Goal: Contribute content: Contribute content

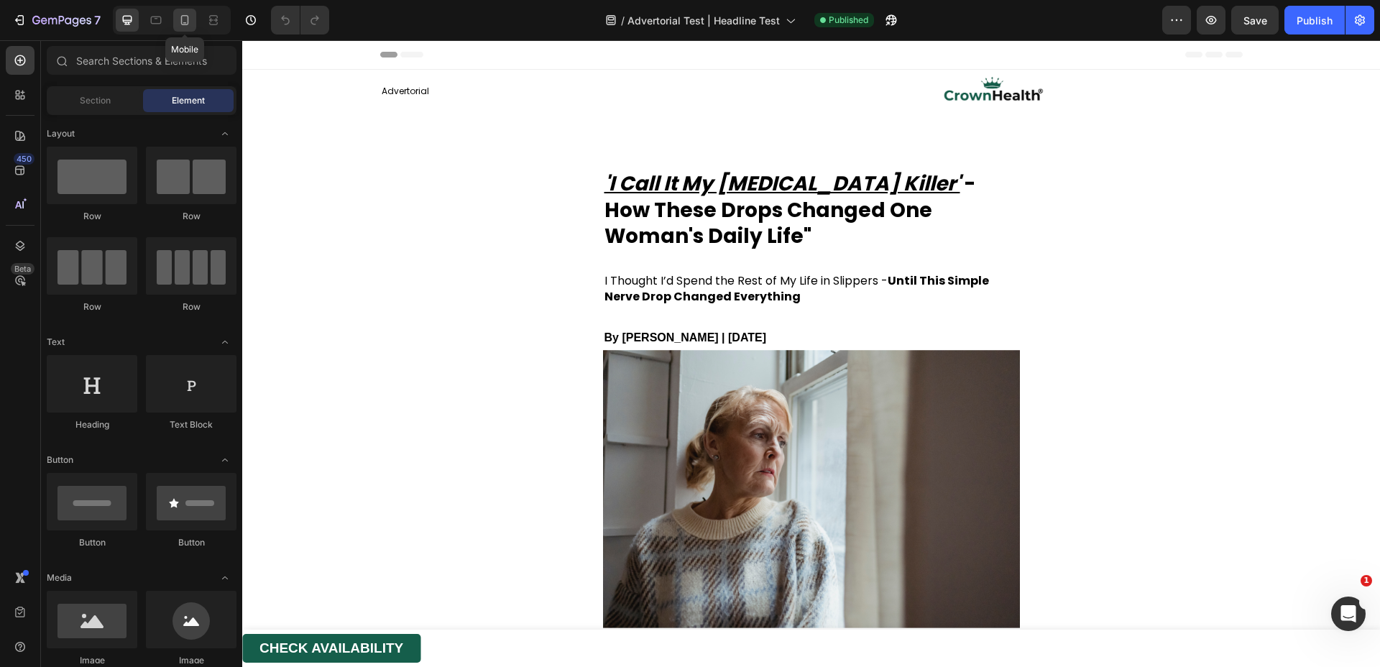
click at [188, 20] on icon at bounding box center [185, 20] width 8 height 10
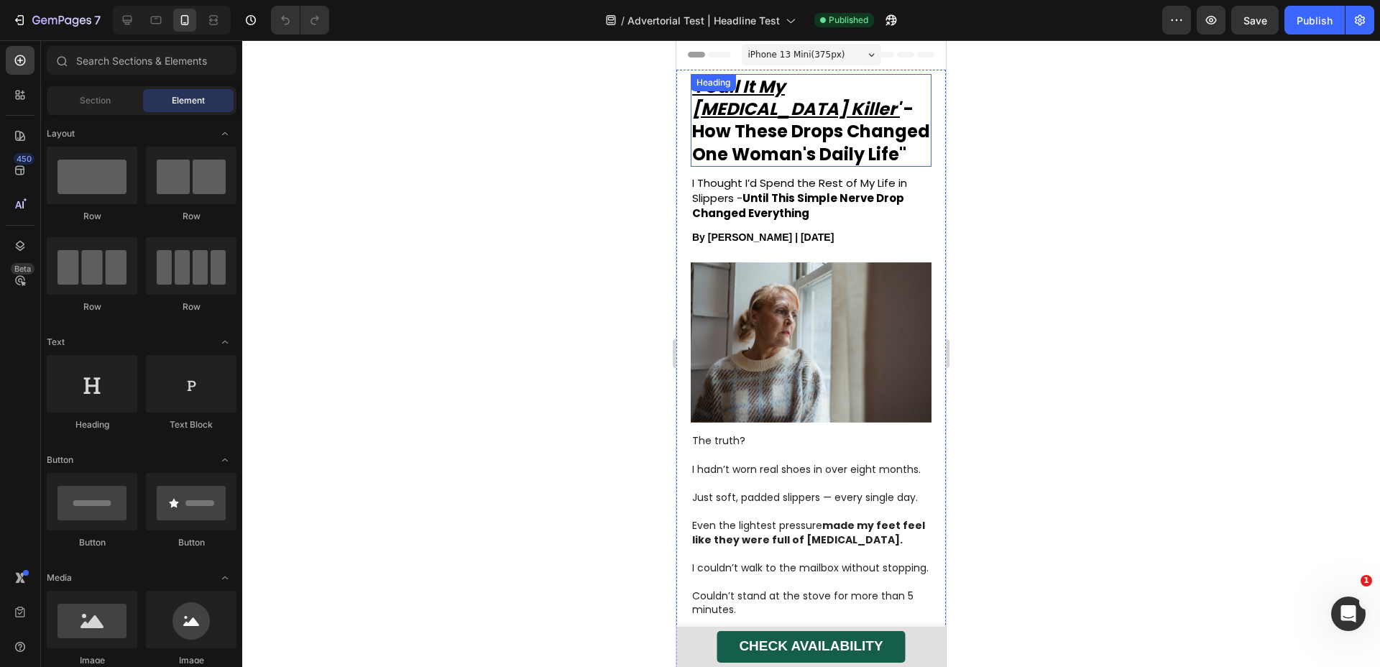
click at [823, 139] on strong "- How These Drops Changed One Woman's Daily Life"" at bounding box center [811, 131] width 238 height 68
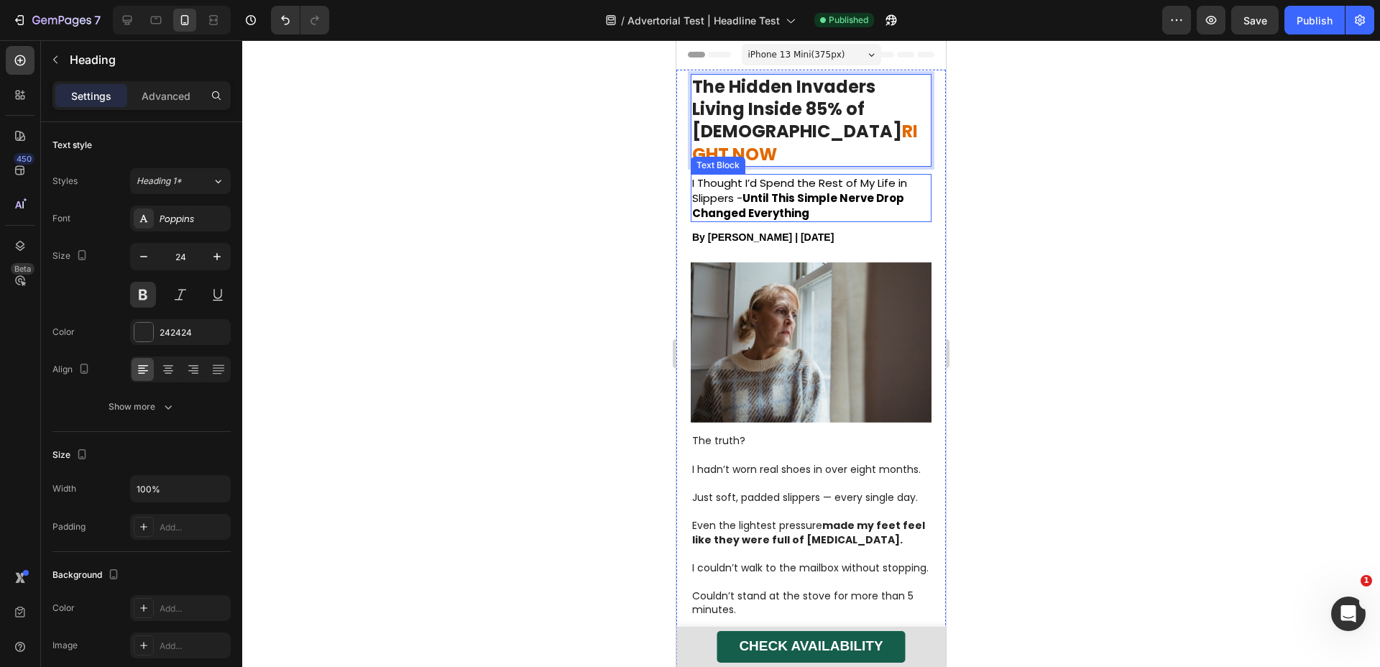
click at [765, 191] on strong "Until This Simple Nerve Drop Changed Everything" at bounding box center [798, 206] width 212 height 30
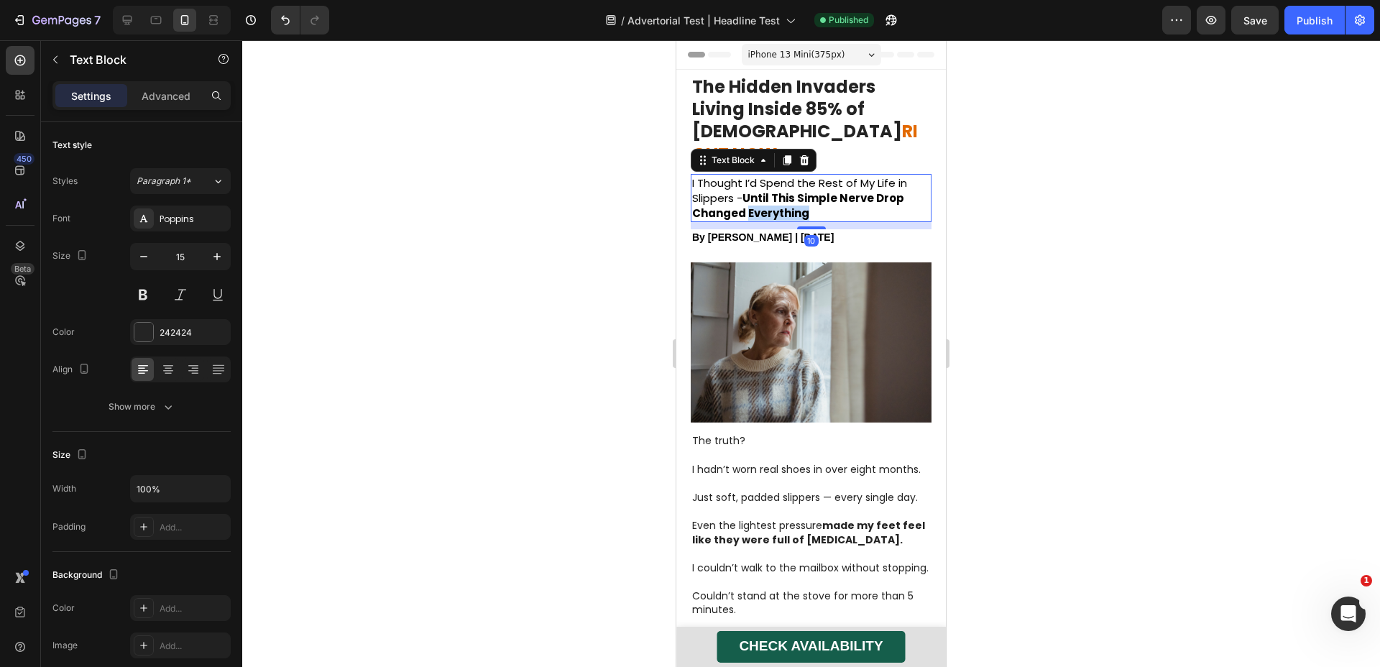
click at [765, 191] on strong "Until This Simple Nerve Drop Changed Everything" at bounding box center [798, 206] width 212 height 30
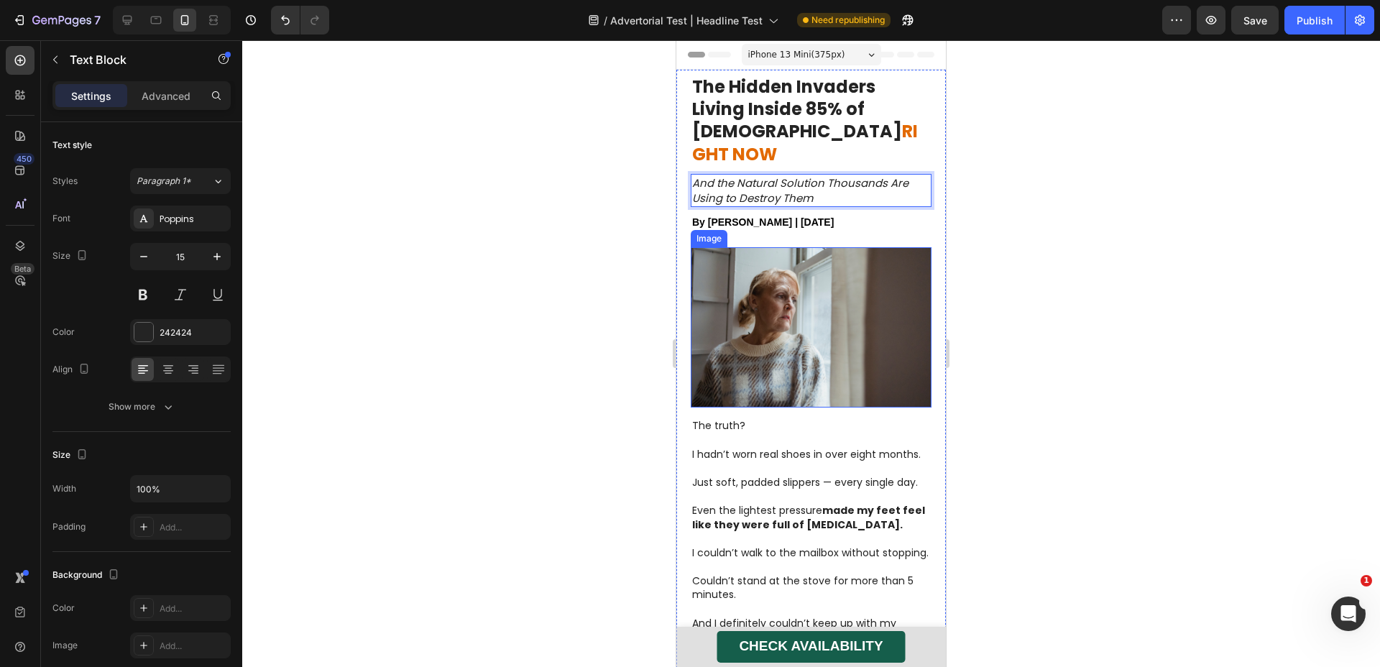
click at [796, 307] on img at bounding box center [811, 327] width 241 height 160
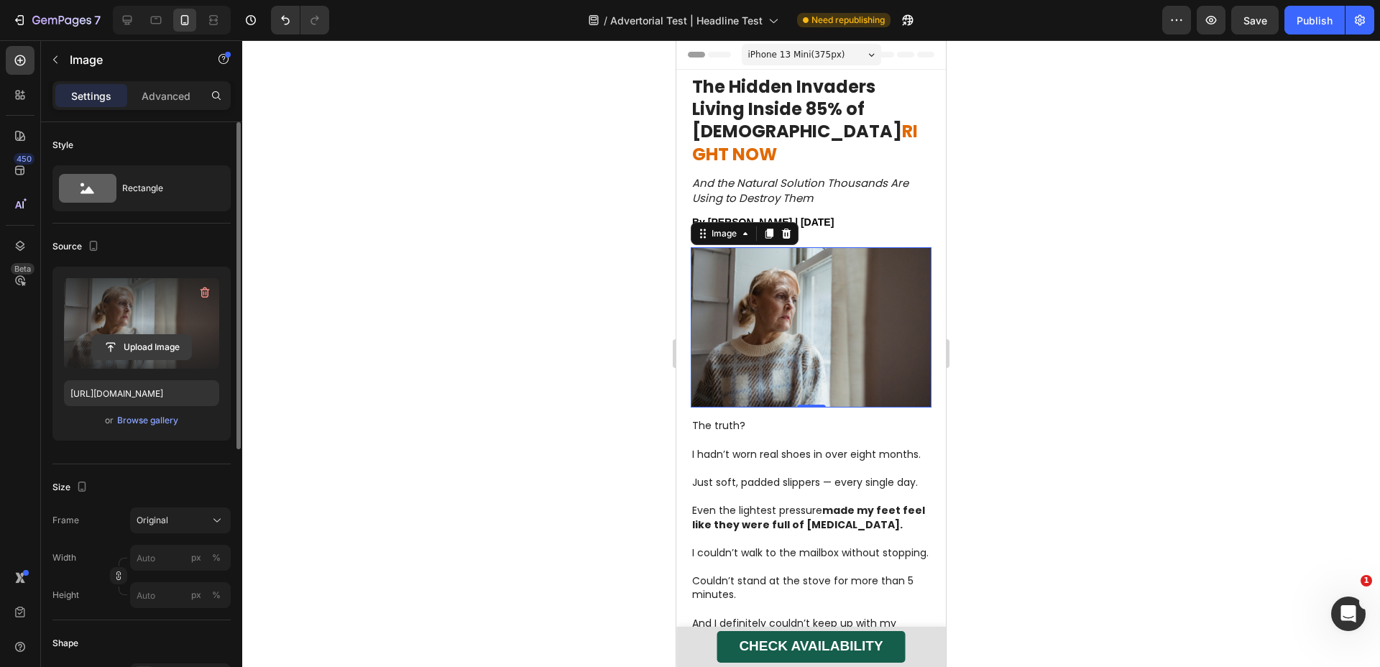
click at [156, 343] on input "file" at bounding box center [141, 347] width 99 height 24
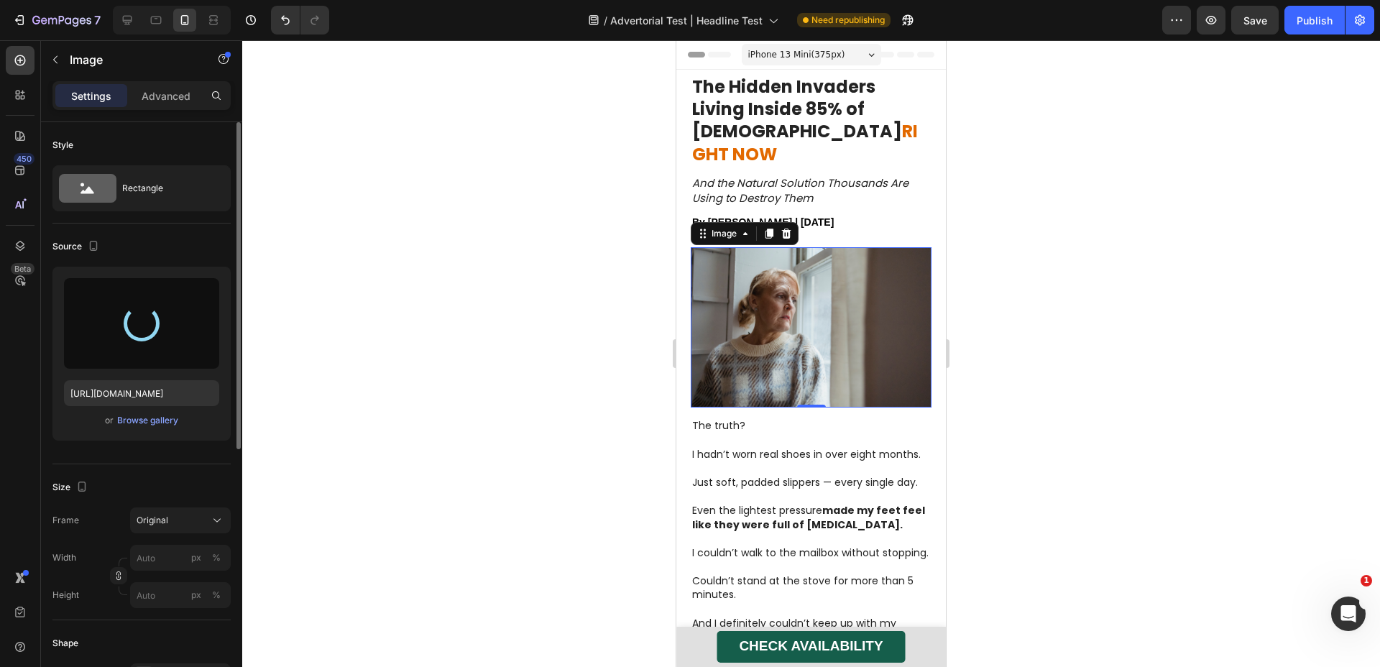
type input "[URL][DOMAIN_NAME]"
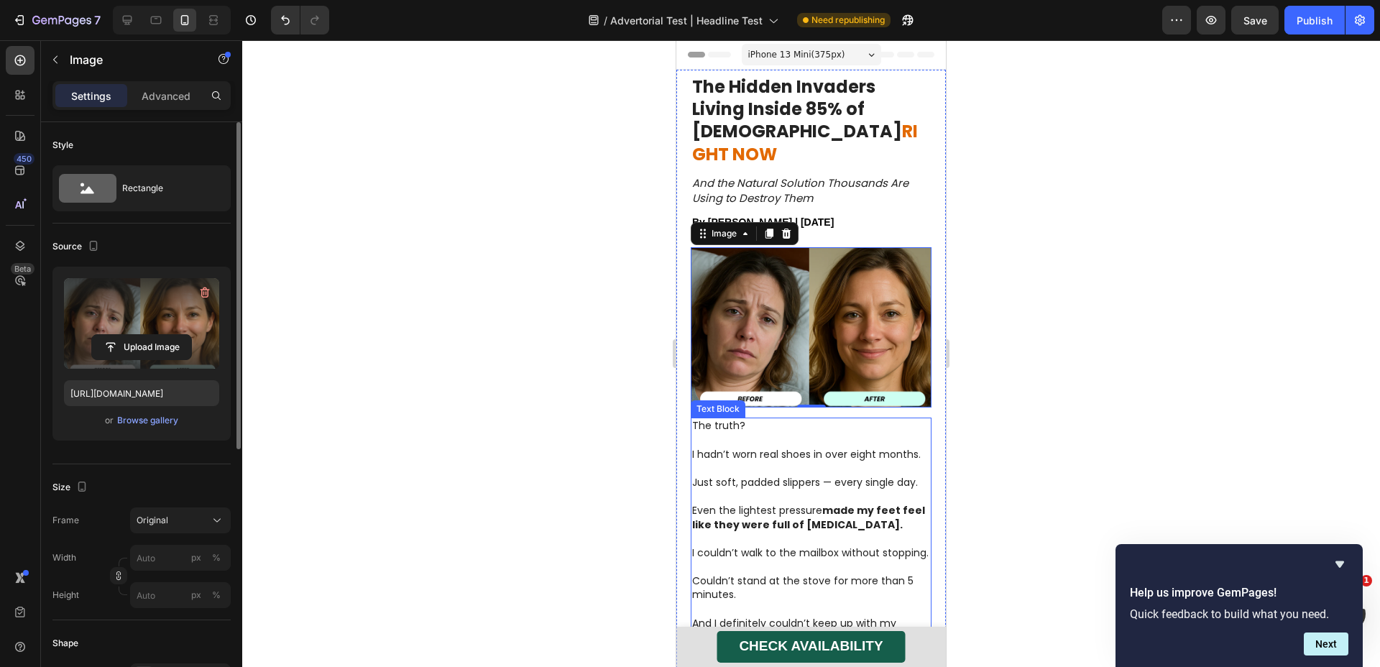
click at [777, 434] on p "I hadn’t worn real shoes in over eight months." at bounding box center [811, 448] width 238 height 28
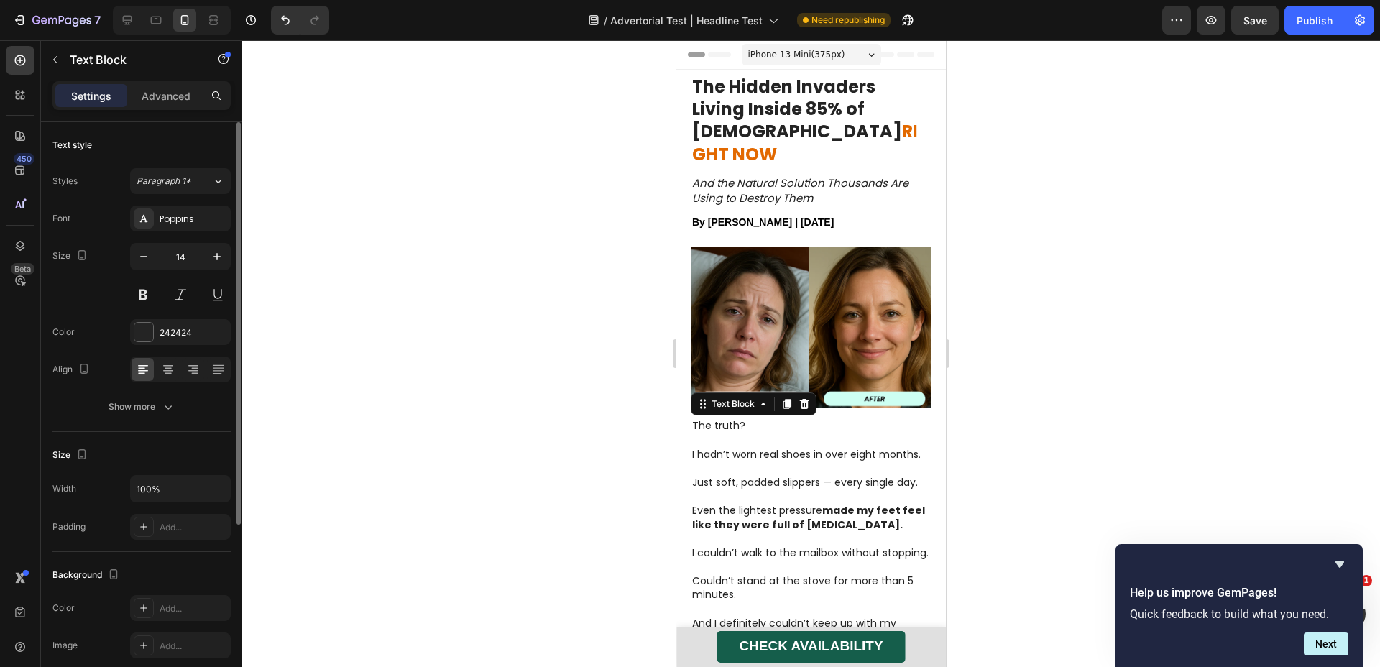
click at [777, 434] on p "I hadn’t worn real shoes in over eight months." at bounding box center [811, 448] width 238 height 28
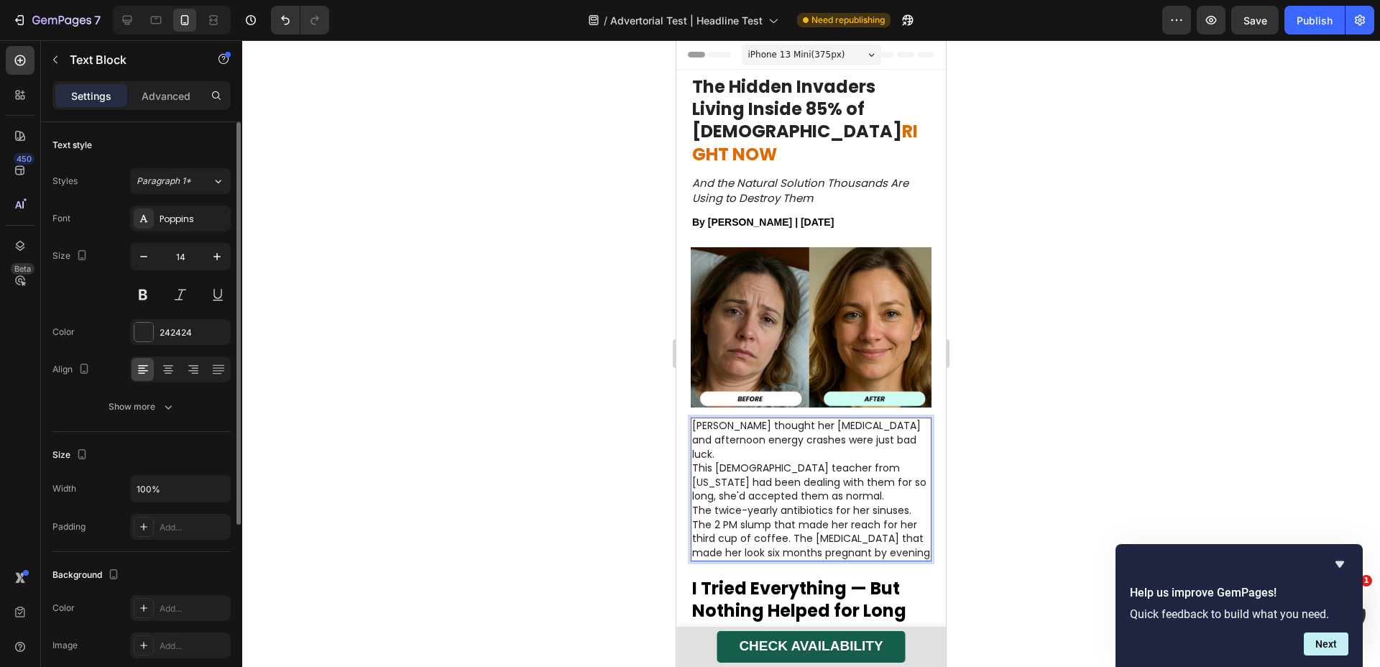
click at [916, 419] on p "[PERSON_NAME] thought her [MEDICAL_DATA] and afternoon energy crashes were just…" at bounding box center [811, 440] width 238 height 42
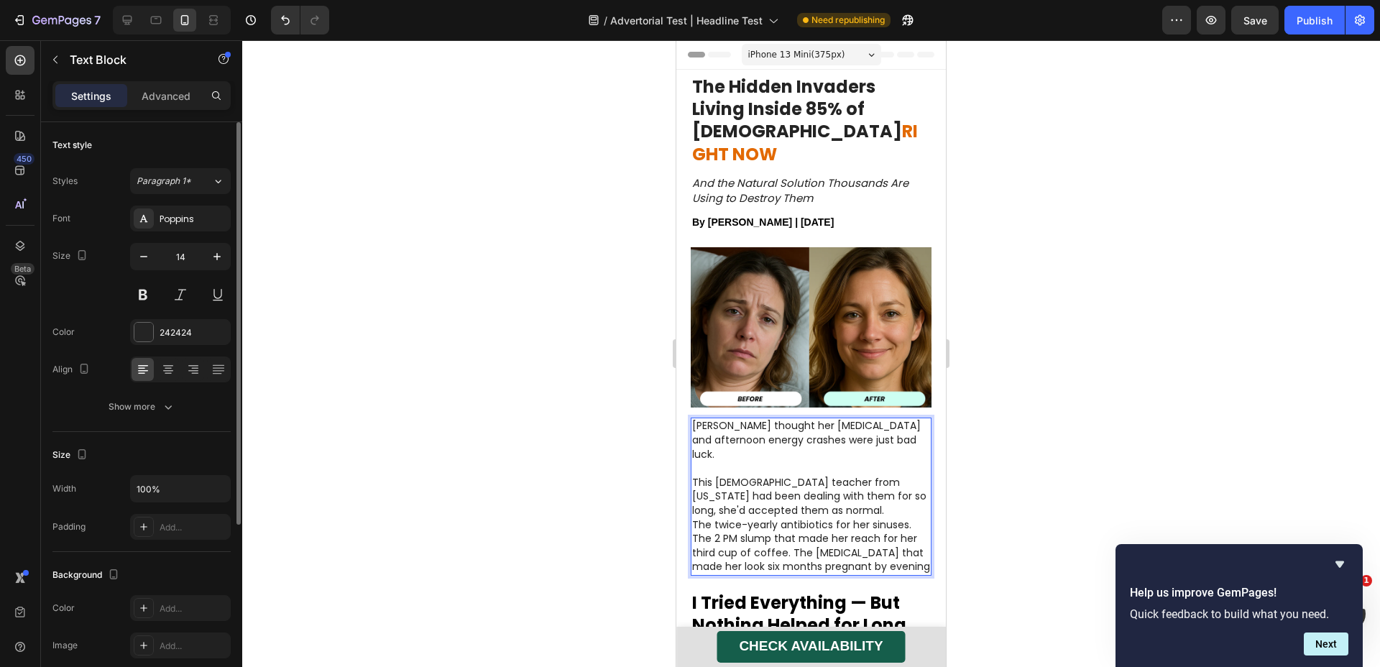
click at [849, 476] on p "This [DEMOGRAPHIC_DATA] teacher from [US_STATE] had been dealing with them for …" at bounding box center [811, 497] width 238 height 42
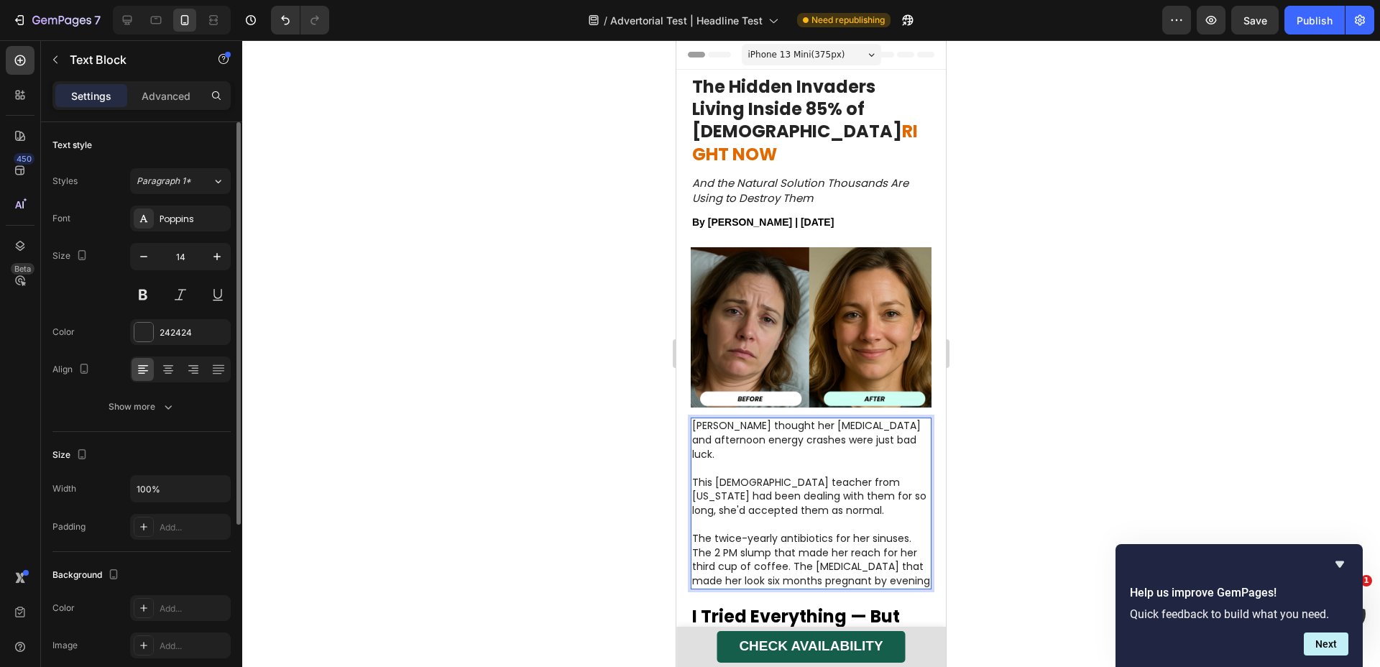
click at [911, 532] on p "The twice-yearly antibiotics for her sinuses. The 2 PM slump that made her reac…" at bounding box center [811, 560] width 238 height 56
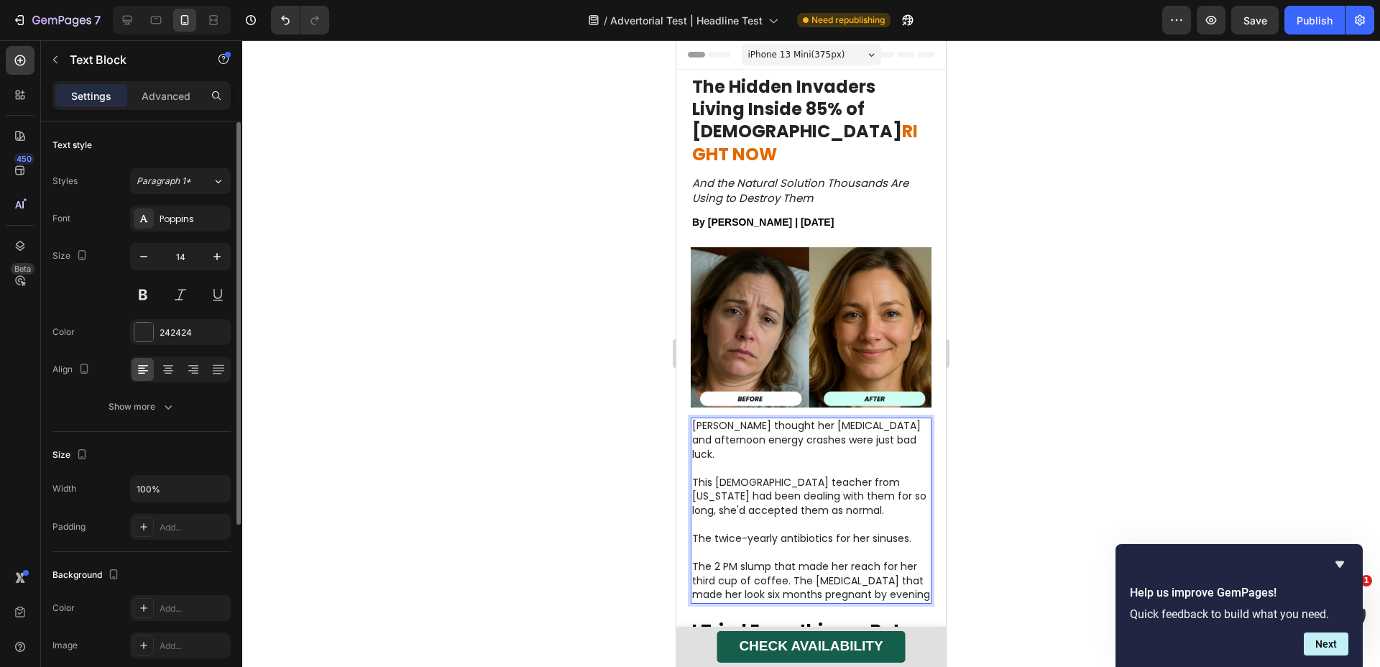
click at [790, 560] on p "The 2 PM slump that made her reach for her third cup of coffee. The bloating th…" at bounding box center [811, 581] width 238 height 42
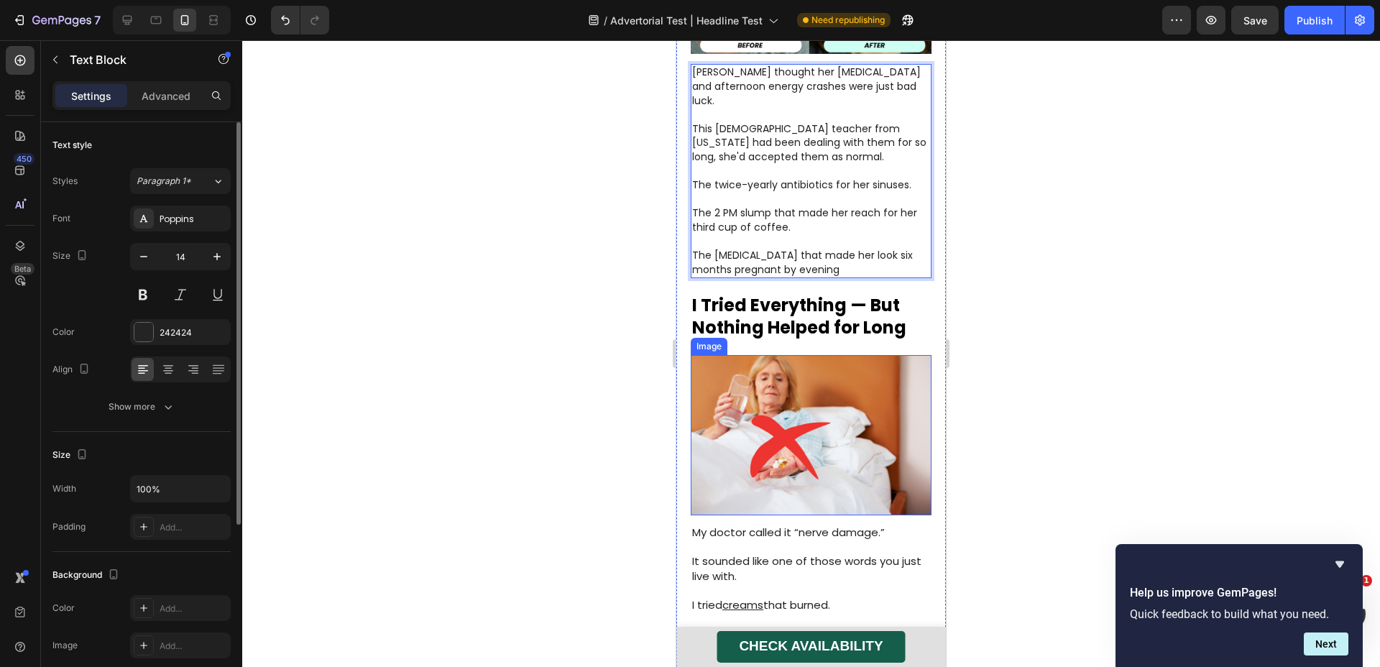
scroll to position [377, 0]
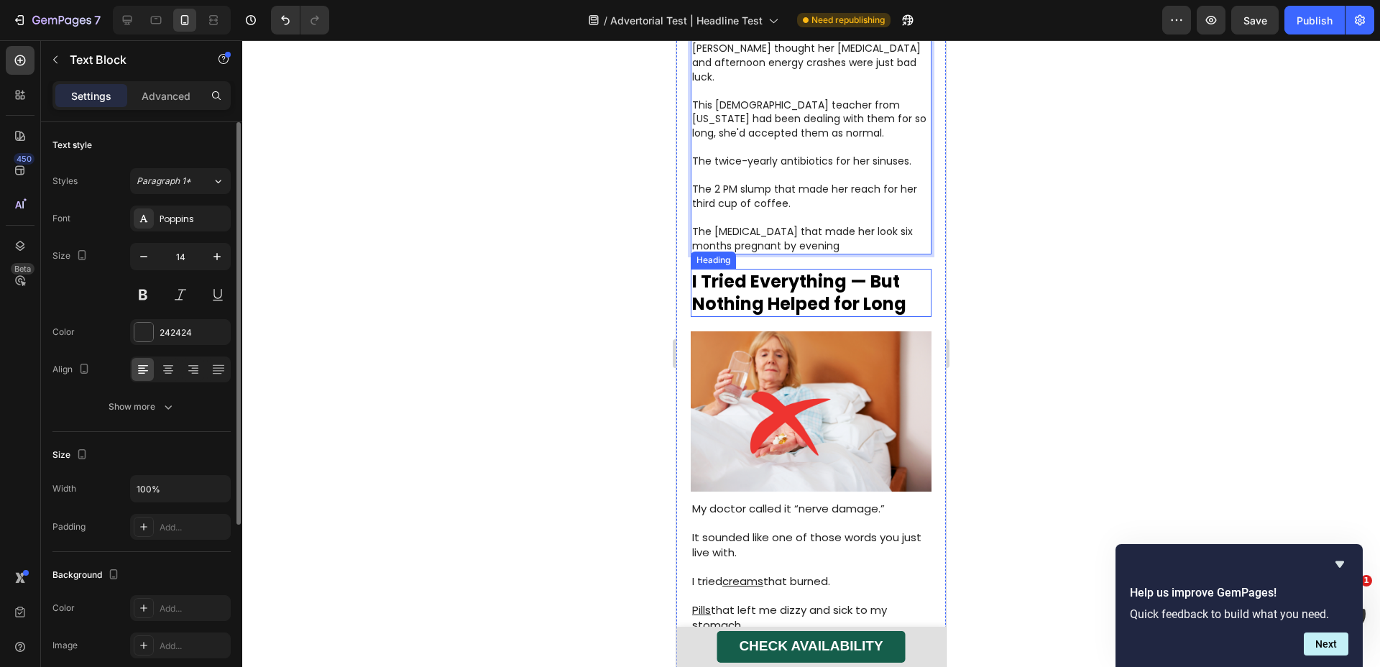
click at [795, 270] on strong "I Tried Everything — But Nothing Helped for Long" at bounding box center [799, 293] width 214 height 46
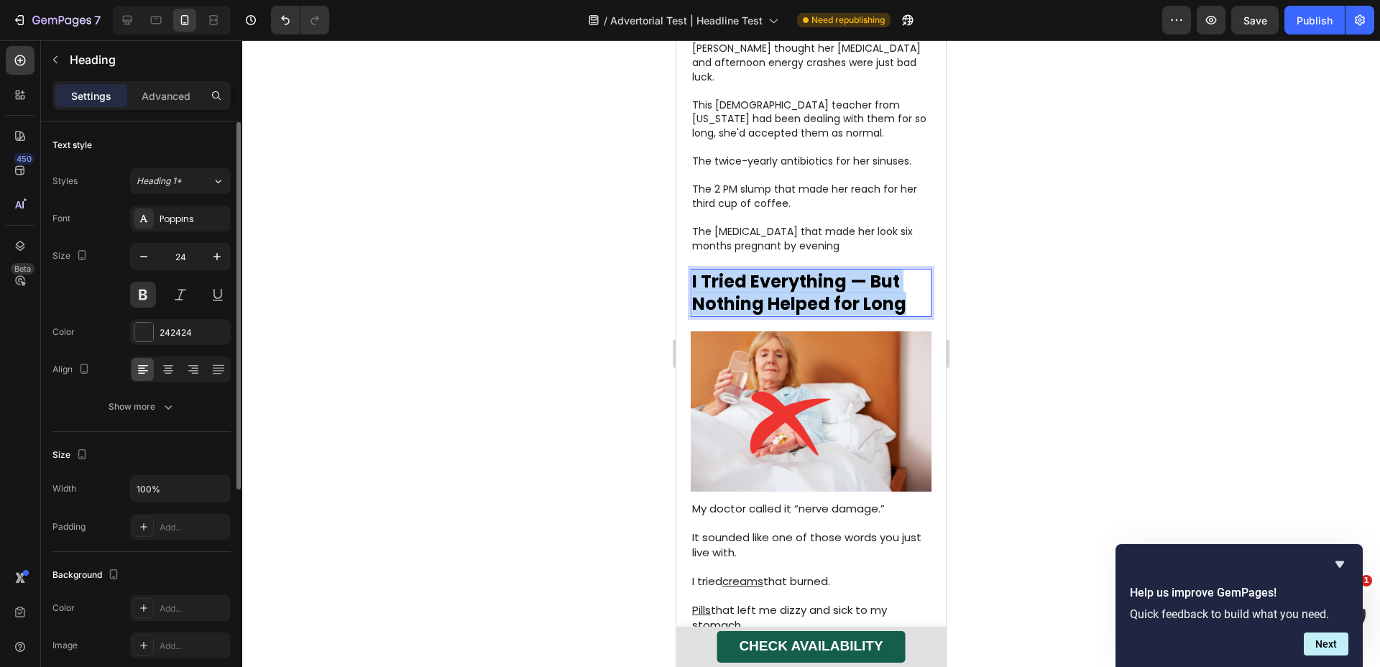
click at [795, 270] on strong "I Tried Everything — But Nothing Helped for Long" at bounding box center [799, 293] width 214 height 46
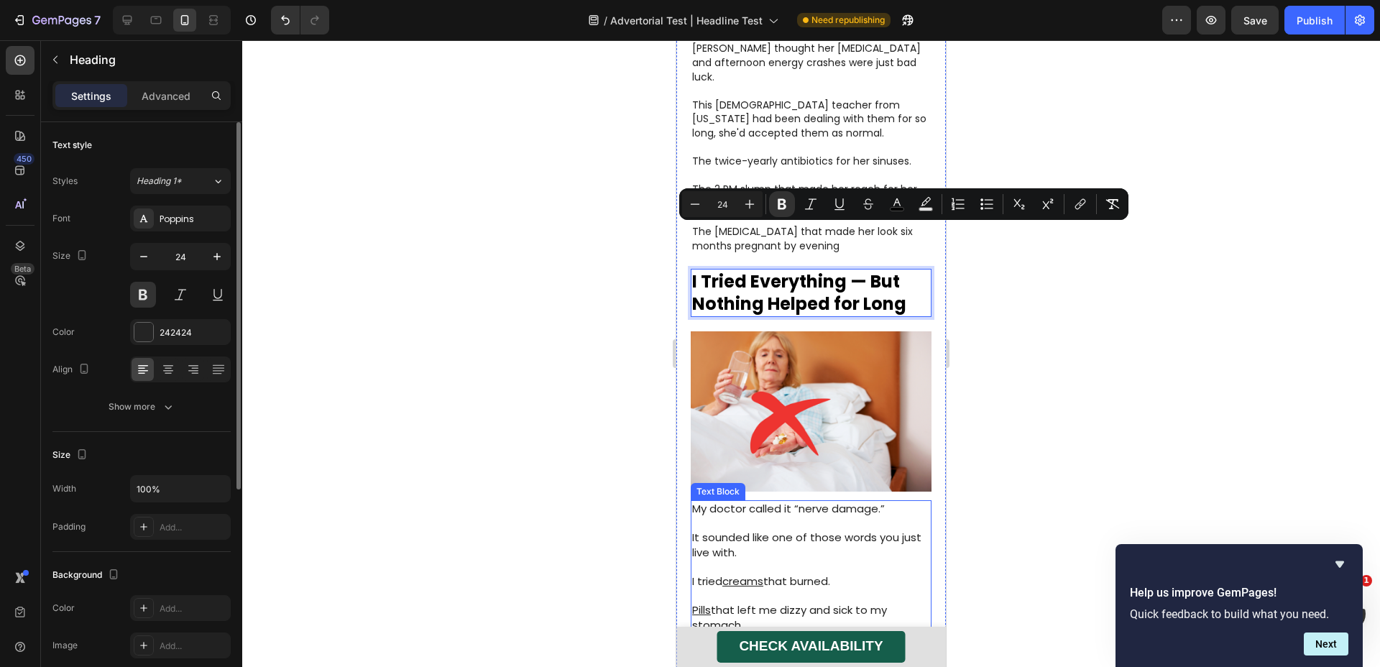
click at [819, 603] on span "Pills that left me dizzy and sick to my stomach." at bounding box center [789, 618] width 195 height 30
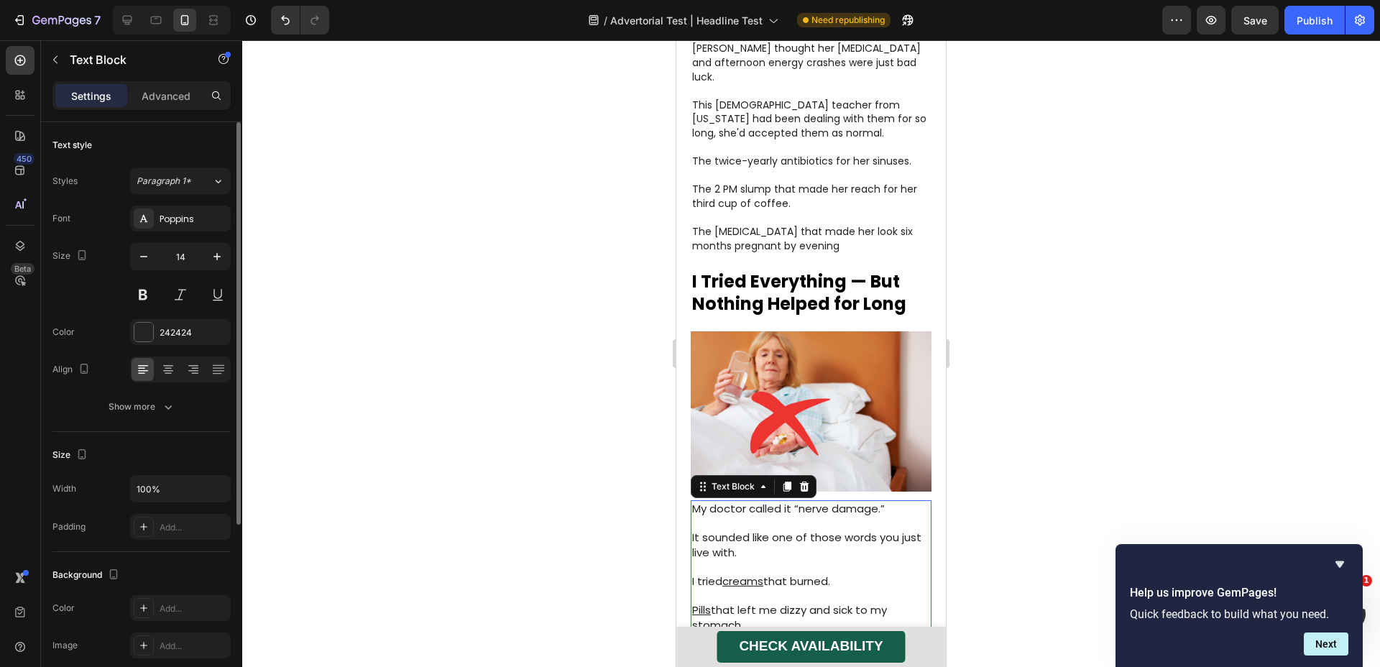
click at [819, 603] on span "Pills that left me dizzy and sick to my stomach." at bounding box center [789, 618] width 195 height 30
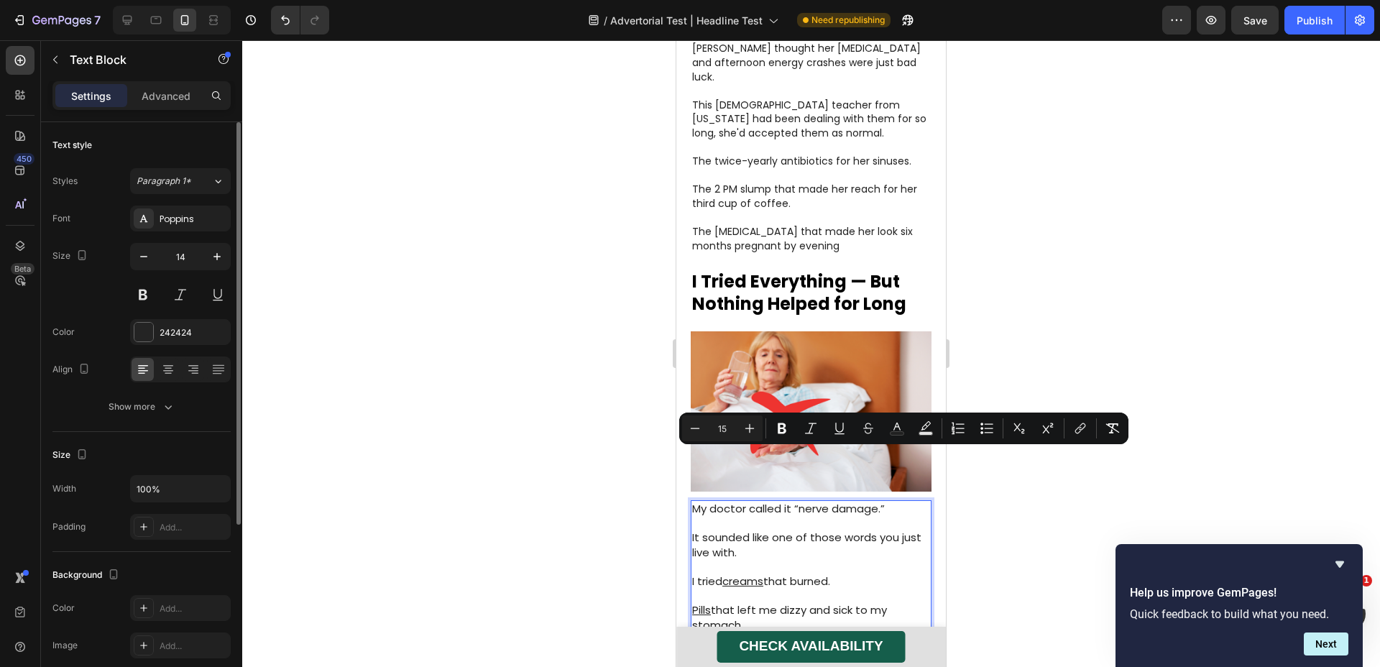
click at [1088, 349] on div at bounding box center [811, 353] width 1138 height 627
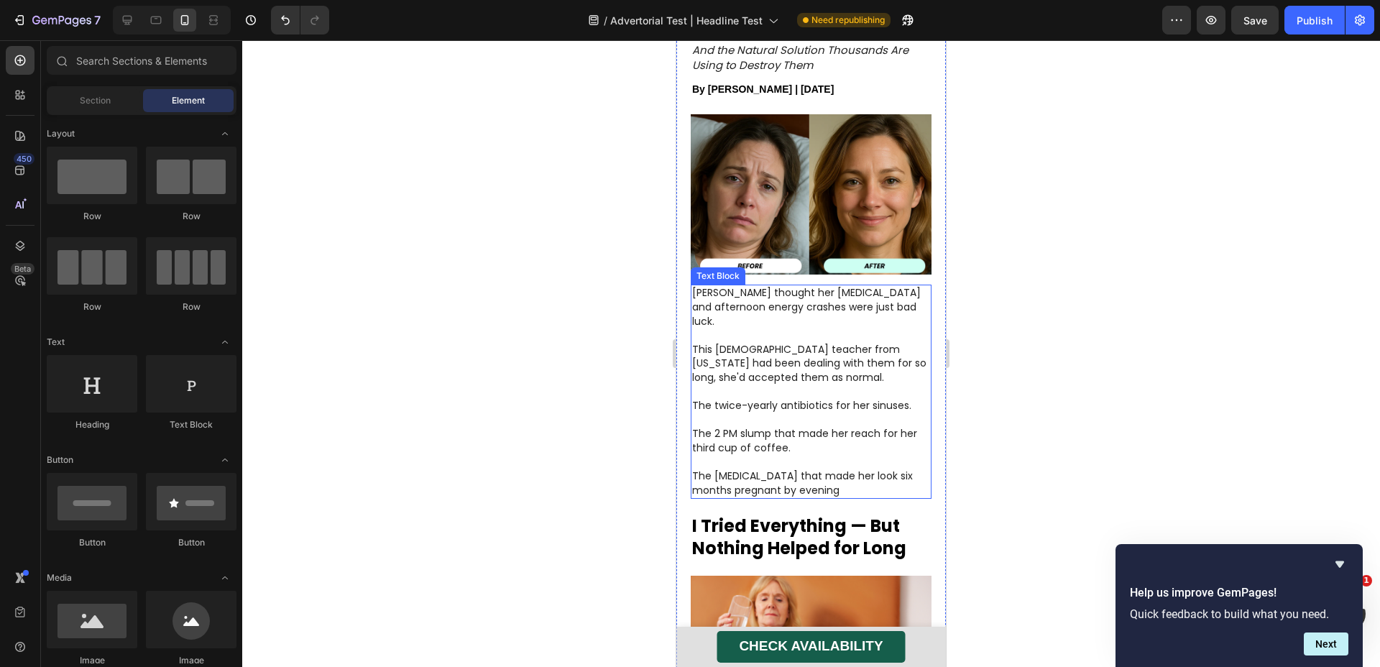
scroll to position [420, 0]
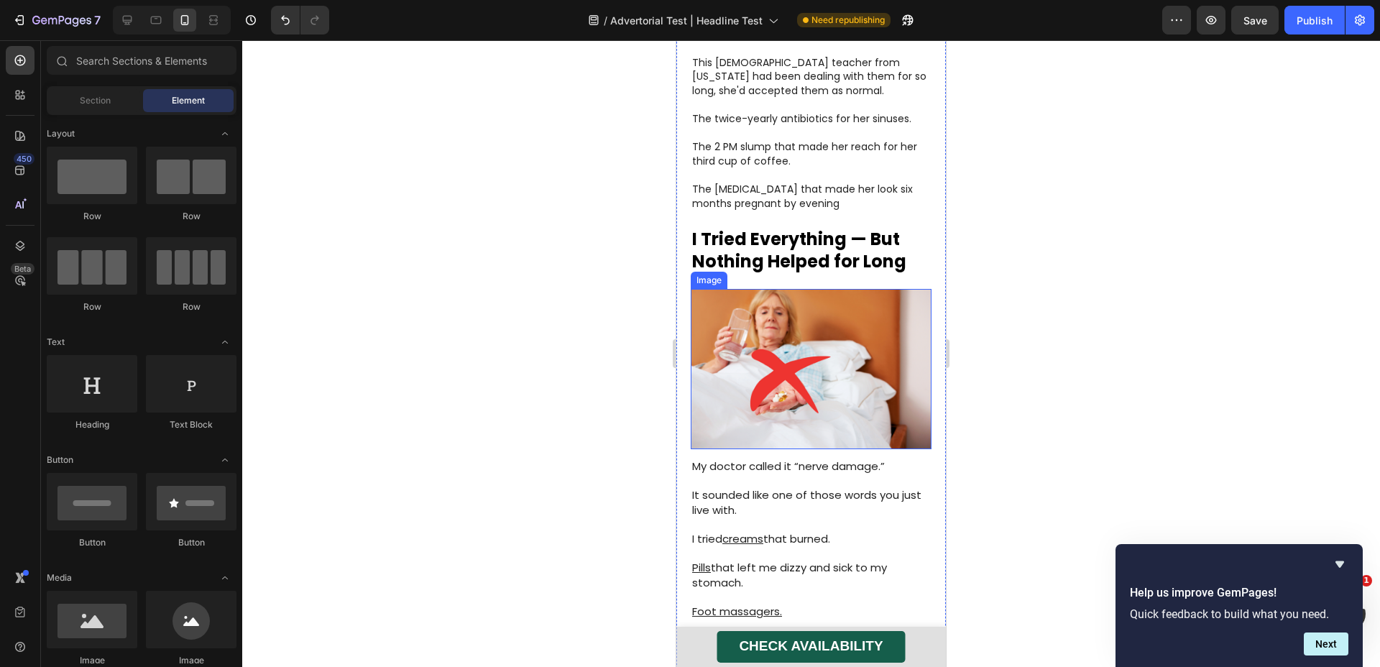
click at [818, 386] on img at bounding box center [811, 369] width 241 height 160
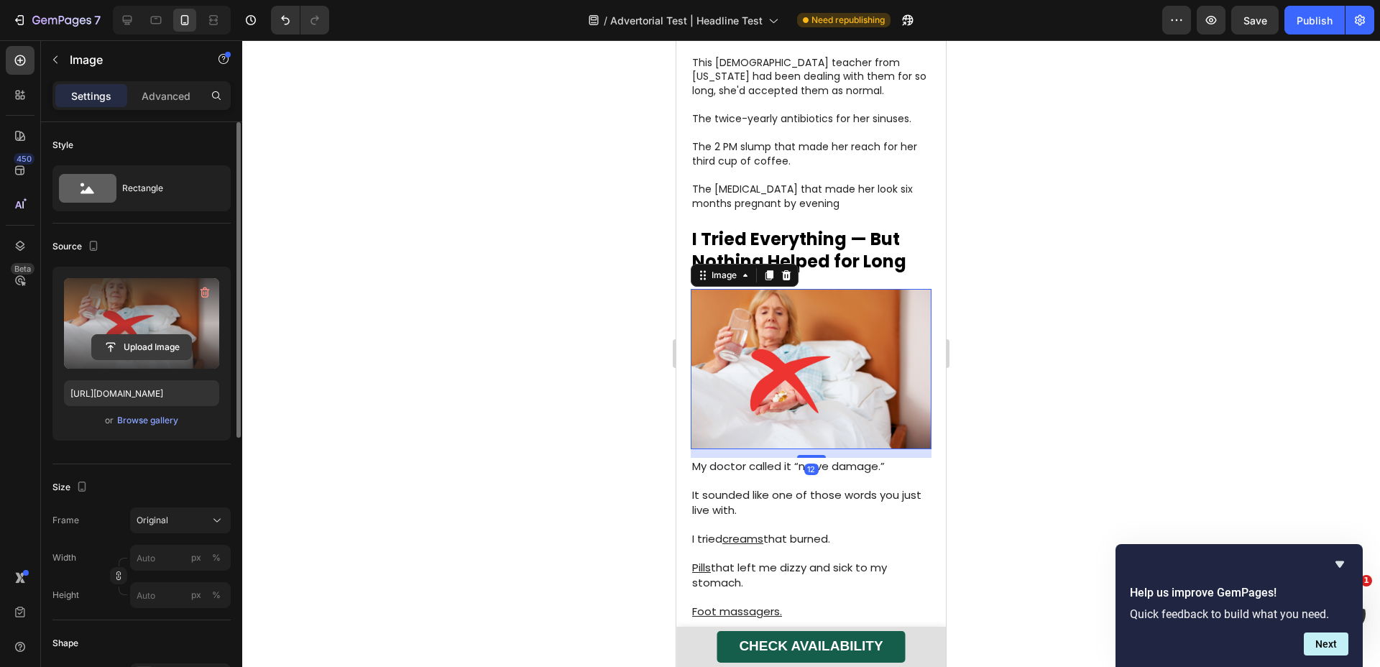
click at [128, 347] on input "file" at bounding box center [141, 347] width 99 height 24
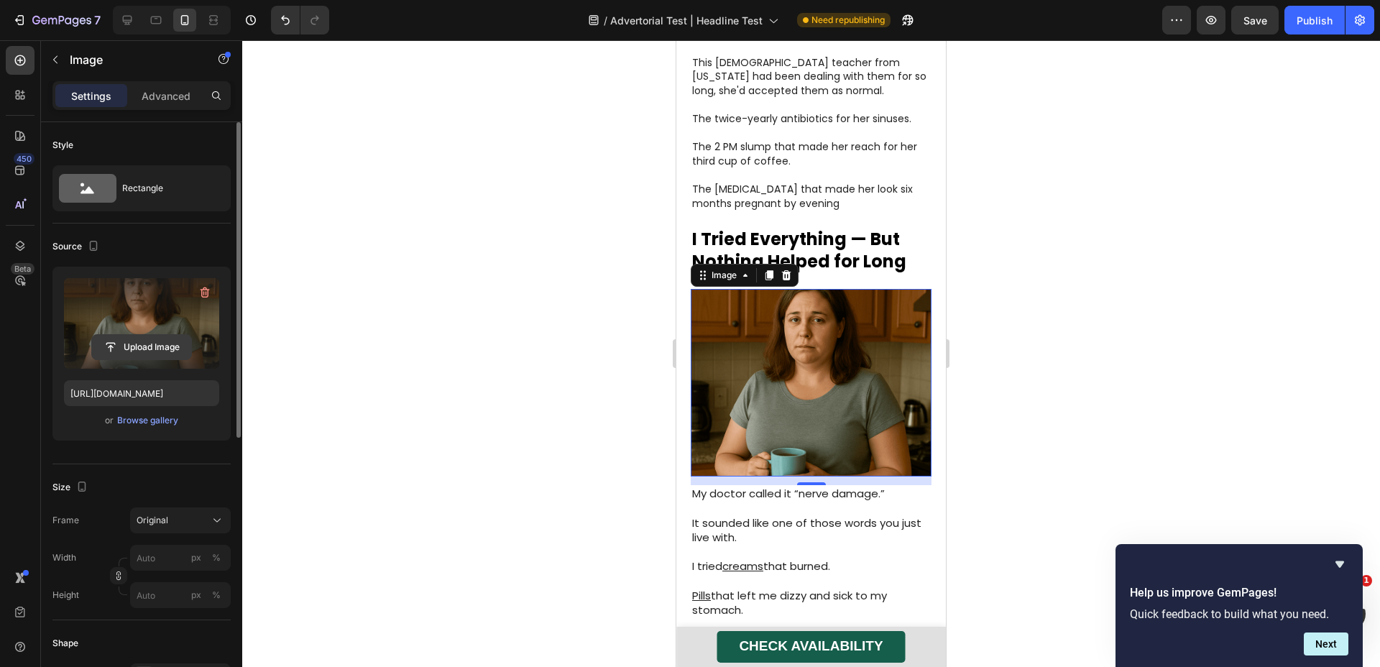
click at [157, 347] on input "file" at bounding box center [141, 347] width 99 height 24
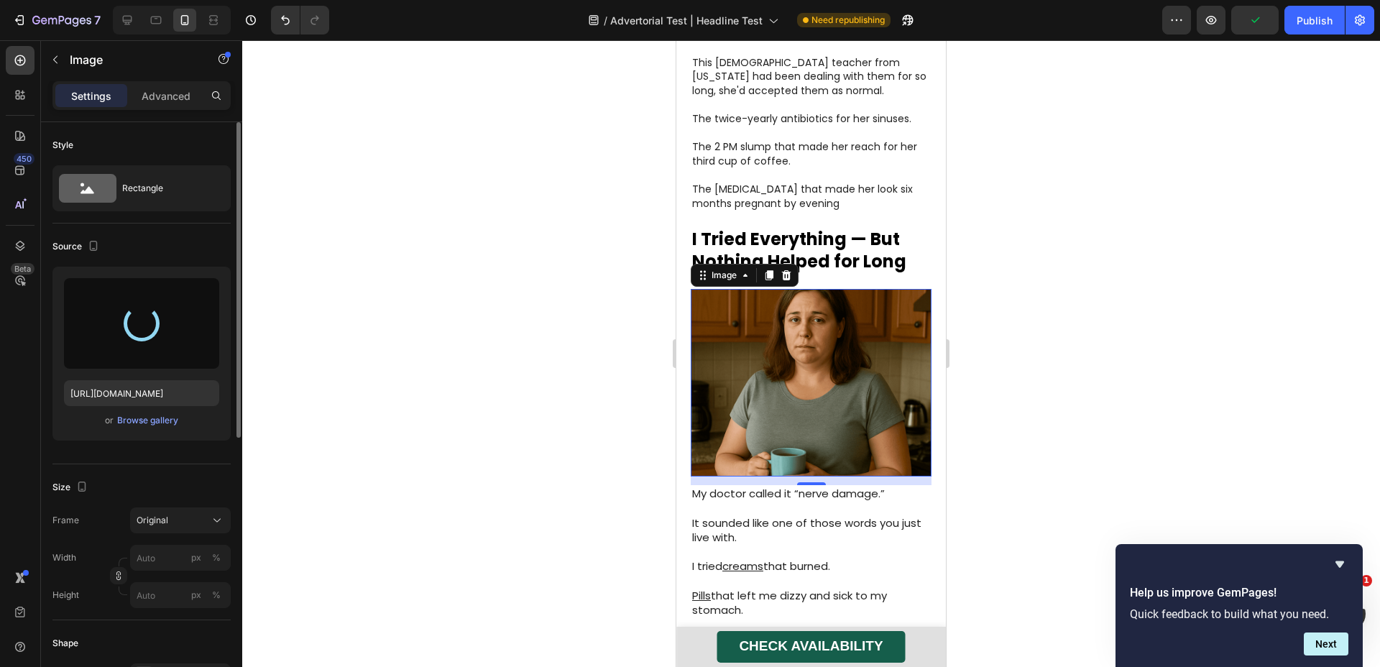
type input "[URL][DOMAIN_NAME]"
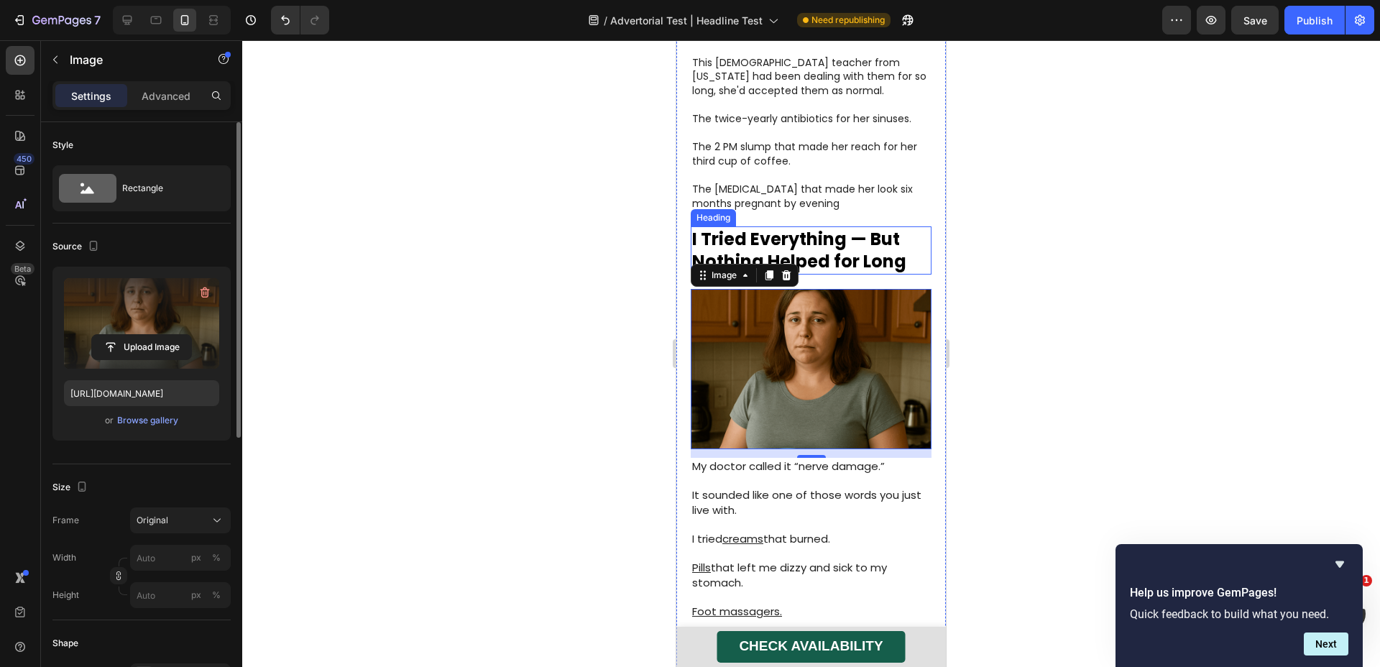
click at [861, 227] on strong "I Tried Everything — But Nothing Helped for Long" at bounding box center [799, 250] width 214 height 46
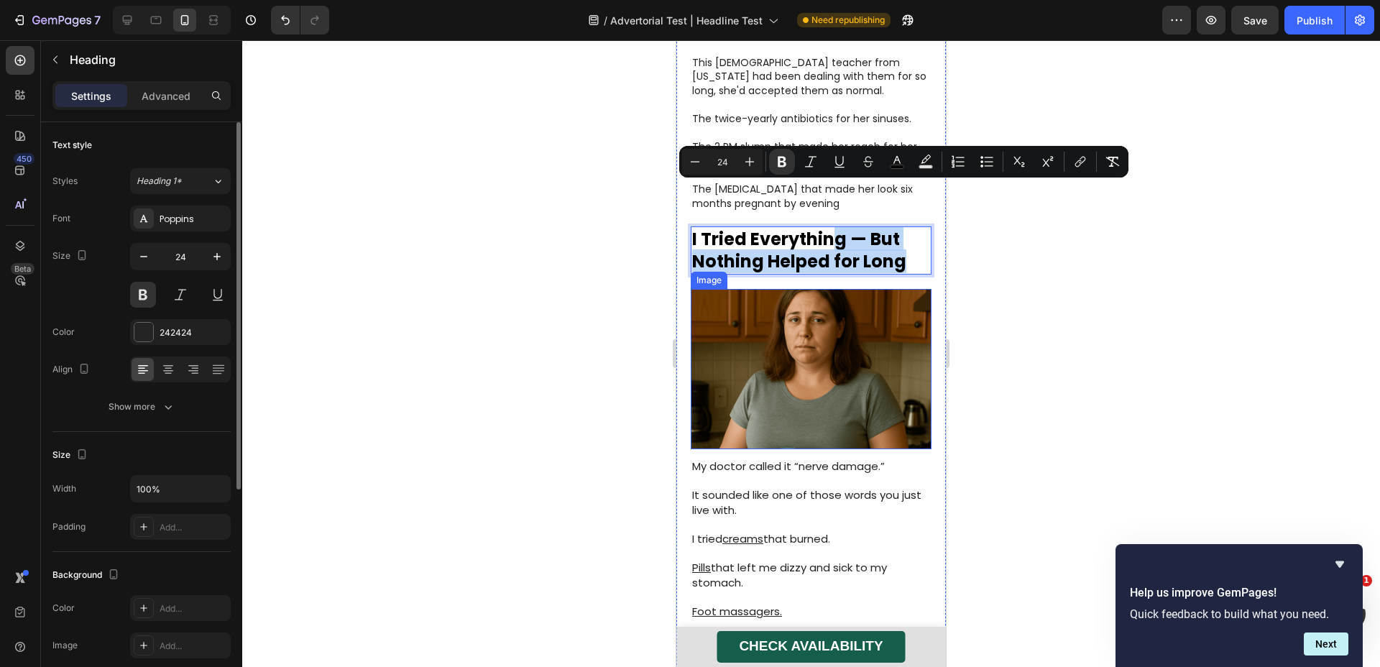
drag, startPoint x: 831, startPoint y: 191, endPoint x: 829, endPoint y: 371, distance: 179.8
click at [1182, 255] on div at bounding box center [811, 353] width 1138 height 627
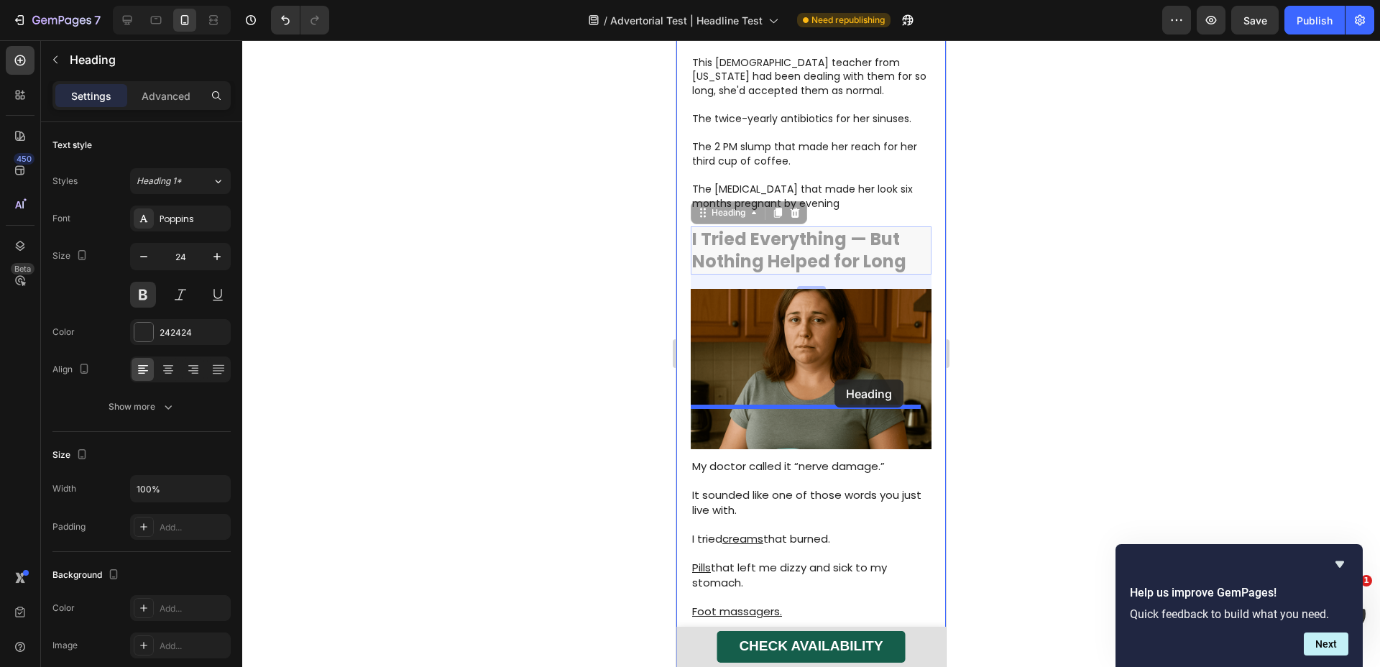
drag, startPoint x: 844, startPoint y: 215, endPoint x: 835, endPoint y: 380, distance: 164.9
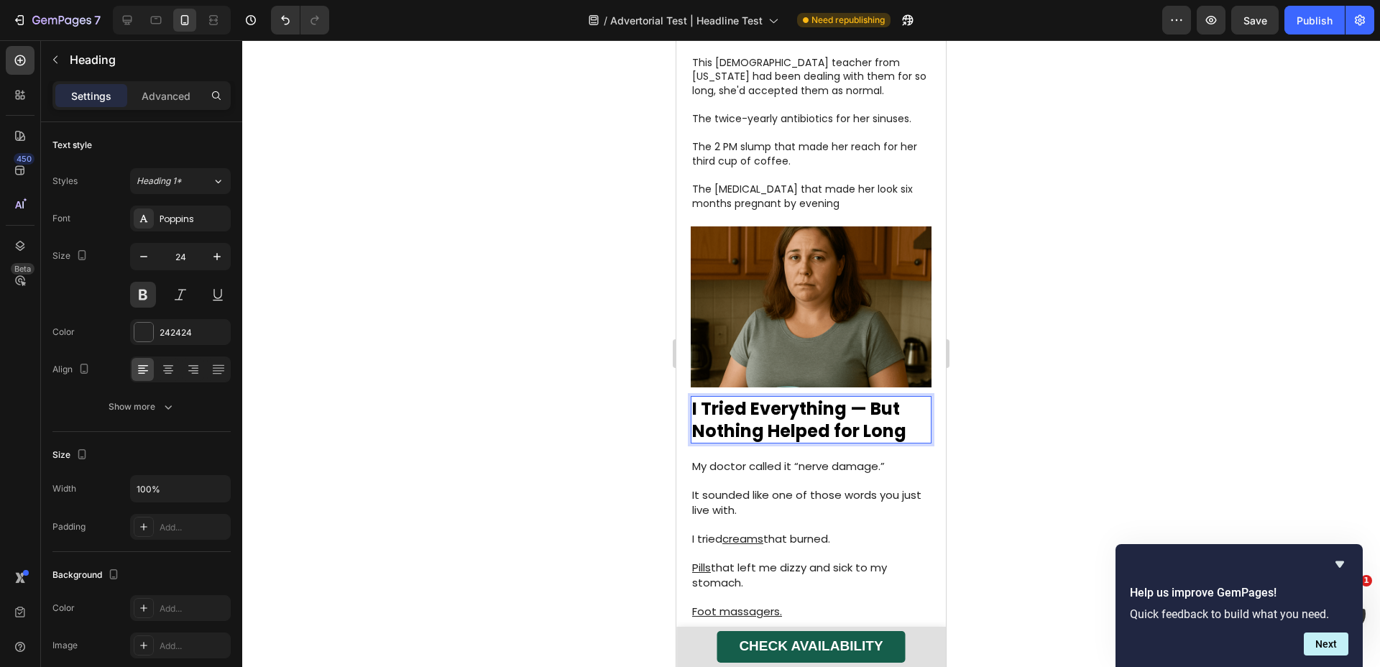
click at [831, 397] on strong "I Tried Everything — But Nothing Helped for Long" at bounding box center [799, 420] width 214 height 46
click at [1100, 370] on div at bounding box center [811, 353] width 1138 height 627
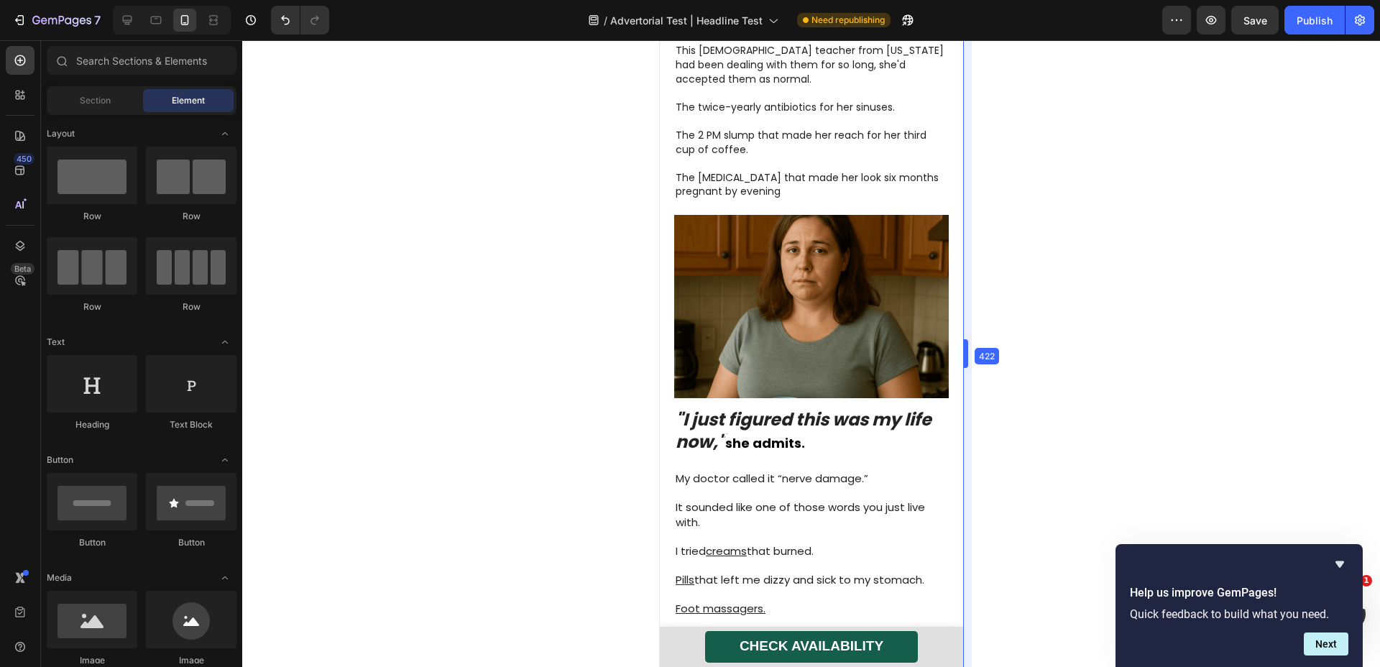
scroll to position [442, 0]
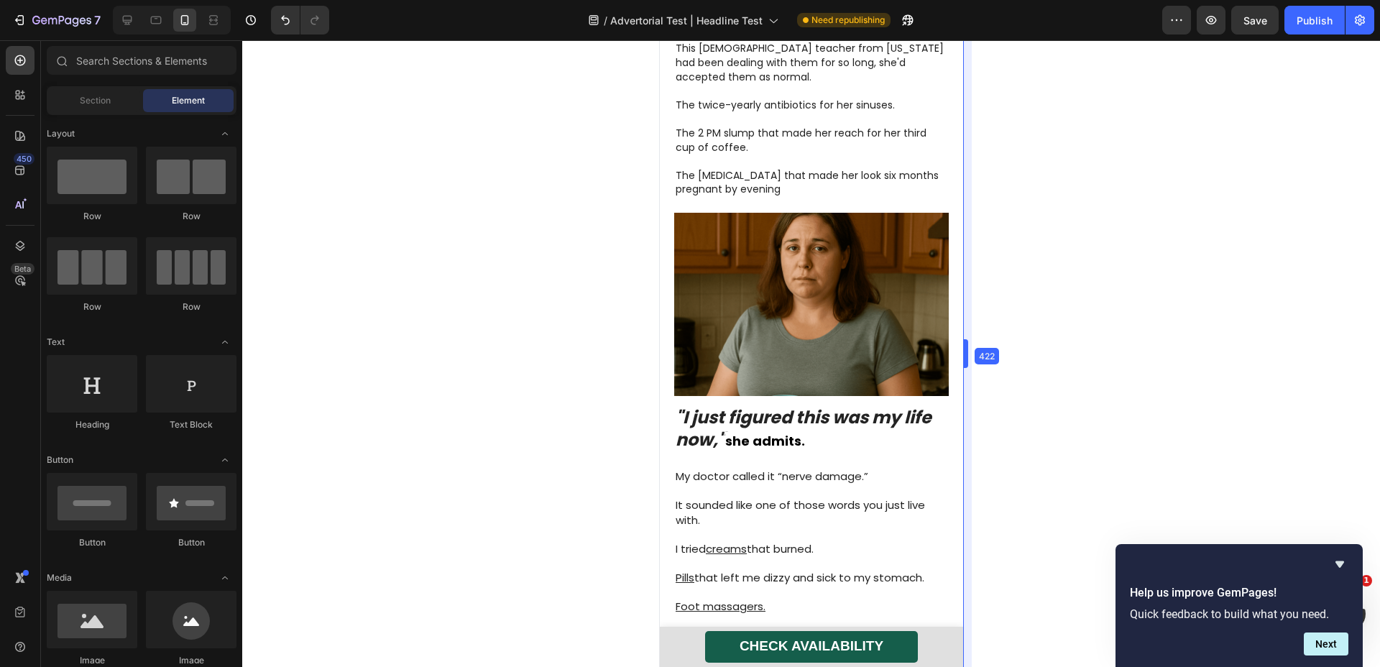
drag, startPoint x: 949, startPoint y: 349, endPoint x: 989, endPoint y: 350, distance: 39.6
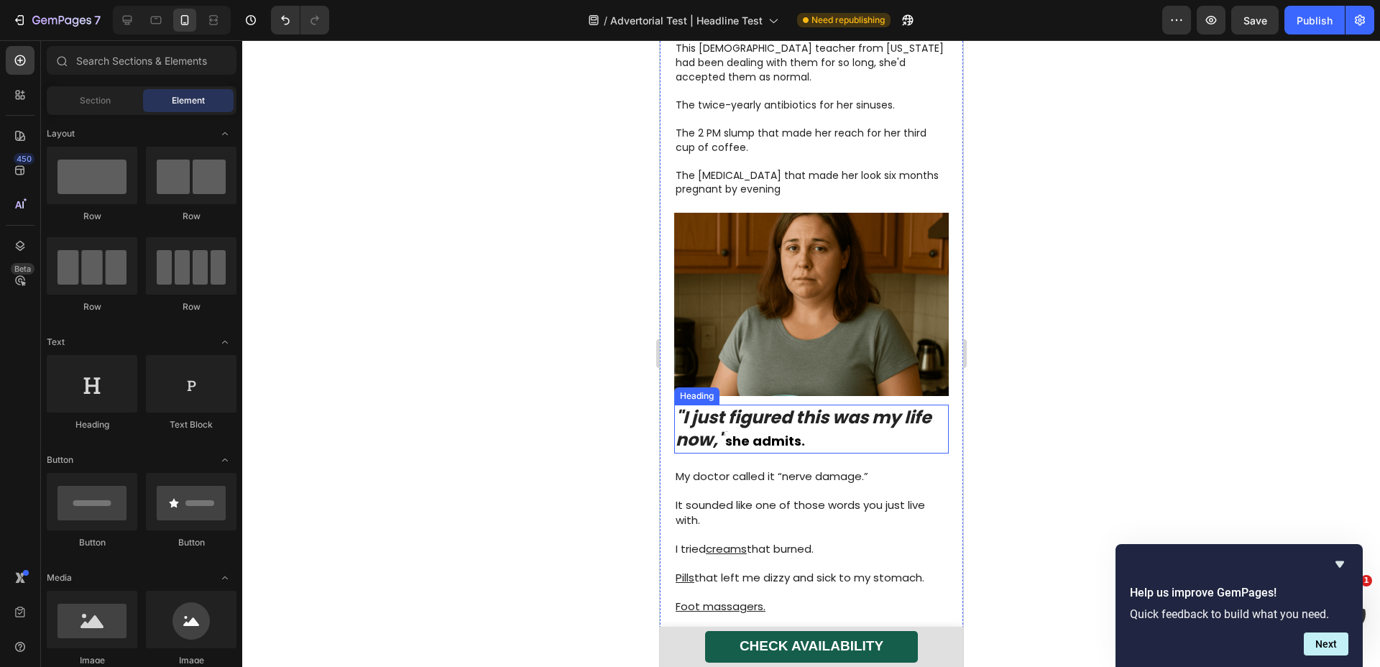
click at [881, 406] on strong ""I just figured this was my life now,"" at bounding box center [803, 429] width 256 height 46
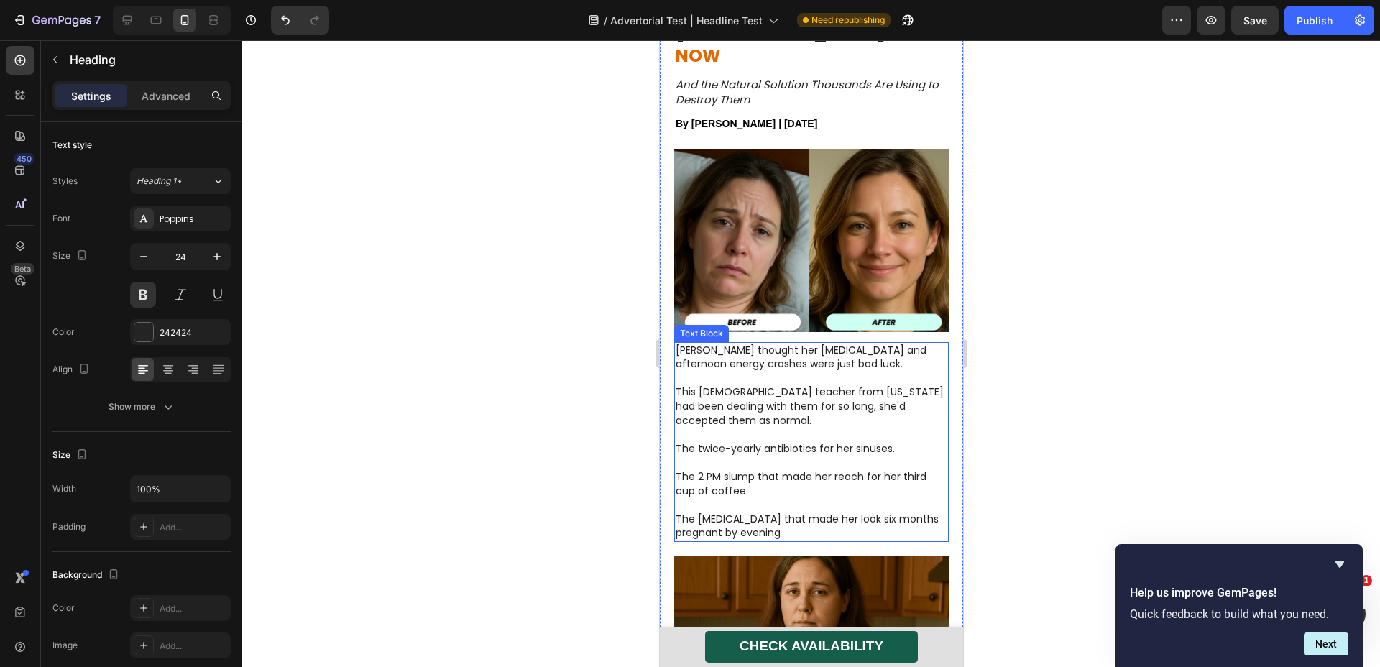
scroll to position [390, 0]
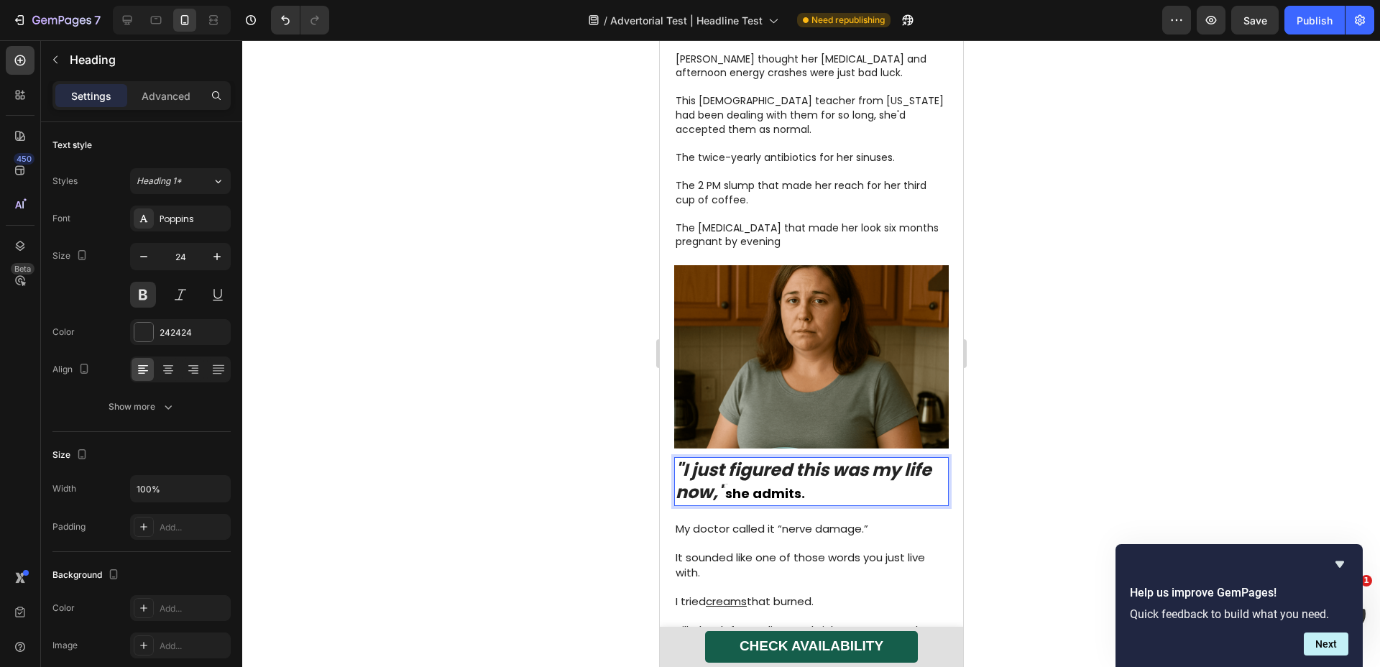
click at [802, 485] on span "she admits." at bounding box center [765, 494] width 80 height 18
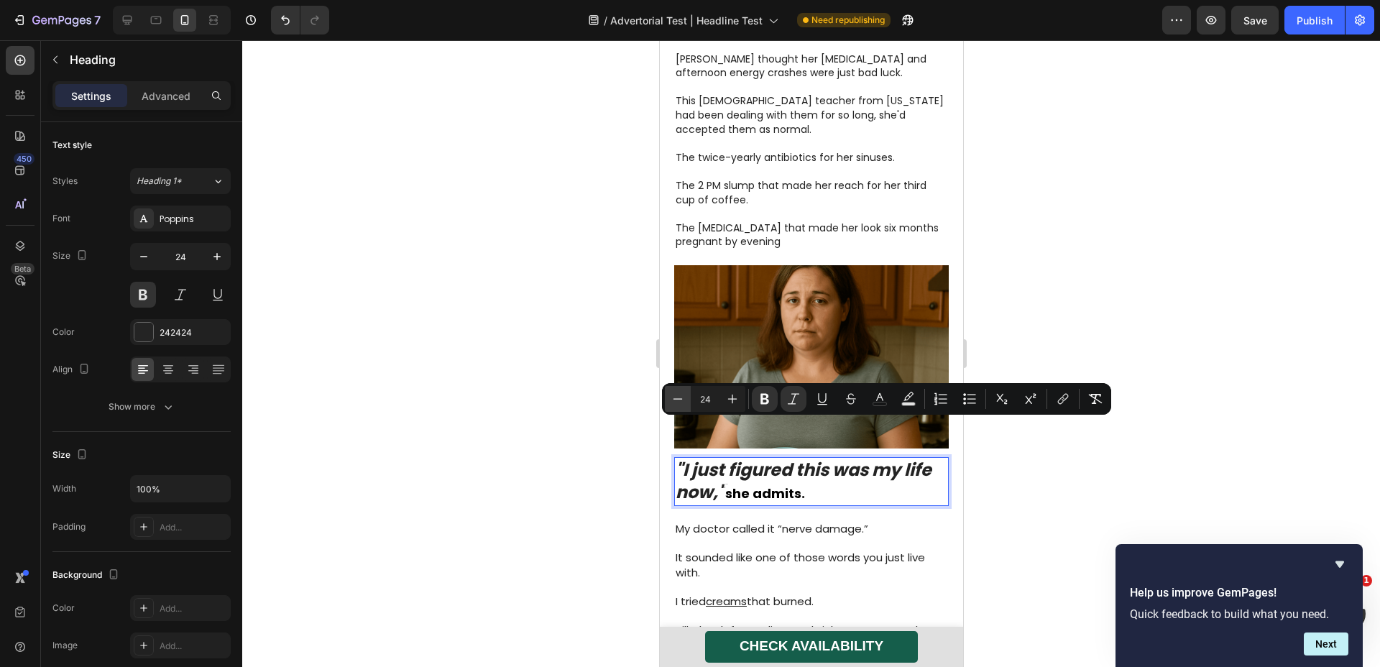
click at [676, 395] on icon "Editor contextual toolbar" at bounding box center [678, 399] width 14 height 14
type input "22"
click at [783, 482] on span "she admits." at bounding box center [766, 493] width 93 height 22
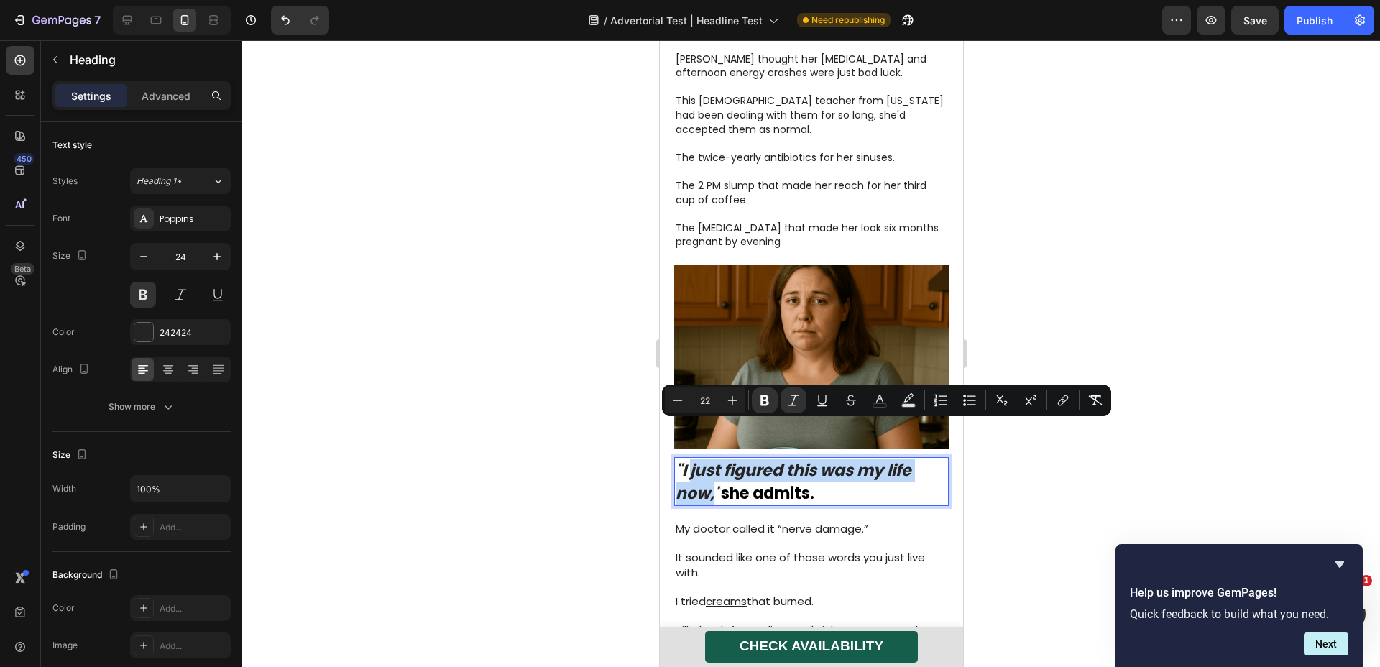
drag, startPoint x: 714, startPoint y: 458, endPoint x: 689, endPoint y: 436, distance: 33.6
click at [689, 459] on strong ""I just figured this was my life now,"" at bounding box center [793, 481] width 236 height 45
click at [715, 459] on strong ""I just figured this was my life now,"" at bounding box center [793, 481] width 236 height 45
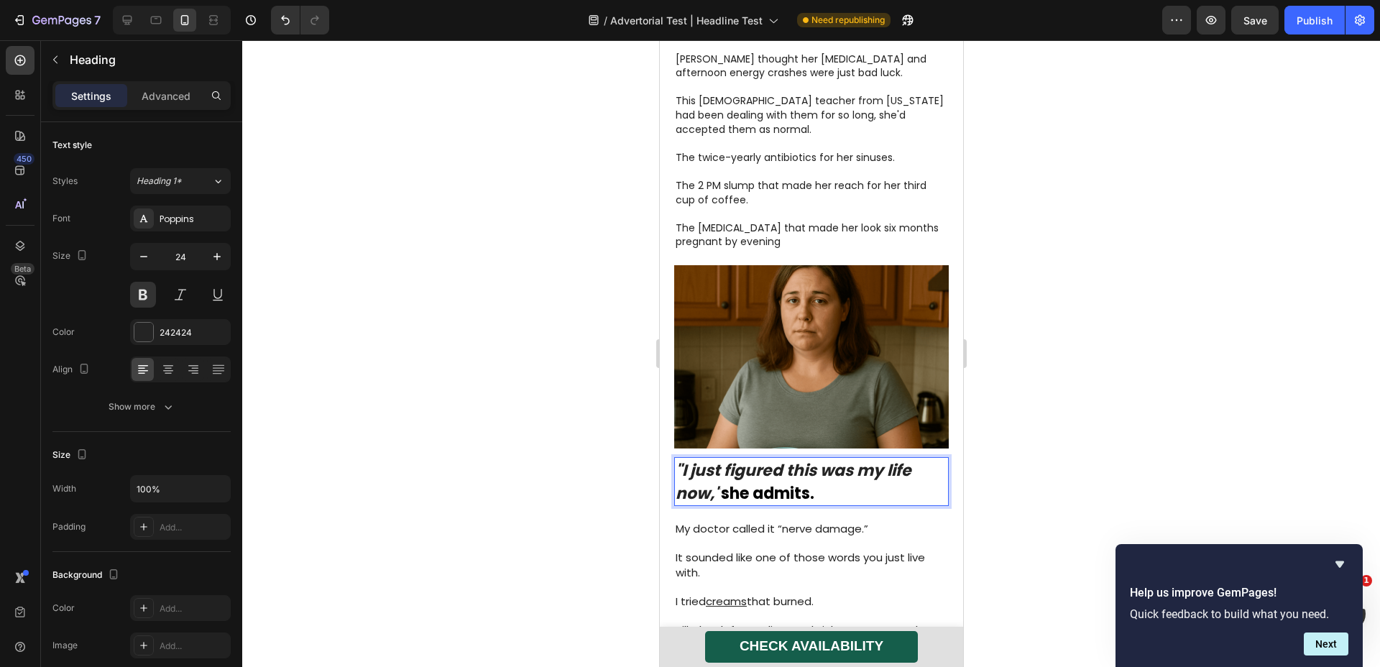
click at [718, 459] on strong ""I just figured this was my life now,"" at bounding box center [793, 481] width 236 height 45
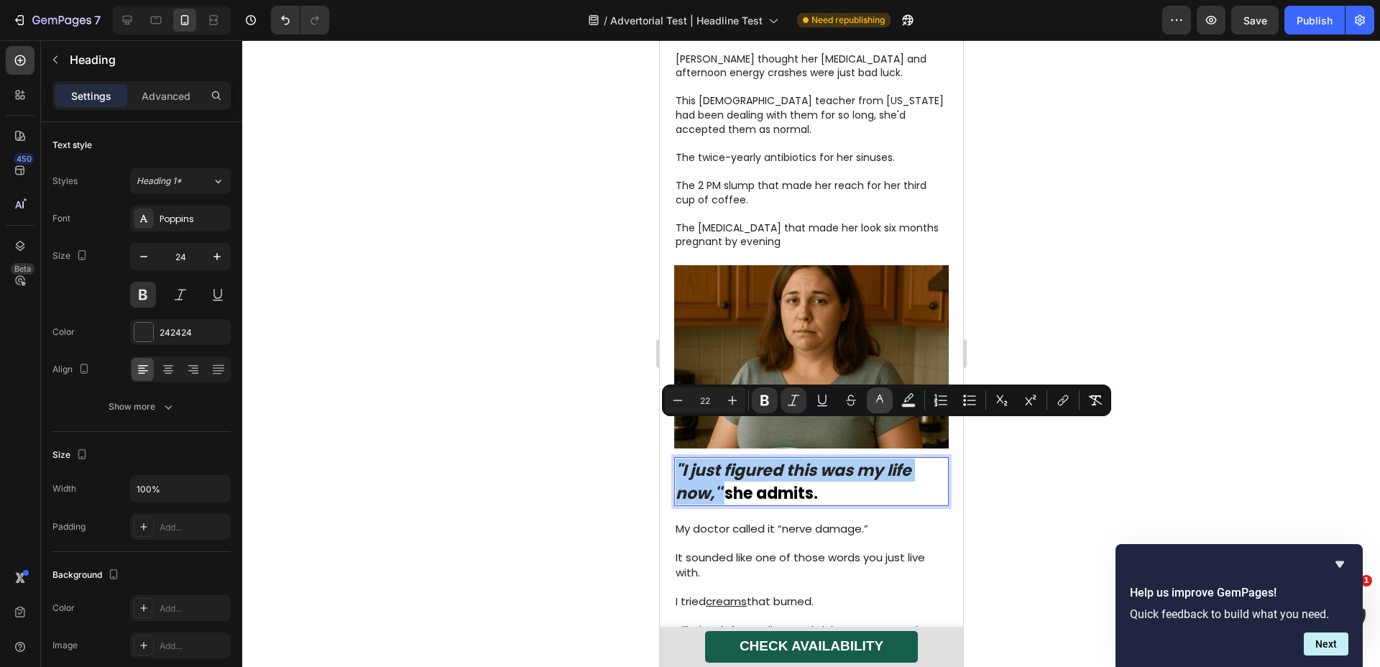
click at [880, 392] on button "color" at bounding box center [880, 401] width 26 height 26
type input "242424"
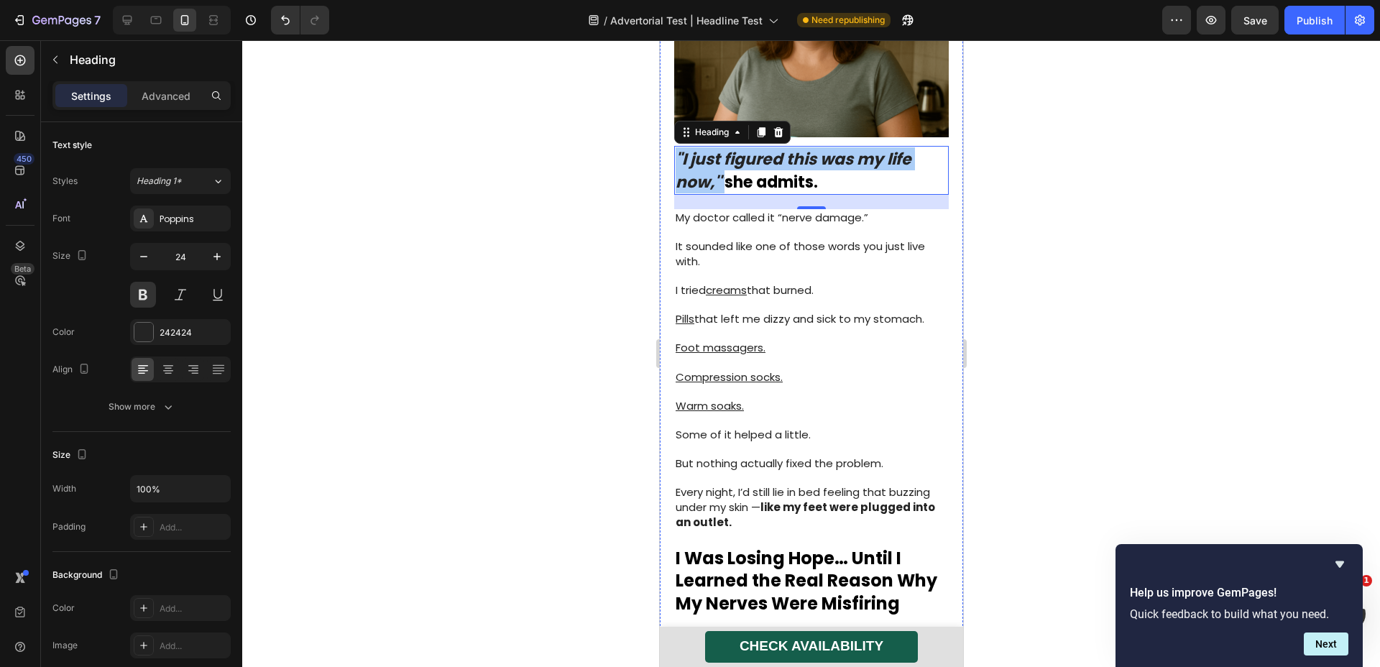
scroll to position [652, 0]
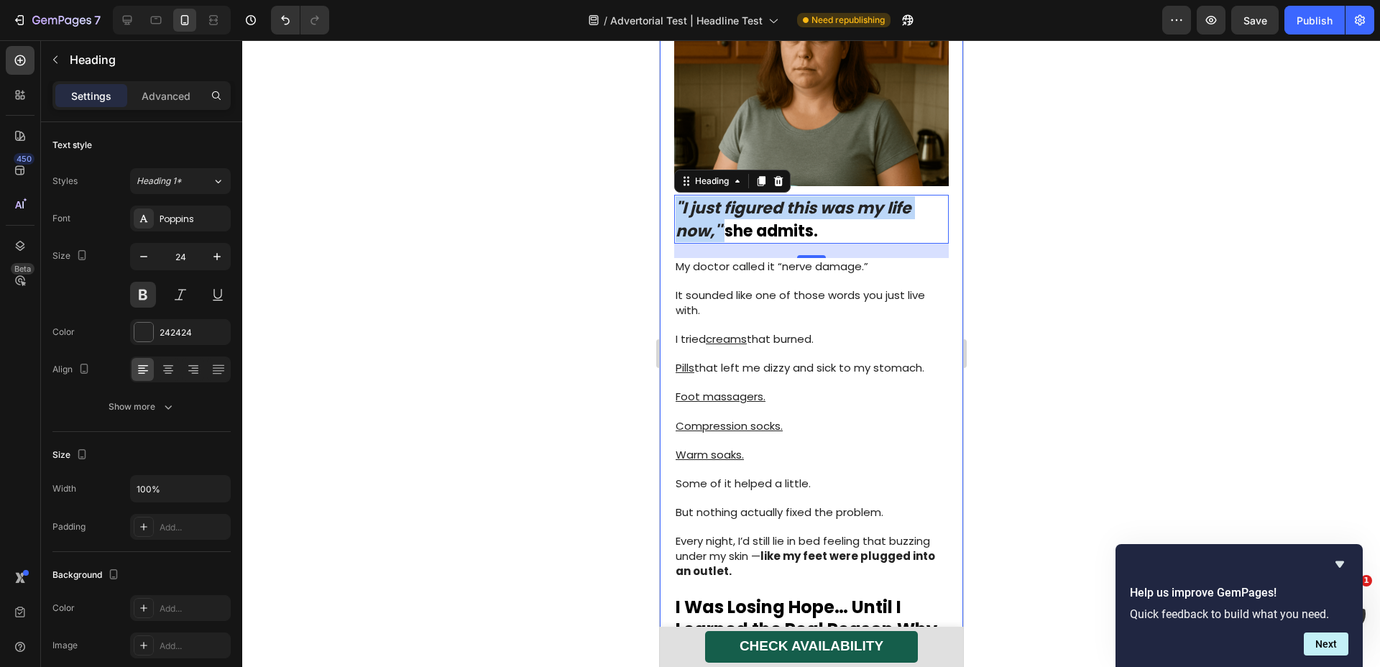
click at [708, 197] on strong ""I just figured this was my life now,'"" at bounding box center [793, 219] width 236 height 45
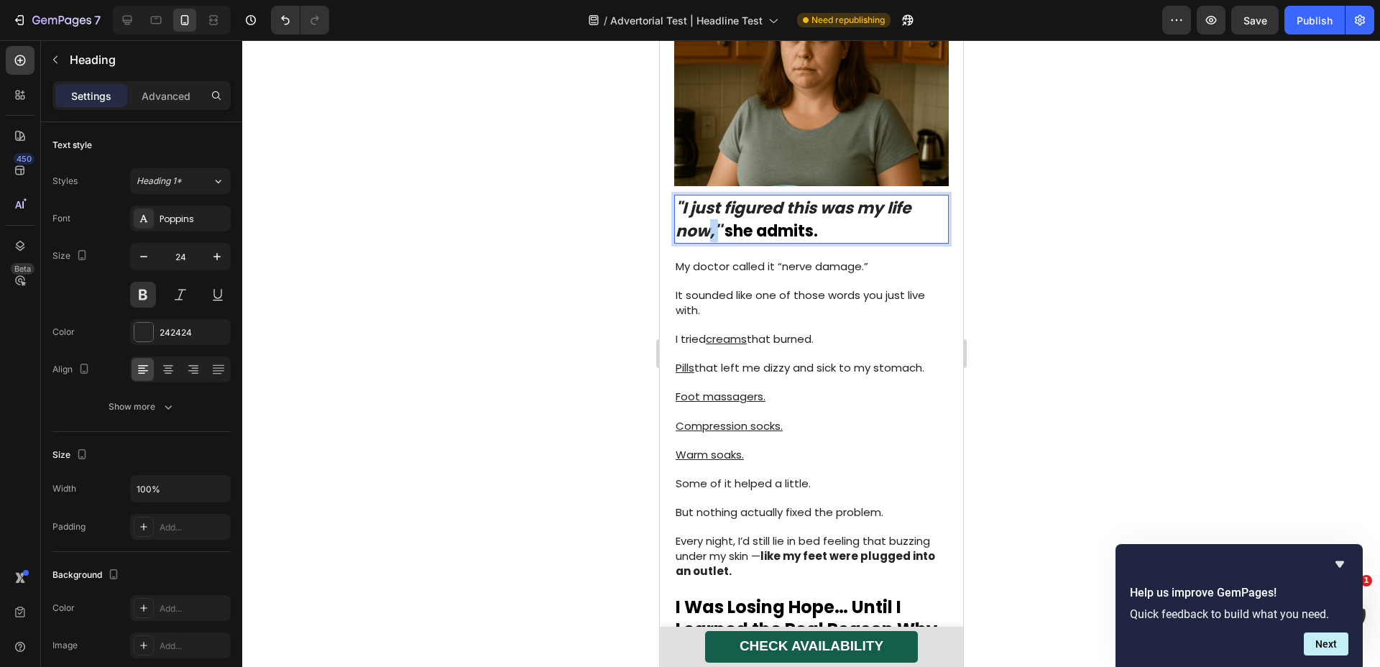
drag, startPoint x: 718, startPoint y: 196, endPoint x: 705, endPoint y: 198, distance: 13.7
click at [705, 198] on strong ""I just figured this was my life now,'"" at bounding box center [793, 219] width 236 height 45
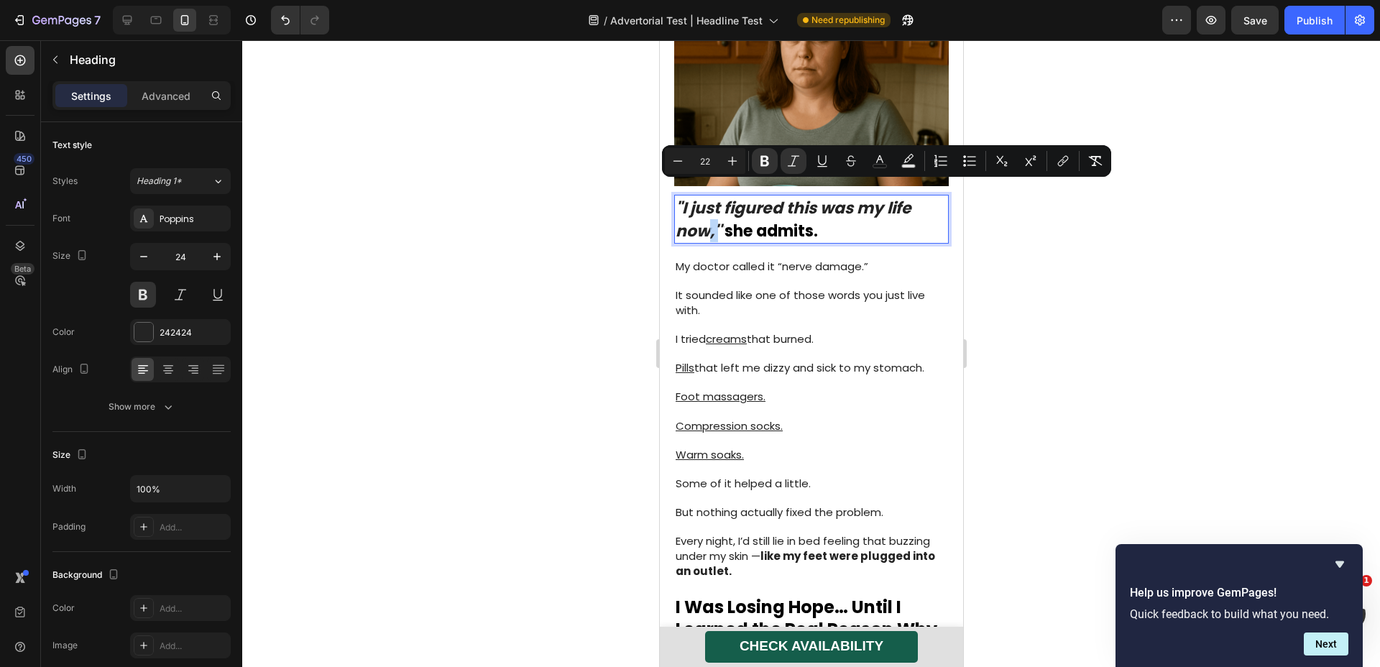
click at [719, 197] on strong ""I just figured this was my life now,'"" at bounding box center [793, 219] width 236 height 45
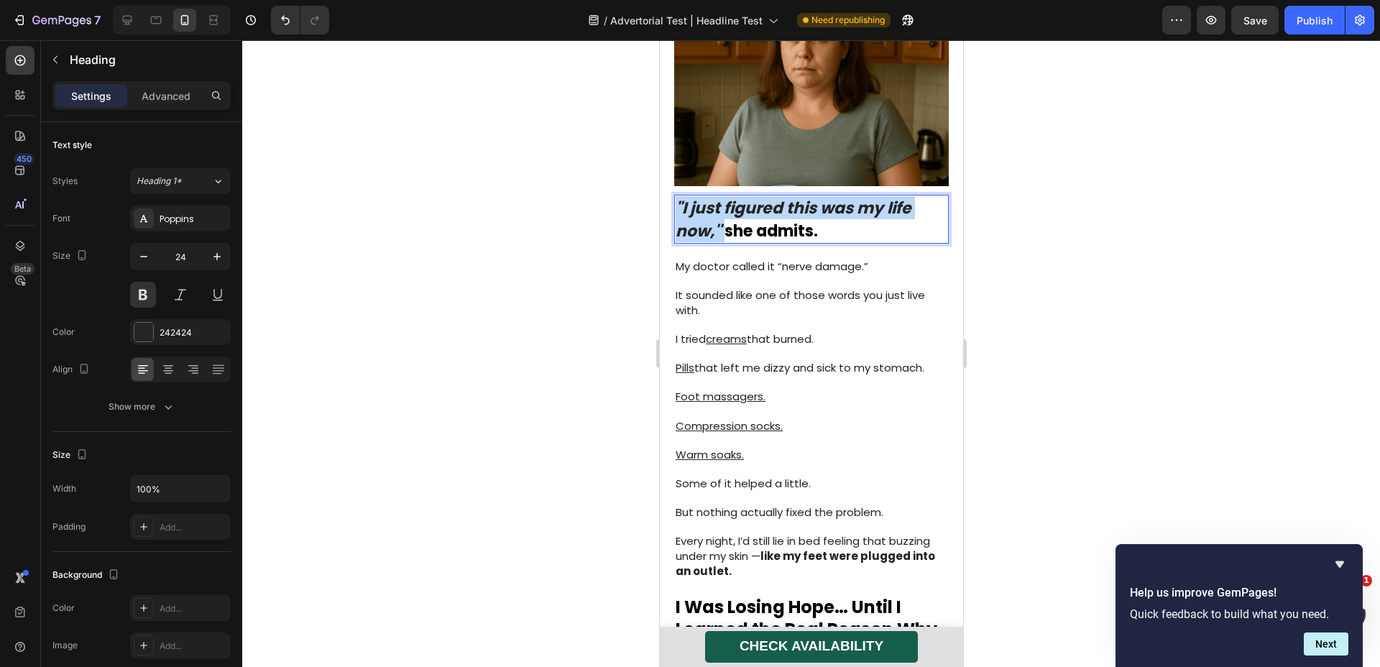
drag, startPoint x: 723, startPoint y: 195, endPoint x: 676, endPoint y: 170, distance: 52.7
click at [676, 197] on strong ""I just figured this was my life now,'"" at bounding box center [793, 219] width 236 height 45
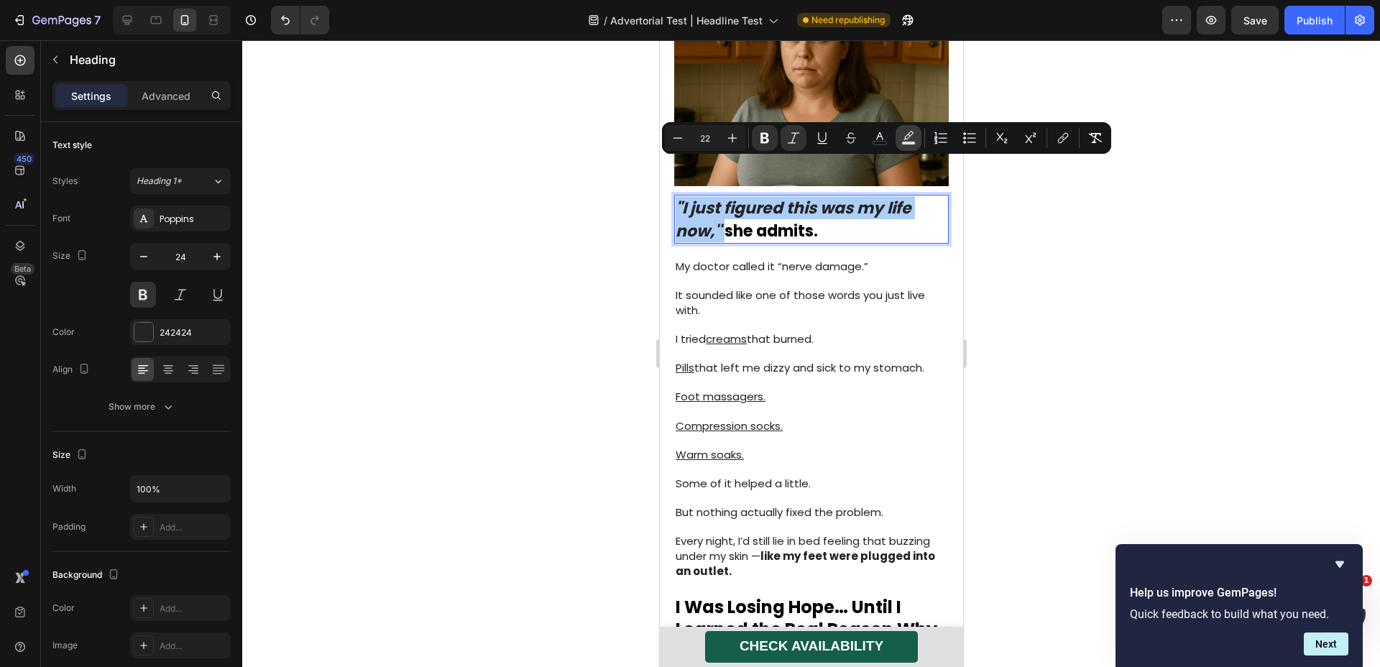
click at [915, 139] on icon "Editor contextual toolbar" at bounding box center [909, 138] width 14 height 14
type input "000000"
type input "77"
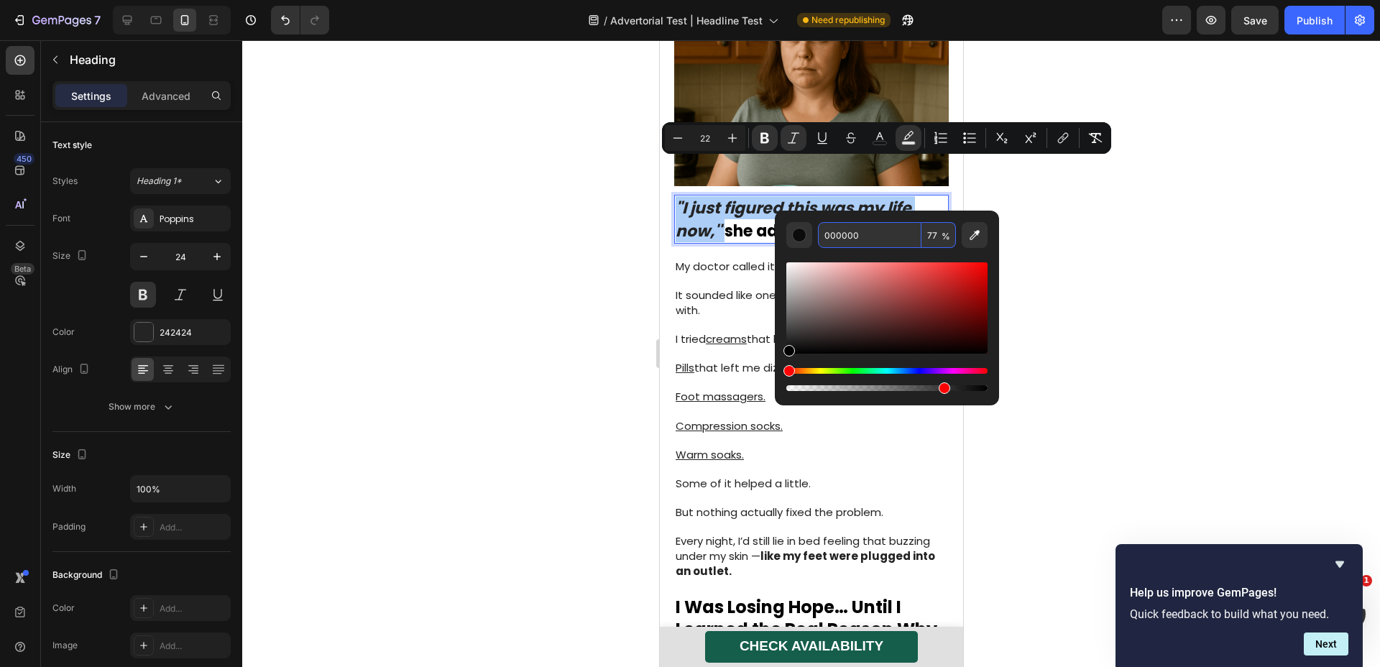
click at [873, 238] on input "000000" at bounding box center [870, 235] width 104 height 26
paste input "#E269"
type input "E26900"
type input "100"
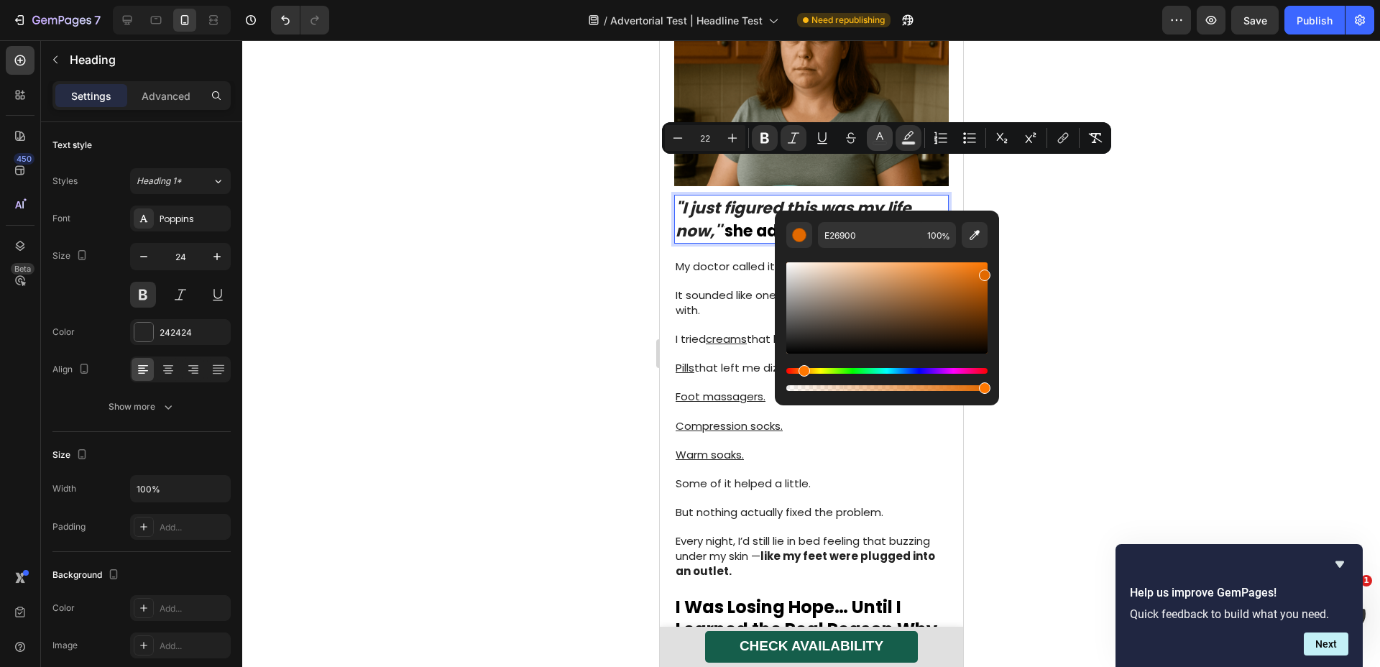
click at [882, 132] on icon "Editor contextual toolbar" at bounding box center [880, 138] width 14 height 14
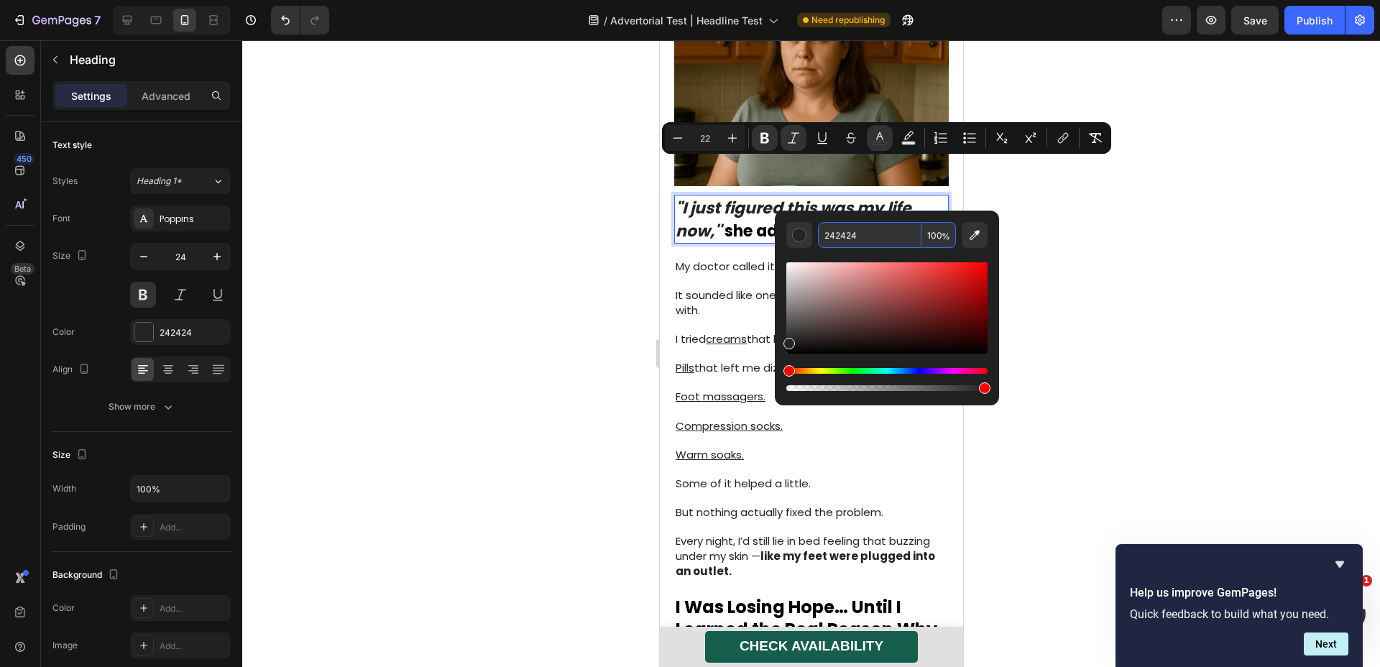
click at [860, 227] on input "242424" at bounding box center [870, 235] width 104 height 26
paste input "#E26900"
type input "E26900"
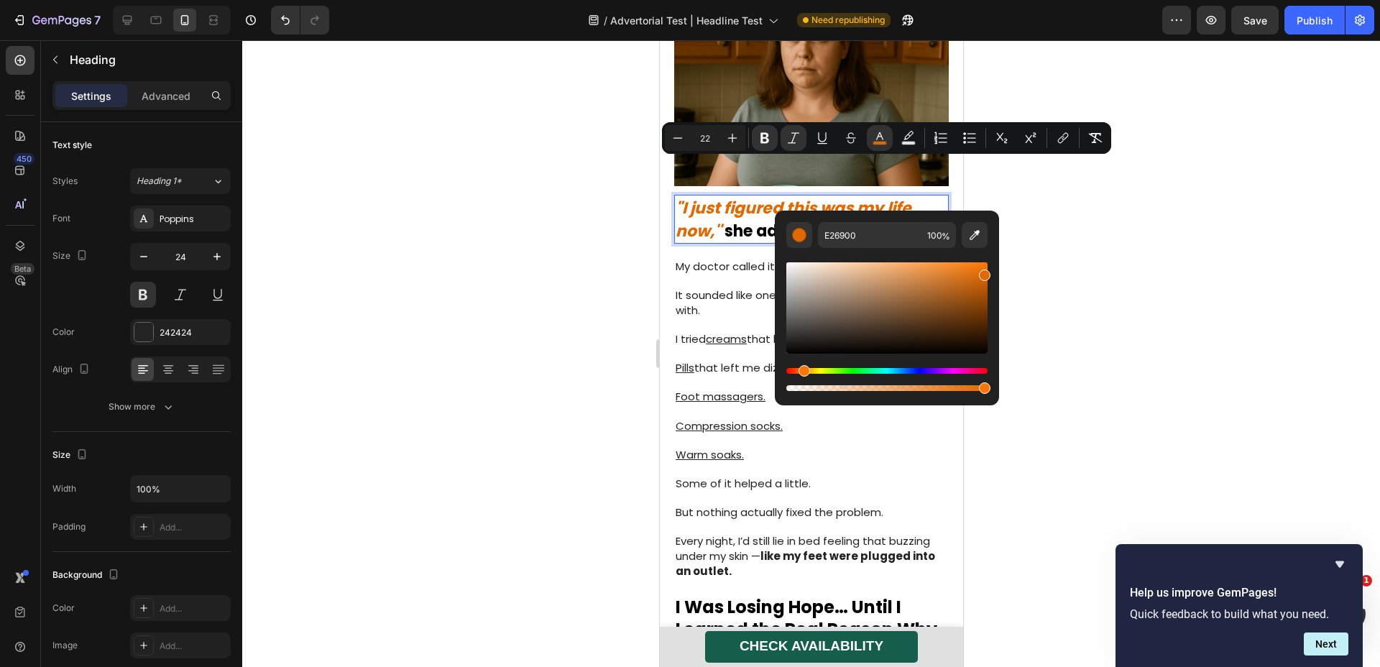
click at [1117, 259] on div at bounding box center [811, 353] width 1138 height 627
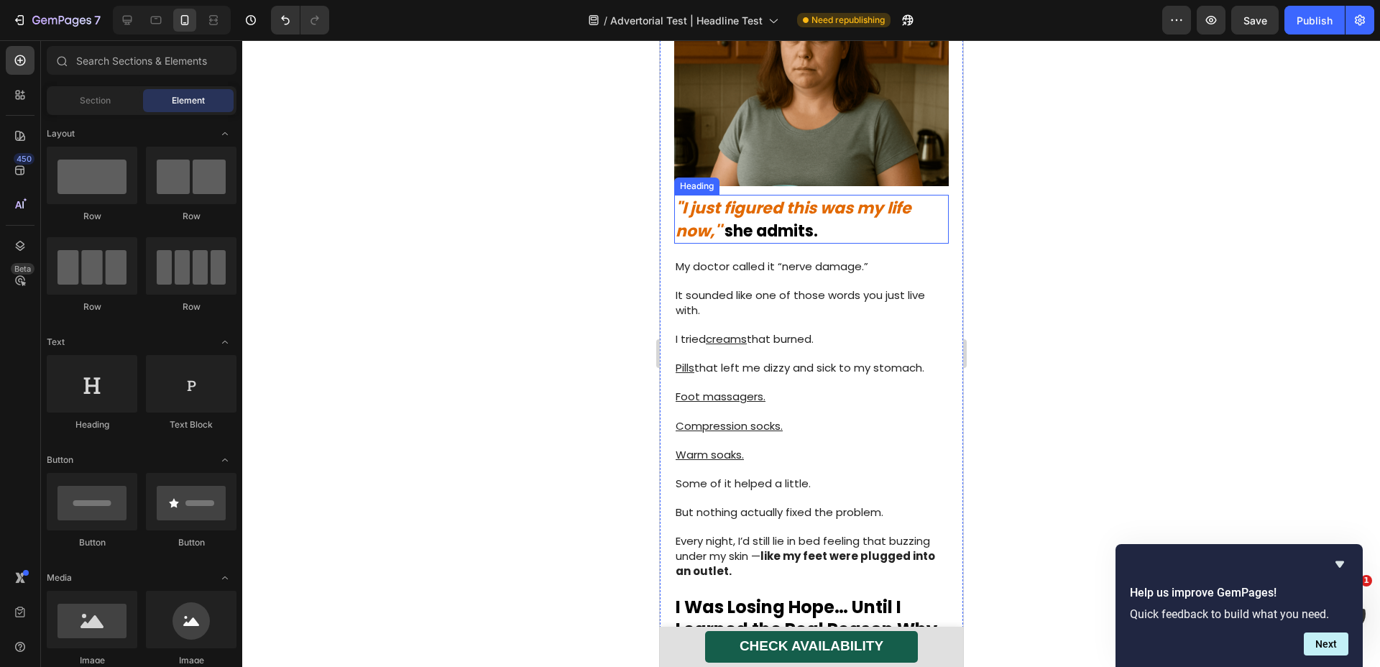
click at [843, 196] on p "⁠⁠⁠⁠⁠⁠⁠ "I just figured this was my life now,'" she admits." at bounding box center [811, 219] width 272 height 46
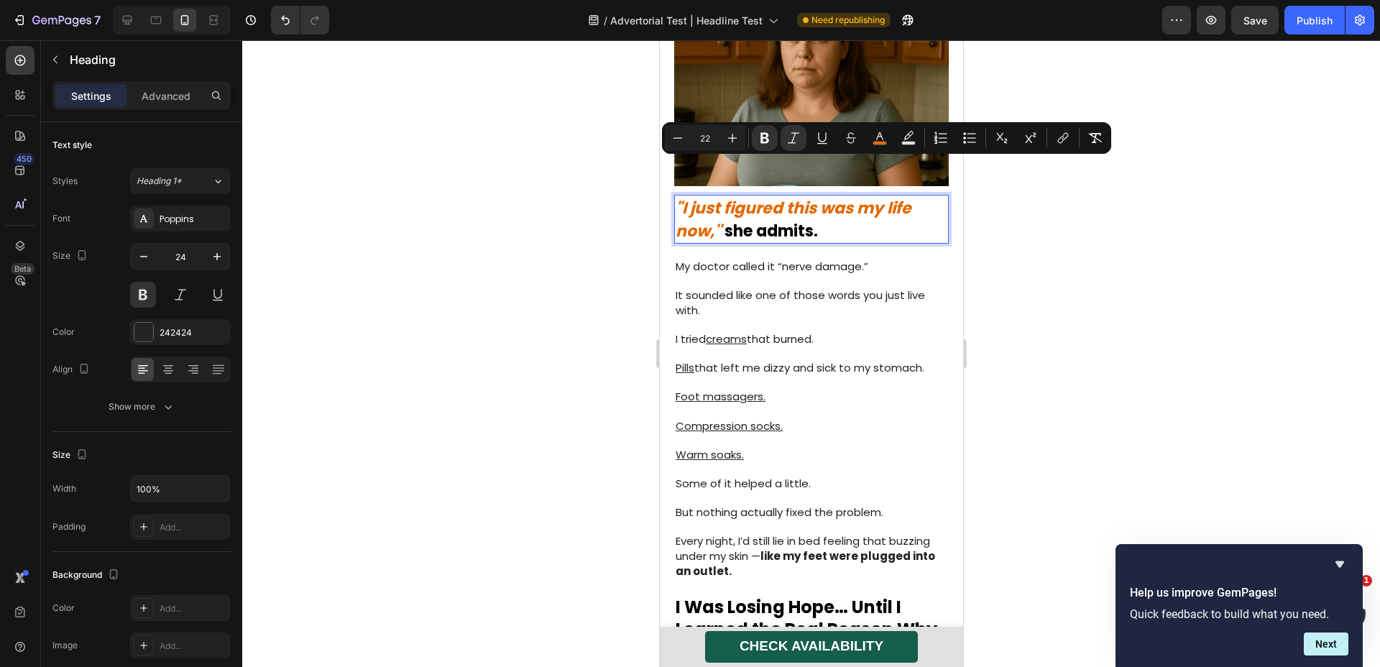
drag, startPoint x: 843, startPoint y: 196, endPoint x: 737, endPoint y: 196, distance: 106.4
click at [737, 196] on p ""I just figured this was my life now,'" she admits." at bounding box center [811, 219] width 272 height 46
click at [737, 220] on span "she admits." at bounding box center [770, 231] width 93 height 22
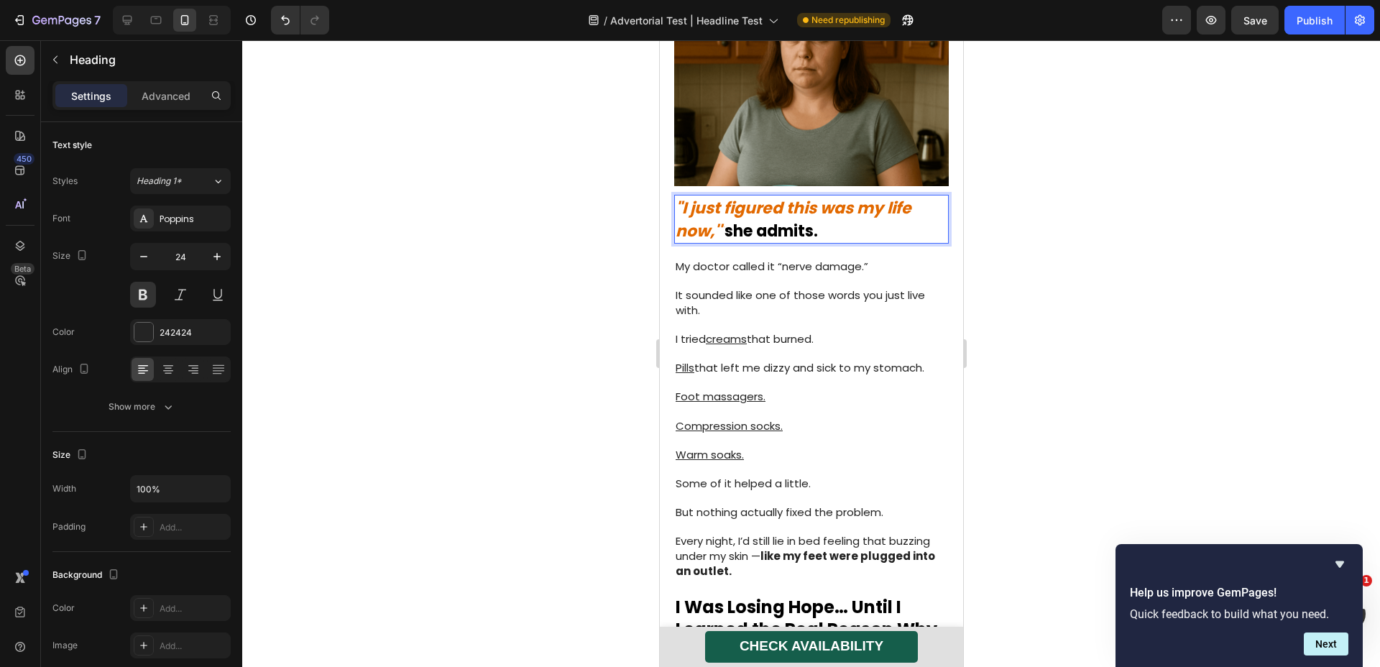
drag, startPoint x: 729, startPoint y: 198, endPoint x: 825, endPoint y: 193, distance: 96.5
click at [825, 196] on p ""I just figured this was my life now,'" she admits." at bounding box center [811, 219] width 272 height 46
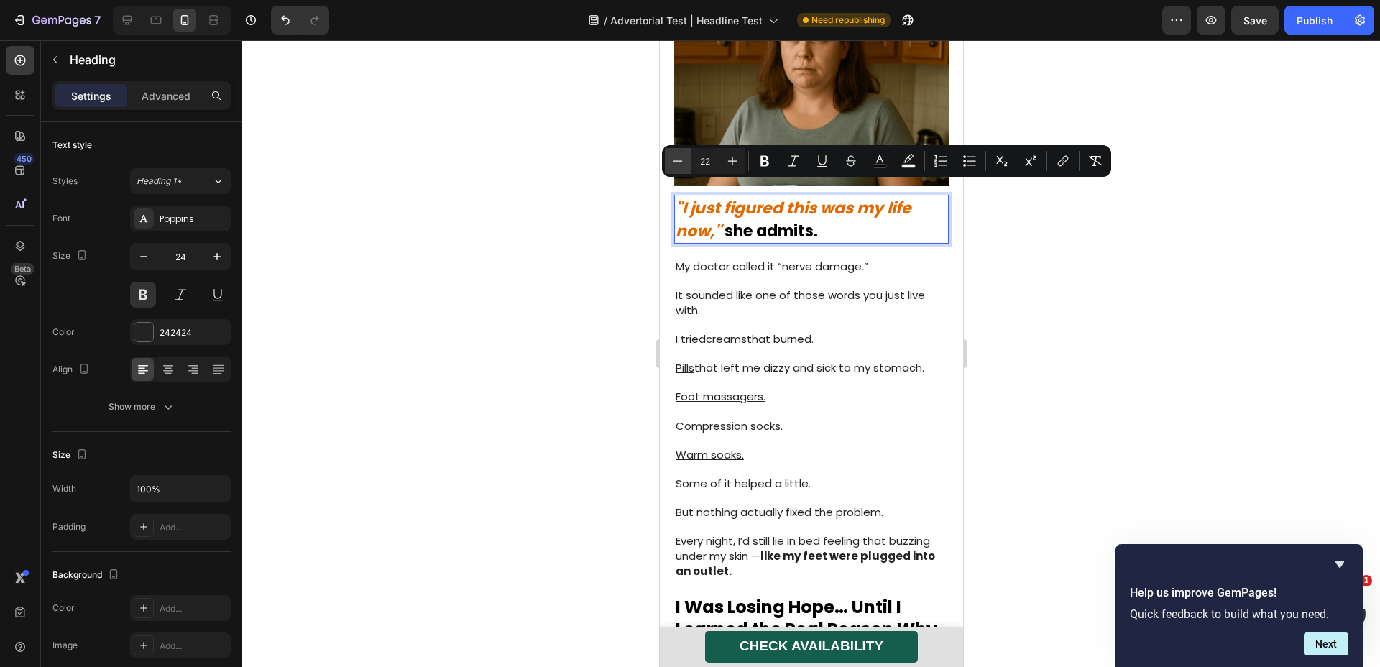
click at [674, 160] on icon "Editor contextual toolbar" at bounding box center [678, 161] width 14 height 14
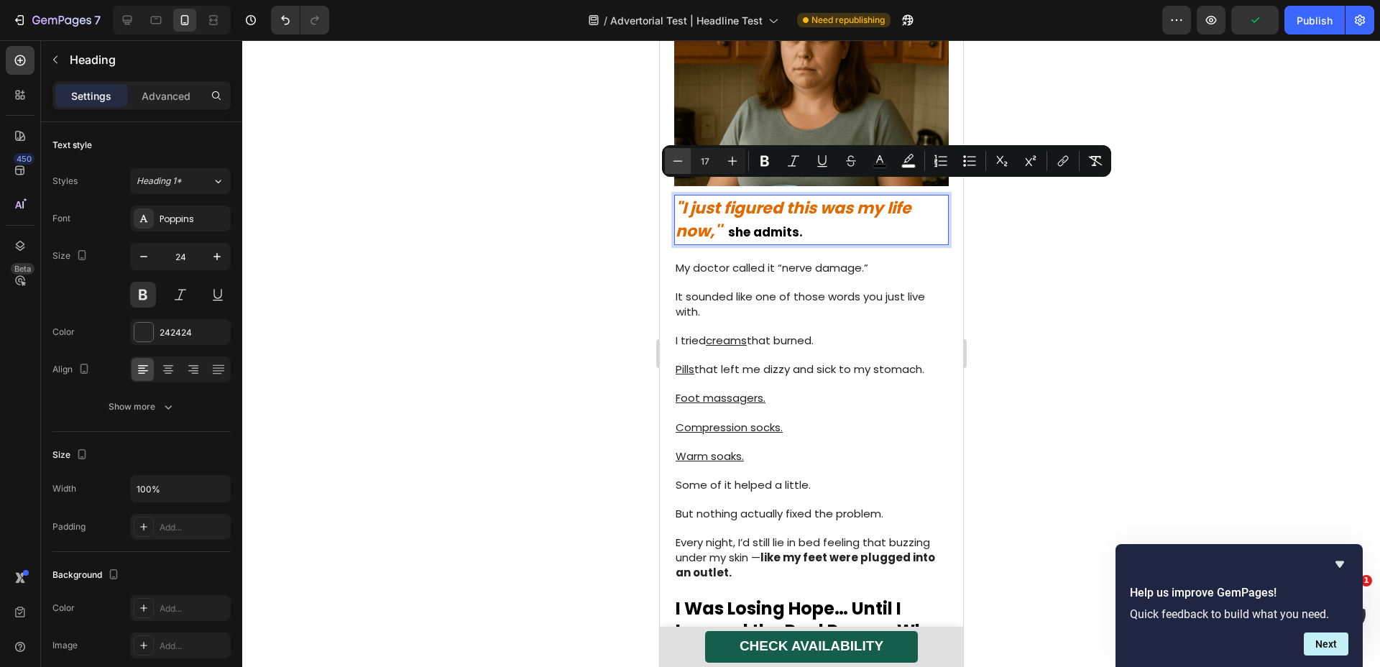
click at [674, 160] on icon "Editor contextual toolbar" at bounding box center [678, 161] width 14 height 14
type input "16"
click at [1251, 353] on div at bounding box center [811, 353] width 1138 height 627
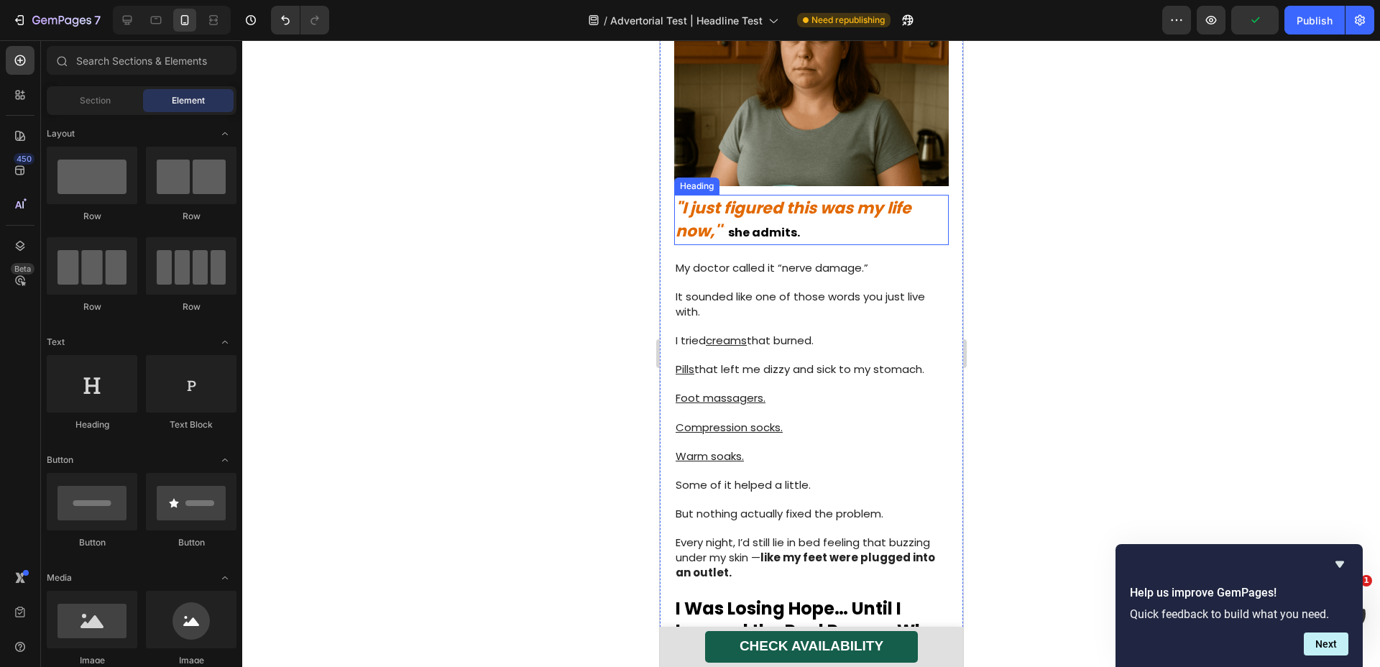
click at [840, 205] on p "⁠⁠⁠⁠⁠⁠⁠ "I just figured this was my life now,'" she admits." at bounding box center [811, 219] width 272 height 47
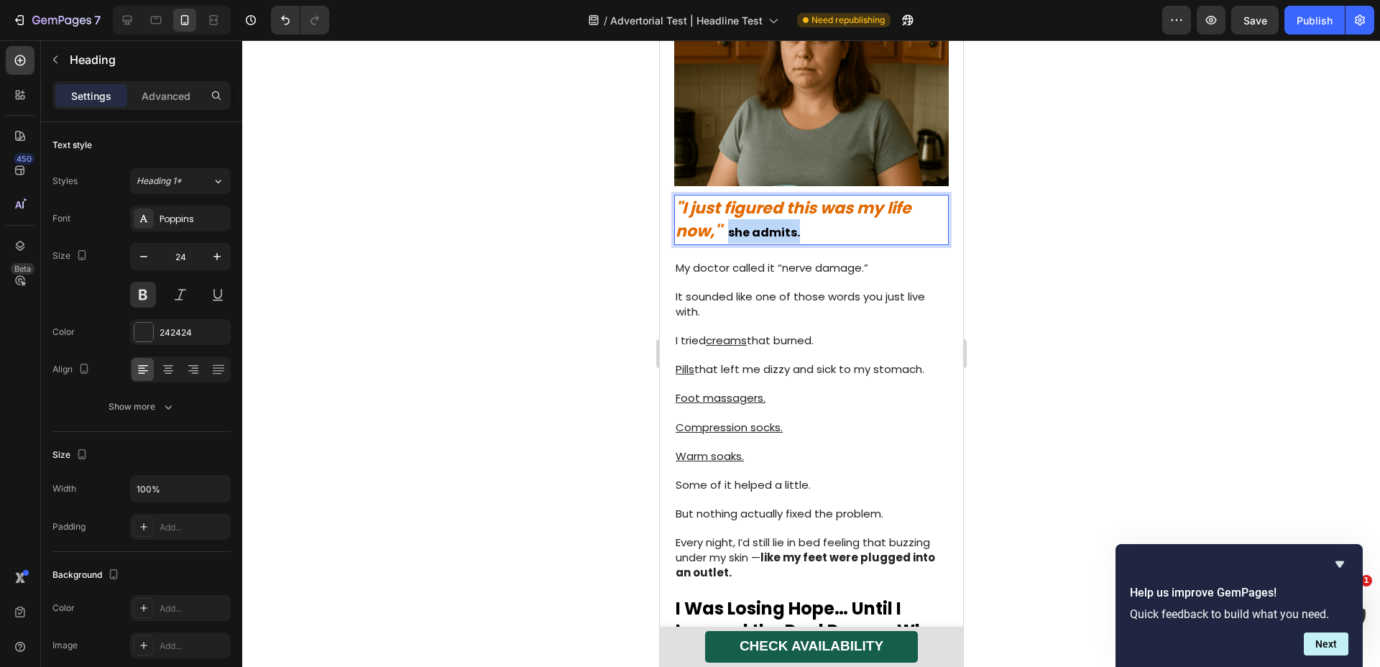
drag, startPoint x: 843, startPoint y: 197, endPoint x: 726, endPoint y: 200, distance: 116.5
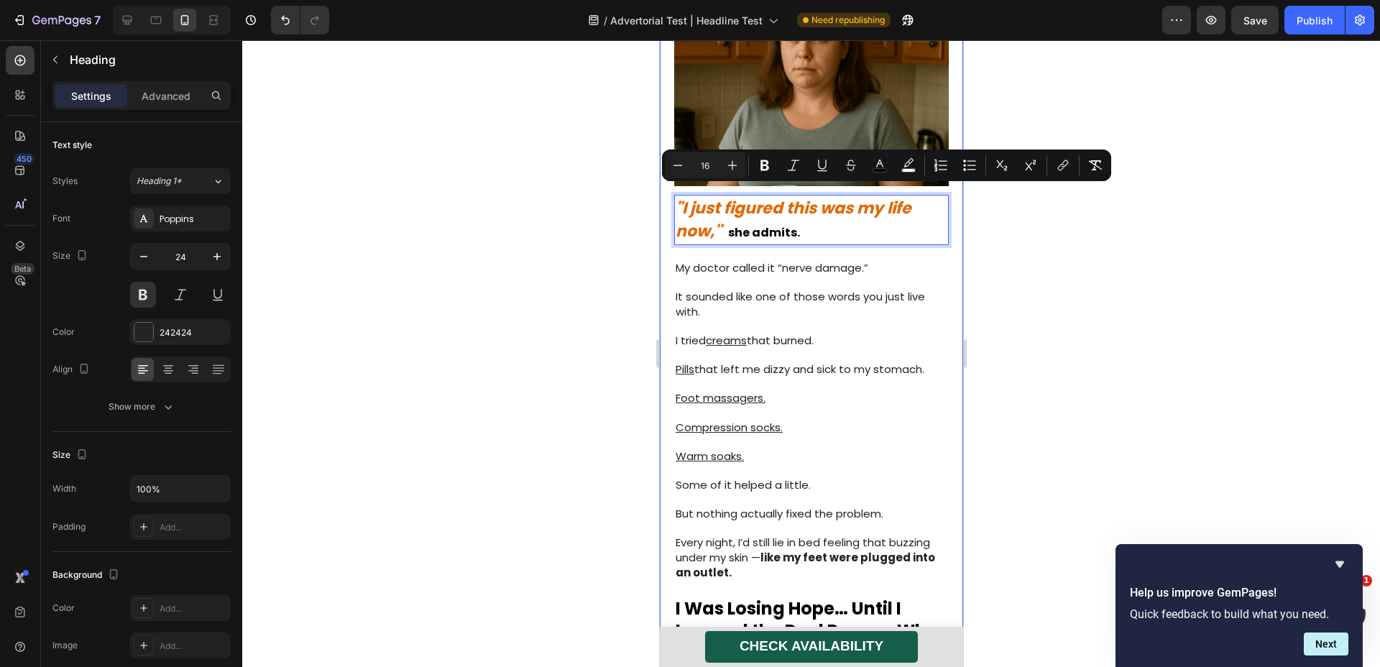
click at [1042, 229] on div at bounding box center [811, 353] width 1138 height 627
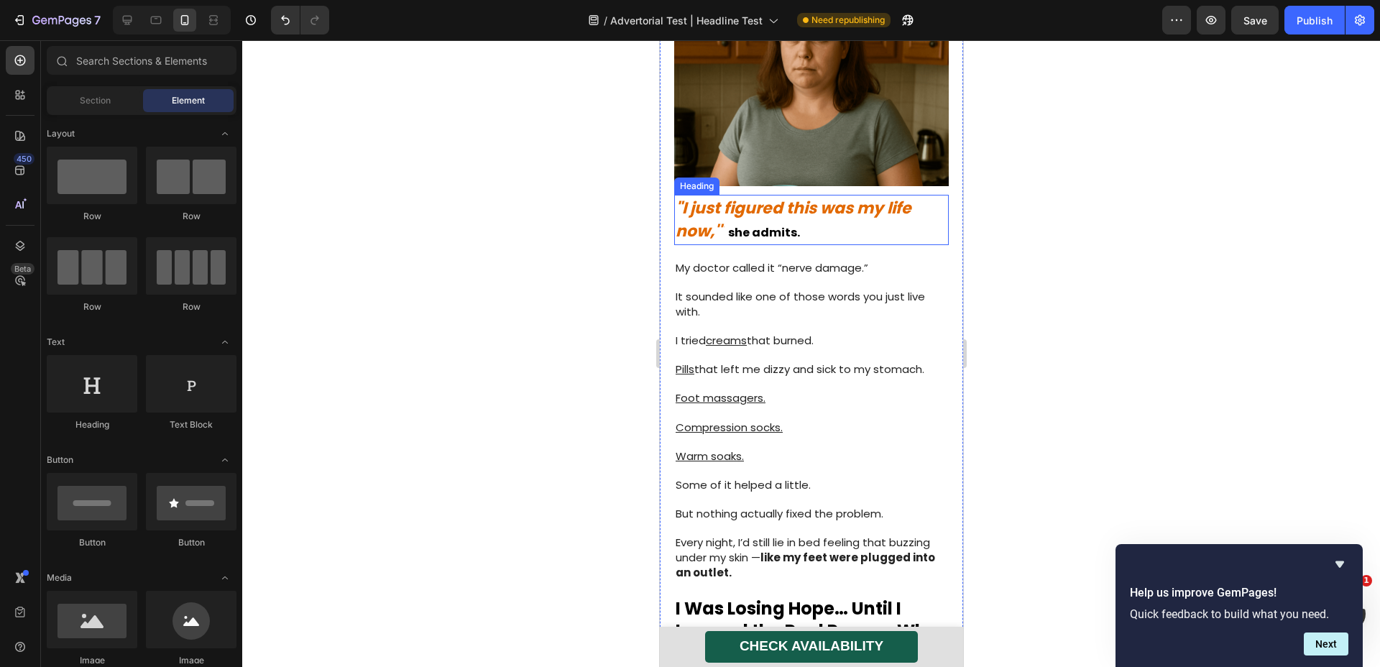
click at [802, 201] on p "⁠⁠⁠⁠⁠⁠⁠ "I just figured this was my life now,'" she admits." at bounding box center [811, 219] width 272 height 47
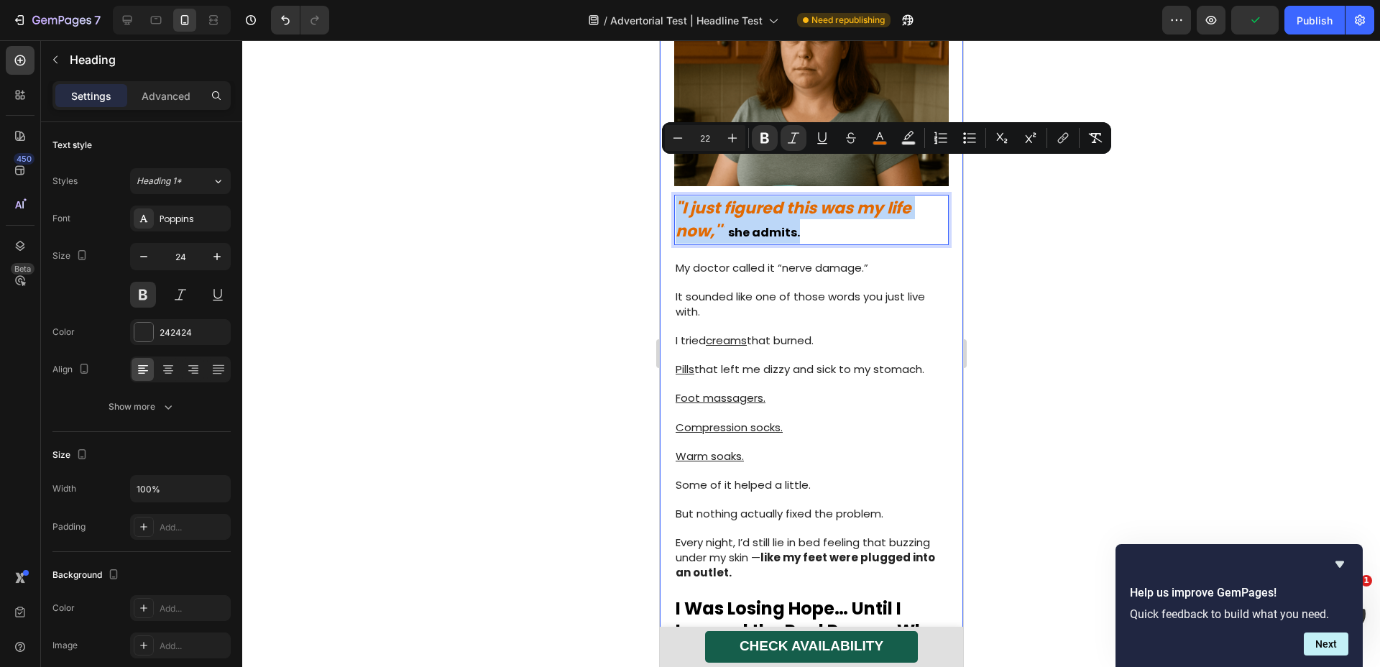
drag, startPoint x: 812, startPoint y: 198, endPoint x: 669, endPoint y: 165, distance: 147.7
click at [669, 165] on div "⁠⁠⁠⁠⁠⁠⁠ The Hidden Invaders Living Inside 85% of Americans RIGHT NOW Heading An…" at bounding box center [810, 659] width 303 height 2482
copy p ""I just figured this was my life now,'" she admits."
click at [813, 333] on span "I tried creams that burned." at bounding box center [744, 340] width 138 height 15
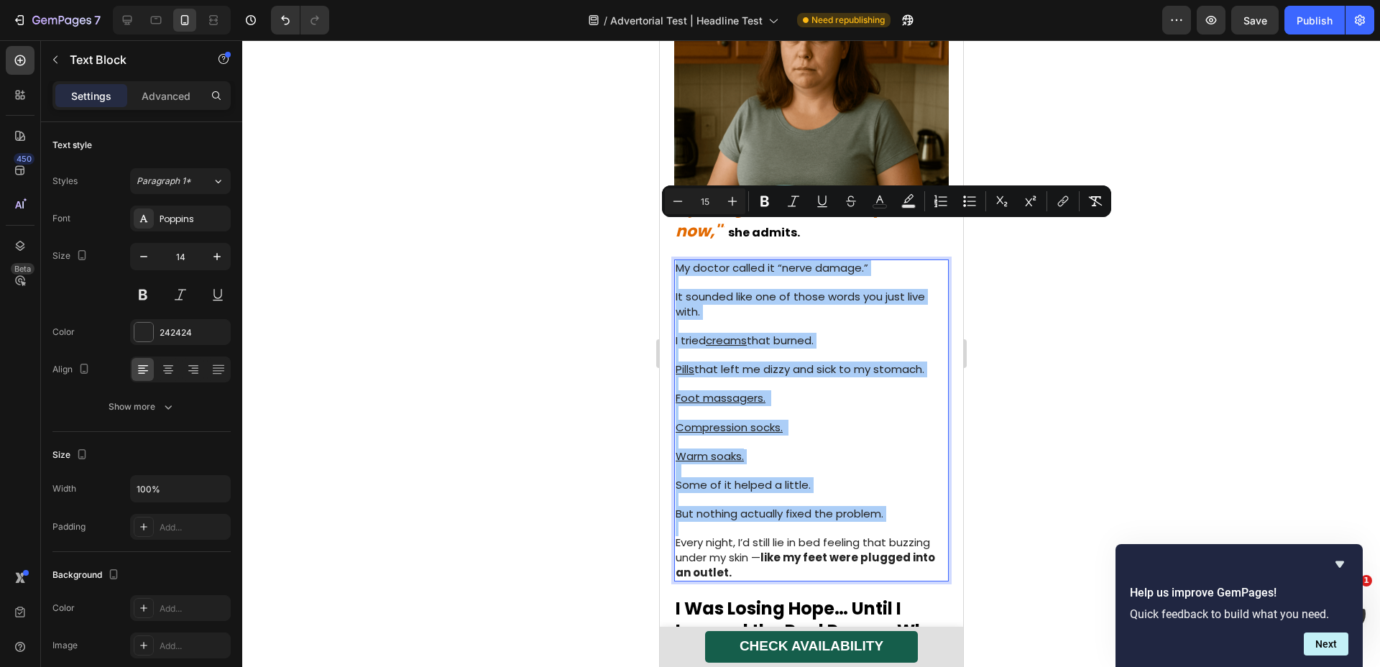
click at [1158, 323] on div at bounding box center [811, 353] width 1138 height 627
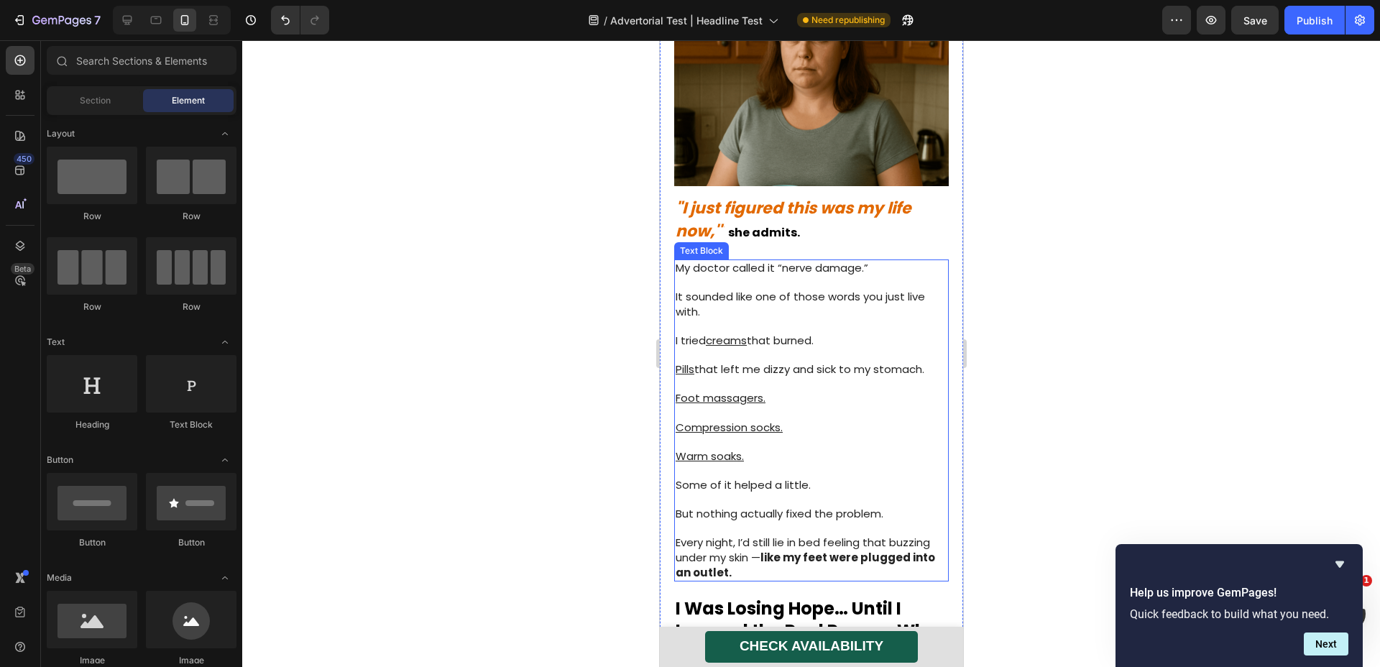
click at [839, 319] on p "Rich Text Editor. Editing area: main" at bounding box center [811, 326] width 272 height 14
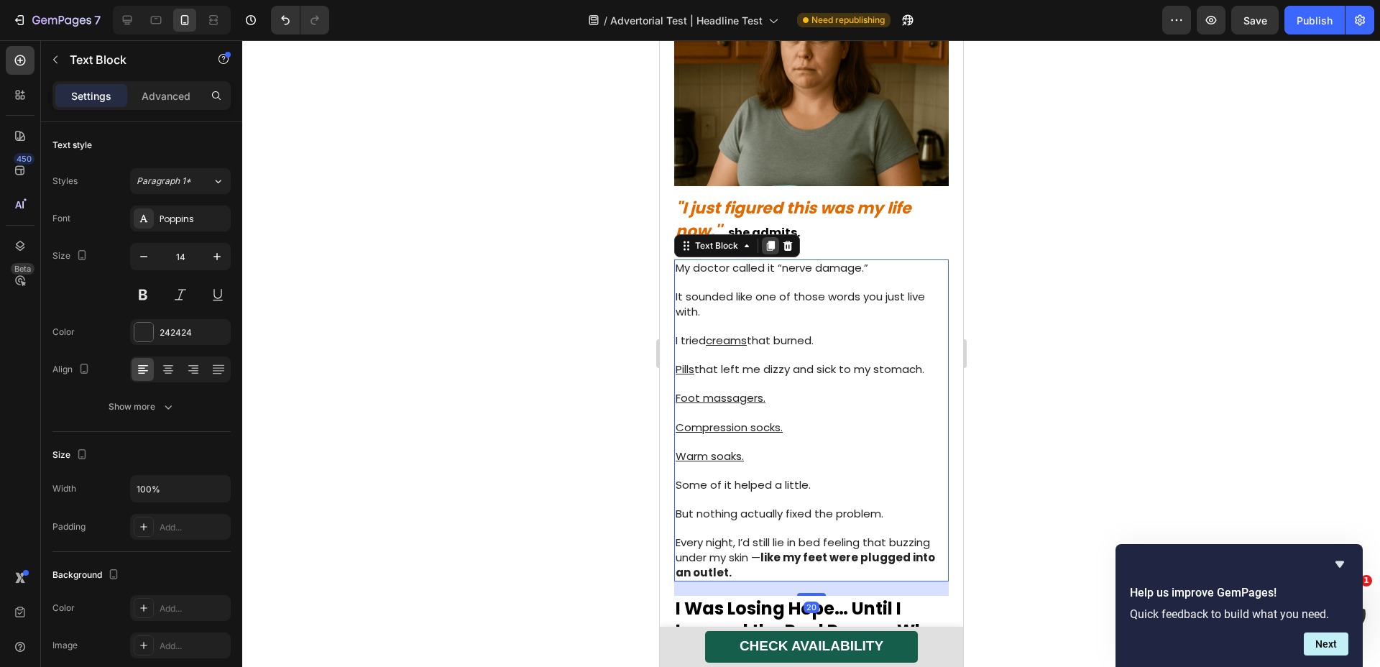
click at [765, 240] on icon at bounding box center [770, 246] width 12 height 12
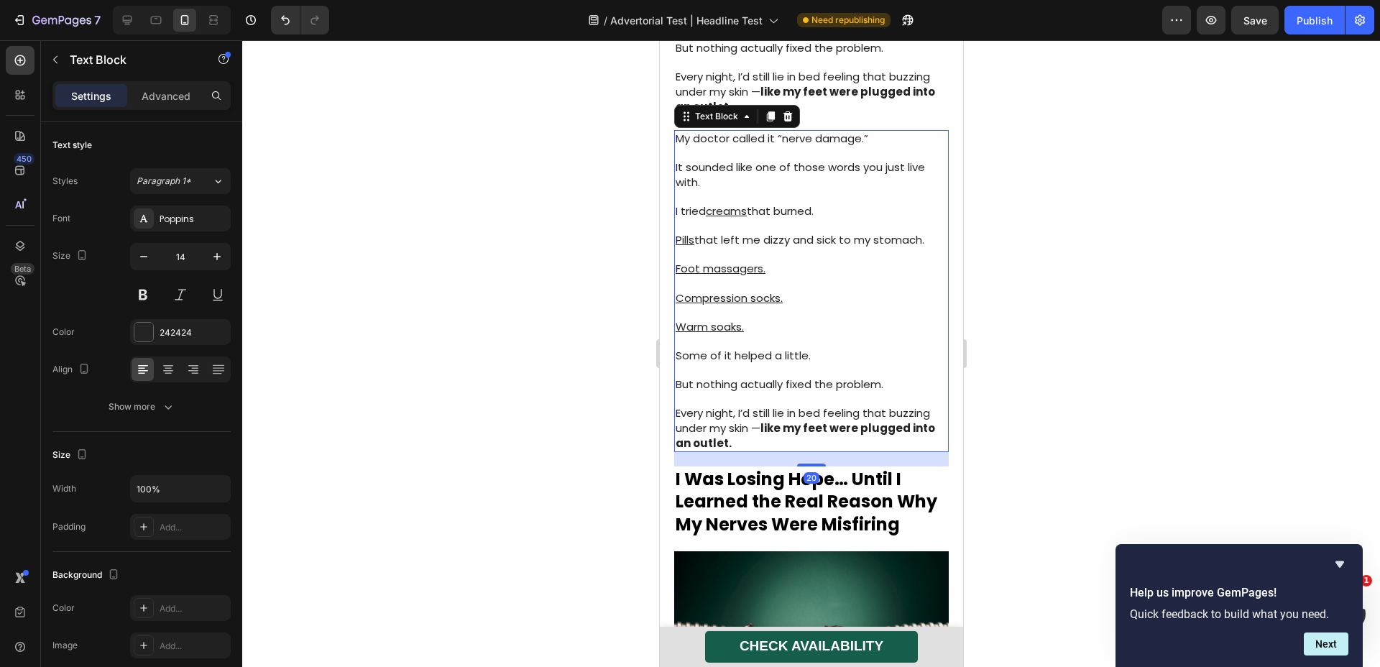
scroll to position [1121, 0]
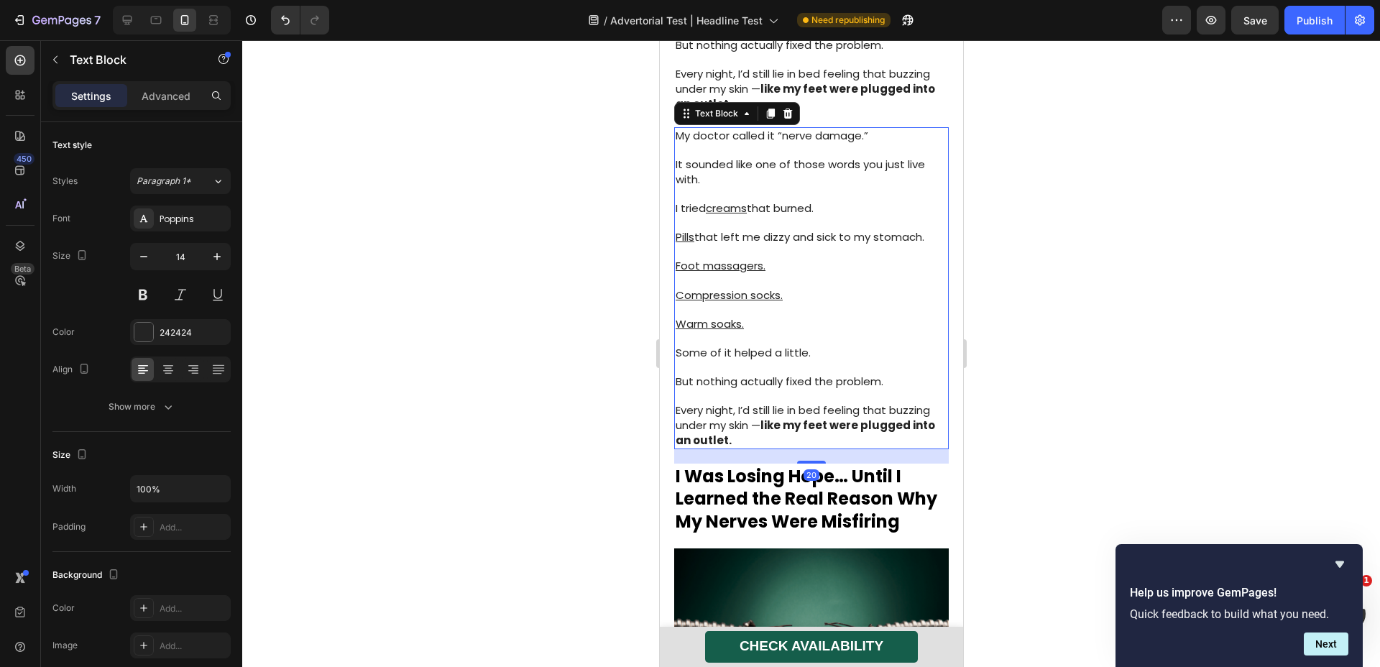
click at [795, 245] on p "Foot massagers." at bounding box center [811, 259] width 272 height 29
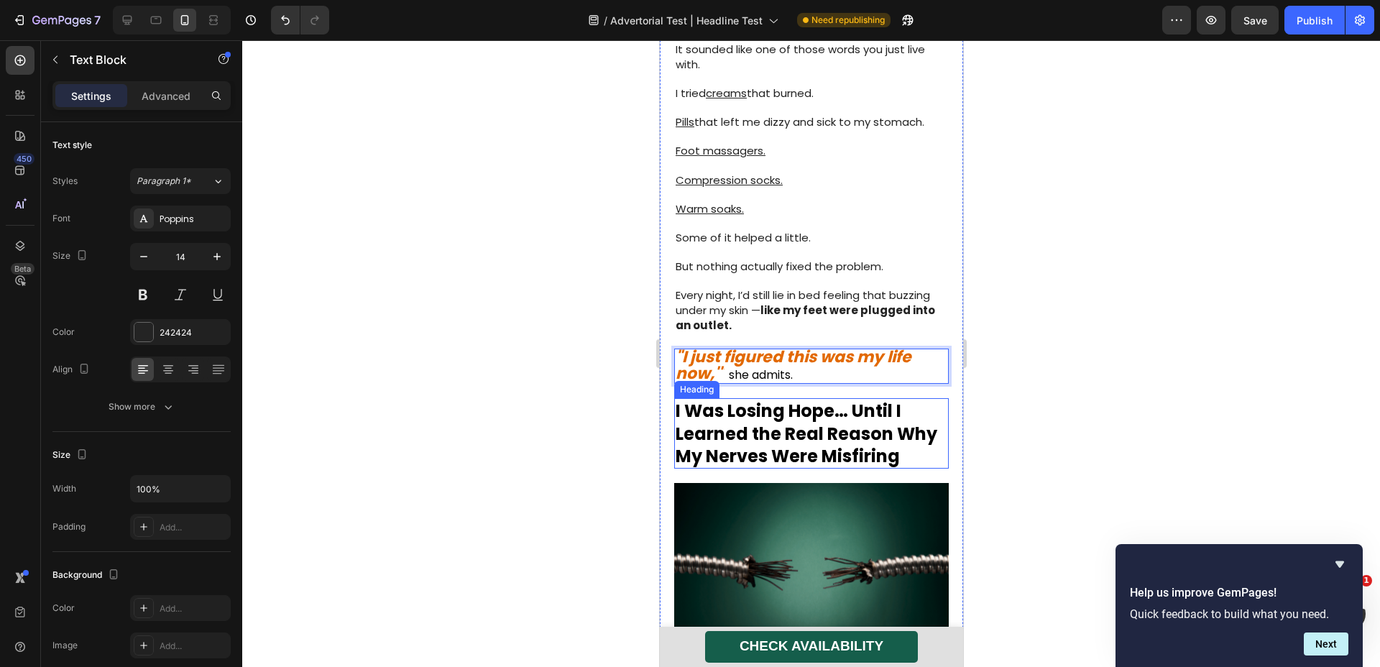
scroll to position [888, 0]
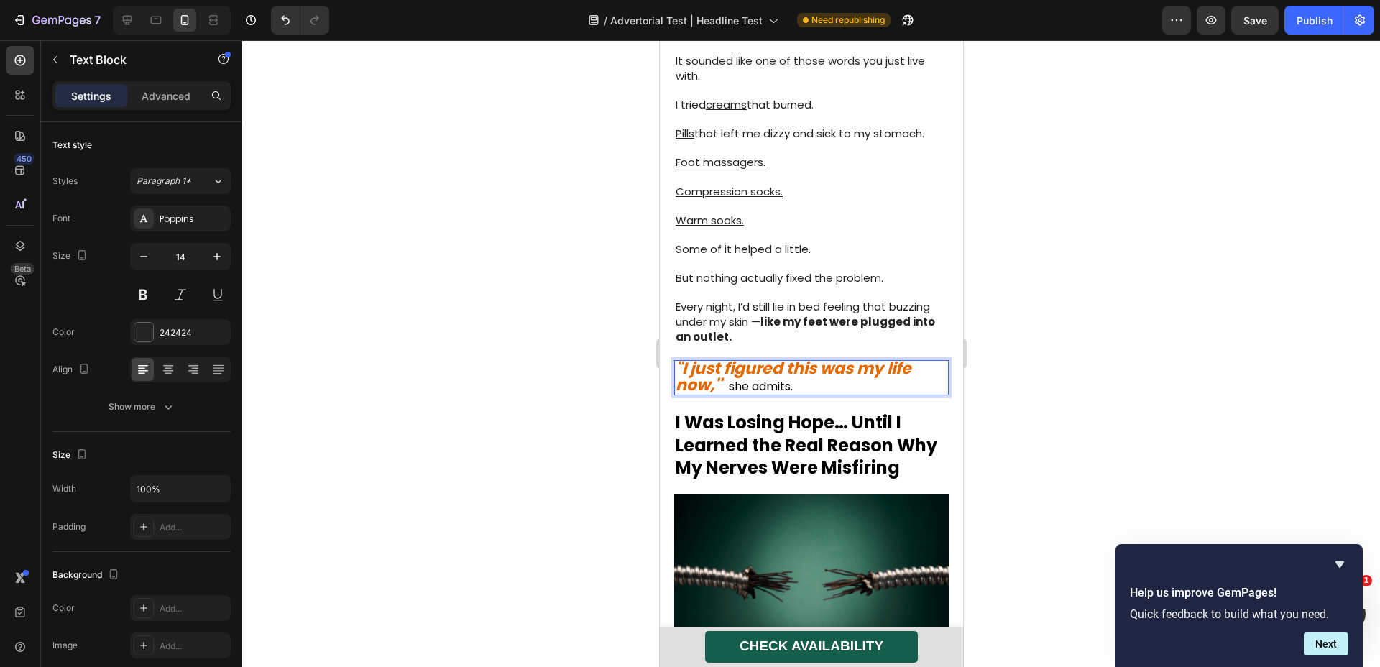
click at [1087, 338] on div at bounding box center [811, 353] width 1138 height 627
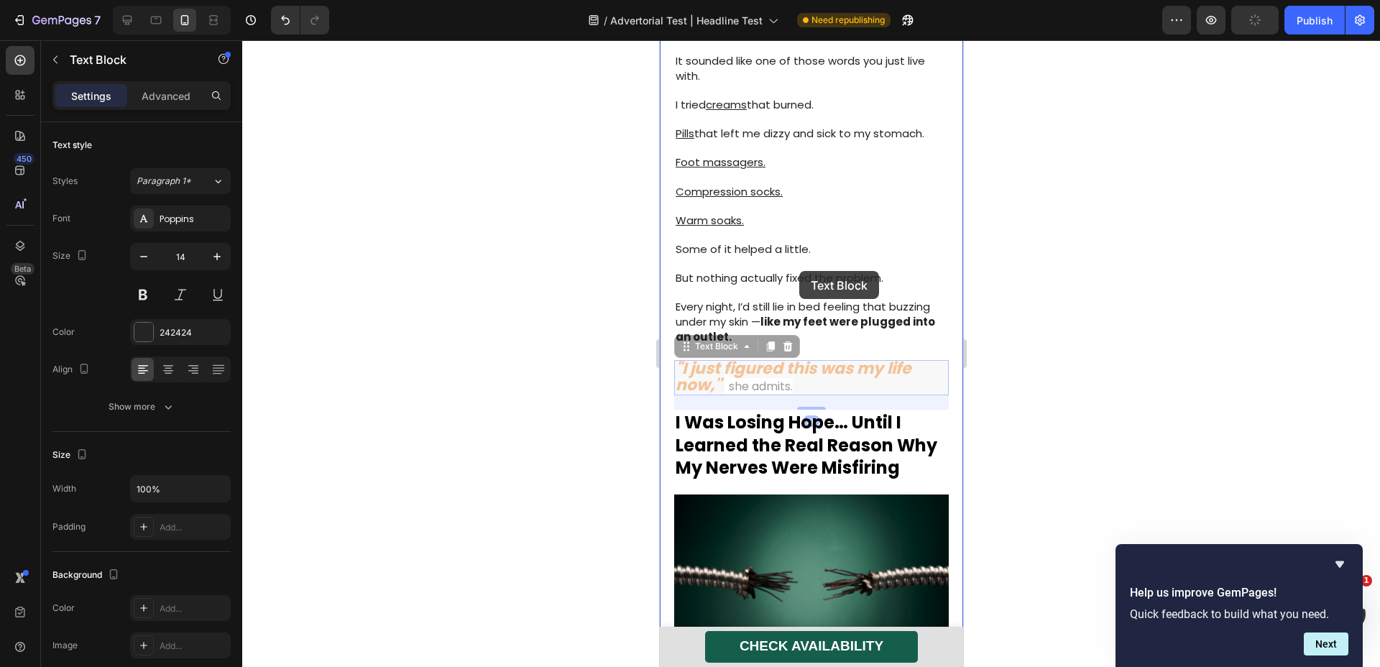
scroll to position [614, 0]
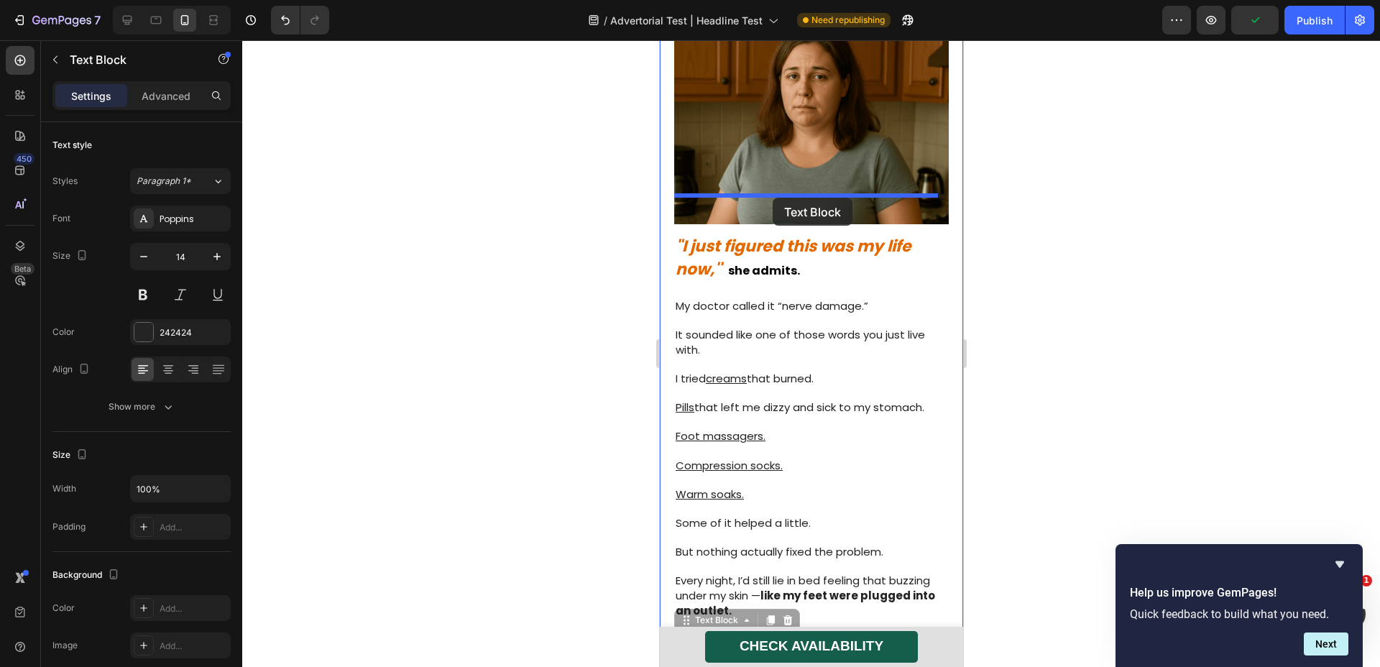
drag, startPoint x: 787, startPoint y: 333, endPoint x: 772, endPoint y: 198, distance: 136.0
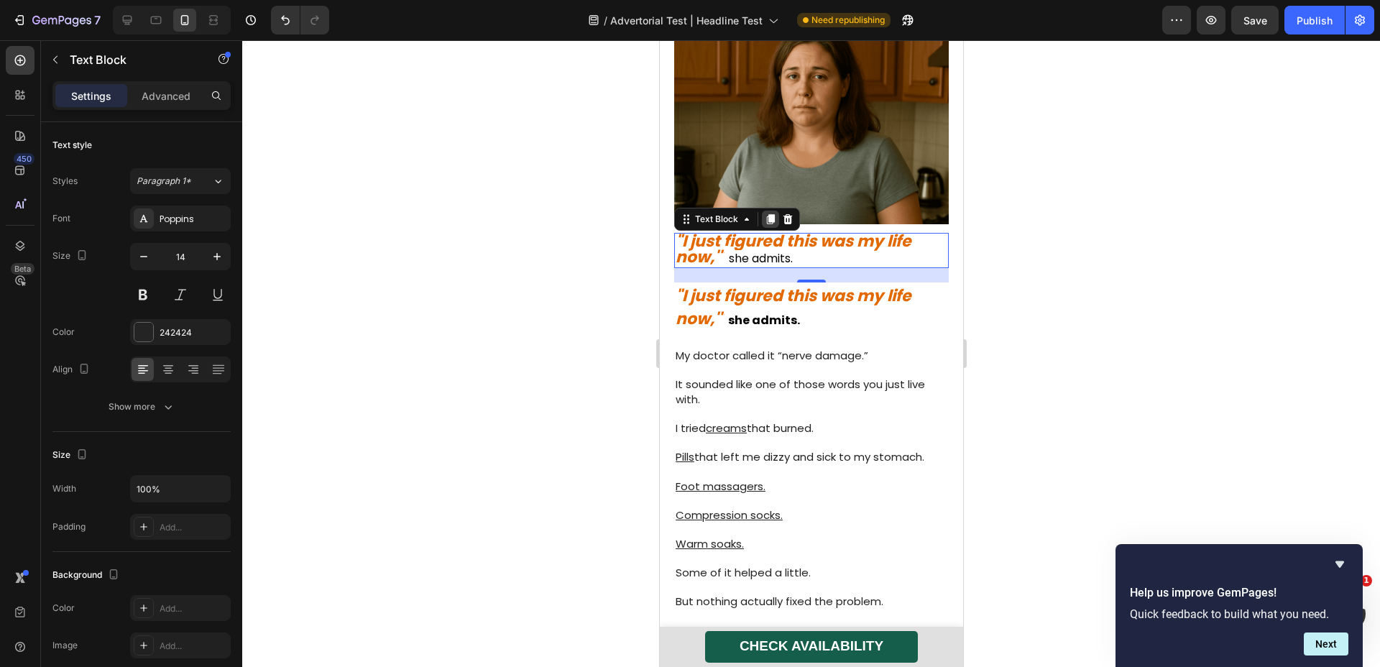
click at [769, 214] on icon at bounding box center [770, 219] width 8 height 10
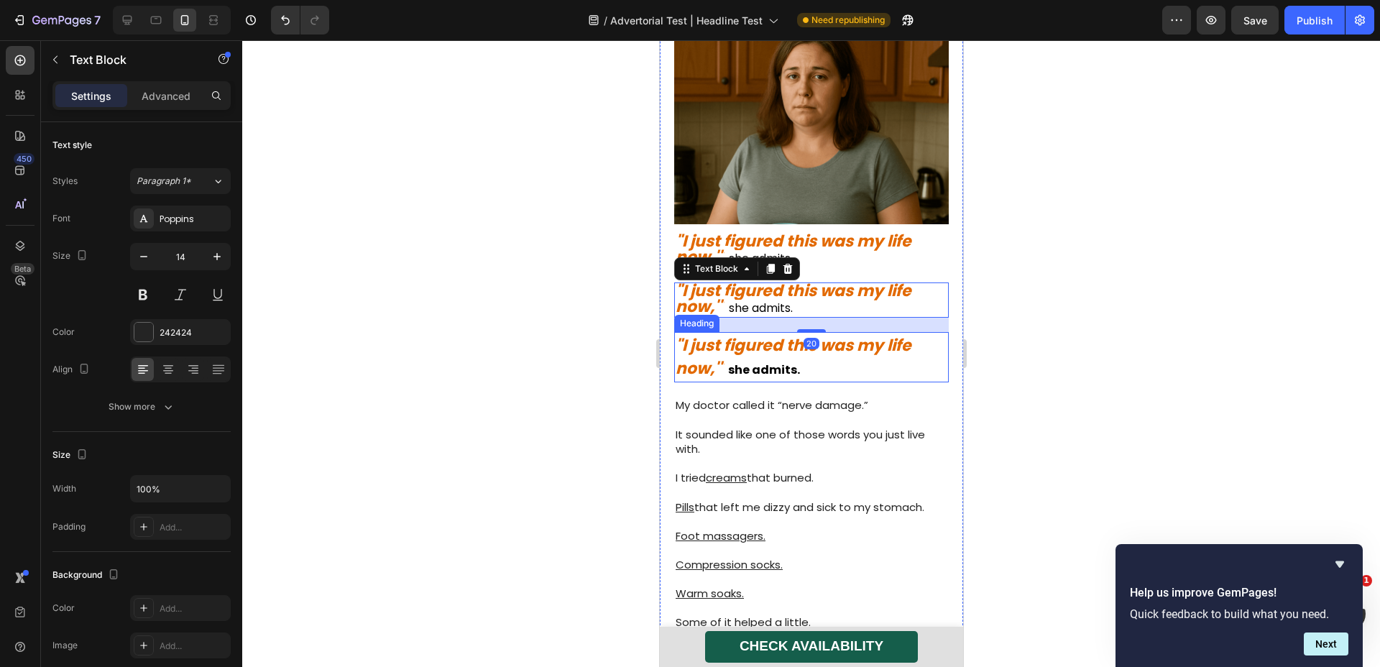
click at [841, 334] on p "⁠⁠⁠⁠⁠⁠⁠ "I just figured this was my life now,'" she admits." at bounding box center [811, 357] width 272 height 47
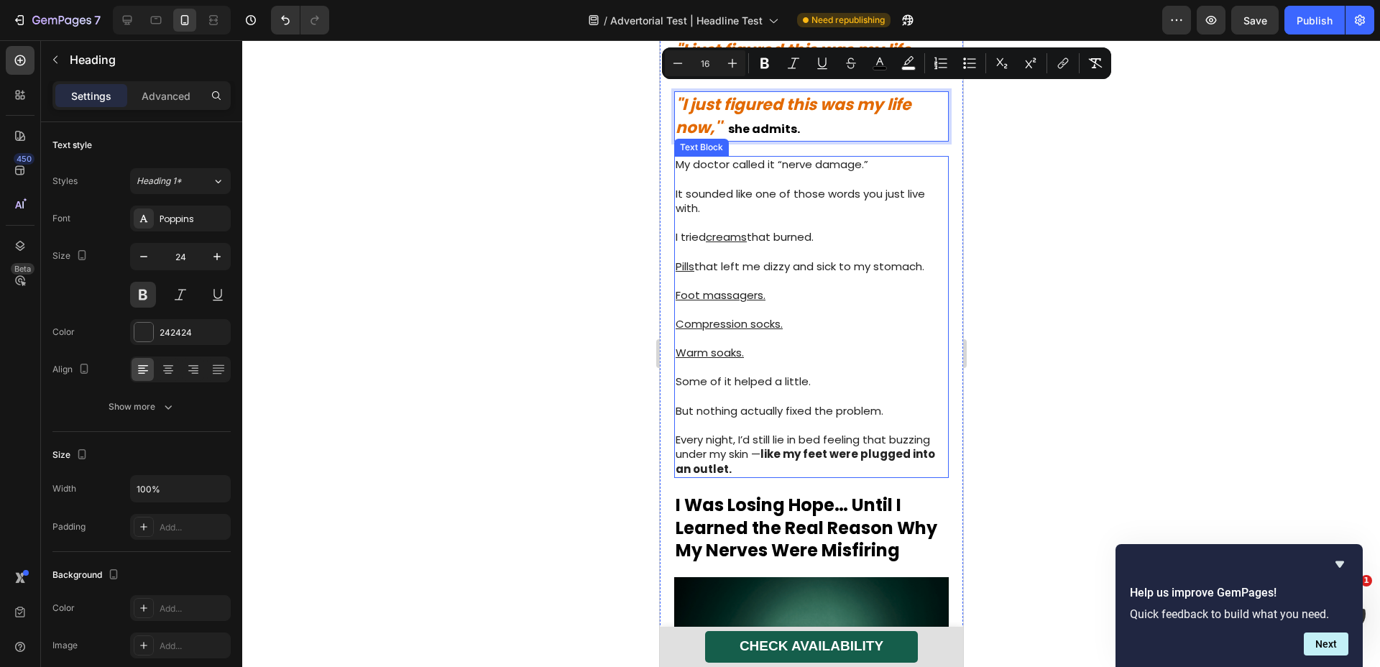
drag, startPoint x: 777, startPoint y: 323, endPoint x: 801, endPoint y: 230, distance: 95.9
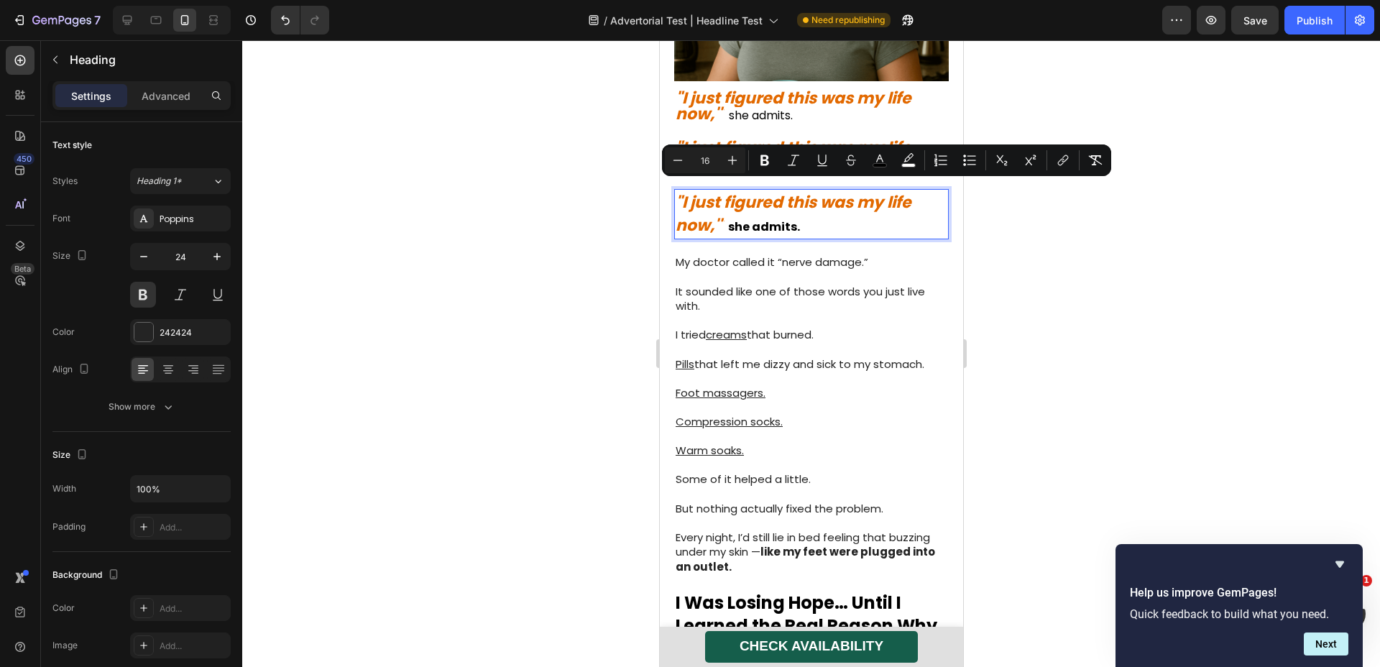
scroll to position [754, 0]
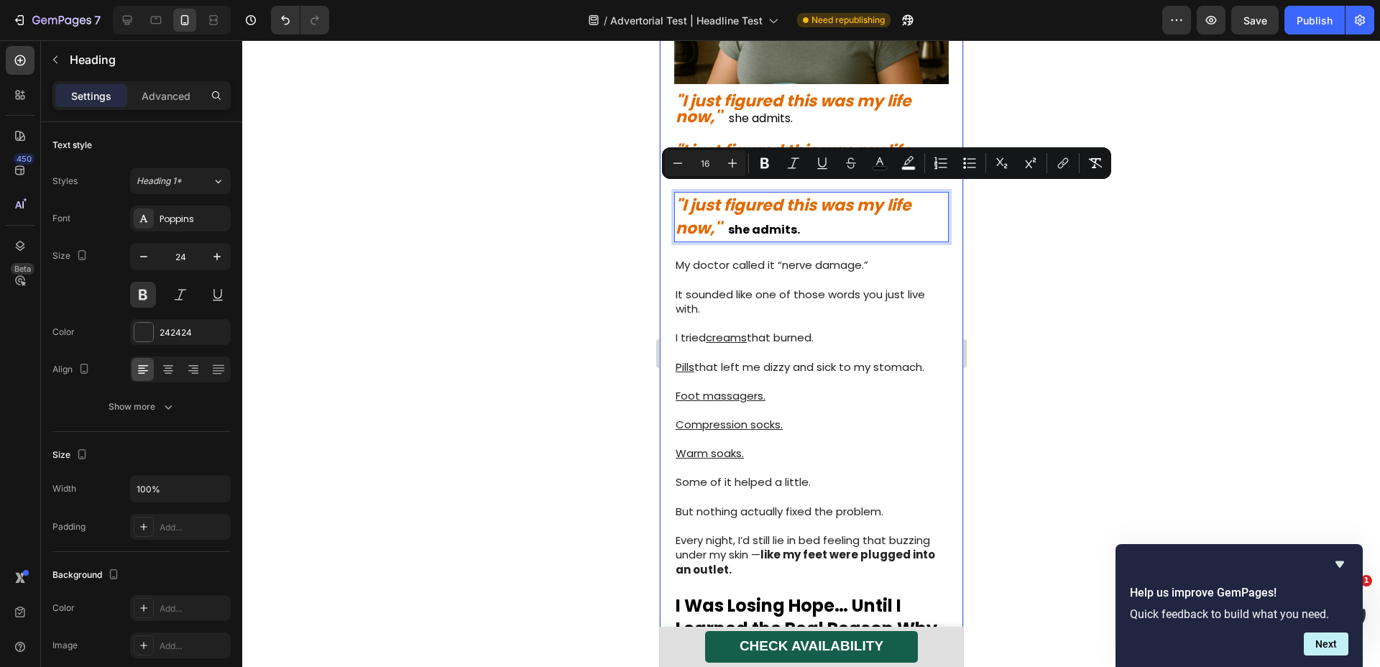
click at [1178, 242] on div at bounding box center [811, 353] width 1138 height 627
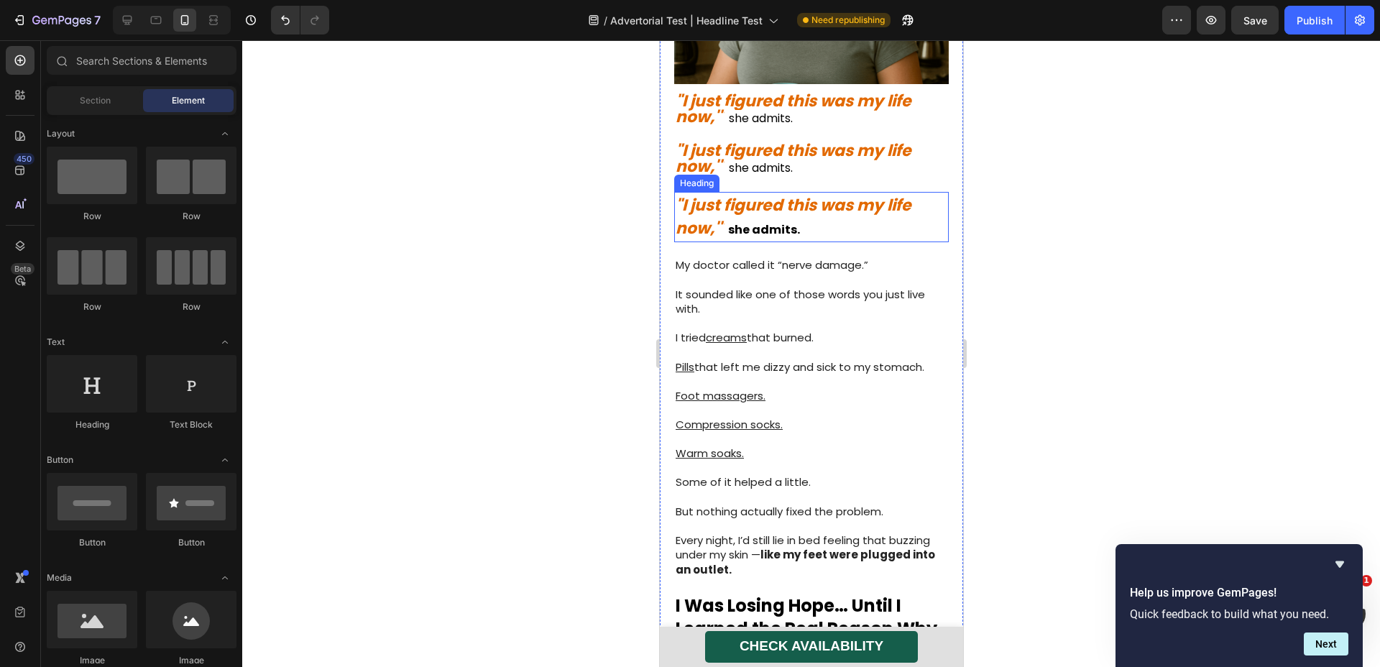
click at [856, 193] on p "⁠⁠⁠⁠⁠⁠⁠ "I just figured this was my life now,'" she admits." at bounding box center [811, 216] width 272 height 47
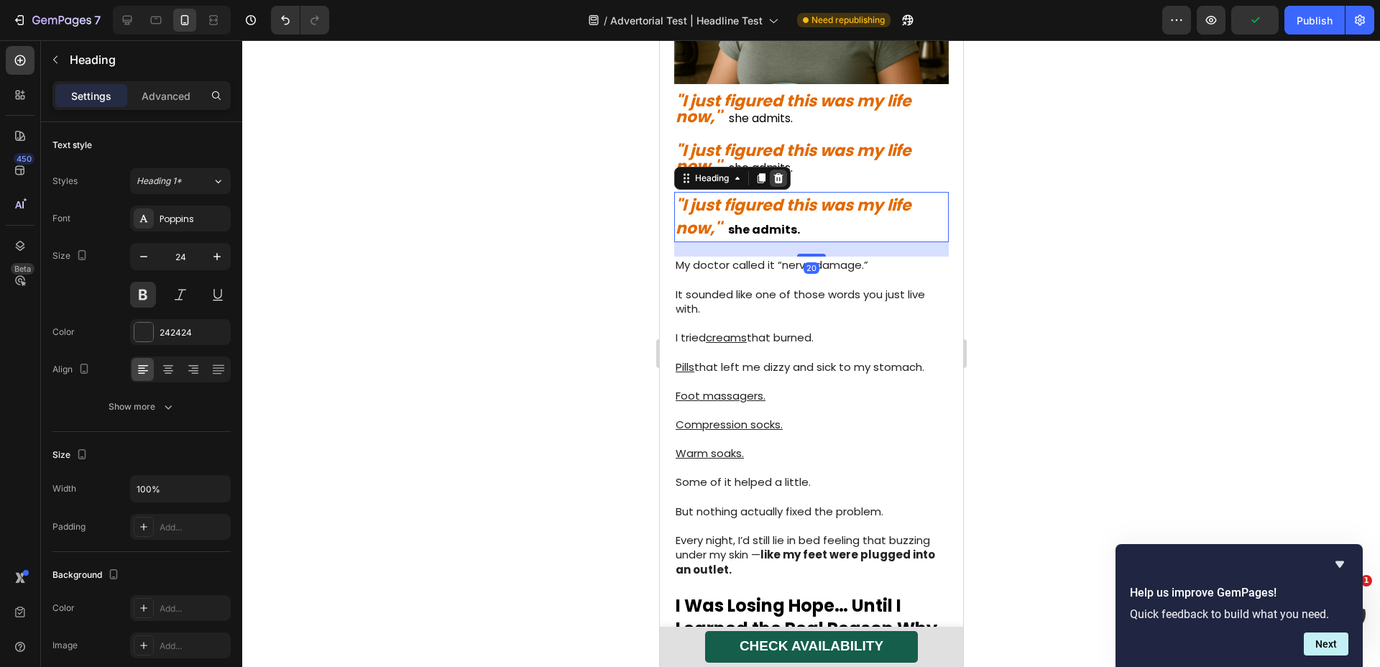
click at [781, 173] on icon at bounding box center [778, 179] width 12 height 12
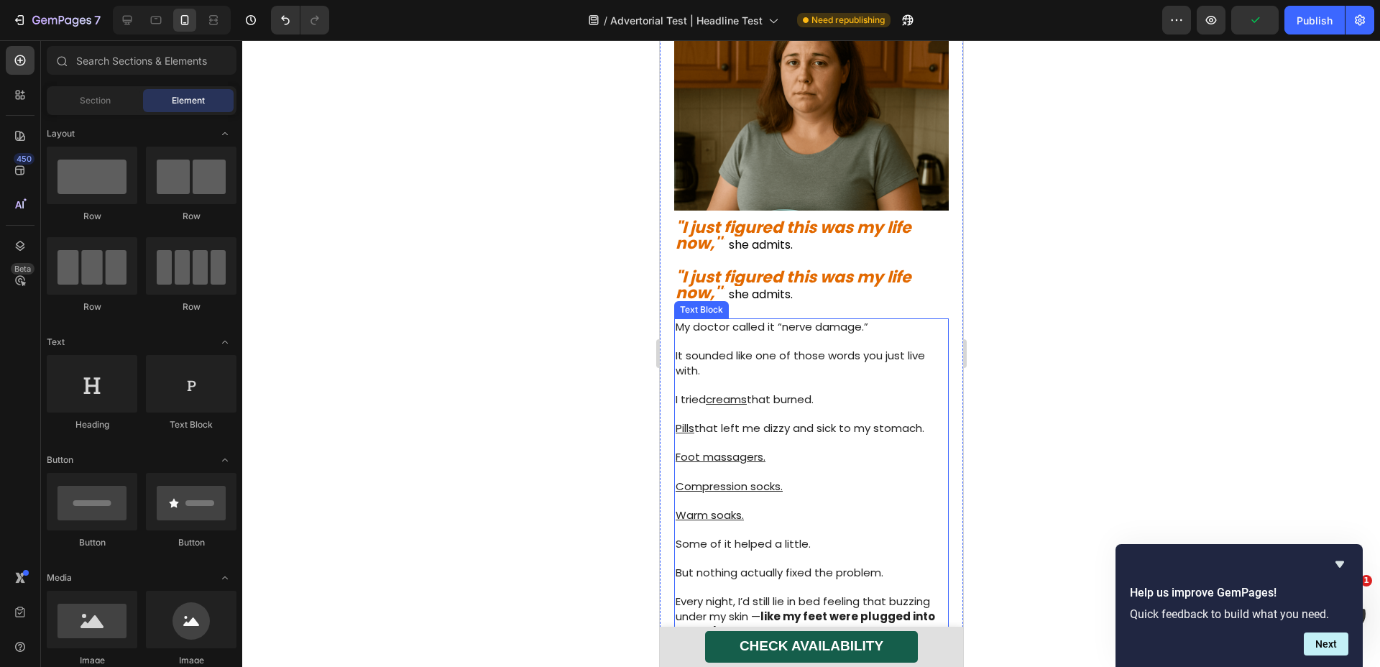
scroll to position [626, 0]
click at [812, 267] on strong ""I just figured this was my life now,'"" at bounding box center [793, 286] width 236 height 39
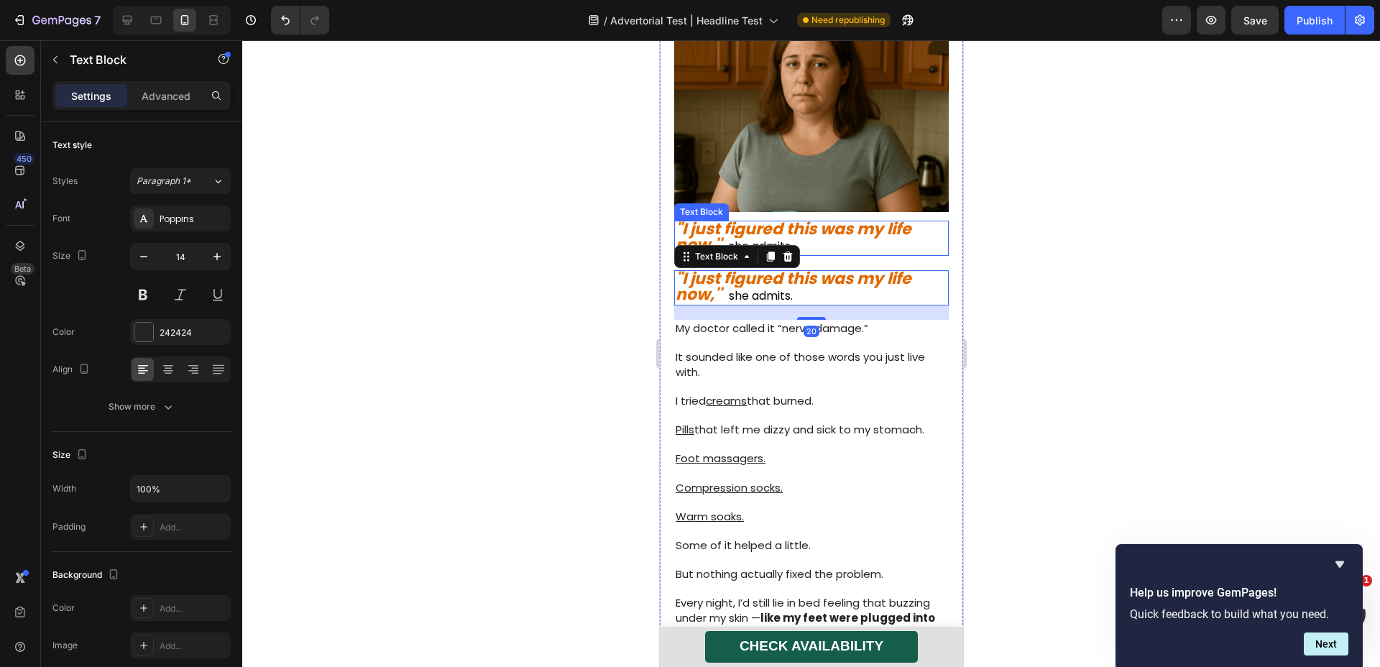
click at [839, 222] on p ""I just figured this was my life now,'" she admits." at bounding box center [811, 238] width 272 height 32
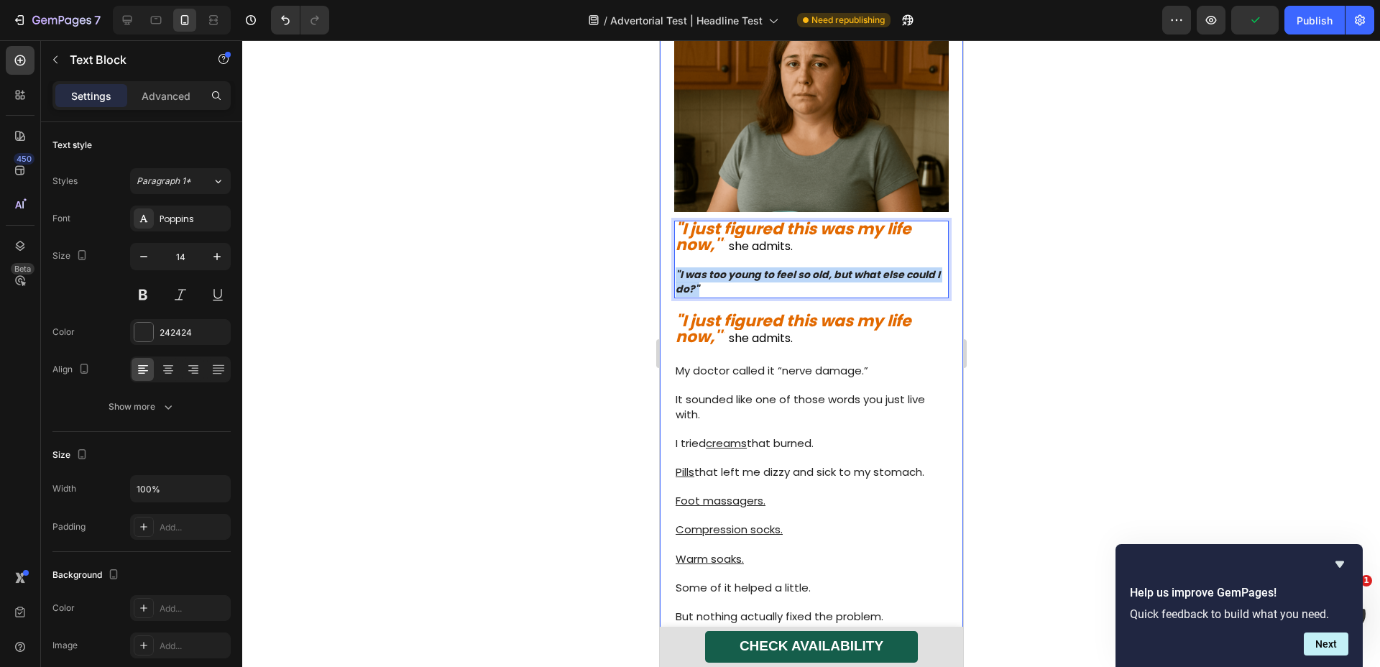
drag, startPoint x: 722, startPoint y: 251, endPoint x: 662, endPoint y: 236, distance: 61.6
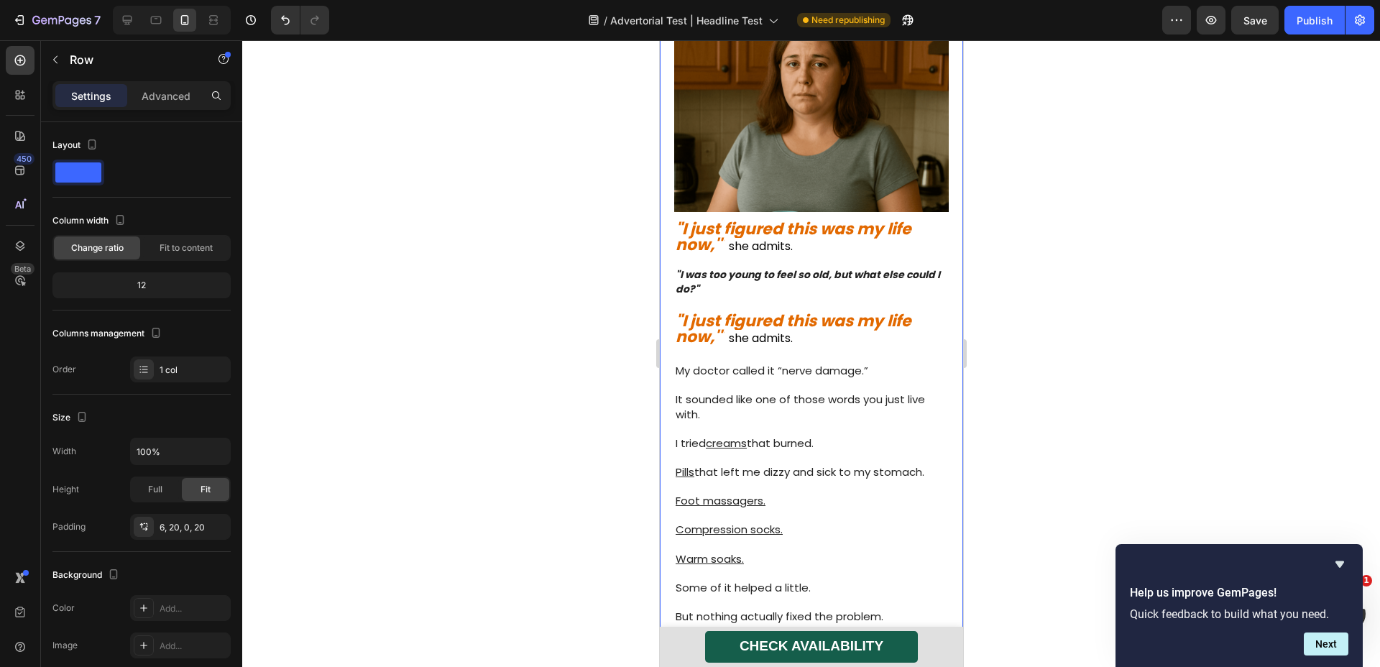
click at [743, 218] on strong ""I just figured this was my life now,'"" at bounding box center [793, 237] width 236 height 39
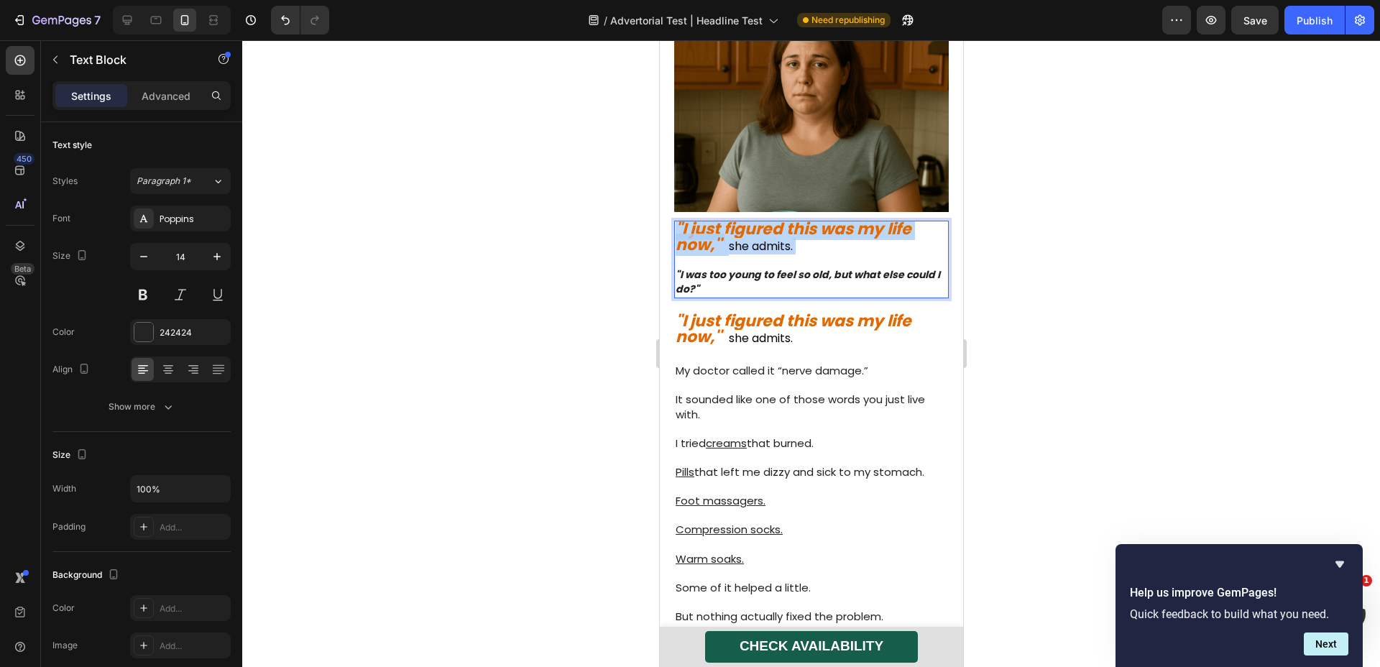
click at [743, 218] on strong ""I just figured this was my life now,'"" at bounding box center [793, 237] width 236 height 39
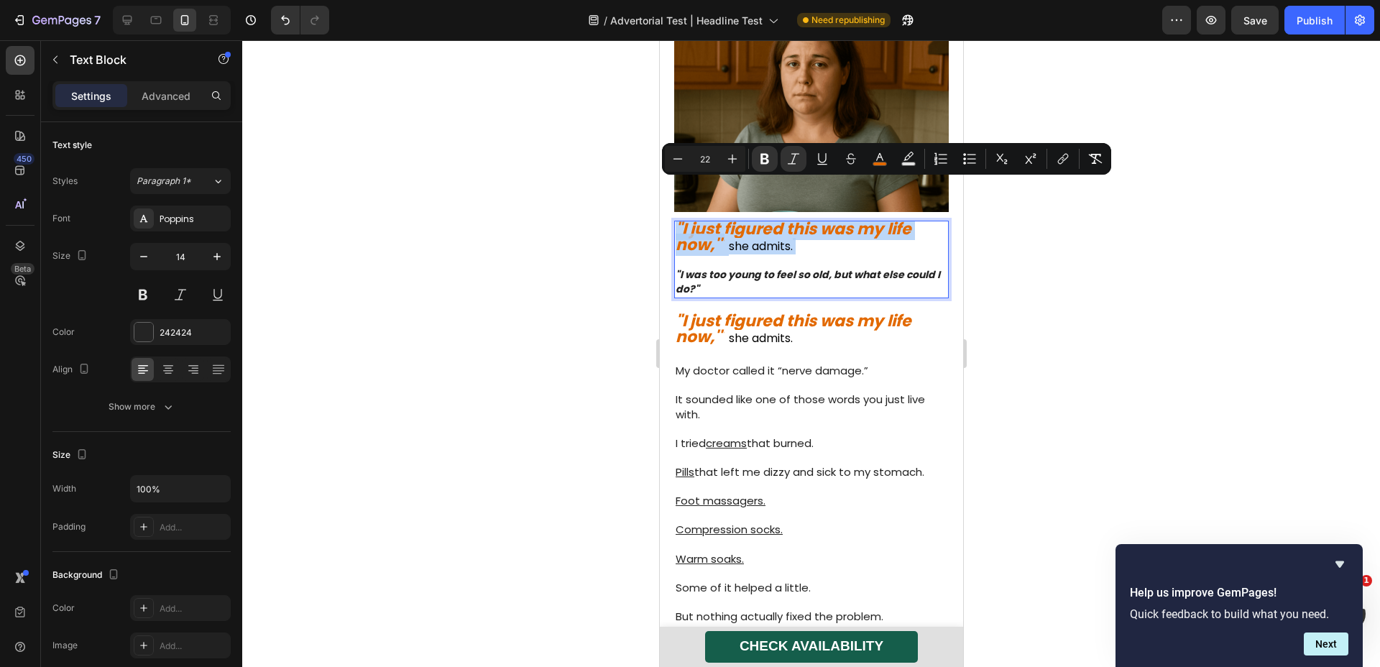
click at [743, 218] on strong ""I just figured this was my life now,'"" at bounding box center [793, 237] width 236 height 39
click at [737, 218] on strong ""I just figured this was my life now,'"" at bounding box center [793, 237] width 236 height 39
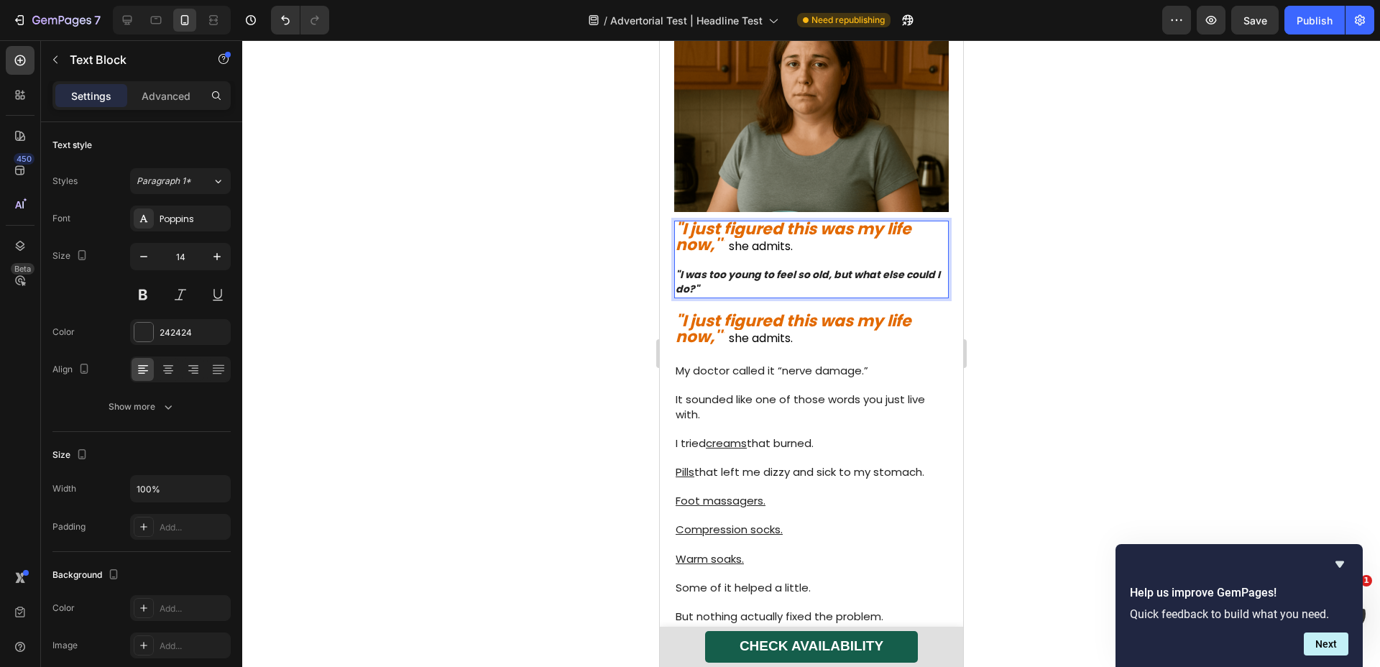
click at [756, 218] on strong ""I just figured this was my life now,'"" at bounding box center [793, 237] width 236 height 39
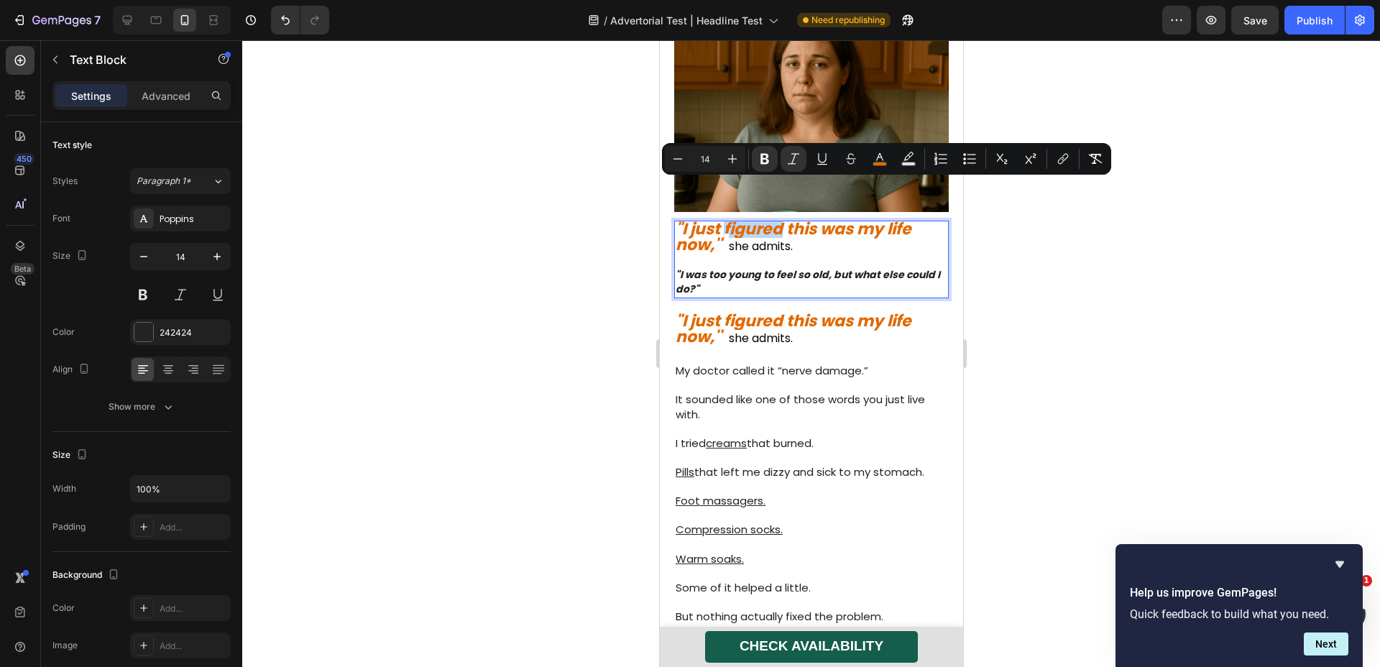
click at [694, 267] on strong ""I was too young to feel so old, but what else could I do?"" at bounding box center [807, 281] width 265 height 29
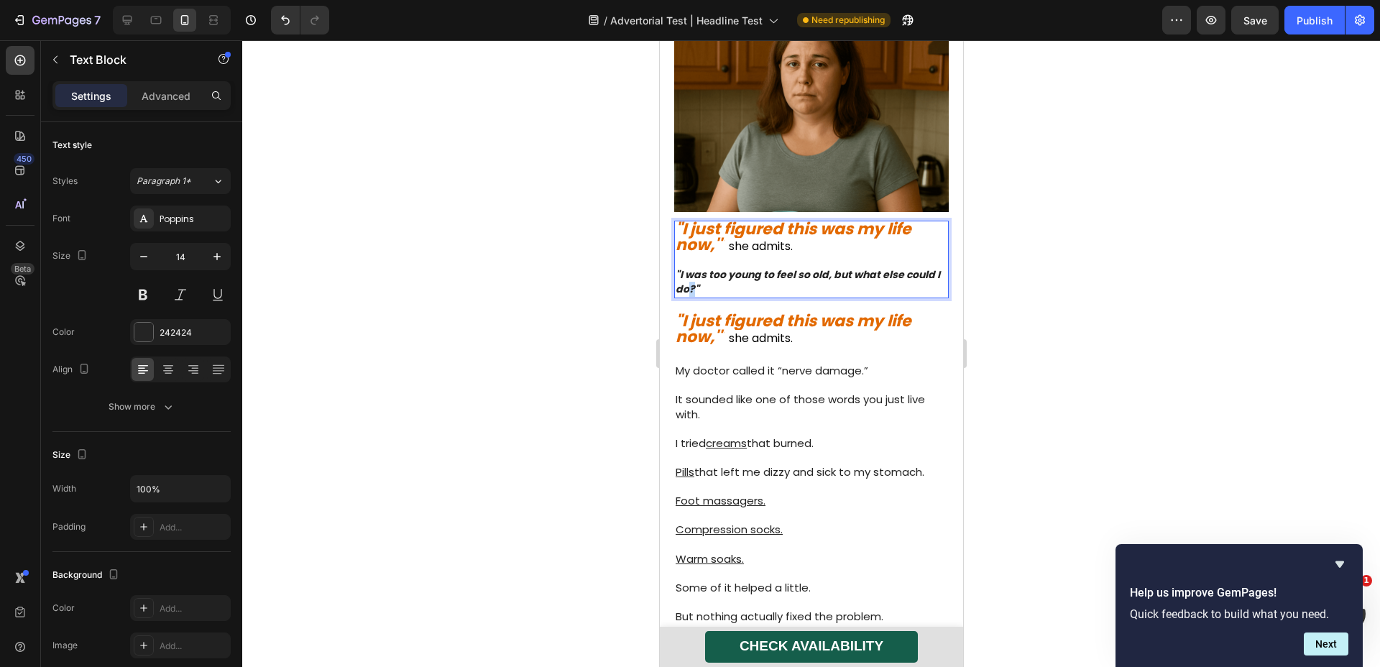
click at [694, 267] on strong ""I was too young to feel so old, but what else could I do?"" at bounding box center [807, 281] width 265 height 29
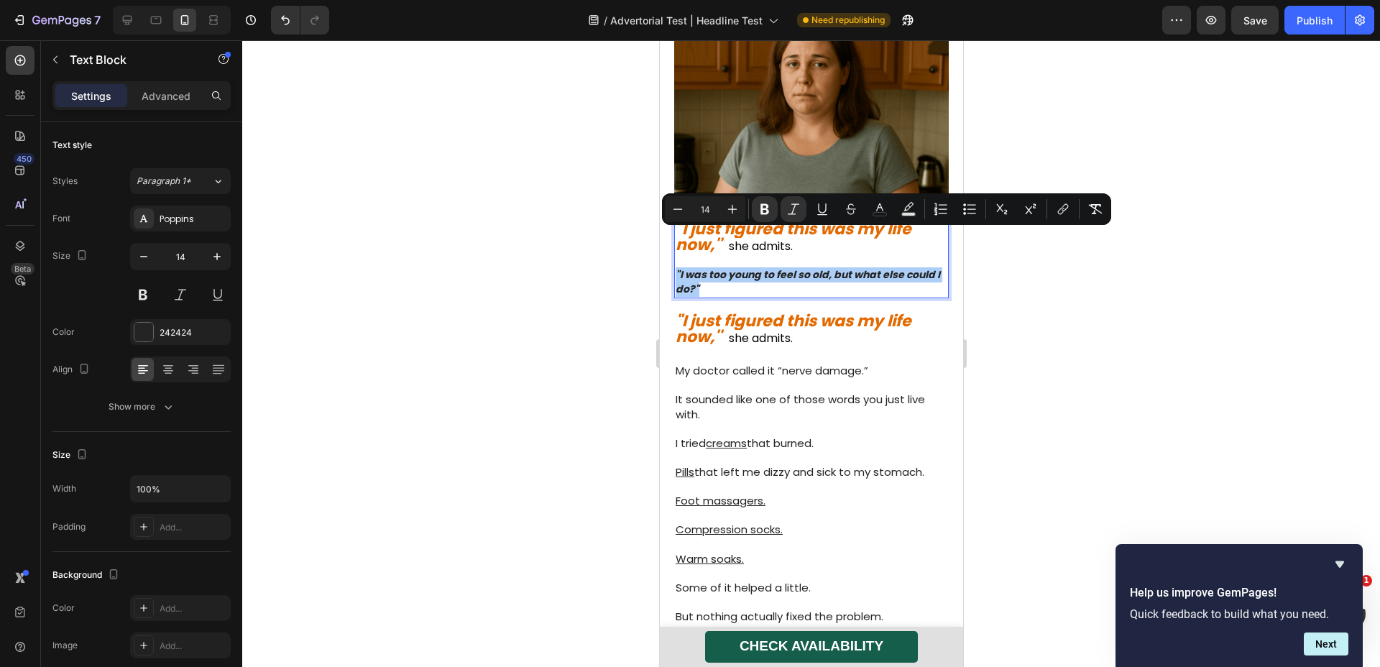
click at [709, 212] on input "14" at bounding box center [705, 209] width 29 height 17
type input "22"
click at [1079, 314] on div at bounding box center [811, 353] width 1138 height 627
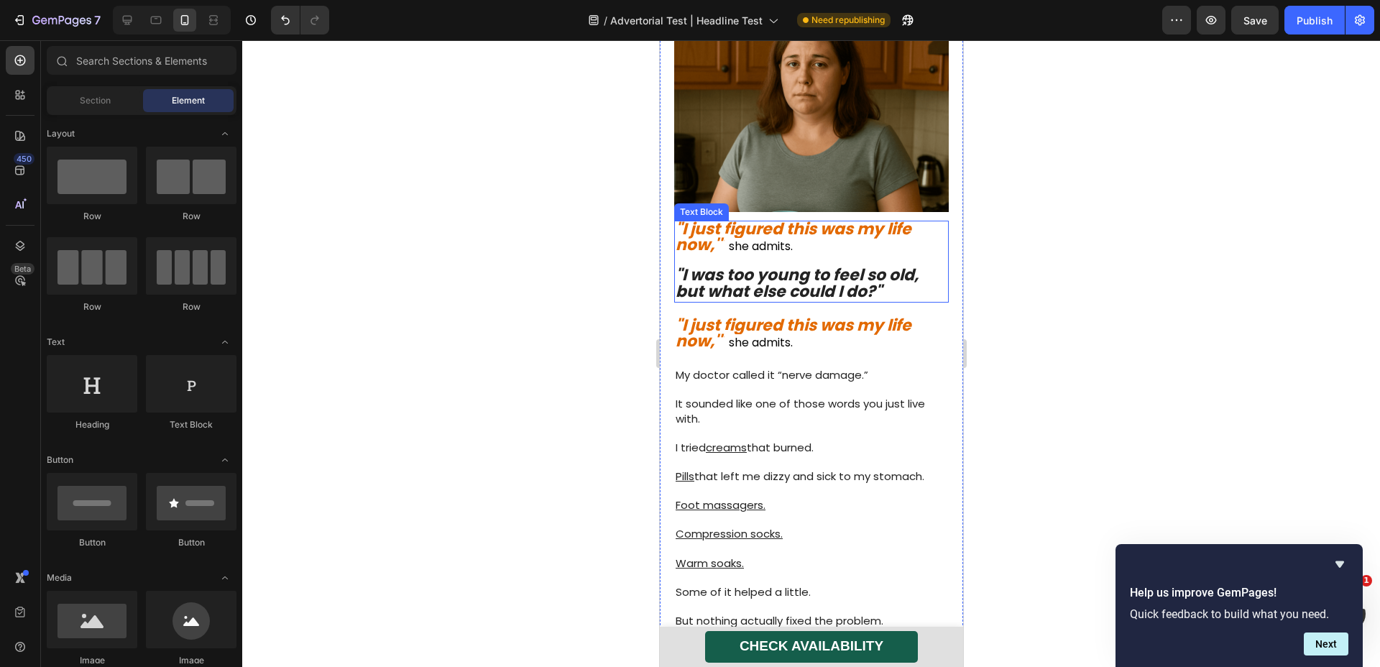
click at [815, 264] on strong ""I was too young to feel so old, but what else could I do?"" at bounding box center [796, 283] width 243 height 39
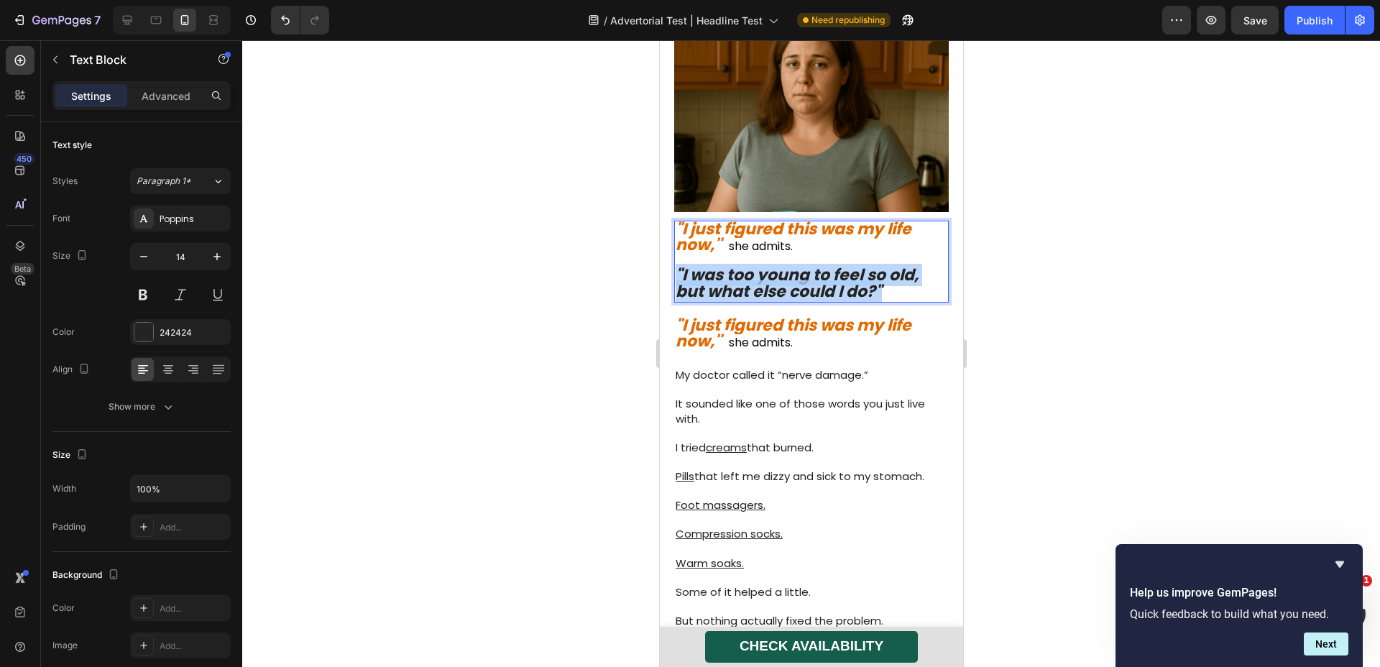
click at [815, 264] on strong ""I was too young to feel so old, but what else could I do?"" at bounding box center [796, 283] width 243 height 39
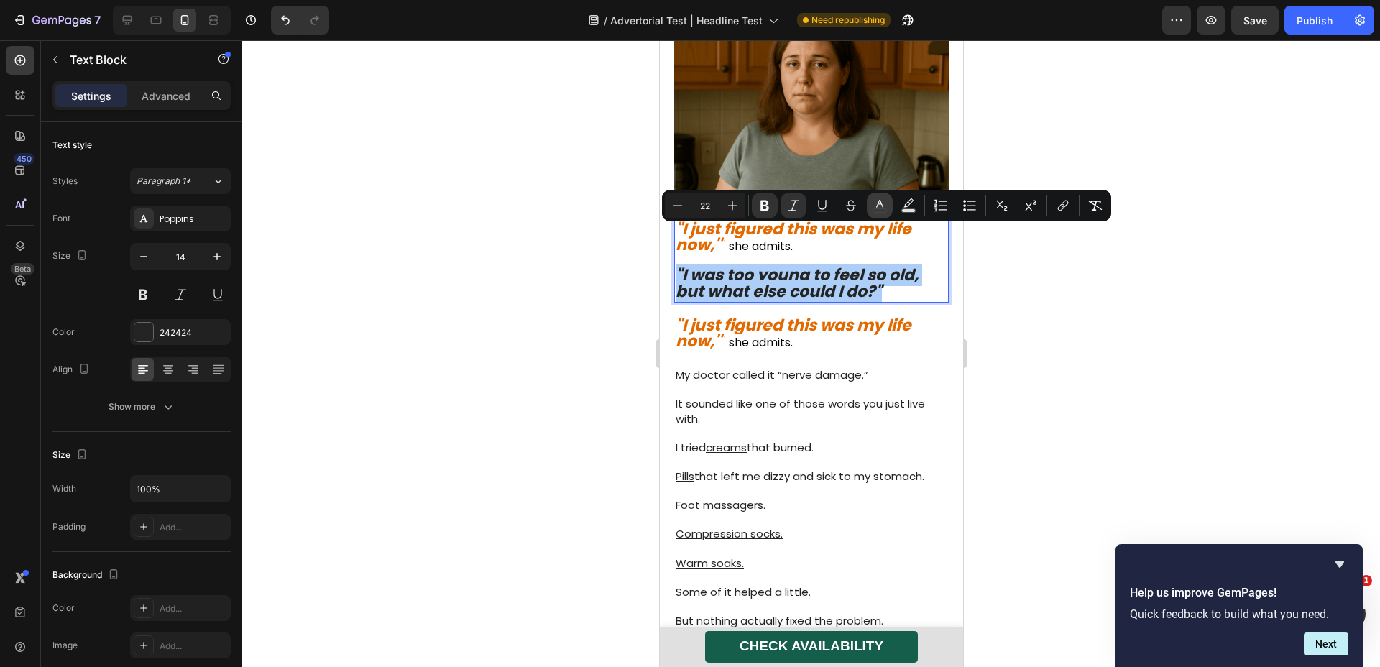
click at [874, 206] on icon "Editor contextual toolbar" at bounding box center [880, 205] width 14 height 14
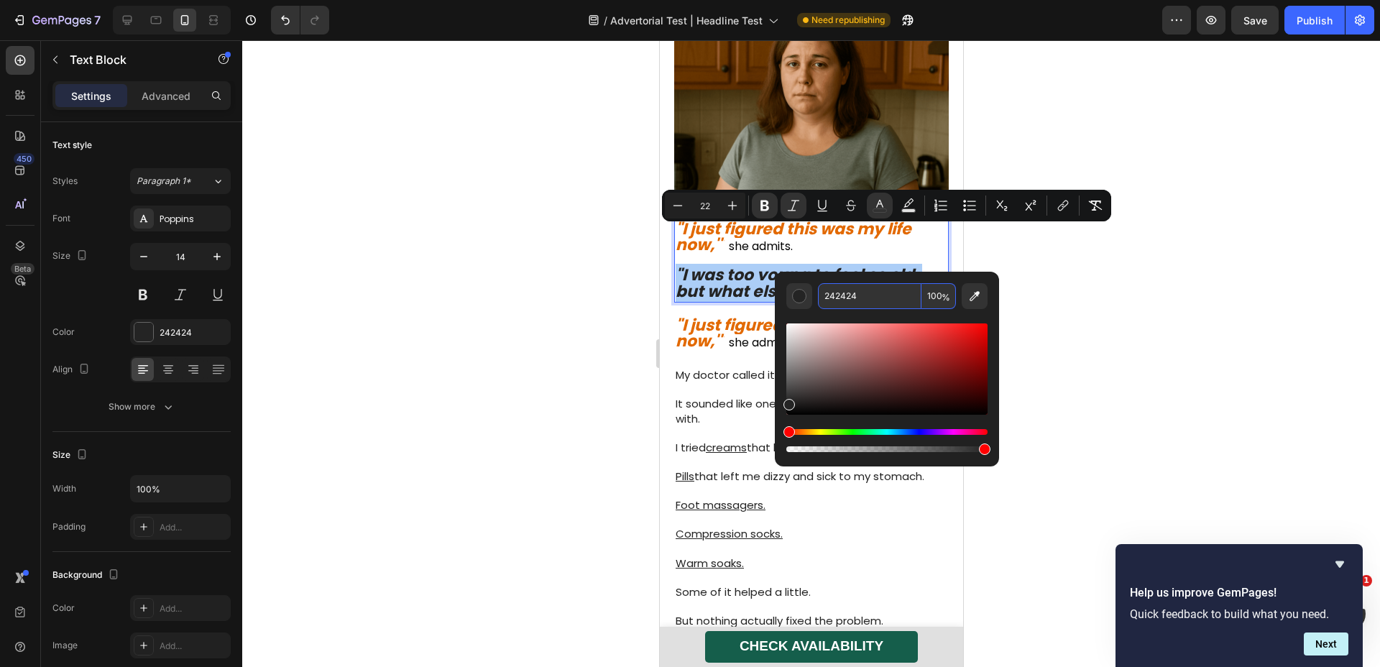
click at [856, 303] on input "242424" at bounding box center [870, 296] width 104 height 26
paste input ""I was too young to feel so old, but what else could I do?""
type input ""I was too young to feel so old, but what else could I do?""
type input "242424"
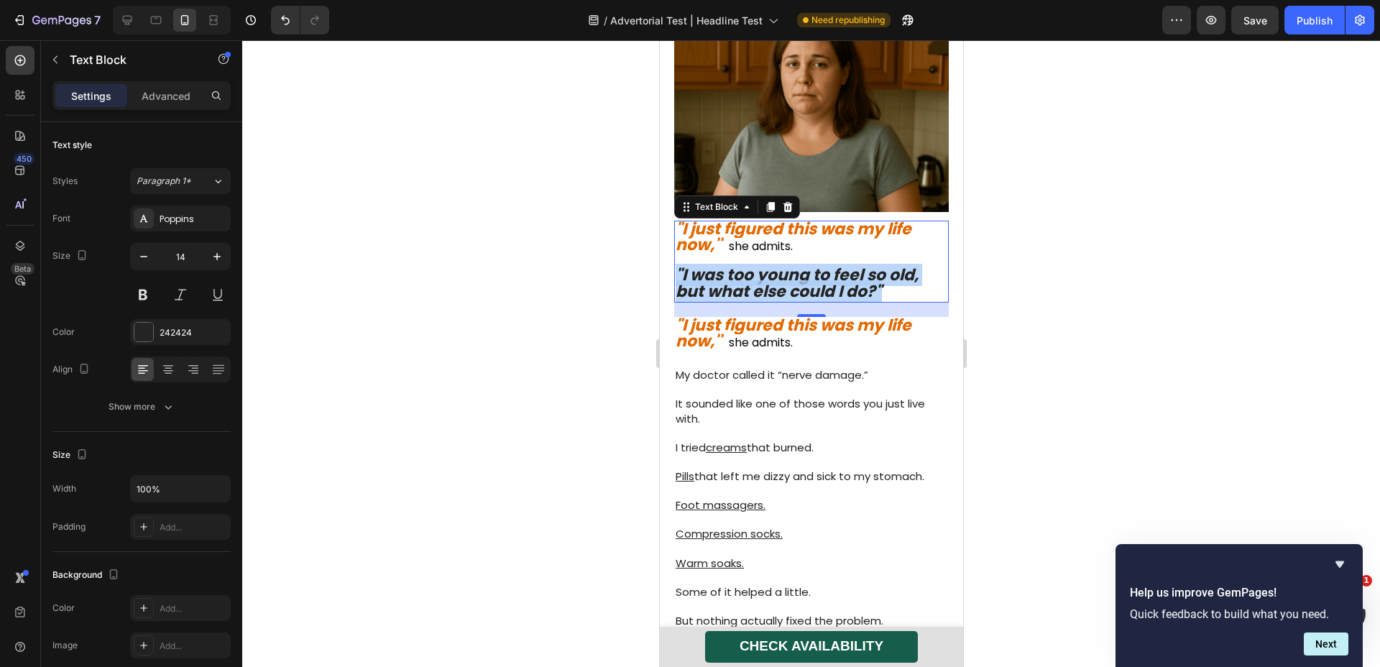
click at [821, 264] on strong ""I was too young to feel so old, but what else could I do?"" at bounding box center [796, 283] width 243 height 39
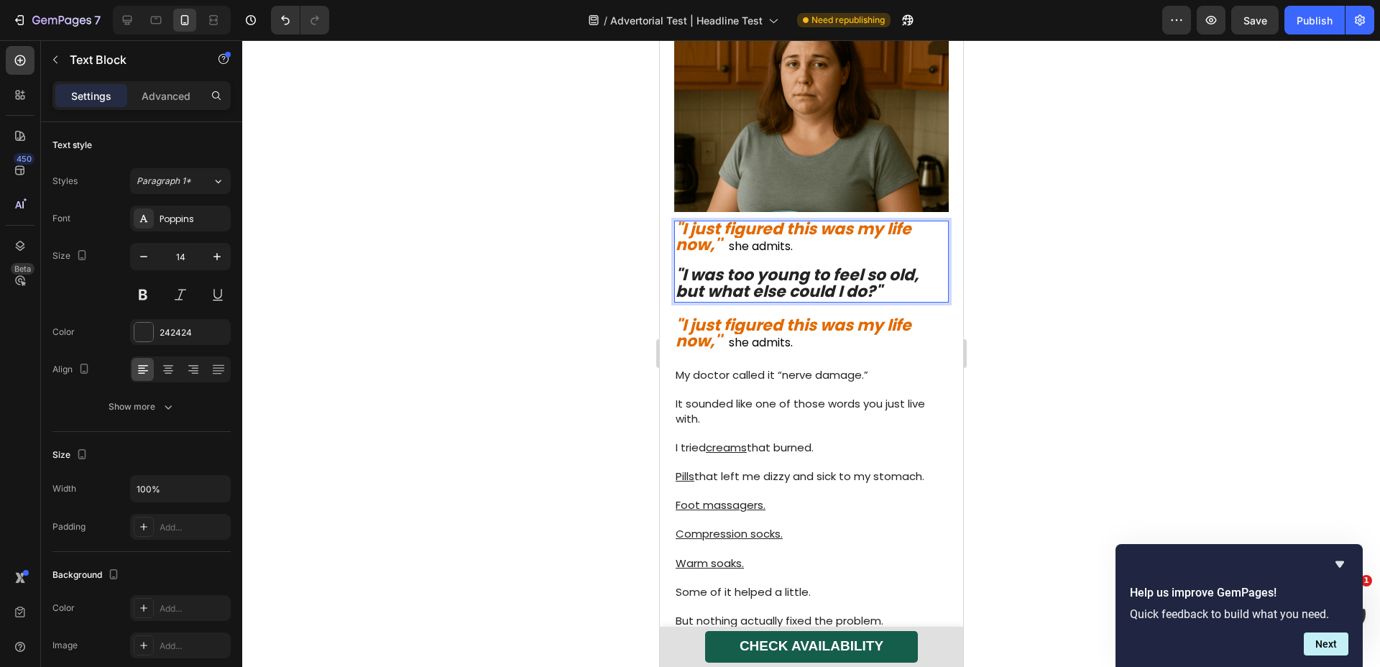
click at [821, 264] on strong ""I was too young to feel so old, but what else could I do?"" at bounding box center [796, 283] width 243 height 39
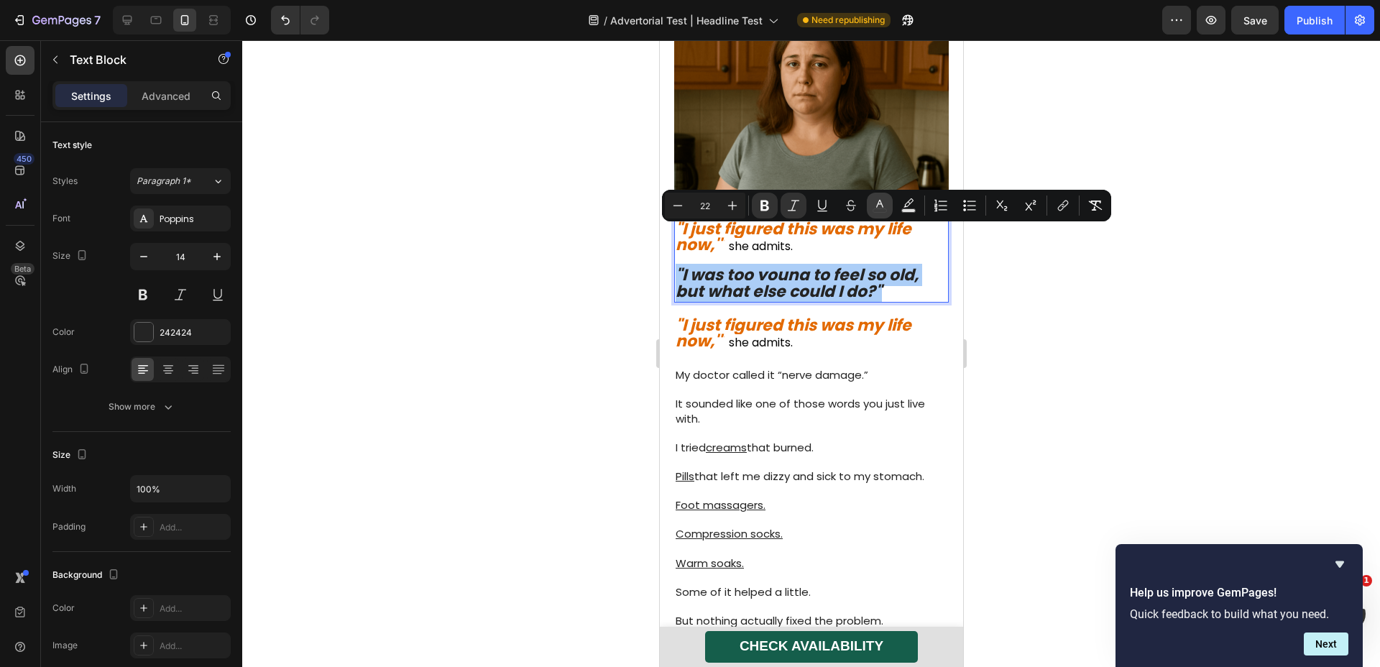
click at [879, 201] on icon "Editor contextual toolbar" at bounding box center [879, 204] width 7 height 8
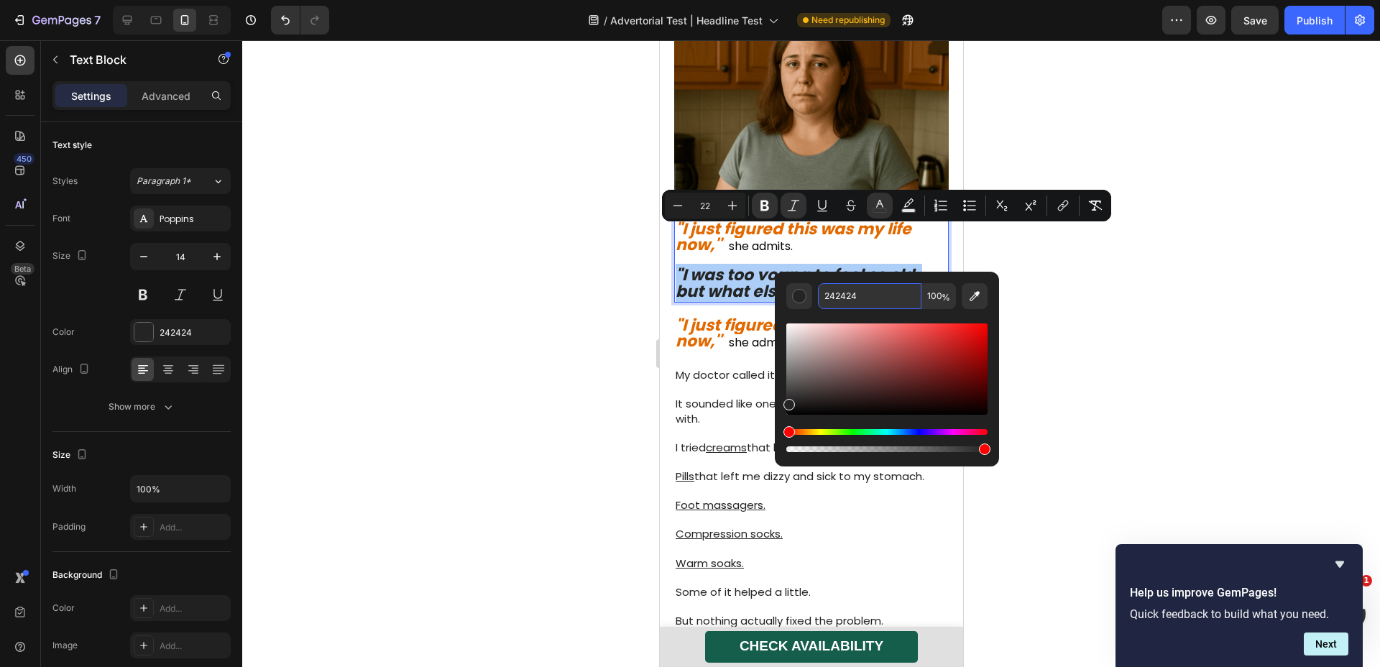
click at [882, 300] on input "242424" at bounding box center [870, 296] width 104 height 26
paste input "e26900"
type input "E26900"
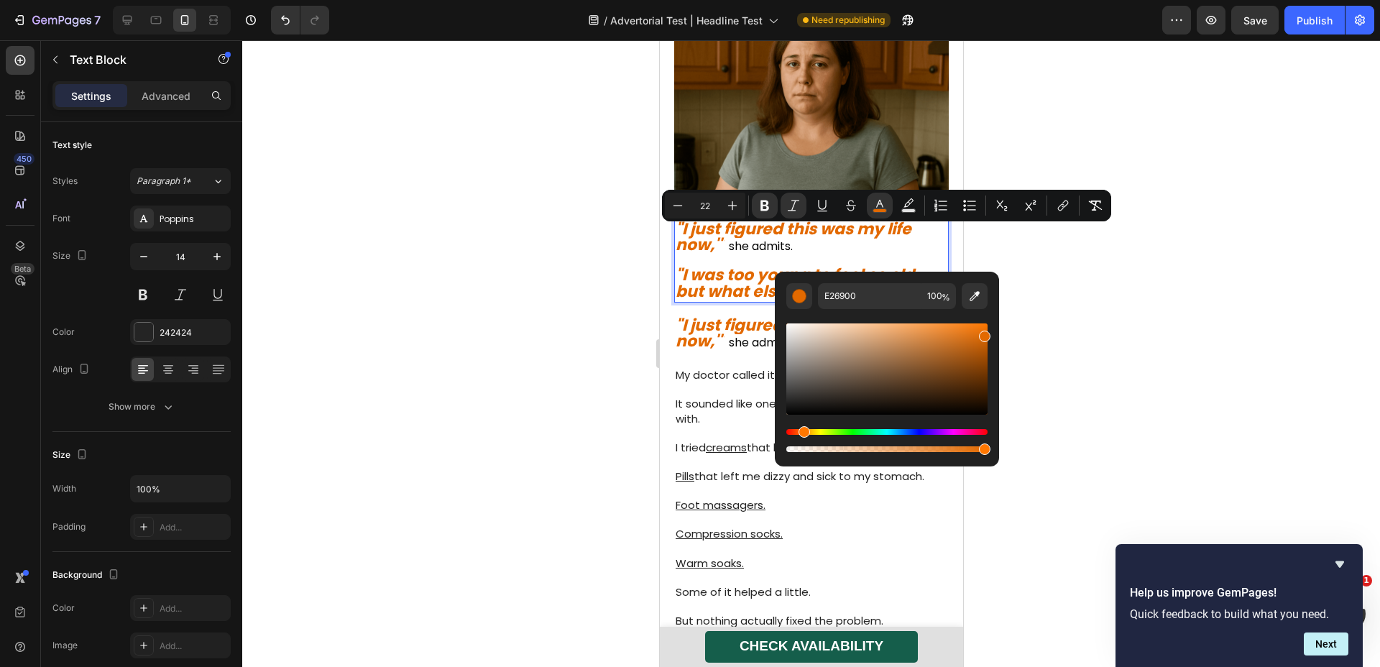
click at [1067, 288] on div at bounding box center [811, 353] width 1138 height 627
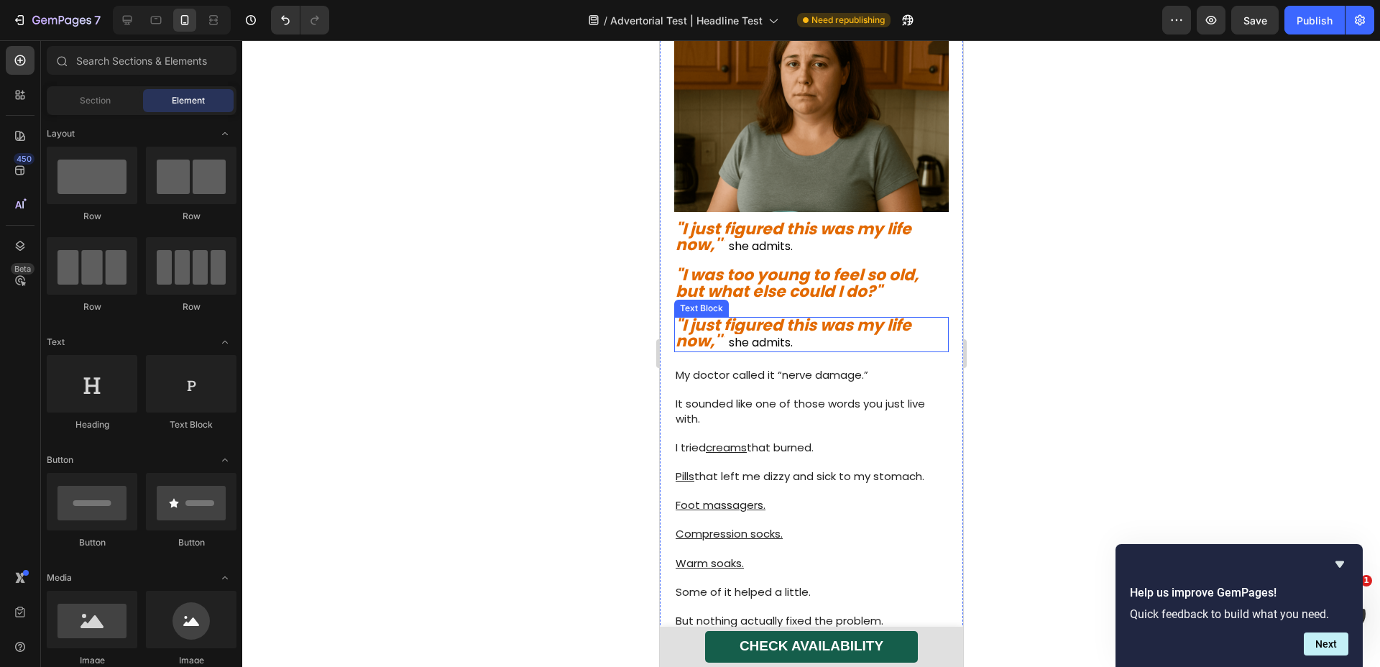
click at [856, 314] on strong ""I just figured this was my life now,'"" at bounding box center [793, 333] width 236 height 39
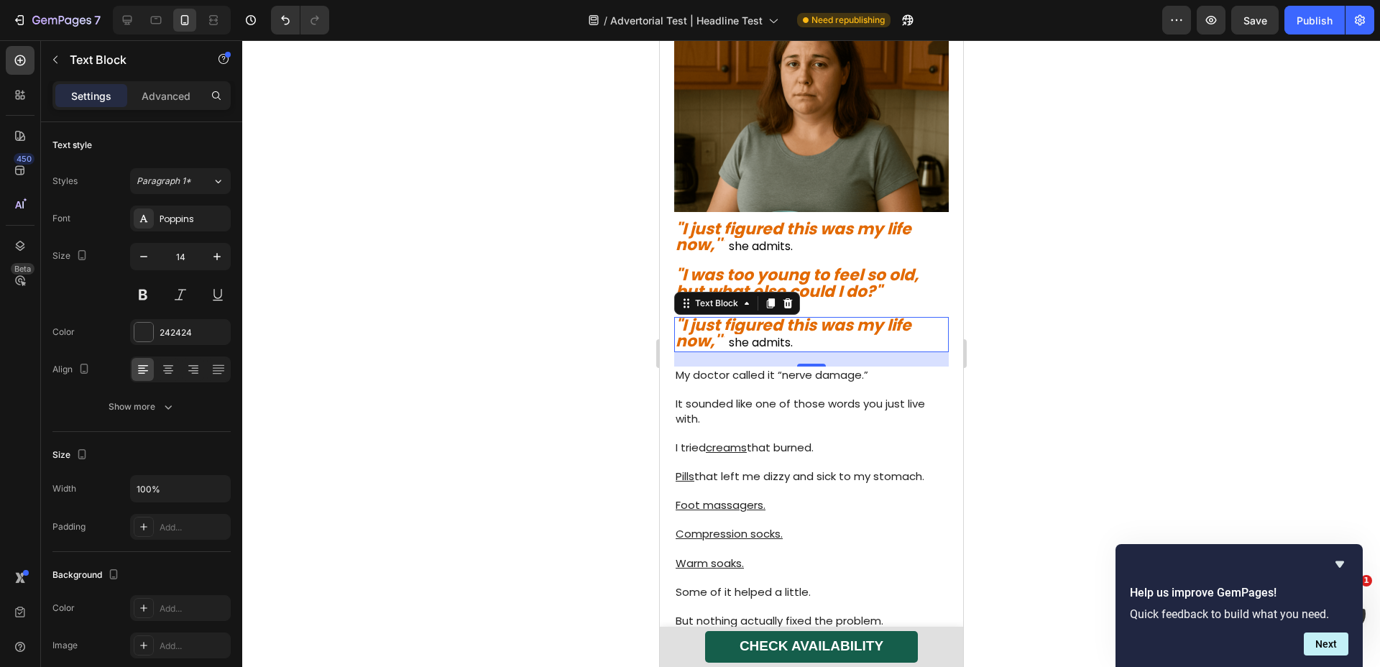
click at [792, 334] on span "she admits." at bounding box center [760, 342] width 64 height 17
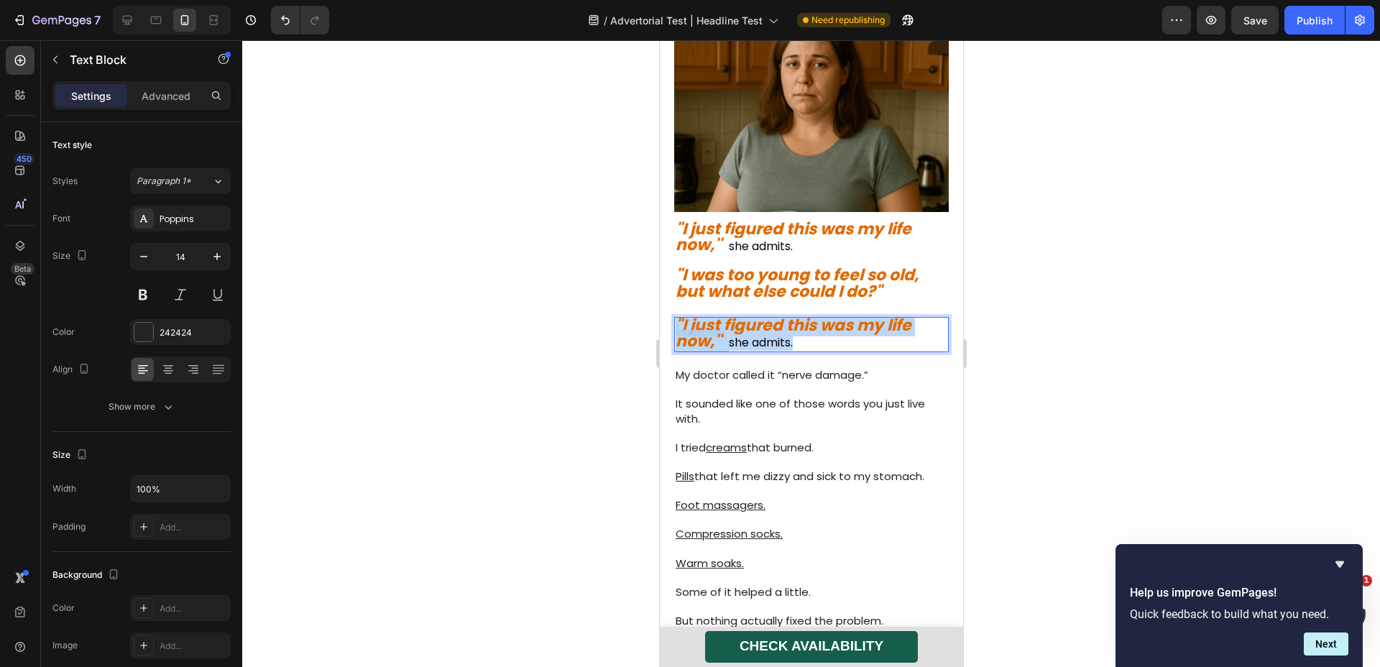
click at [792, 334] on span "she admits." at bounding box center [760, 342] width 64 height 17
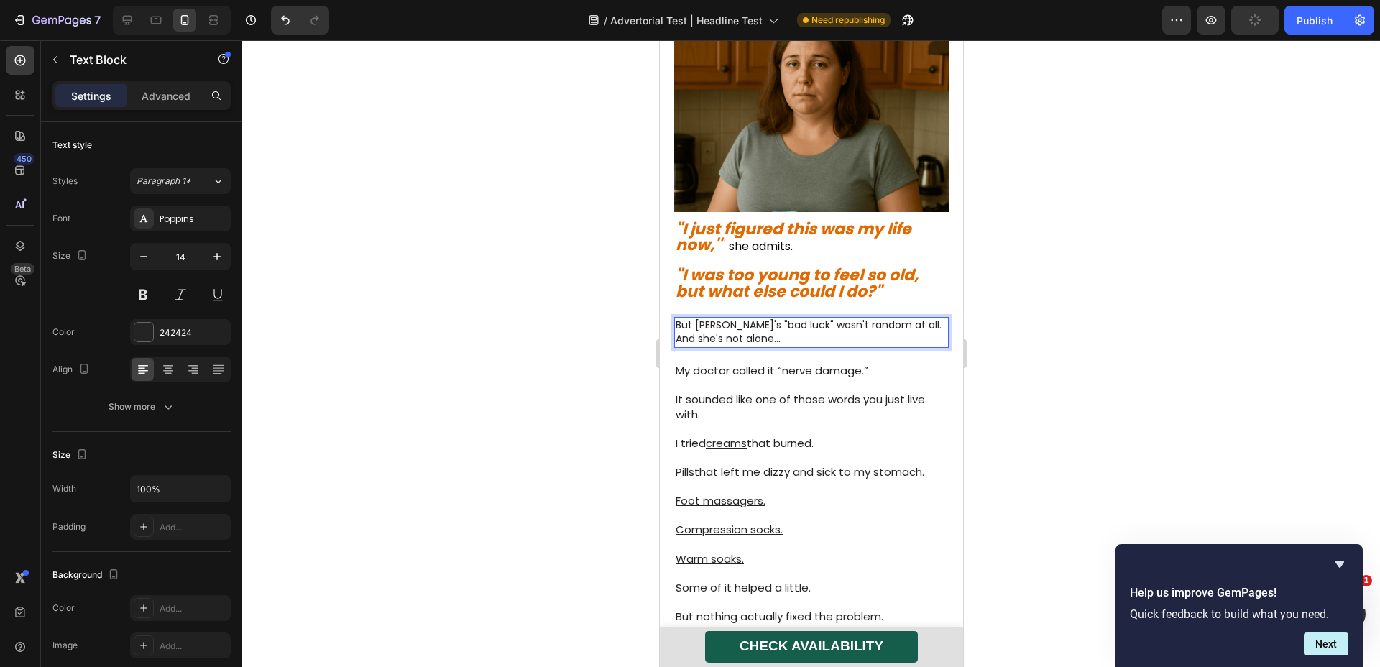
click at [1113, 303] on div at bounding box center [811, 353] width 1138 height 627
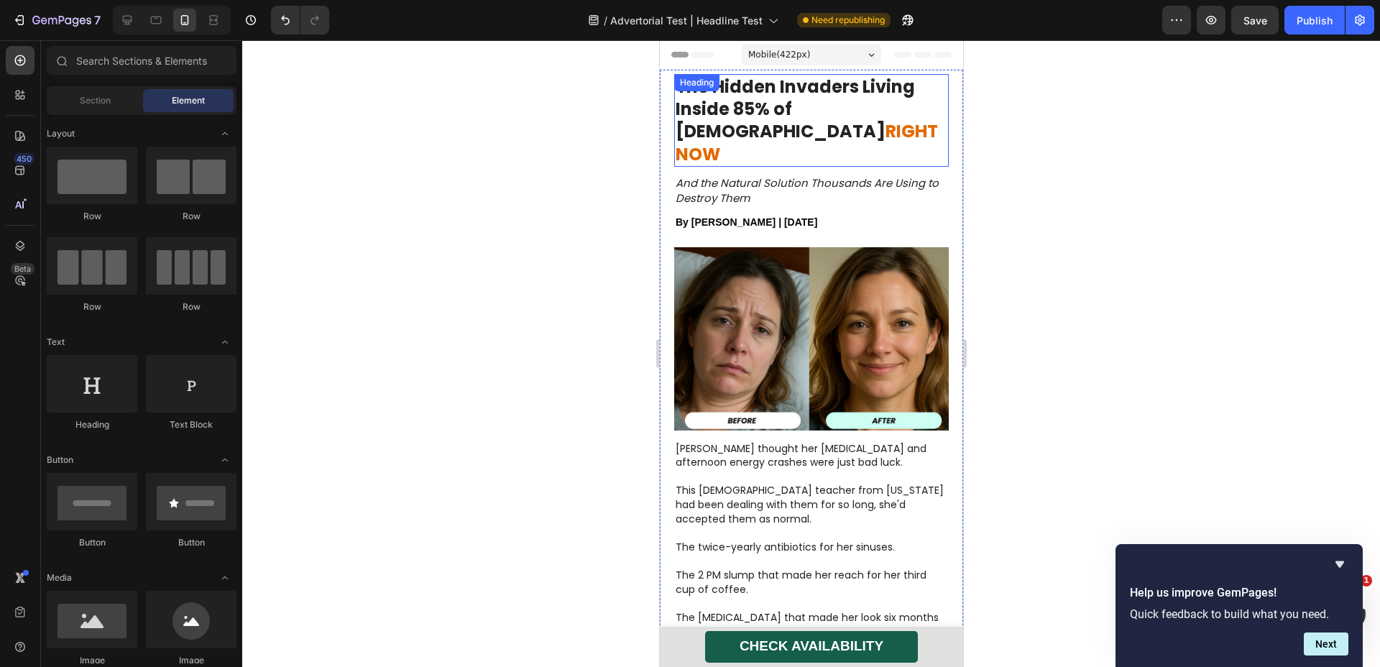
click at [779, 117] on strong "The Hidden Invaders Living Inside 85% of [DEMOGRAPHIC_DATA]" at bounding box center [794, 109] width 239 height 68
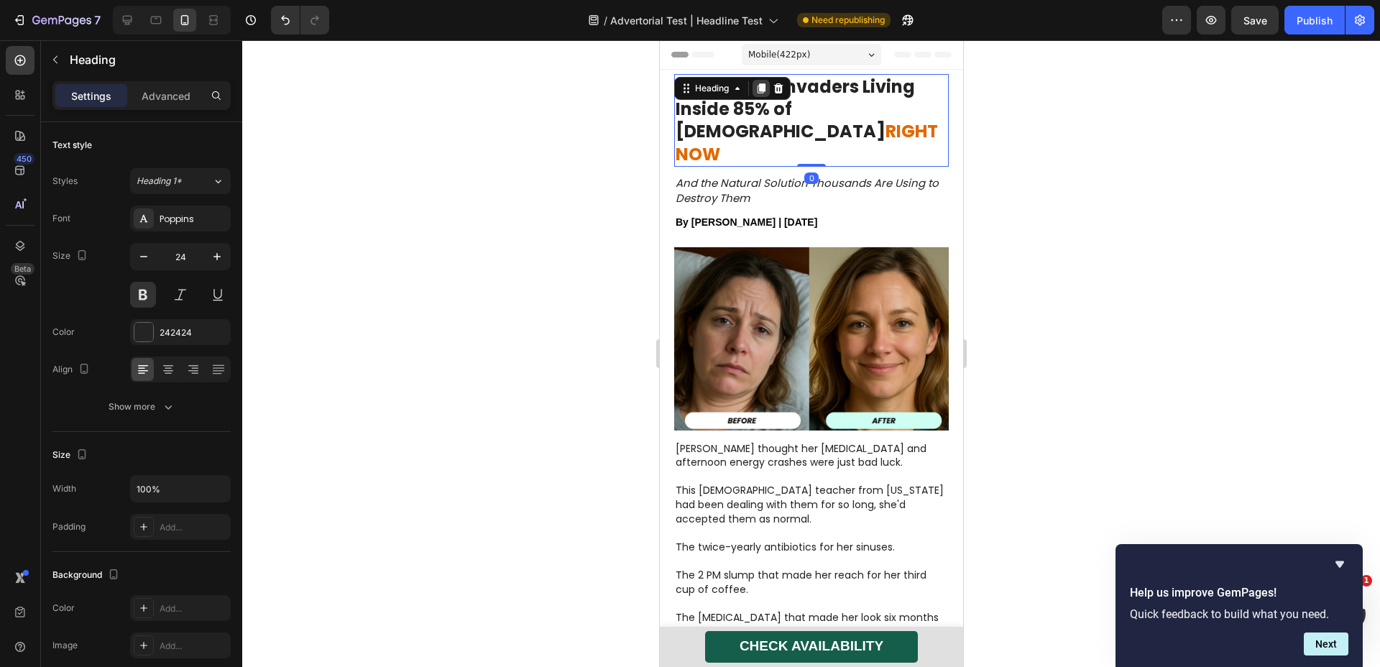
click at [760, 88] on icon at bounding box center [761, 88] width 8 height 10
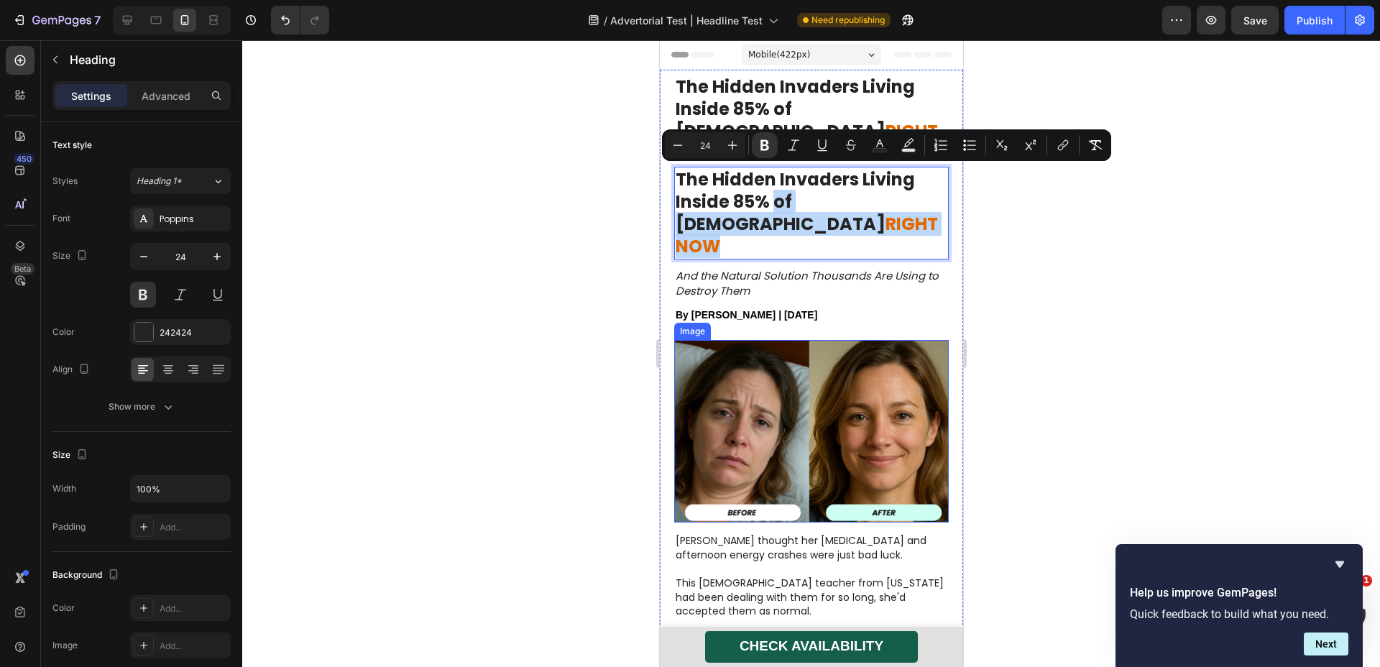
drag, startPoint x: 773, startPoint y: 178, endPoint x: 761, endPoint y: 297, distance: 120.0
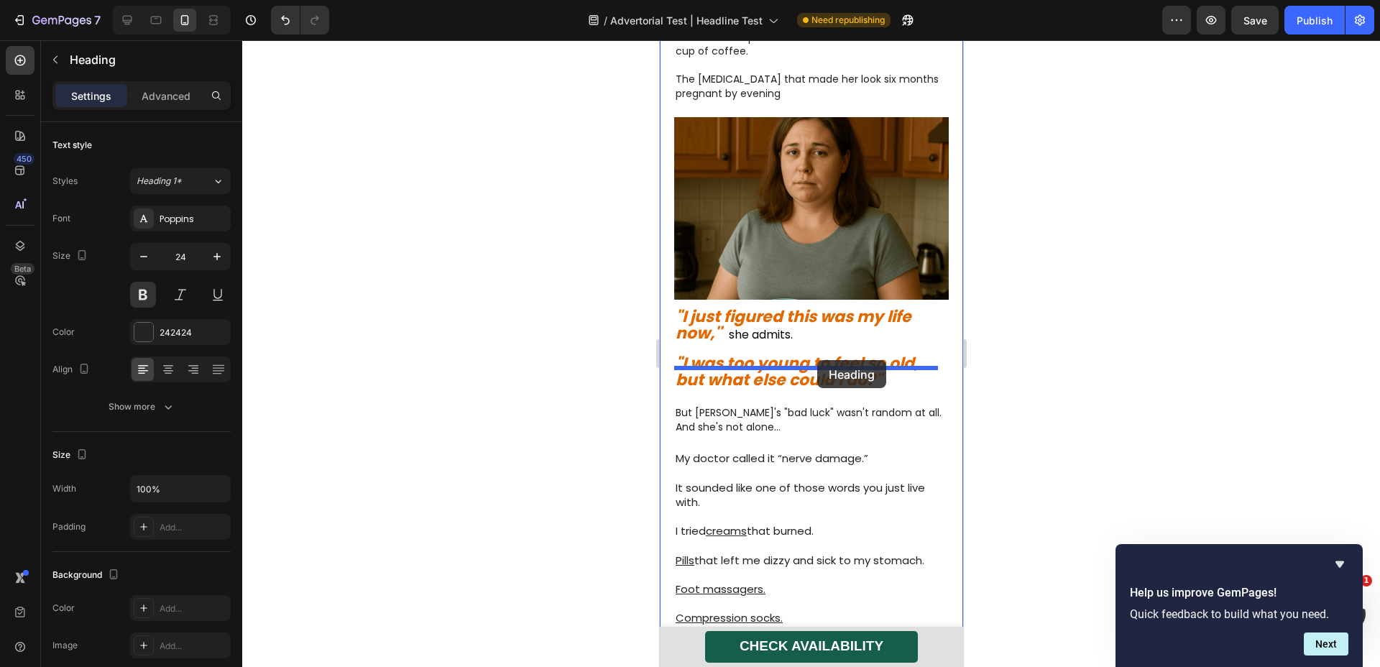
drag, startPoint x: 865, startPoint y: 158, endPoint x: 817, endPoint y: 360, distance: 207.7
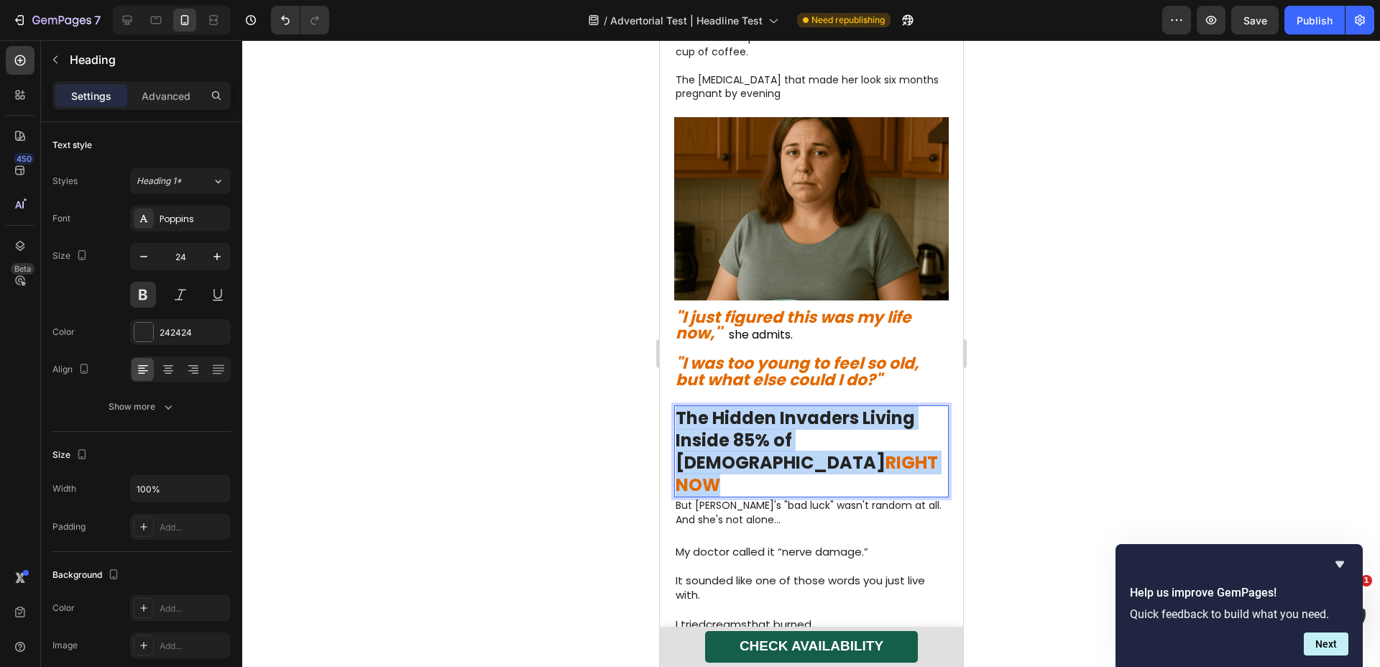
click at [819, 406] on strong "The Hidden Invaders Living Inside 85% of [DEMOGRAPHIC_DATA]" at bounding box center [794, 440] width 239 height 68
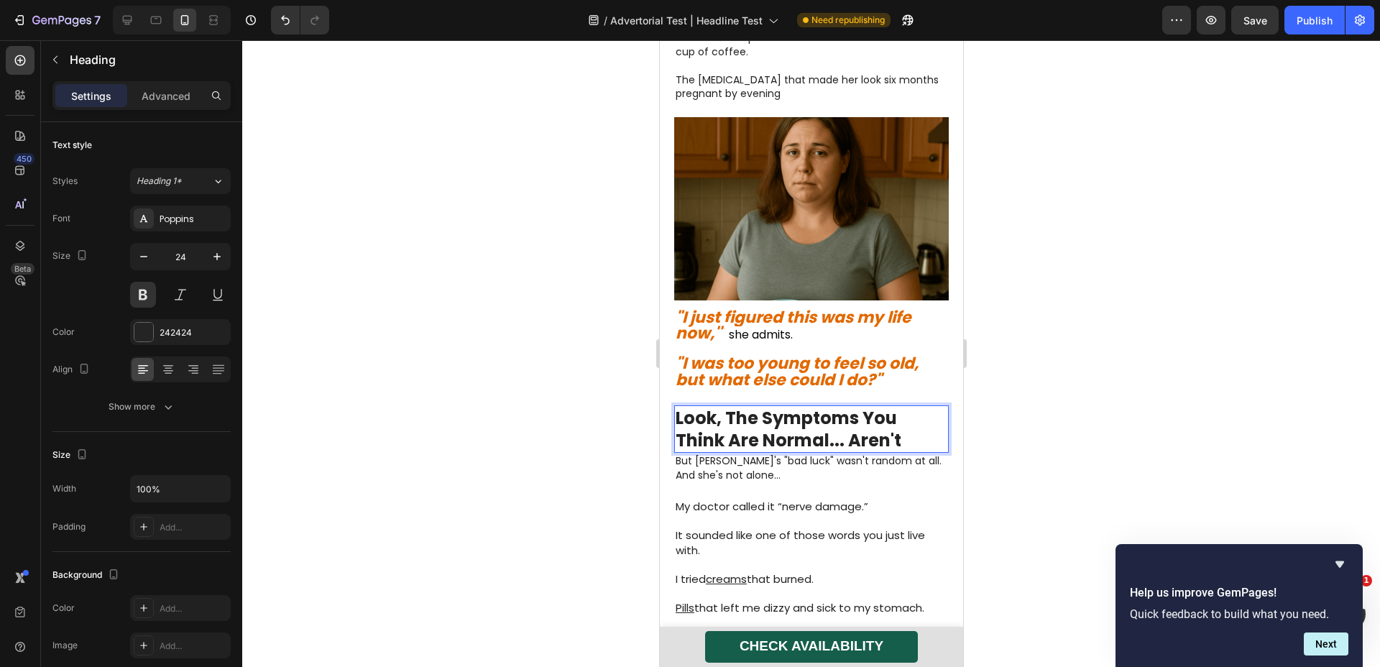
click at [1086, 411] on div at bounding box center [811, 353] width 1138 height 627
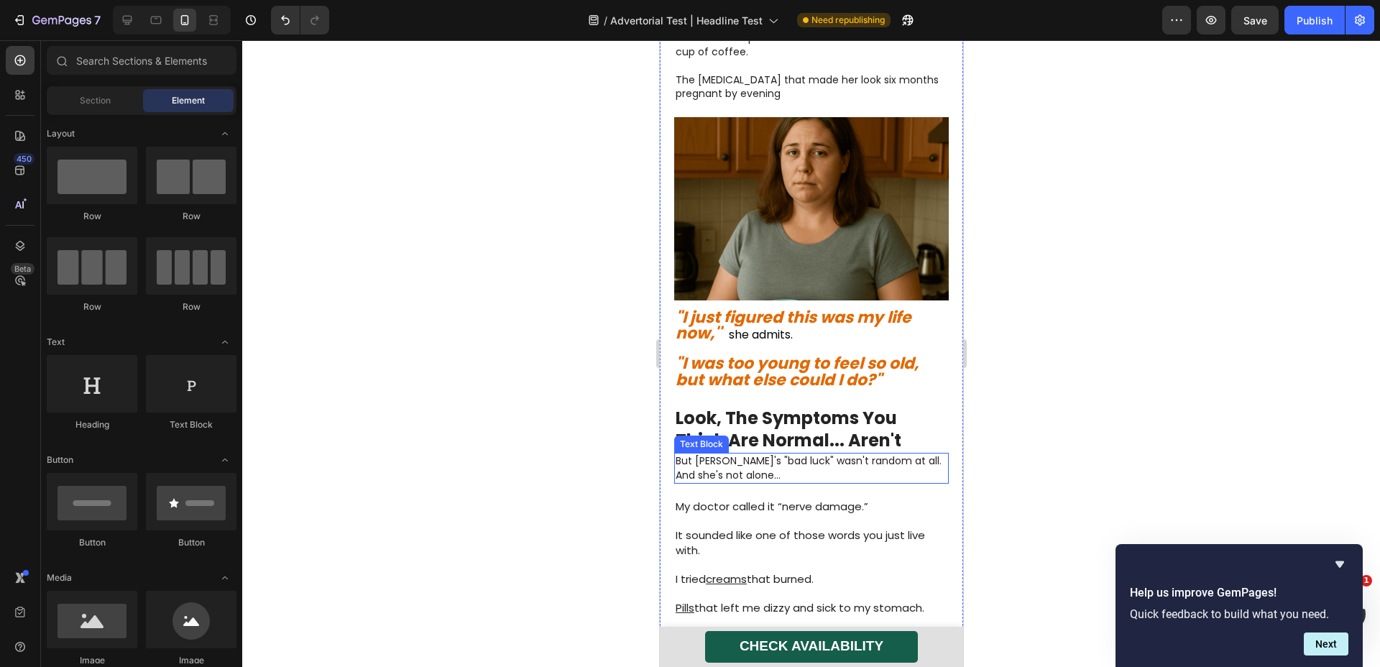
click at [803, 454] on p "But [PERSON_NAME]'s "bad luck" wasn't random at all. And she's not alone…" at bounding box center [811, 468] width 272 height 28
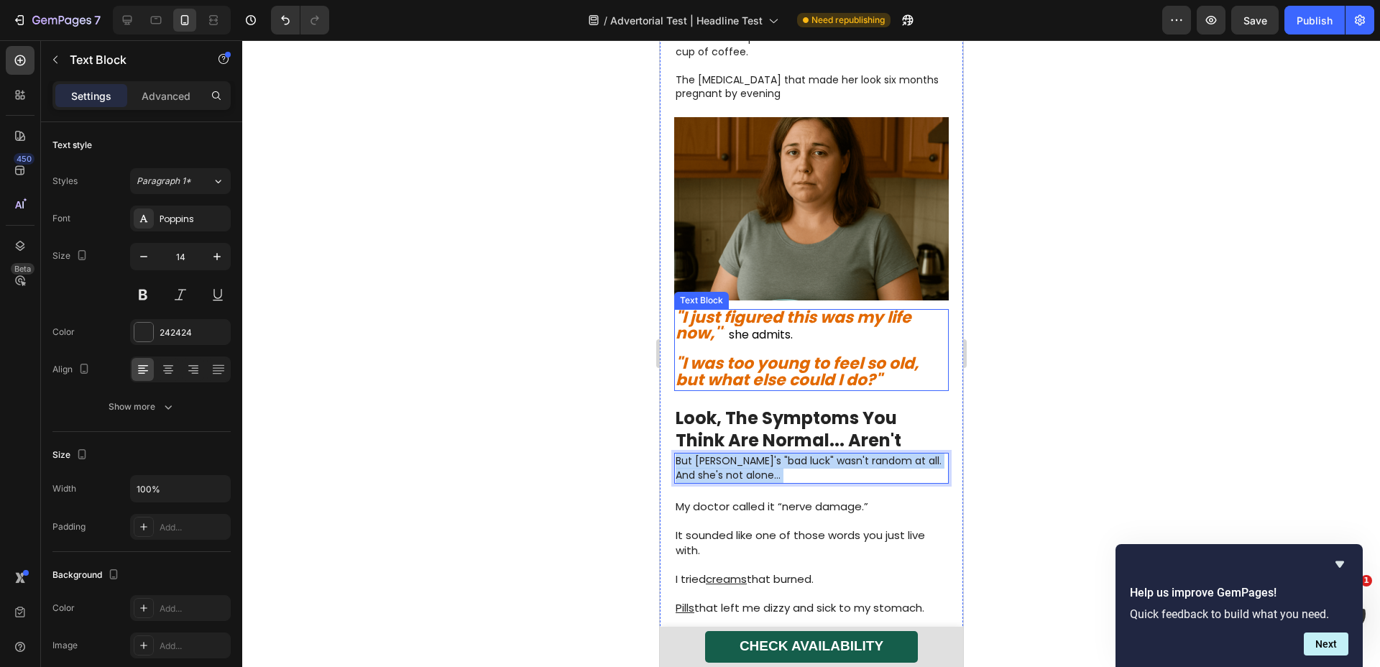
drag, startPoint x: 803, startPoint y: 436, endPoint x: 809, endPoint y: 351, distance: 85.0
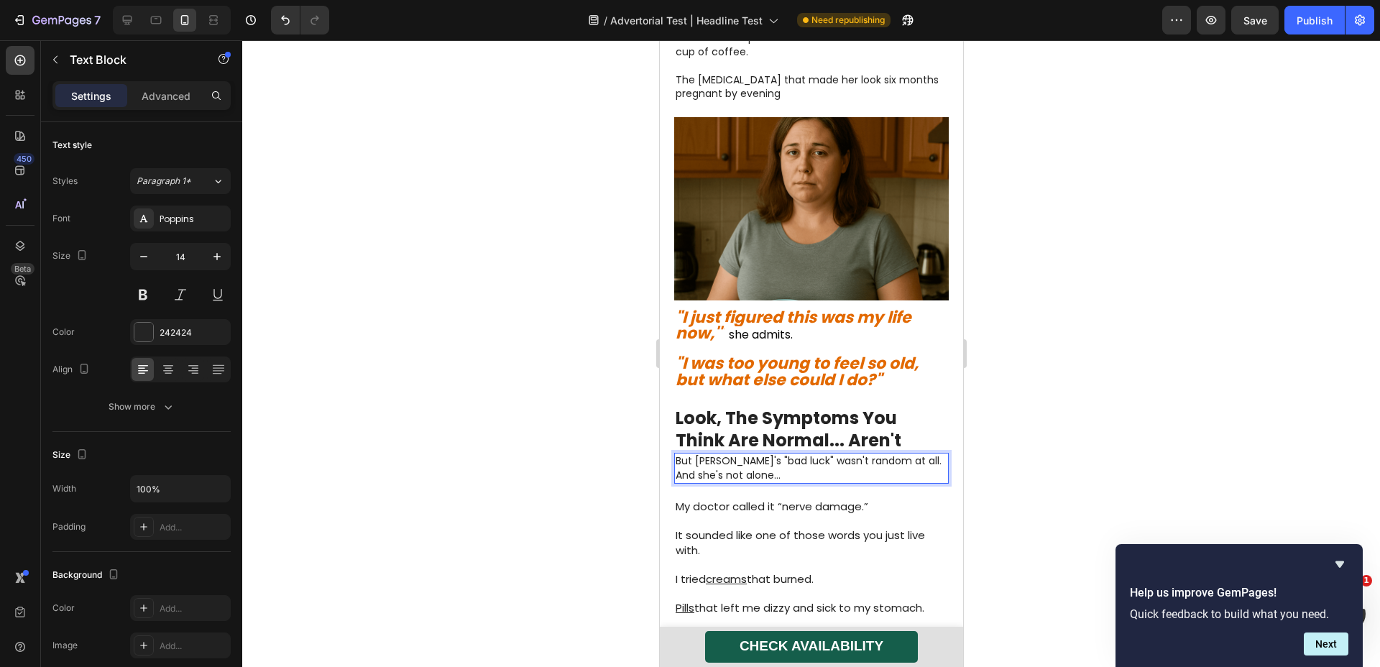
click at [1073, 414] on div at bounding box center [811, 353] width 1138 height 627
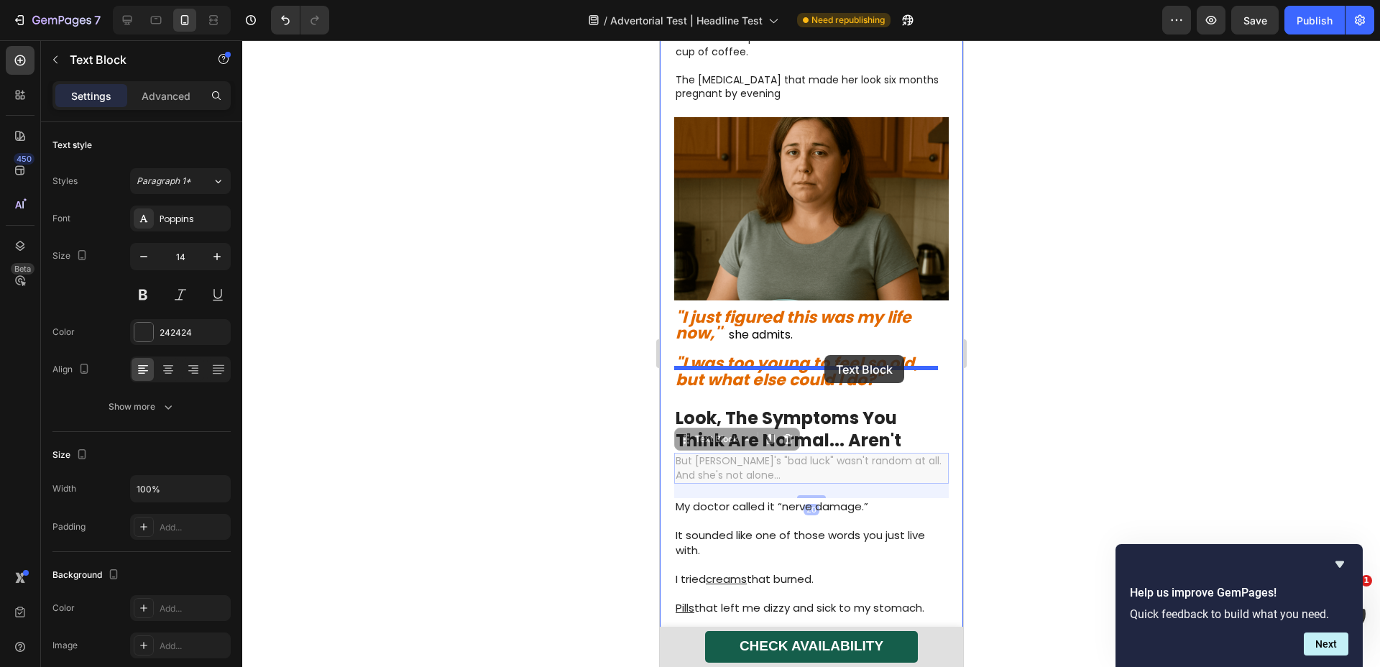
drag, startPoint x: 826, startPoint y: 426, endPoint x: 824, endPoint y: 355, distance: 71.2
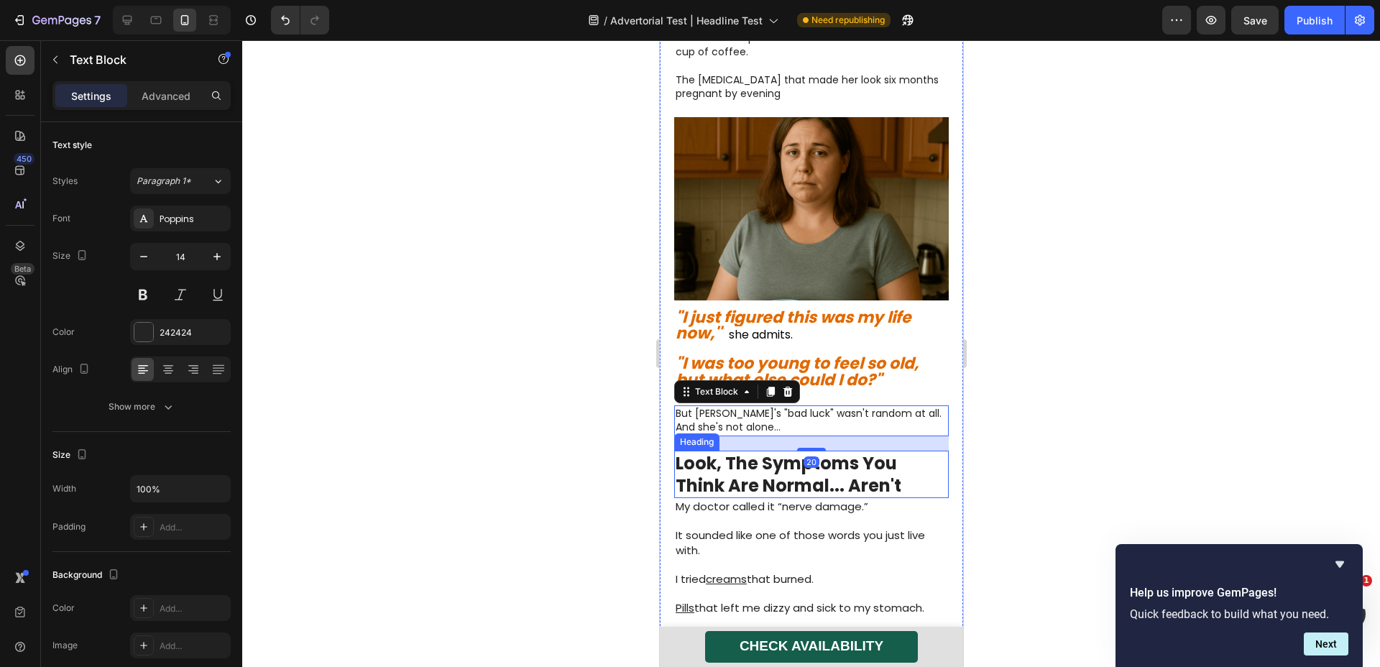
click at [805, 452] on strong "Look, The Symptoms You Think Are Normal... Aren't" at bounding box center [788, 475] width 226 height 46
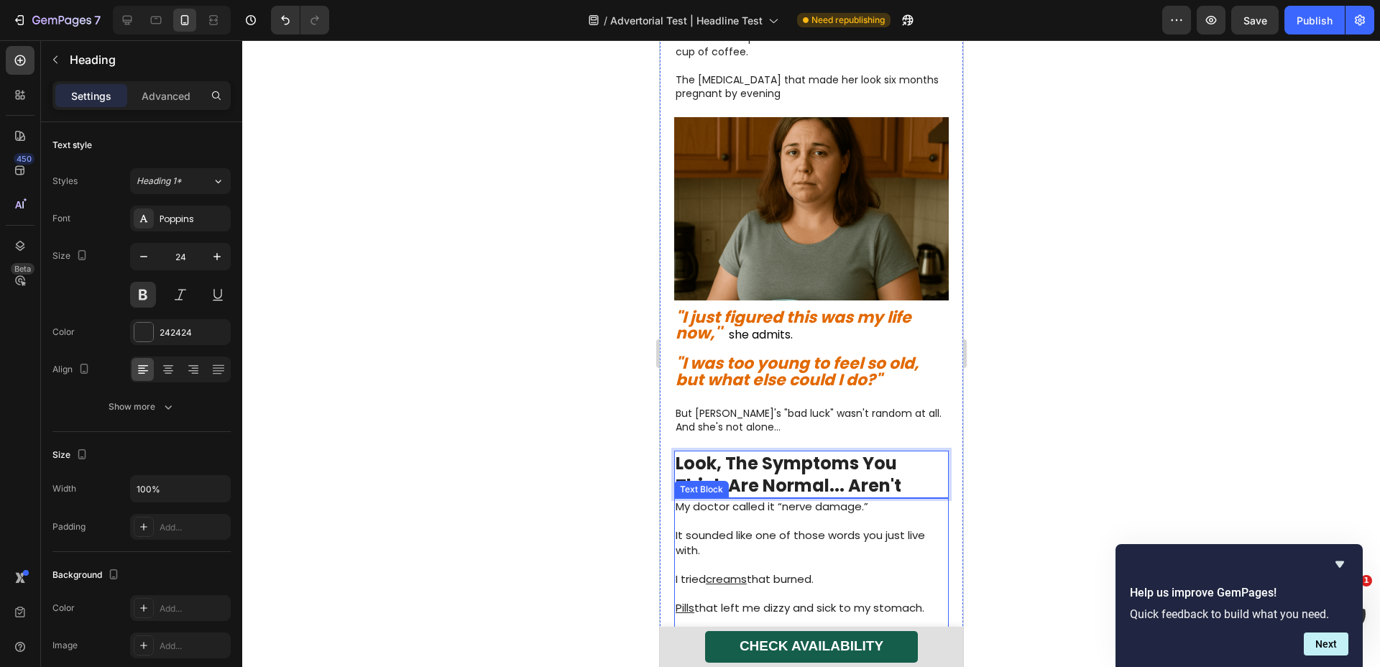
click at [801, 528] on p "It sounded like one of those words you just live with." at bounding box center [811, 542] width 272 height 29
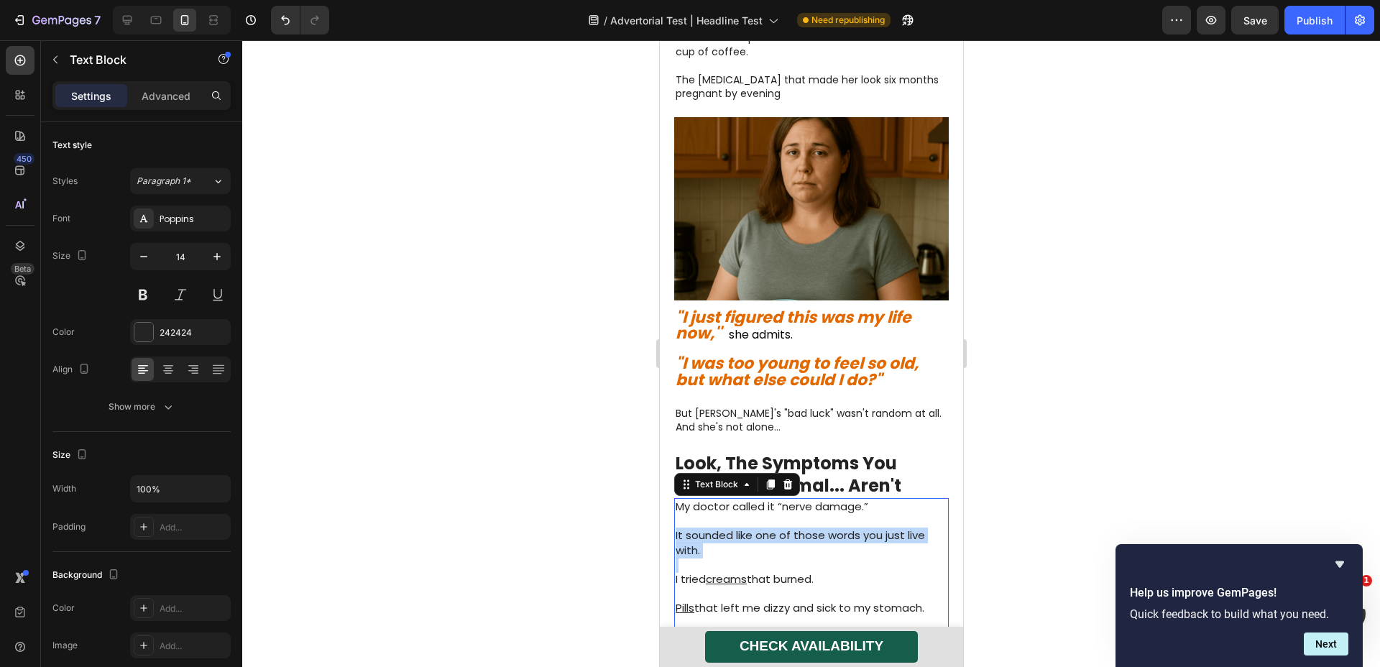
click at [801, 528] on p "It sounded like one of those words you just live with." at bounding box center [811, 542] width 272 height 29
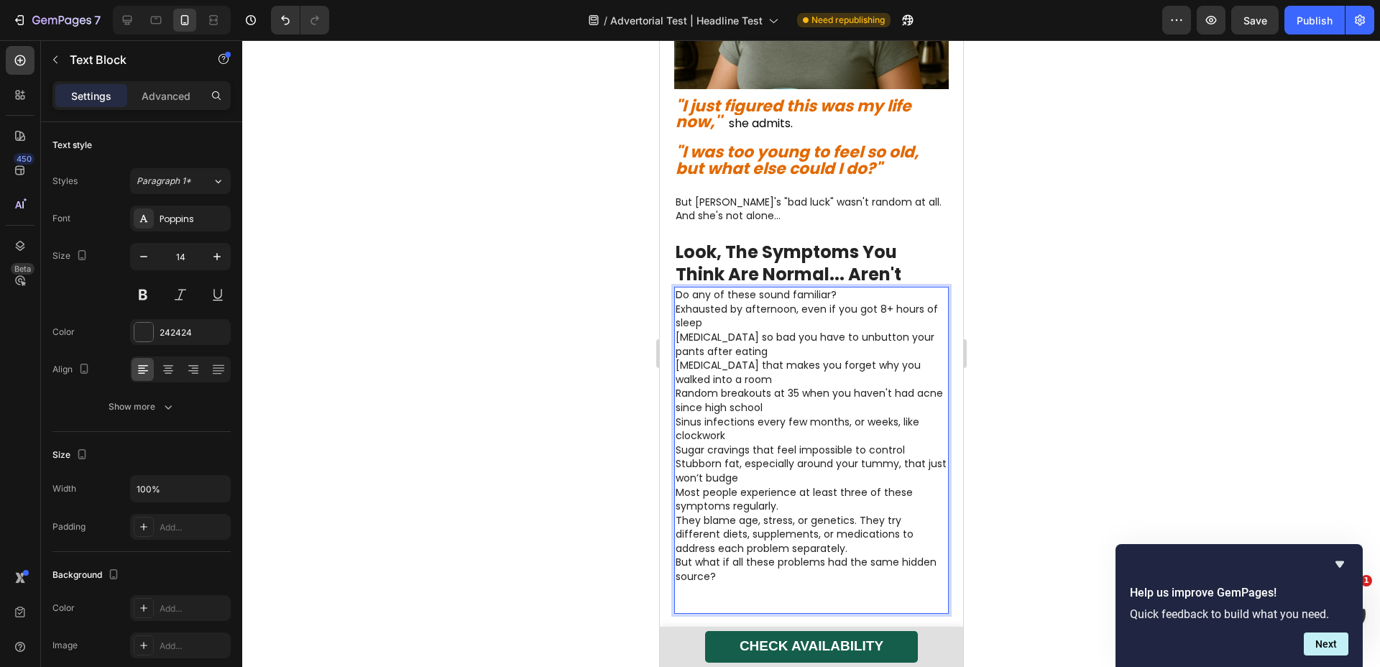
scroll to position [779, 0]
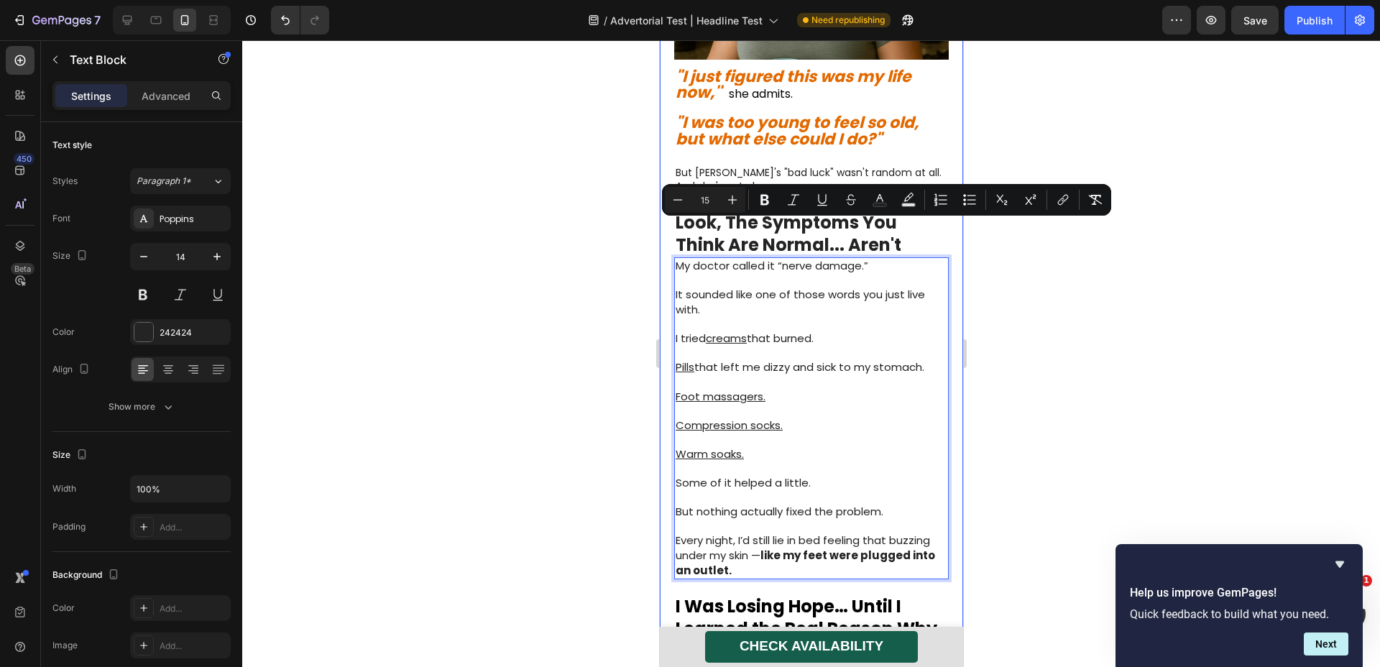
click at [1061, 411] on div at bounding box center [811, 353] width 1138 height 627
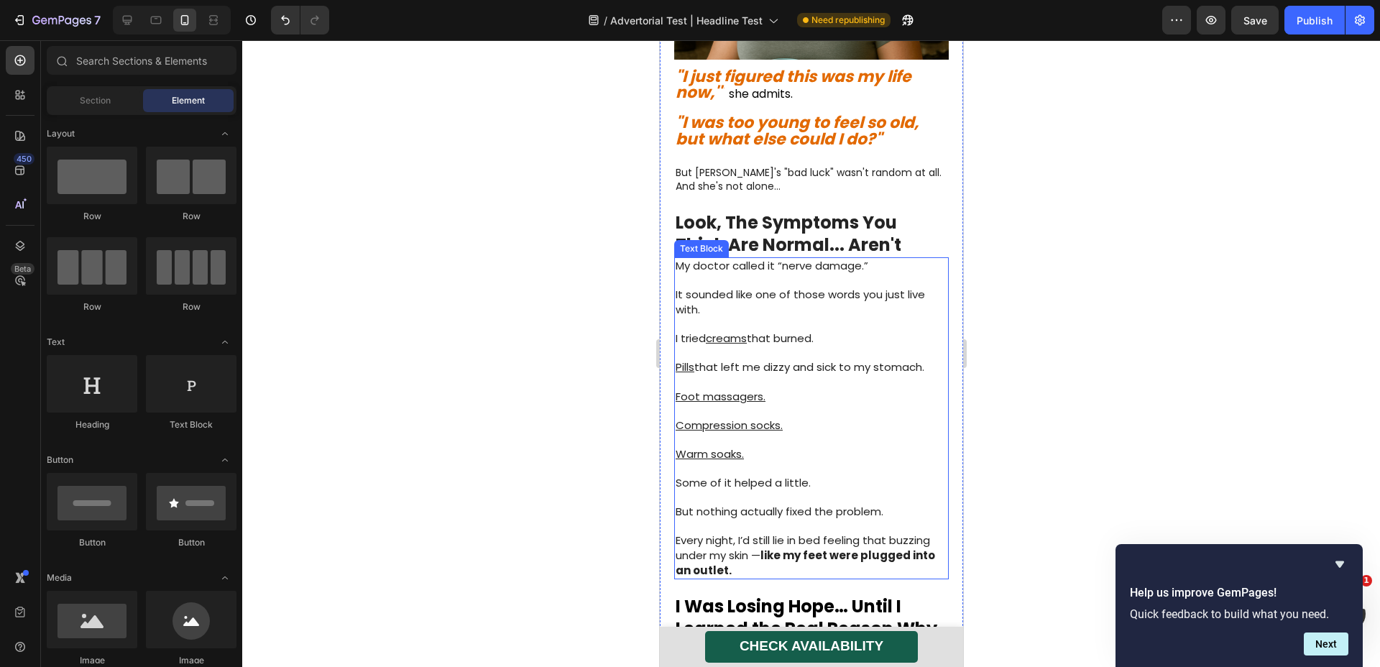
click at [736, 288] on p "It sounded like one of those words you just live with." at bounding box center [811, 302] width 272 height 29
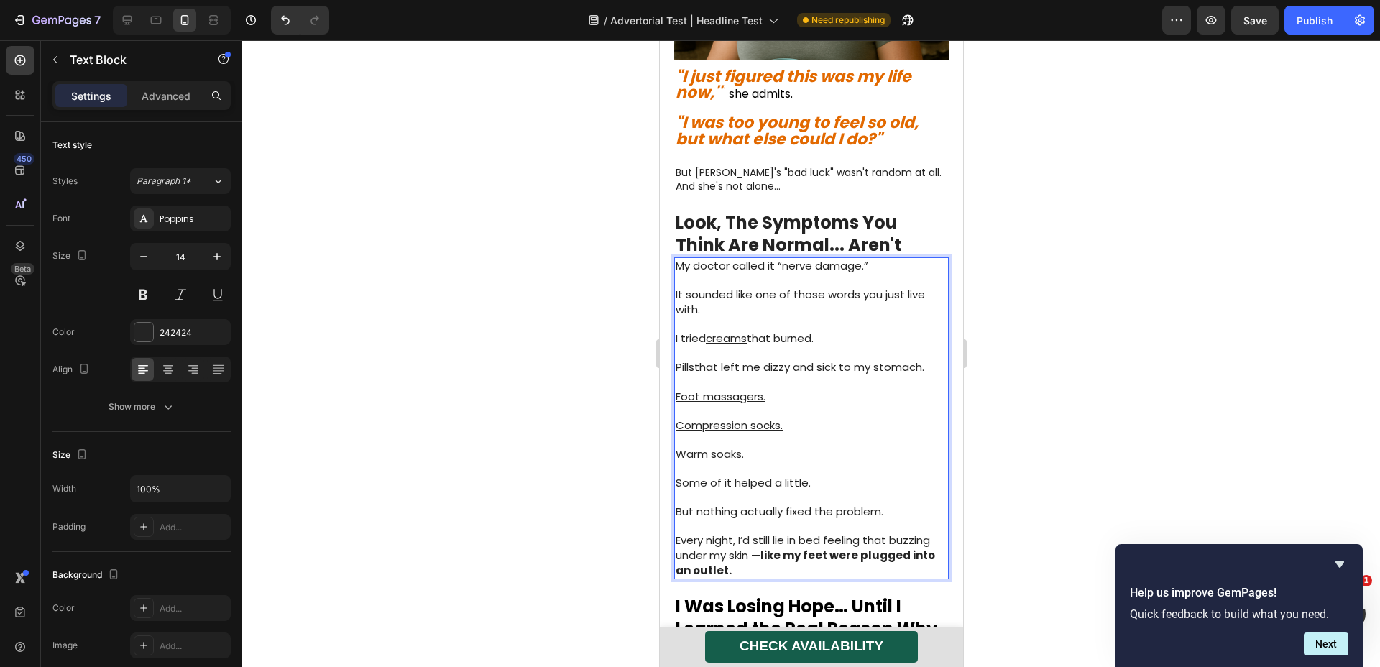
click at [746, 318] on p "Rich Text Editor. Editing area: main" at bounding box center [811, 325] width 272 height 14
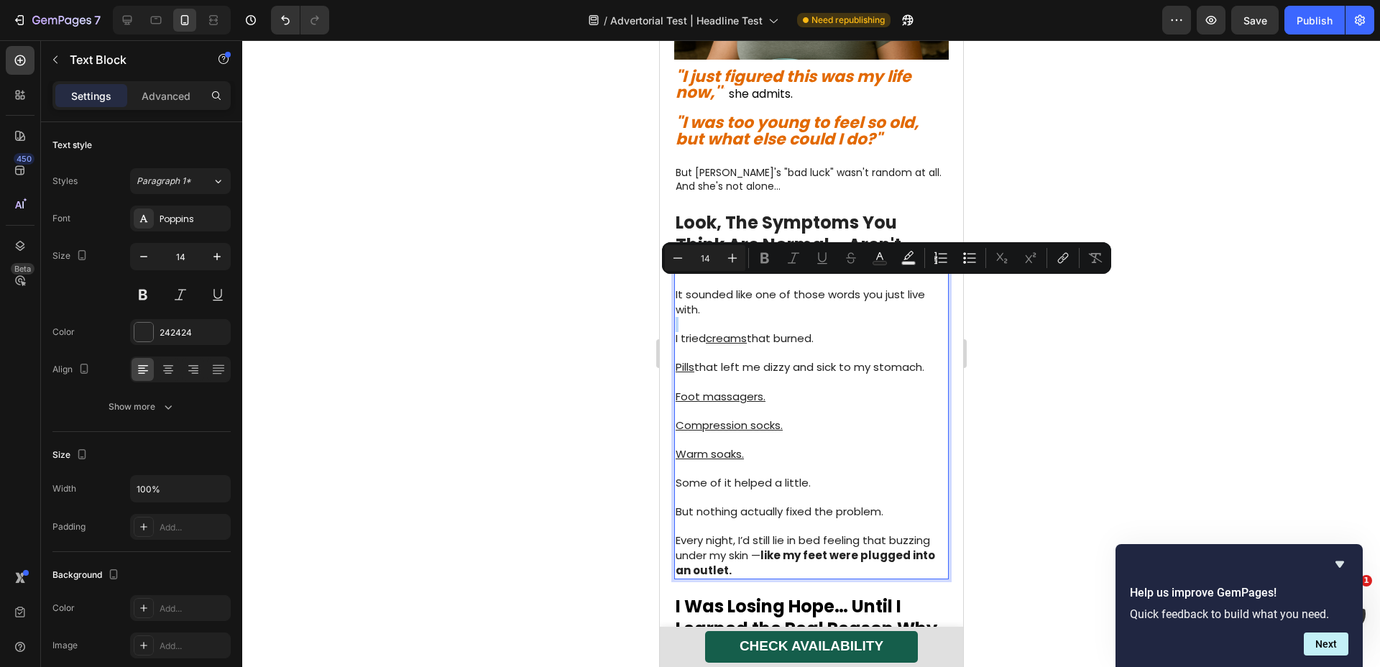
click at [668, 299] on div "⁠⁠⁠⁠⁠⁠⁠ The Hidden Invaders Living Inside 85% of Americans RIGHT NOW Heading An…" at bounding box center [810, 594] width 303 height 2607
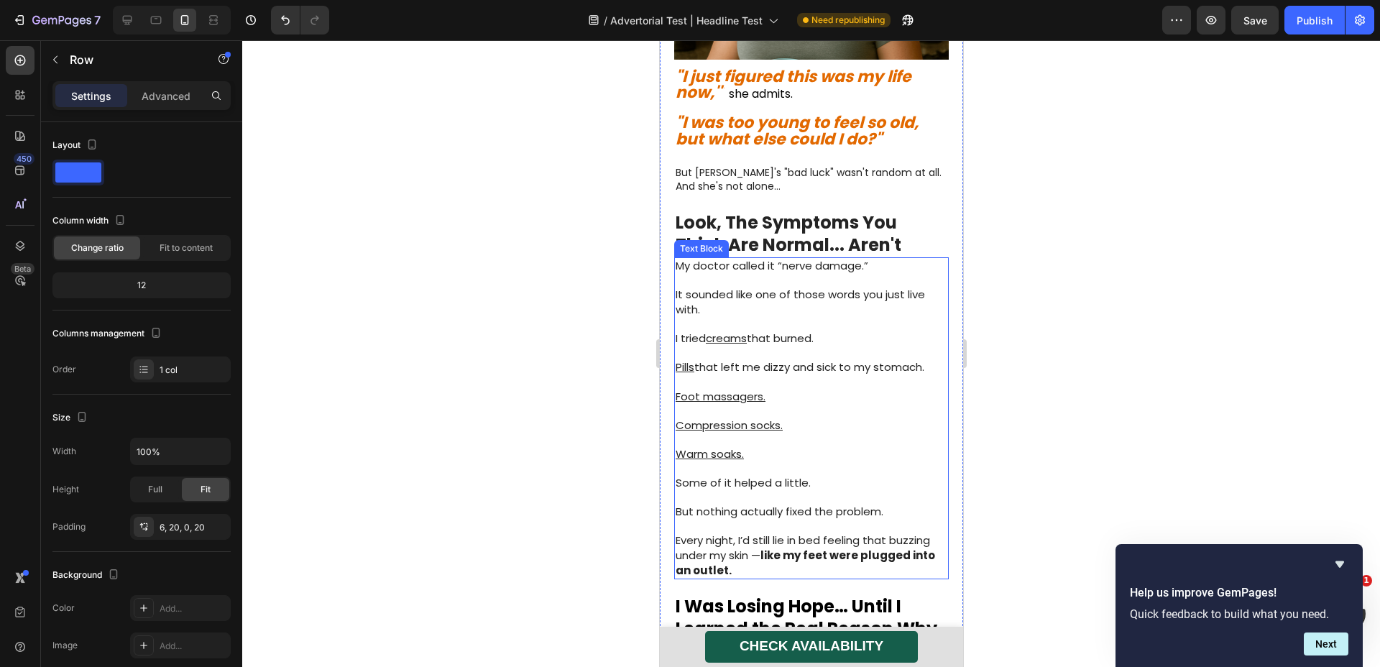
click at [679, 331] on span "I tried creams that burned." at bounding box center [744, 338] width 138 height 15
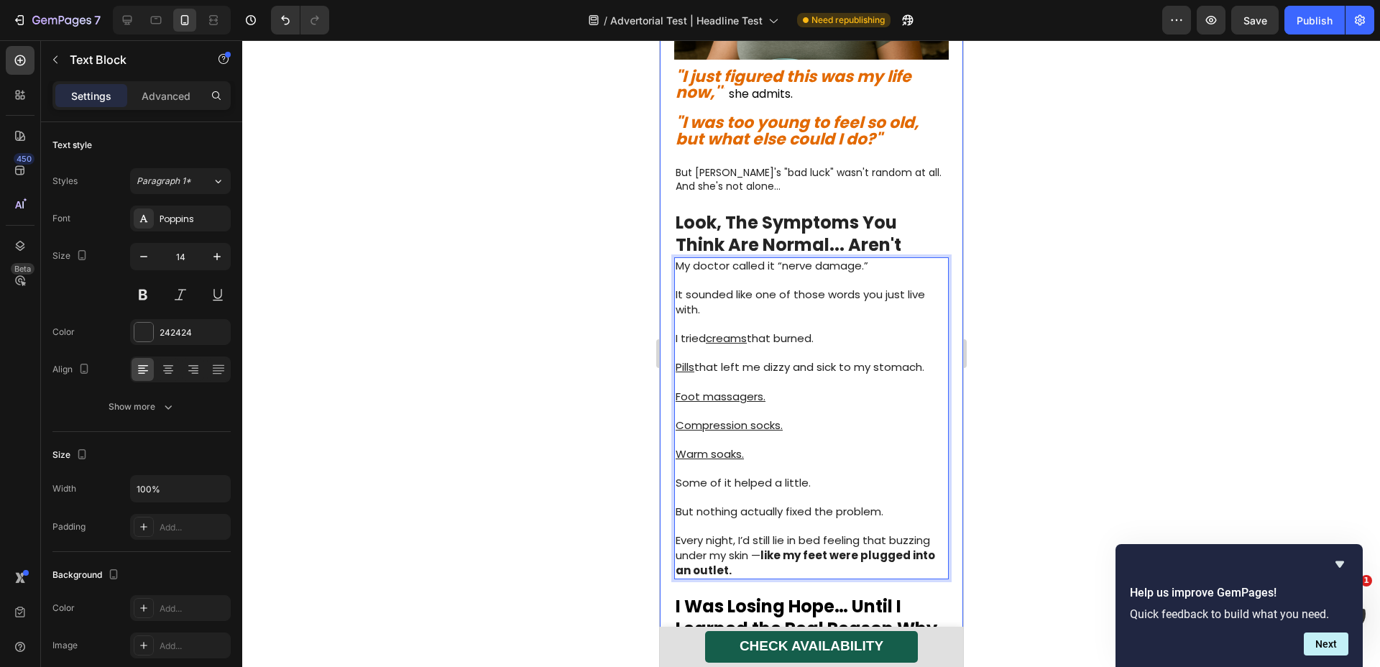
click at [544, 380] on div at bounding box center [811, 353] width 1138 height 627
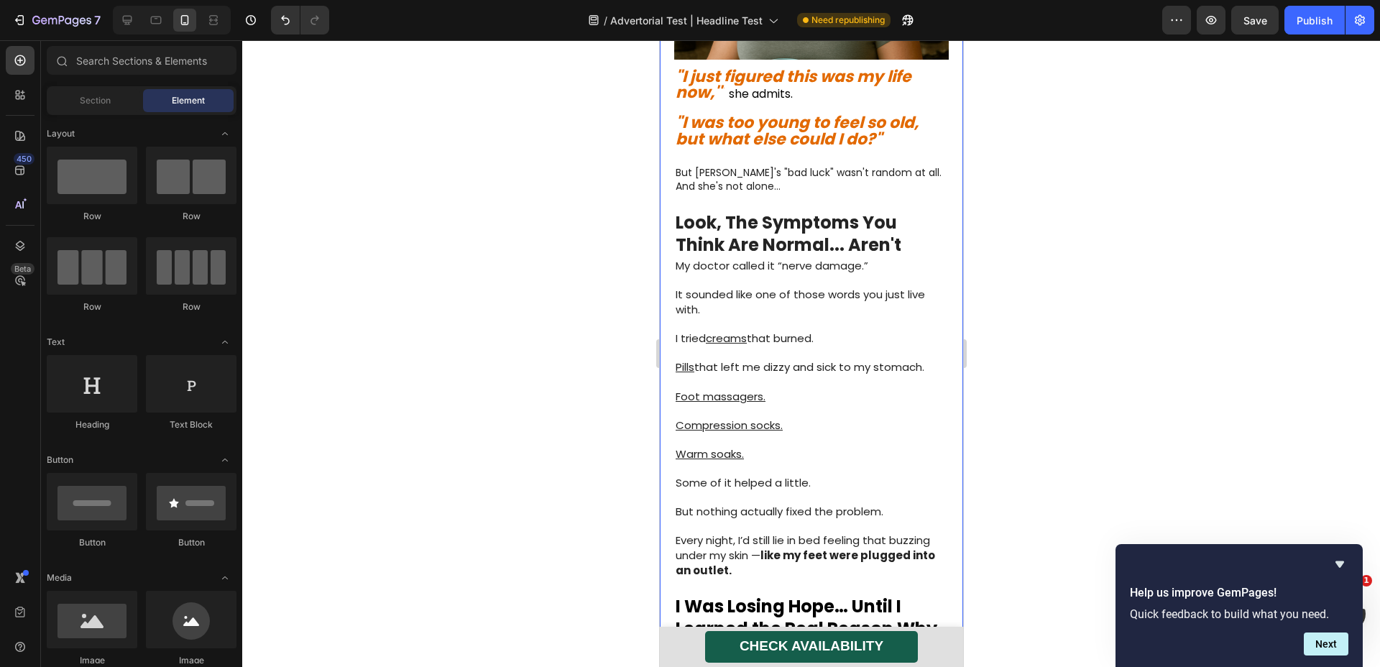
click at [835, 375] on p "Foot massagers." at bounding box center [811, 389] width 272 height 29
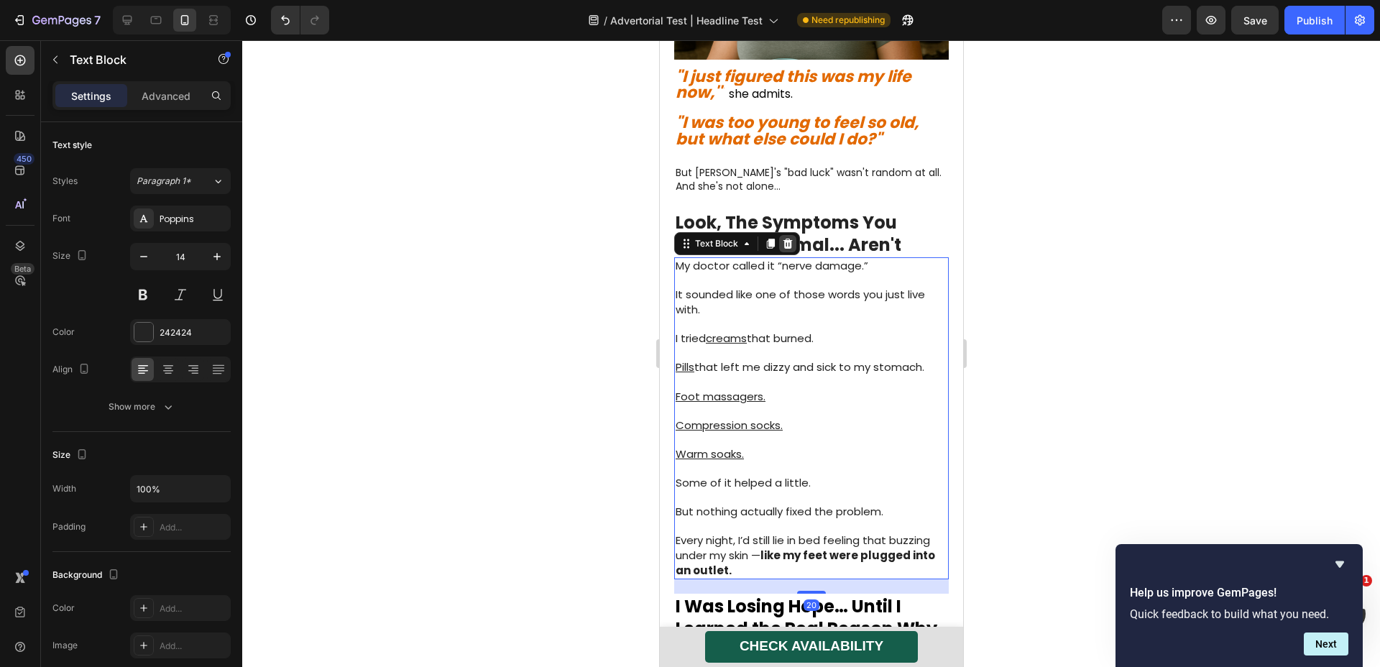
click at [786, 239] on icon at bounding box center [787, 244] width 9 height 10
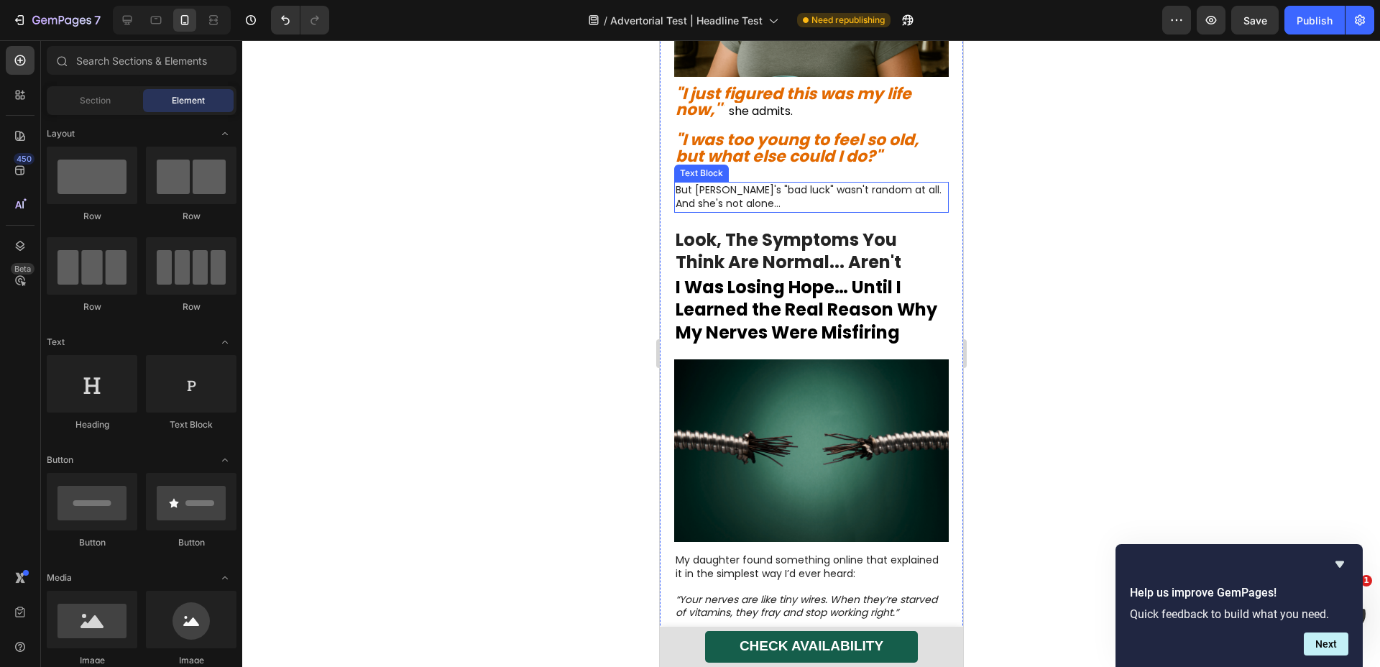
scroll to position [697, 0]
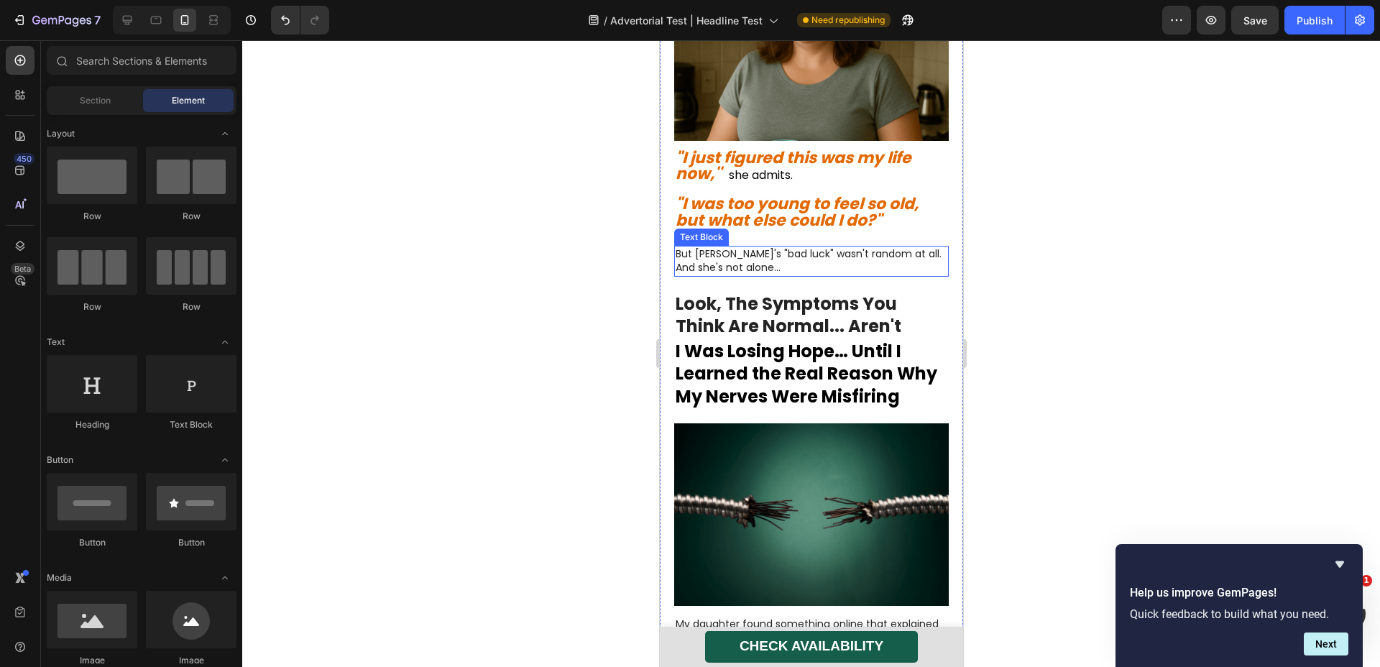
click at [814, 247] on p "But [PERSON_NAME]'s "bad luck" wasn't random at all. And she's not alone…" at bounding box center [811, 261] width 272 height 28
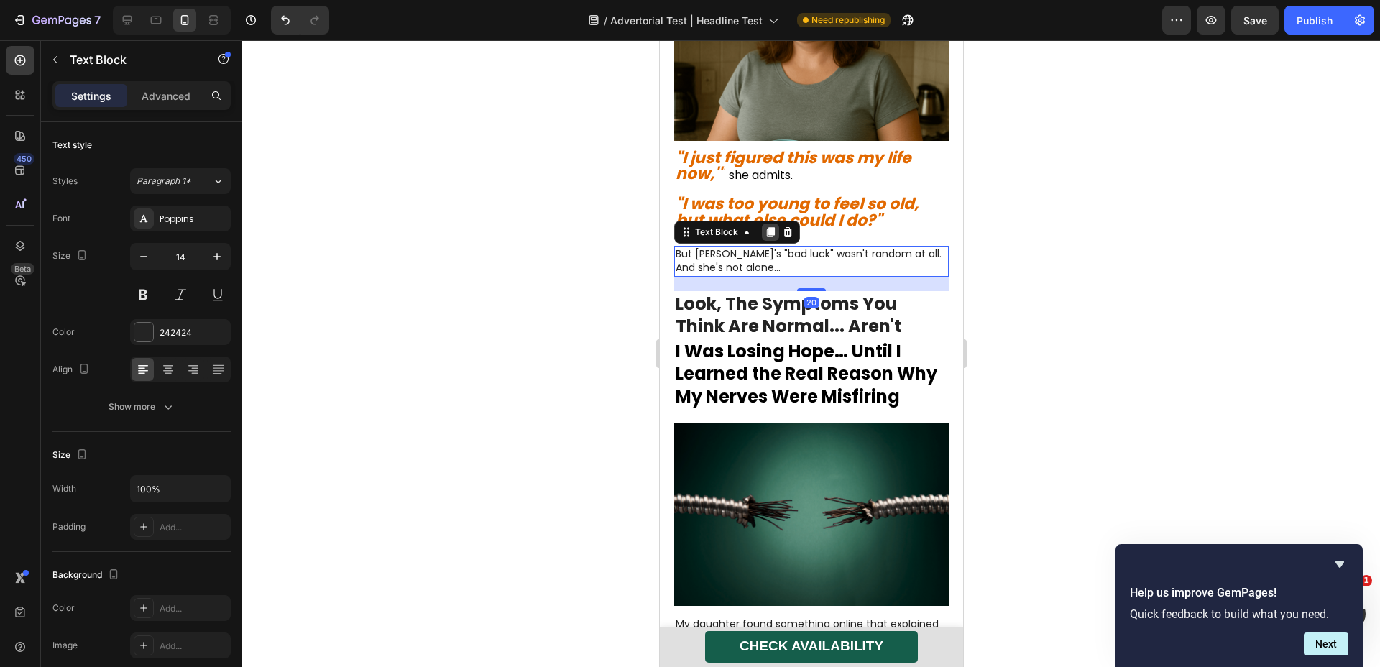
click at [769, 227] on icon at bounding box center [770, 232] width 8 height 10
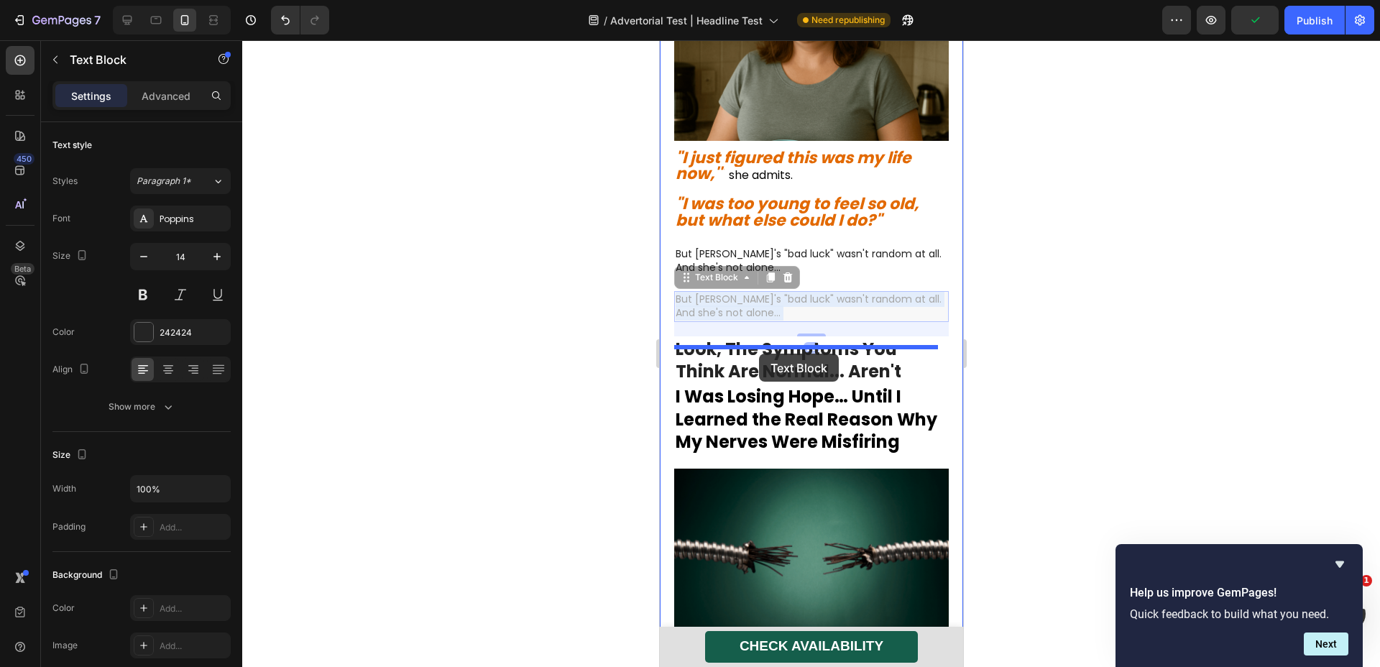
drag, startPoint x: 760, startPoint y: 266, endPoint x: 759, endPoint y: 354, distance: 87.7
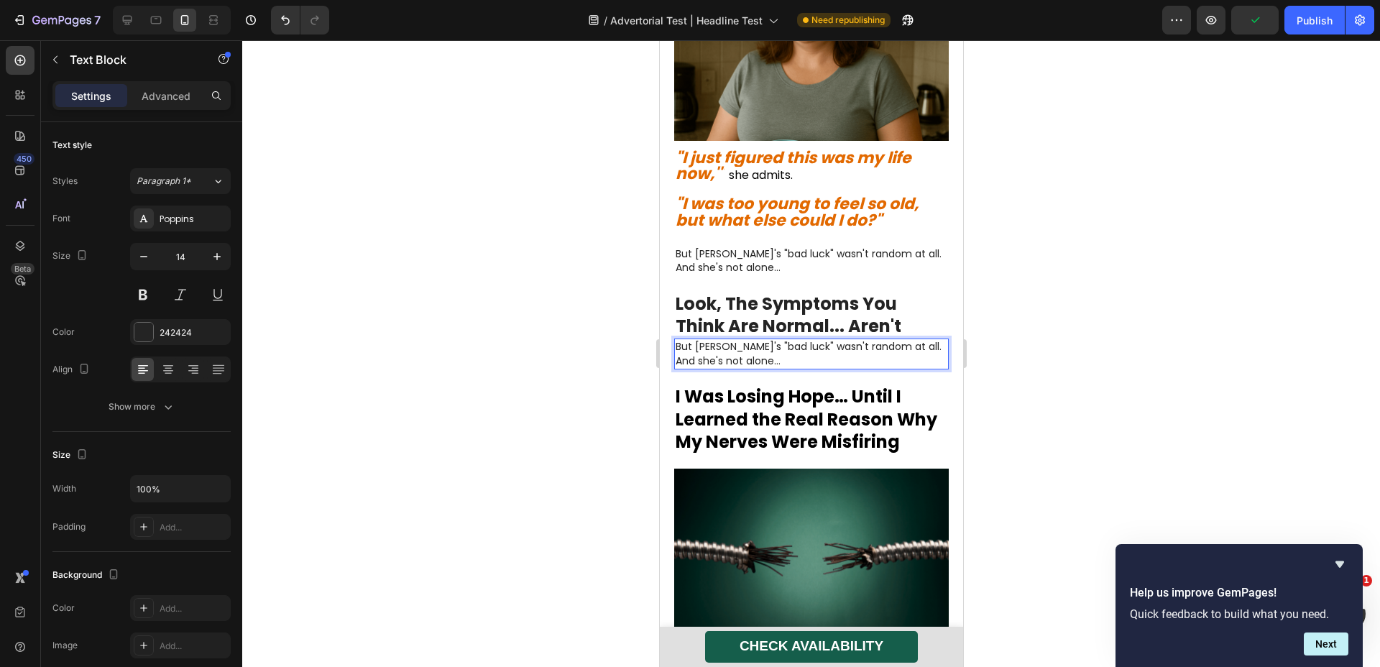
click at [777, 340] on p "But [PERSON_NAME]'s "bad luck" wasn't random at all. And she's not alone…" at bounding box center [811, 354] width 272 height 28
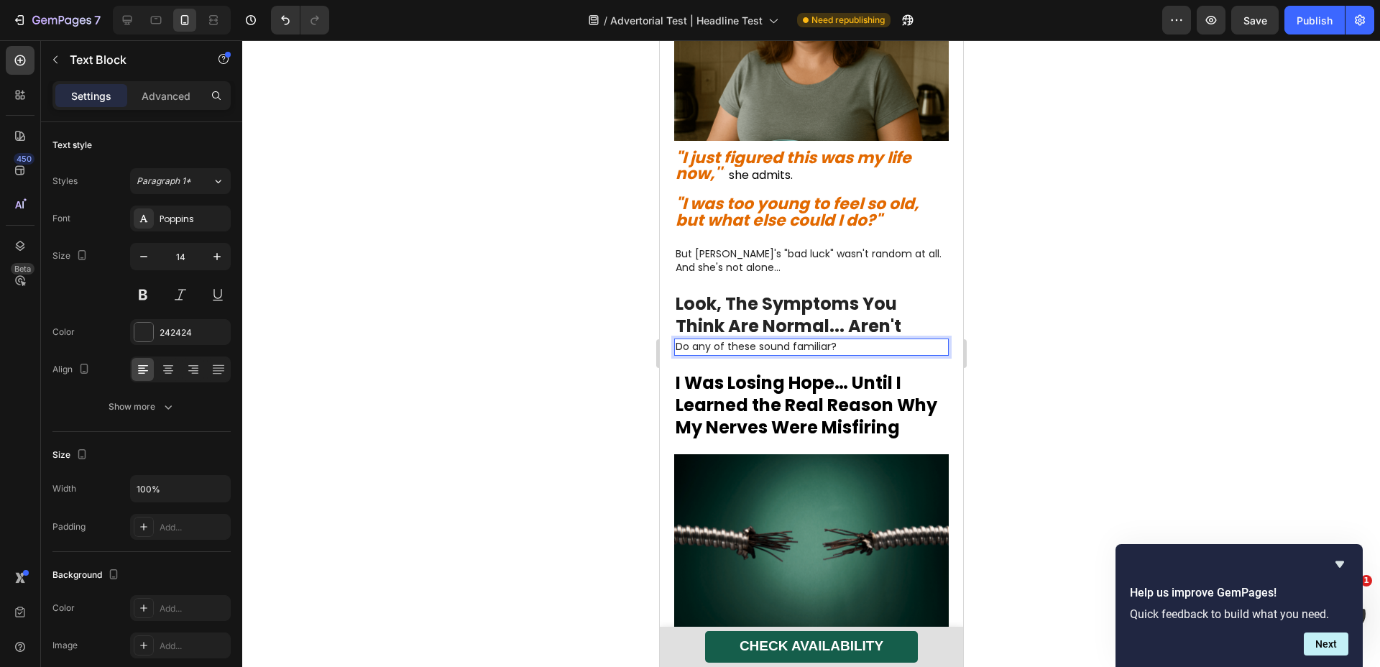
click at [1048, 340] on div at bounding box center [811, 353] width 1138 height 627
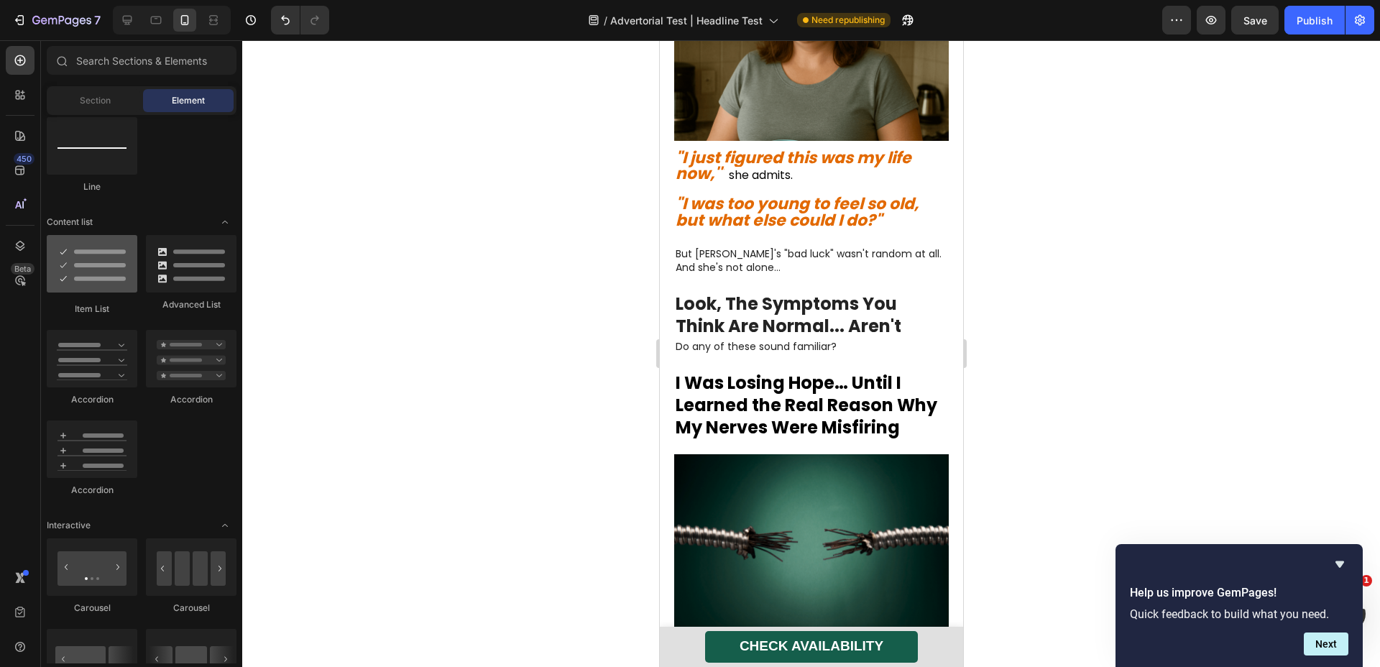
scroll to position [768, 0]
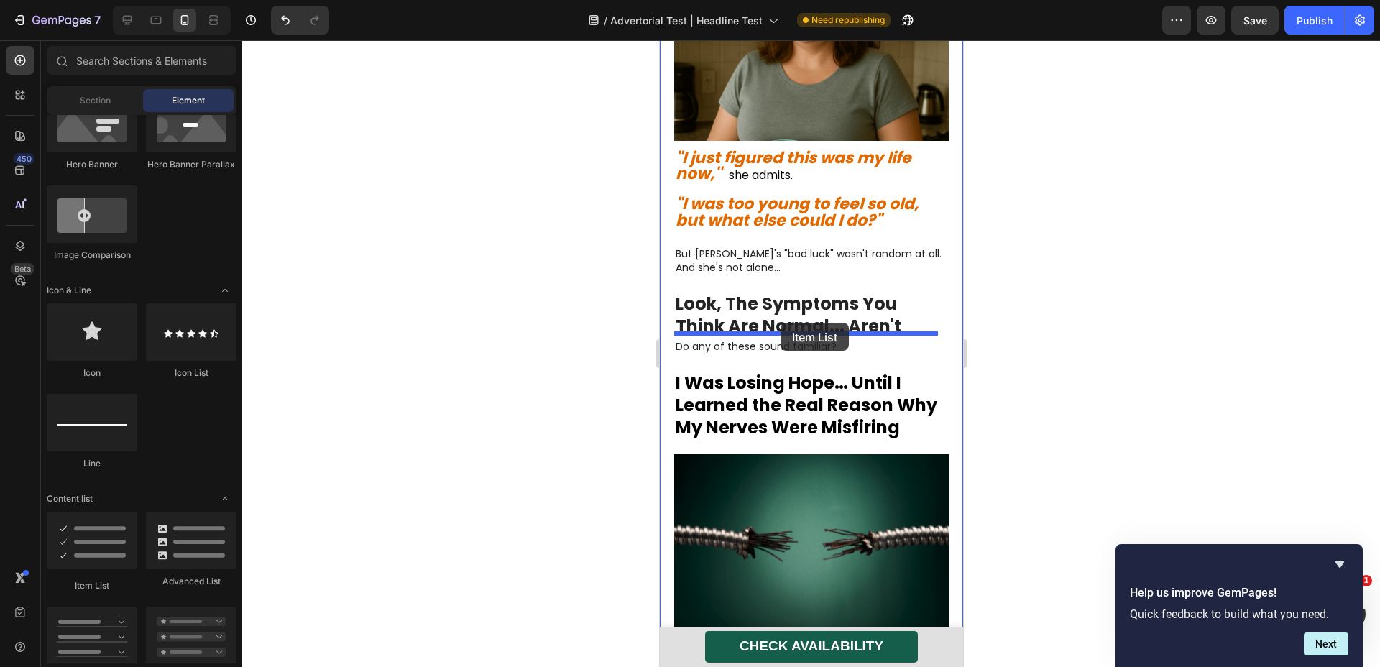
drag, startPoint x: 750, startPoint y: 567, endPoint x: 780, endPoint y: 323, distance: 245.6
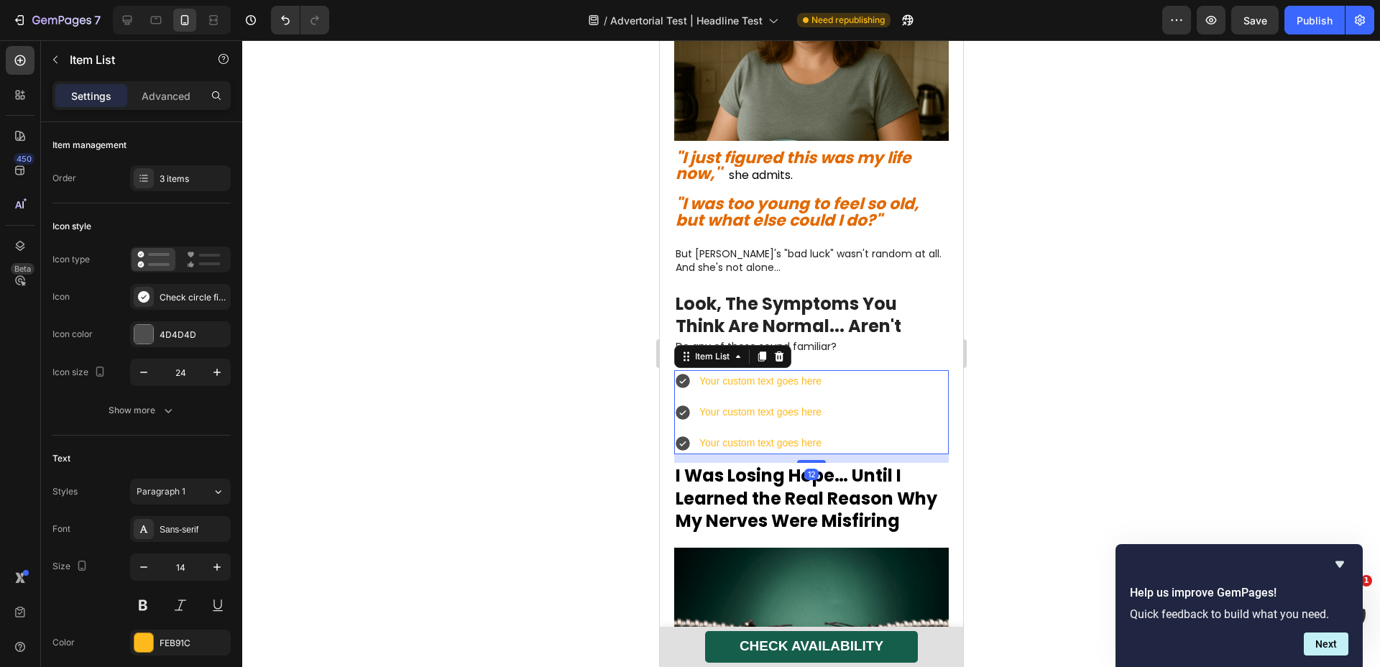
click at [833, 370] on div "Your custom text goes here Your custom text goes here Your custom text goes here" at bounding box center [811, 412] width 275 height 85
click at [683, 375] on icon at bounding box center [682, 382] width 14 height 14
click at [688, 372] on icon at bounding box center [682, 380] width 17 height 17
click at [198, 303] on div "Check circle filled" at bounding box center [194, 297] width 68 height 13
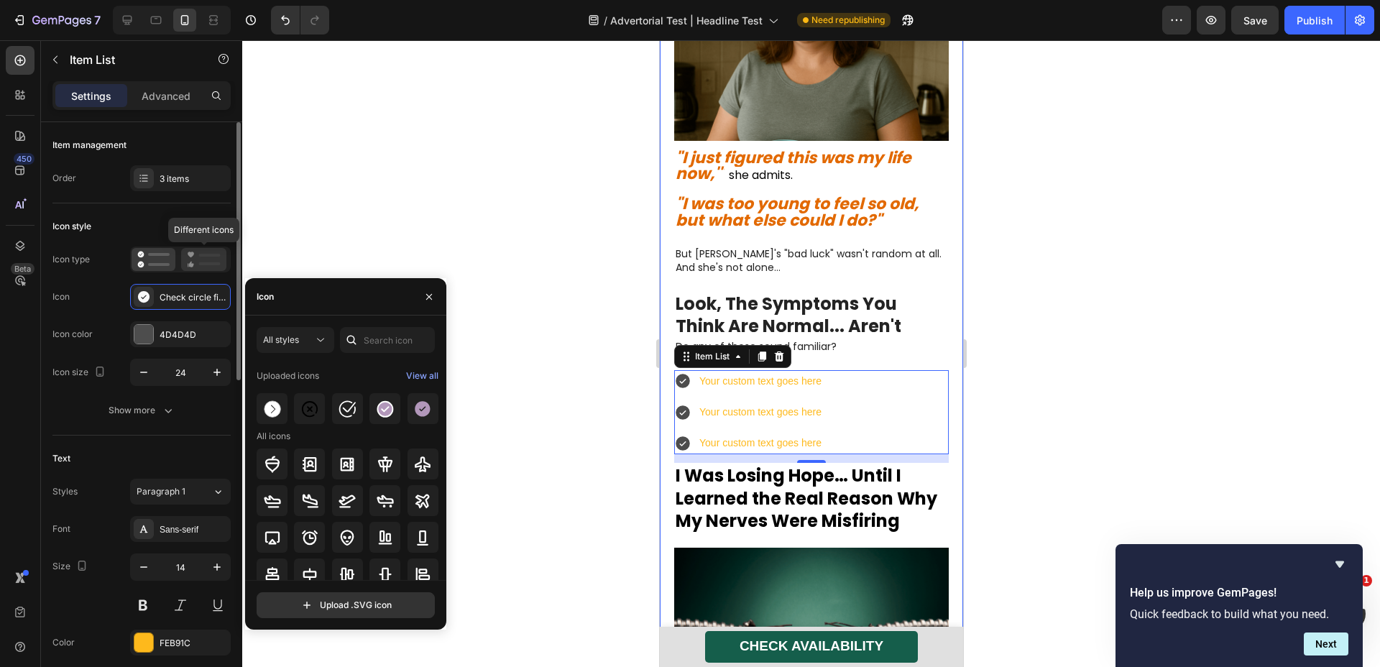
click at [204, 265] on icon at bounding box center [204, 259] width 34 height 17
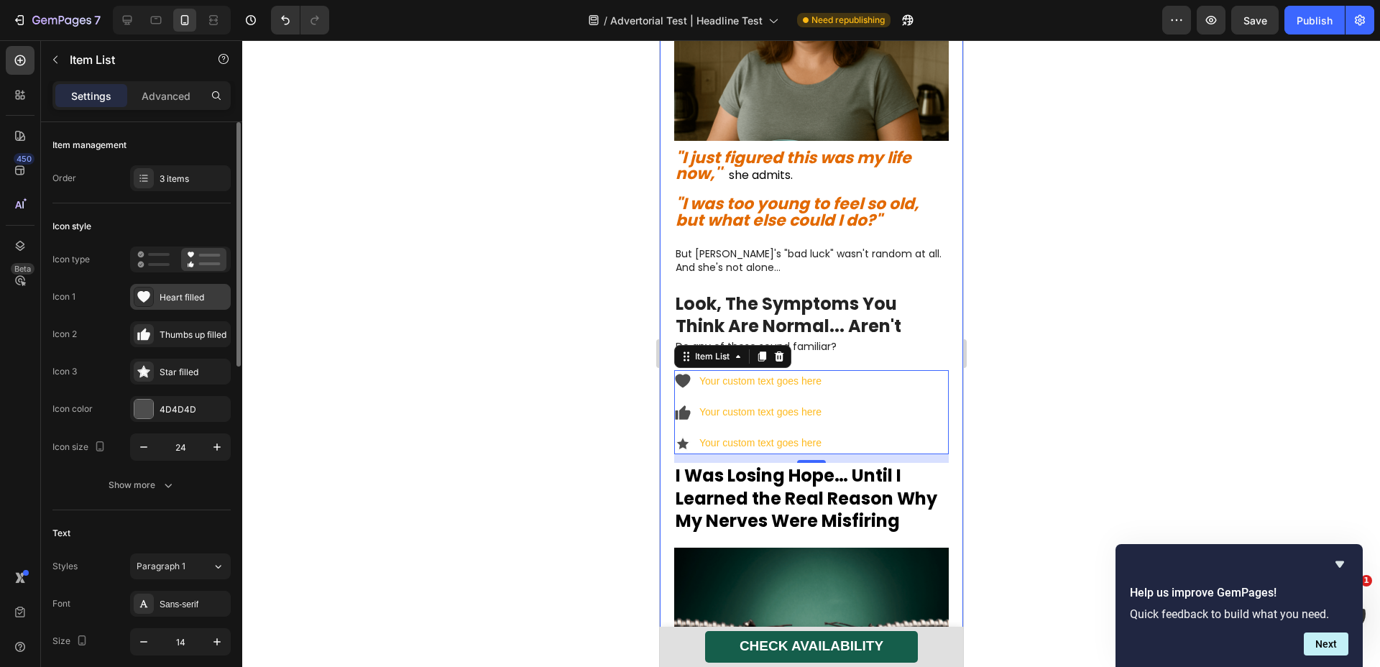
click at [193, 289] on div "Heart filled" at bounding box center [180, 297] width 101 height 26
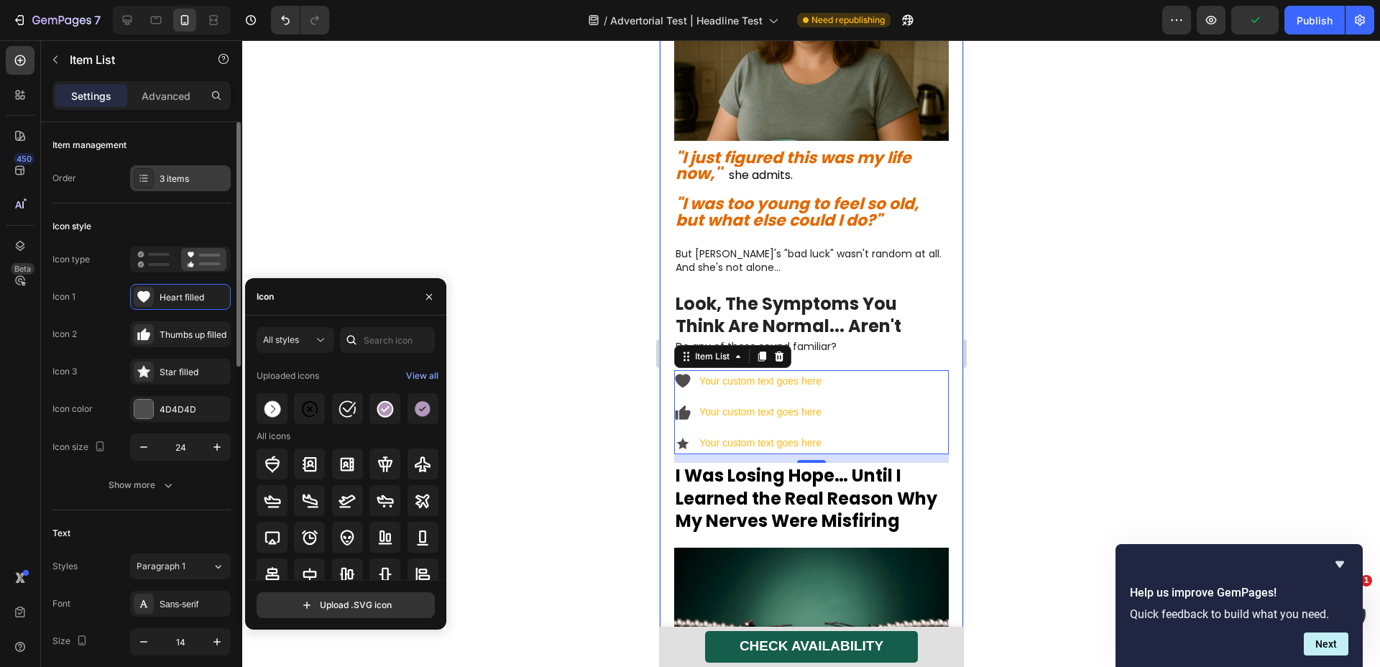
click at [164, 176] on div "3 items" at bounding box center [194, 179] width 68 height 13
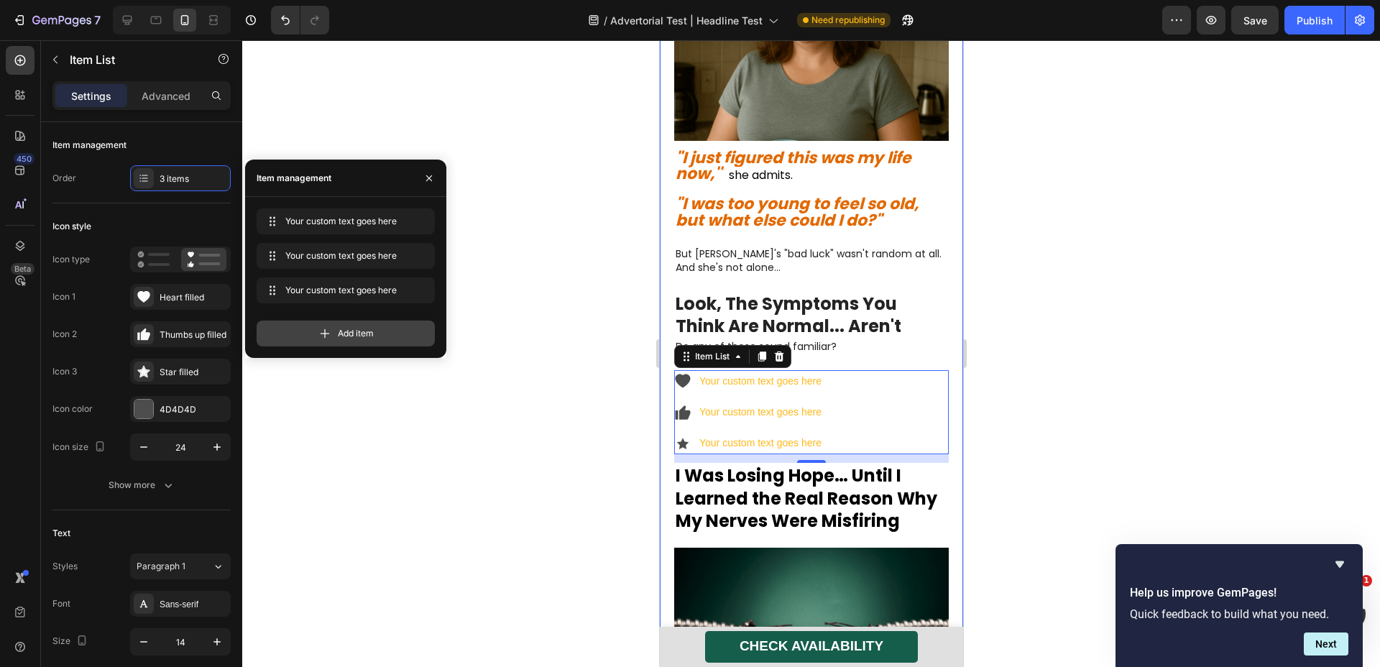
click at [399, 339] on div "Add item" at bounding box center [346, 334] width 178 height 26
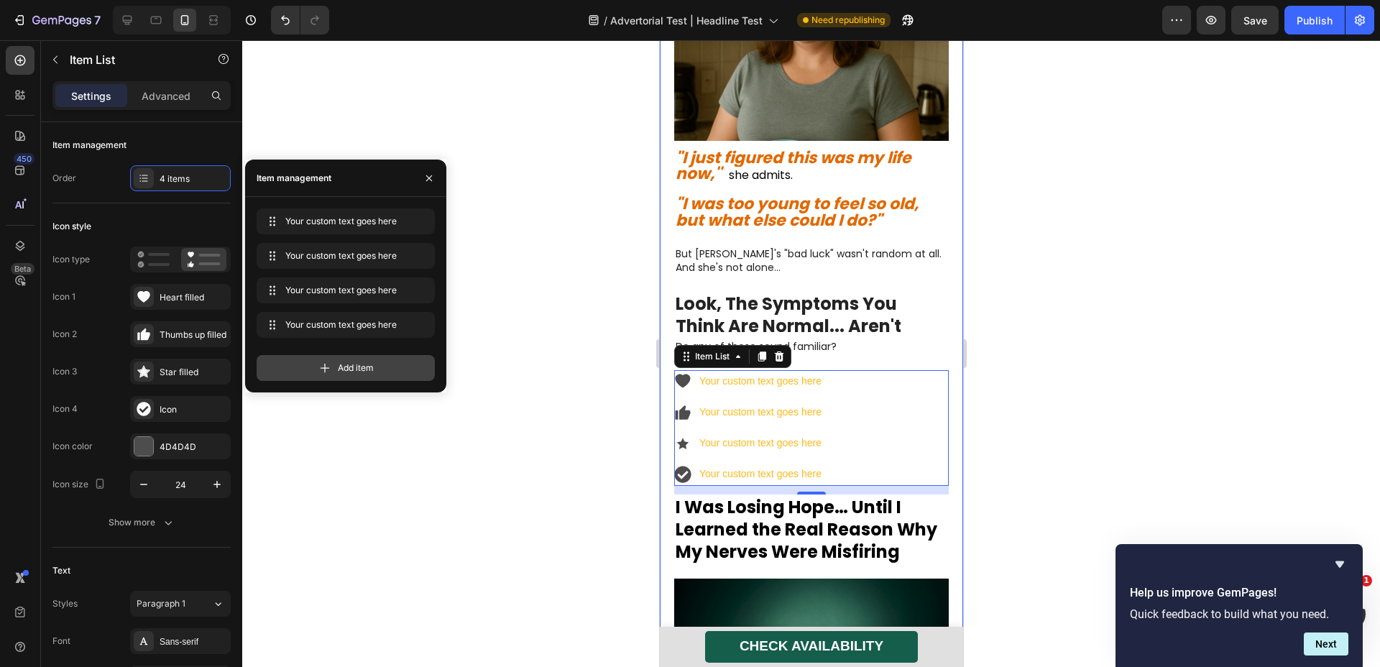
click at [382, 373] on div "Add item" at bounding box center [346, 368] width 178 height 26
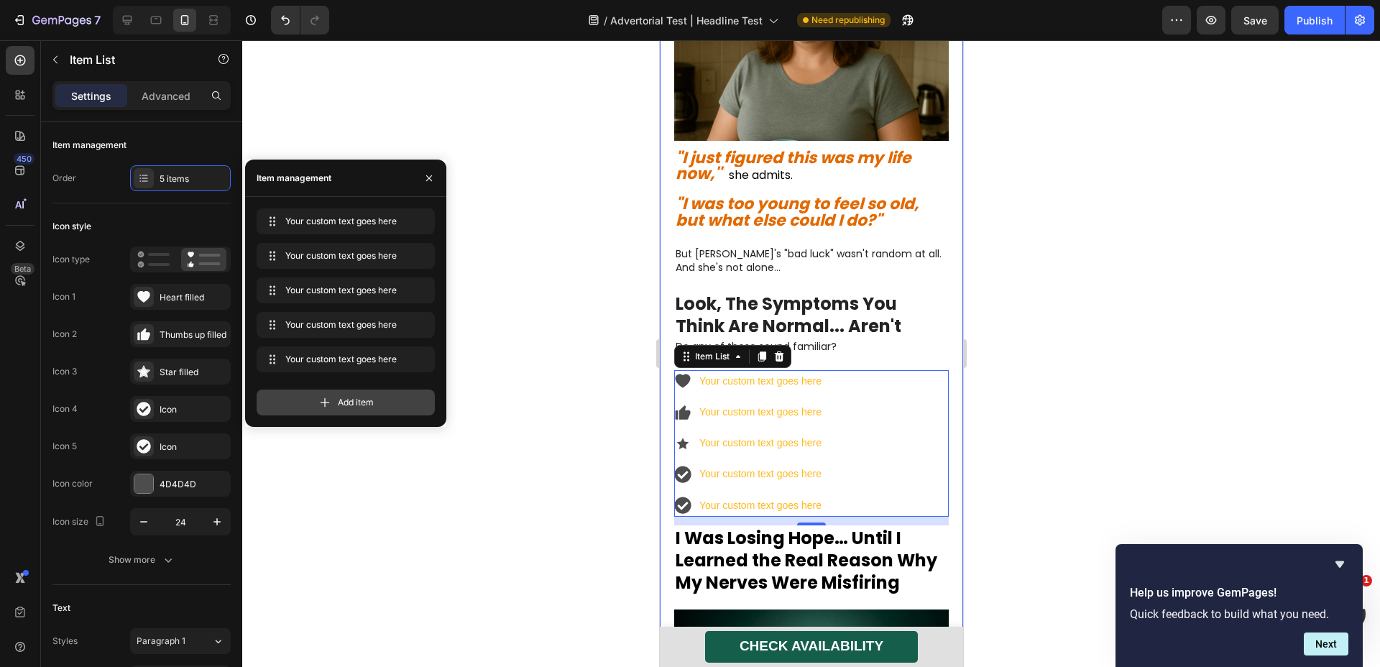
click at [360, 411] on div "Add item" at bounding box center [346, 403] width 178 height 26
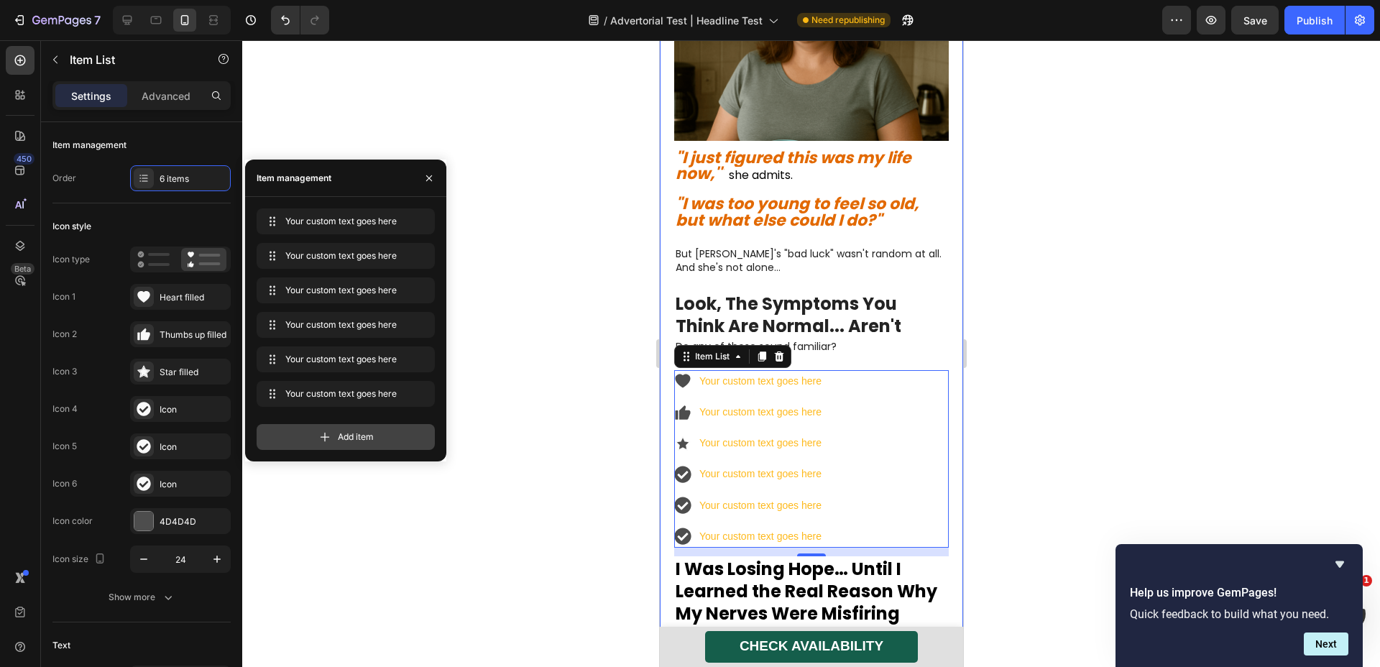
click at [356, 434] on span "Add item" at bounding box center [356, 437] width 36 height 13
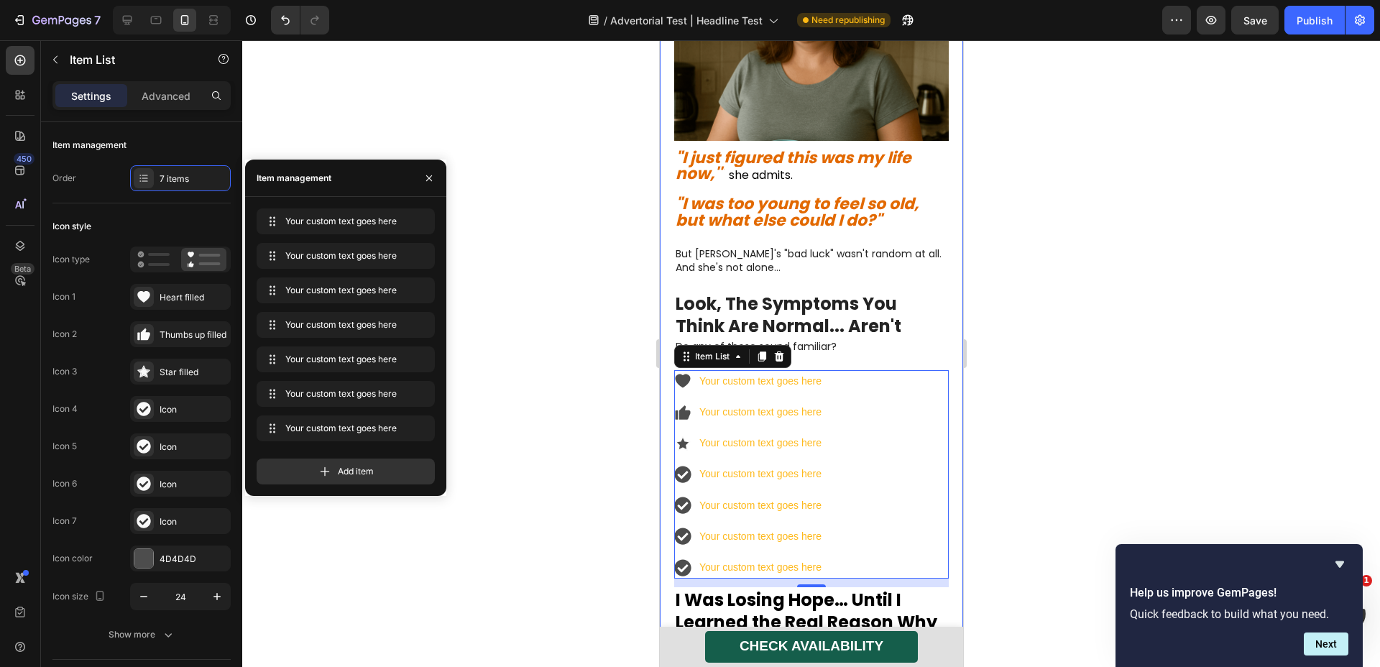
click at [519, 399] on div at bounding box center [811, 353] width 1138 height 627
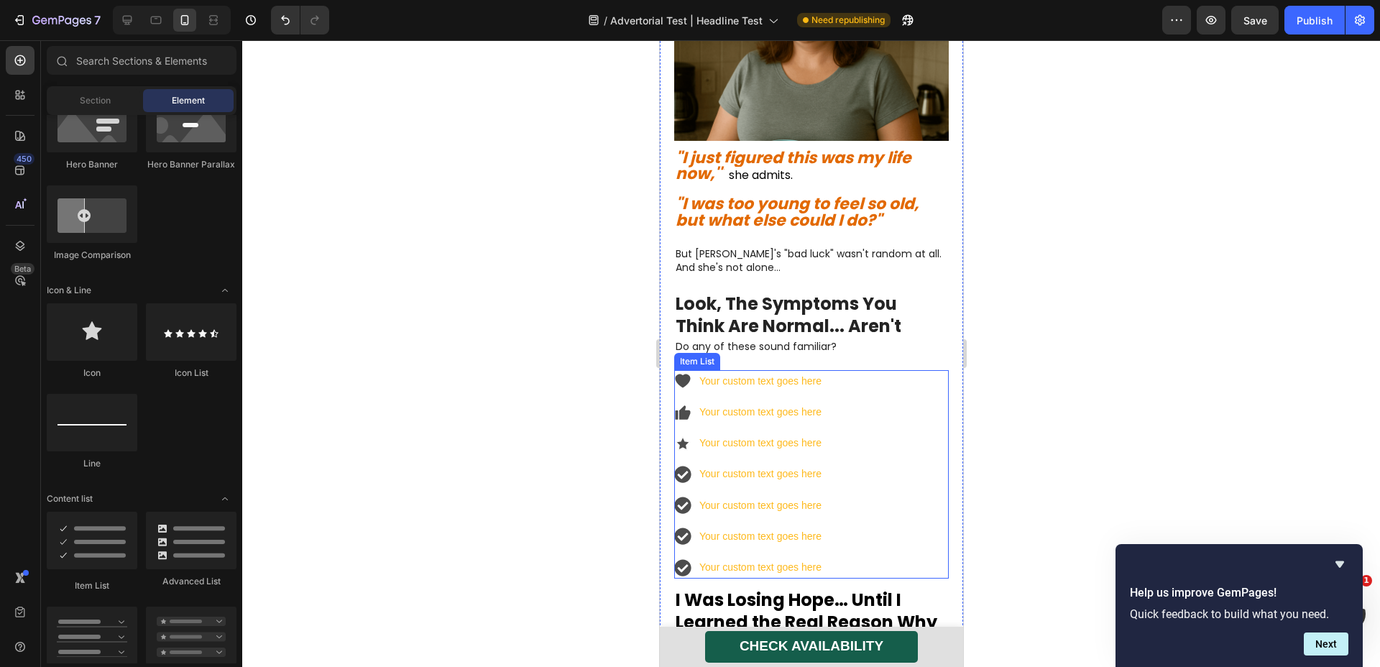
click at [767, 370] on div "Your custom text goes here" at bounding box center [760, 381] width 127 height 22
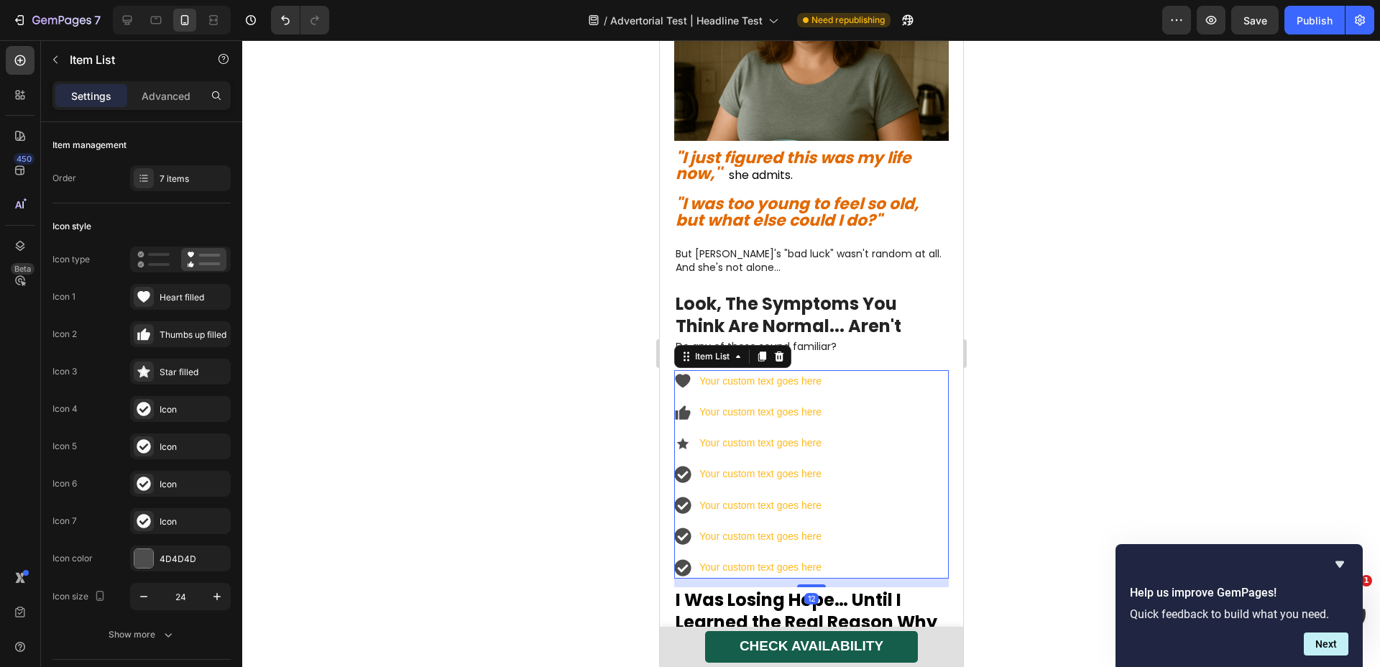
click at [689, 370] on div "Your custom text goes here" at bounding box center [749, 381] width 150 height 22
click at [158, 300] on div "Heart filled" at bounding box center [180, 297] width 101 height 26
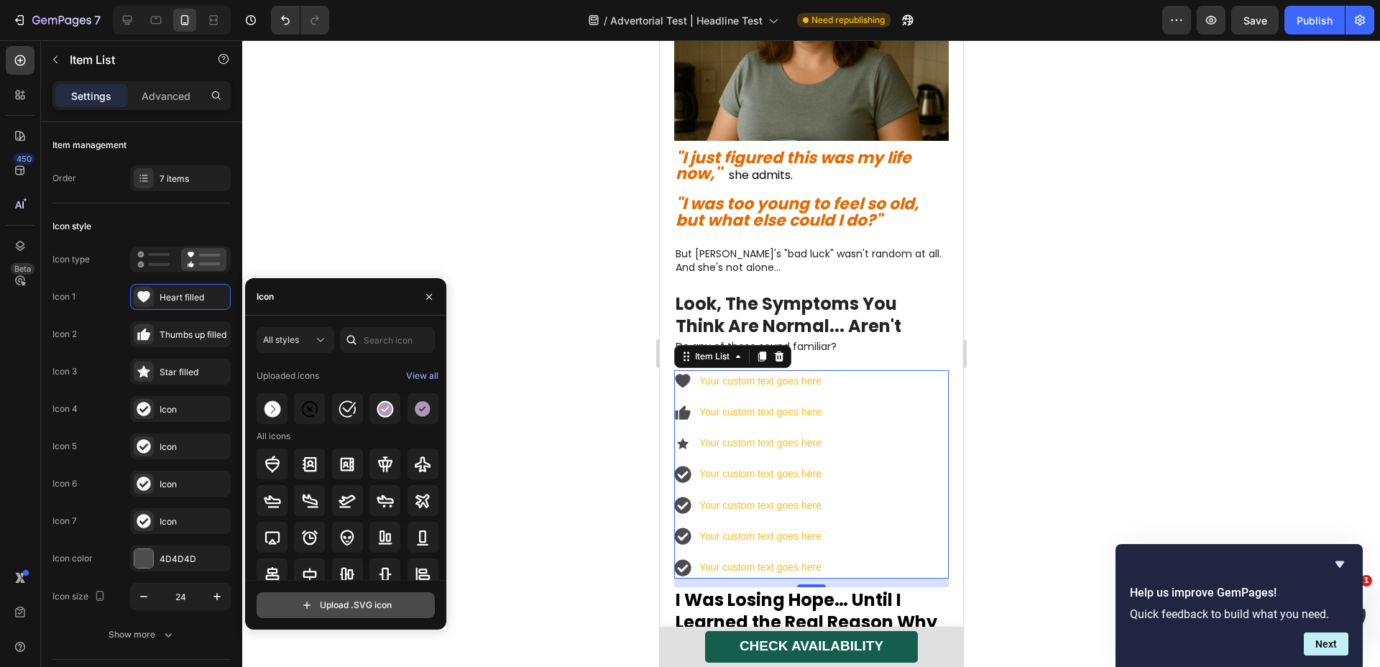
click at [382, 614] on input "file" at bounding box center [345, 605] width 177 height 24
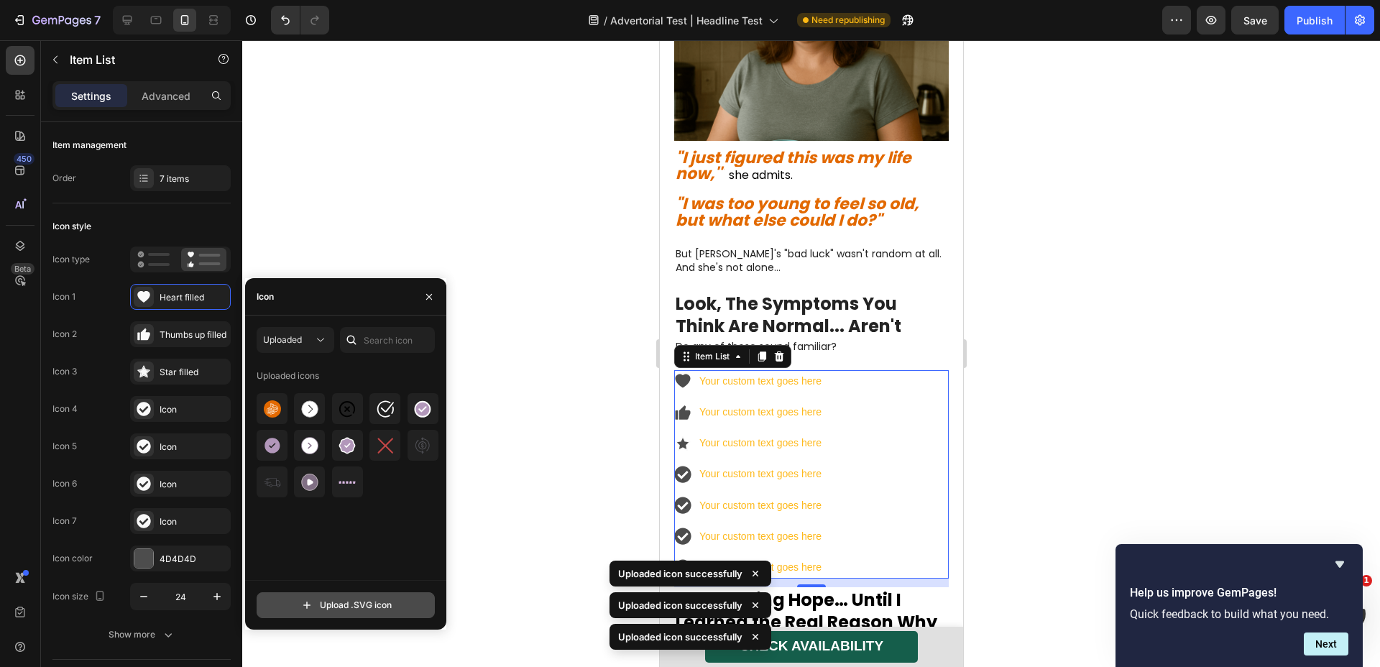
click at [352, 597] on input "file" at bounding box center [345, 605] width 177 height 24
click at [385, 600] on input "file" at bounding box center [345, 605] width 177 height 24
click at [361, 609] on input "file" at bounding box center [345, 605] width 177 height 24
click at [385, 600] on input "file" at bounding box center [345, 605] width 177 height 24
click at [351, 599] on input "file" at bounding box center [345, 605] width 177 height 24
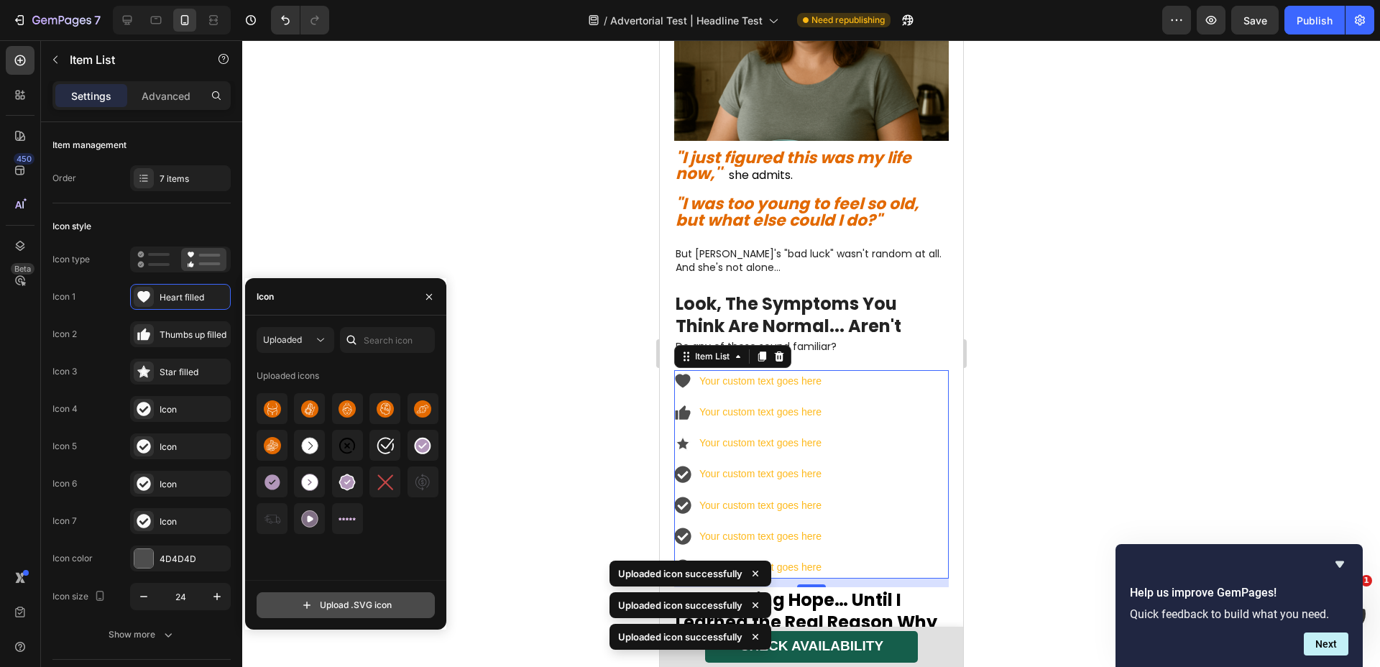
click at [372, 601] on input "file" at bounding box center [345, 605] width 177 height 24
type input "C:\fakepath\sugar_cravings.svg"
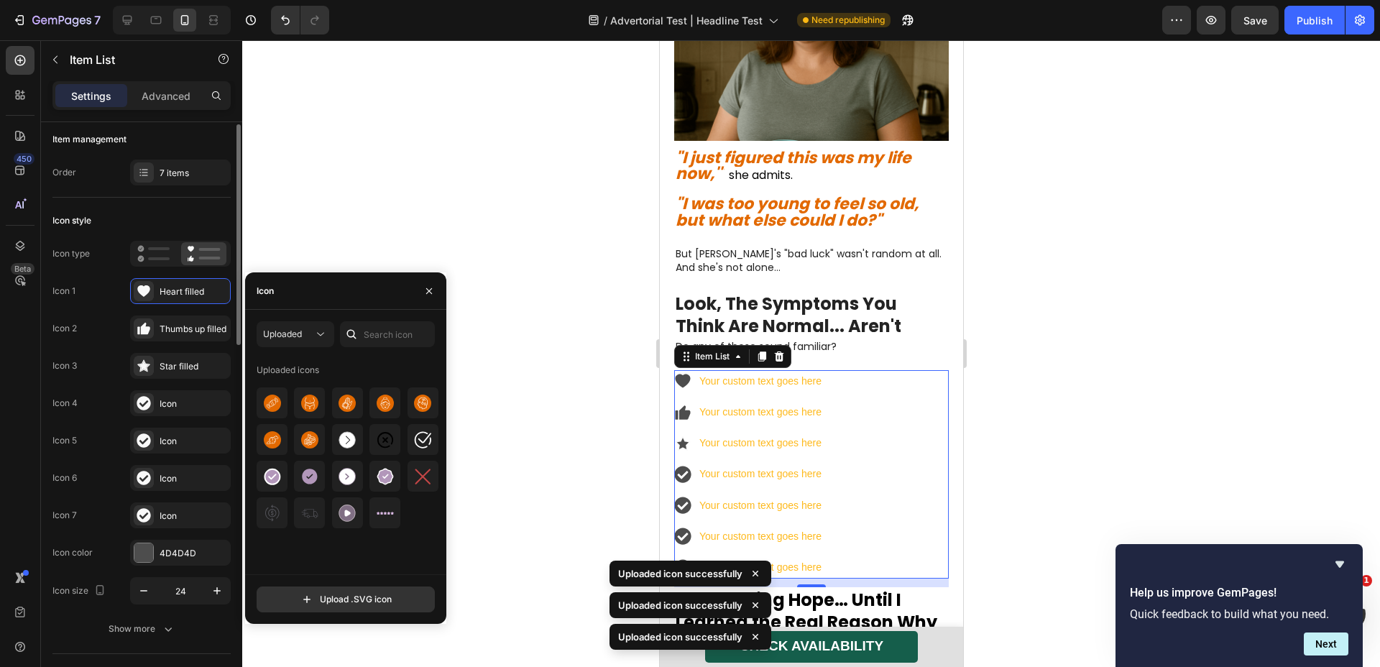
scroll to position [101, 0]
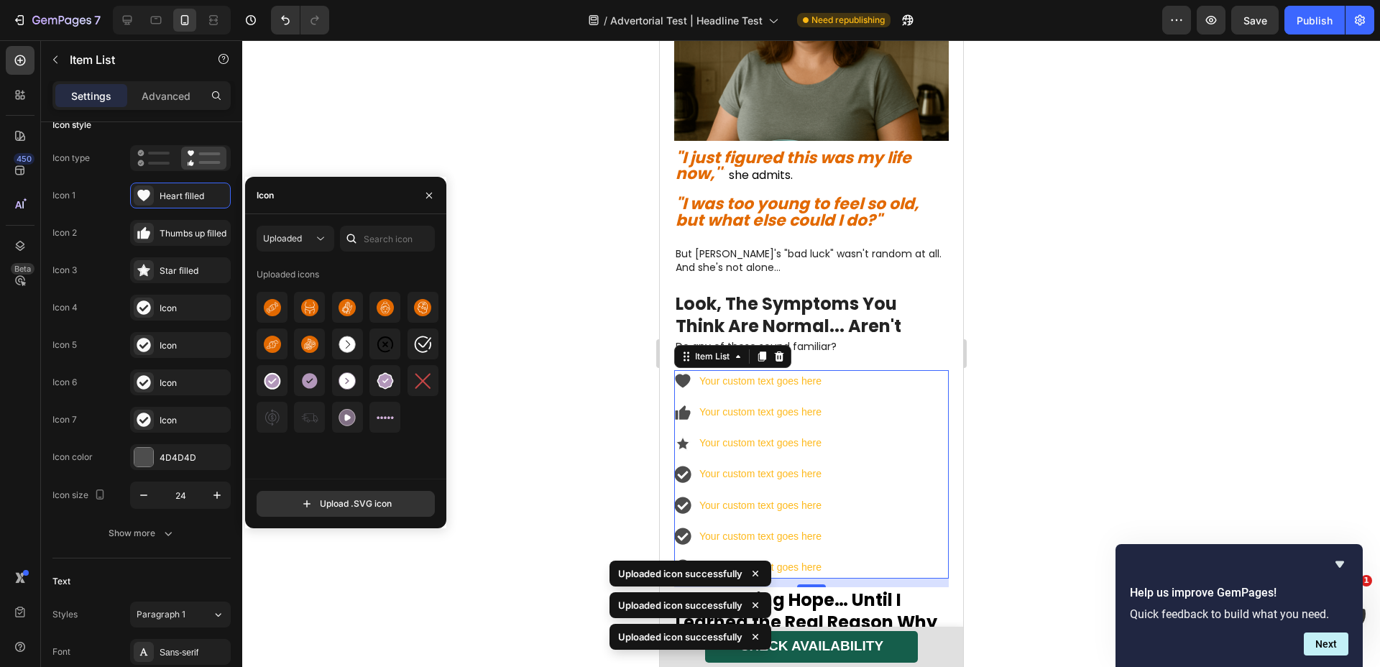
click at [689, 372] on icon at bounding box center [682, 380] width 17 height 17
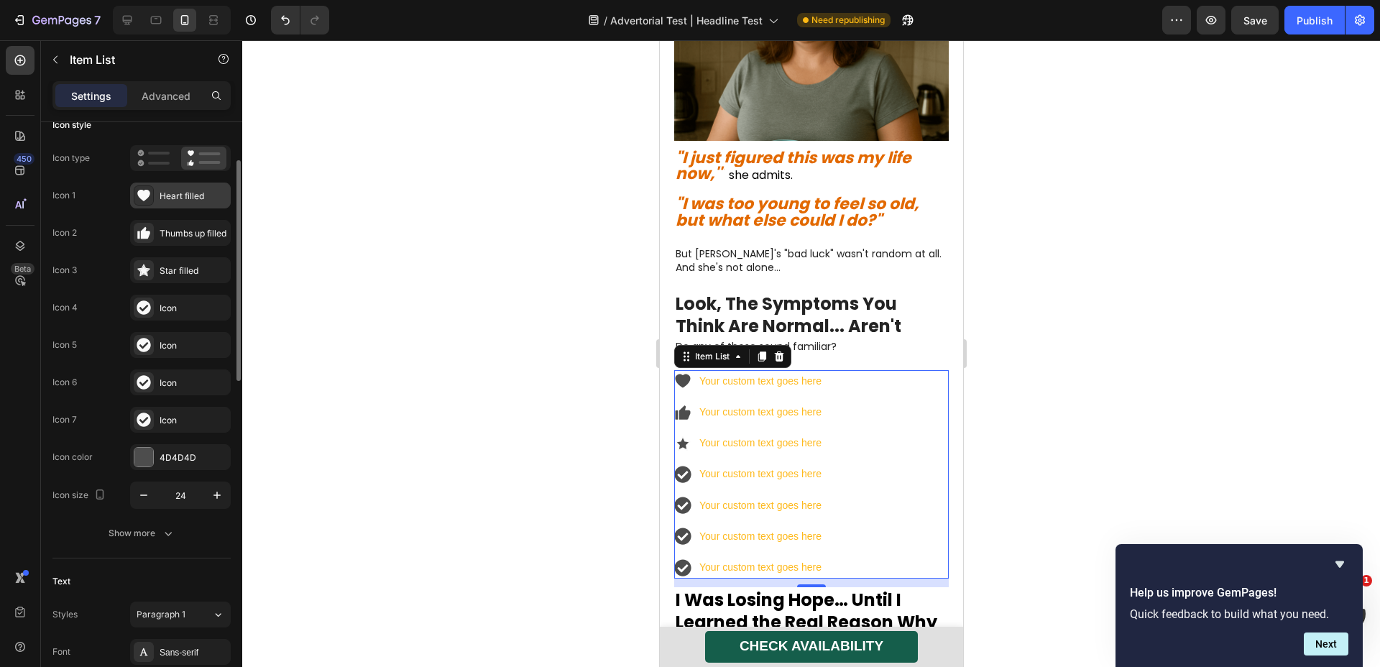
click at [178, 196] on div "Heart filled" at bounding box center [194, 196] width 68 height 13
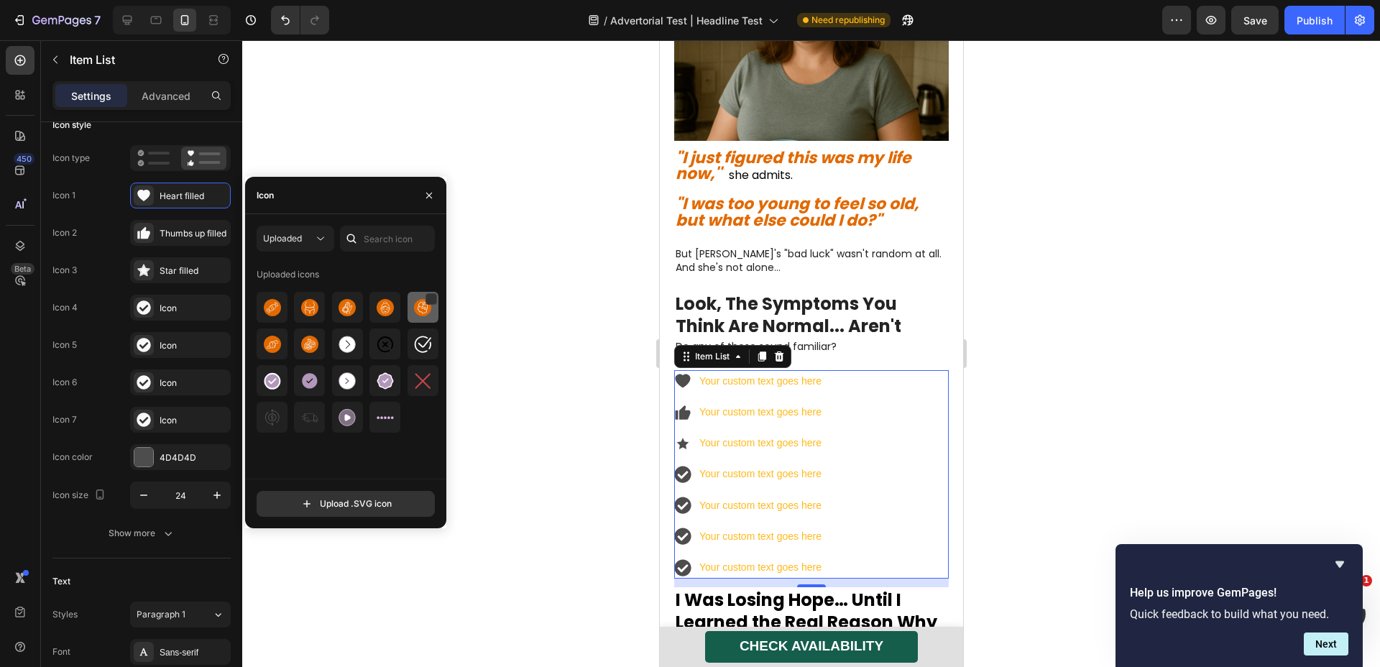
click at [417, 308] on img at bounding box center [422, 307] width 17 height 17
click at [188, 227] on div "Thumbs up filled" at bounding box center [194, 233] width 68 height 13
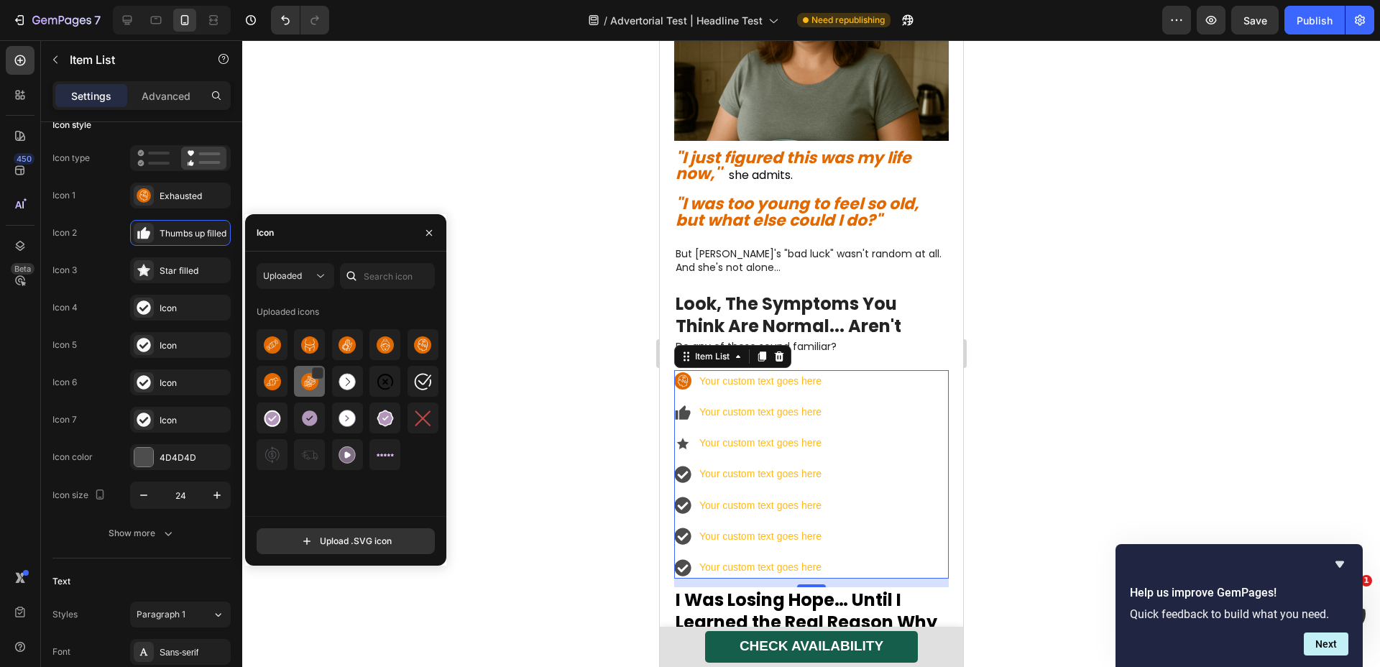
click at [313, 385] on img at bounding box center [309, 381] width 17 height 17
click at [154, 272] on div "Star filled" at bounding box center [180, 270] width 101 height 26
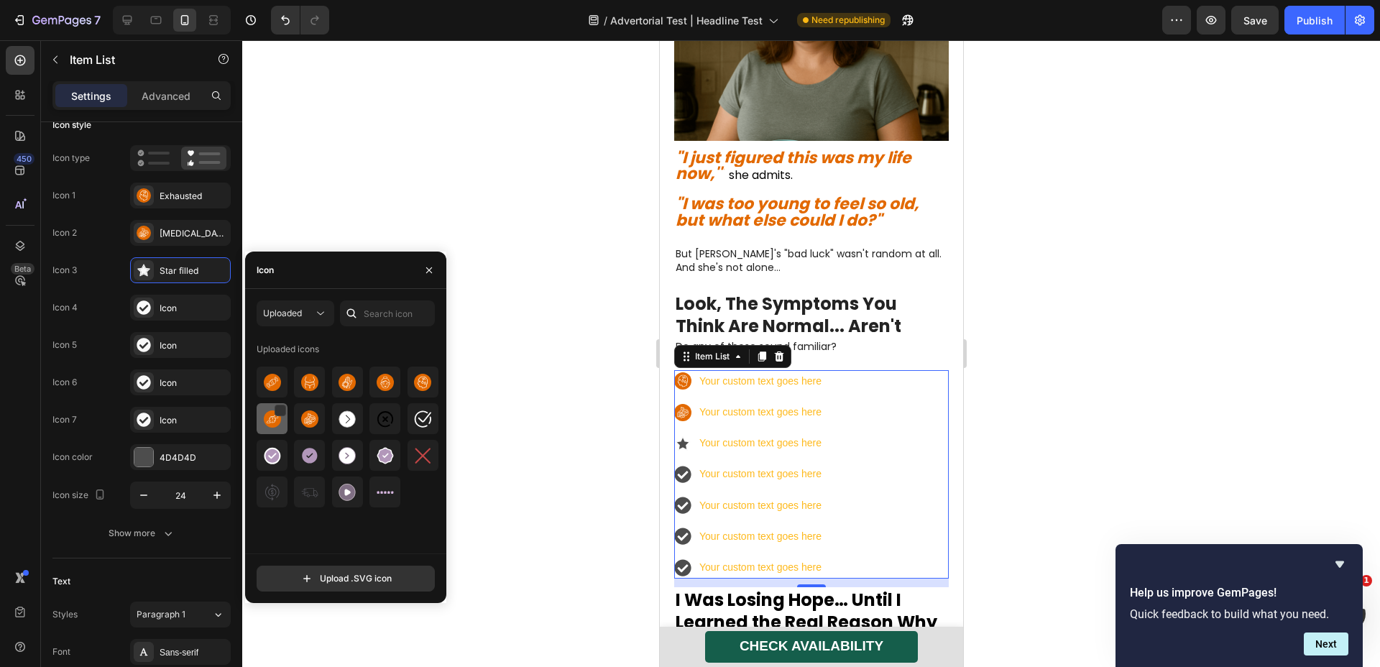
click at [274, 431] on div at bounding box center [272, 418] width 31 height 31
click at [179, 299] on div "Icon" at bounding box center [180, 308] width 101 height 26
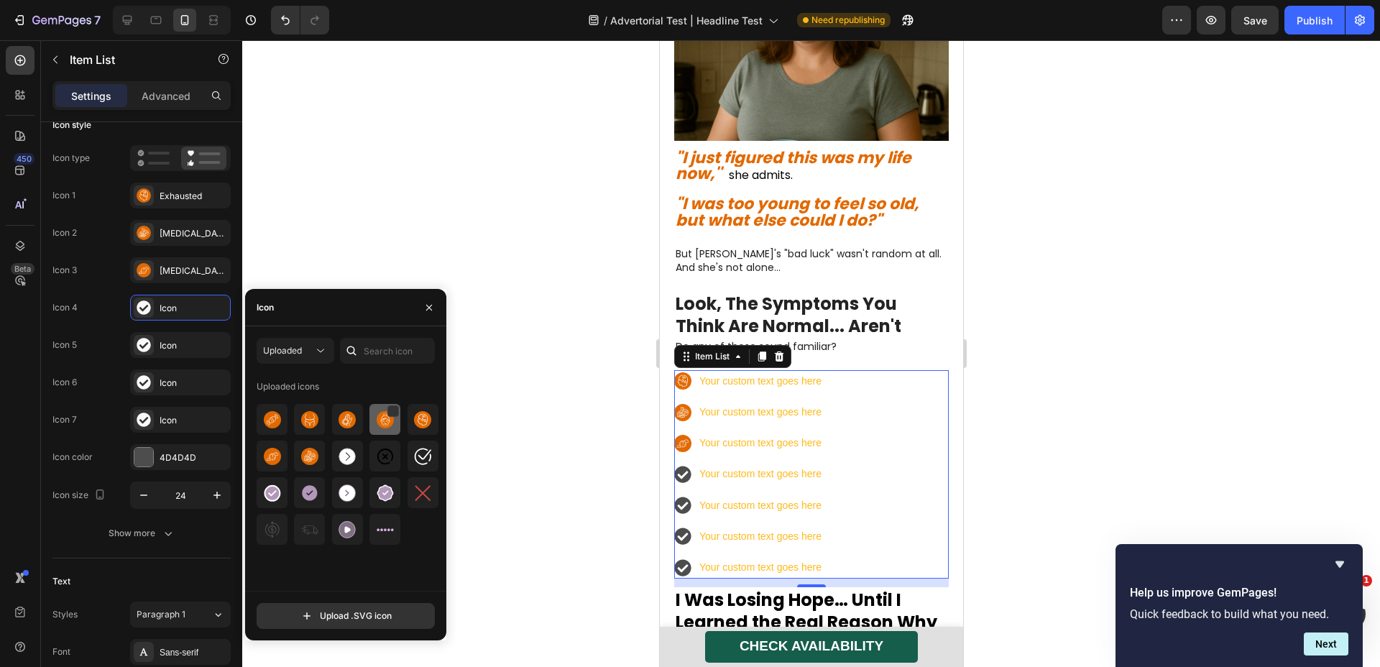
click at [390, 430] on div at bounding box center [385, 419] width 31 height 31
click at [156, 343] on div "Icon" at bounding box center [180, 345] width 101 height 26
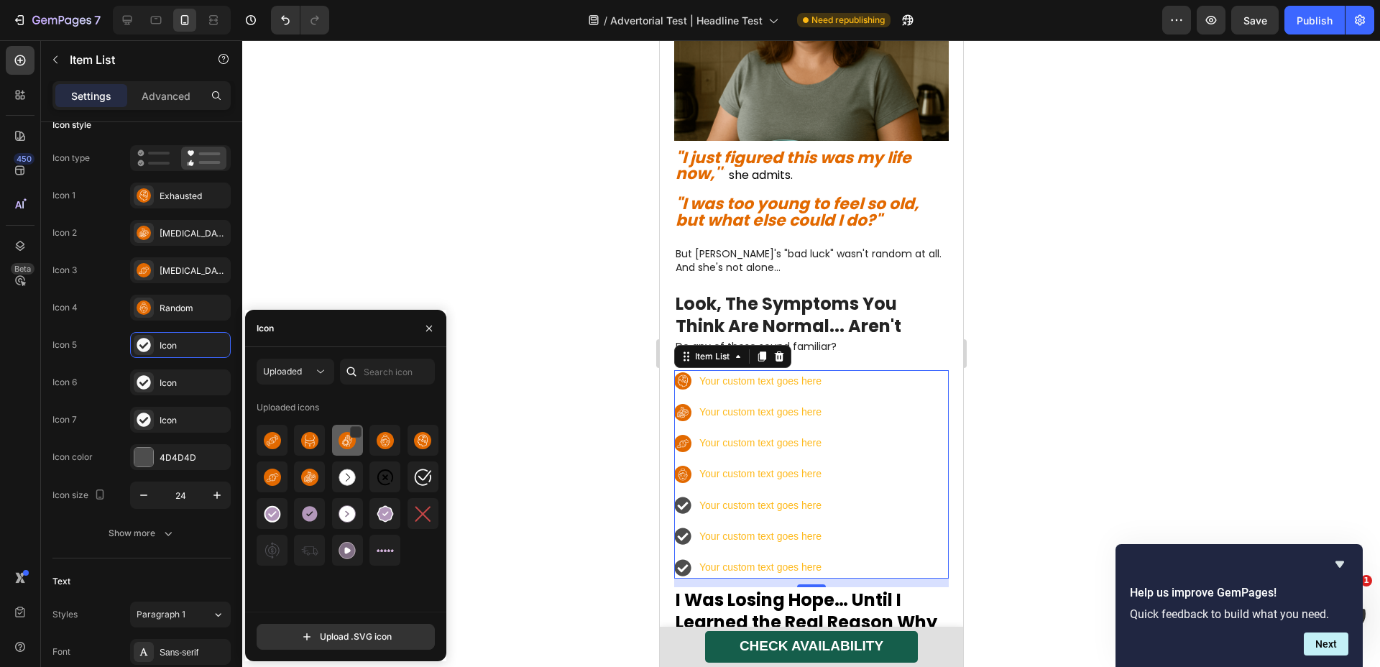
click at [352, 445] on img at bounding box center [347, 440] width 17 height 17
click at [165, 382] on div "Icon" at bounding box center [194, 383] width 68 height 13
click at [280, 444] on img at bounding box center [272, 440] width 17 height 17
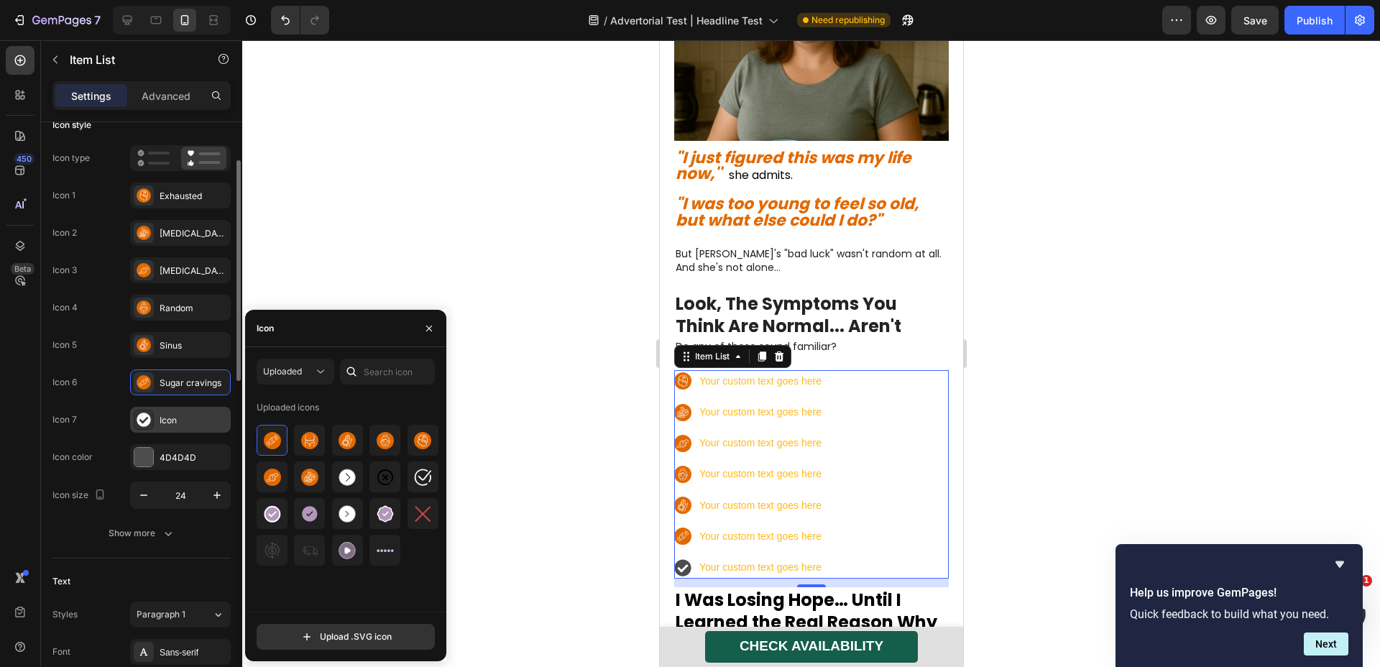
click at [201, 429] on div "Icon" at bounding box center [180, 420] width 101 height 26
click at [309, 438] on img at bounding box center [309, 440] width 17 height 17
click at [416, 226] on div at bounding box center [811, 353] width 1138 height 627
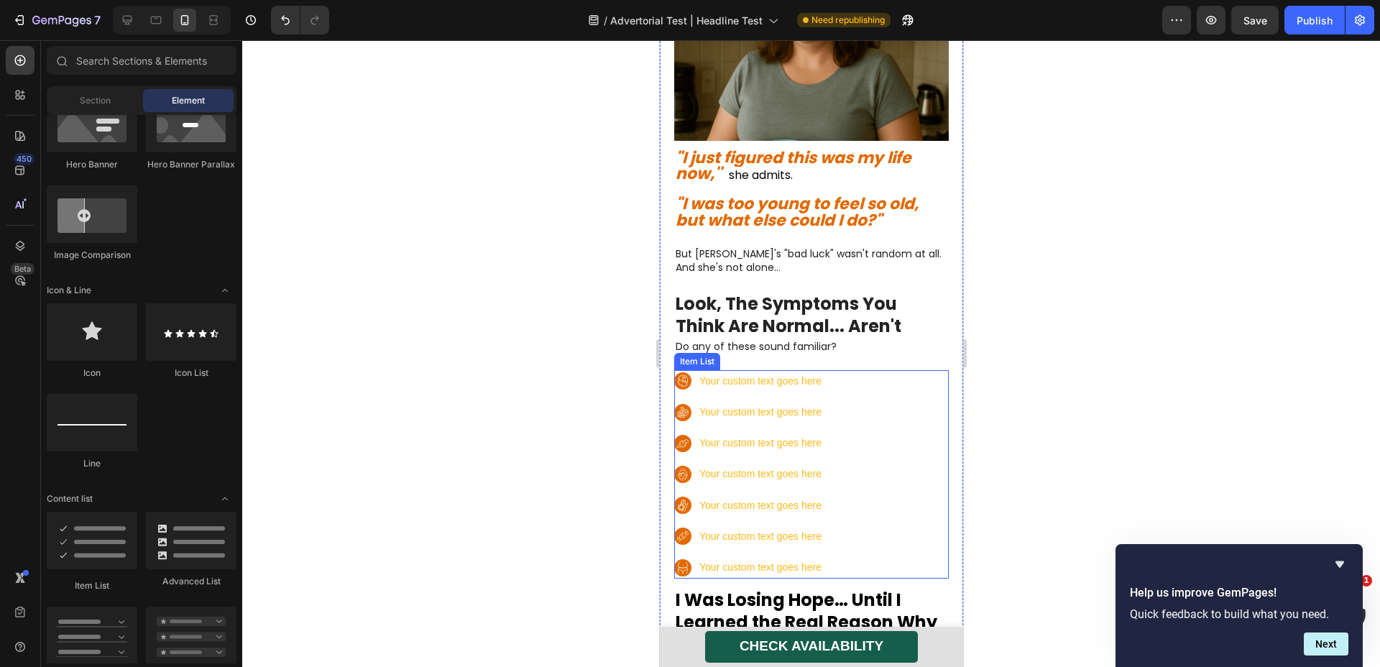
click at [843, 370] on div "Your custom text goes here Your custom text goes here Your custom text goes her…" at bounding box center [811, 474] width 275 height 209
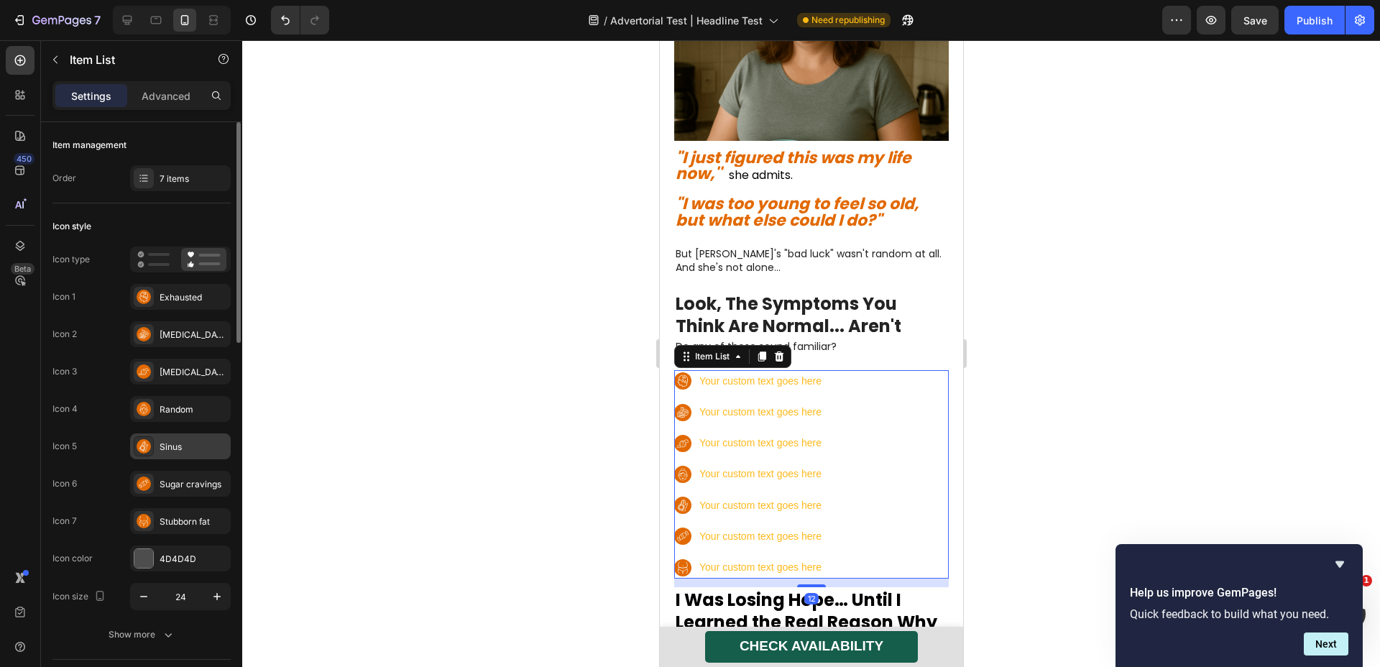
scroll to position [27, 0]
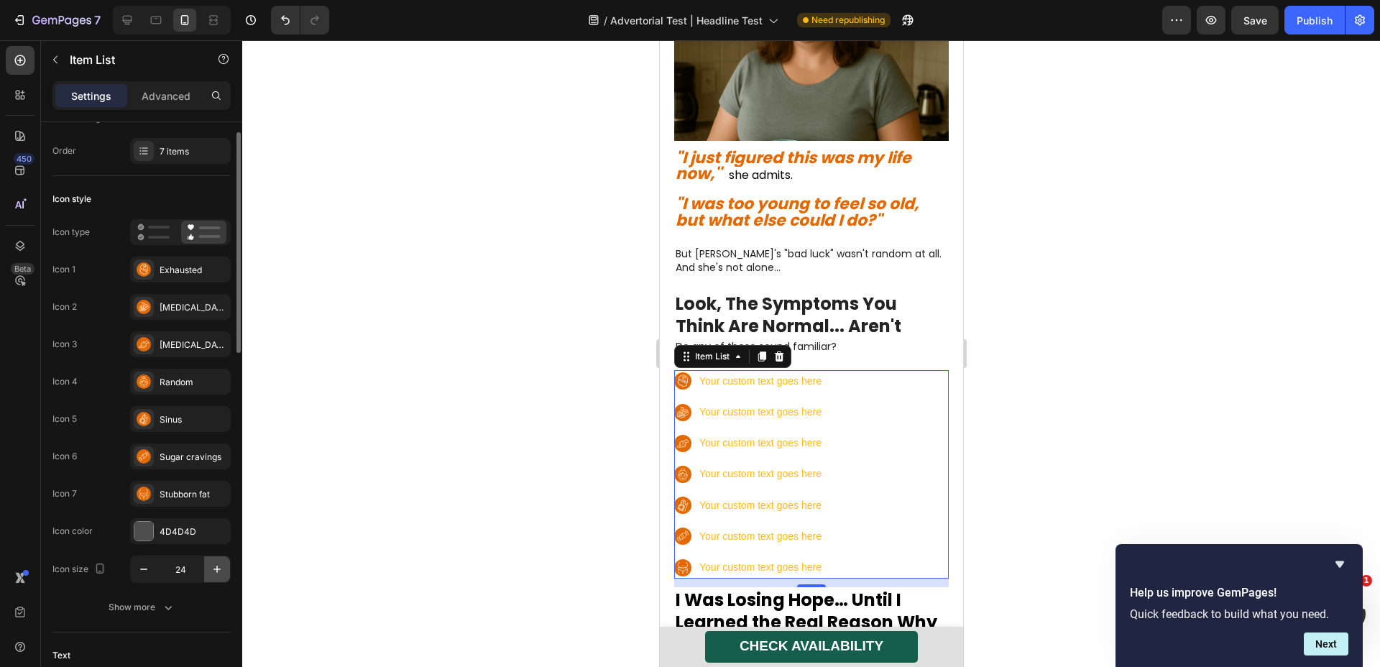
click at [213, 576] on icon "button" at bounding box center [217, 569] width 14 height 14
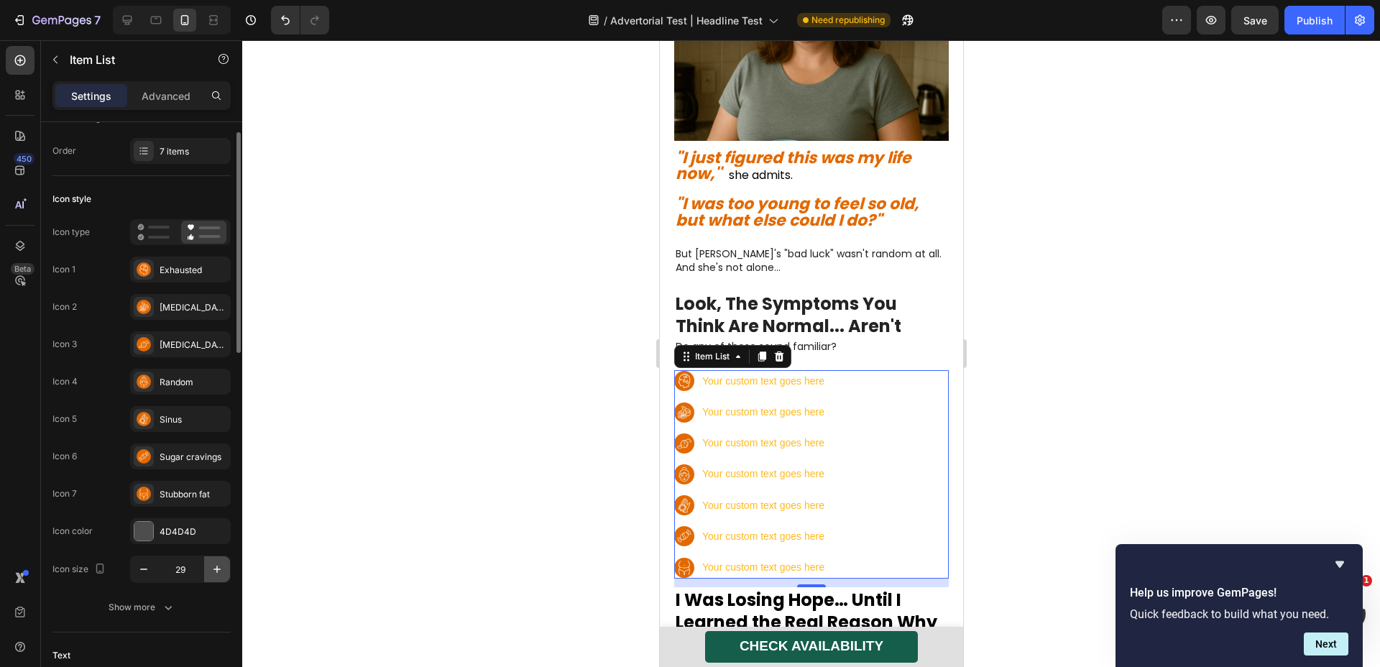
click at [213, 576] on icon "button" at bounding box center [217, 569] width 14 height 14
type input "33"
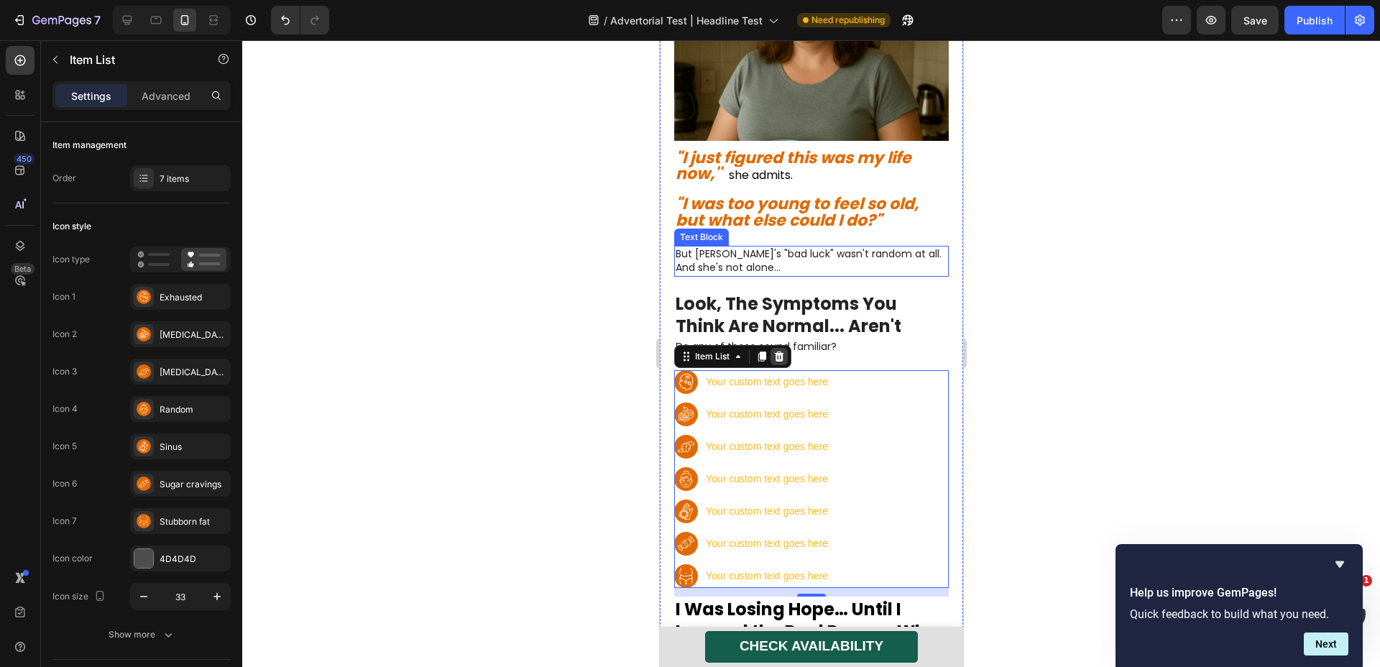
scroll to position [27, 0]
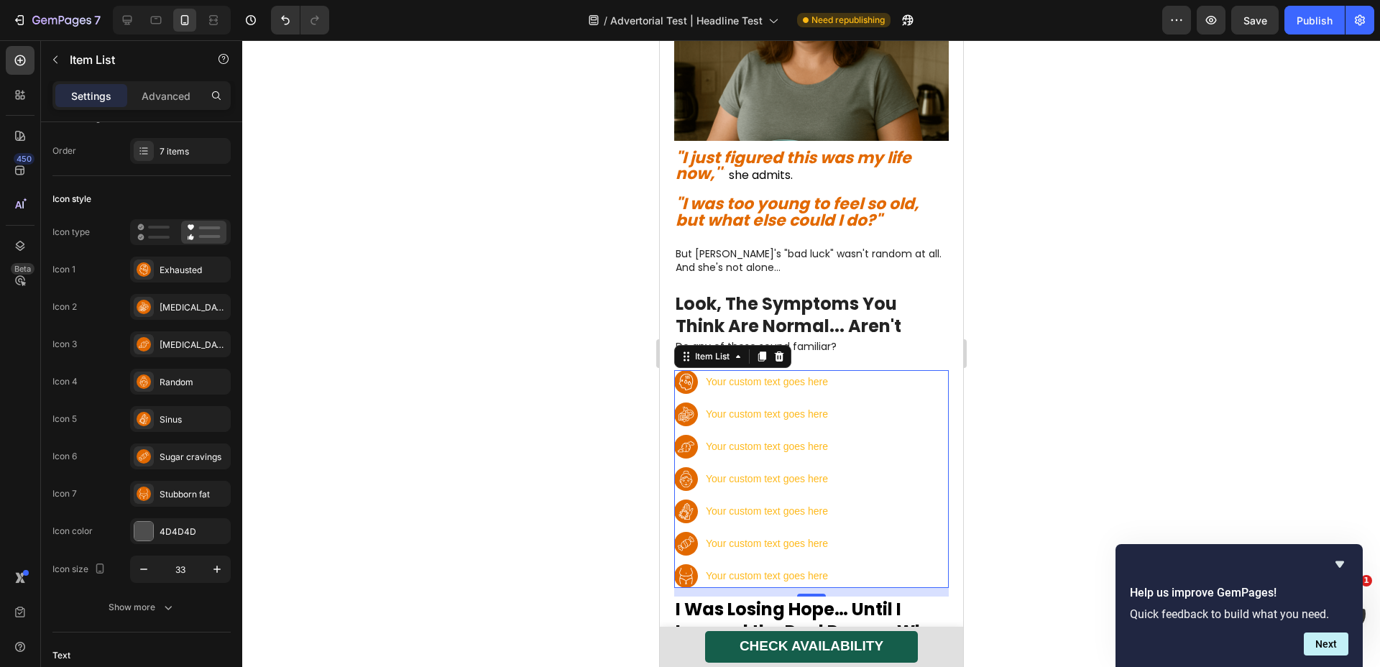
click at [771, 371] on div "Your custom text goes here" at bounding box center [766, 382] width 127 height 22
click at [771, 373] on p "Your custom text goes here" at bounding box center [766, 382] width 122 height 18
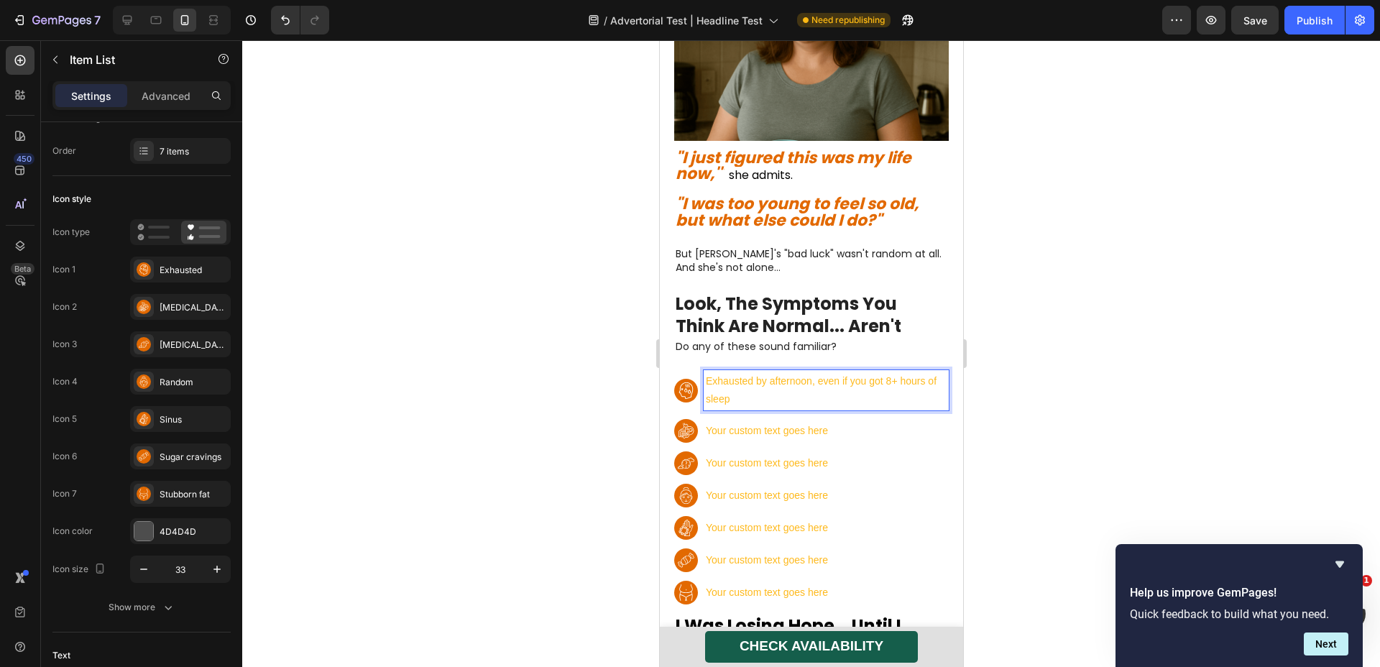
click at [763, 372] on p "Exhausted by afternoon, even if you got 8+ hours of sleep" at bounding box center [825, 390] width 241 height 36
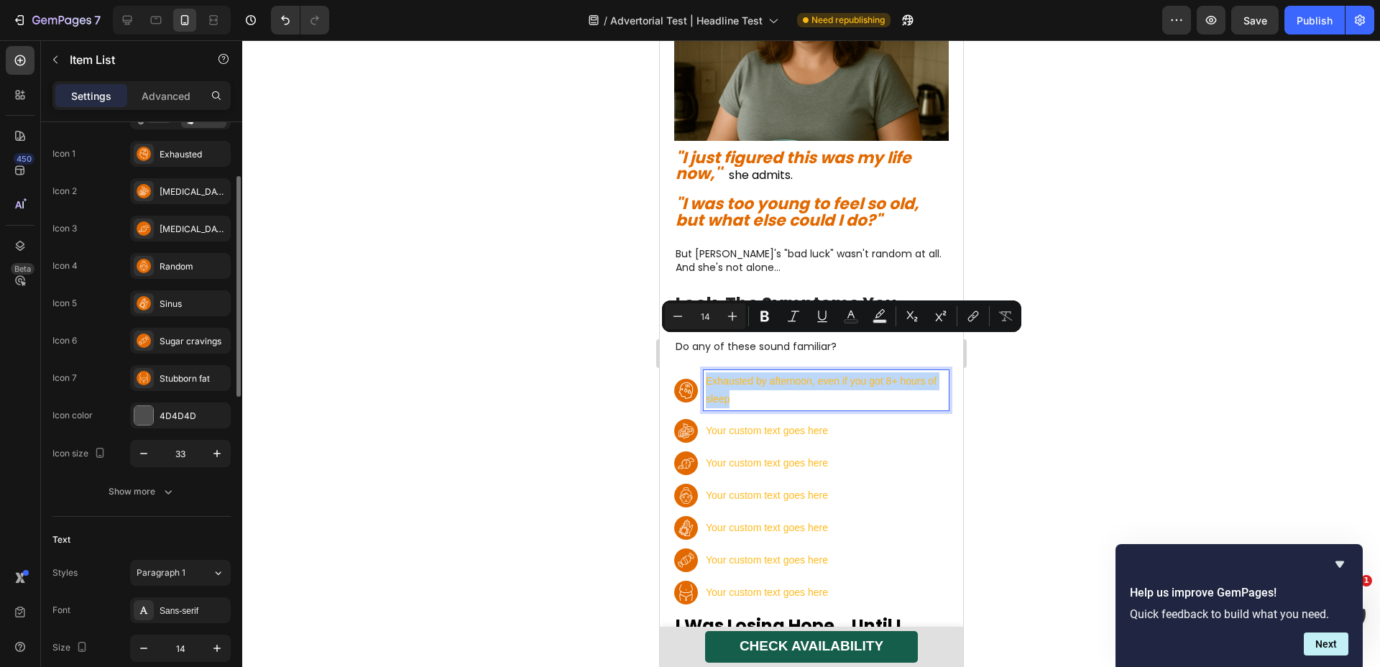
scroll to position [308, 0]
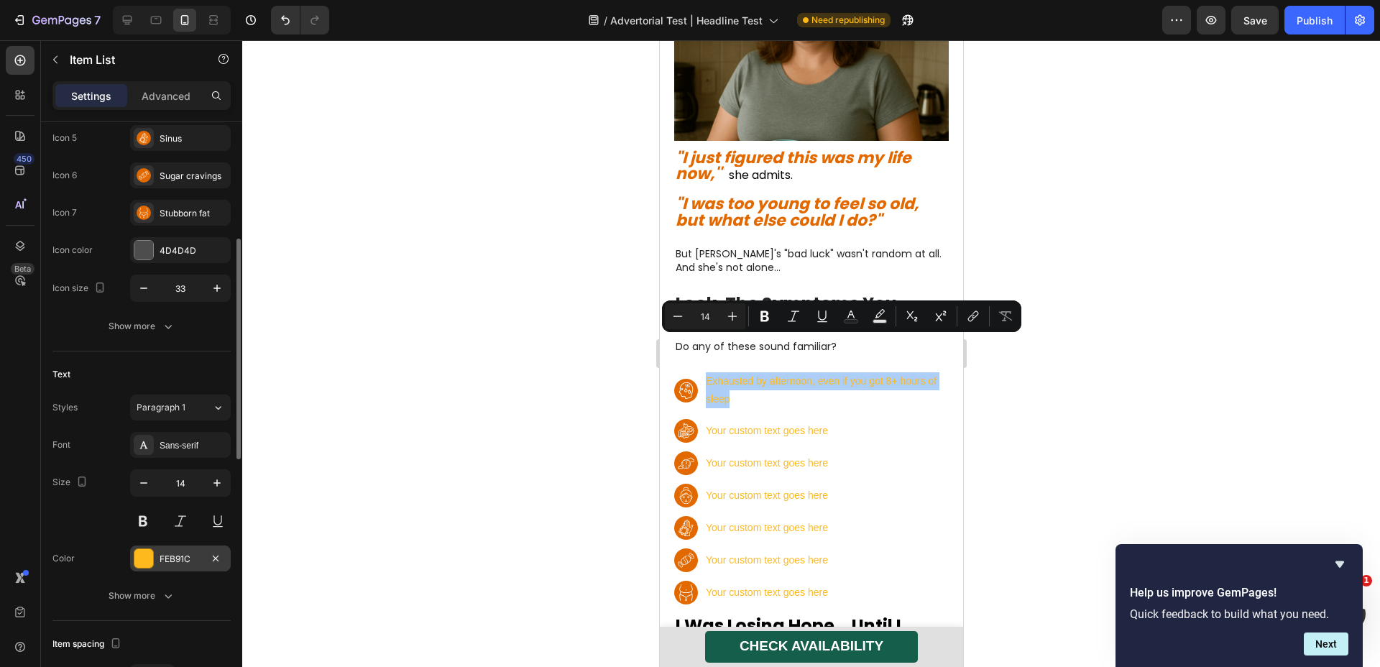
click at [145, 559] on div at bounding box center [143, 558] width 19 height 19
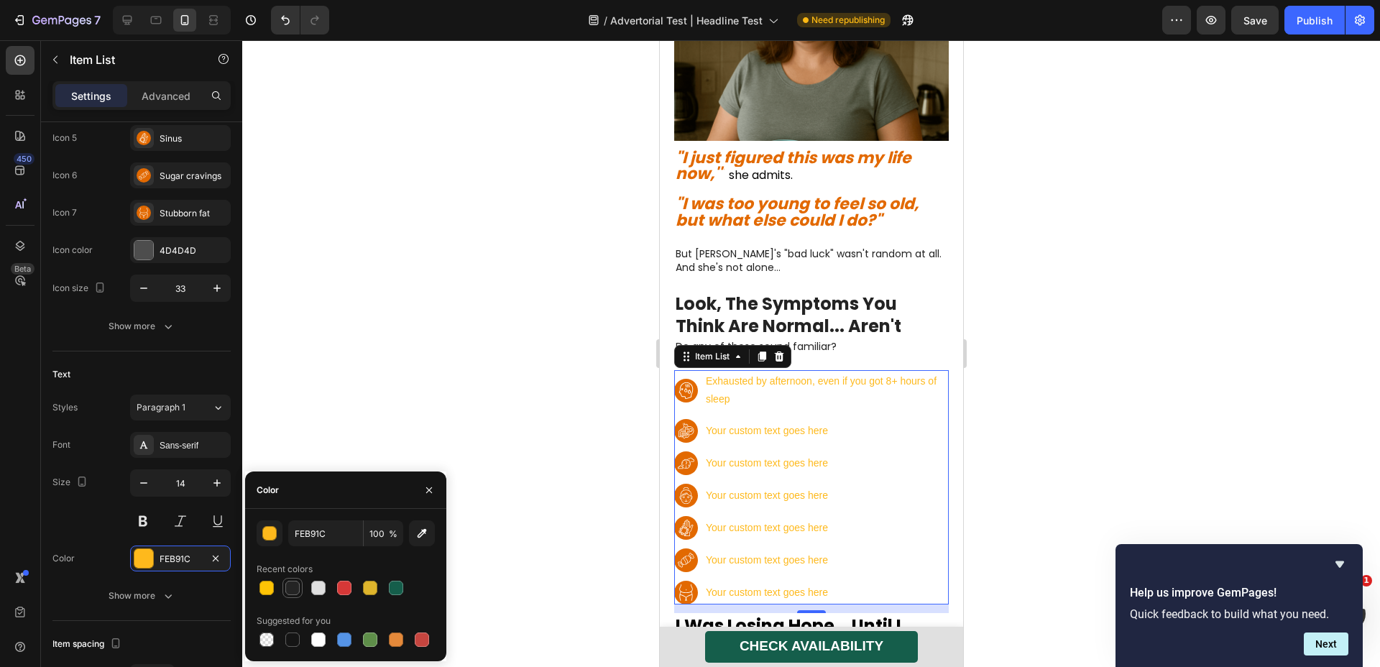
click at [297, 583] on div at bounding box center [292, 588] width 14 height 14
type input "242424"
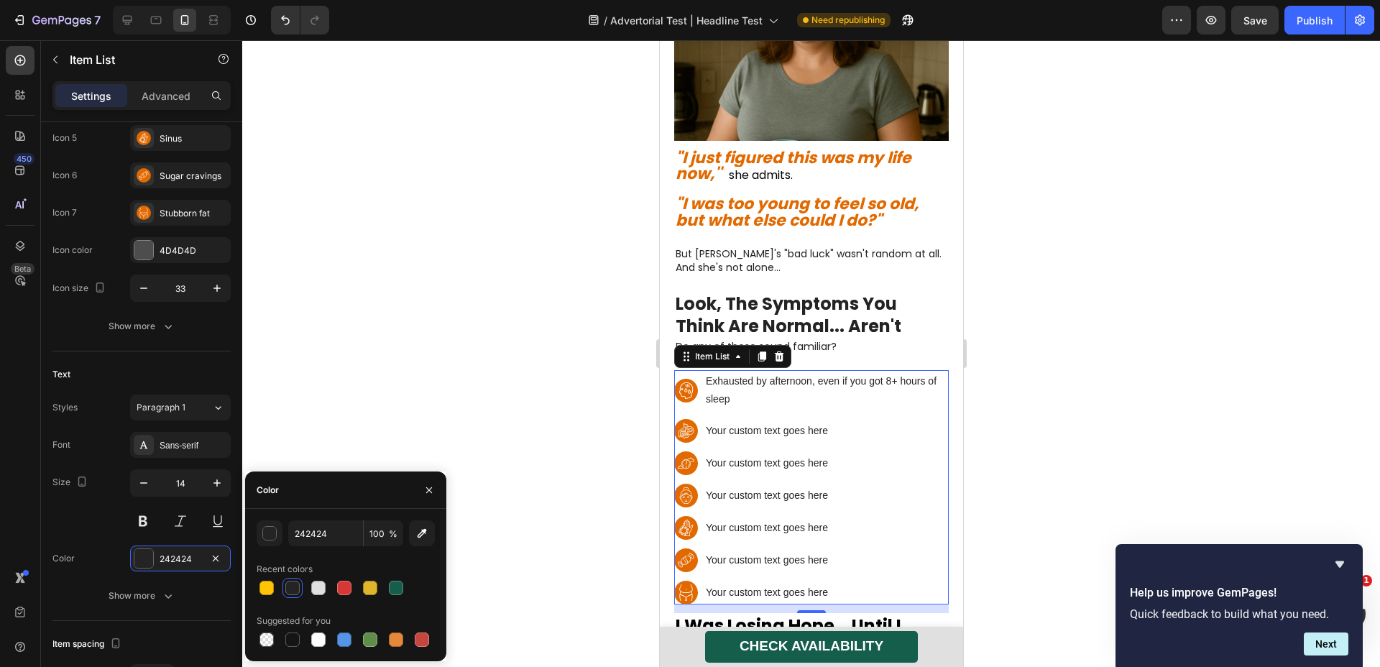
click at [485, 385] on div at bounding box center [811, 353] width 1138 height 627
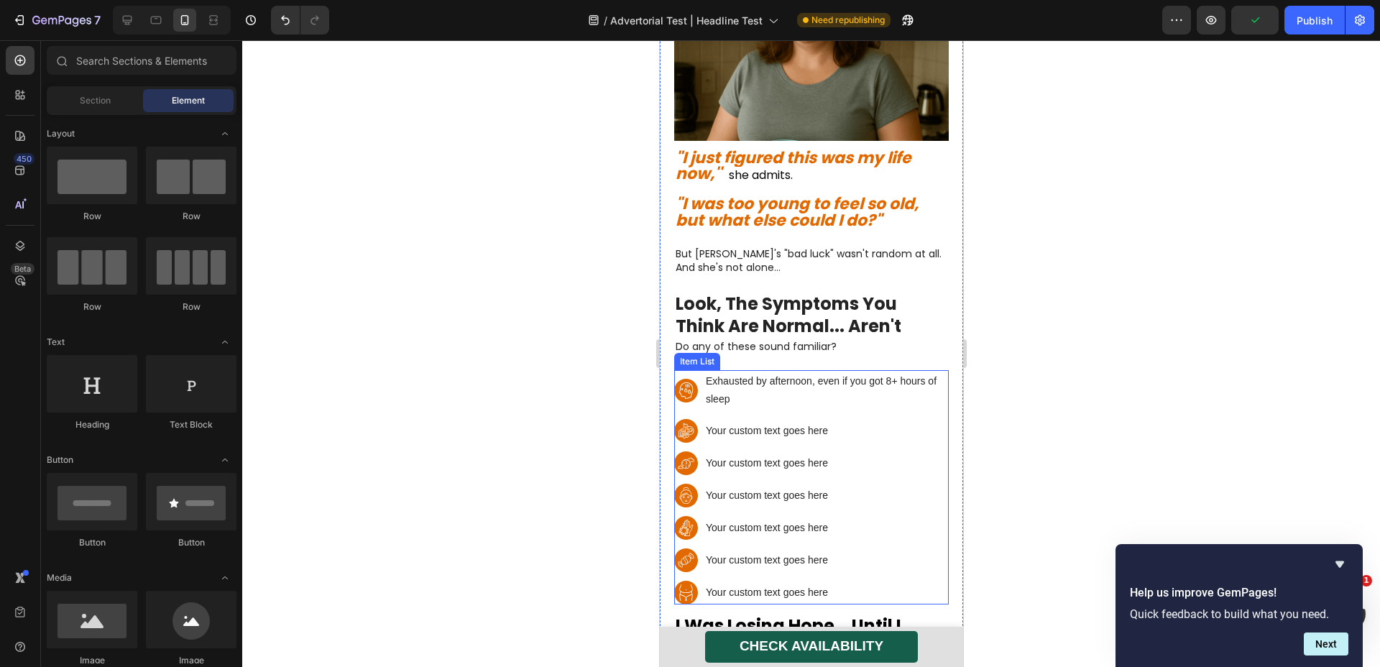
click at [777, 422] on p "Your custom text goes here" at bounding box center [825, 431] width 241 height 18
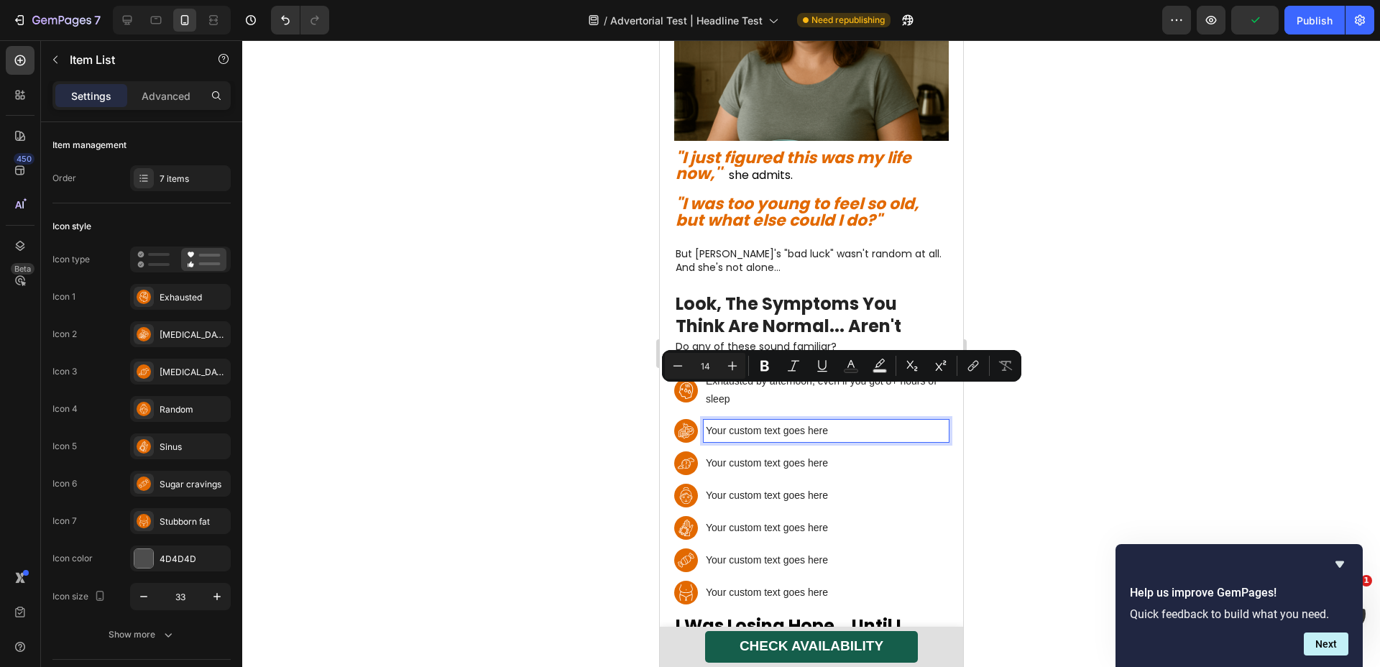
scroll to position [697, 0]
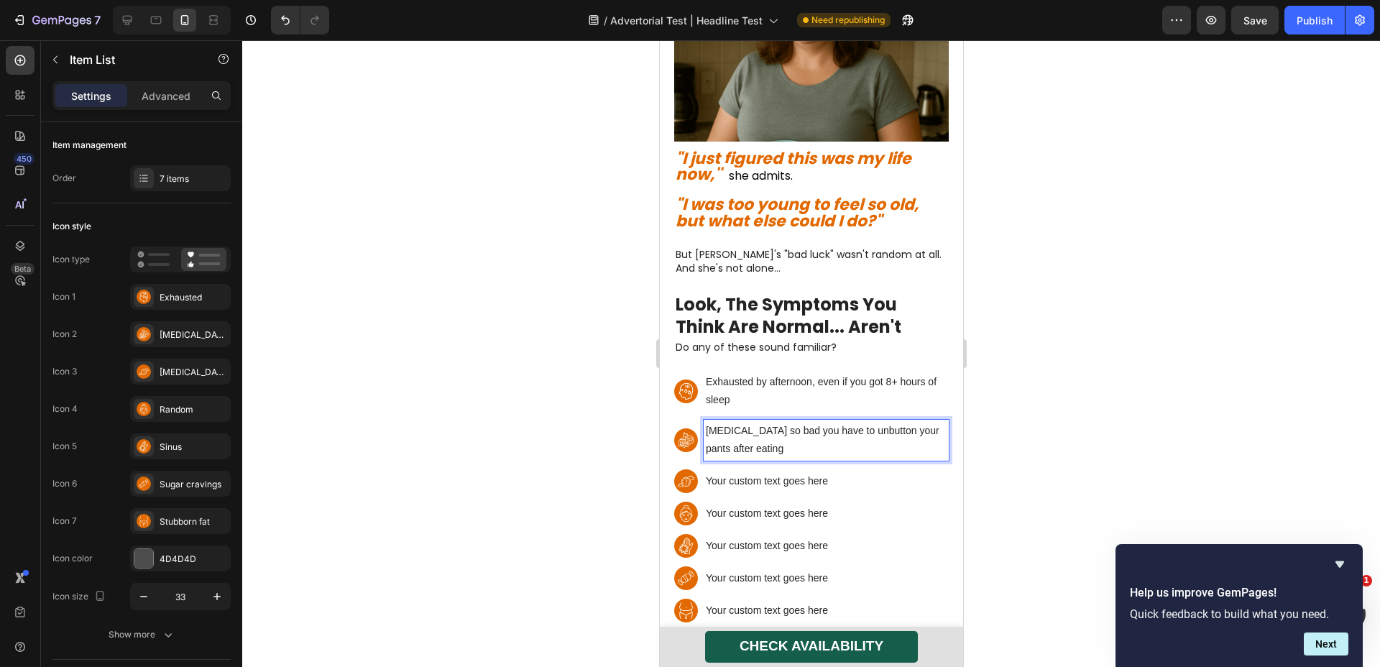
click at [746, 472] on p "Your custom text goes here" at bounding box center [825, 481] width 241 height 18
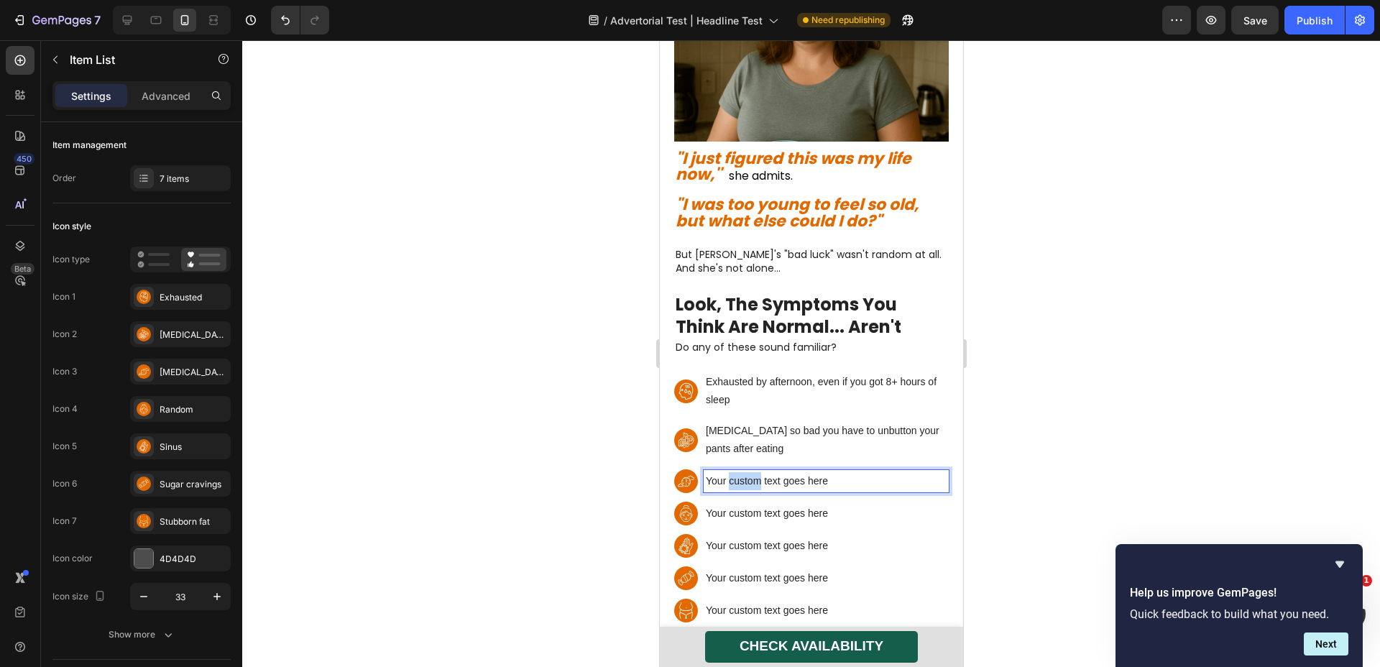
click at [746, 472] on p "Your custom text goes here" at bounding box center [825, 481] width 241 height 18
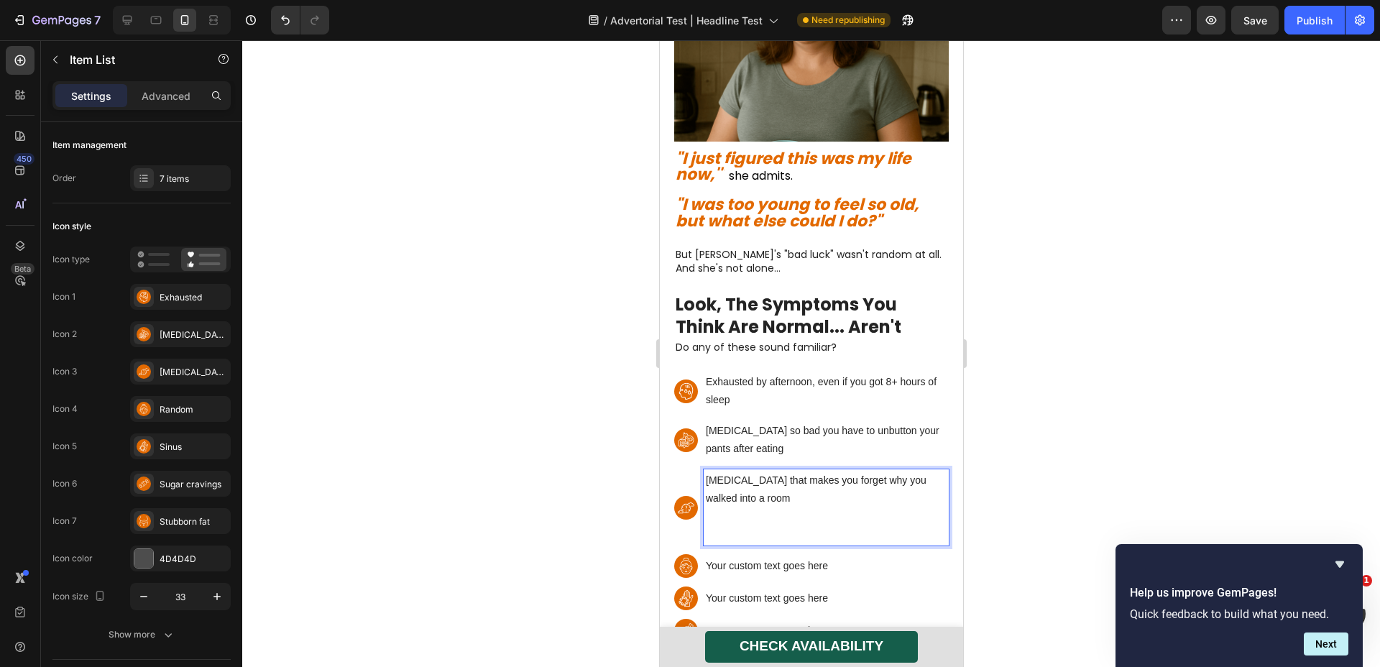
scroll to position [696, 0]
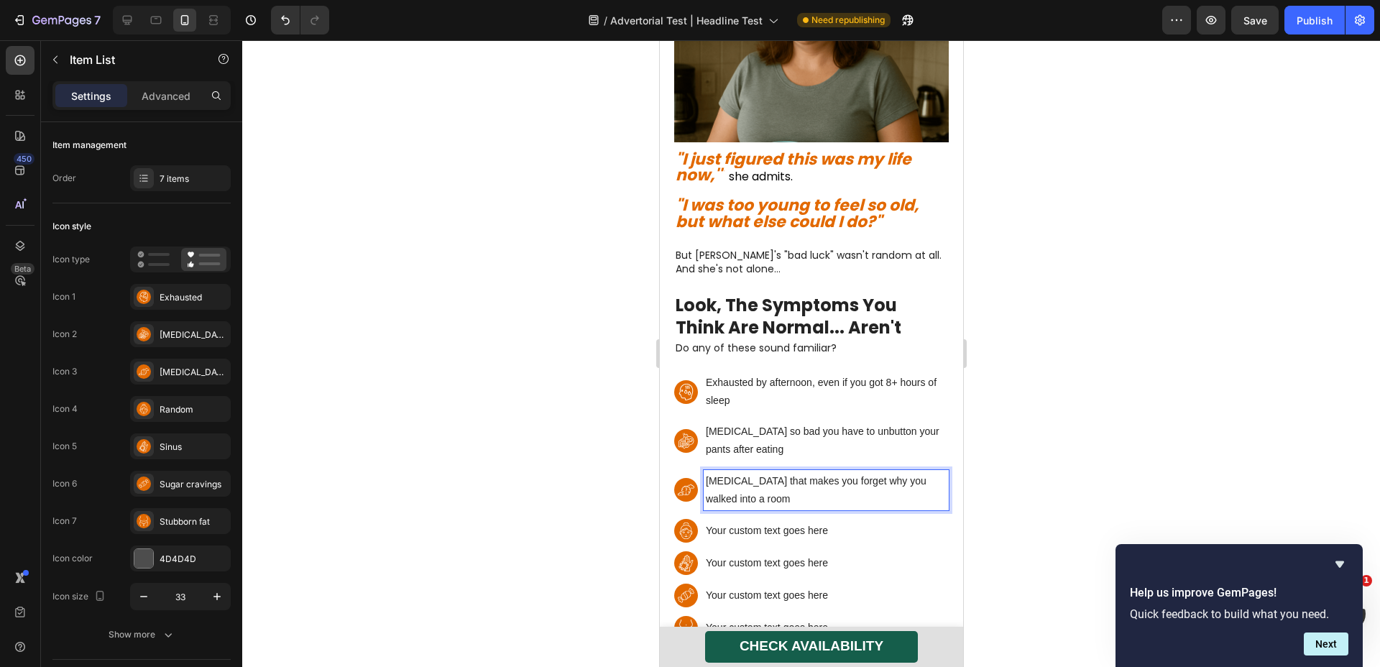
click at [764, 522] on p "Your custom text goes here" at bounding box center [825, 531] width 241 height 18
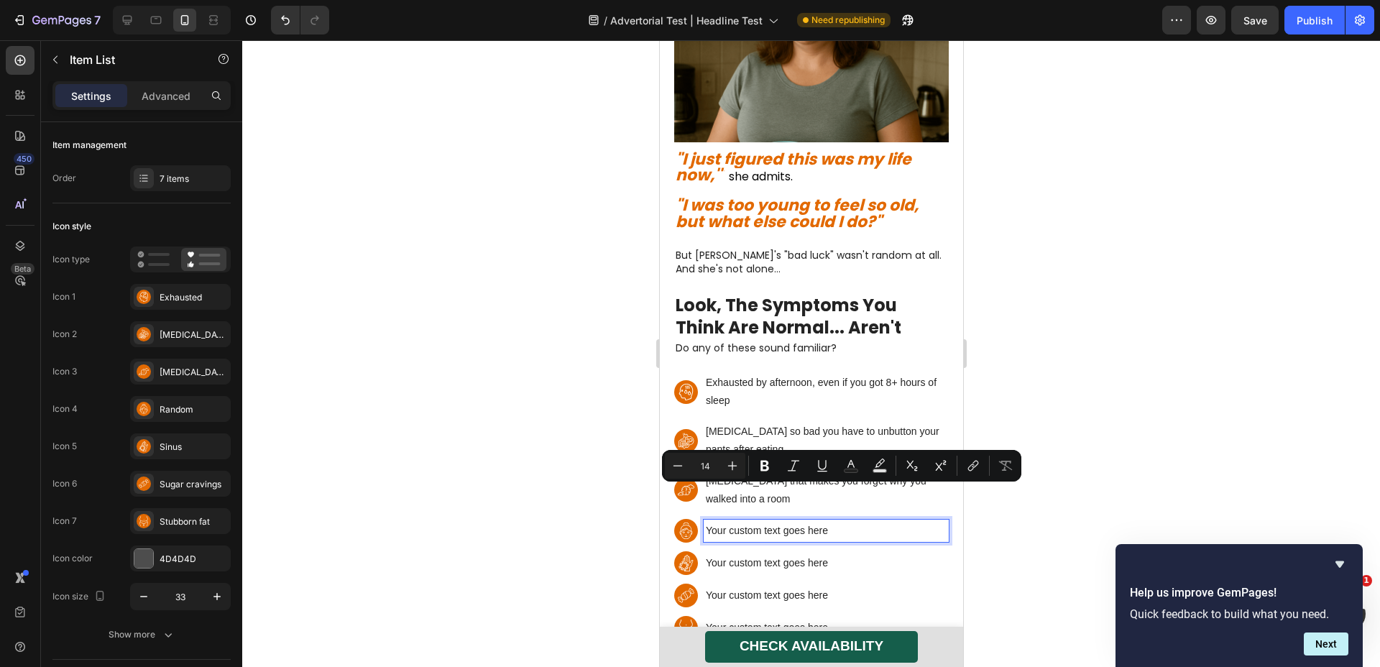
scroll to position [695, 0]
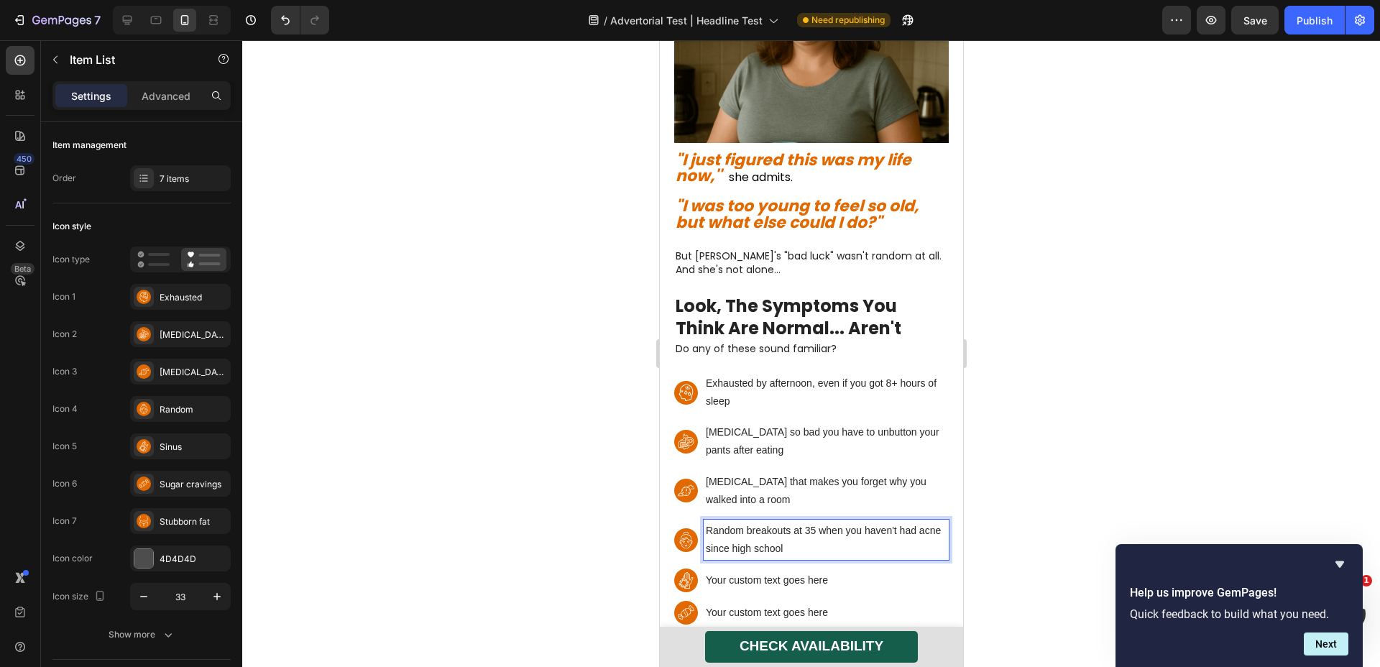
click at [774, 572] on p "Your custom text goes here" at bounding box center [825, 581] width 241 height 18
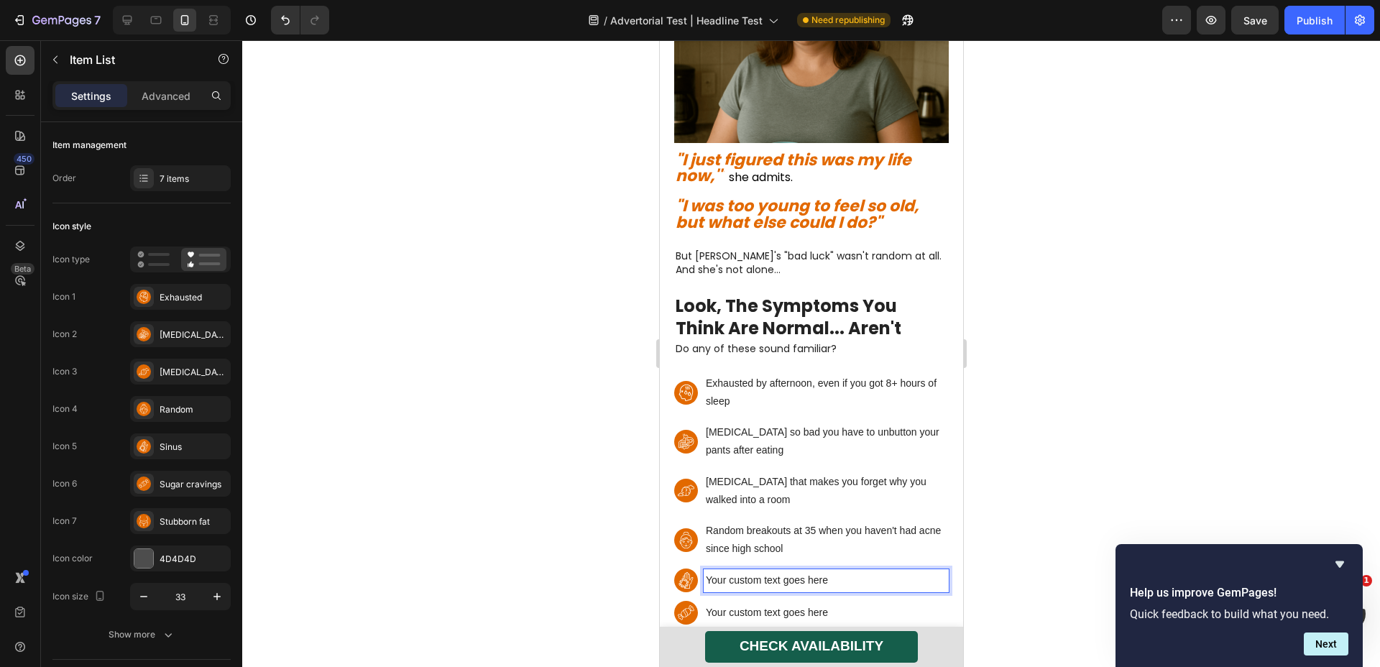
click at [774, 572] on p "Your custom text goes here" at bounding box center [825, 581] width 241 height 18
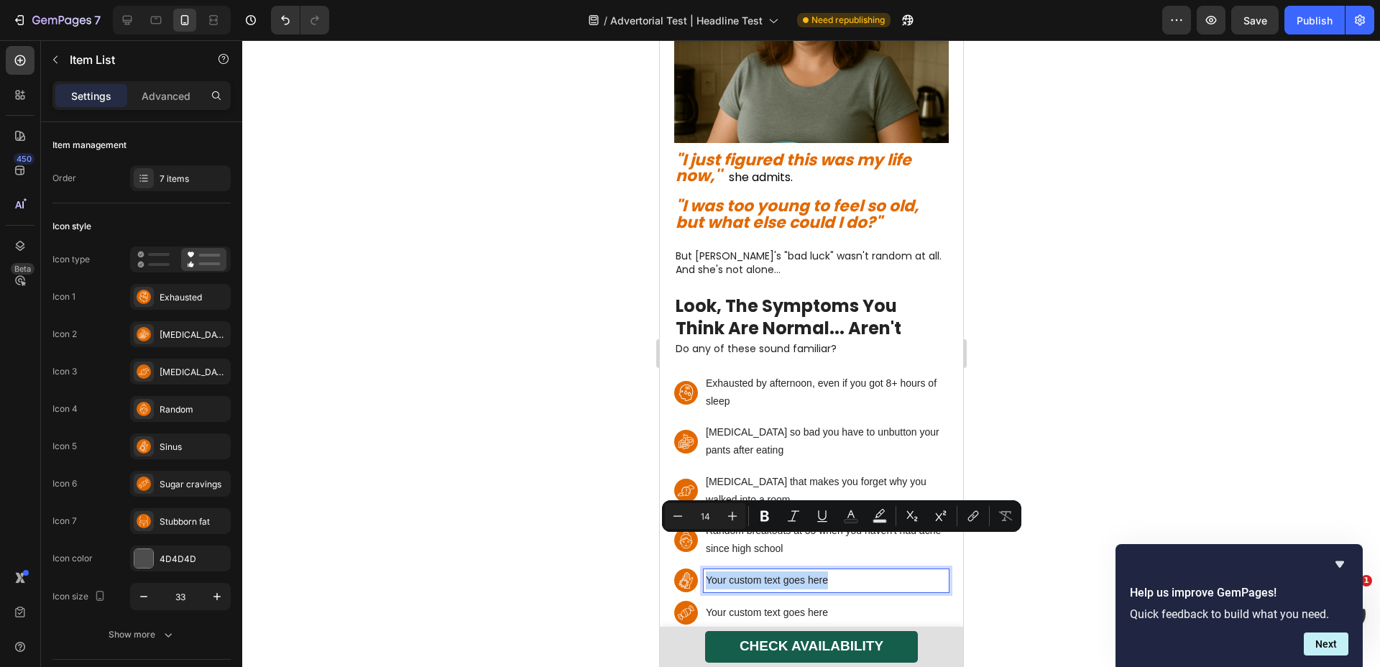
scroll to position [695, 0]
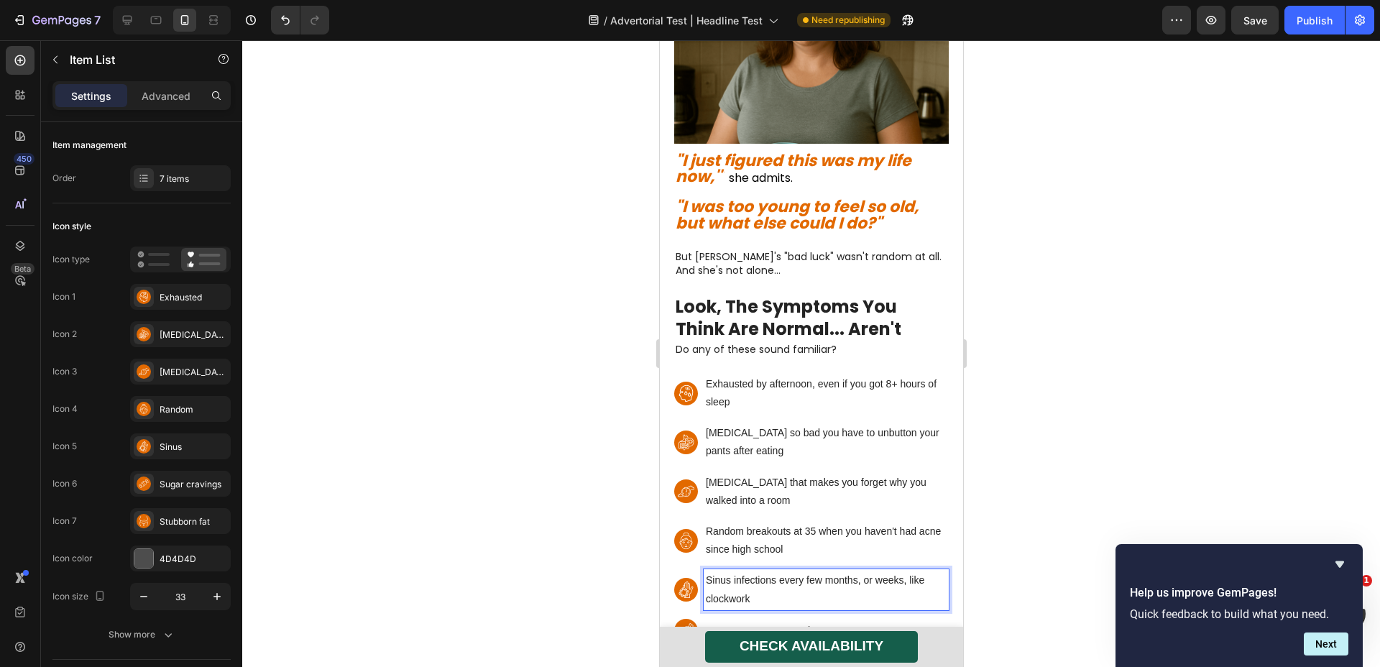
click at [761, 612] on div "Exhausted by afternoon, even if you got 8+ hours of sleep Bloating so bad you h…" at bounding box center [811, 524] width 275 height 302
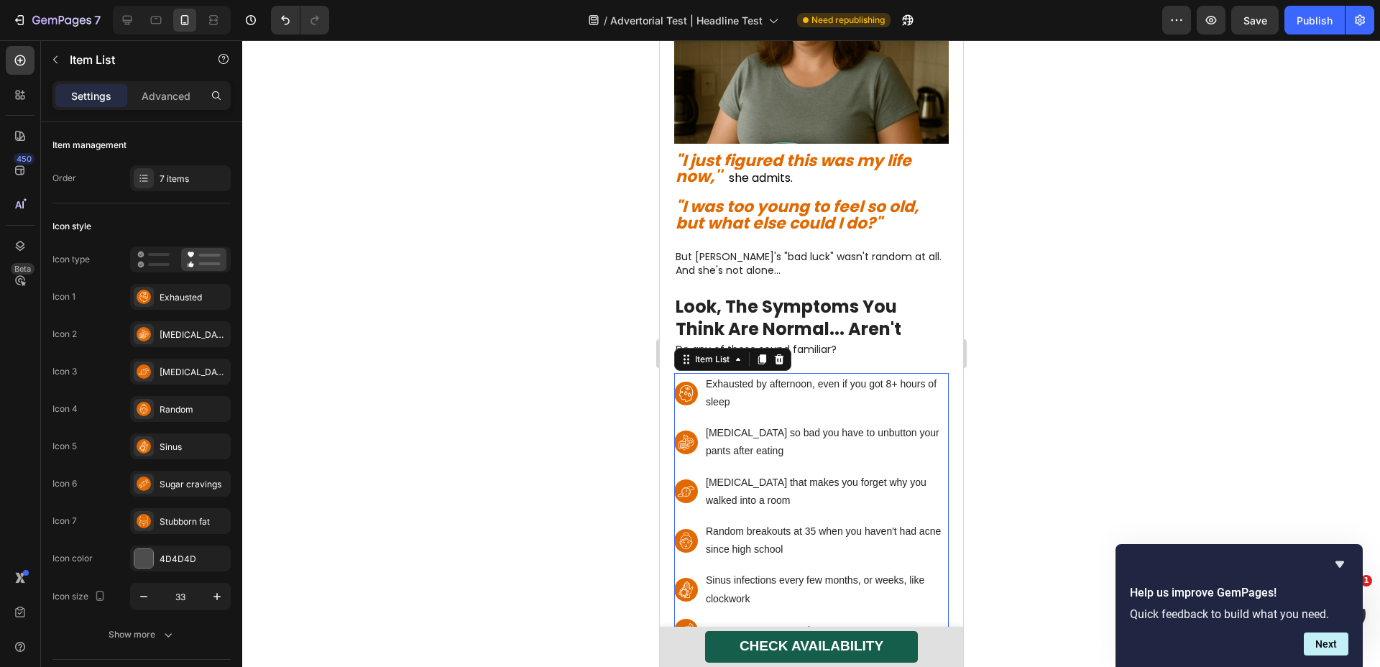
click at [770, 622] on p "Your custom text goes here" at bounding box center [825, 631] width 241 height 18
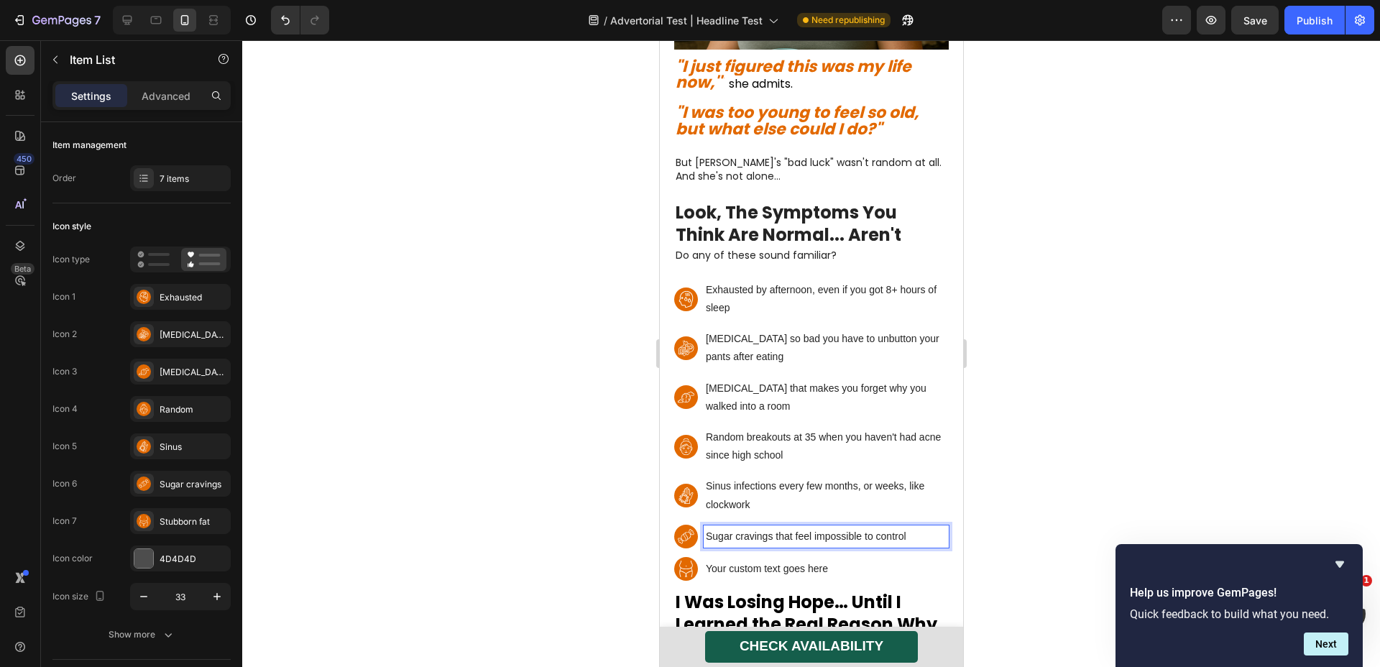
scroll to position [804, 0]
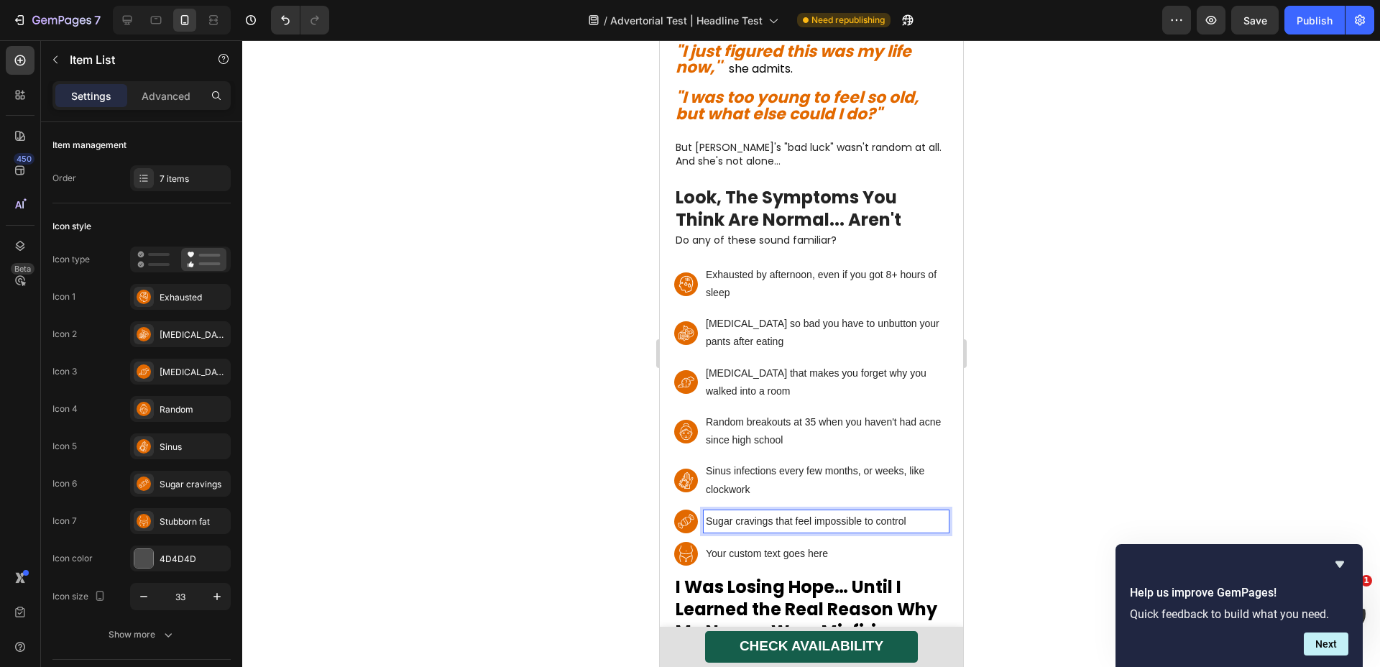
click at [766, 543] on div "Your custom text goes here" at bounding box center [825, 554] width 245 height 22
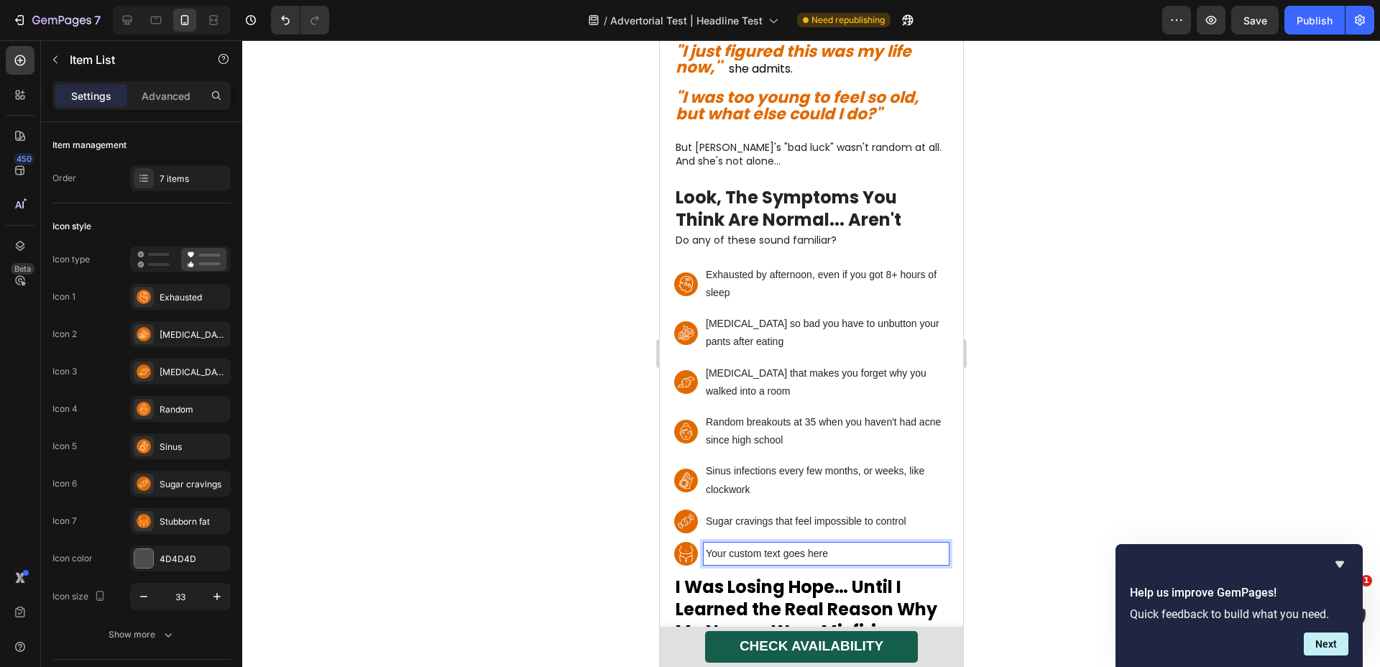
click at [766, 543] on div "Your custom text goes here" at bounding box center [825, 554] width 245 height 22
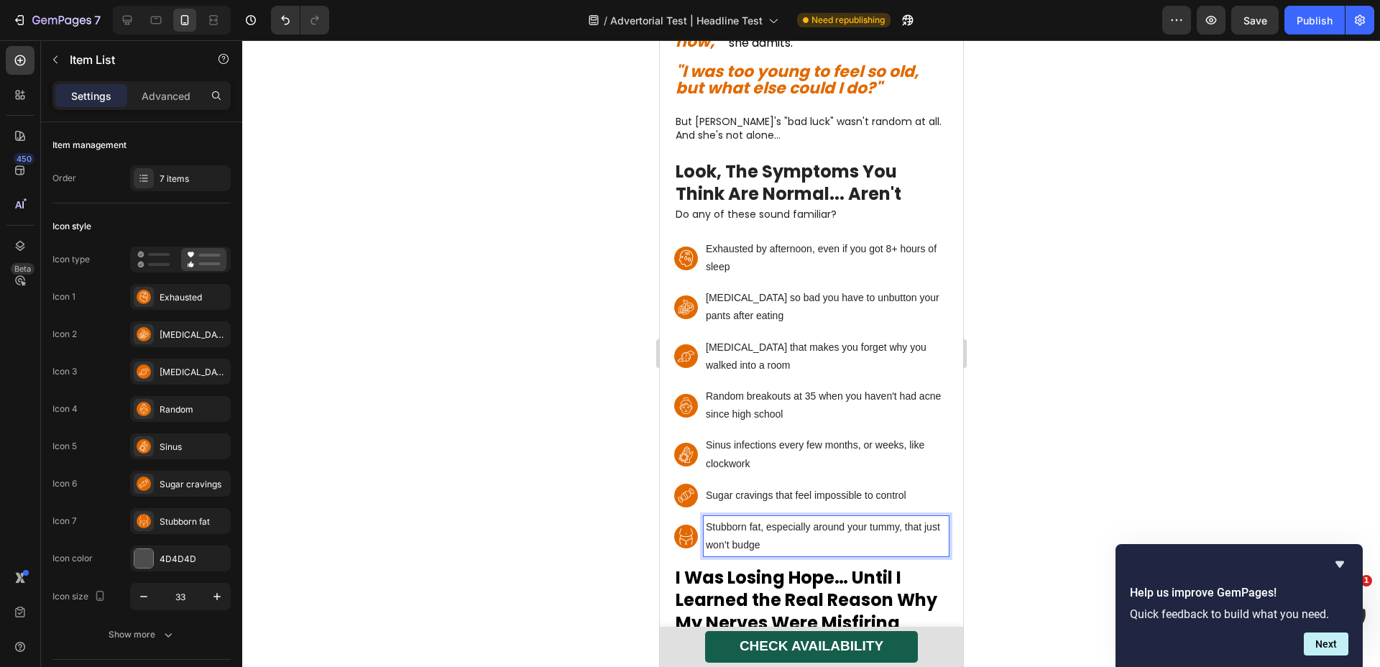
scroll to position [831, 0]
click at [1268, 306] on div at bounding box center [811, 353] width 1138 height 627
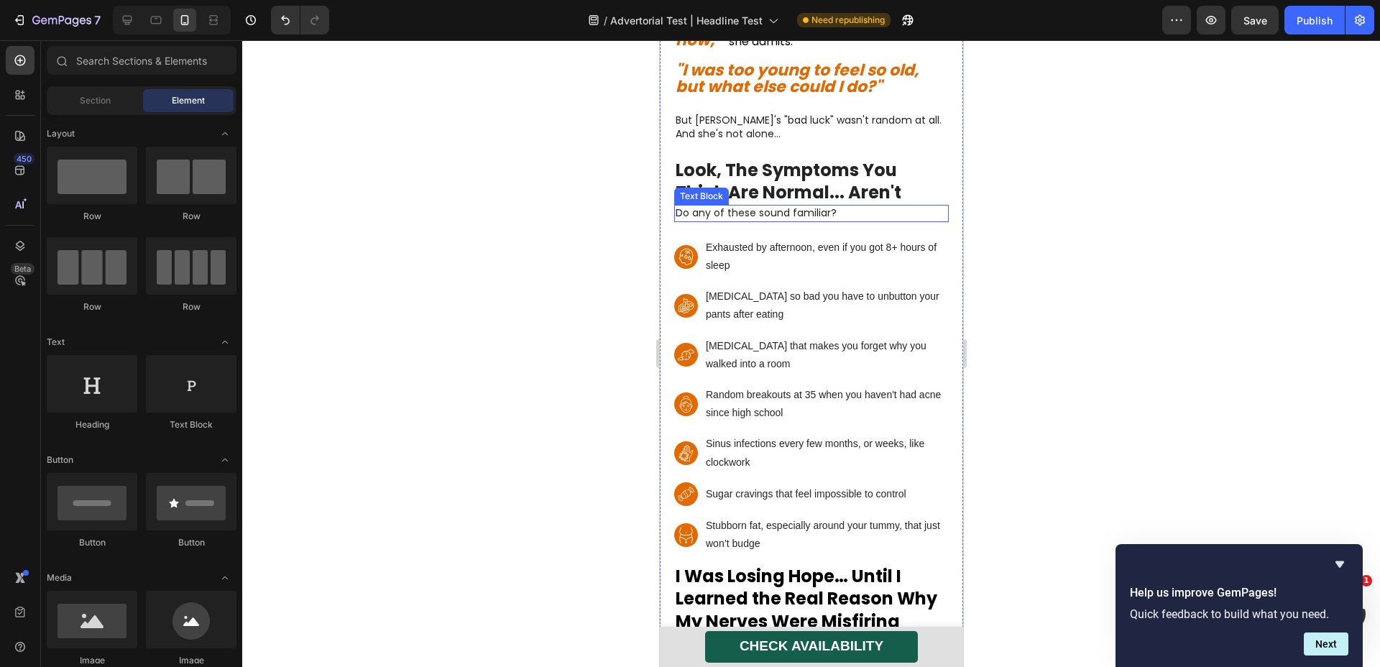
click at [733, 206] on p "Do any of these sound familiar?" at bounding box center [811, 213] width 272 height 14
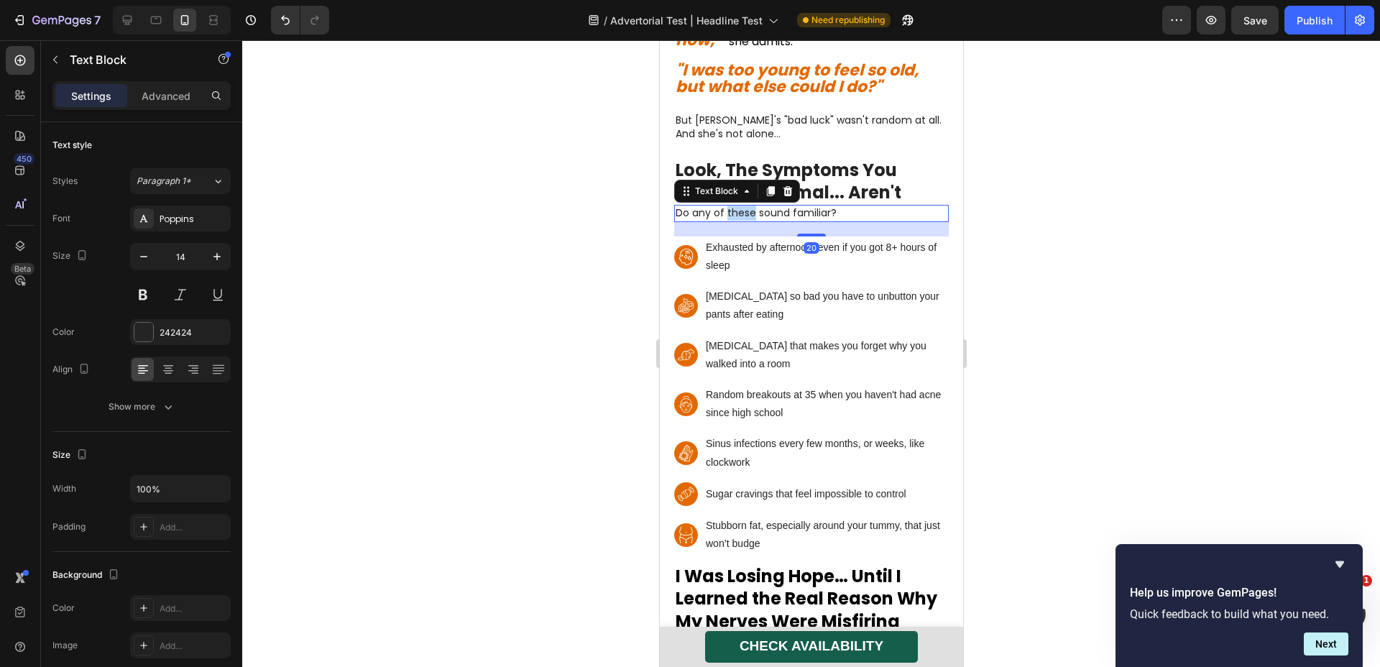
click at [733, 206] on p "Do any of these sound familiar?" at bounding box center [811, 213] width 272 height 14
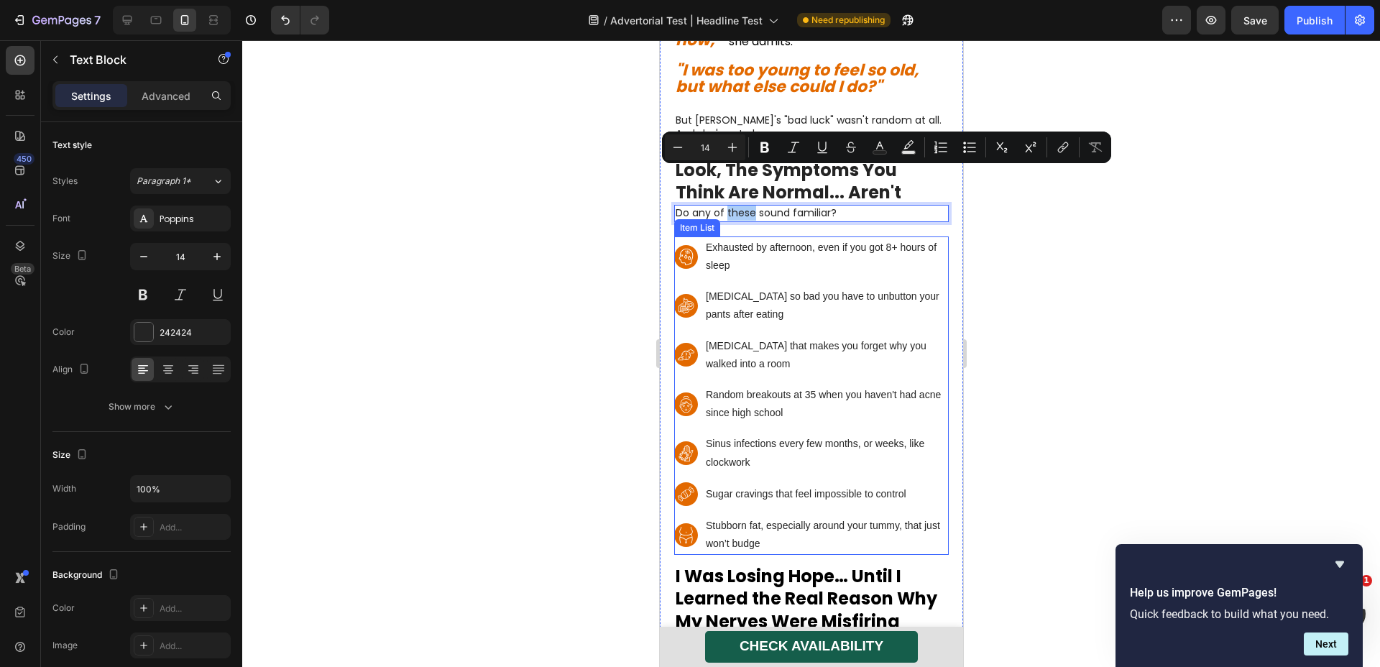
click at [753, 239] on p "Exhausted by afternoon, even if you got 8+ hours of sleep" at bounding box center [825, 257] width 241 height 36
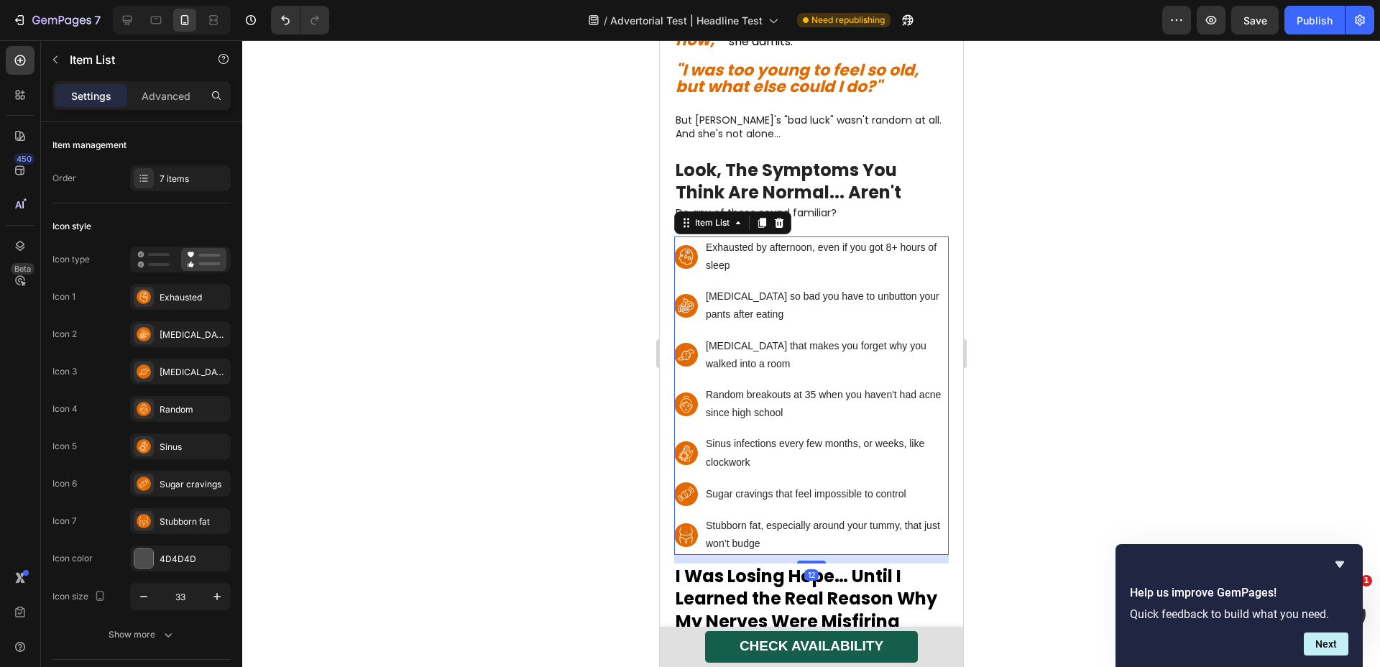
click at [750, 238] on div "Exhausted by afternoon, even if you got 8+ hours of sleep" at bounding box center [825, 257] width 245 height 40
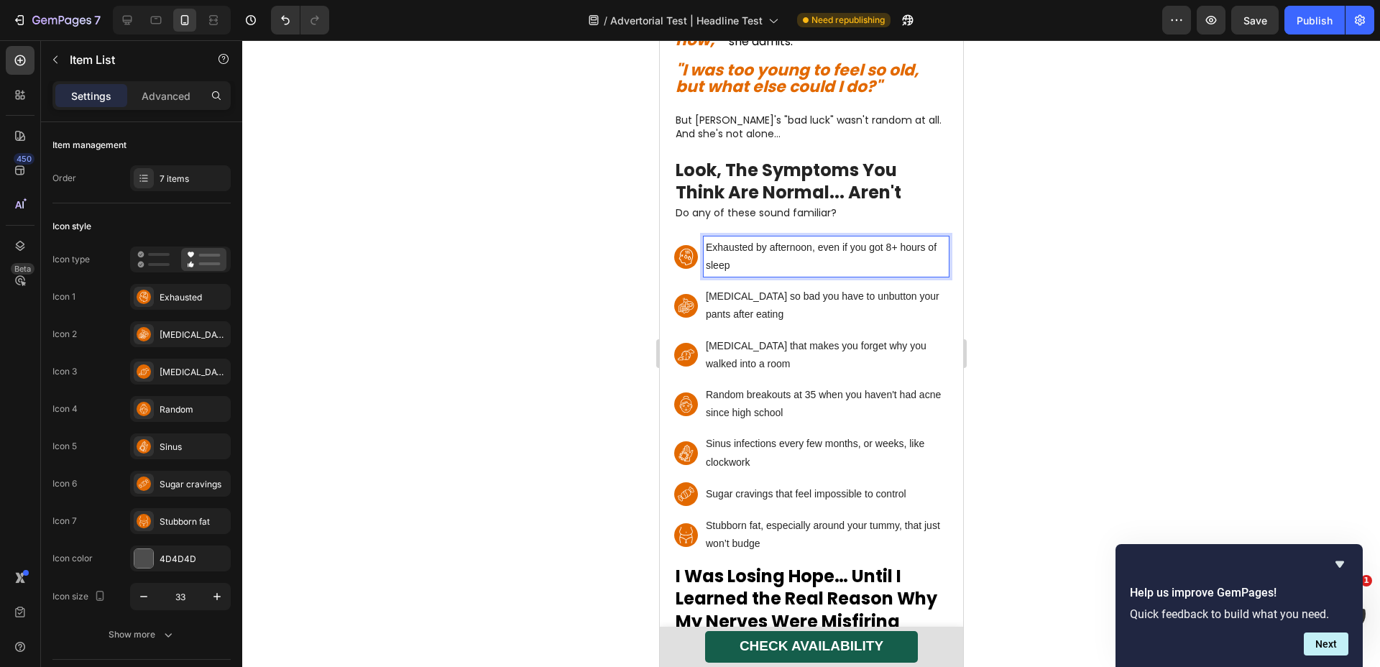
click at [753, 288] on p "Bloating so bad you have to unbutton your pants after eating" at bounding box center [825, 306] width 241 height 36
click at [755, 247] on div "Exhausted by afternoon, even if you got 8+ hours of sleep Bloating so bad you h…" at bounding box center [811, 396] width 275 height 319
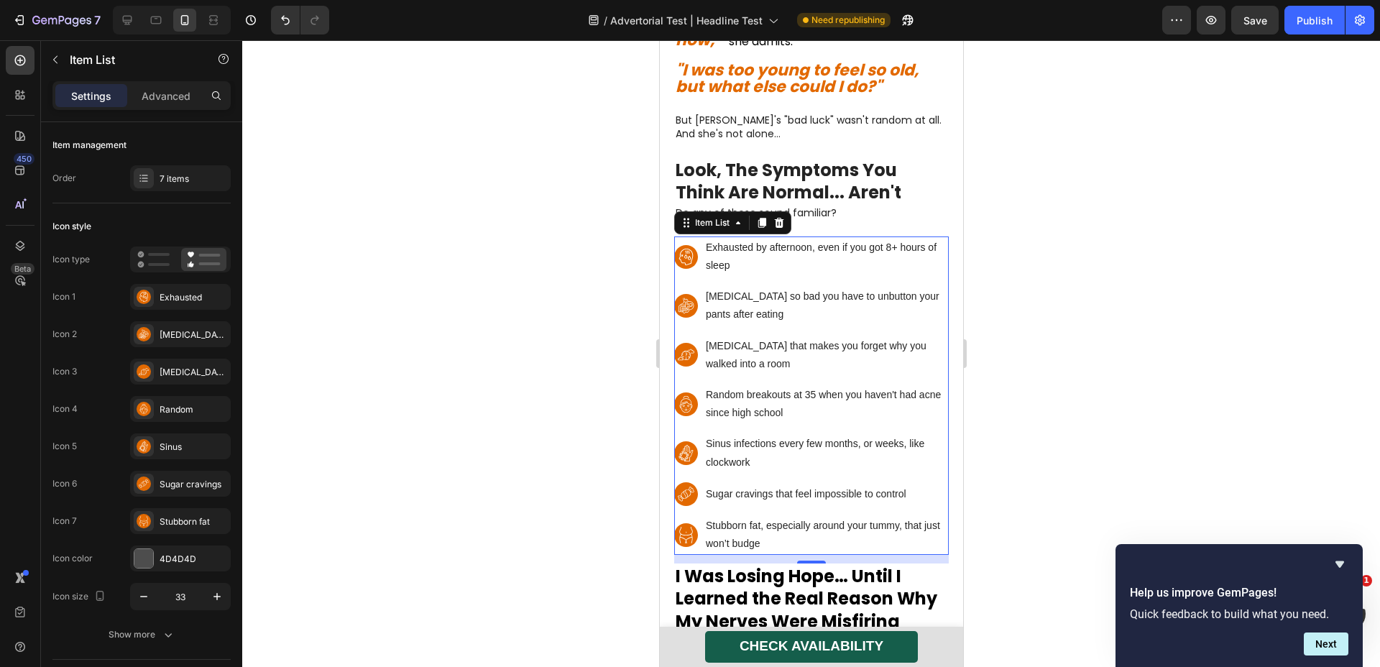
click at [761, 242] on div "Exhausted by afternoon, even if you got 8+ hours of sleep Bloating so bad you h…" at bounding box center [811, 396] width 275 height 319
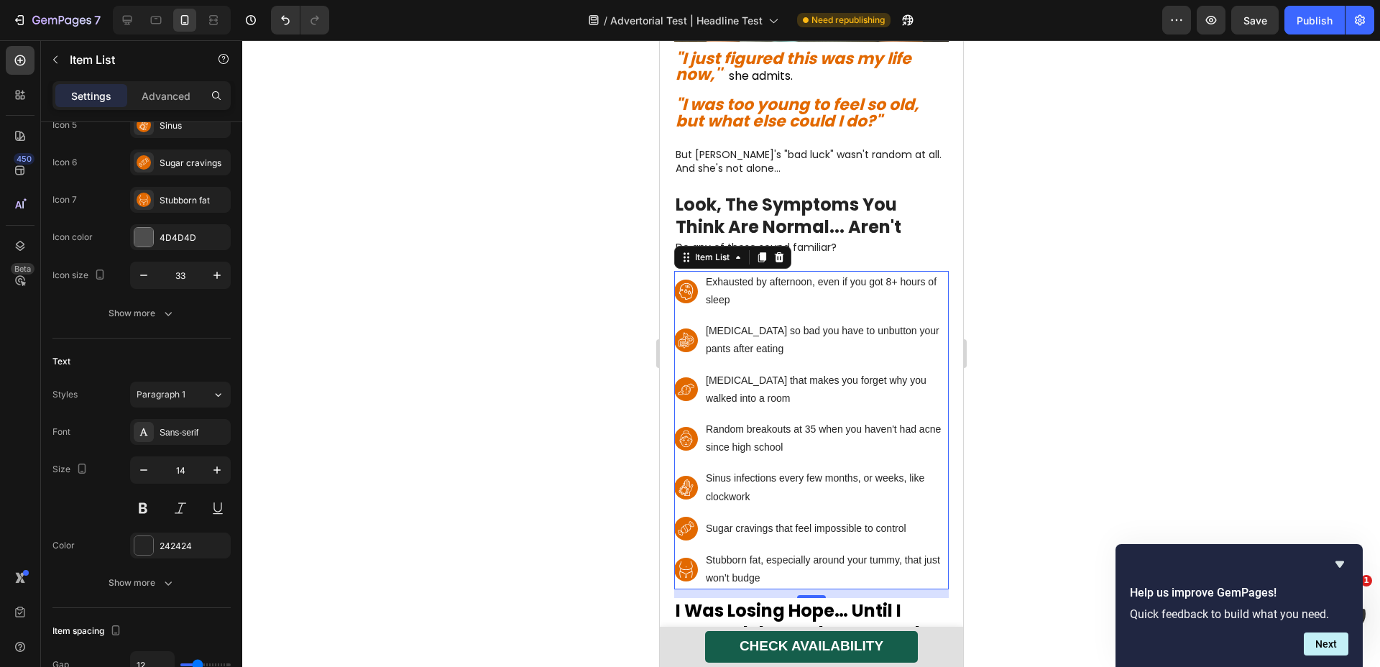
scroll to position [719, 0]
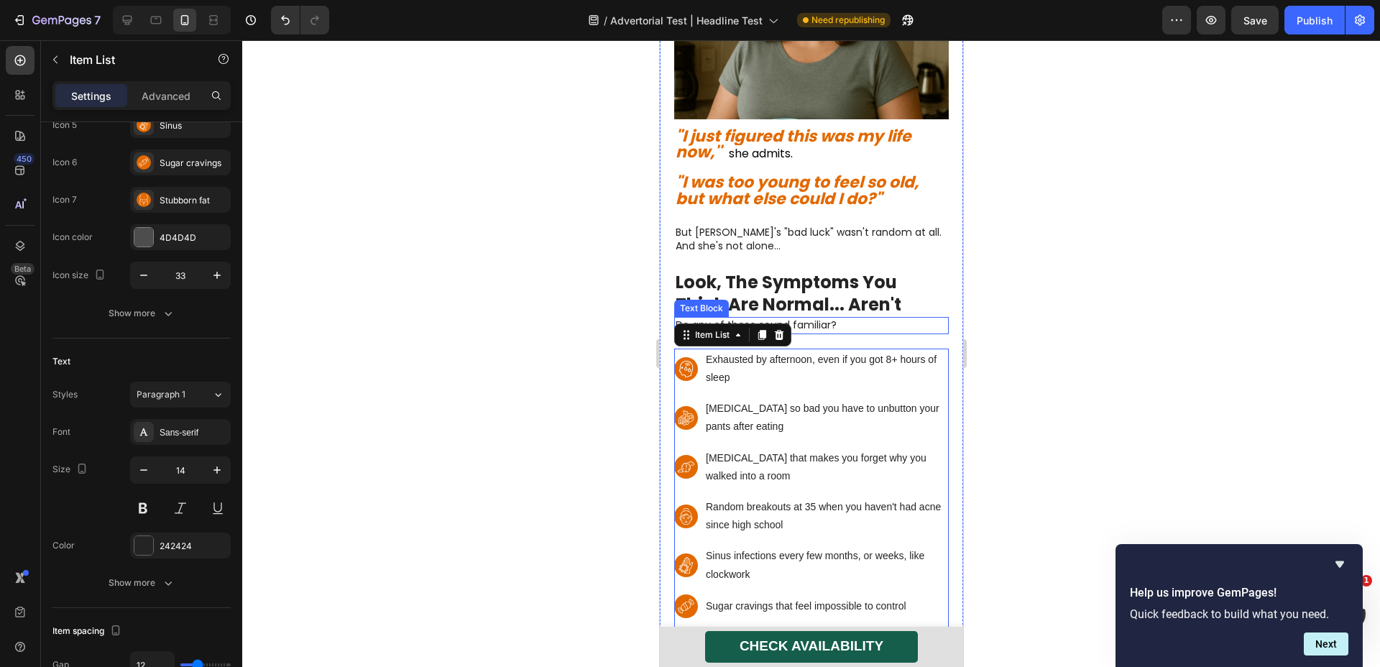
click at [826, 319] on p "Do any of these sound familiar?" at bounding box center [811, 326] width 272 height 14
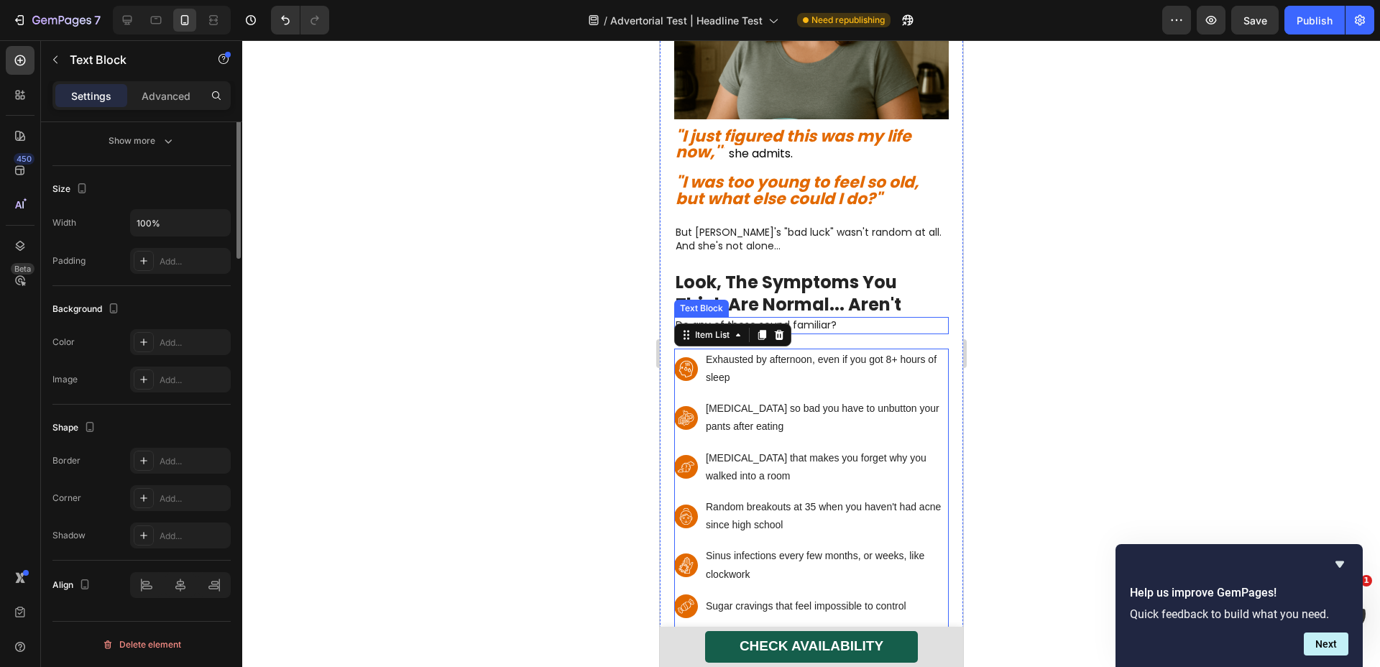
scroll to position [0, 0]
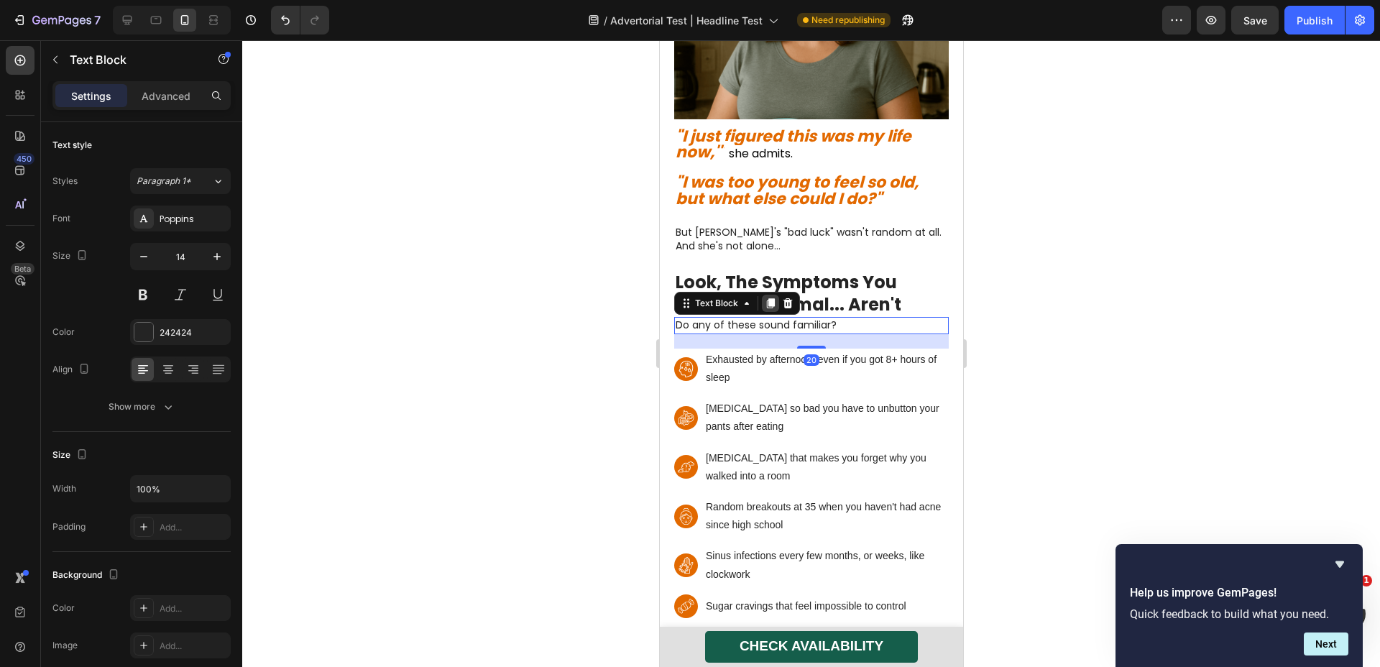
click at [773, 295] on div at bounding box center [769, 303] width 17 height 17
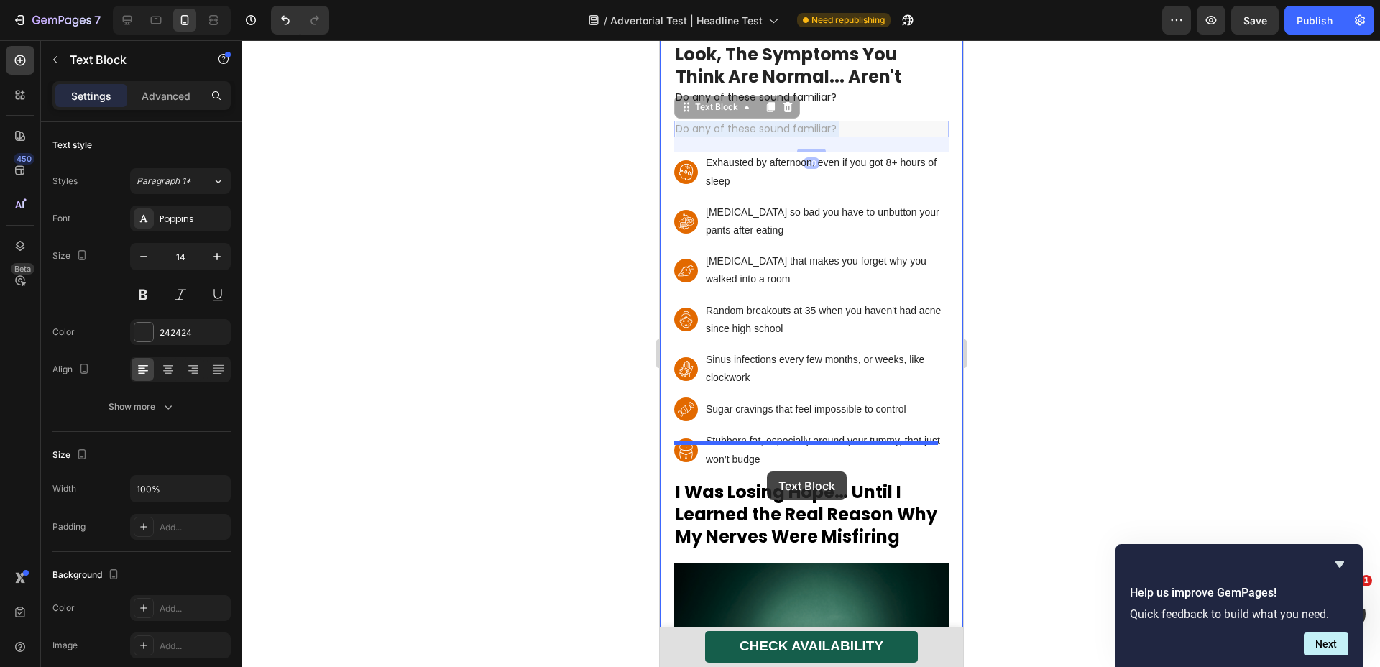
scroll to position [948, 0]
drag, startPoint x: 789, startPoint y: 318, endPoint x: 779, endPoint y: 421, distance: 104.0
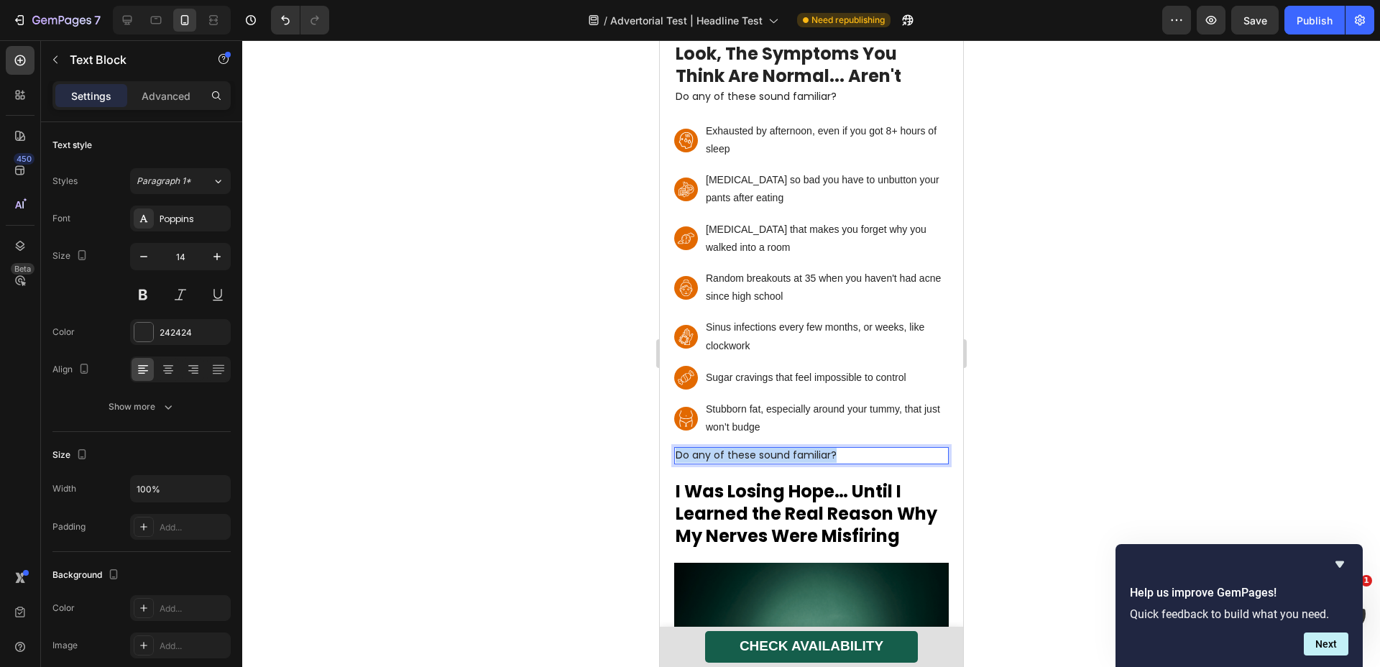
click at [812, 449] on p "Do any of these sound familiar?" at bounding box center [811, 456] width 272 height 14
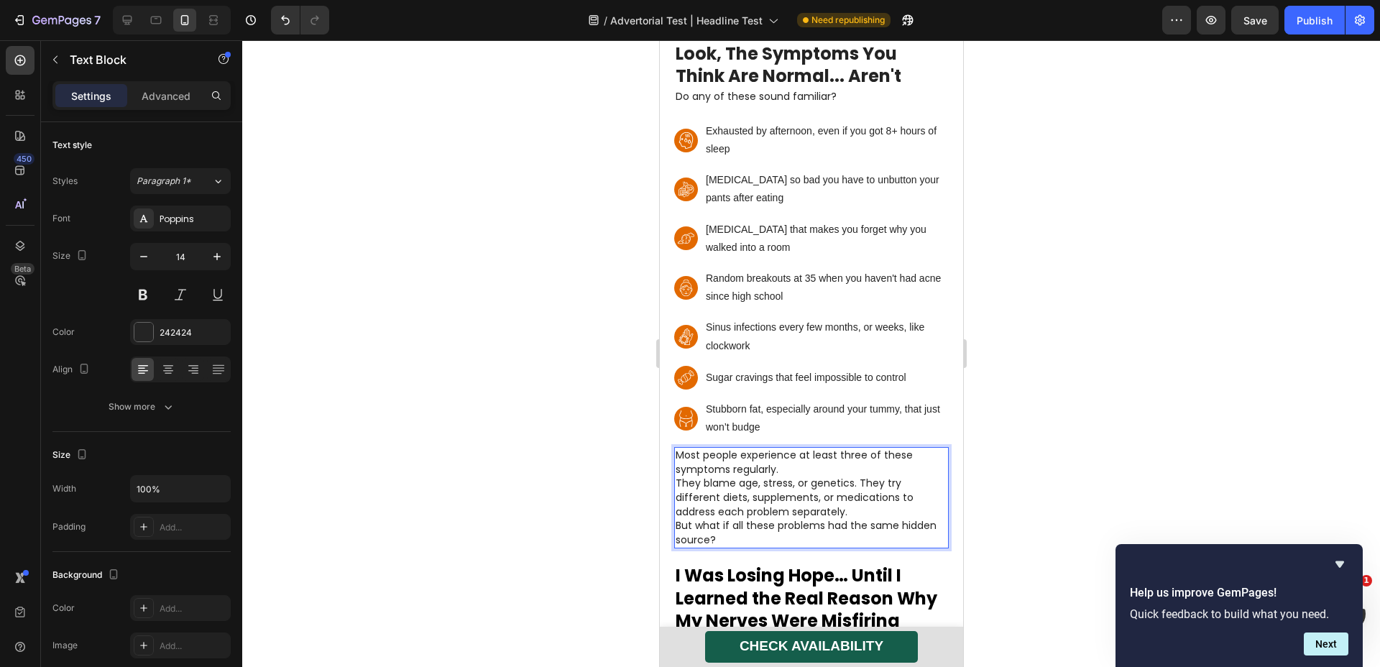
click at [810, 449] on p "Most people experience at least three of these symptoms regularly." at bounding box center [811, 463] width 272 height 28
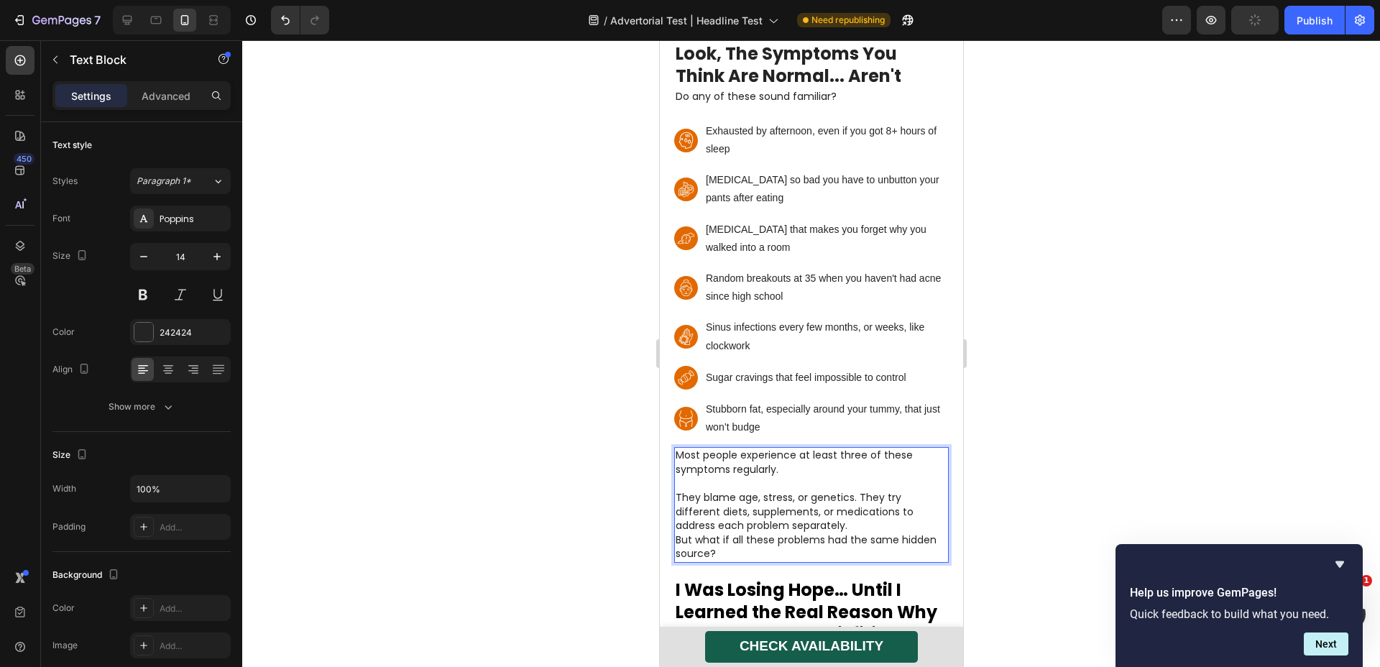
click at [861, 491] on p "They blame age, stress, or genetics. They try different diets, supplements, or …" at bounding box center [811, 512] width 272 height 42
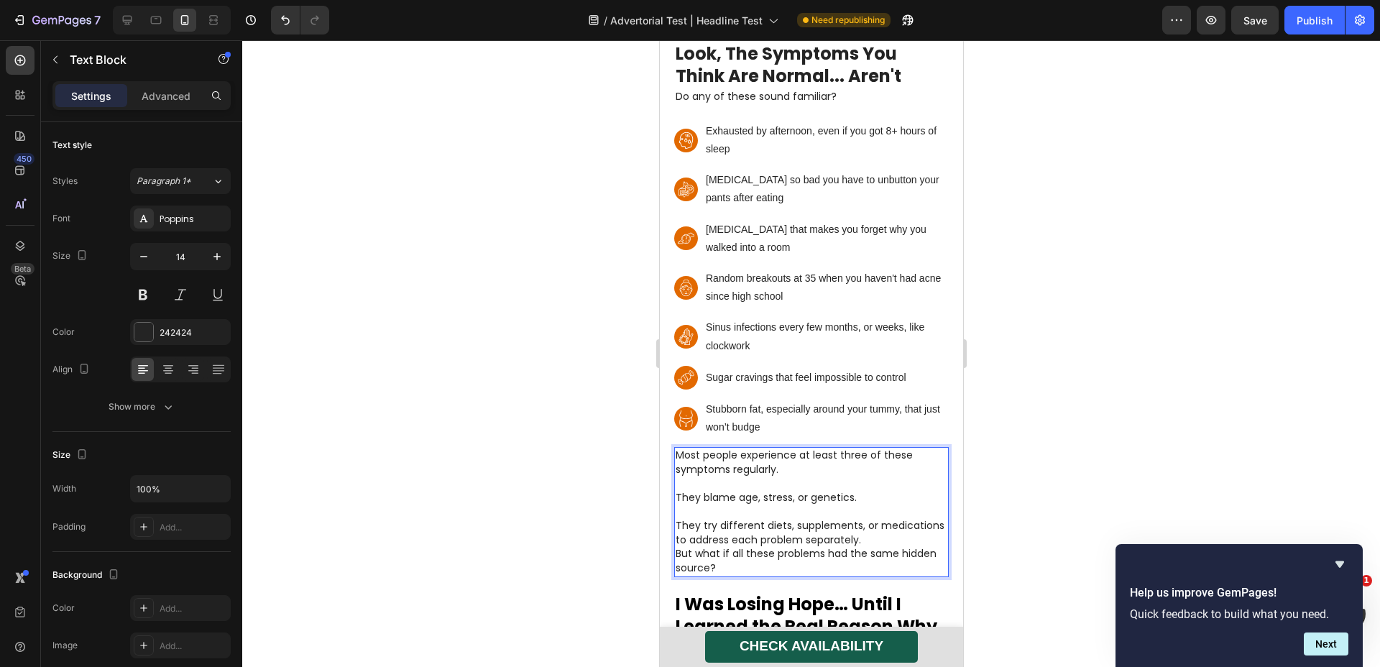
click at [932, 519] on p "They try different diets, supplements, or medications to address each problem s…" at bounding box center [811, 533] width 272 height 28
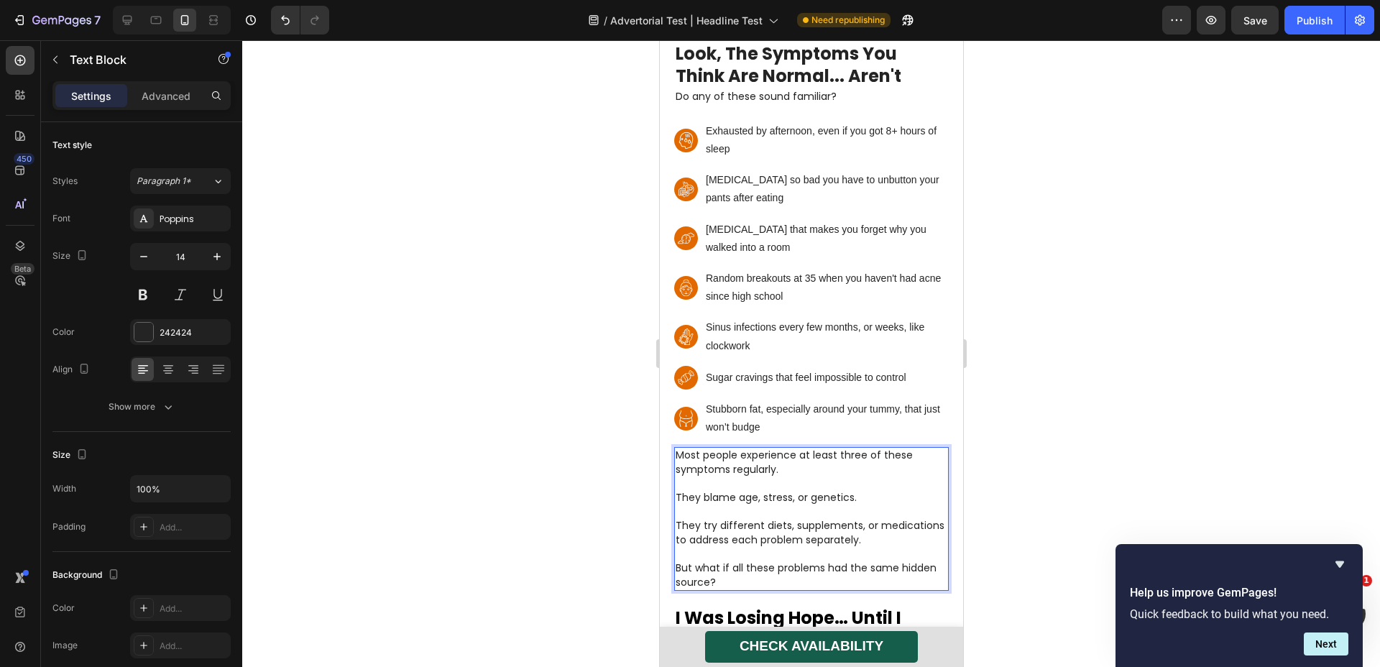
click at [1035, 490] on div at bounding box center [811, 353] width 1138 height 627
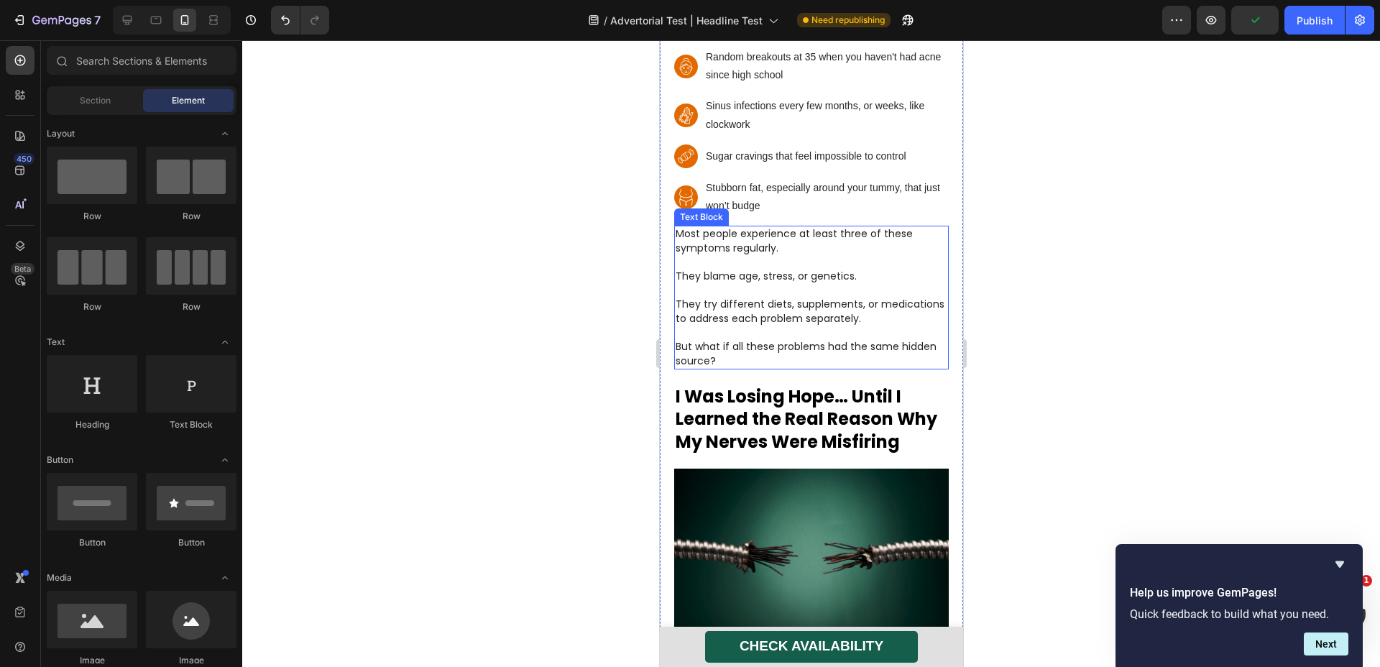
scroll to position [1182, 0]
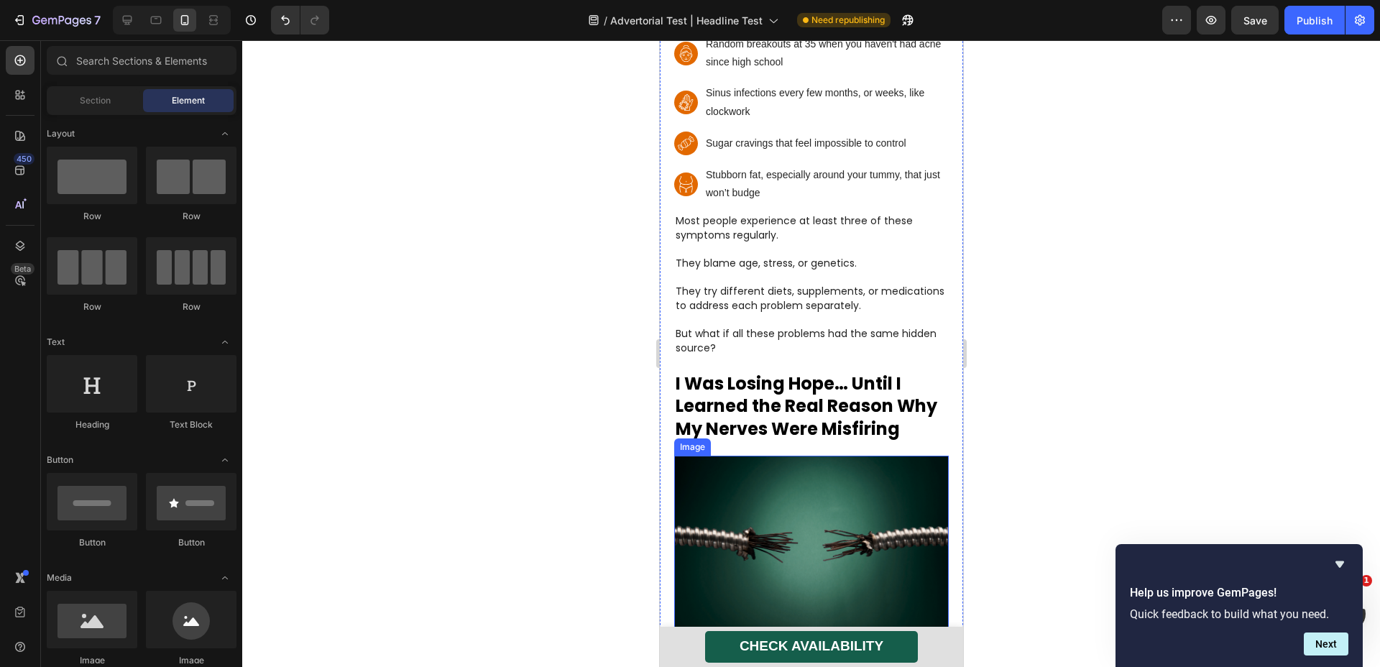
click at [783, 498] on img at bounding box center [811, 547] width 275 height 183
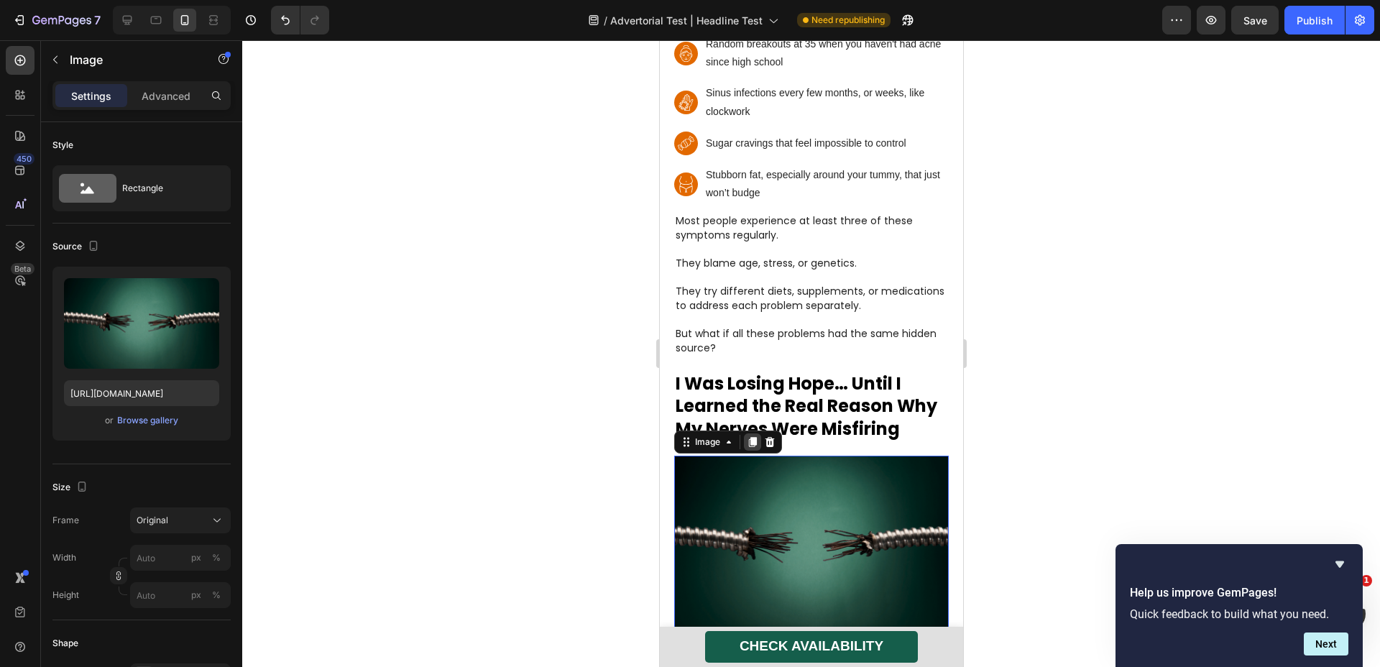
click at [752, 436] on icon at bounding box center [752, 442] width 12 height 12
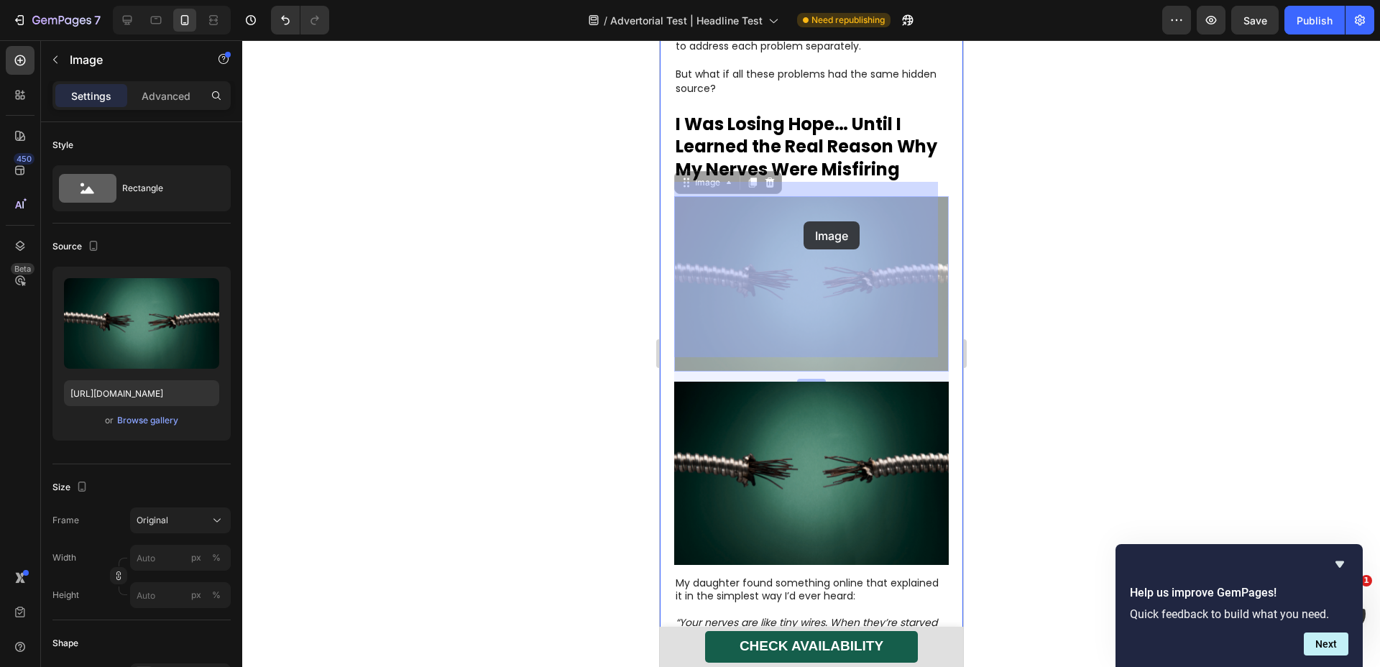
scroll to position [1173, 0]
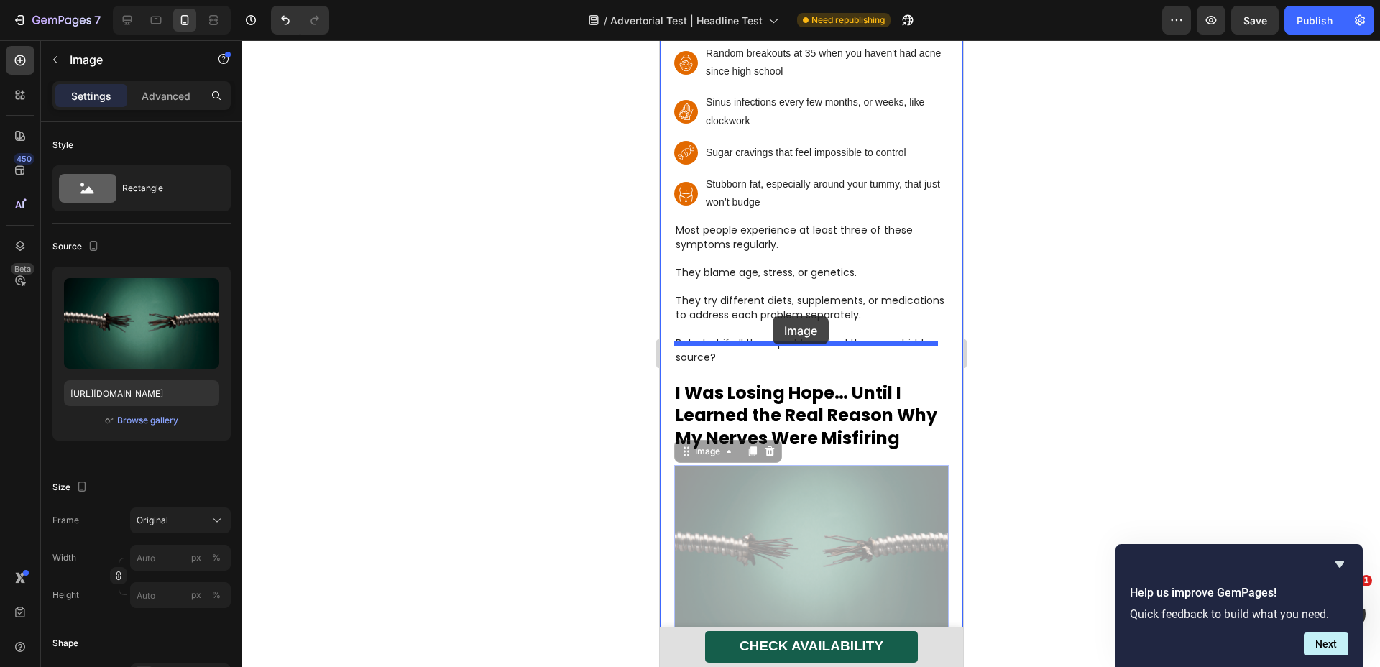
drag, startPoint x: 796, startPoint y: 303, endPoint x: 772, endPoint y: 316, distance: 27.4
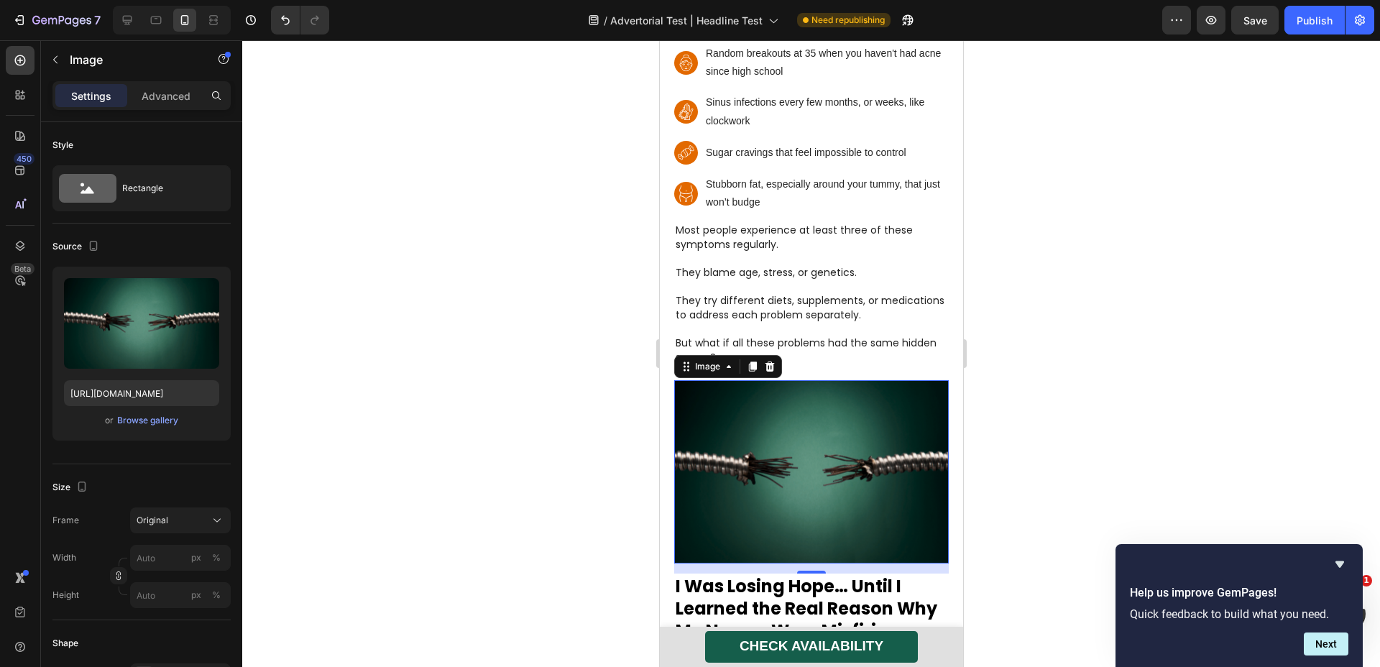
click at [782, 387] on img at bounding box center [811, 471] width 275 height 183
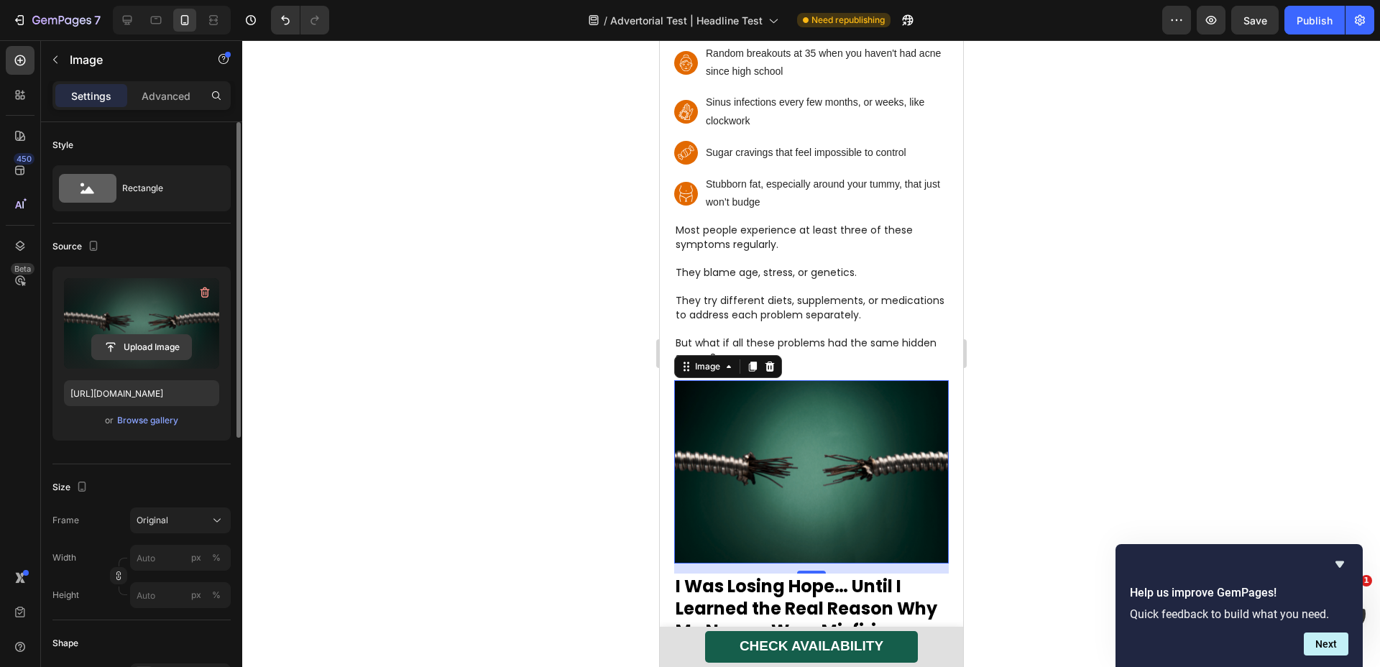
click at [163, 347] on input "file" at bounding box center [141, 347] width 99 height 24
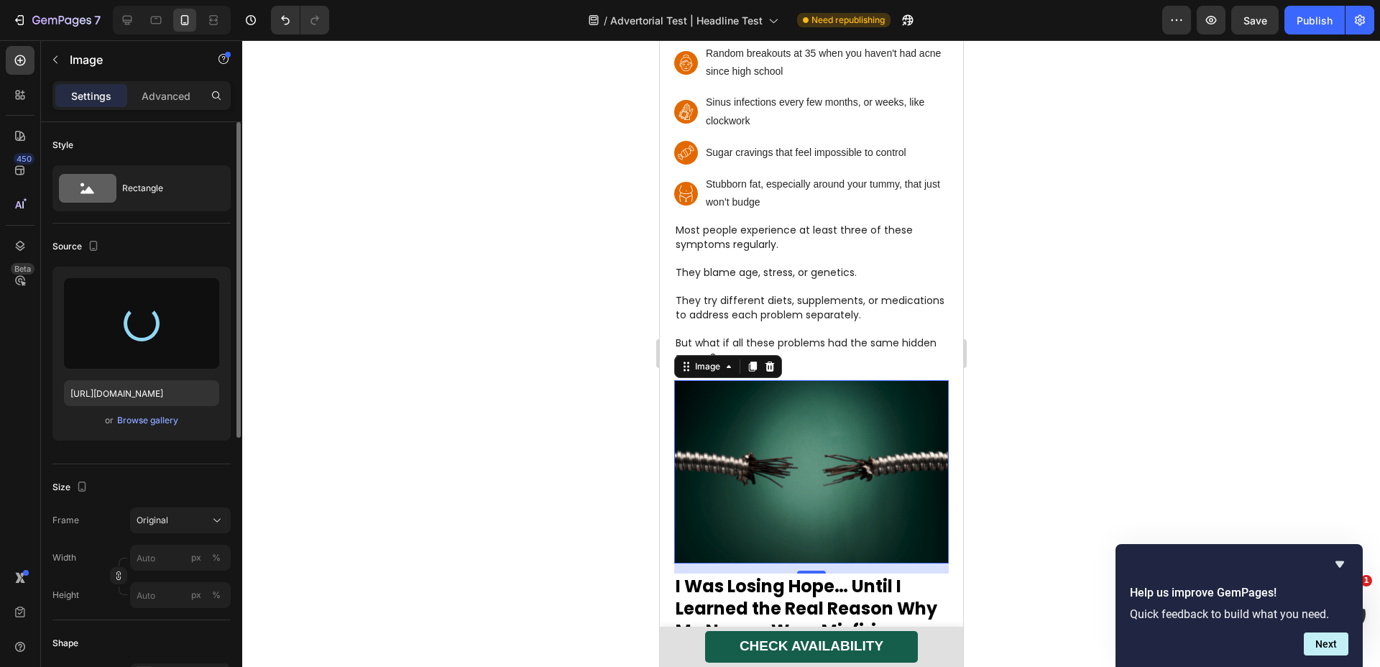
type input "[URL][DOMAIN_NAME]"
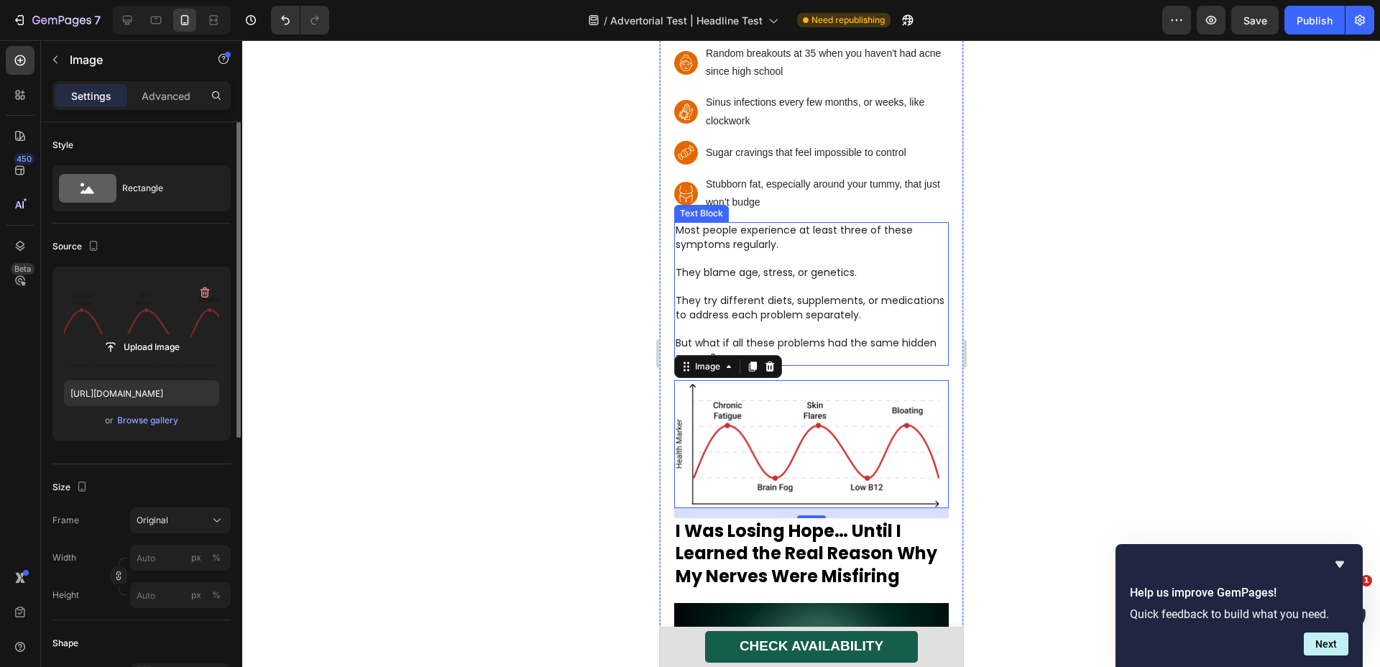
drag, startPoint x: 761, startPoint y: 296, endPoint x: 761, endPoint y: 284, distance: 11.5
click at [764, 322] on p "Rich Text Editor. Editing area: main" at bounding box center [811, 329] width 272 height 14
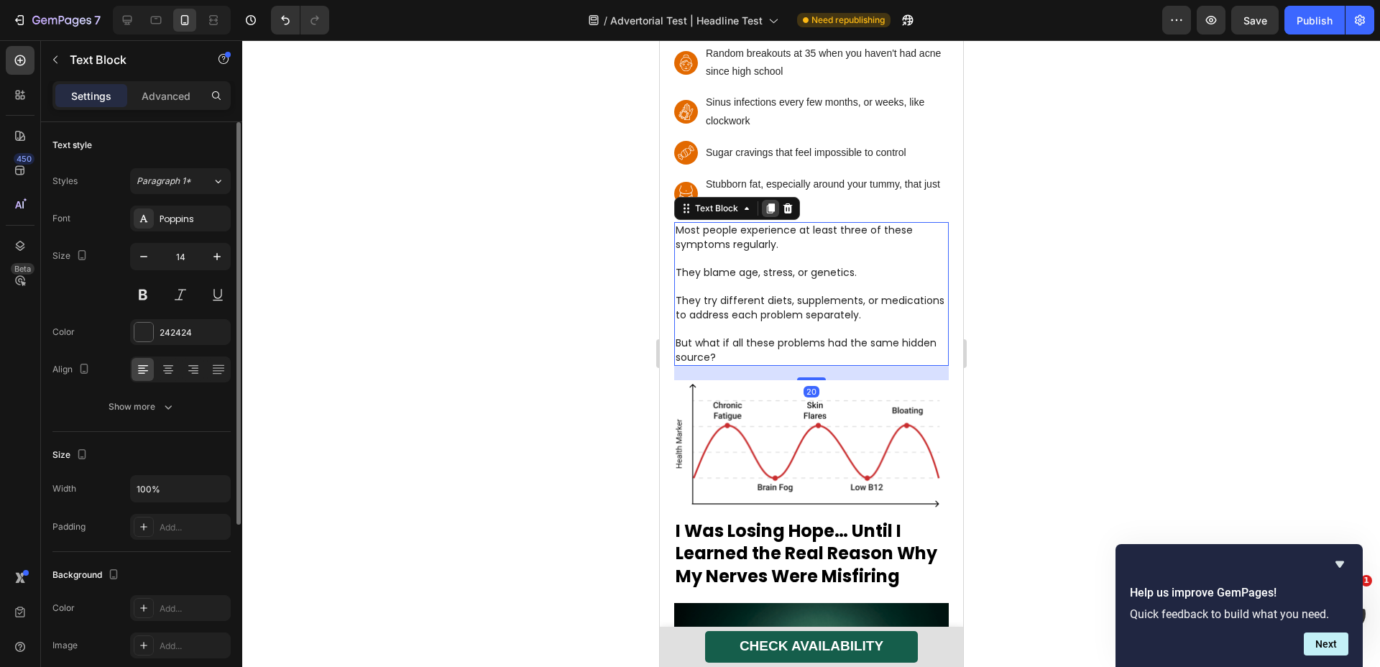
click at [768, 203] on icon at bounding box center [770, 208] width 8 height 10
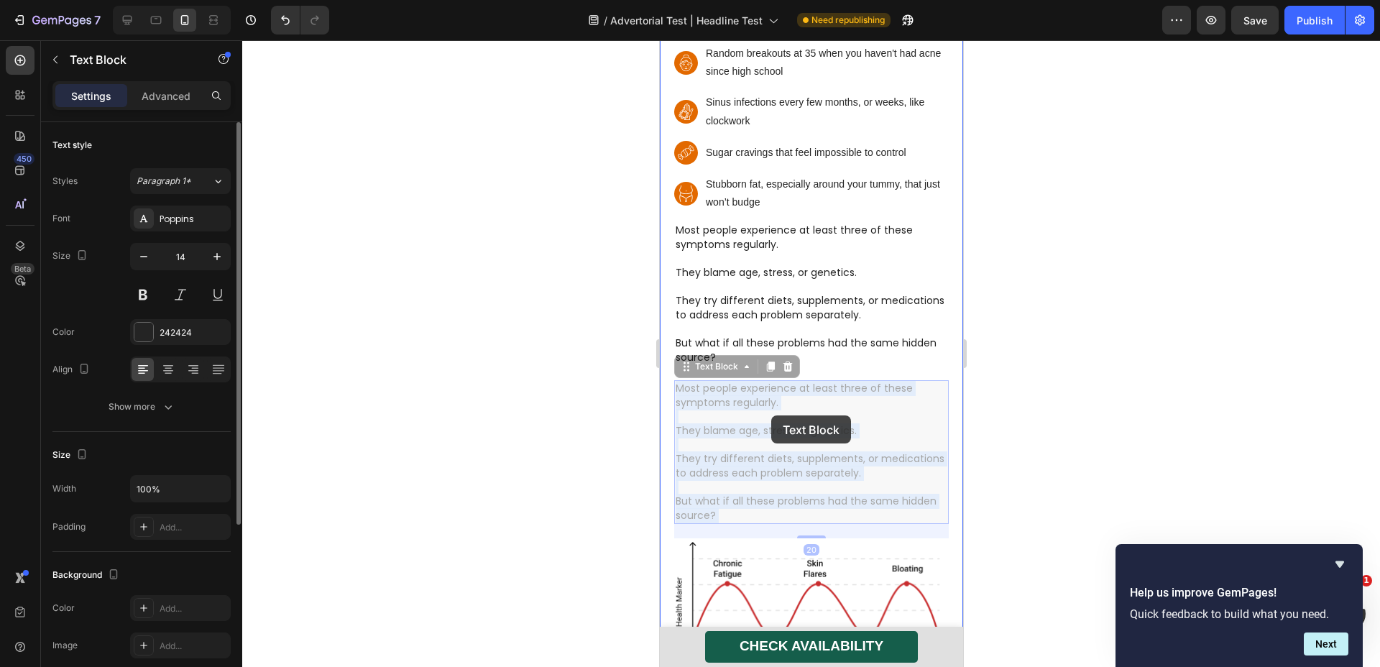
scroll to position [1412, 0]
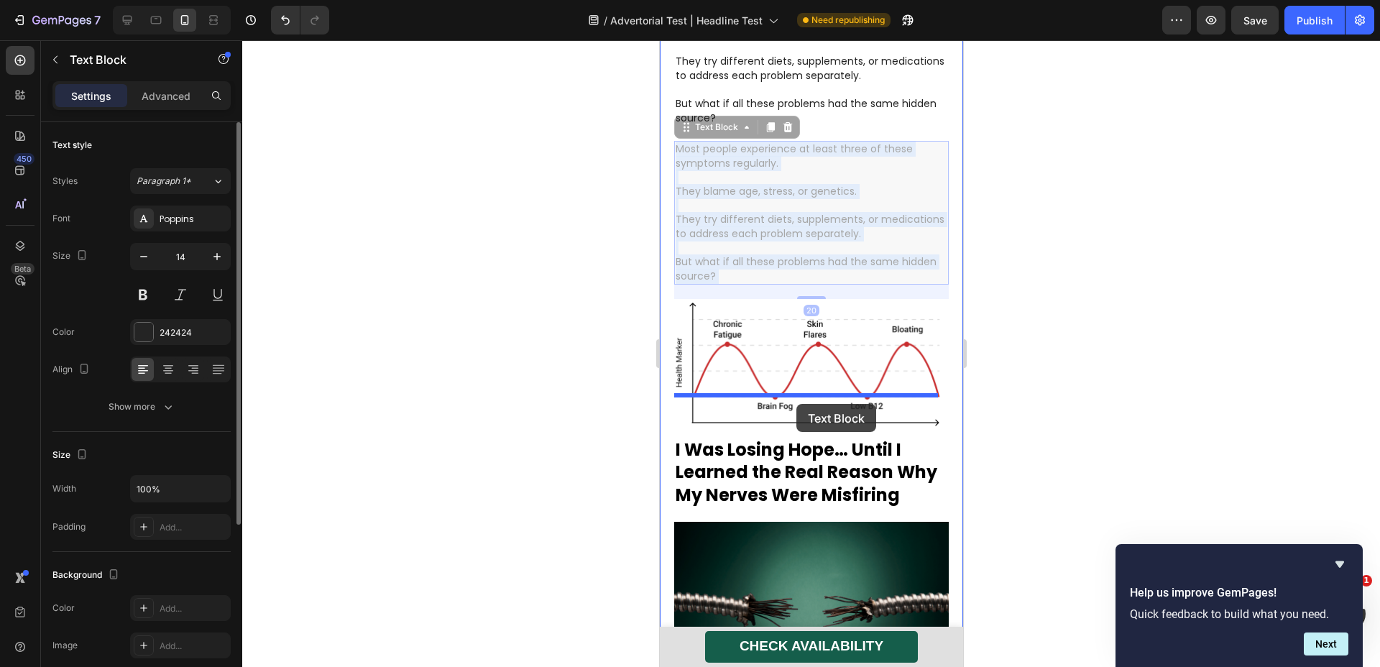
drag, startPoint x: 771, startPoint y: 416, endPoint x: 796, endPoint y: 404, distance: 27.7
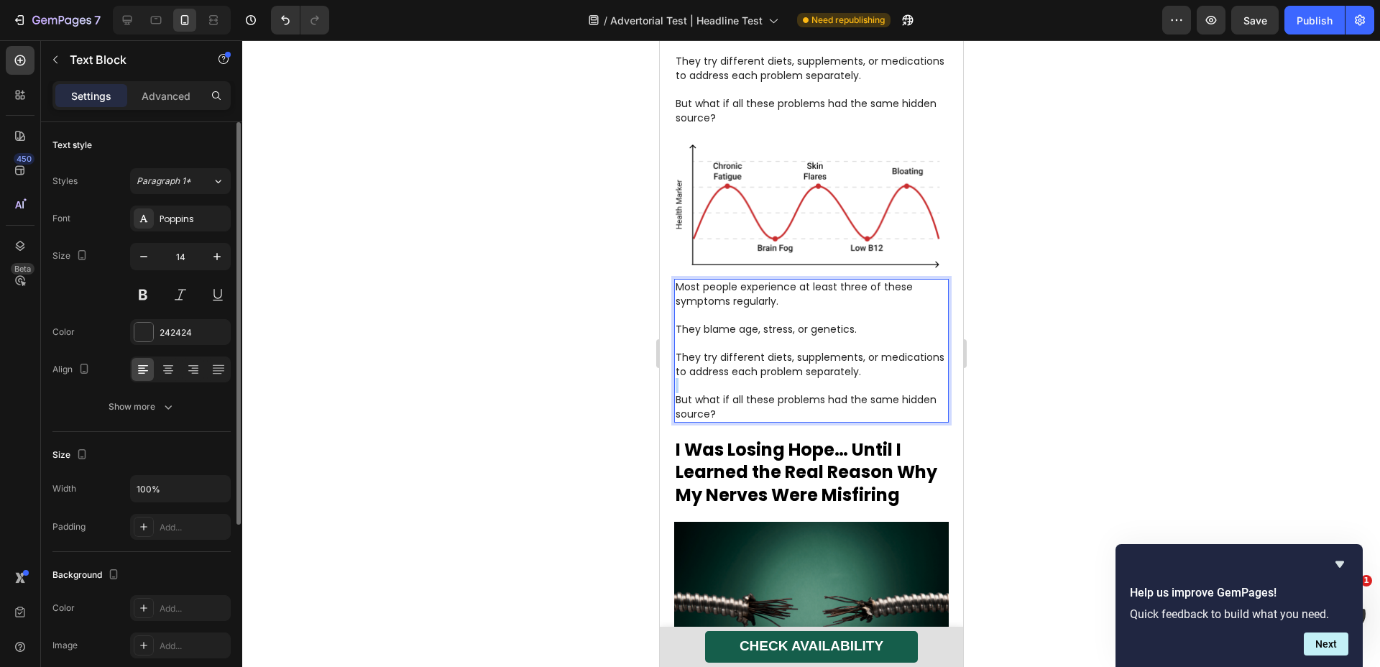
click at [811, 379] on p "Rich Text Editor. Editing area: main" at bounding box center [811, 386] width 272 height 14
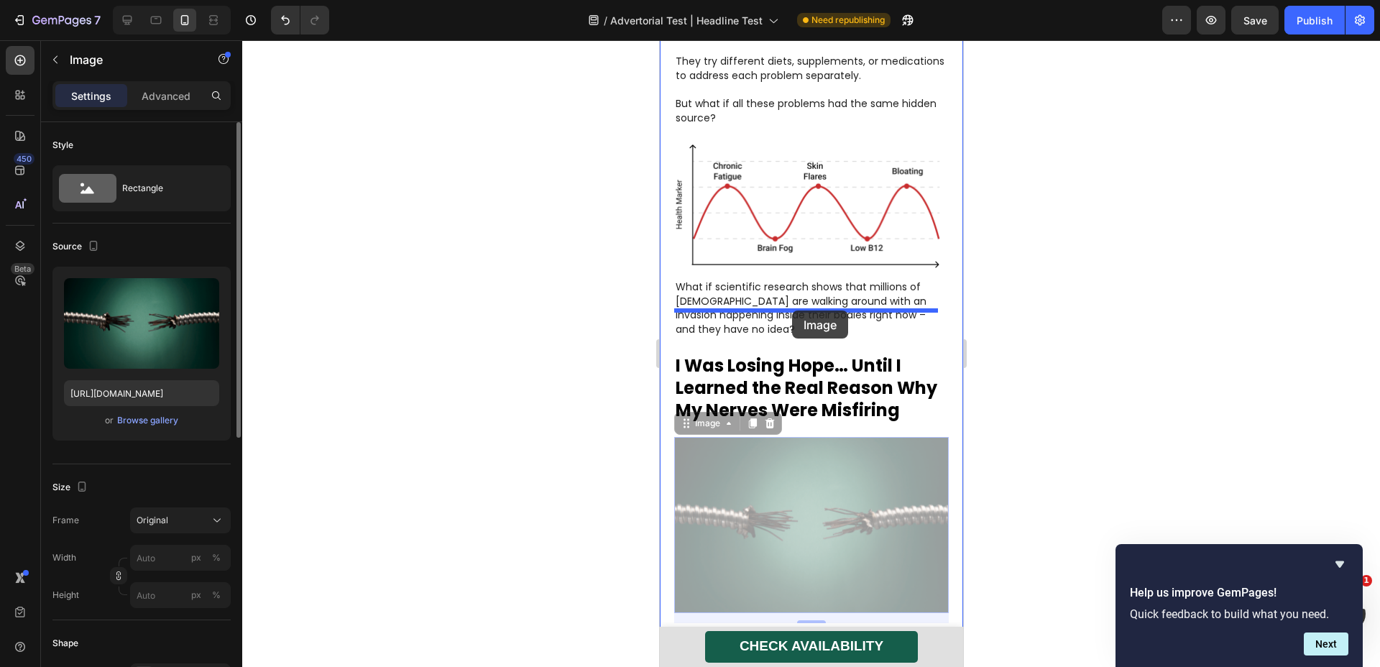
drag, startPoint x: 812, startPoint y: 476, endPoint x: 792, endPoint y: 311, distance: 166.7
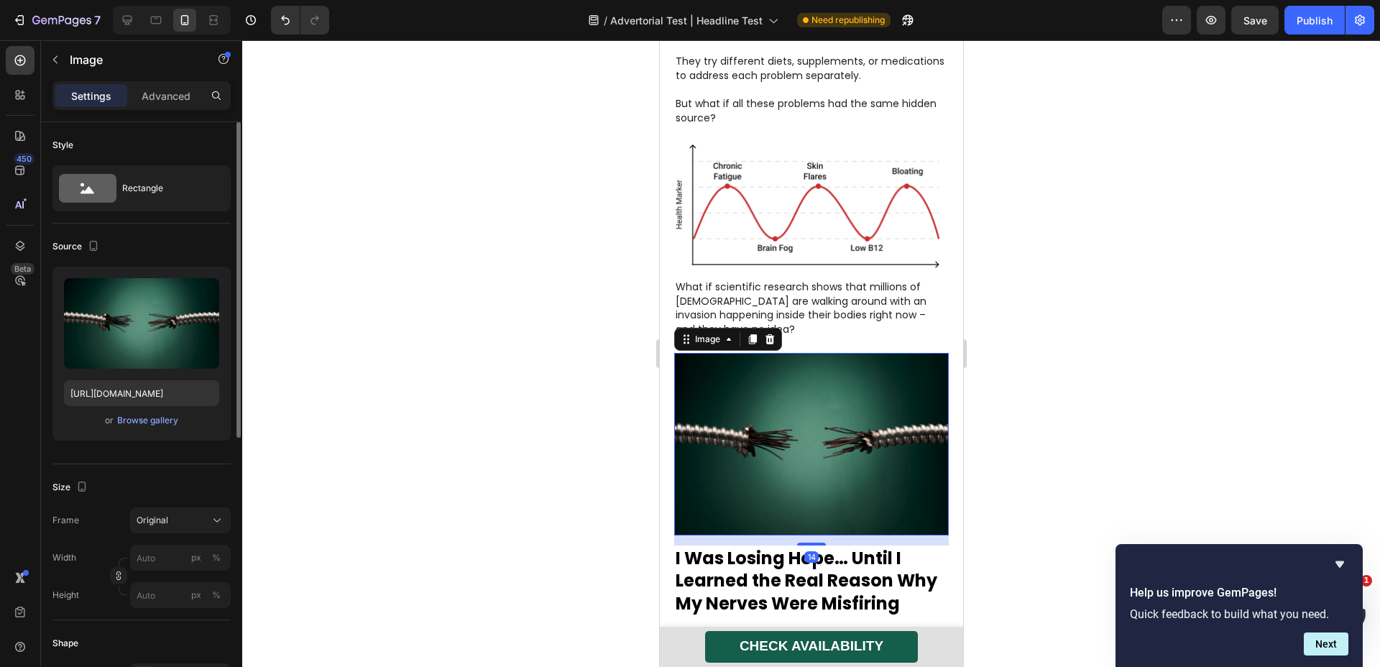
click at [790, 353] on img at bounding box center [811, 444] width 275 height 183
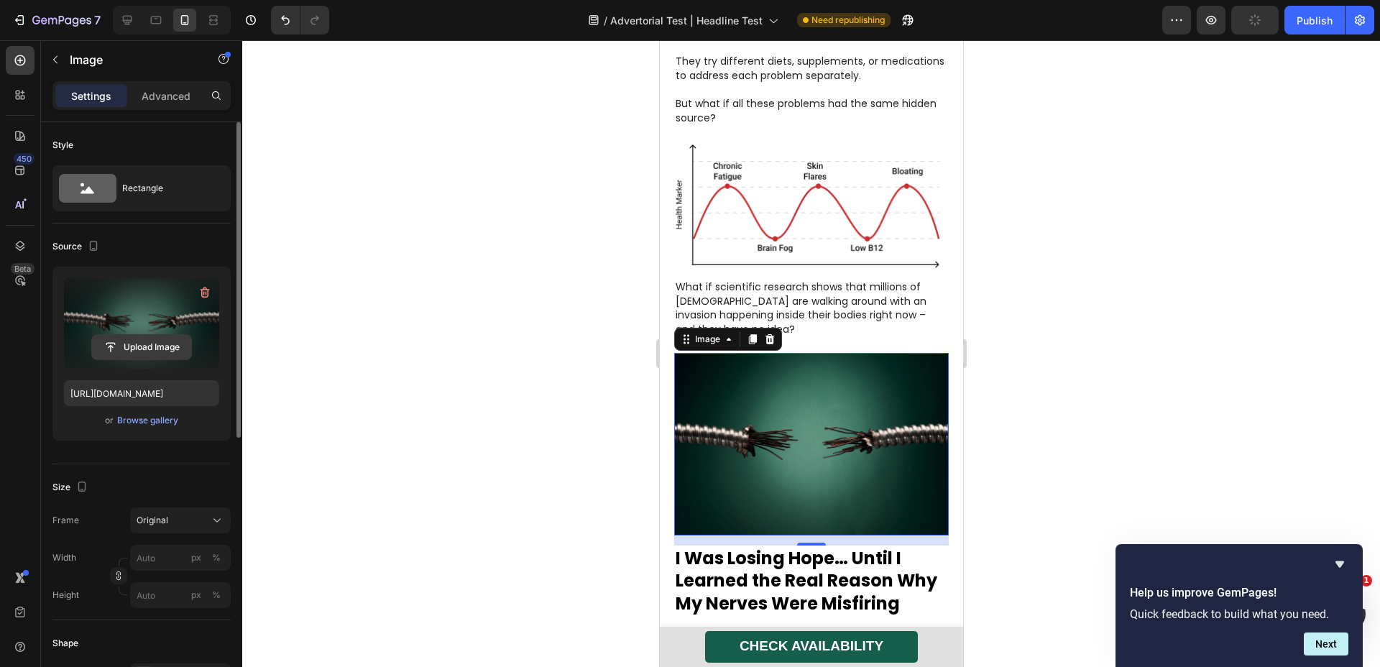
click at [130, 352] on input "file" at bounding box center [141, 347] width 99 height 24
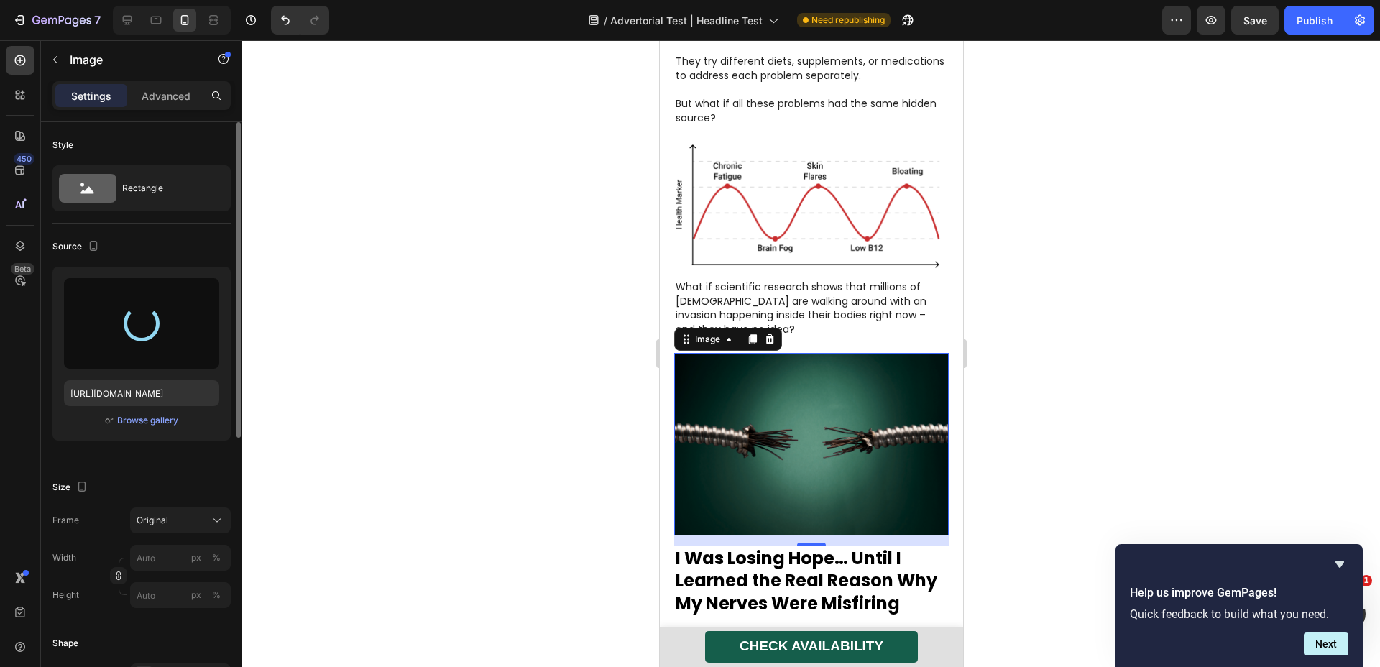
type input "[URL][DOMAIN_NAME]"
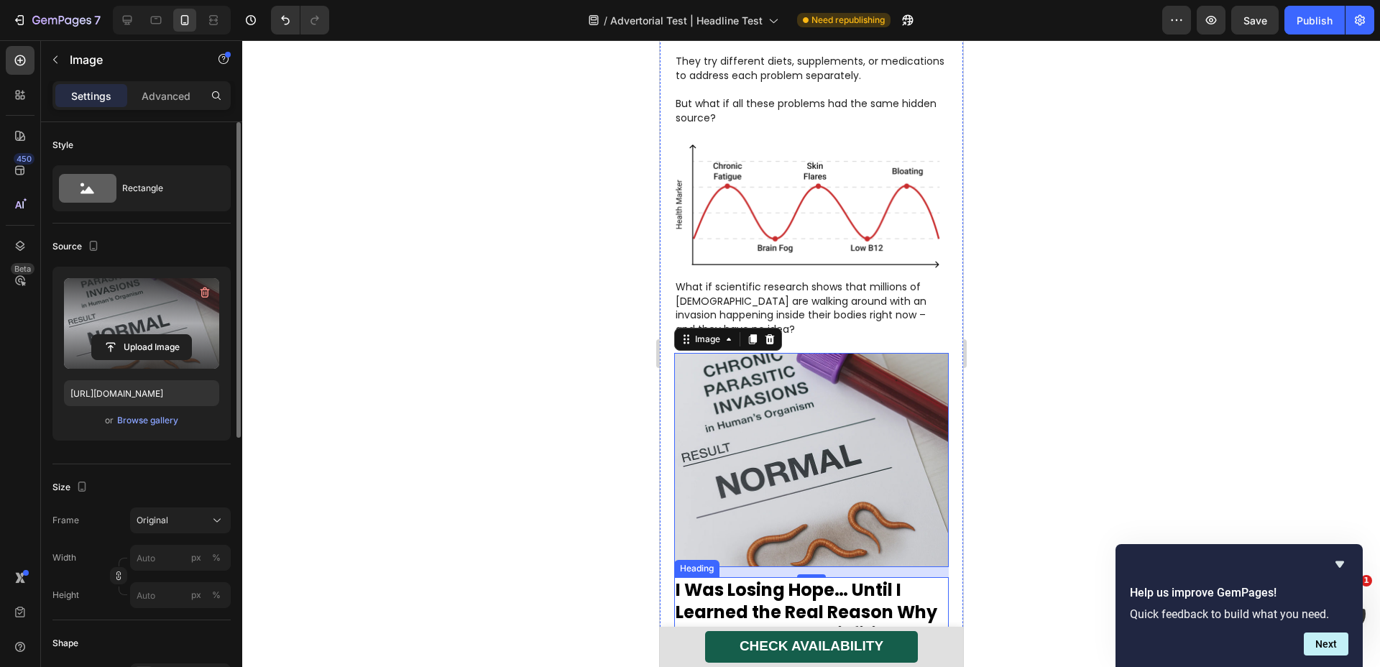
click at [784, 578] on strong "I Was Losing Hope… Until I Learned the Real Reason Why My Nerves Were Misfiring" at bounding box center [806, 612] width 262 height 68
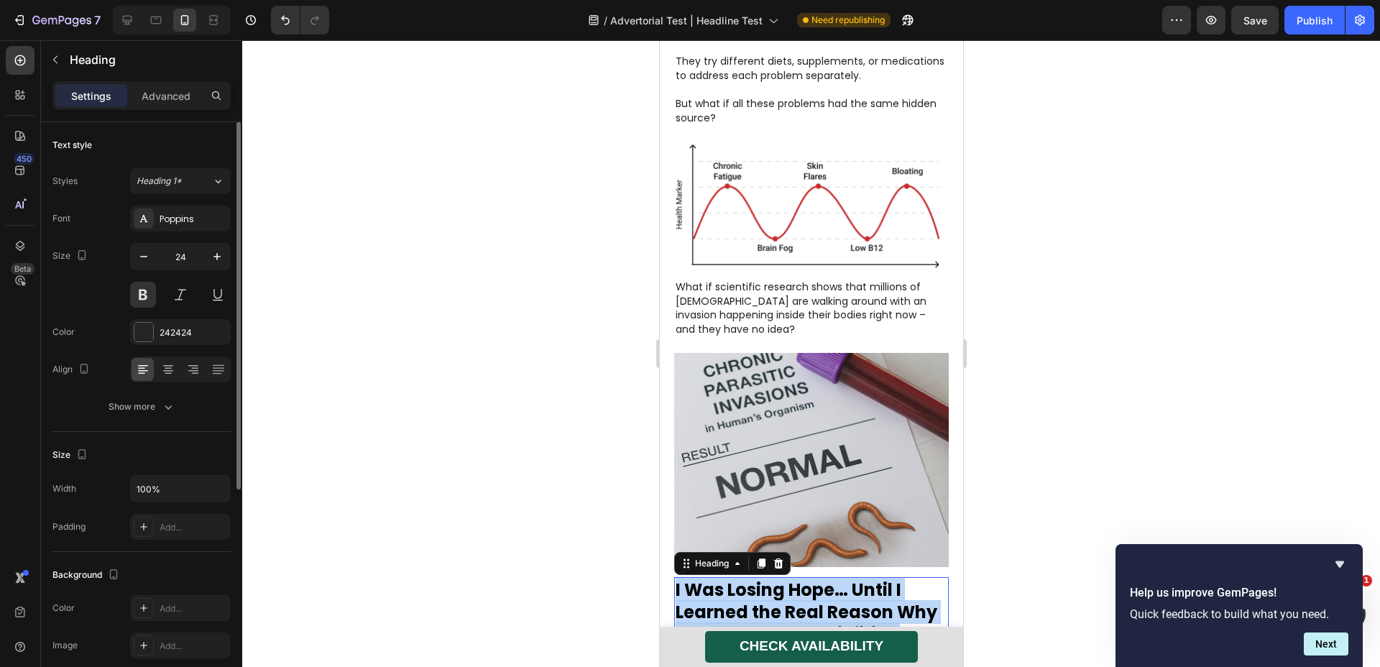
click at [784, 578] on strong "I Was Losing Hope… Until I Learned the Real Reason Why My Nerves Were Misfiring" at bounding box center [806, 612] width 262 height 68
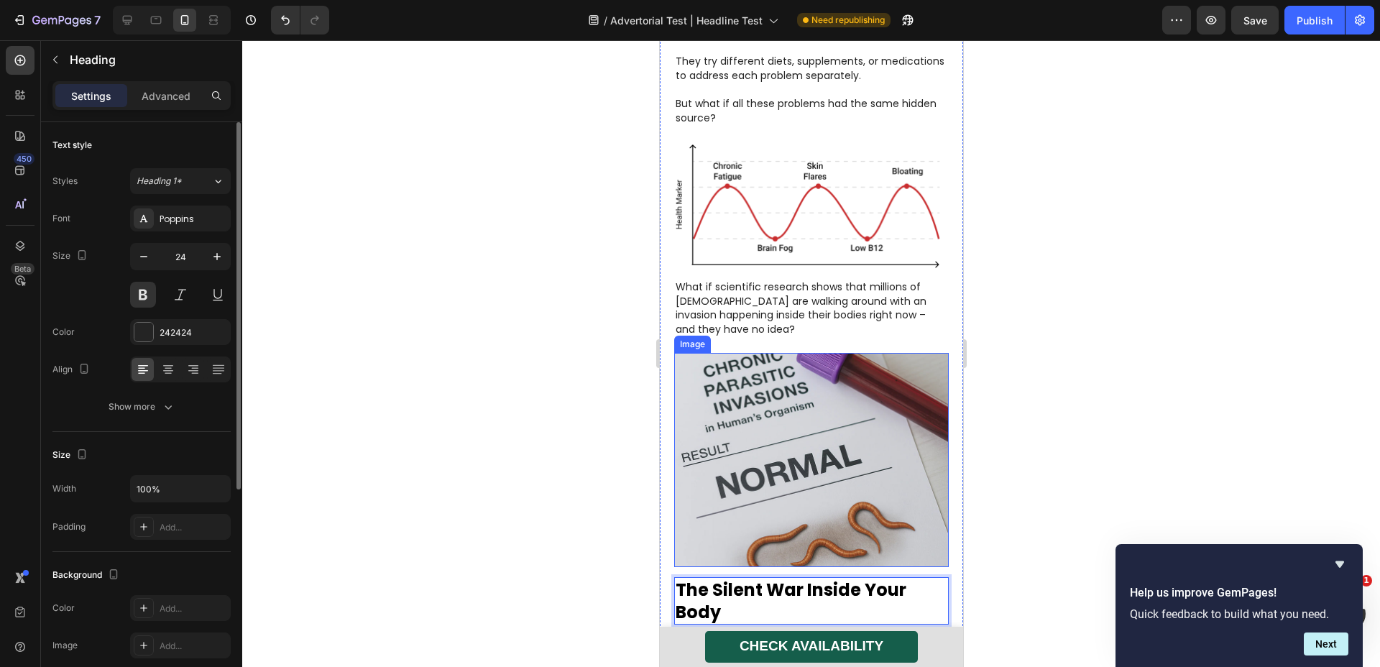
click at [856, 447] on img at bounding box center [811, 460] width 275 height 214
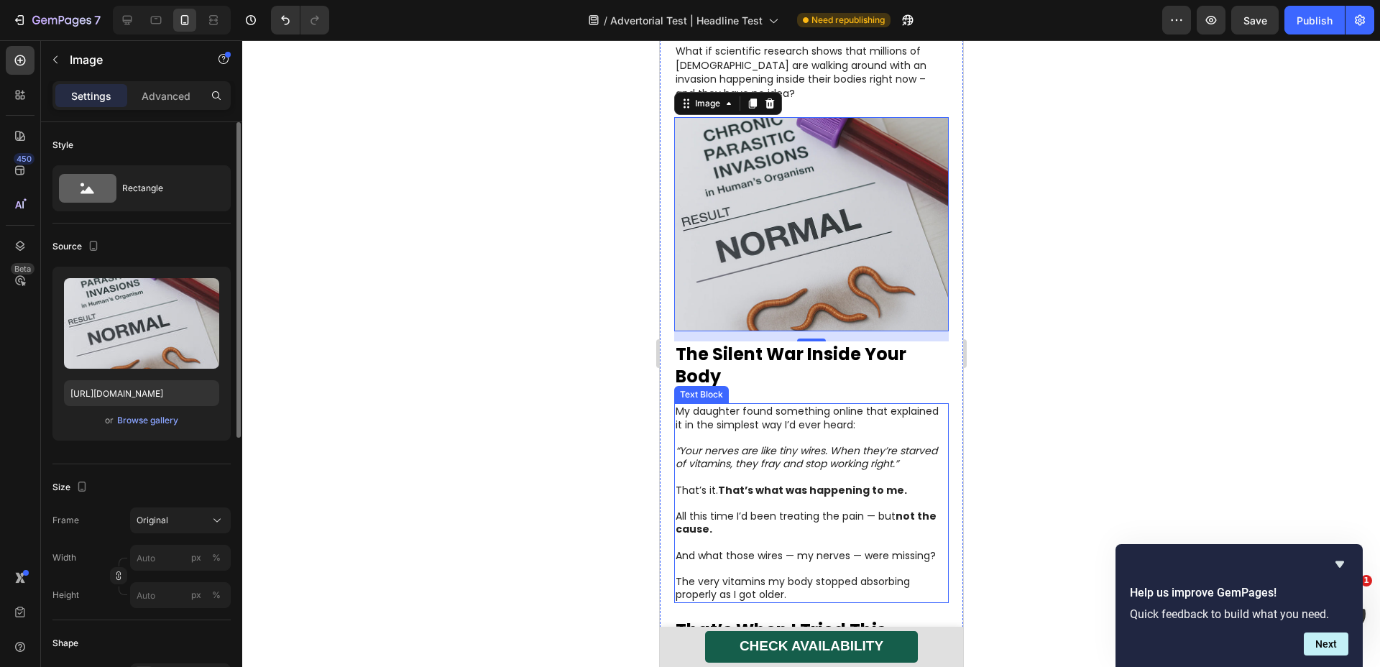
scroll to position [1651, 0]
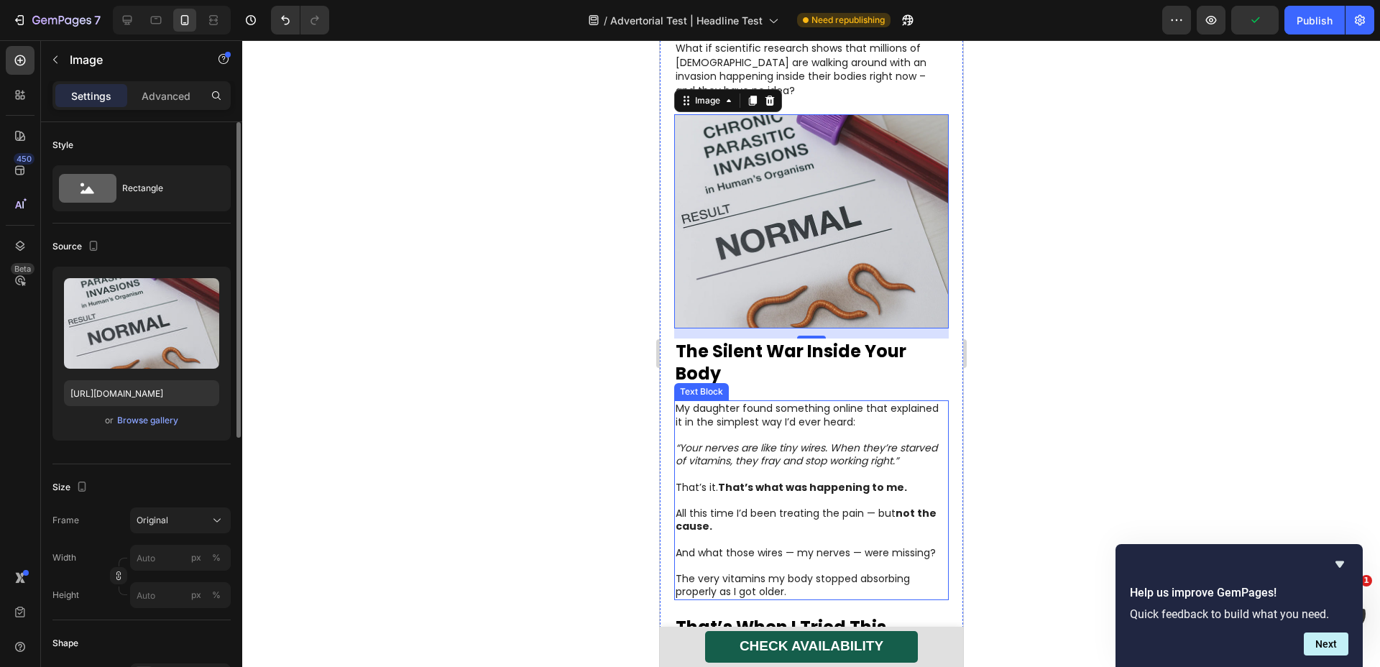
click at [787, 441] on icon "“Your nerves are like tiny wires. When they’re starved of vitamins, they fray a…" at bounding box center [806, 454] width 262 height 27
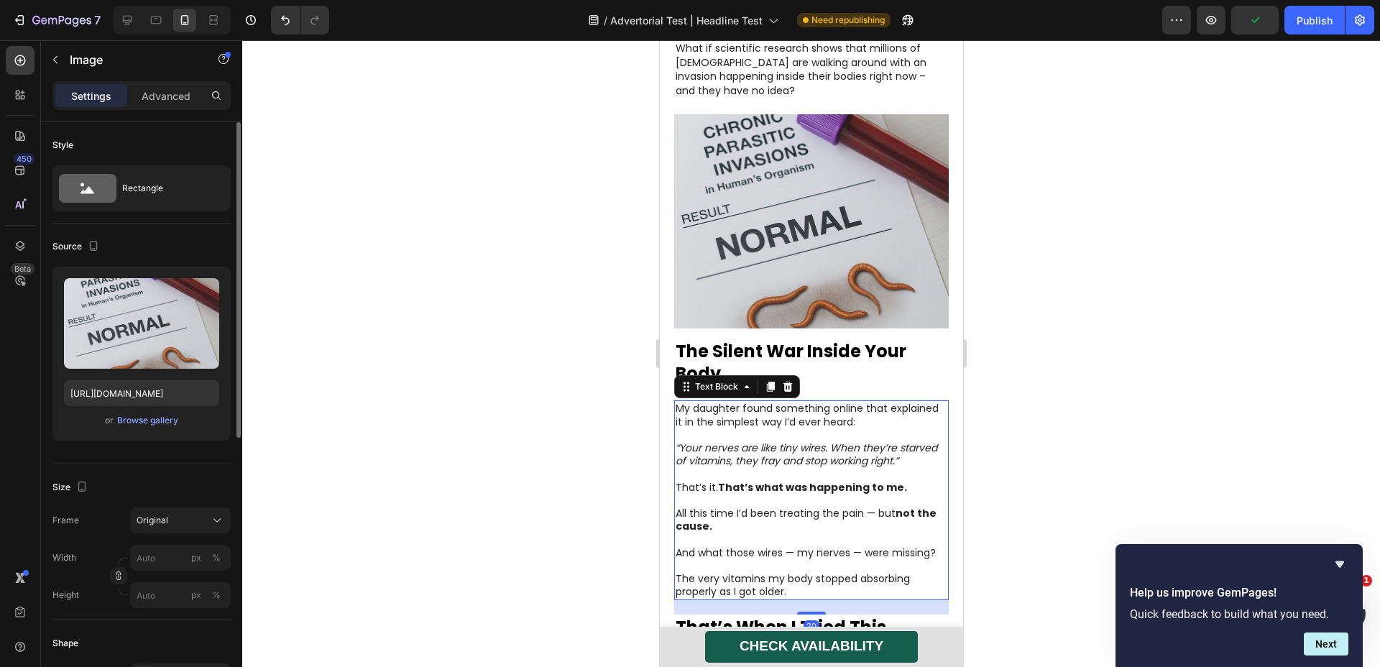
click at [787, 441] on icon "“Your nerves are like tiny wires. When they’re starved of vitamins, they fray a…" at bounding box center [806, 454] width 262 height 27
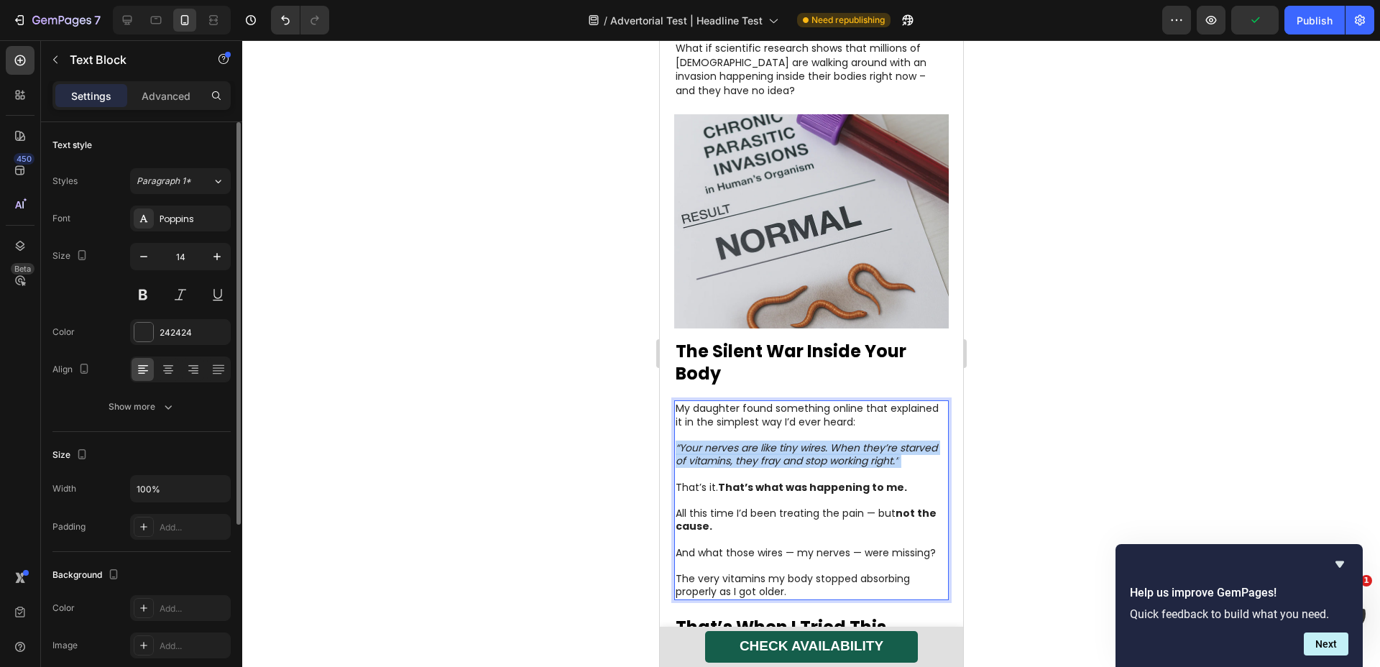
click at [787, 441] on icon "“Your nerves are like tiny wires. When they’re starved of vitamins, they fray a…" at bounding box center [806, 454] width 262 height 27
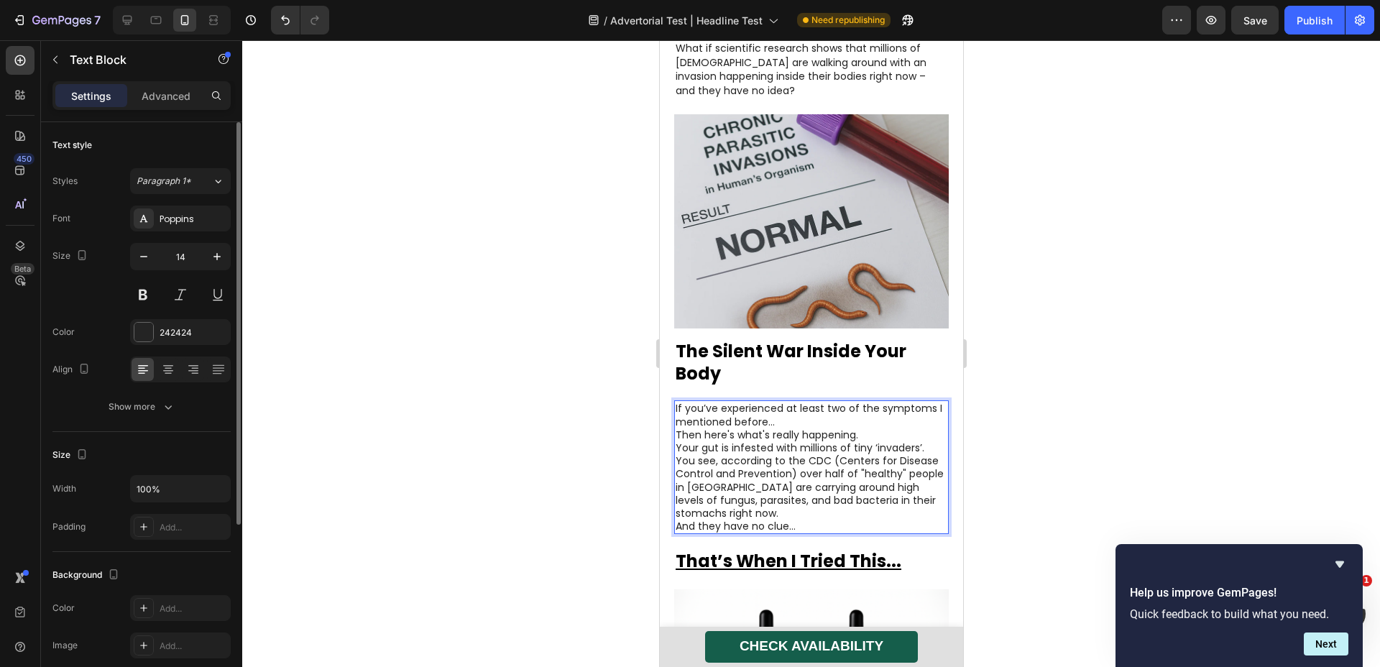
click at [825, 402] on p "If you’ve experienced at least two of the symptoms I mentioned before…" at bounding box center [811, 415] width 272 height 26
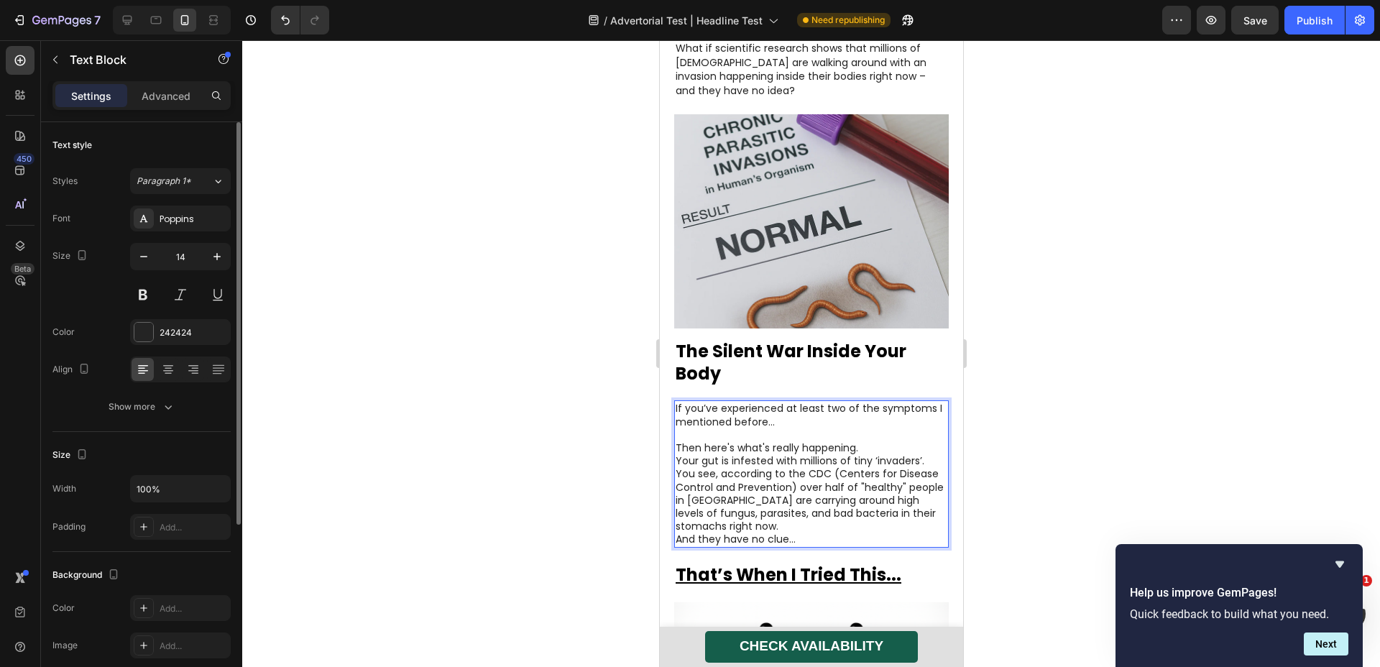
click at [884, 441] on p "Then here's what's really happening." at bounding box center [811, 447] width 272 height 13
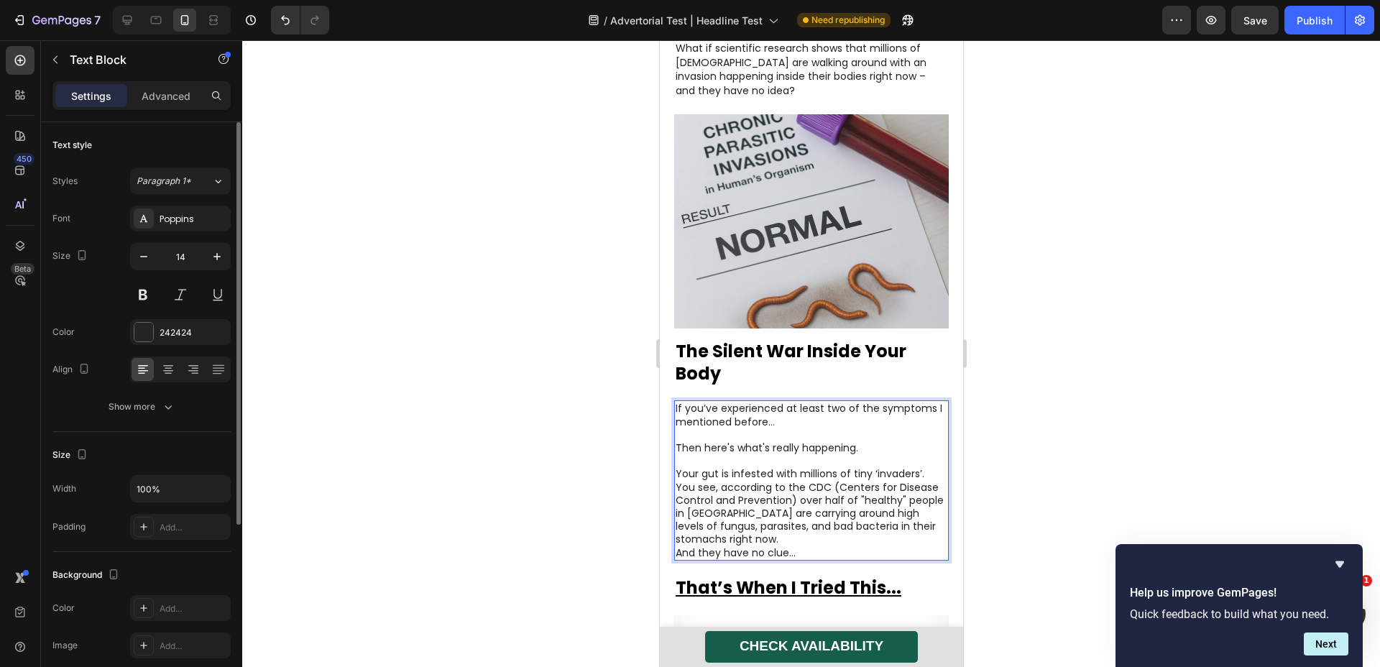
click at [802, 490] on p "You see, according to the CDC (Centers for Disease Control and Prevention) over…" at bounding box center [811, 513] width 272 height 65
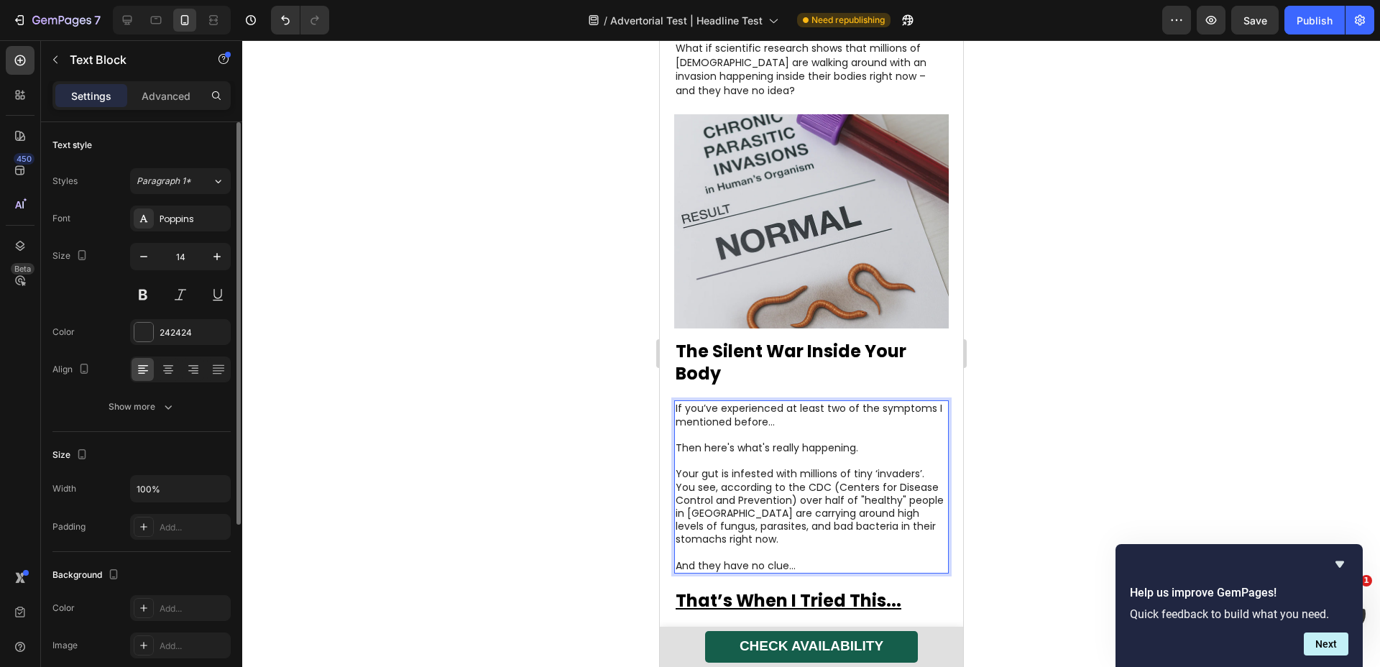
click at [931, 467] on p "Your gut is infested with millions of tiny ‘invaders’." at bounding box center [811, 473] width 272 height 13
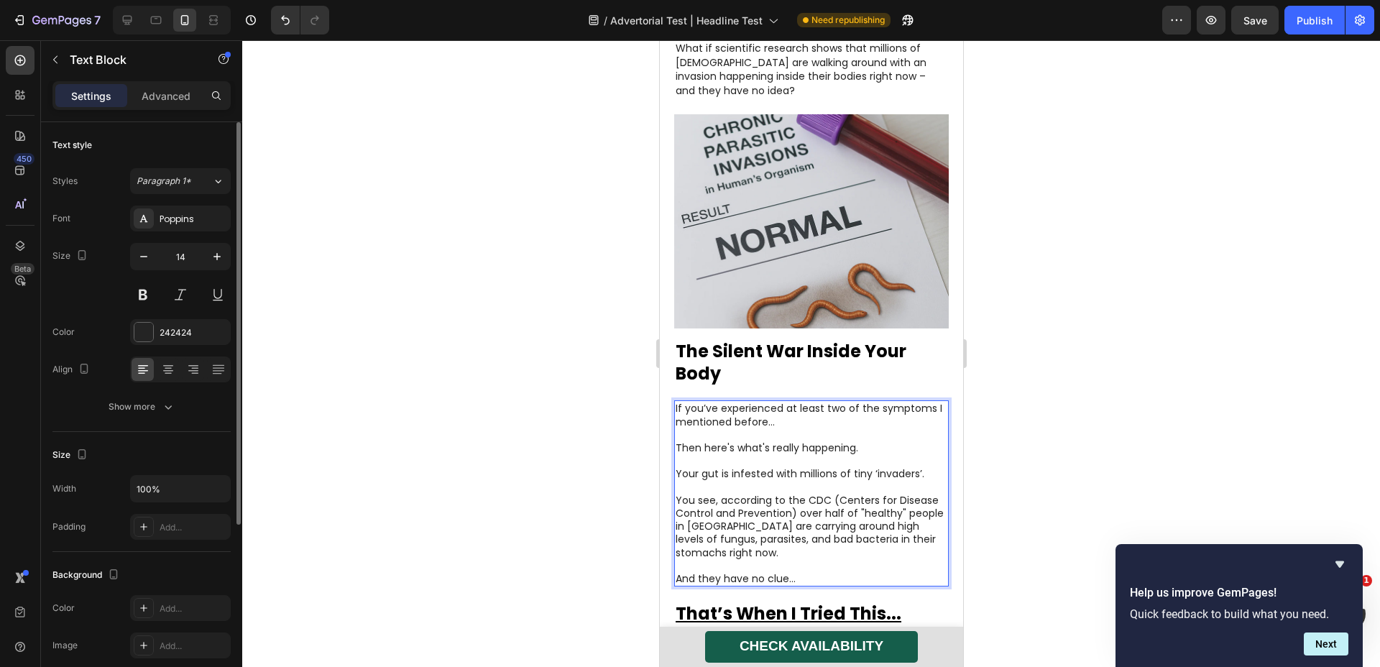
click at [748, 494] on p "You see, according to the CDC (Centers for Disease Control and Prevention) over…" at bounding box center [811, 526] width 272 height 65
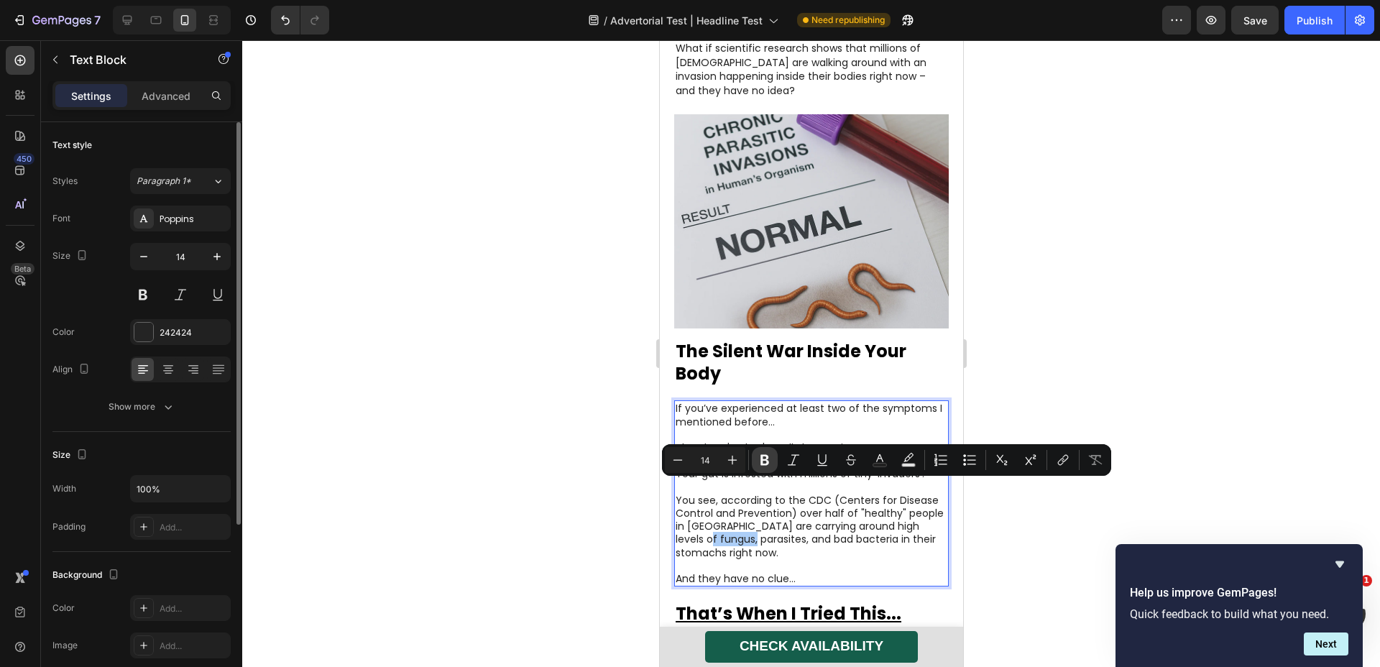
click at [769, 466] on icon "Editor contextual toolbar" at bounding box center [765, 460] width 14 height 14
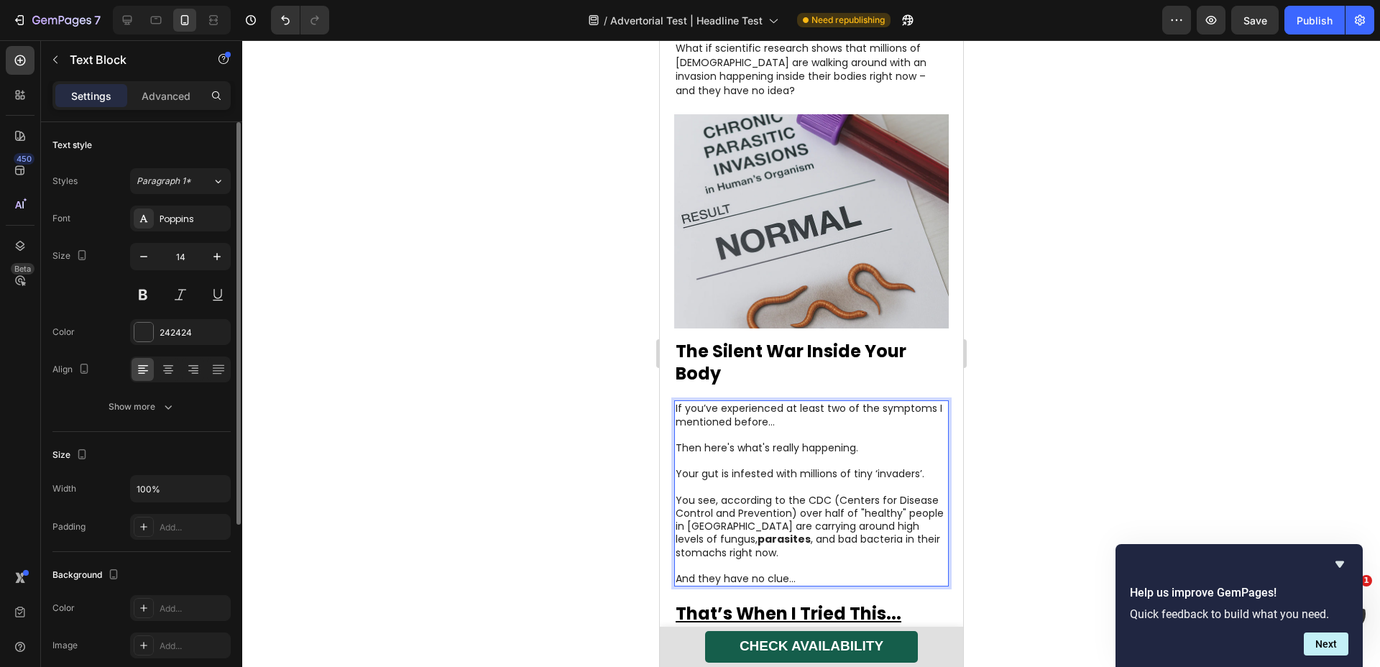
click at [715, 494] on p "You see, according to the CDC (Centers for Disease Control and Prevention) over…" at bounding box center [811, 526] width 272 height 65
click at [701, 494] on p "You see, according to the CDC (Centers for Disease Control and Prevention) over…" at bounding box center [811, 526] width 272 height 65
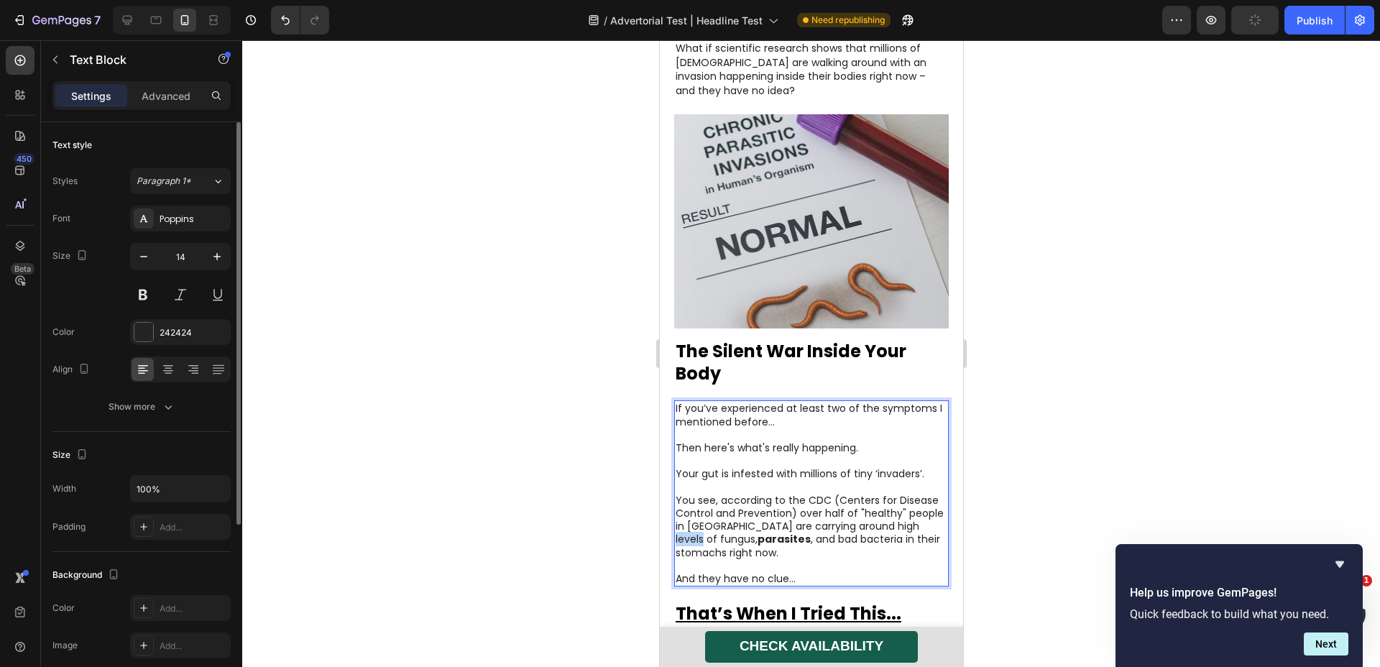
click at [697, 494] on p "You see, according to the CDC (Centers for Disease Control and Prevention) over…" at bounding box center [811, 526] width 272 height 65
click at [710, 494] on p "You see, according to the CDC (Centers for Disease Control and Prevention) over…" at bounding box center [811, 526] width 272 height 65
click at [815, 508] on p "You see, according to the CDC (Centers for Disease Control and Prevention) over…" at bounding box center [811, 526] width 272 height 65
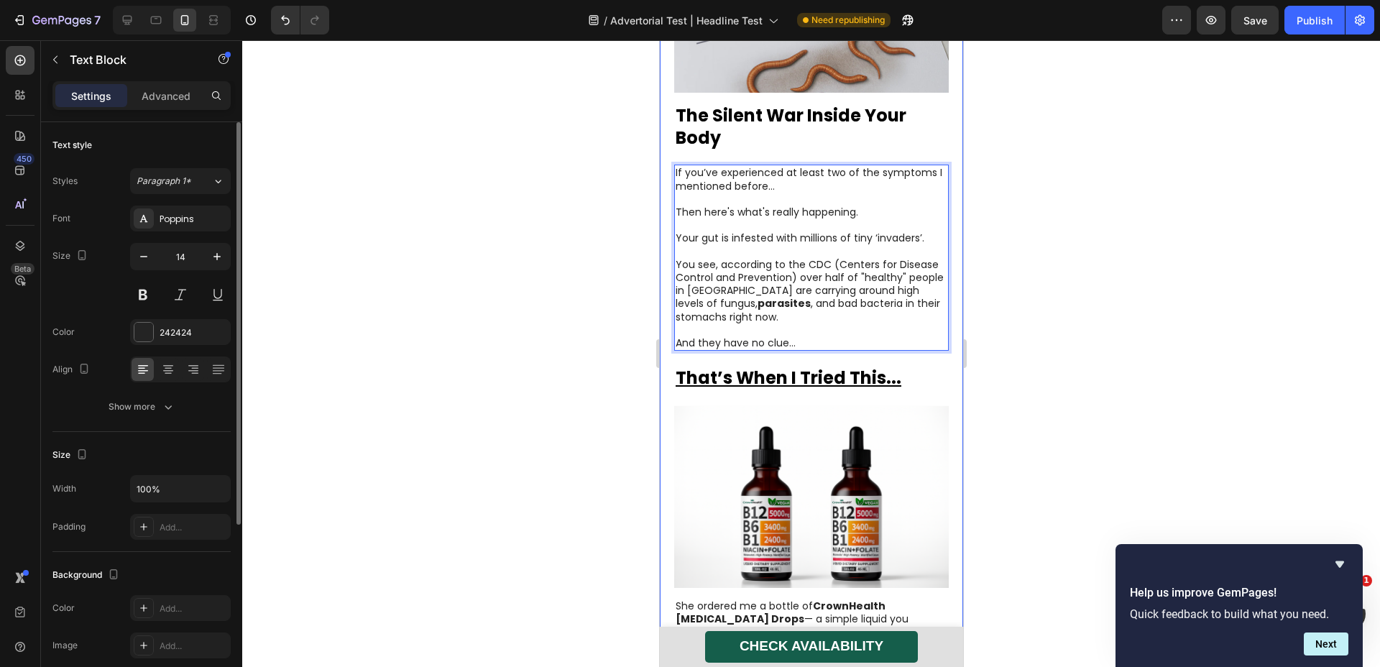
scroll to position [1922, 0]
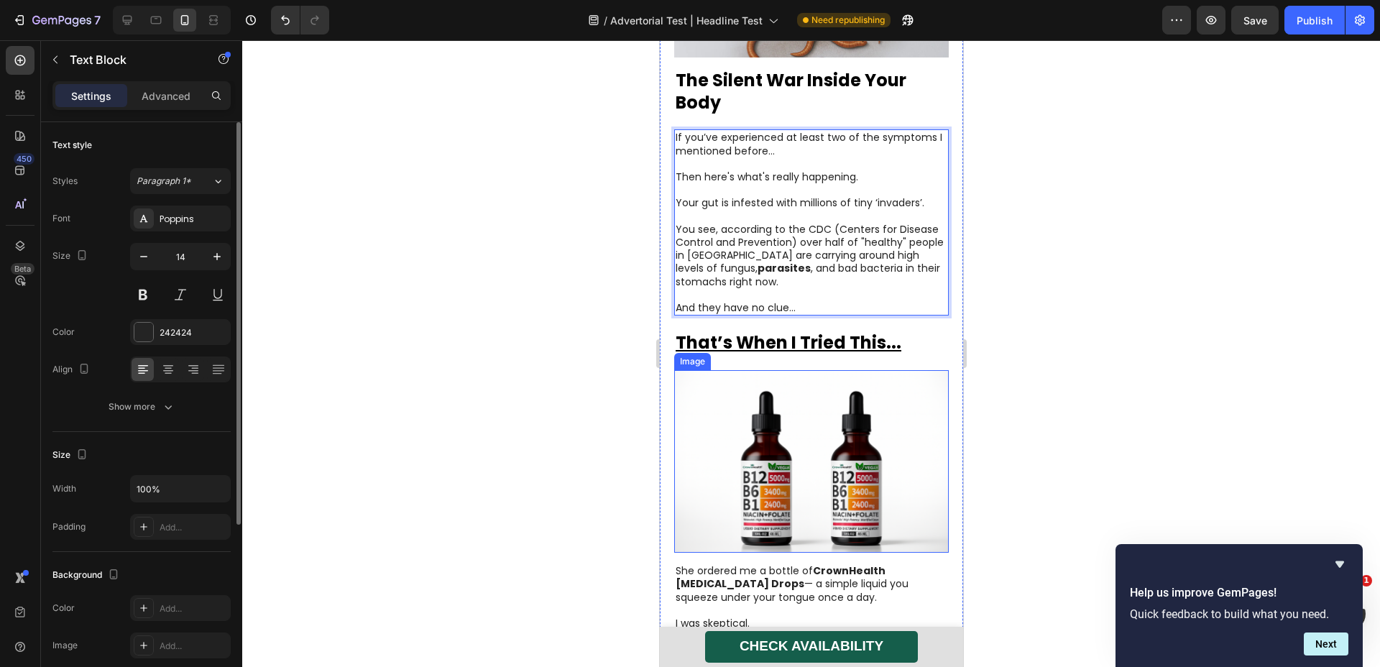
click at [786, 370] on img at bounding box center [811, 461] width 275 height 183
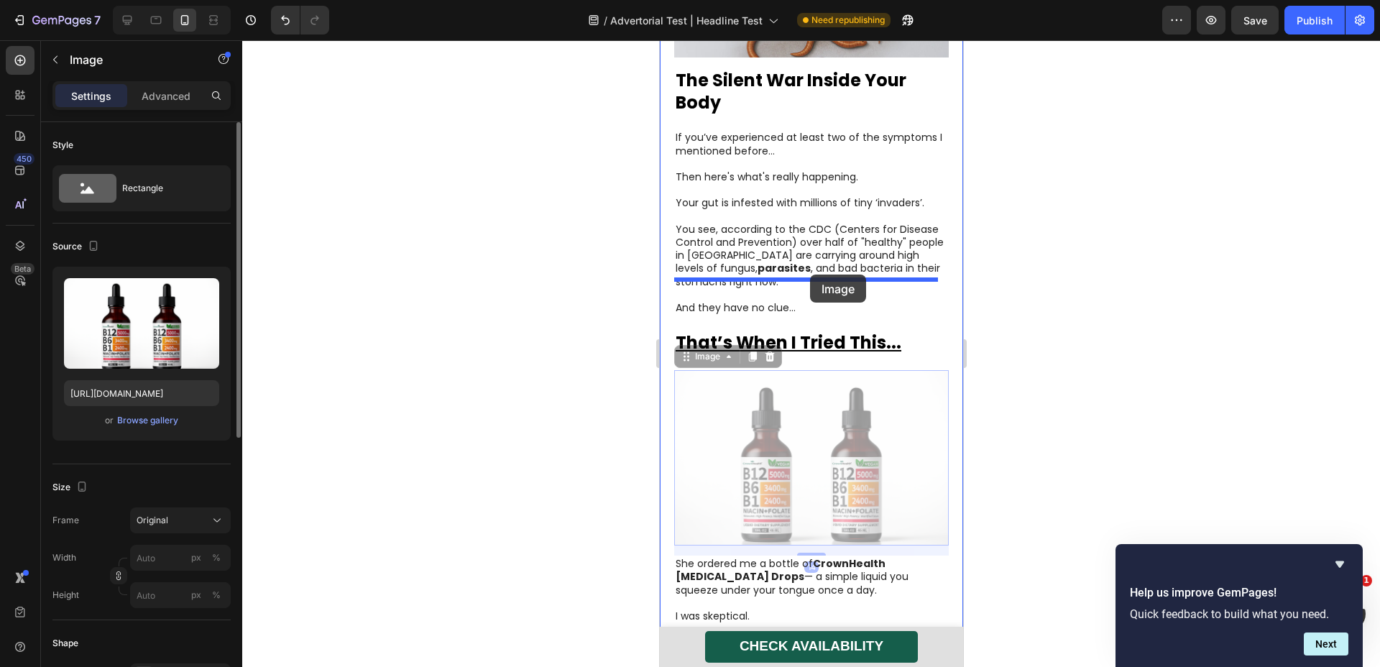
drag, startPoint x: 795, startPoint y: 387, endPoint x: 810, endPoint y: 275, distance: 113.1
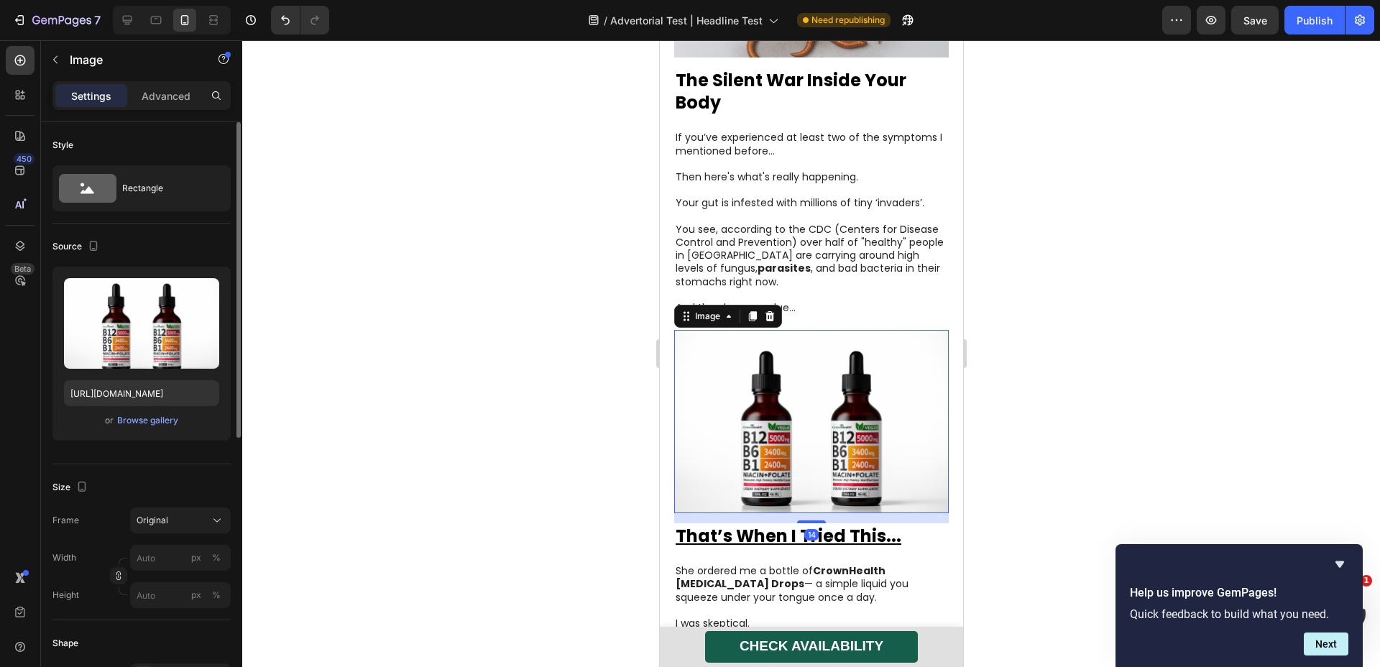
click at [807, 330] on img at bounding box center [811, 421] width 275 height 183
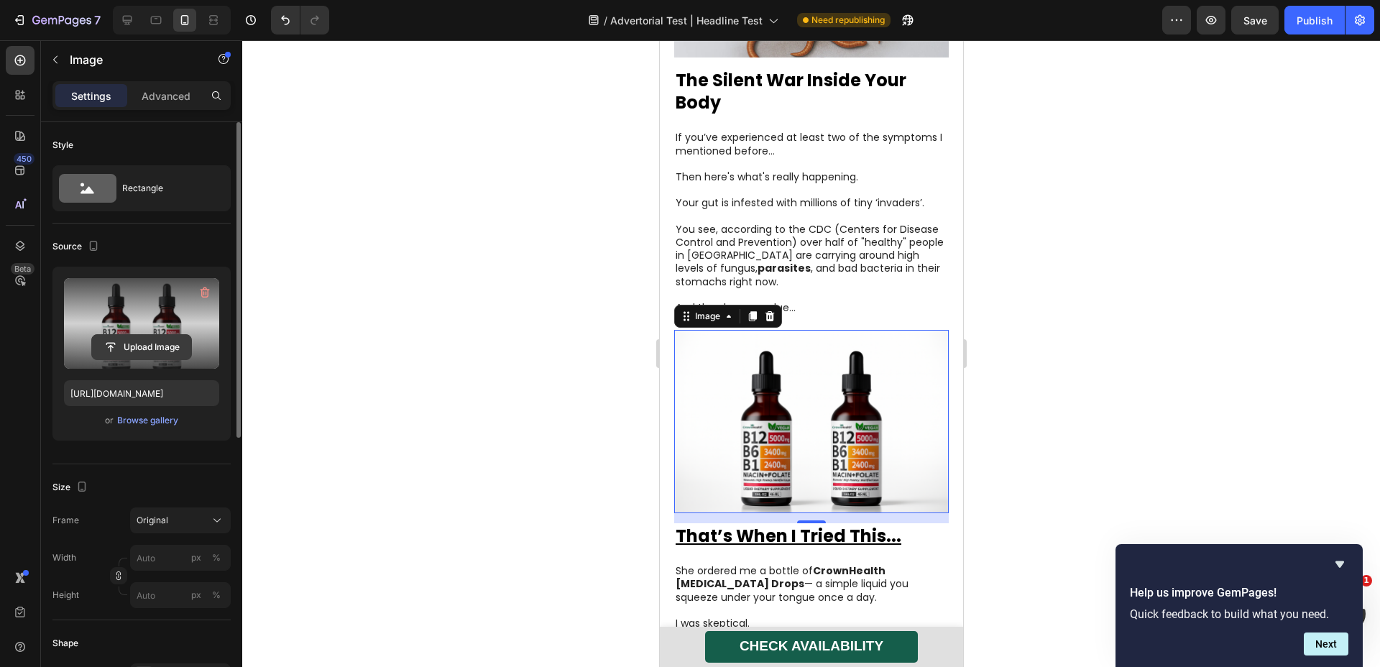
click at [161, 348] on input "file" at bounding box center [141, 347] width 99 height 24
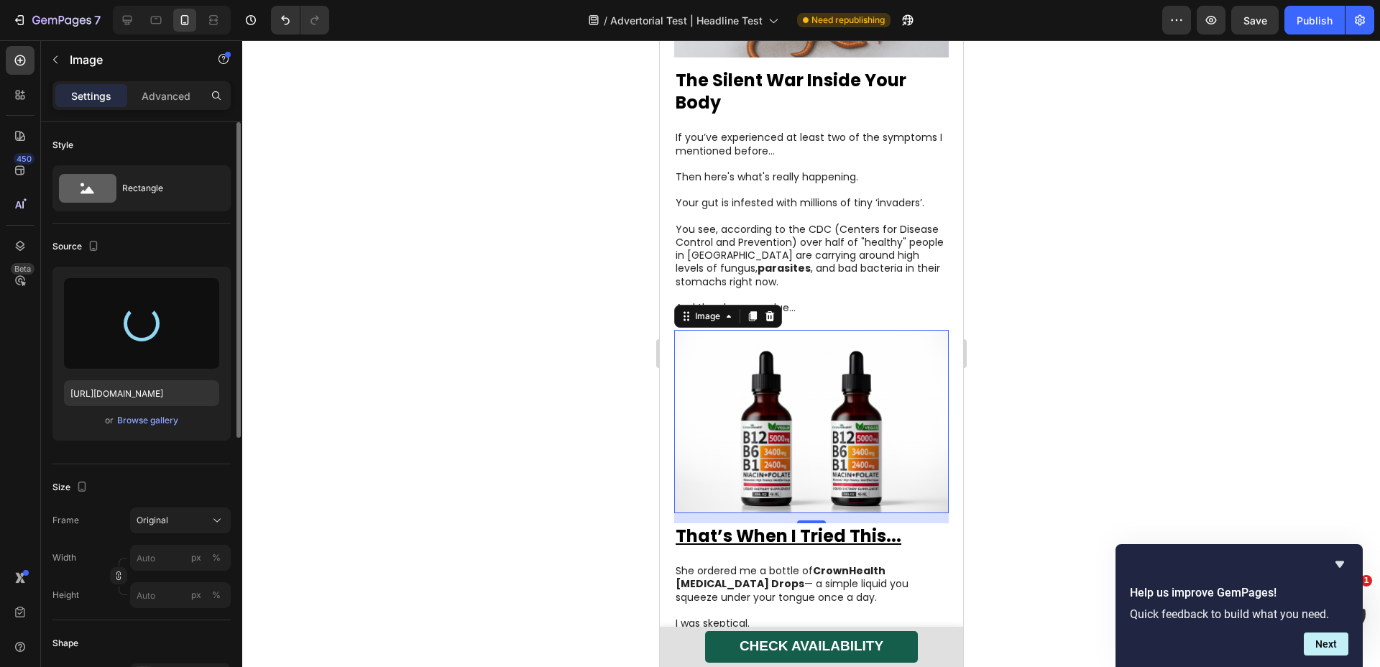
type input "[URL][DOMAIN_NAME]"
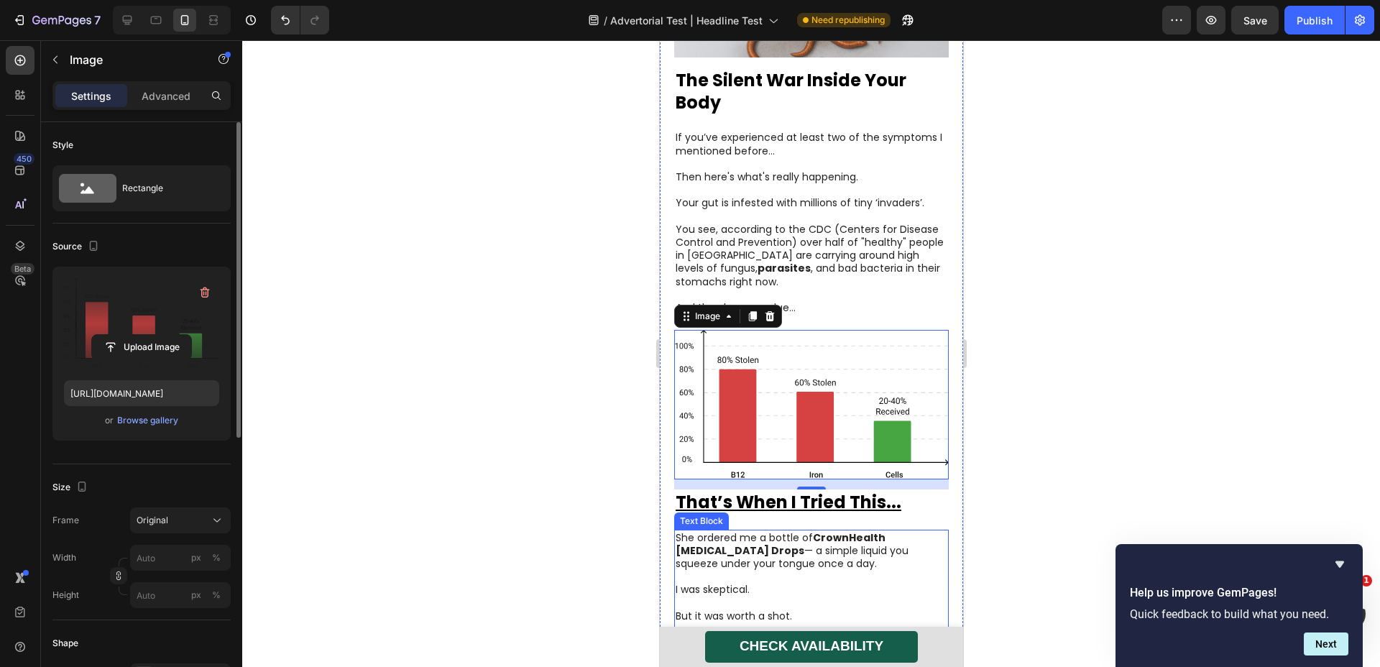
click at [796, 531] on span "She ordered me a bottle of CrownHealth B-Complex Drops — a simple liquid you sq…" at bounding box center [791, 551] width 233 height 40
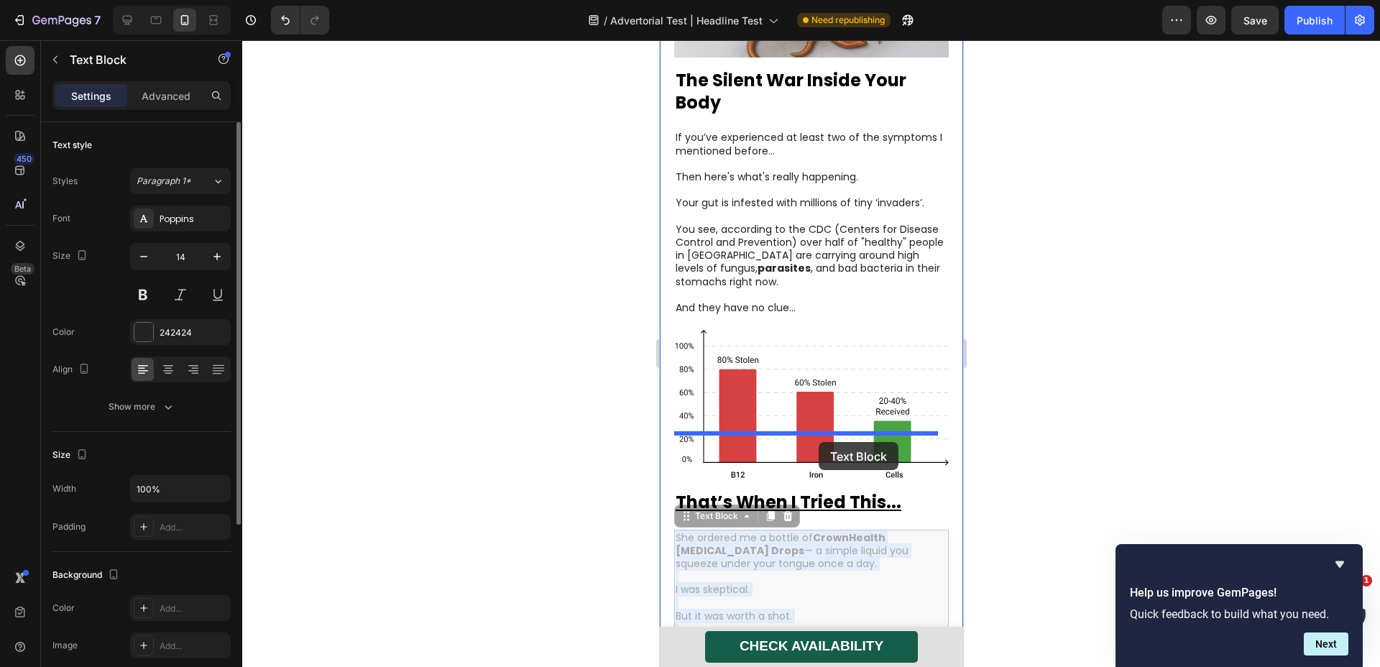
drag, startPoint x: 792, startPoint y: 526, endPoint x: 818, endPoint y: 442, distance: 87.5
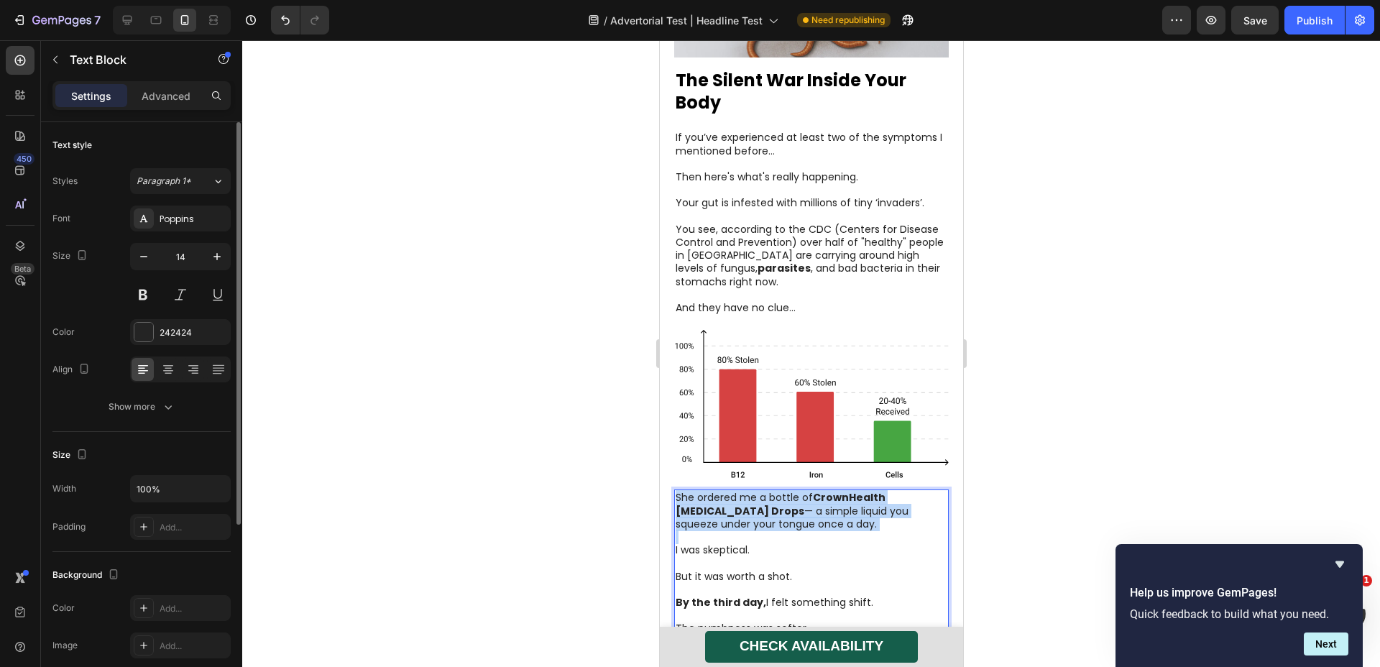
click at [813, 490] on span "She ordered me a bottle of CrownHealth B-Complex Drops — a simple liquid you sq…" at bounding box center [791, 510] width 233 height 40
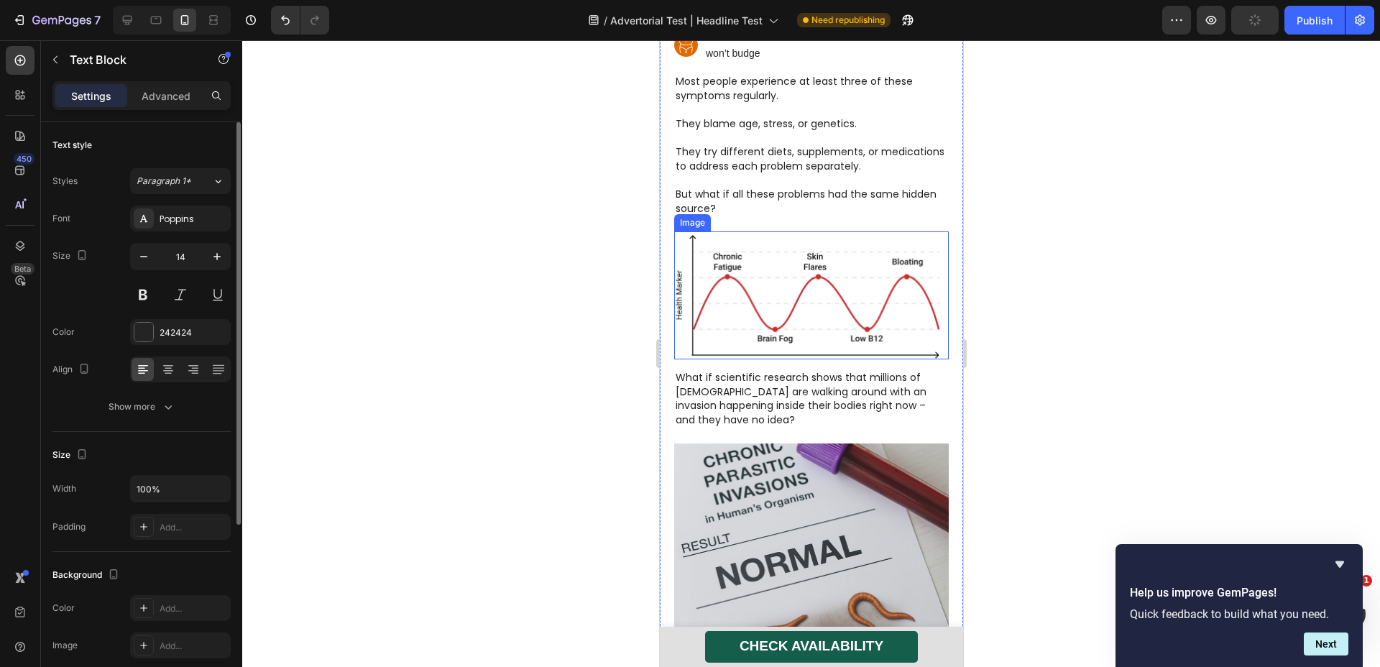
scroll to position [1024, 0]
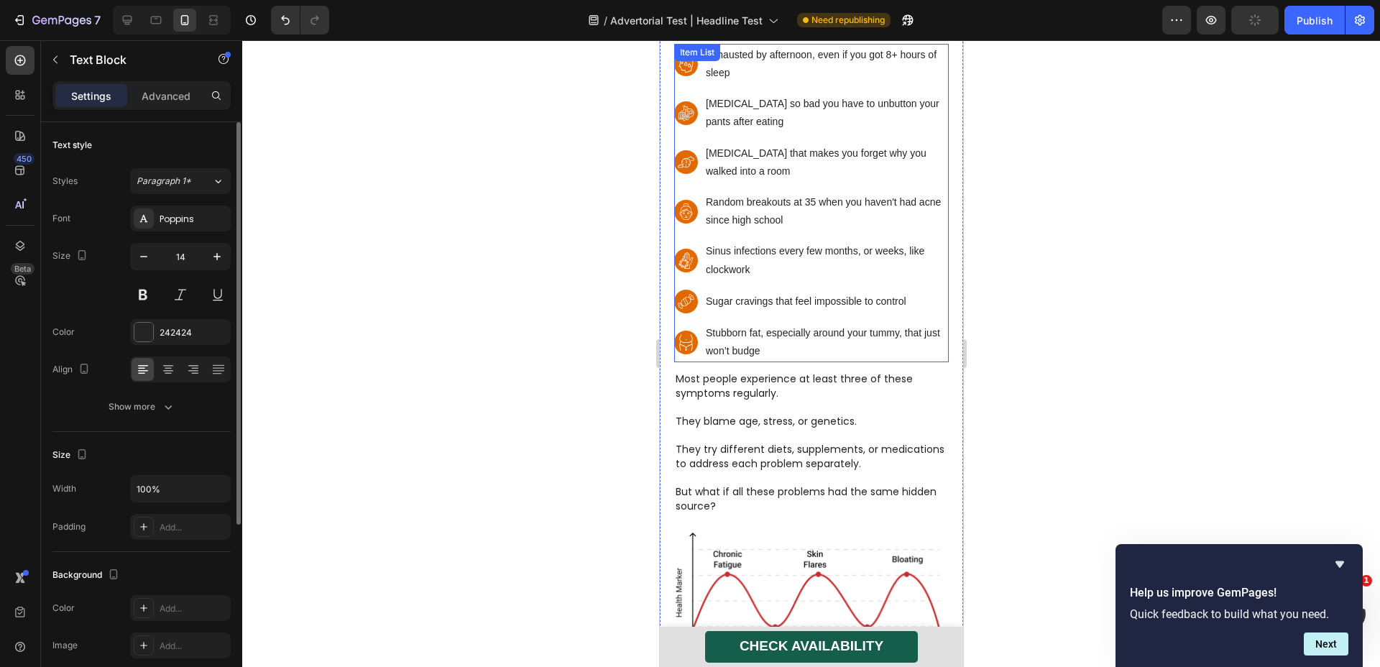
click at [930, 293] on p "Sugar cravings that feel impossible to control" at bounding box center [825, 302] width 241 height 18
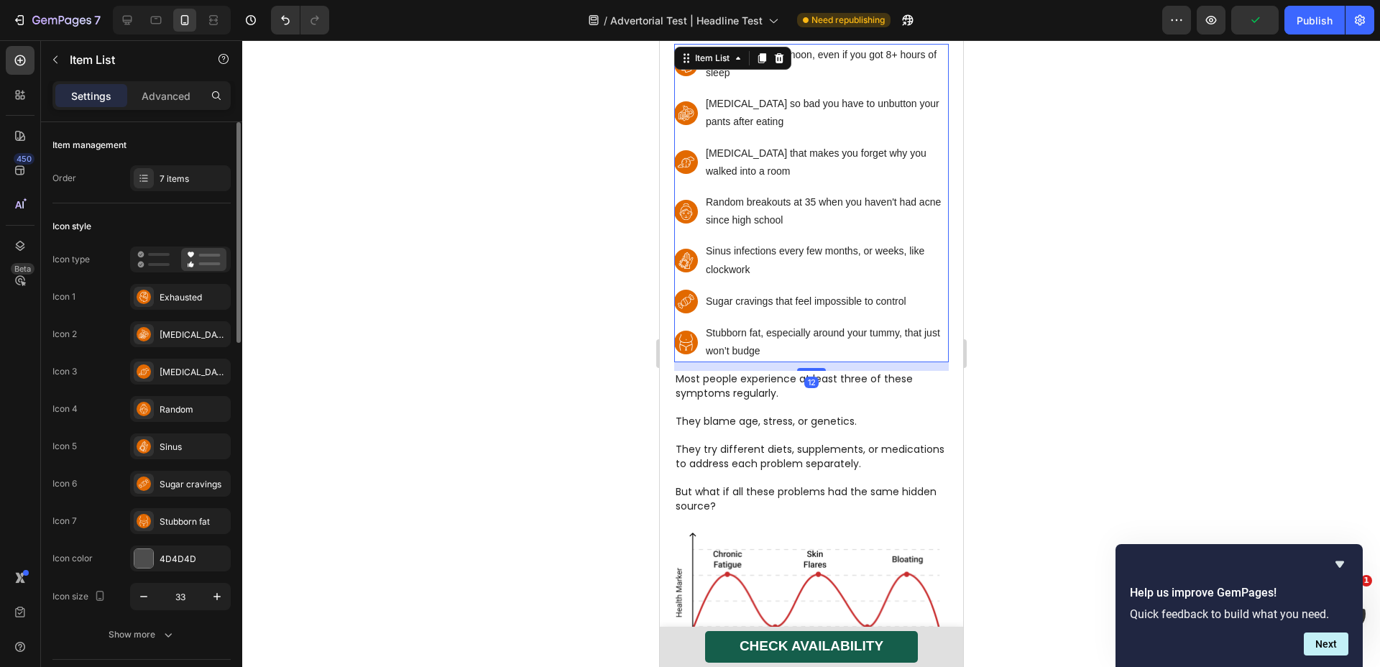
click at [924, 280] on div "Exhausted by afternoon, even if you got 8+ hours of sleep Bloating so bad you h…" at bounding box center [811, 203] width 275 height 319
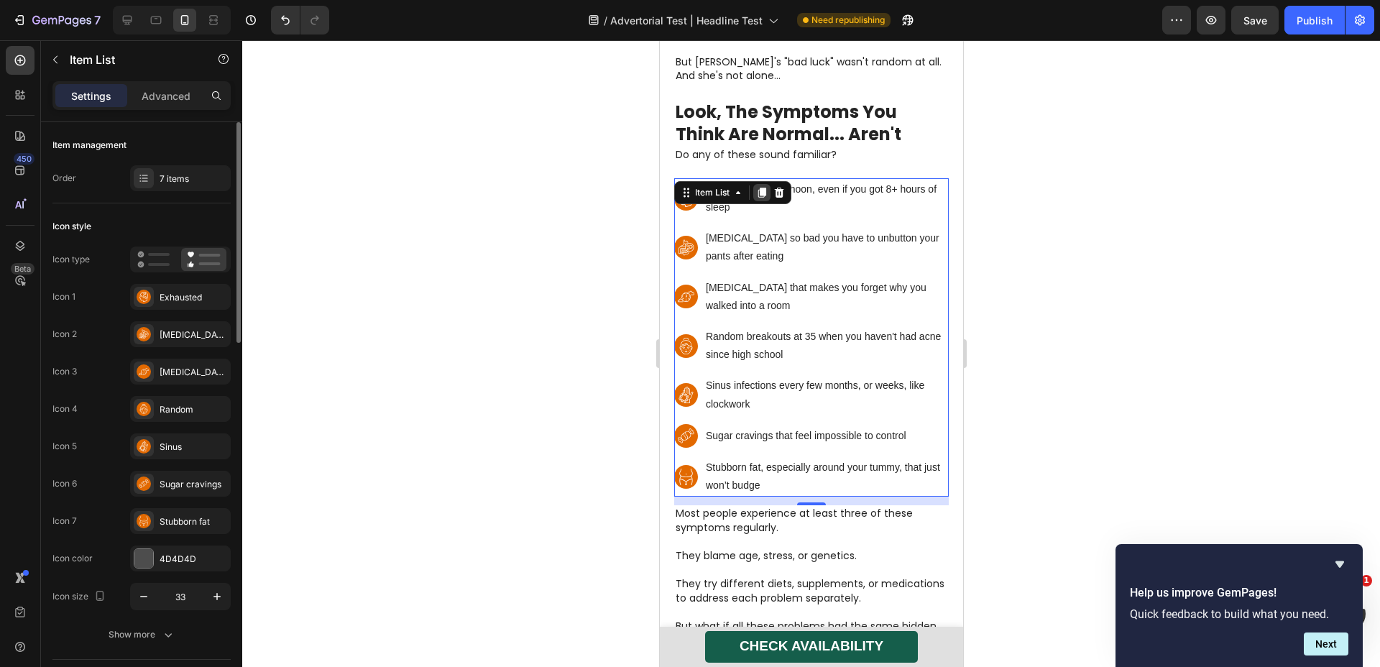
click at [760, 188] on icon at bounding box center [762, 193] width 8 height 10
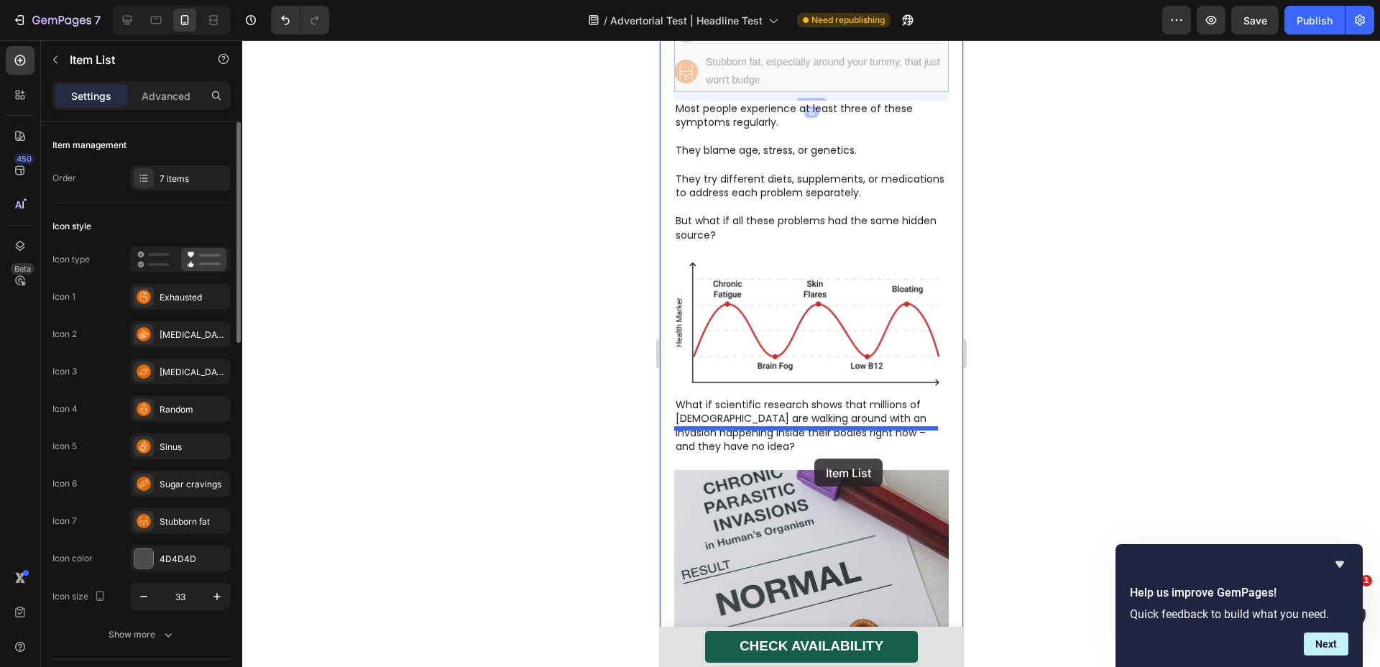
scroll to position [2075, 0]
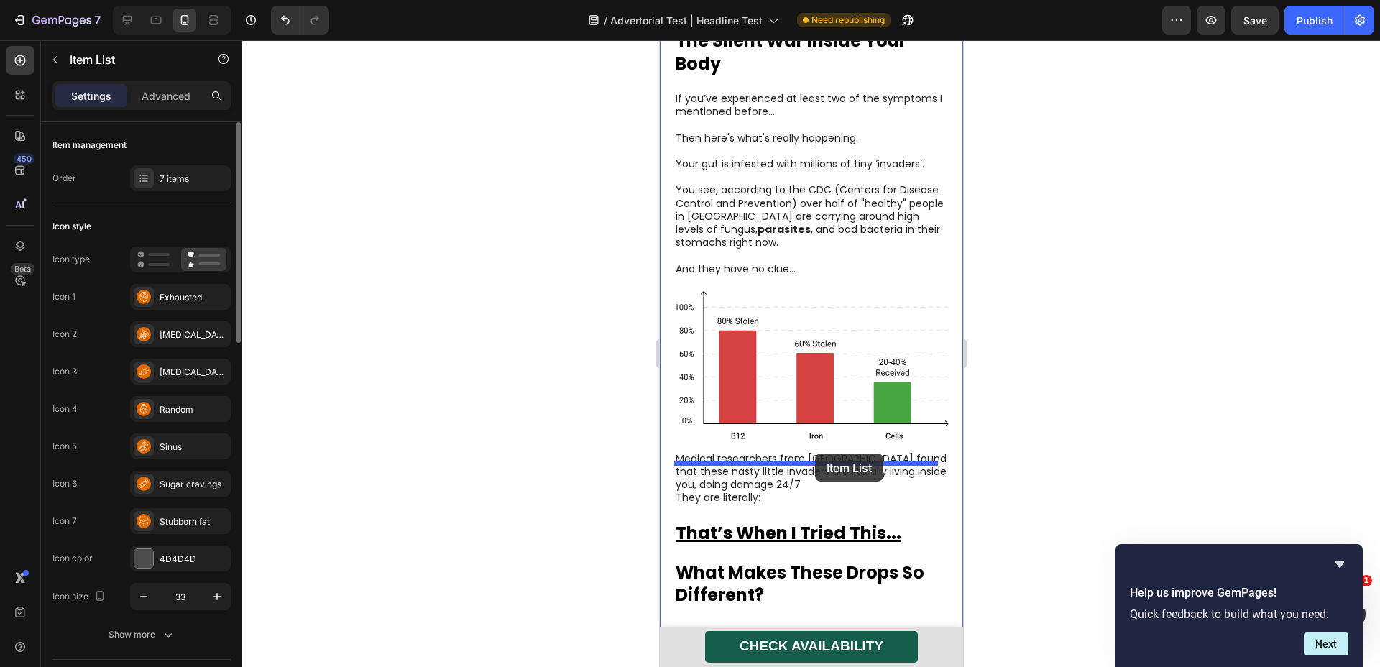
drag, startPoint x: 906, startPoint y: 137, endPoint x: 815, endPoint y: 454, distance: 330.0
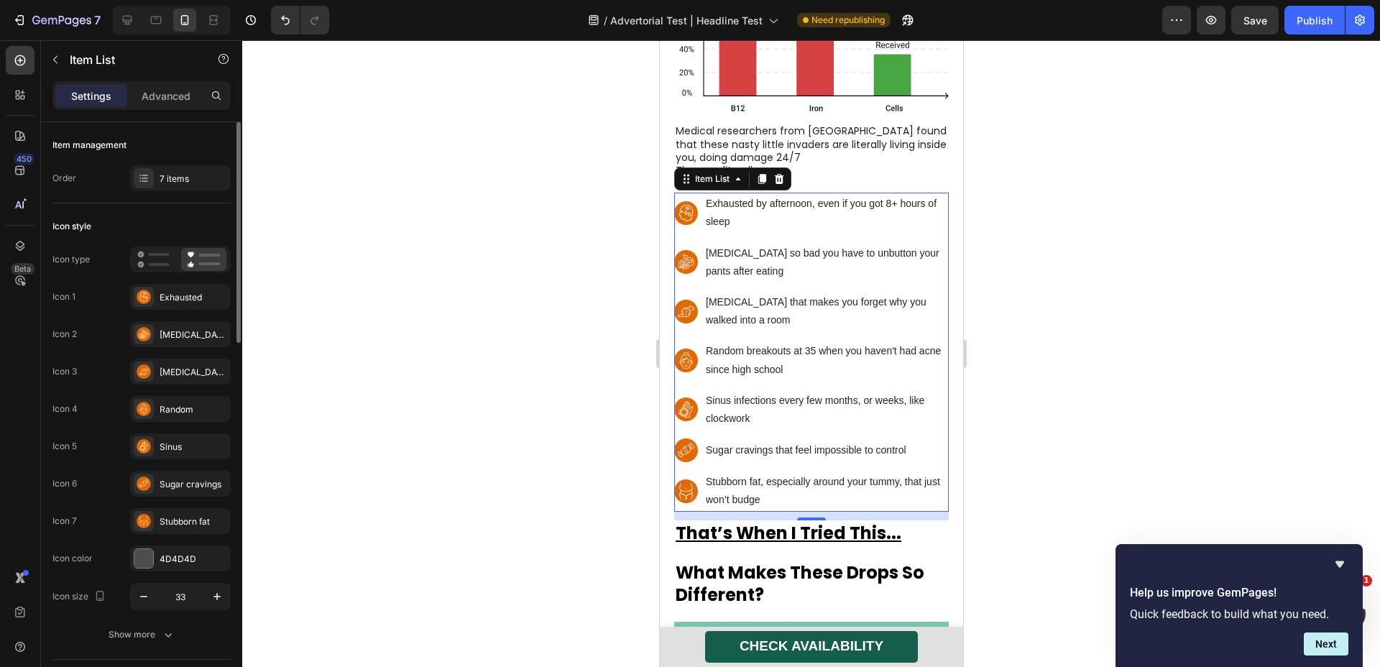
scroll to position [1961, 0]
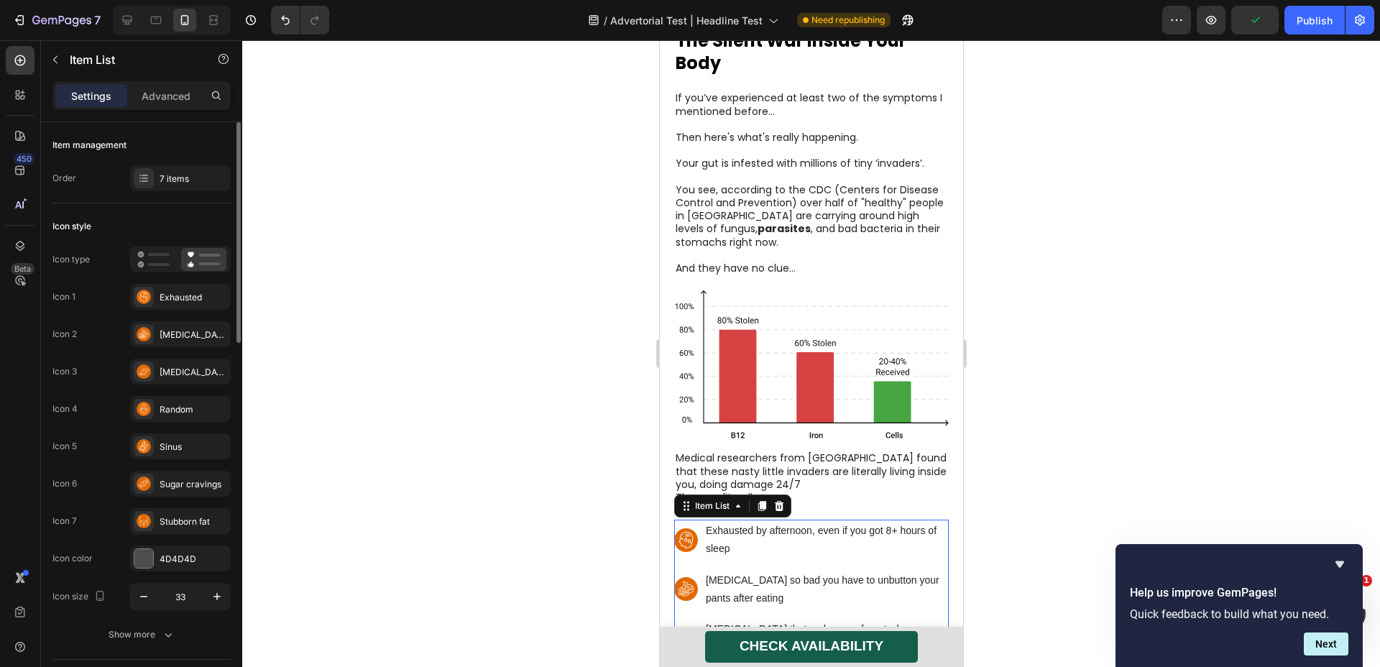
click at [679, 528] on rect at bounding box center [686, 540] width 24 height 24
click at [183, 306] on div "Exhausted" at bounding box center [180, 297] width 101 height 26
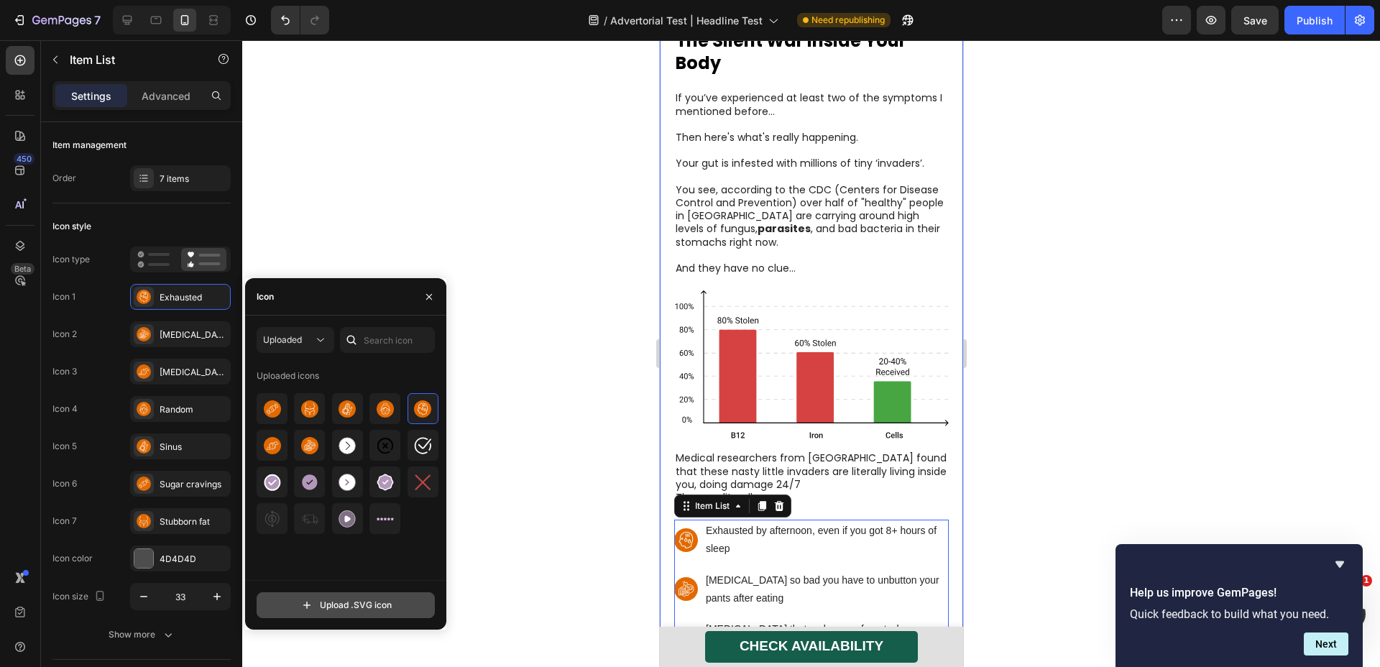
click at [367, 606] on input "file" at bounding box center [345, 605] width 177 height 24
type input "C:\fakepath\exclamation_red.svg"
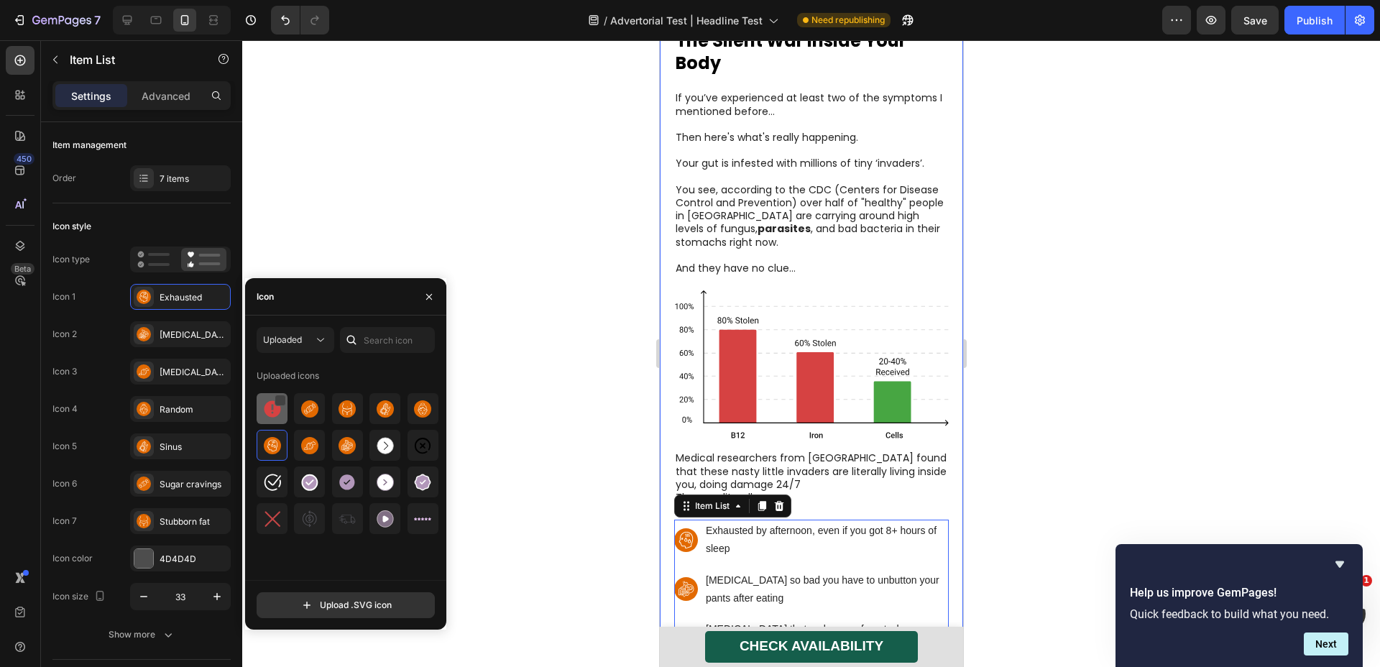
click at [285, 404] on div at bounding box center [281, 401] width 12 height 12
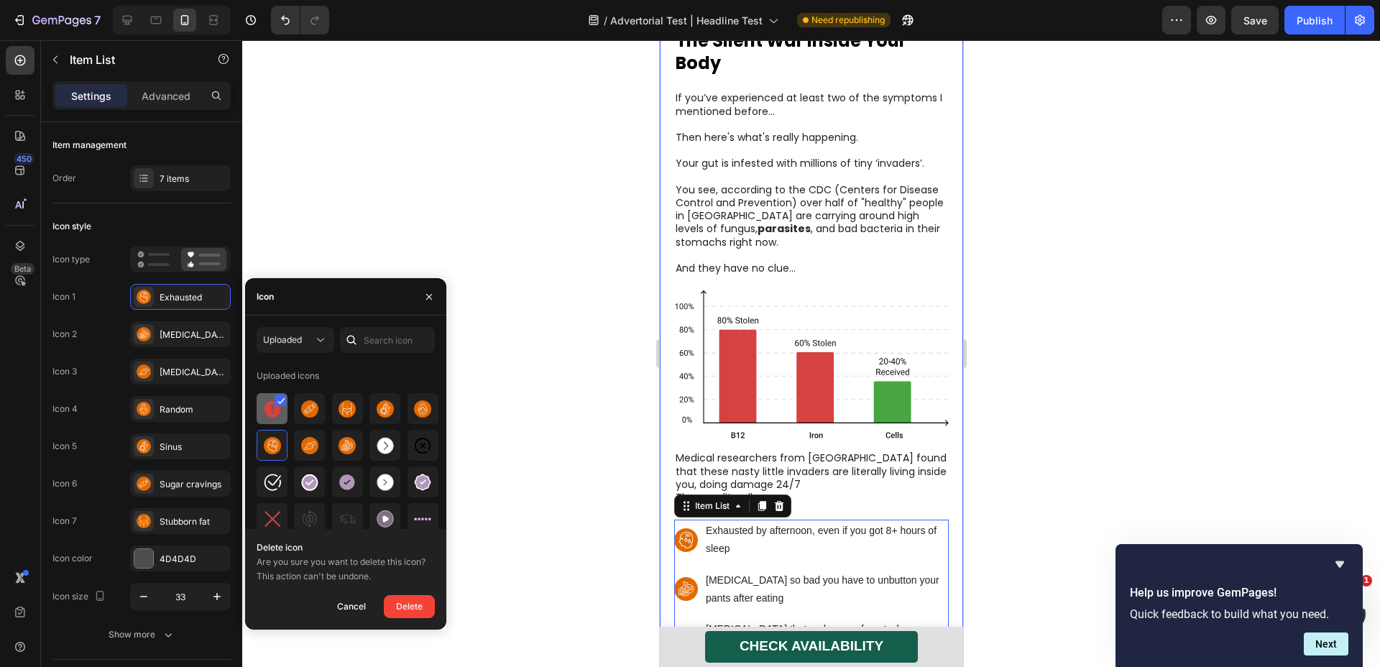
click at [283, 398] on icon at bounding box center [282, 401] width 8 height 7
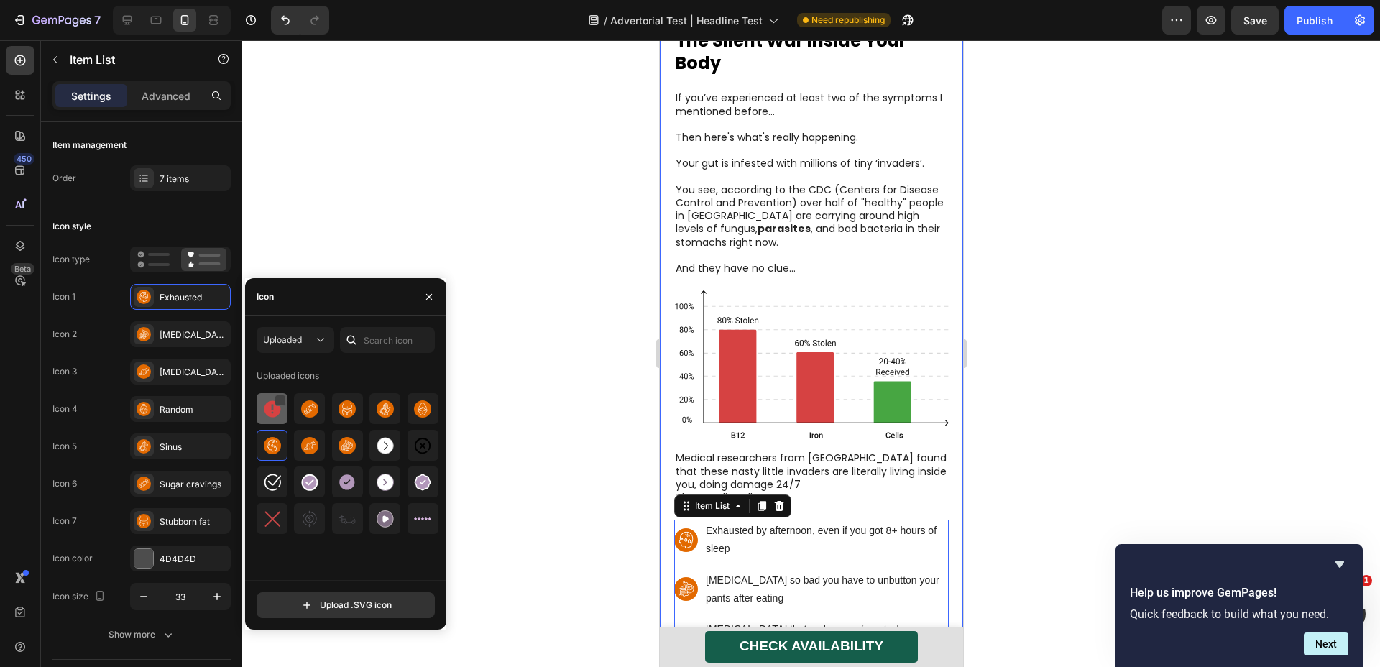
click at [269, 416] on img at bounding box center [272, 408] width 17 height 17
click at [143, 329] on rect at bounding box center [144, 334] width 14 height 14
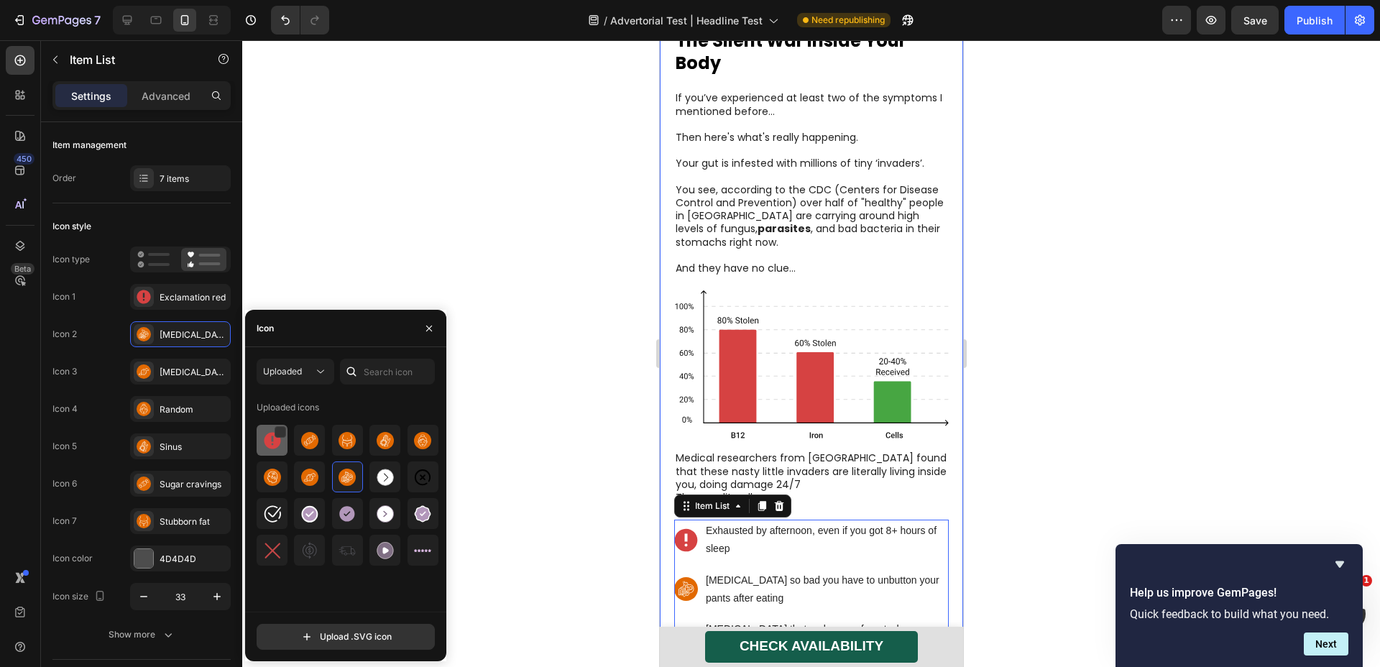
click at [269, 442] on img at bounding box center [272, 440] width 17 height 17
click at [137, 360] on div "[MEDICAL_DATA]" at bounding box center [180, 372] width 101 height 26
click at [270, 439] on img at bounding box center [272, 440] width 17 height 17
click at [194, 409] on div "Random" at bounding box center [194, 409] width 68 height 13
click at [265, 436] on img at bounding box center [272, 440] width 17 height 17
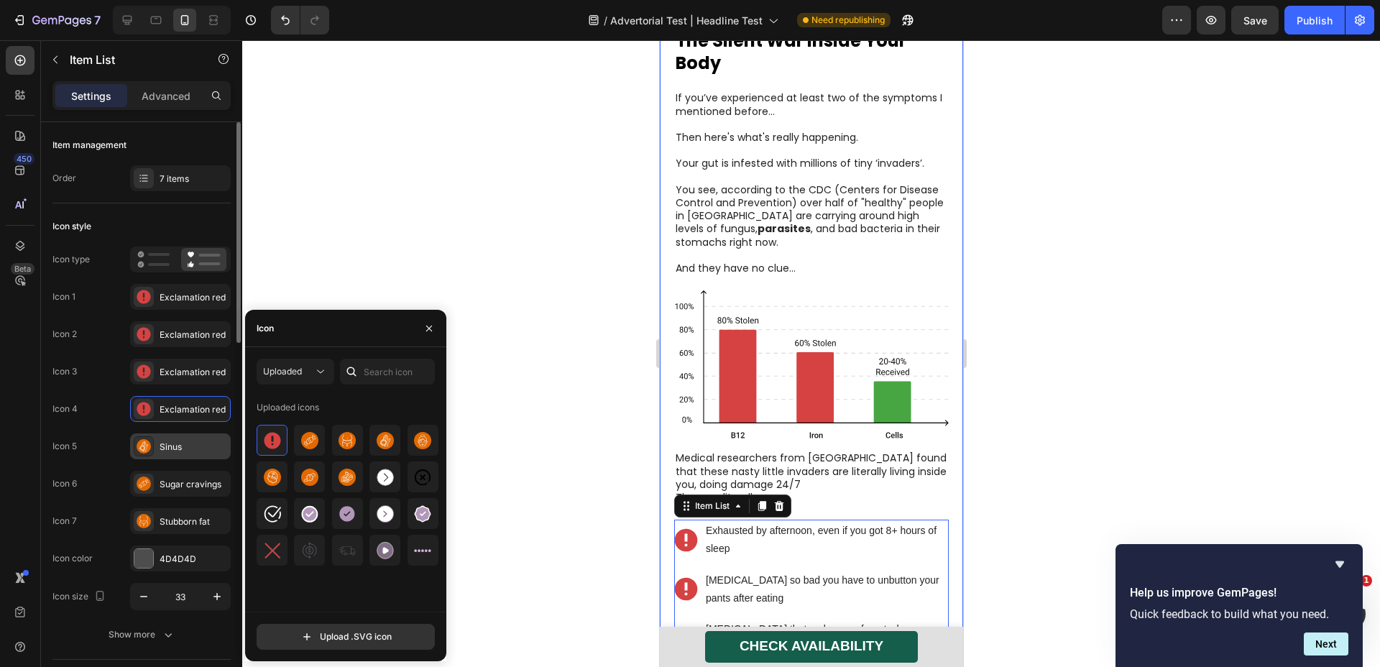
click at [191, 447] on div "Sinus" at bounding box center [194, 447] width 68 height 13
click at [285, 445] on div at bounding box center [272, 440] width 31 height 31
click at [191, 490] on div "Sugar cravings" at bounding box center [180, 484] width 101 height 26
click at [266, 446] on img at bounding box center [272, 440] width 17 height 17
click at [189, 513] on div "Stubborn fat" at bounding box center [180, 521] width 101 height 26
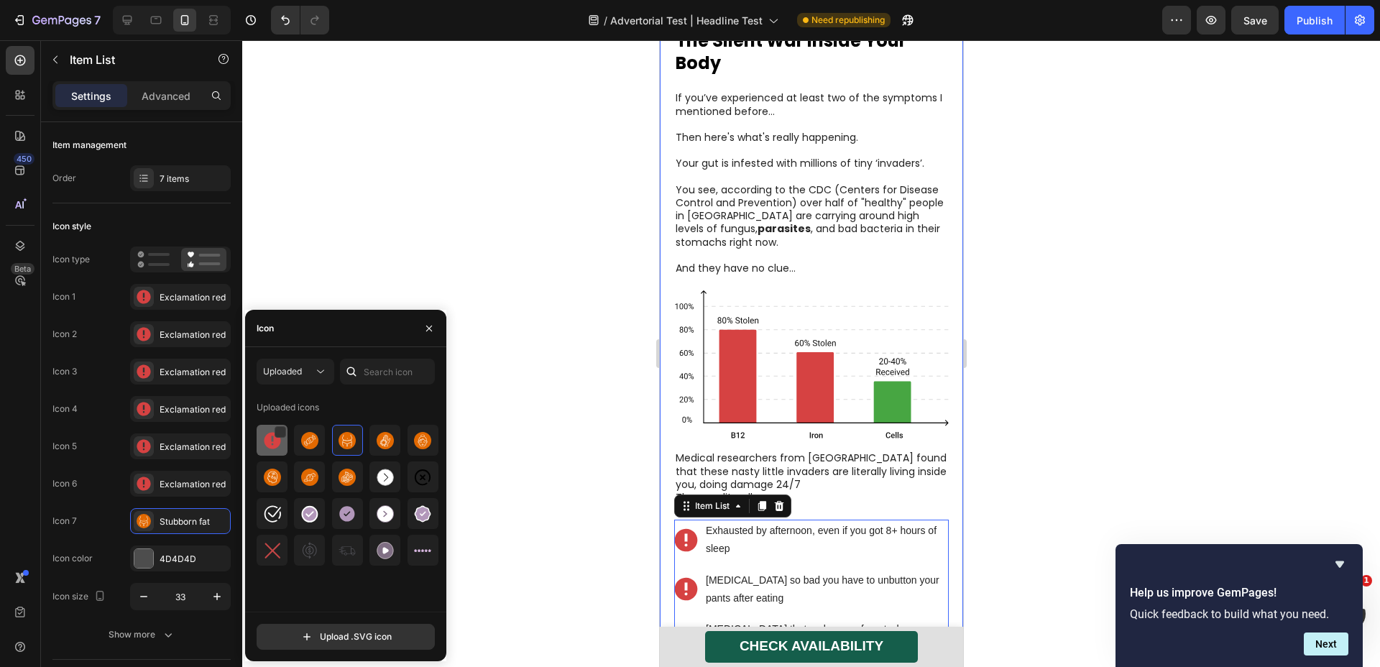
click at [266, 445] on img at bounding box center [272, 440] width 17 height 17
click at [546, 423] on div at bounding box center [811, 353] width 1138 height 627
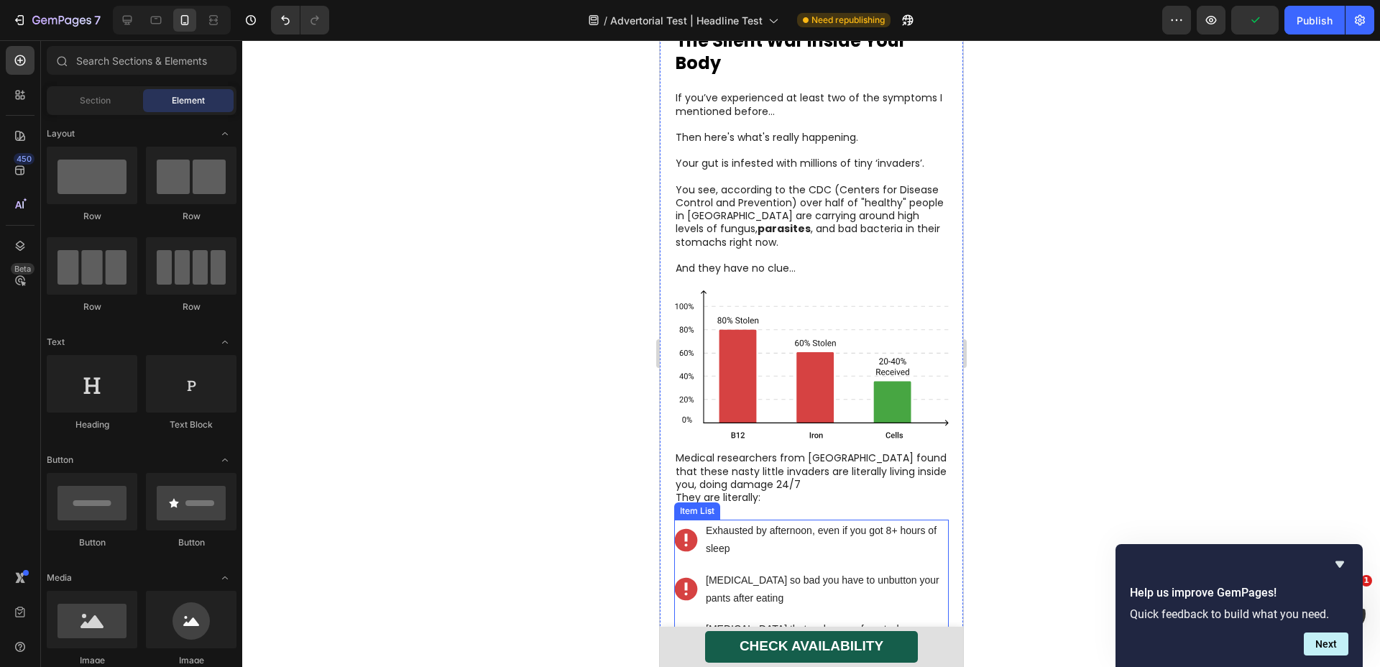
click at [751, 522] on p "Exhausted by afternoon, even if you got 8+ hours of sleep" at bounding box center [825, 540] width 241 height 36
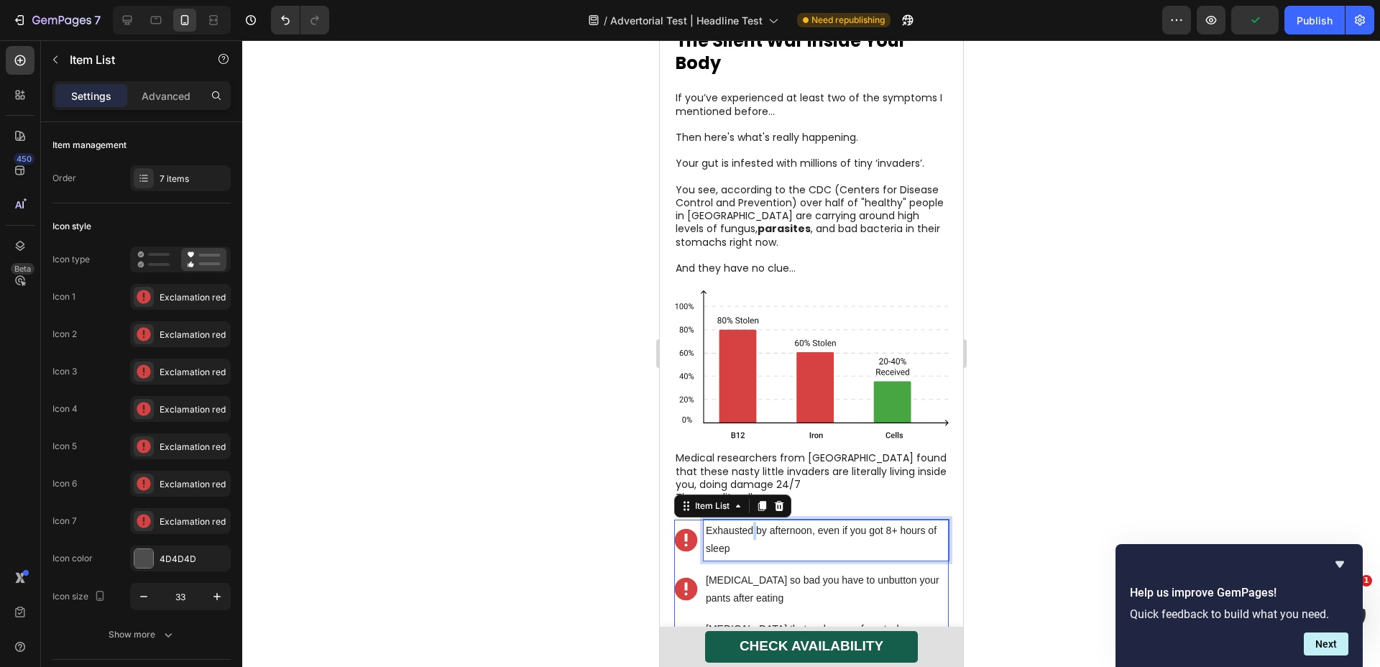
click at [751, 522] on p "Exhausted by afternoon, even if you got 8+ hours of sleep" at bounding box center [825, 540] width 241 height 36
click at [792, 526] on strong "Eating YOUR food" at bounding box center [748, 532] width 87 height 12
click at [789, 526] on strong "Eating YOUR food" at bounding box center [748, 532] width 87 height 12
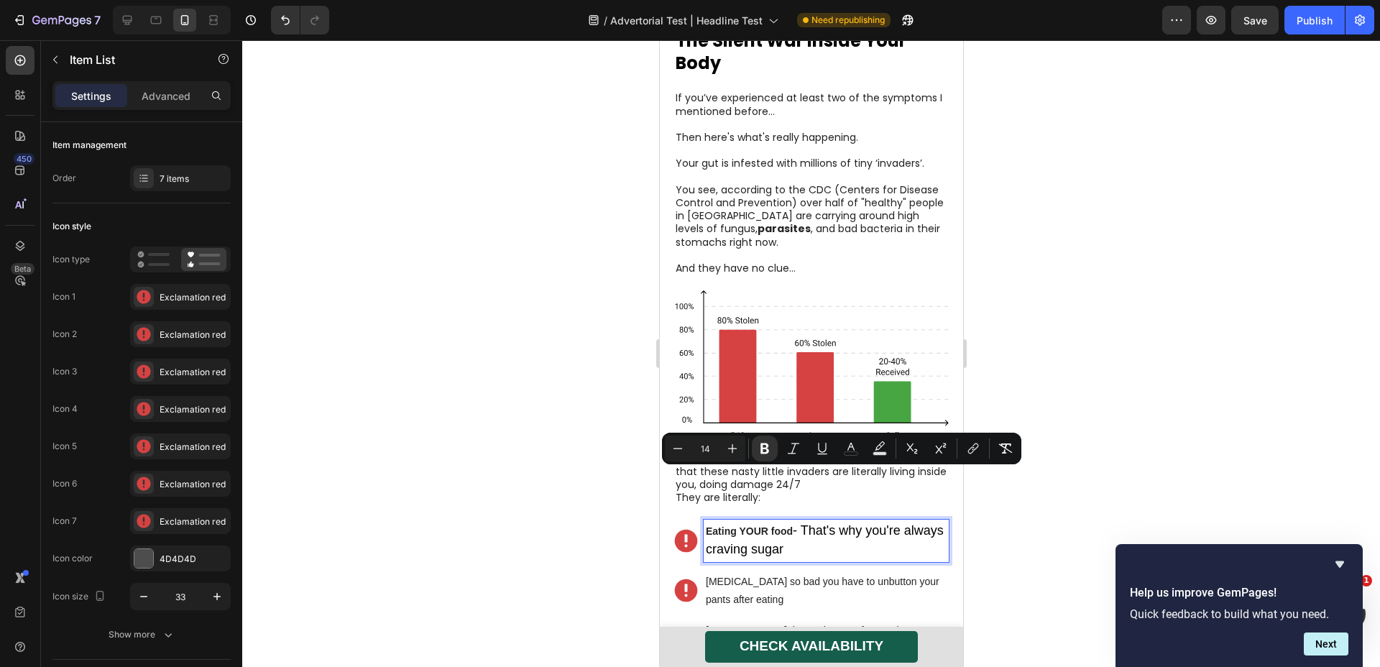
click at [792, 526] on strong "Eating YOUR food" at bounding box center [748, 532] width 87 height 12
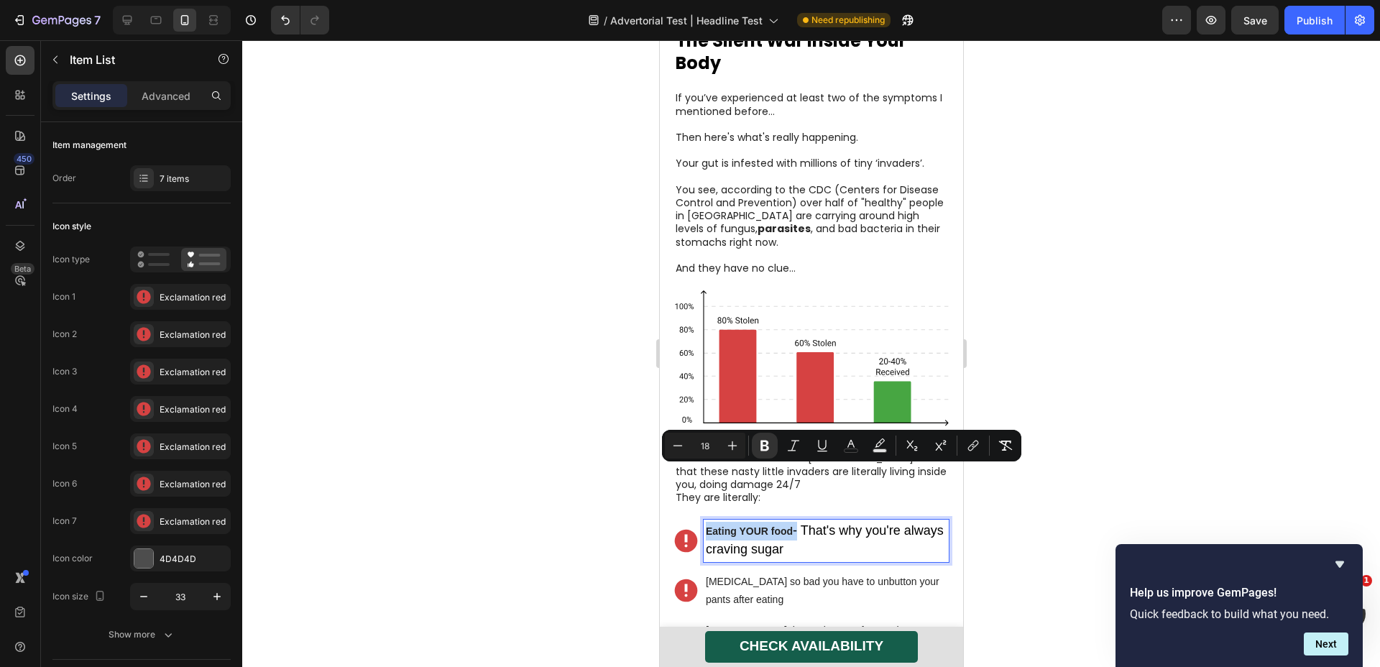
drag, startPoint x: 794, startPoint y: 477, endPoint x: 699, endPoint y: 483, distance: 95.1
click at [699, 520] on div "Eating YOUR food - That's why you're always craving sugar" at bounding box center [811, 541] width 275 height 42
click at [731, 444] on icon "Editor contextual toolbar" at bounding box center [732, 446] width 14 height 14
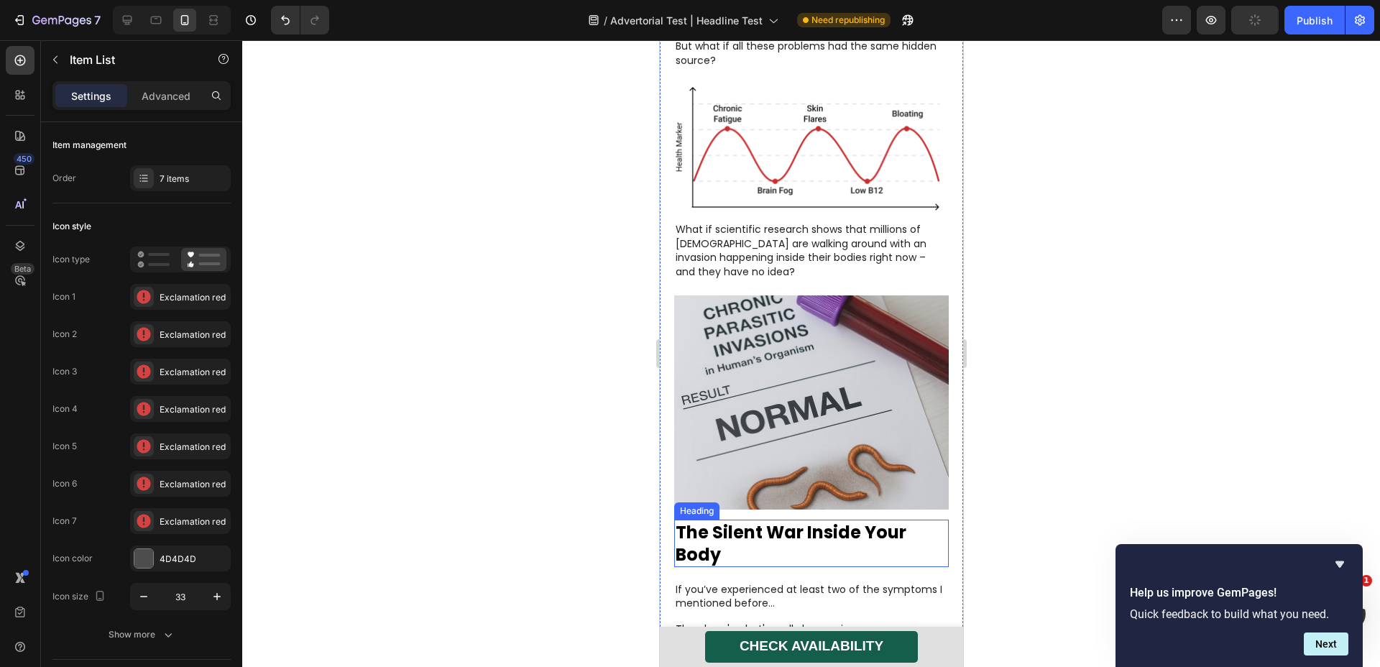
scroll to position [1941, 0]
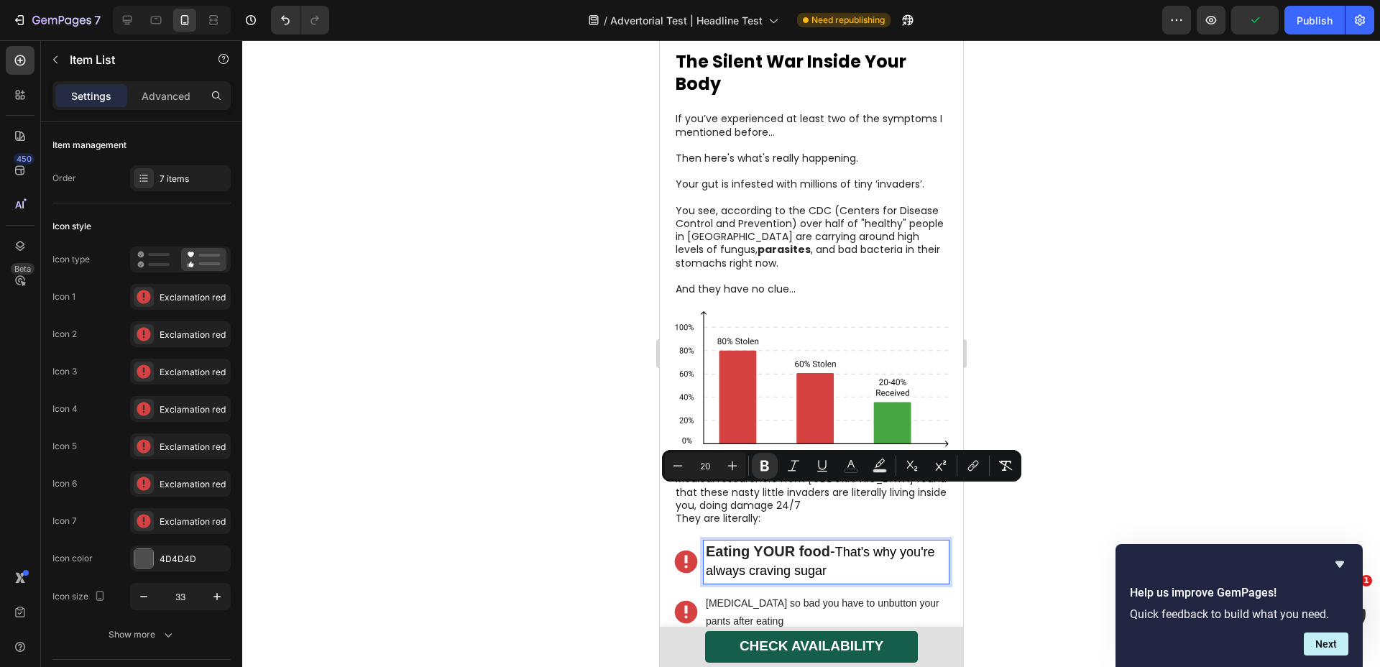
click at [871, 543] on p "Eating YOUR food - That's why you're always craving sugar" at bounding box center [825, 562] width 241 height 38
type input "18"
drag, startPoint x: 876, startPoint y: 517, endPoint x: 843, endPoint y: 489, distance: 43.4
click at [843, 543] on p "Eating YOUR food - That's why you're always craving sugar" at bounding box center [825, 562] width 241 height 38
click at [675, 467] on icon "Editor contextual toolbar" at bounding box center [678, 466] width 14 height 14
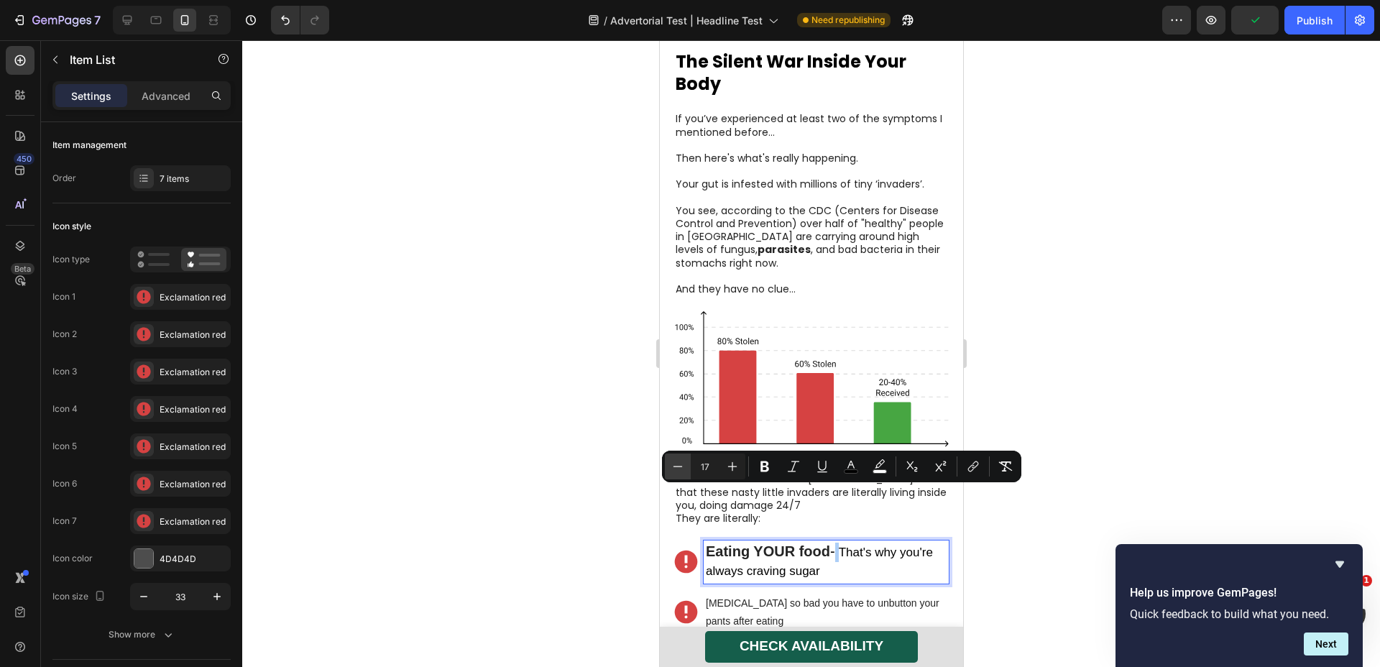
click at [675, 467] on icon "Editor contextual toolbar" at bounding box center [678, 466] width 14 height 14
type input "20"
click at [764, 543] on p "Eating YOUR food - That's why you're always craving sugar" at bounding box center [825, 561] width 241 height 37
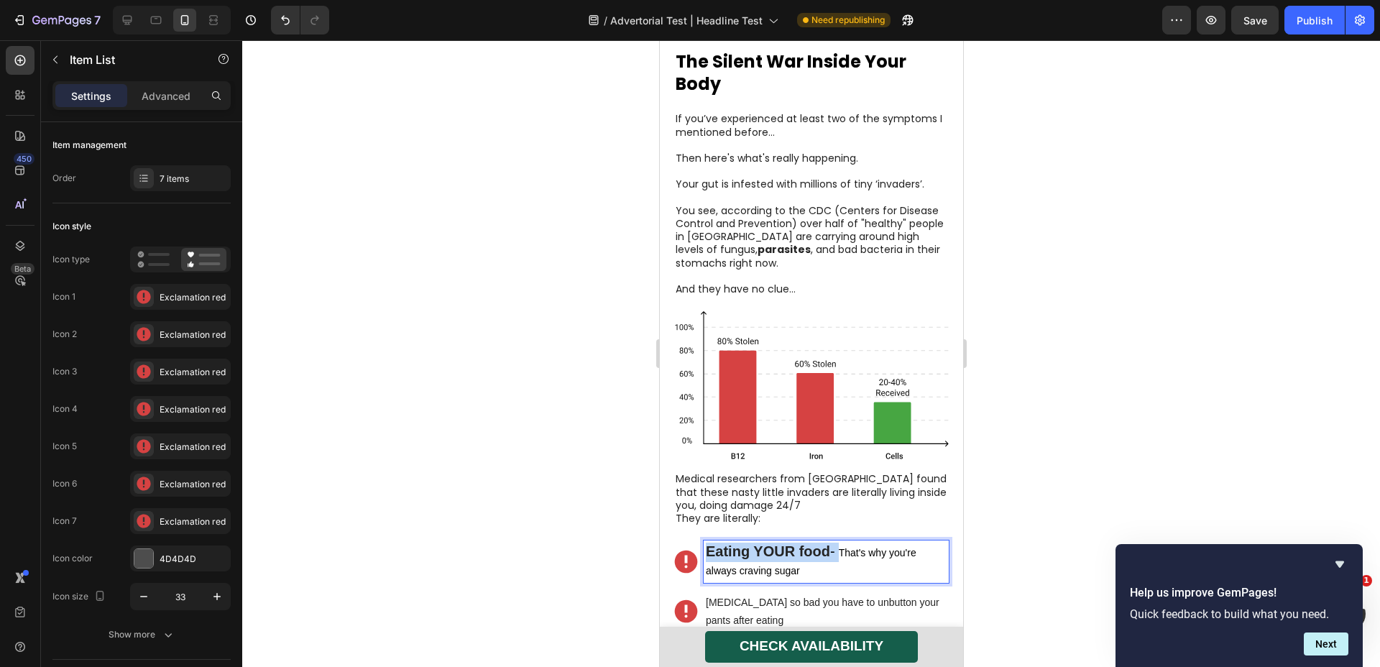
drag, startPoint x: 841, startPoint y: 495, endPoint x: 700, endPoint y: 498, distance: 141.0
click at [700, 541] on div "Eating YOUR food - That's why you're always craving sugar" at bounding box center [811, 562] width 275 height 42
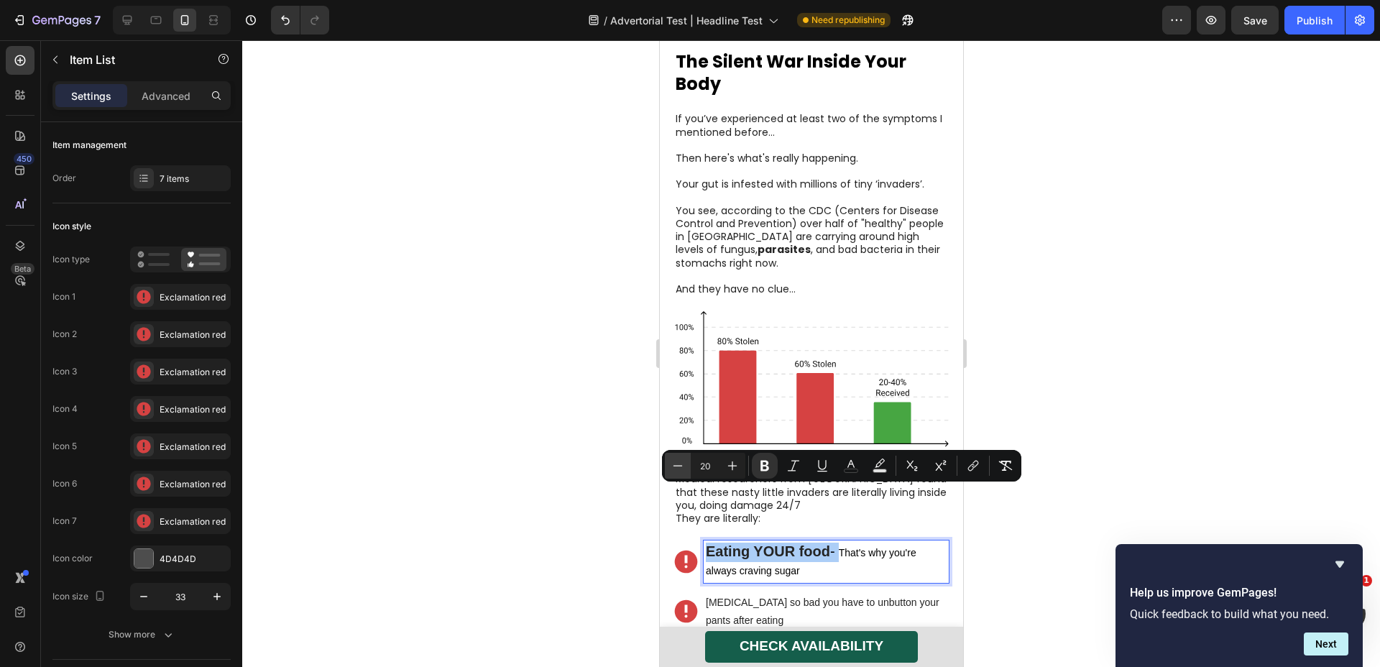
click at [679, 468] on icon "Editor contextual toolbar" at bounding box center [678, 466] width 14 height 14
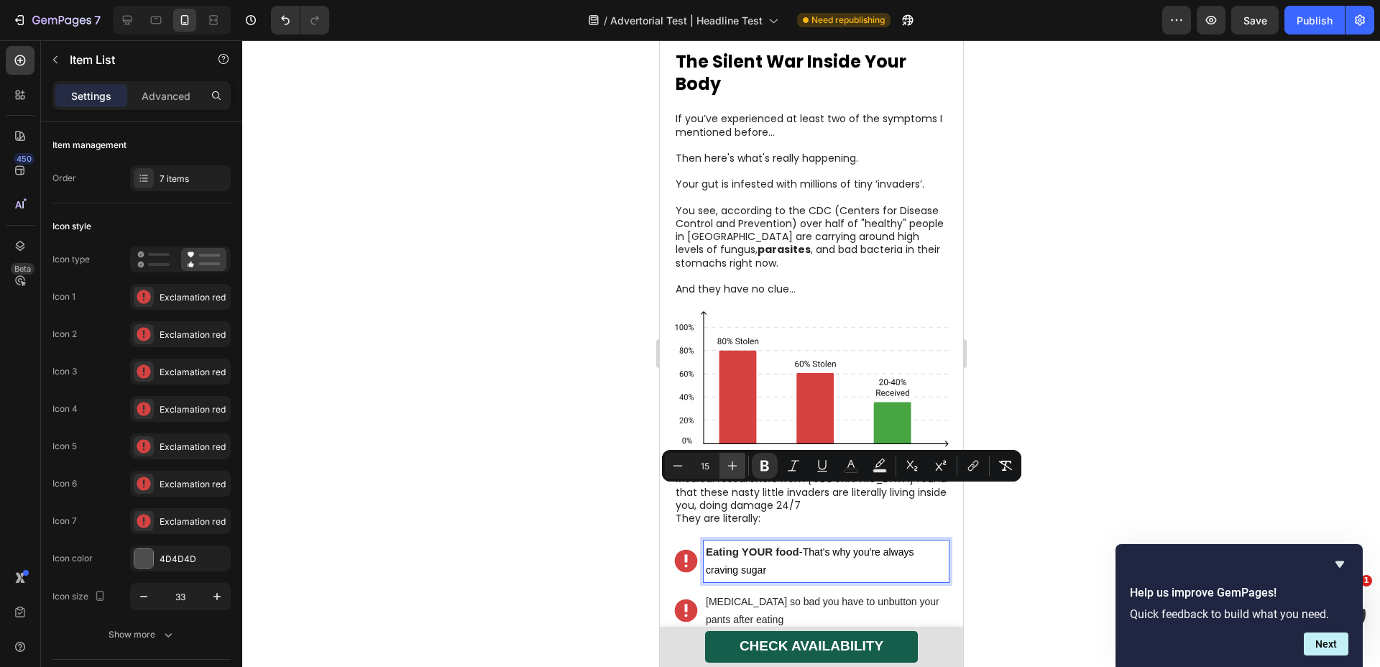
click at [730, 466] on icon "Editor contextual toolbar" at bounding box center [732, 466] width 14 height 14
click at [671, 464] on icon "Editor contextual toolbar" at bounding box center [678, 466] width 14 height 14
click at [741, 467] on button "Plus" at bounding box center [733, 466] width 26 height 26
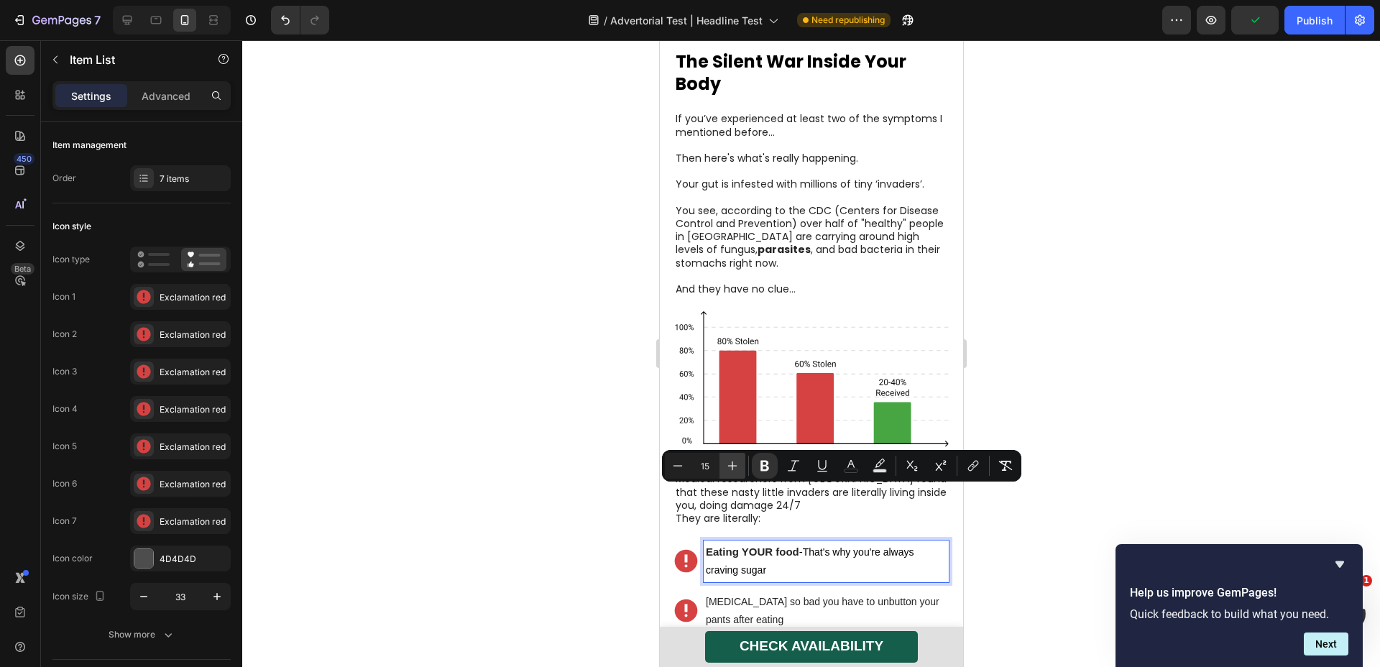
type input "16"
click at [792, 543] on p "Eating YOUR food - That's why you're always craving sugar" at bounding box center [825, 561] width 241 height 37
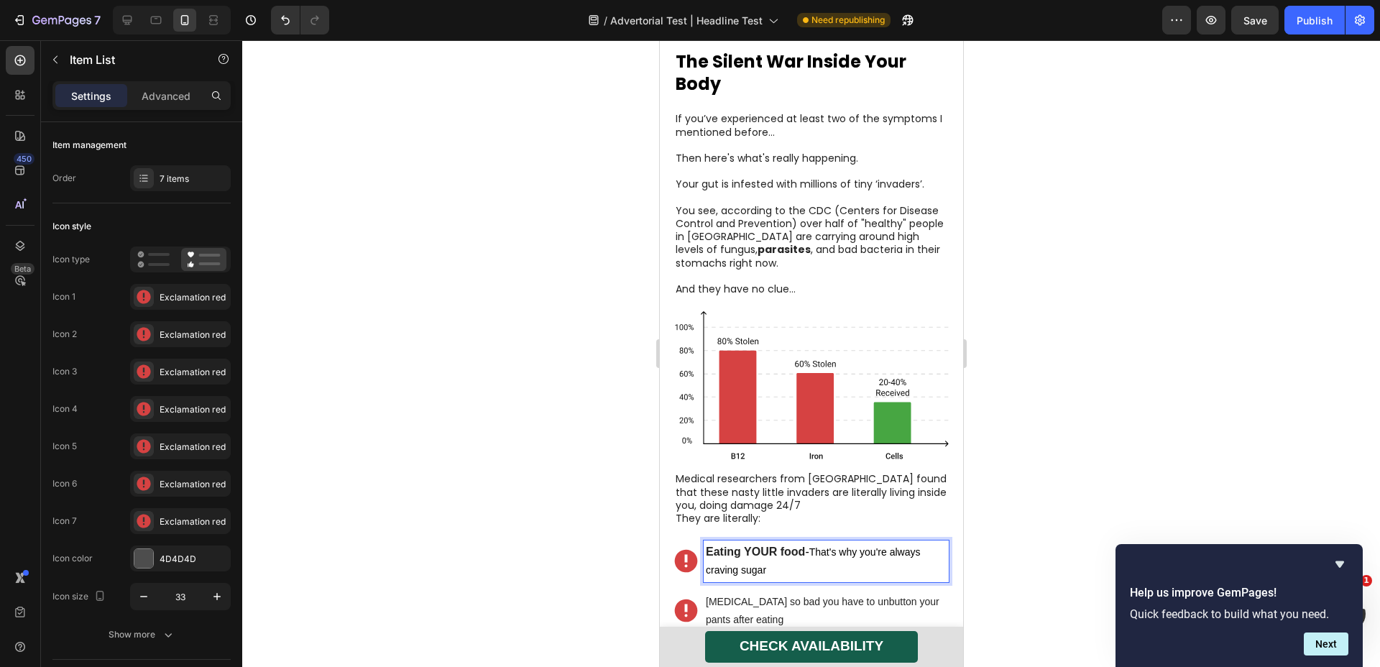
click at [829, 593] on p "Bloating so bad you have to unbutton your pants after eating" at bounding box center [825, 611] width 241 height 36
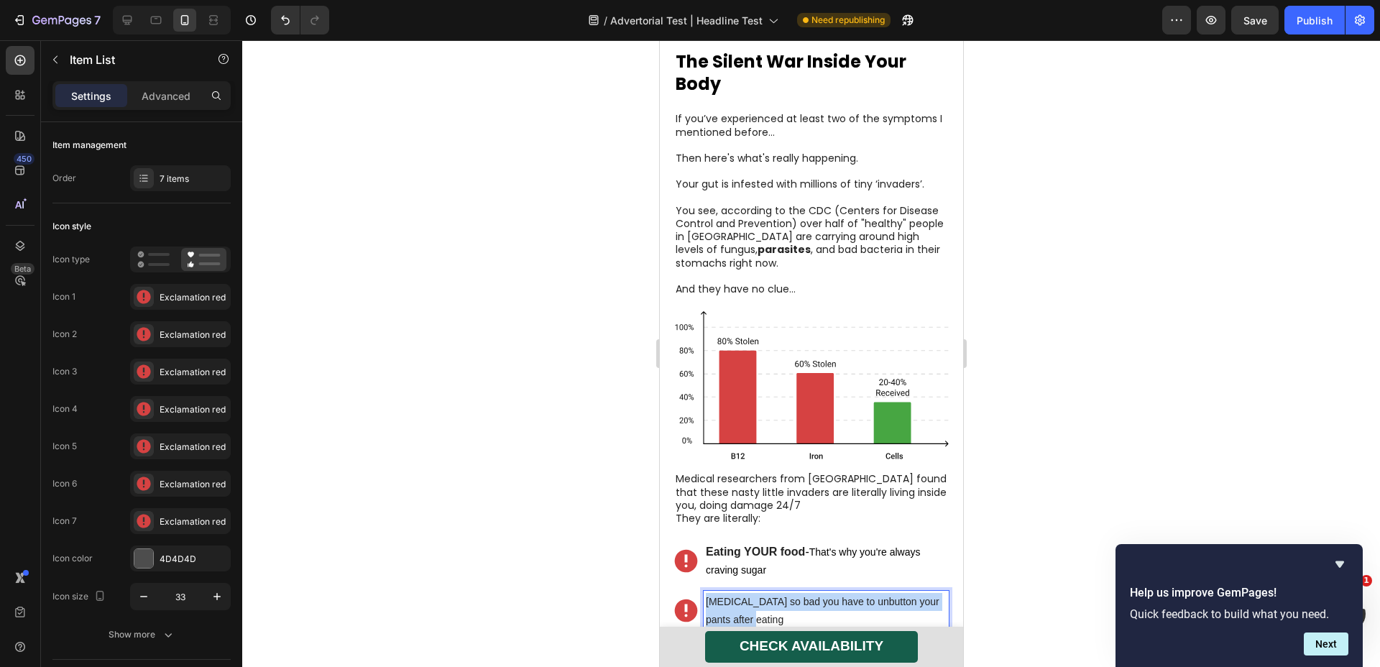
scroll to position [1941, 0]
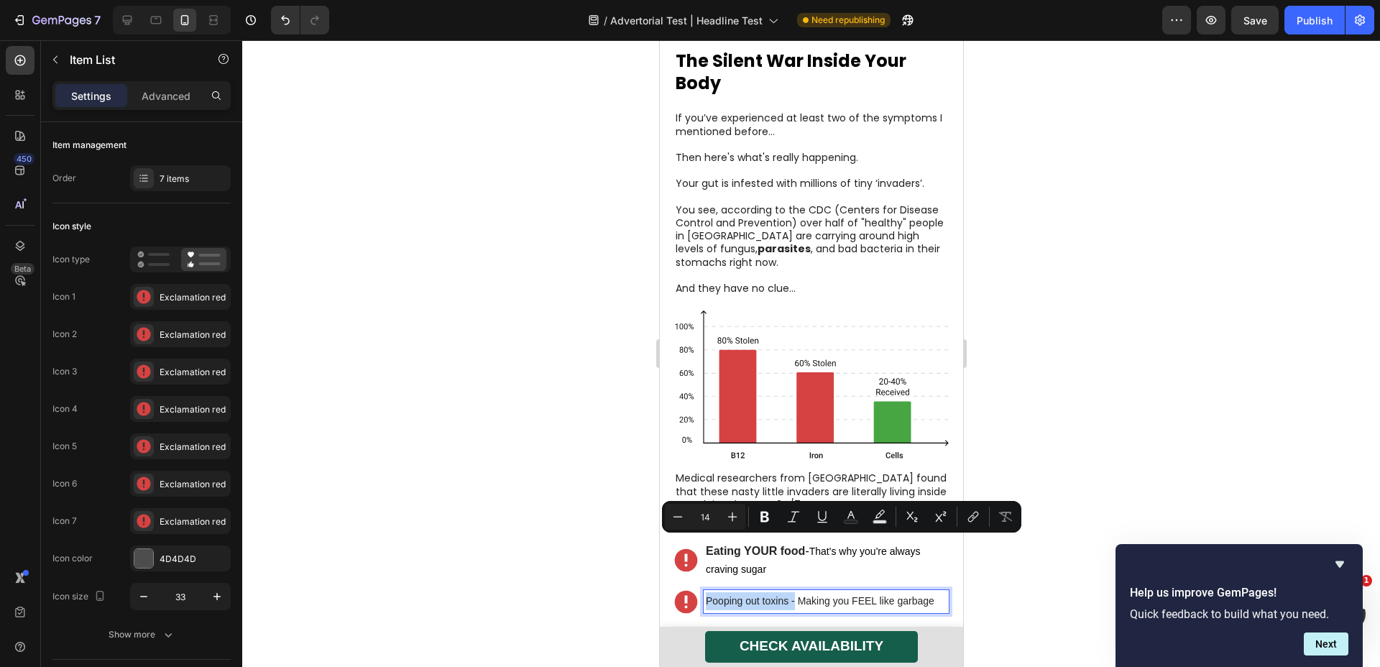
drag, startPoint x: 795, startPoint y: 546, endPoint x: 705, endPoint y: 544, distance: 89.9
click at [705, 592] on p "Pooping out toxins - Making you FEEL like garbage" at bounding box center [825, 601] width 241 height 18
click at [732, 516] on icon "Editor contextual toolbar" at bounding box center [732, 517] width 9 height 9
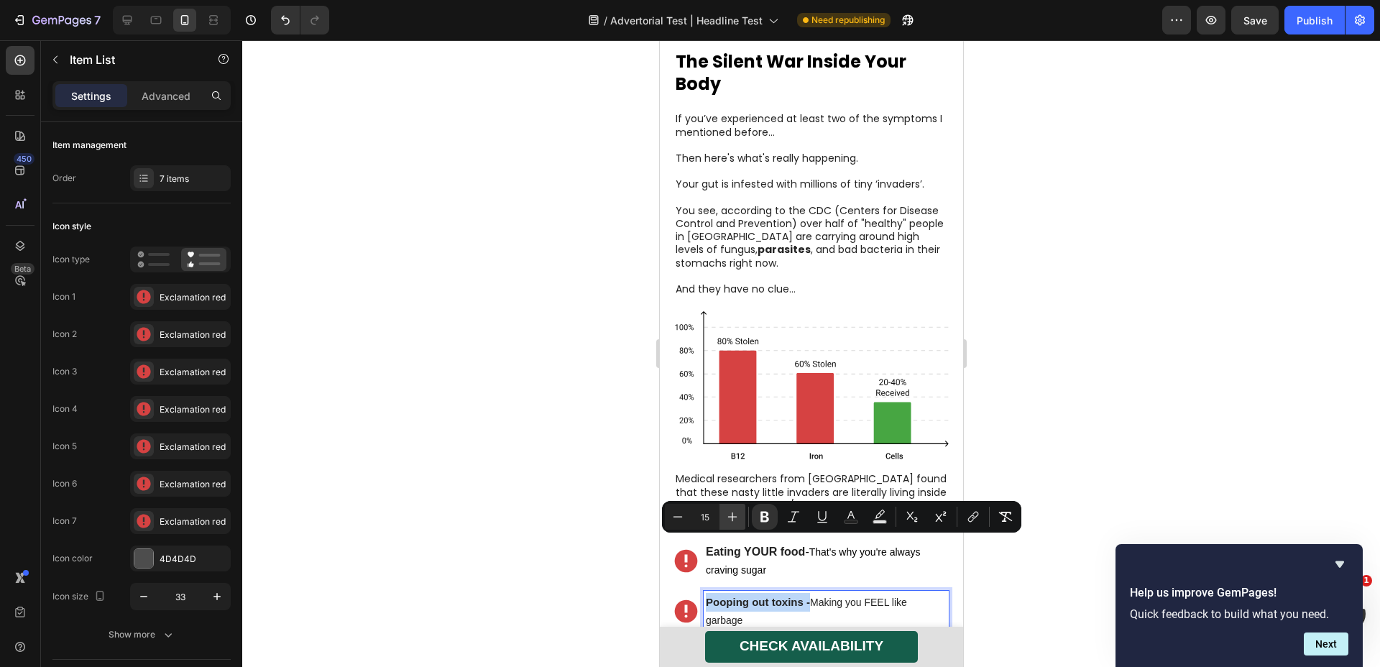
type input "16"
click at [774, 593] on p "Pooping out toxins - Making you FEEL like garbage" at bounding box center [825, 611] width 241 height 37
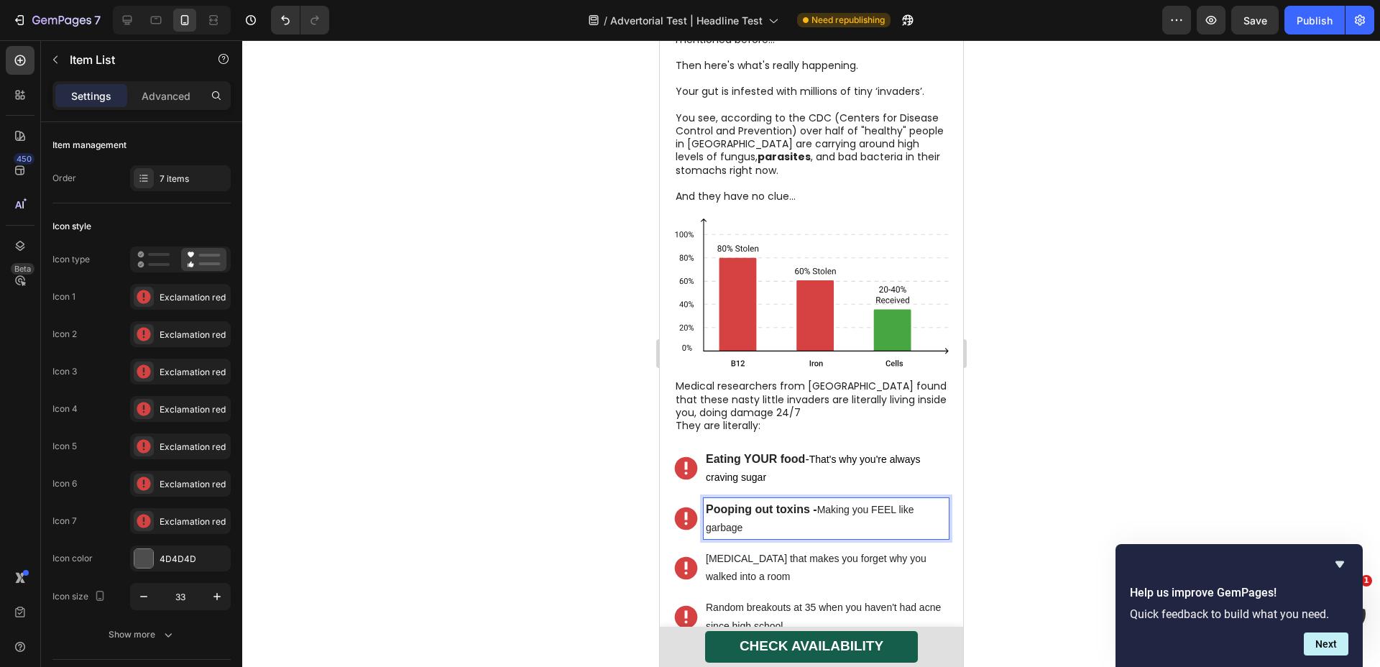
scroll to position [2036, 0]
click at [823, 548] on p "Brain fog that makes you forget why you walked into a room" at bounding box center [825, 566] width 241 height 36
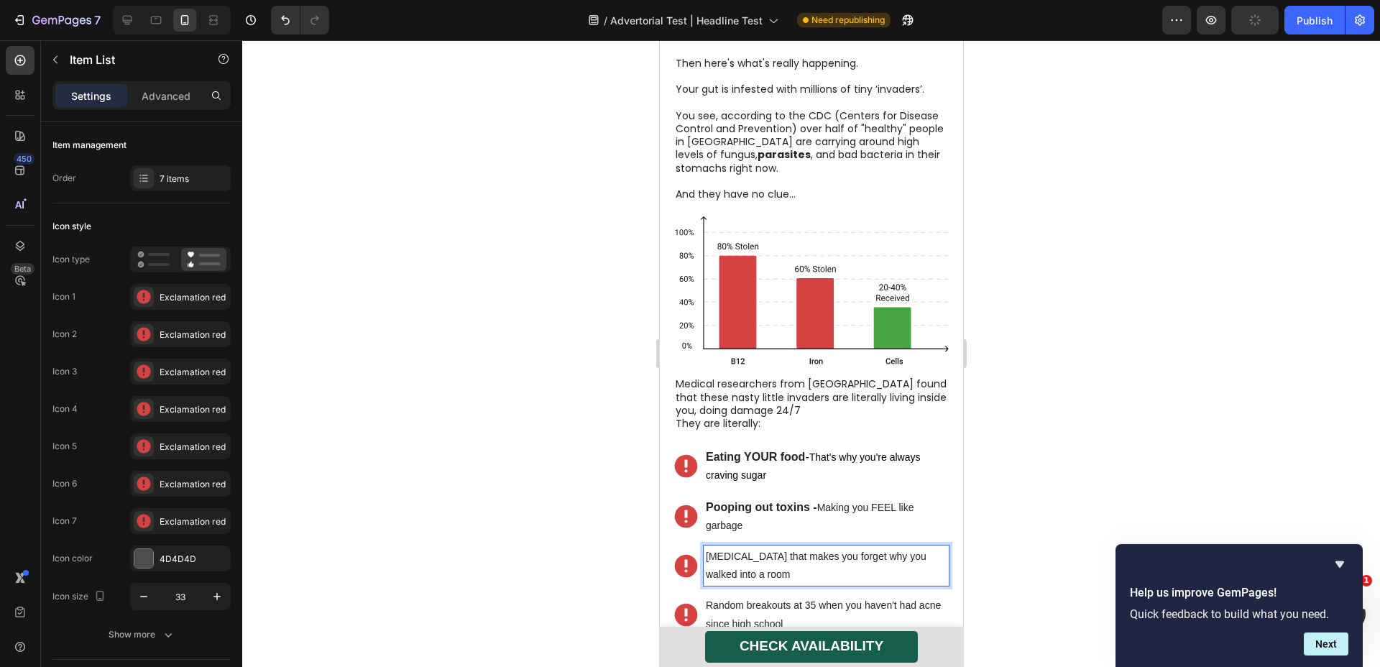
click at [809, 548] on p "Brain fog that makes you forget why you walked into a room" at bounding box center [825, 566] width 241 height 36
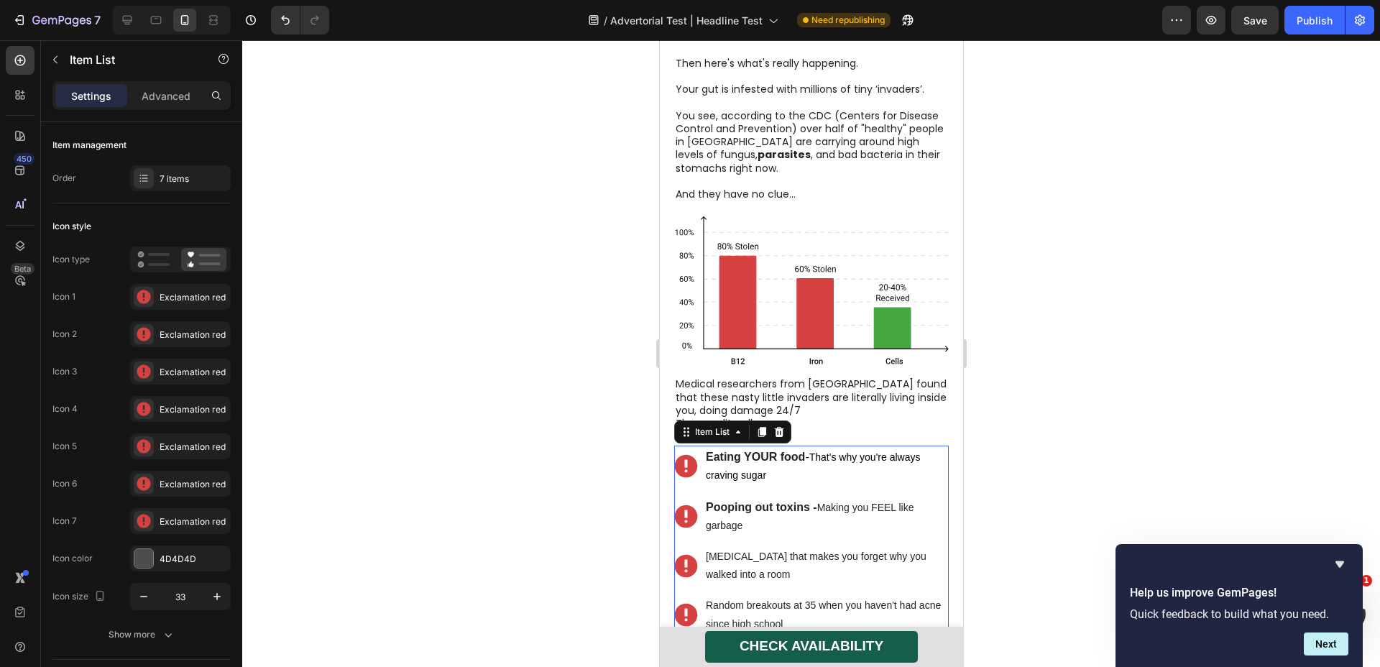
click at [749, 548] on p "Brain fog that makes you forget why you walked into a room" at bounding box center [825, 566] width 241 height 36
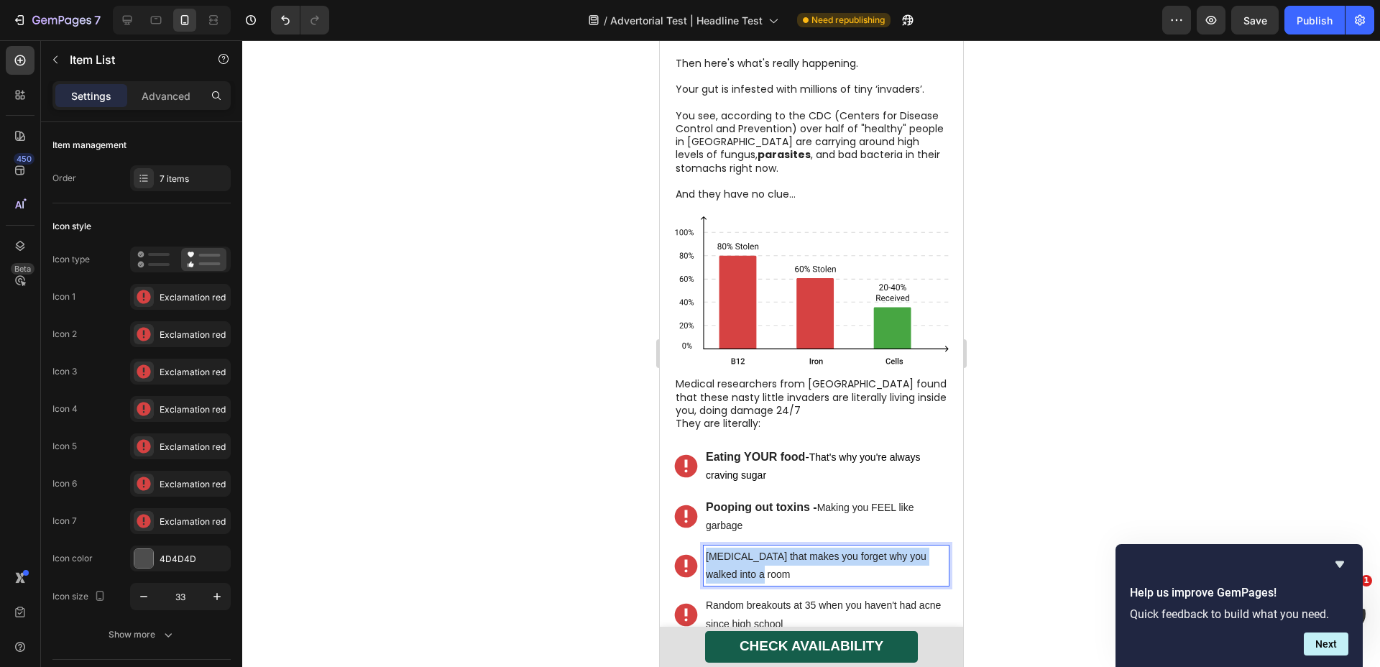
click at [749, 548] on p "Brain fog that makes you forget why you walked into a room" at bounding box center [825, 566] width 241 height 36
drag, startPoint x: 804, startPoint y: 498, endPoint x: 687, endPoint y: 495, distance: 117.3
click at [687, 546] on div "Causing inflammation - Weakening your joints, especially your knees" at bounding box center [811, 566] width 275 height 40
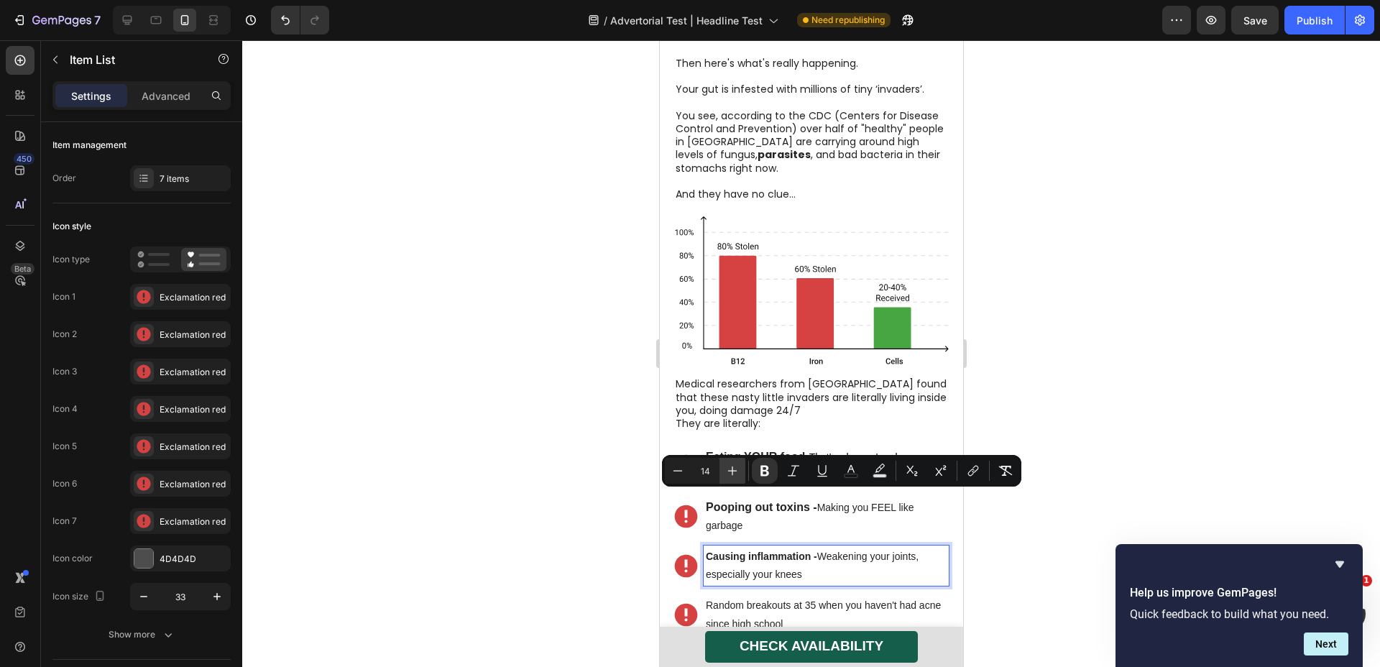
click at [738, 466] on icon "Editor contextual toolbar" at bounding box center [732, 471] width 14 height 14
type input "15"
click at [767, 501] on strong "Pooping out toxins -" at bounding box center [760, 507] width 111 height 12
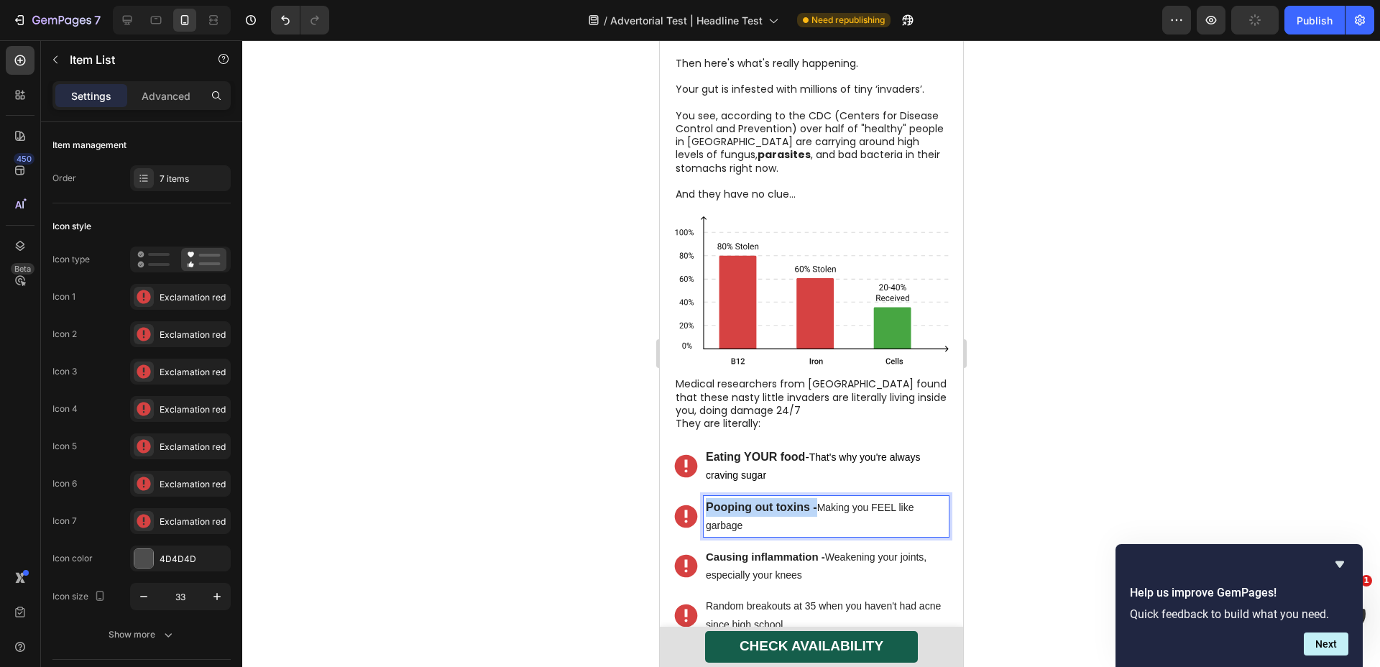
drag, startPoint x: 816, startPoint y: 452, endPoint x: 687, endPoint y: 452, distance: 129.4
click at [687, 496] on div "Pooping out toxins - Making you FEEL like garbage" at bounding box center [811, 516] width 275 height 41
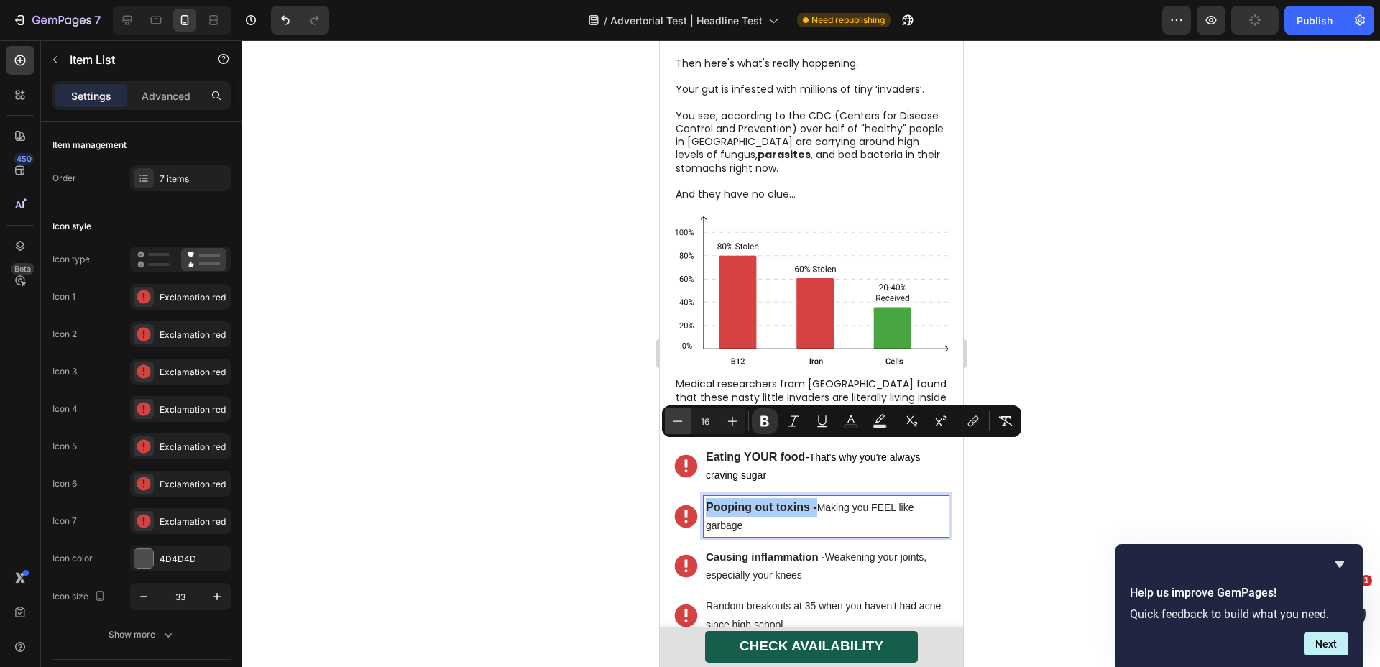
click at [671, 421] on icon "Editor contextual toolbar" at bounding box center [678, 421] width 14 height 14
type input "15"
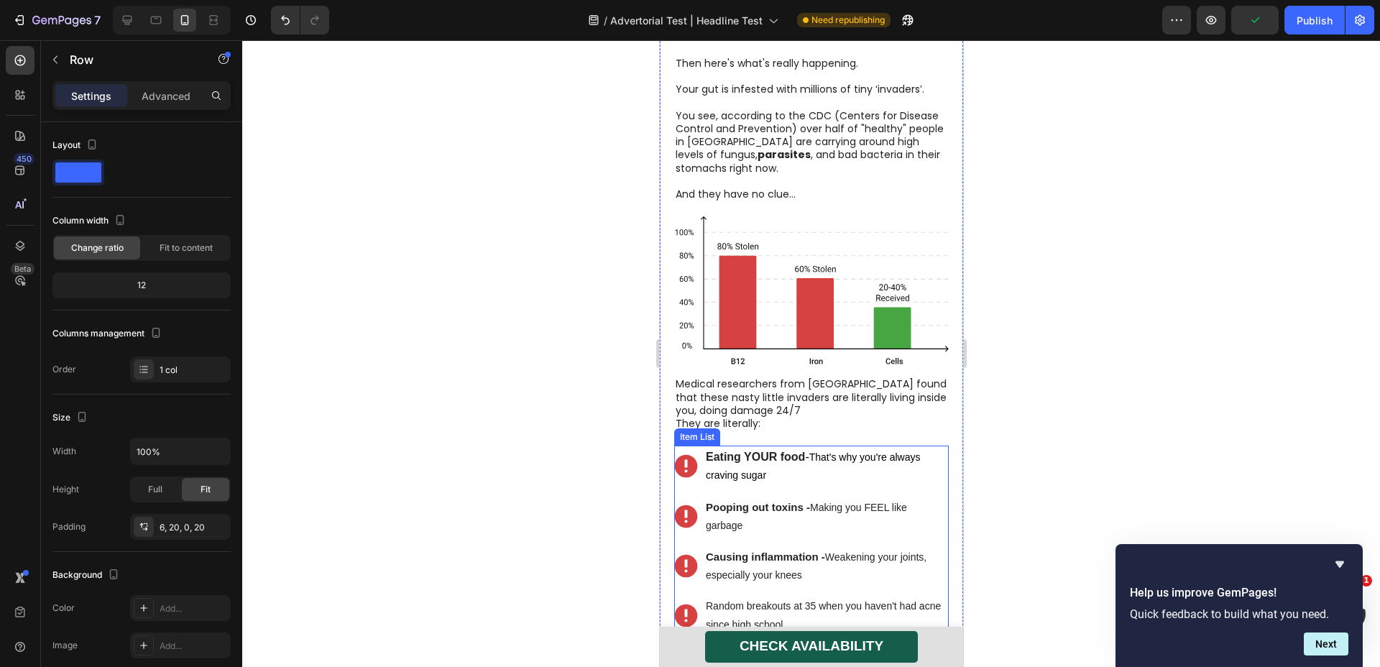
click at [803, 451] on strong "Eating YOUR food" at bounding box center [754, 457] width 99 height 12
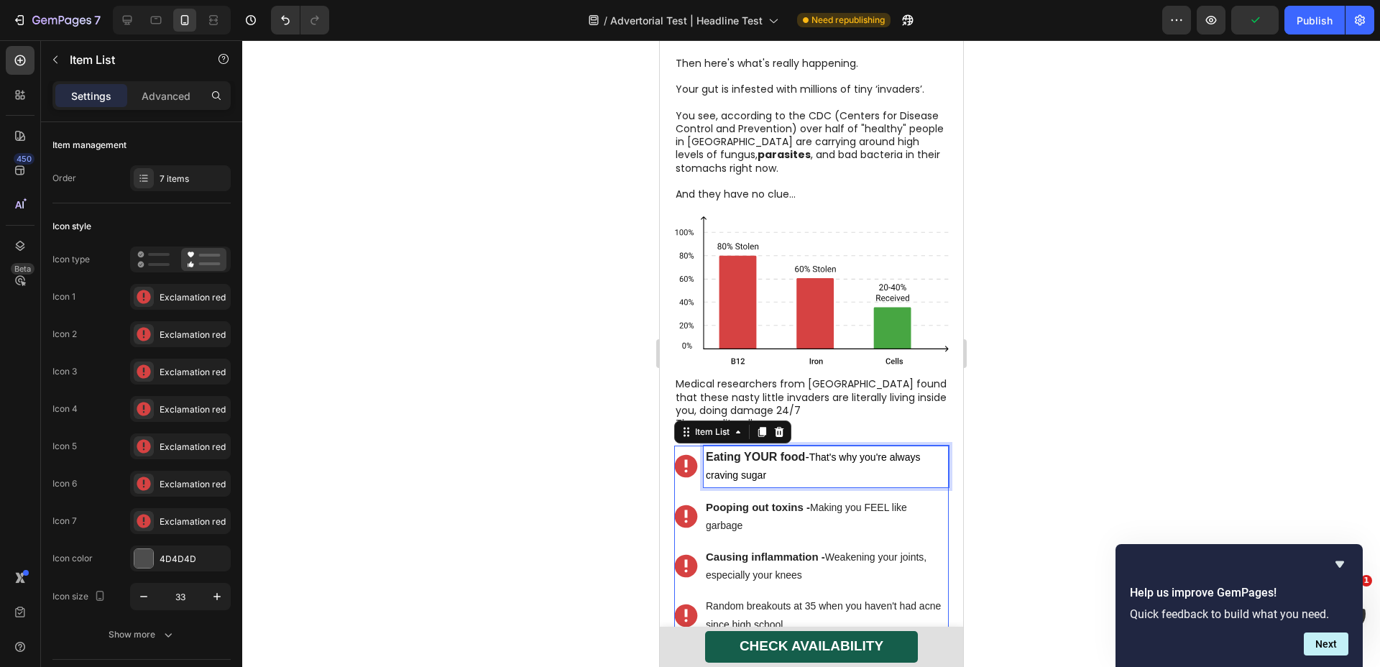
drag, startPoint x: 815, startPoint y: 398, endPoint x: 796, endPoint y: 403, distance: 19.2
click at [817, 452] on span "That's why you're always craving sugar" at bounding box center [812, 466] width 214 height 29
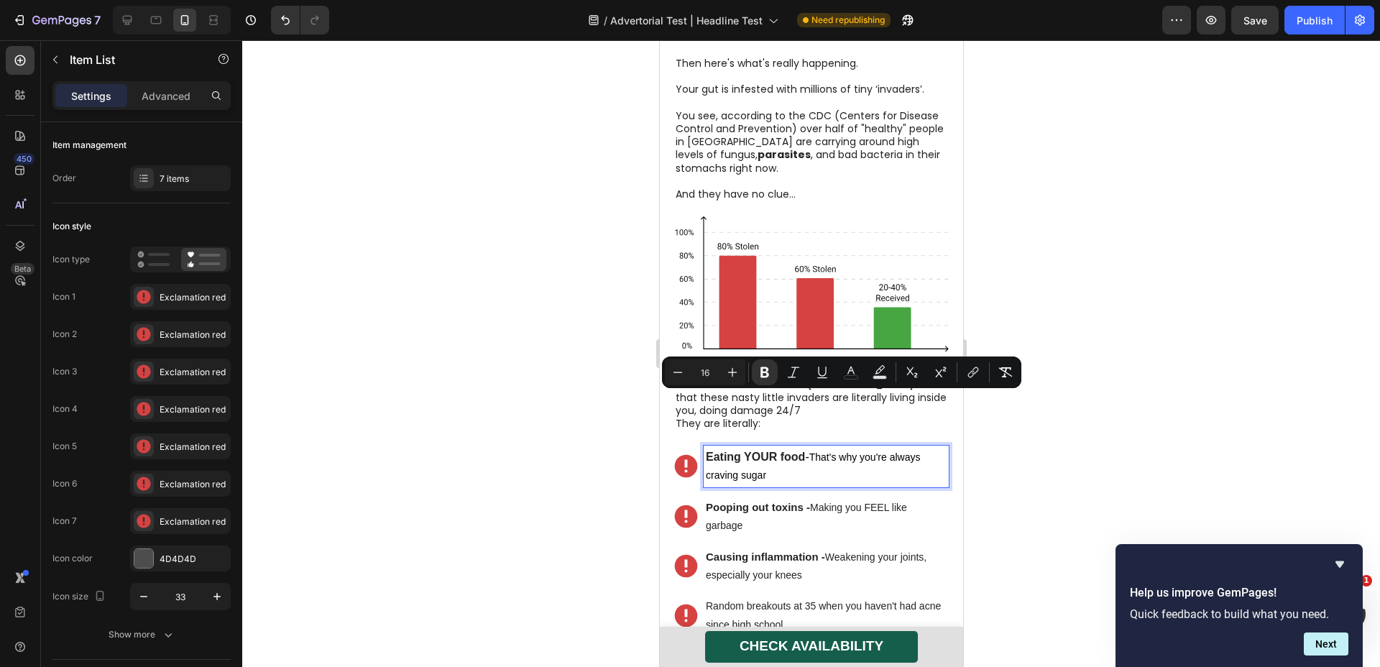
drag, startPoint x: 814, startPoint y: 400, endPoint x: 687, endPoint y: 395, distance: 127.4
click at [687, 446] on div "Eating YOUR food - That's why you're always craving sugar" at bounding box center [811, 466] width 275 height 41
click at [673, 374] on icon "Editor contextual toolbar" at bounding box center [678, 372] width 14 height 14
type input "15"
click at [830, 548] on p "Causing inflammation - Weakening your joints, especially your knees" at bounding box center [825, 566] width 241 height 37
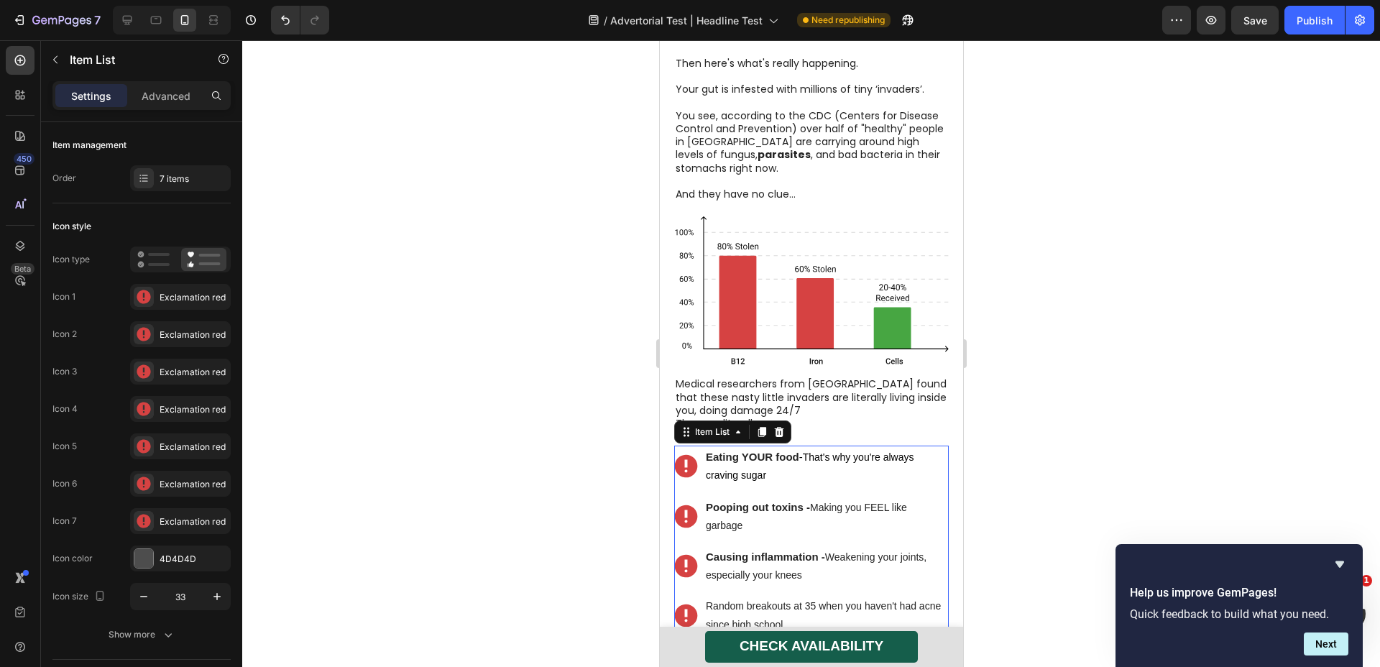
click at [753, 597] on p "Random breakouts at 35 when you haven't had acne since high school" at bounding box center [825, 615] width 241 height 36
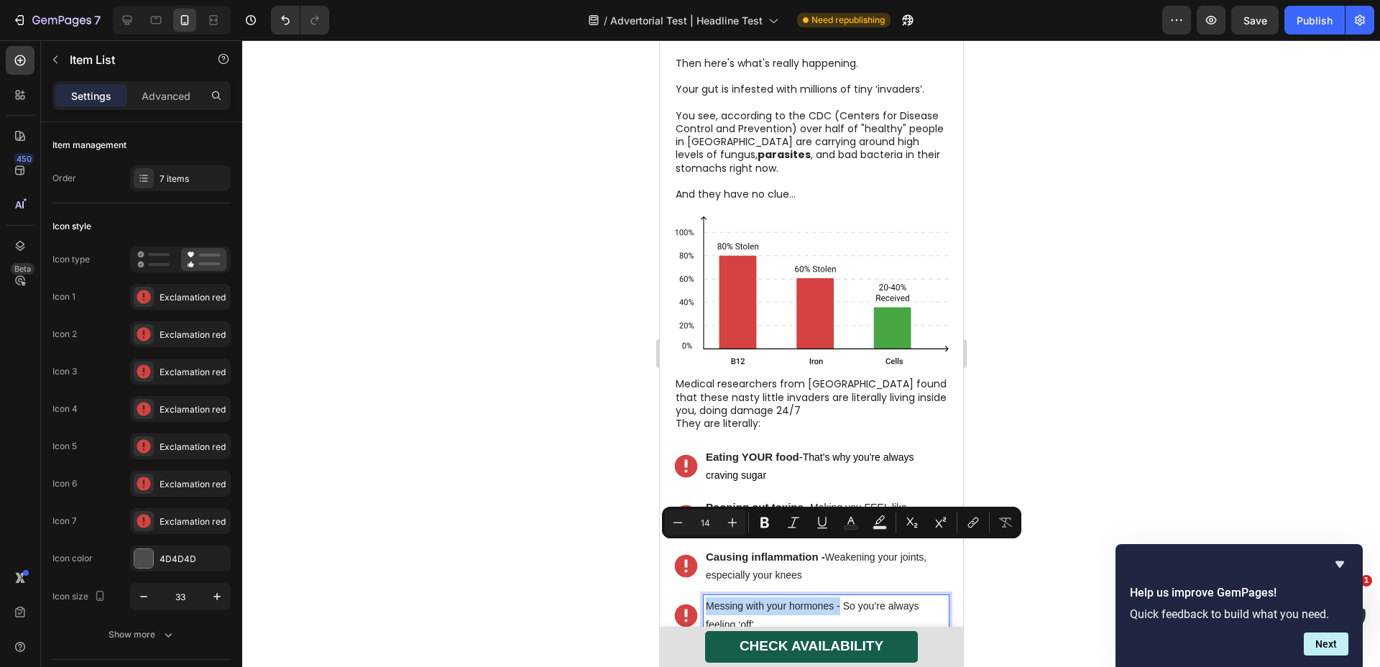
drag, startPoint x: 841, startPoint y: 549, endPoint x: 682, endPoint y: 536, distance: 158.7
click at [682, 536] on div "Eating YOUR food - That's why you're always craving sugar Pooping out toxins - …" at bounding box center [811, 606] width 275 height 321
click at [737, 527] on icon "Editor contextual toolbar" at bounding box center [732, 523] width 14 height 14
type input "15"
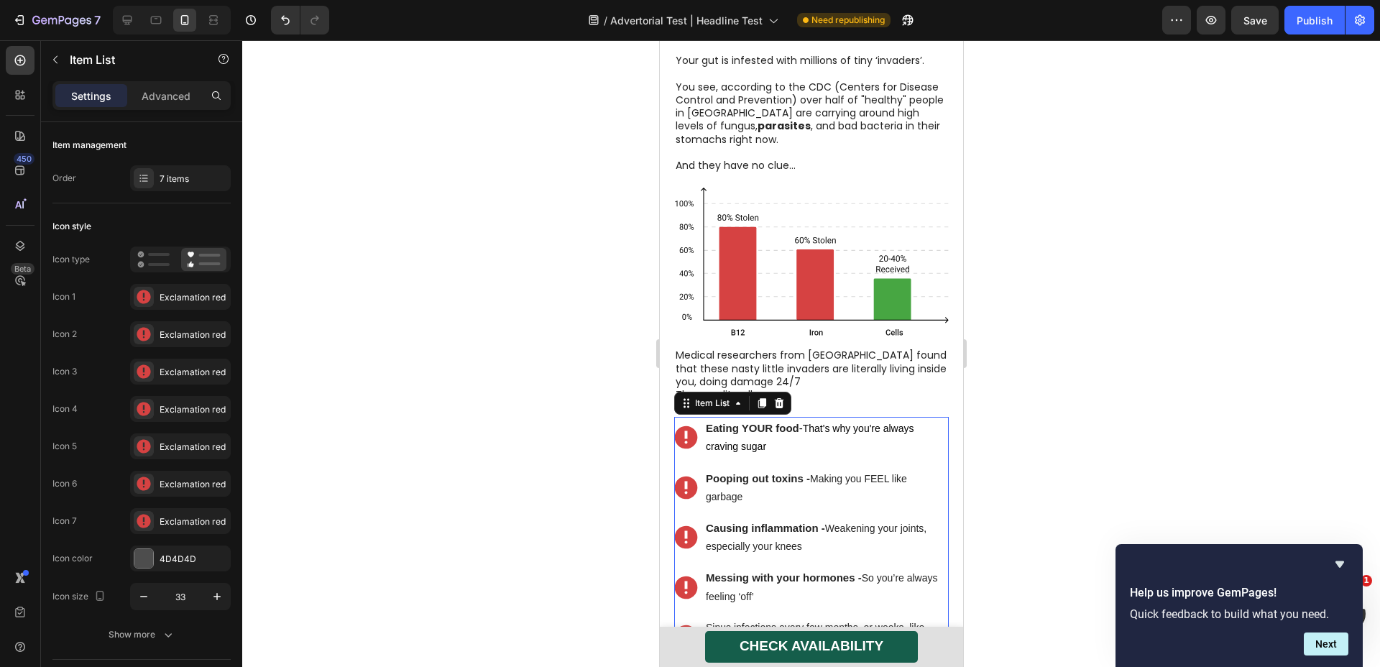
scroll to position [2181, 0]
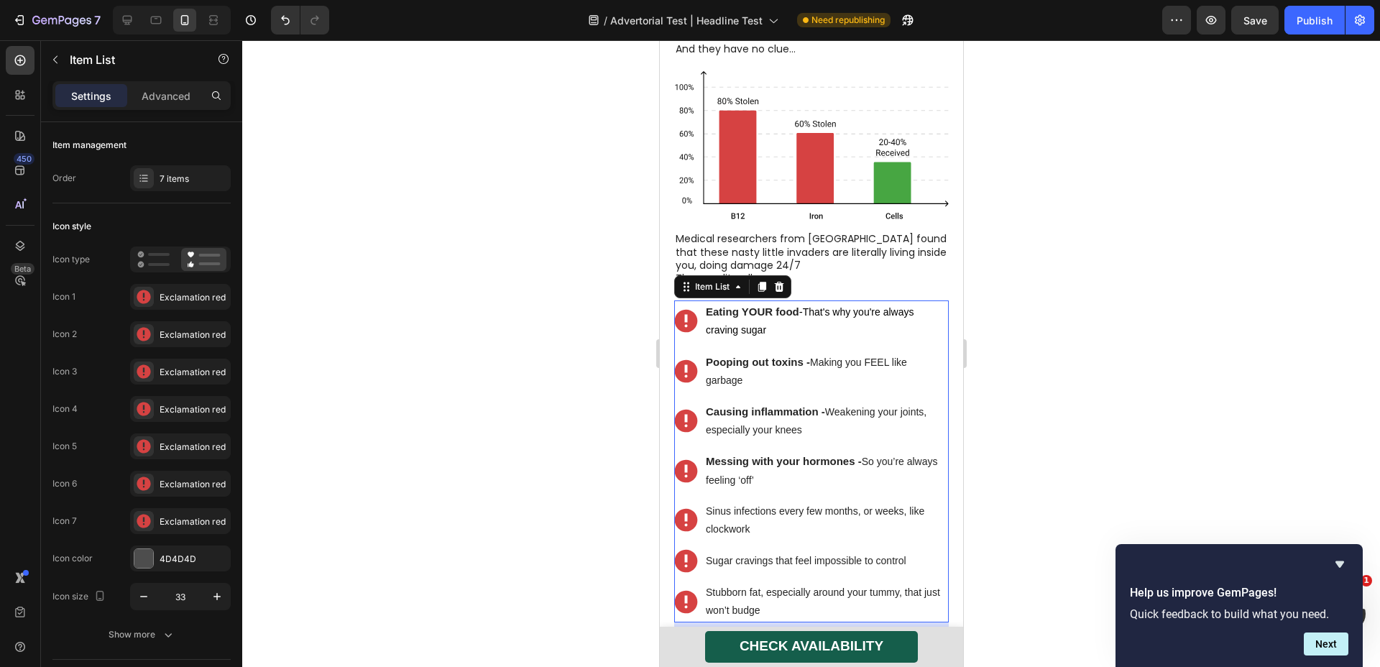
click at [784, 503] on p "Sinus infections every few months, or weeks, like clockwork" at bounding box center [825, 521] width 241 height 36
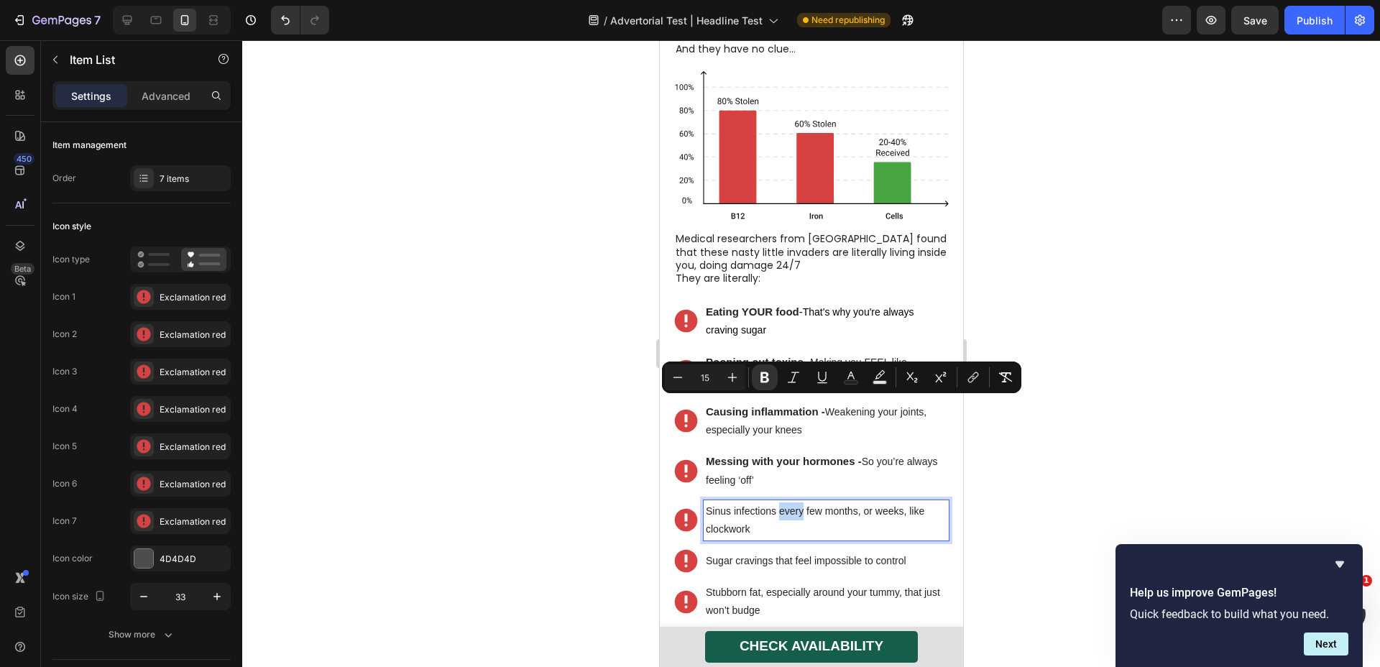
click at [784, 503] on p "Sinus infections every few months, or weeks, like clockwork" at bounding box center [825, 521] width 241 height 36
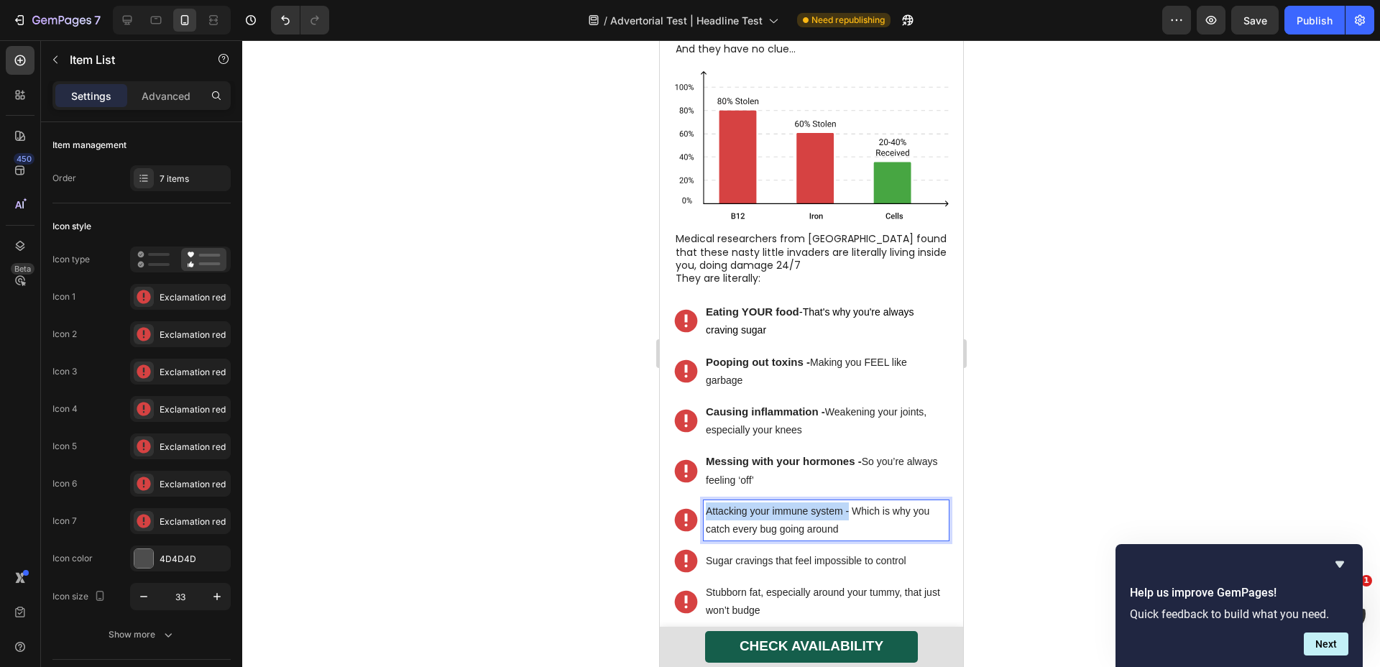
drag, startPoint x: 849, startPoint y: 454, endPoint x: 700, endPoint y: 454, distance: 148.8
click at [700, 500] on div "Attacking your immune system - Which is why you catch every bug going around" at bounding box center [811, 520] width 275 height 40
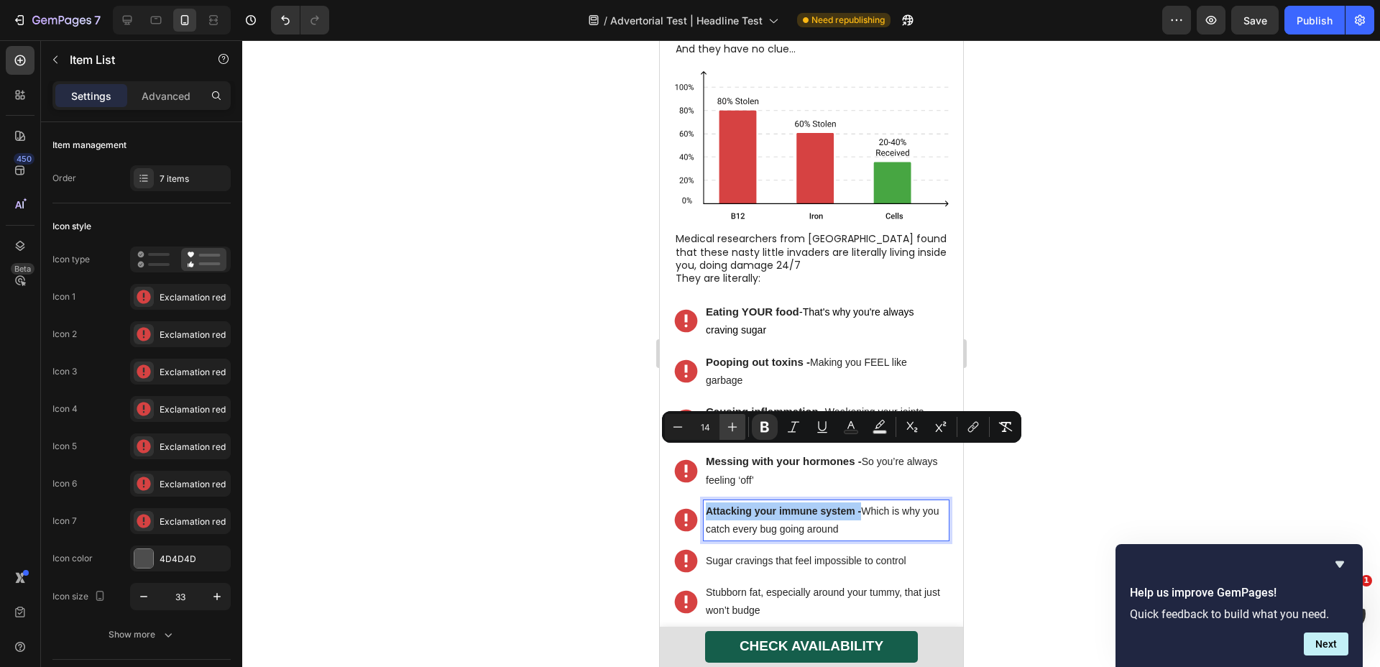
click at [744, 432] on button "Plus" at bounding box center [733, 427] width 26 height 26
type input "15"
click at [847, 553] on p "Sugar cravings that feel impossible to control" at bounding box center [825, 562] width 241 height 18
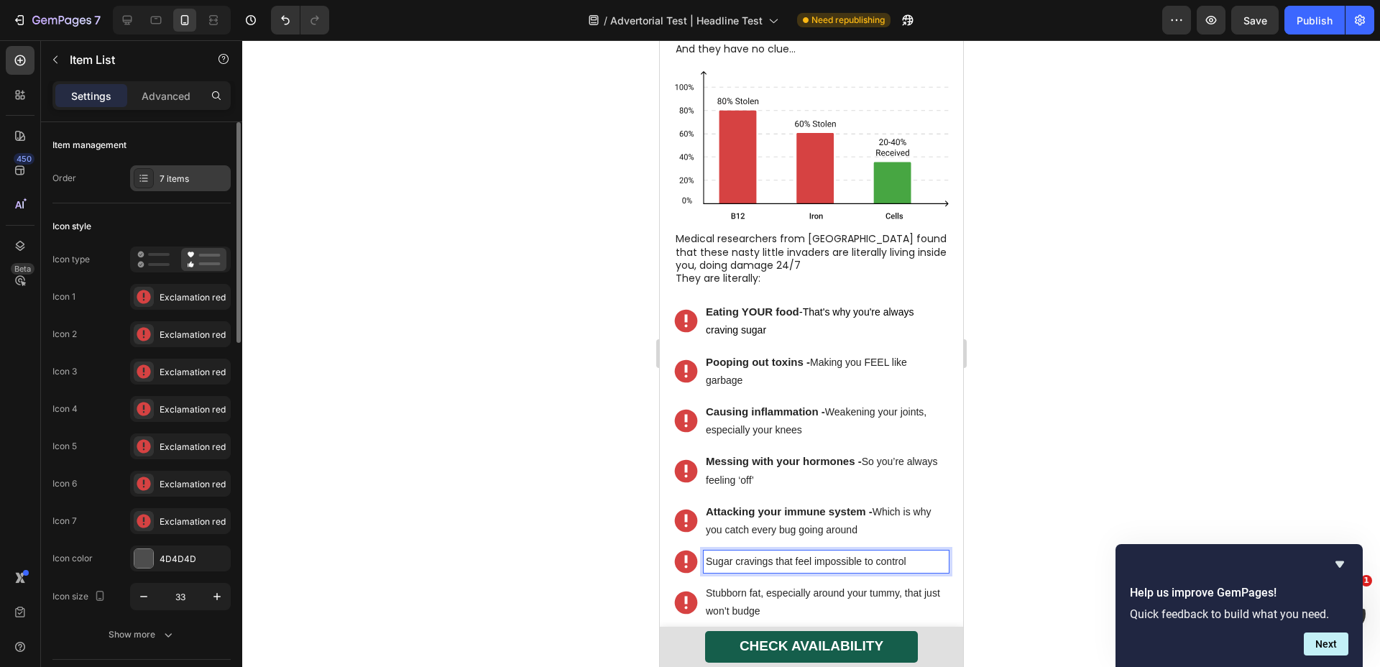
click at [207, 176] on div "7 items" at bounding box center [194, 179] width 68 height 13
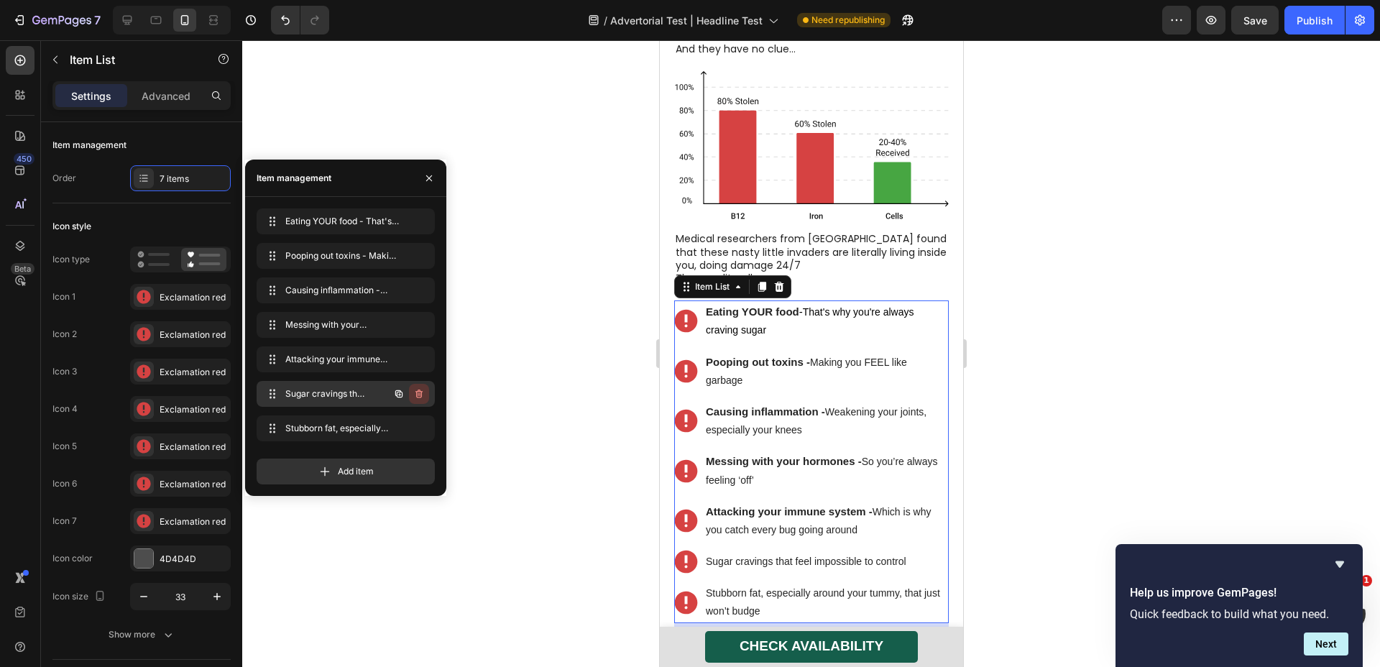
click at [421, 396] on icon "button" at bounding box center [419, 394] width 7 height 9
click at [417, 398] on div "Delete" at bounding box center [409, 394] width 27 height 13
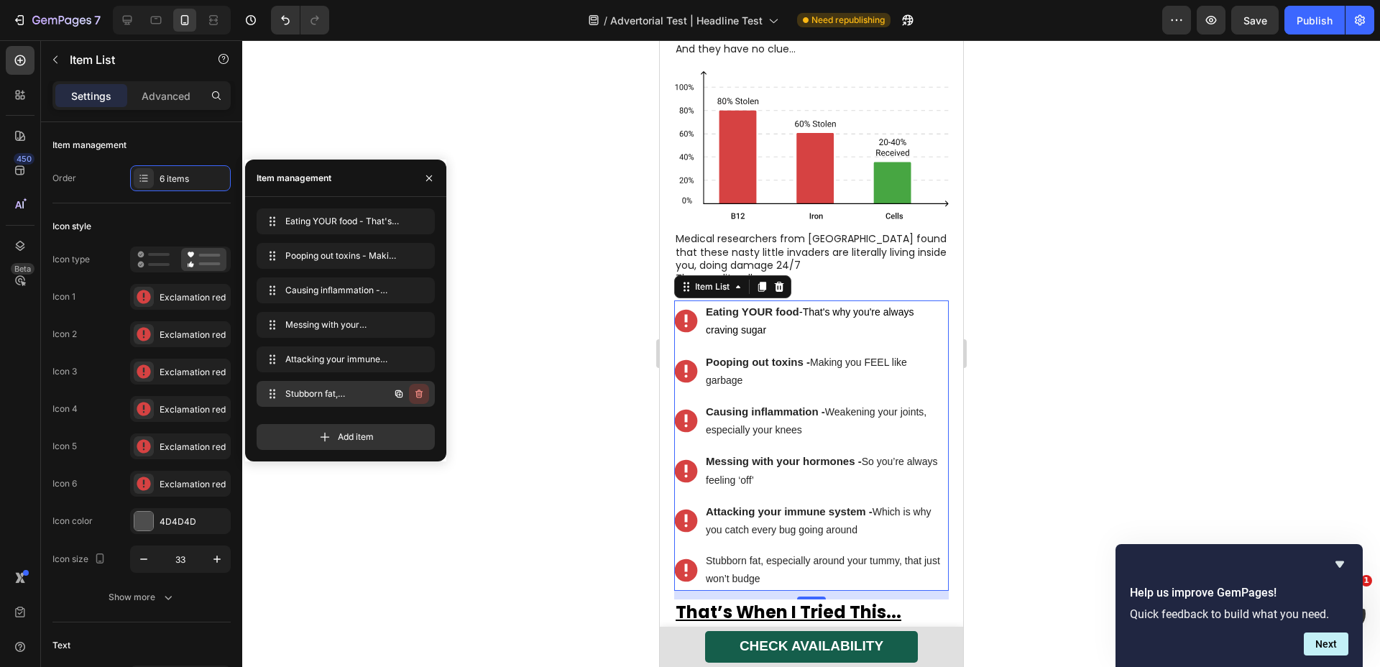
click at [419, 397] on icon "button" at bounding box center [419, 394] width 7 height 9
click at [419, 397] on div "Delete" at bounding box center [409, 394] width 27 height 13
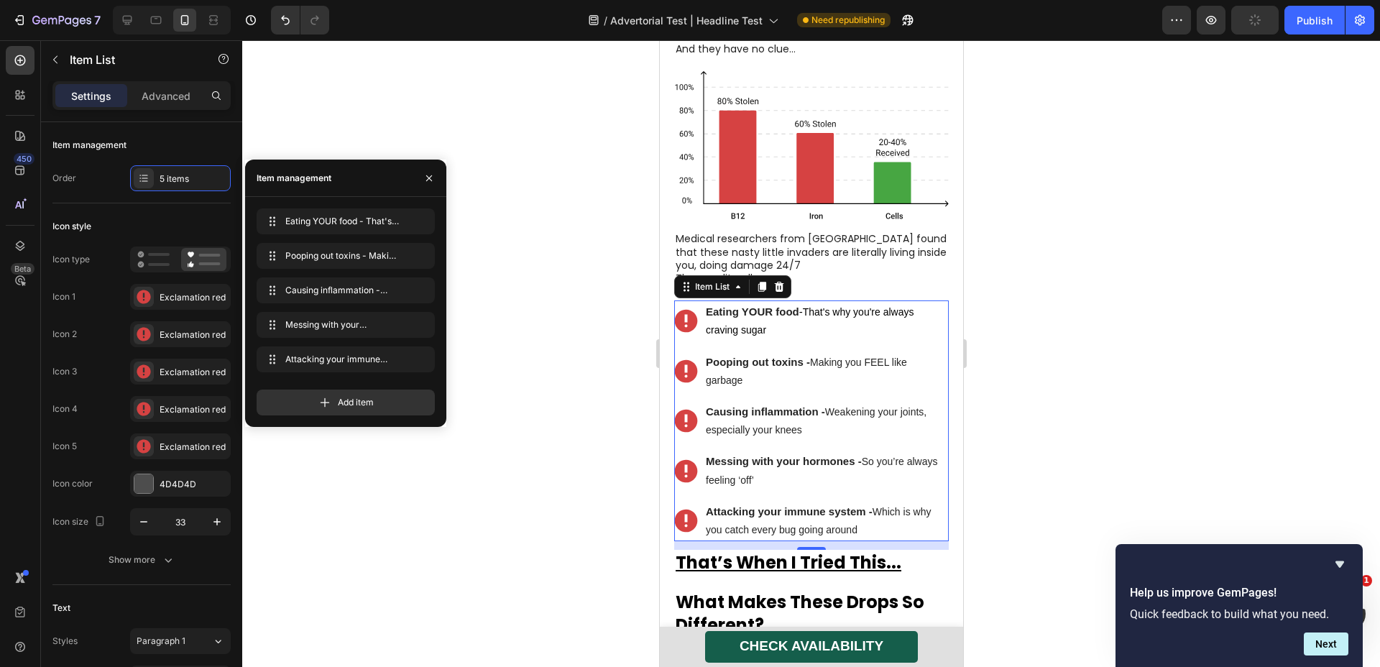
click at [516, 400] on div at bounding box center [811, 353] width 1138 height 627
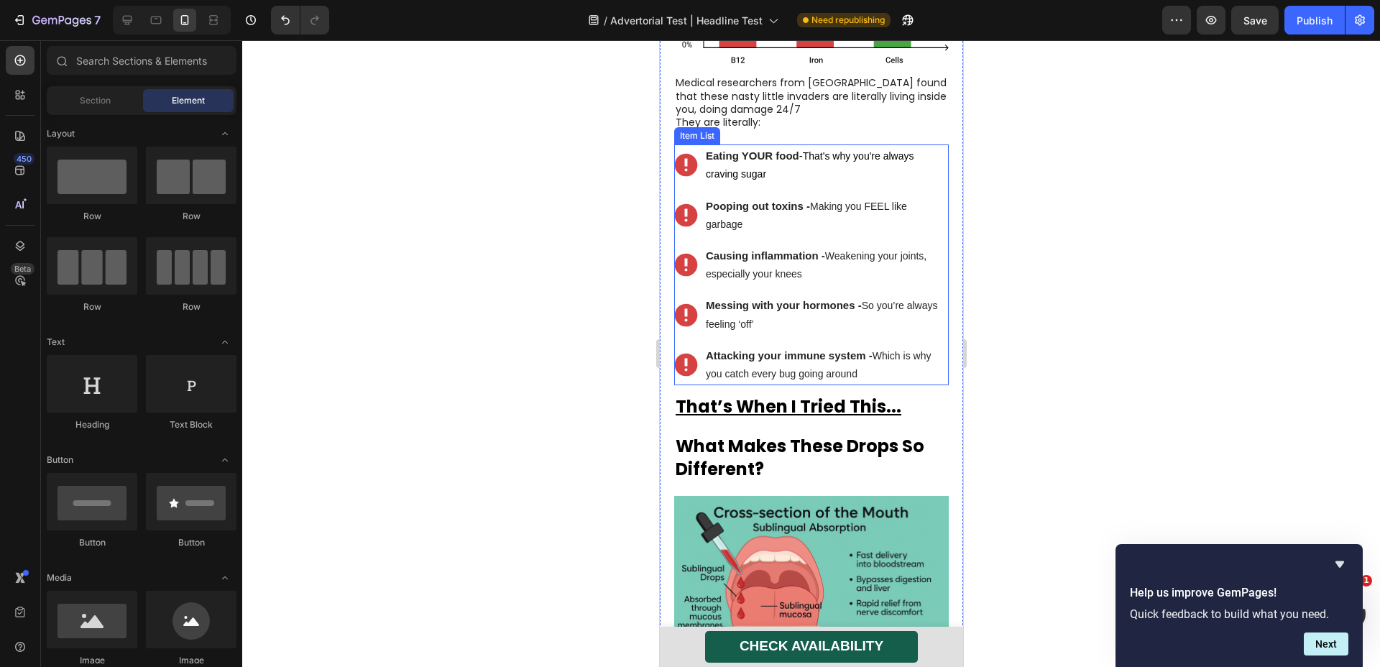
scroll to position [2390, 0]
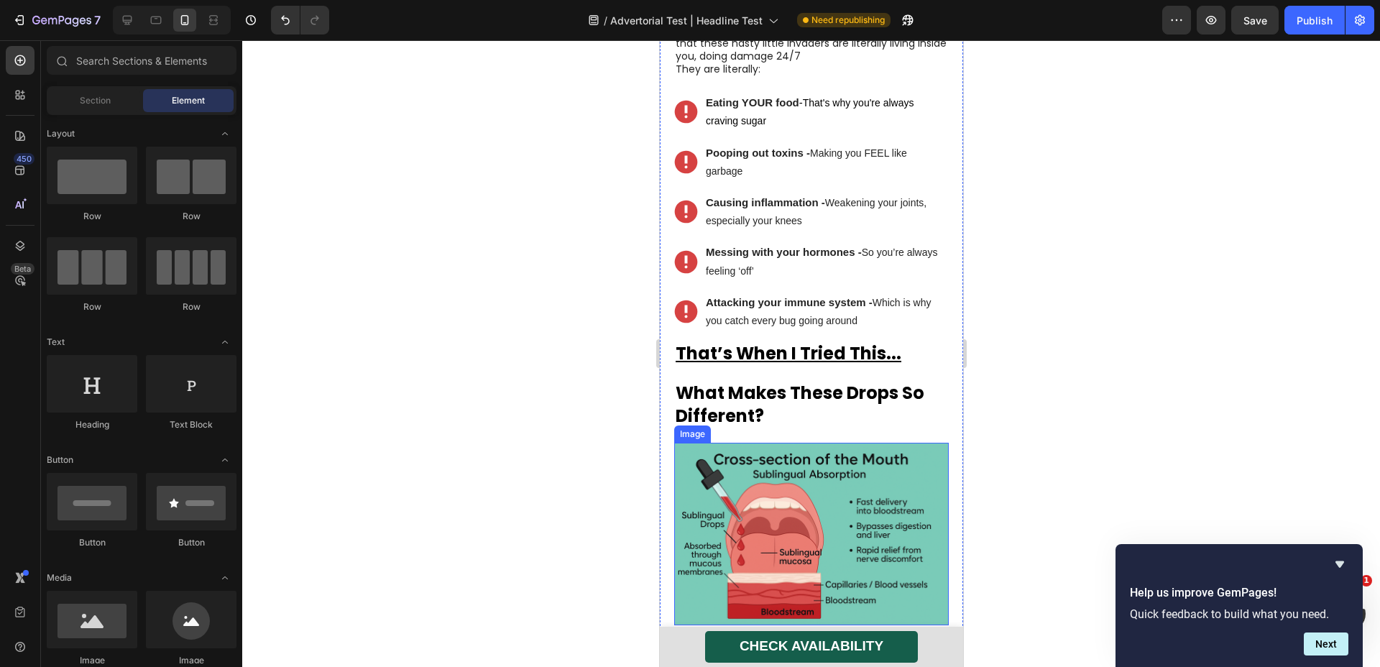
click at [818, 443] on img at bounding box center [811, 534] width 275 height 183
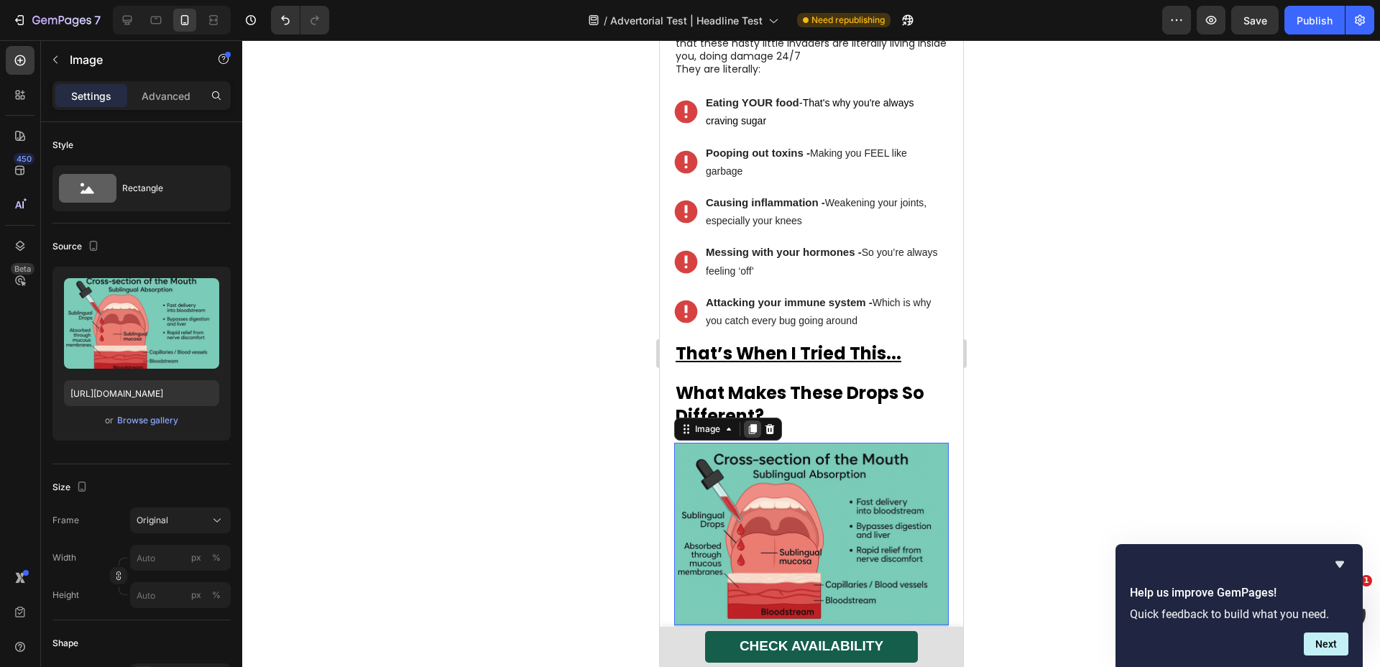
click at [754, 424] on icon at bounding box center [752, 429] width 8 height 10
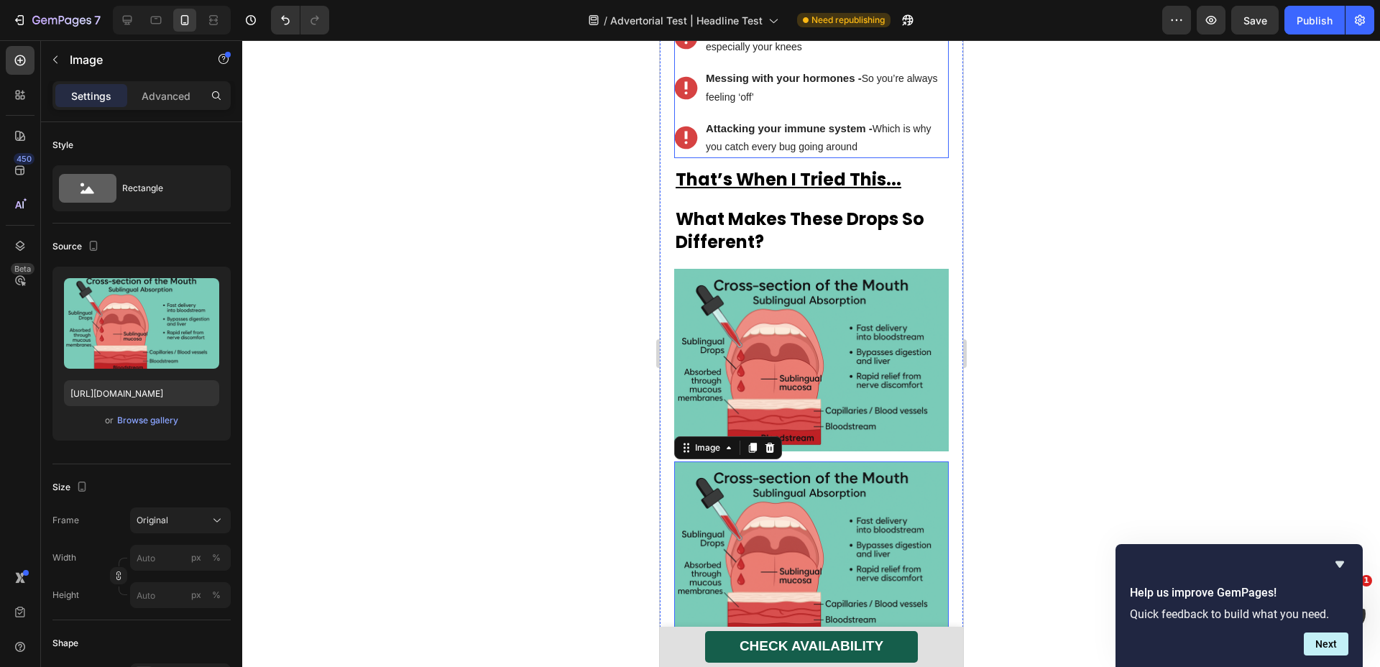
scroll to position [2382, 0]
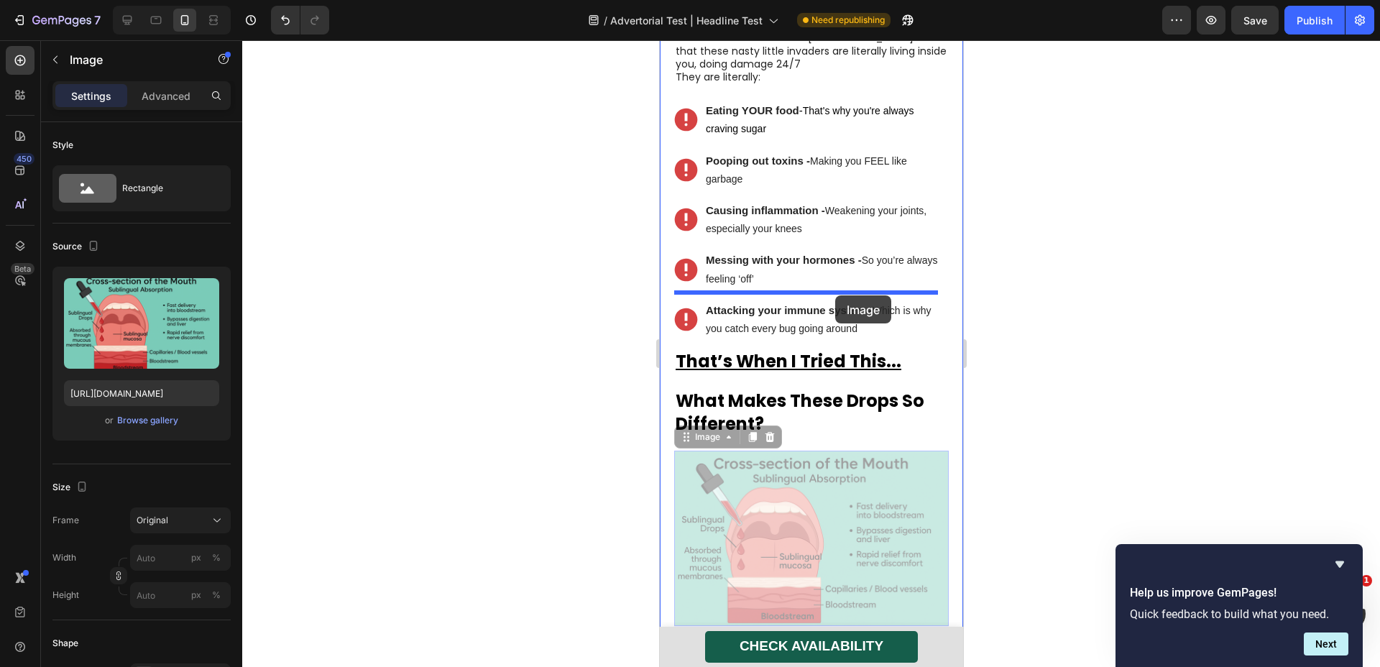
drag, startPoint x: 854, startPoint y: 496, endPoint x: 835, endPoint y: 296, distance: 201.5
click at [835, 296] on div "Mobile ( 422 px) iPhone 13 Mini iPhone 13 Pro iPhone 11 Pro Max iPhone 15 Pro M…" at bounding box center [810, 490] width 303 height 5665
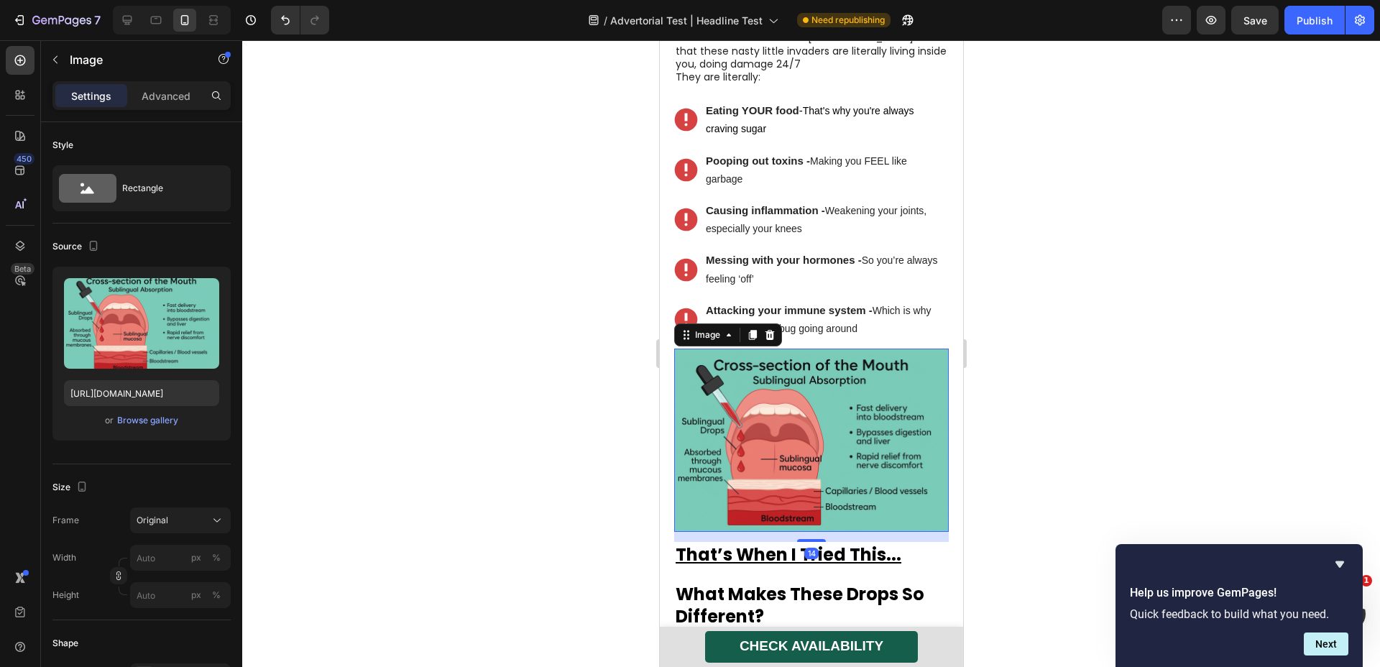
click at [798, 349] on img at bounding box center [811, 440] width 275 height 183
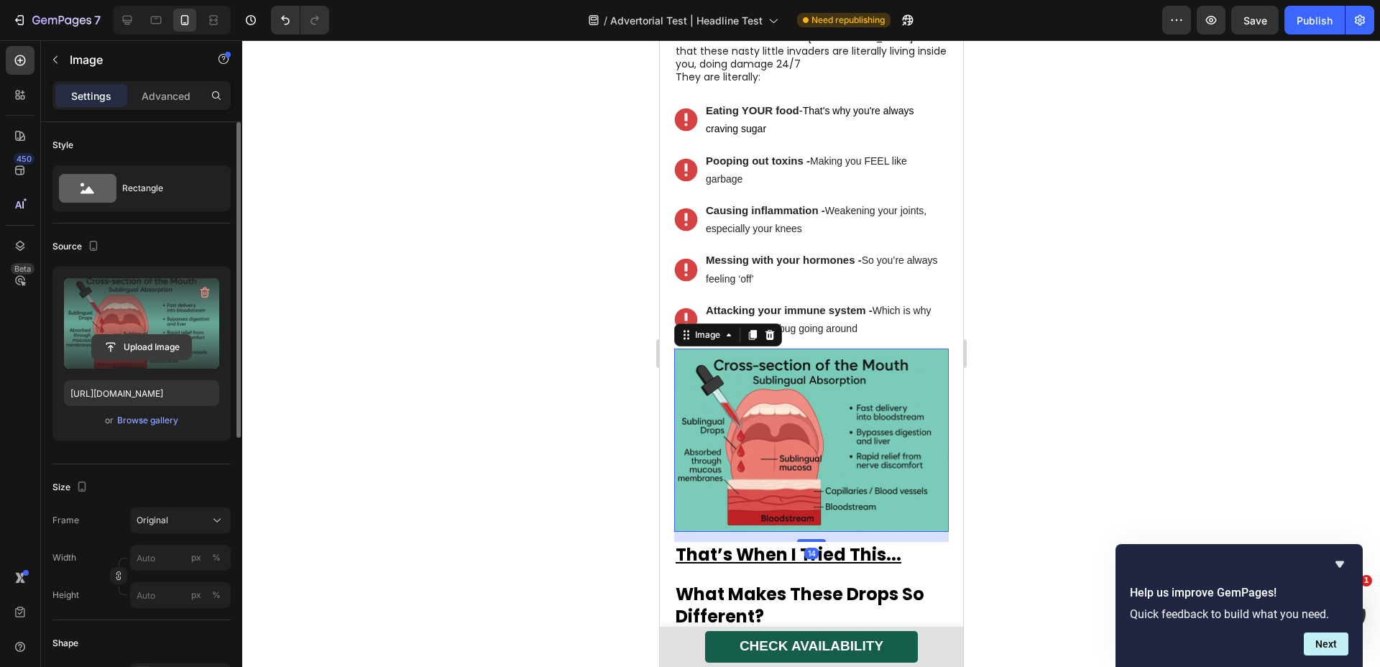
click at [115, 339] on input "file" at bounding box center [141, 347] width 99 height 24
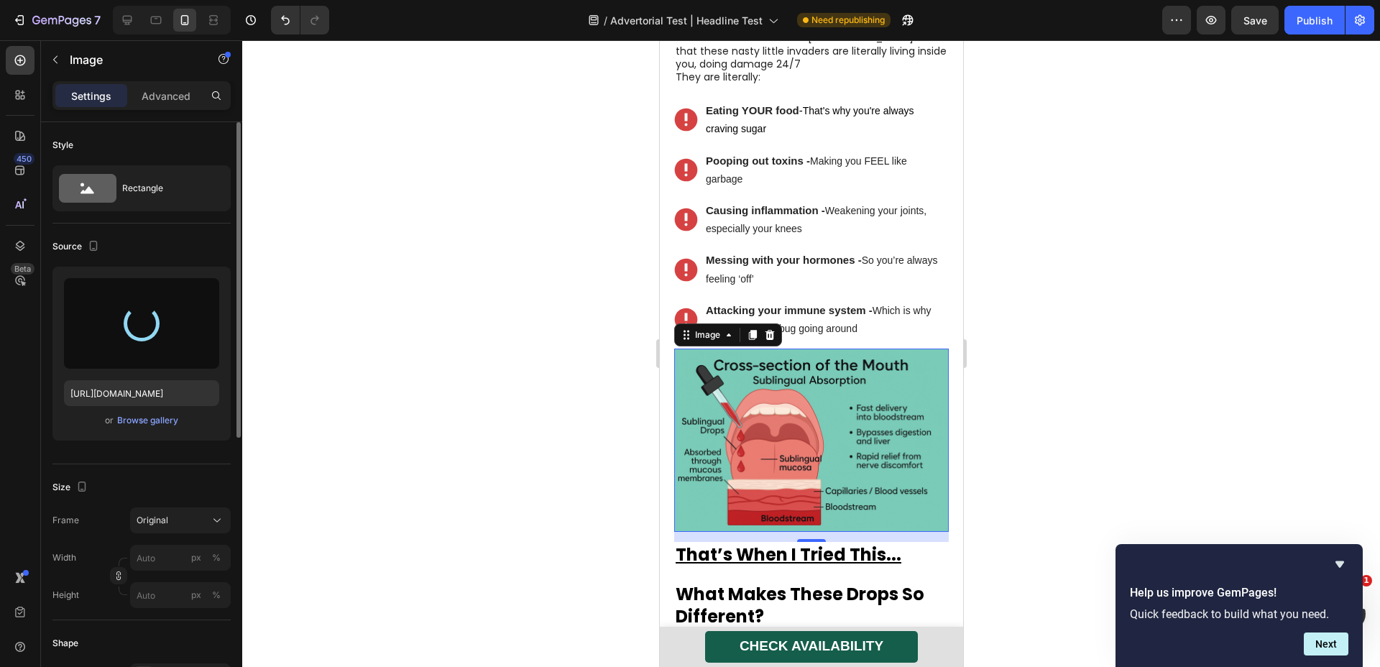
type input "[URL][DOMAIN_NAME]"
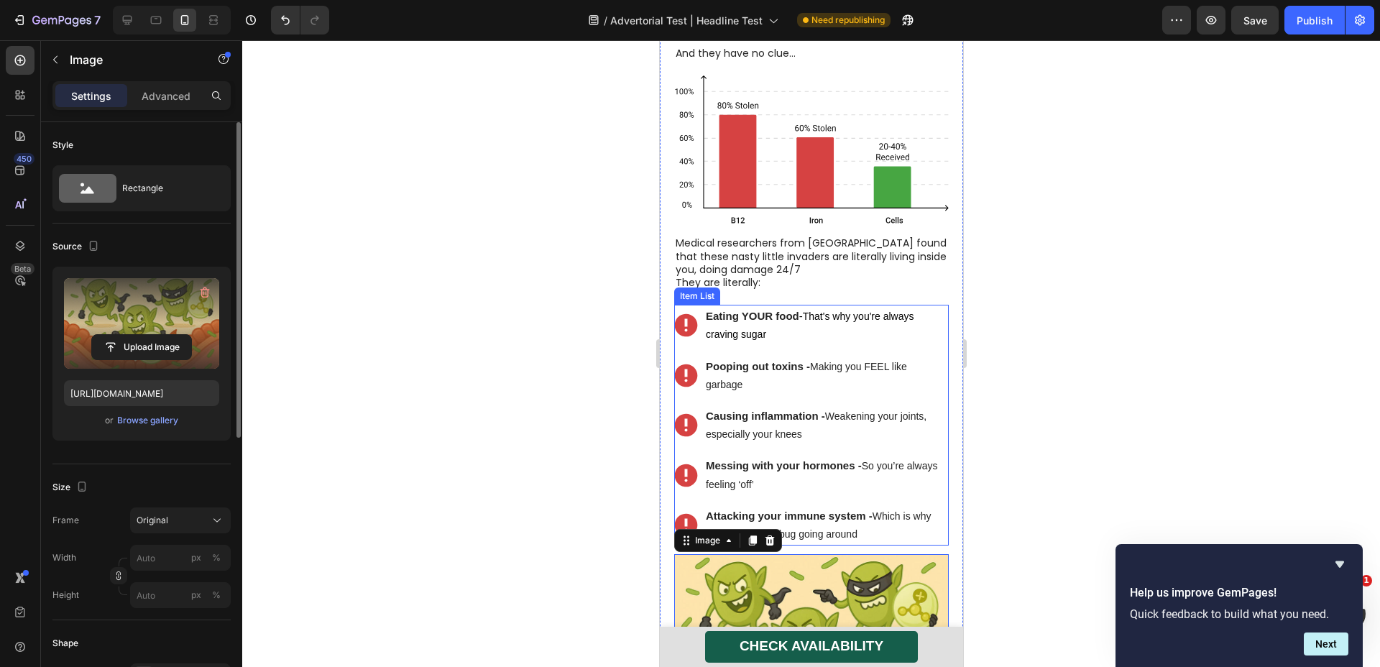
scroll to position [2154, 0]
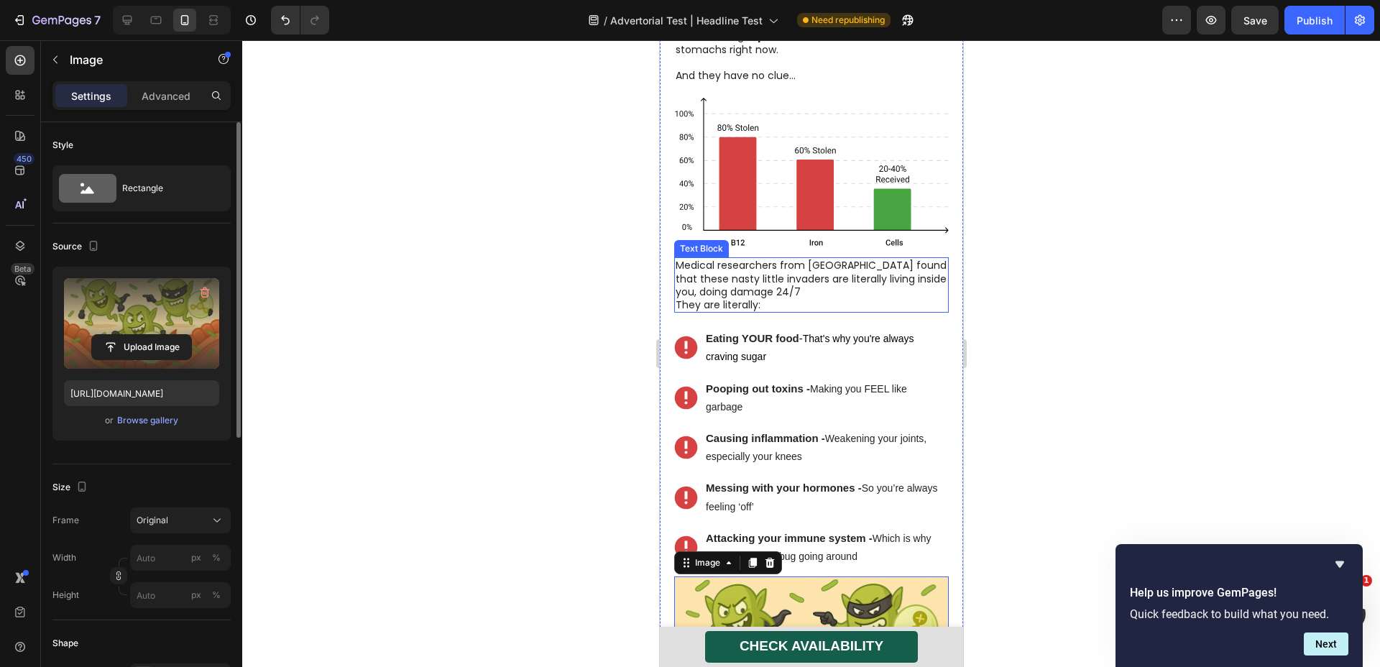
click at [772, 298] on p "They are literally:" at bounding box center [811, 304] width 272 height 13
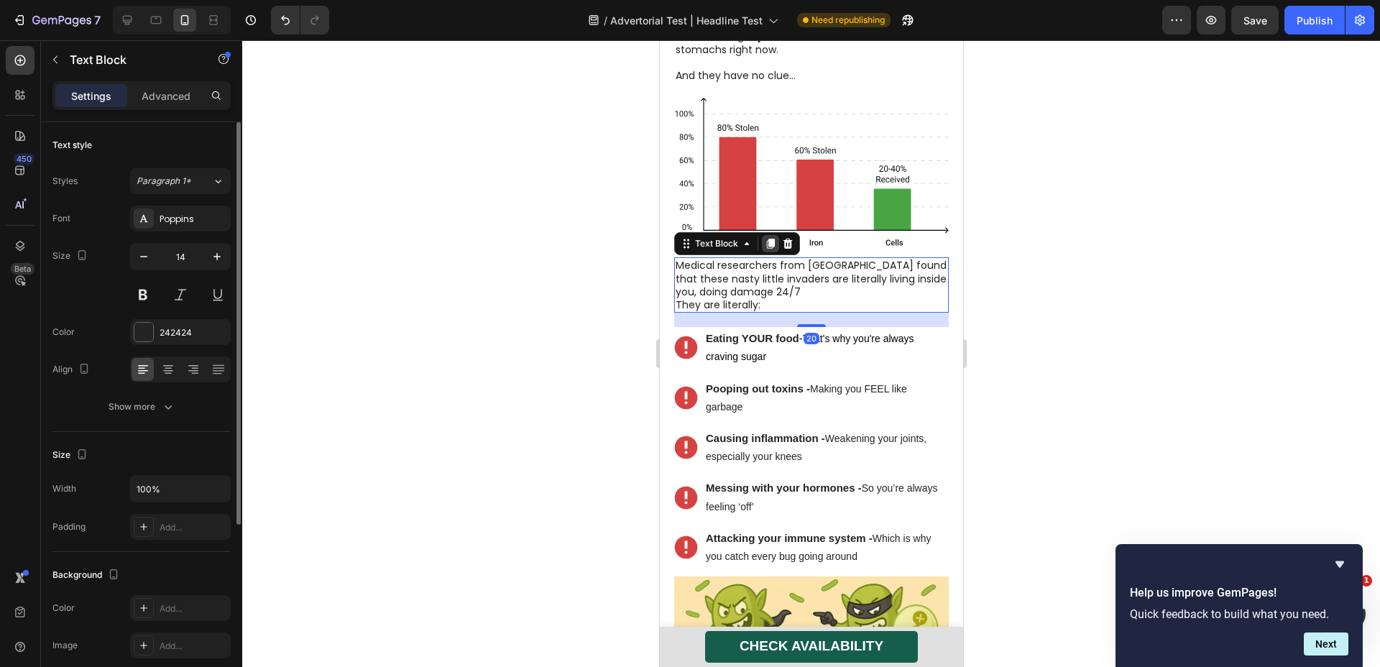
click at [772, 239] on icon at bounding box center [770, 244] width 8 height 10
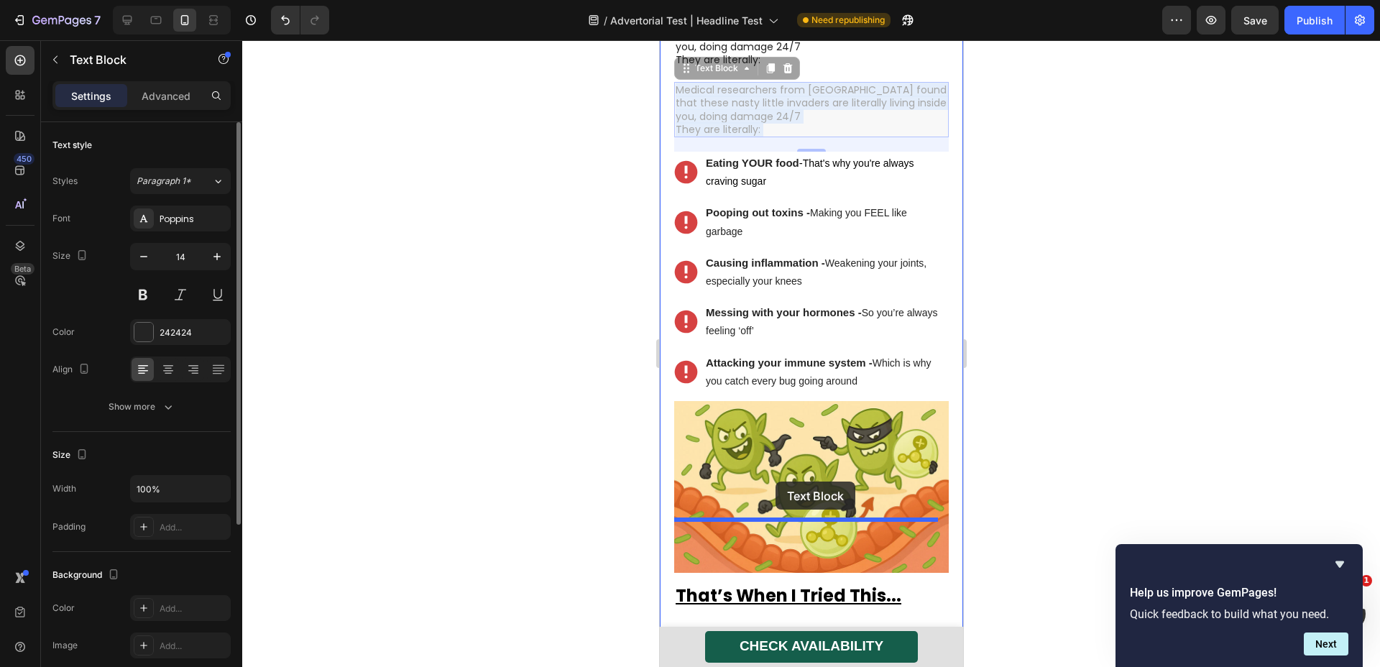
drag, startPoint x: 784, startPoint y: 302, endPoint x: 775, endPoint y: 482, distance: 180.0
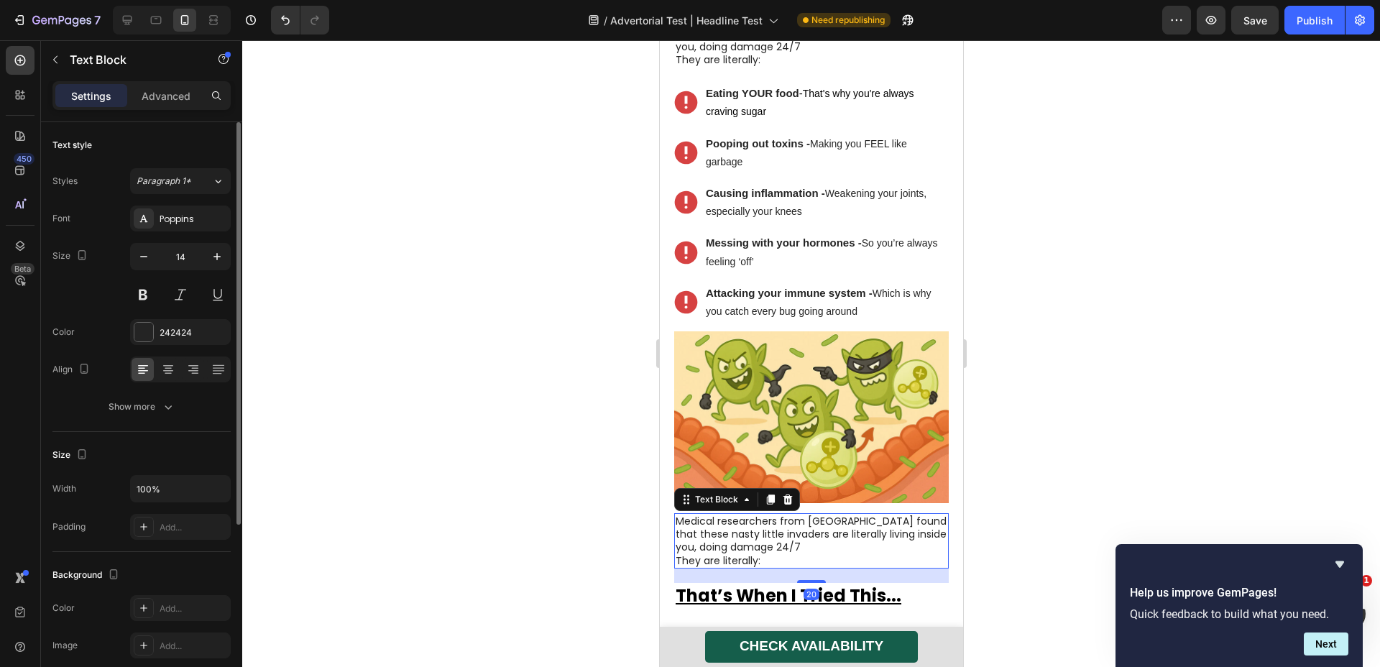
scroll to position [2330, 0]
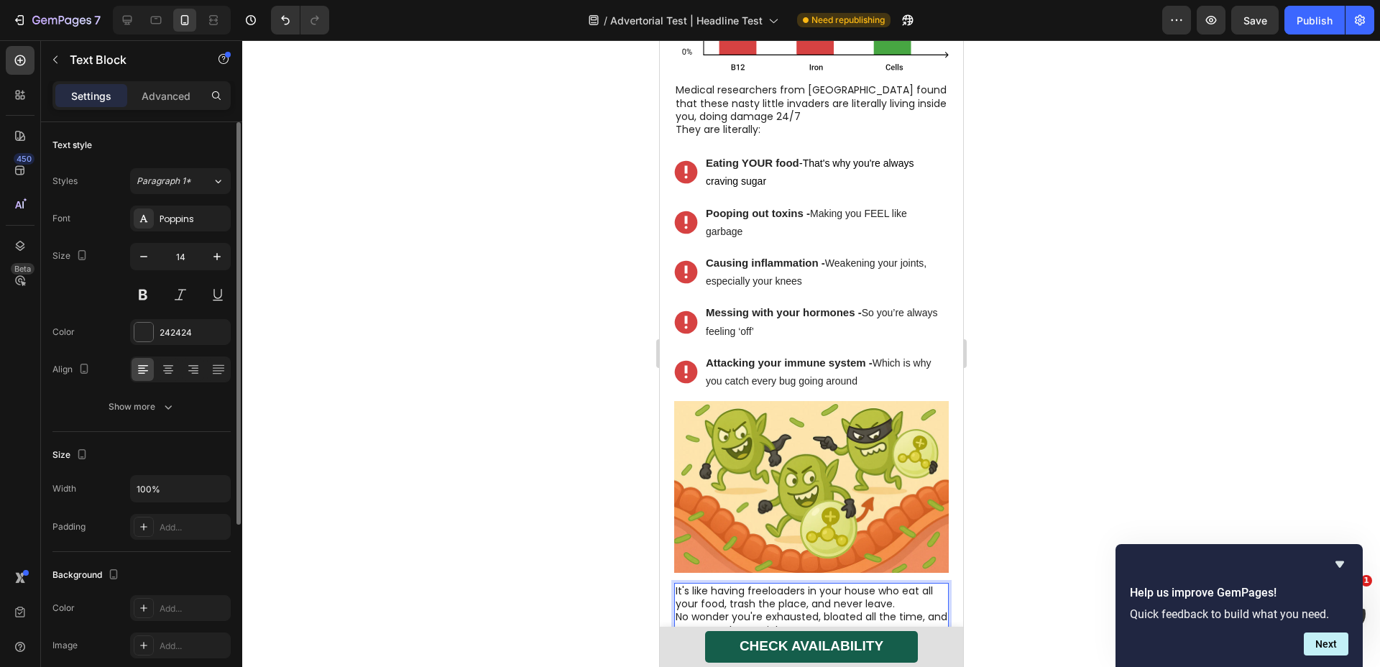
click at [897, 585] on p "It's like having freeloaders in your house who eat all your food, trash the pla…" at bounding box center [811, 598] width 272 height 26
click at [830, 624] on p "No wonder you're exhausted, bloated all the time, and can never lose weight." at bounding box center [811, 637] width 272 height 26
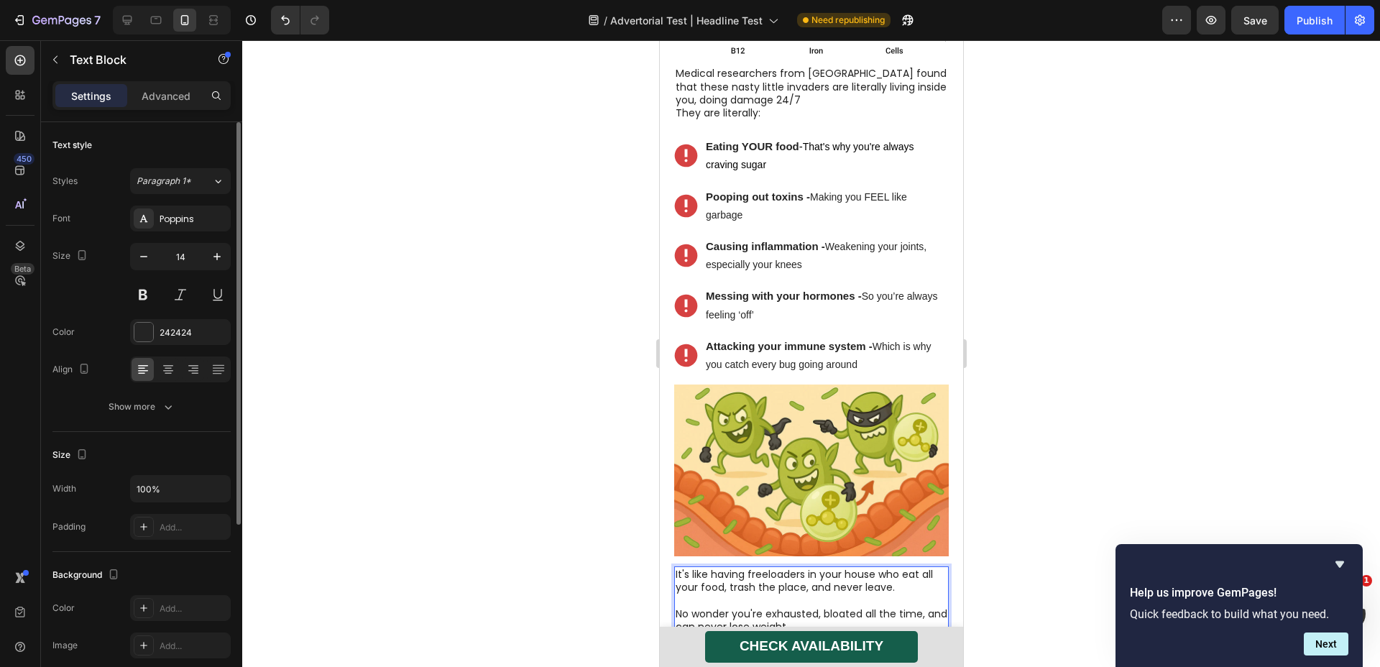
scroll to position [2355, 0]
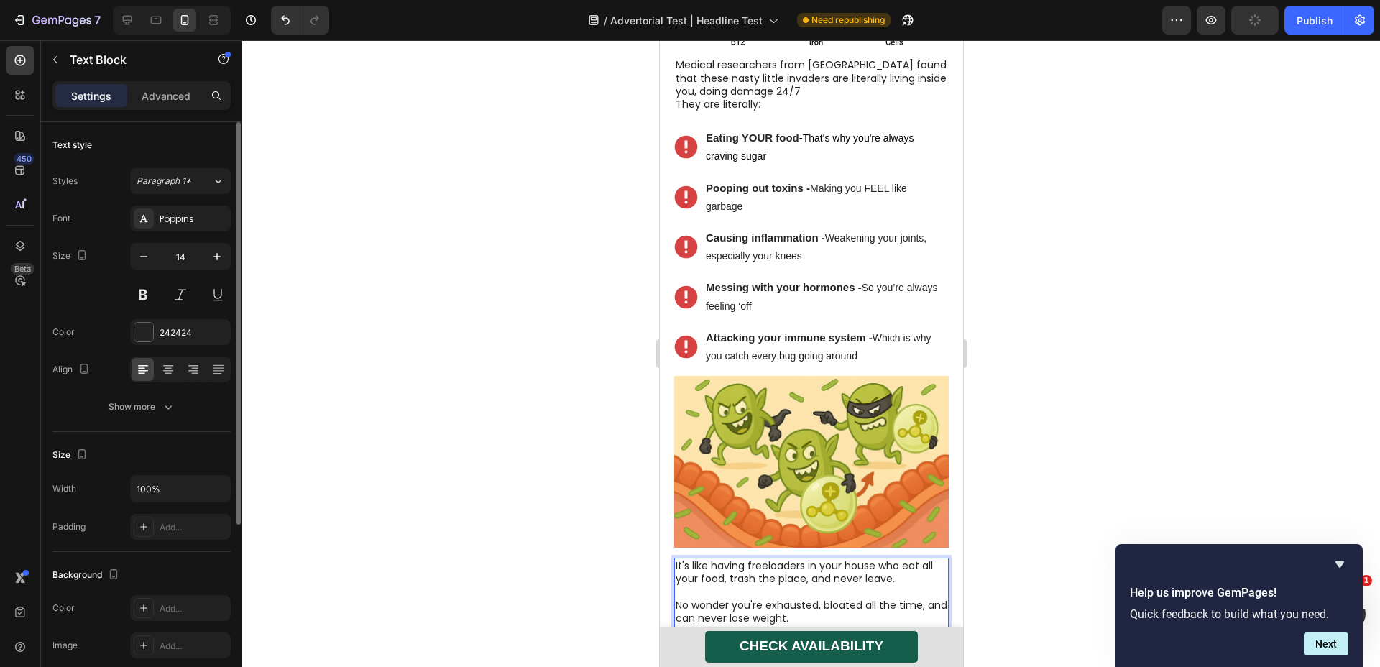
click at [874, 638] on p "You see, it’s actually not your fault." at bounding box center [811, 644] width 272 height 13
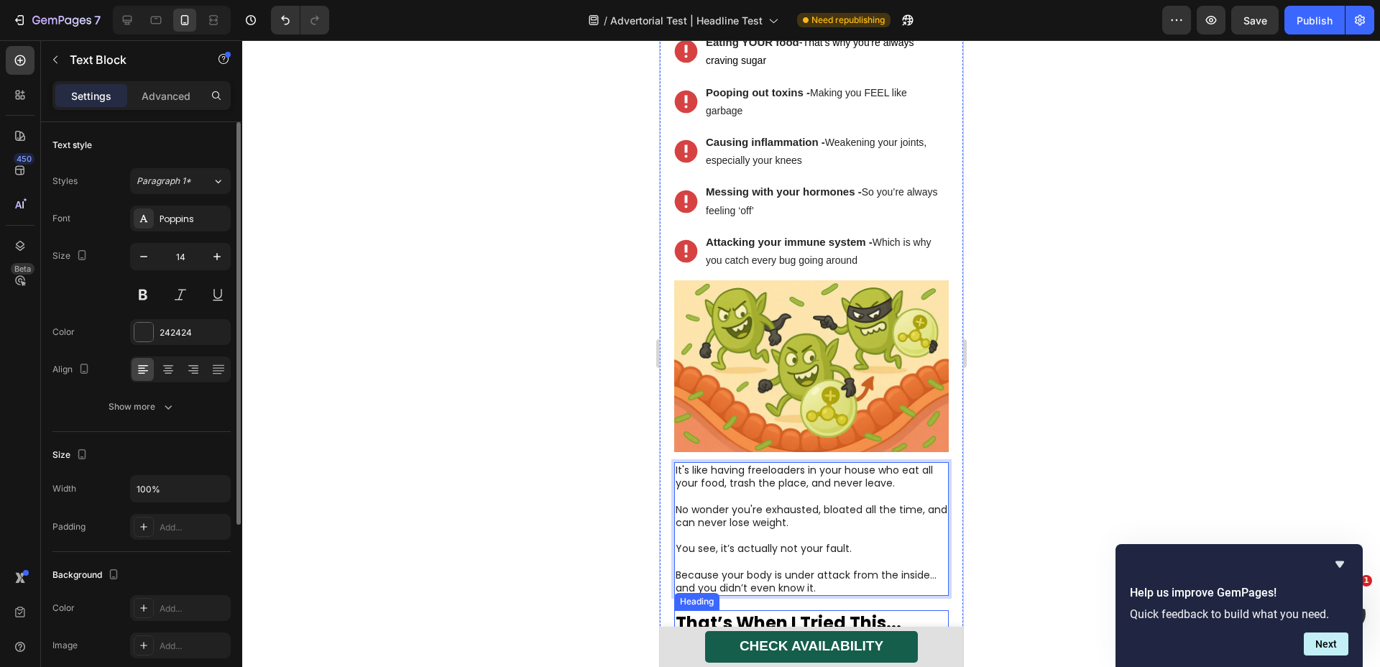
click at [796, 611] on u "That’s When I Tried This..." at bounding box center [788, 623] width 226 height 24
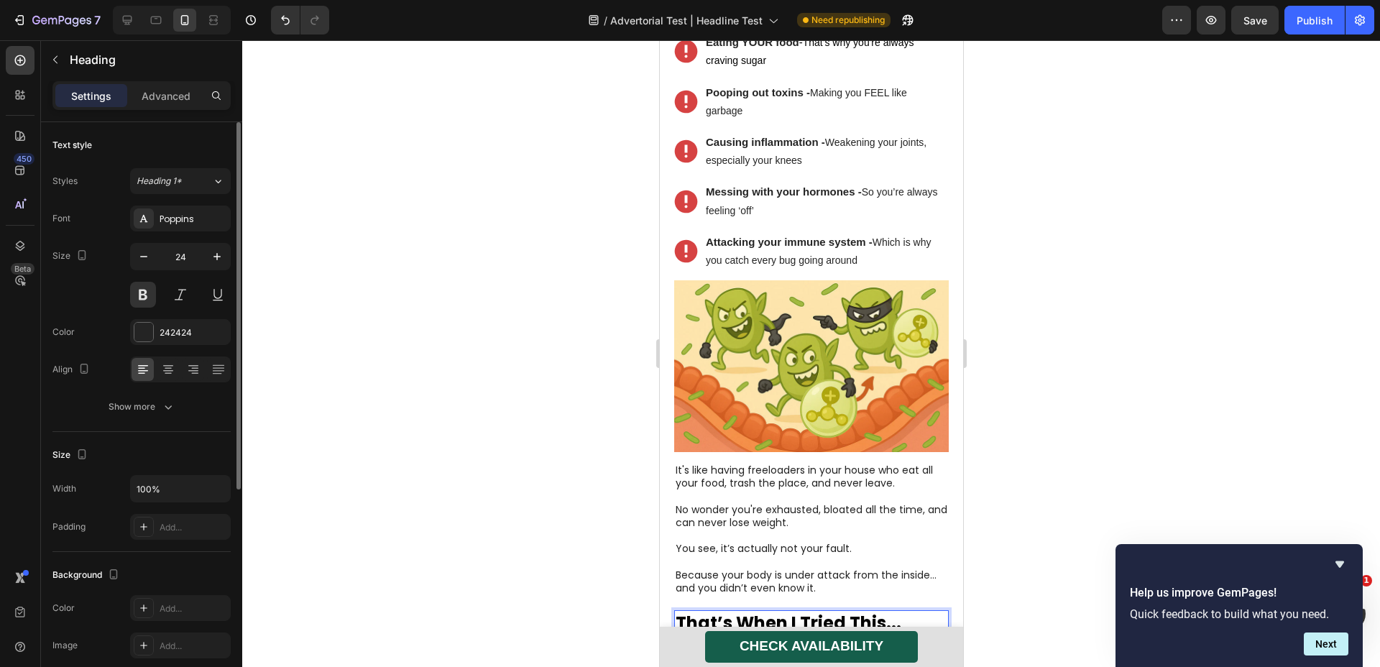
click at [796, 611] on u "That’s When I Tried This..." at bounding box center [788, 623] width 226 height 24
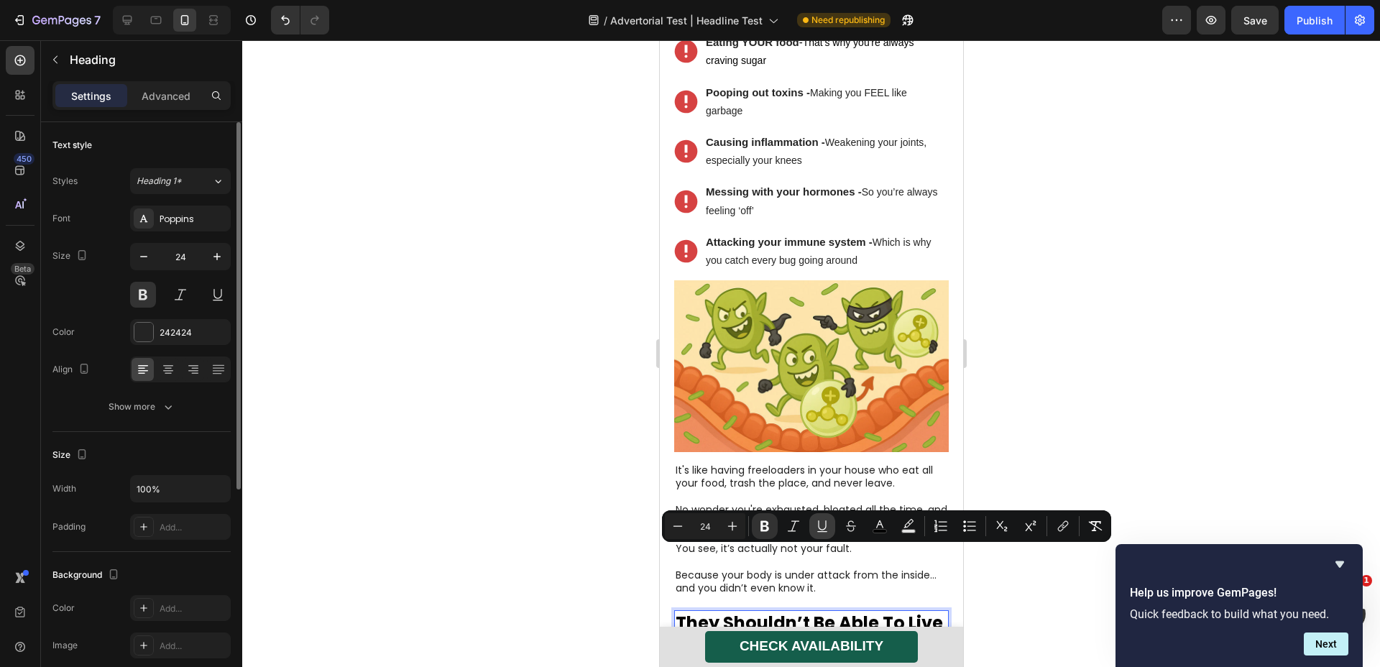
click at [829, 525] on icon "Editor contextual toolbar" at bounding box center [822, 526] width 14 height 14
click at [822, 529] on icon "Editor contextual toolbar" at bounding box center [822, 526] width 14 height 14
click at [680, 611] on u "They Shouldn’t Be Able To Live In Your Body…" at bounding box center [808, 634] width 267 height 46
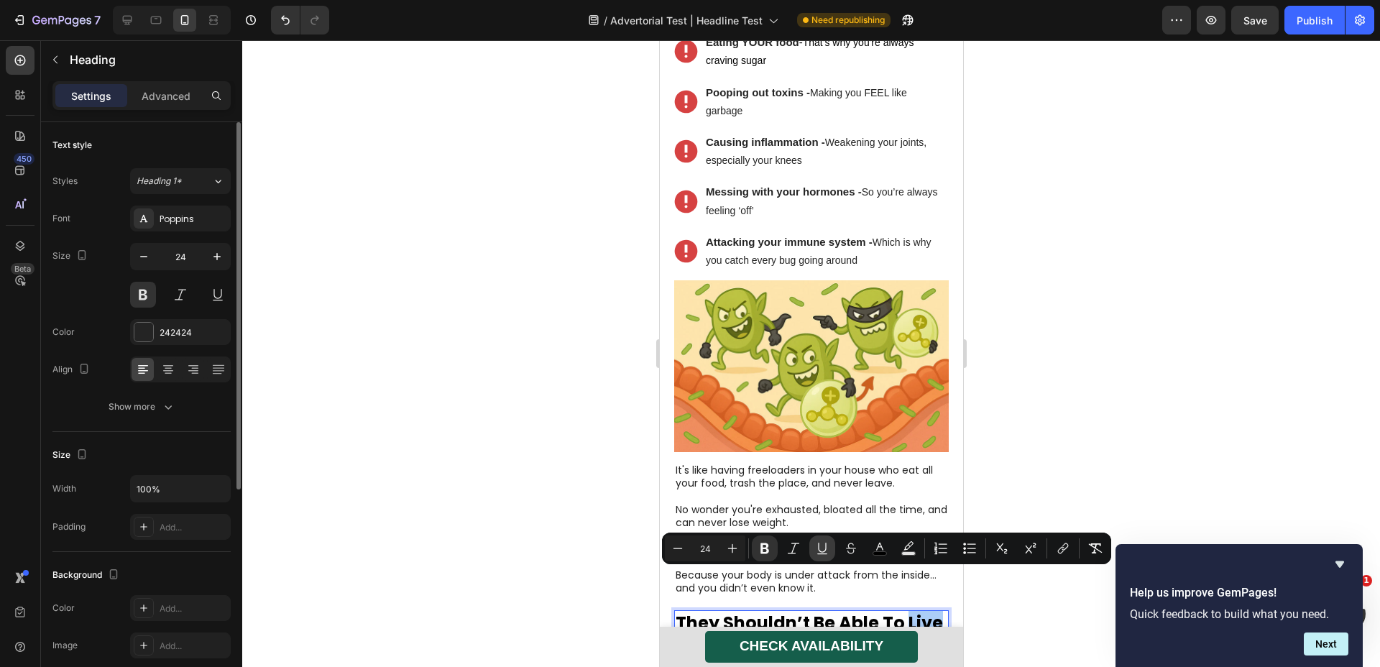
click at [818, 546] on icon "Editor contextual toolbar" at bounding box center [822, 548] width 14 height 14
click at [818, 553] on icon "Editor contextual toolbar" at bounding box center [822, 548] width 14 height 14
click at [856, 612] on p "They Shouldn’t Be Able To Live In Your Body…" at bounding box center [811, 634] width 272 height 45
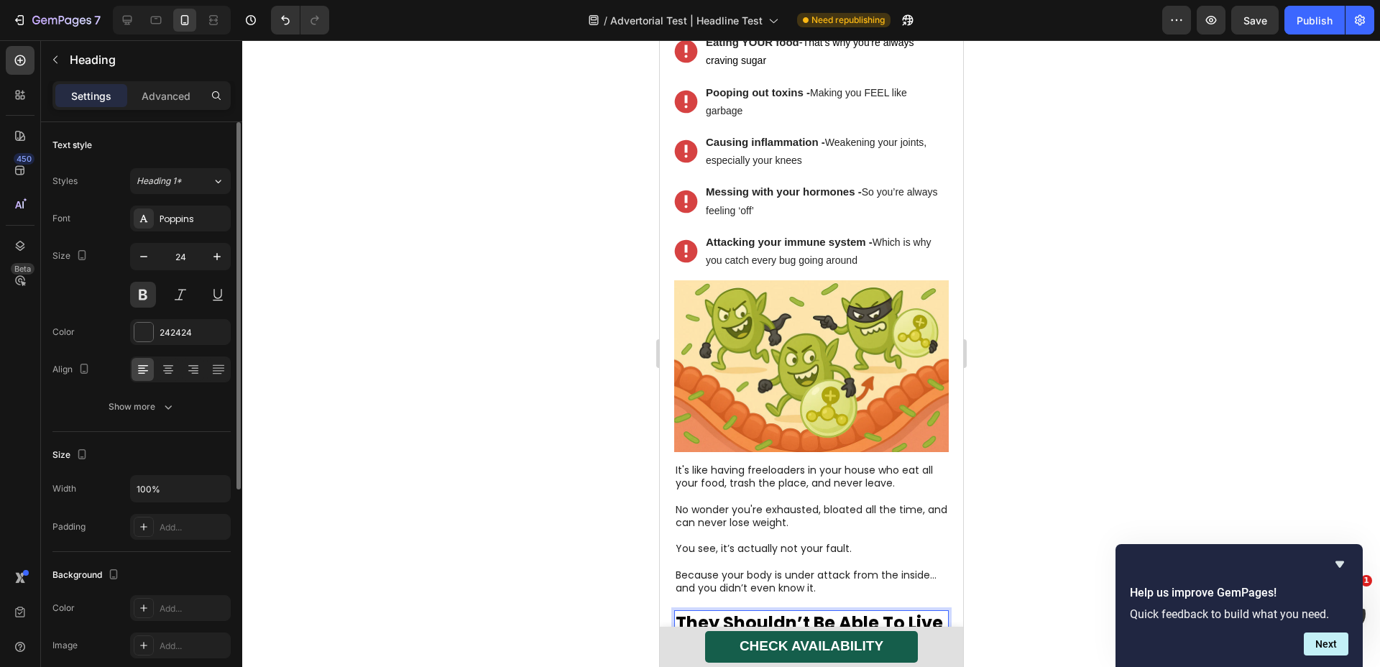
click at [856, 612] on p "They Shouldn’t Be Able To Live In Your Body…" at bounding box center [811, 634] width 272 height 45
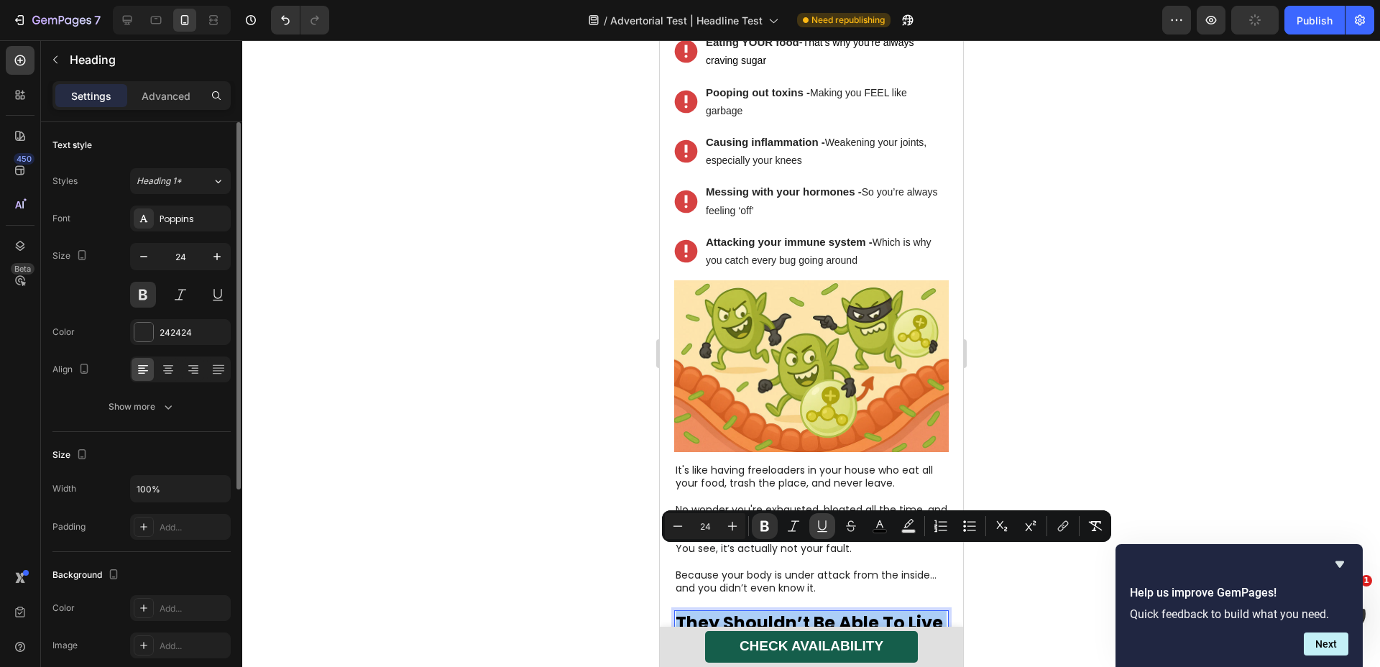
click at [828, 532] on icon "Editor contextual toolbar" at bounding box center [822, 526] width 14 height 14
click at [702, 611] on strong "They Shouldn’t Be Able To Live In Your Body…" at bounding box center [808, 634] width 267 height 46
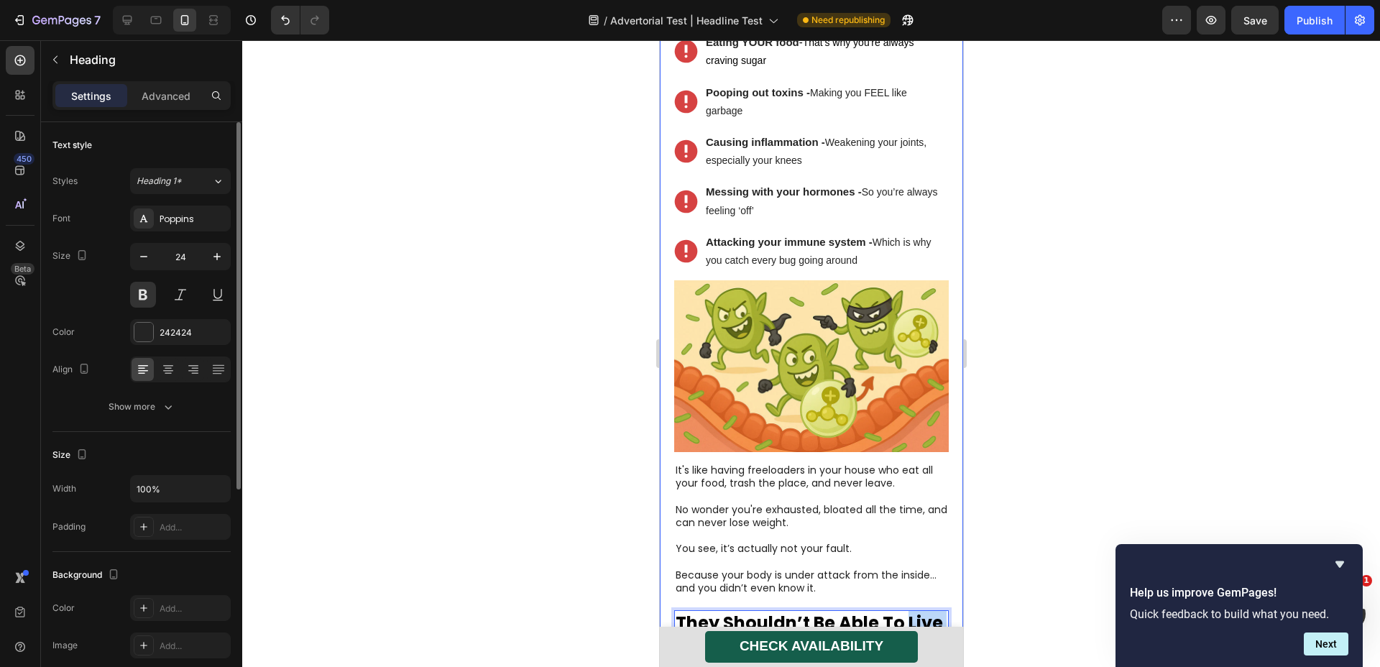
drag, startPoint x: 677, startPoint y: 582, endPoint x: 871, endPoint y: 602, distance: 194.4
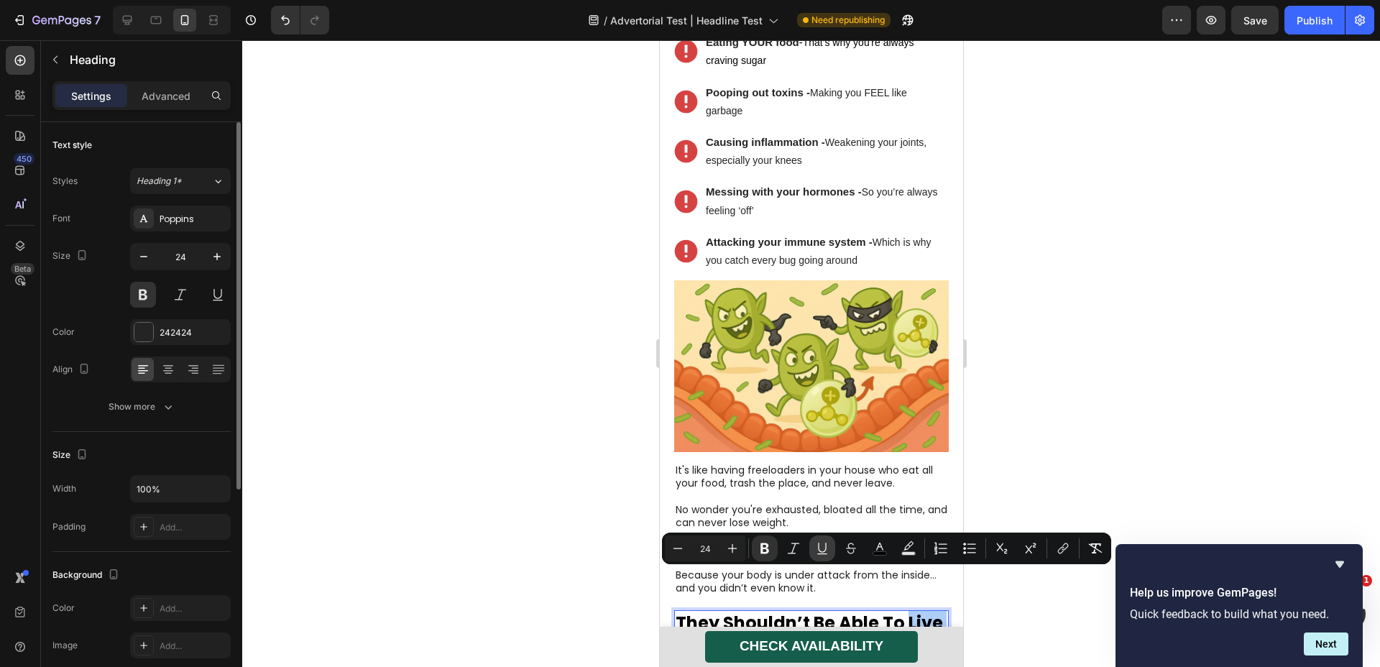
click at [827, 552] on icon "Editor contextual toolbar" at bounding box center [822, 548] width 14 height 14
click at [1038, 439] on div at bounding box center [811, 353] width 1138 height 627
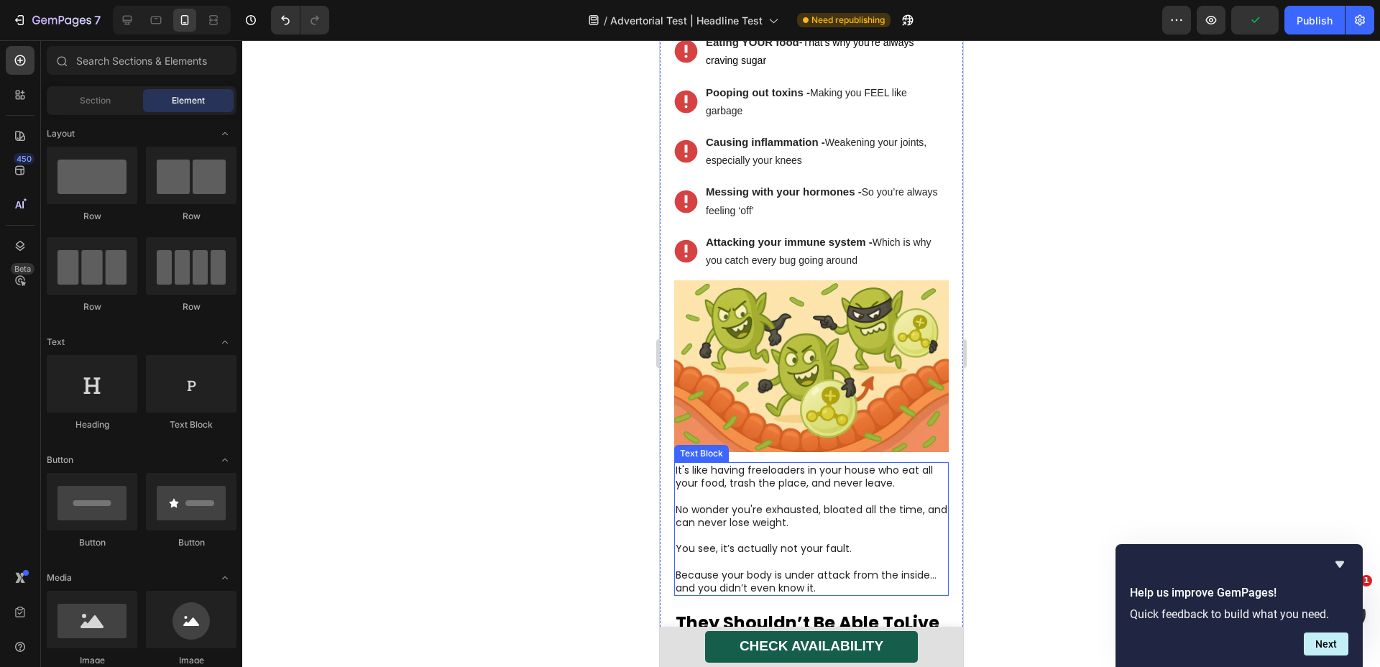
click at [766, 555] on p "Rich Text Editor. Editing area: main" at bounding box center [811, 561] width 272 height 13
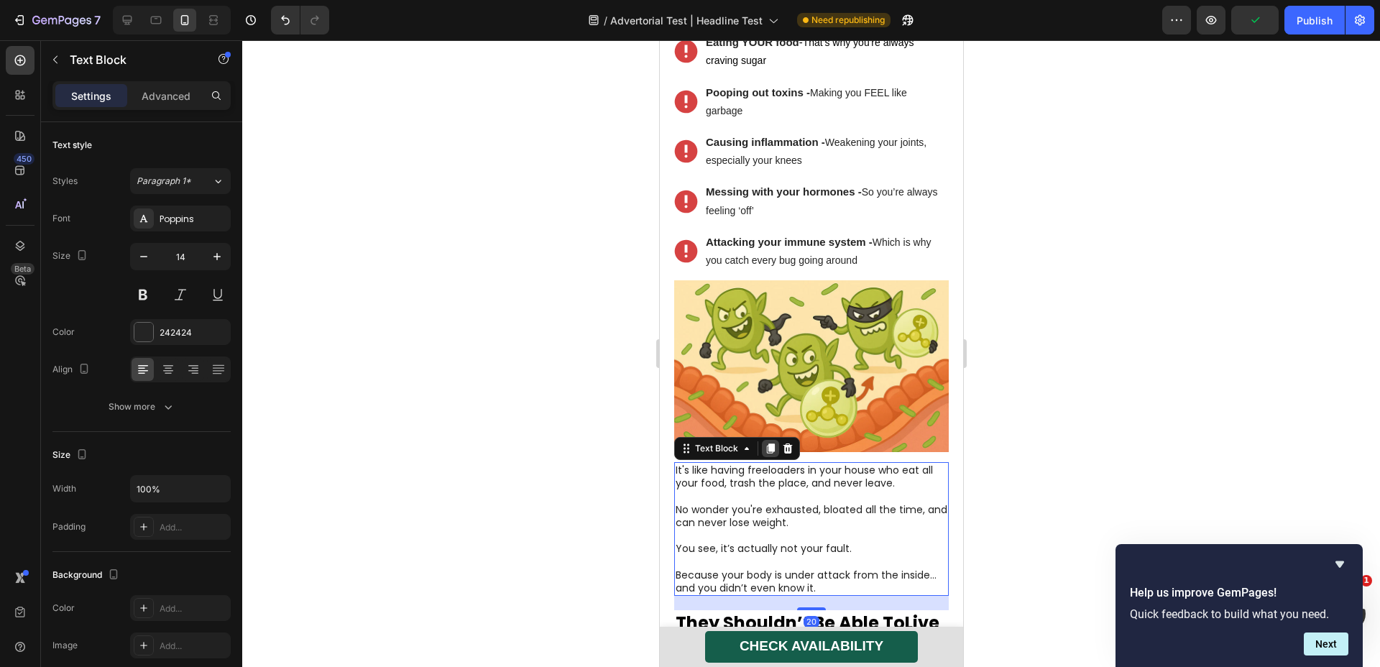
click at [770, 444] on icon at bounding box center [770, 449] width 8 height 10
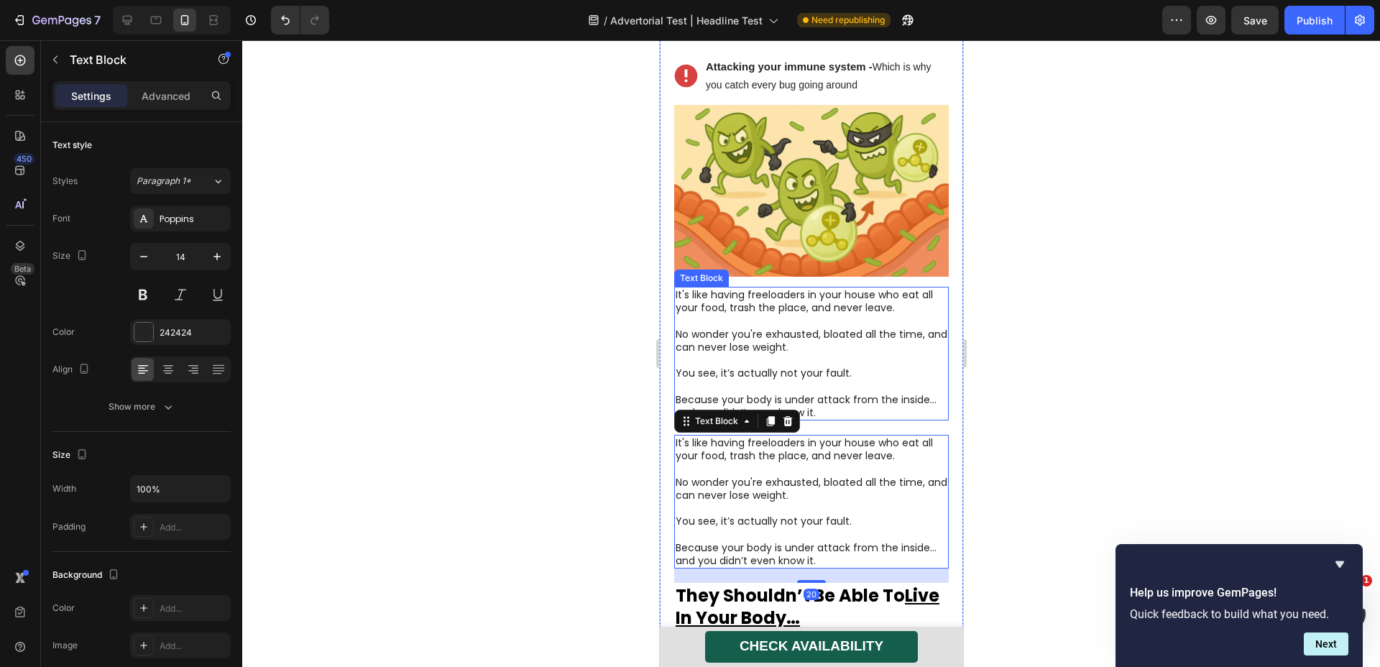
scroll to position [2667, 0]
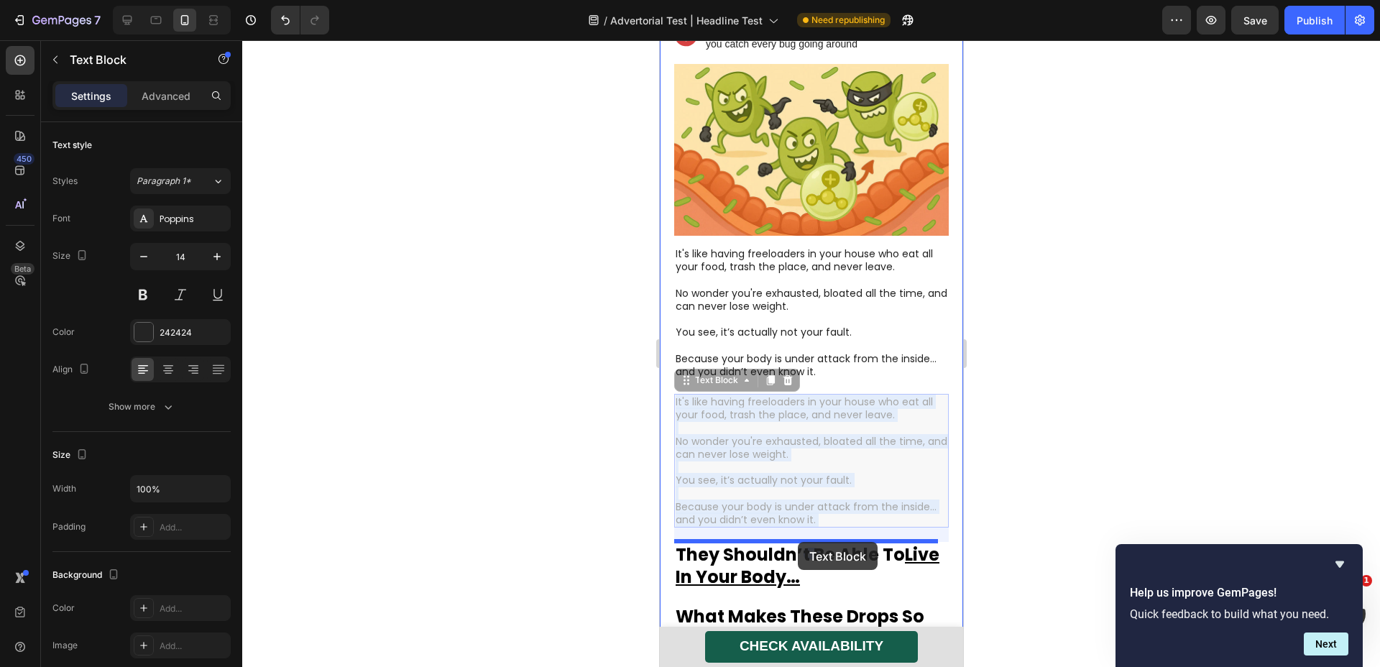
drag, startPoint x: 787, startPoint y: 413, endPoint x: 797, endPoint y: 542, distance: 129.1
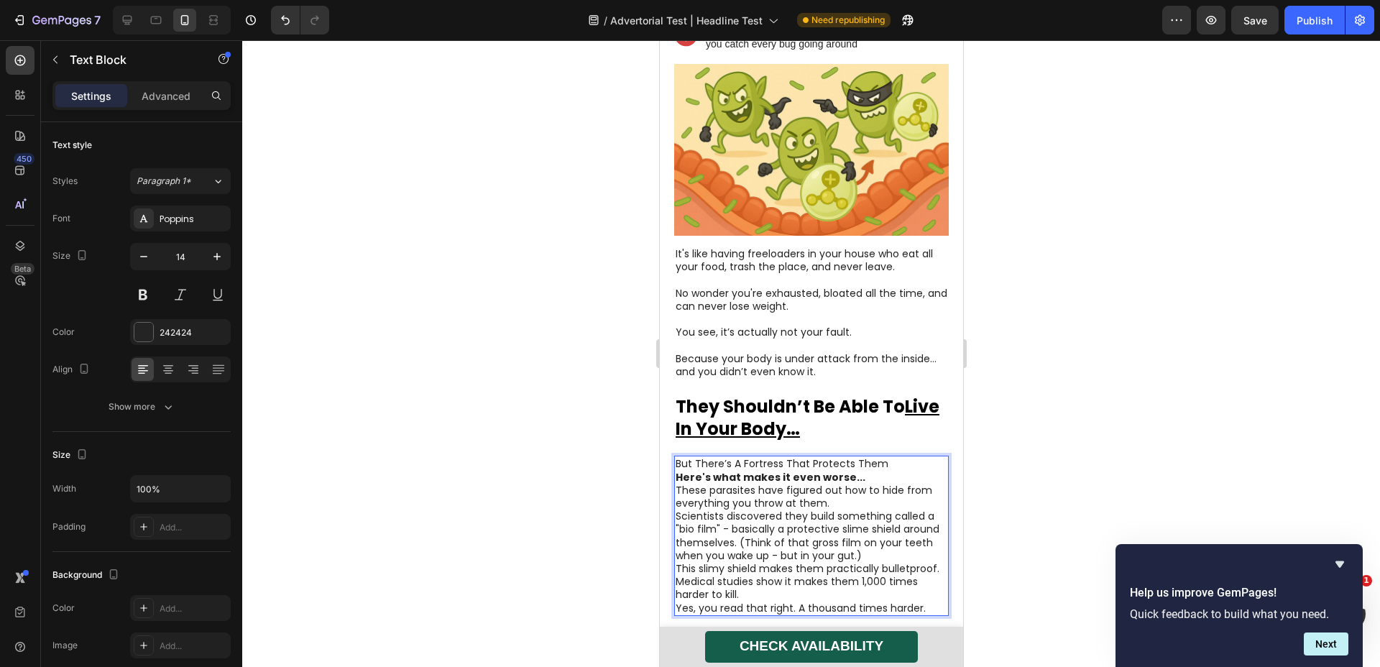
click at [861, 471] on p "Here's what makes it even worse..." at bounding box center [811, 477] width 272 height 13
click at [884, 457] on p "But There’s A Fortress That Protects Them" at bounding box center [811, 463] width 272 height 13
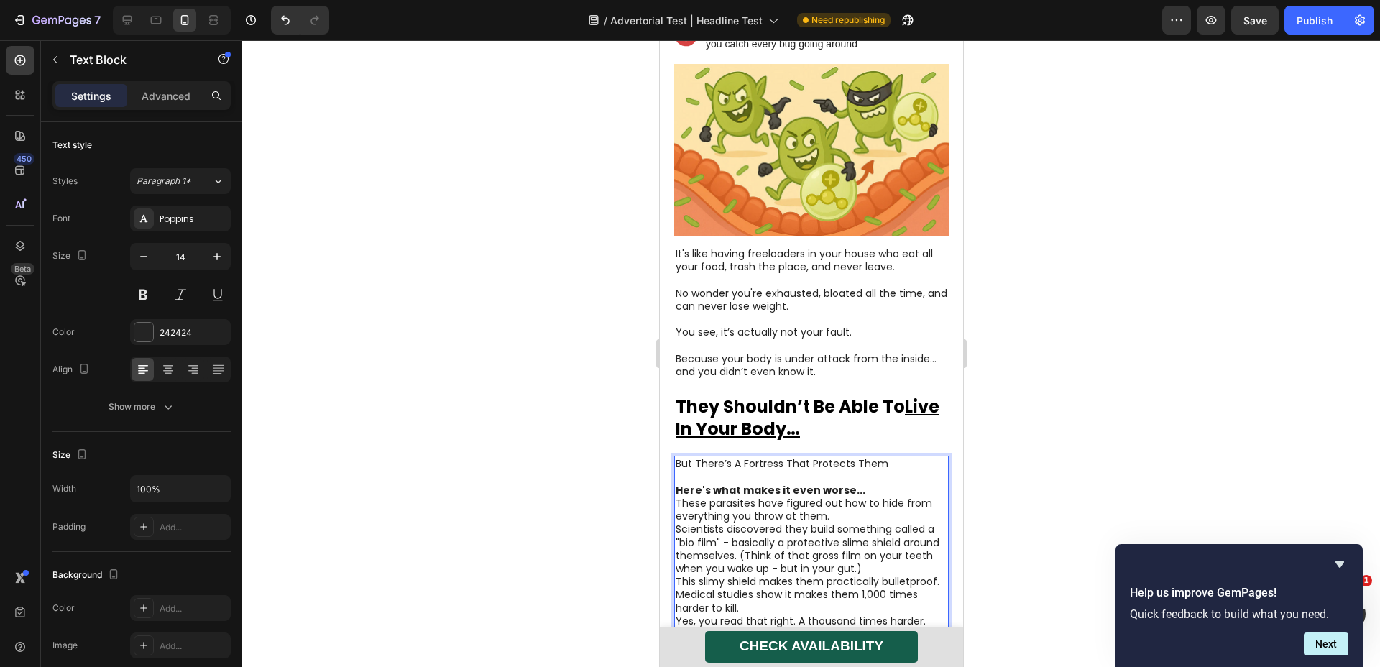
click at [869, 497] on p "These parasites have figured out how to hide from everything you throw at them." at bounding box center [811, 510] width 272 height 26
click at [874, 484] on p "Here's what makes it even worse..." at bounding box center [811, 490] width 272 height 13
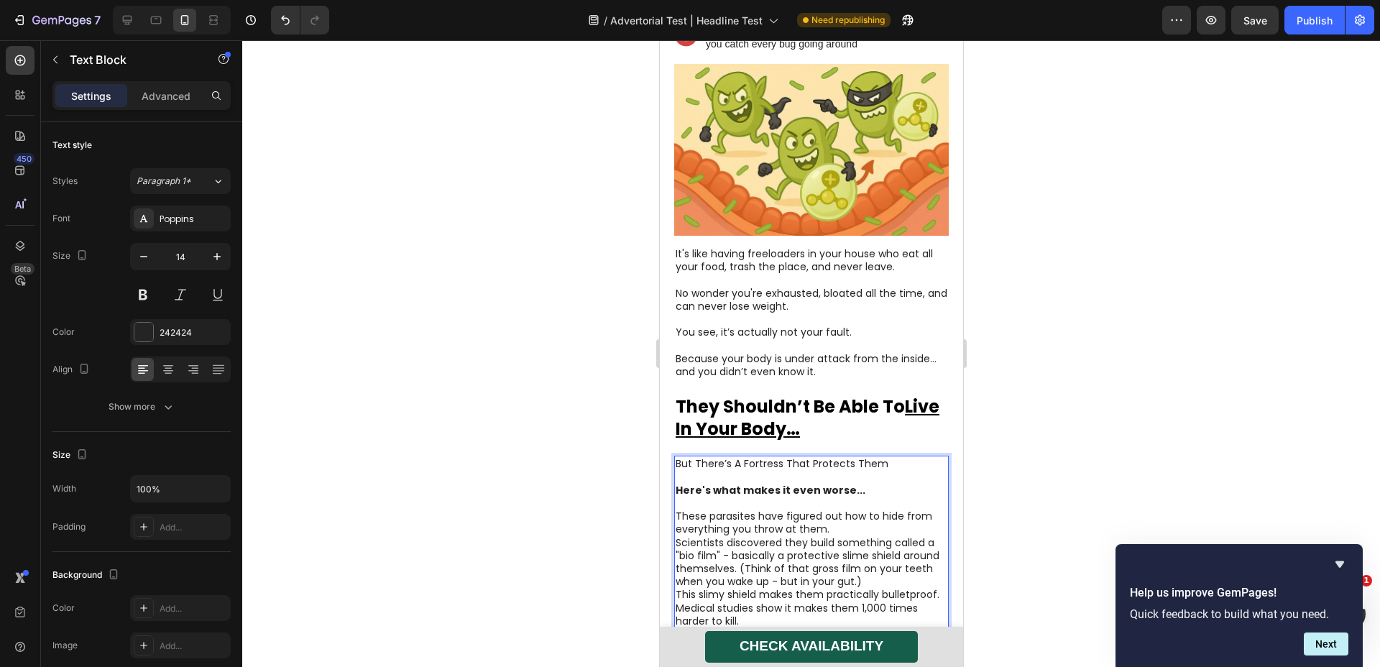
click at [832, 510] on p "These parasites have figured out how to hide from everything you throw at them." at bounding box center [811, 523] width 272 height 26
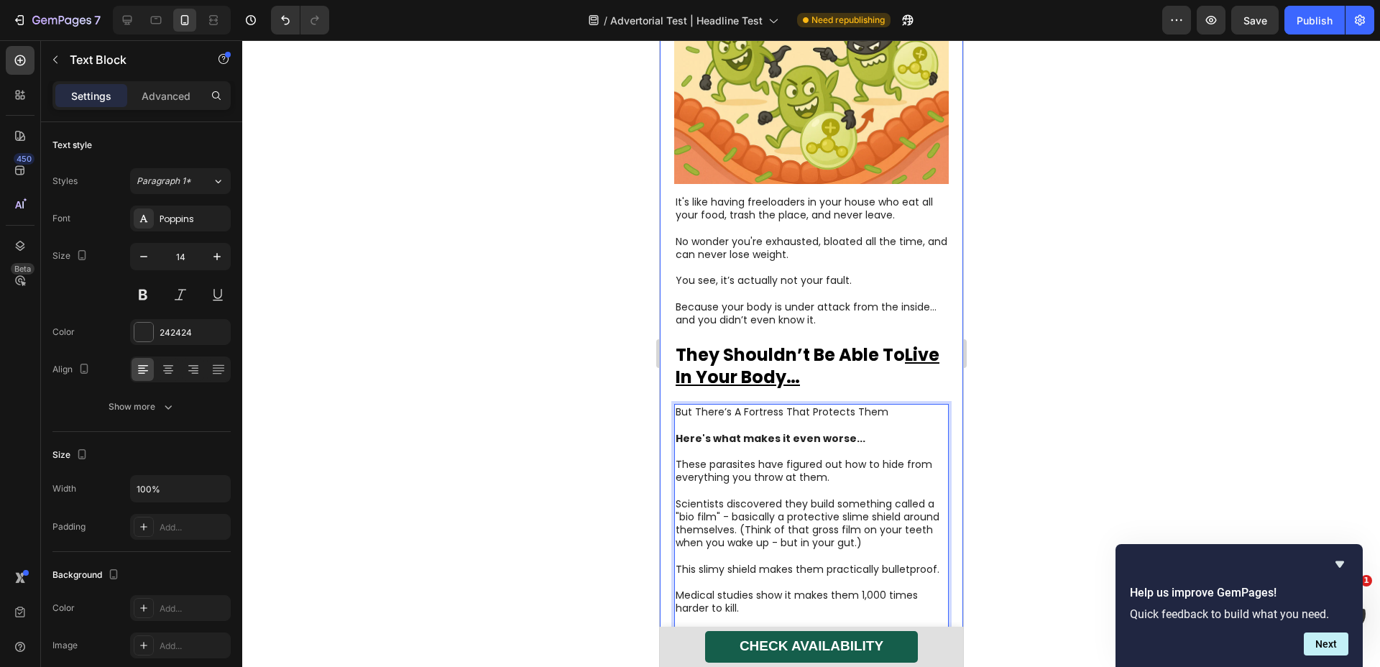
scroll to position [2770, 0]
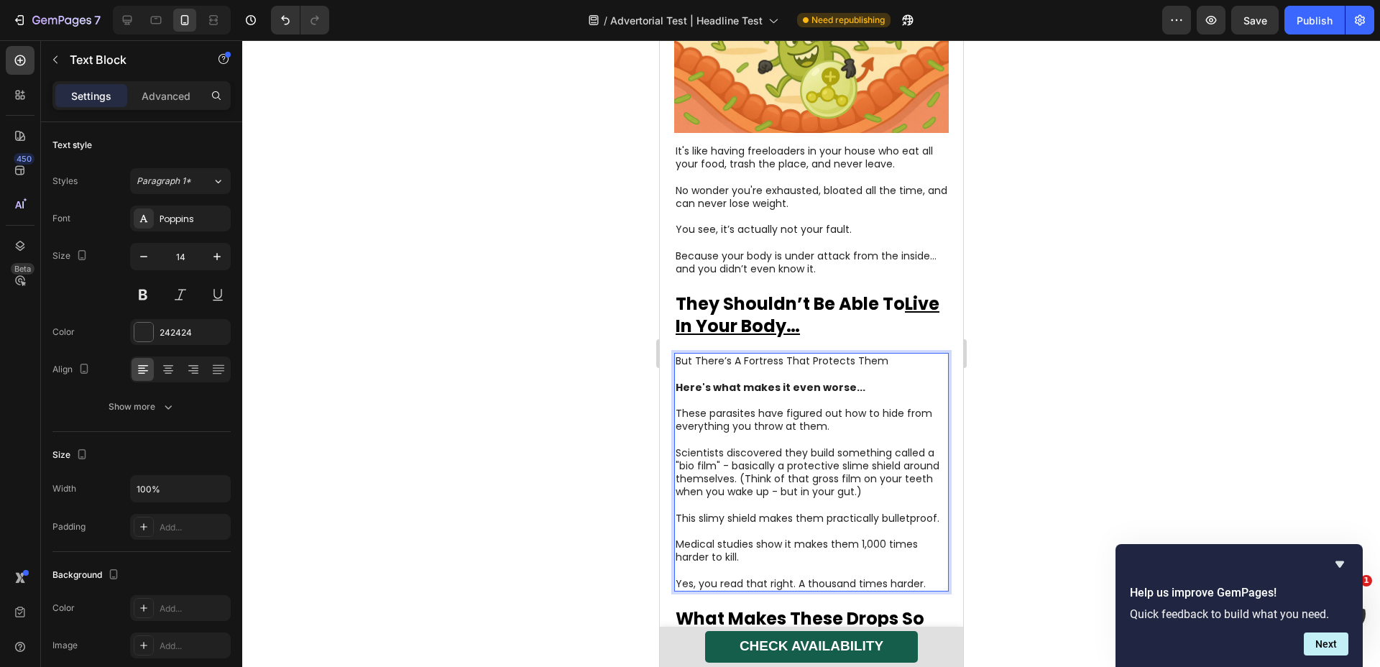
click at [797, 577] on p "Yes, you read that right. A thousand times harder." at bounding box center [811, 583] width 272 height 13
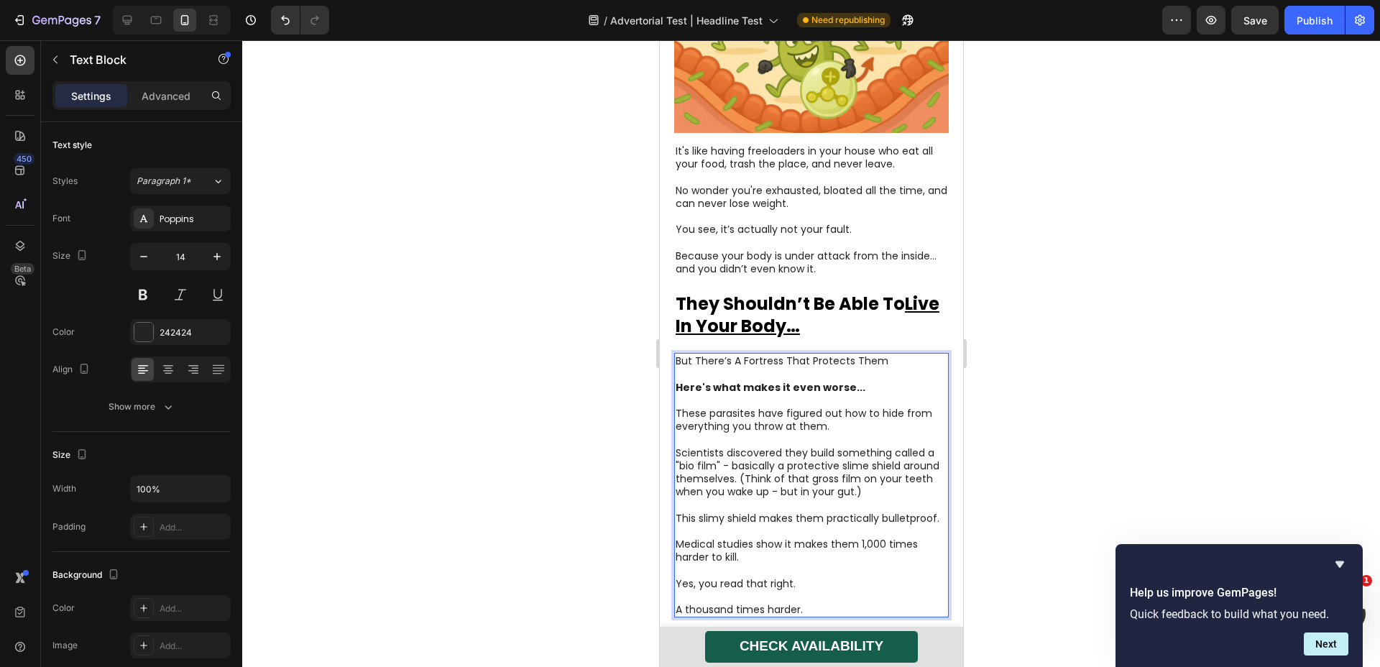
click at [728, 603] on p "A thousand times harder." at bounding box center [811, 609] width 272 height 13
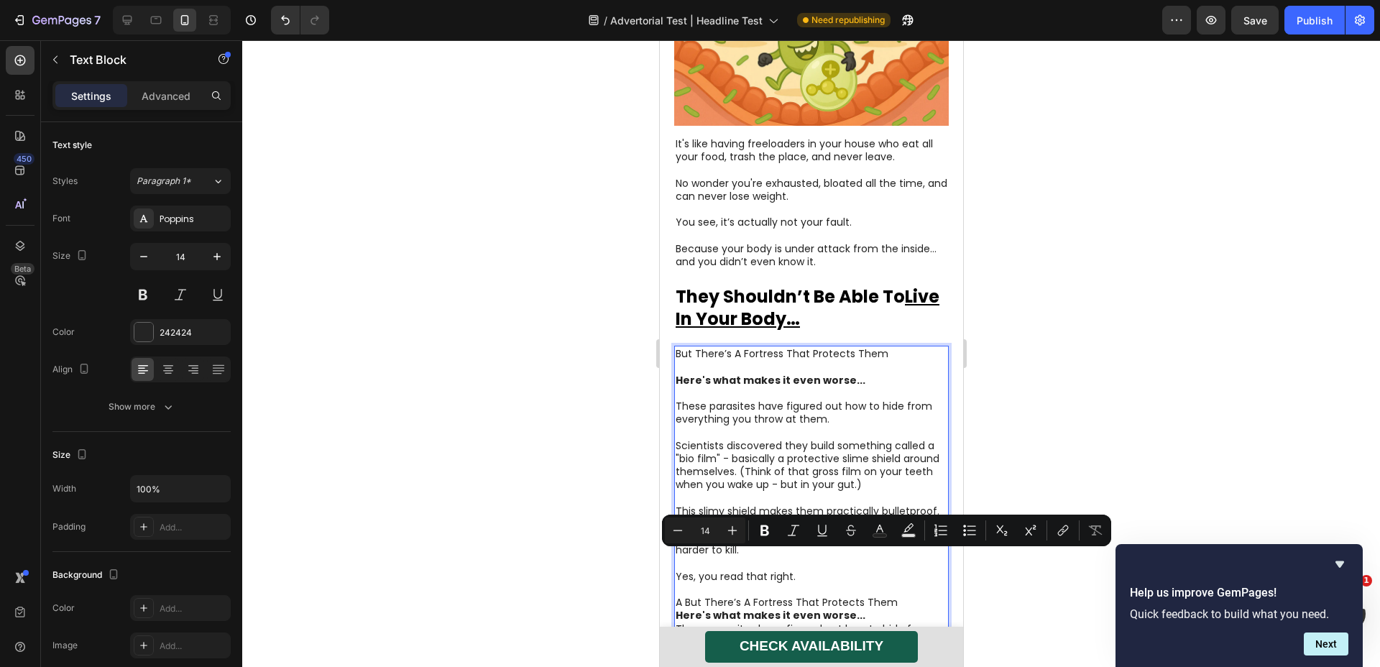
scroll to position [2841, 0]
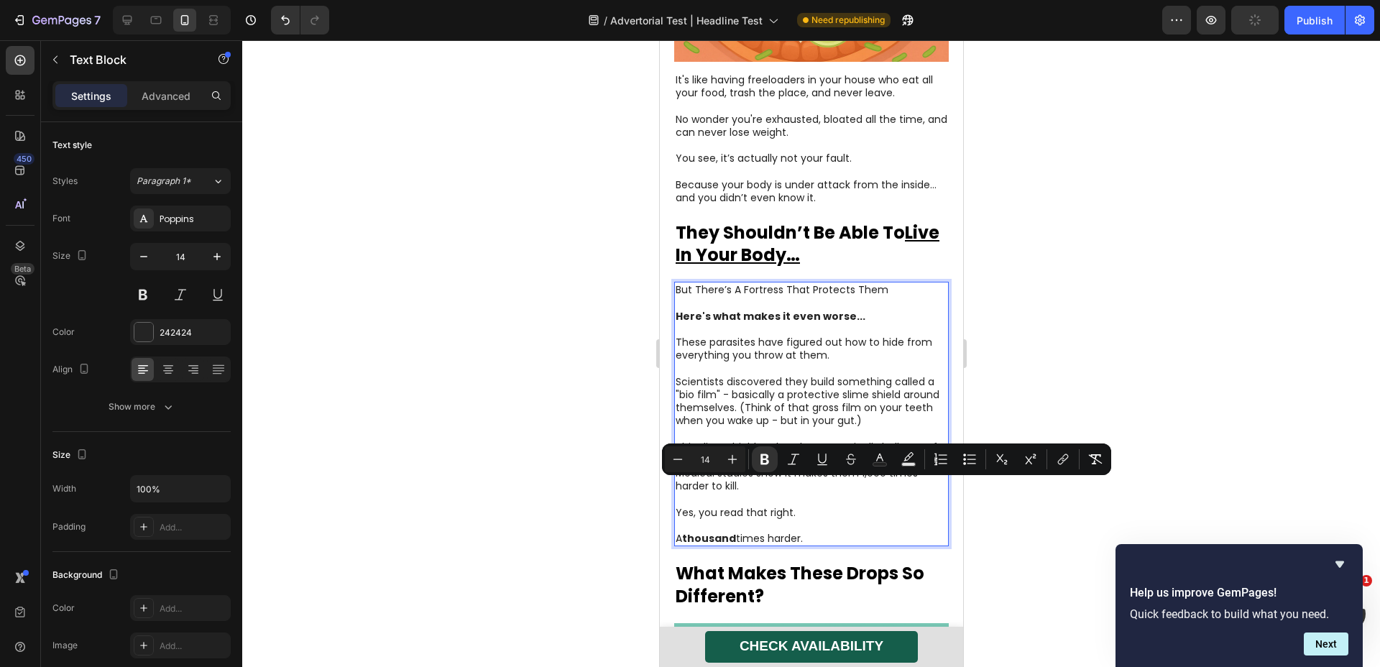
click at [1015, 518] on div at bounding box center [811, 353] width 1138 height 627
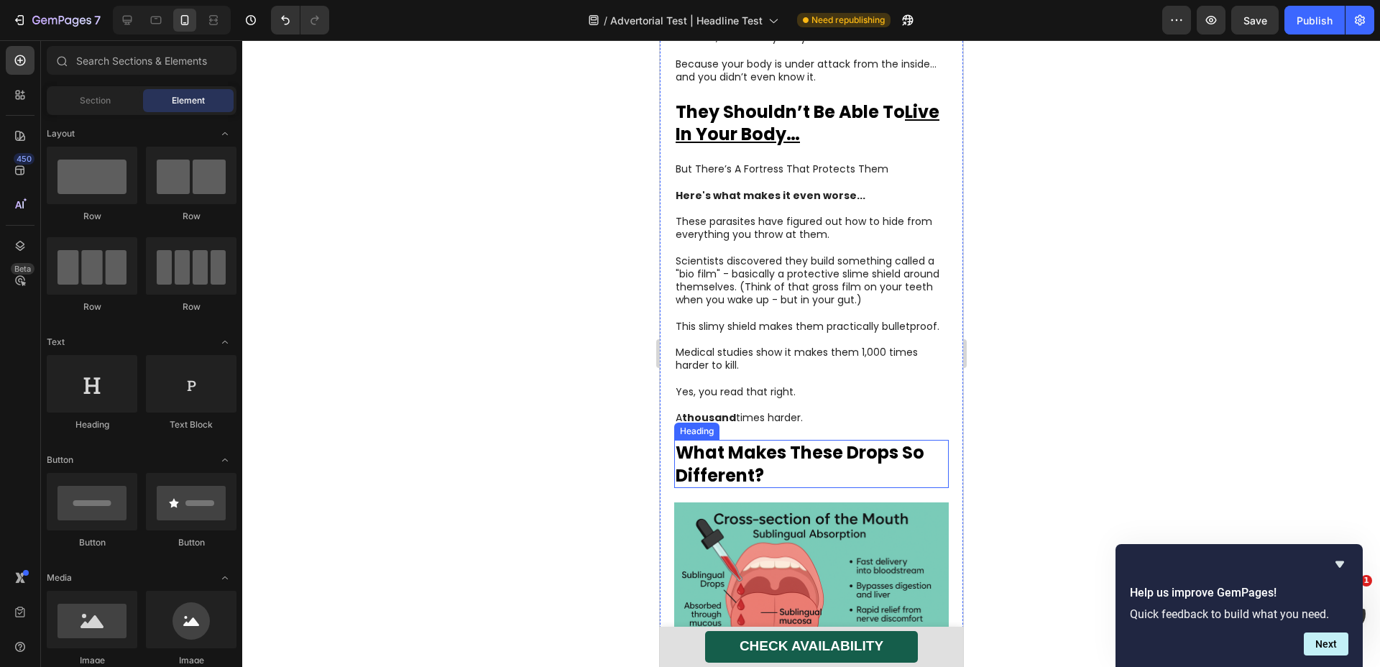
scroll to position [2991, 0]
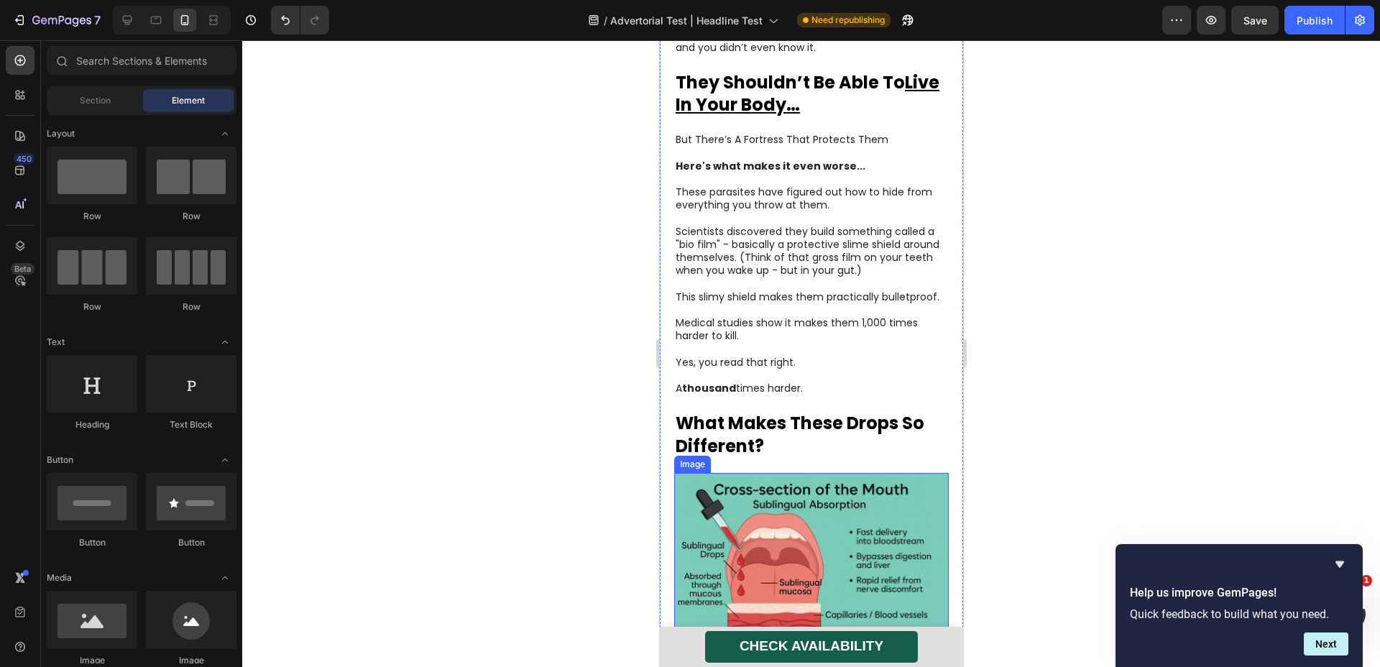
click at [806, 503] on img at bounding box center [811, 564] width 275 height 183
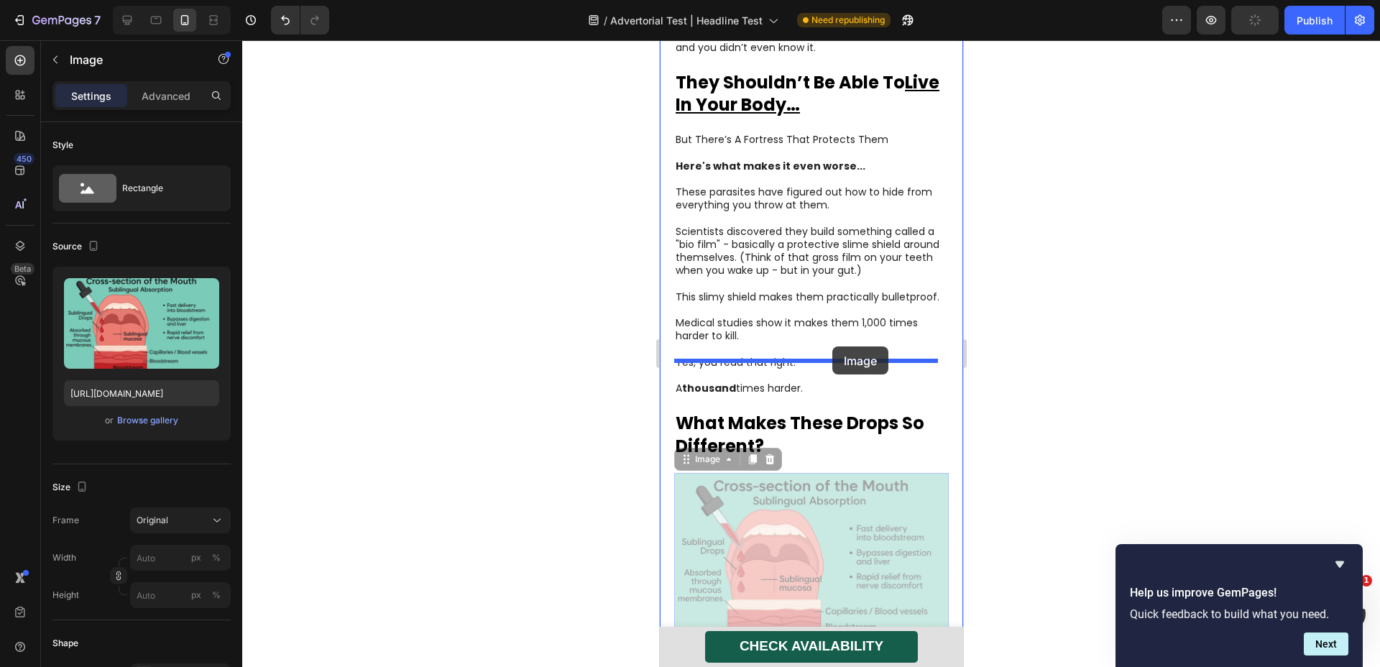
drag, startPoint x: 806, startPoint y: 503, endPoint x: 832, endPoint y: 347, distance: 158.9
click at [832, 347] on div "Mobile ( 422 px) iPhone 13 Mini iPhone 13 Pro iPhone 11 Pro Max iPhone 15 Pro M…" at bounding box center [810, 100] width 303 height 6103
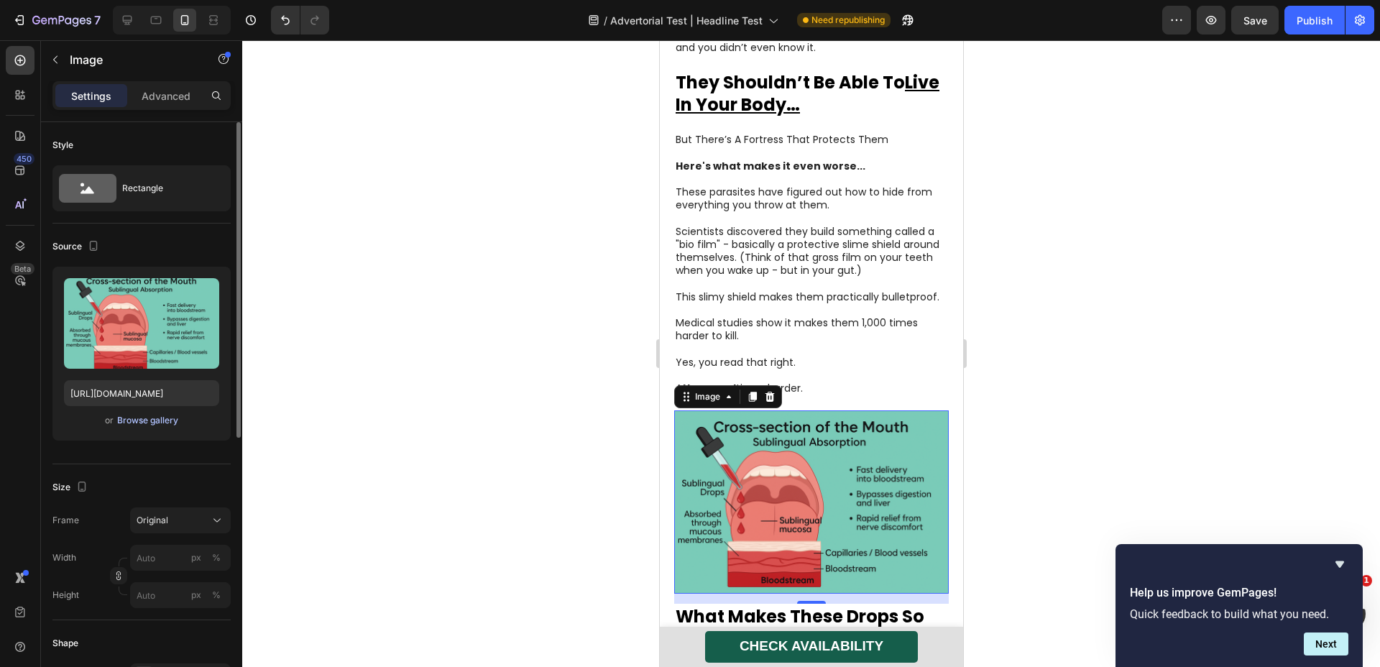
click at [147, 423] on div "Browse gallery" at bounding box center [147, 420] width 61 height 13
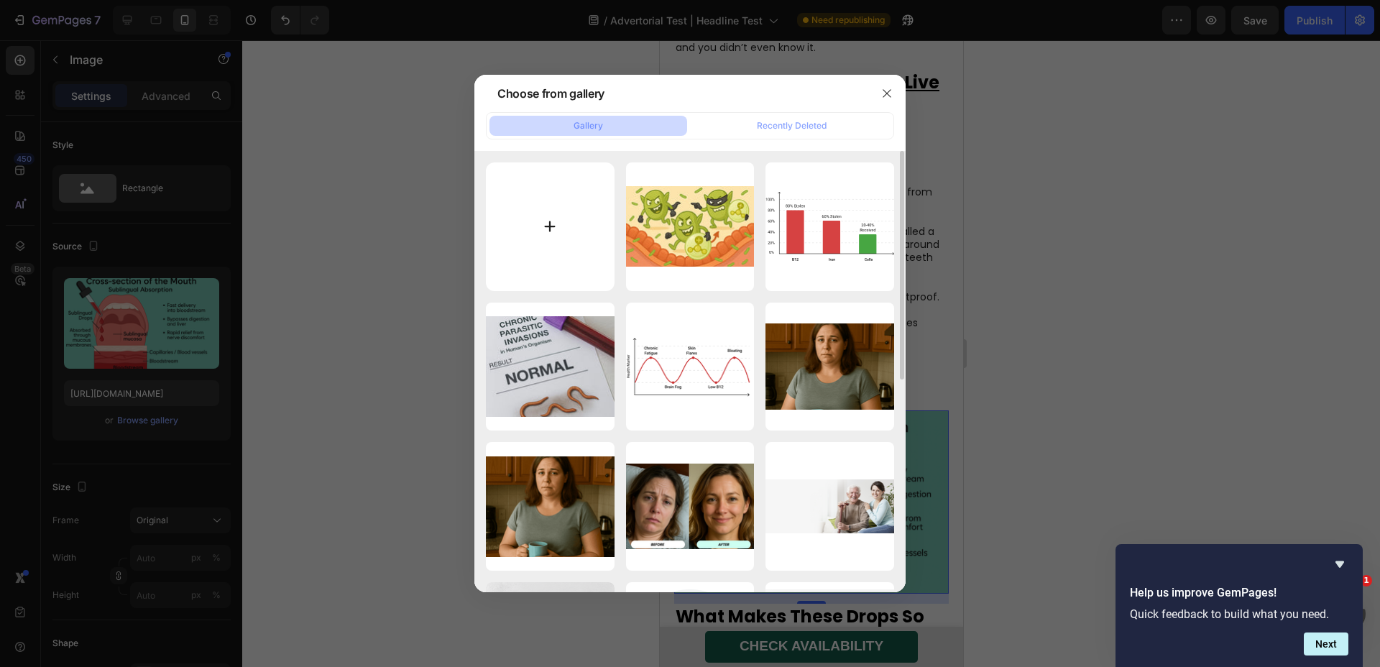
click at [571, 206] on input "file" at bounding box center [550, 226] width 129 height 129
type input "C:\fakepath\parasite_shield.webp"
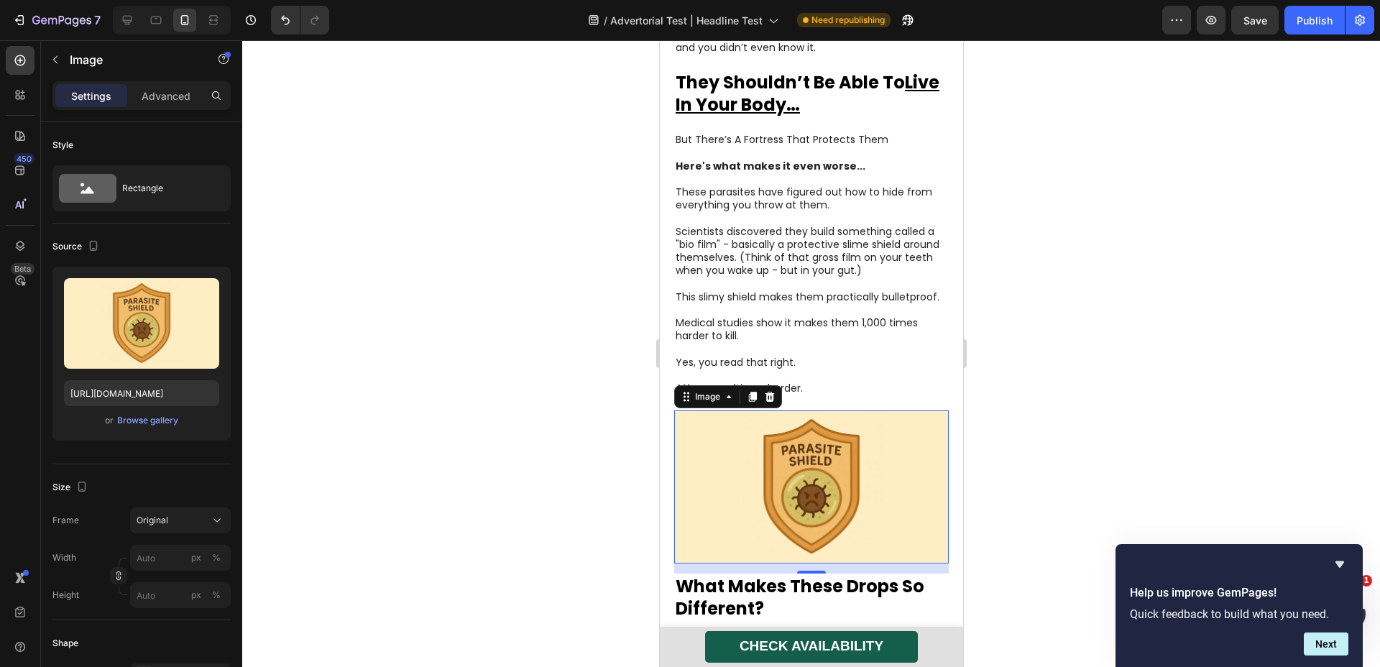
type input "[URL][DOMAIN_NAME]"
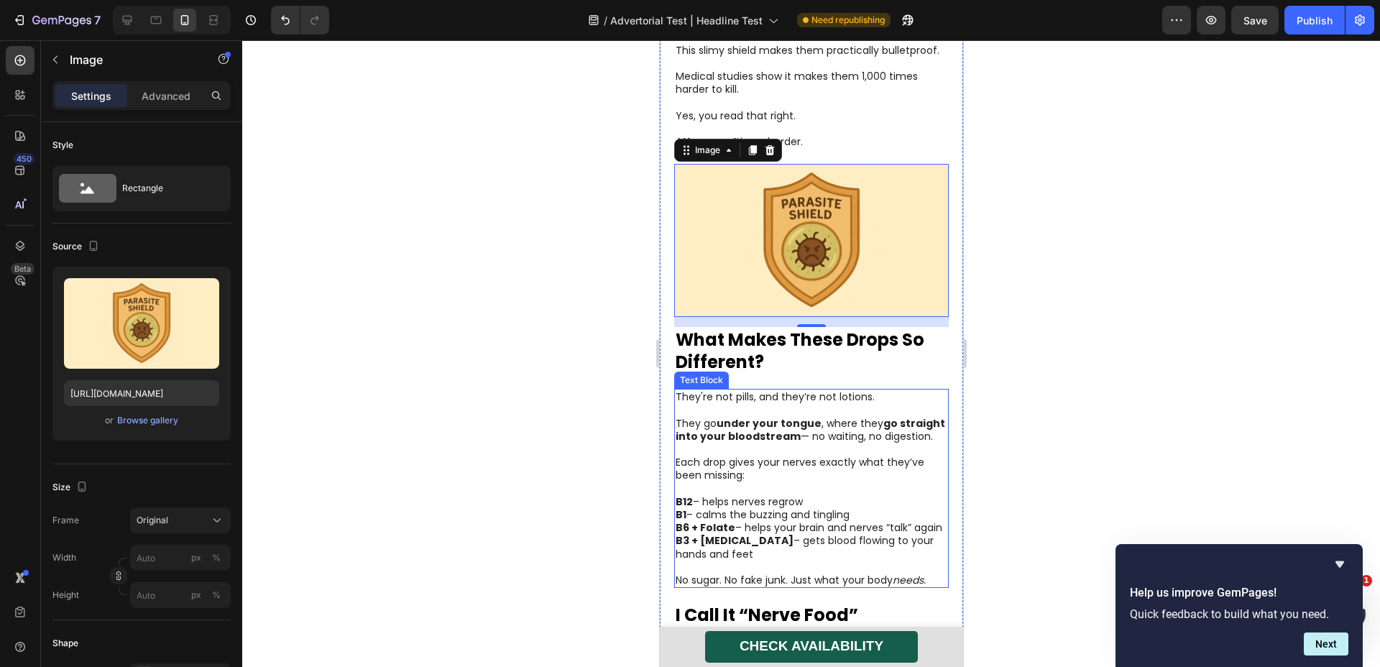
click at [817, 508] on p "B1 – calms the buzzing and tingling" at bounding box center [811, 514] width 272 height 13
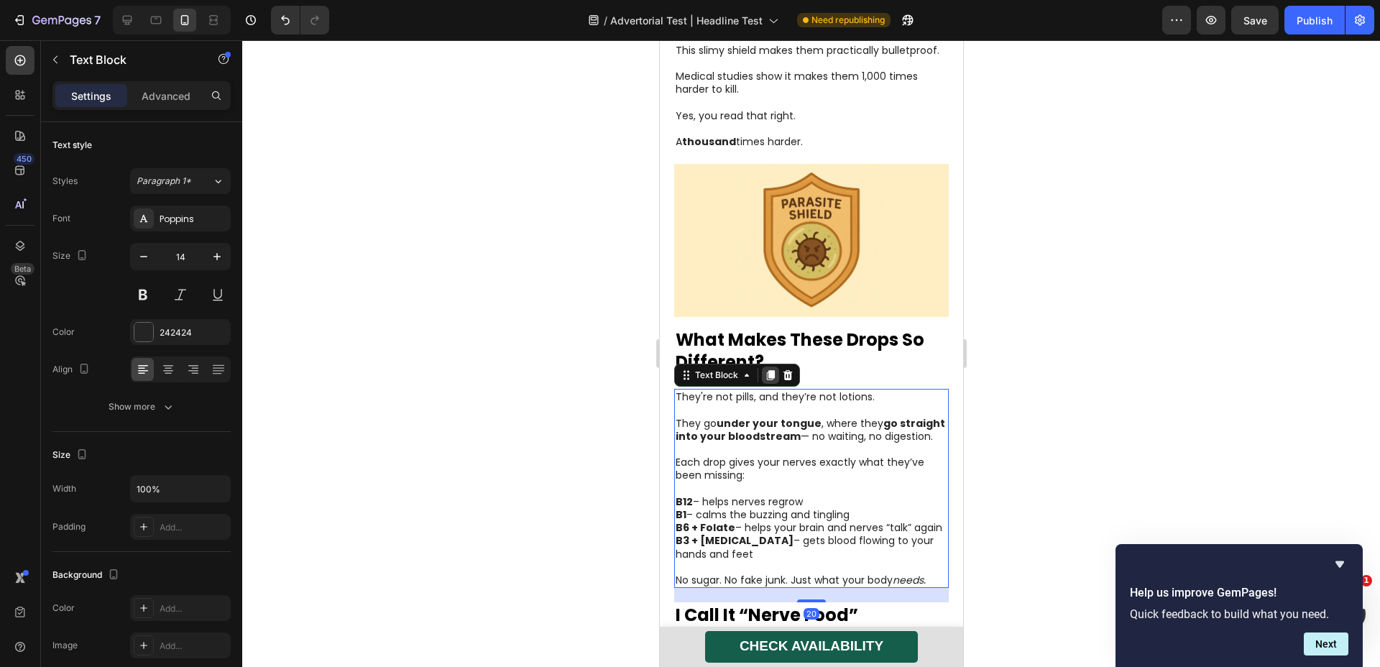
click at [771, 370] on icon at bounding box center [770, 375] width 8 height 10
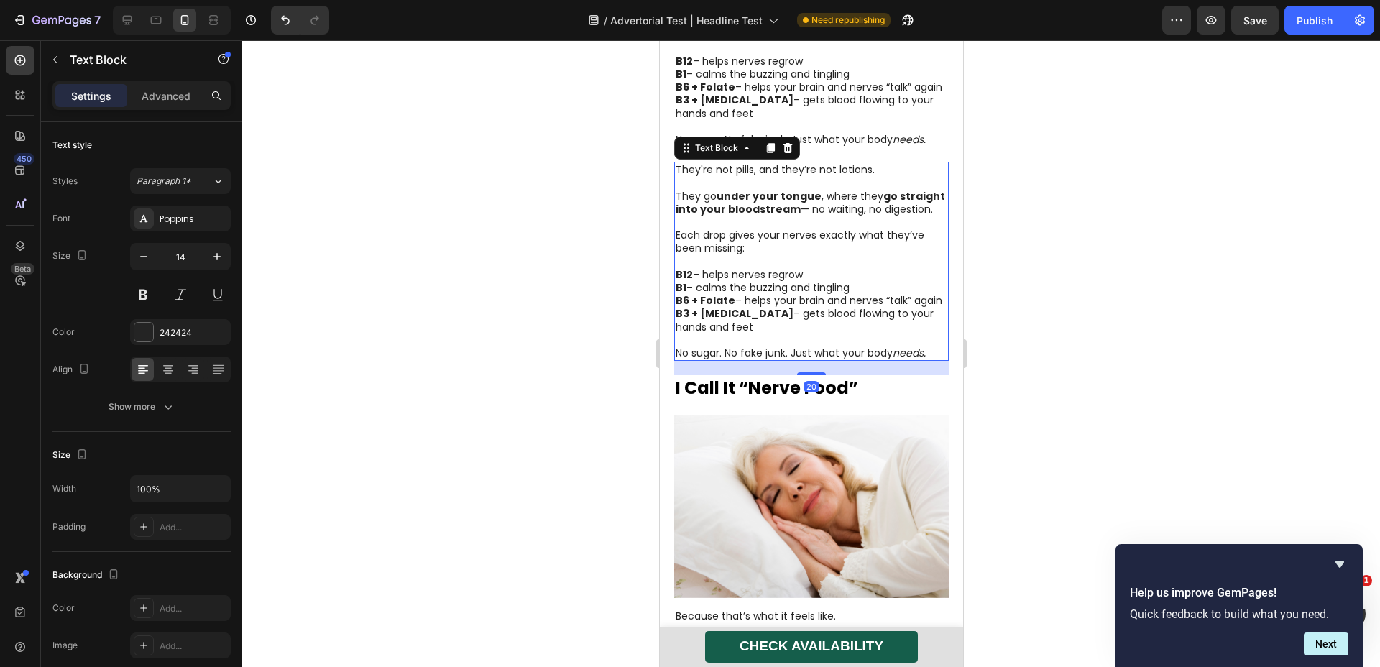
scroll to position [3372, 0]
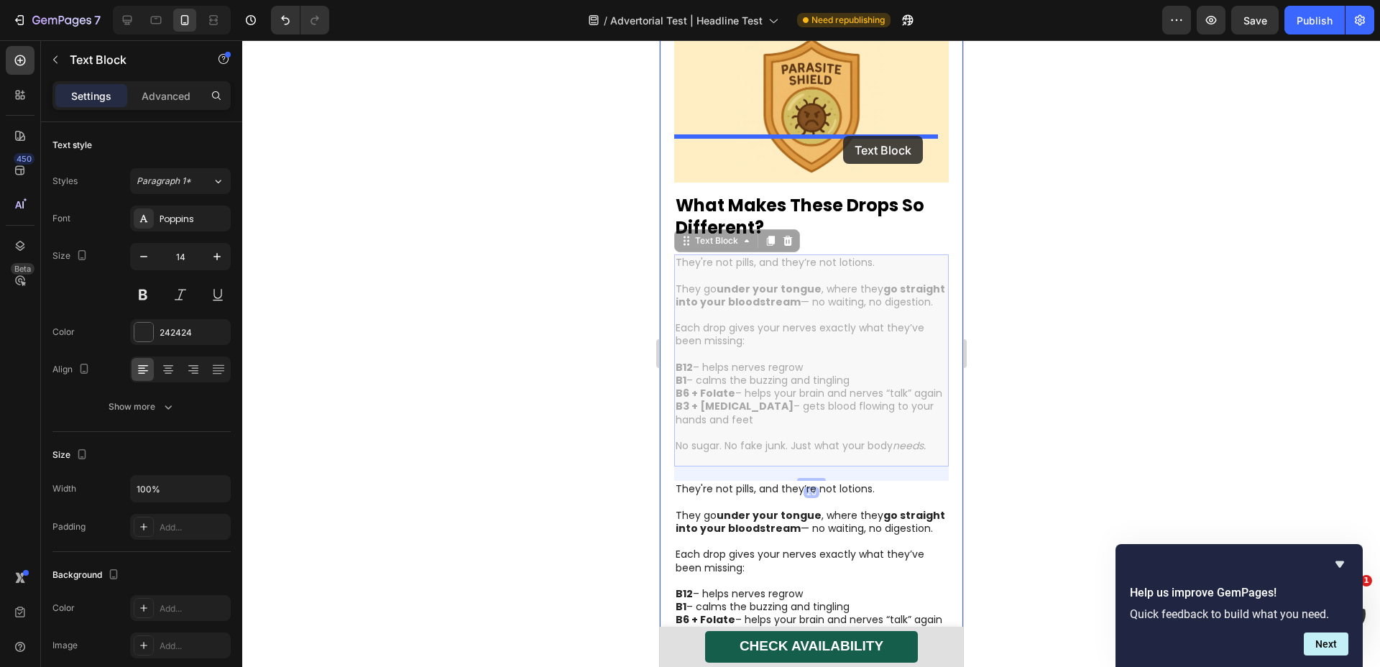
drag, startPoint x: 871, startPoint y: 298, endPoint x: 844, endPoint y: 145, distance: 154.9
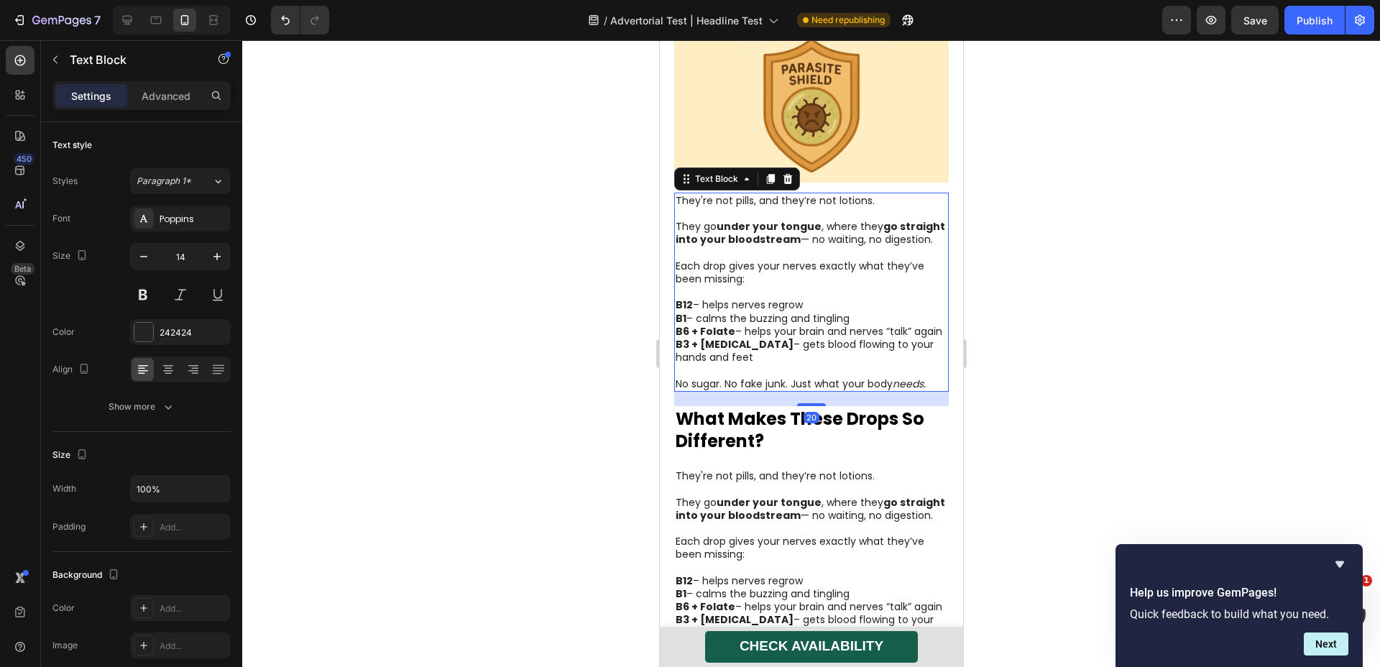
click at [820, 207] on p "They go under your tongue , where they go straight into your bloodstream — no w…" at bounding box center [811, 227] width 272 height 40
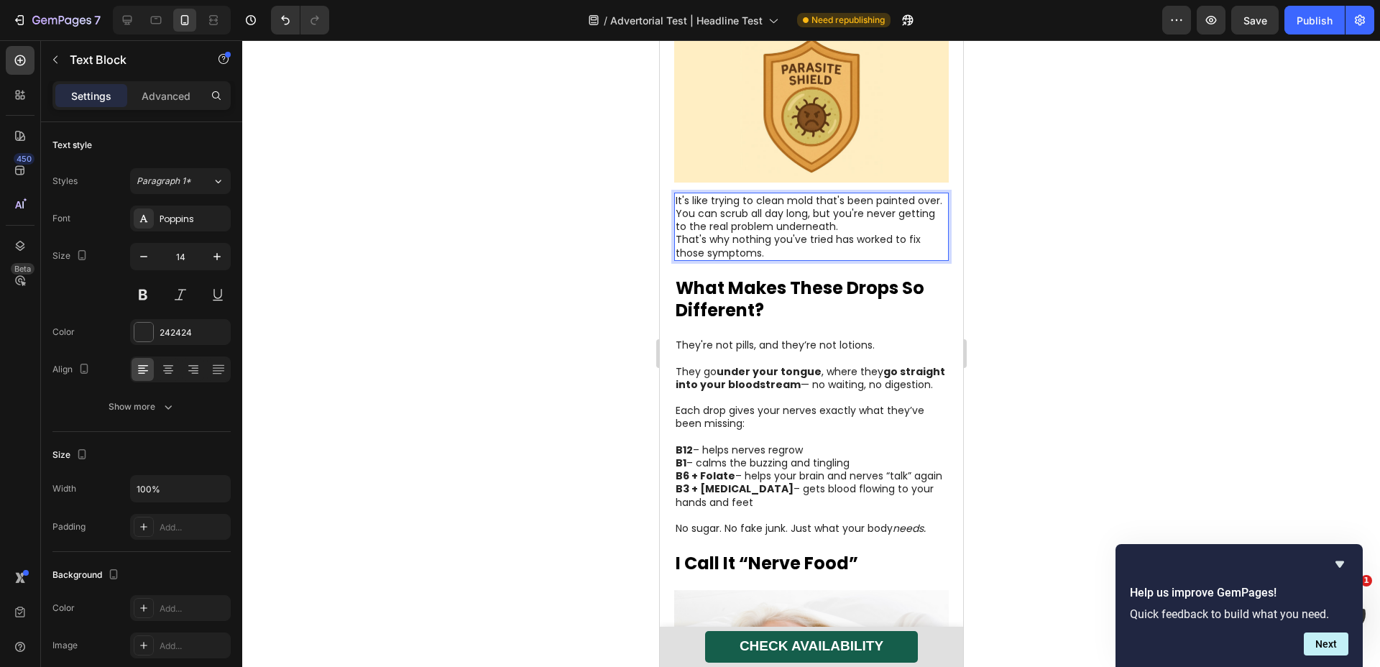
click at [887, 194] on p "It's like trying to clean mold that's been painted over. You can scrub all day …" at bounding box center [811, 214] width 272 height 40
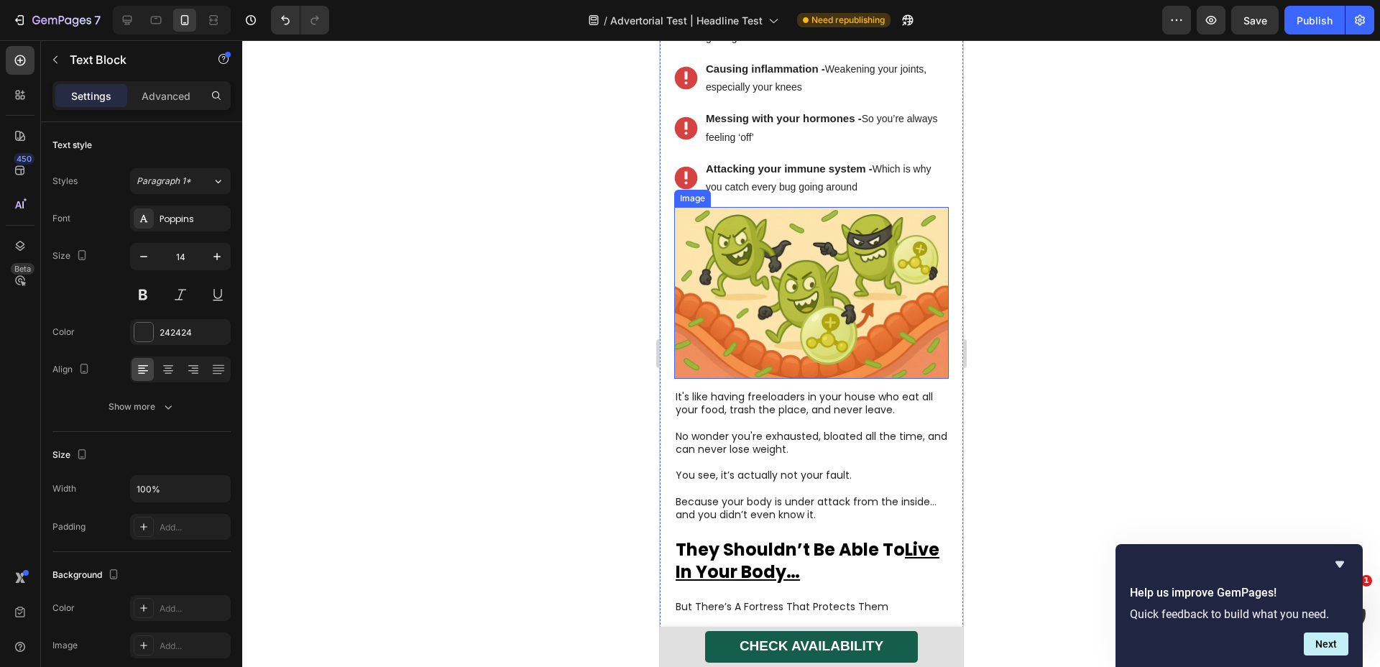
scroll to position [2243, 0]
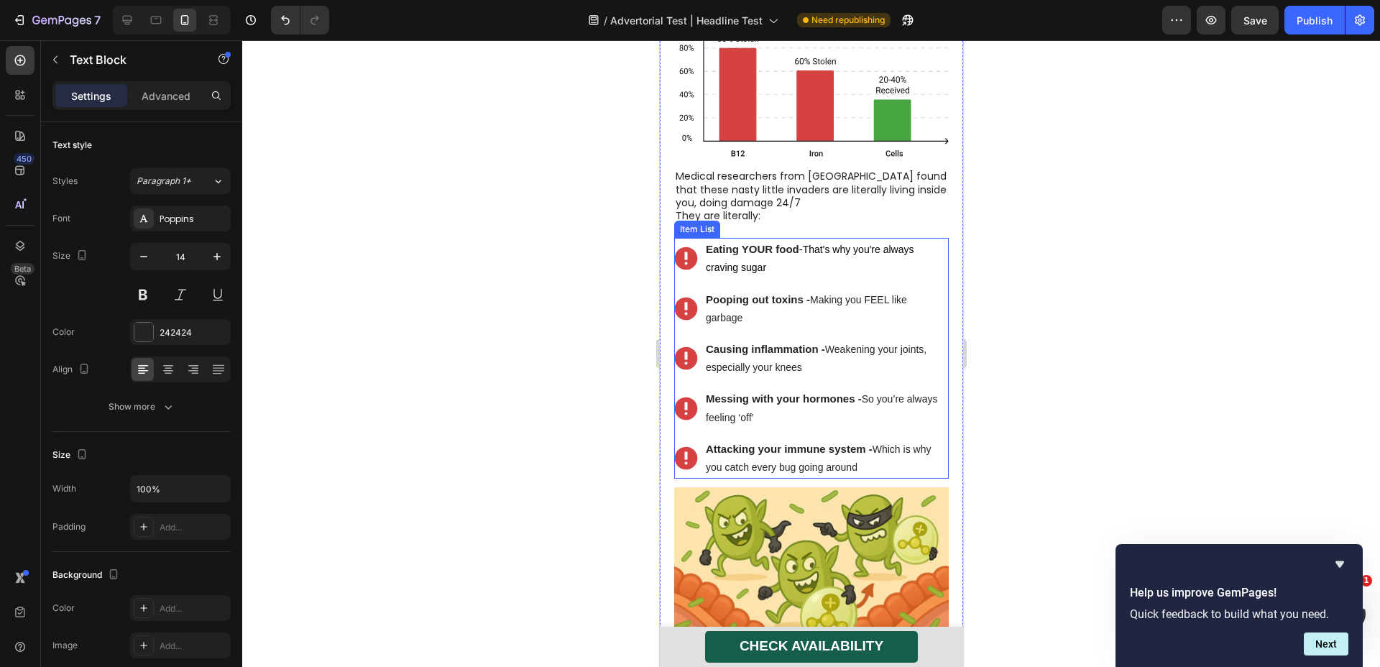
click at [900, 238] on div "Eating YOUR food - That's why you're always craving sugar Pooping out toxins - …" at bounding box center [811, 358] width 275 height 241
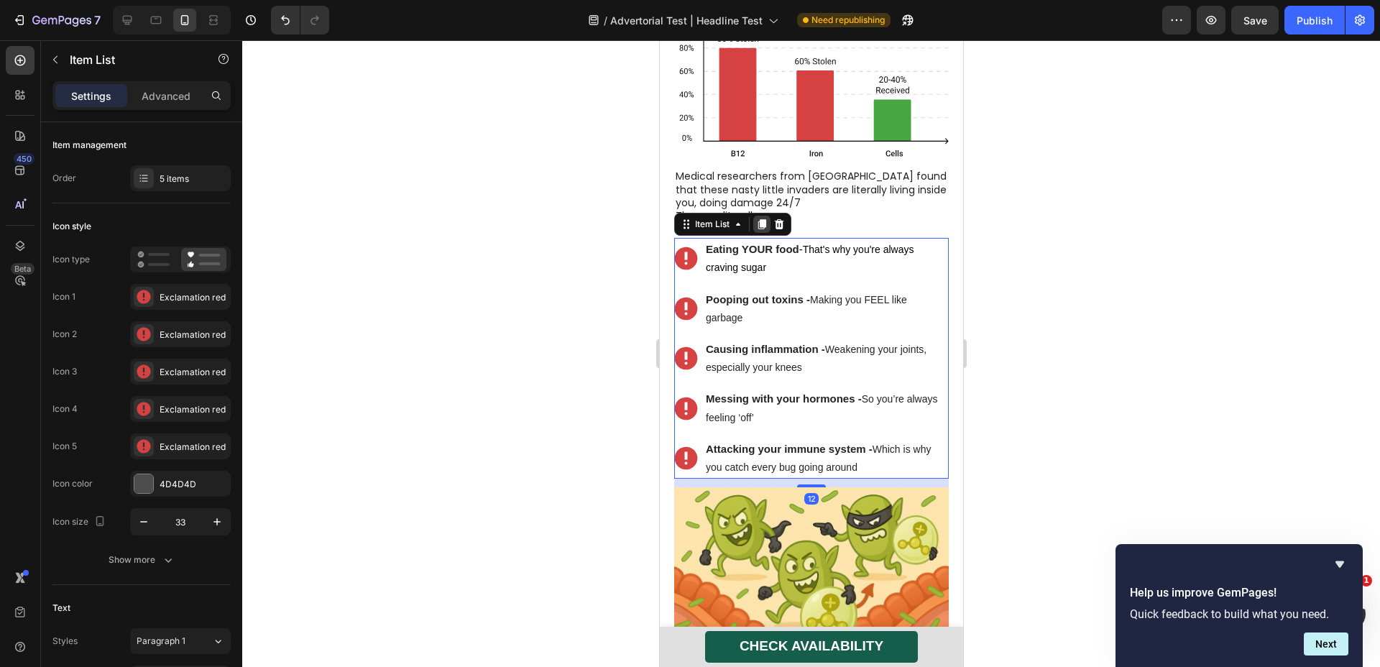
click at [766, 219] on icon at bounding box center [762, 225] width 12 height 12
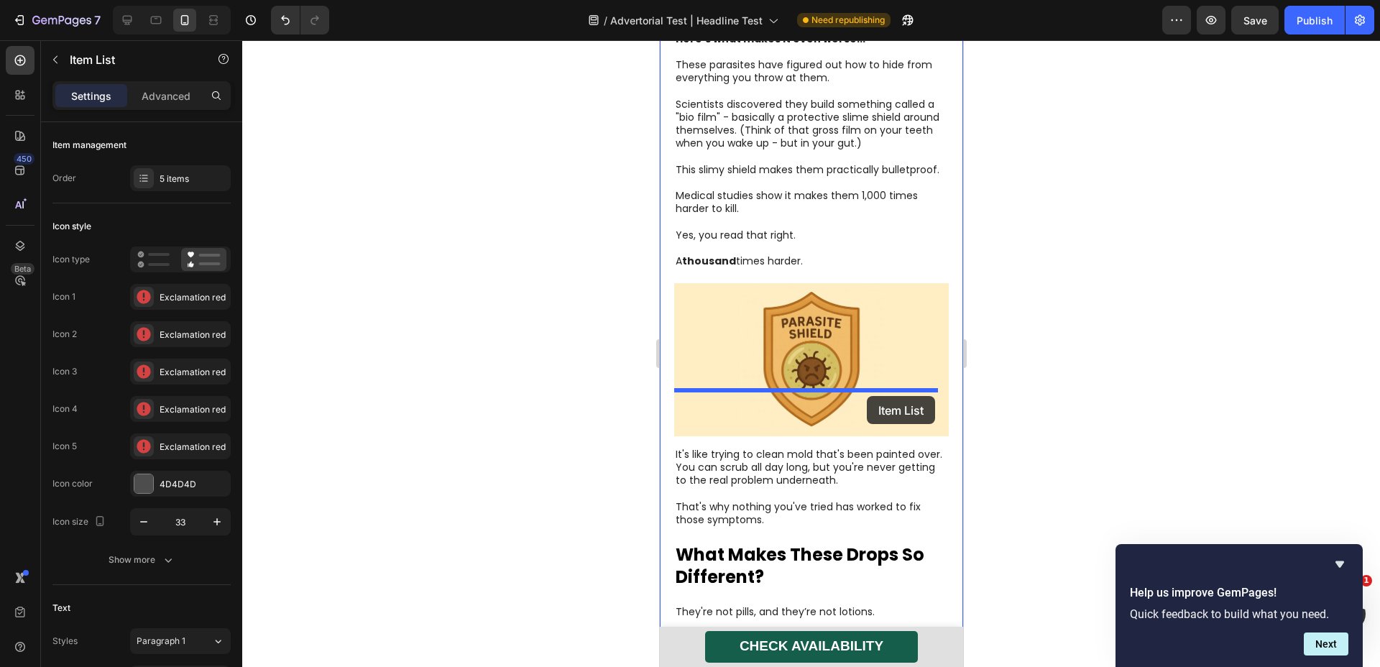
scroll to position [3385, 0]
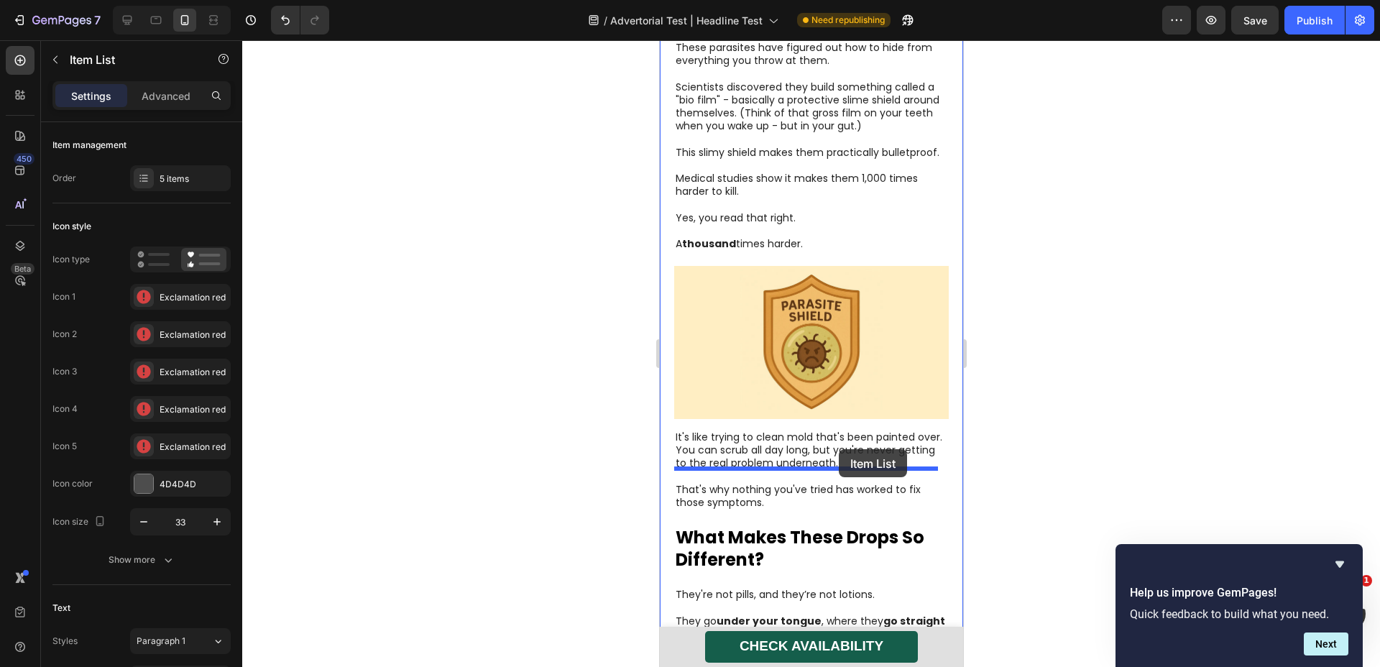
drag, startPoint x: 903, startPoint y: 475, endPoint x: 838, endPoint y: 449, distance: 69.4
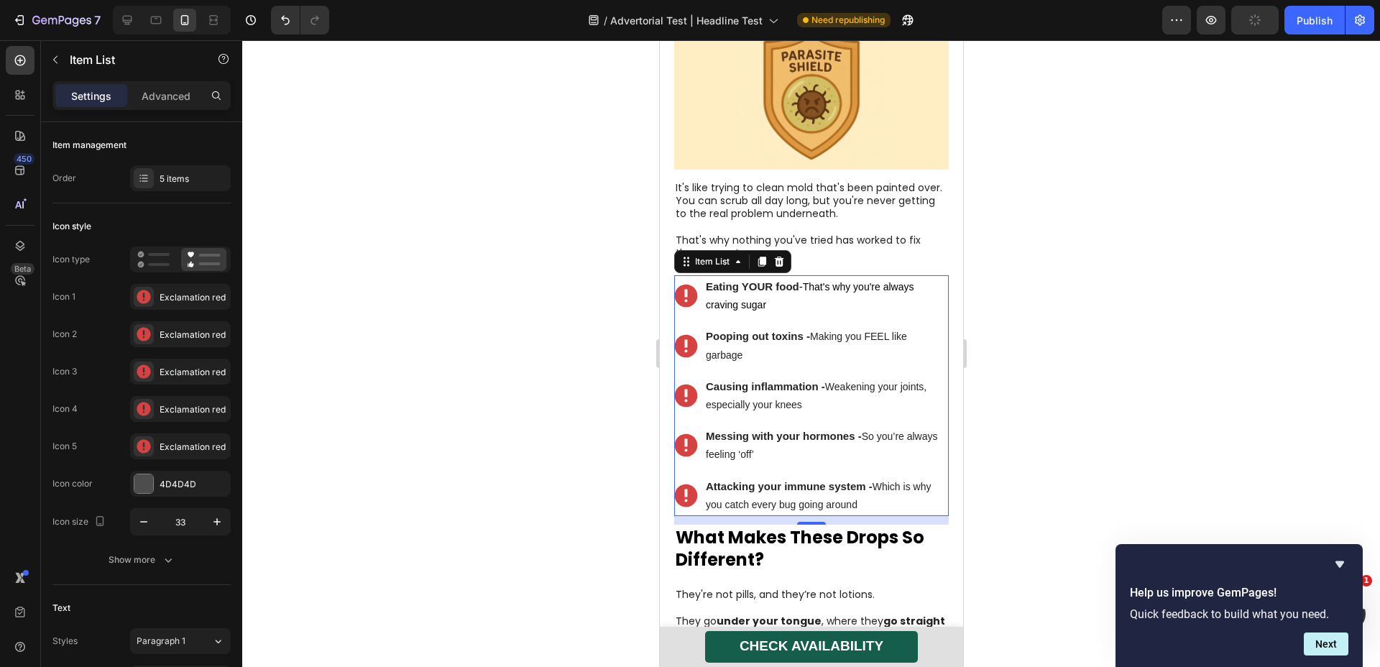
scroll to position [3136, 0]
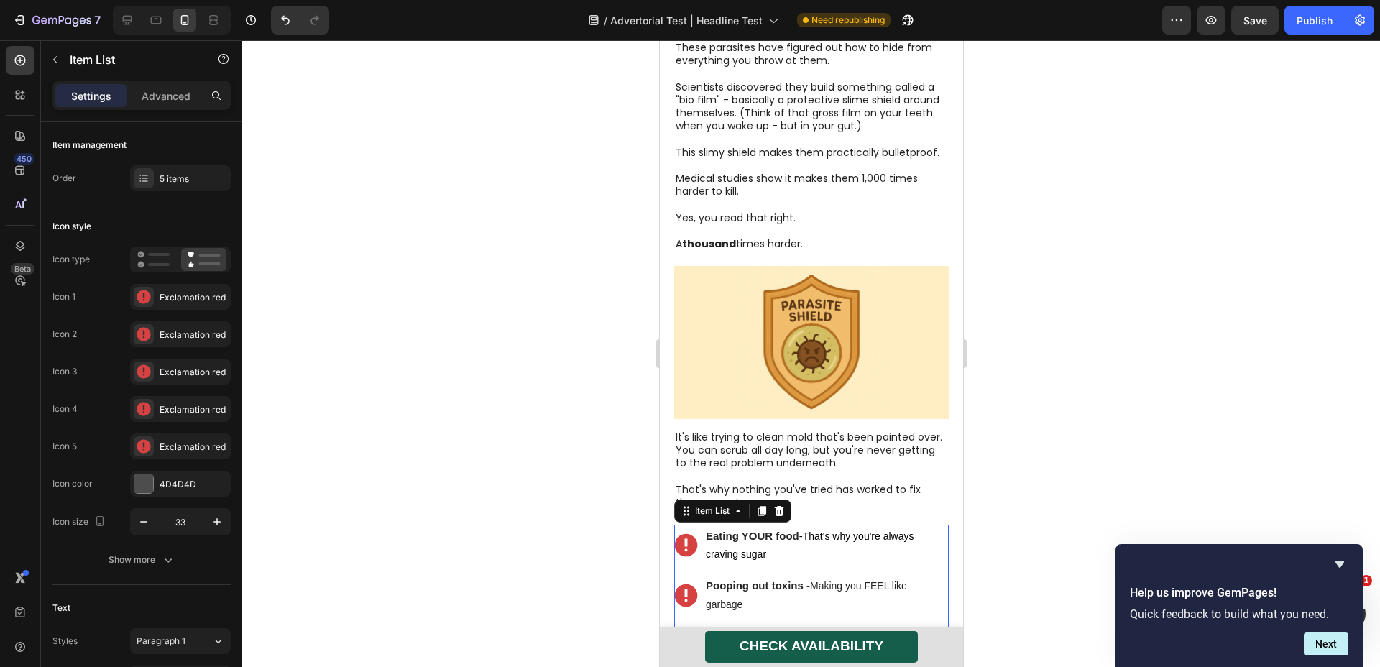
click at [693, 534] on icon at bounding box center [685, 545] width 23 height 23
click at [685, 534] on icon at bounding box center [686, 546] width 24 height 24
click at [186, 298] on div "Exclamation red" at bounding box center [194, 297] width 68 height 13
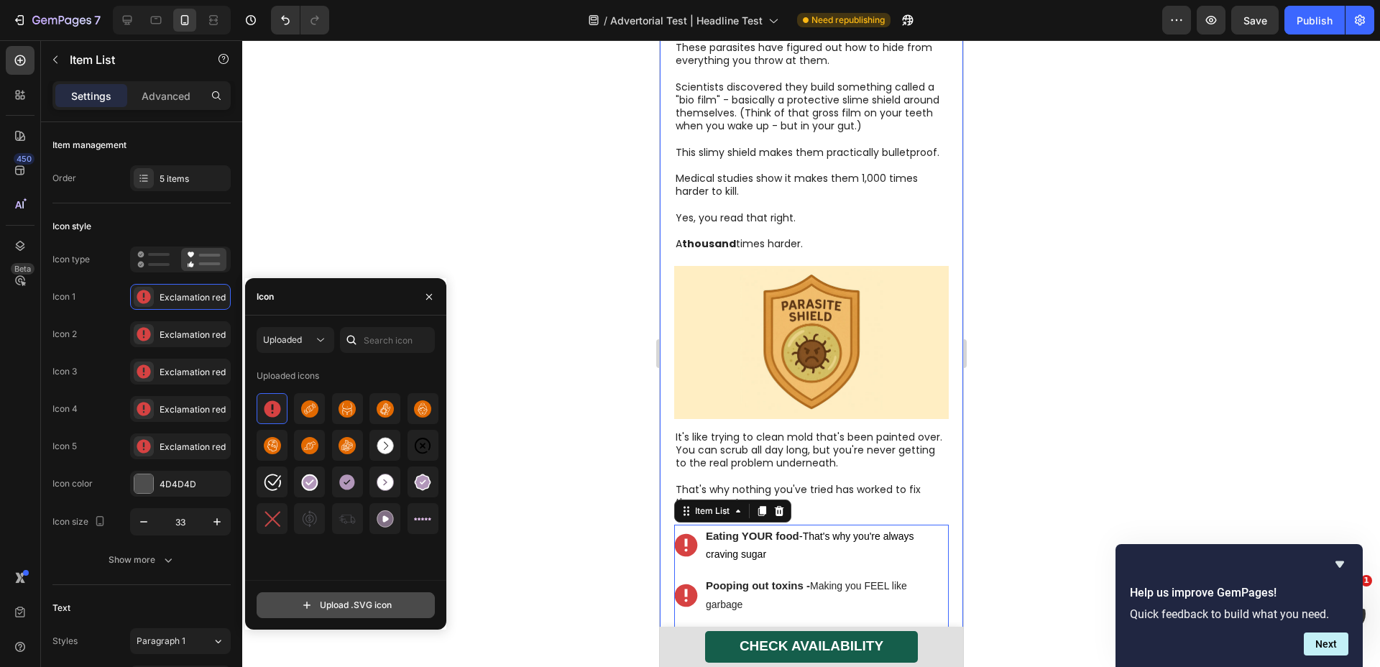
click at [371, 608] on input "file" at bounding box center [345, 605] width 177 height 24
type input "C:\fakepath\probiotics.svg"
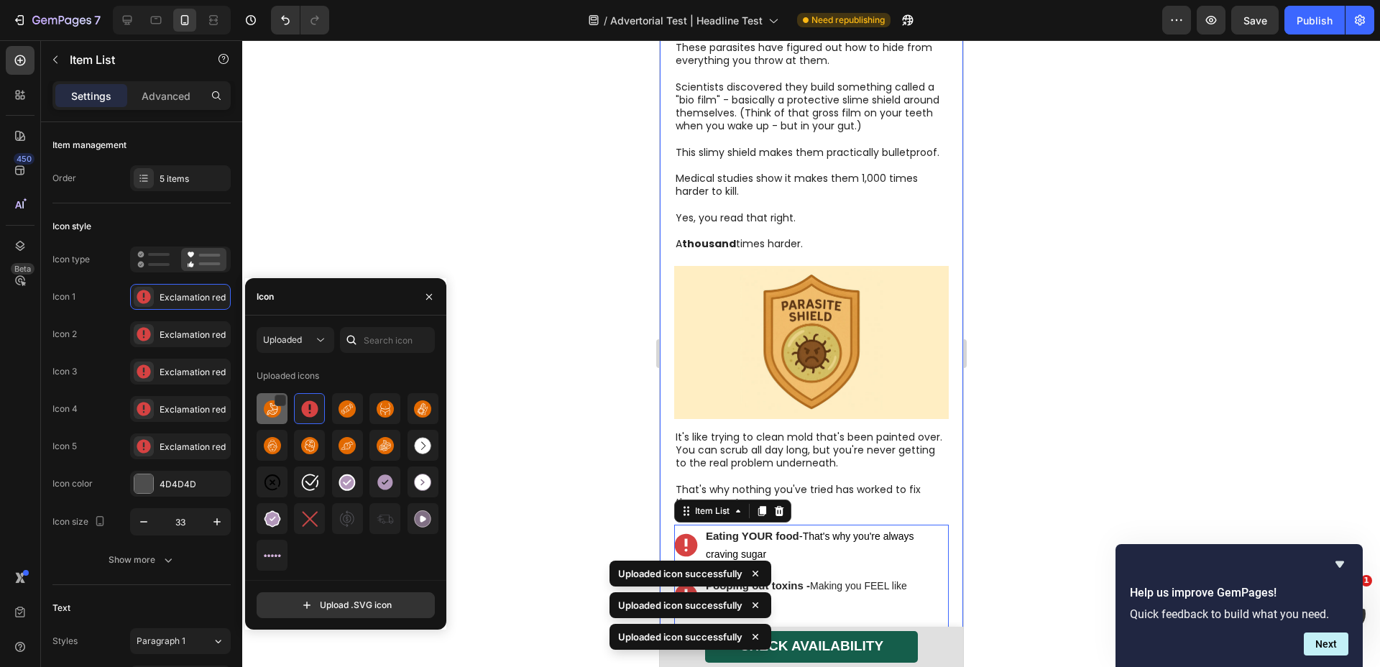
click at [273, 408] on img at bounding box center [272, 408] width 17 height 17
click at [558, 447] on div at bounding box center [811, 353] width 1138 height 627
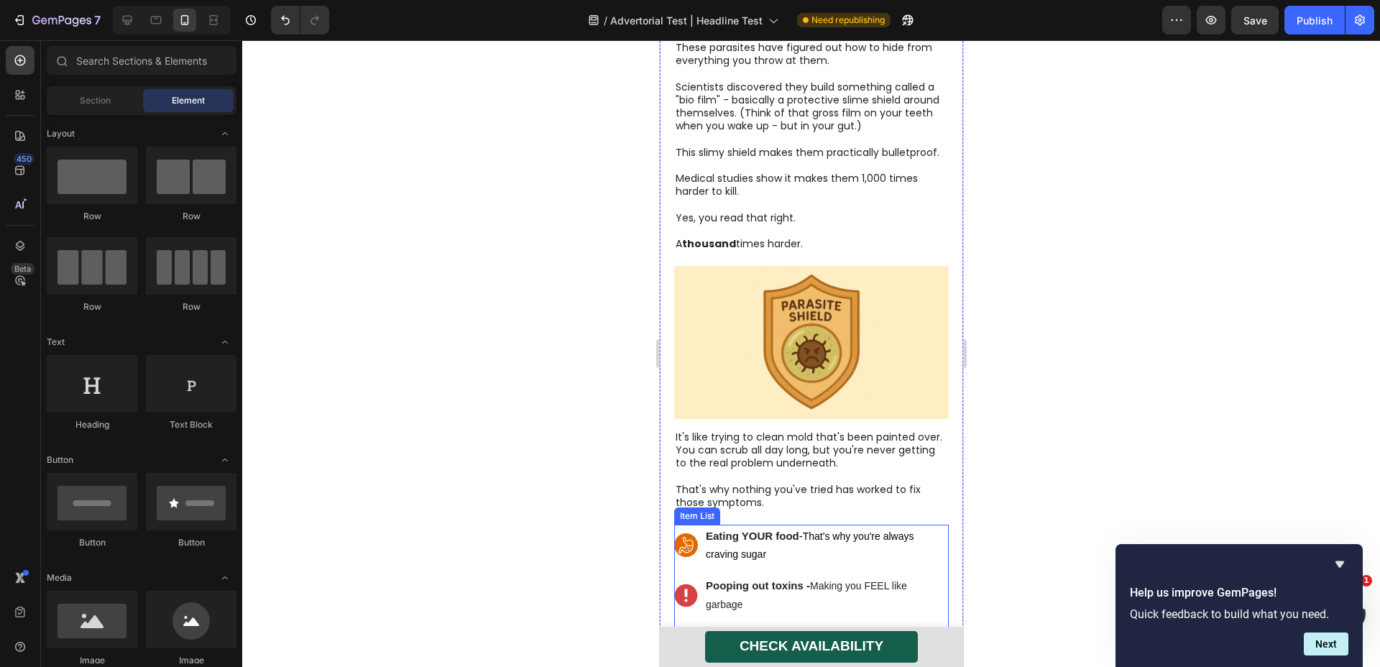
click at [692, 584] on icon at bounding box center [685, 595] width 23 height 23
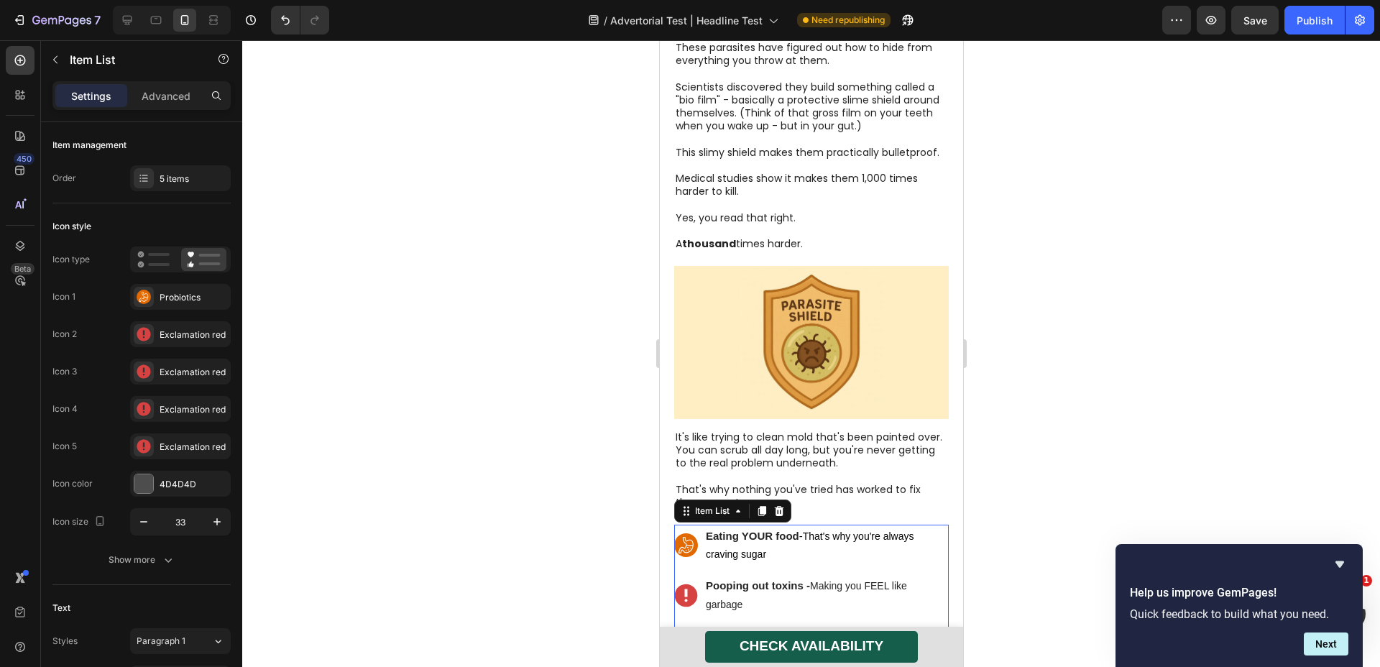
click at [685, 584] on icon at bounding box center [685, 595] width 23 height 23
click at [138, 334] on icon at bounding box center [144, 334] width 14 height 14
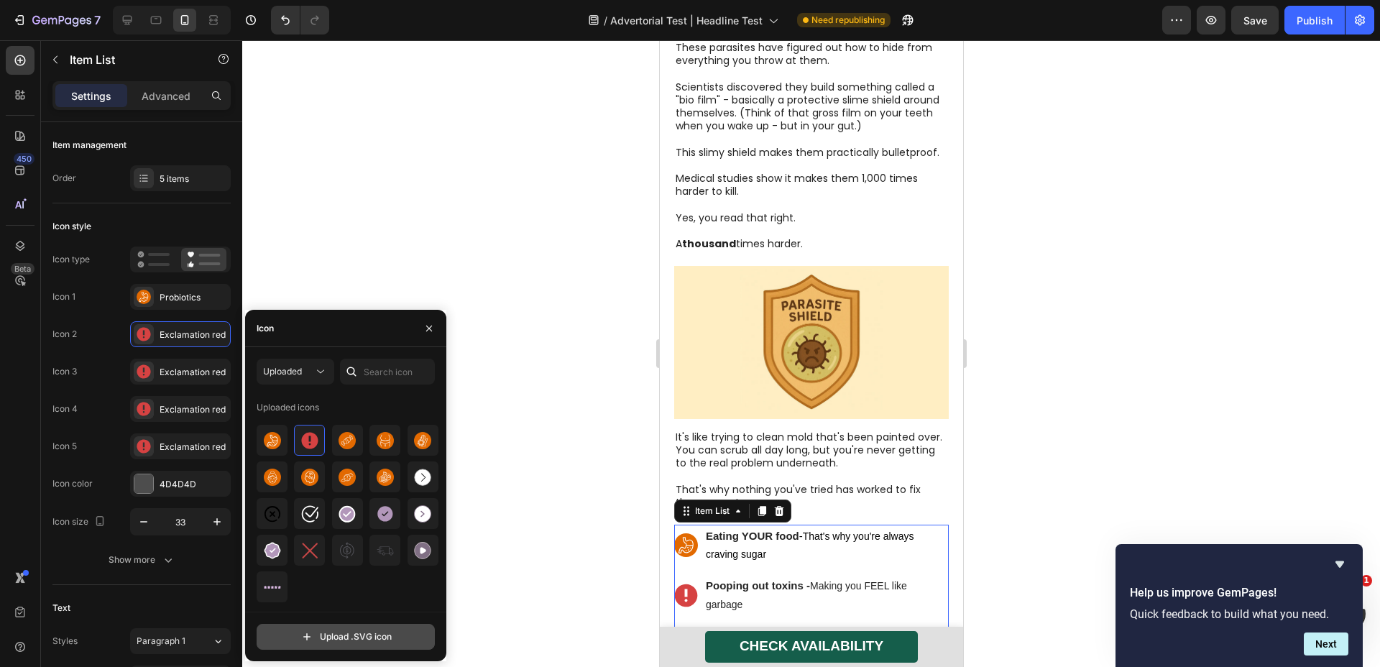
click at [359, 639] on input "file" at bounding box center [345, 637] width 177 height 24
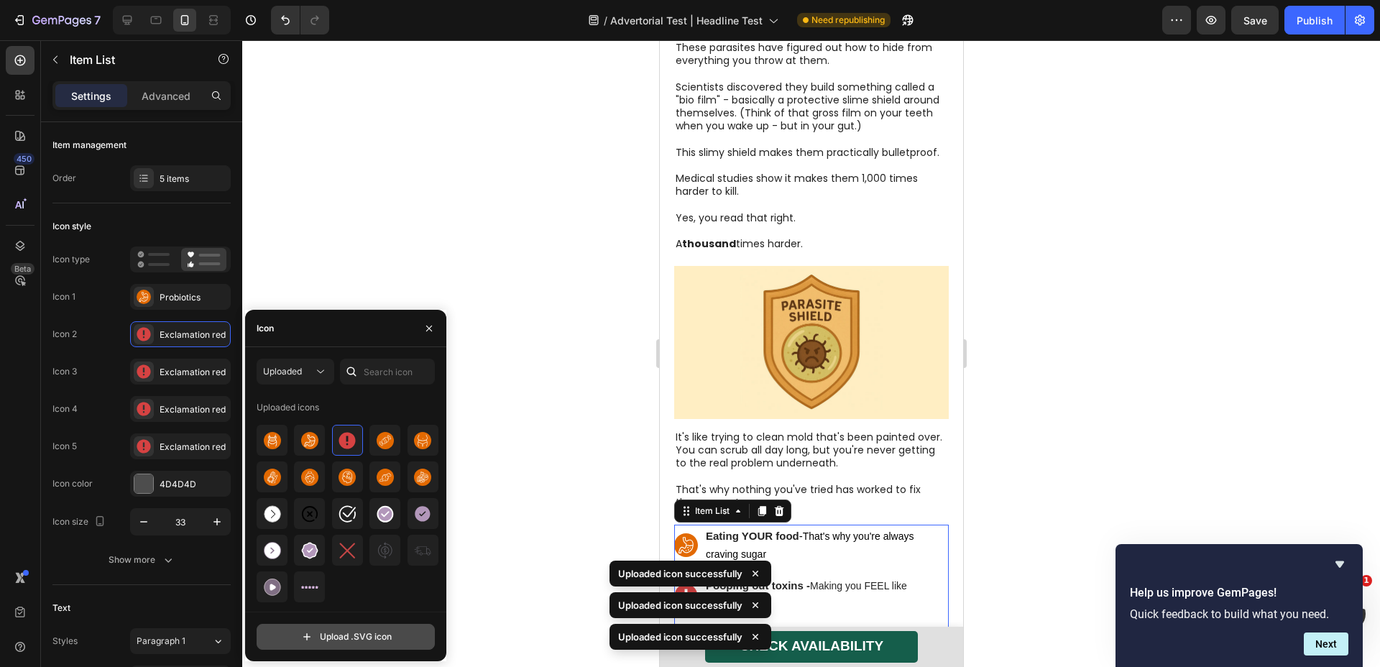
click at [329, 641] on input "file" at bounding box center [345, 637] width 177 height 24
click at [339, 641] on input "file" at bounding box center [345, 637] width 177 height 24
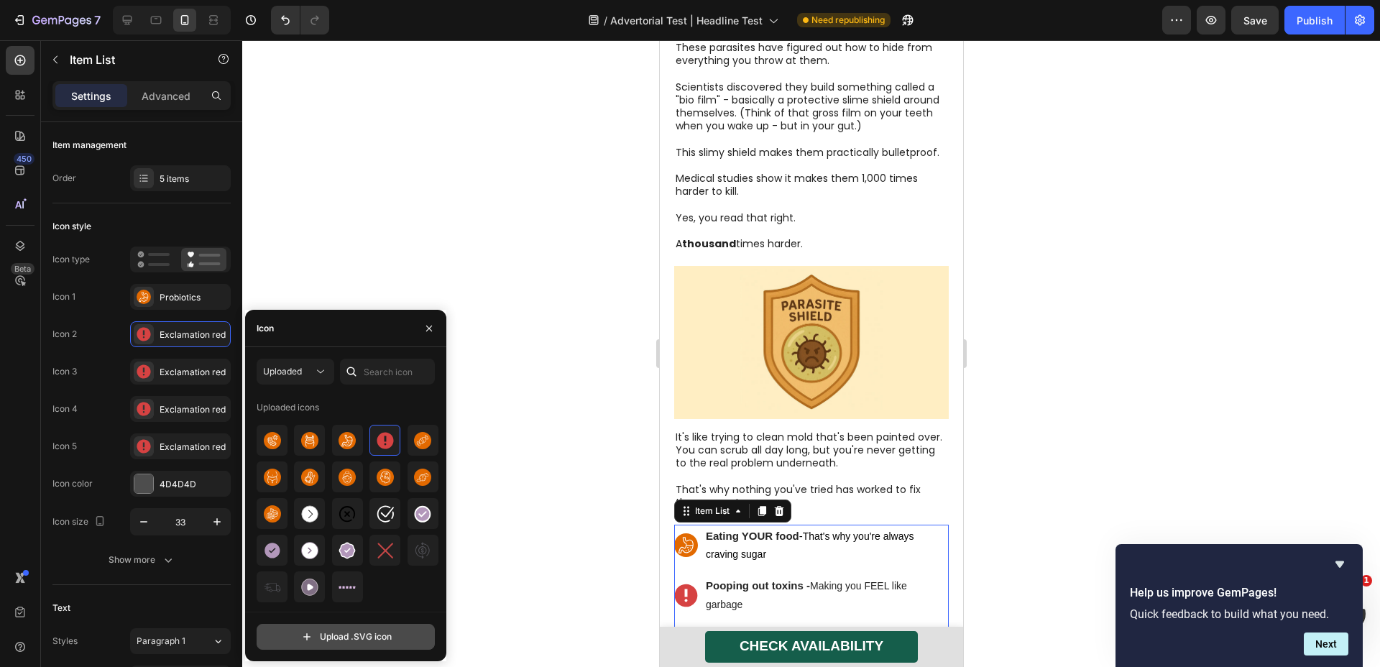
type input "C:\fakepath\detox.svg"
click at [696, 584] on icon at bounding box center [685, 595] width 23 height 23
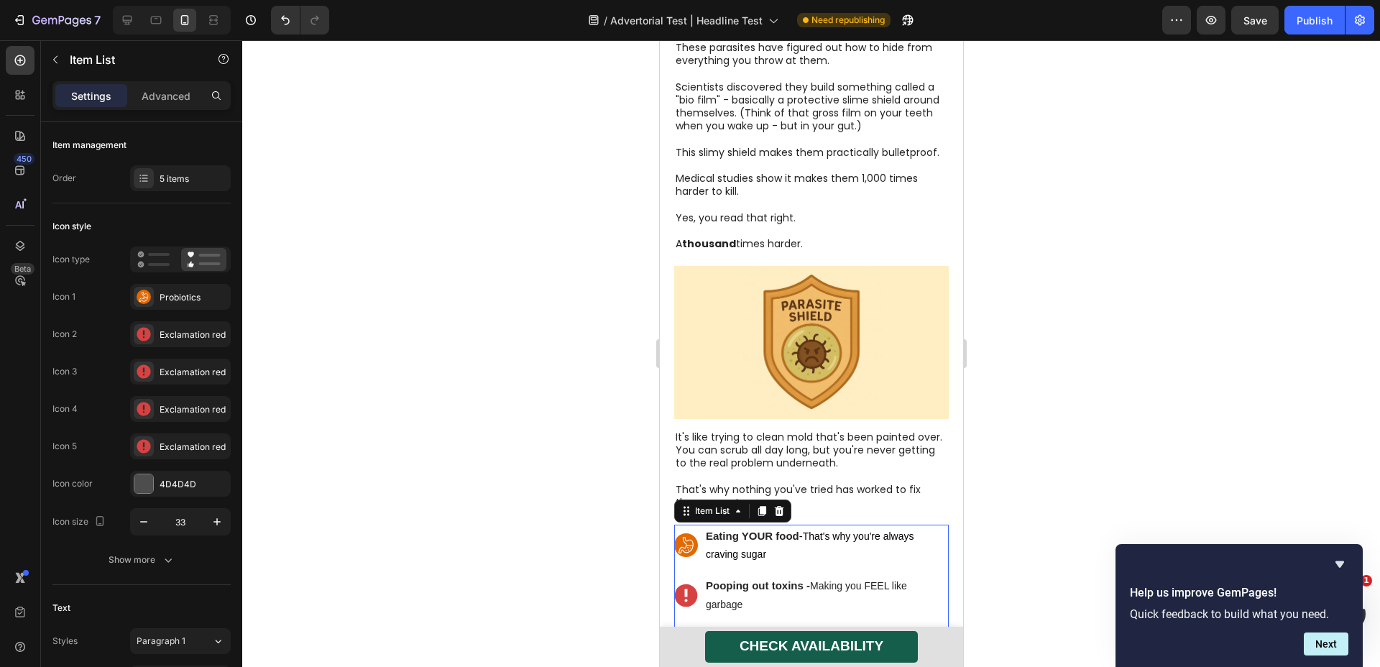
click at [687, 584] on icon at bounding box center [685, 595] width 23 height 23
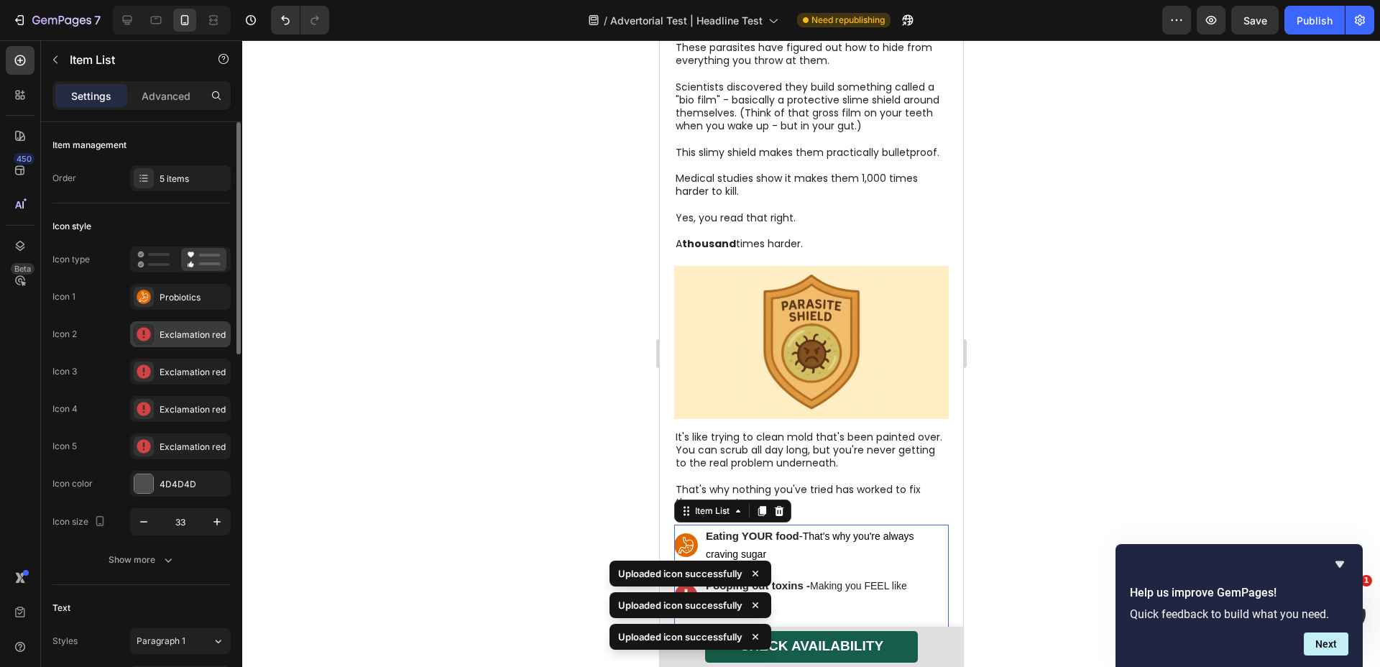
click at [207, 342] on div "Exclamation red" at bounding box center [180, 334] width 101 height 26
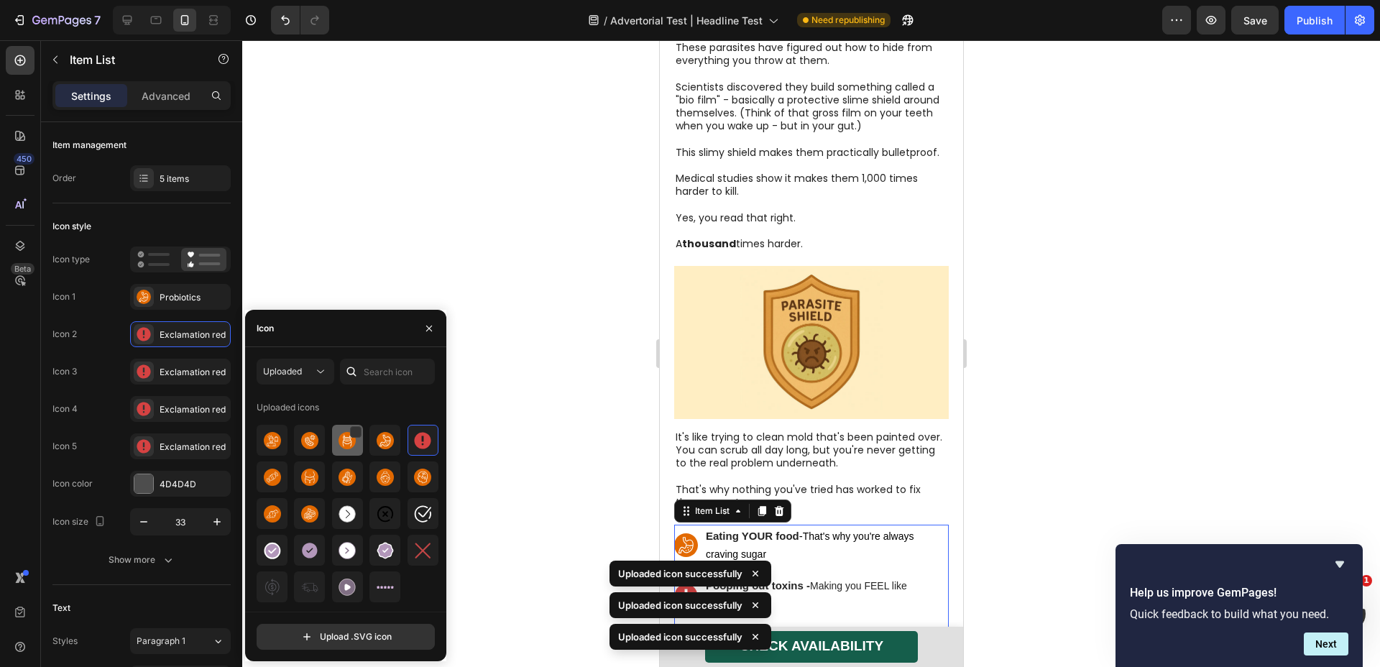
click at [342, 439] on img at bounding box center [347, 440] width 17 height 17
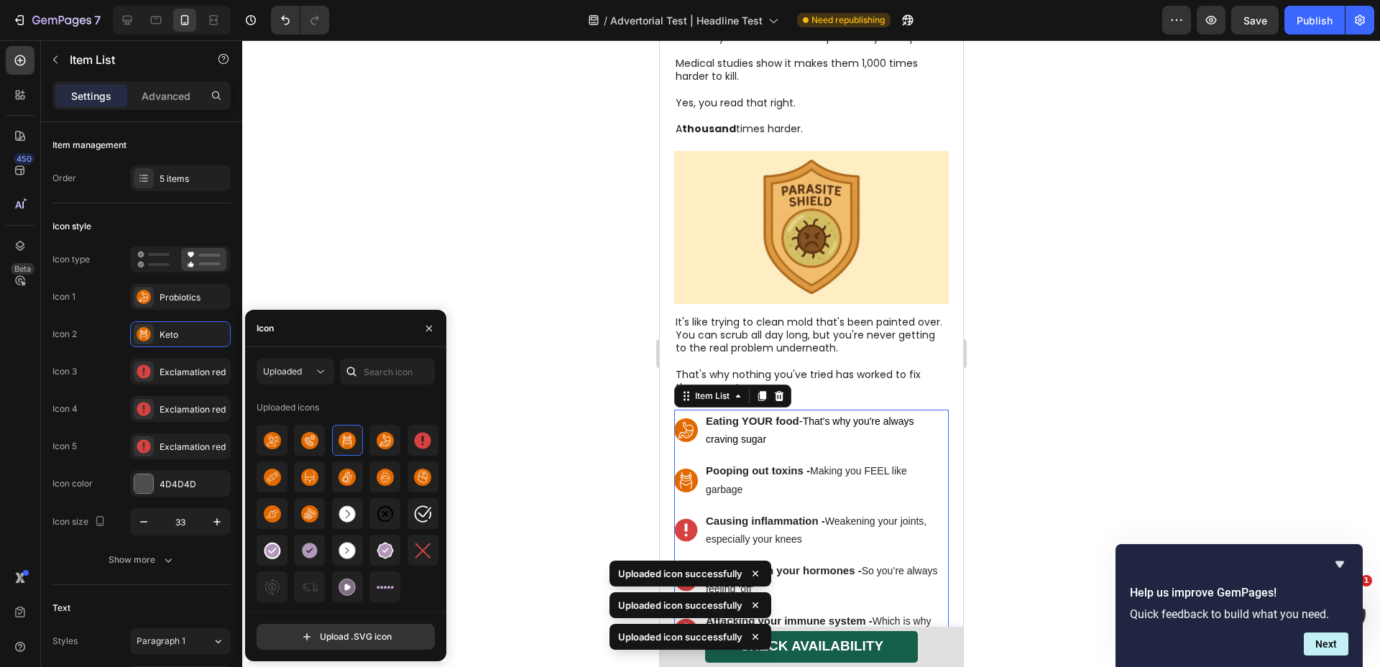
scroll to position [3274, 0]
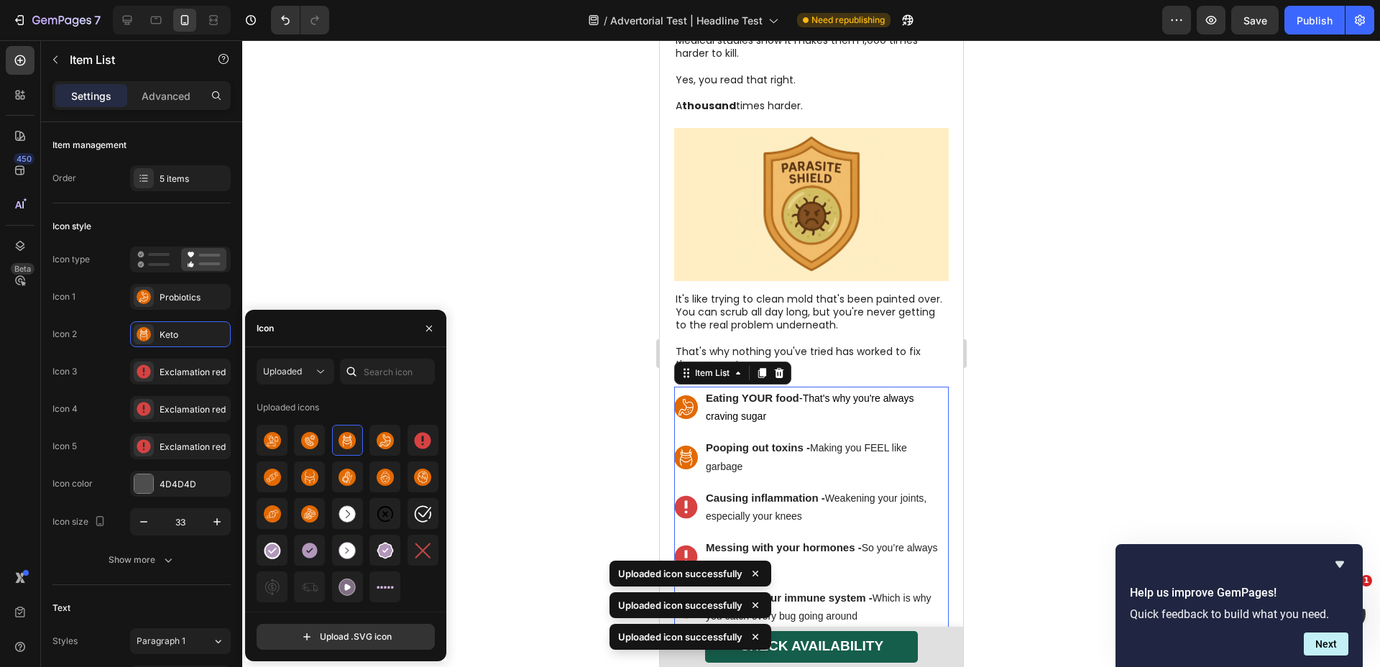
click at [687, 487] on div "Causing inflammation - Weakening your joints, especially your knees" at bounding box center [811, 507] width 275 height 41
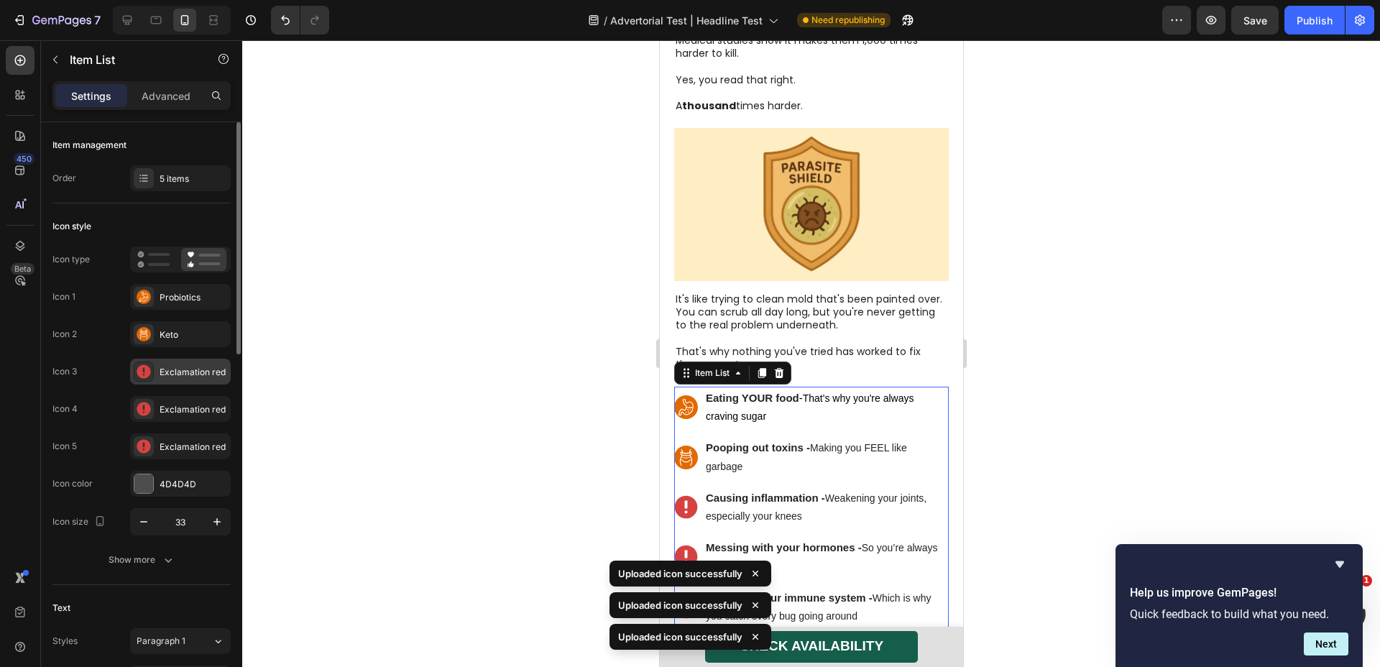
click at [149, 378] on icon at bounding box center [144, 372] width 14 height 14
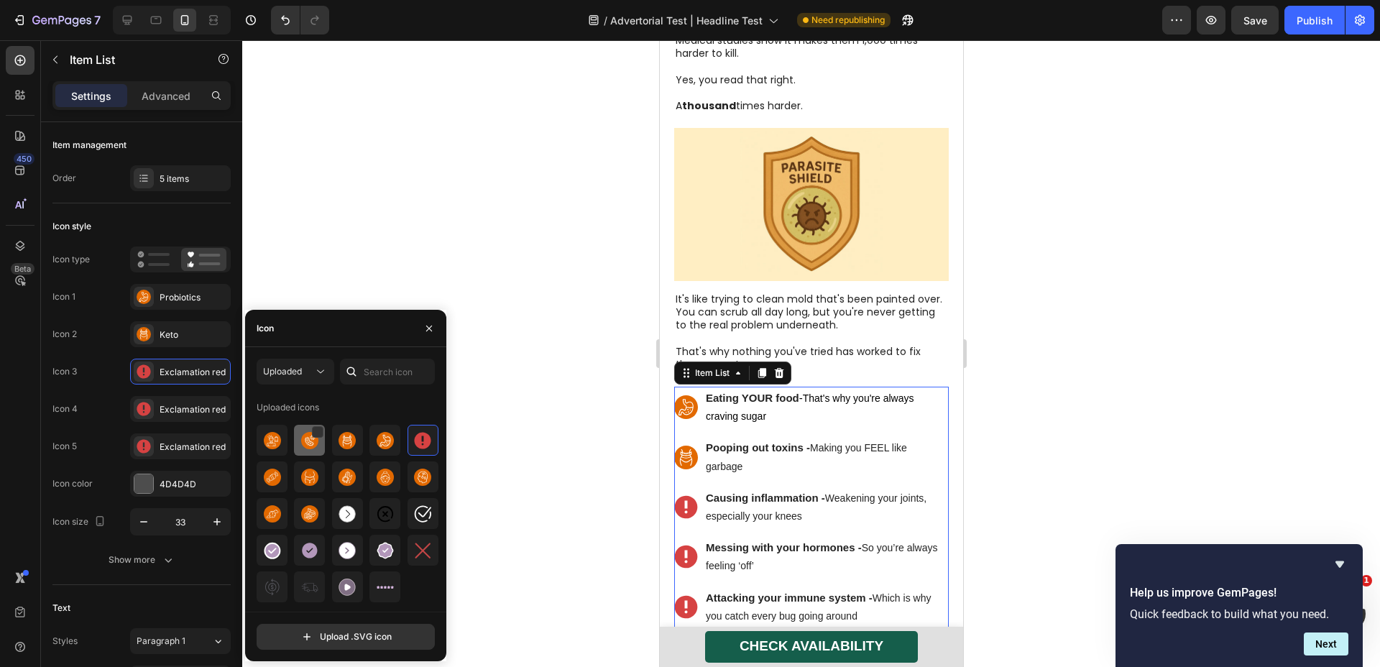
click at [310, 447] on img at bounding box center [309, 440] width 17 height 17
click at [188, 420] on div "Exclamation red" at bounding box center [180, 409] width 101 height 26
click at [260, 438] on div at bounding box center [272, 440] width 31 height 31
click at [458, 295] on div at bounding box center [811, 353] width 1138 height 627
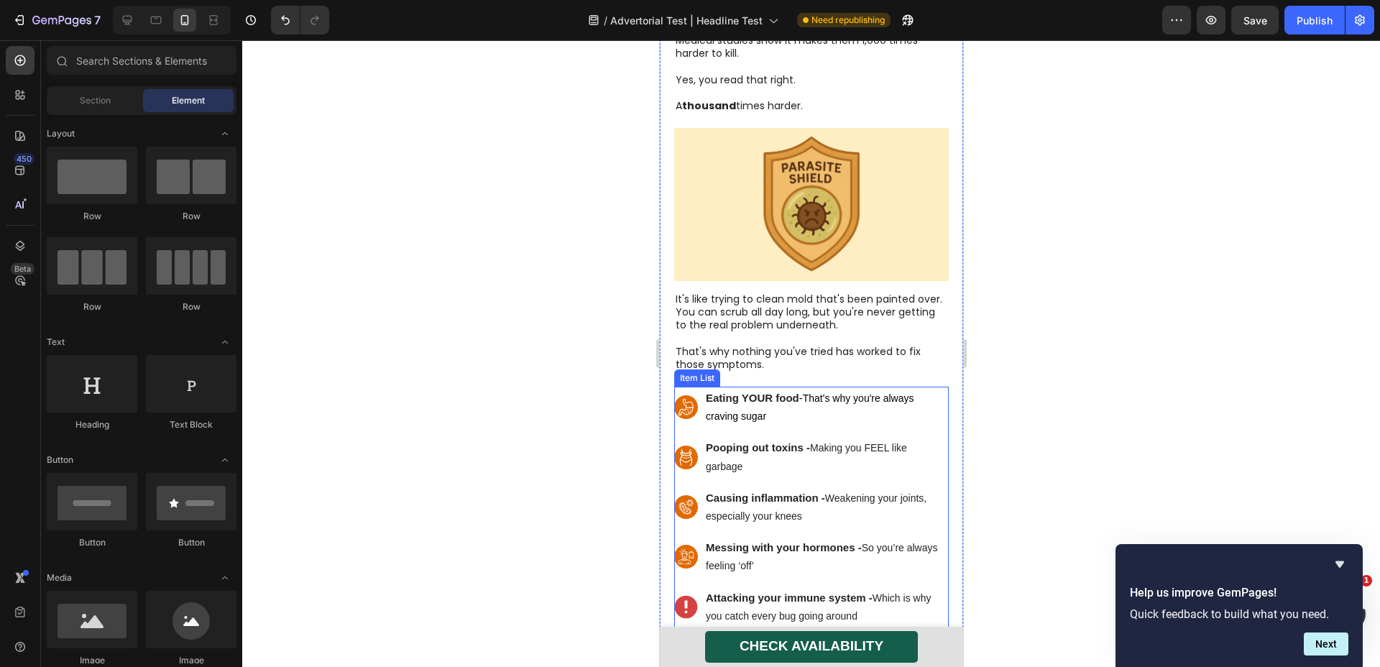
click at [765, 539] on p "Messing with your hormones - So you’re always feeling ‘off’" at bounding box center [825, 557] width 241 height 37
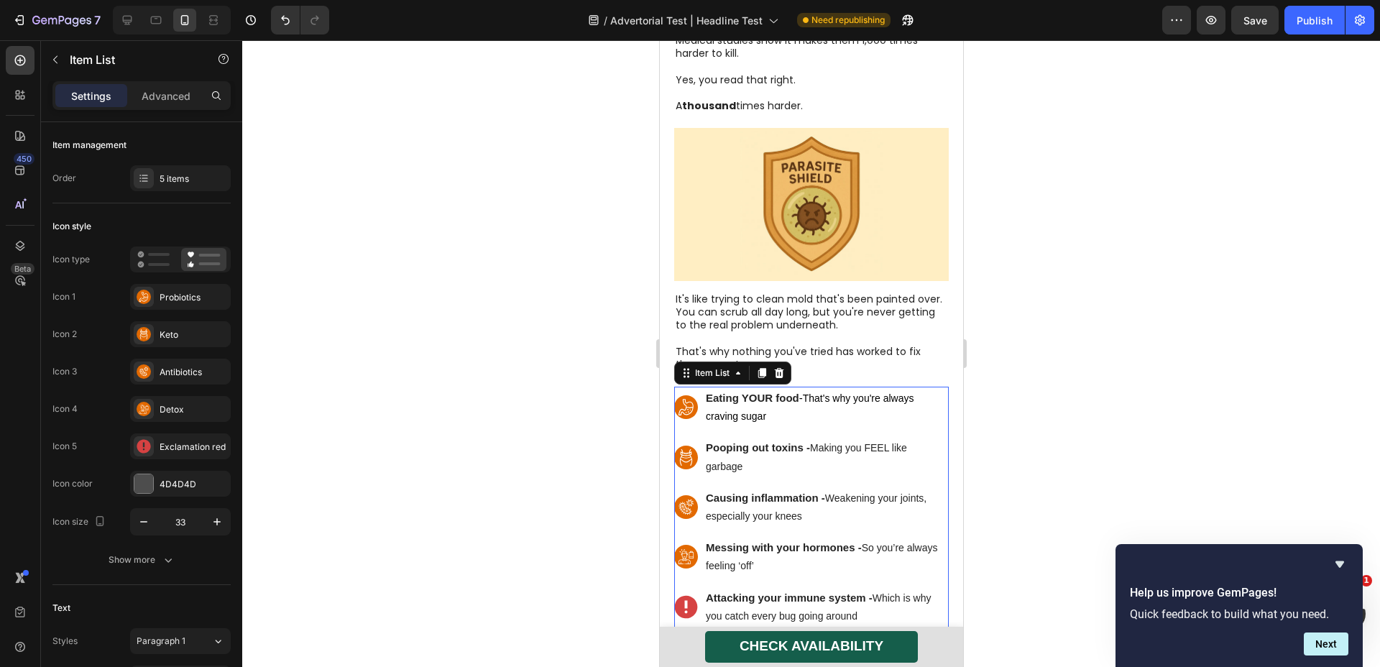
click at [754, 522] on div "Eating YOUR food - That's why you're always craving sugar Pooping out toxins - …" at bounding box center [811, 507] width 275 height 241
click at [200, 182] on div "5 items" at bounding box center [194, 179] width 68 height 13
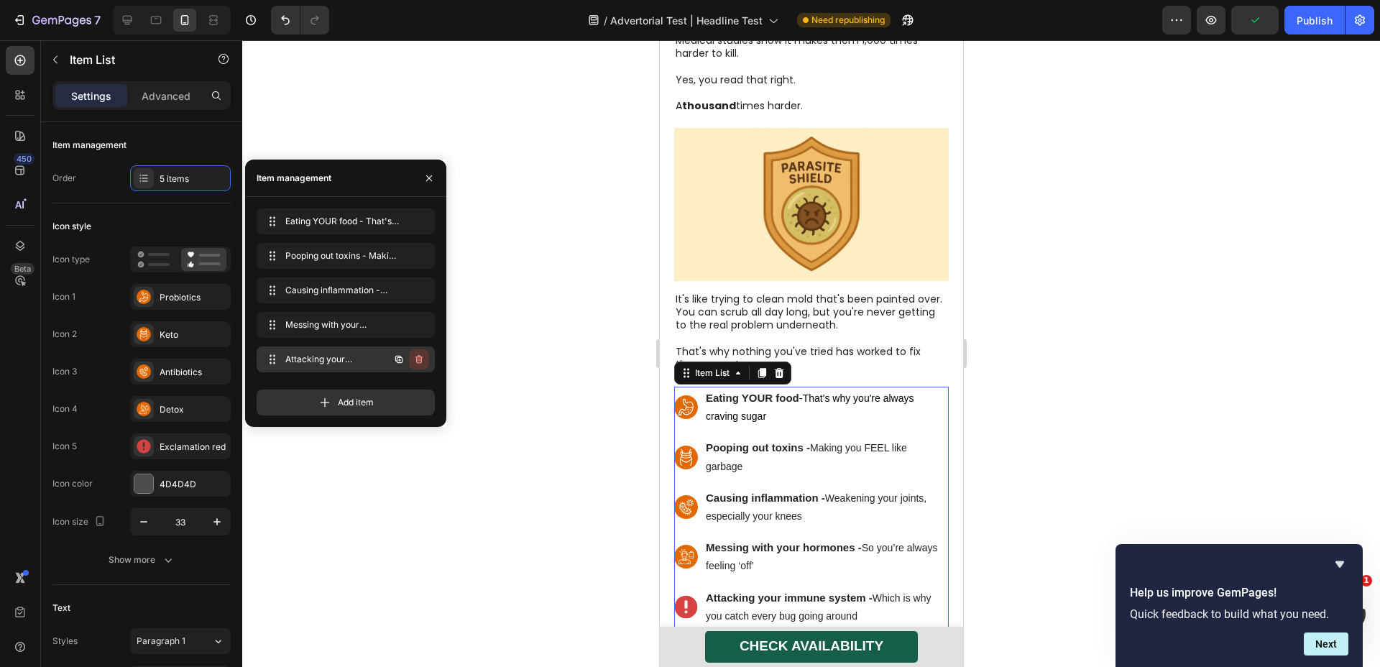
click at [416, 357] on icon "button" at bounding box center [419, 359] width 7 height 9
click at [412, 357] on div "Delete" at bounding box center [409, 359] width 27 height 13
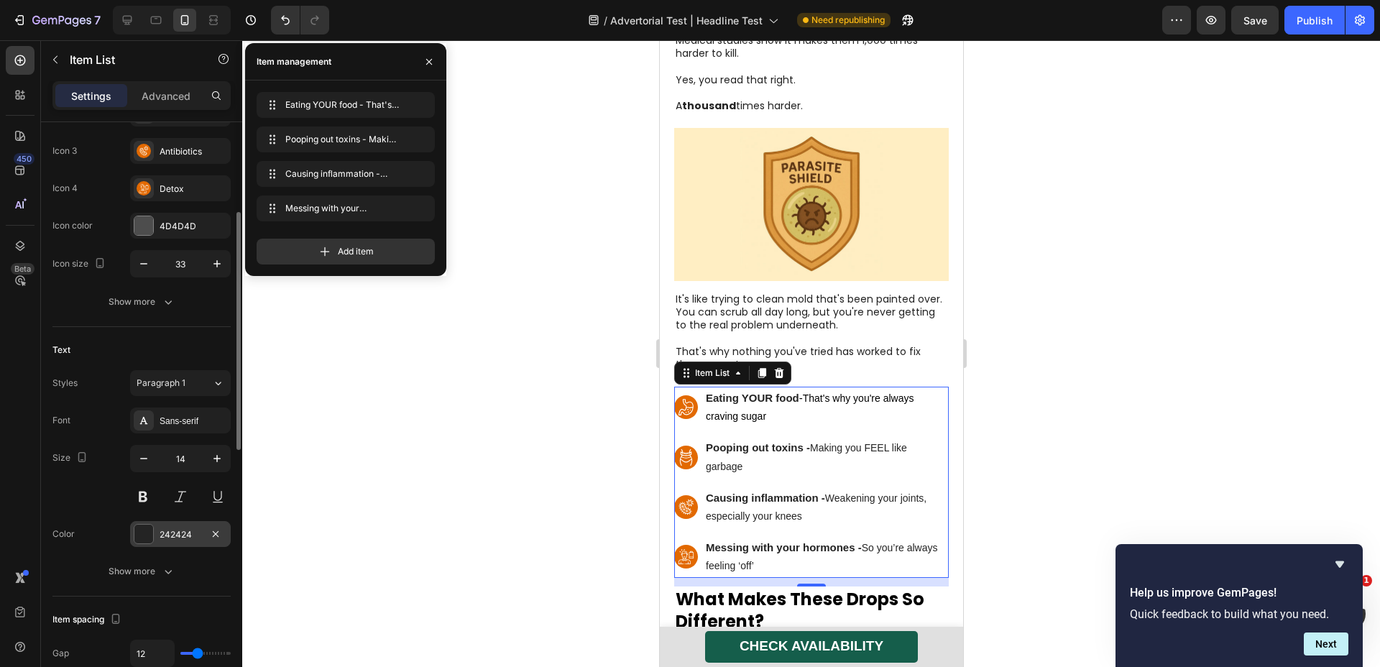
scroll to position [309, 0]
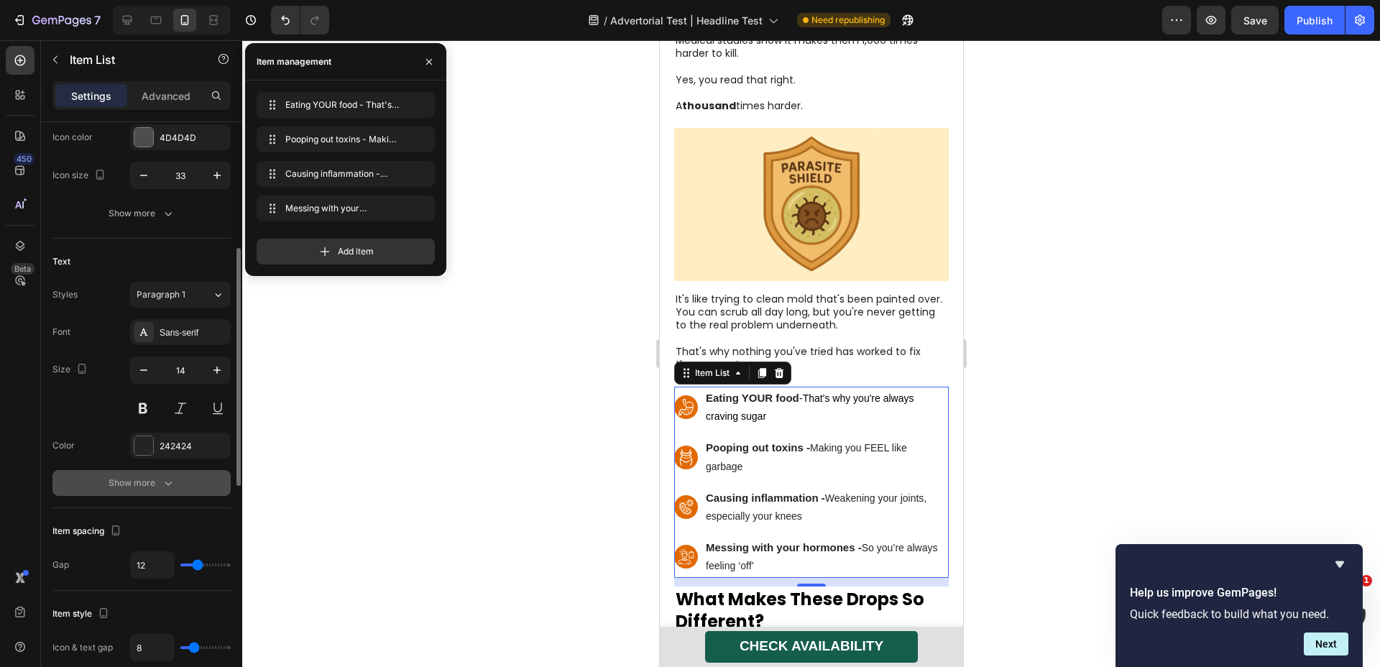
click at [162, 485] on icon "button" at bounding box center [168, 483] width 14 height 14
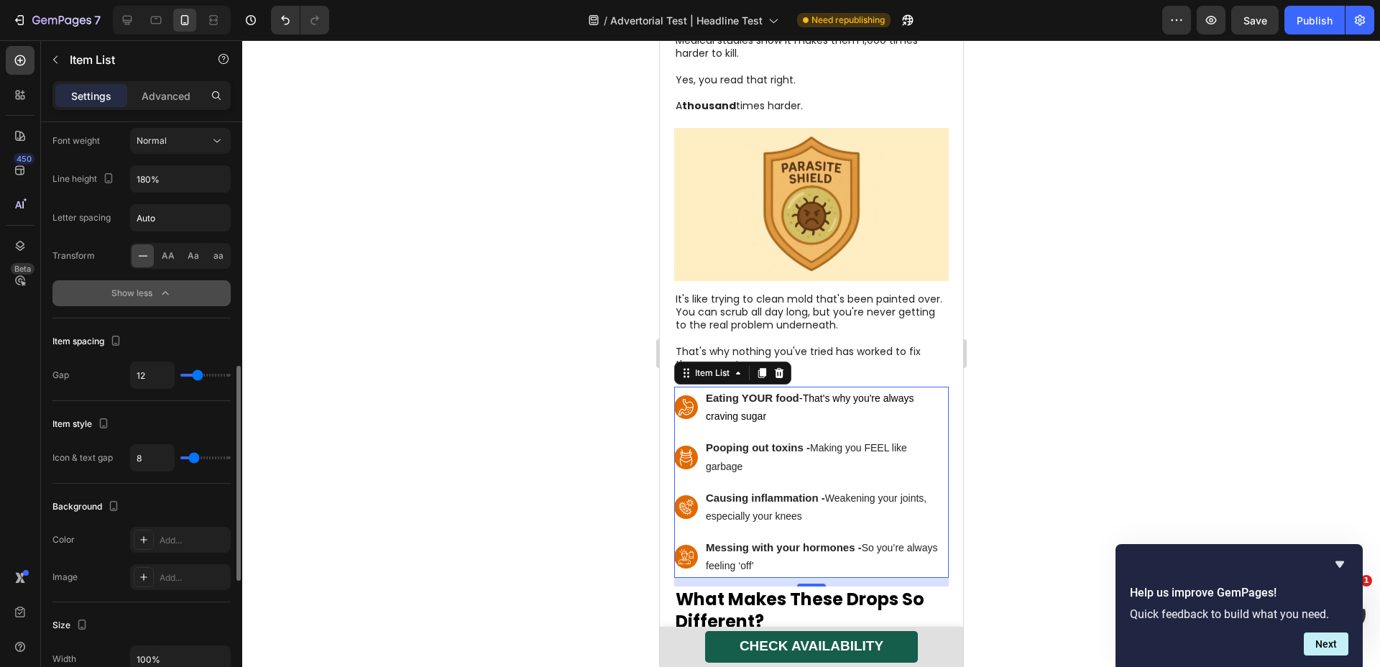
scroll to position [746, 0]
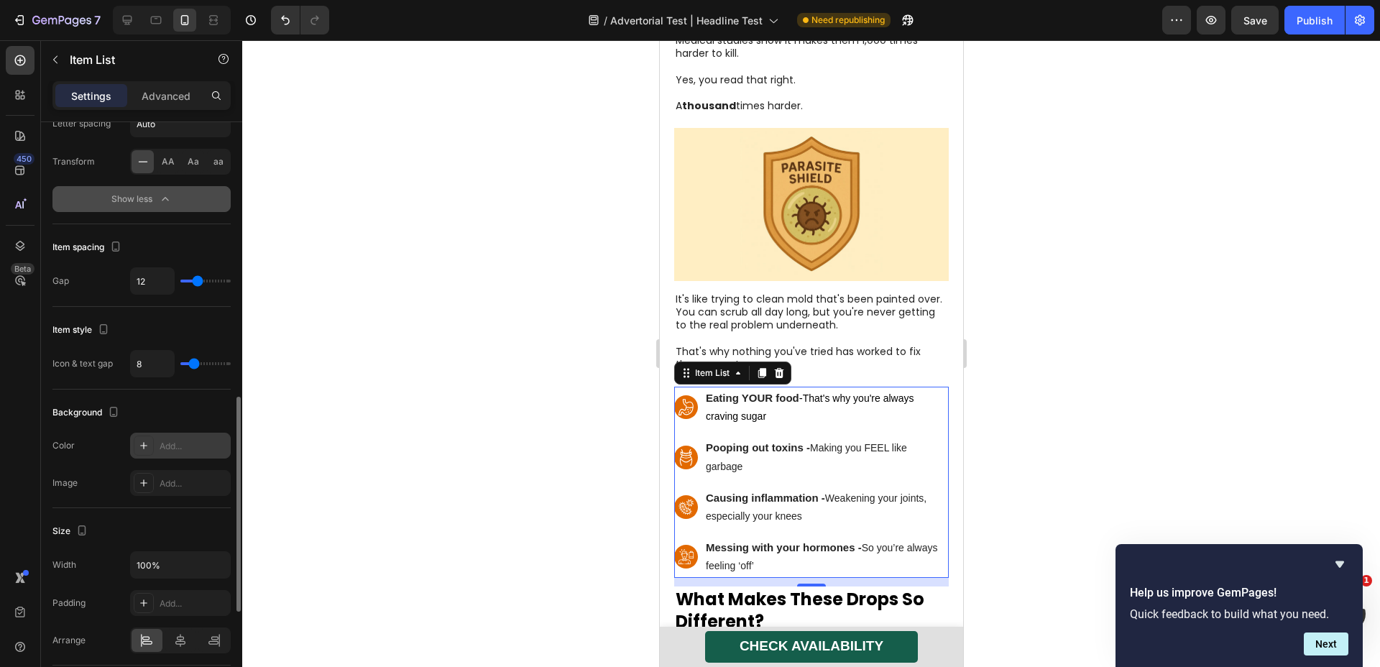
click at [188, 444] on div "Add..." at bounding box center [194, 446] width 68 height 13
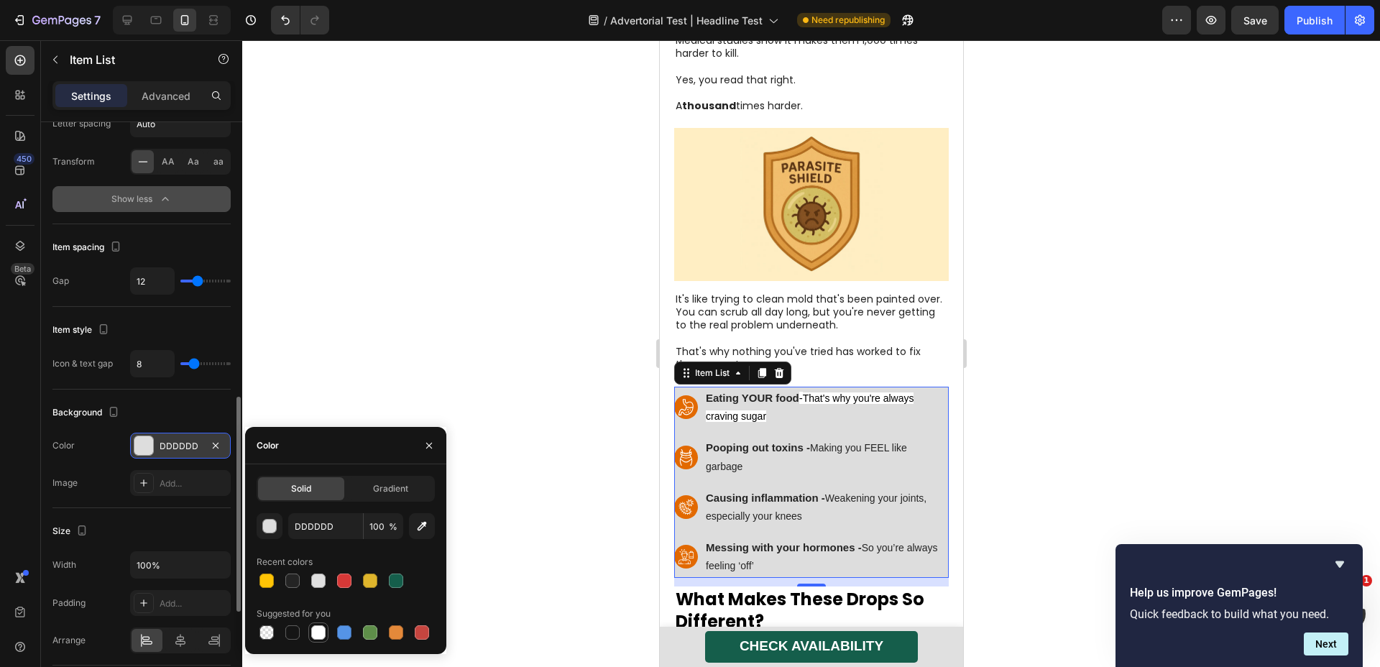
click at [311, 632] on div at bounding box center [318, 633] width 14 height 14
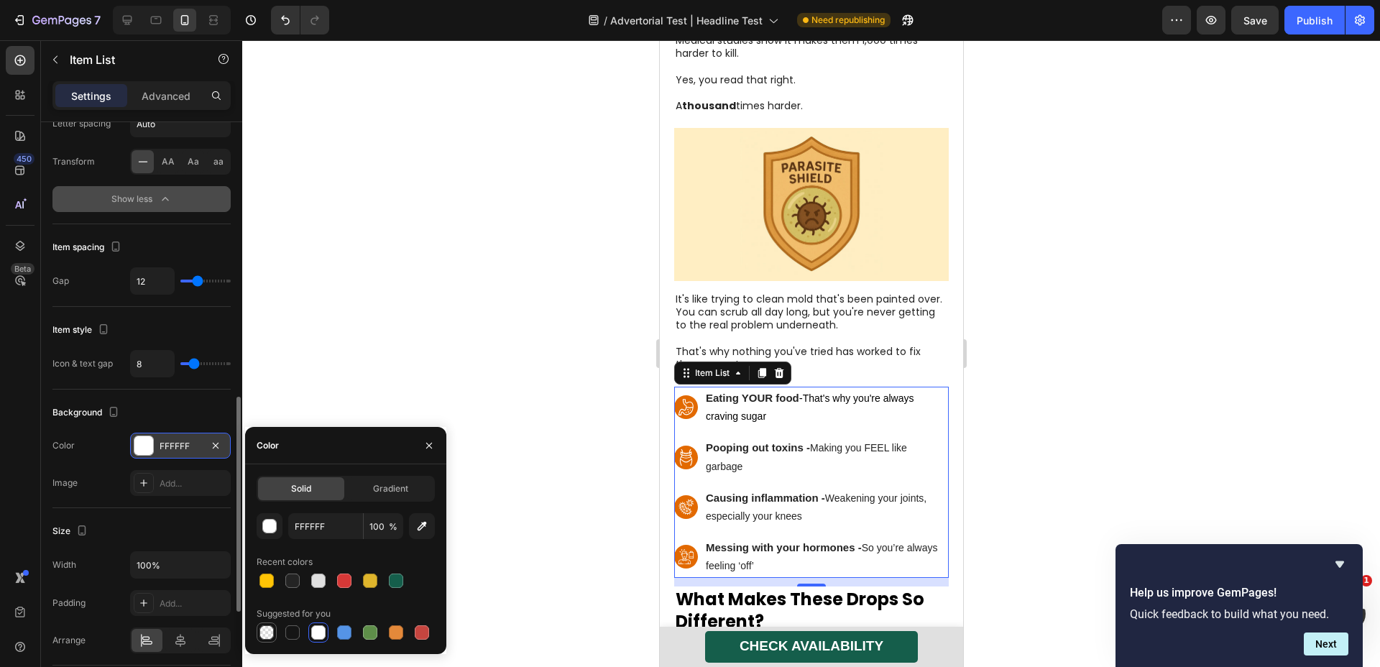
click at [271, 638] on div at bounding box center [267, 633] width 14 height 14
type input "000000"
type input "0"
click at [387, 314] on div at bounding box center [811, 353] width 1138 height 627
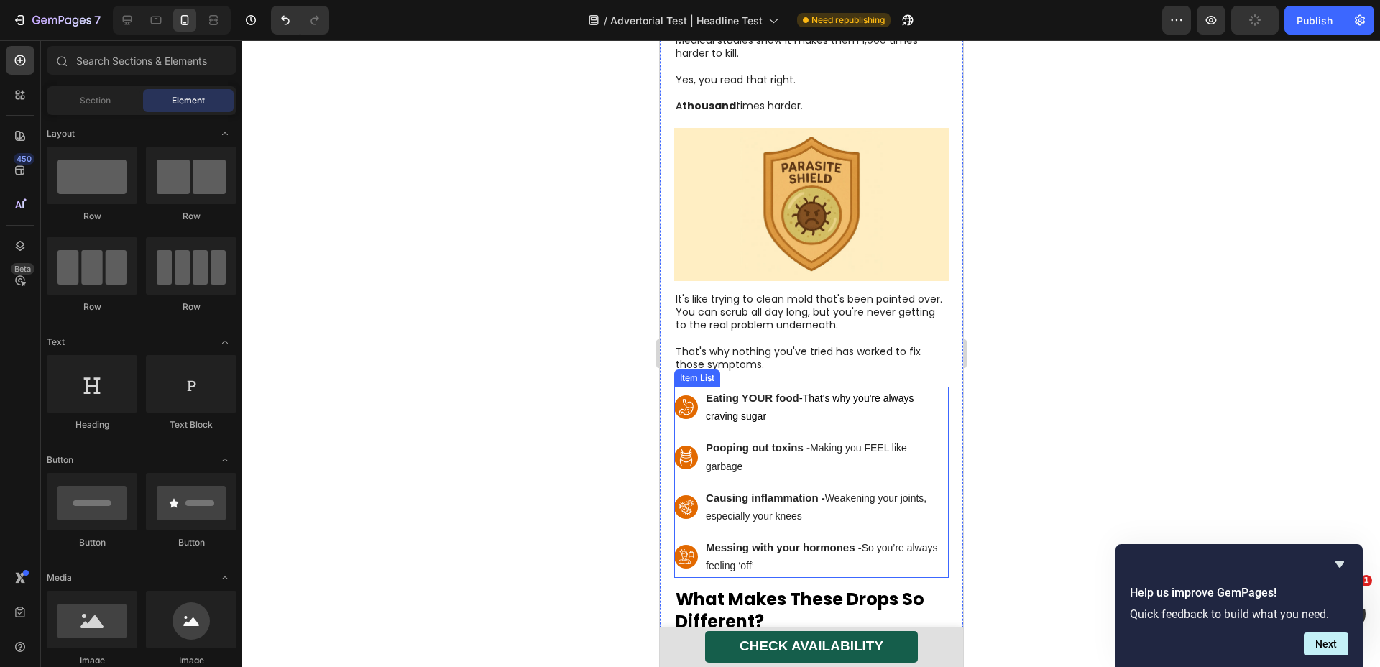
click at [782, 389] on p "Eating YOUR food - That's why you're always craving sugar" at bounding box center [825, 407] width 241 height 37
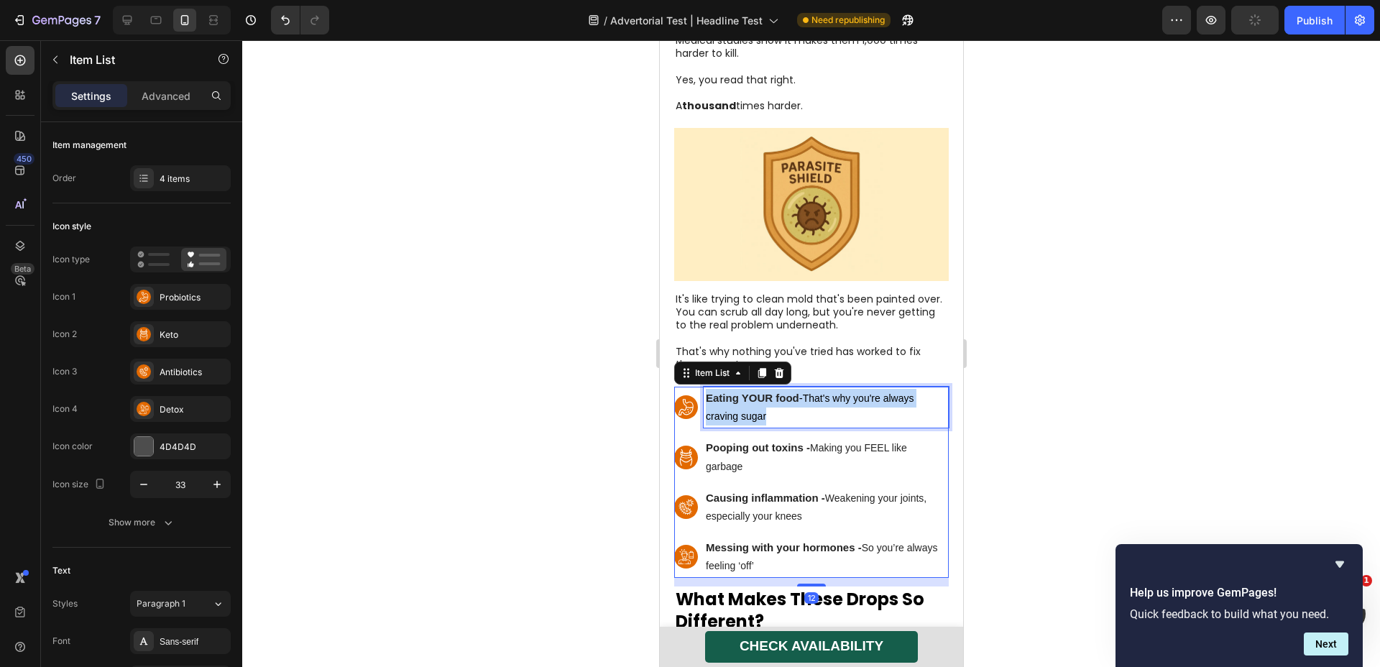
click at [782, 389] on p "Eating YOUR food - That's why you're always craving sugar" at bounding box center [825, 407] width 241 height 37
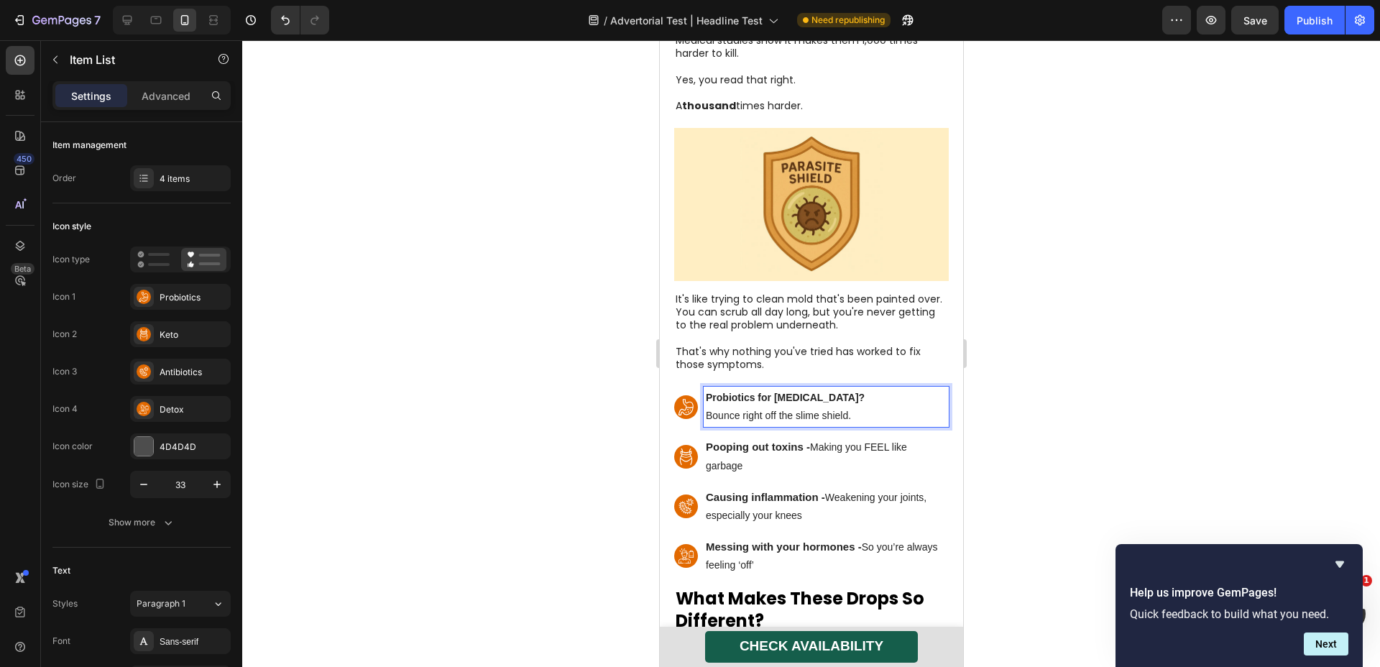
click at [802, 441] on strong "Pooping out toxins -" at bounding box center [757, 447] width 104 height 12
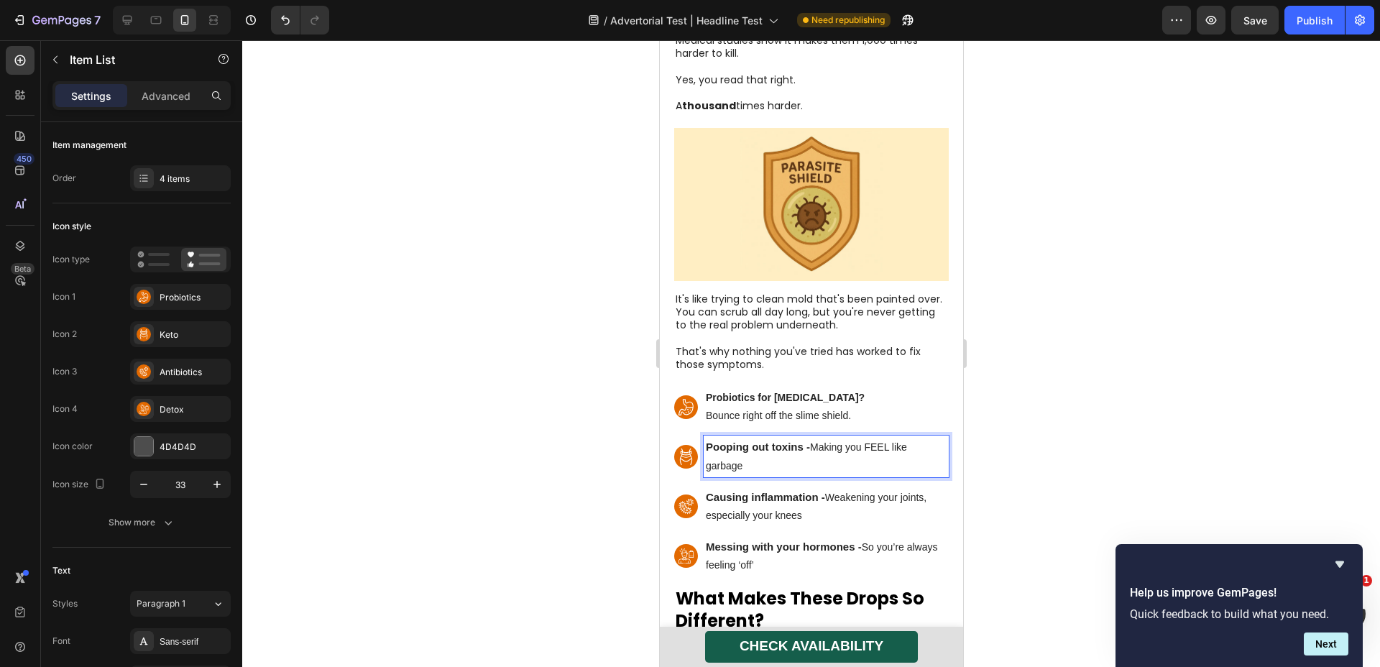
click at [804, 438] on p "Pooping out toxins - Making you FEEL like garbage" at bounding box center [825, 456] width 241 height 37
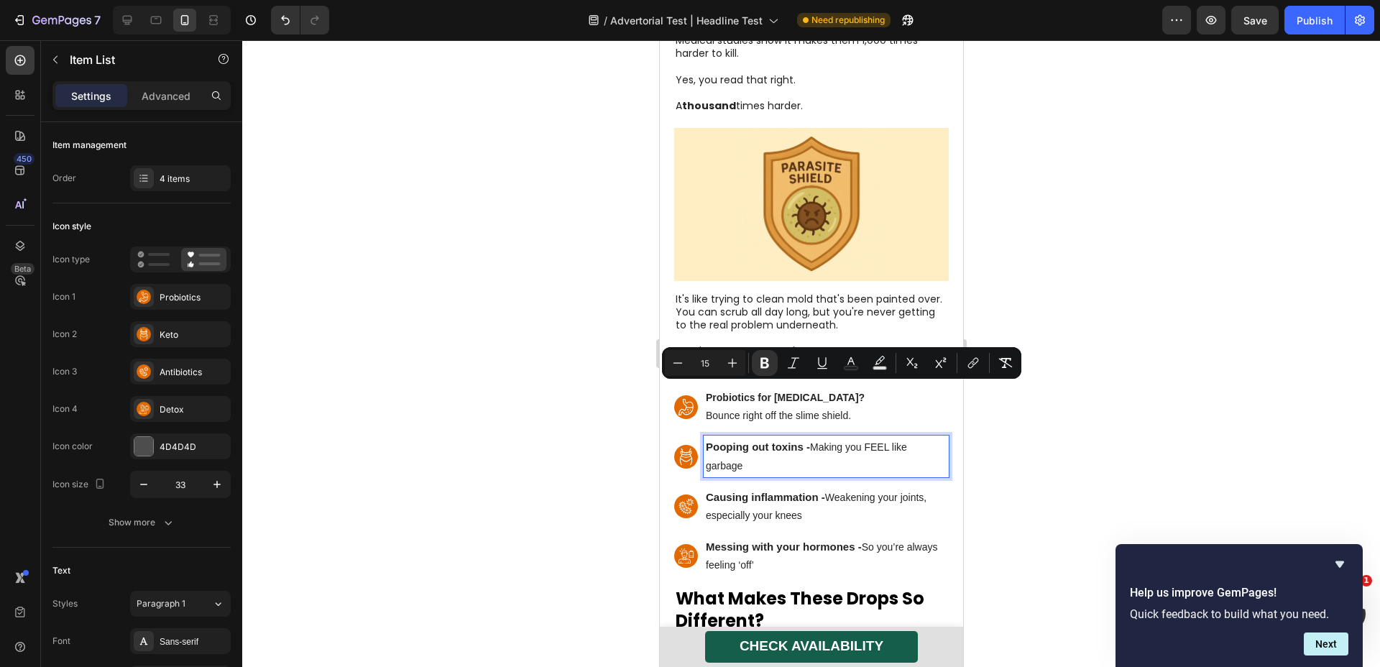
type input "14"
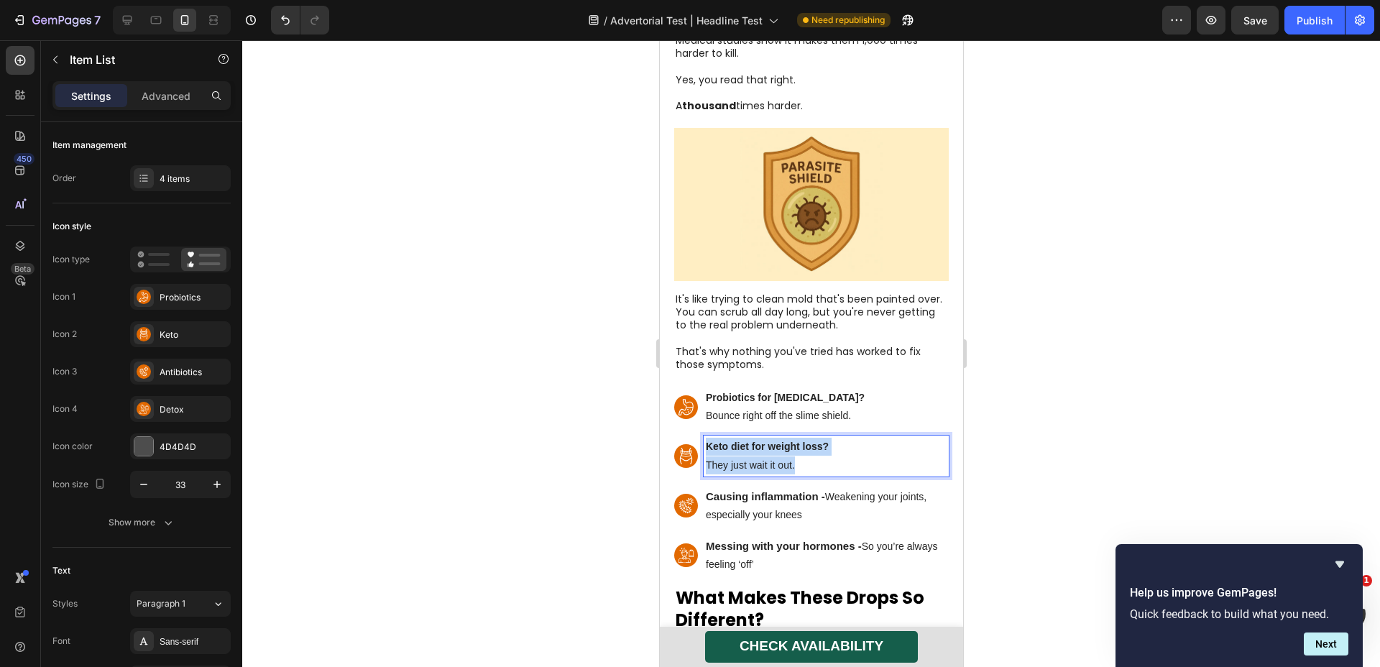
drag, startPoint x: 804, startPoint y: 413, endPoint x: 692, endPoint y: 388, distance: 114.8
click at [692, 436] on div "Keto diet for weight loss? They just wait it out." at bounding box center [811, 456] width 275 height 40
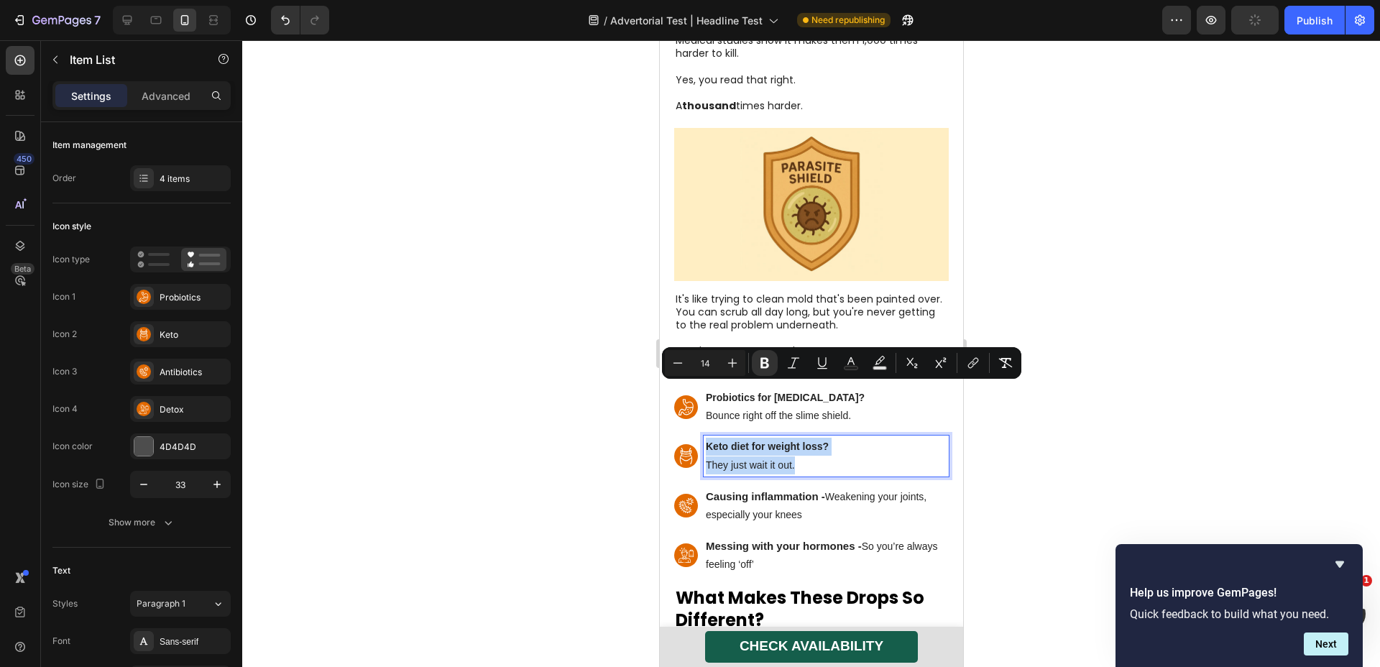
type input "15"
click at [736, 490] on strong "Causing inflammation -" at bounding box center [764, 496] width 119 height 12
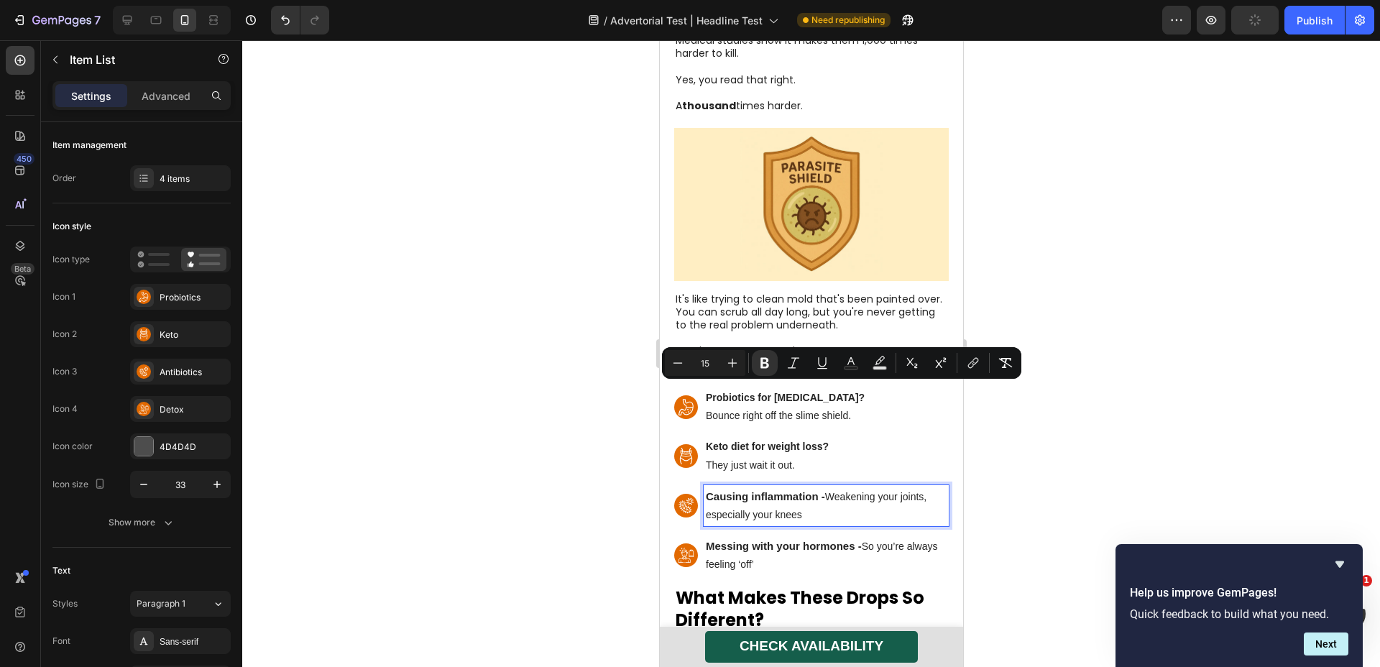
click at [736, 490] on strong "Causing inflammation -" at bounding box center [764, 496] width 119 height 12
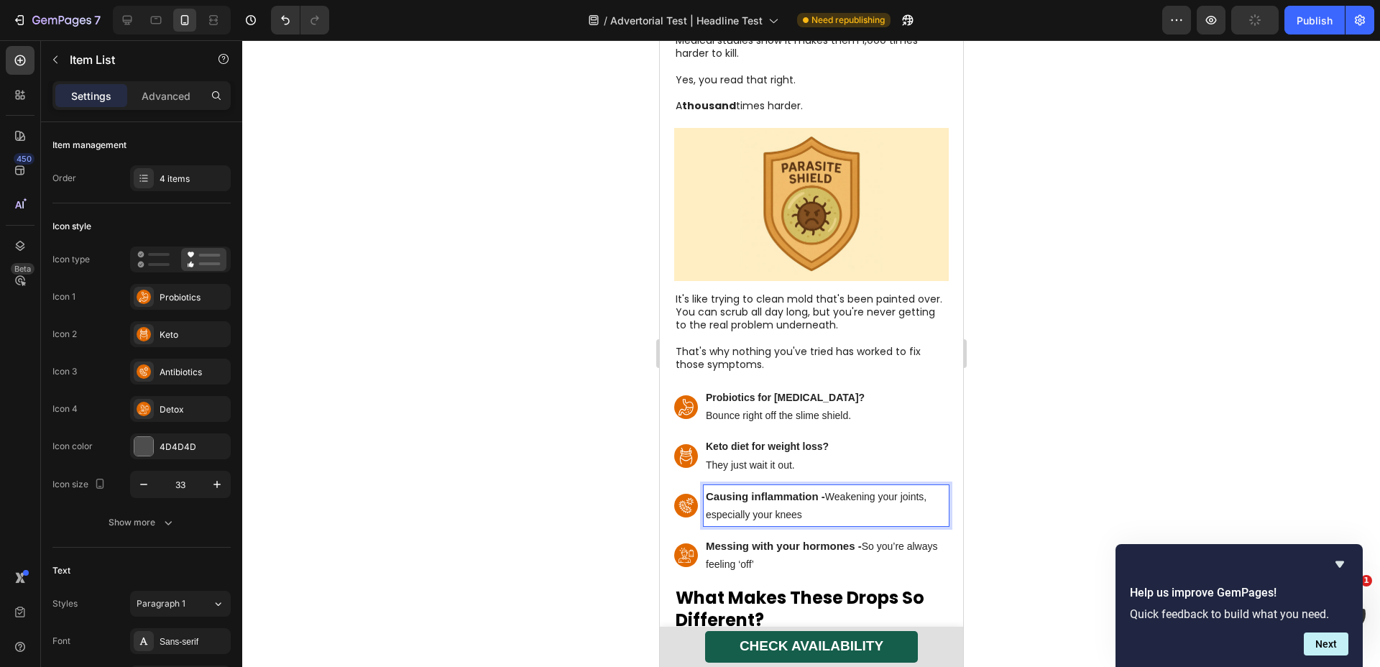
click at [736, 490] on strong "Causing inflammation -" at bounding box center [764, 496] width 119 height 12
click at [804, 536] on p "Messing with your hormones - So you’re always feeling ‘off’" at bounding box center [825, 554] width 241 height 37
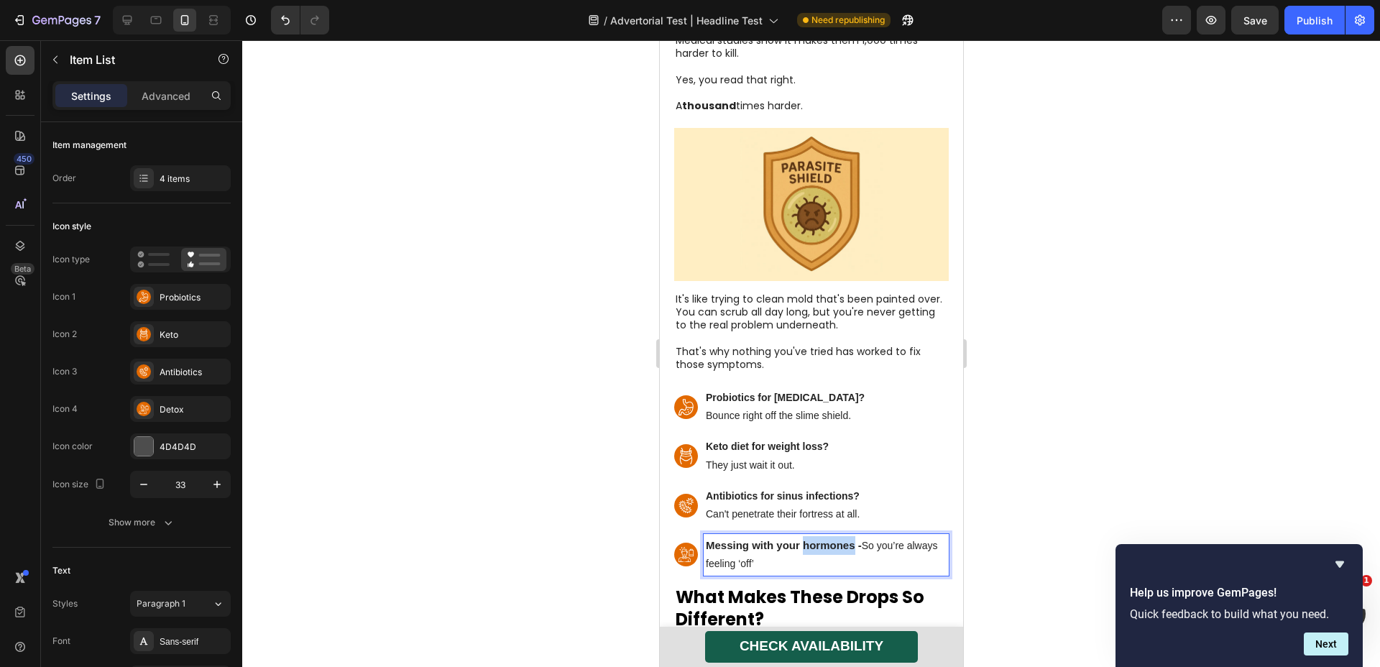
click at [804, 536] on p "Messing with your hormones - So you’re always feeling ‘off’" at bounding box center [825, 554] width 241 height 37
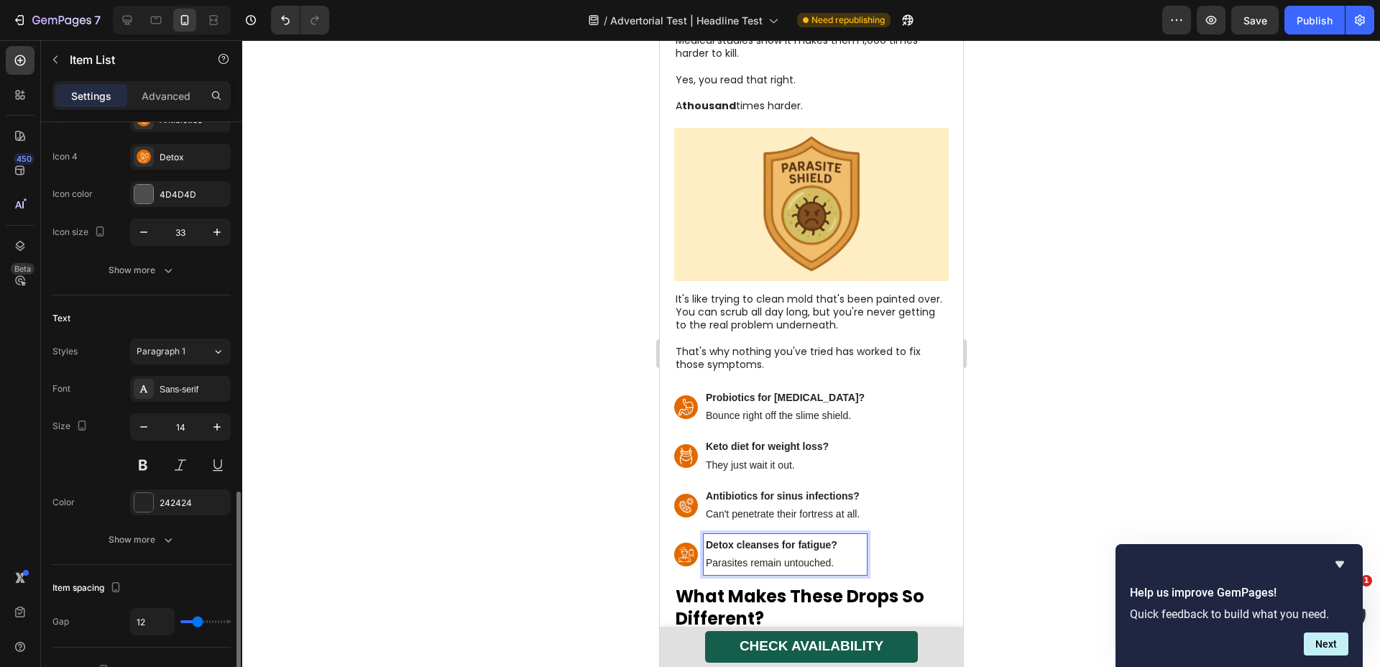
scroll to position [442, 0]
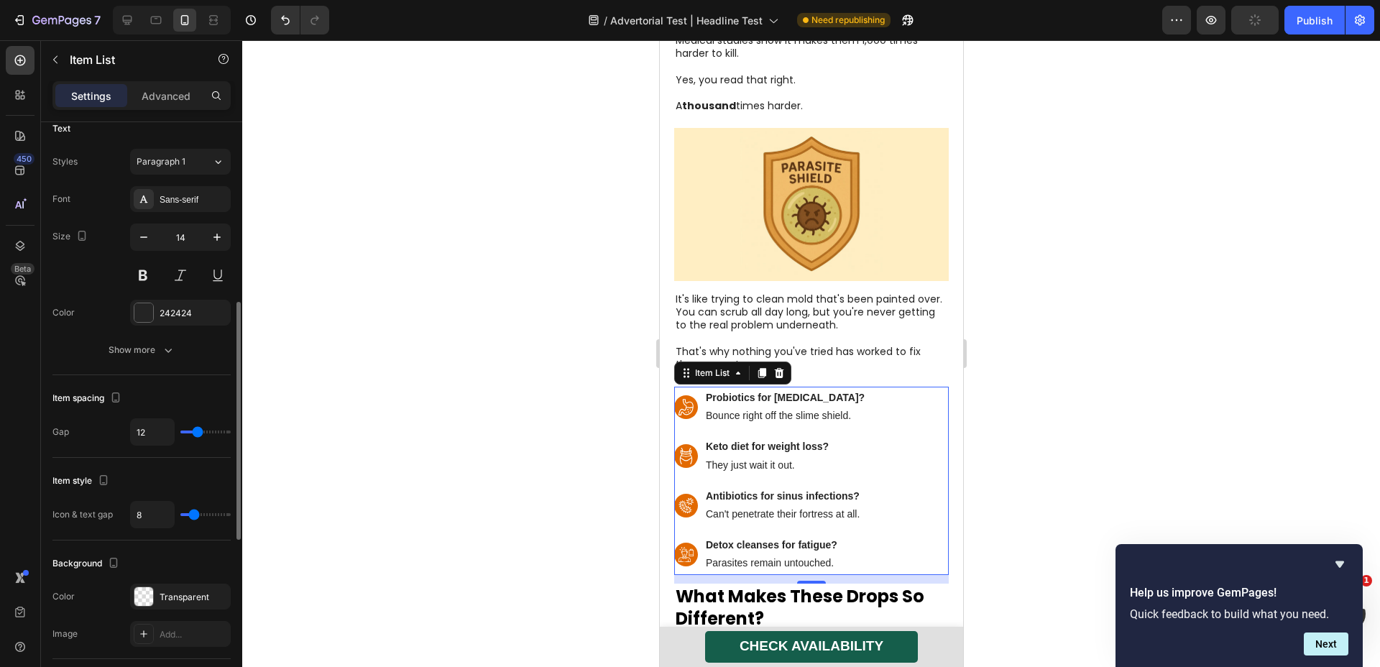
click at [191, 439] on div "12" at bounding box center [180, 431] width 101 height 27
type input "9"
type input "8"
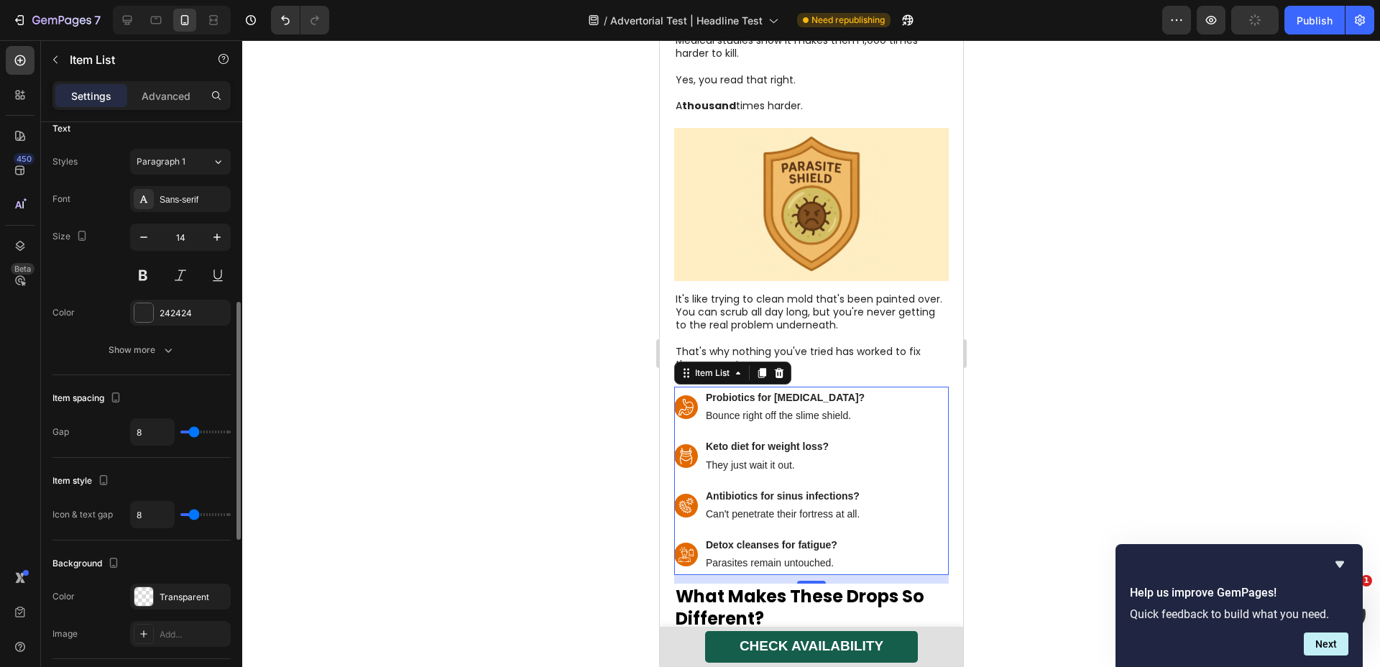
type input "7"
type input "6"
type input "5"
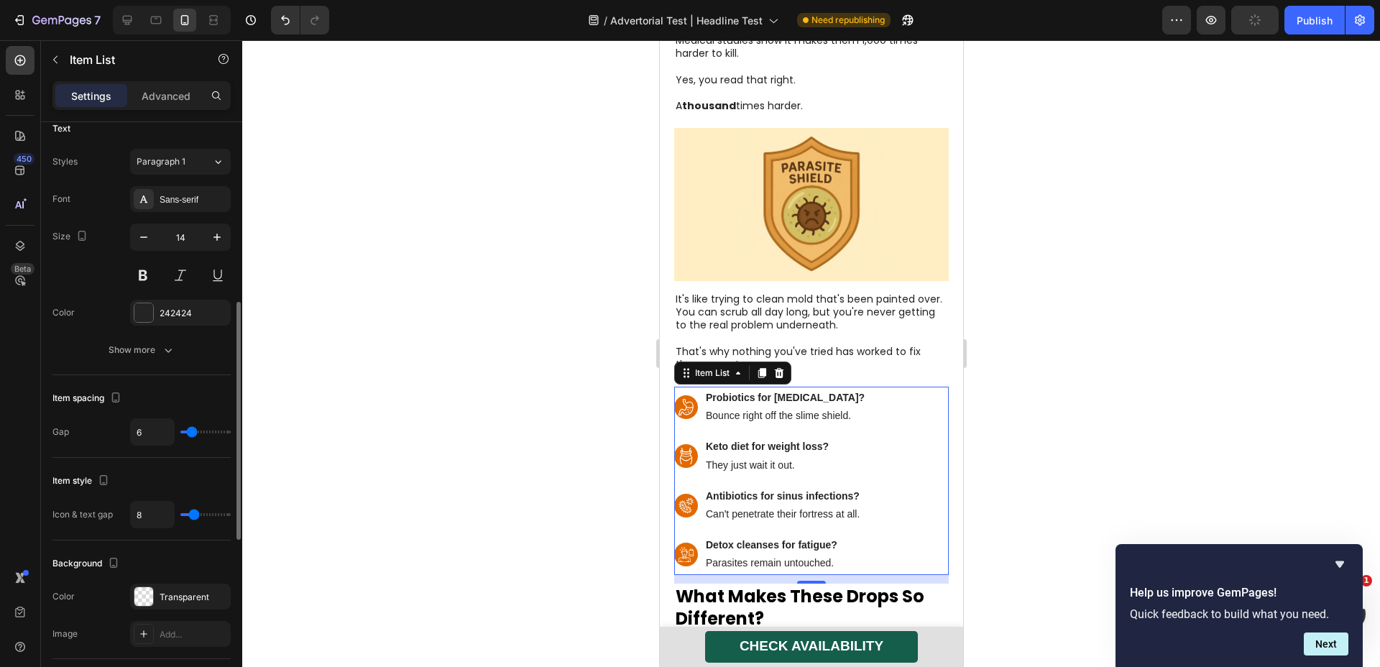
type input "5"
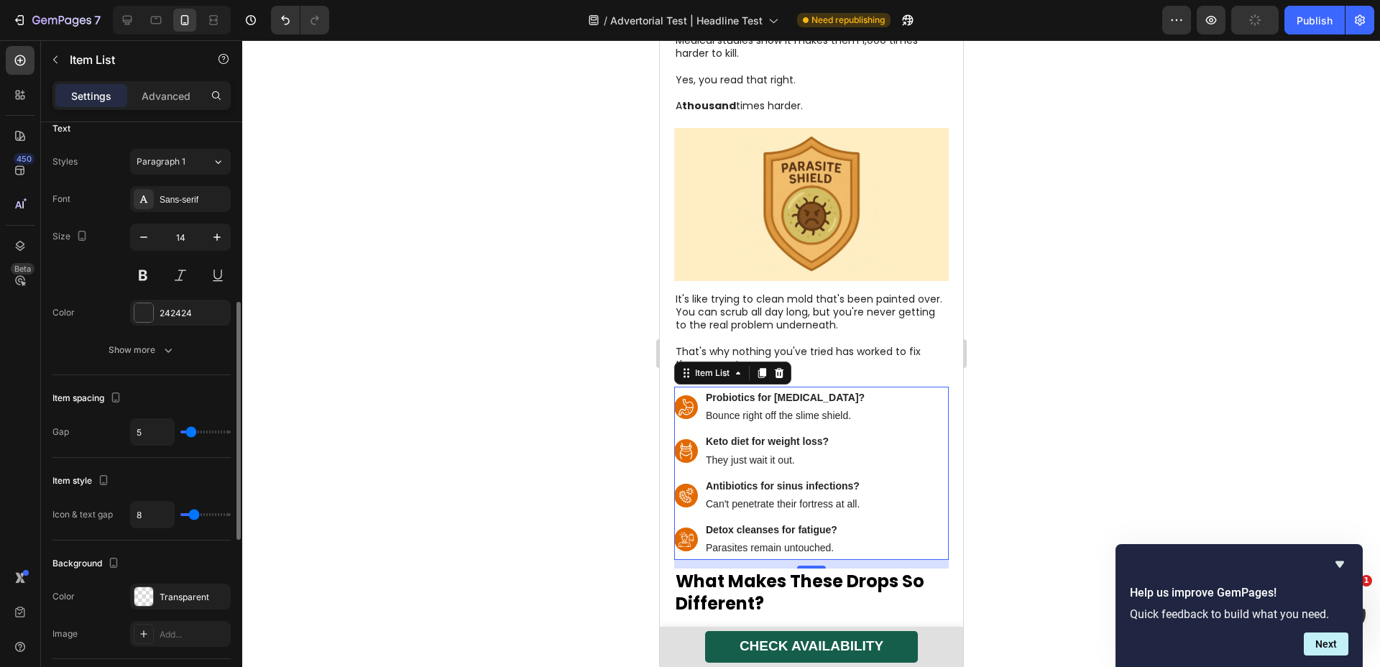
type input "4"
type input "3"
type input "2"
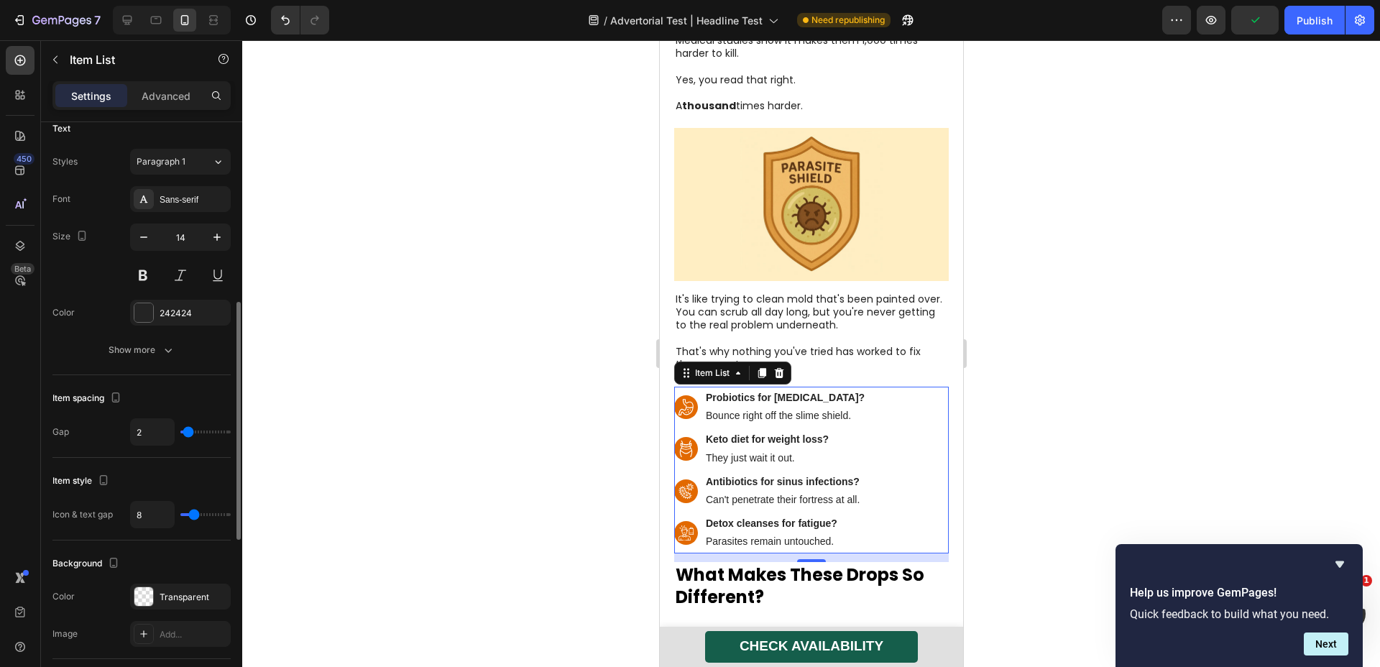
type input "2"
click at [188, 434] on input "range" at bounding box center [205, 432] width 50 height 3
type input "12"
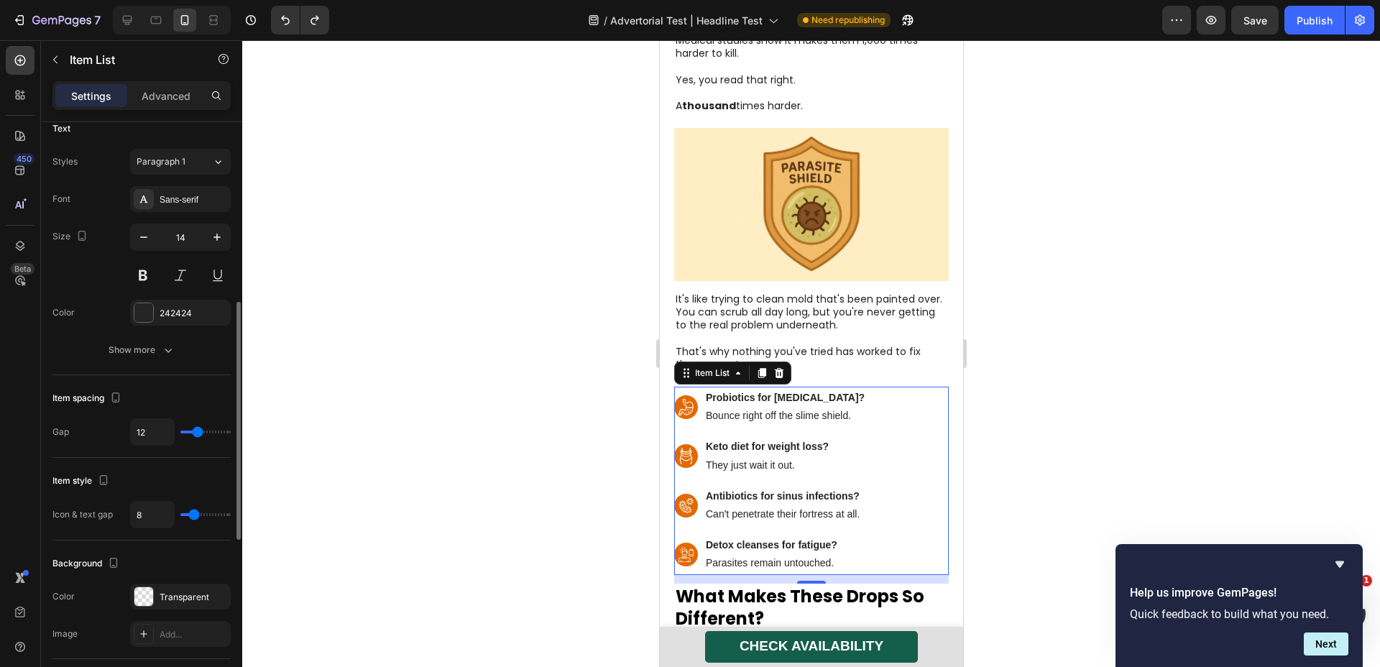
type input "10"
type input "9"
type input "8"
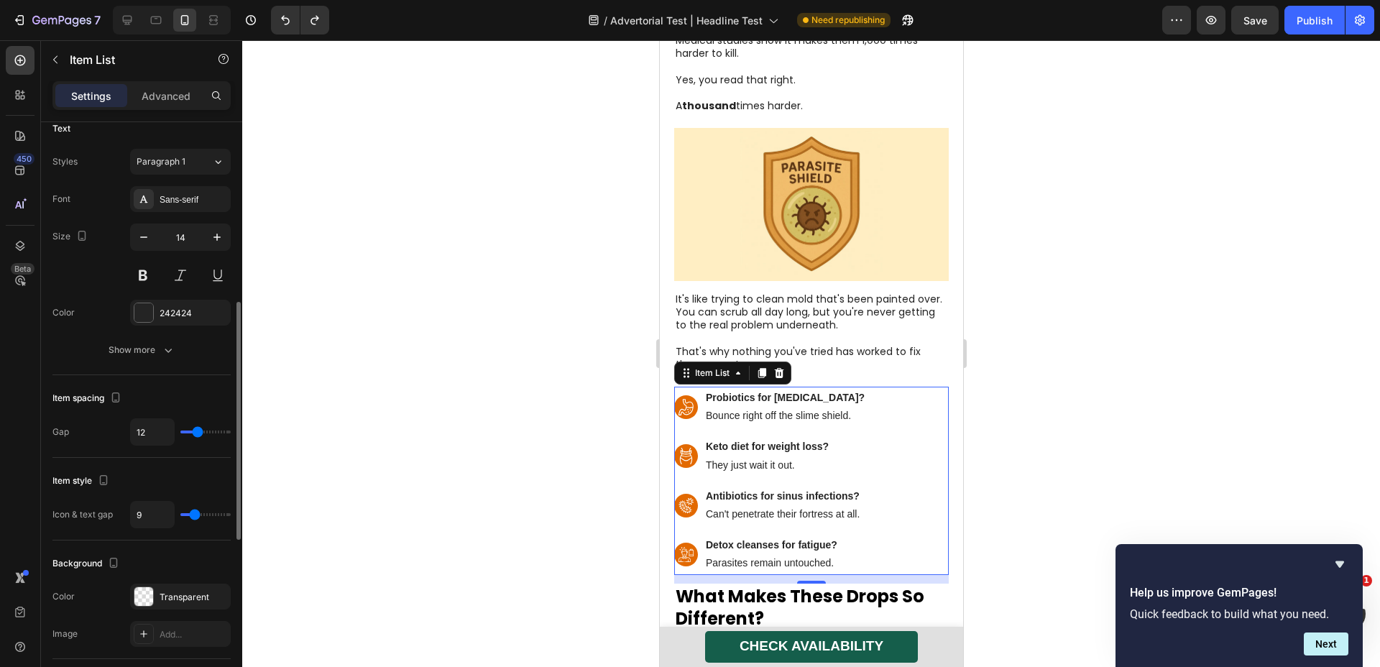
type input "8"
type input "7"
type input "6"
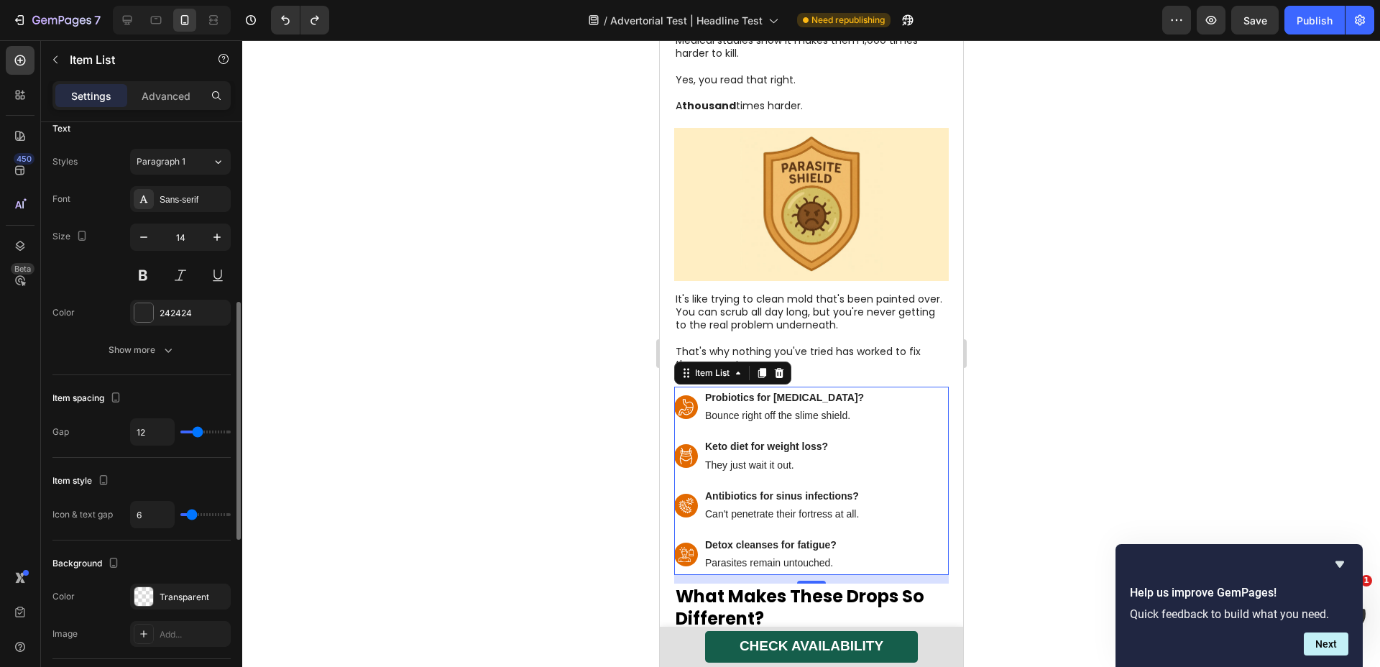
type input "5"
type input "4"
click at [190, 516] on input "range" at bounding box center [205, 514] width 50 height 3
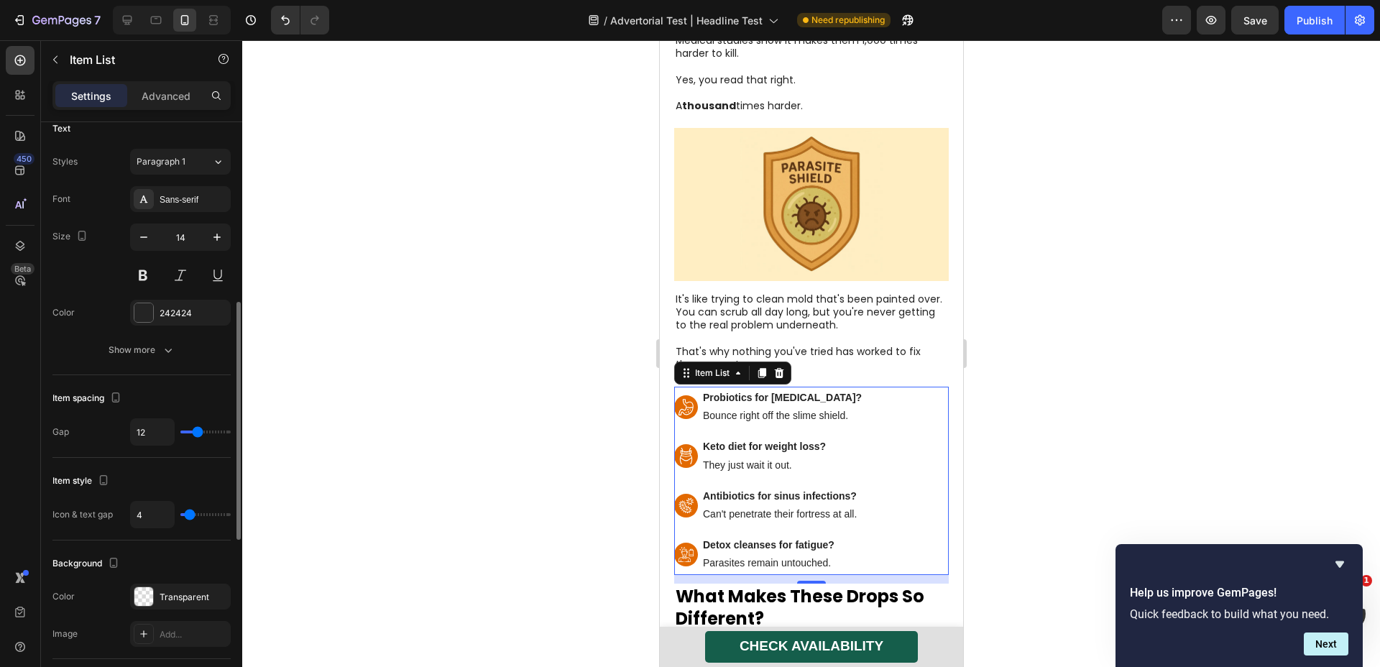
type input "8"
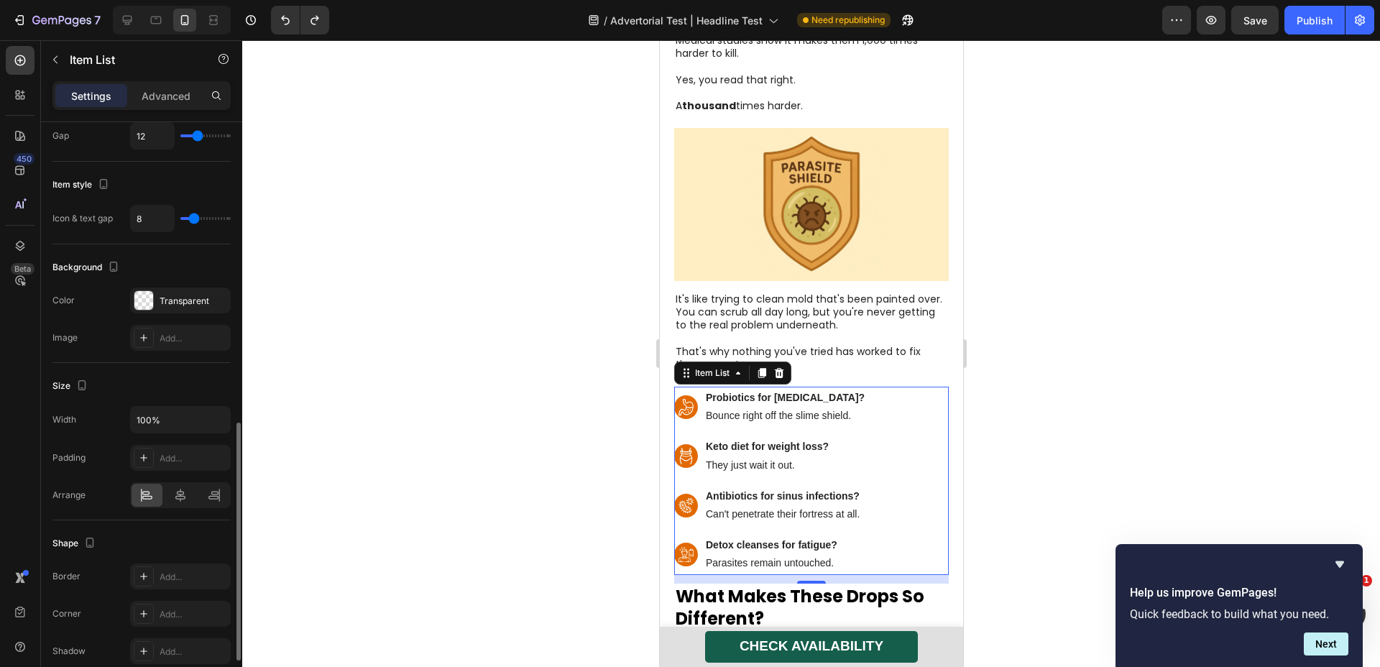
scroll to position [638, 0]
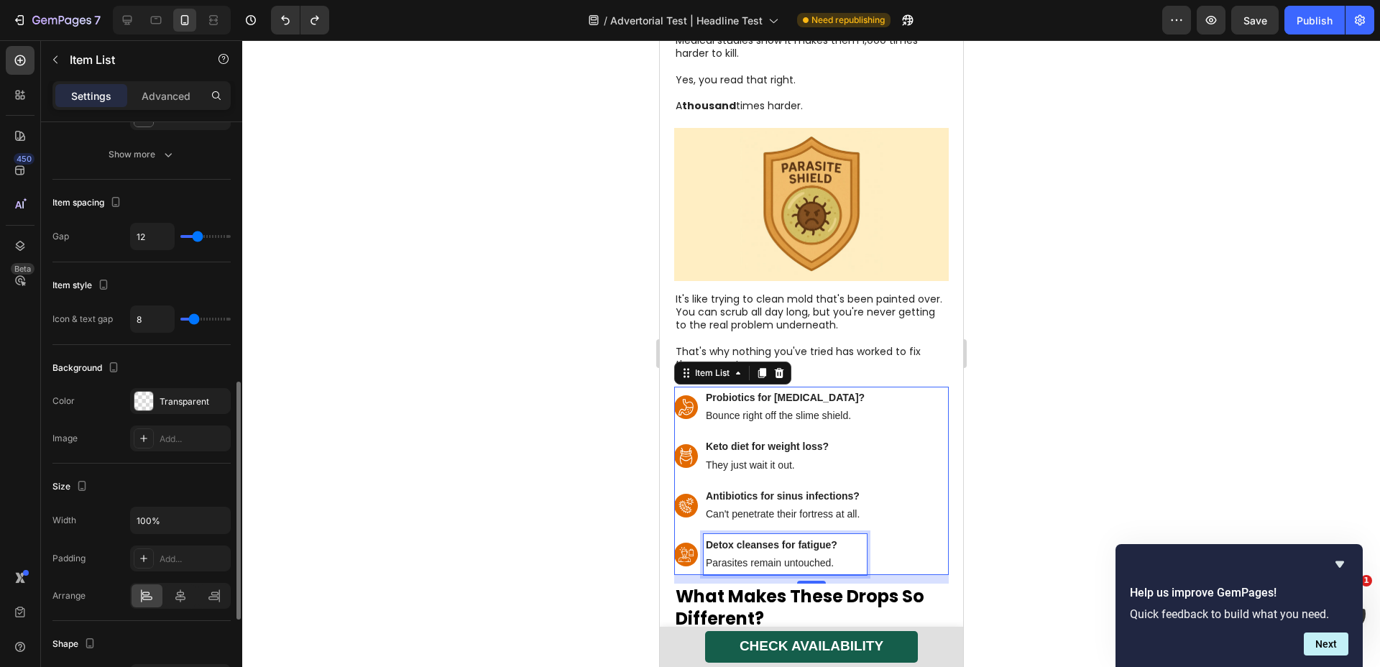
click at [808, 539] on strong "Detox cleanses for fatigue?" at bounding box center [771, 545] width 132 height 12
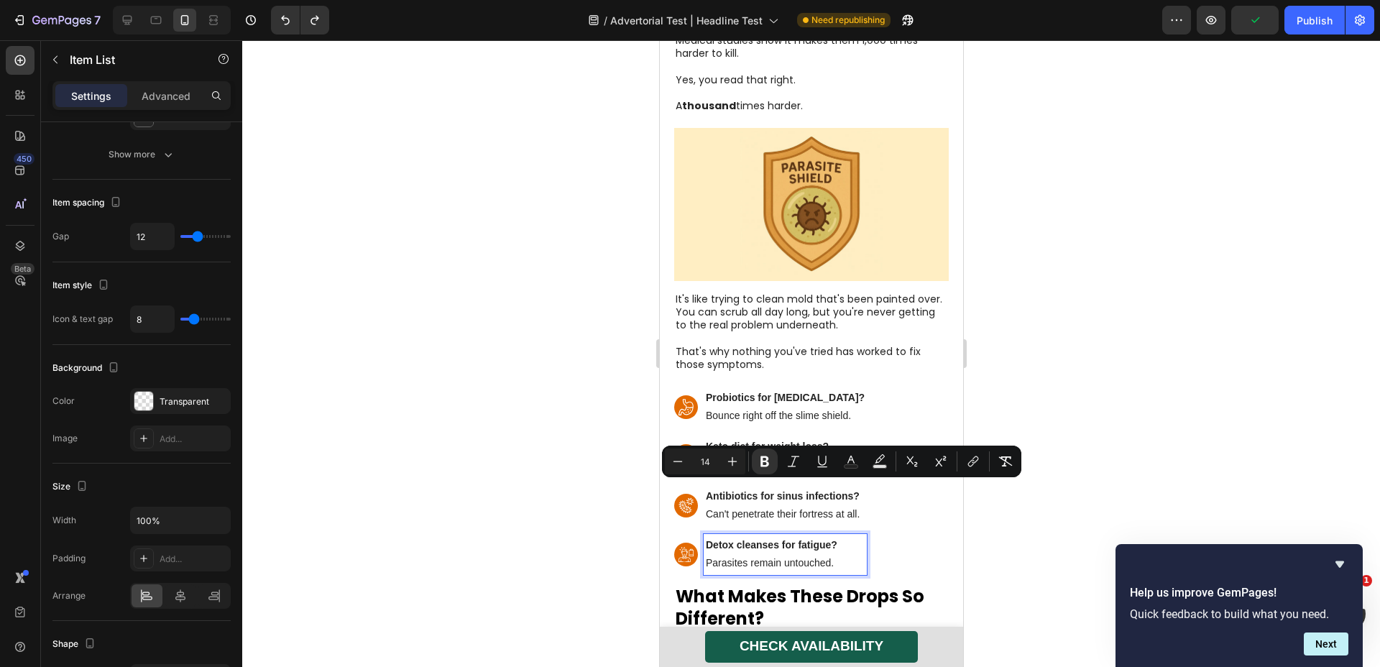
click at [458, 464] on div at bounding box center [811, 353] width 1138 height 627
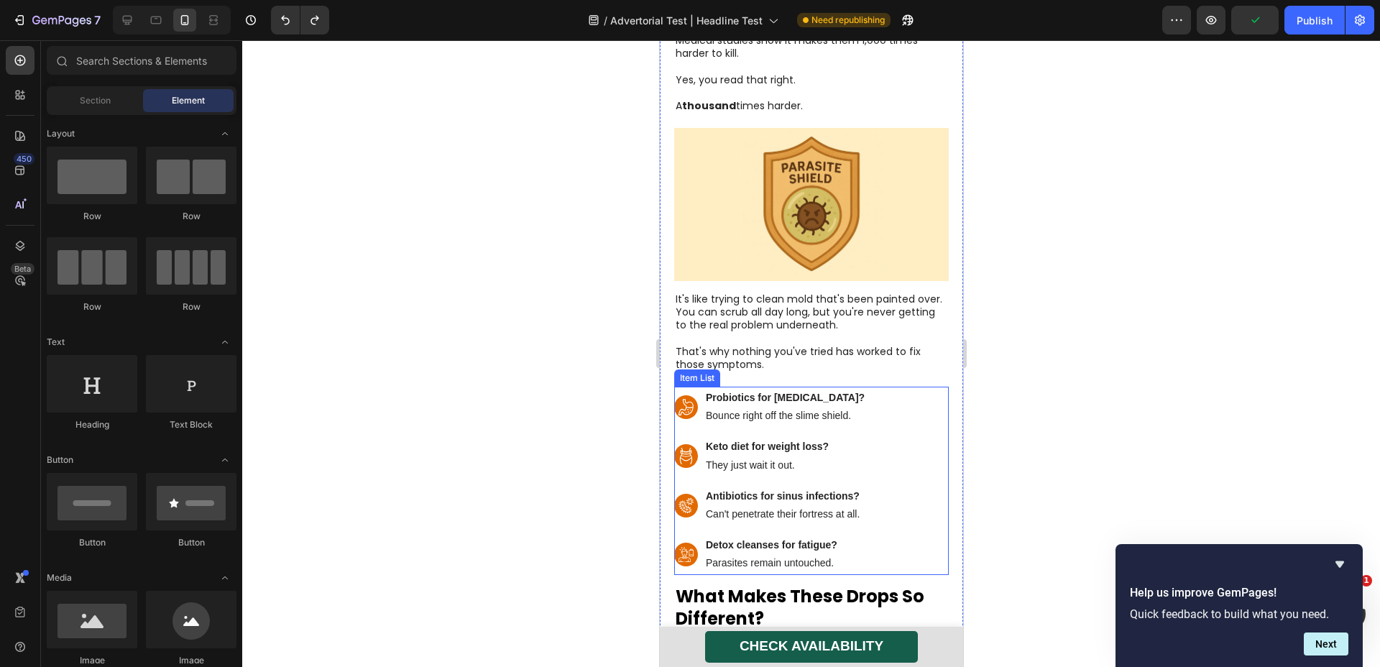
click at [728, 539] on strong "Detox cleanses for fatigue?" at bounding box center [771, 545] width 132 height 12
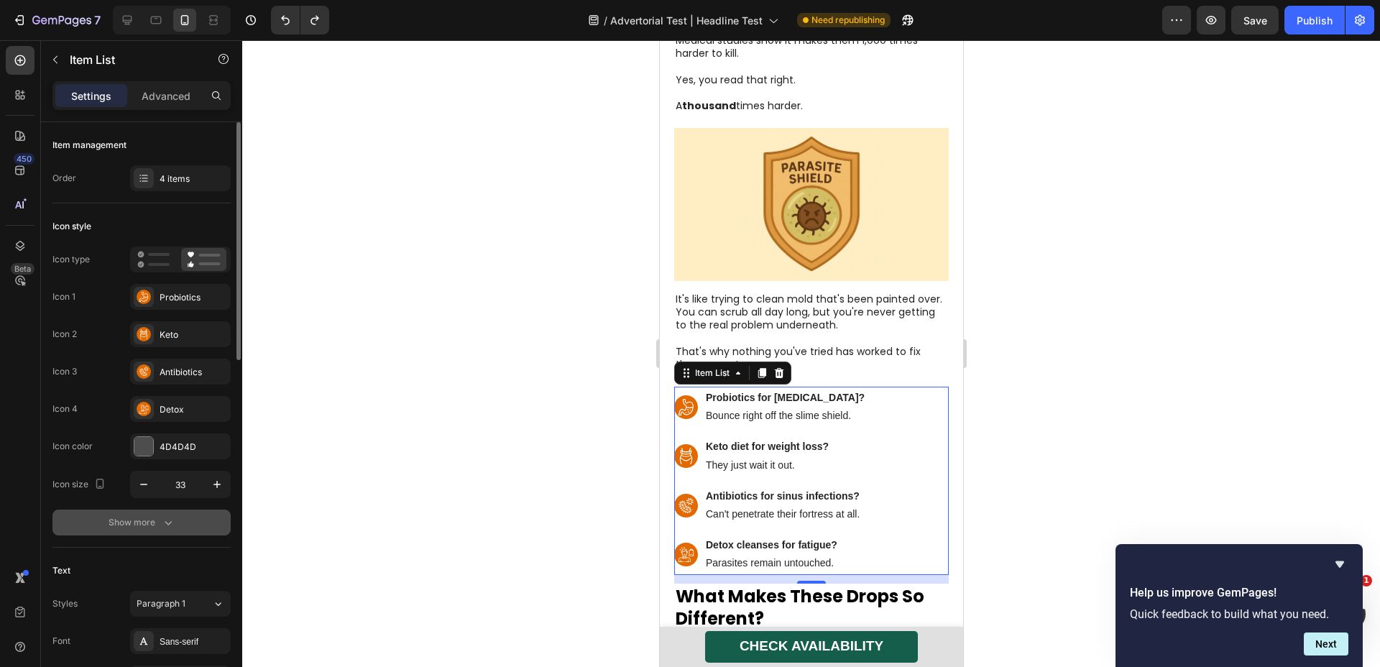
click at [142, 511] on button "Show more" at bounding box center [141, 523] width 178 height 26
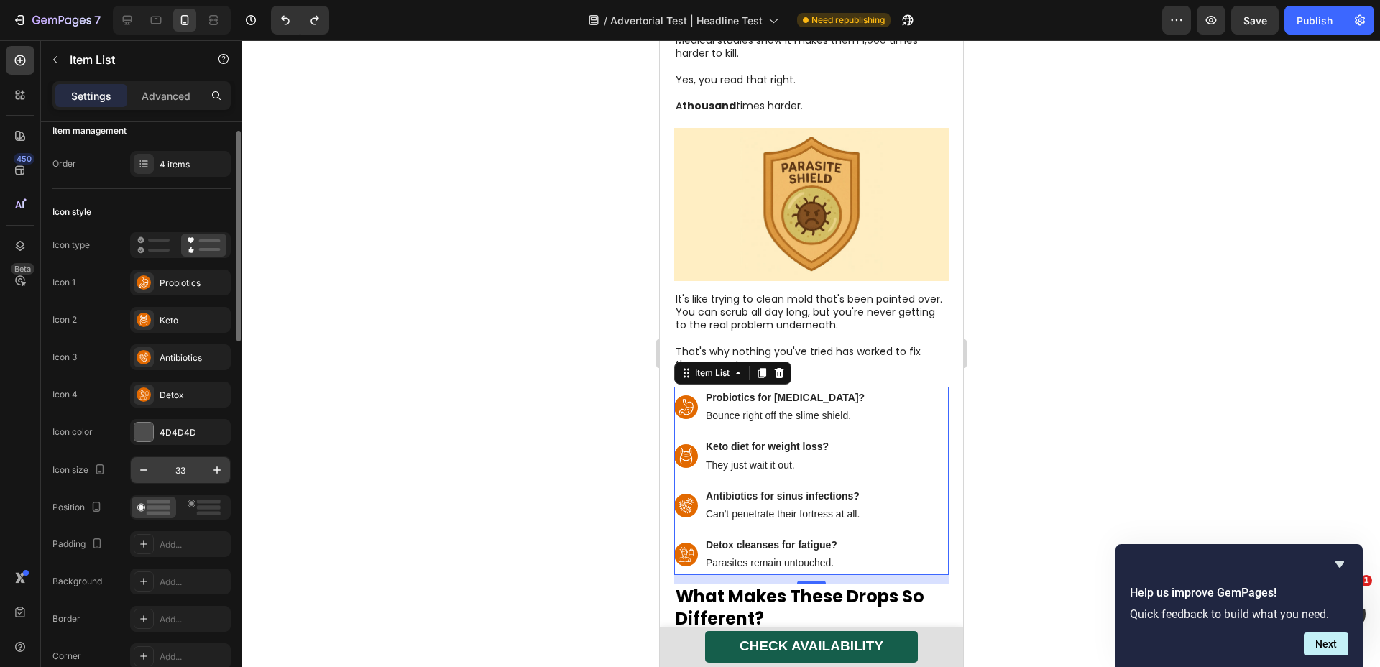
scroll to position [119, 0]
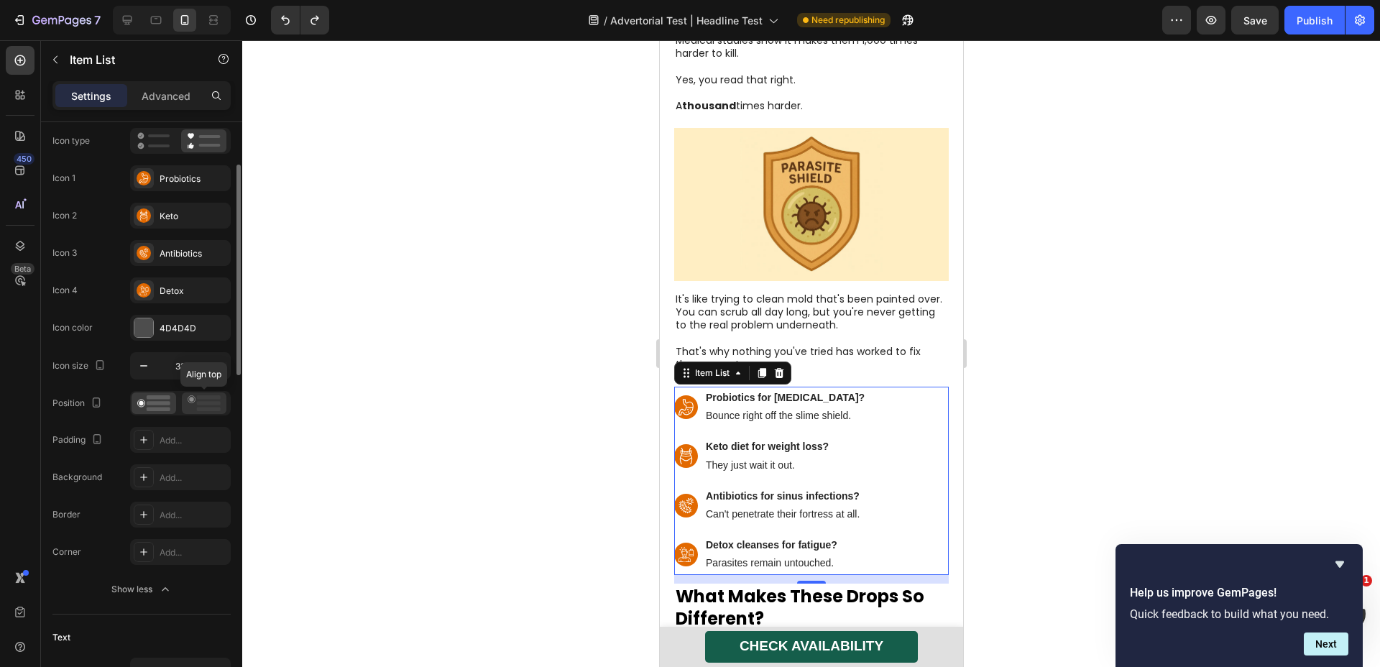
click at [203, 393] on div at bounding box center [204, 404] width 45 height 22
click at [132, 403] on div at bounding box center [154, 404] width 45 height 22
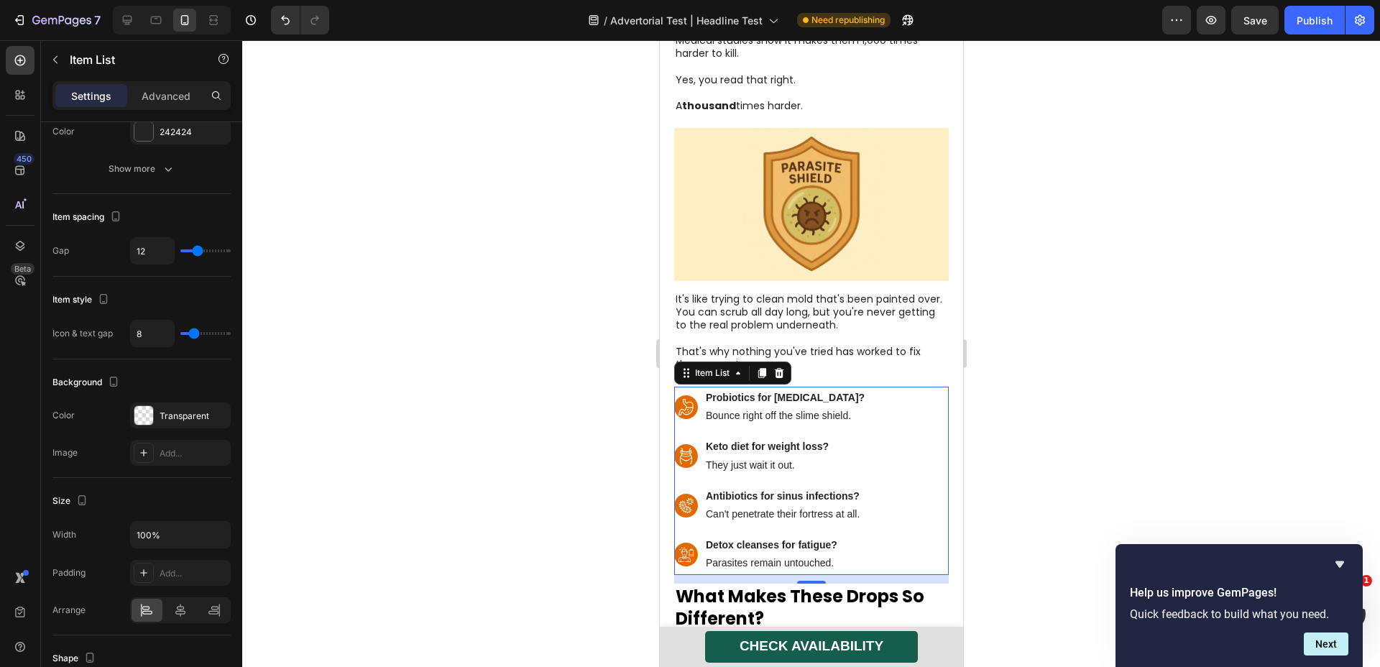
scroll to position [1032, 0]
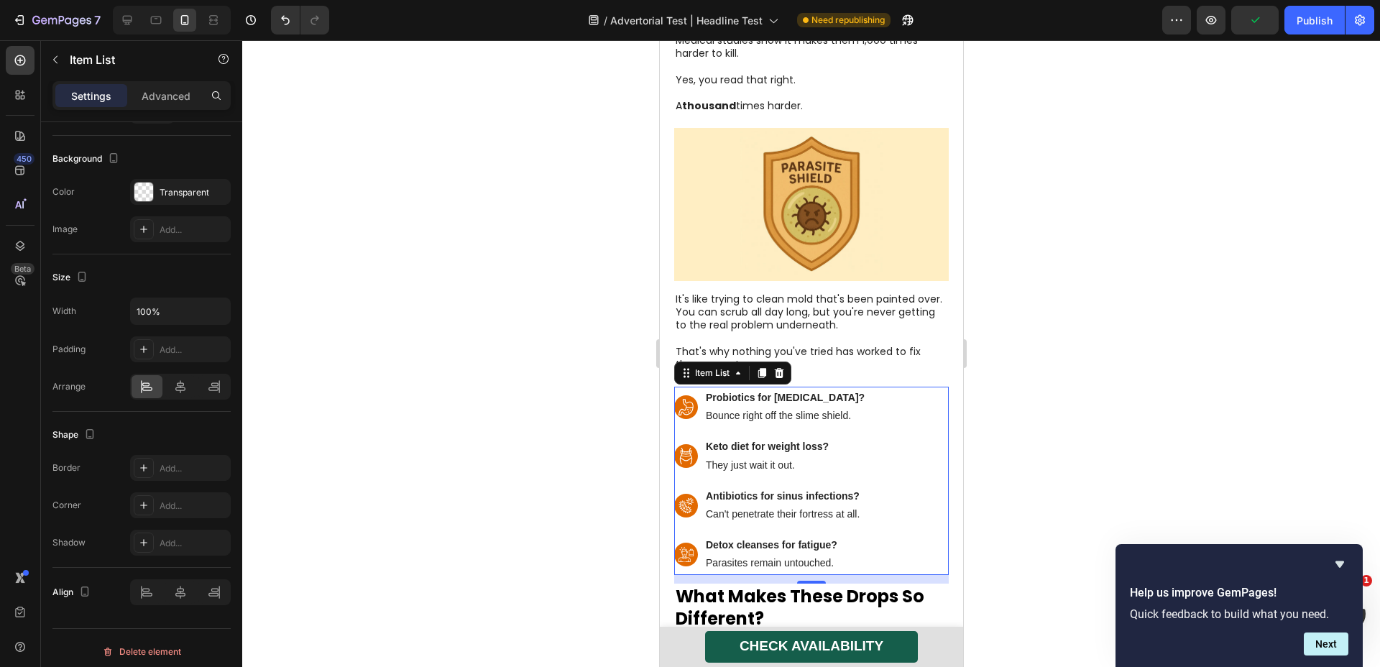
click at [403, 571] on div at bounding box center [811, 353] width 1138 height 627
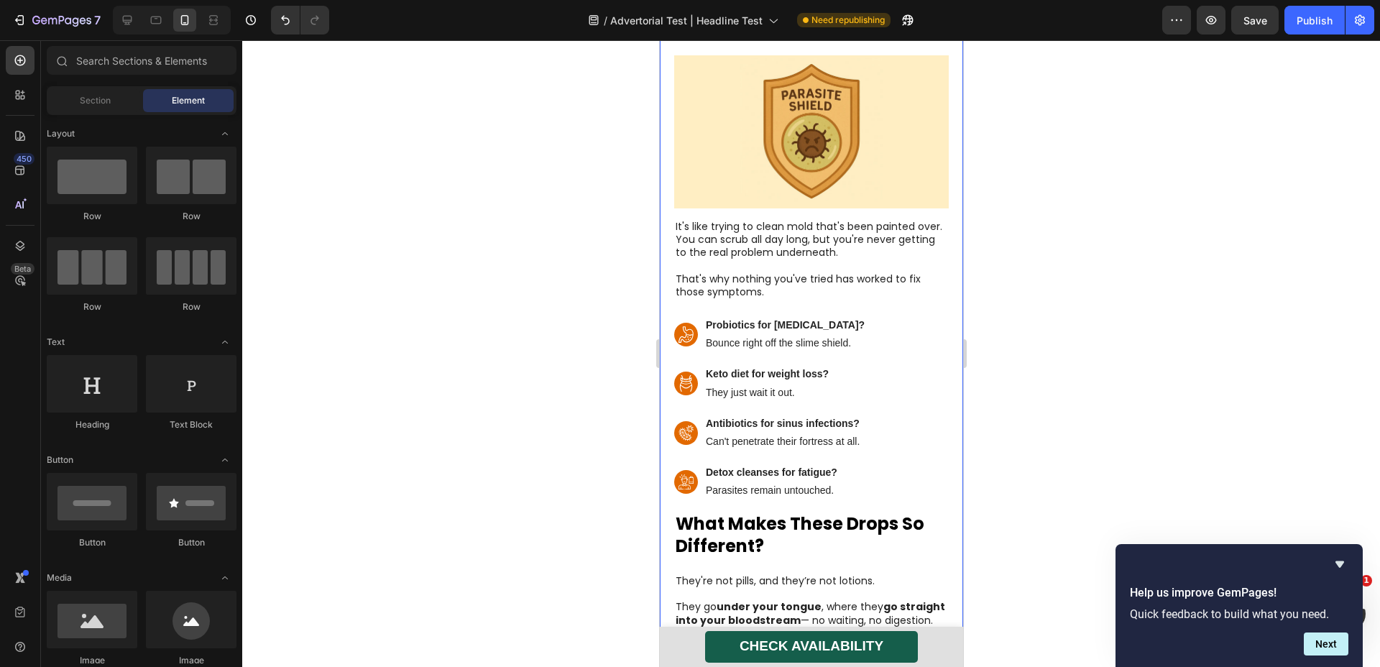
scroll to position [3371, 0]
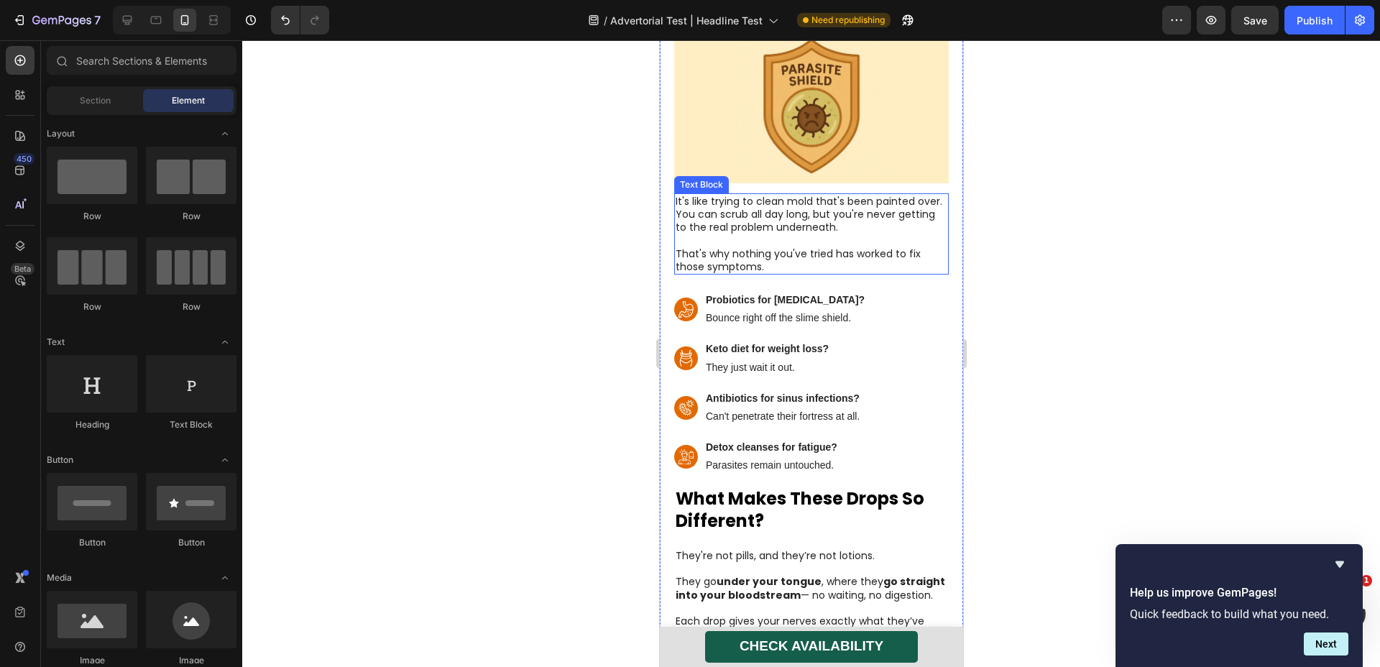
click at [788, 247] on p "That's why nothing you've tried has worked to fix those symptoms." at bounding box center [811, 260] width 272 height 26
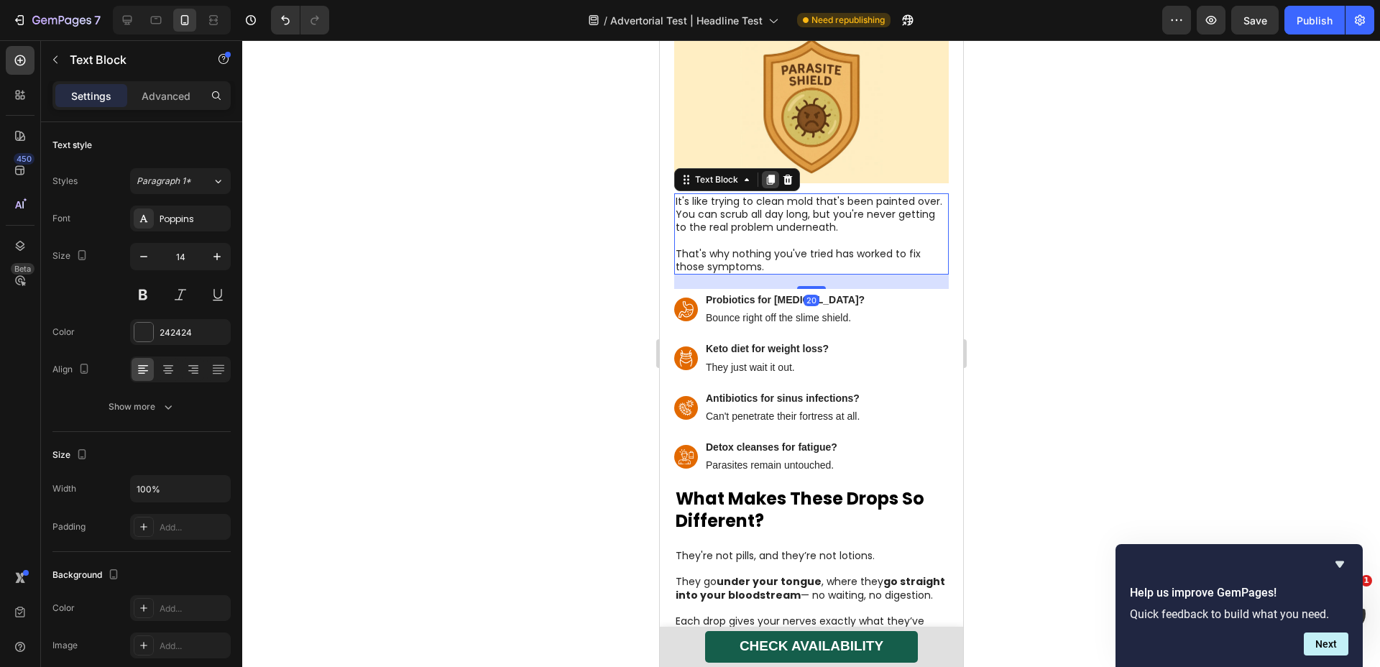
click at [769, 175] on icon at bounding box center [770, 180] width 8 height 10
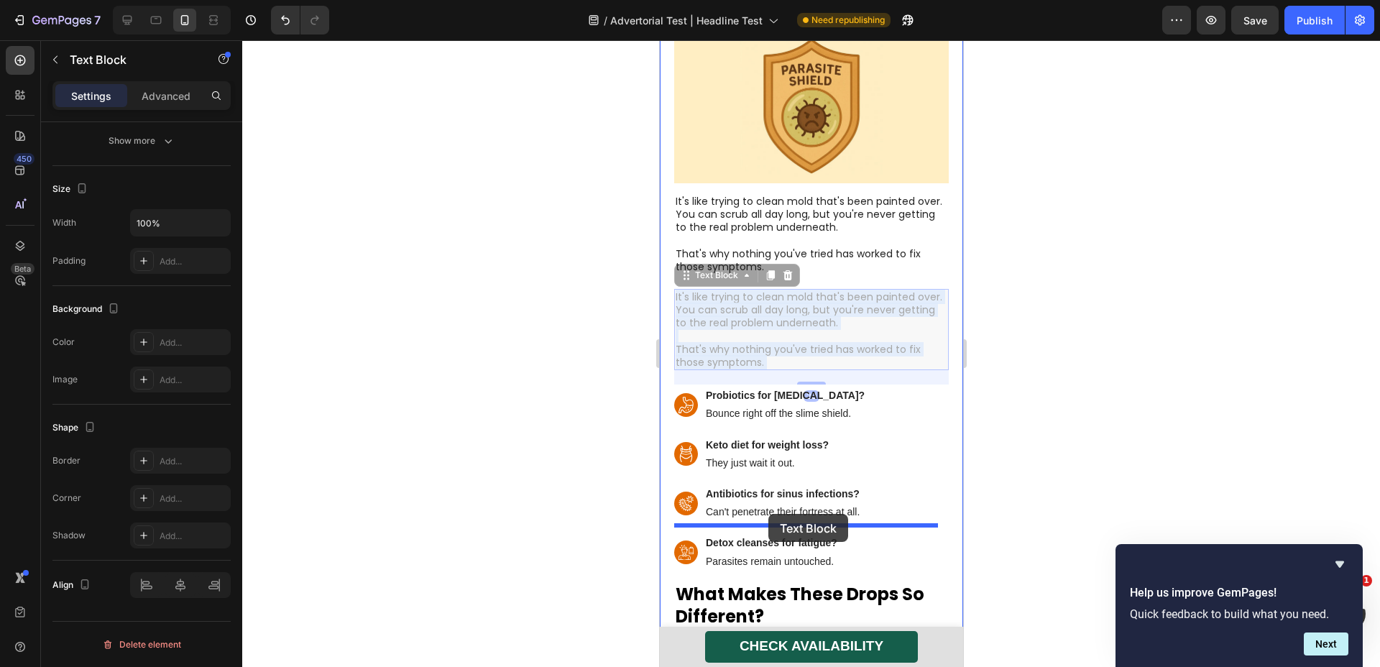
drag, startPoint x: 789, startPoint y: 270, endPoint x: 768, endPoint y: 514, distance: 244.6
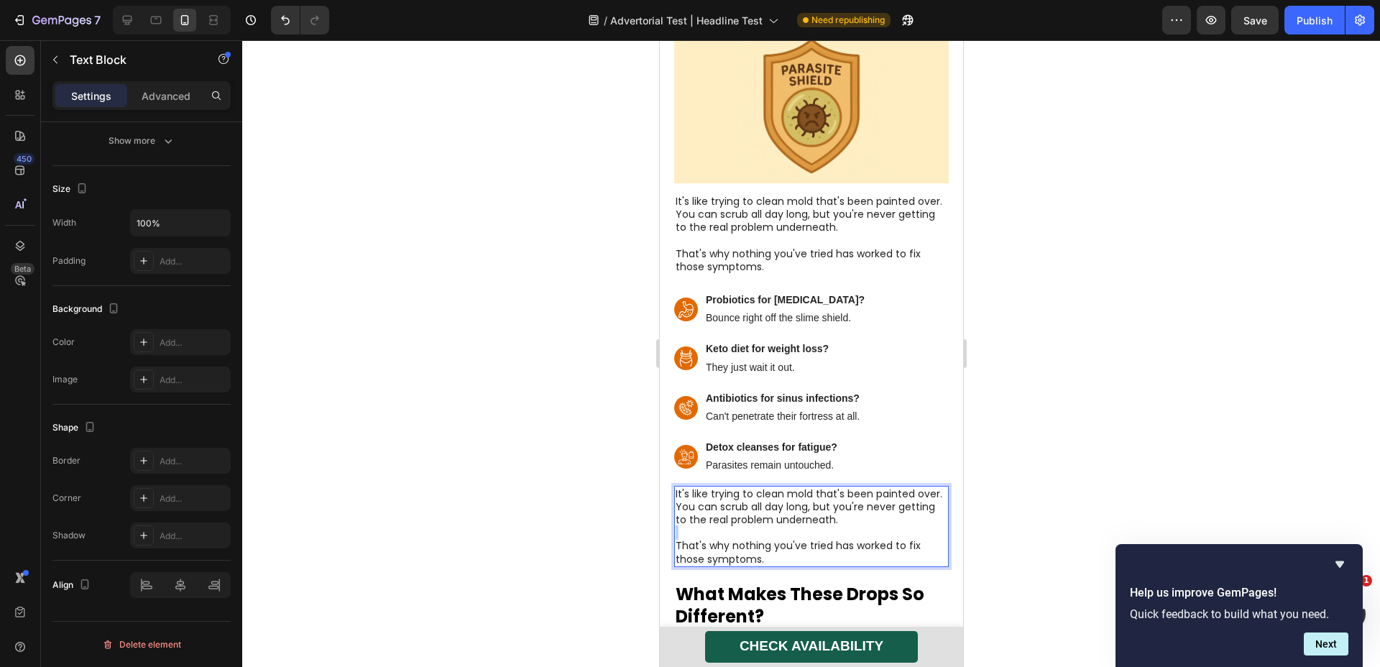
click at [798, 526] on p "Rich Text Editor. Editing area: main" at bounding box center [811, 532] width 272 height 13
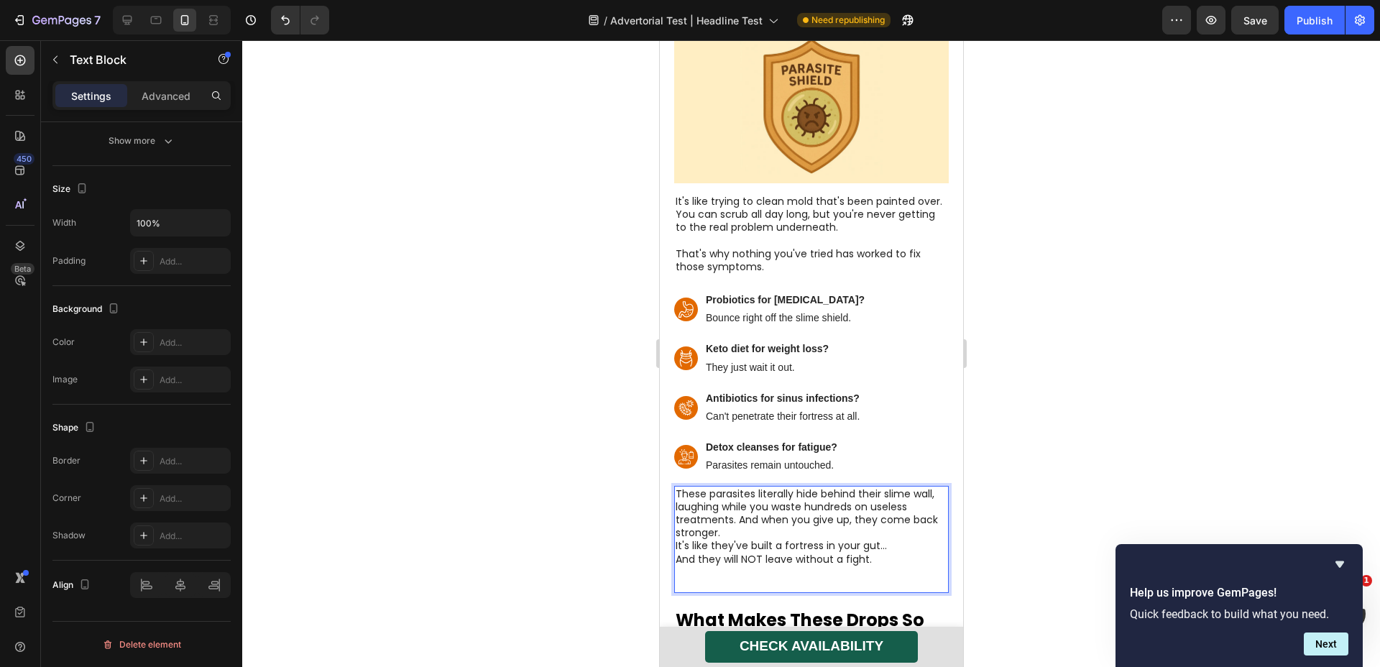
click at [795, 487] on p "These parasites literally hide behind their slime wall, laughing while you wast…" at bounding box center [811, 513] width 272 height 52
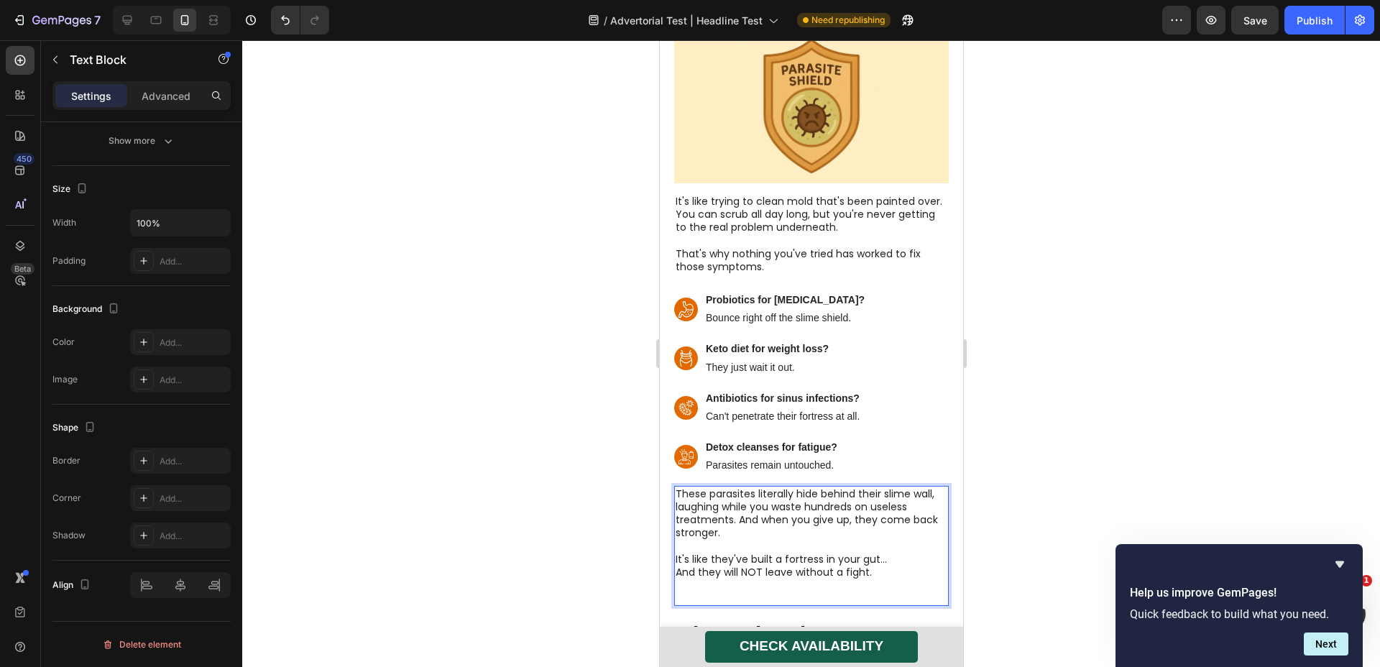
click at [890, 553] on p "It's like they've built a fortress in your gut…" at bounding box center [811, 559] width 272 height 13
click at [856, 592] on p "Rich Text Editor. Editing area: main" at bounding box center [811, 605] width 272 height 26
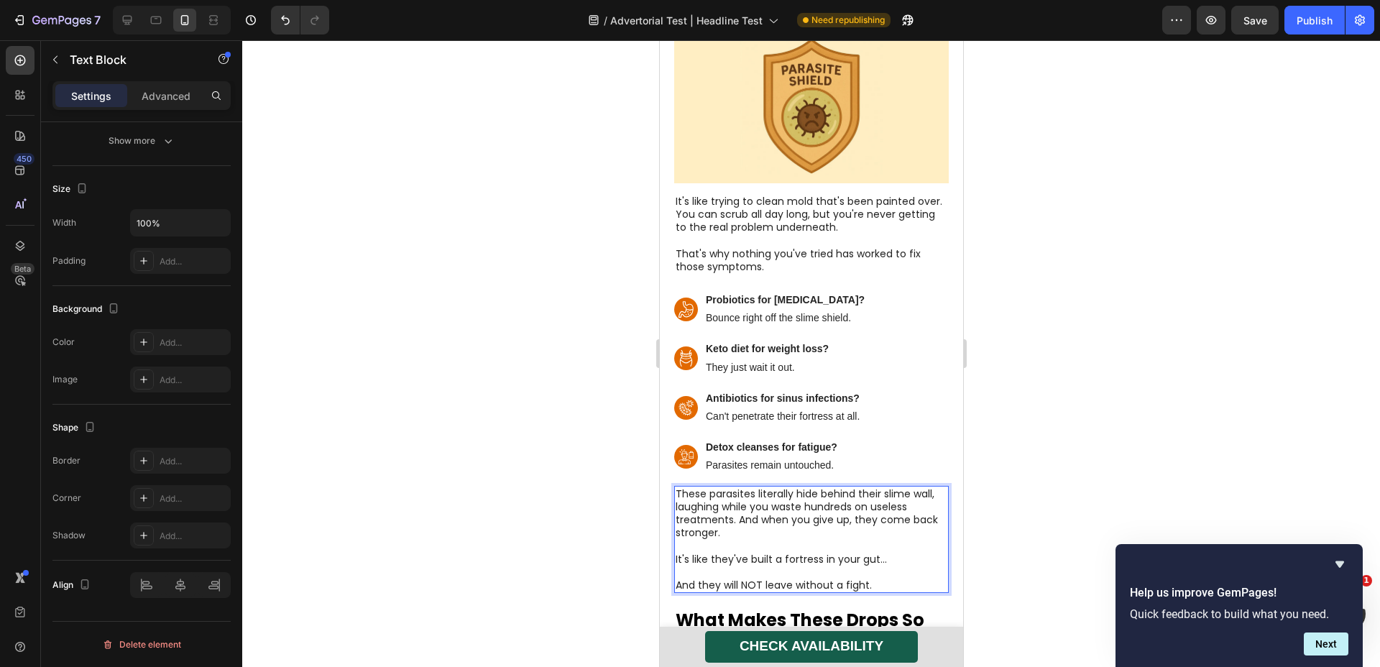
click at [735, 487] on p "These parasites literally hide behind their slime wall, laughing while you wast…" at bounding box center [811, 513] width 272 height 52
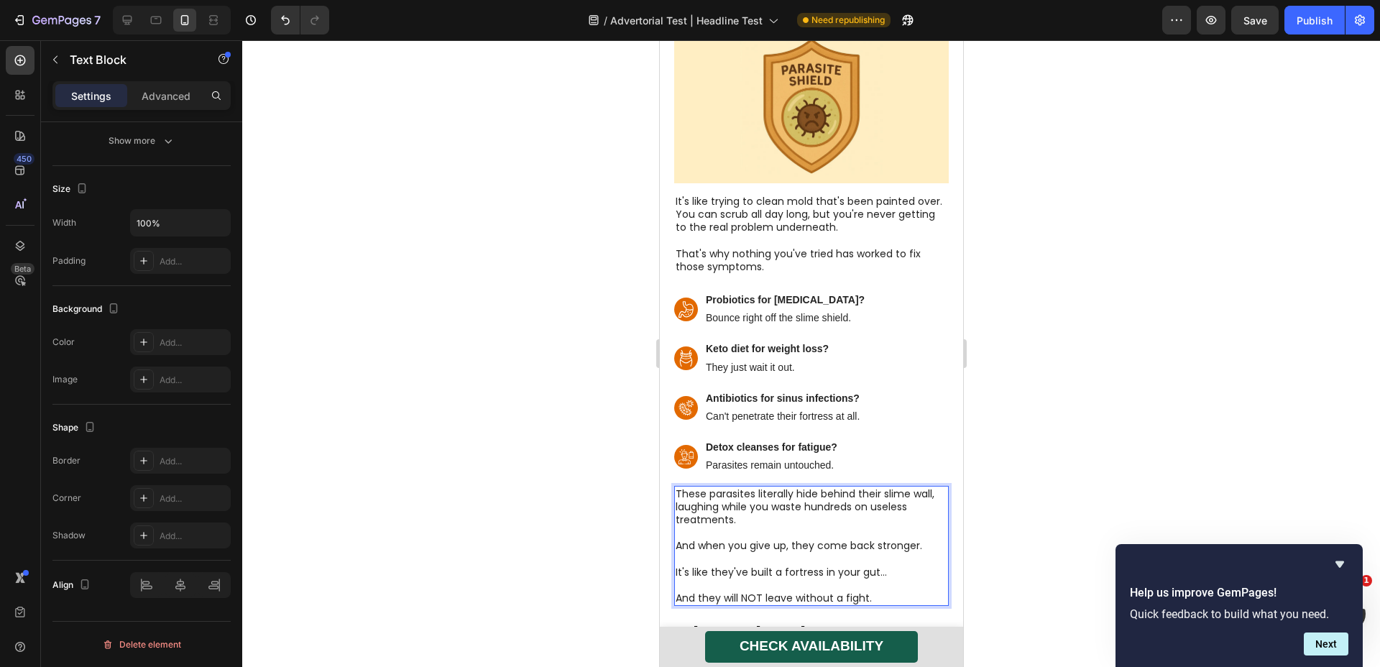
click at [992, 447] on div at bounding box center [811, 353] width 1138 height 627
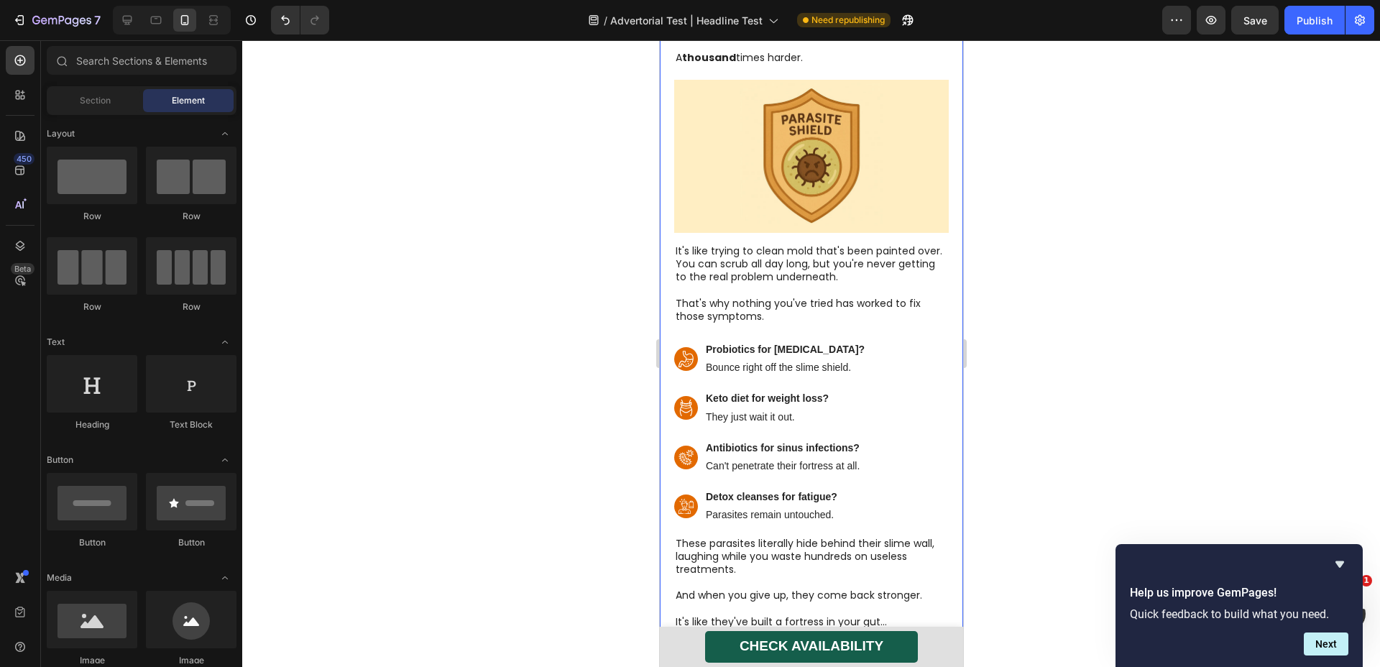
scroll to position [3200, 0]
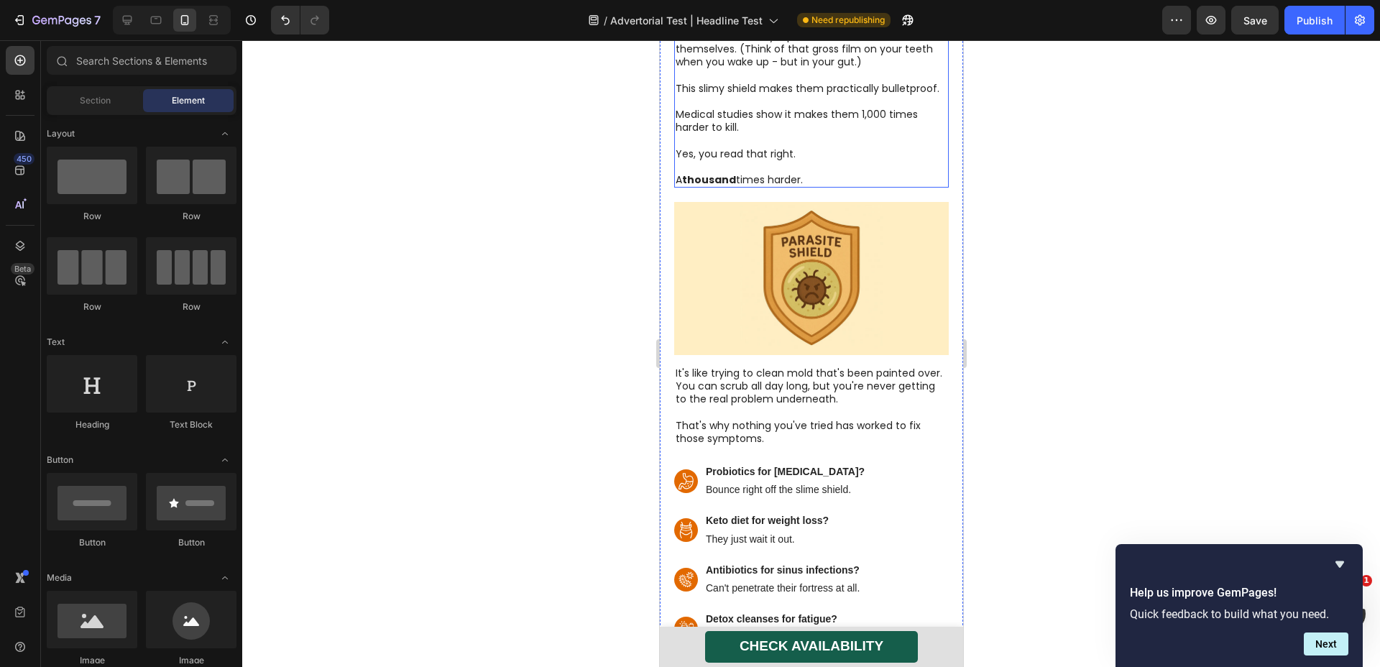
click at [827, 160] on p "Rich Text Editor. Editing area: main" at bounding box center [811, 166] width 272 height 13
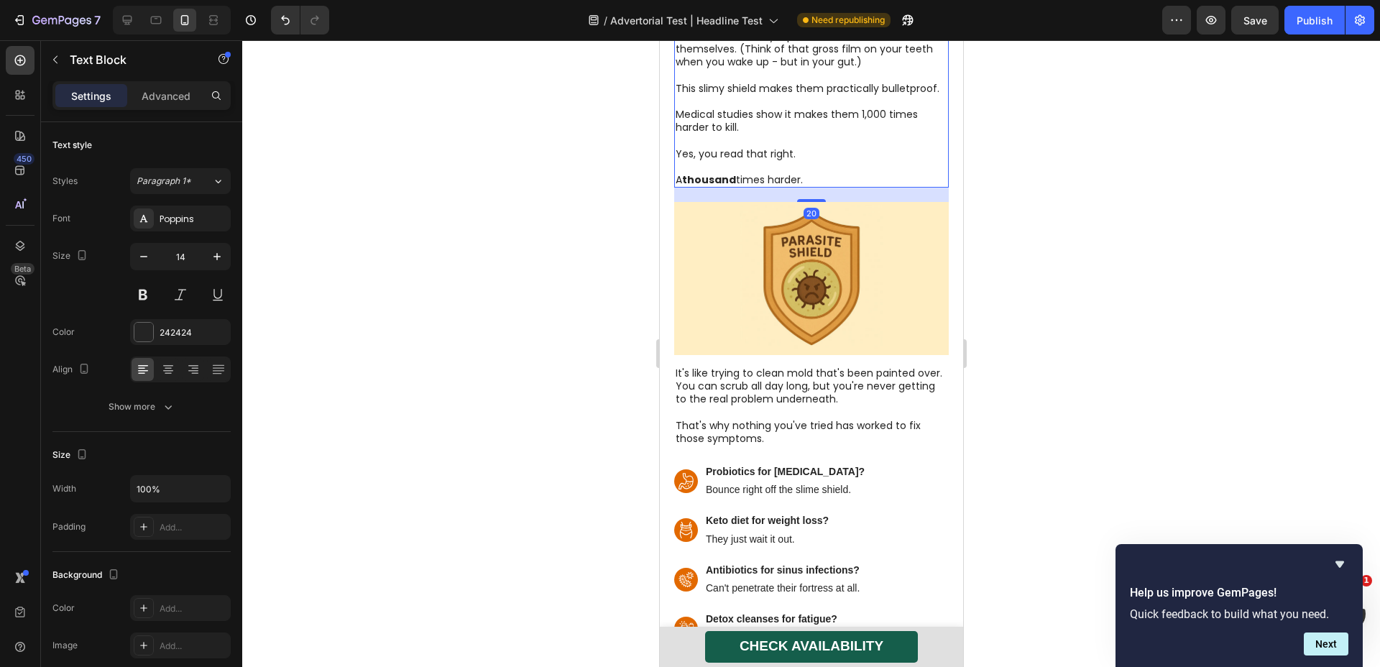
click at [835, 219] on img at bounding box center [811, 278] width 275 height 152
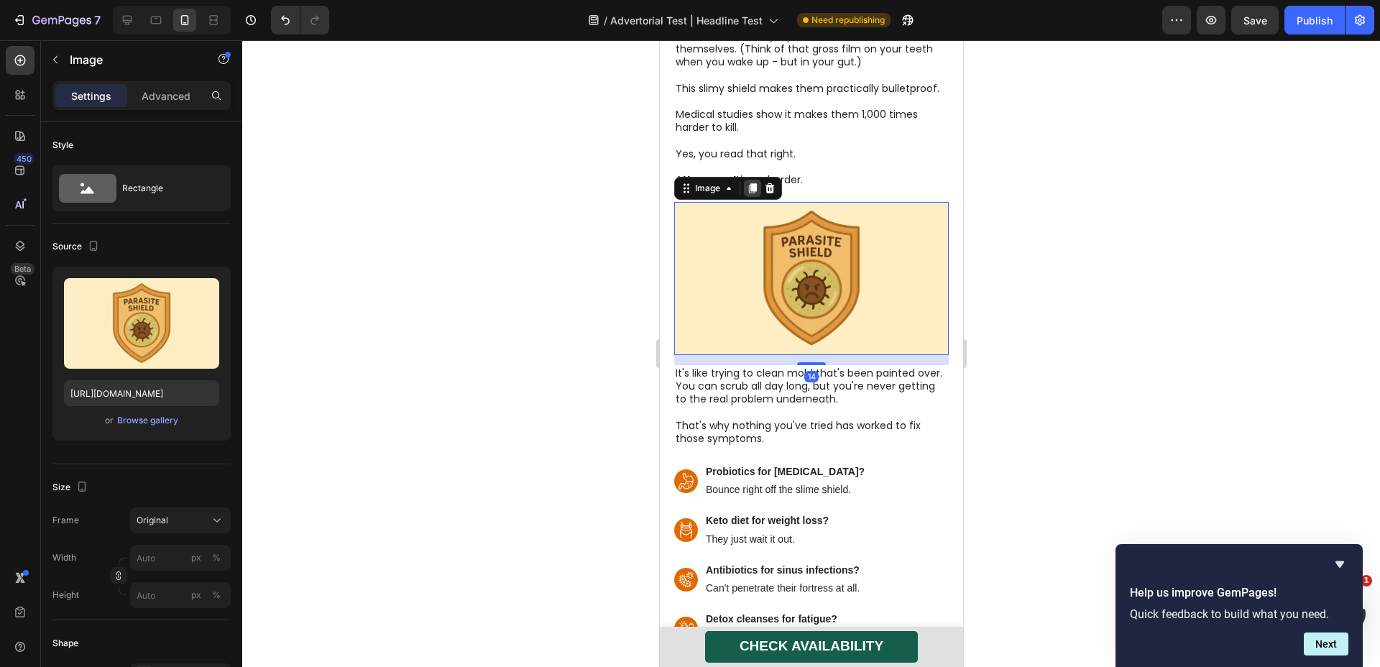
click at [754, 184] on icon at bounding box center [752, 189] width 8 height 10
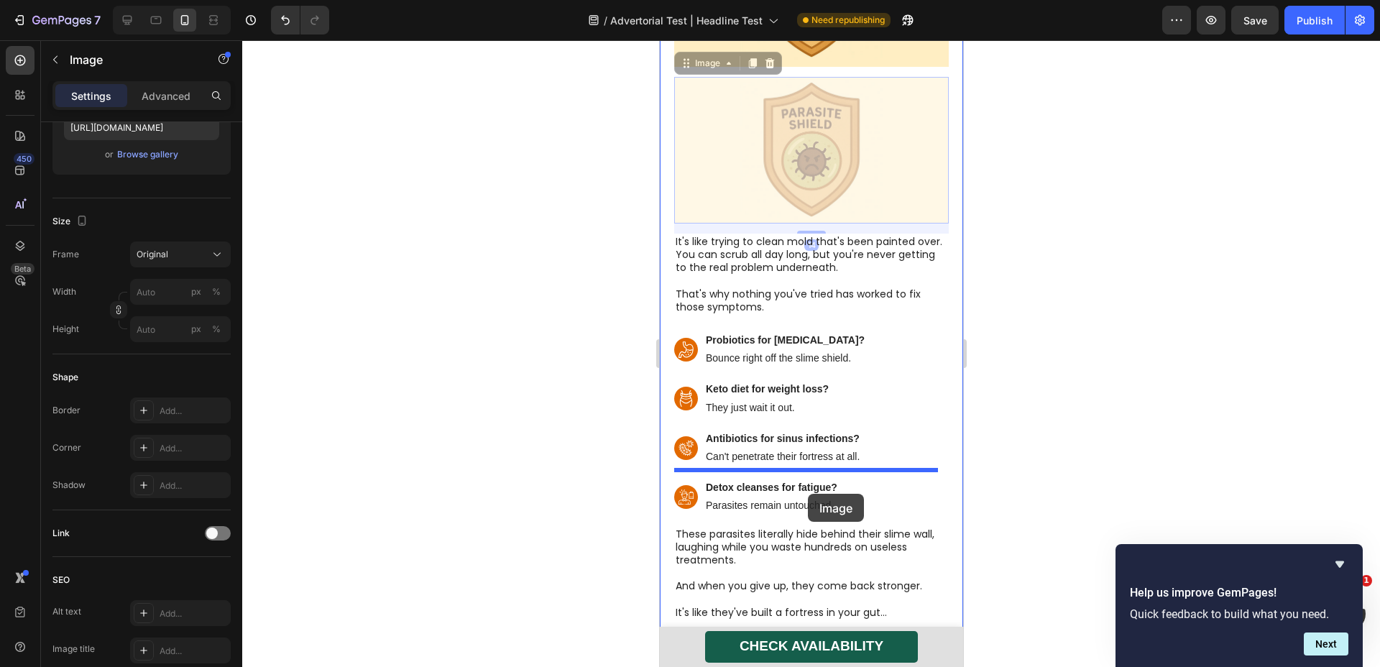
scroll to position [3596, 0]
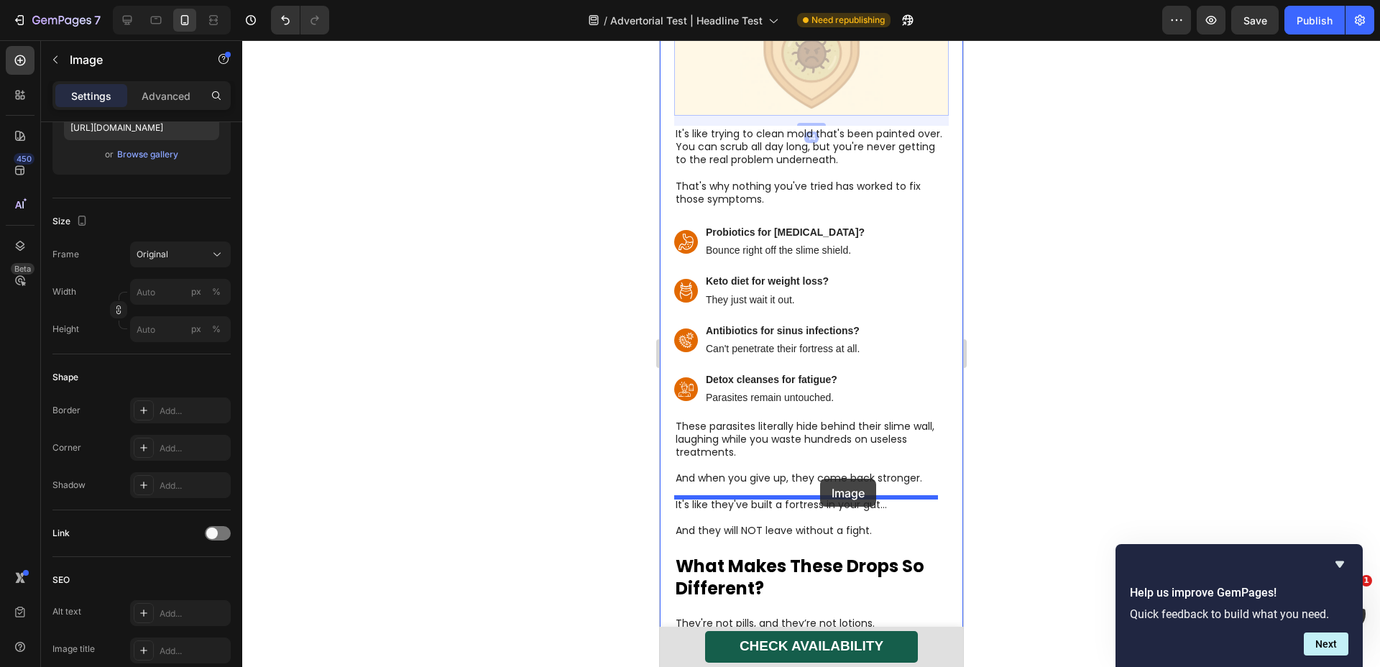
drag, startPoint x: 807, startPoint y: 351, endPoint x: 820, endPoint y: 479, distance: 128.6
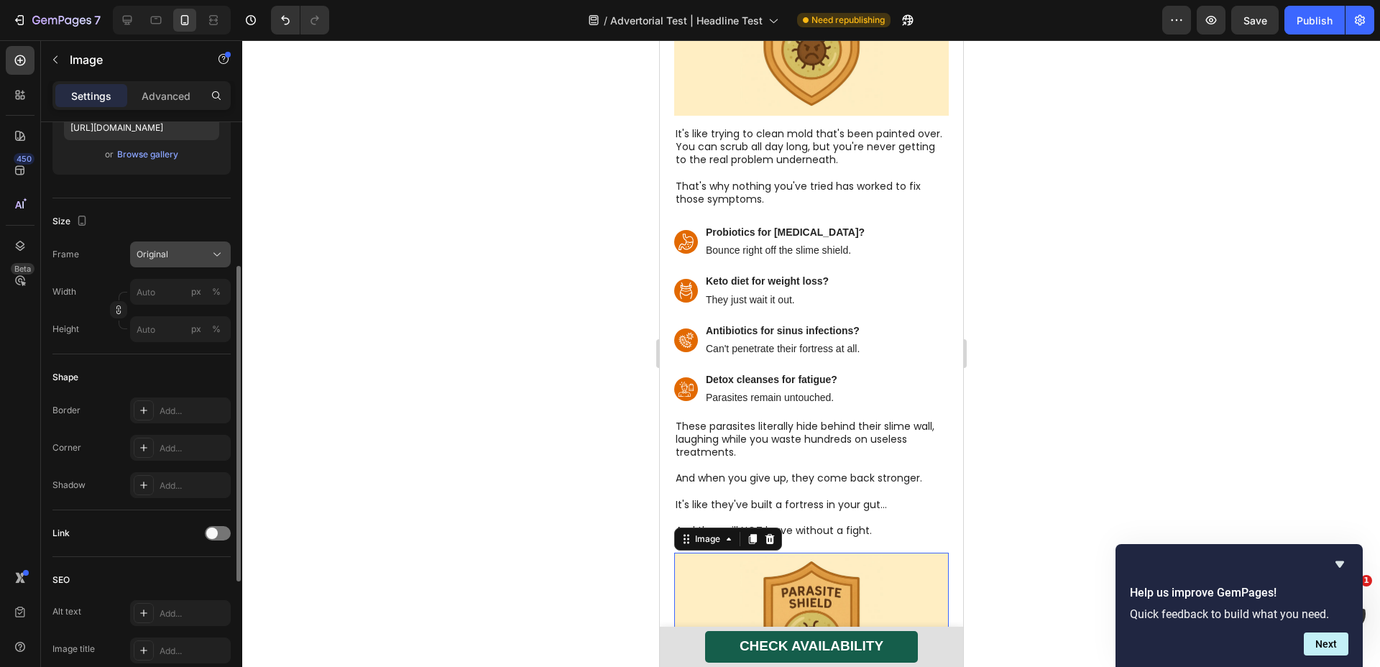
scroll to position [0, 0]
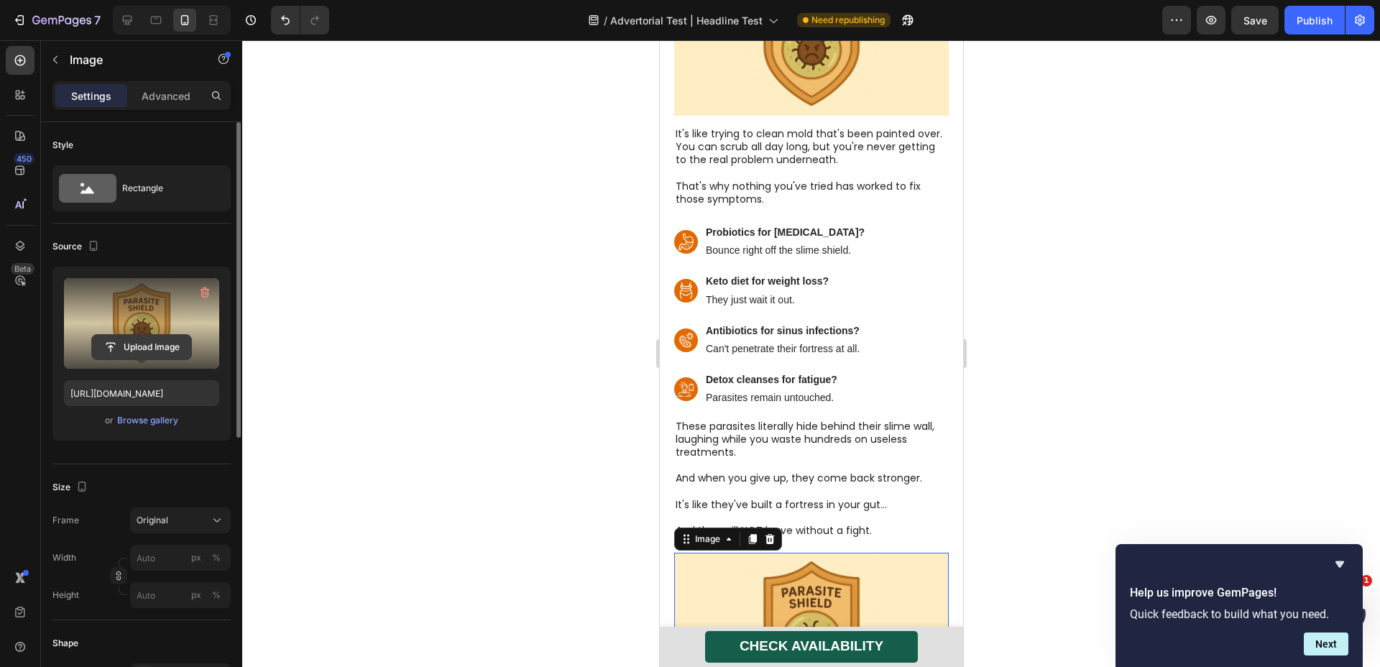
click at [147, 347] on input "file" at bounding box center [141, 347] width 99 height 24
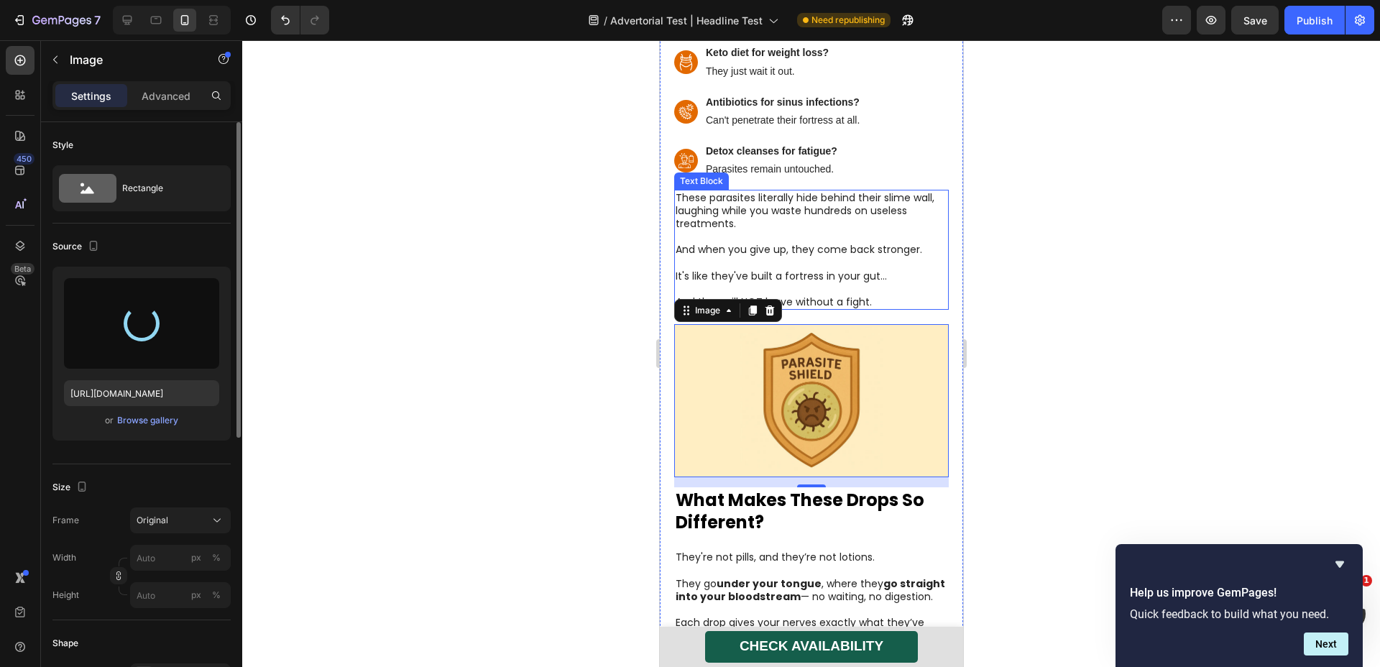
scroll to position [3677, 0]
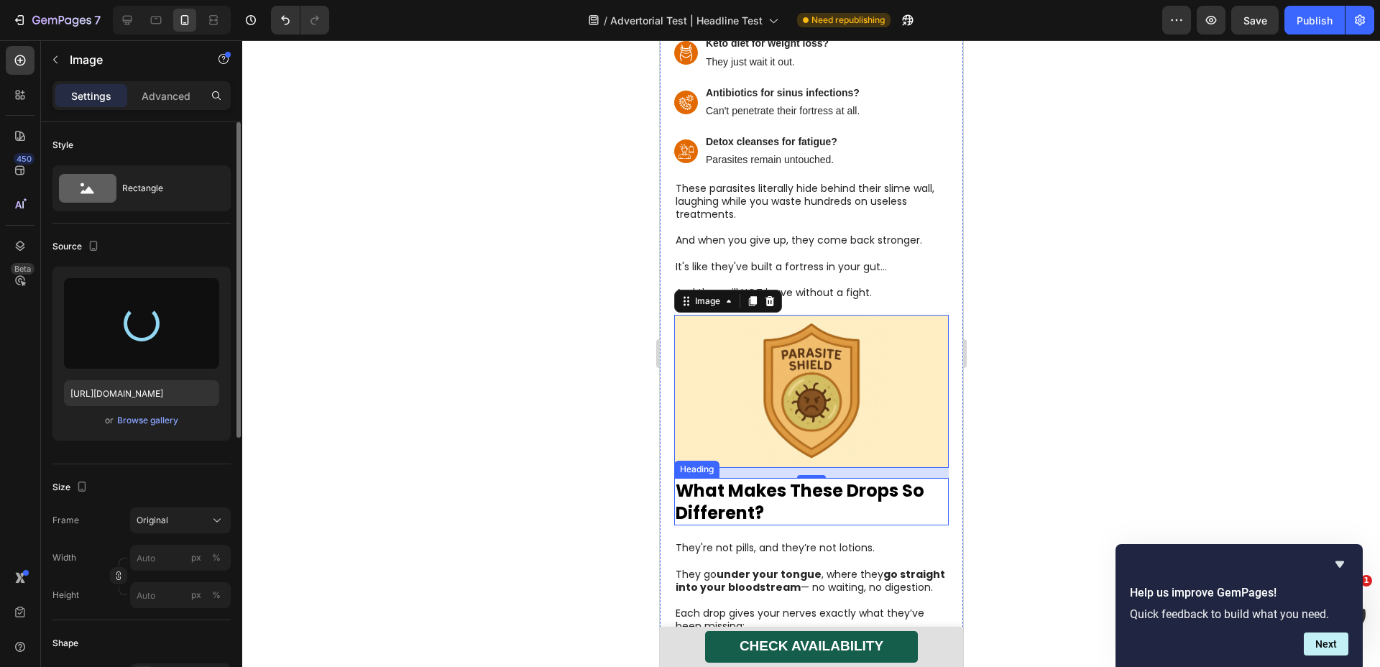
click at [805, 478] on h1 "What Makes These Drops So Different?" at bounding box center [811, 501] width 275 height 47
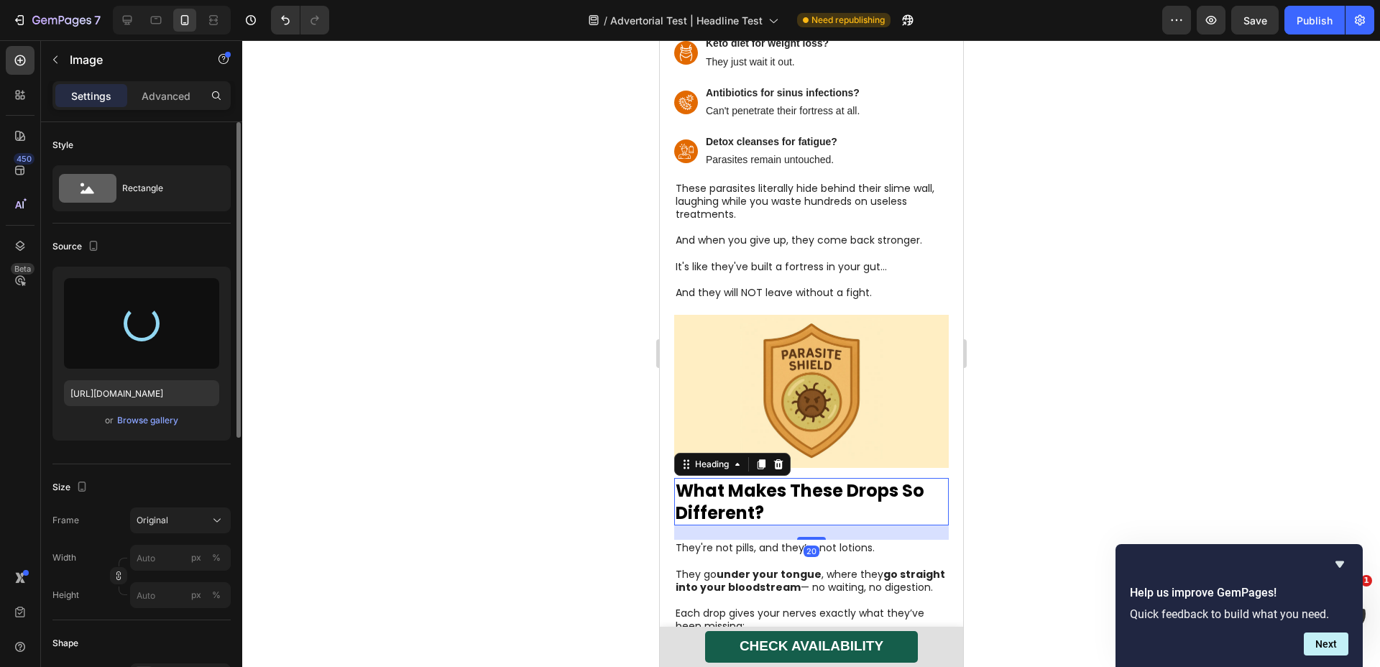
click at [805, 478] on h1 "What Makes These Drops So Different?" at bounding box center [811, 501] width 275 height 47
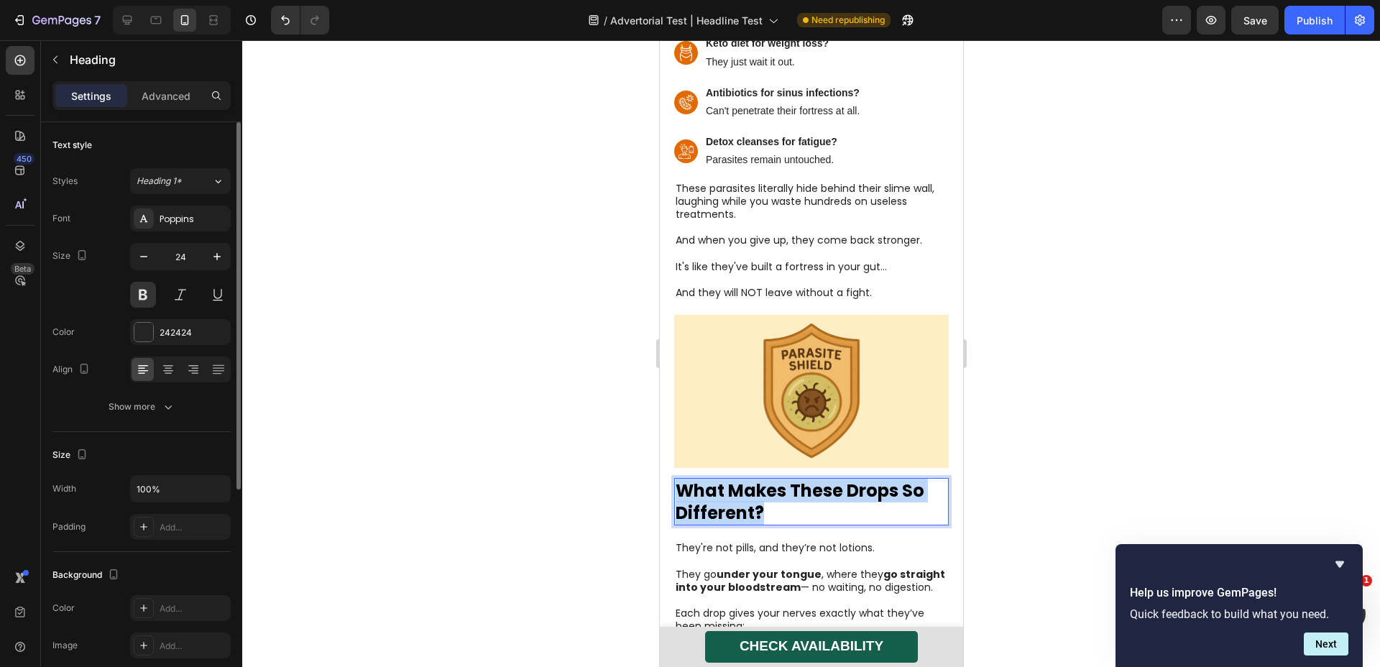
click at [805, 480] on p "What Makes These Drops So Different?" at bounding box center [811, 502] width 272 height 45
click at [812, 371] on img at bounding box center [811, 391] width 275 height 152
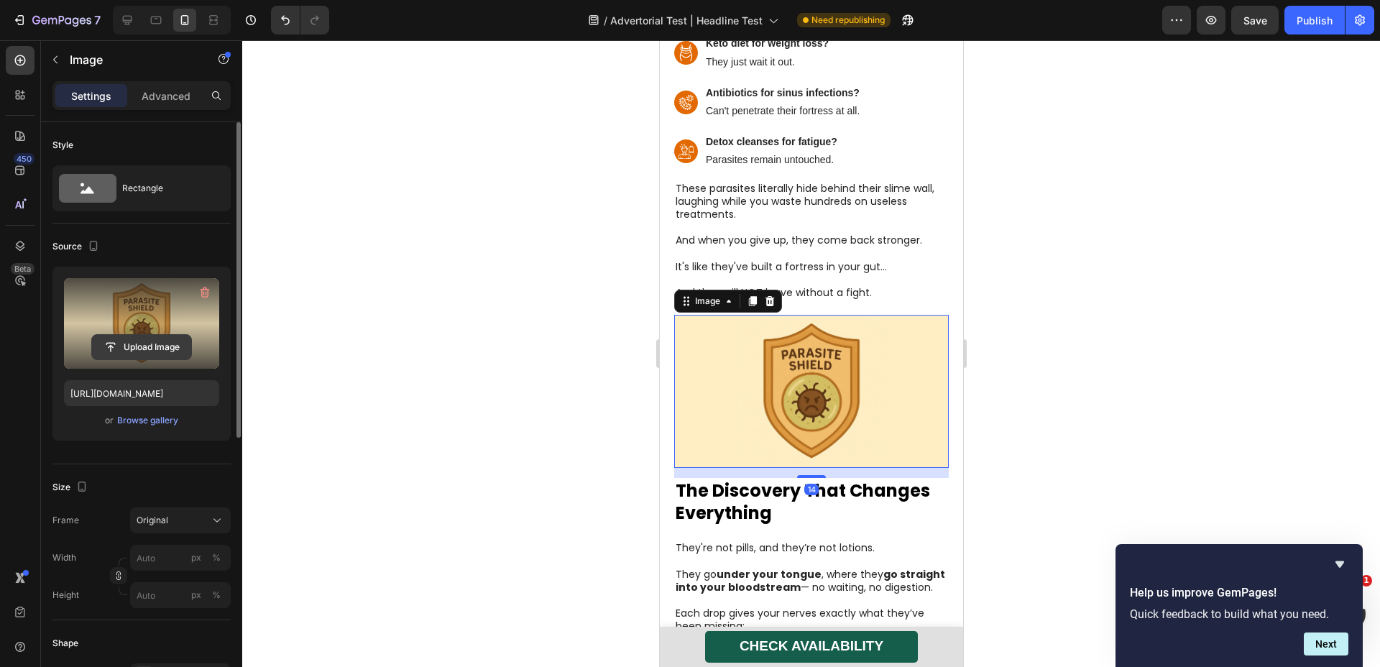
click at [169, 343] on input "file" at bounding box center [141, 347] width 99 height 24
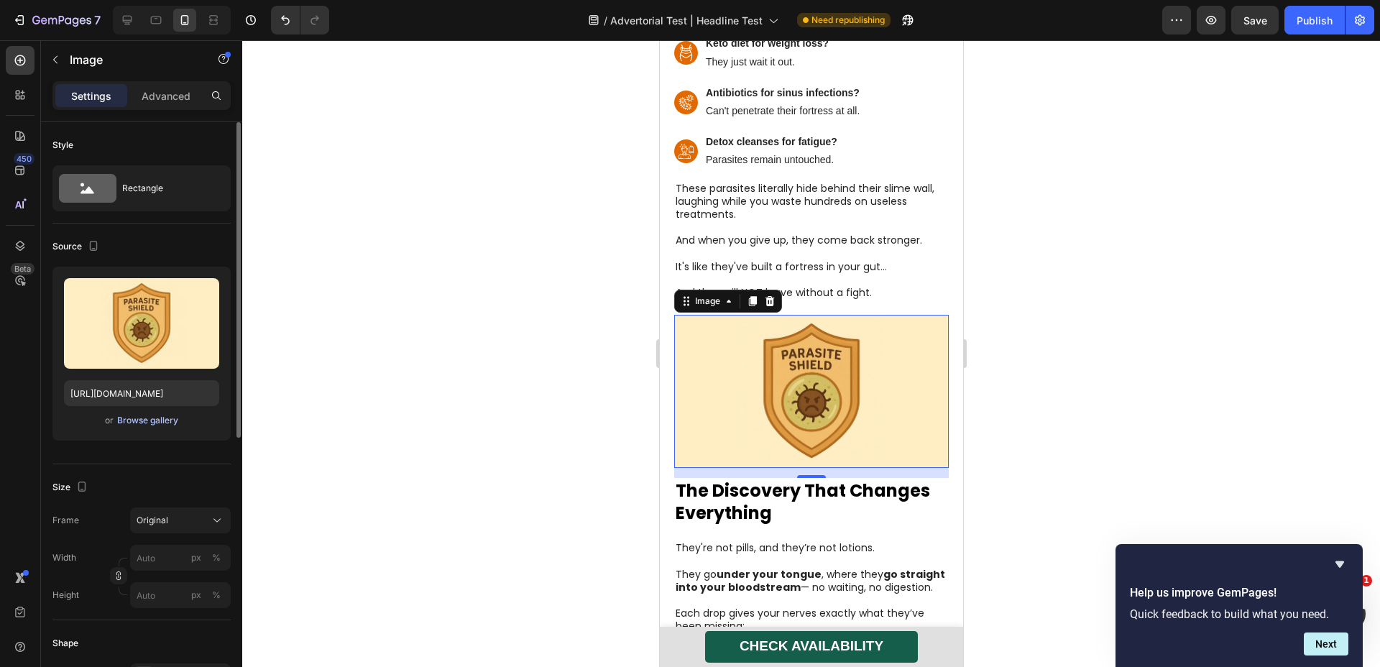
click at [134, 423] on div "Browse gallery" at bounding box center [147, 420] width 61 height 13
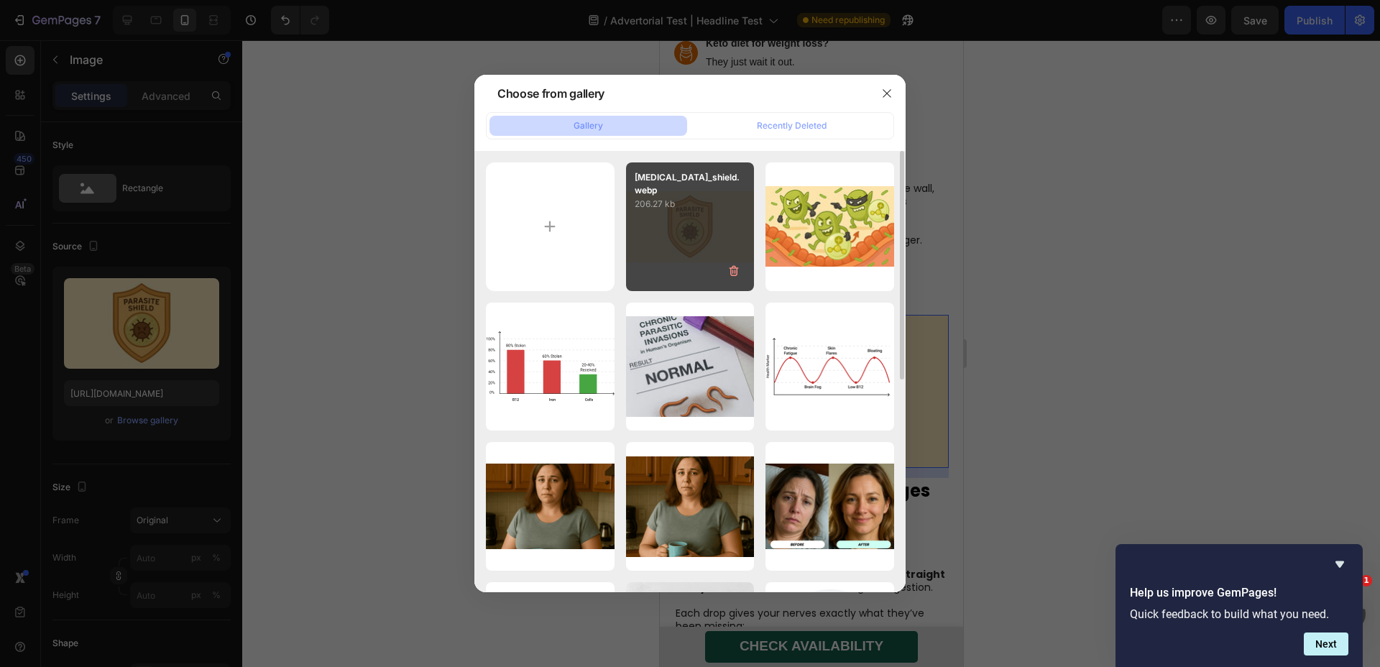
click at [664, 267] on div "parasite_shield.webp 206.27 kb" at bounding box center [690, 226] width 129 height 129
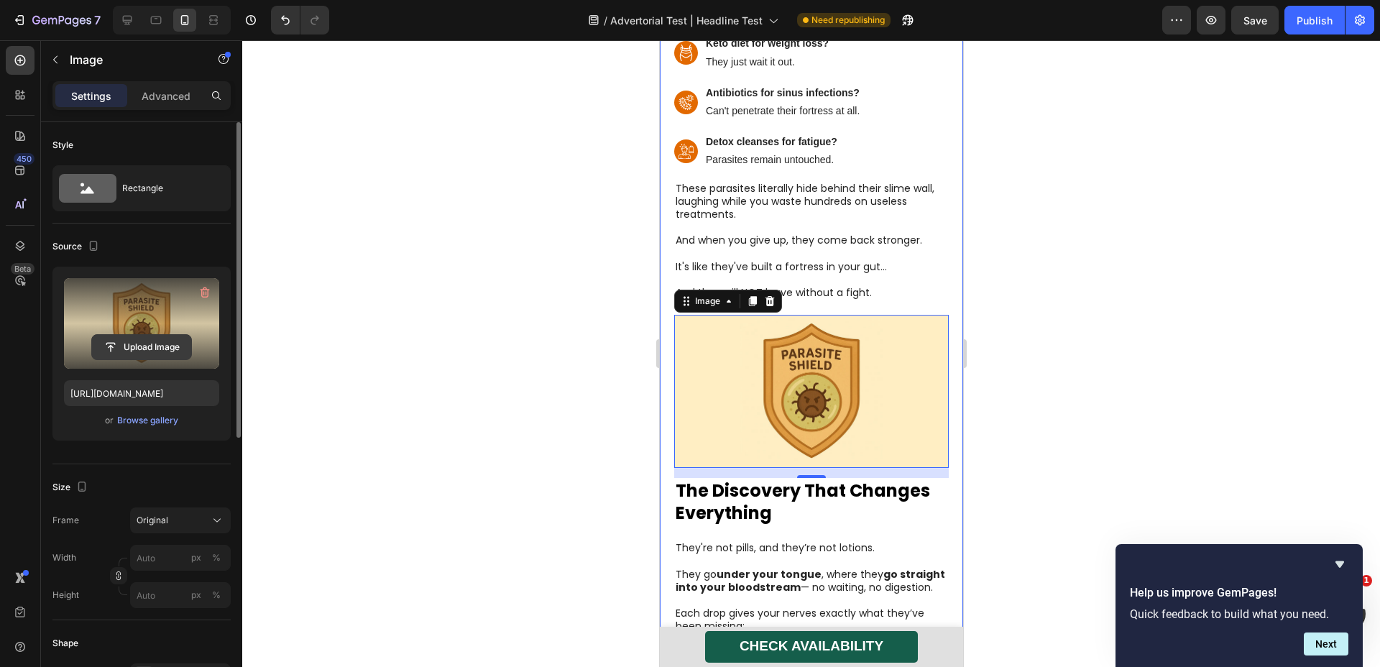
click at [136, 344] on input "file" at bounding box center [141, 347] width 99 height 24
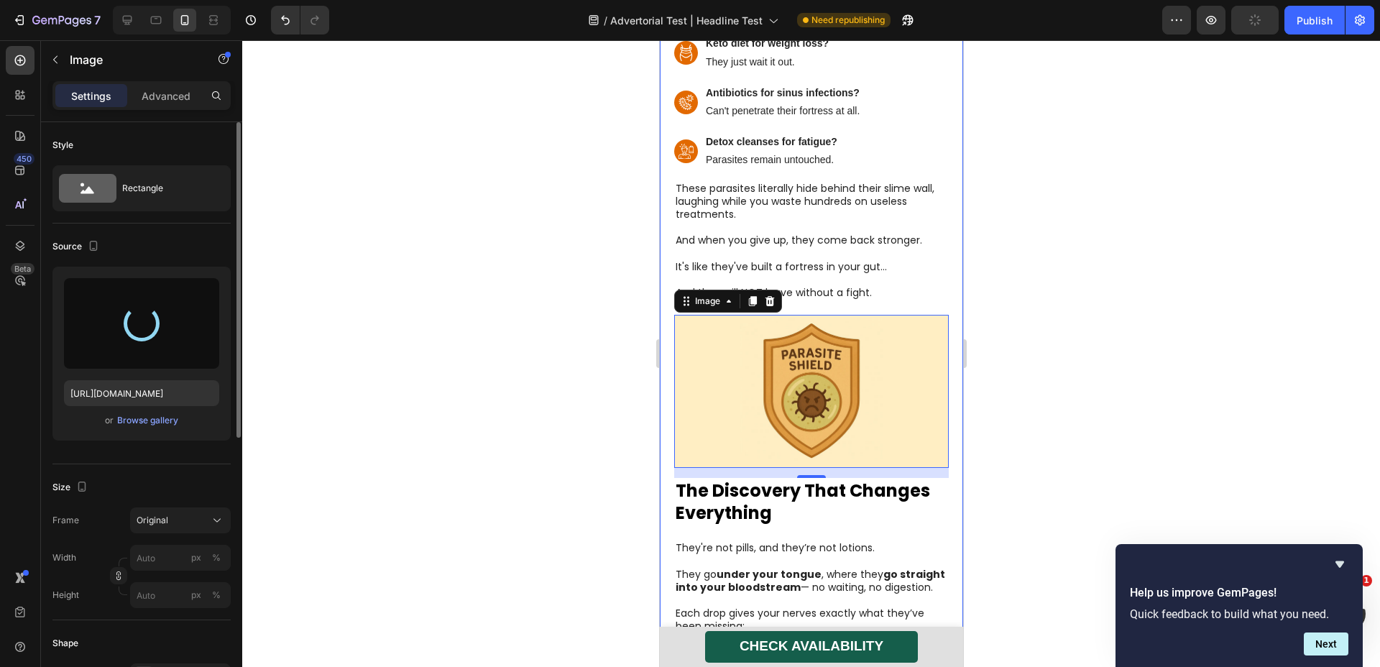
type input "[URL][DOMAIN_NAME]"
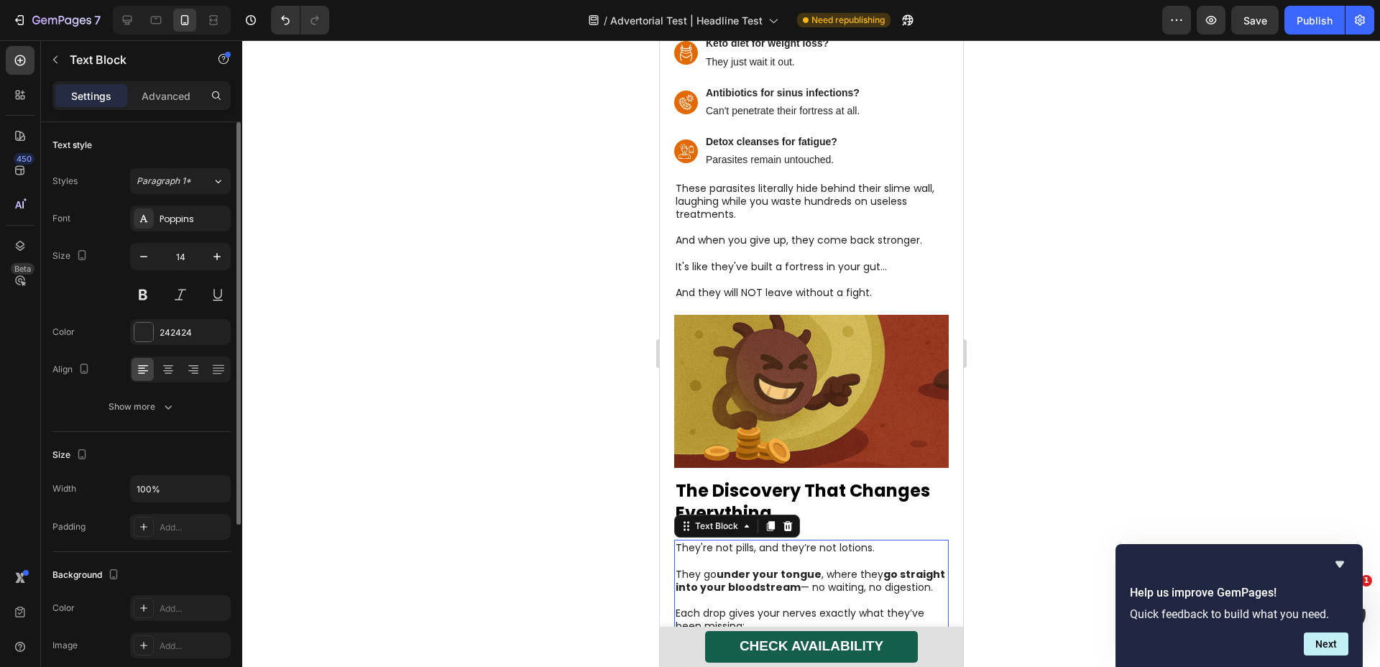
click at [816, 607] on p "Each drop gives your nerves exactly what they’ve been missing:" at bounding box center [811, 620] width 272 height 26
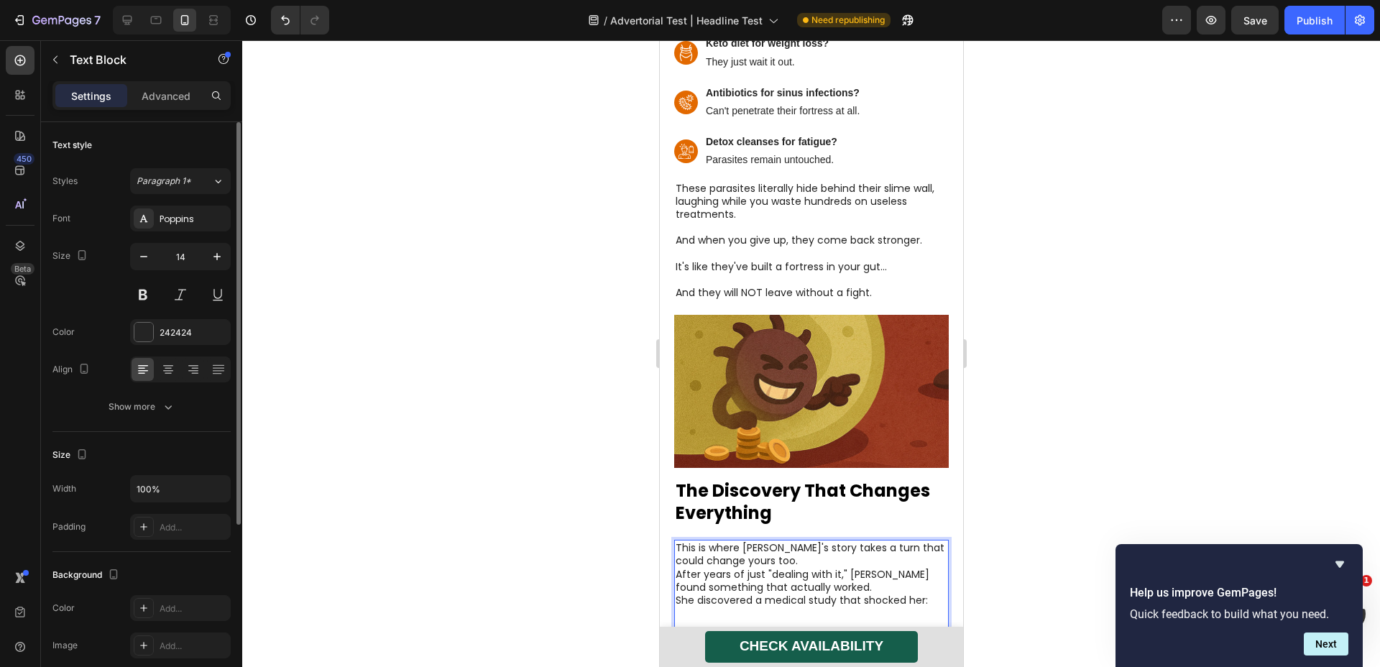
scroll to position [3680, 0]
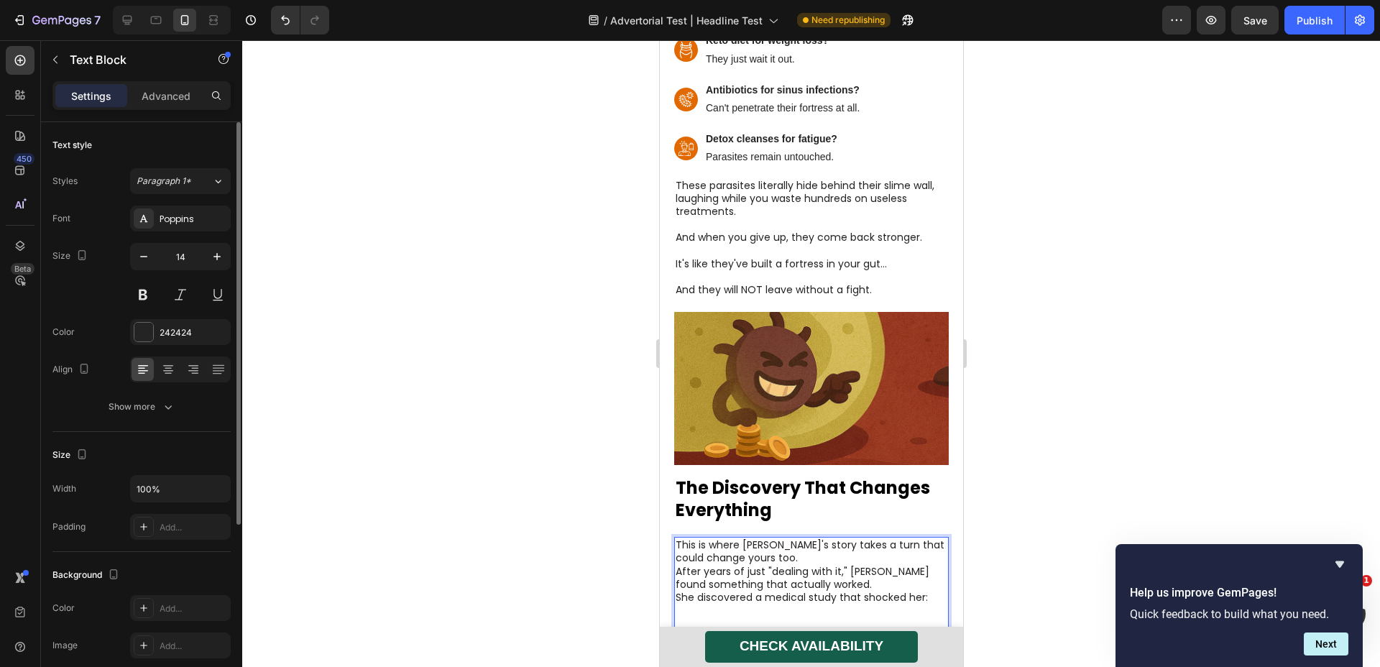
click at [823, 539] on p "This is where [PERSON_NAME]'s story takes a turn that could change yours too." at bounding box center [811, 552] width 272 height 26
click at [846, 578] on p "After years of just "dealing with it," [PERSON_NAME] found something that actua…" at bounding box center [811, 591] width 272 height 26
click at [884, 631] on p "Rich Text Editor. Editing area: main" at bounding box center [811, 644] width 272 height 26
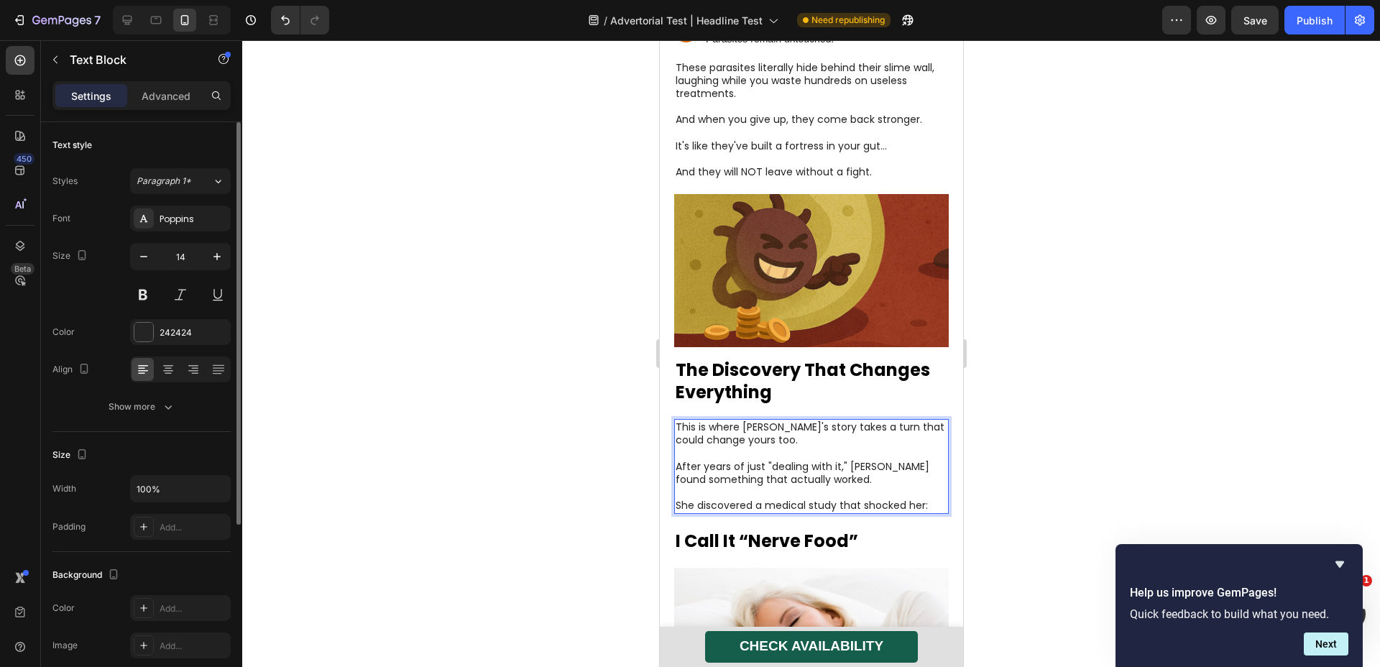
scroll to position [3809, 0]
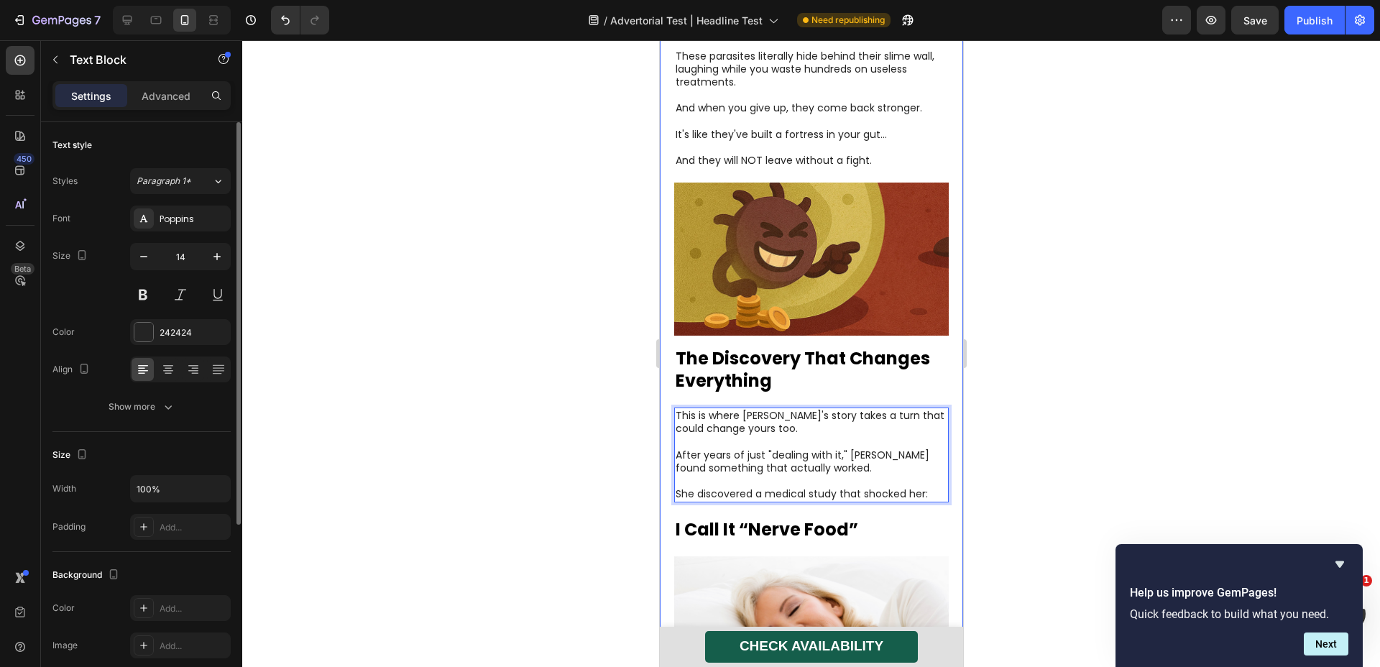
click at [829, 518] on strong "I Call It “Nerve Food”" at bounding box center [766, 530] width 183 height 24
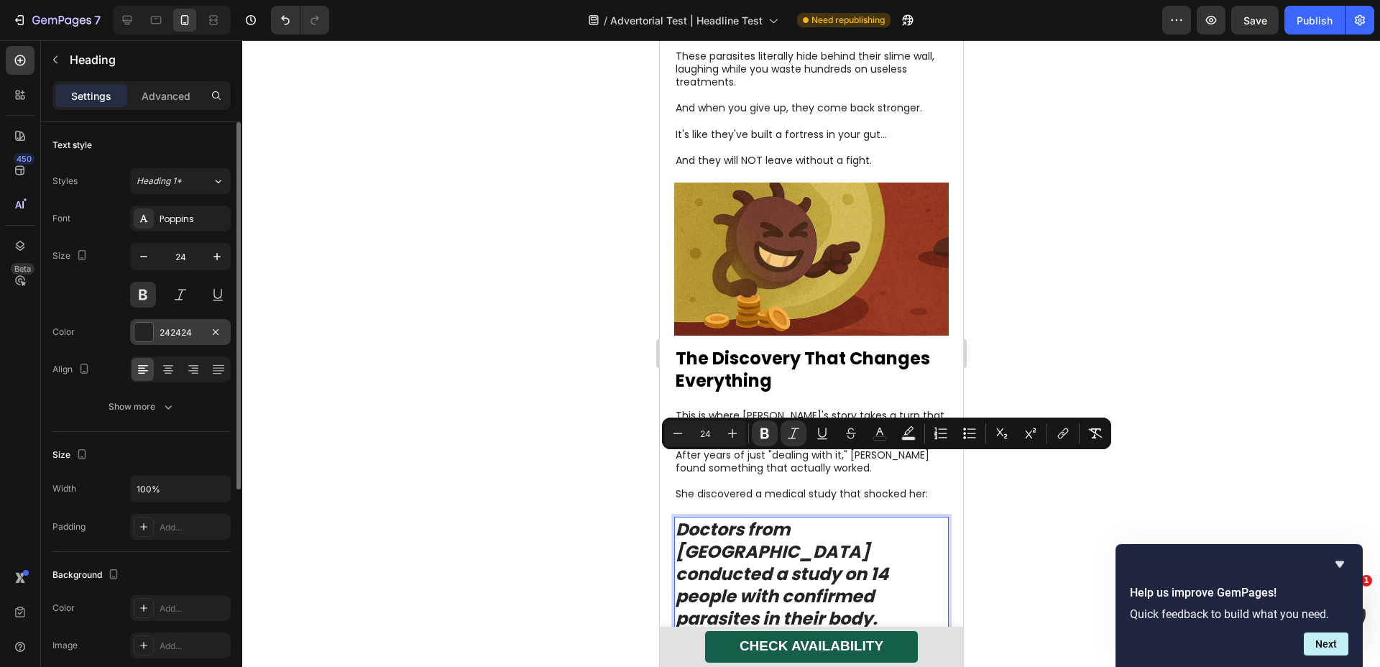
click at [140, 326] on div at bounding box center [143, 332] width 19 height 19
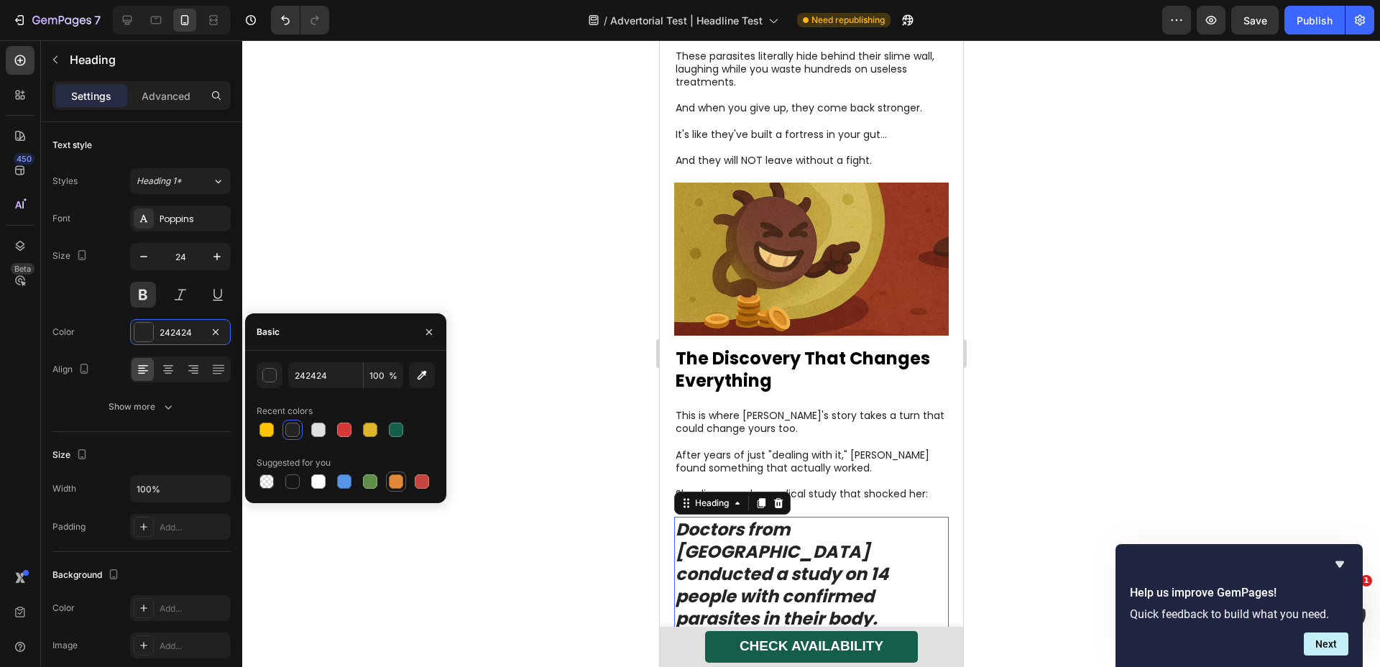
click at [396, 475] on div at bounding box center [396, 482] width 14 height 14
type input "E4893A"
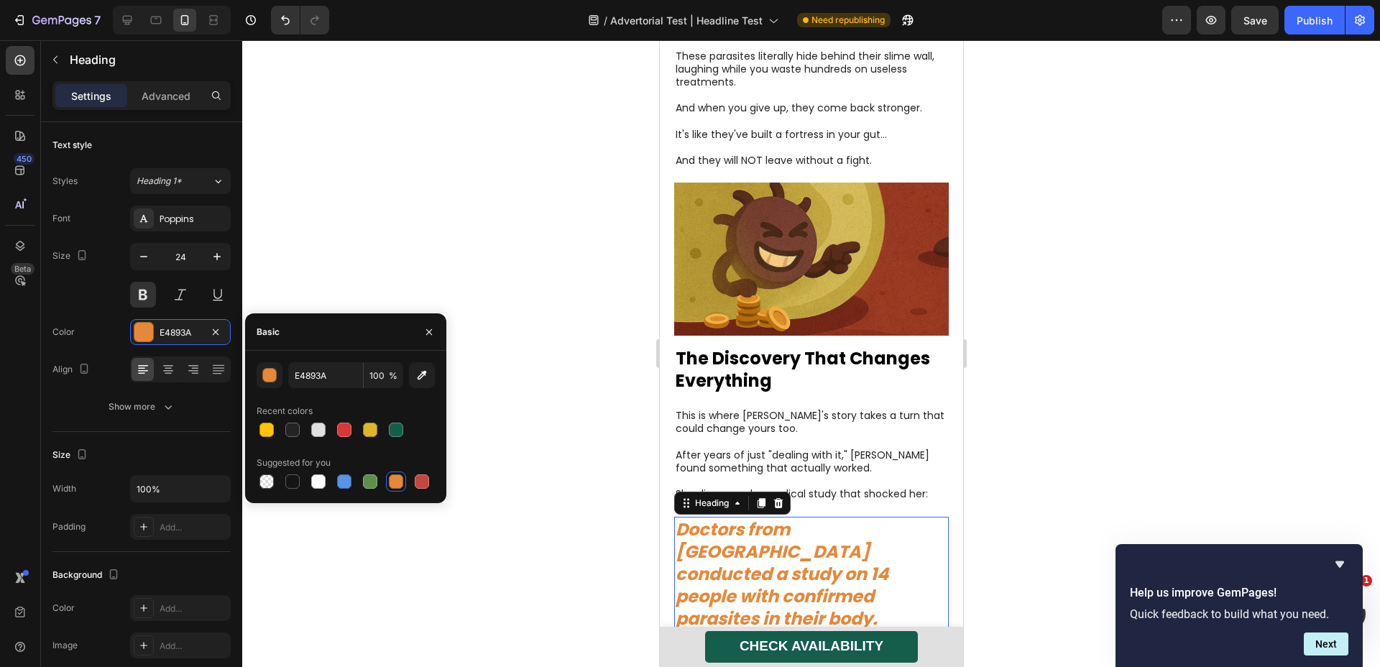
click at [583, 444] on div at bounding box center [811, 353] width 1138 height 627
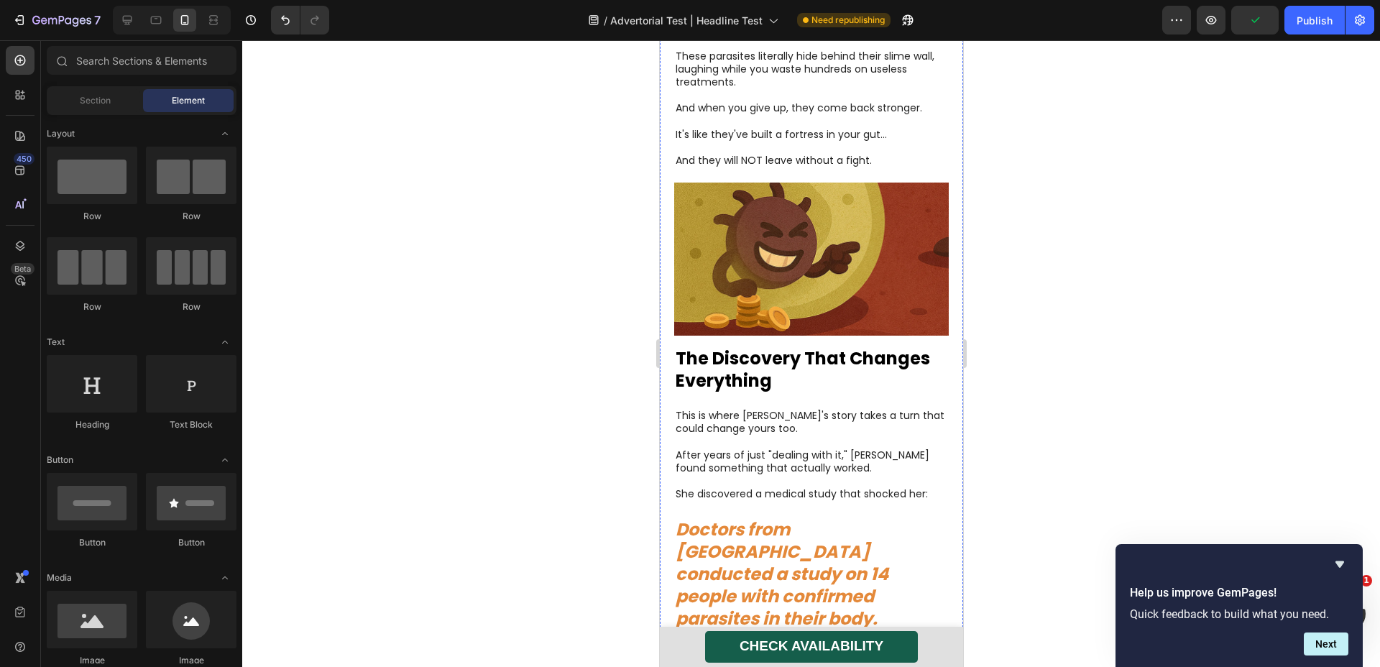
scroll to position [4264, 0]
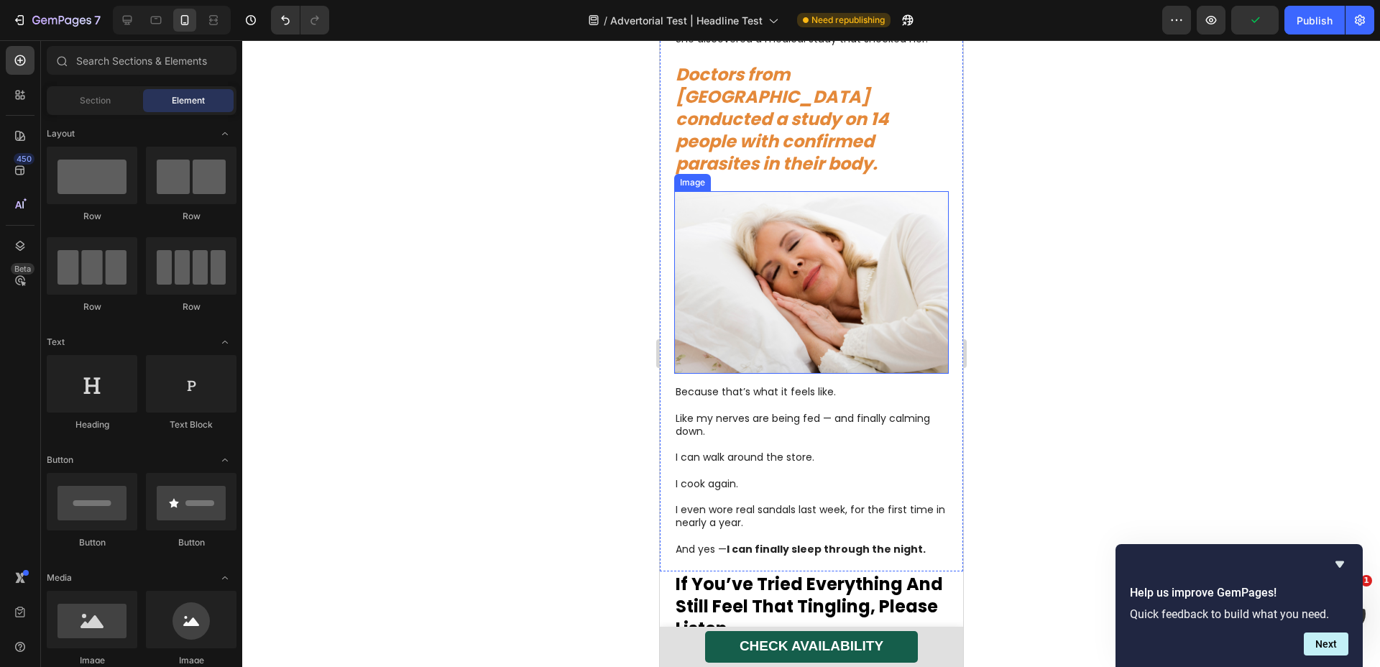
click at [837, 246] on img at bounding box center [811, 282] width 275 height 183
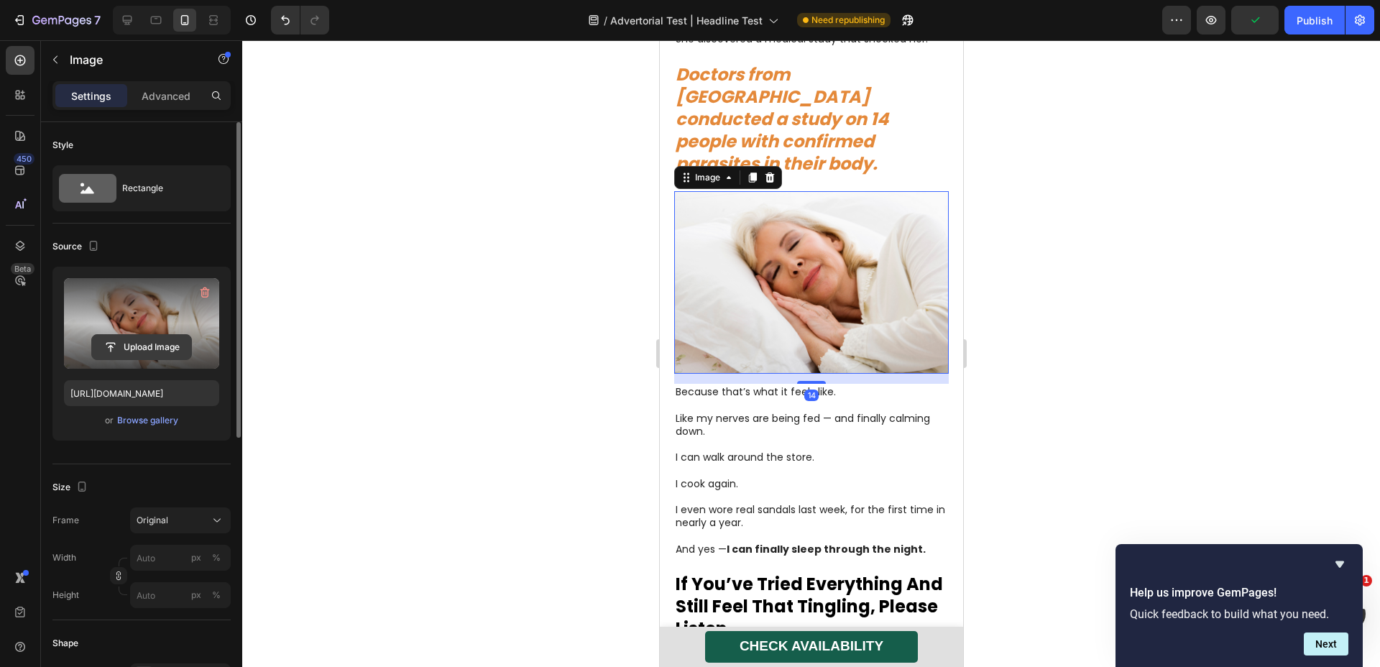
click at [169, 335] on input "file" at bounding box center [141, 347] width 99 height 24
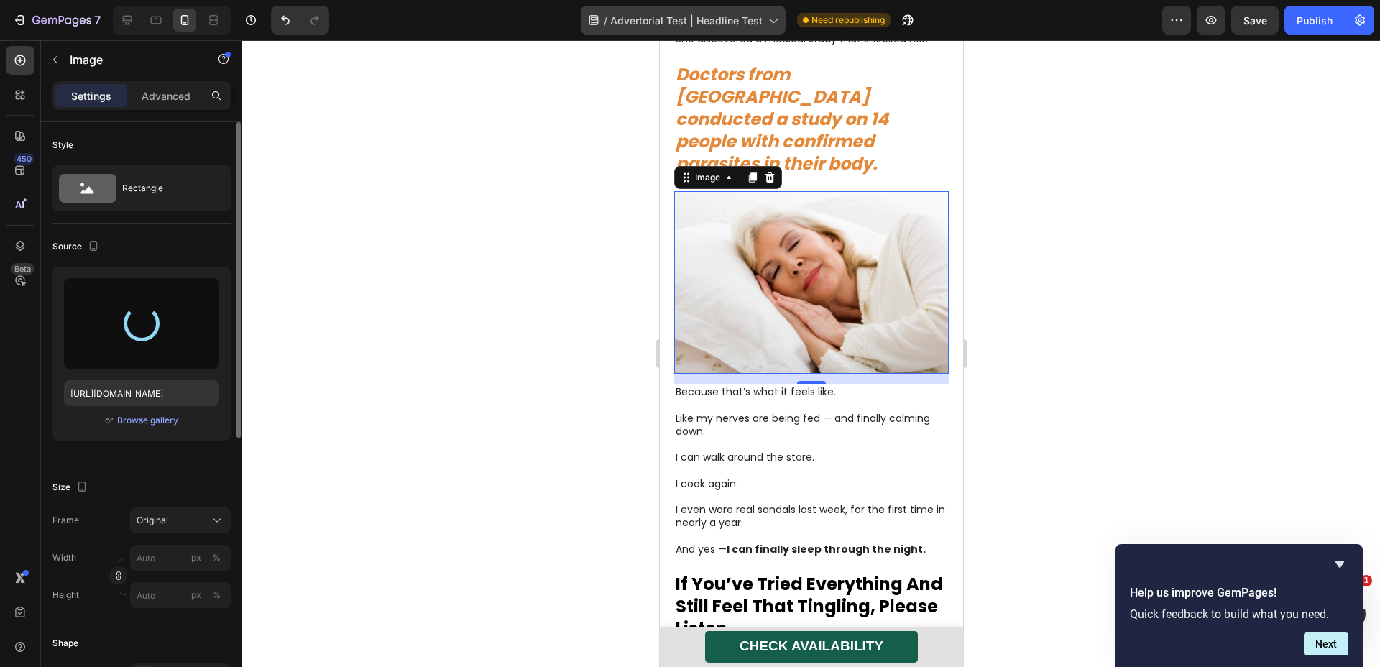
type input "[URL][DOMAIN_NAME]"
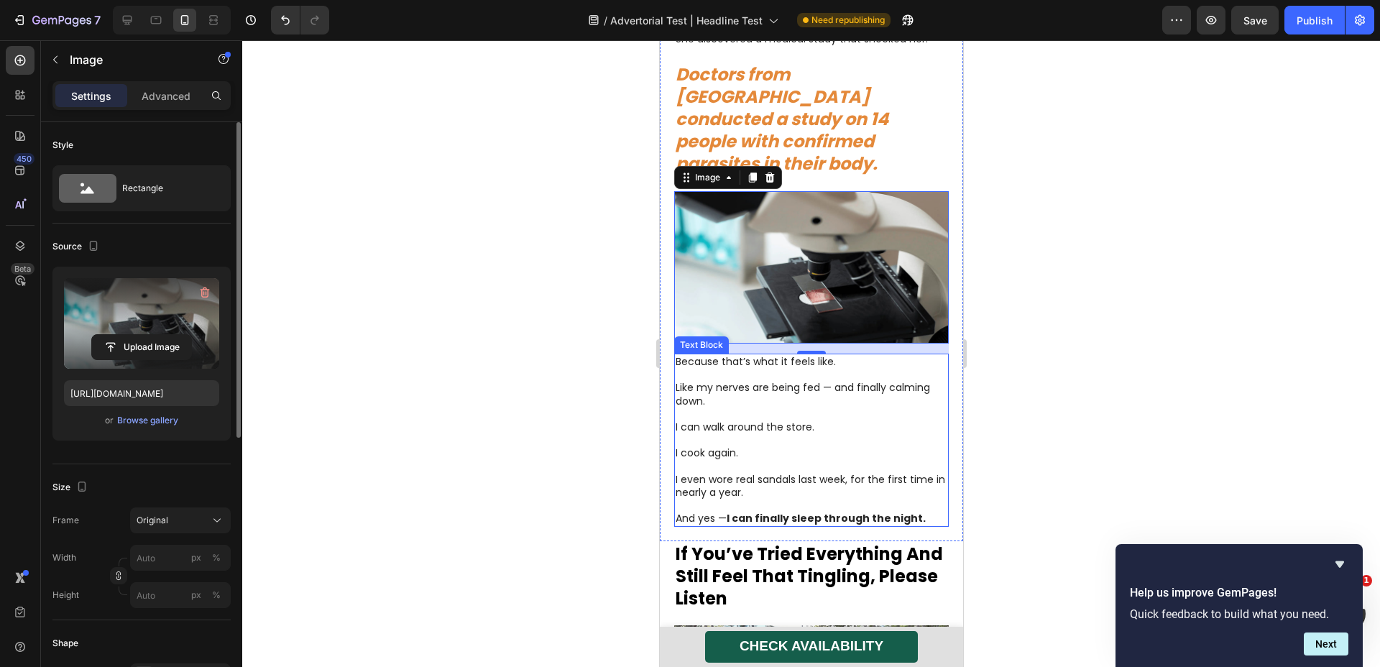
click at [787, 434] on p at bounding box center [811, 440] width 272 height 13
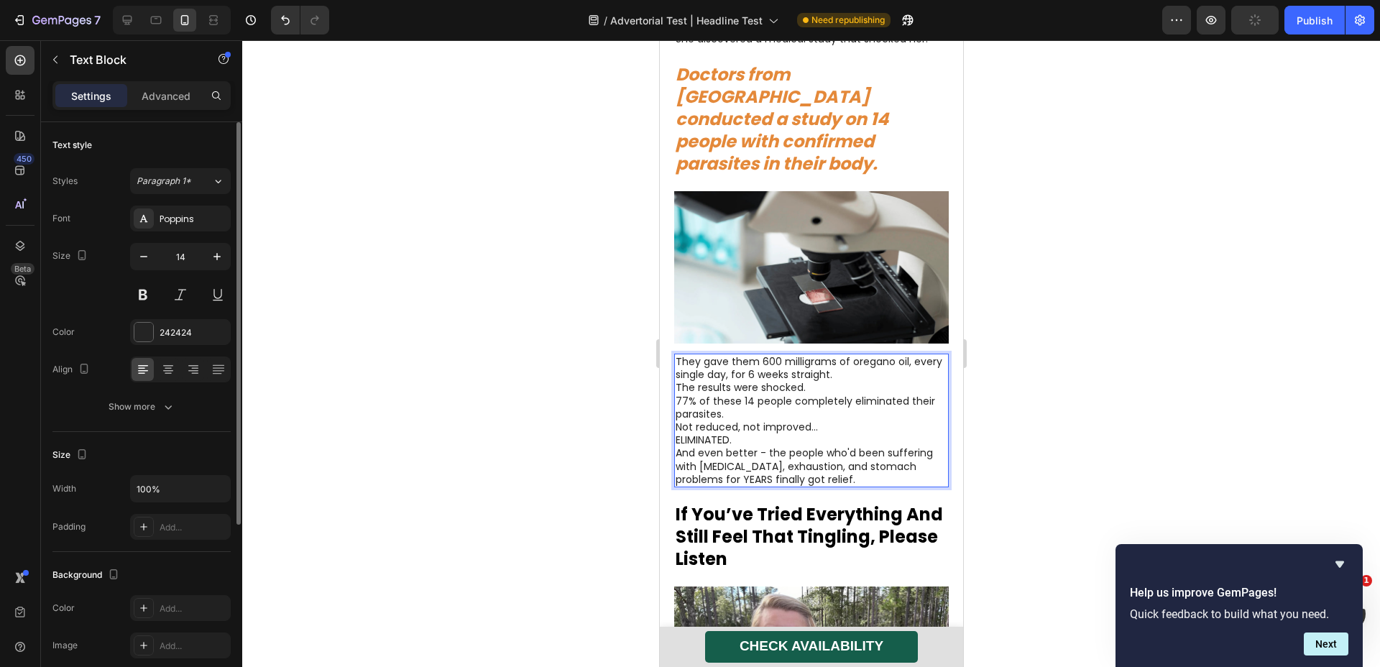
click at [892, 355] on p "They gave them 600 milligrams of oregano oil, every single day, for 6 weeks str…" at bounding box center [811, 368] width 272 height 26
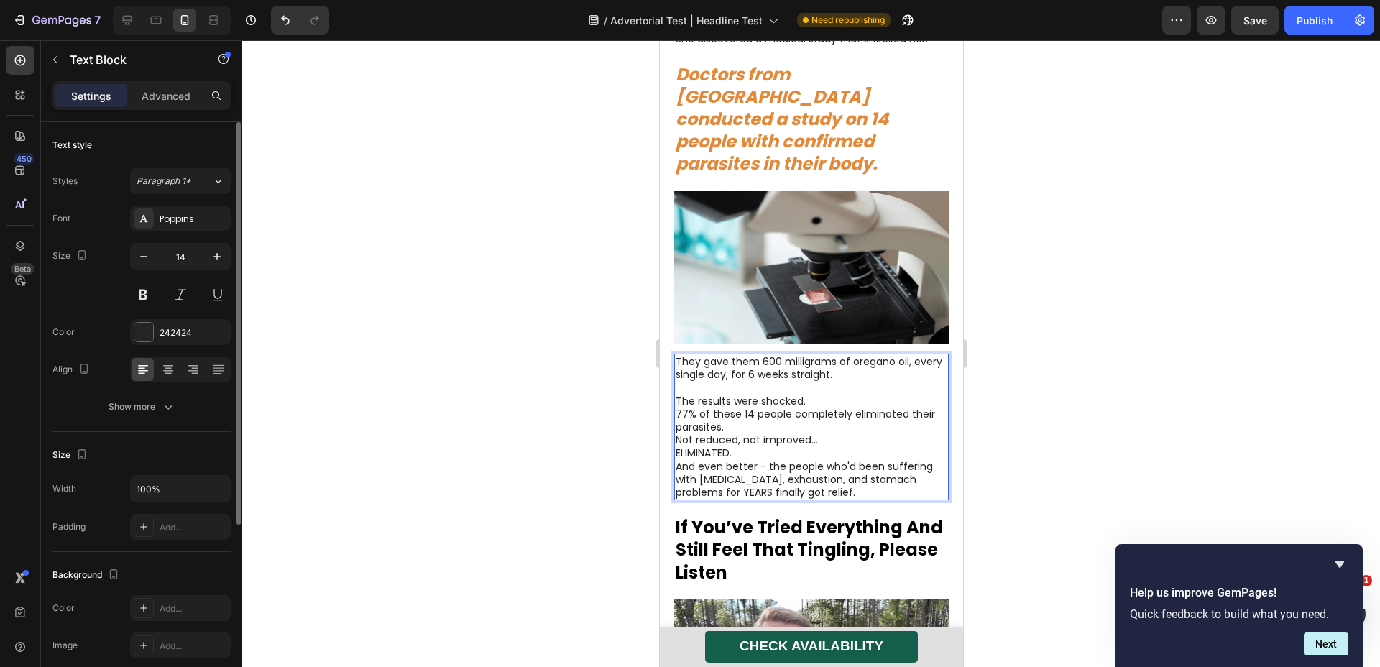
click at [838, 395] on p "The results were shocked." at bounding box center [811, 401] width 272 height 13
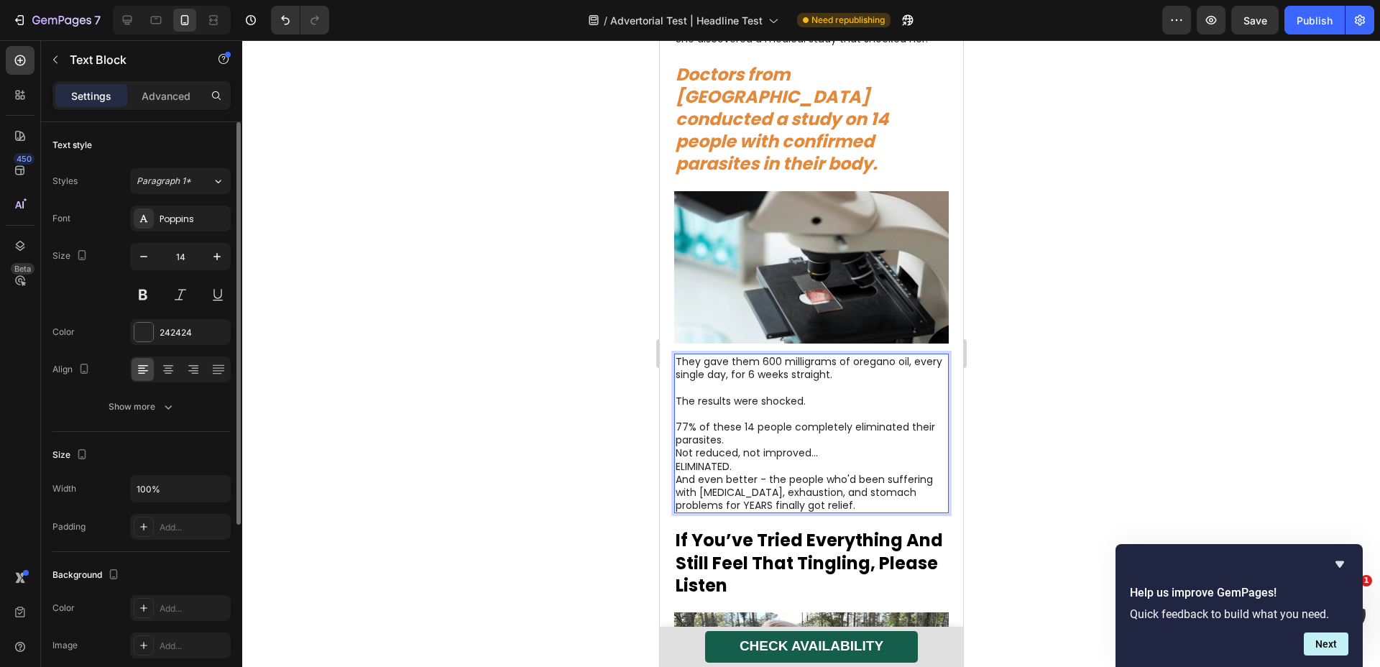
click at [800, 421] on p "77% of these 14 people completely eliminated their parasites." at bounding box center [811, 434] width 272 height 26
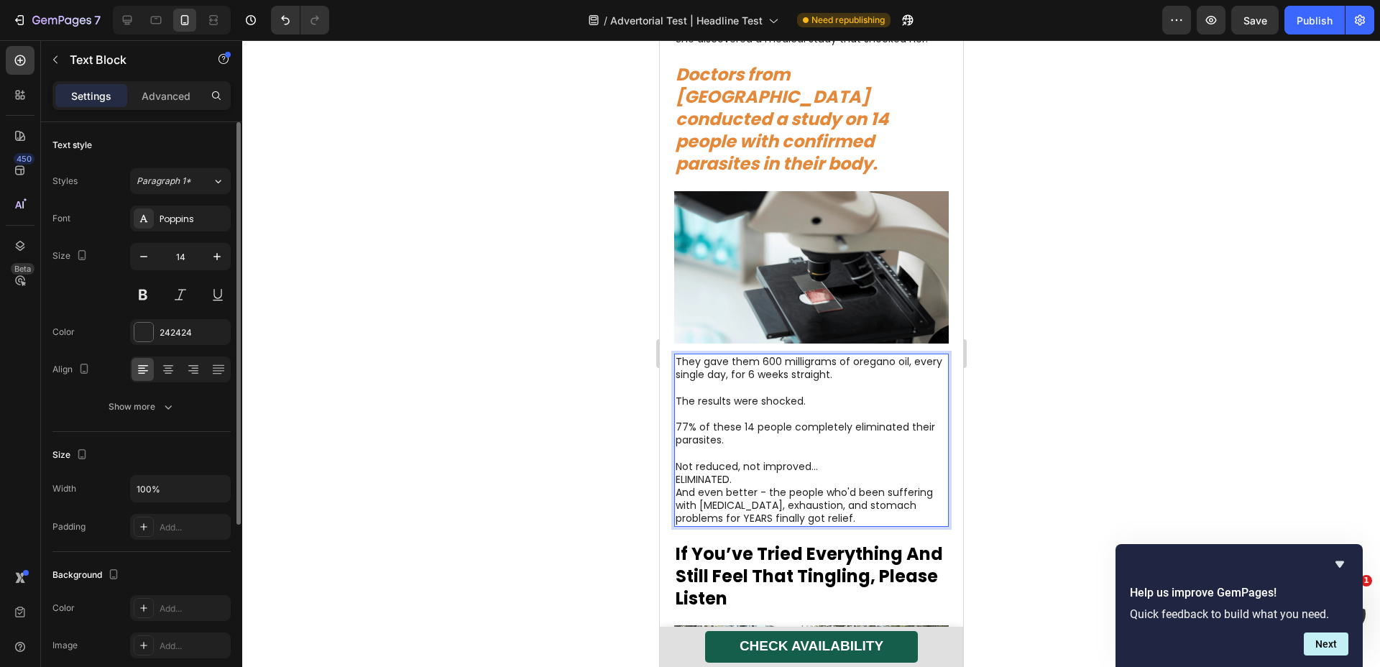
click at [828, 460] on p "Not reduced, not improved…" at bounding box center [811, 466] width 272 height 13
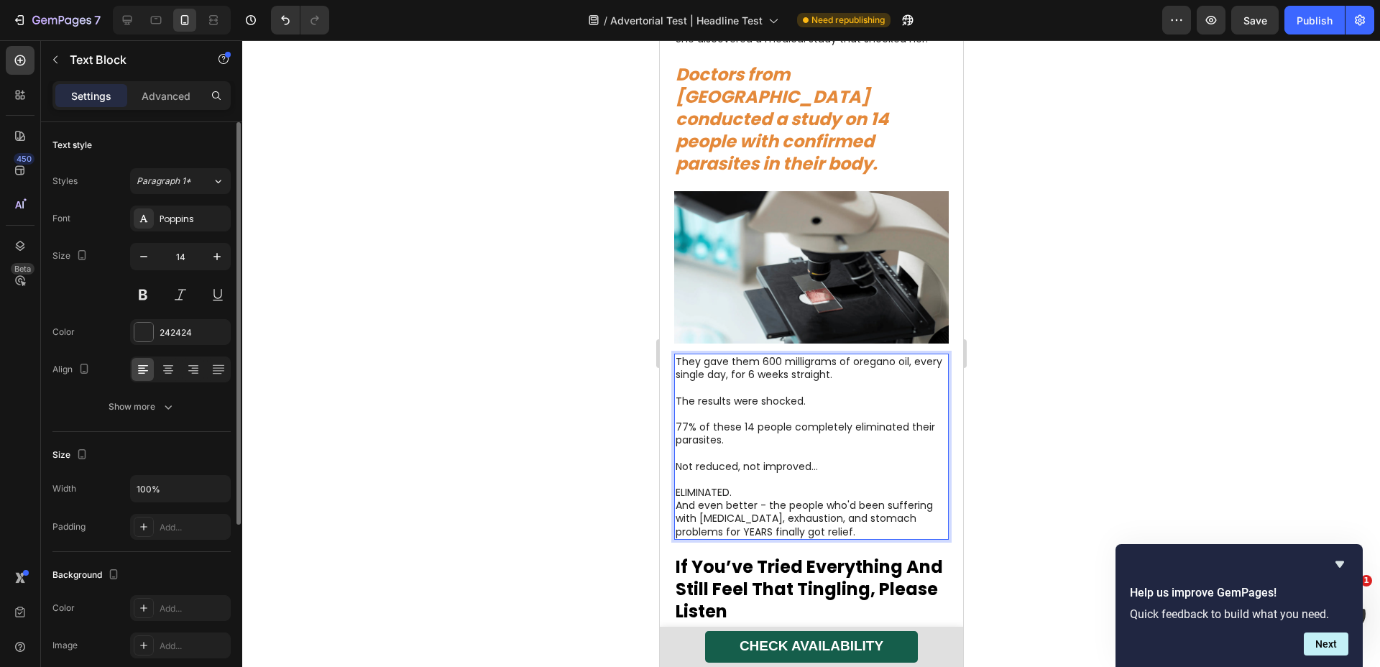
click at [778, 486] on p "ELIMINATED." at bounding box center [811, 492] width 272 height 13
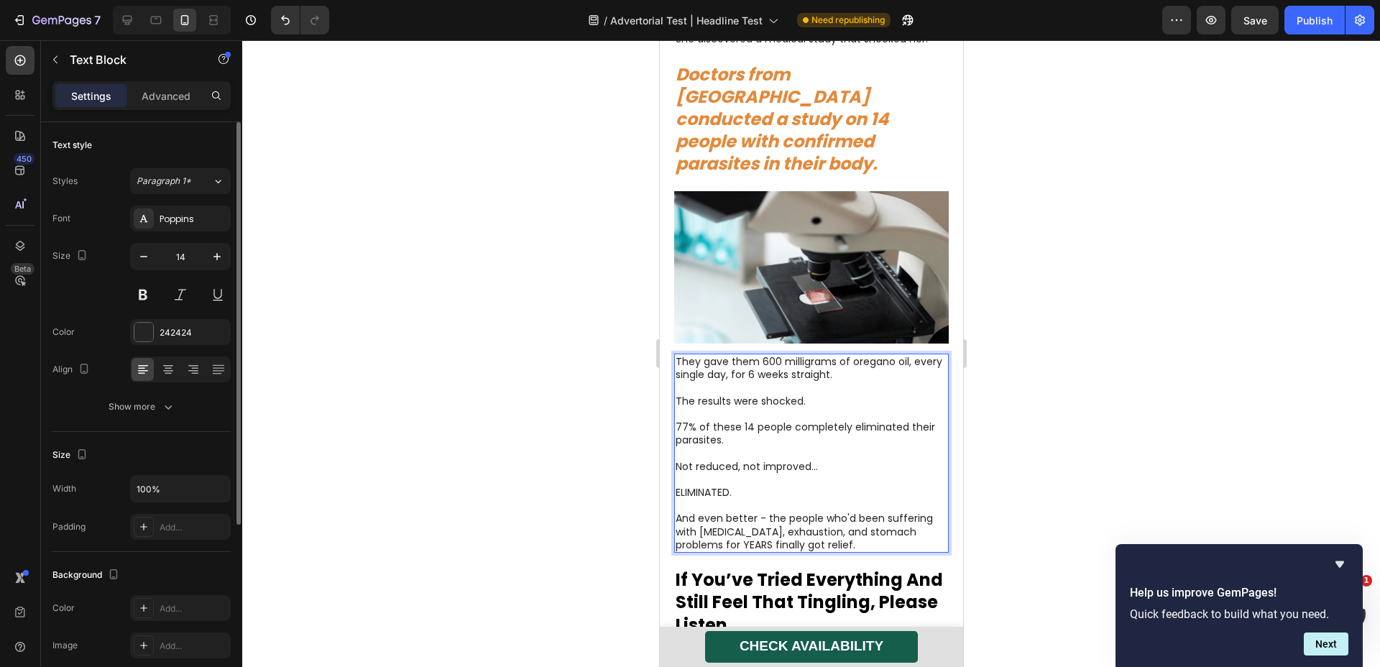
click at [710, 486] on p "ELIMINATED." at bounding box center [811, 492] width 272 height 13
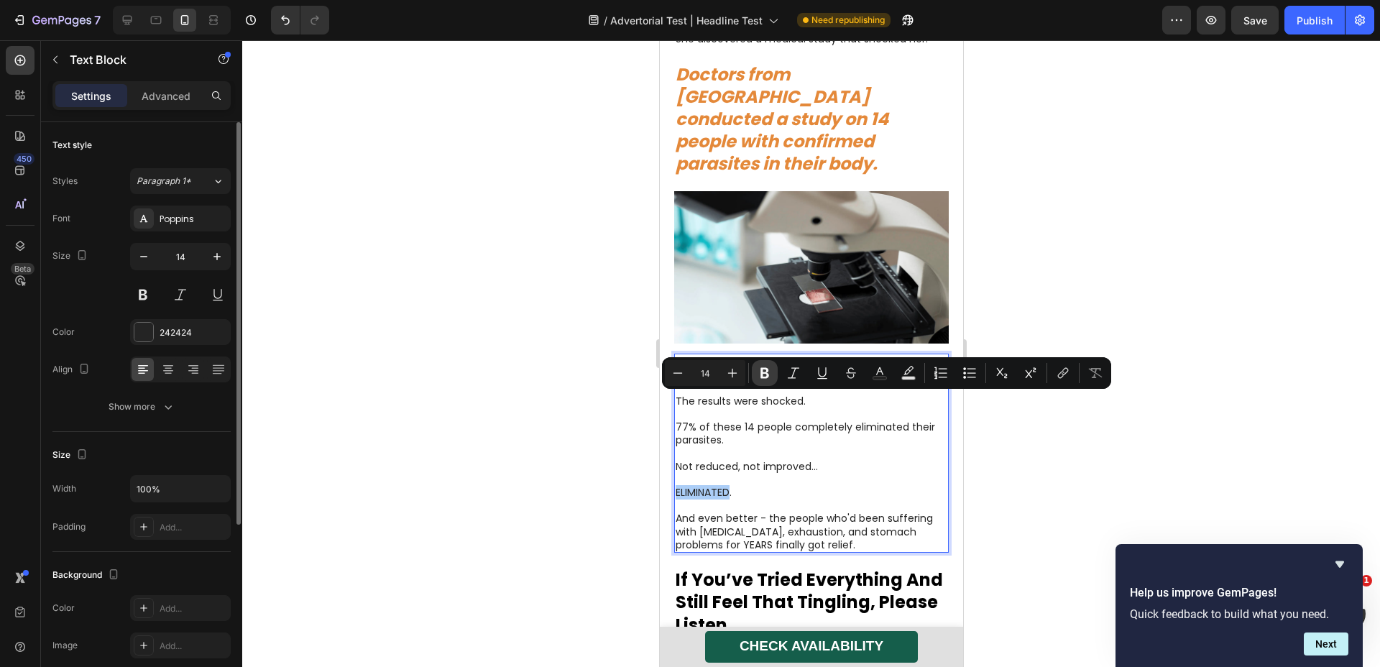
click at [764, 371] on icon "Editor contextual toolbar" at bounding box center [765, 373] width 14 height 14
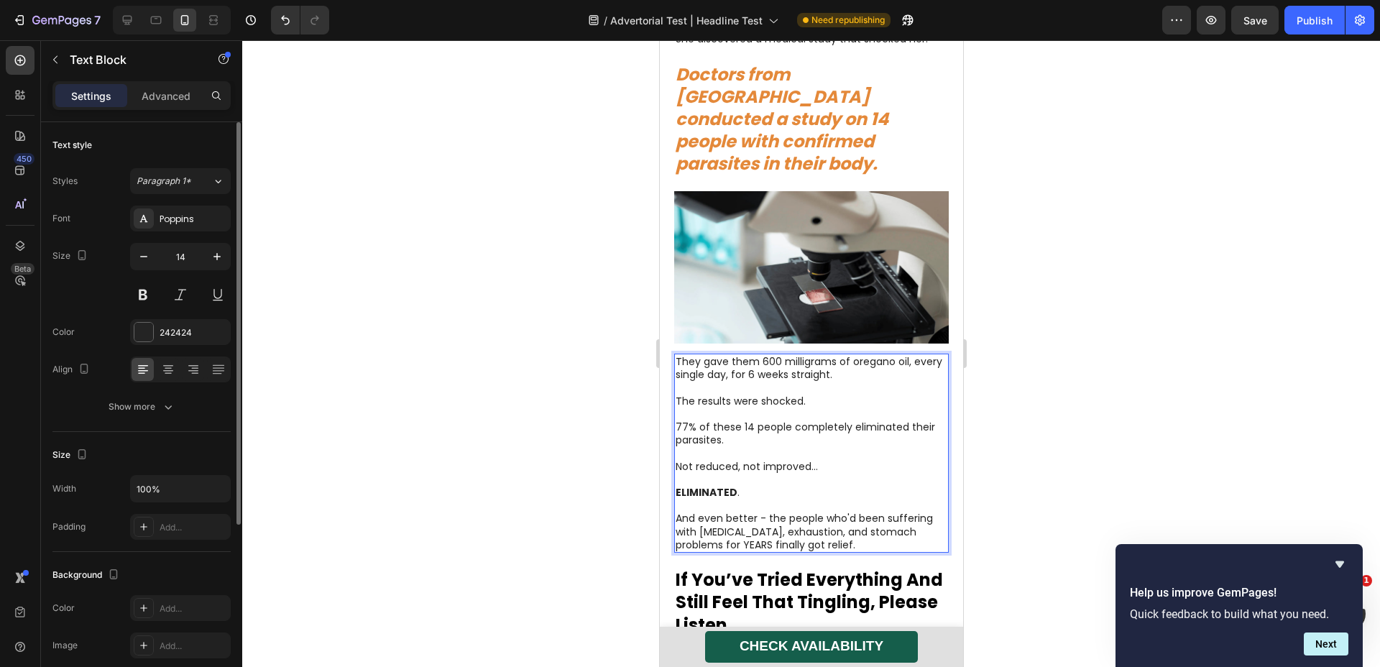
click at [806, 512] on p "And even better - the people who'd been suffering with [MEDICAL_DATA], exhausti…" at bounding box center [811, 532] width 272 height 40
click at [816, 512] on p "And even better - the people who'd been suffering with [MEDICAL_DATA], exhausti…" at bounding box center [811, 532] width 272 height 40
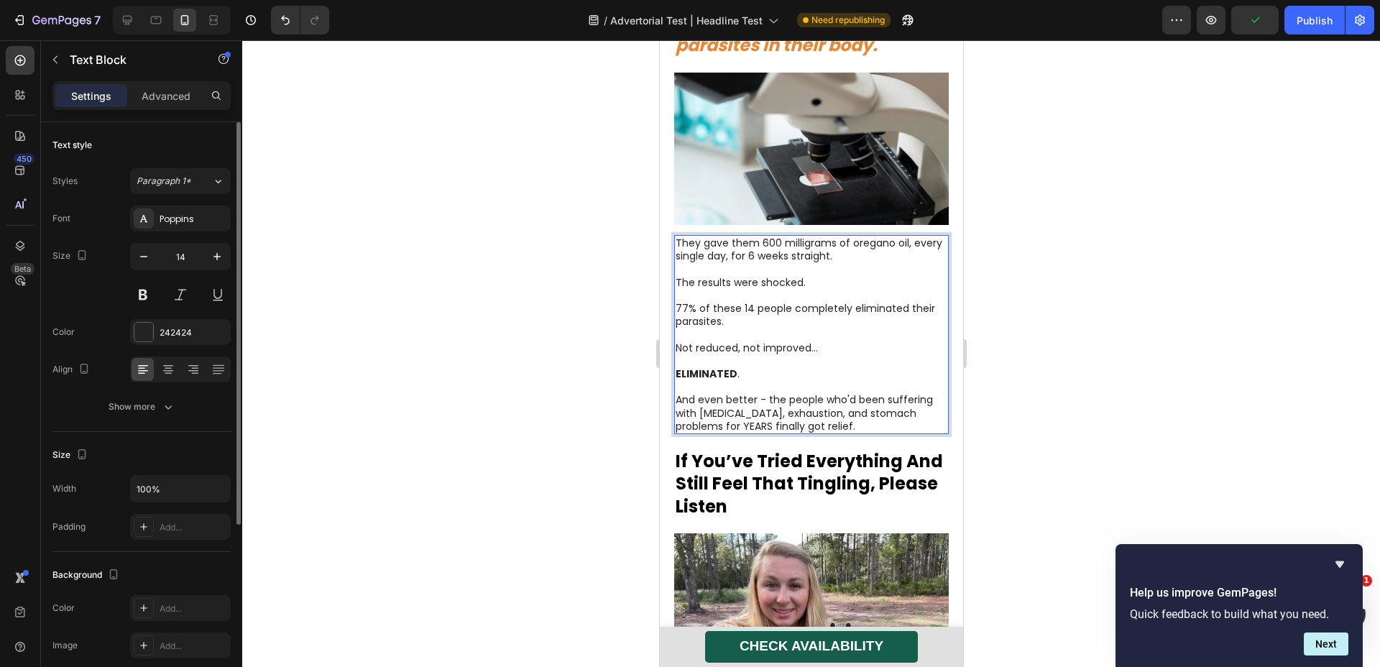
scroll to position [4382, 0]
click at [842, 89] on img at bounding box center [811, 149] width 275 height 152
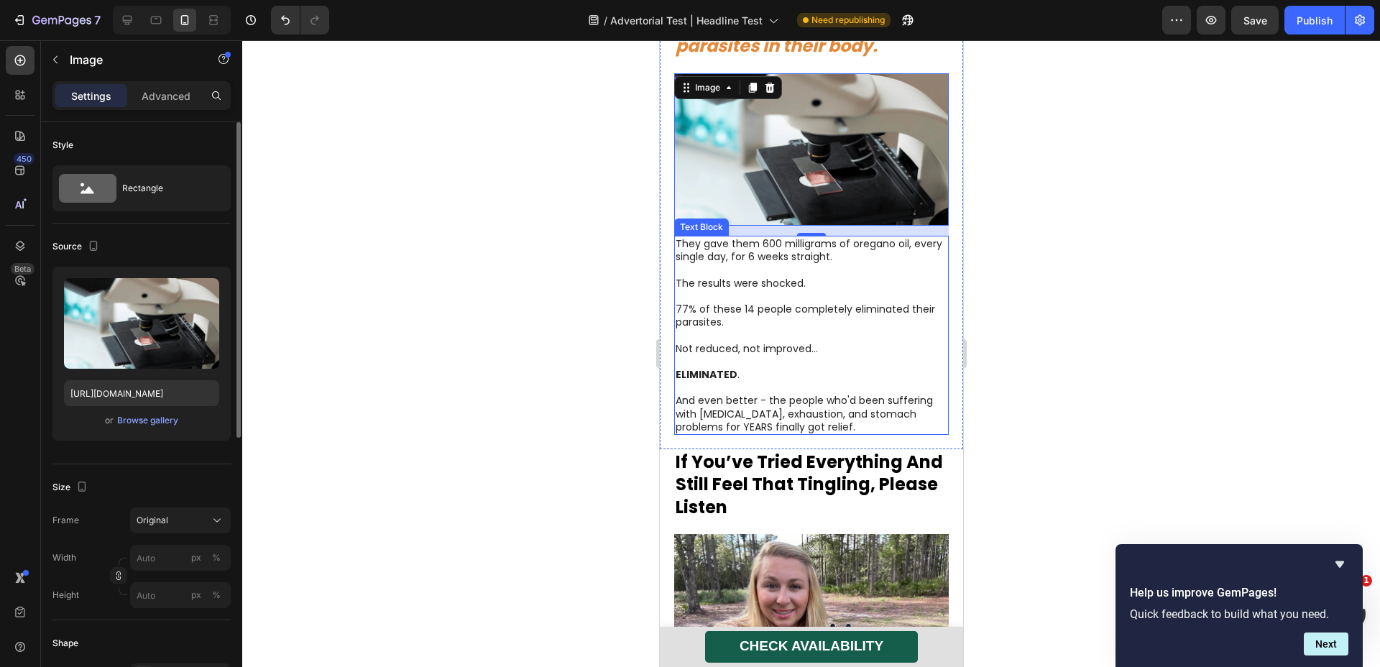
scroll to position [4251, 0]
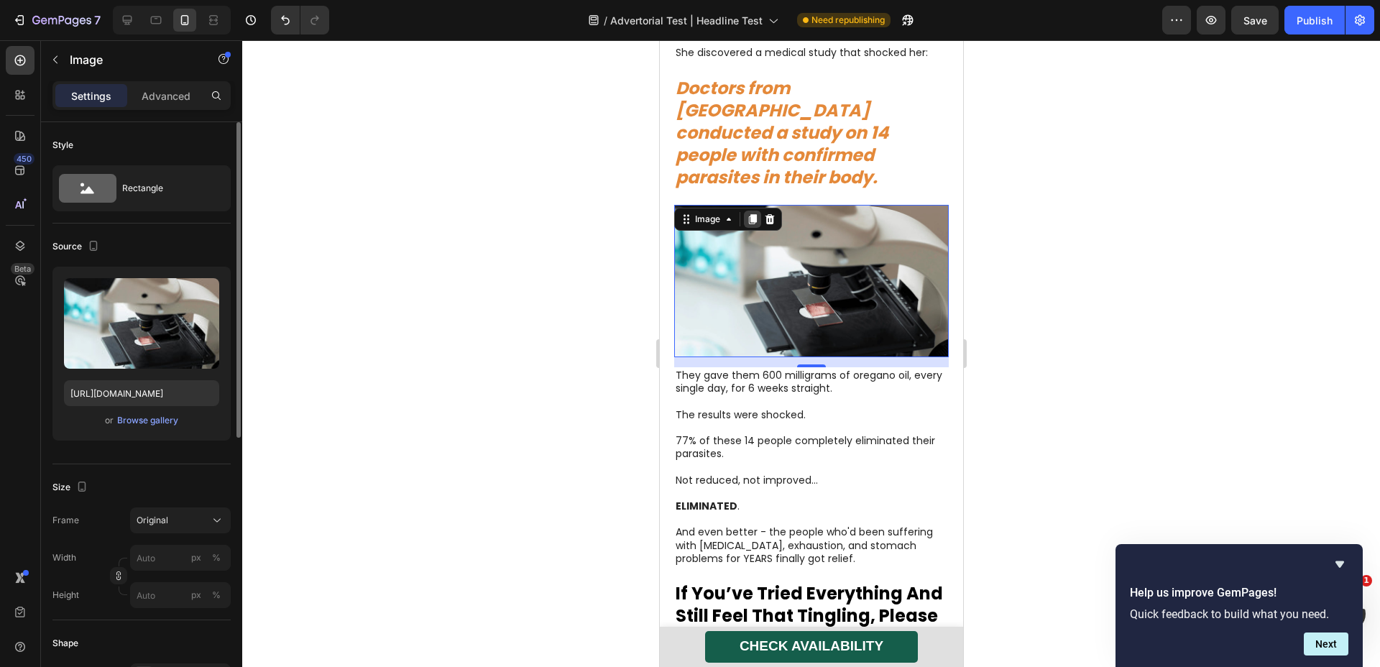
click at [751, 214] on icon at bounding box center [752, 219] width 8 height 10
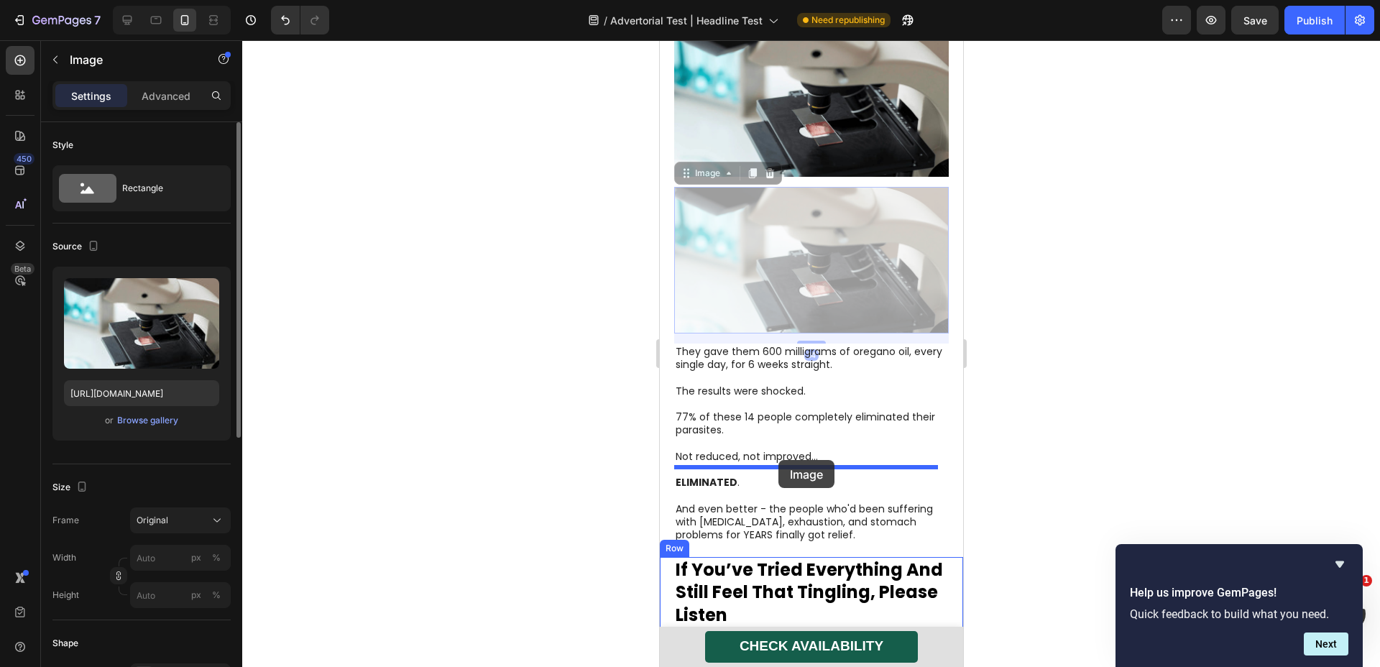
scroll to position [4433, 0]
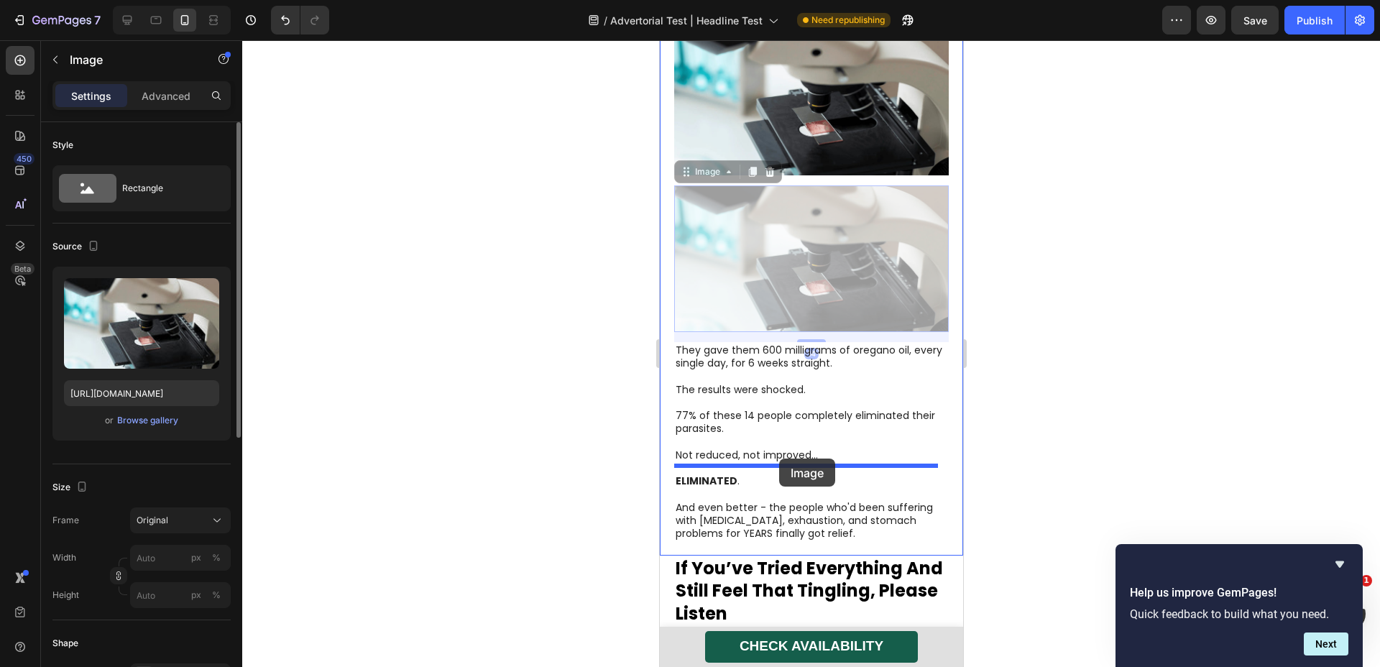
drag, startPoint x: 805, startPoint y: 344, endPoint x: 779, endPoint y: 459, distance: 117.4
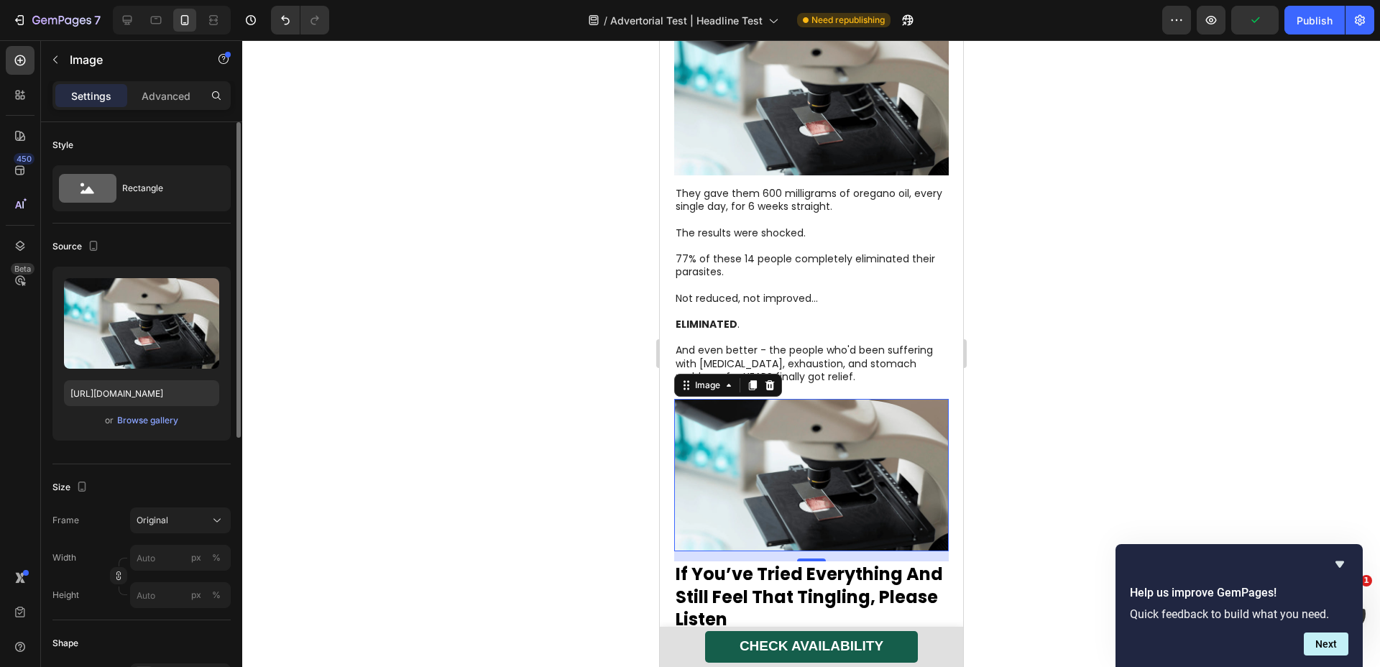
click at [805, 416] on img at bounding box center [811, 475] width 275 height 152
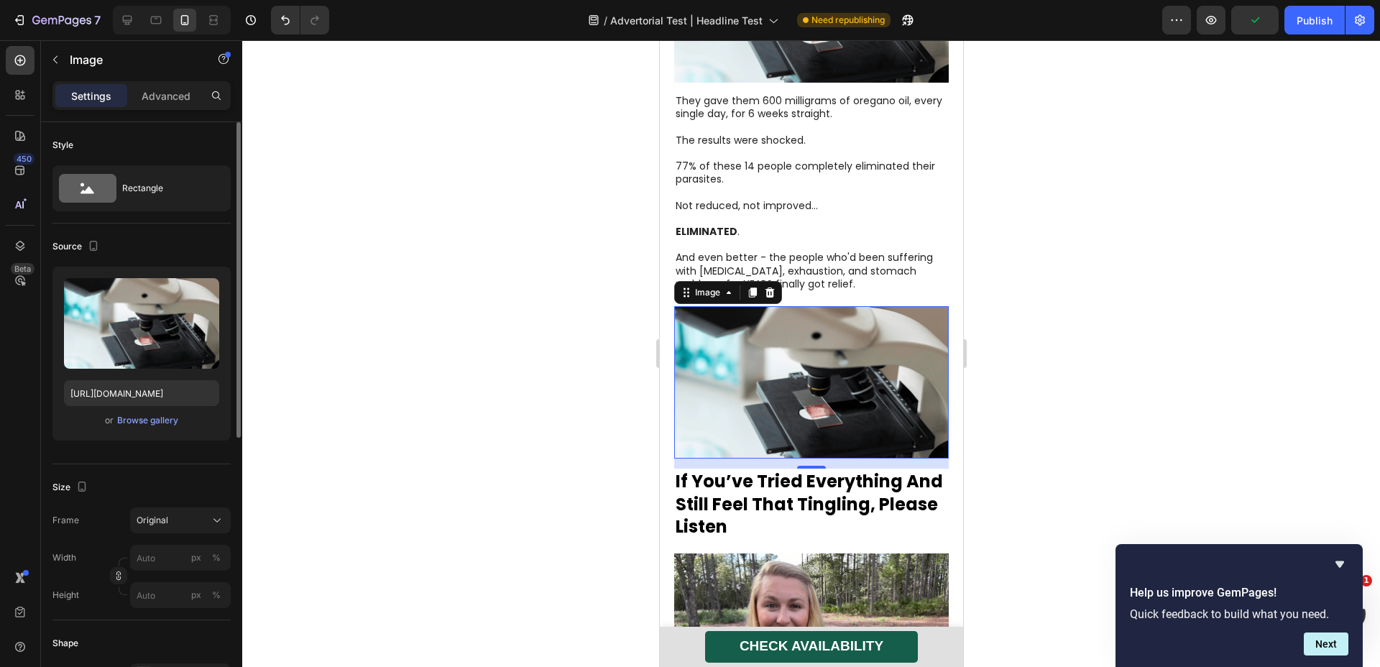
scroll to position [4562, 0]
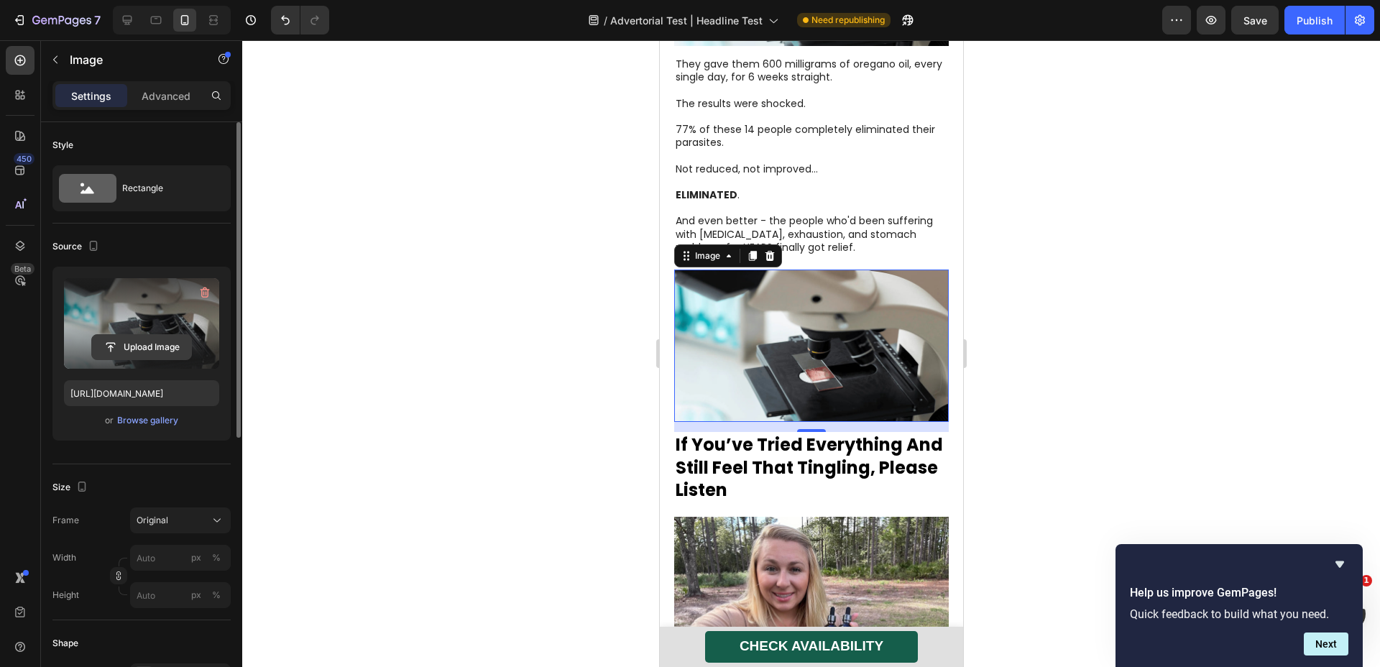
click at [177, 351] on input "file" at bounding box center [141, 347] width 99 height 24
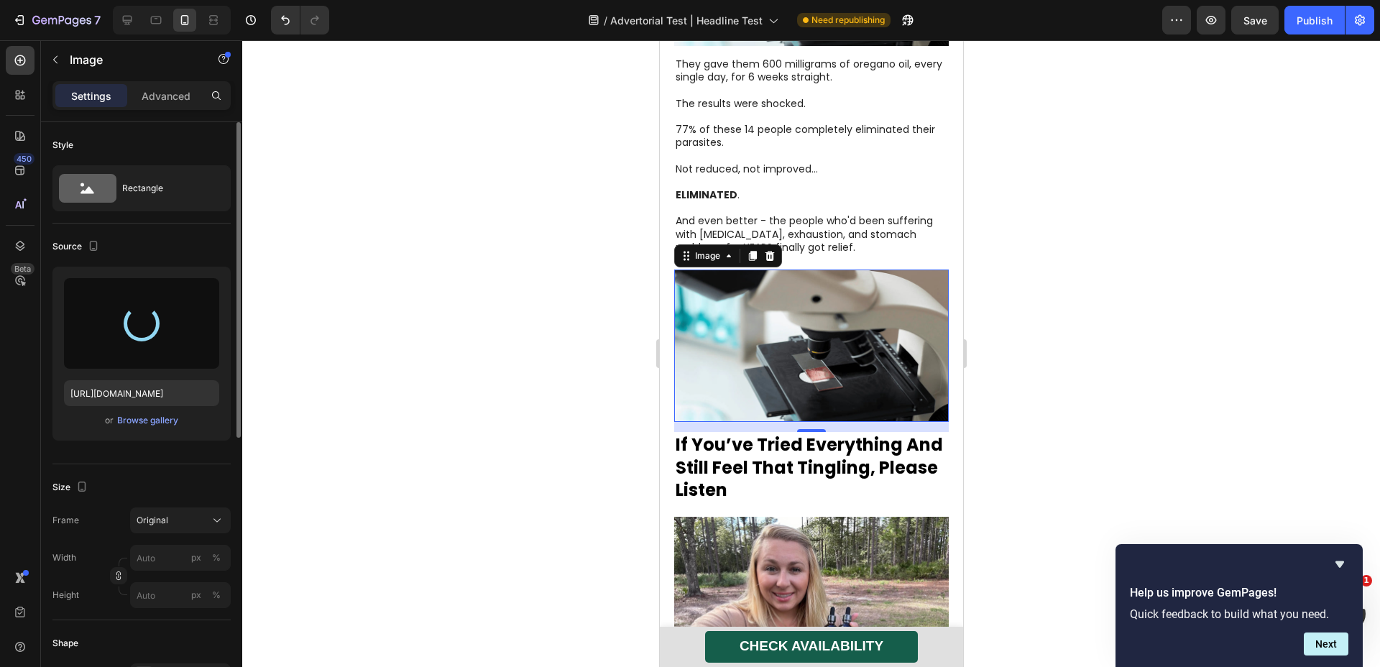
type input "[URL][DOMAIN_NAME]"
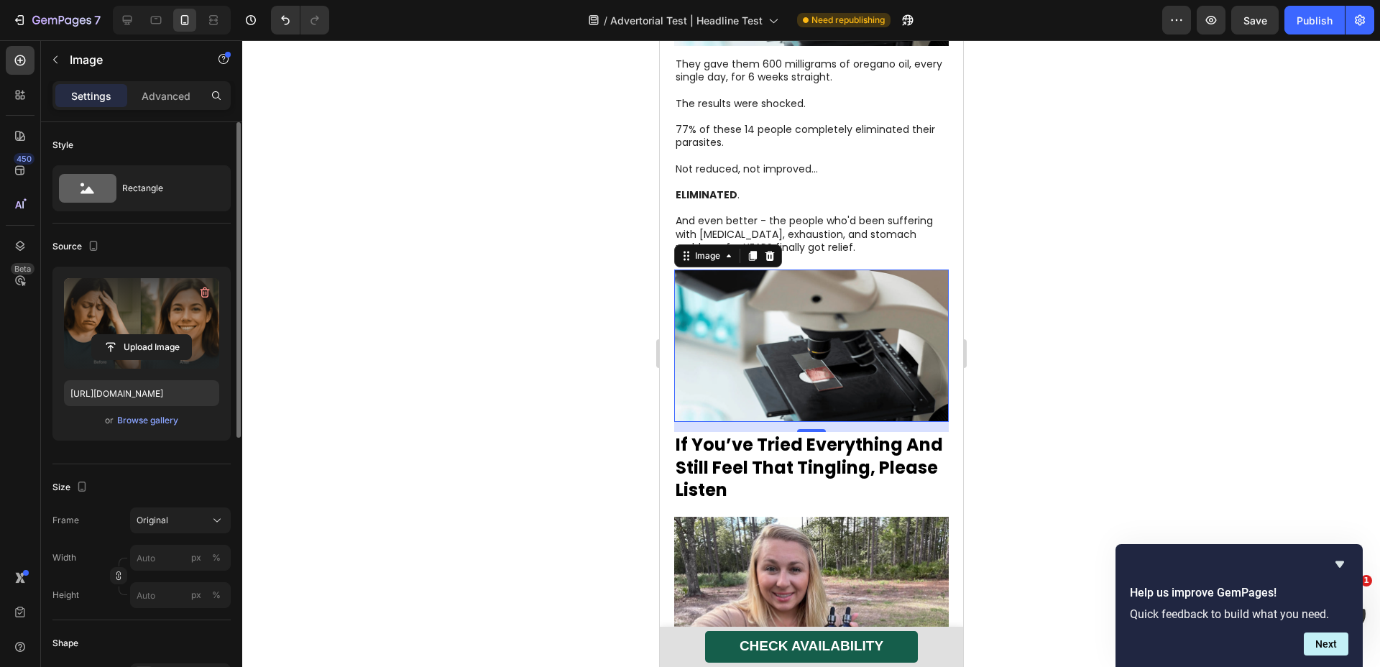
scroll to position [4552, 0]
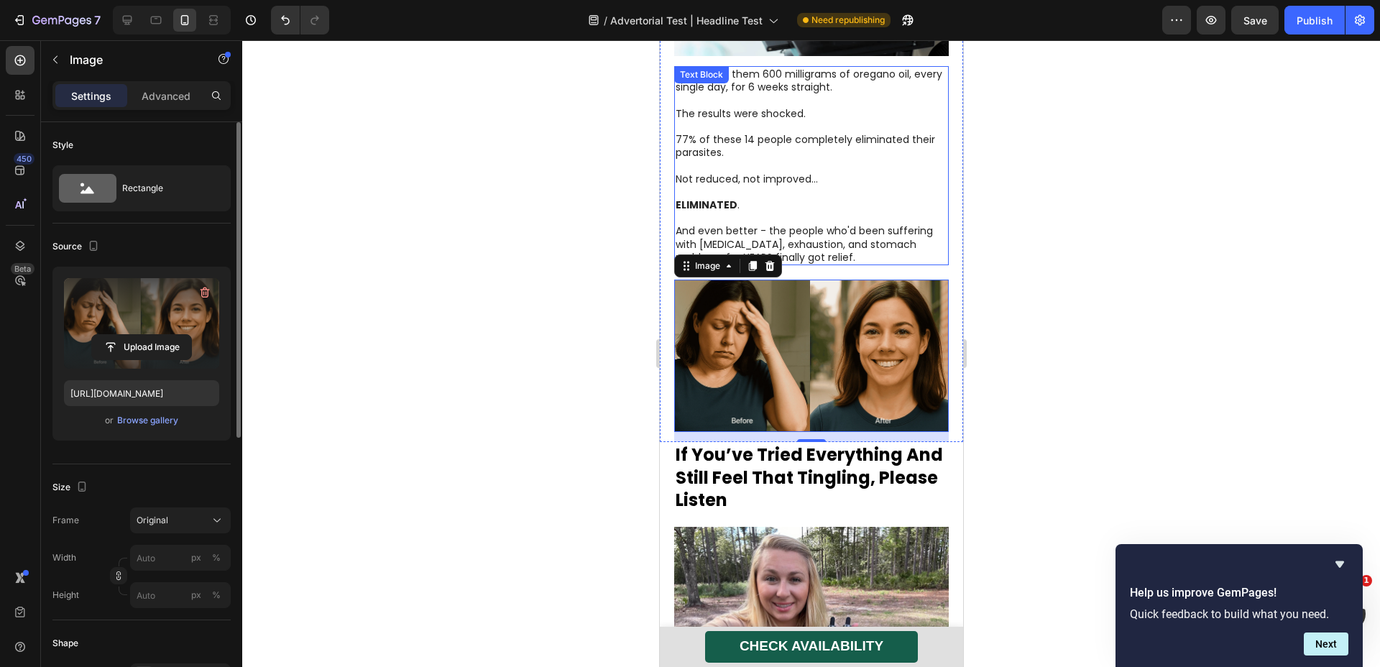
click at [818, 211] on p "Rich Text Editor. Editing area: main" at bounding box center [811, 217] width 272 height 13
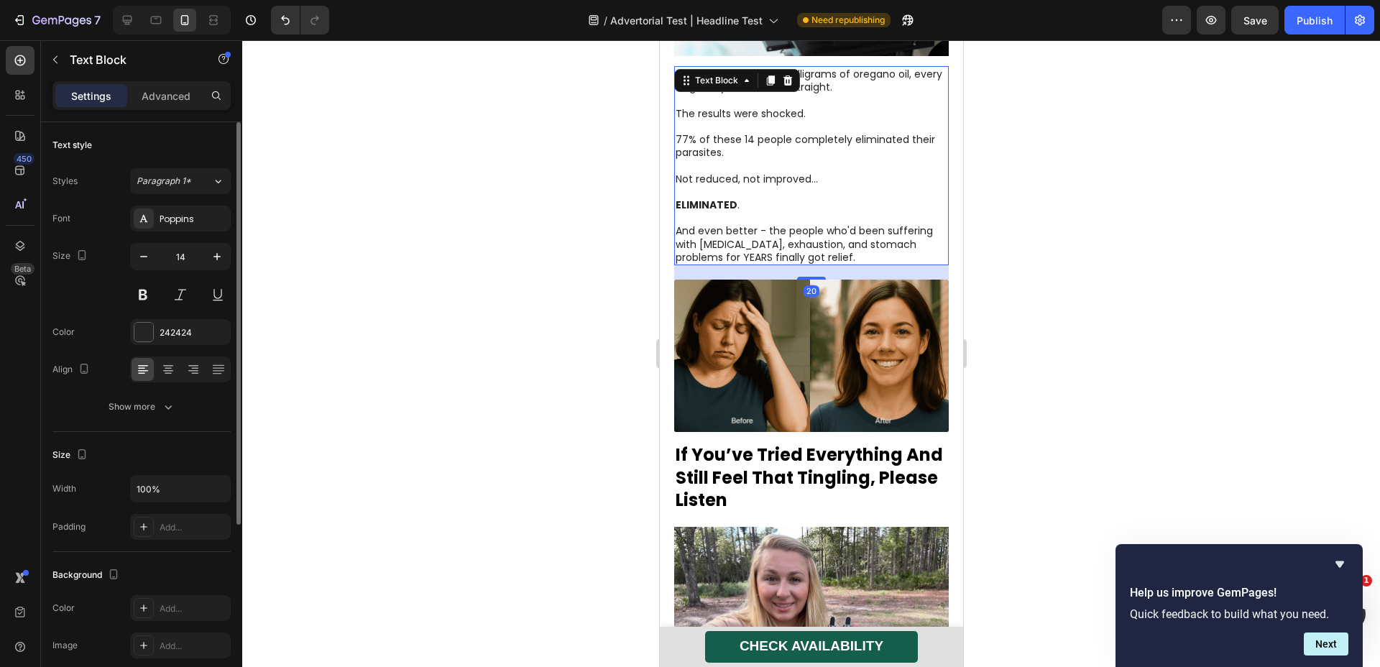
scroll to position [4413, 0]
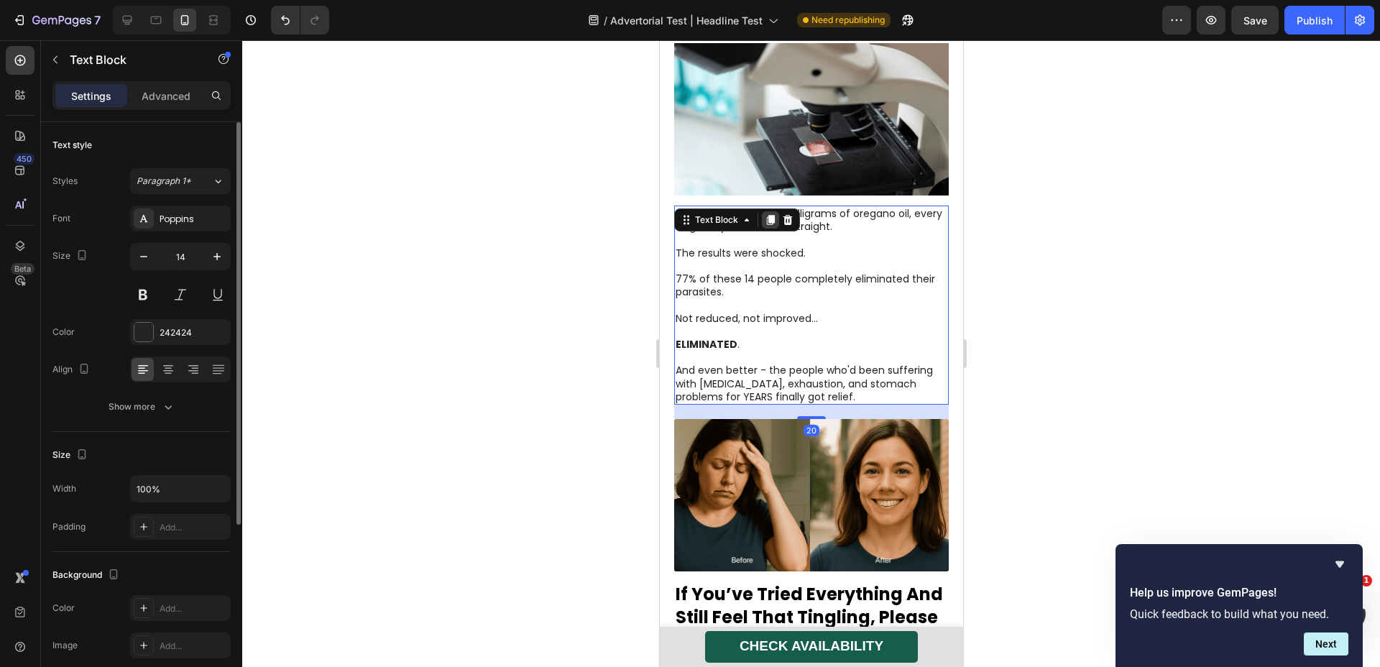
click at [767, 214] on icon at bounding box center [770, 220] width 12 height 12
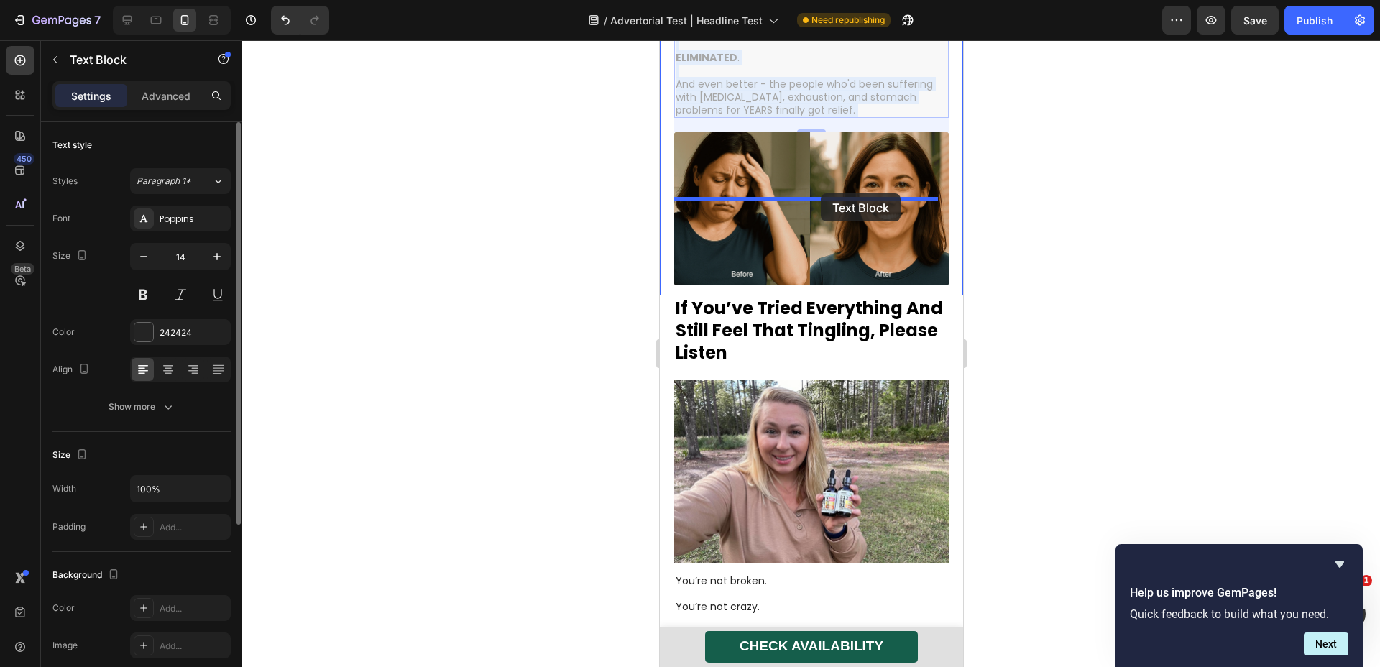
drag, startPoint x: 776, startPoint y: 414, endPoint x: 820, endPoint y: 193, distance: 225.2
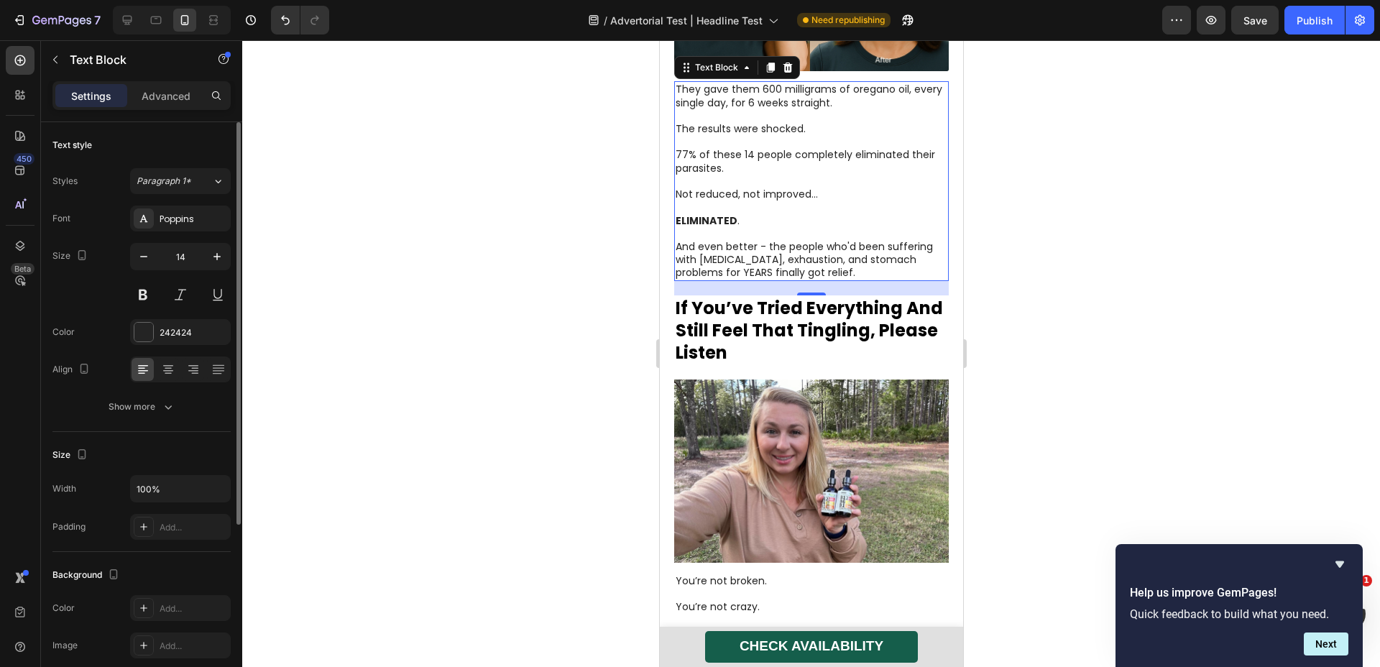
scroll to position [4699, 0]
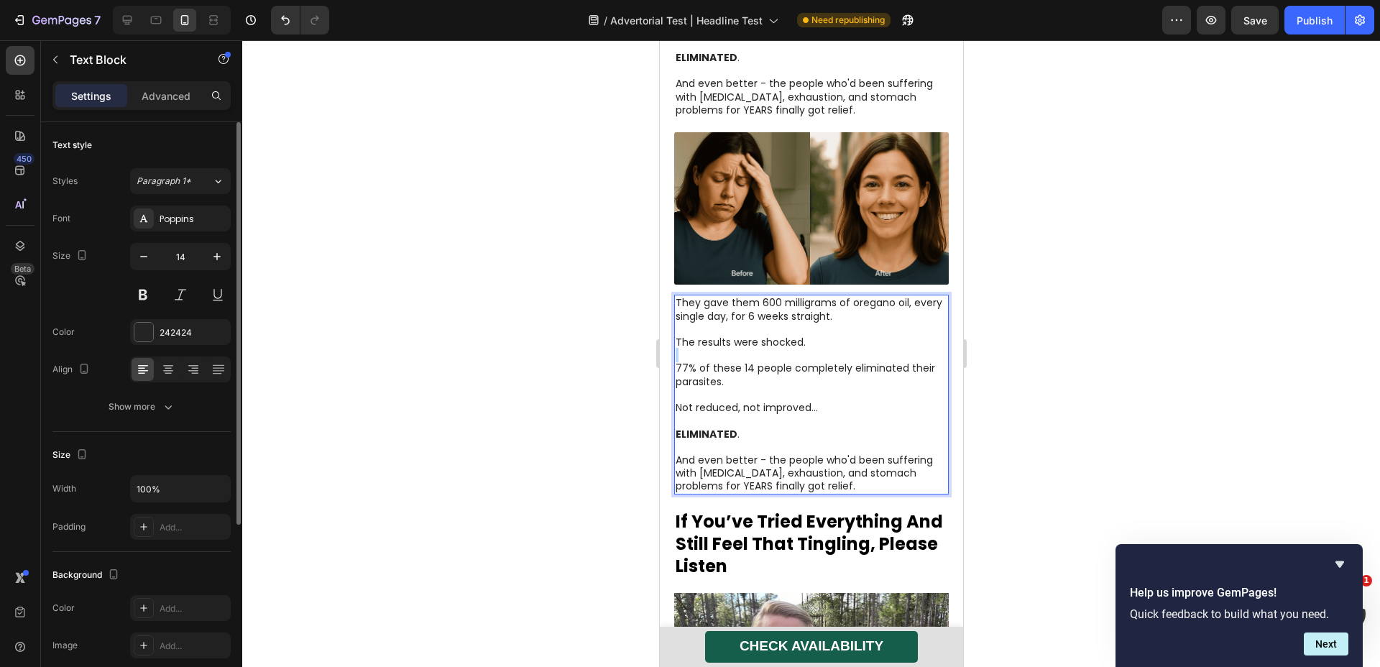
click at [793, 349] on p "Rich Text Editor. Editing area: main" at bounding box center [811, 355] width 272 height 13
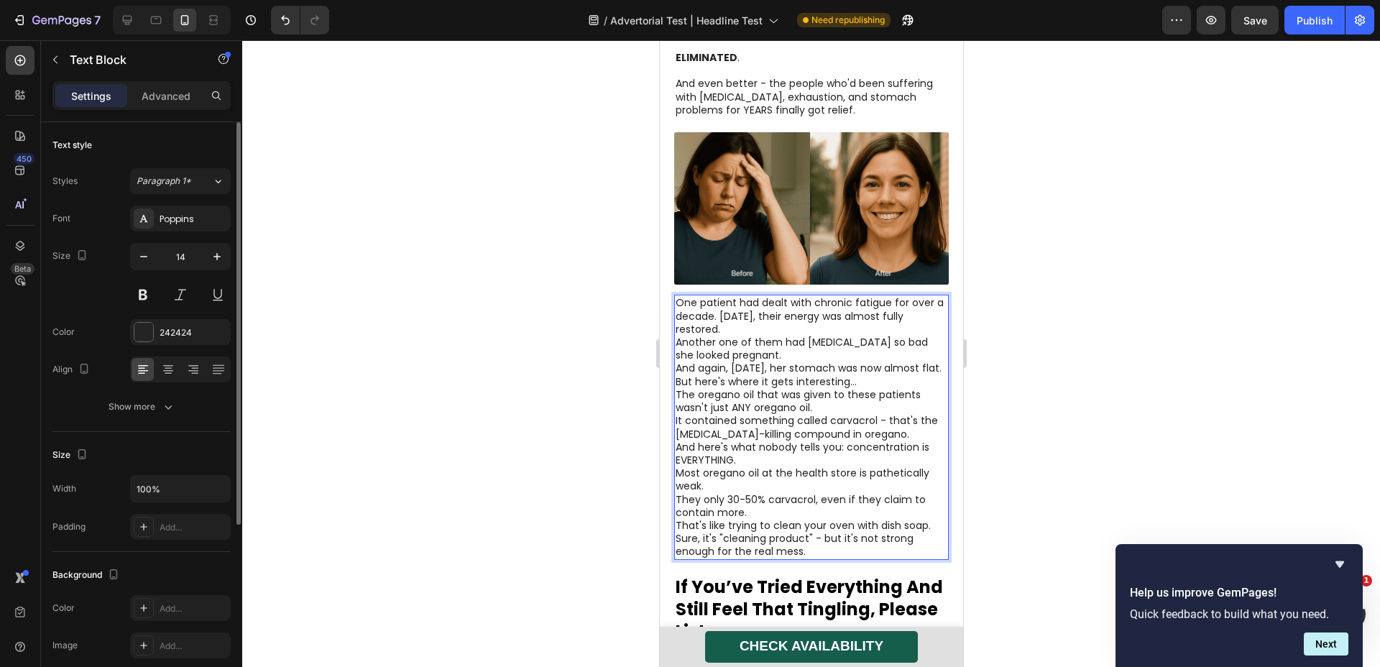
click at [807, 336] on p "Another one of them had [MEDICAL_DATA] so bad she looked pregnant." at bounding box center [811, 349] width 272 height 26
click at [766, 296] on p "One patient had dealt with chronic fatigue for over a decade. [DATE], their ene…" at bounding box center [811, 316] width 272 height 40
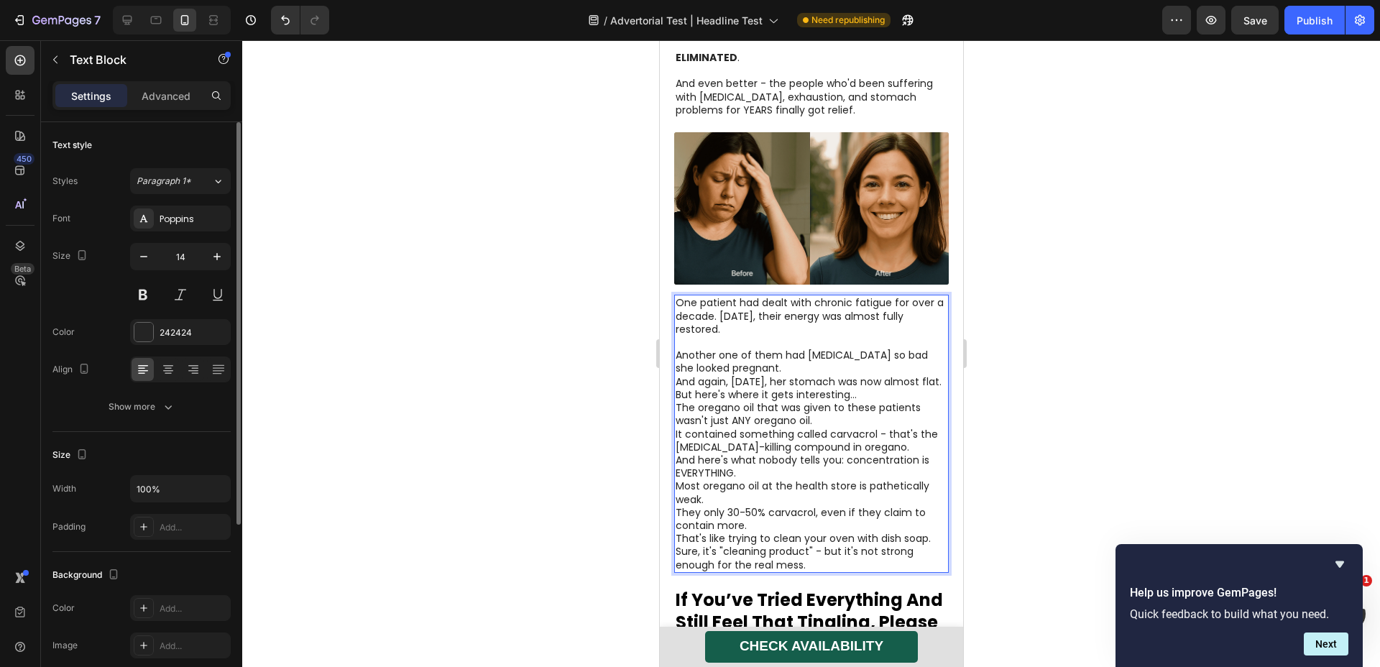
click at [770, 349] on p "Another one of them had [MEDICAL_DATA] so bad she looked pregnant." at bounding box center [811, 362] width 272 height 26
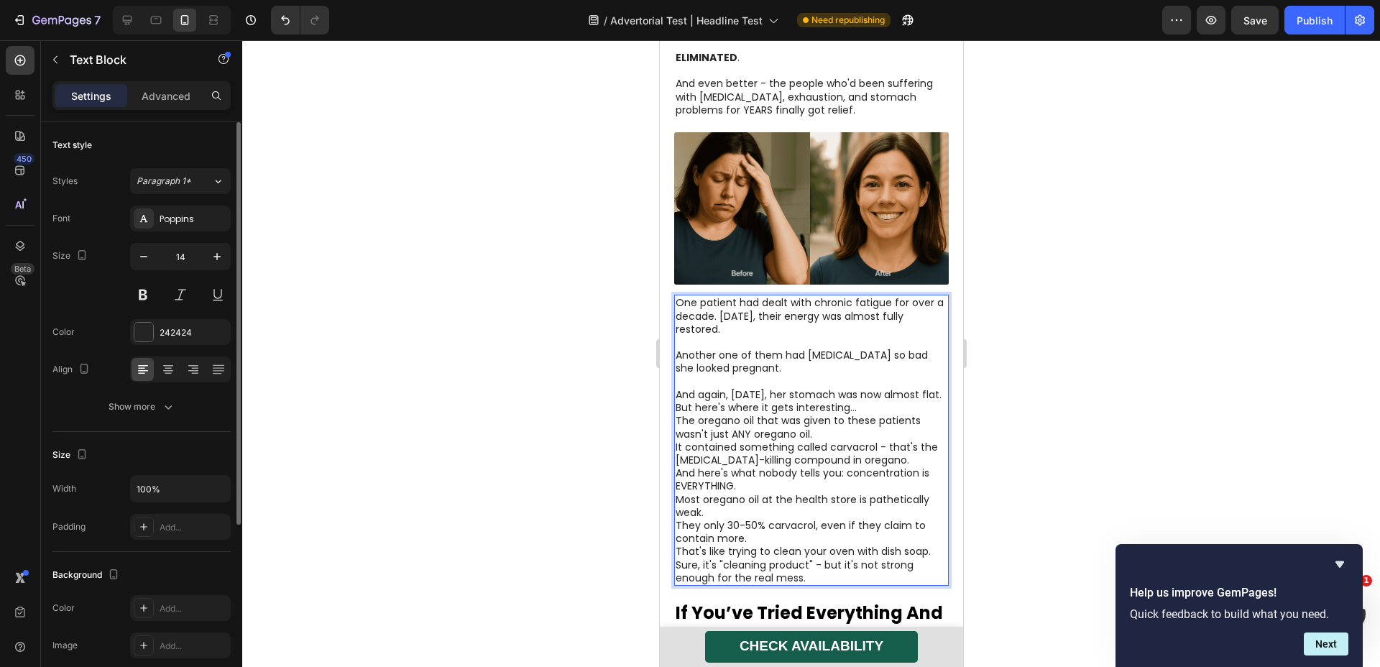
click at [748, 388] on p "And again, [DATE], her stomach was now almost flat." at bounding box center [811, 394] width 272 height 13
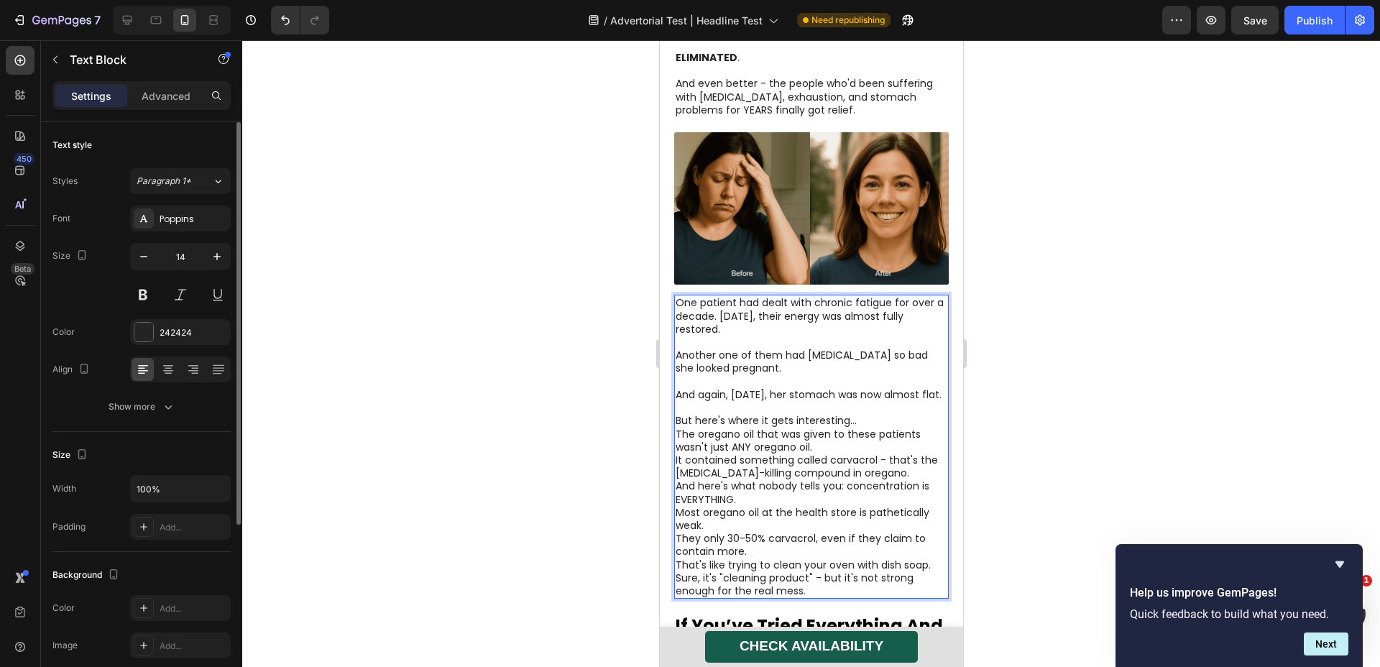
click at [871, 414] on p "But here's where it gets interesting…" at bounding box center [811, 420] width 272 height 13
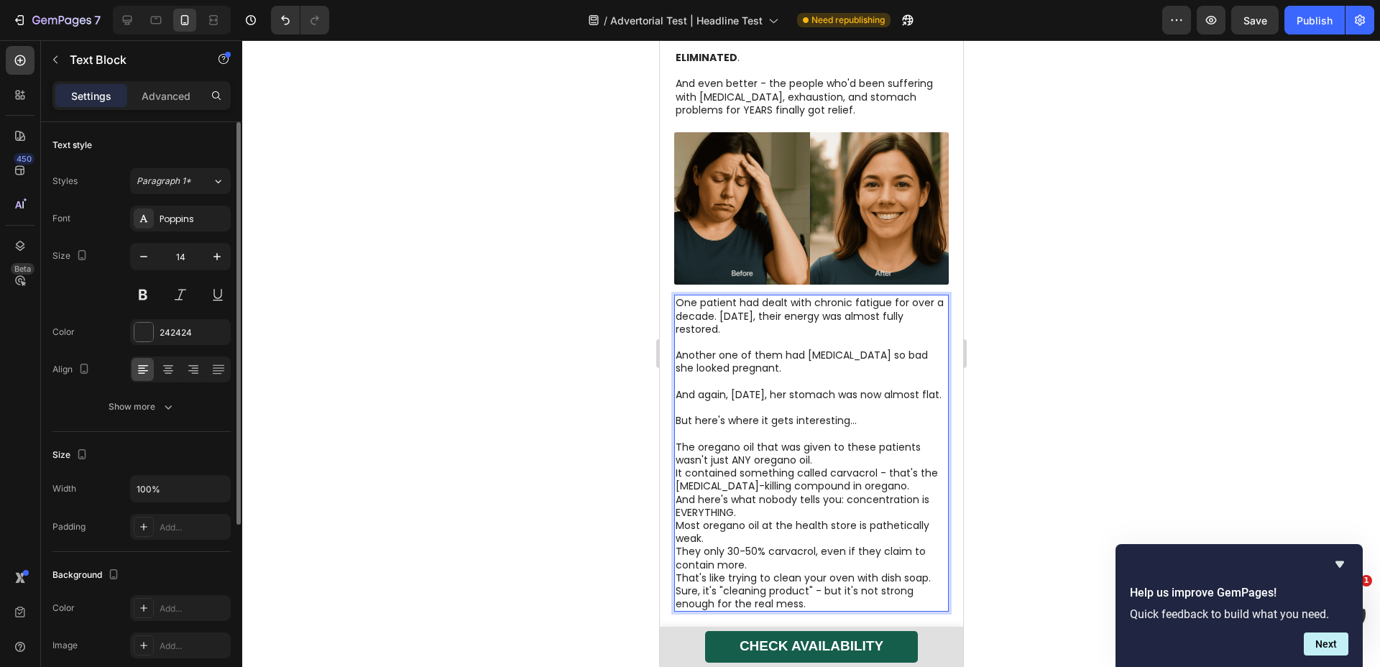
click at [830, 441] on p "The oregano oil that was given to these patients wasn't just ANY oregano oil." at bounding box center [811, 454] width 272 height 26
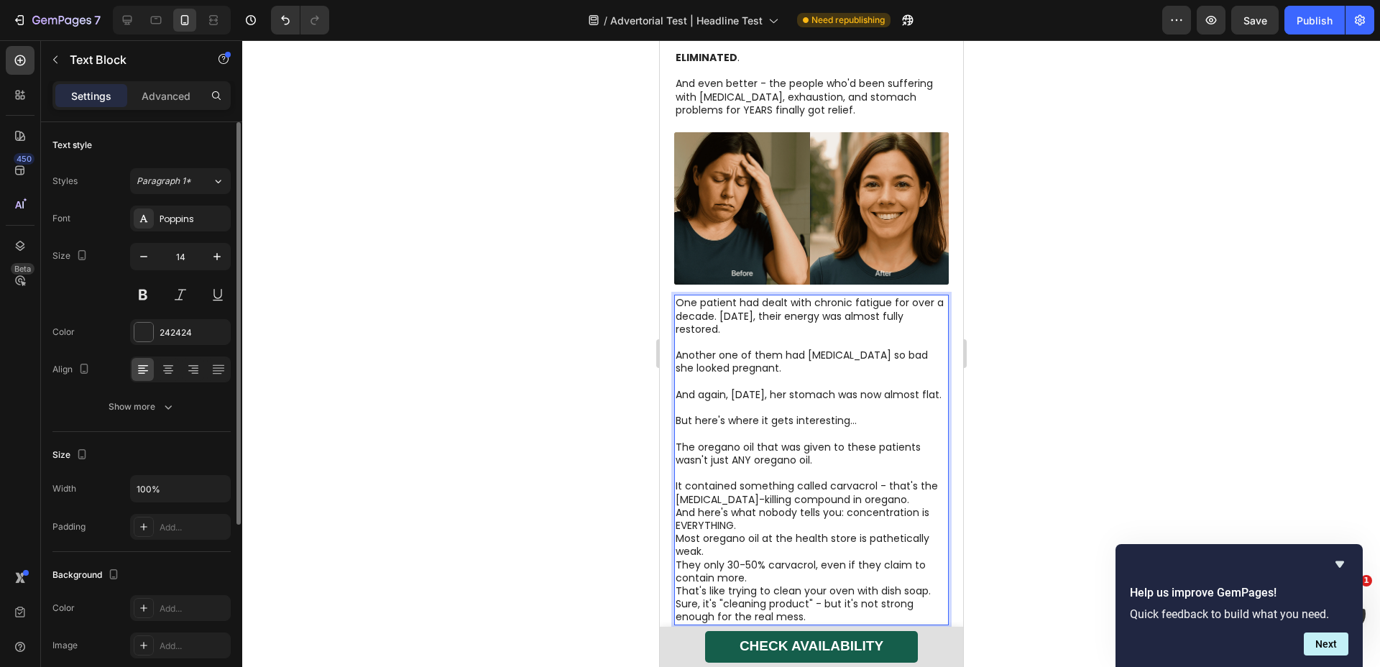
click at [878, 480] on p "It contained something called carvacrol - that's the [MEDICAL_DATA]-killing com…" at bounding box center [811, 493] width 272 height 26
click at [805, 519] on p "And here's what nobody tells you: concentration is EVERYTHING." at bounding box center [811, 532] width 272 height 26
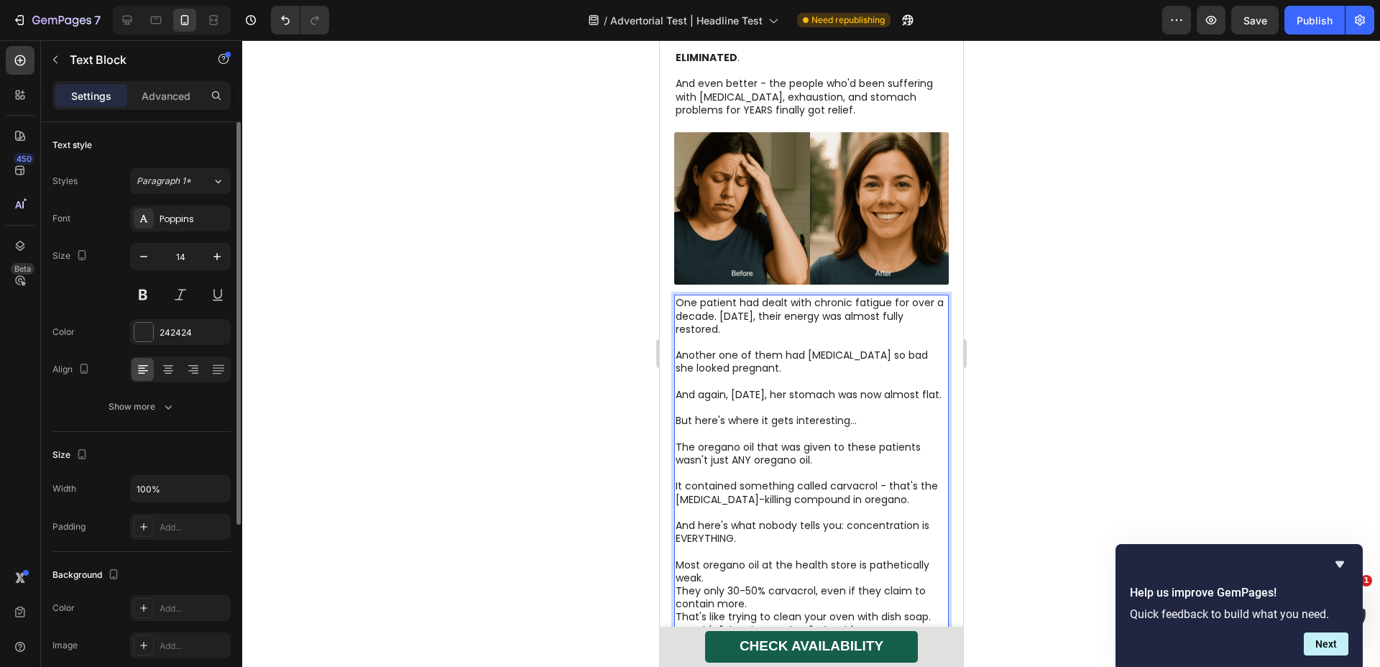
click at [745, 559] on p "Most oregano oil at the health store is pathetically weak." at bounding box center [811, 572] width 272 height 26
click at [751, 597] on p "They only 30-50% carvacrol, even if they claim to contain more." at bounding box center [811, 610] width 272 height 26
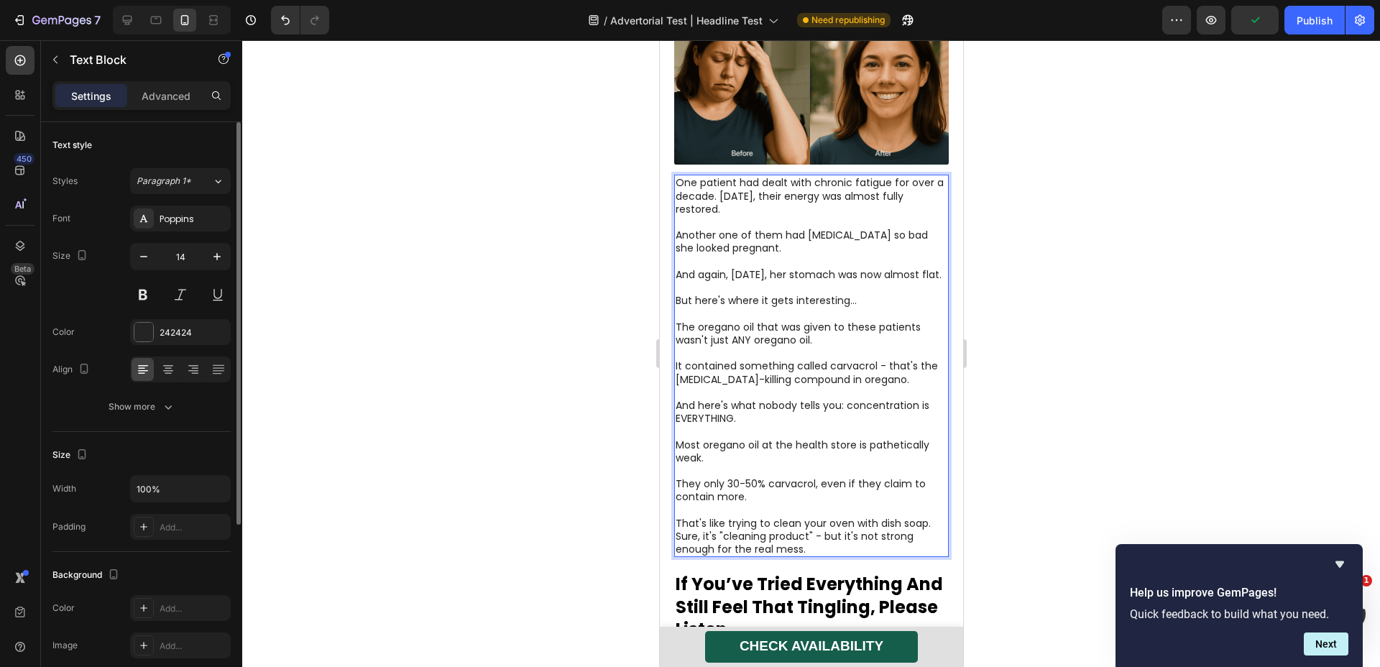
click at [933, 517] on p "That's like trying to clean your oven with dish soap. Sure, it's "cleaning prod…" at bounding box center [811, 537] width 272 height 40
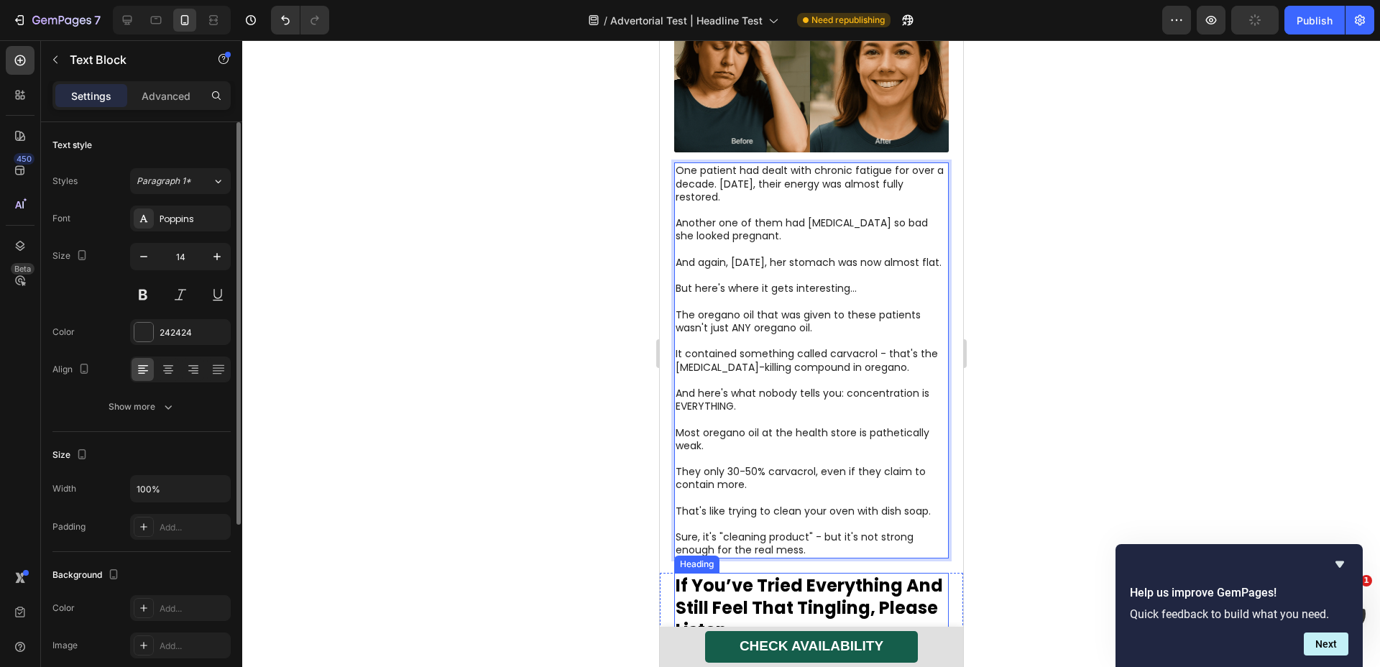
scroll to position [4845, 0]
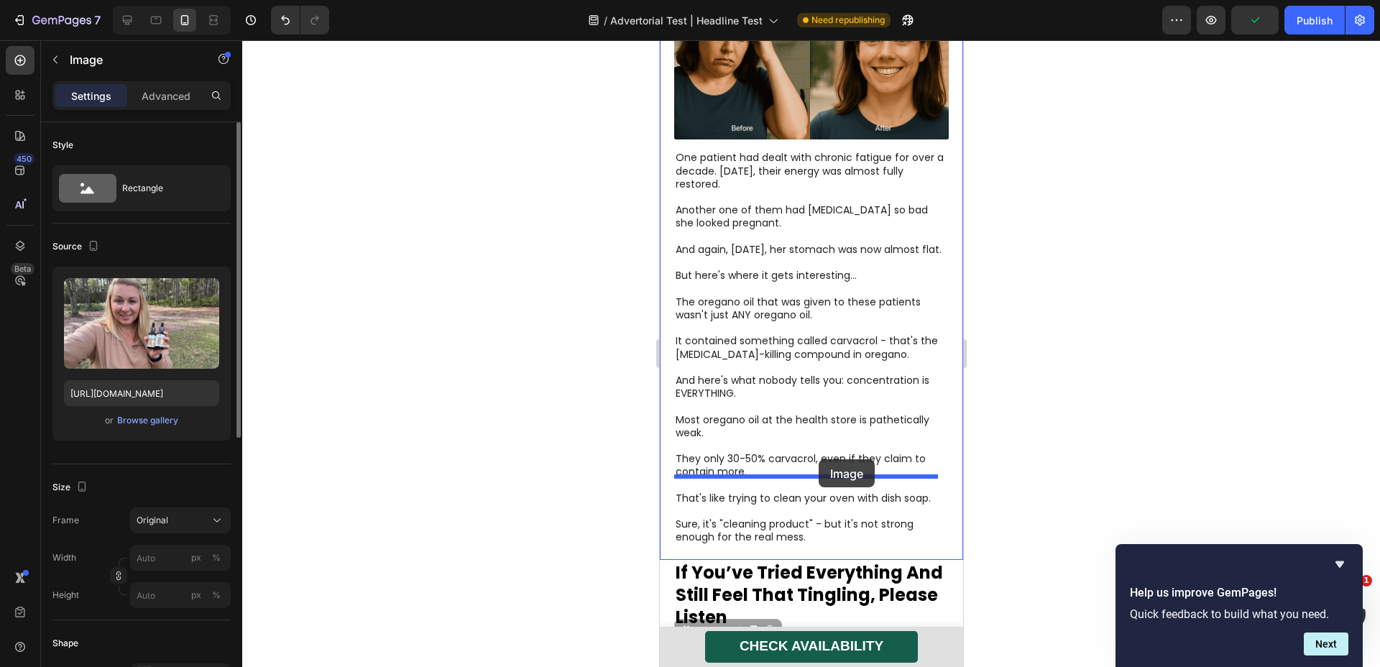
drag, startPoint x: 812, startPoint y: 592, endPoint x: 818, endPoint y: 459, distance: 132.5
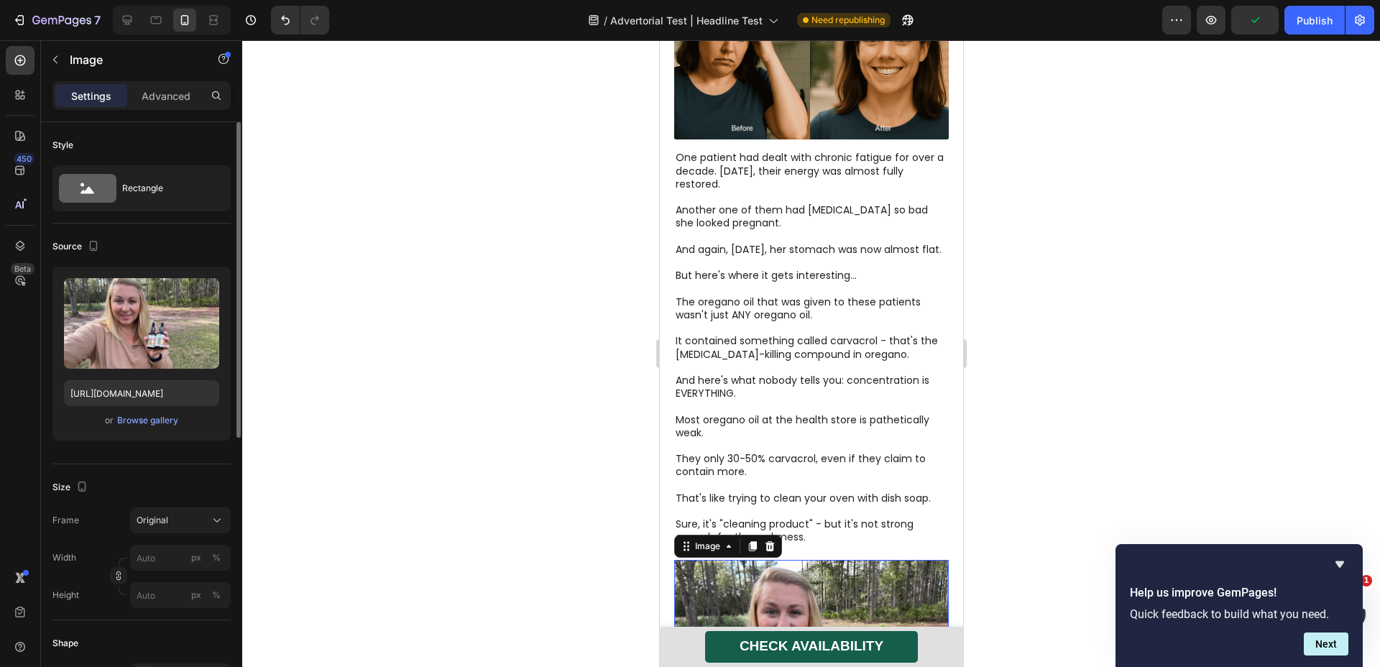
scroll to position [5086, 0]
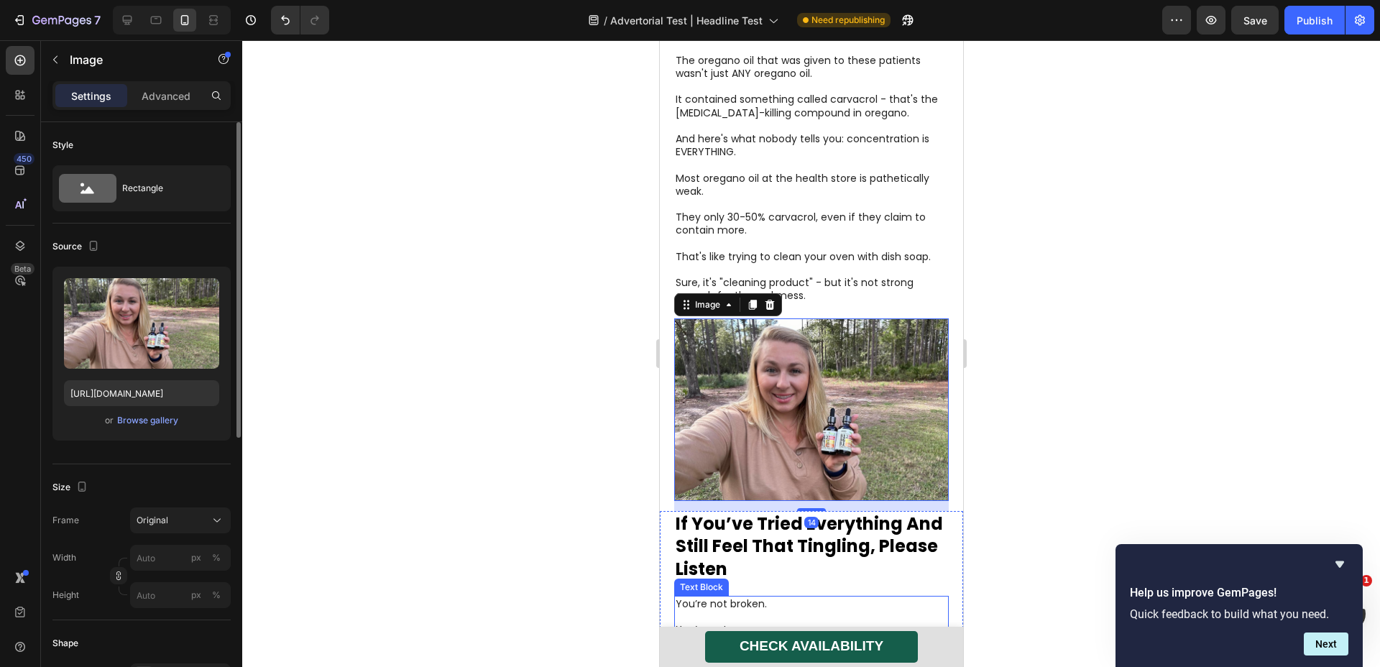
click at [797, 649] on span "And you don’t have to live in fear of it getting worse." at bounding box center [806, 656] width 263 height 14
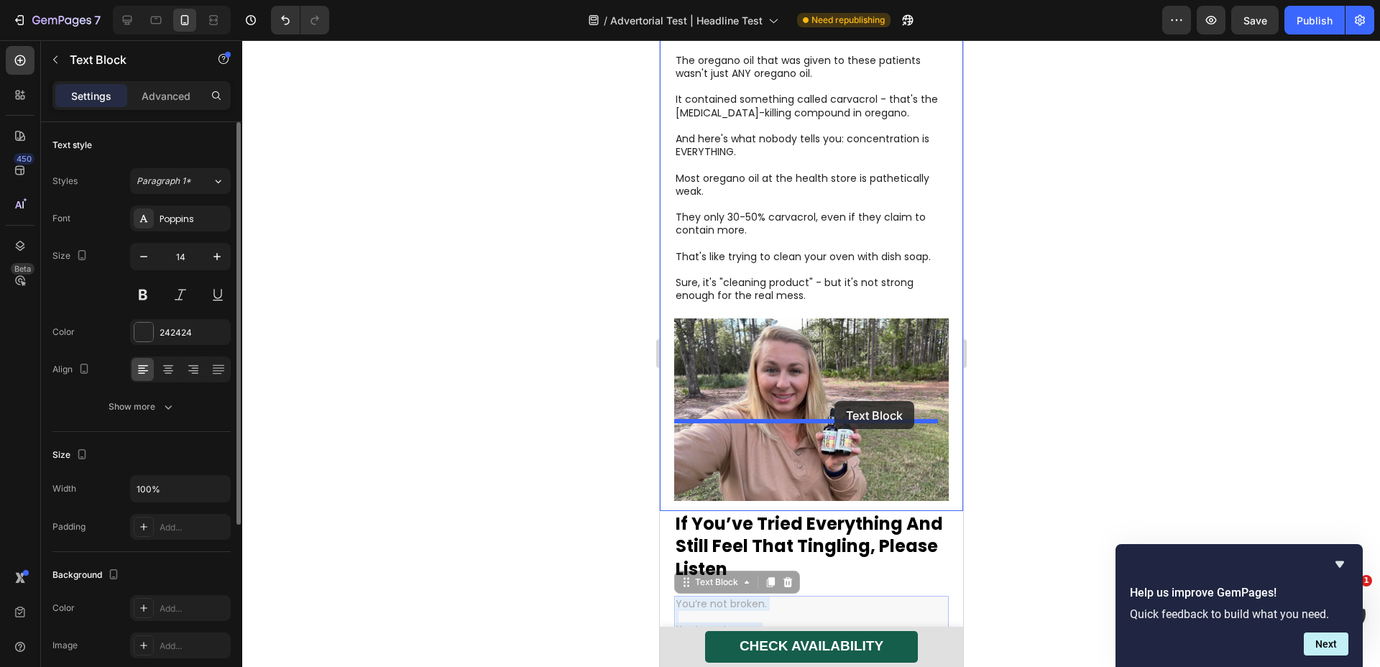
drag, startPoint x: 797, startPoint y: 566, endPoint x: 834, endPoint y: 401, distance: 168.7
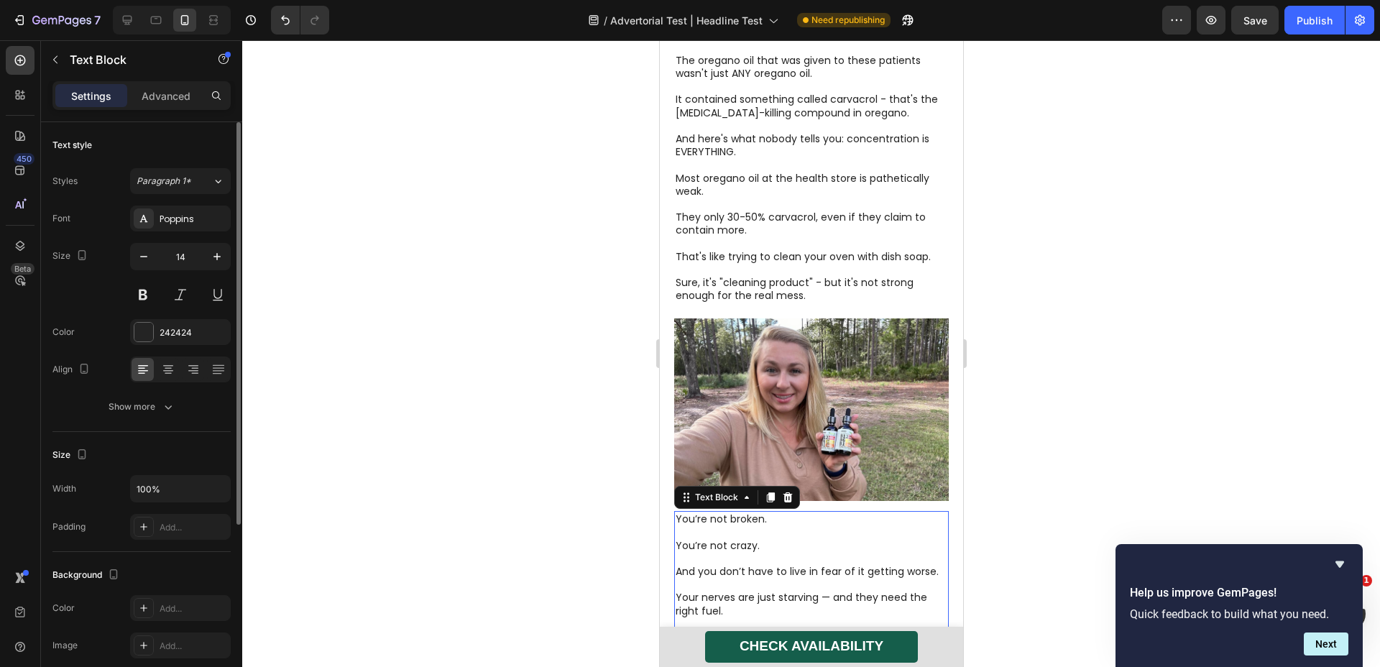
click at [825, 552] on p "And you don’t have to live in fear of it getting worse." at bounding box center [811, 565] width 272 height 26
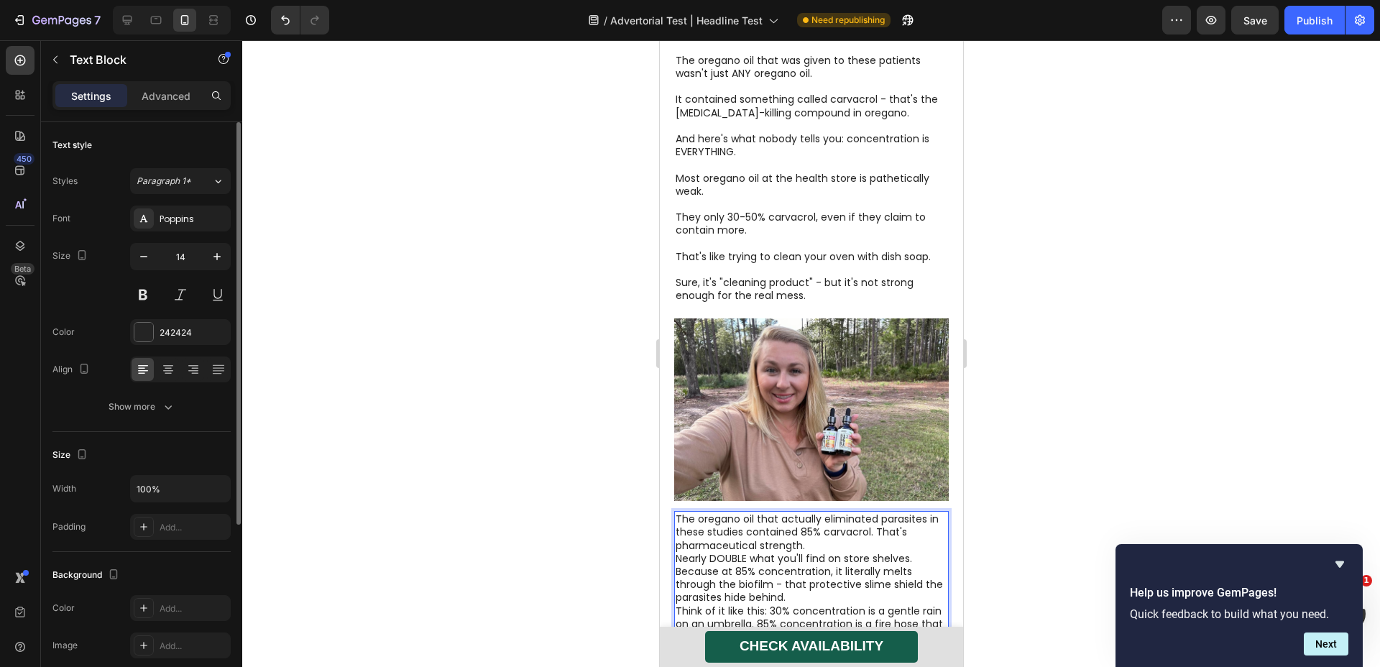
click at [885, 513] on p "The oregano oil that actually eliminated parasites in these studies contained 8…" at bounding box center [811, 533] width 272 height 40
click at [880, 565] on p "Nearly DOUBLE what you'll find on store shelves." at bounding box center [811, 571] width 272 height 13
click at [870, 552] on p "That's pharmaceutical strength." at bounding box center [811, 558] width 272 height 13
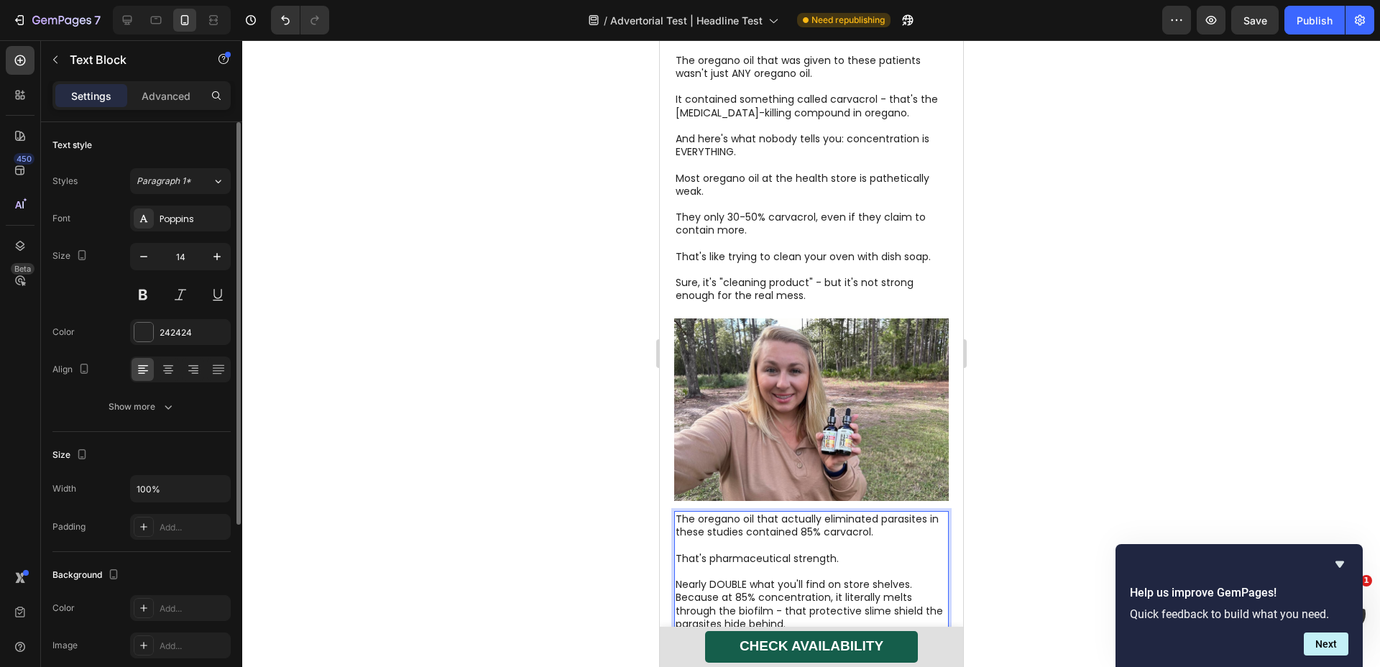
click at [924, 578] on p "Nearly DOUBLE what you'll find on store shelves." at bounding box center [811, 584] width 272 height 13
click at [864, 605] on p "Because at 85% concentration, it literally melts through the biofilm - that pro…" at bounding box center [811, 625] width 272 height 40
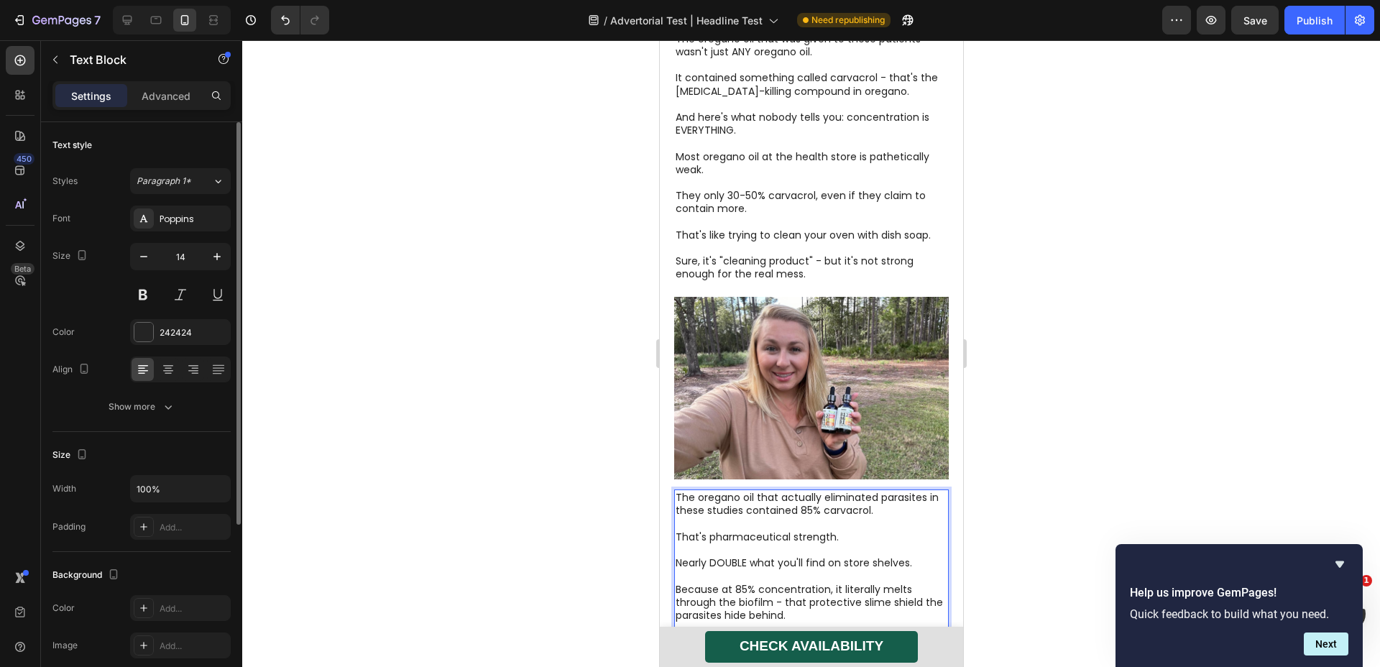
scroll to position [5134, 0]
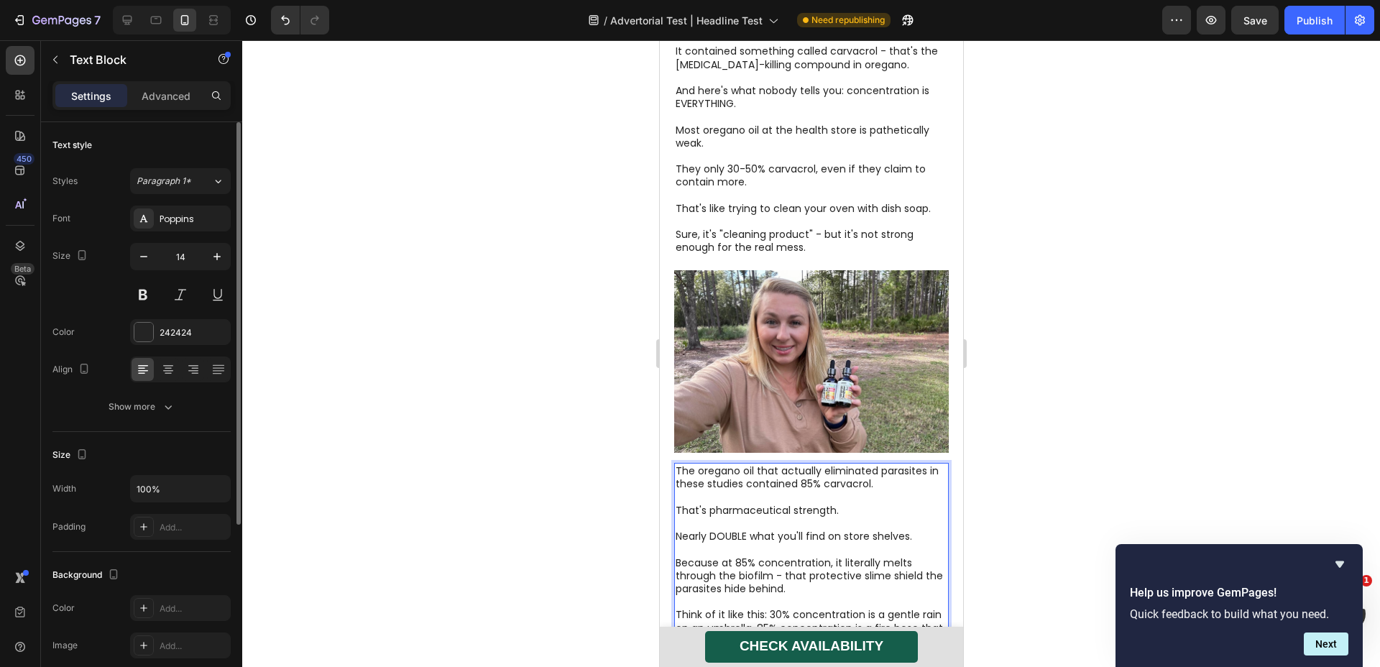
click at [780, 608] on p "Think of it like this: 30% concentration is a gentle rain on an umbrella. 85% c…" at bounding box center [811, 634] width 272 height 52
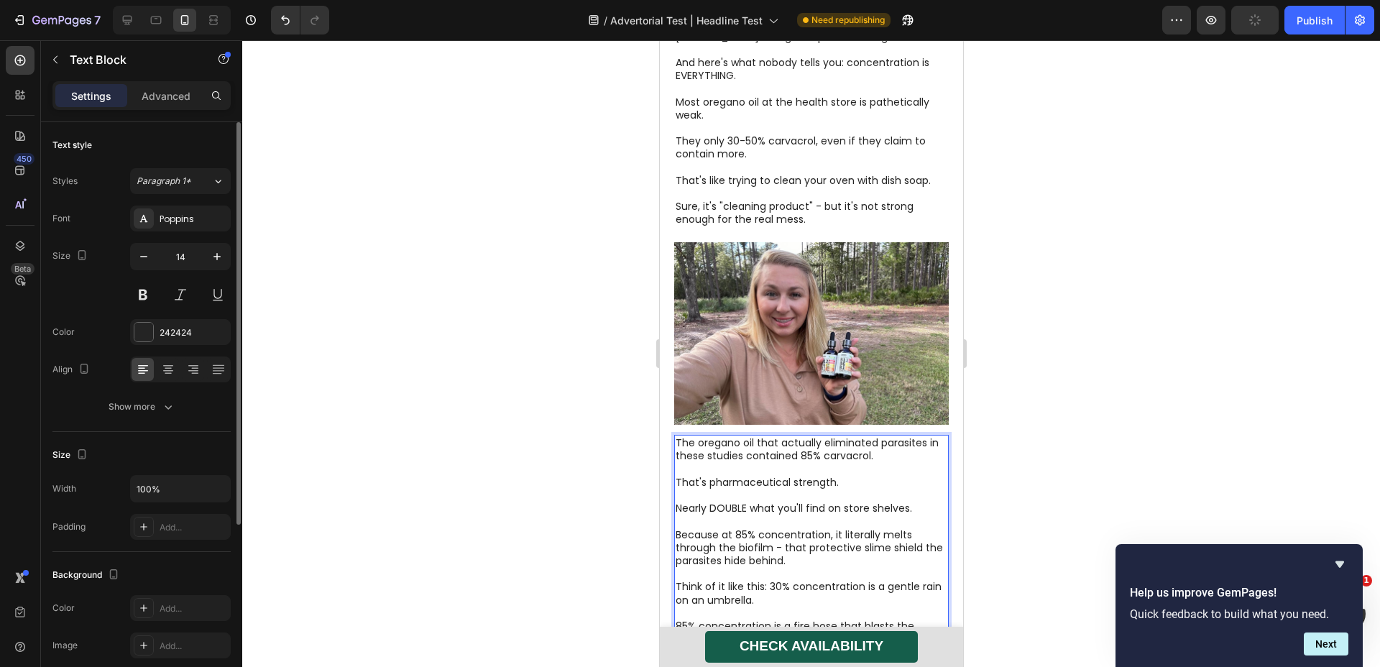
scroll to position [5235, 0]
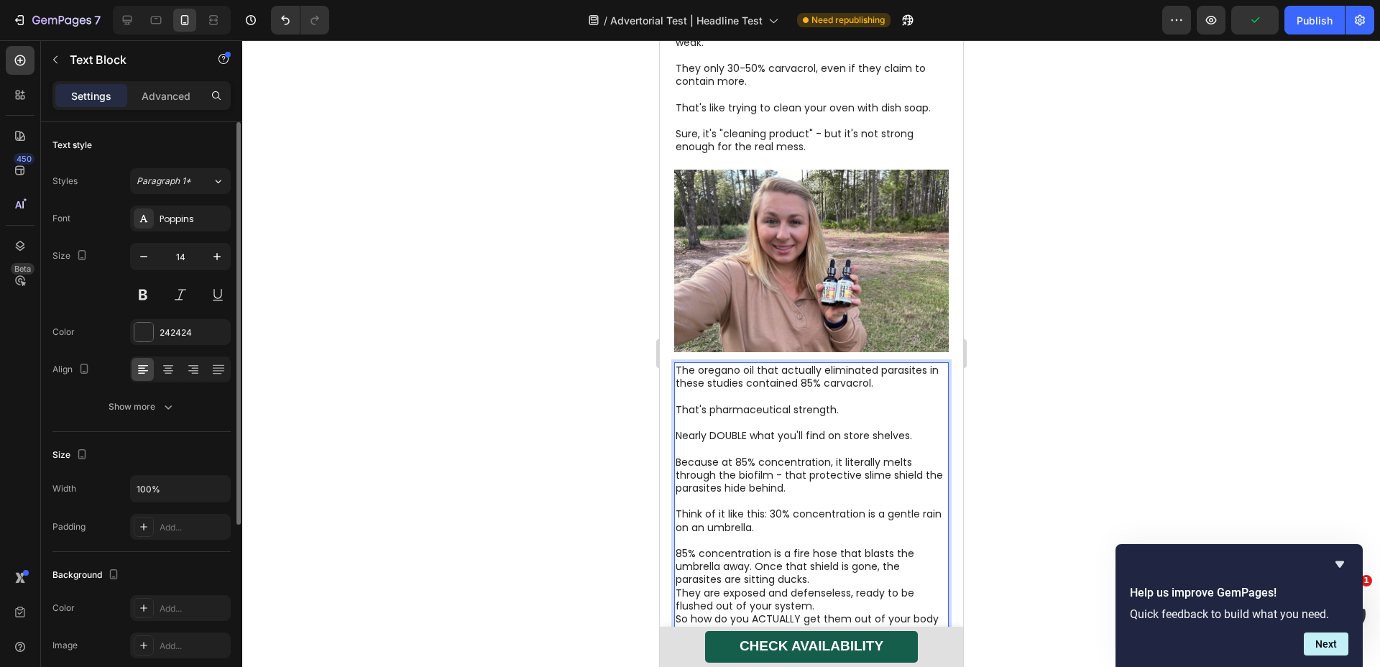
click at [754, 547] on p "85% concentration is a fire hose that blasts the umbrella away. Once that shiel…" at bounding box center [811, 567] width 272 height 40
click at [764, 587] on p "Once that shield is gone, the parasites are sitting ducks." at bounding box center [811, 600] width 272 height 26
click at [830, 626] on p "They are exposed and defenseless, ready to be flushed out of your system." at bounding box center [811, 639] width 272 height 26
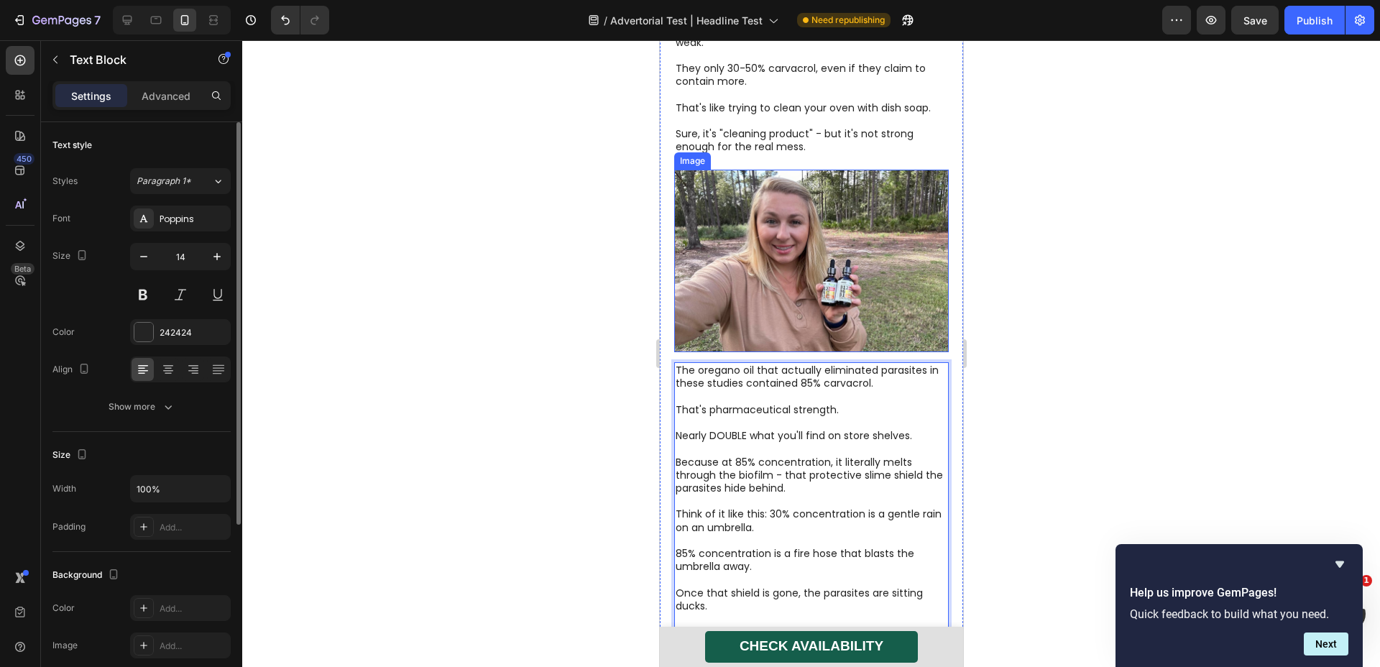
click at [823, 217] on img at bounding box center [811, 261] width 275 height 183
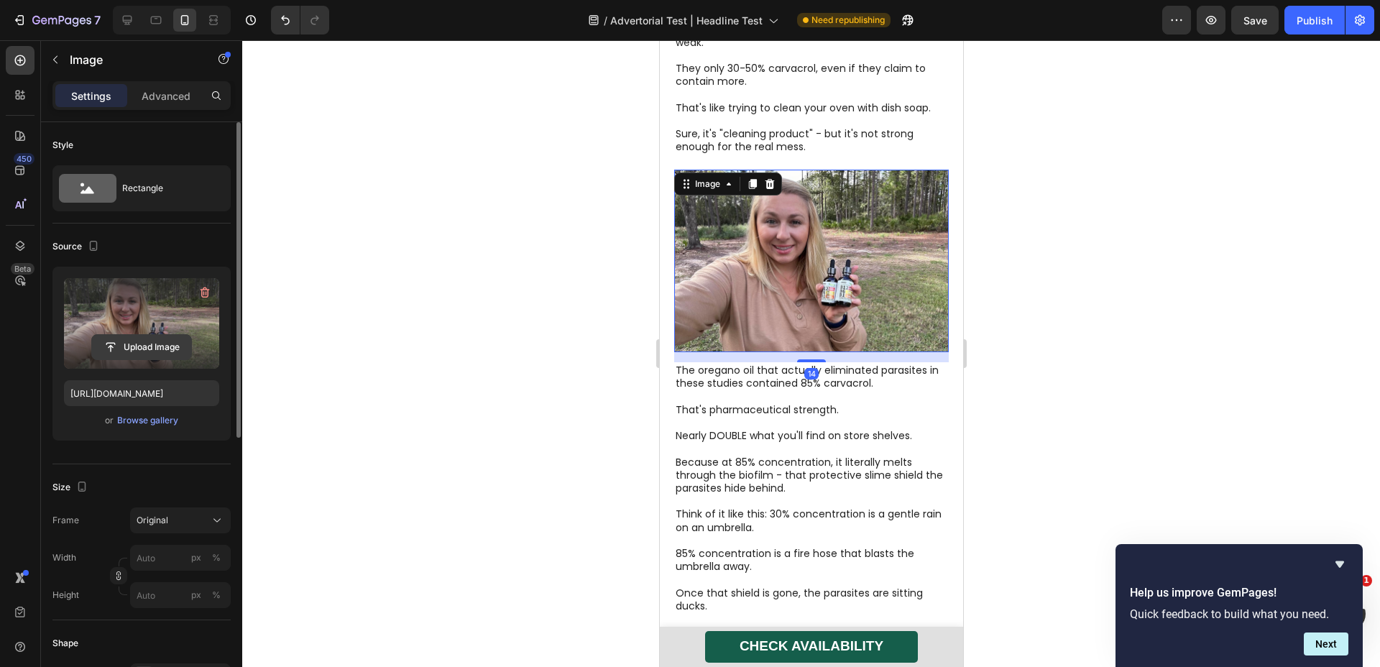
click at [176, 347] on input "file" at bounding box center [141, 347] width 99 height 24
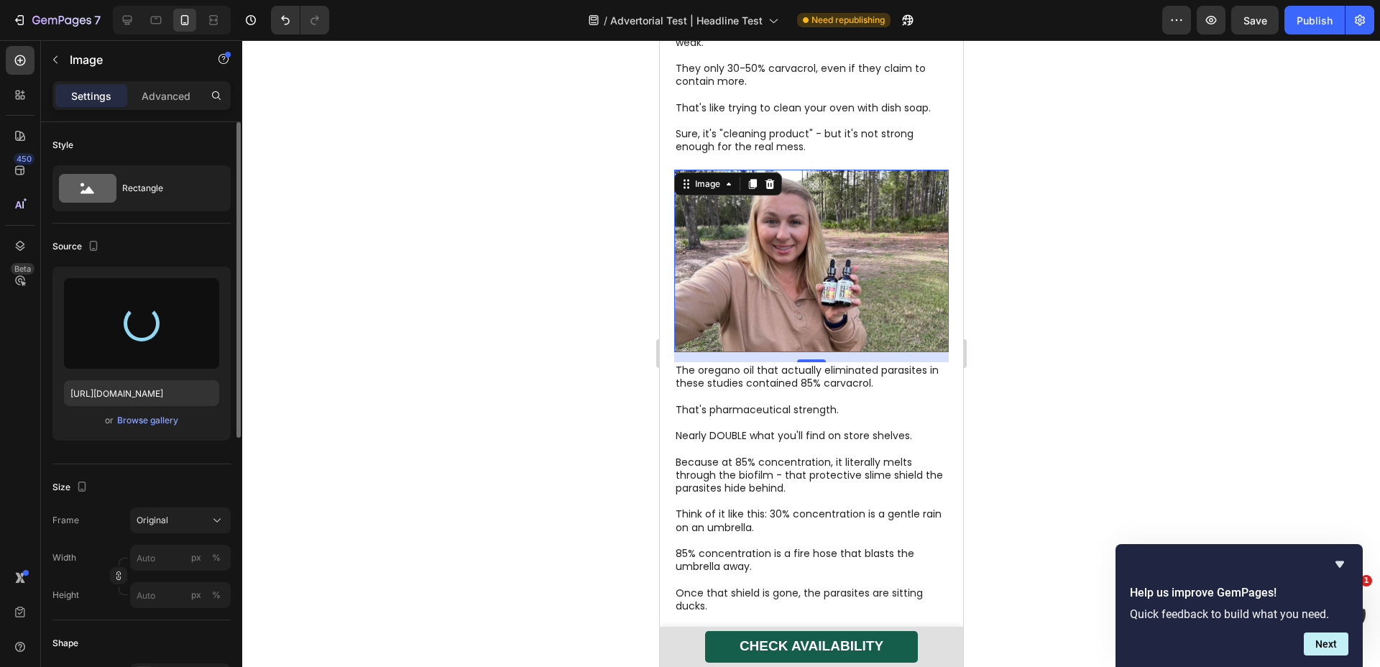
type input "[URL][DOMAIN_NAME]"
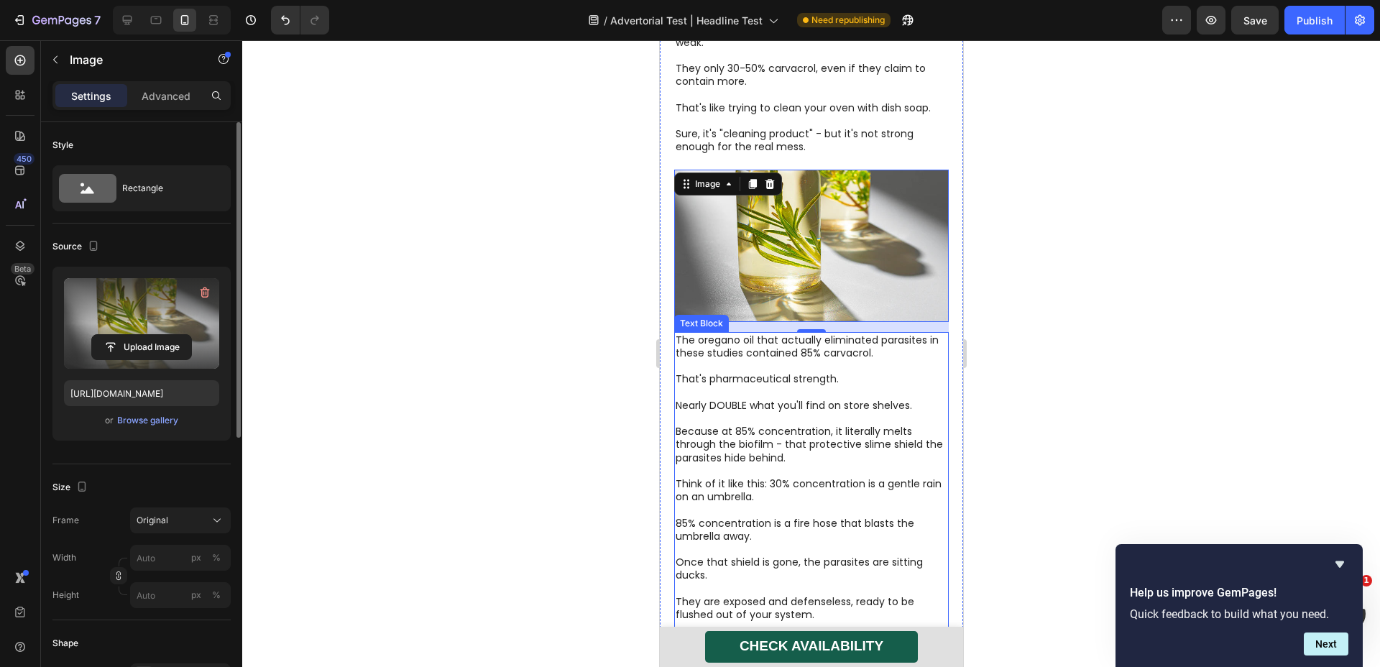
scroll to position [5518, 0]
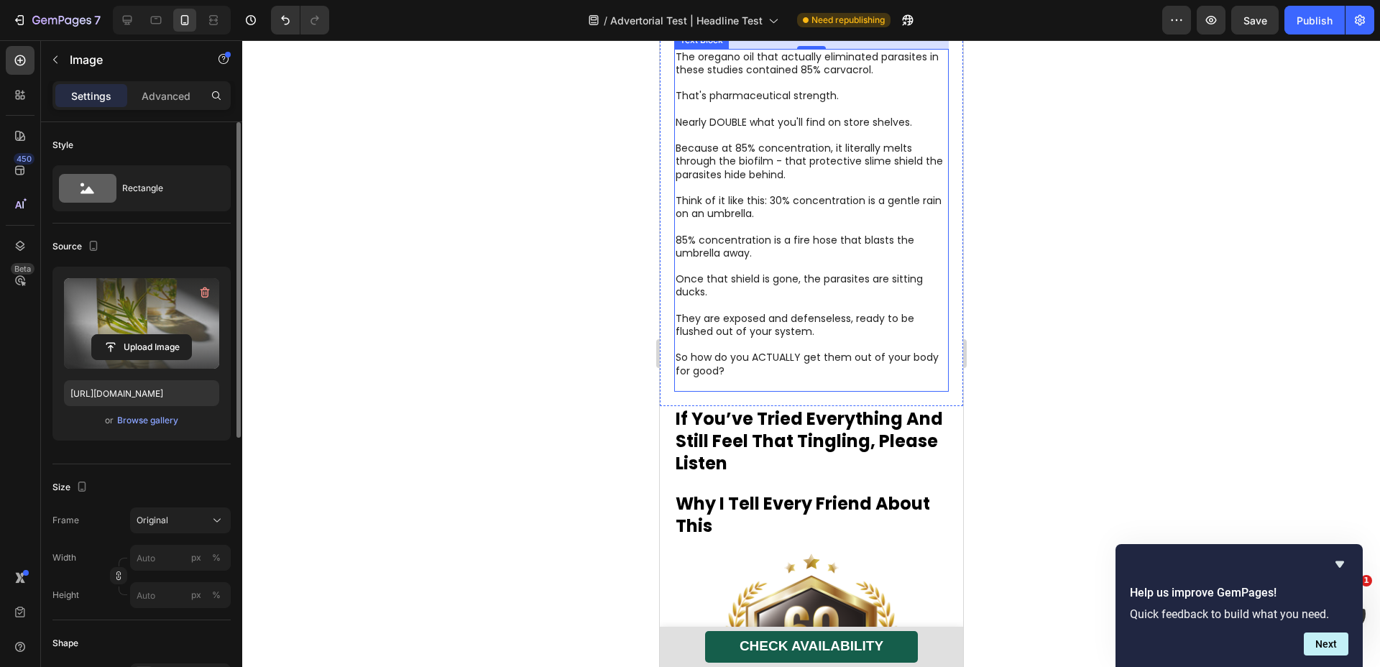
click at [785, 407] on strong "If You’ve Tried Everything And Still Feel That Tingling, Please Listen" at bounding box center [808, 441] width 267 height 68
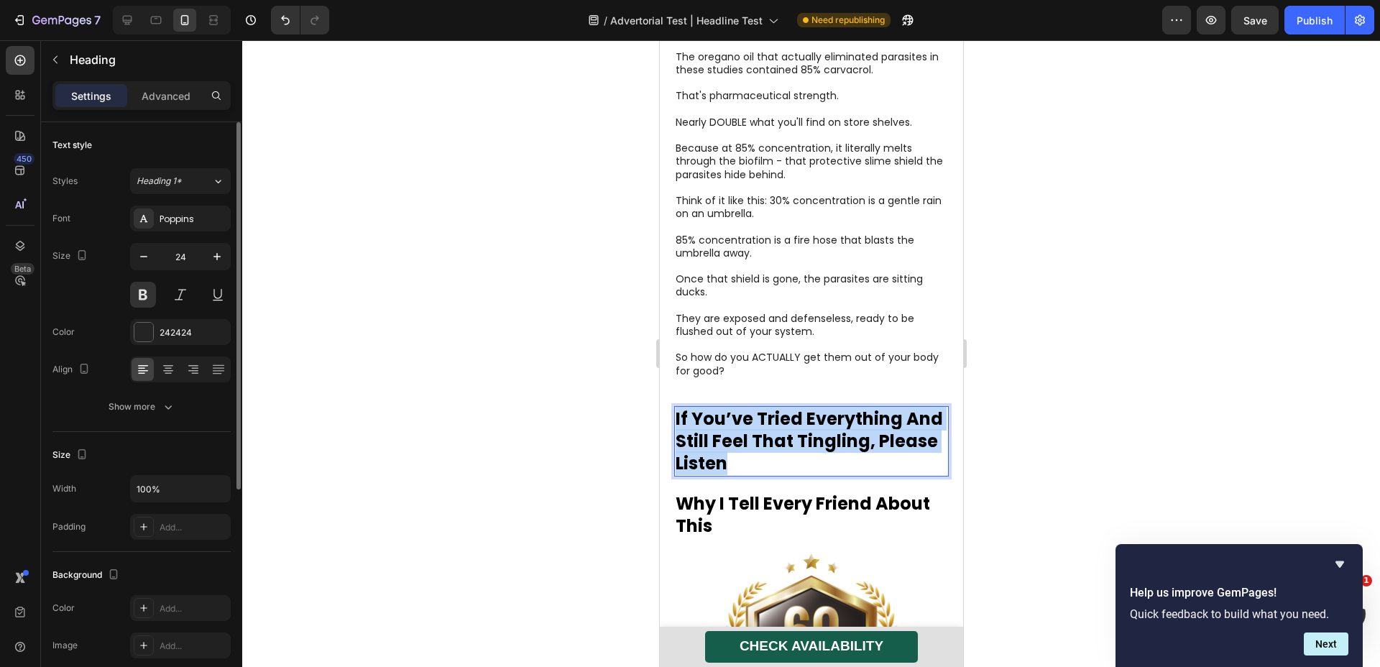
click at [785, 407] on strong "If You’ve Tried Everything And Still Feel That Tingling, Please Listen" at bounding box center [808, 441] width 267 height 68
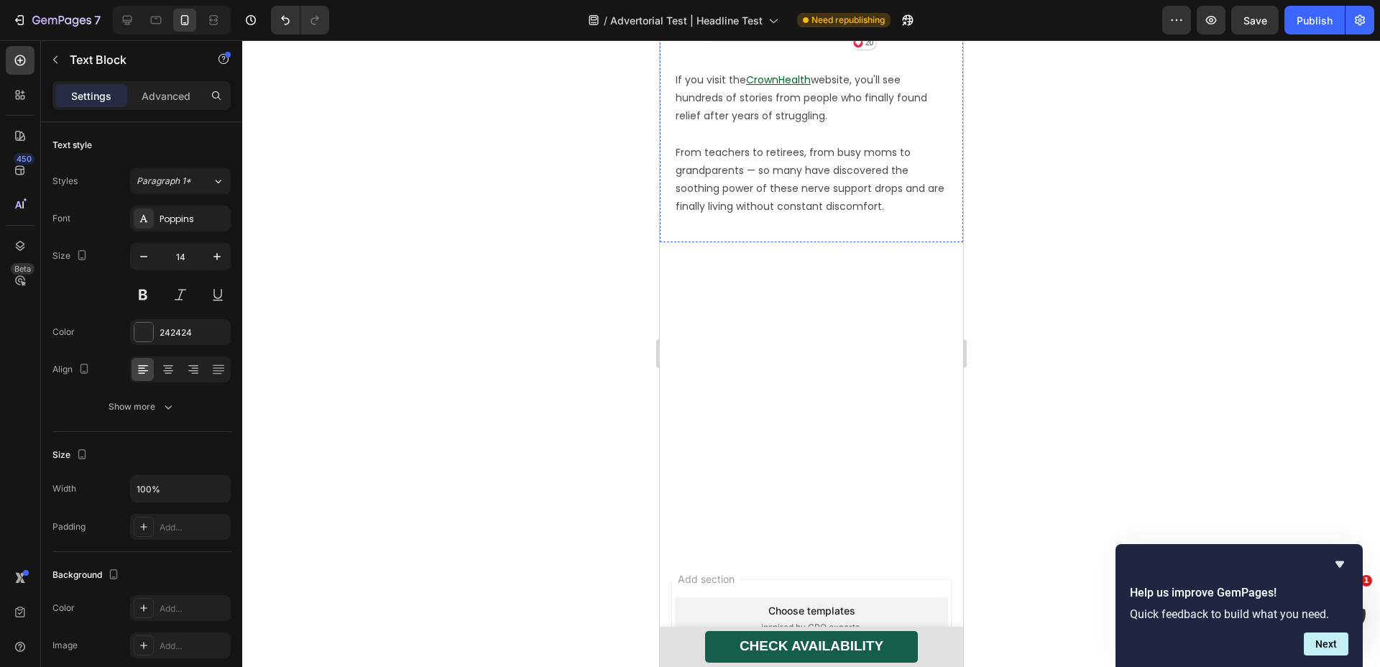
scroll to position [5643, 0]
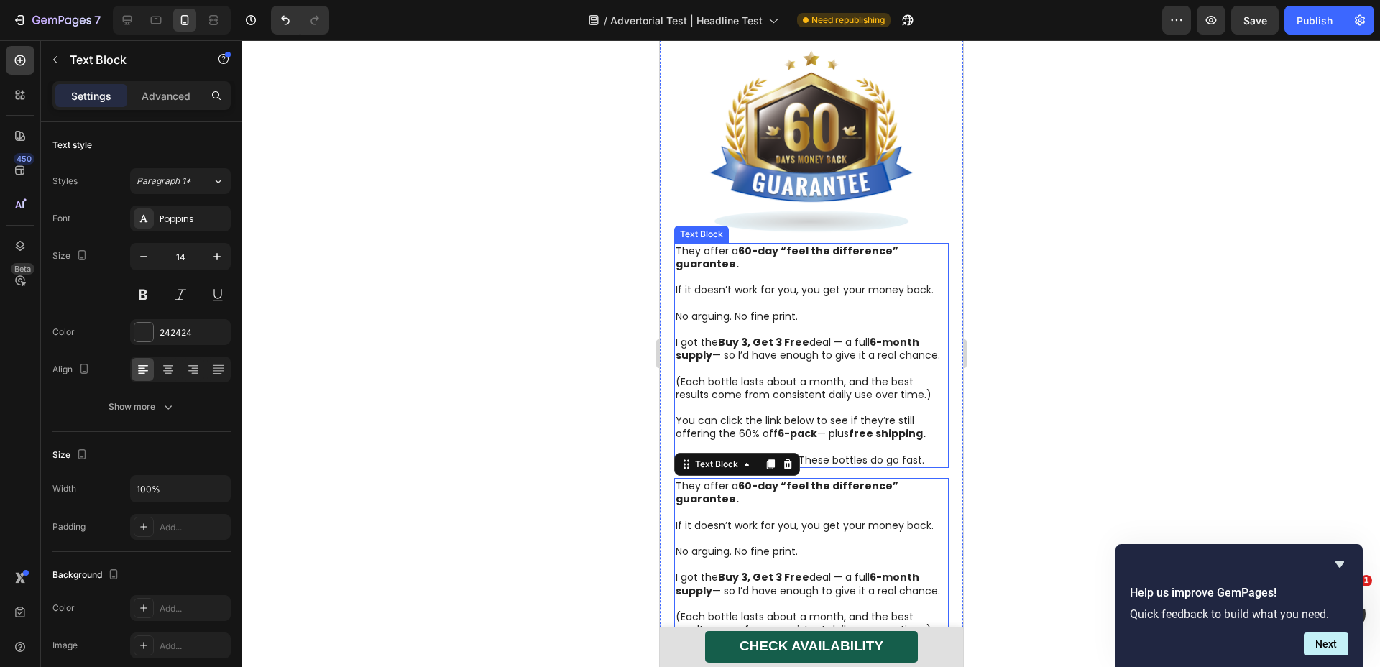
scroll to position [5734, 0]
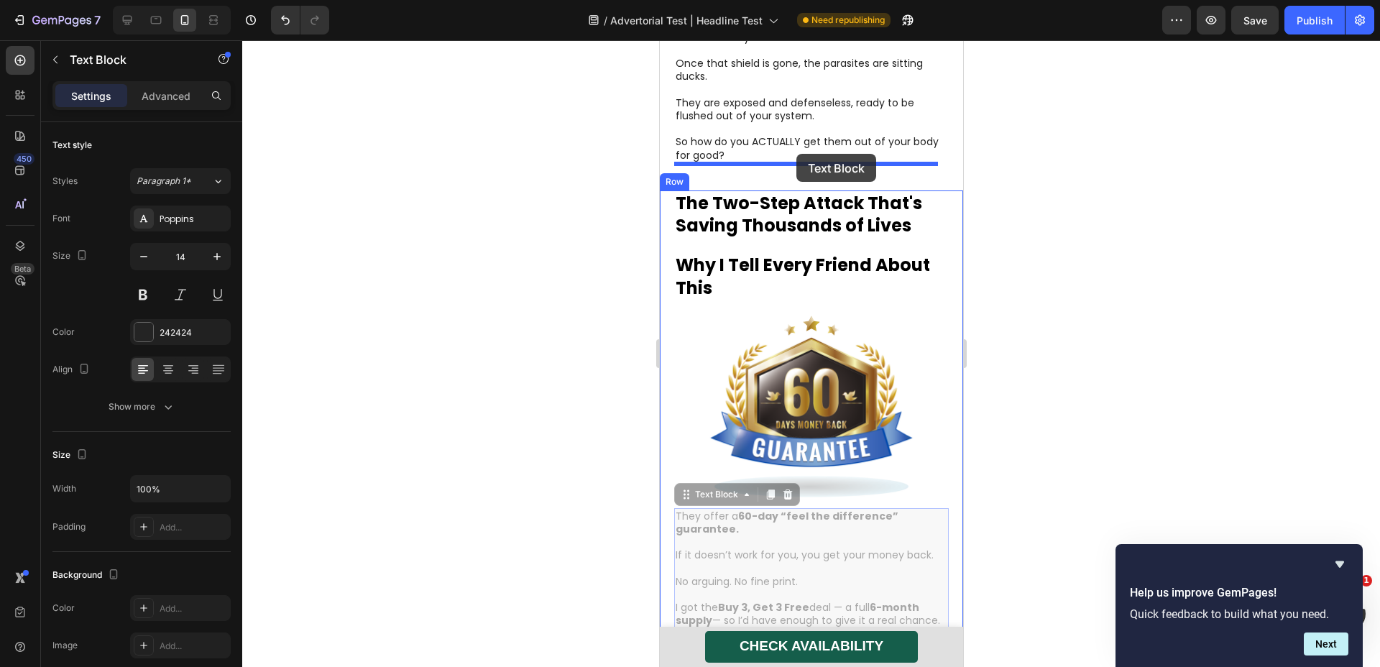
drag, startPoint x: 797, startPoint y: 448, endPoint x: 796, endPoint y: 154, distance: 294.1
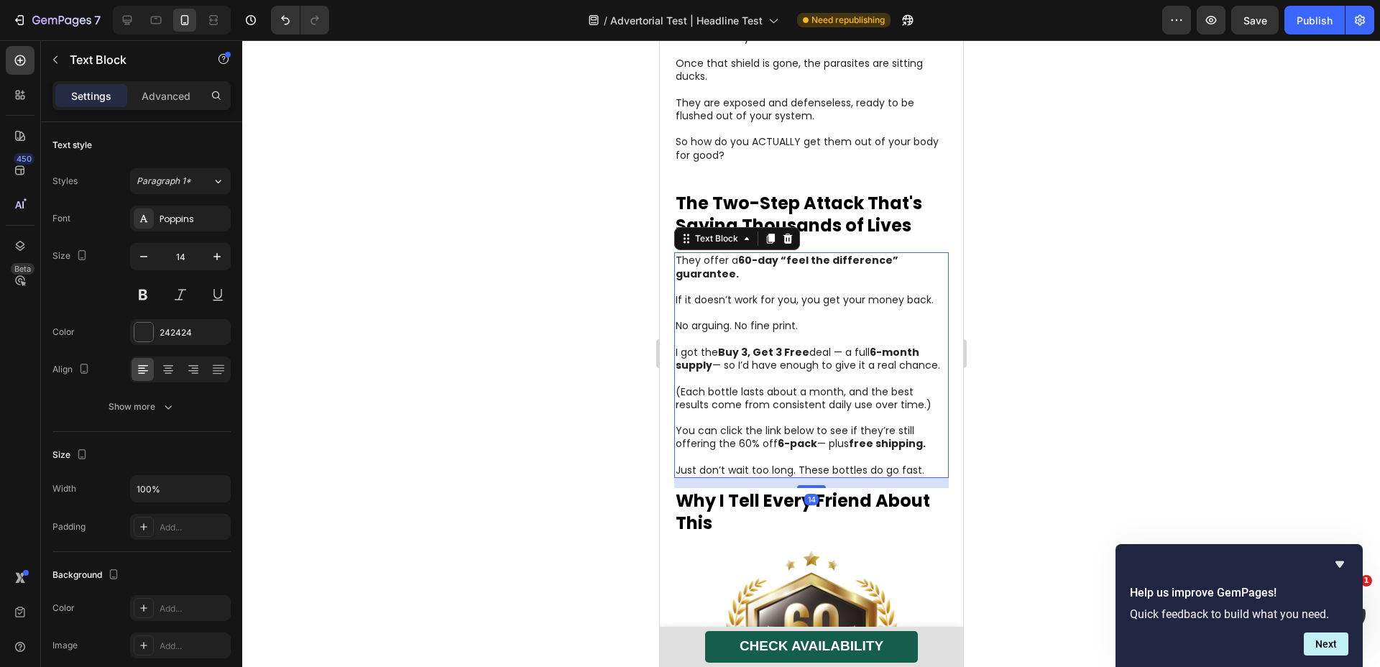
click at [787, 254] on p "They offer a 60-day “feel the difference” guarantee." at bounding box center [811, 267] width 272 height 26
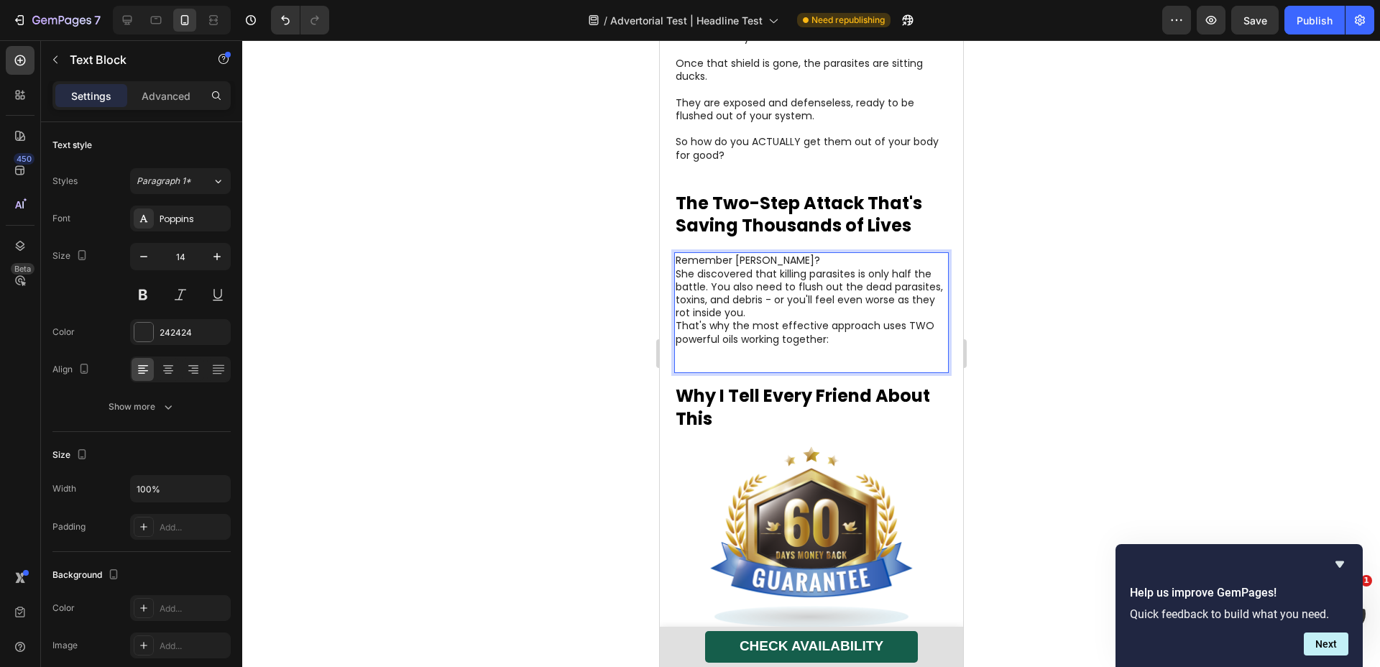
click at [794, 254] on p "Remember [PERSON_NAME]?" at bounding box center [811, 260] width 272 height 13
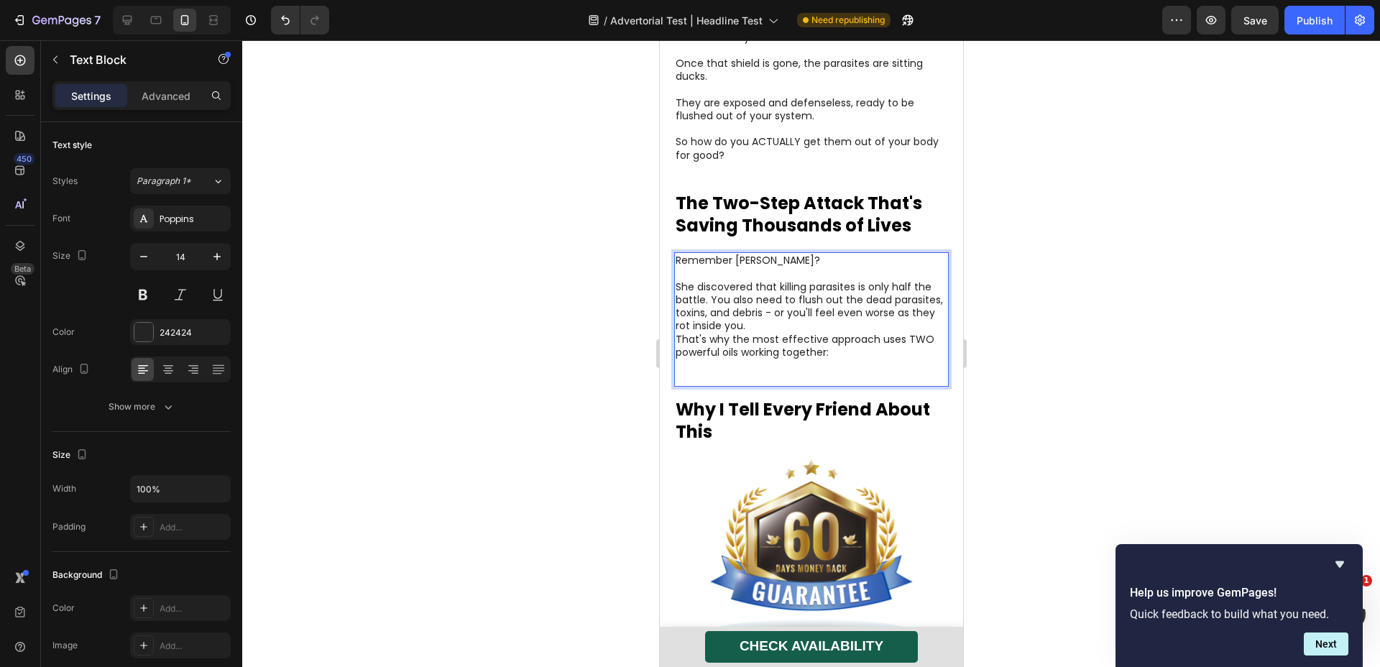
click at [708, 280] on p "She discovered that killing parasites is only half the battle. You also need to…" at bounding box center [811, 306] width 272 height 52
click at [712, 280] on p "She discovered that killing parasites is only half the battle. You also need to…" at bounding box center [811, 306] width 272 height 52
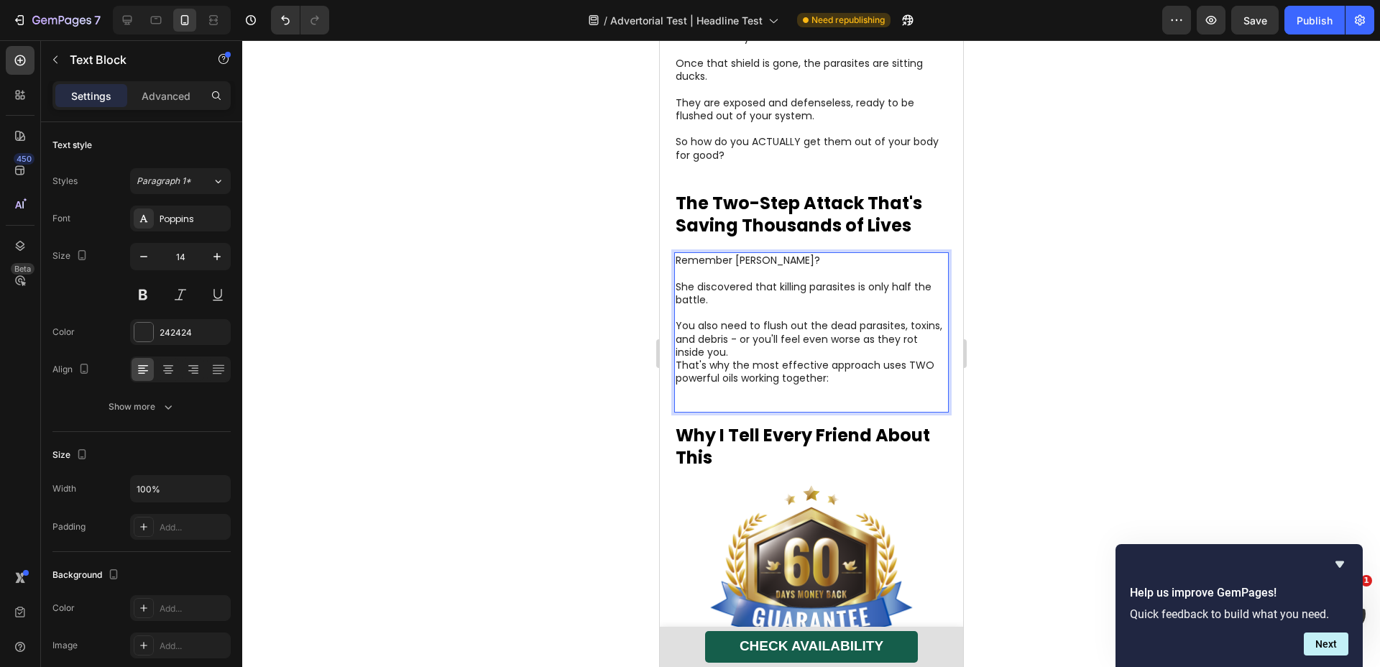
click at [779, 319] on p "You also need to flush out the dead parasites, toxins, and debris - or you'll f…" at bounding box center [811, 339] width 272 height 40
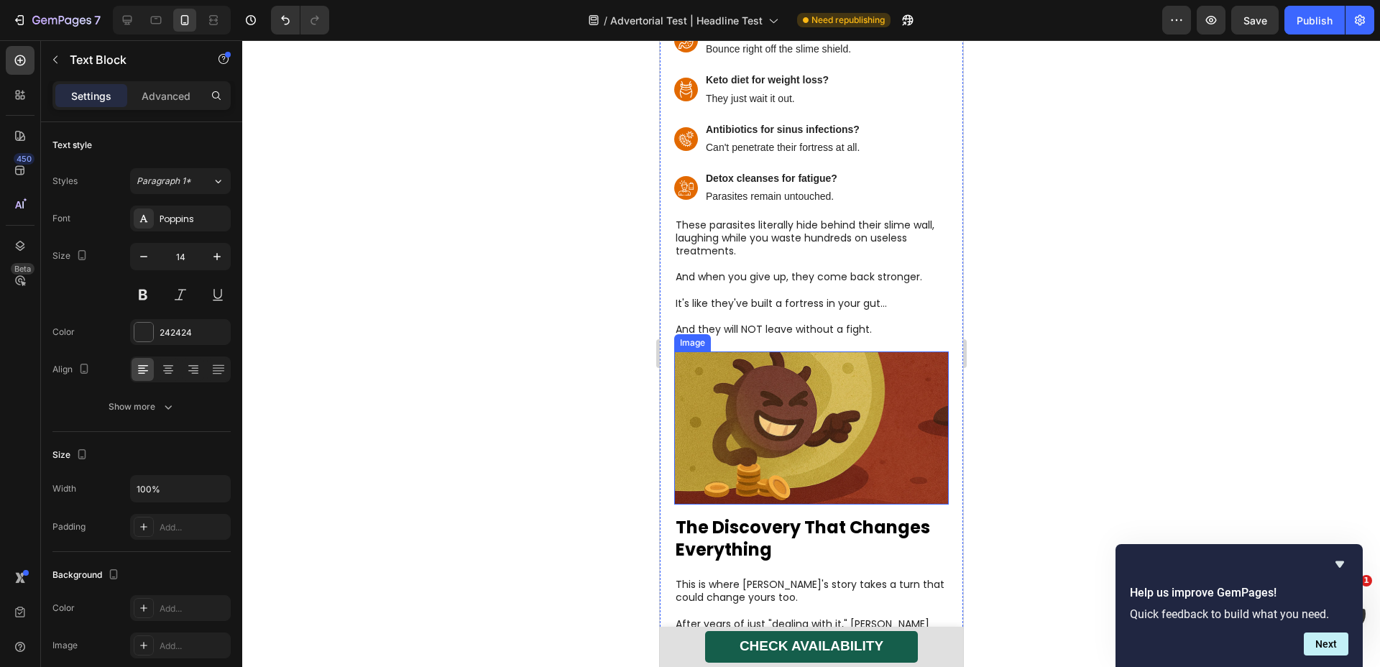
scroll to position [3456, 0]
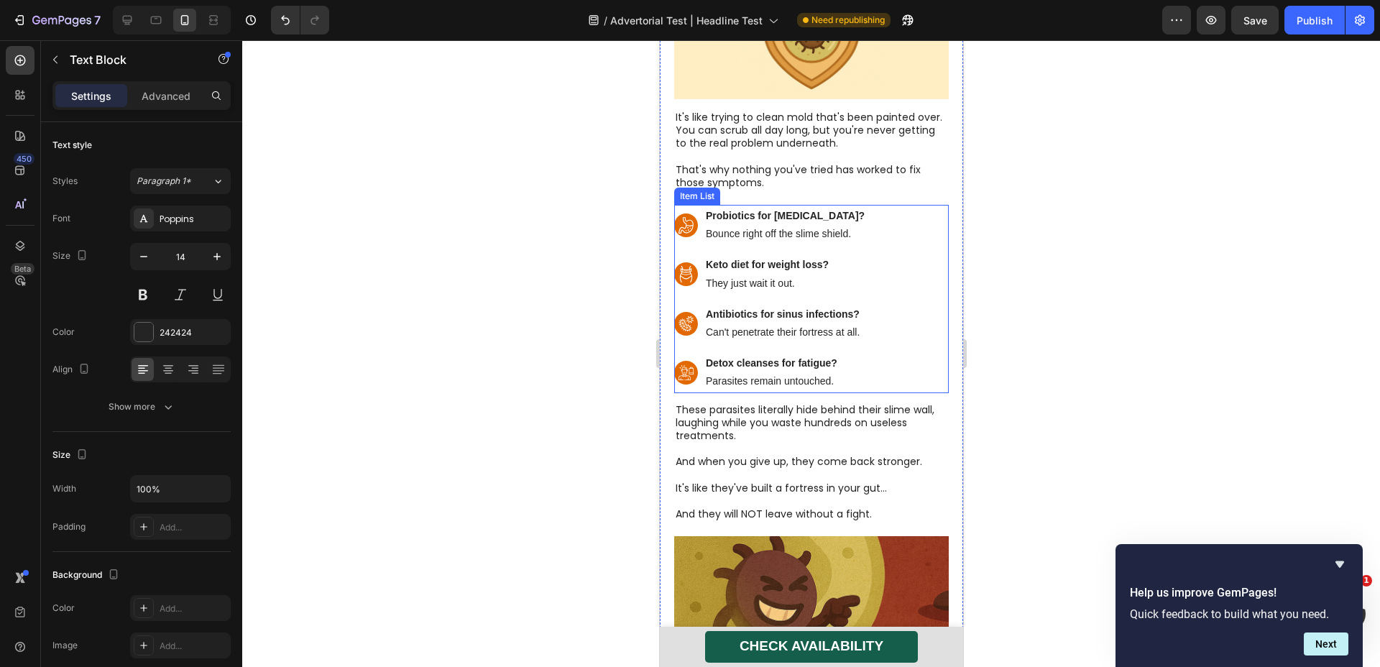
click at [892, 239] on div "Probiotics for bloating? Bounce right off the slime shield. Keto diet for weigh…" at bounding box center [811, 299] width 275 height 188
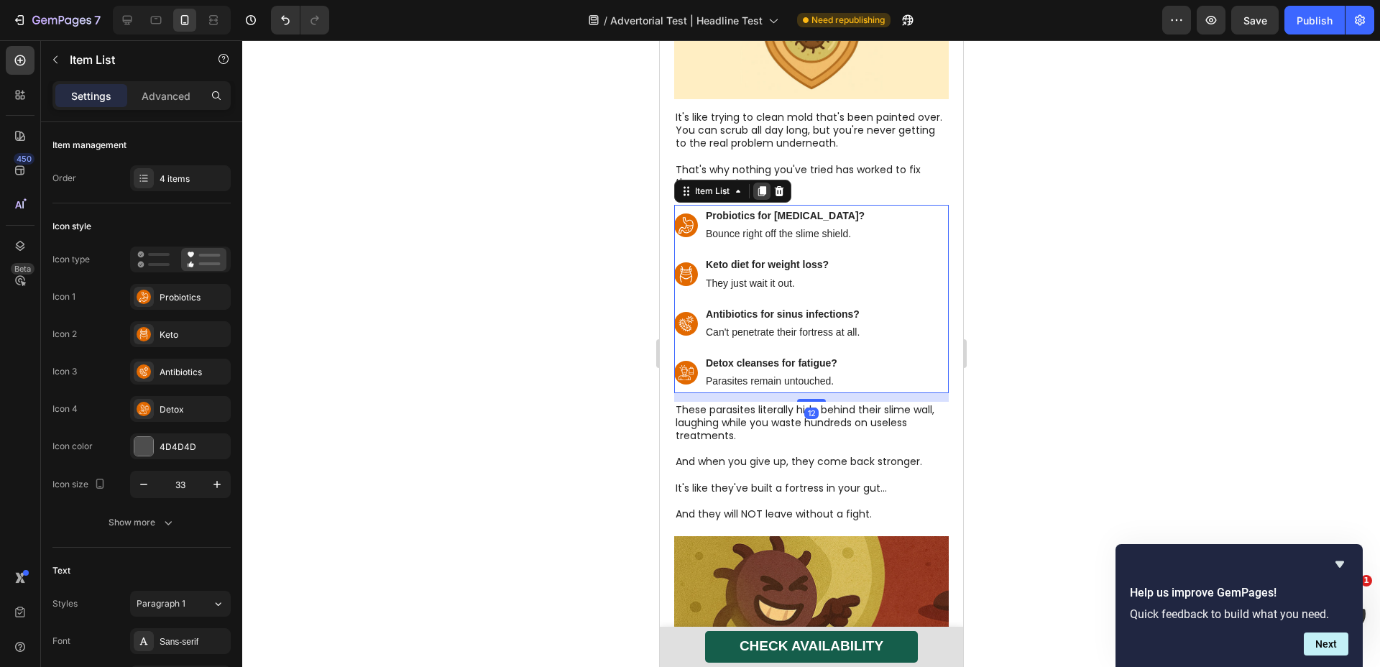
click at [761, 186] on icon at bounding box center [762, 191] width 8 height 10
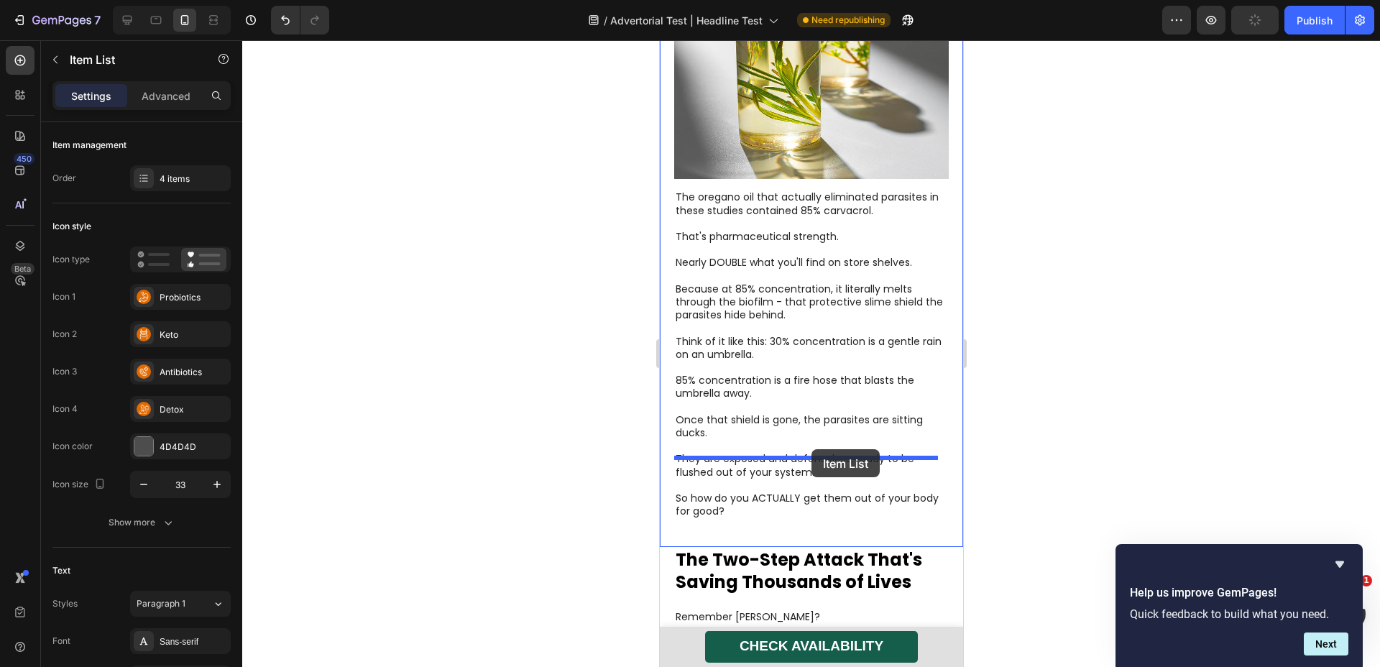
scroll to position [5764, 0]
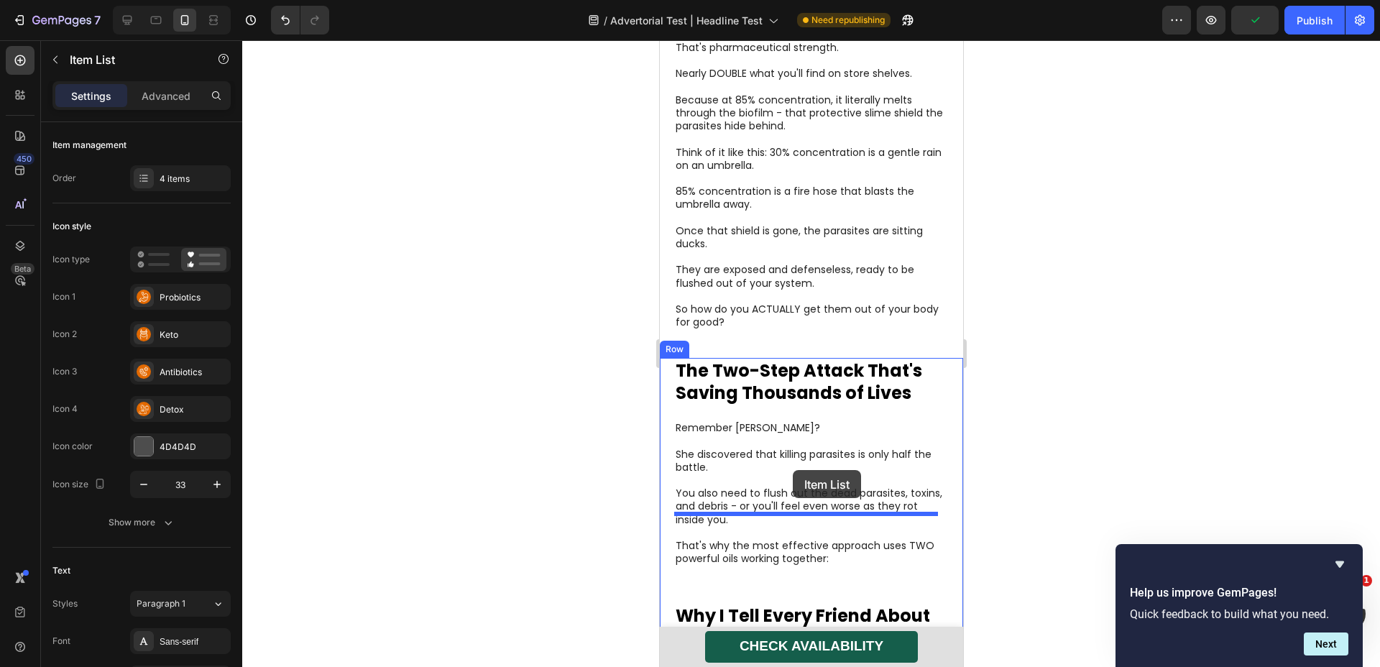
drag, startPoint x: 907, startPoint y: 342, endPoint x: 792, endPoint y: 470, distance: 172.6
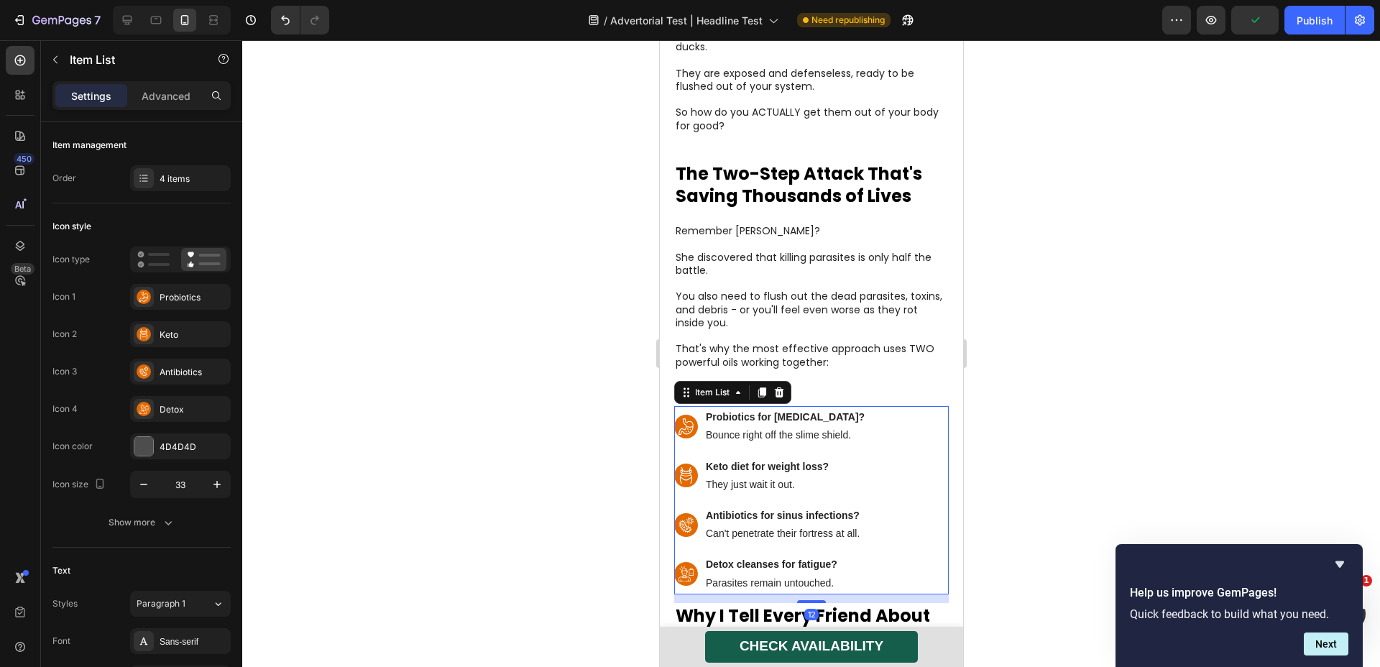
scroll to position [5567, 0]
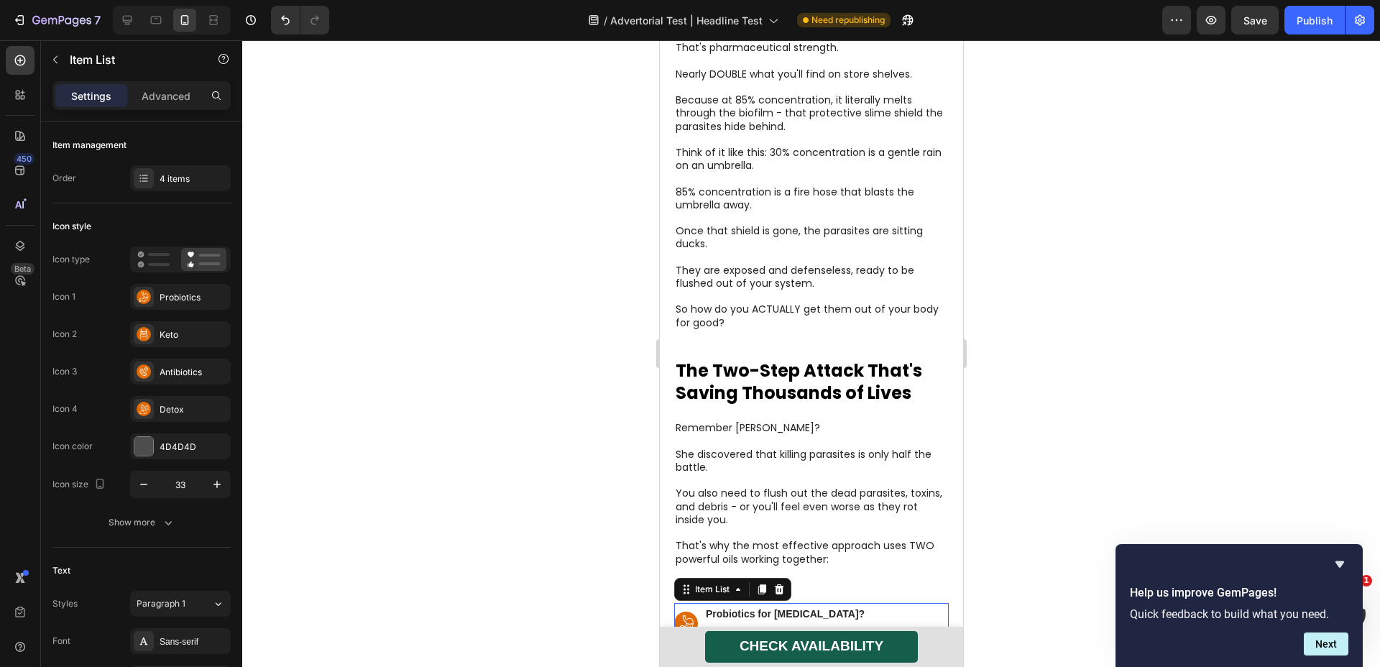
click at [193, 180] on div "4 items" at bounding box center [194, 179] width 68 height 13
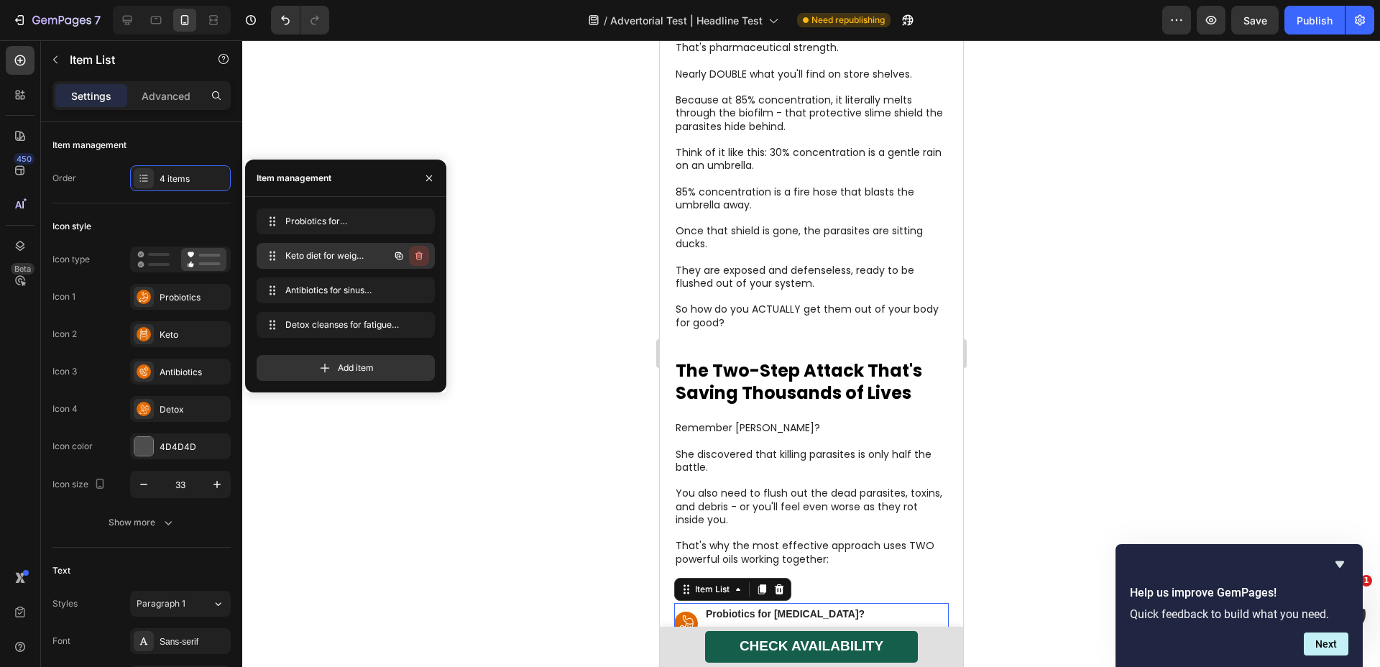
click at [426, 255] on button "button" at bounding box center [419, 256] width 20 height 20
click at [419, 255] on div "Delete" at bounding box center [409, 255] width 27 height 13
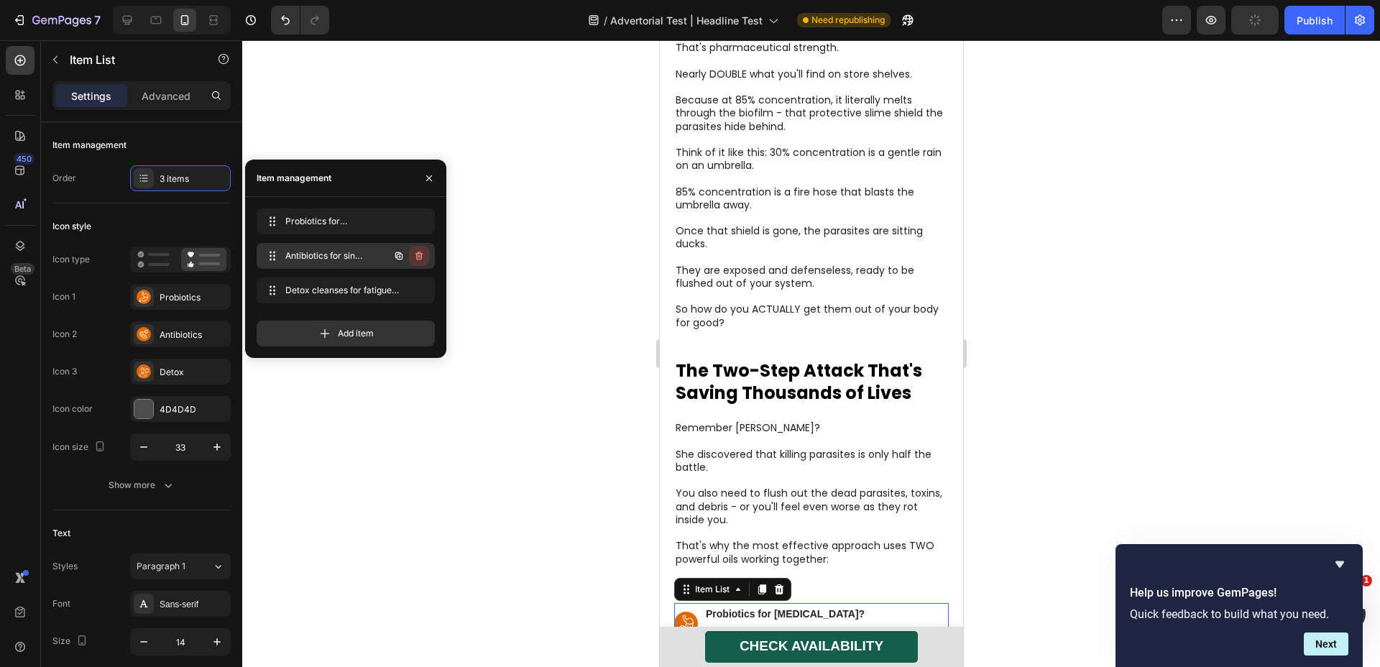
click at [418, 256] on icon "button" at bounding box center [419, 256] width 12 height 12
click at [418, 256] on div "Delete" at bounding box center [409, 255] width 27 height 13
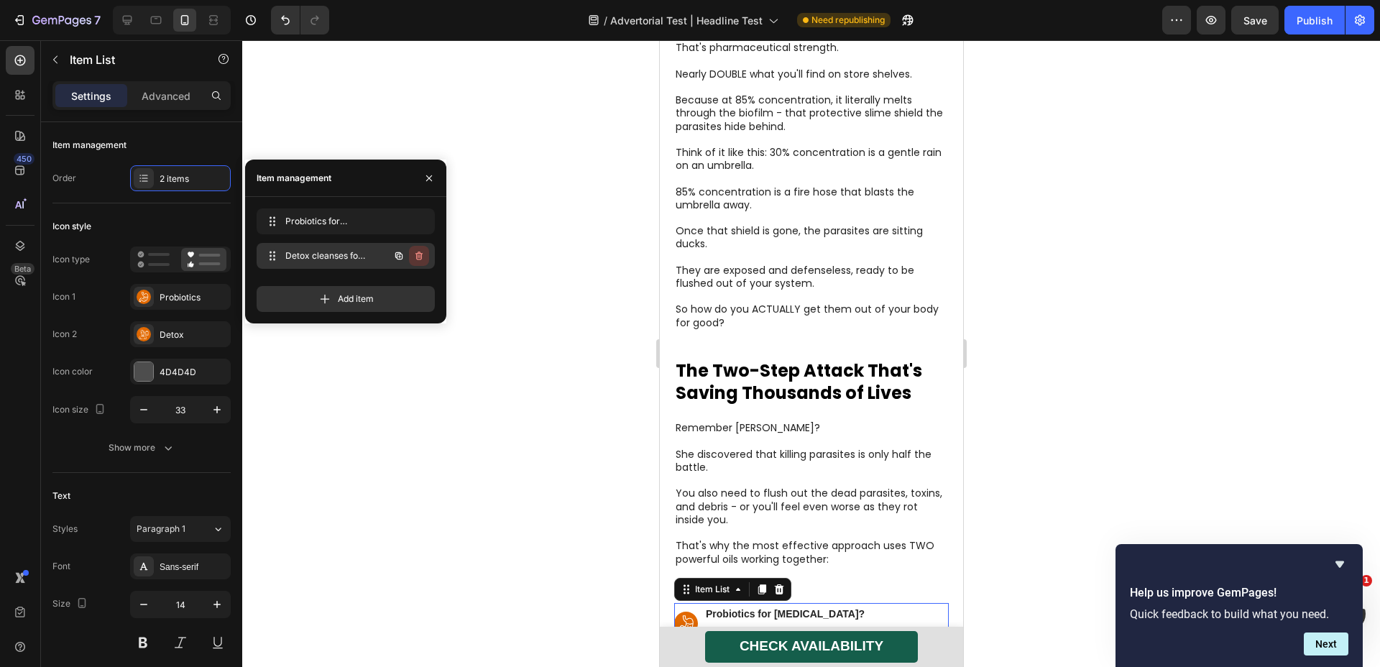
click at [418, 258] on icon "button" at bounding box center [419, 256] width 12 height 12
click at [418, 258] on div "Delete" at bounding box center [409, 255] width 27 height 13
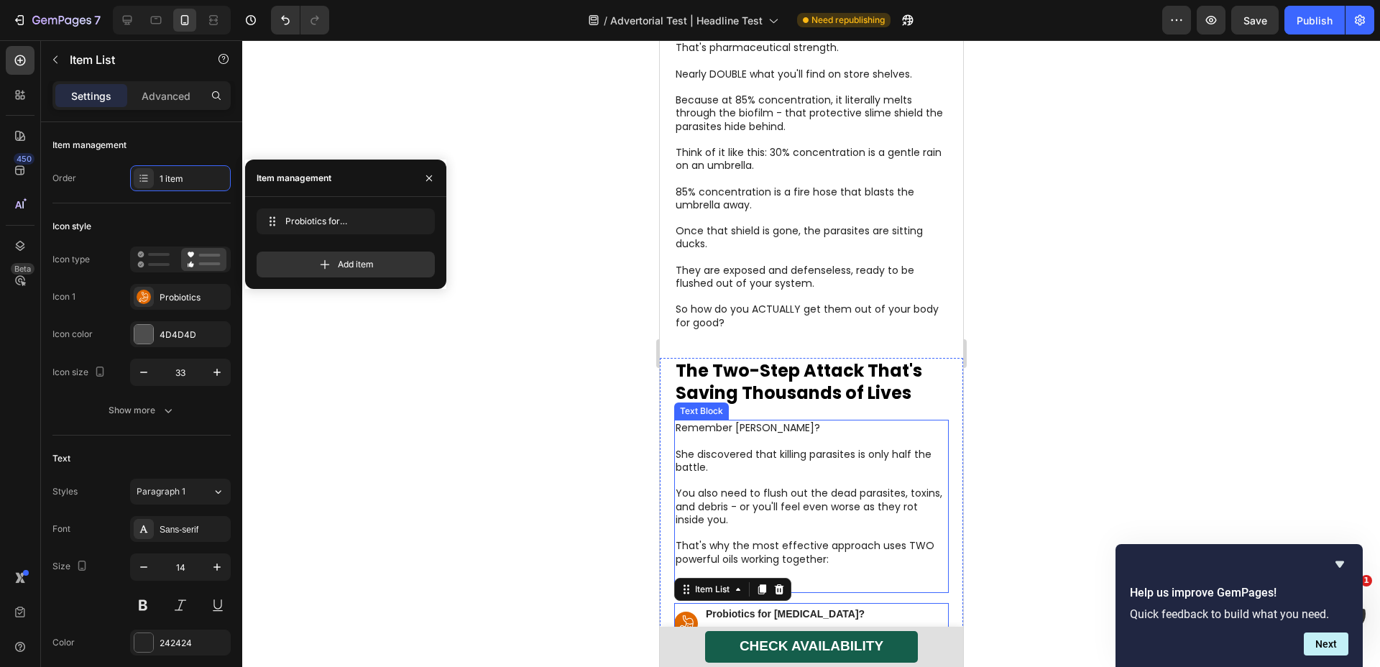
scroll to position [5689, 0]
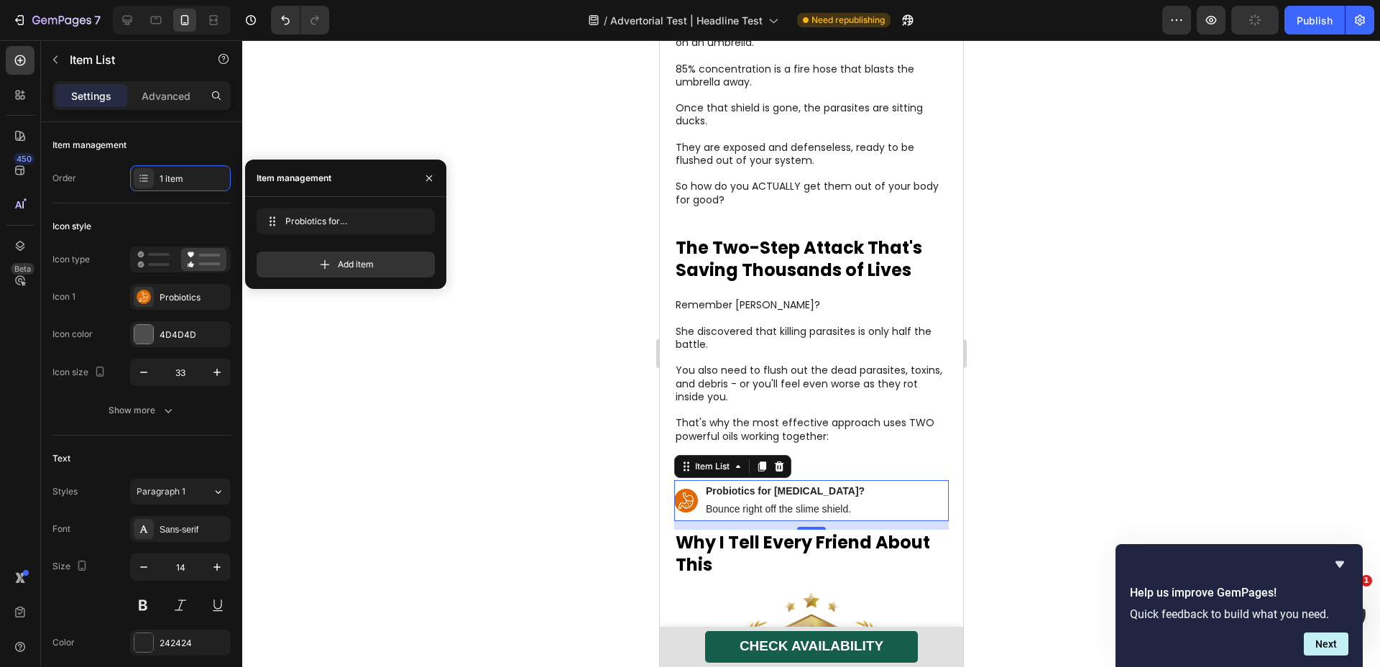
click at [693, 489] on rect at bounding box center [686, 501] width 24 height 24
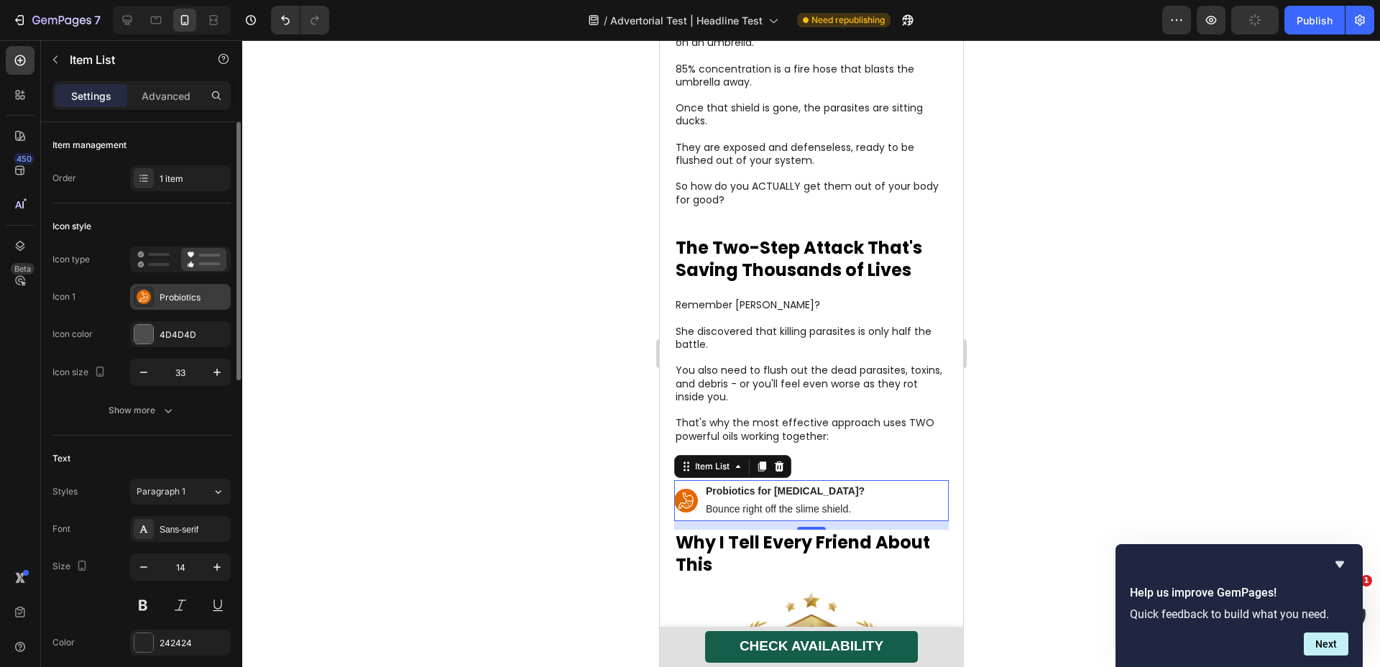
click at [176, 296] on div "Probiotics" at bounding box center [194, 297] width 68 height 13
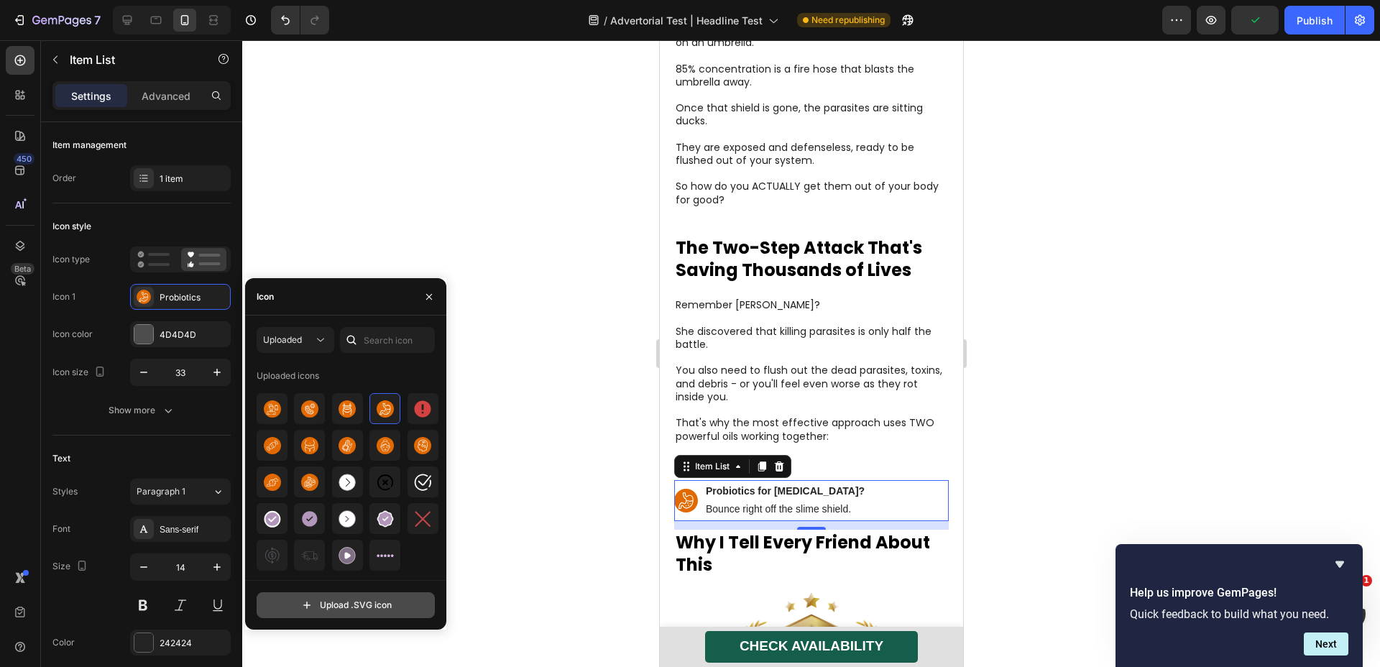
click at [347, 608] on input "file" at bounding box center [345, 605] width 177 height 24
type input "C:\fakepath\leaf.svg"
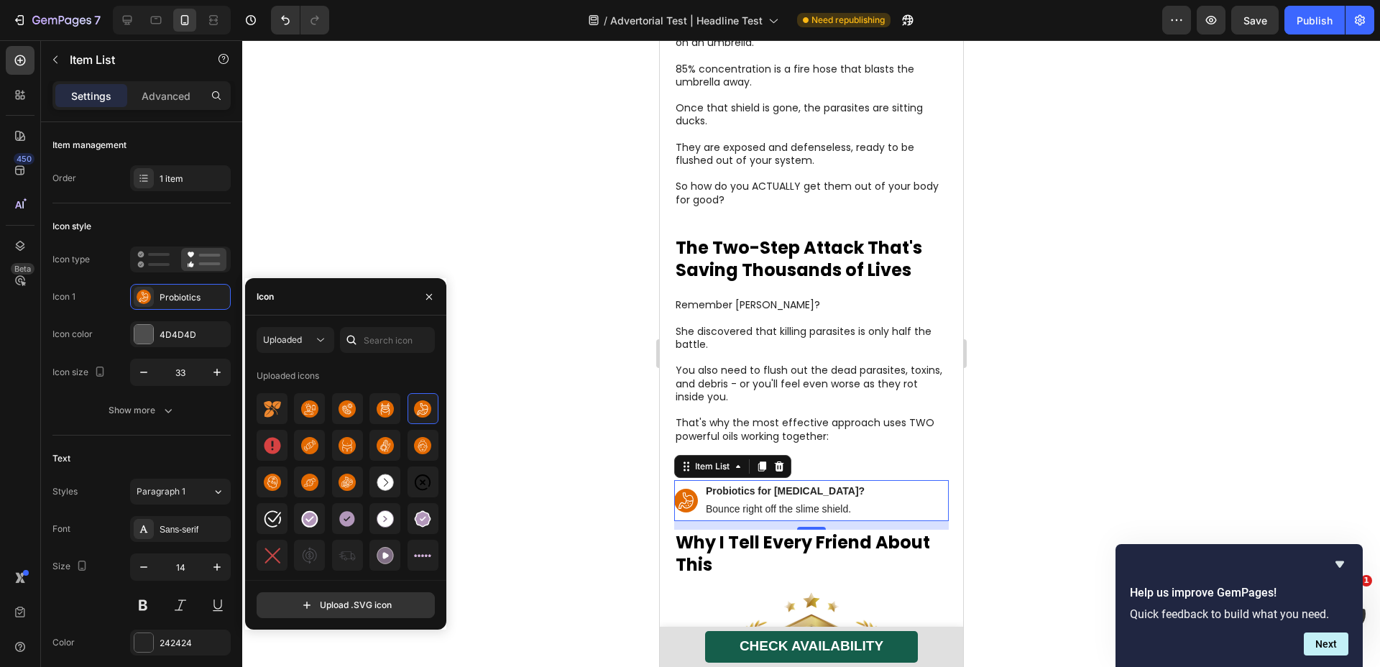
click at [812, 500] on p "Bounce right off the slime shield." at bounding box center [784, 509] width 159 height 18
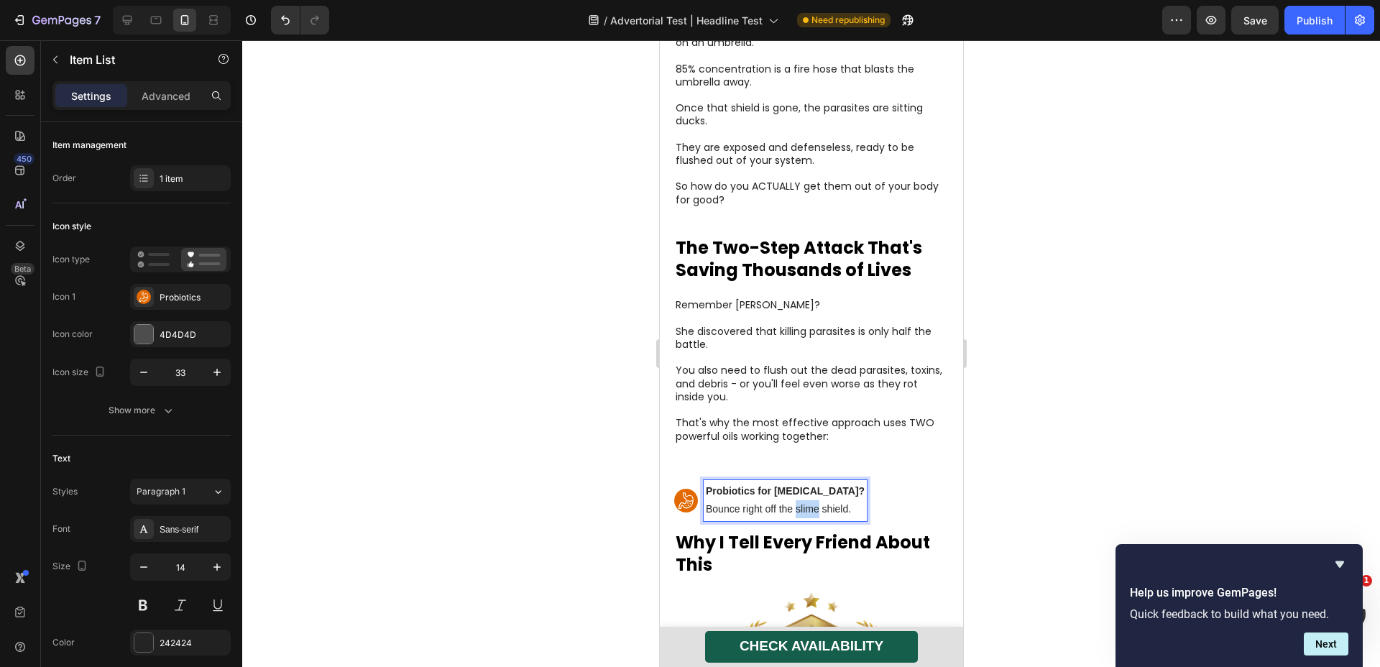
click at [812, 500] on p "Bounce right off the slime shield." at bounding box center [784, 509] width 159 height 18
drag, startPoint x: 871, startPoint y: 421, endPoint x: 857, endPoint y: 415, distance: 14.8
click at [857, 482] on p "First: 85% Carvacrol Oregano Oil - This is your parasite assassin." at bounding box center [825, 500] width 241 height 37
drag, startPoint x: 867, startPoint y: 409, endPoint x: 875, endPoint y: 403, distance: 9.8
click at [874, 484] on span "- This is your parasite assassin." at bounding box center [821, 500] width 232 height 33
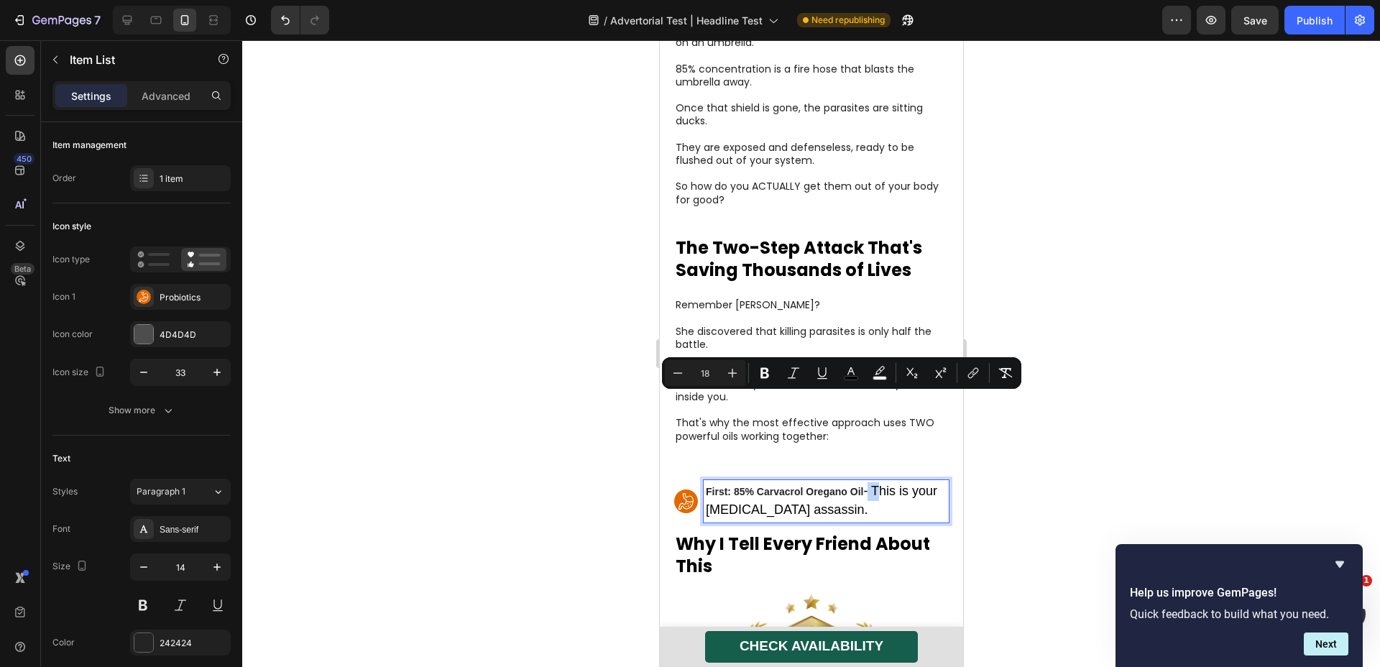
click at [878, 484] on span "- This is your parasite assassin." at bounding box center [821, 500] width 232 height 33
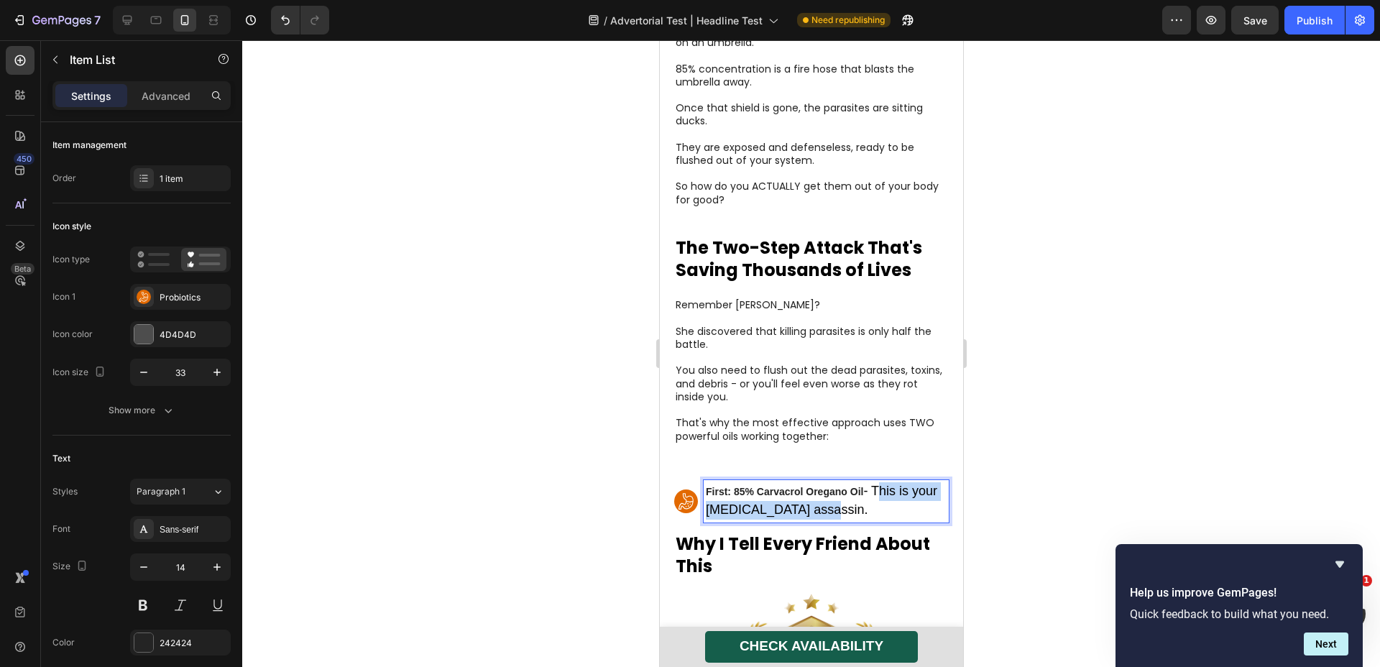
drag, startPoint x: 878, startPoint y: 400, endPoint x: 890, endPoint y: 429, distance: 31.9
click at [890, 482] on p "First: 85% Carvacrol Oregano Oil - This is your parasite assassin." at bounding box center [825, 500] width 241 height 37
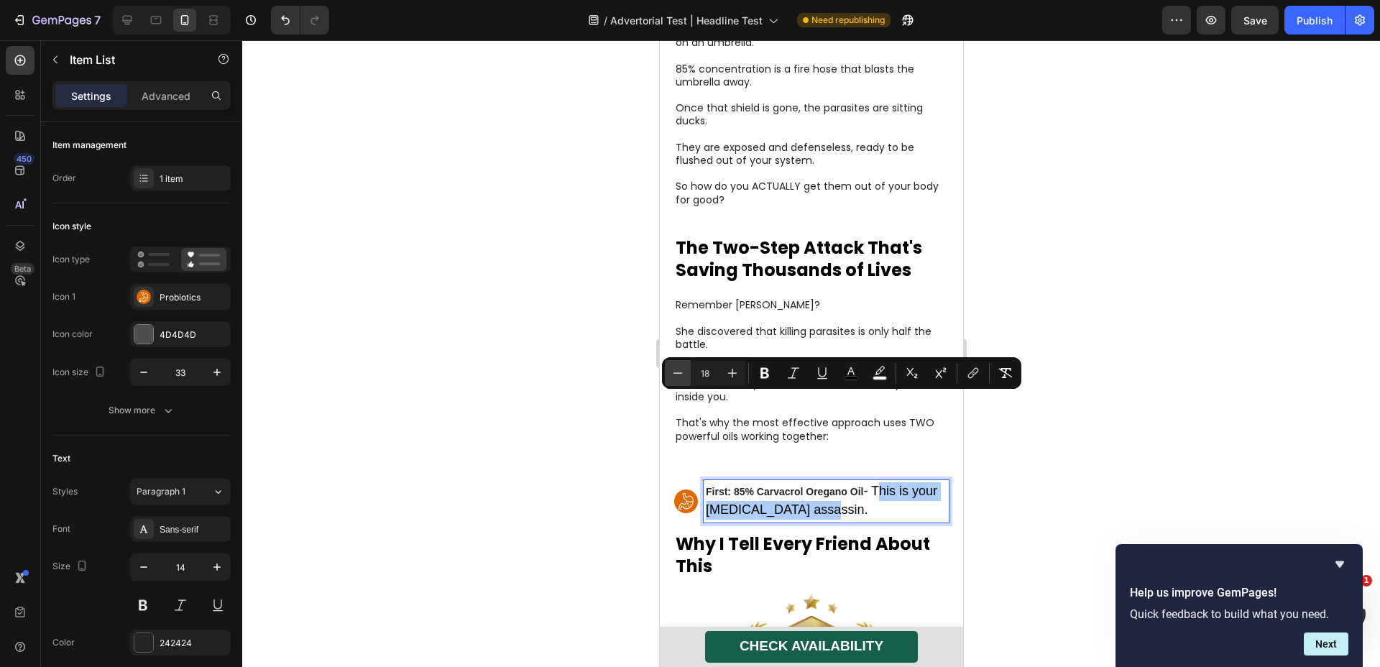
click at [679, 378] on icon "Editor contextual toolbar" at bounding box center [678, 373] width 14 height 14
type input "14"
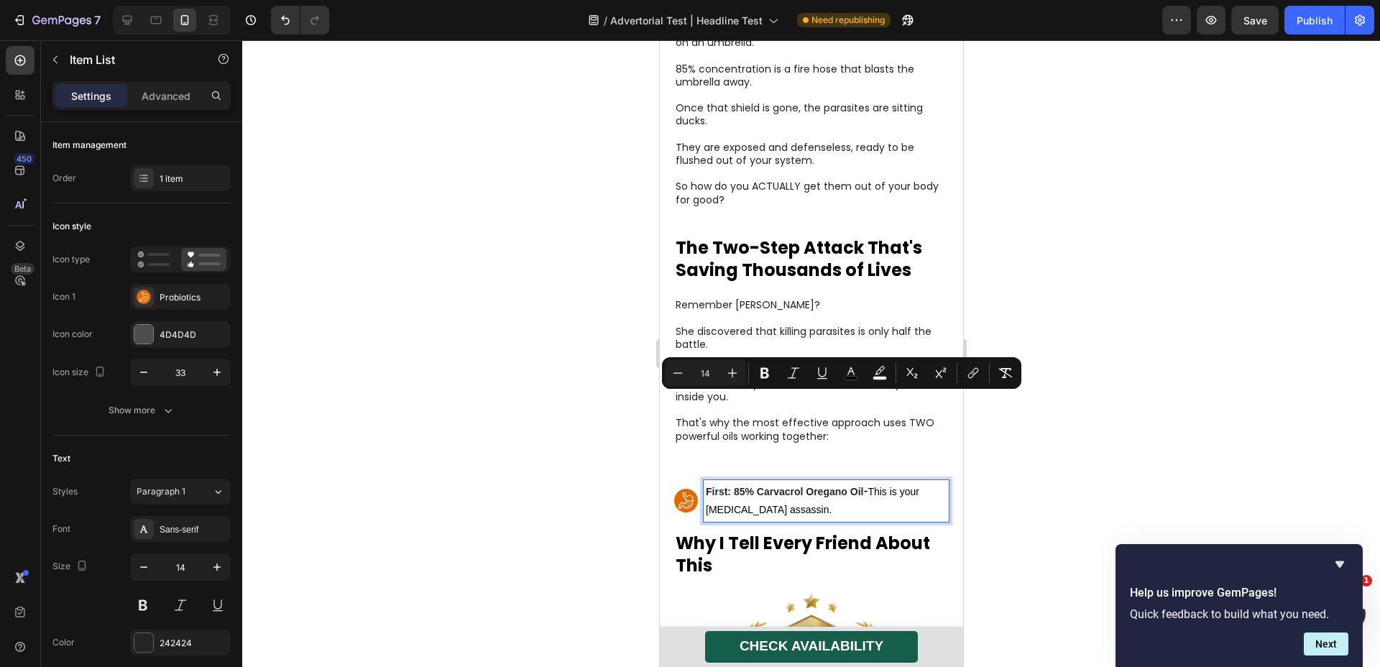
click at [804, 482] on p "First: 85% Carvacrol Oregano Oil - This is your [MEDICAL_DATA] assassin." at bounding box center [825, 500] width 241 height 37
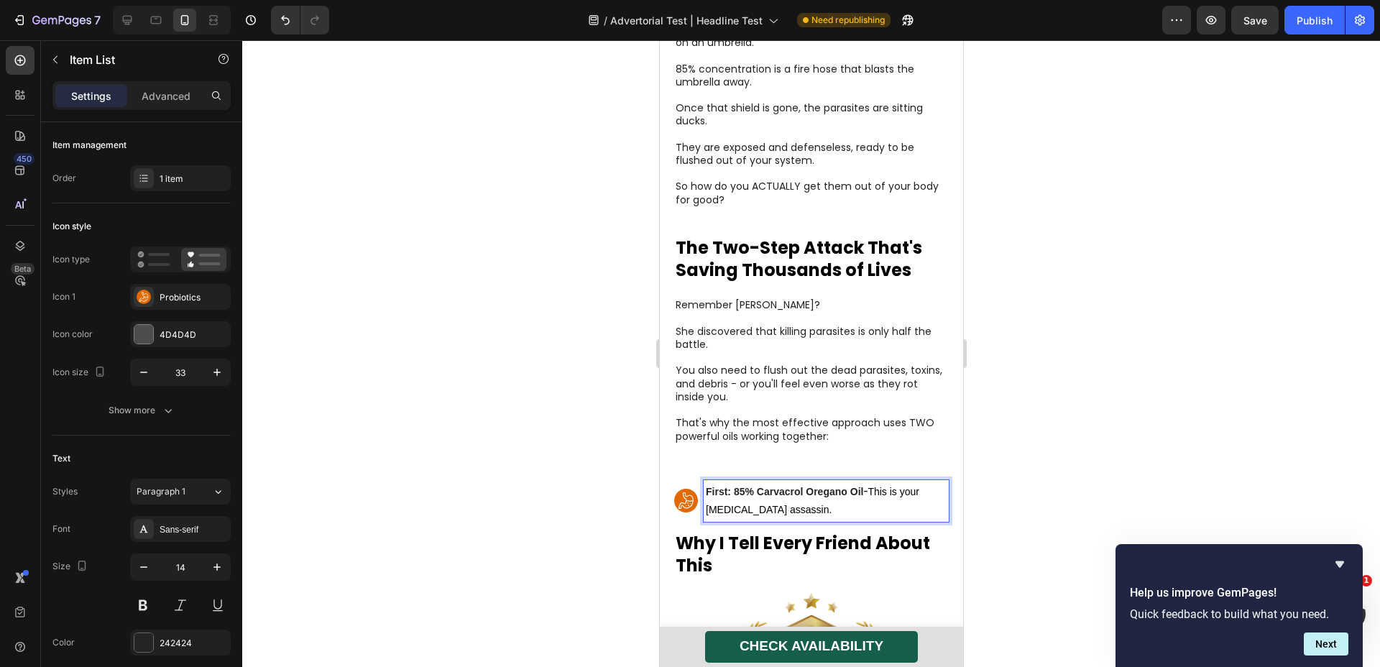
click at [875, 486] on span "This is your [MEDICAL_DATA] assassin." at bounding box center [812, 500] width 214 height 29
drag, startPoint x: 875, startPoint y: 404, endPoint x: 710, endPoint y: 412, distance: 165.6
click at [710, 482] on p "First: 85% Carvacrol Oregano Oil - This is your [MEDICAL_DATA] assassin." at bounding box center [825, 500] width 241 height 37
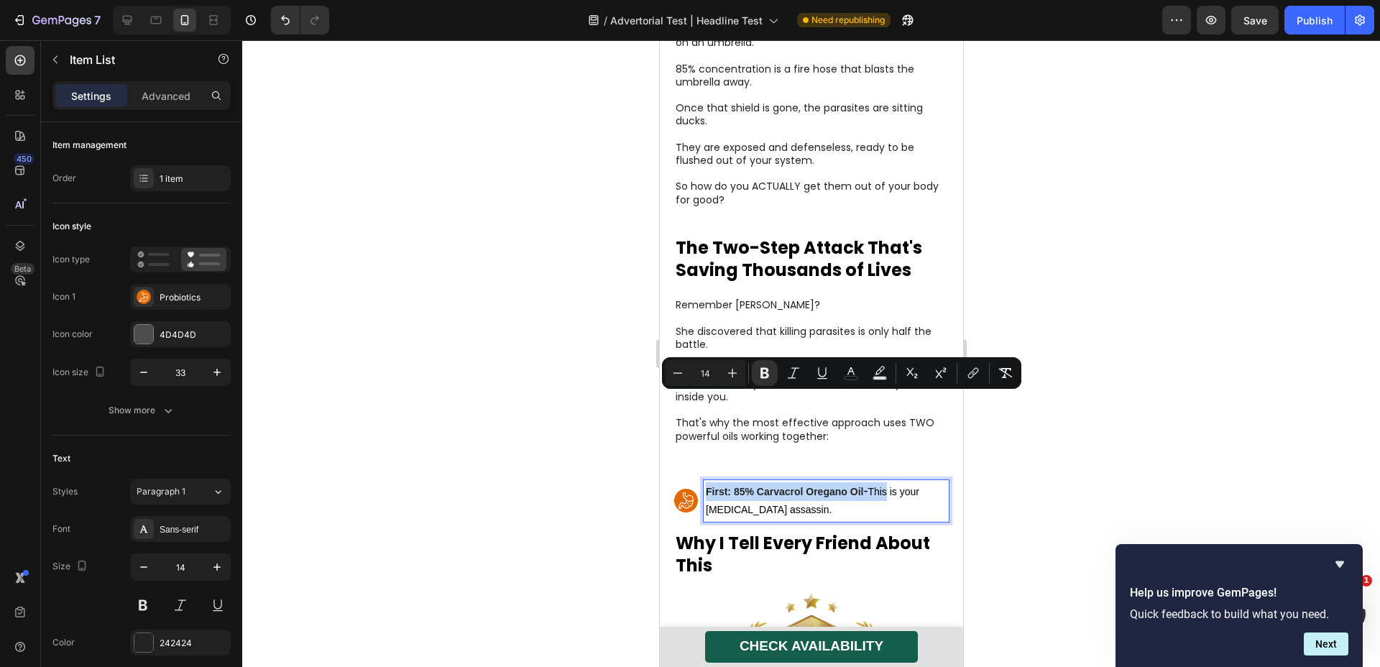
click at [715, 482] on p "First: 85% Carvacrol Oregano Oil - This is your [MEDICAL_DATA] assassin." at bounding box center [825, 500] width 241 height 37
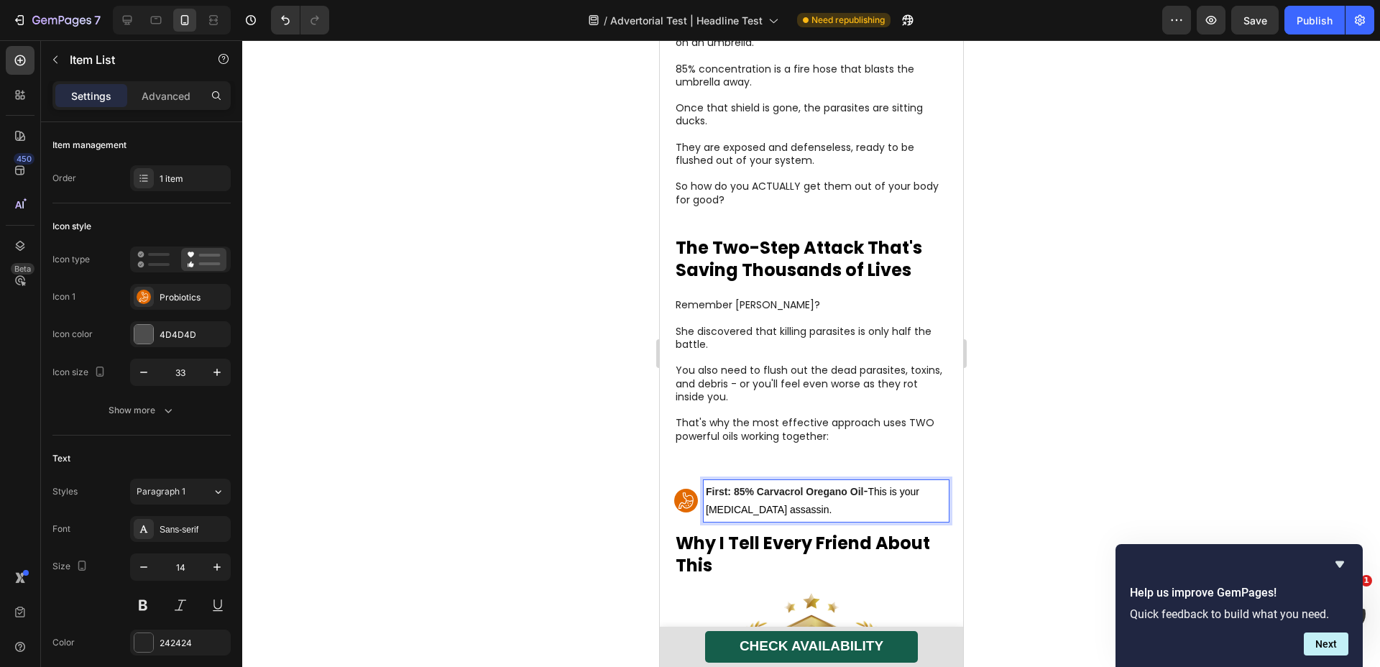
click at [707, 486] on strong "First: 85% Carvacrol Oregano Oil" at bounding box center [783, 492] width 157 height 12
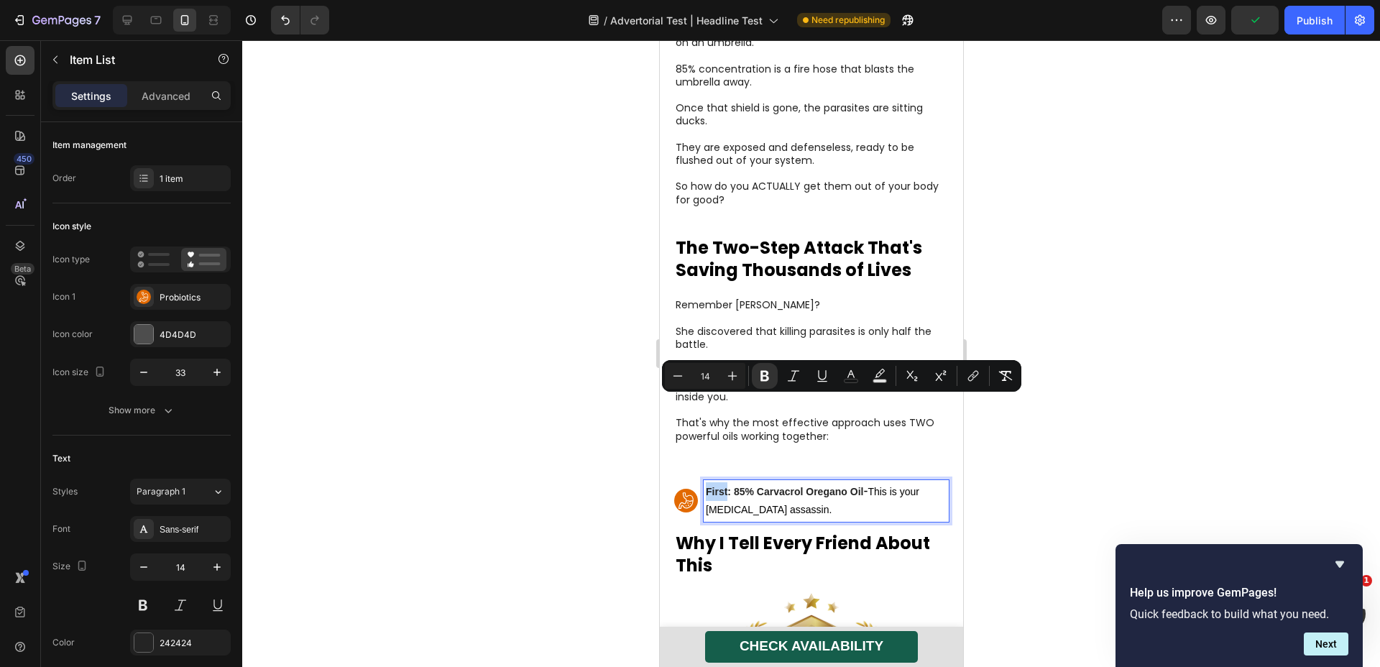
click at [855, 486] on strong "First: 85% Carvacrol Oregano Oil" at bounding box center [783, 492] width 157 height 12
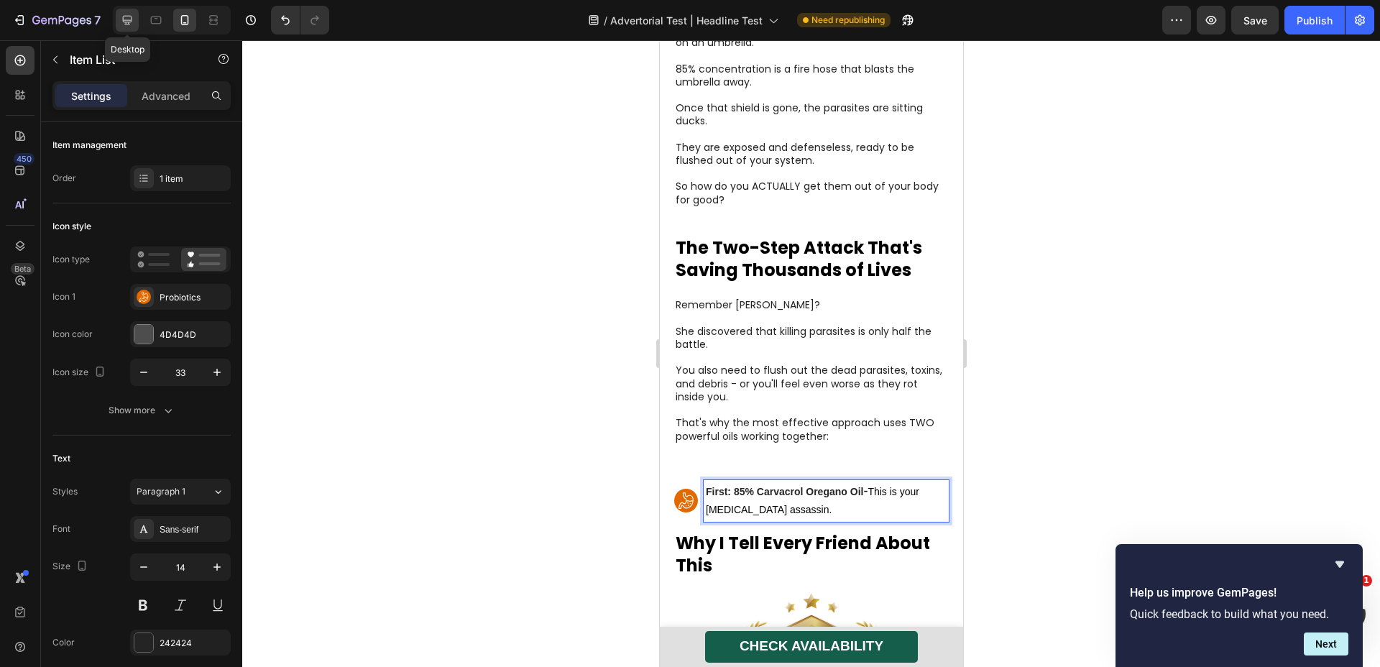
click at [122, 20] on icon at bounding box center [127, 20] width 14 height 14
type input "16"
type input "24"
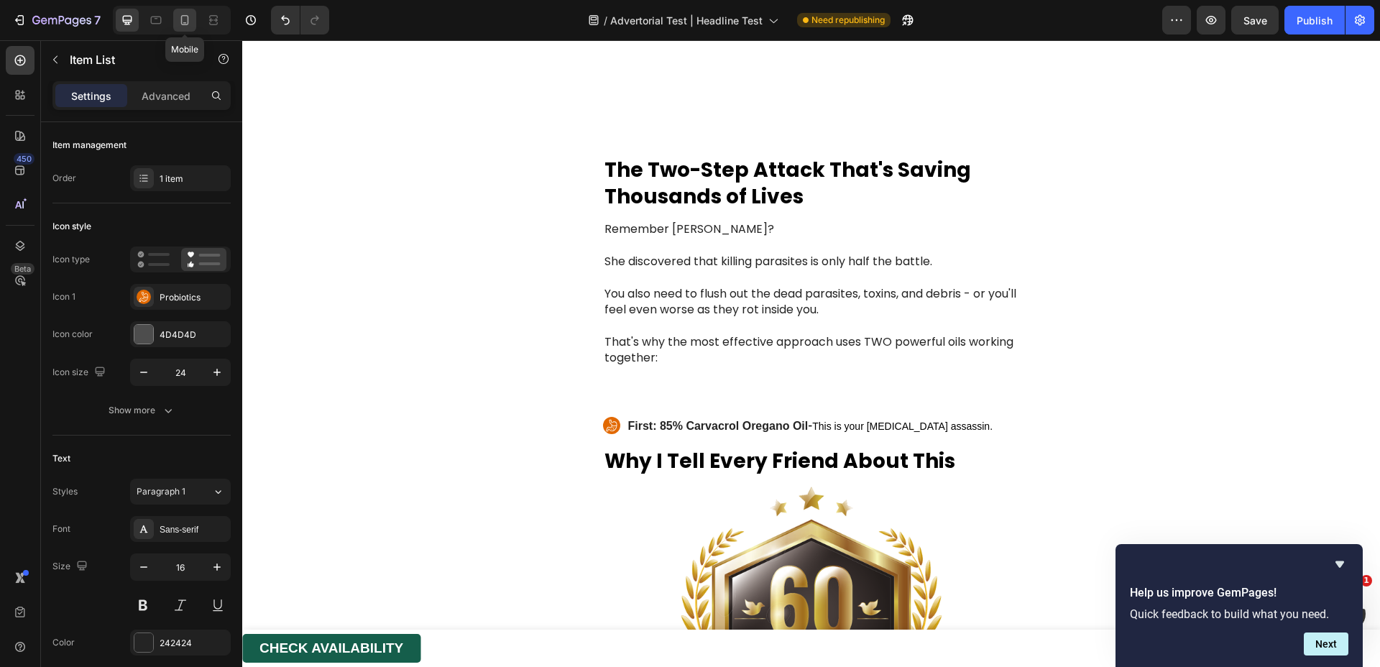
click at [187, 26] on icon at bounding box center [185, 20] width 14 height 14
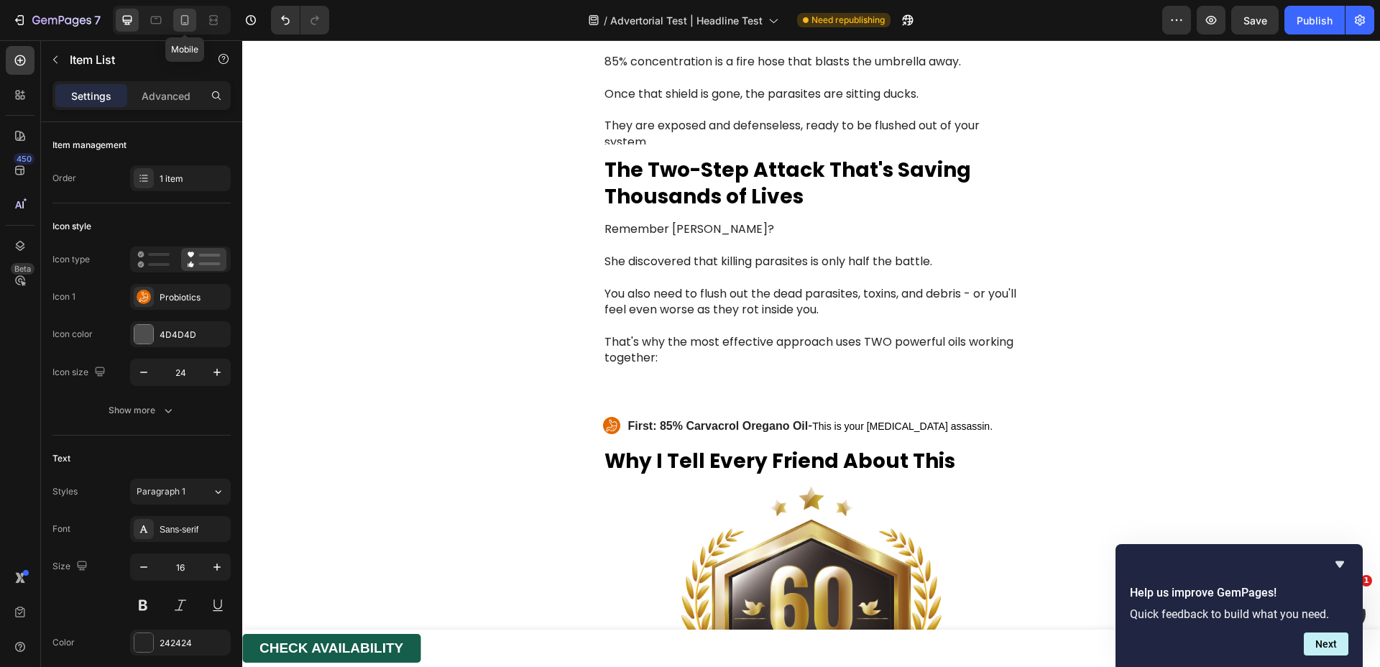
type input "14"
type input "33"
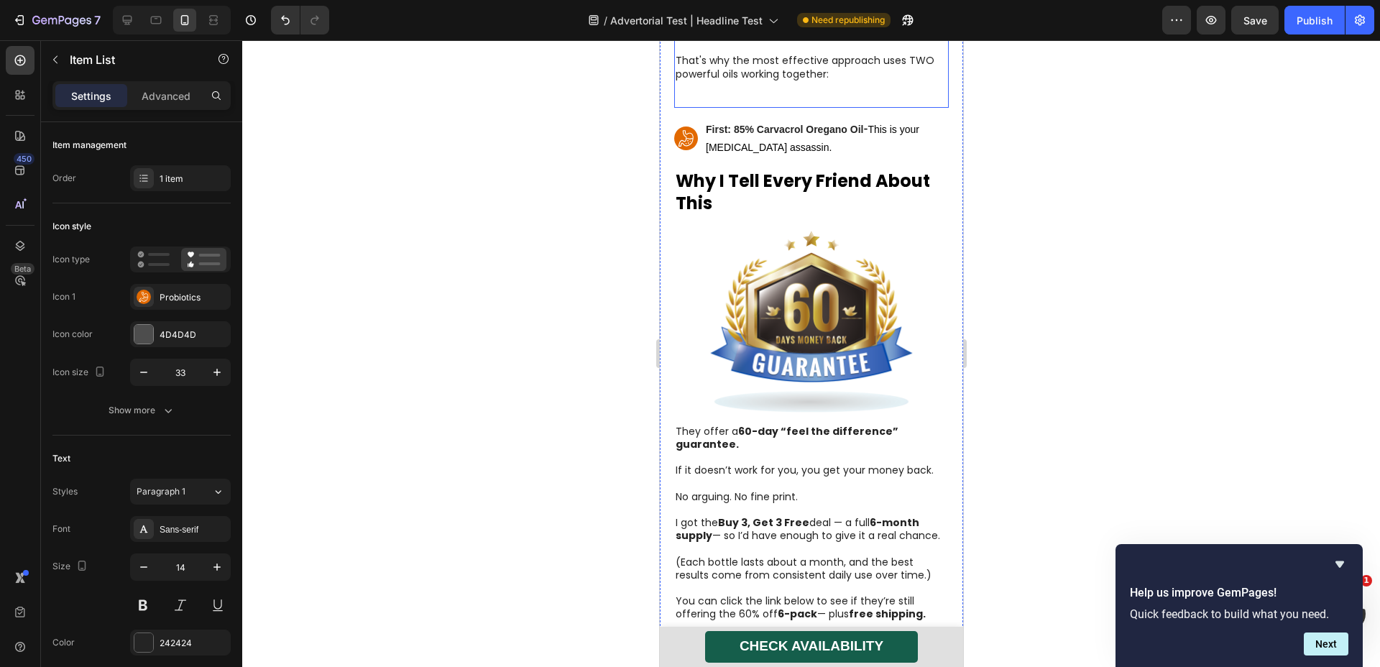
scroll to position [5682, 0]
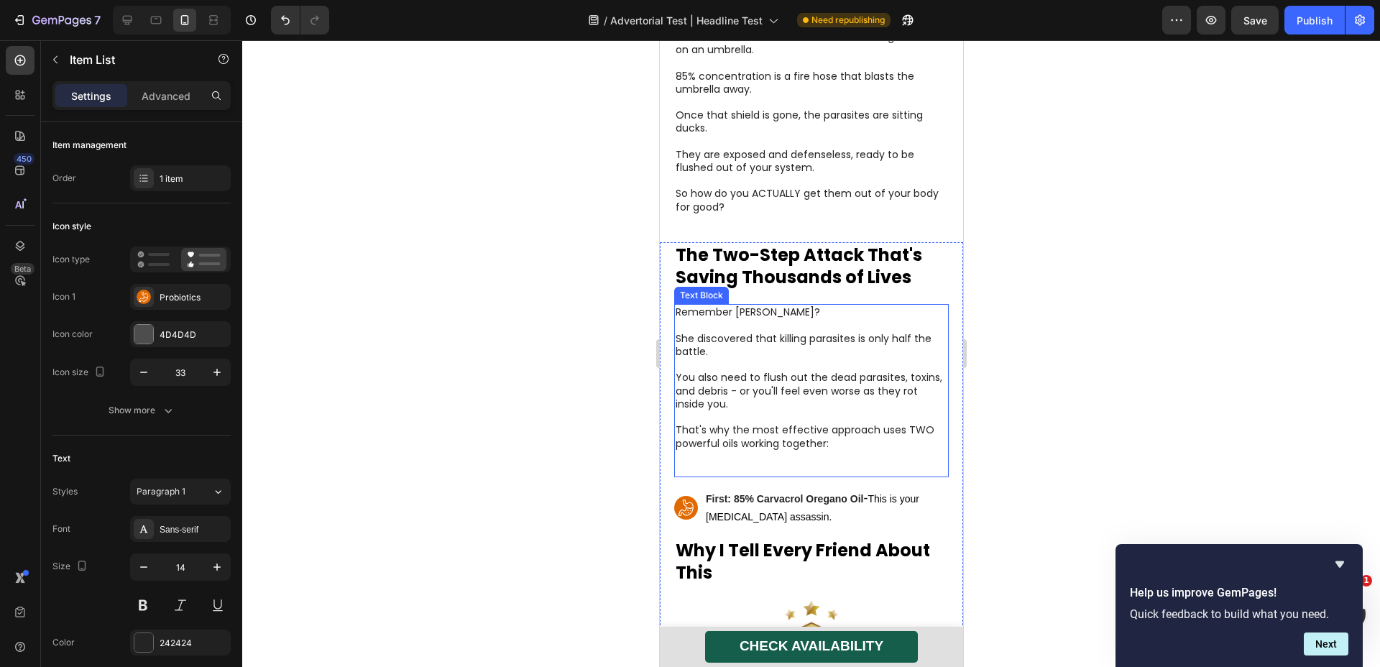
click at [763, 371] on p "You also need to flush out the dead parasites, toxins, and debris - or you'll f…" at bounding box center [811, 391] width 272 height 40
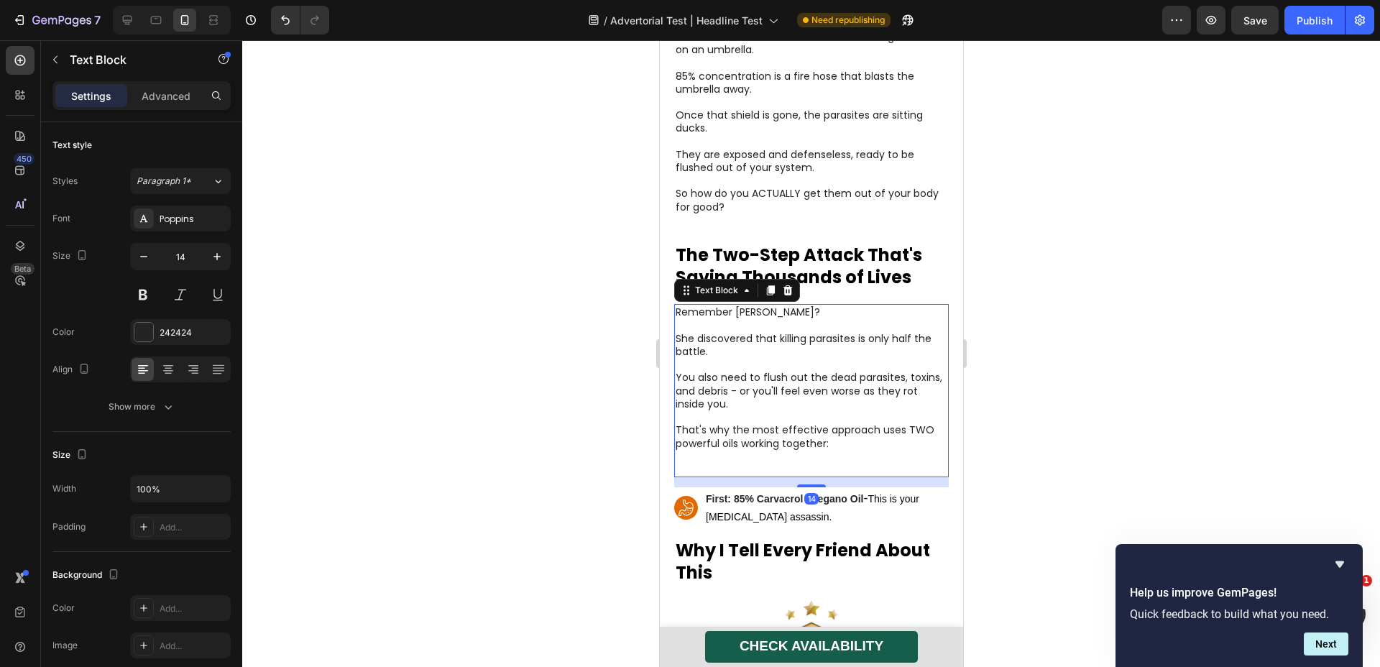
click at [741, 450] on p at bounding box center [811, 463] width 272 height 26
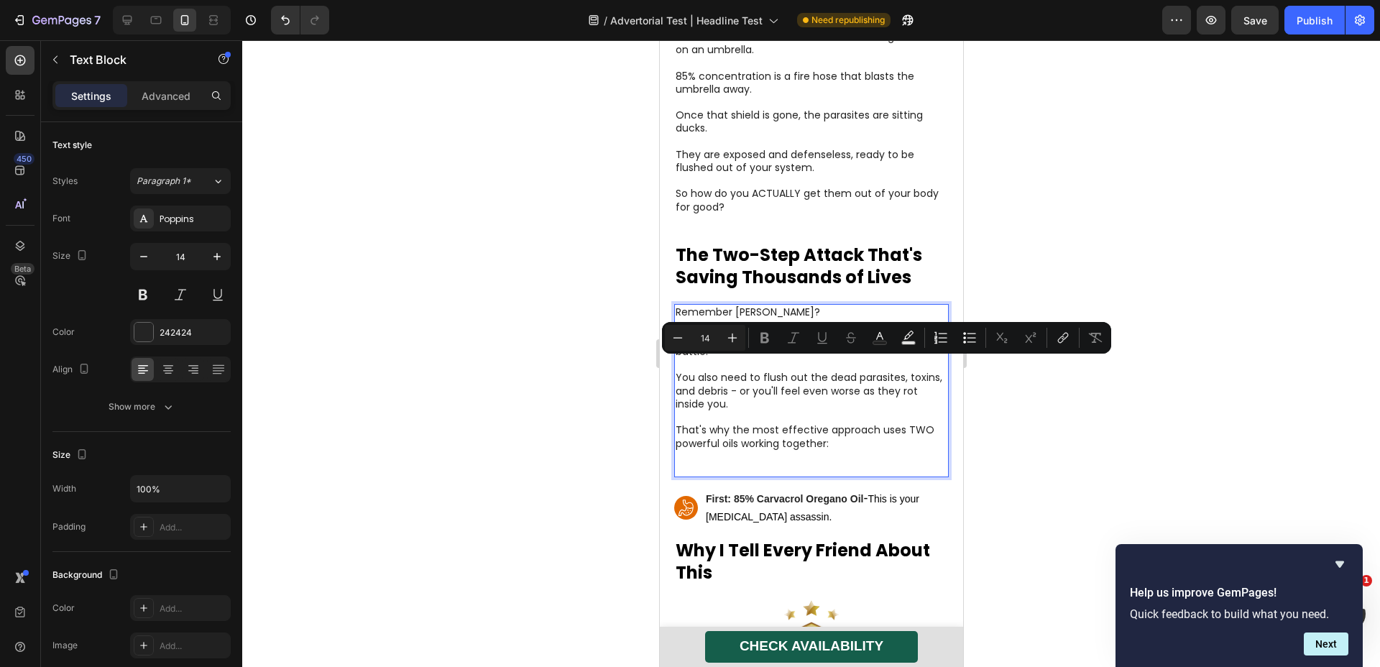
click at [733, 450] on p "Rich Text Editor. Editing area: main" at bounding box center [811, 463] width 272 height 26
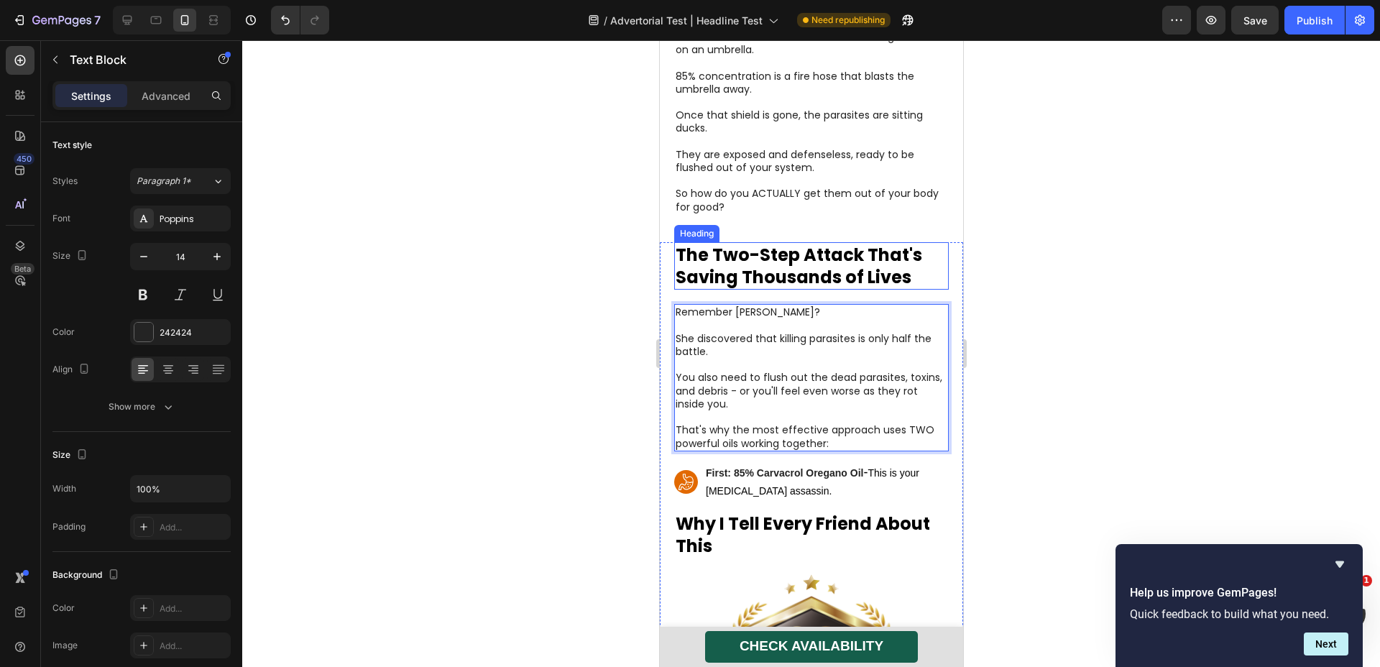
click at [459, 255] on div at bounding box center [811, 353] width 1138 height 627
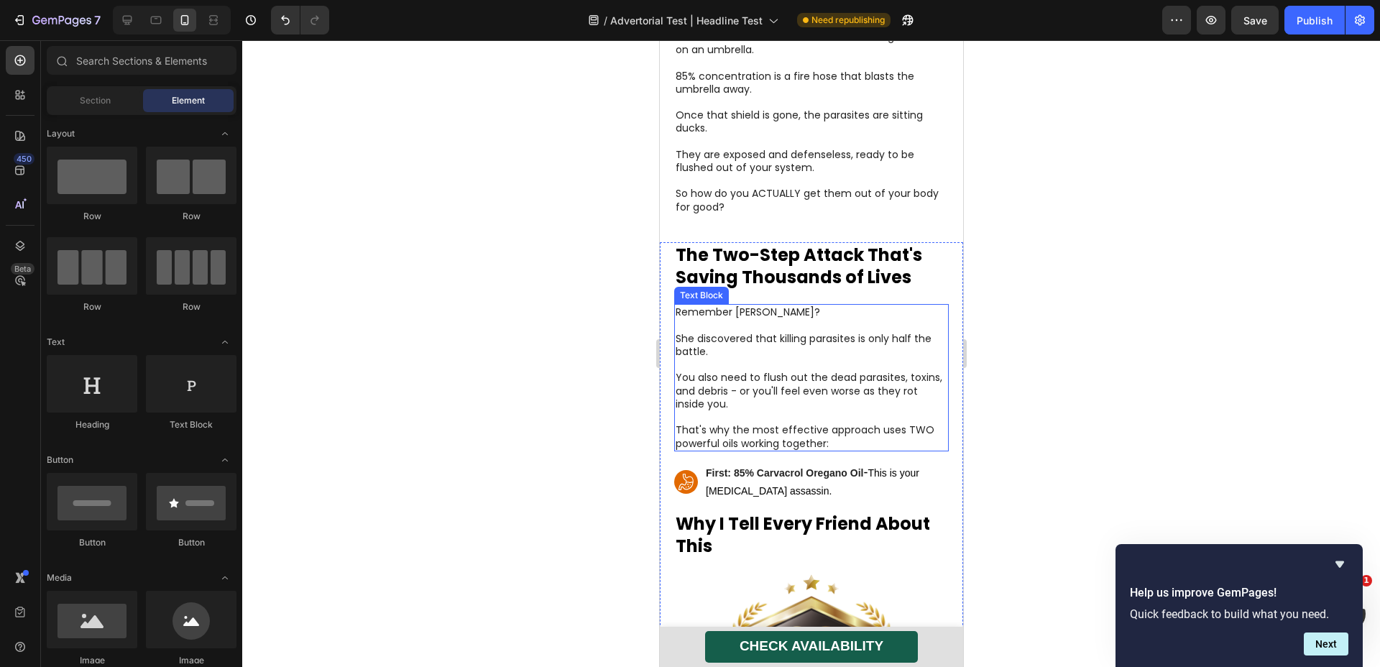
click at [709, 358] on p "Rich Text Editor. Editing area: main" at bounding box center [811, 364] width 272 height 13
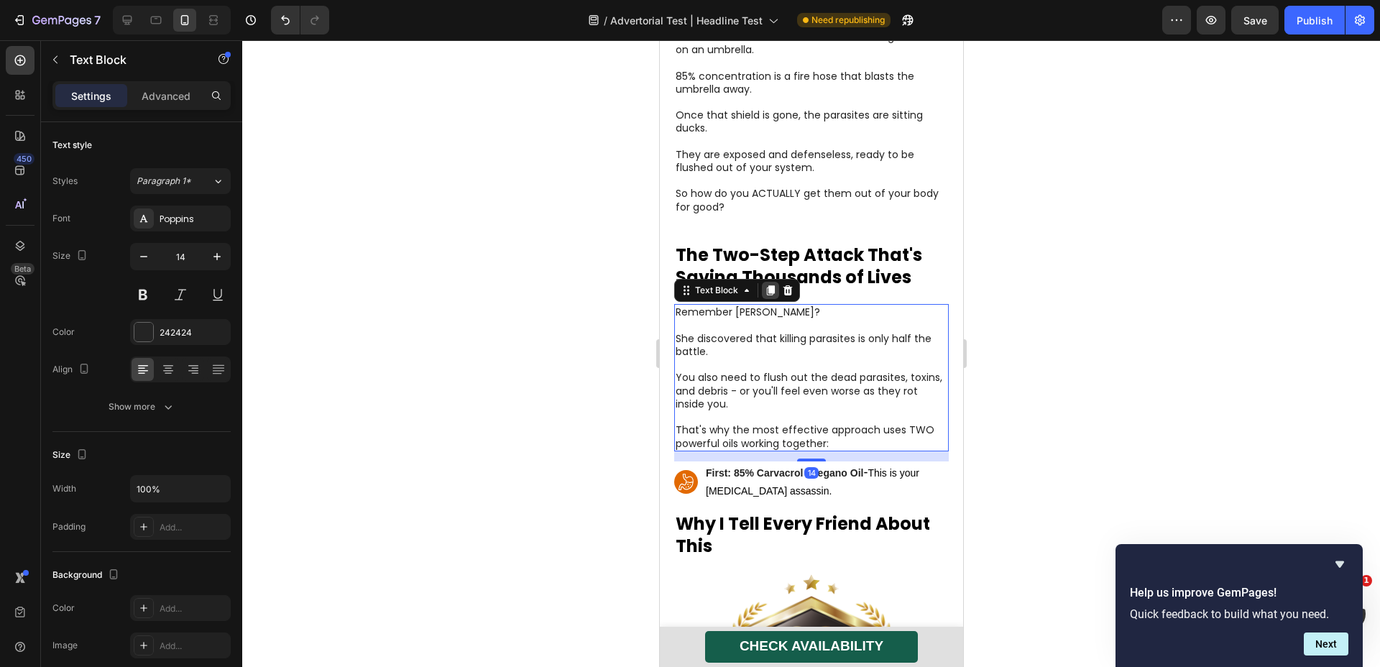
click at [767, 285] on icon at bounding box center [770, 291] width 12 height 12
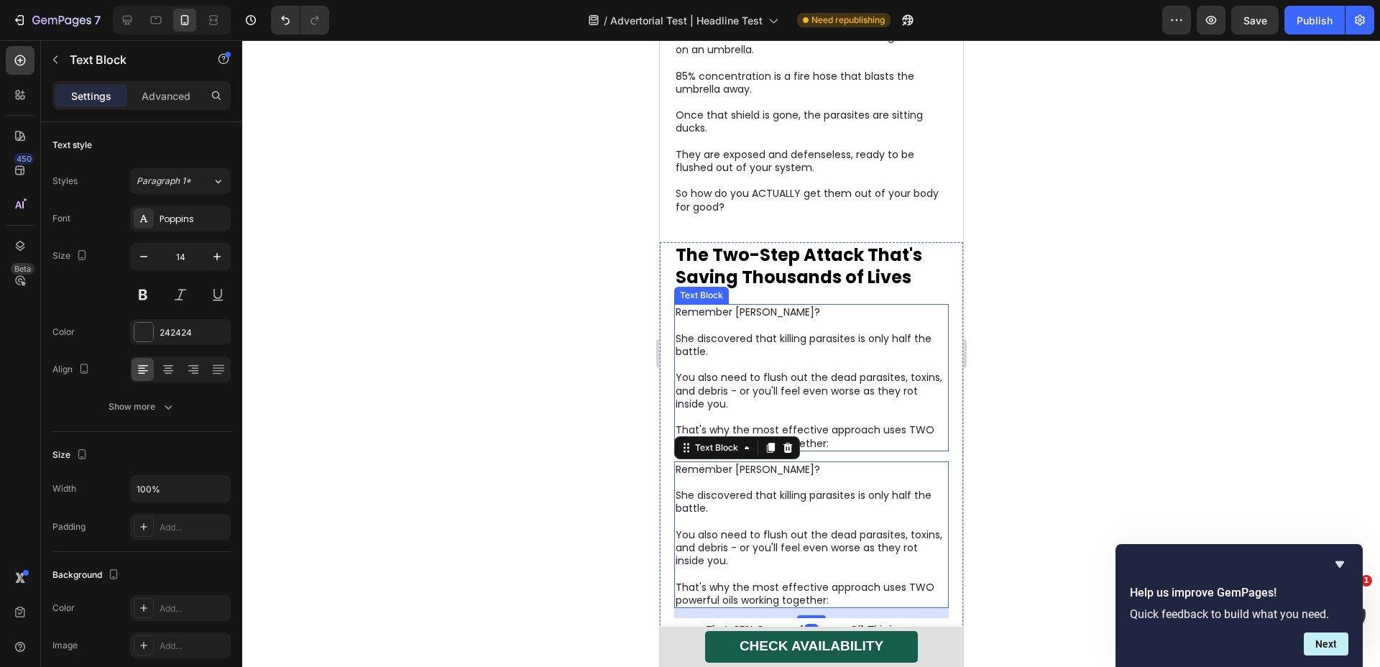
scroll to position [5812, 0]
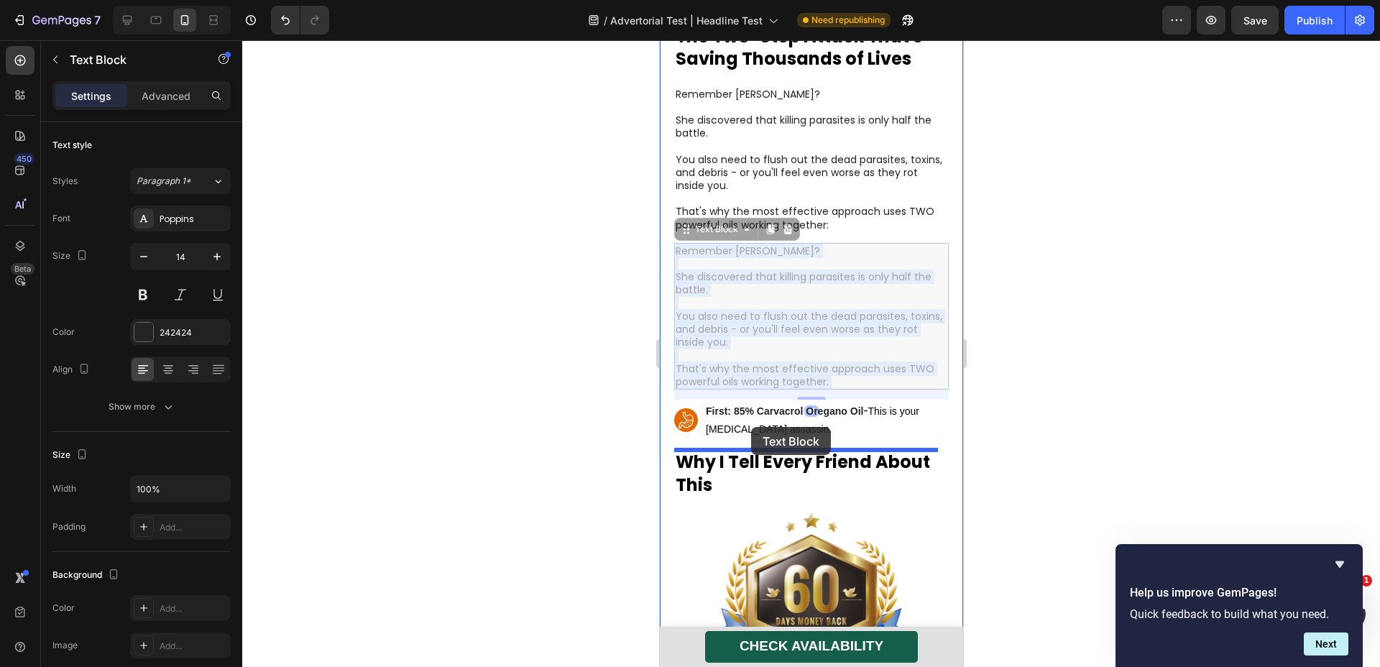
drag, startPoint x: 770, startPoint y: 285, endPoint x: 751, endPoint y: 427, distance: 143.7
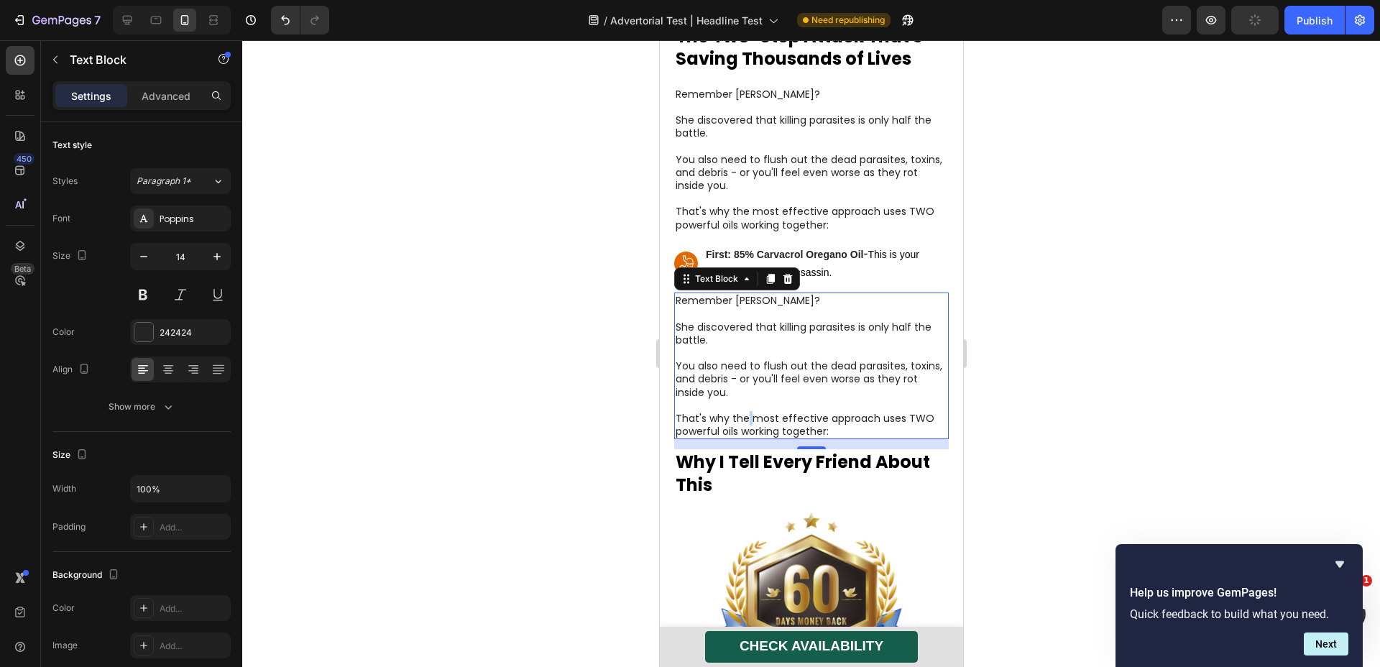
click at [746, 414] on p "That's why the most effective approach uses TWO powerful oils working together:" at bounding box center [811, 425] width 272 height 26
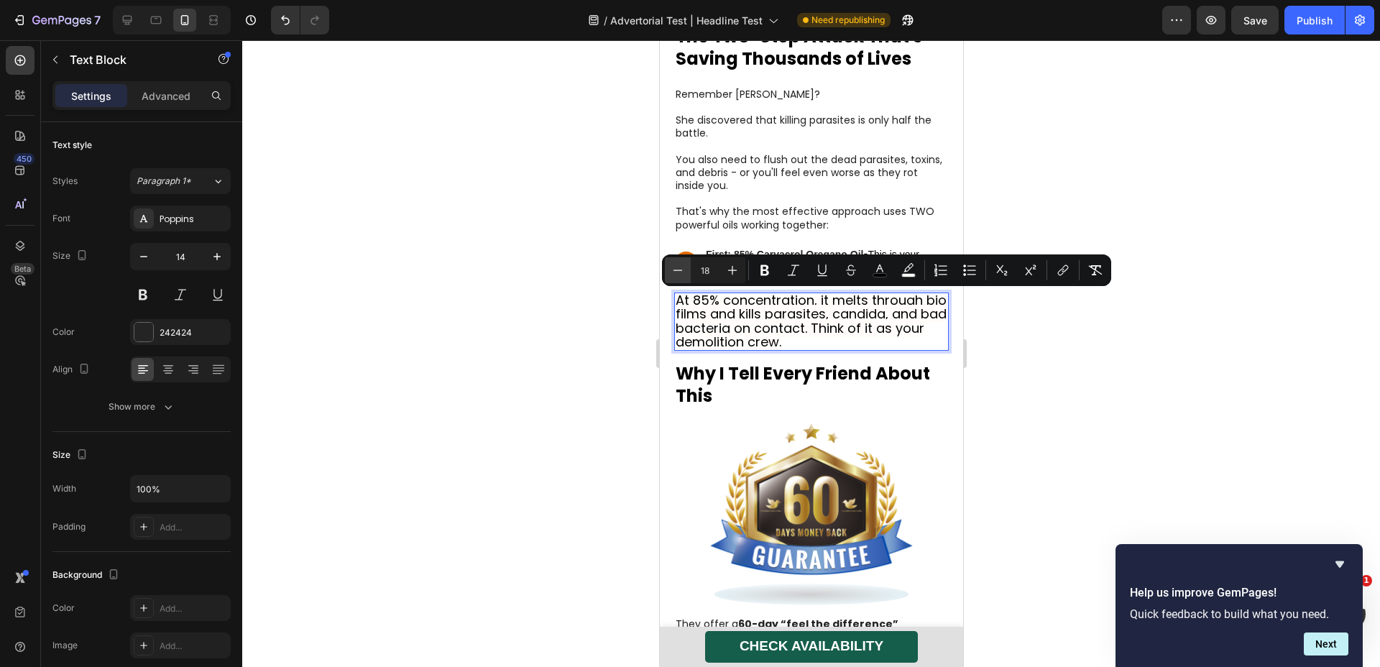
click at [683, 272] on icon "Editor contextual toolbar" at bounding box center [678, 270] width 14 height 14
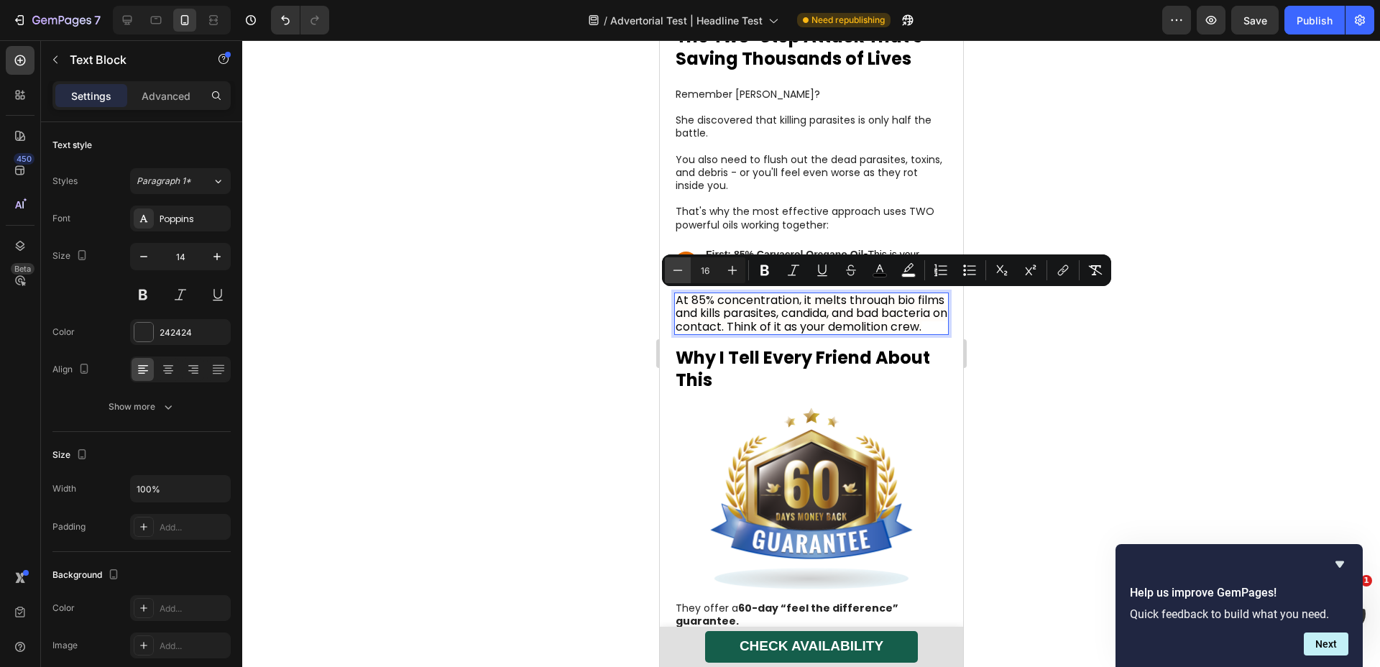
click at [683, 272] on icon "Editor contextual toolbar" at bounding box center [678, 270] width 14 height 14
type input "14"
click at [610, 308] on div at bounding box center [811, 353] width 1138 height 627
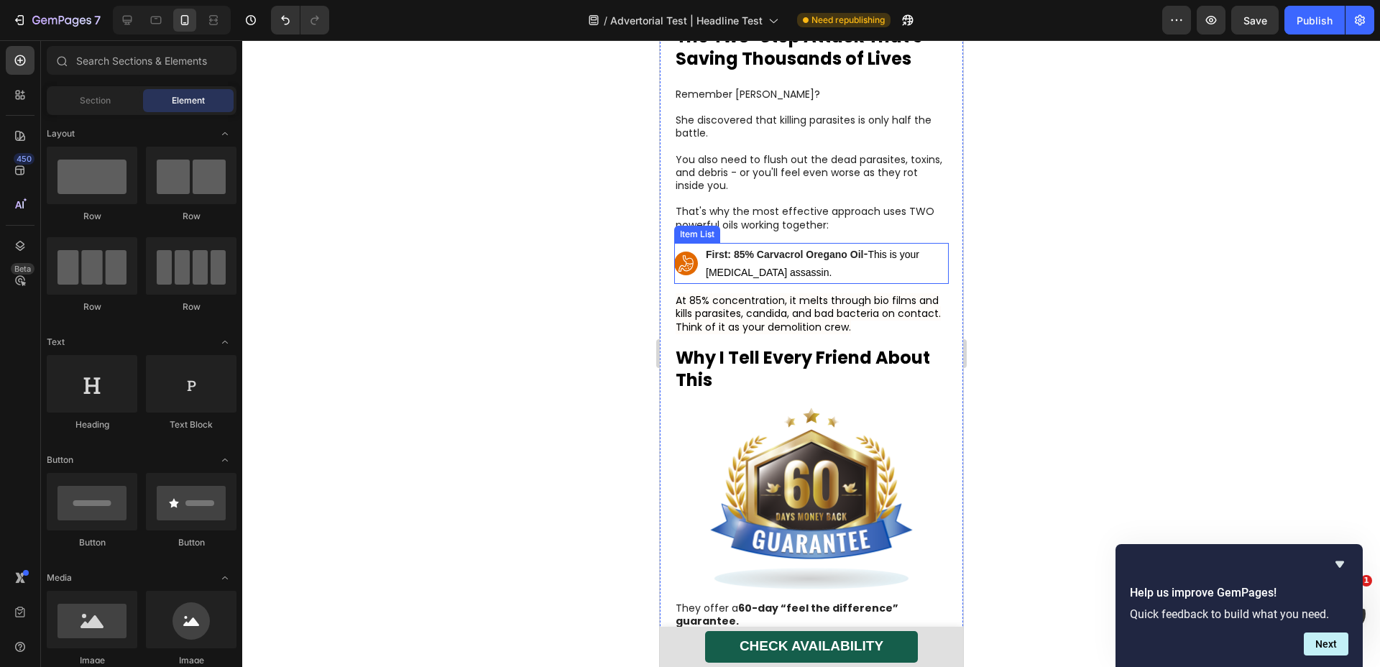
click at [862, 278] on p "First: 85% Carvacrol Oregano Oil - This is your [MEDICAL_DATA] assassin." at bounding box center [825, 263] width 241 height 37
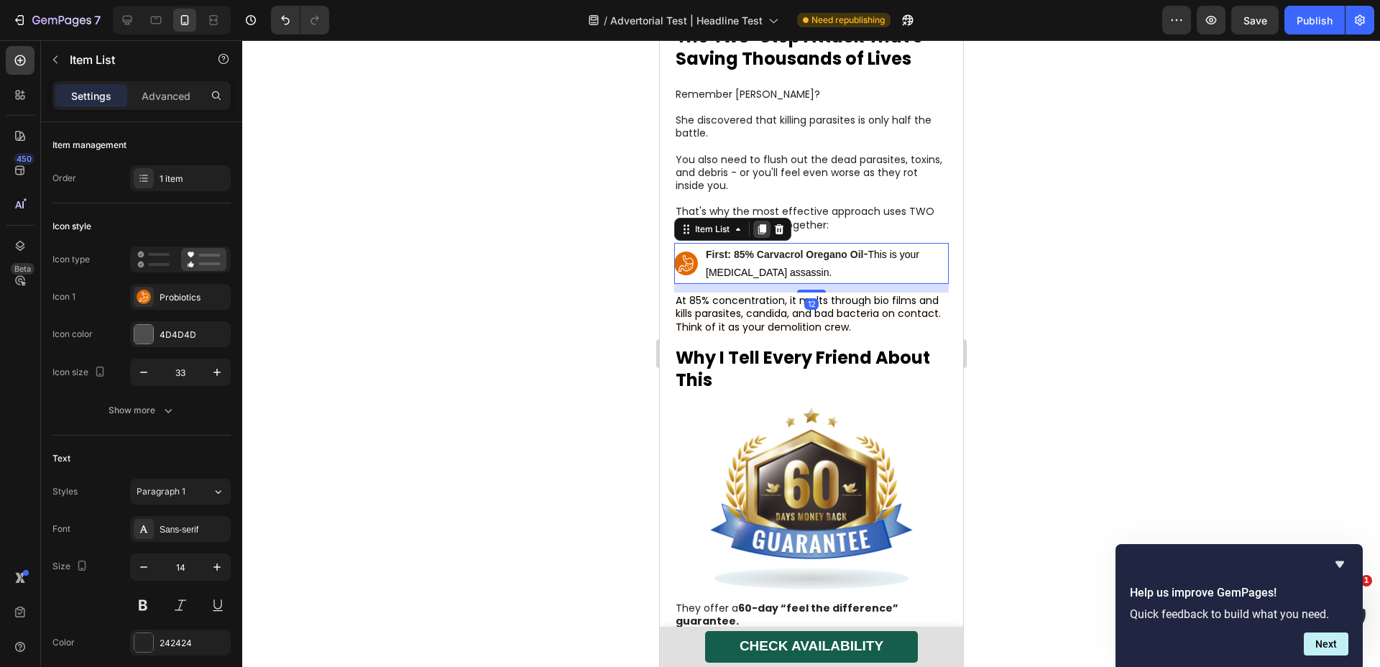
click at [763, 230] on icon at bounding box center [762, 229] width 8 height 10
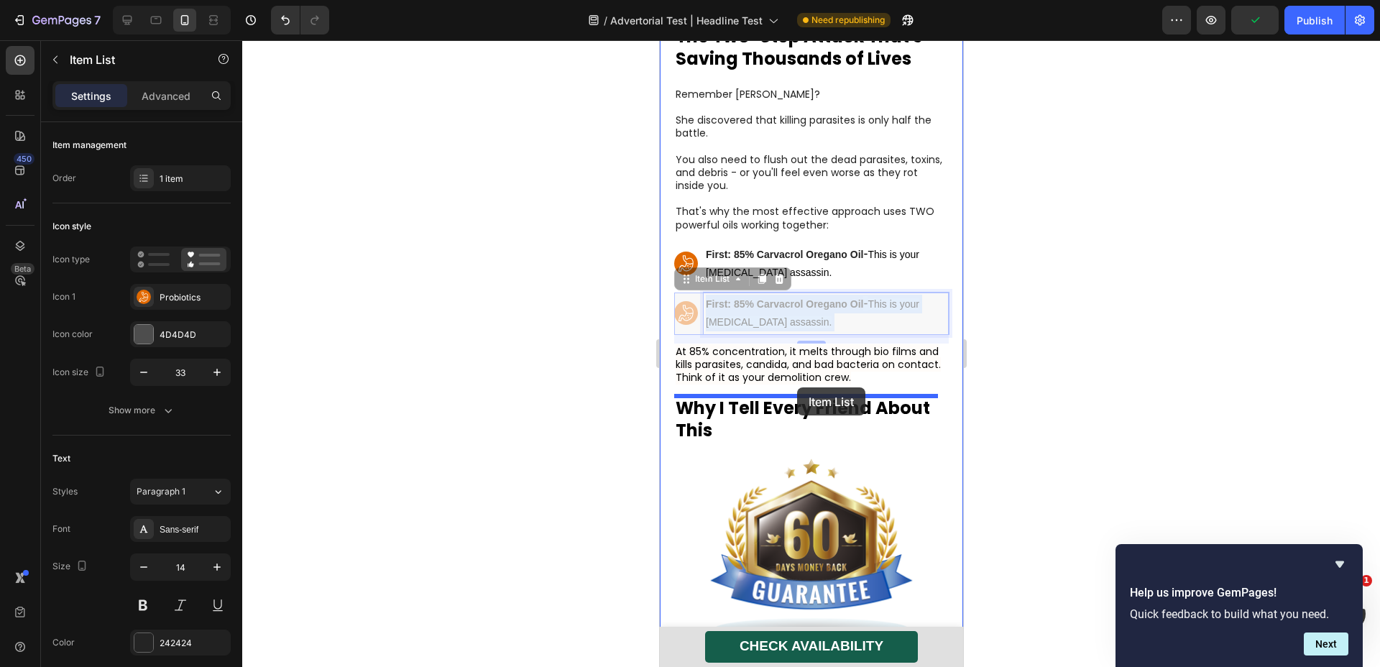
drag, startPoint x: 815, startPoint y: 322, endPoint x: 797, endPoint y: 388, distance: 67.9
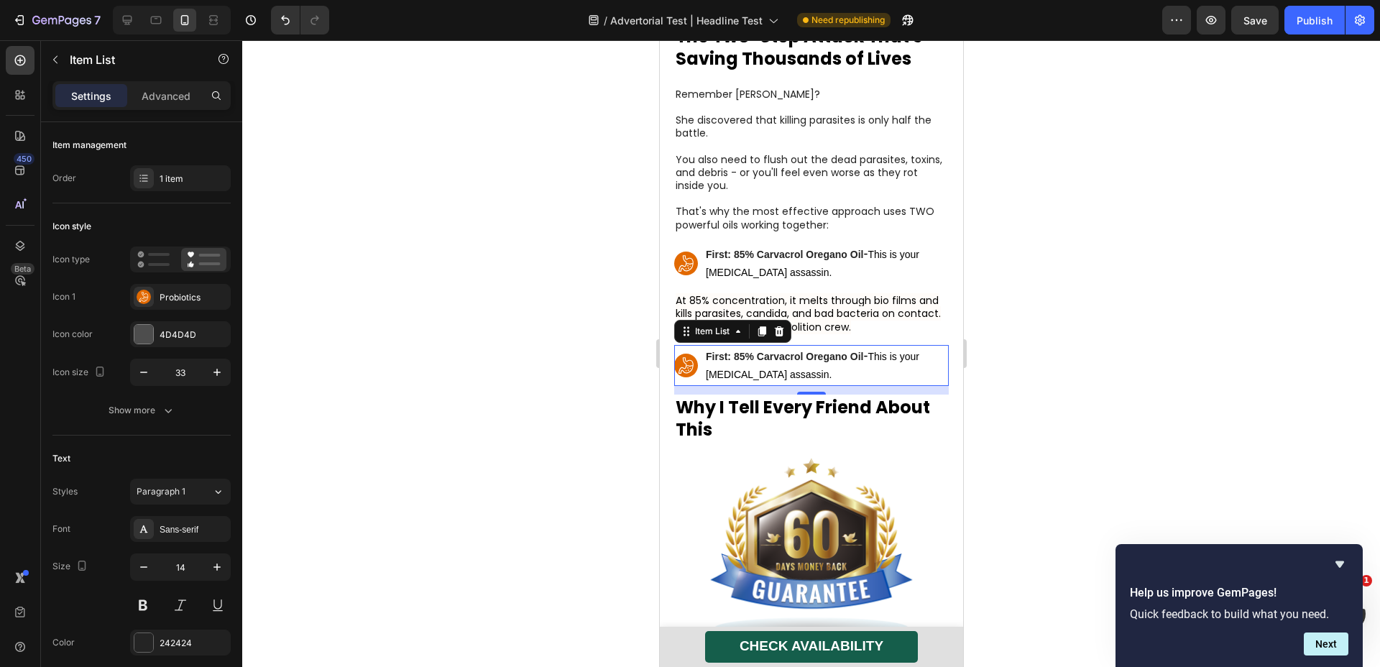
click at [689, 367] on rect at bounding box center [686, 366] width 24 height 24
click at [155, 293] on div "Probiotics" at bounding box center [180, 297] width 101 height 26
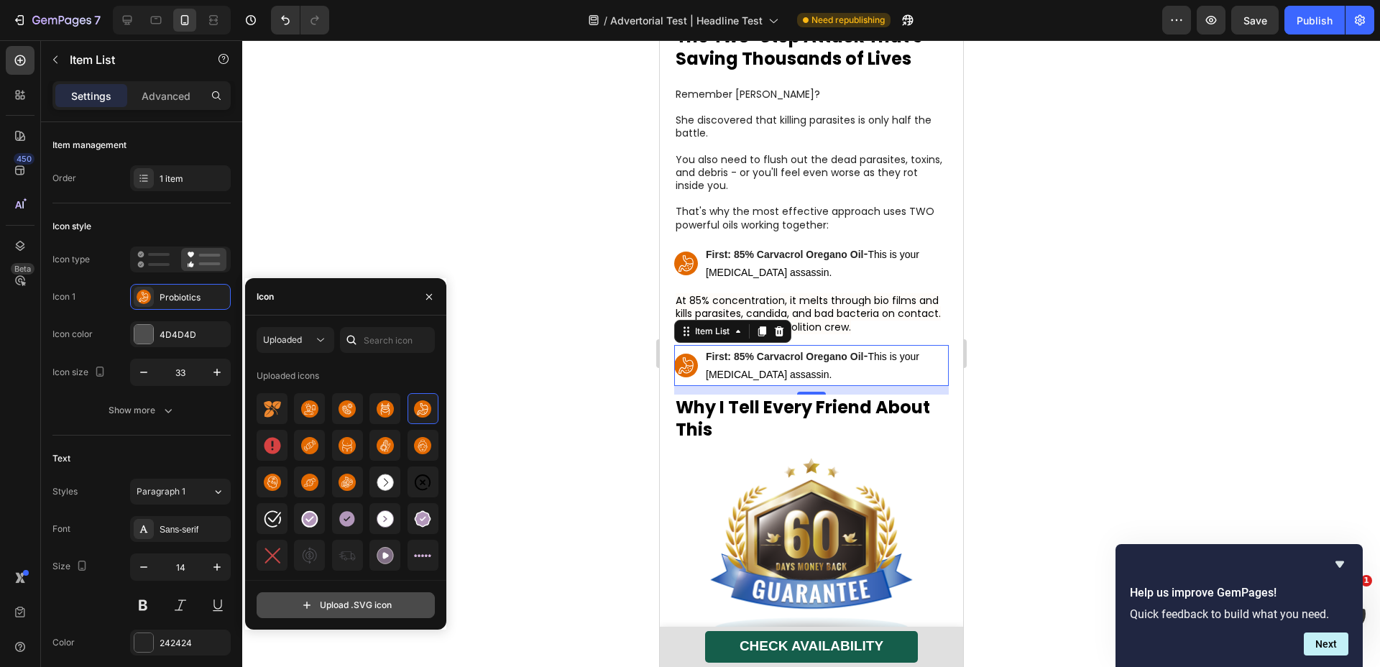
click at [356, 608] on input "file" at bounding box center [345, 605] width 177 height 24
type input "C:\fakepath\black_seed_oil.svg"
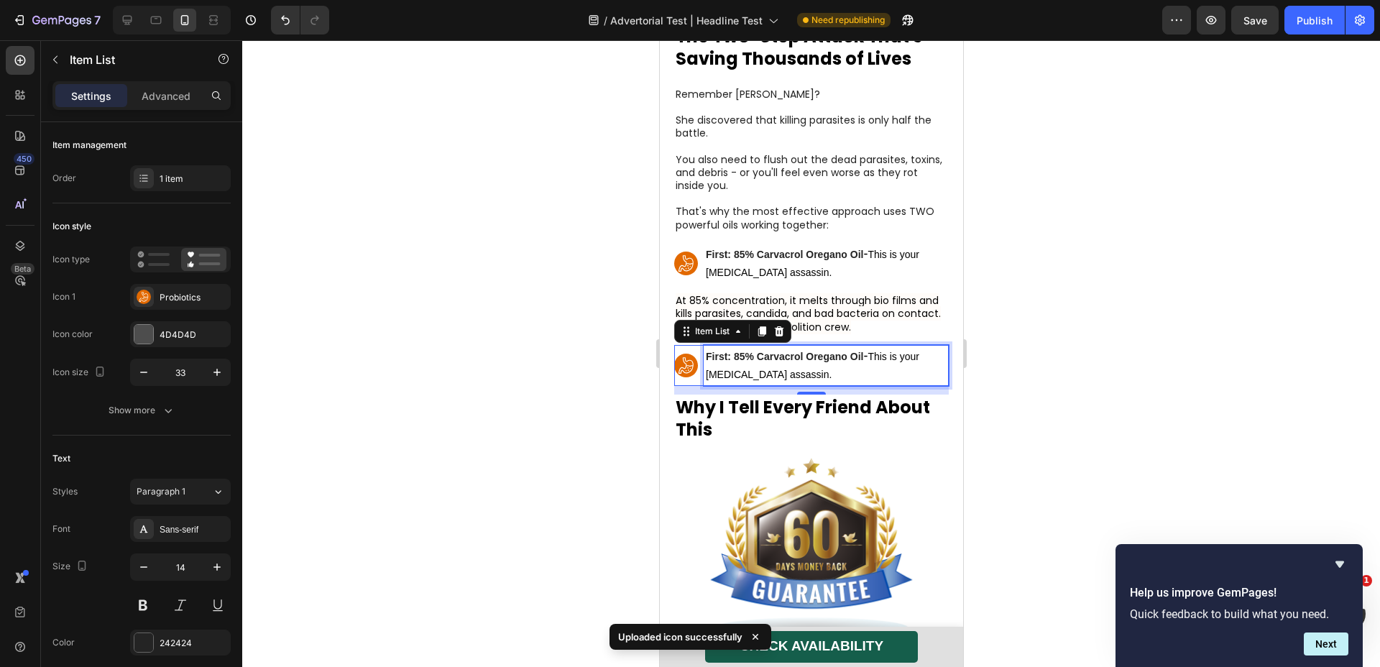
click at [783, 362] on strong "First: 85% Carvacrol Oregano Oil" at bounding box center [783, 357] width 157 height 12
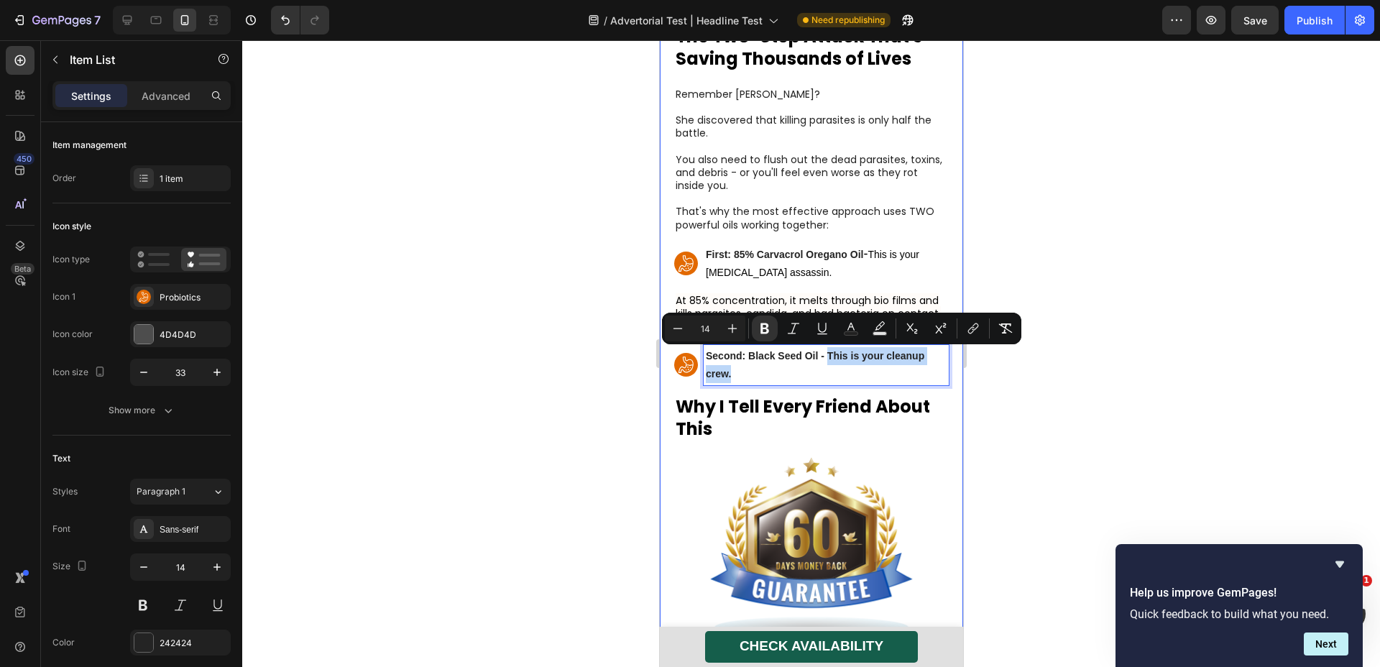
drag, startPoint x: 825, startPoint y: 356, endPoint x: 862, endPoint y: 393, distance: 52.4
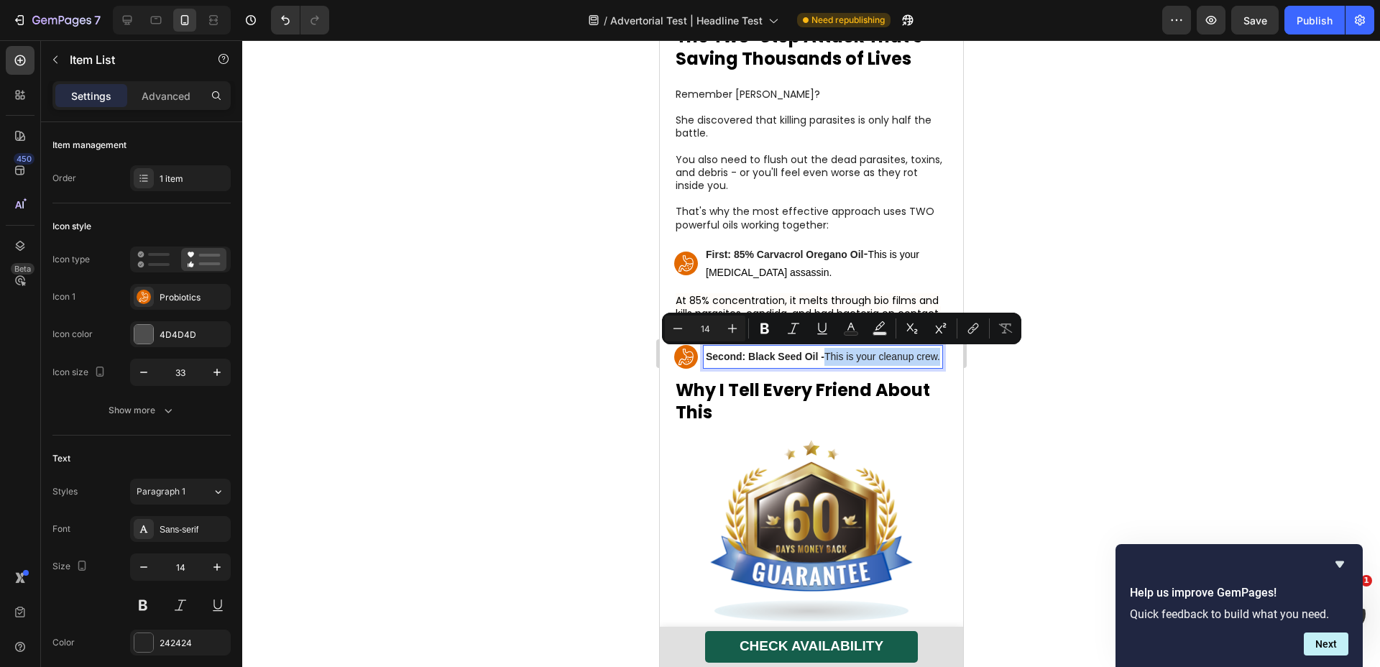
click at [858, 366] on p "Second: Black Seed Oil - This is your cleanup crew." at bounding box center [822, 357] width 234 height 18
click at [992, 389] on div at bounding box center [811, 353] width 1138 height 627
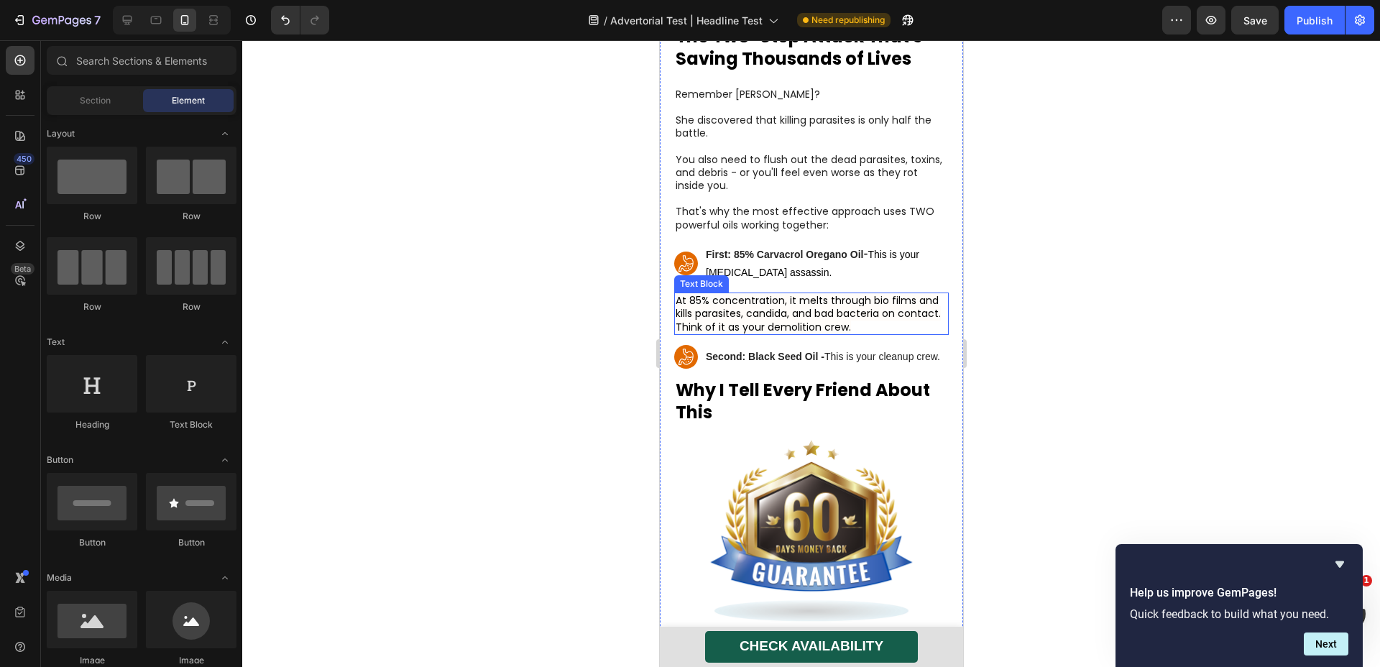
click at [779, 324] on span "At 85% concentration, it melts through bio films and kills parasites, candida, …" at bounding box center [807, 313] width 265 height 40
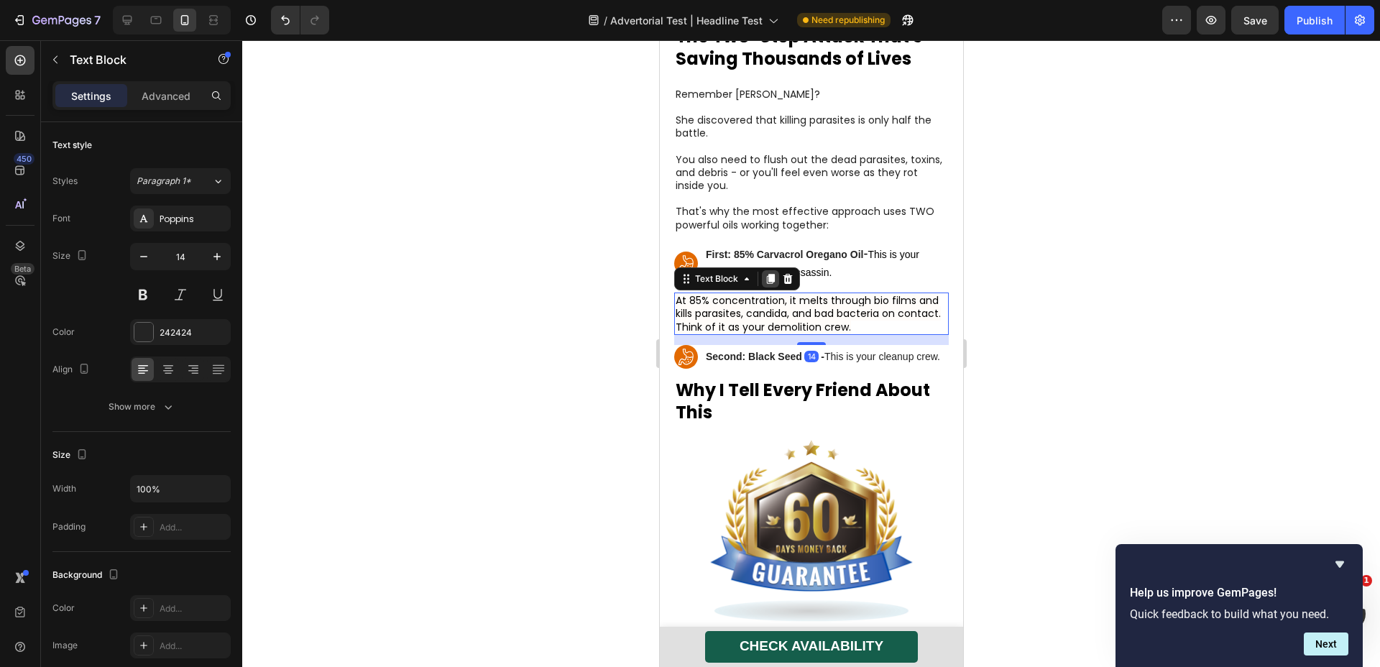
click at [773, 282] on icon at bounding box center [770, 279] width 8 height 10
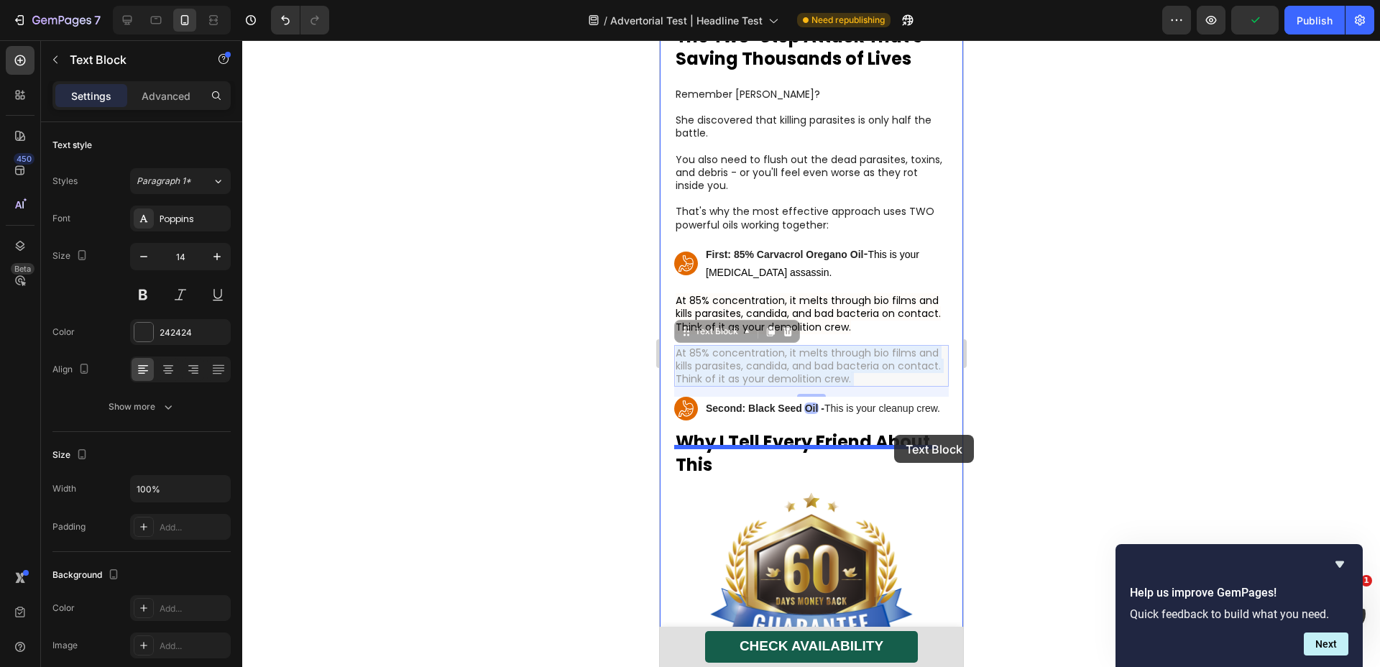
drag, startPoint x: 910, startPoint y: 369, endPoint x: 894, endPoint y: 435, distance: 68.0
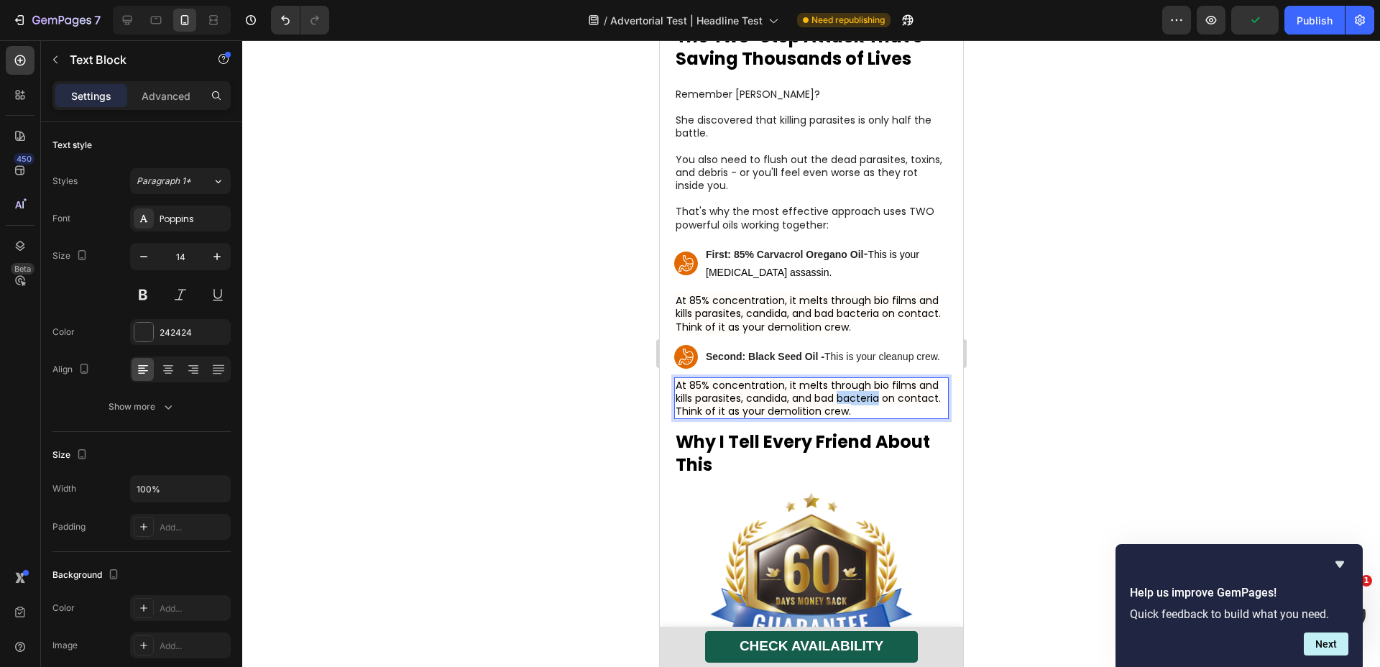
click at [856, 418] on span "At 85% concentration, it melts through bio films and kills parasites, candida, …" at bounding box center [807, 398] width 265 height 40
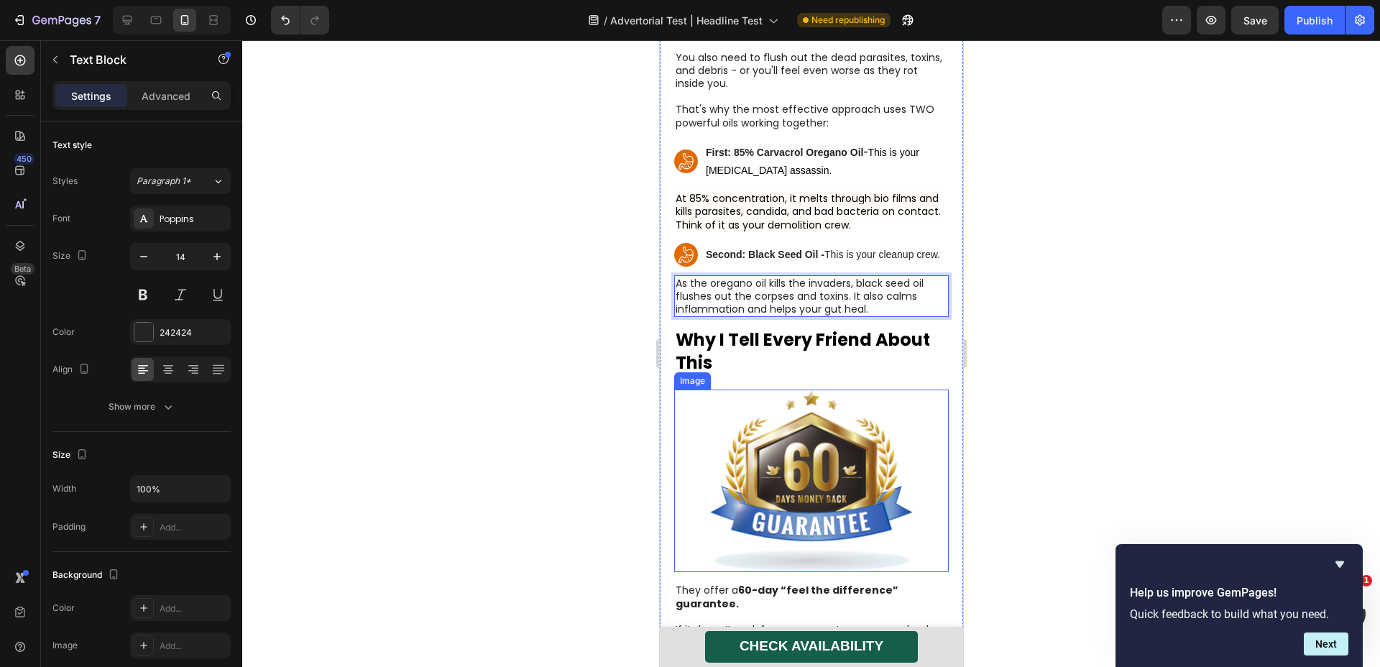
click at [810, 449] on img at bounding box center [811, 481] width 275 height 183
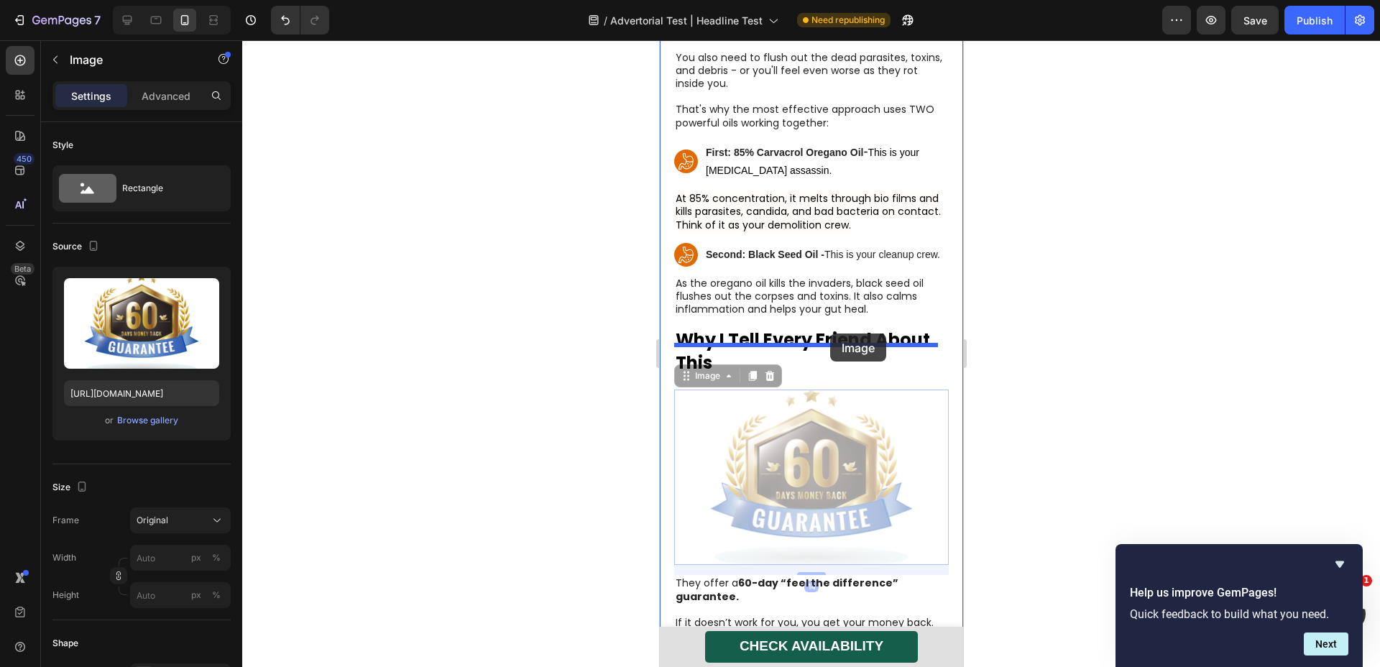
drag, startPoint x: 812, startPoint y: 467, endPoint x: 830, endPoint y: 334, distance: 134.1
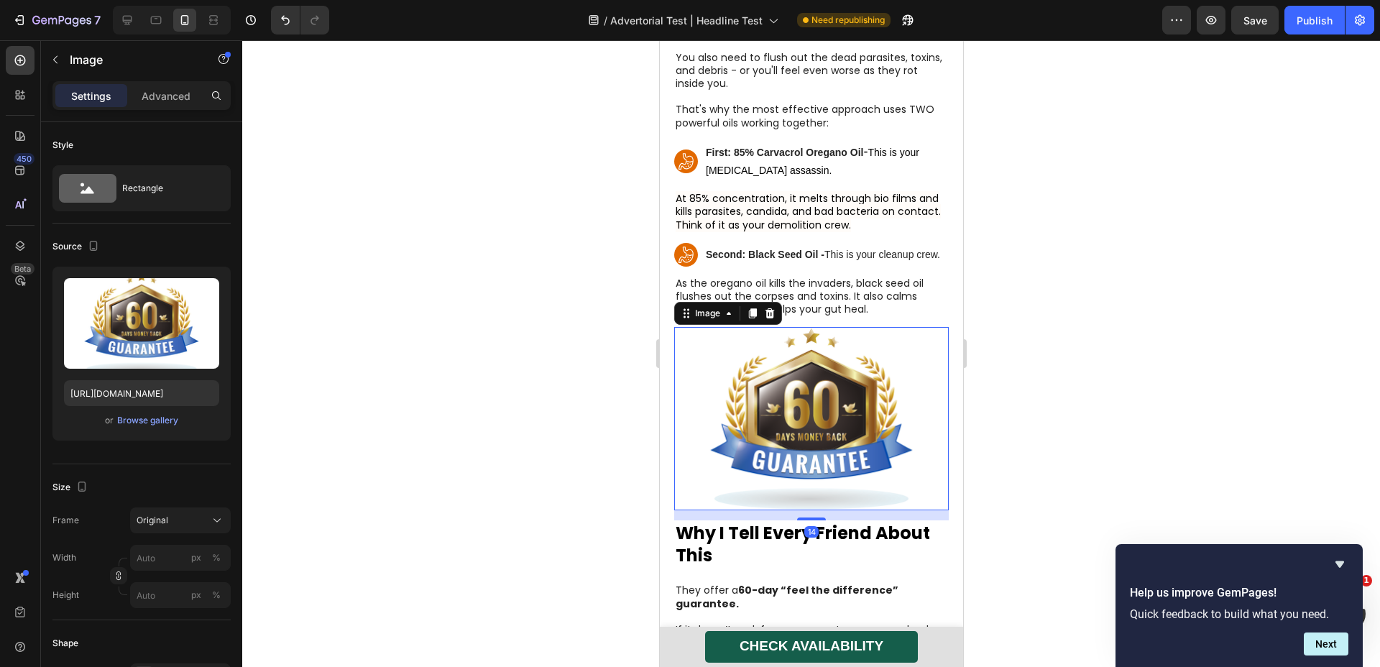
click at [819, 376] on img at bounding box center [811, 418] width 275 height 183
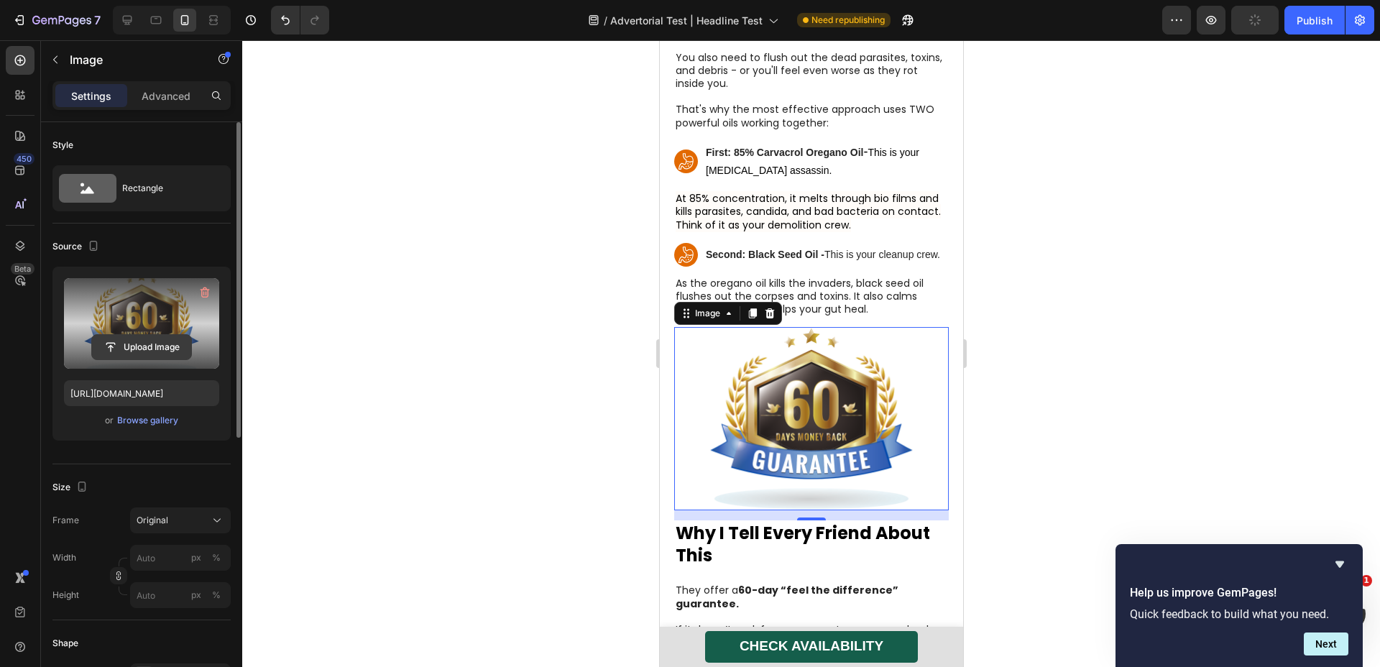
click at [190, 349] on input "file" at bounding box center [141, 347] width 99 height 24
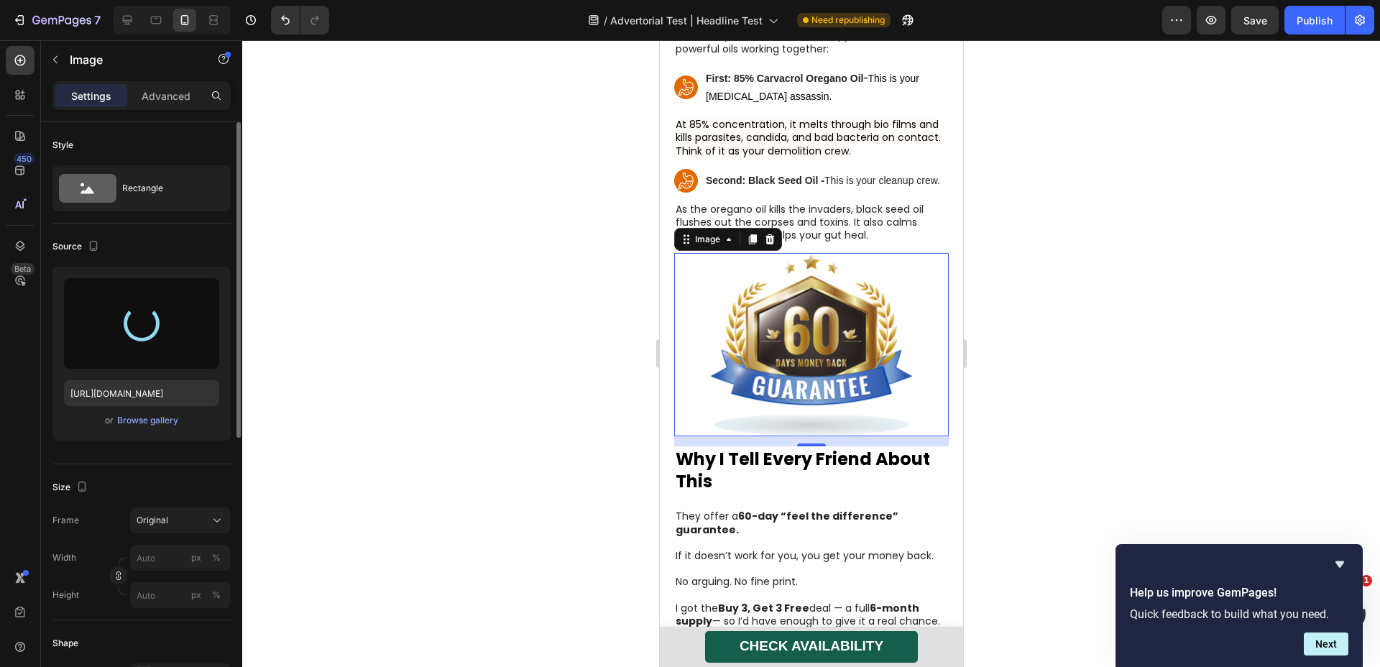
scroll to position [6089, 0]
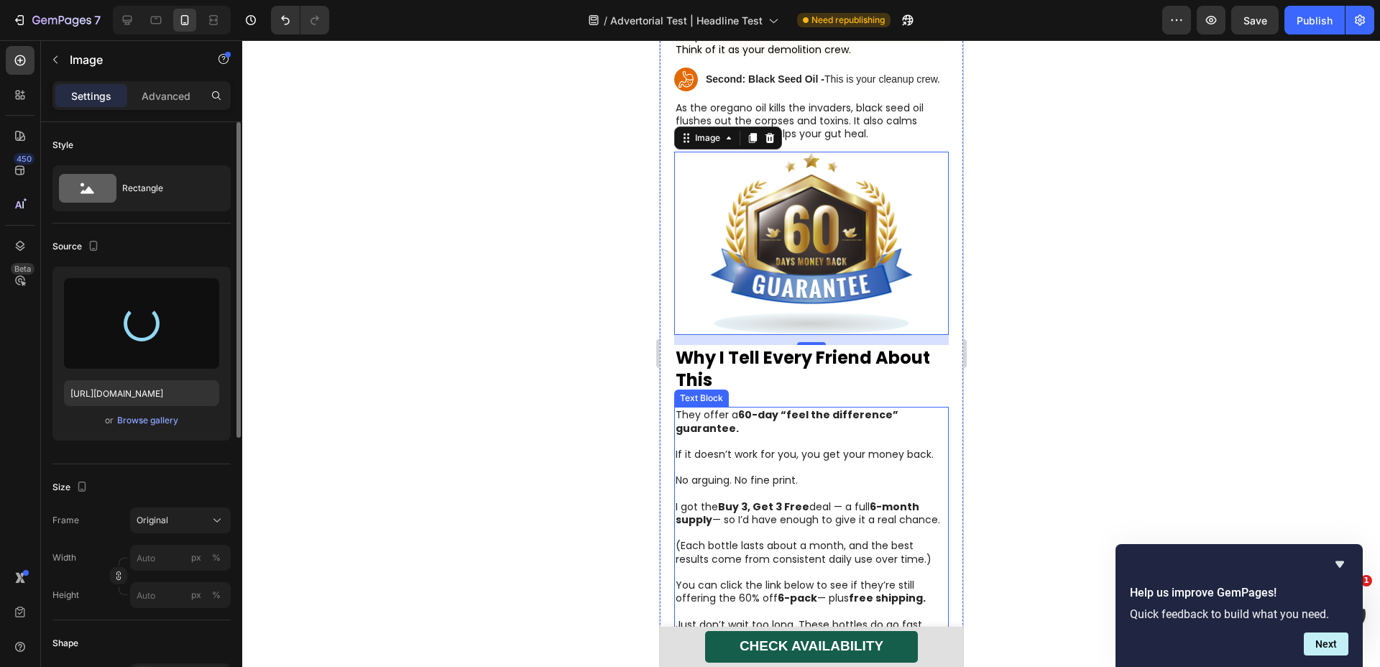
type input "[URL][DOMAIN_NAME]"
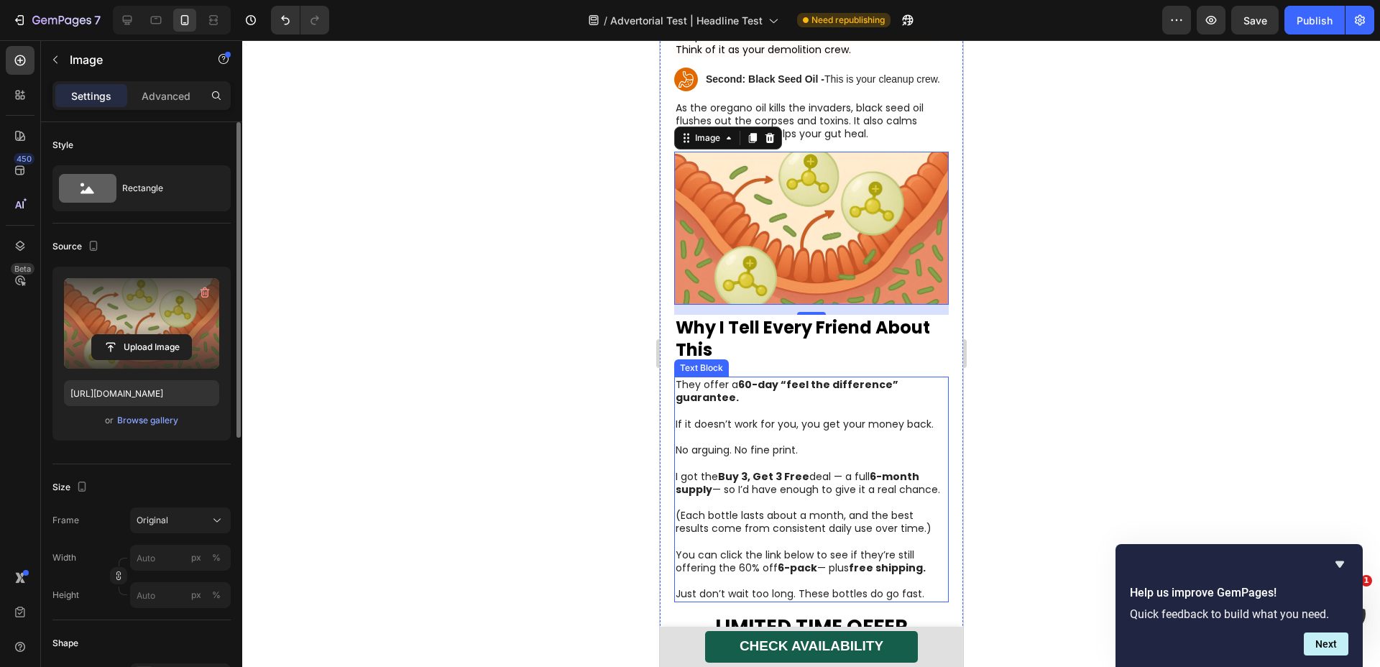
click at [789, 470] on p at bounding box center [811, 463] width 272 height 13
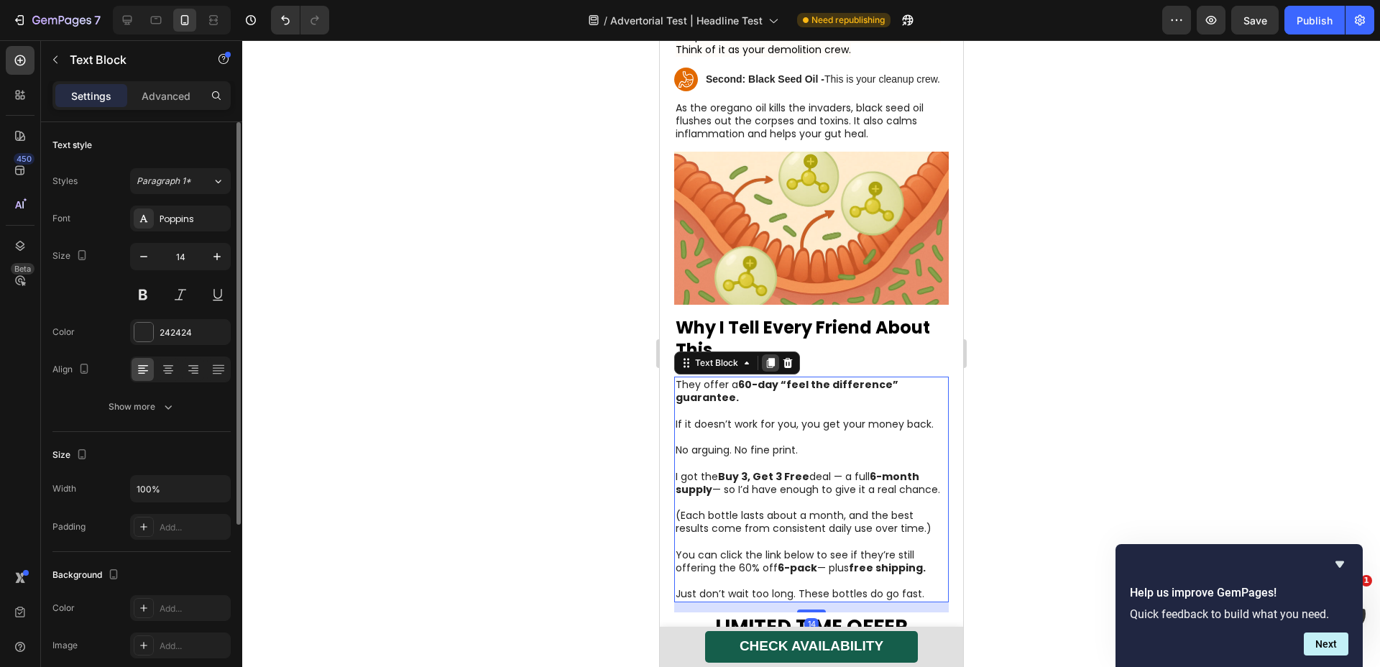
click at [767, 369] on icon at bounding box center [770, 363] width 12 height 12
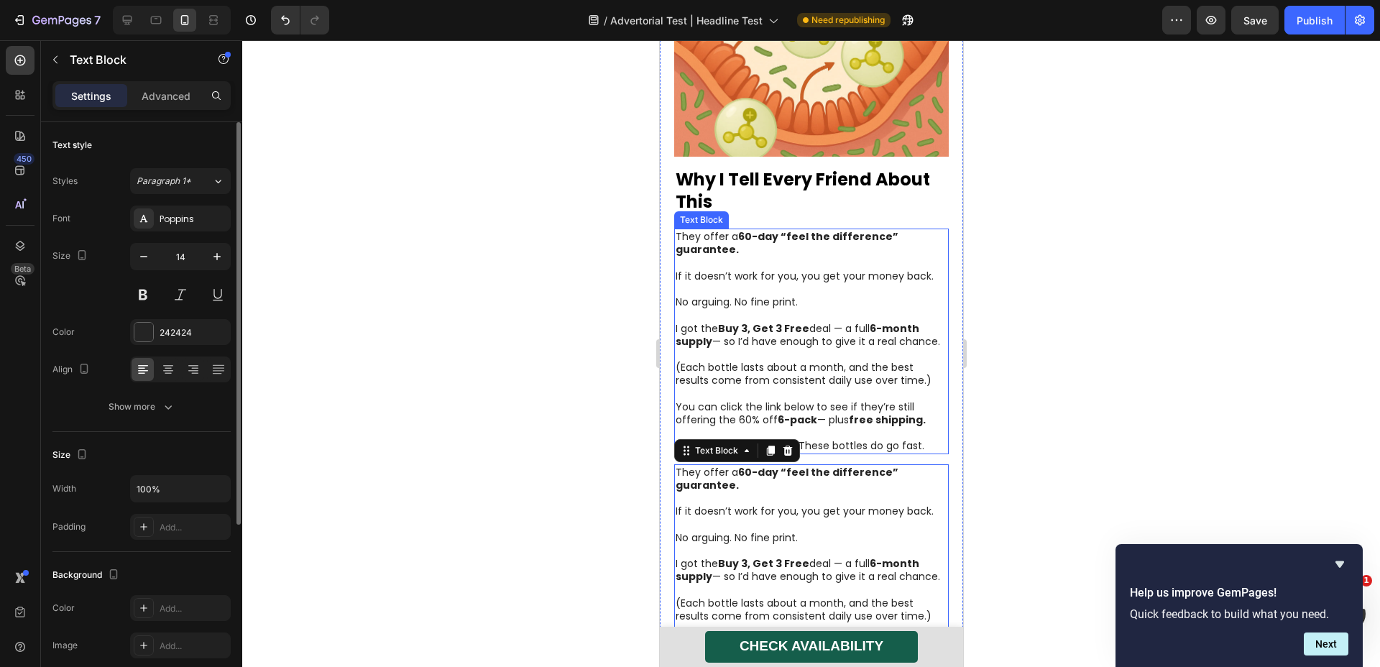
scroll to position [6213, 0]
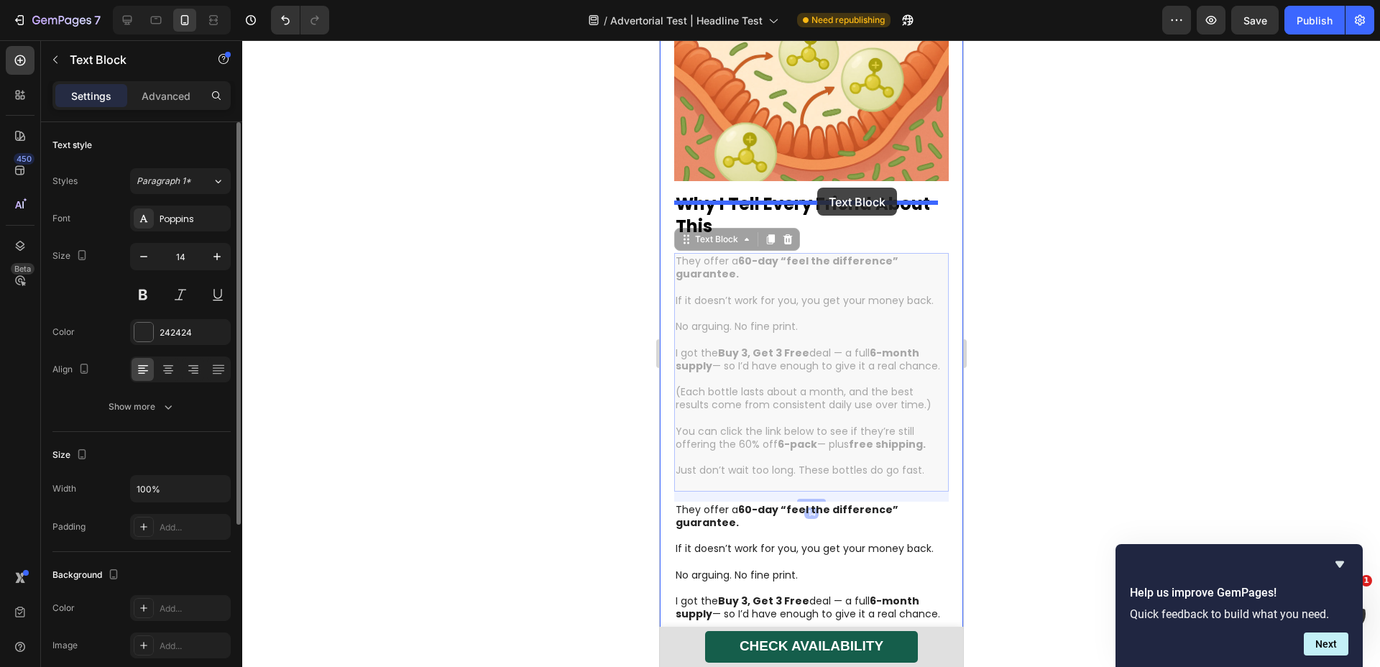
drag, startPoint x: 797, startPoint y: 386, endPoint x: 817, endPoint y: 188, distance: 199.5
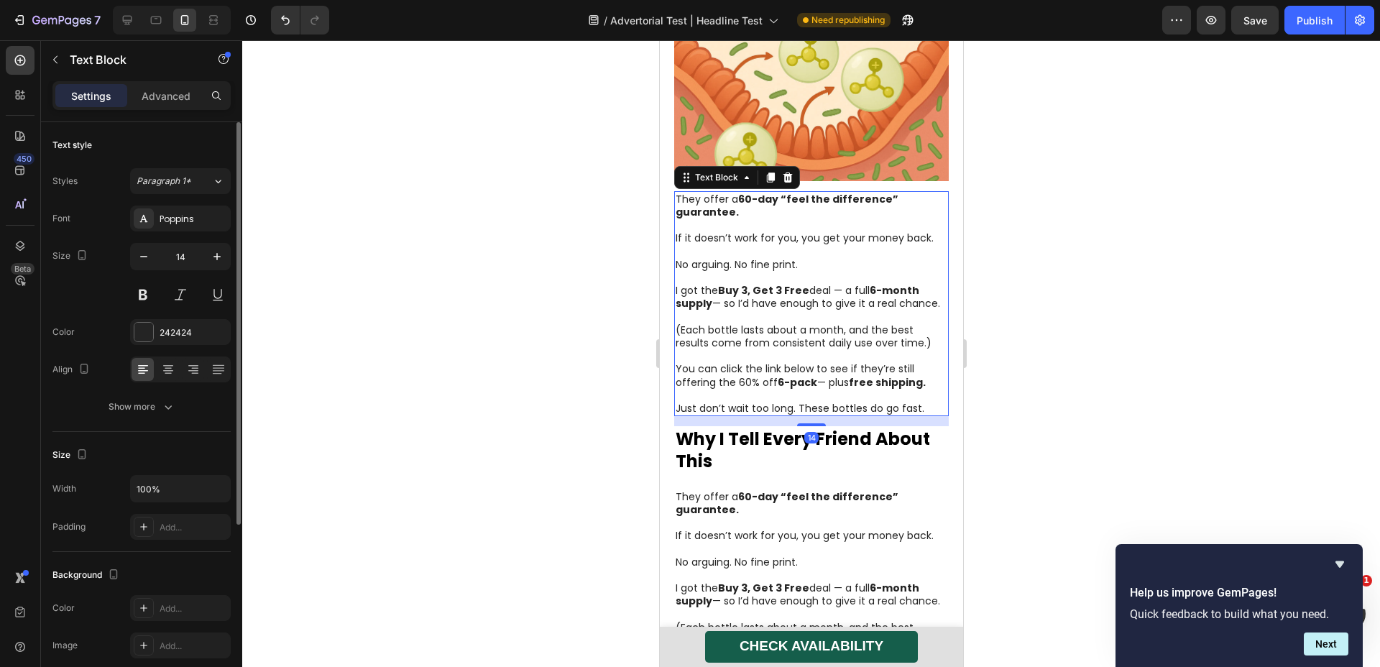
click at [804, 219] on p "They offer a 60-day “feel the difference” guarantee." at bounding box center [811, 206] width 272 height 26
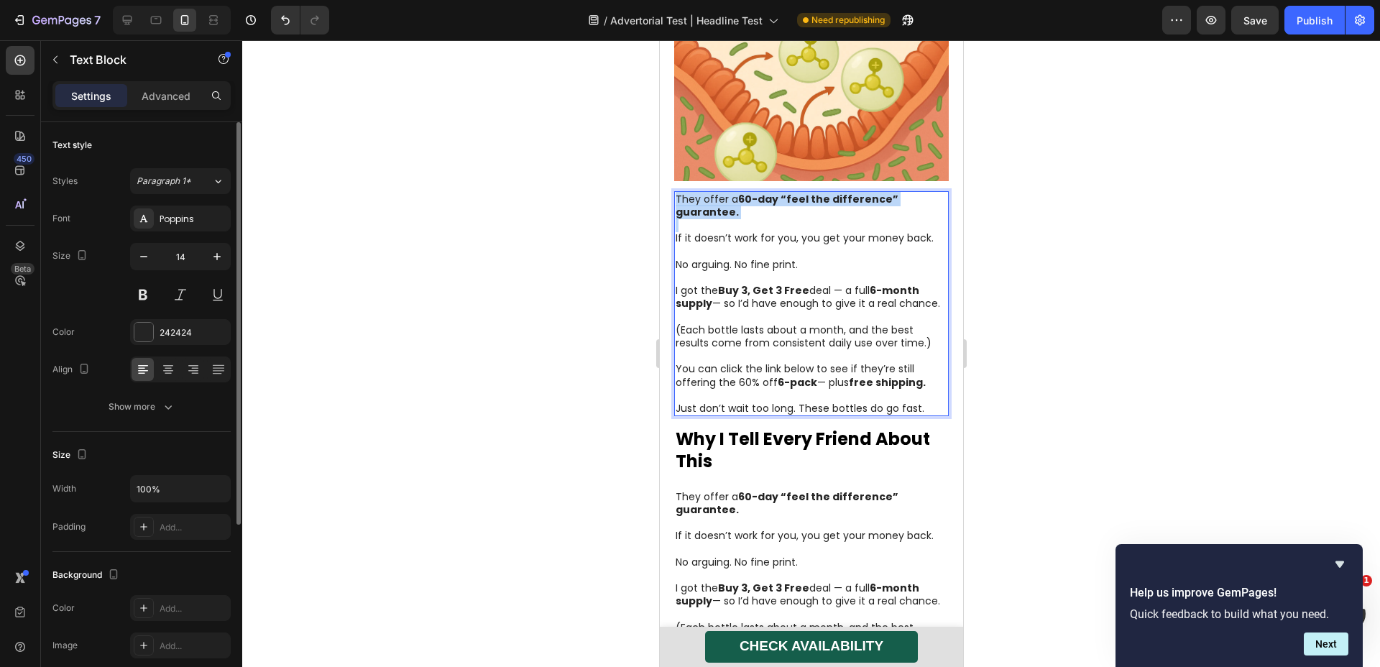
click at [804, 219] on p "They offer a 60-day “feel the difference” guarantee." at bounding box center [811, 206] width 272 height 26
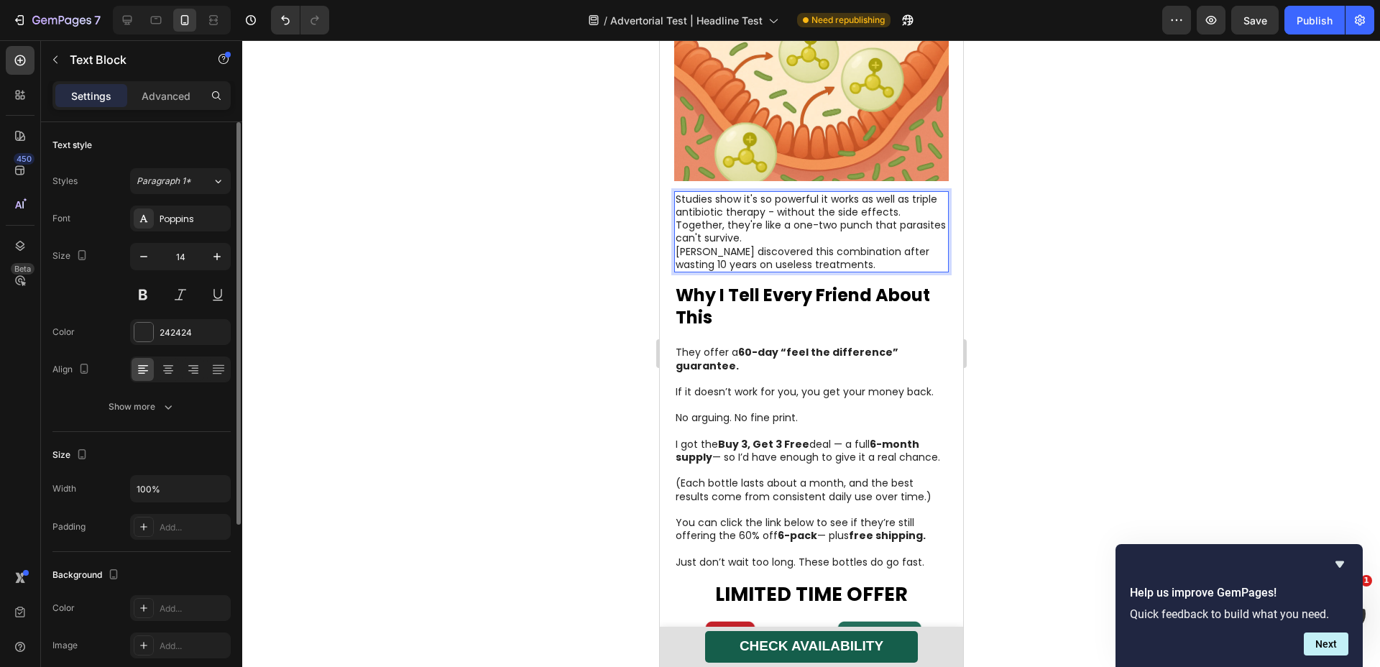
click at [925, 219] on p "Studies show it's so powerful it works as well as triple antibiotic therapy - w…" at bounding box center [811, 206] width 272 height 26
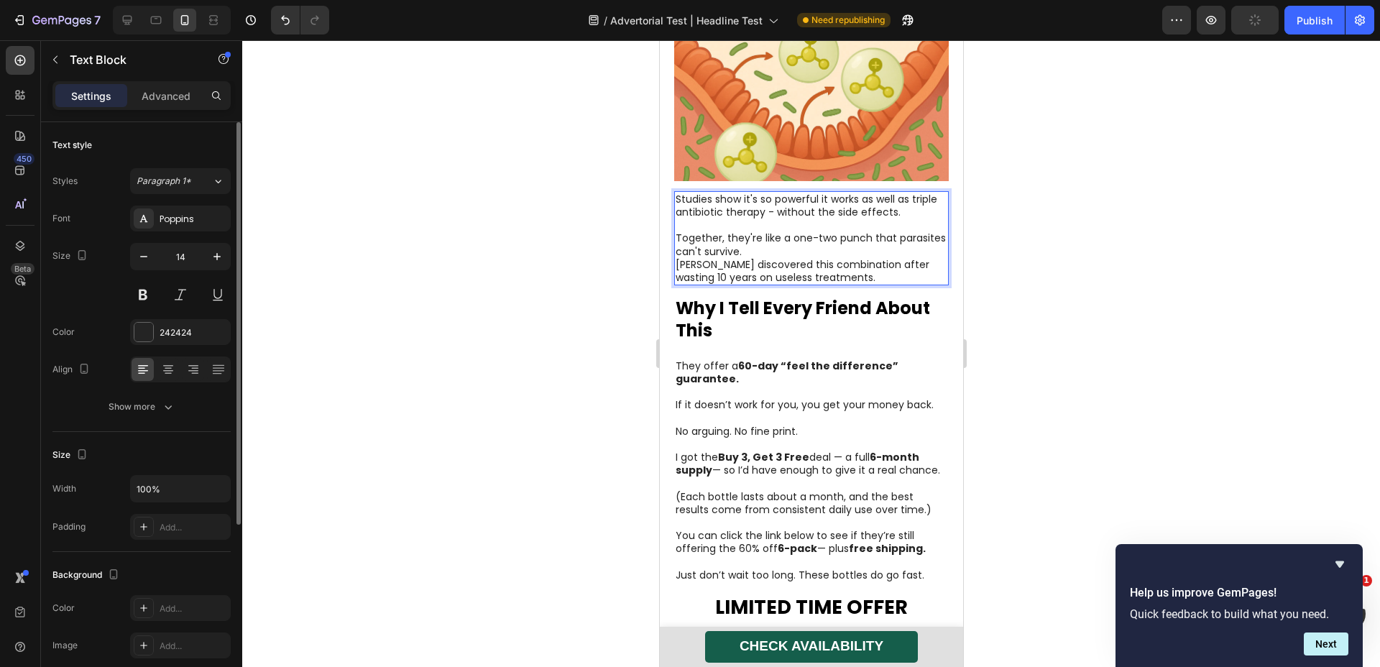
click at [872, 257] on p "Together, they're like a one-two punch that parasites can't survive." at bounding box center [811, 245] width 272 height 26
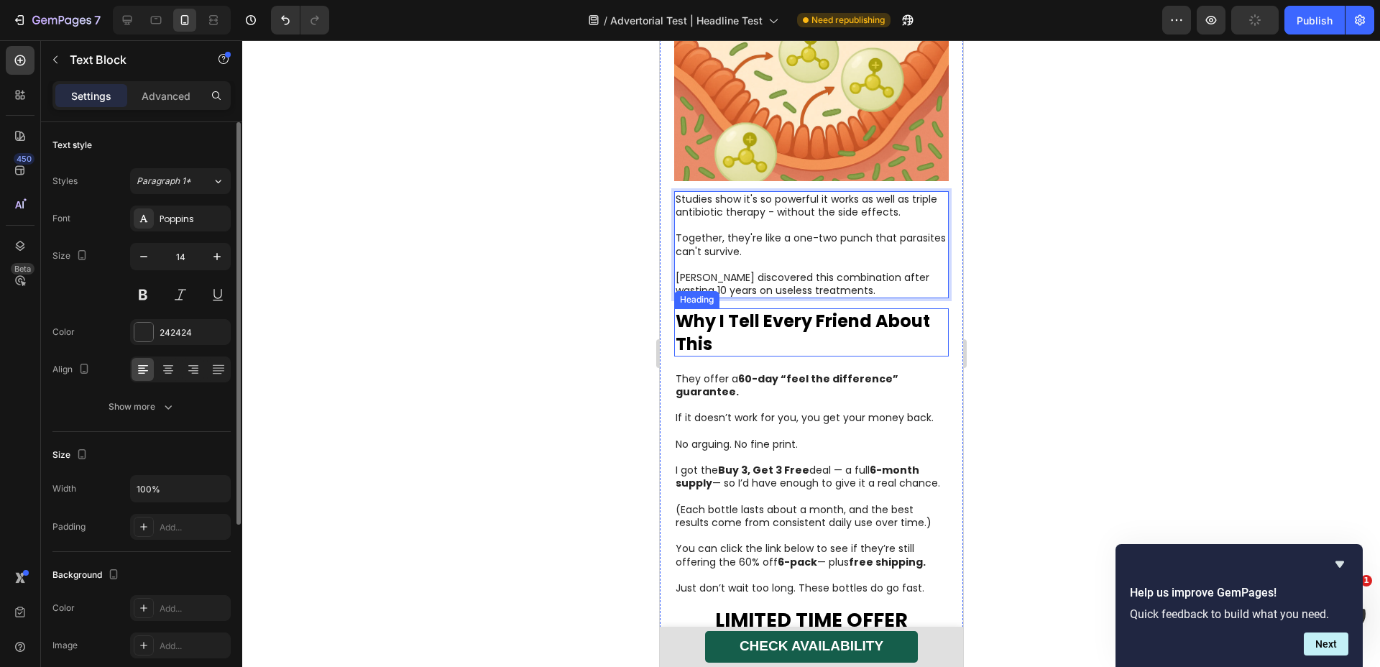
click at [777, 349] on h1 "Why I Tell Every Friend About This" at bounding box center [811, 331] width 275 height 47
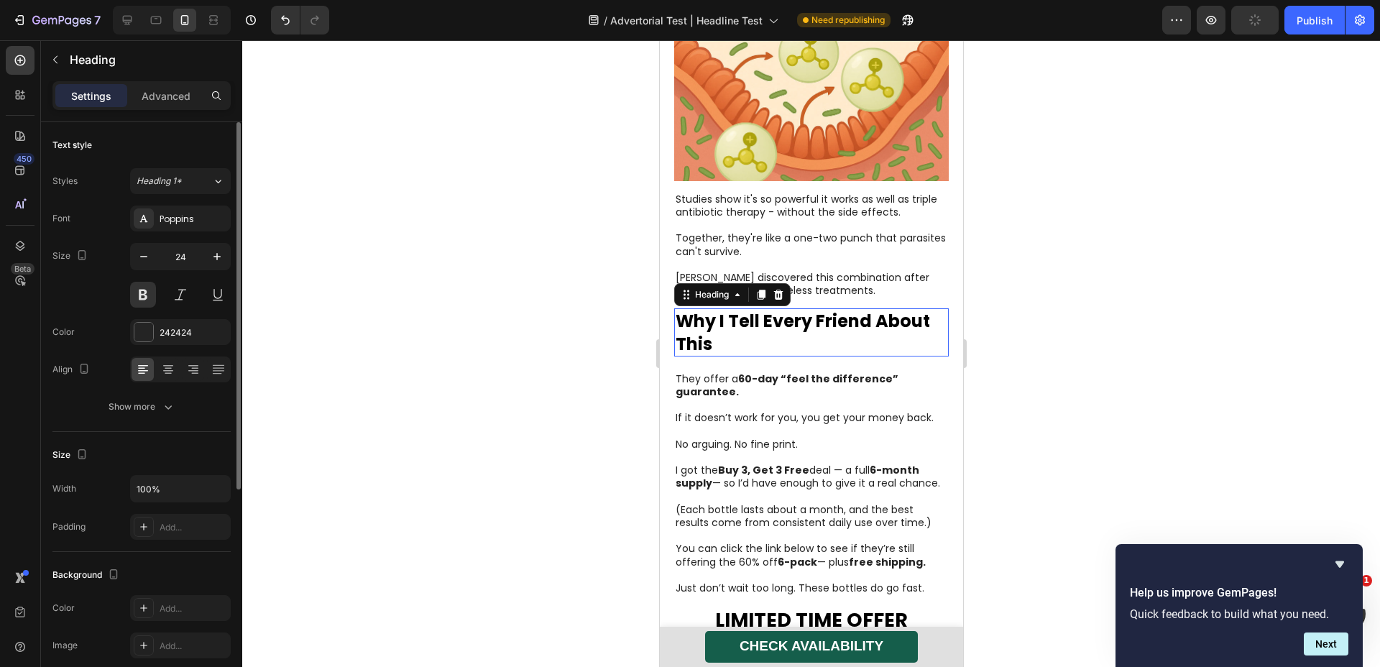
click at [777, 349] on h1 "Why I Tell Every Friend About This" at bounding box center [811, 331] width 275 height 47
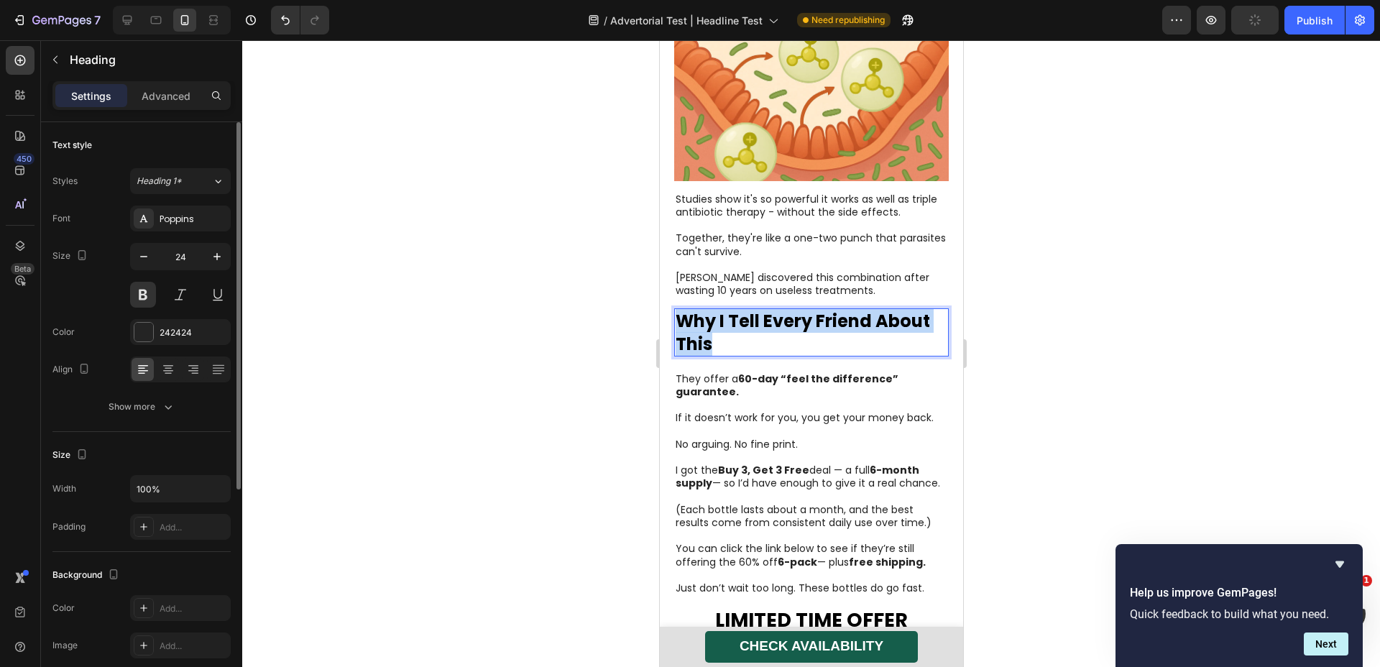
click at [777, 349] on p "Why I Tell Every Friend About This" at bounding box center [811, 332] width 272 height 45
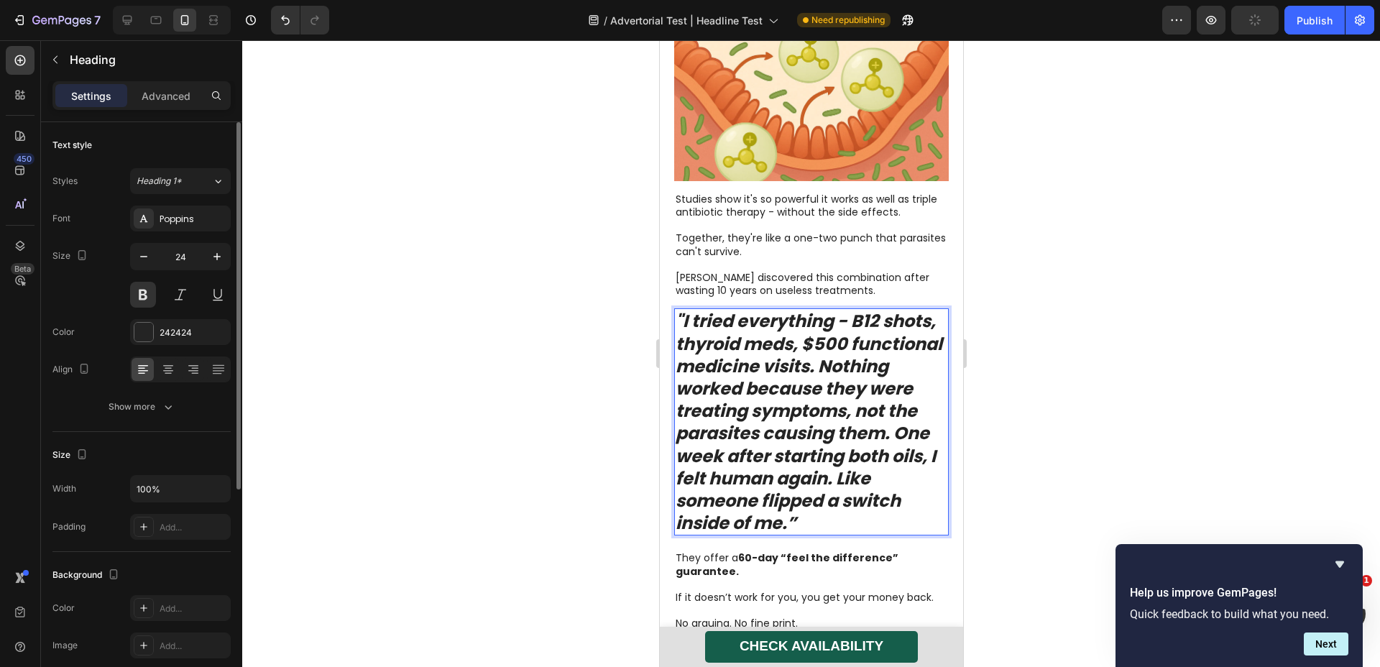
click at [777, 349] on strong ""I tried everything - B12 shots, thyroid meds, $500 functional medicine visits.…" at bounding box center [808, 422] width 267 height 226
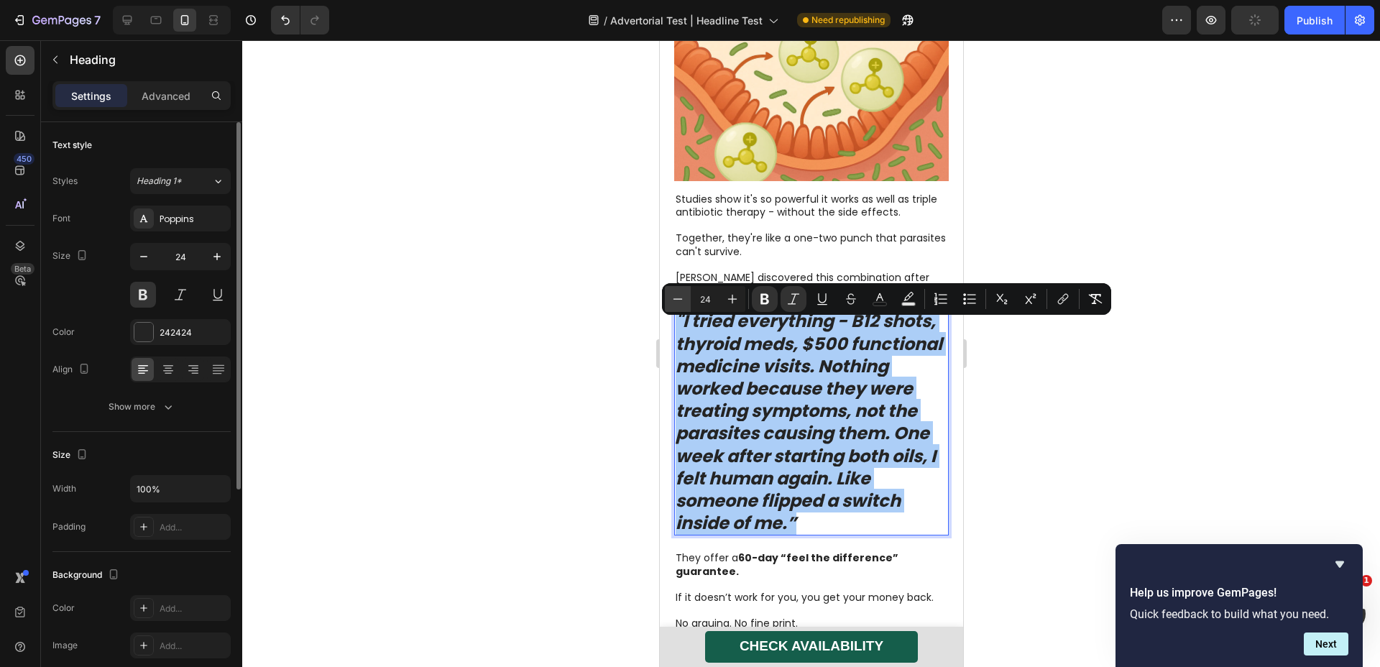
click at [687, 298] on button "Minus" at bounding box center [678, 299] width 26 height 26
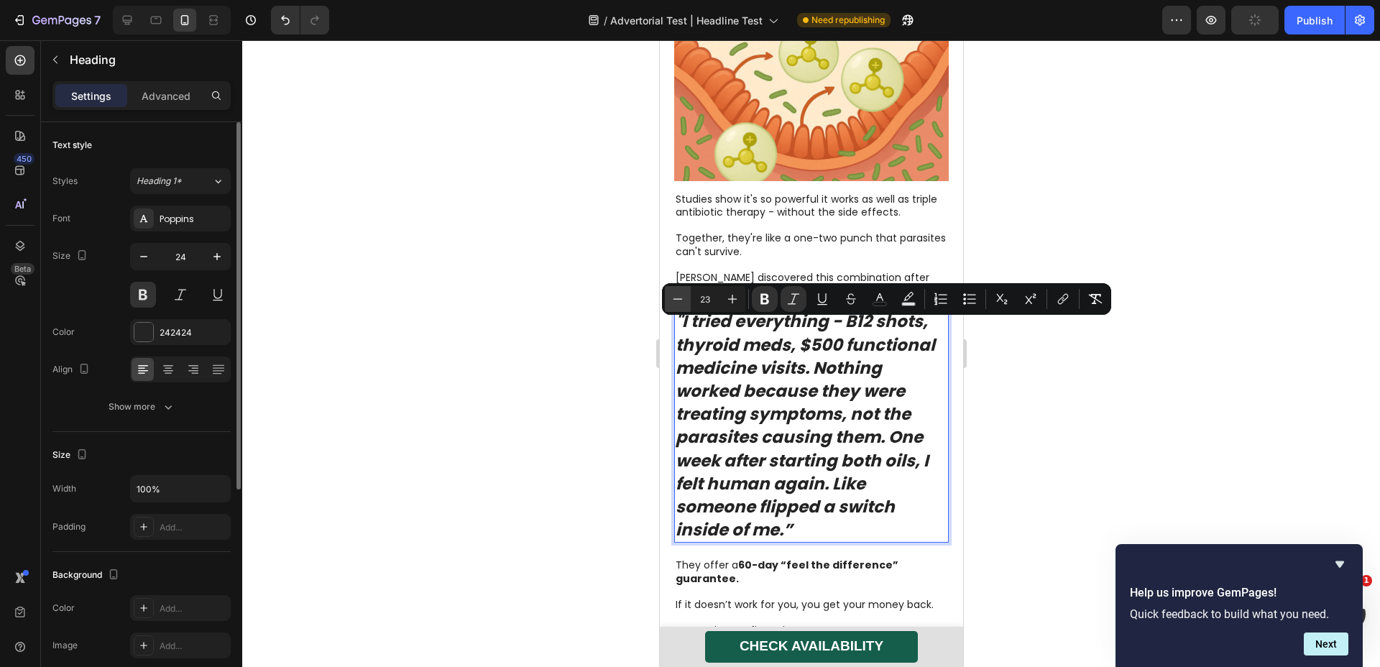
click at [684, 298] on icon "Editor contextual toolbar" at bounding box center [678, 299] width 14 height 14
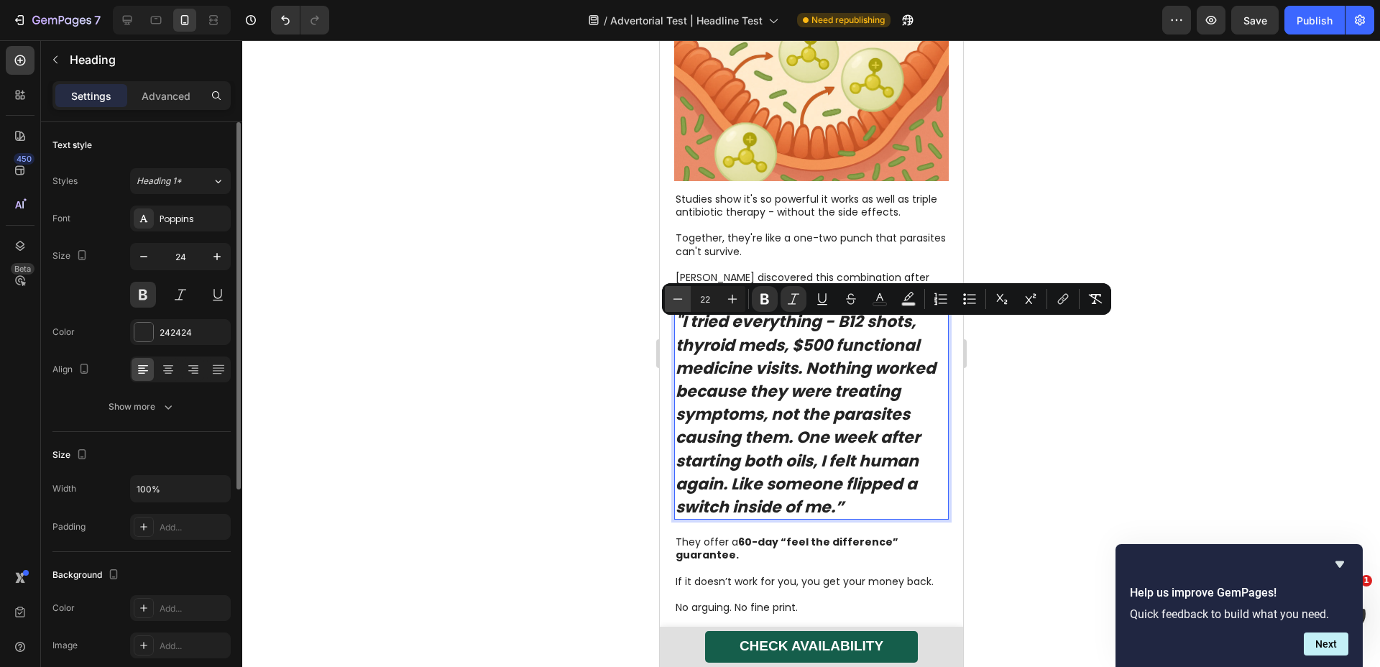
click at [677, 298] on icon "Editor contextual toolbar" at bounding box center [678, 299] width 14 height 14
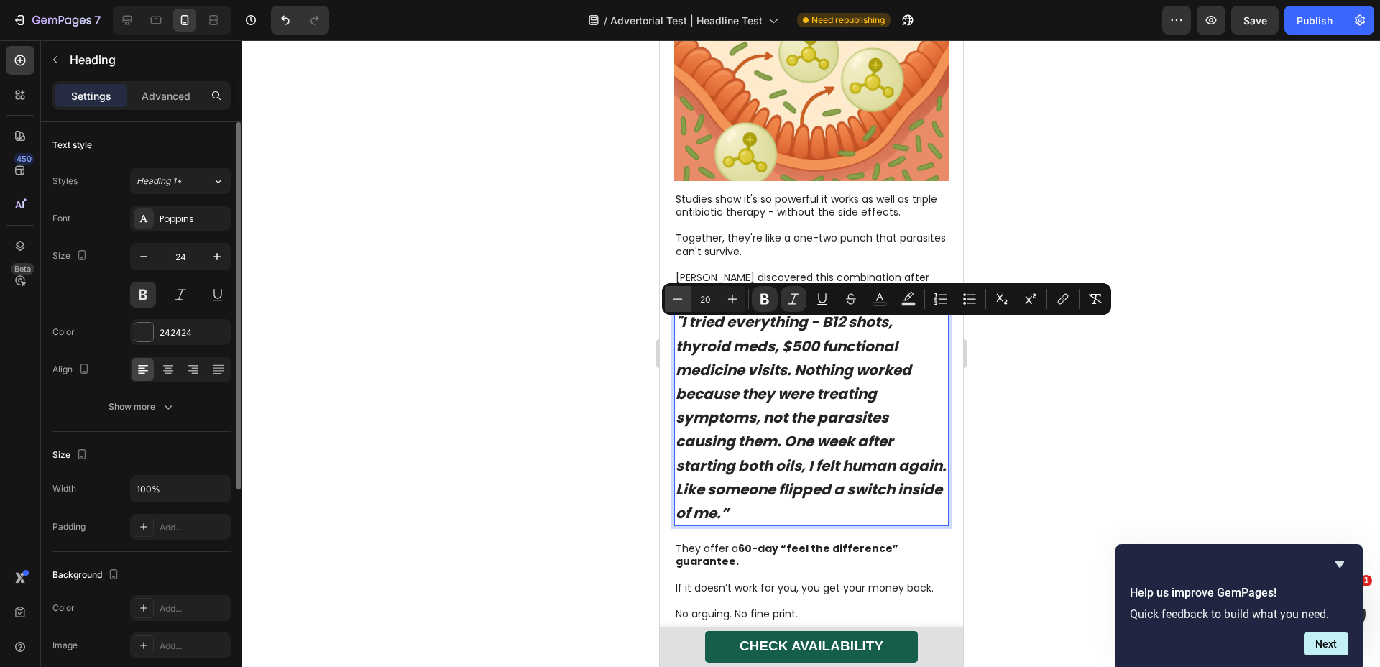
click at [677, 298] on icon "Editor contextual toolbar" at bounding box center [678, 299] width 14 height 14
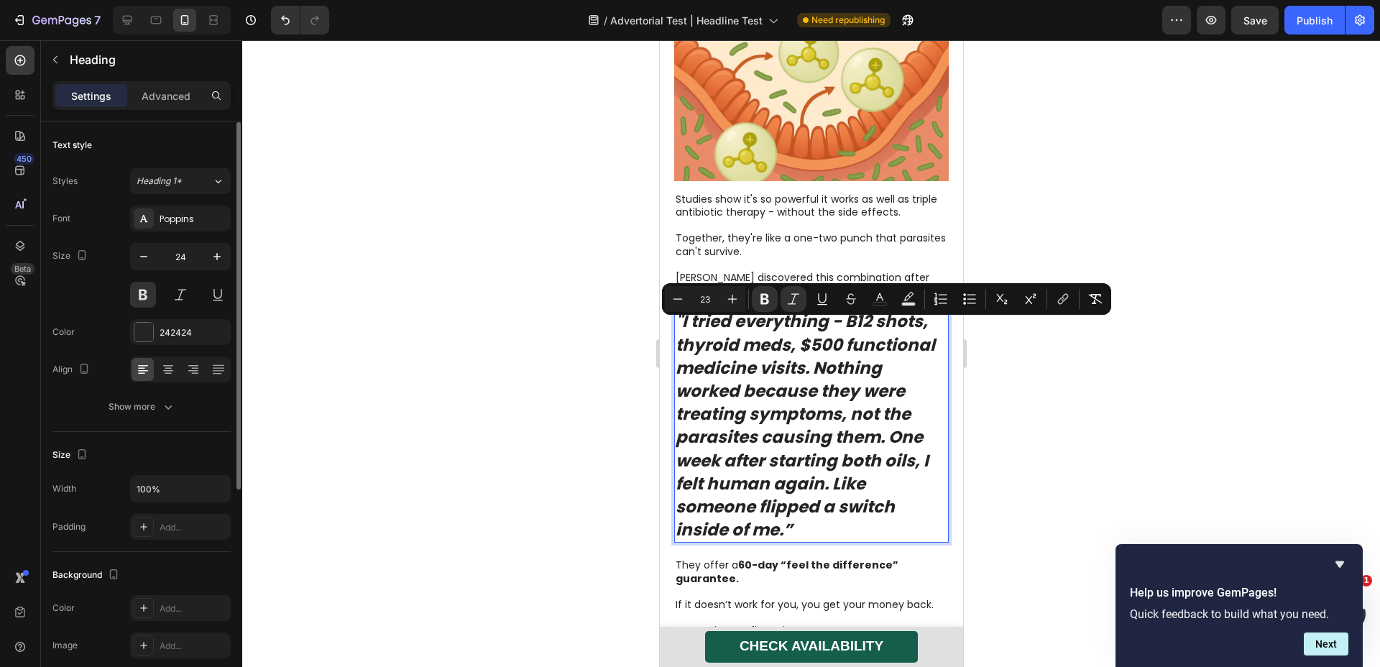
type input "24"
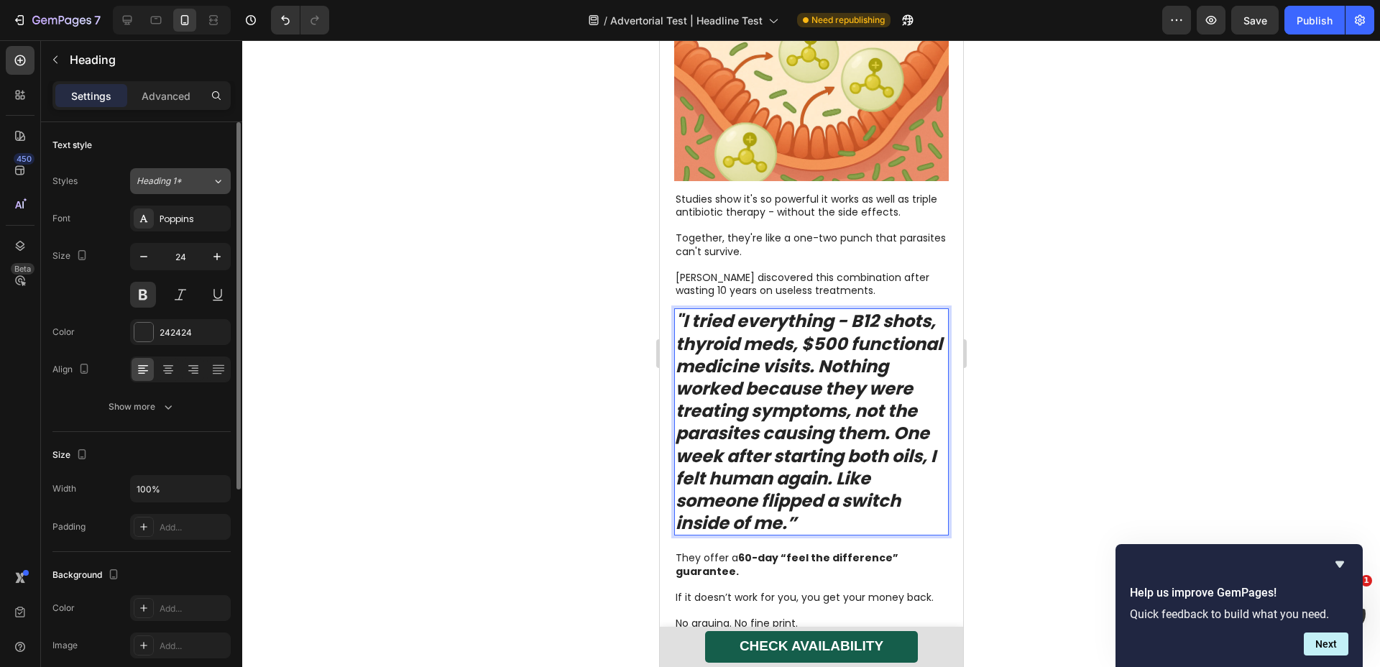
click at [183, 179] on div "Heading 1*" at bounding box center [166, 181] width 58 height 13
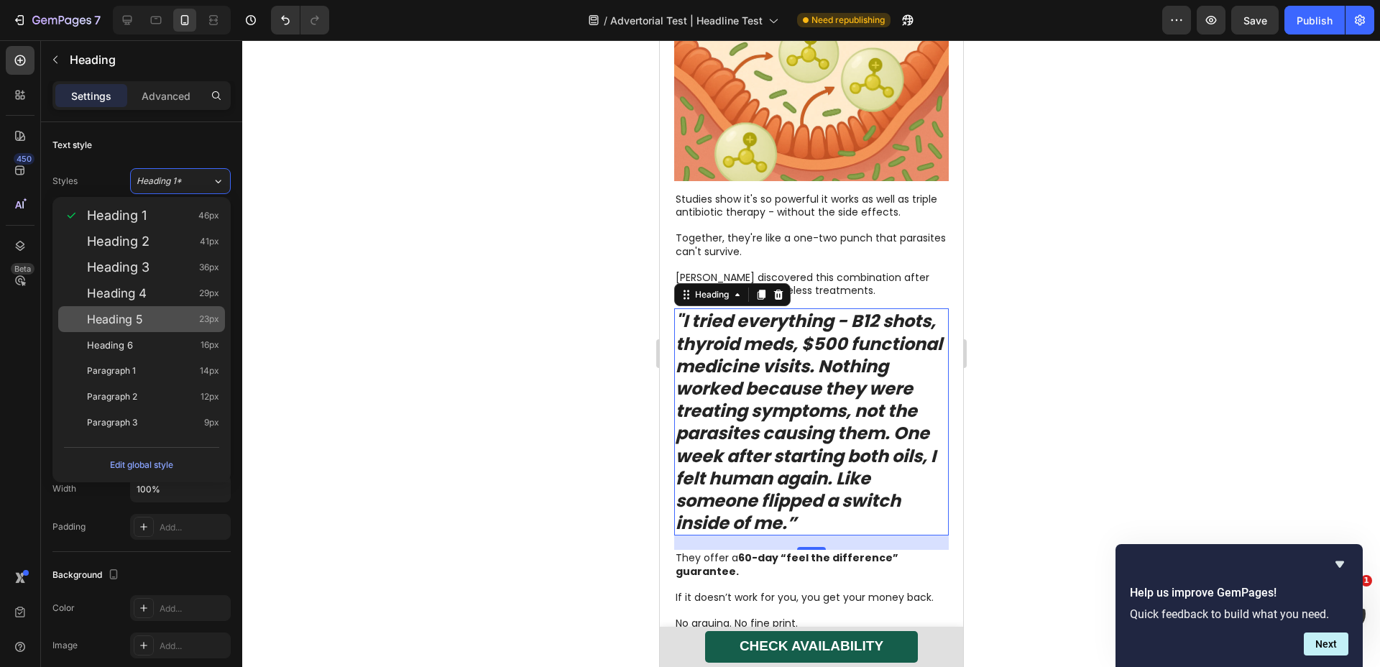
click at [178, 311] on div "Heading 5 23px" at bounding box center [141, 319] width 167 height 26
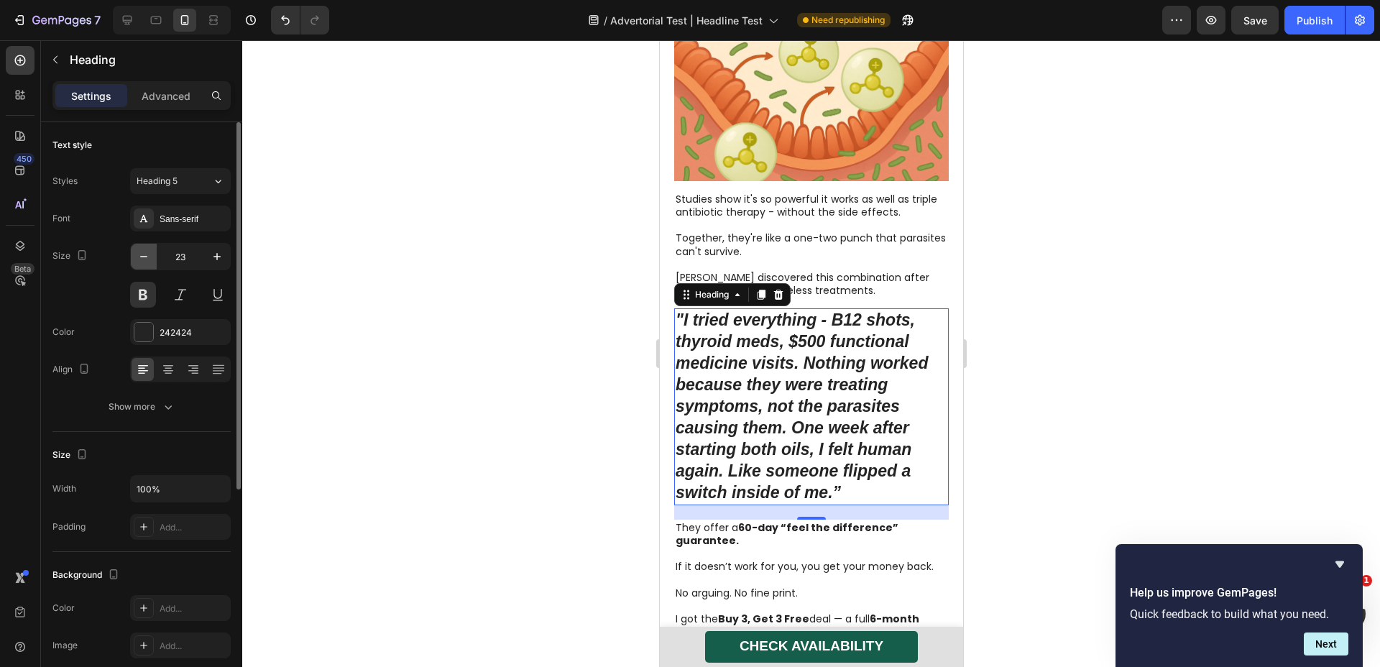
click at [146, 260] on icon "button" at bounding box center [144, 256] width 14 height 14
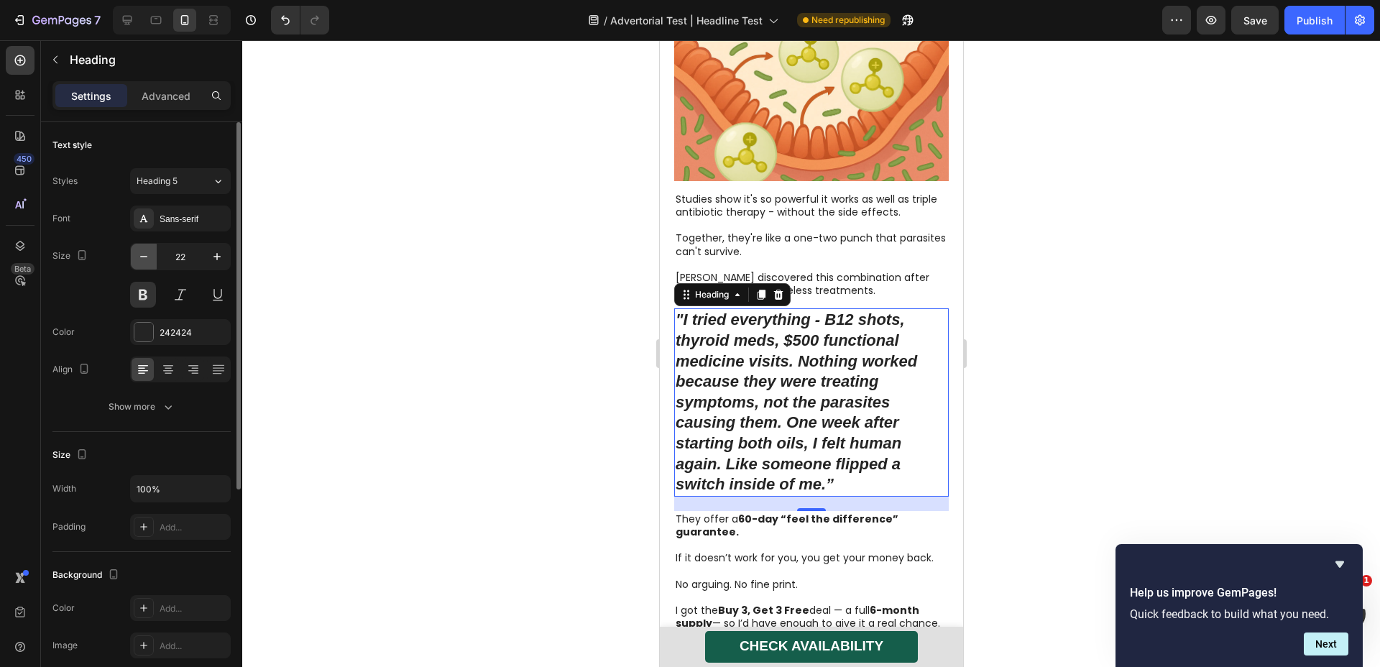
click at [146, 260] on icon "button" at bounding box center [144, 256] width 14 height 14
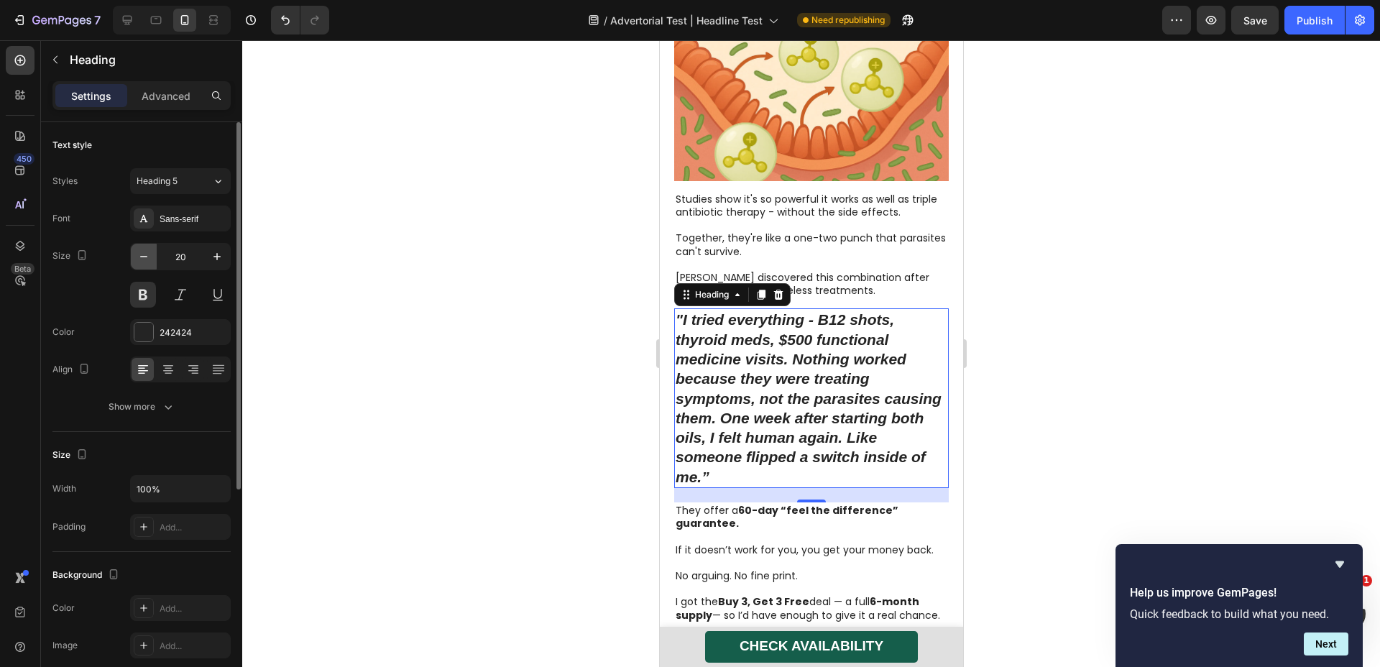
click at [146, 260] on icon "button" at bounding box center [144, 256] width 14 height 14
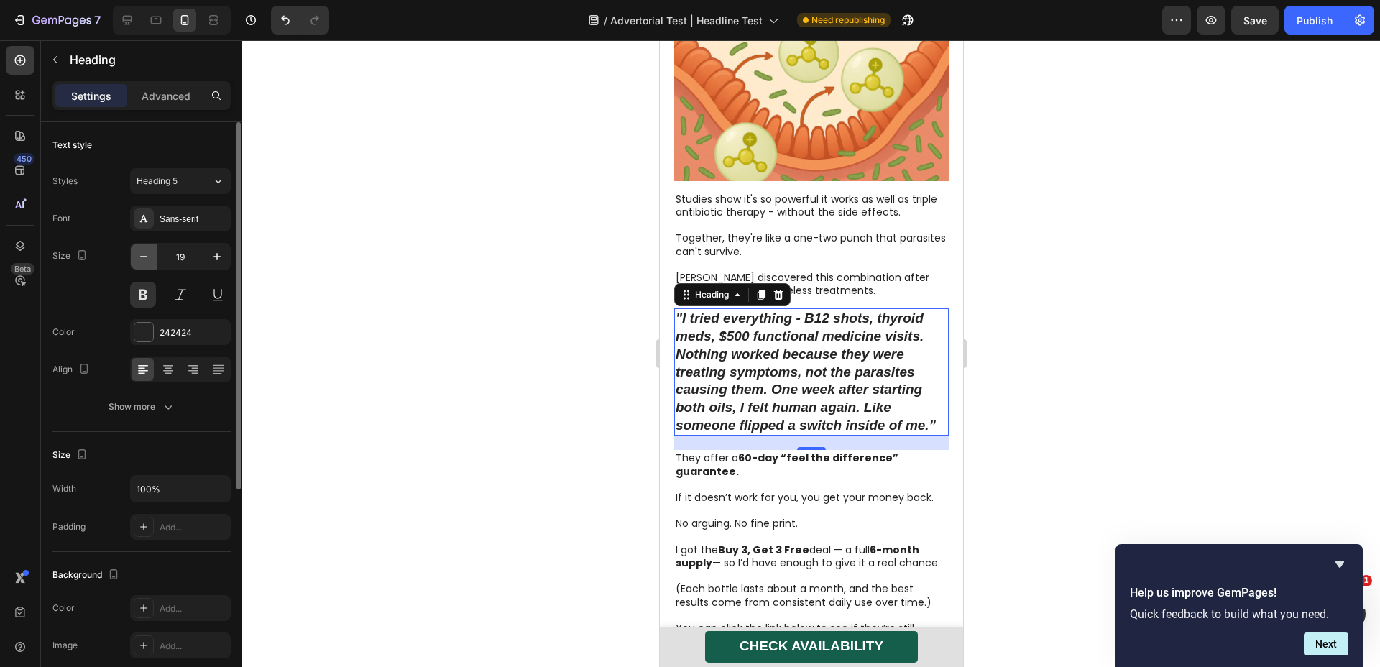
click at [146, 260] on icon "button" at bounding box center [144, 256] width 14 height 14
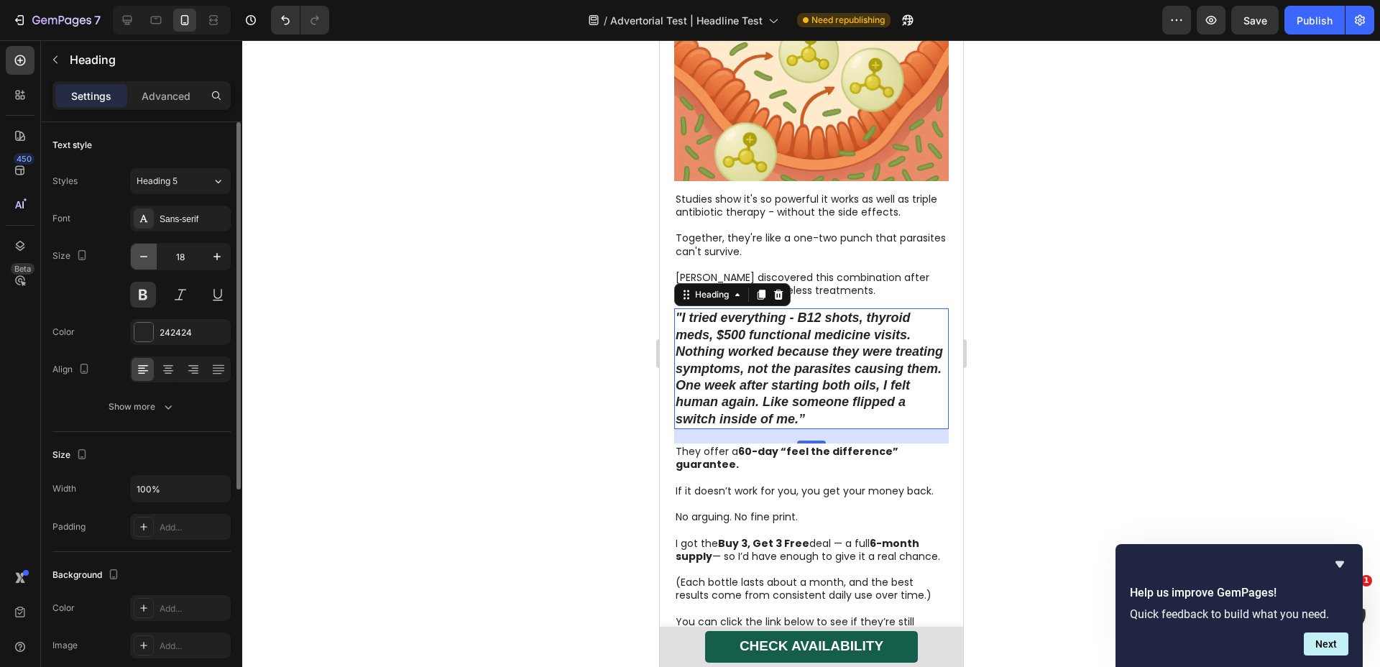
click at [141, 256] on icon "button" at bounding box center [143, 256] width 7 height 1
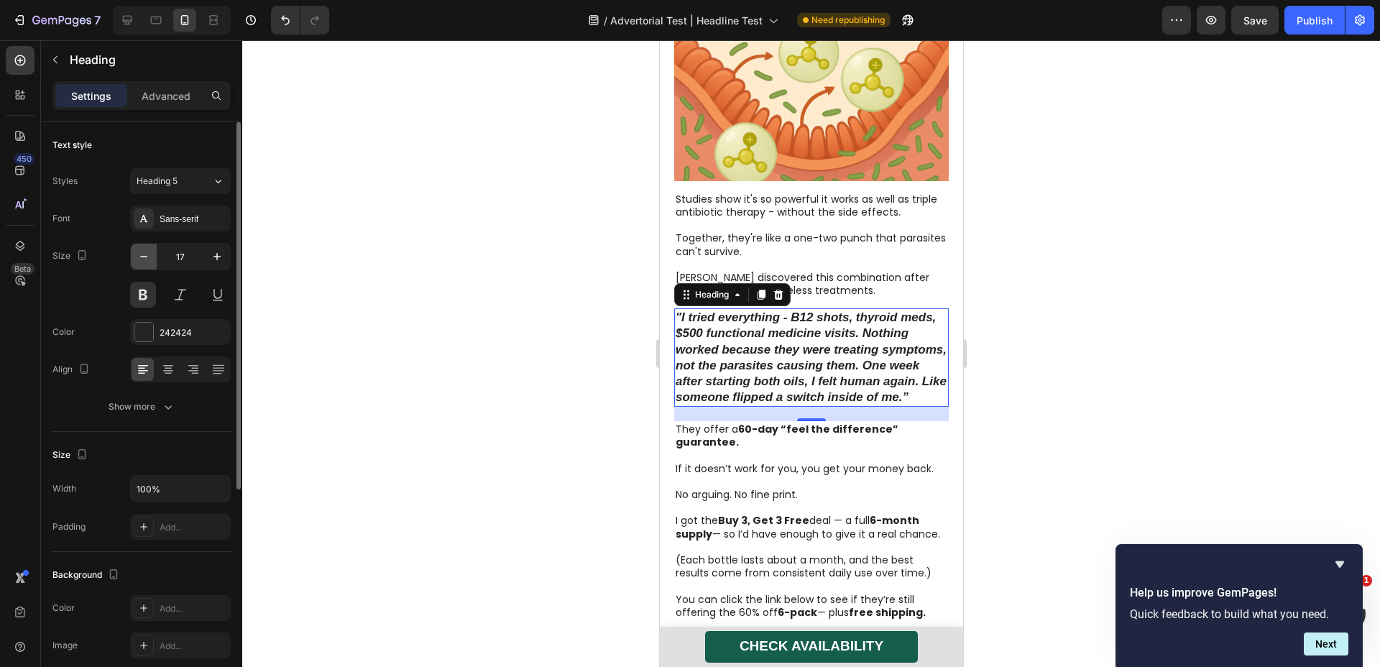
click at [147, 261] on icon "button" at bounding box center [144, 256] width 14 height 14
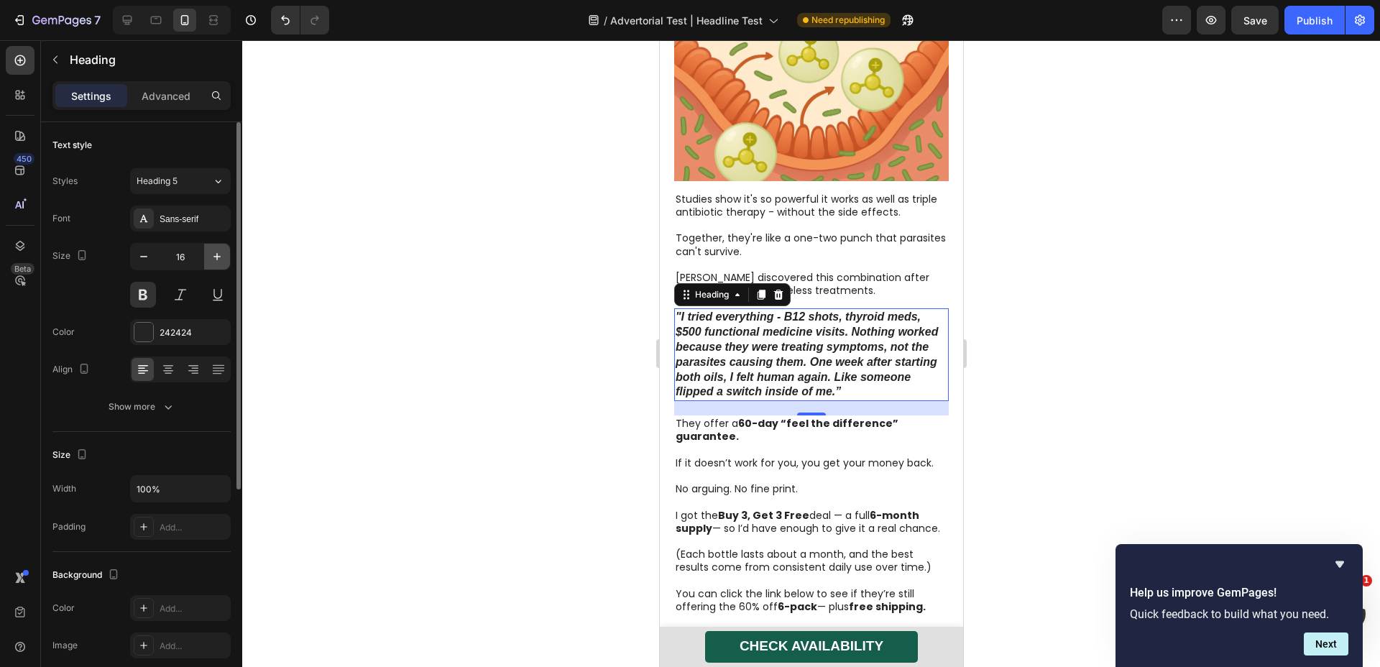
click at [218, 260] on icon "button" at bounding box center [217, 256] width 14 height 14
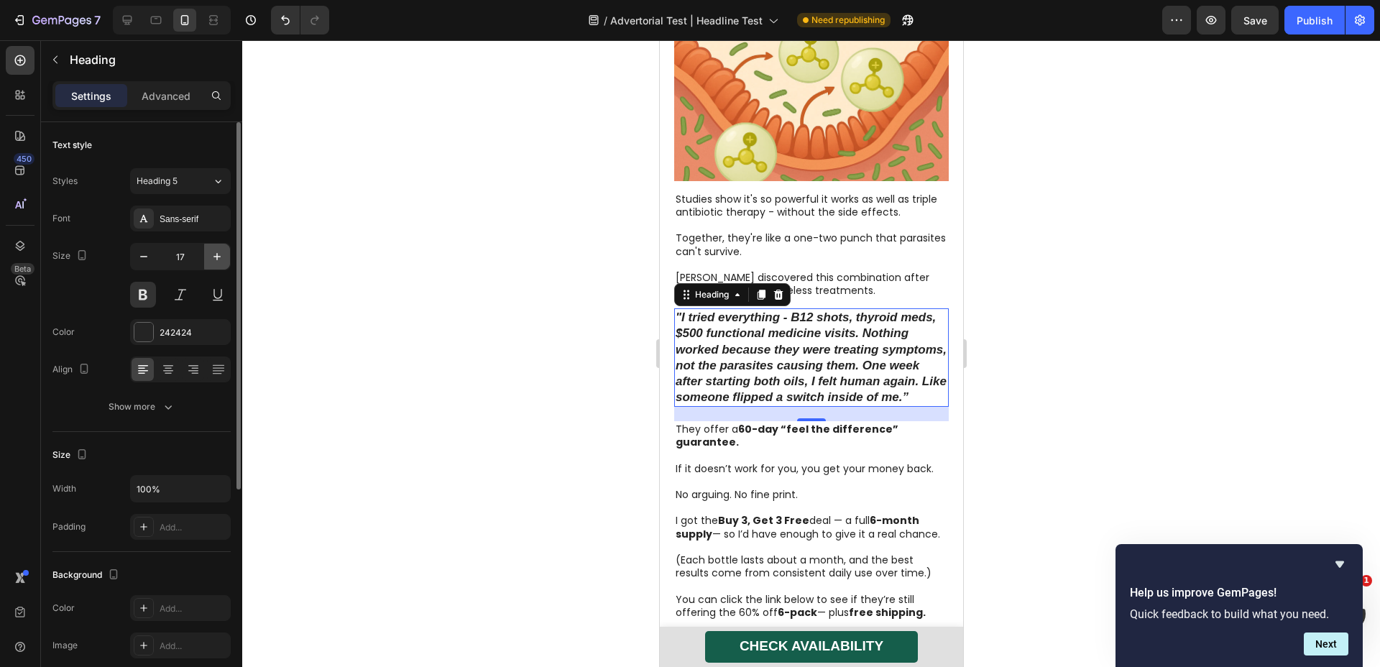
type input "18"
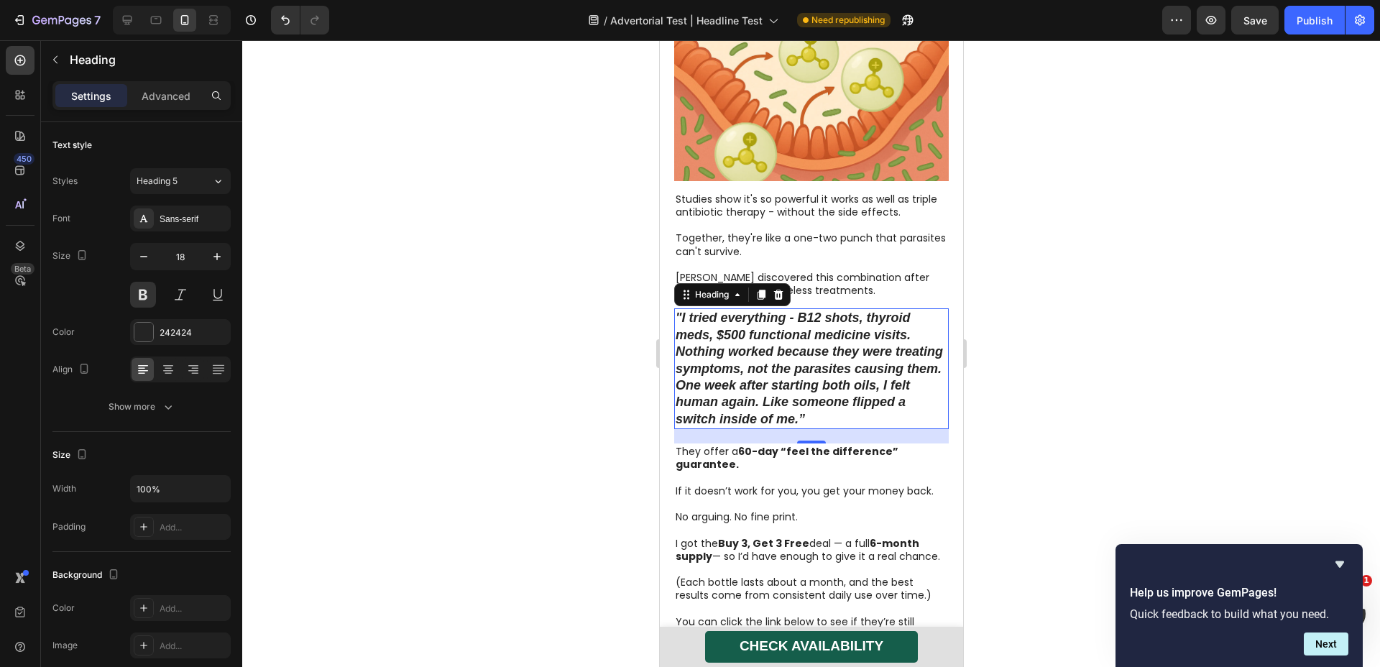
click at [859, 421] on strong ""I tried everything - B12 shots, thyroid meds, $500 functional medicine visits.…" at bounding box center [808, 368] width 267 height 115
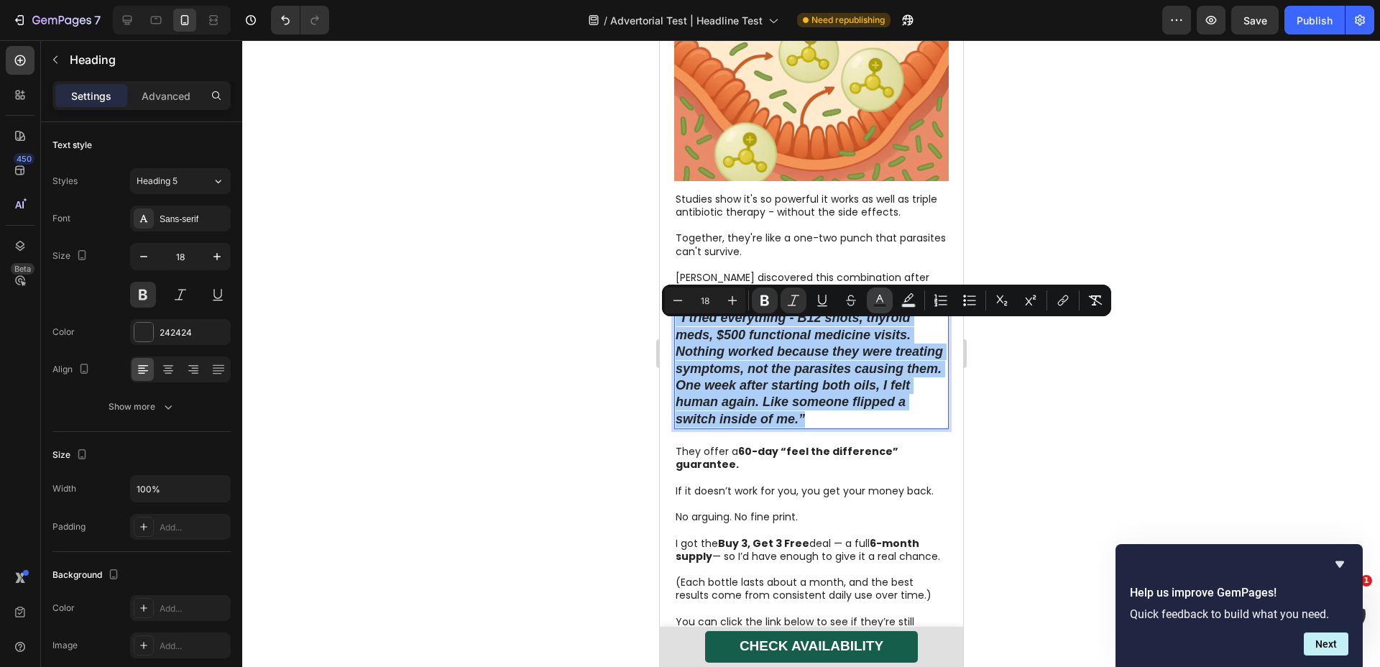
click at [884, 300] on icon "Editor contextual toolbar" at bounding box center [880, 300] width 14 height 14
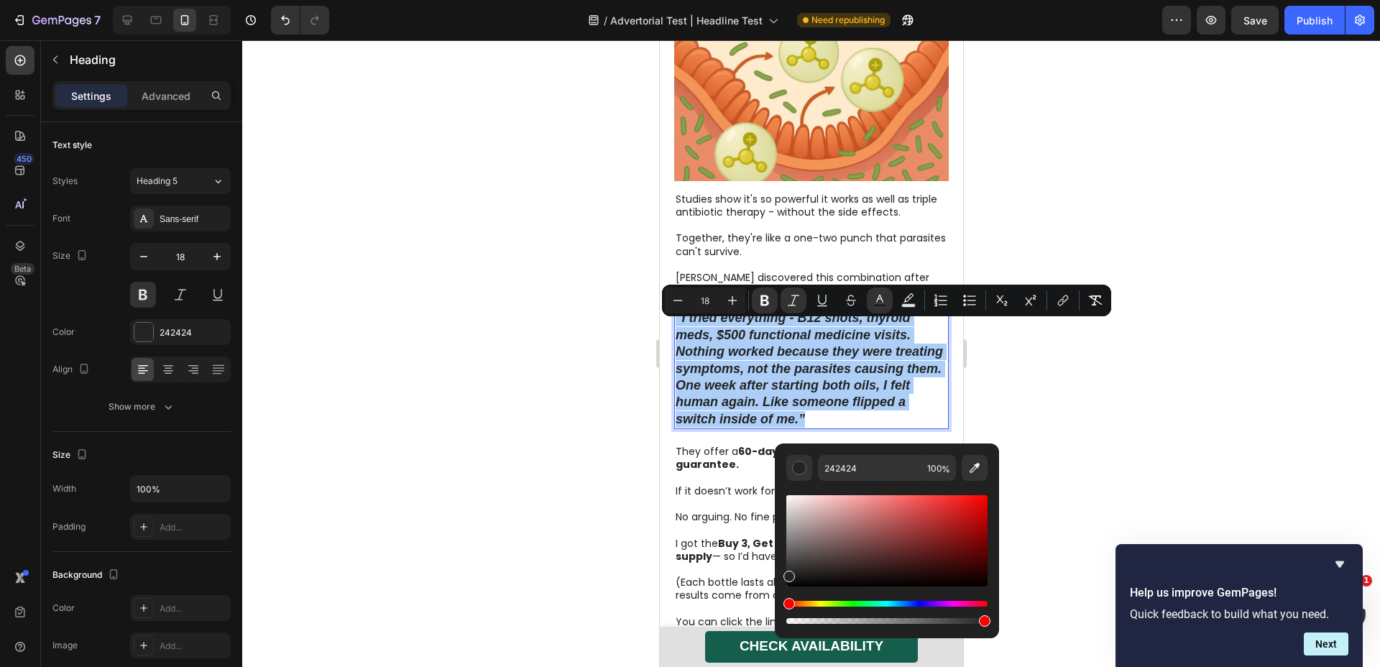
click at [317, 335] on div at bounding box center [811, 353] width 1138 height 627
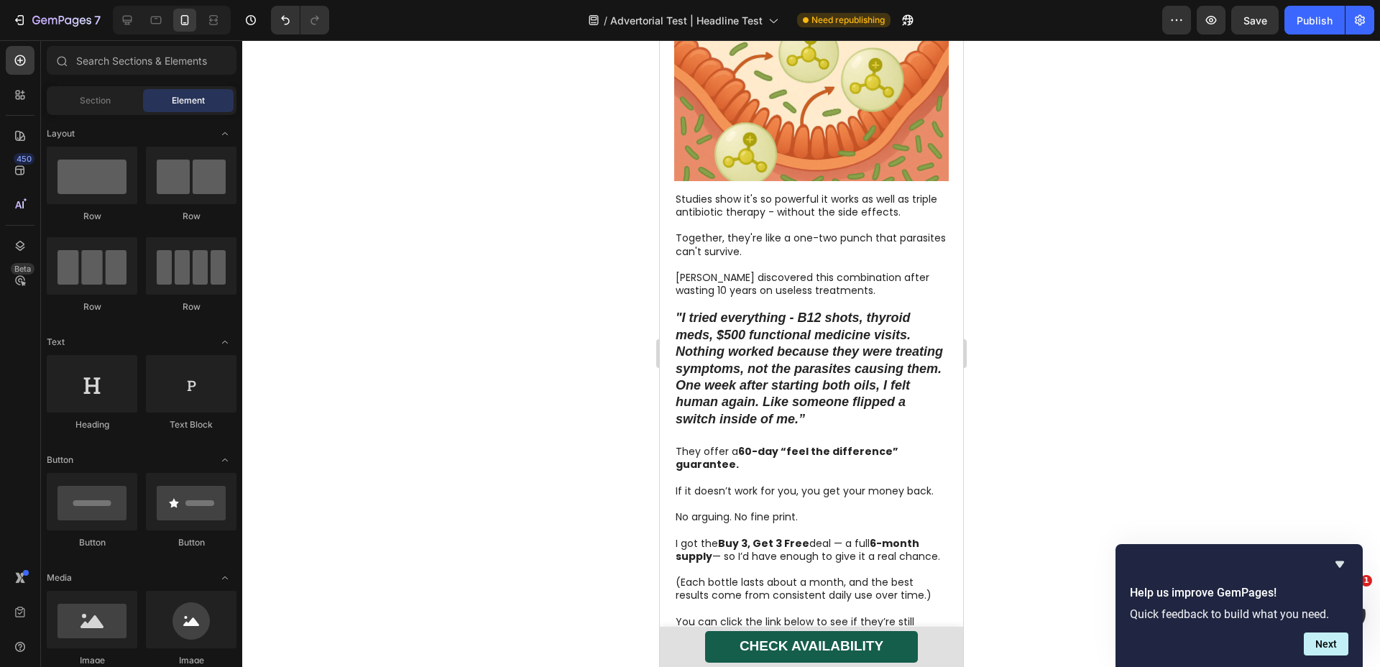
click at [806, 332] on strong ""I tried everything - B12 shots, thyroid meds, $500 functional medicine visits.…" at bounding box center [808, 368] width 267 height 115
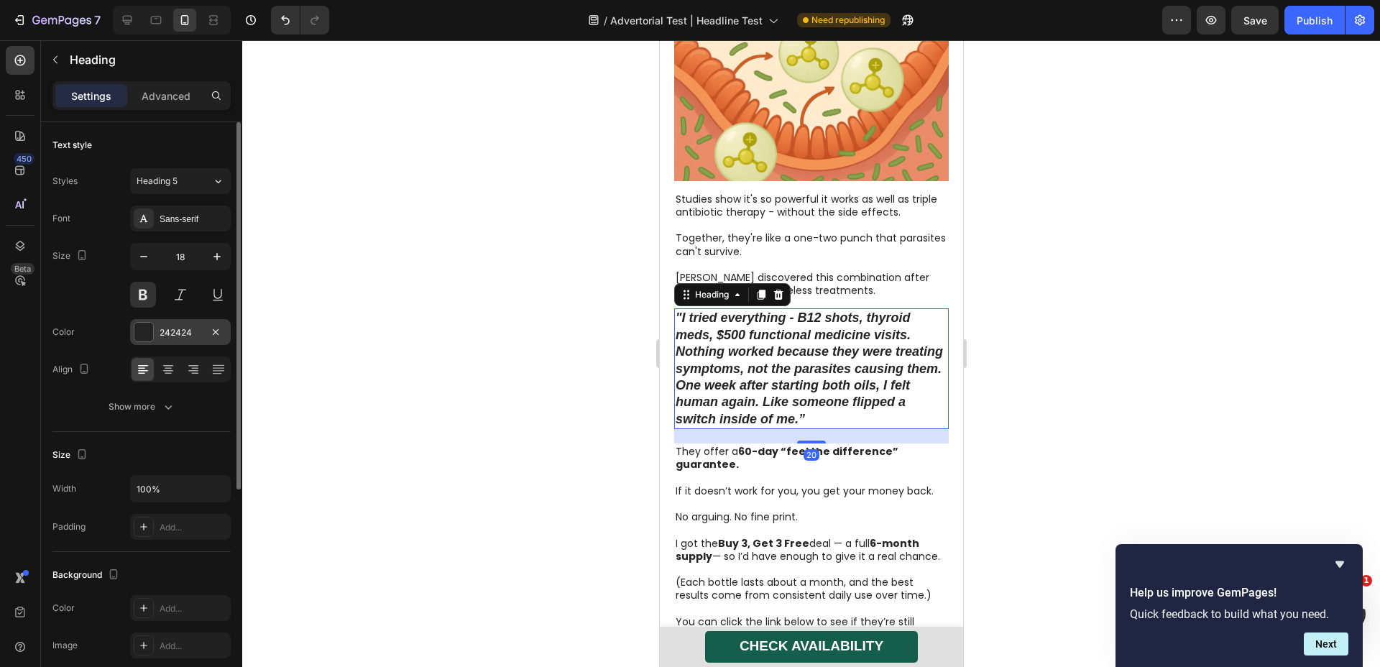
click at [178, 326] on div "242424" at bounding box center [181, 332] width 42 height 13
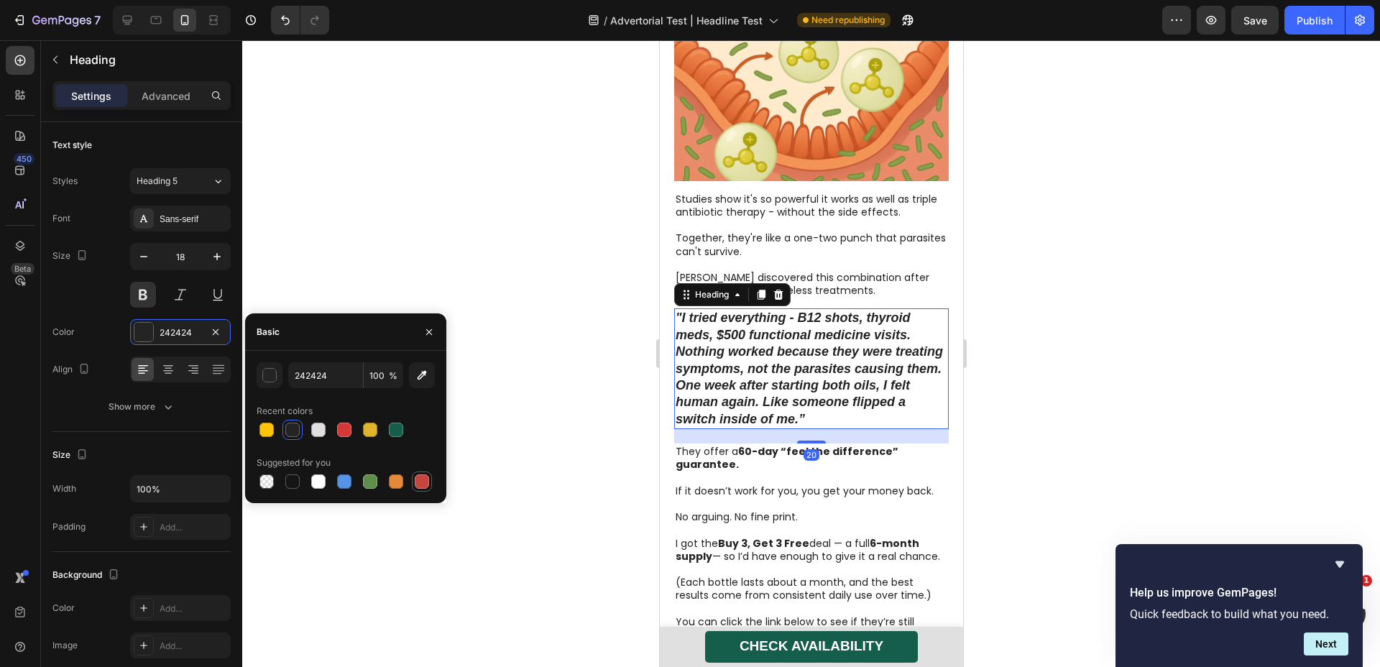
drag, startPoint x: 398, startPoint y: 480, endPoint x: 423, endPoint y: 472, distance: 26.4
click at [400, 480] on div at bounding box center [396, 482] width 14 height 14
type input "E4893A"
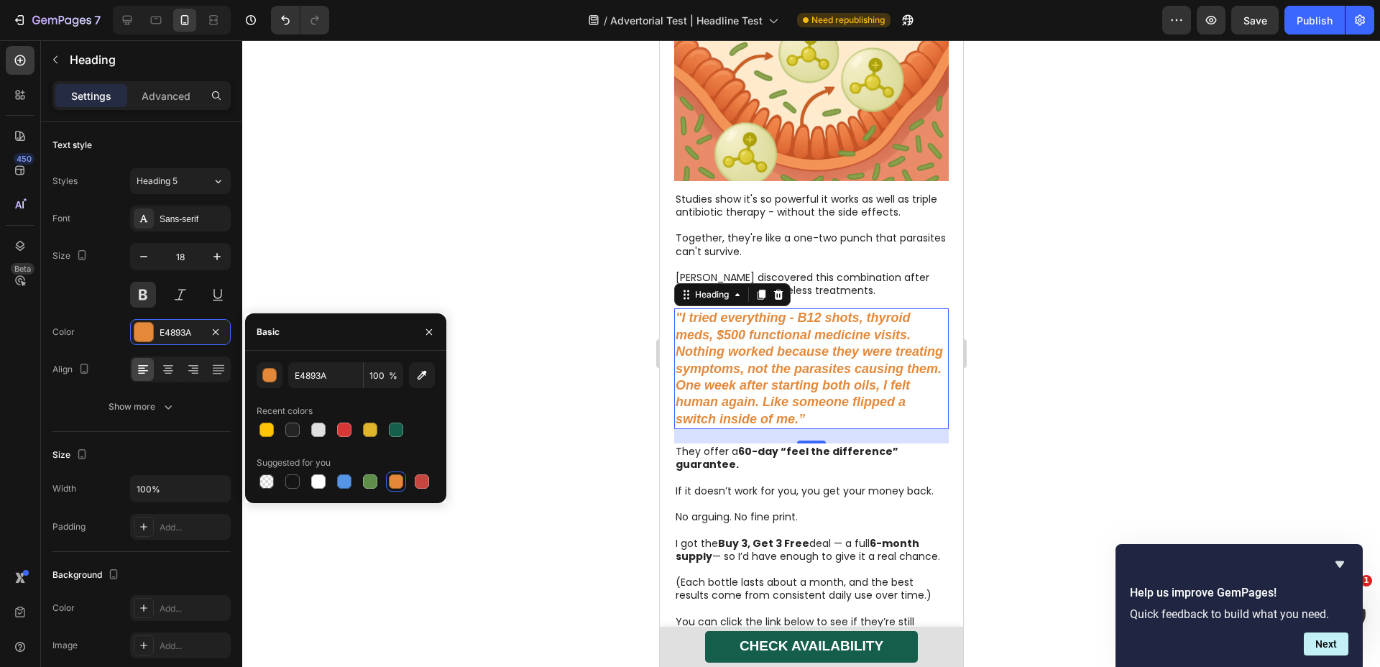
click at [580, 425] on div at bounding box center [811, 353] width 1138 height 627
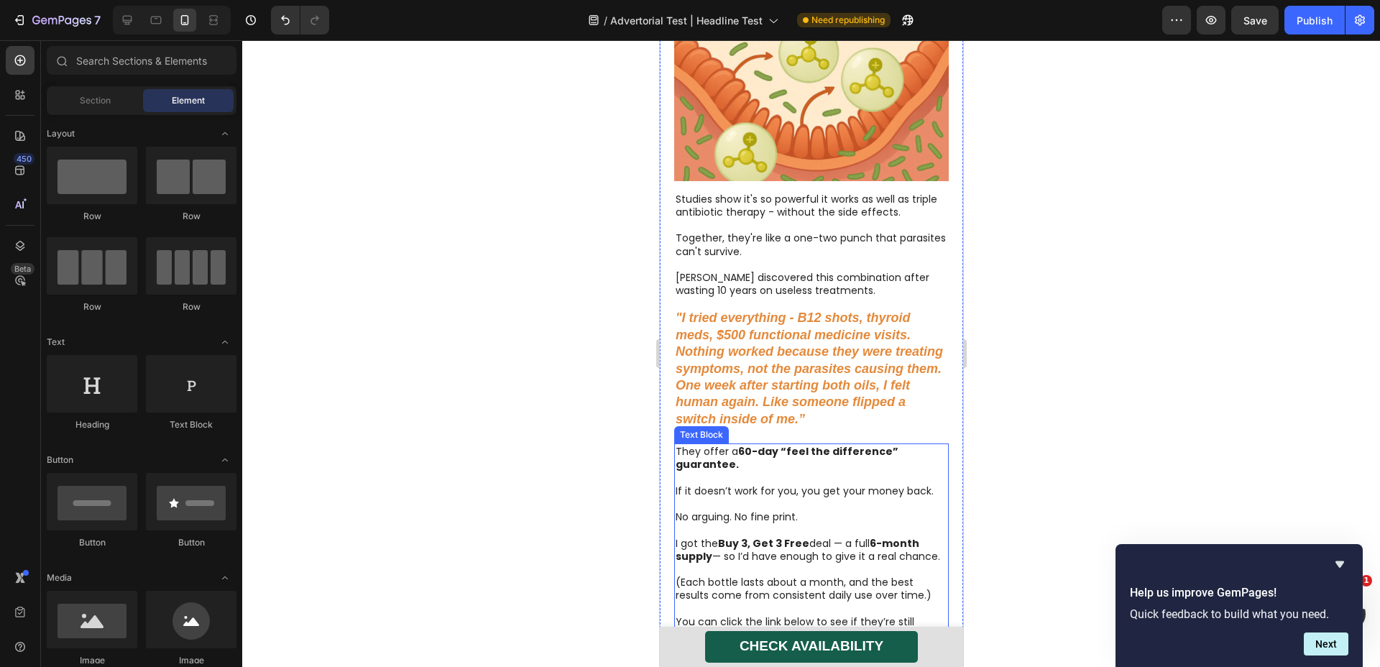
click at [830, 471] on p "They offer a 60-day “feel the difference” guarantee." at bounding box center [811, 458] width 272 height 26
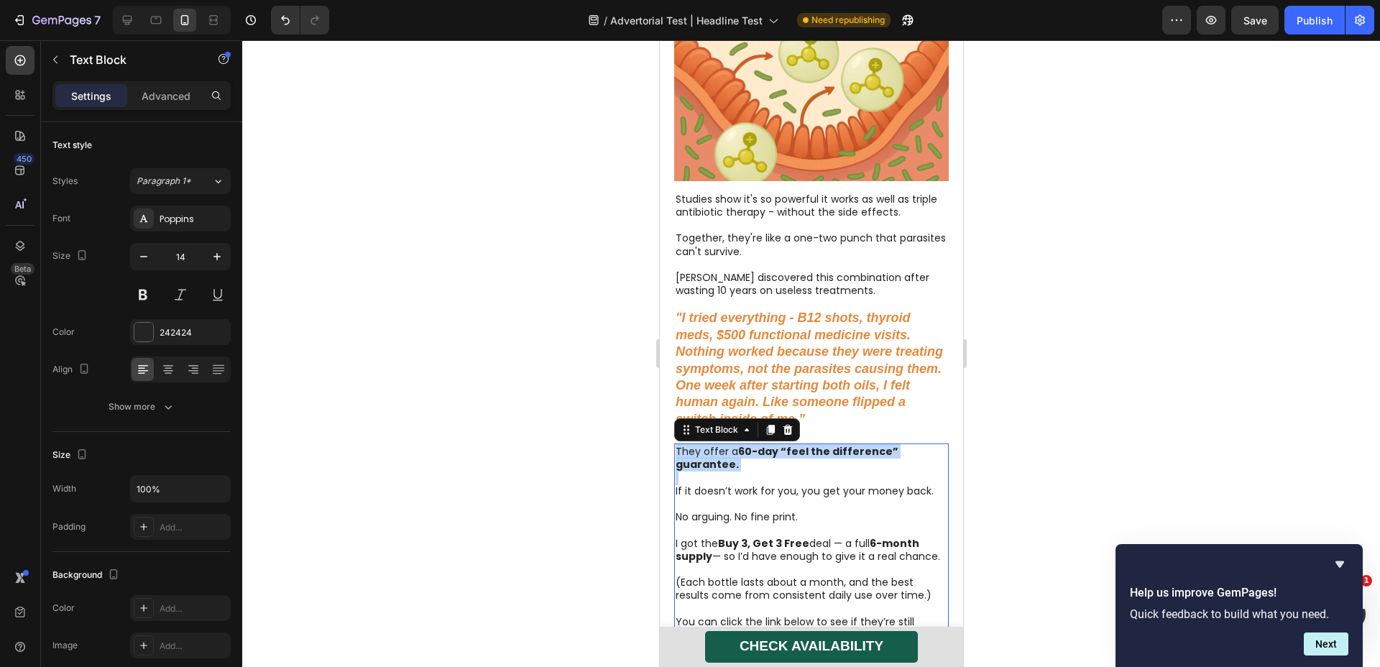
click at [830, 471] on p "They offer a 60-day “feel the difference” guarantee." at bounding box center [811, 458] width 272 height 26
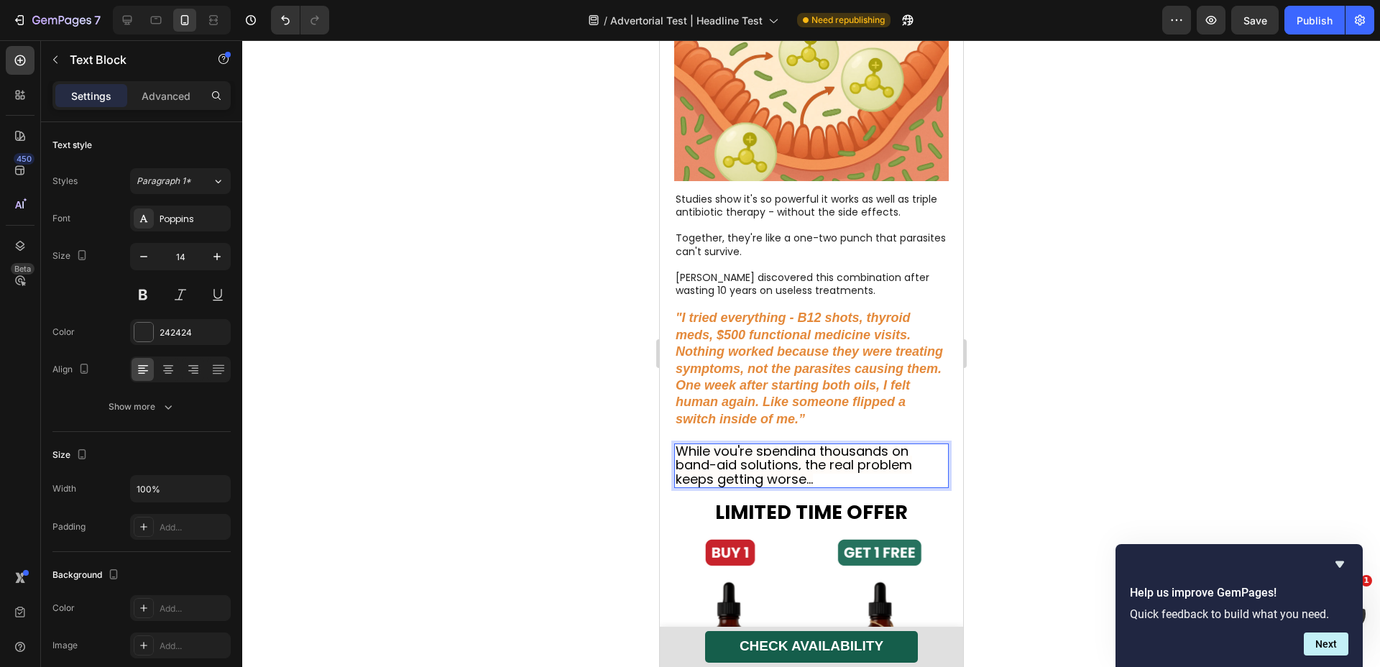
click at [724, 463] on span "While you're spending thousands on band-aid solutions, the real problem keeps g…" at bounding box center [793, 464] width 237 height 45
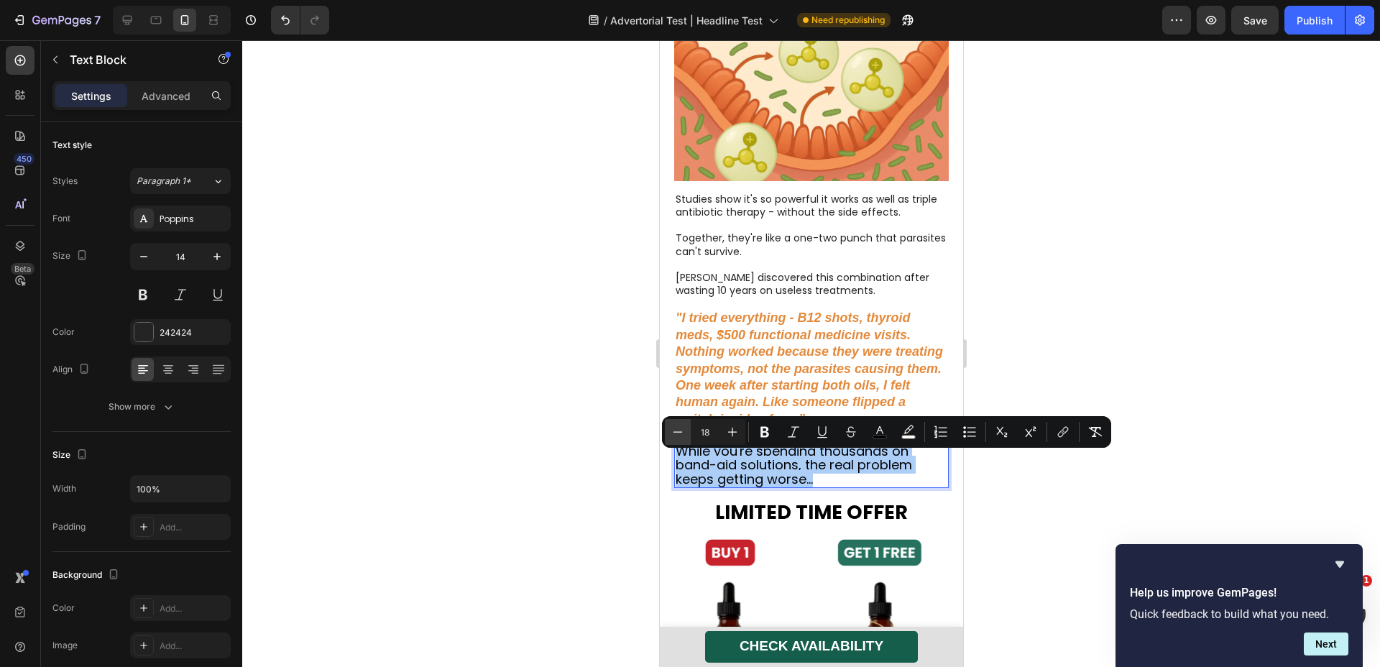
click at [674, 429] on icon "Editor contextual toolbar" at bounding box center [678, 432] width 14 height 14
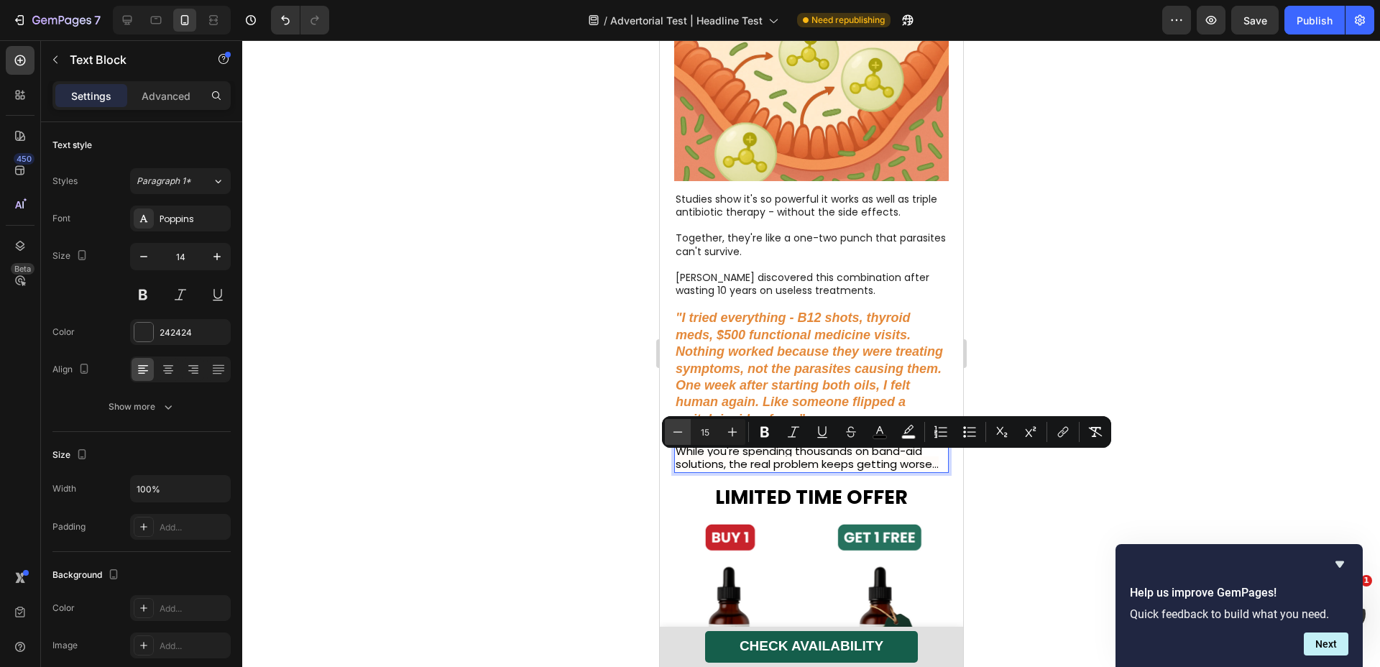
click at [674, 429] on icon "Editor contextual toolbar" at bounding box center [678, 432] width 14 height 14
type input "14"
click at [610, 445] on div at bounding box center [811, 353] width 1138 height 627
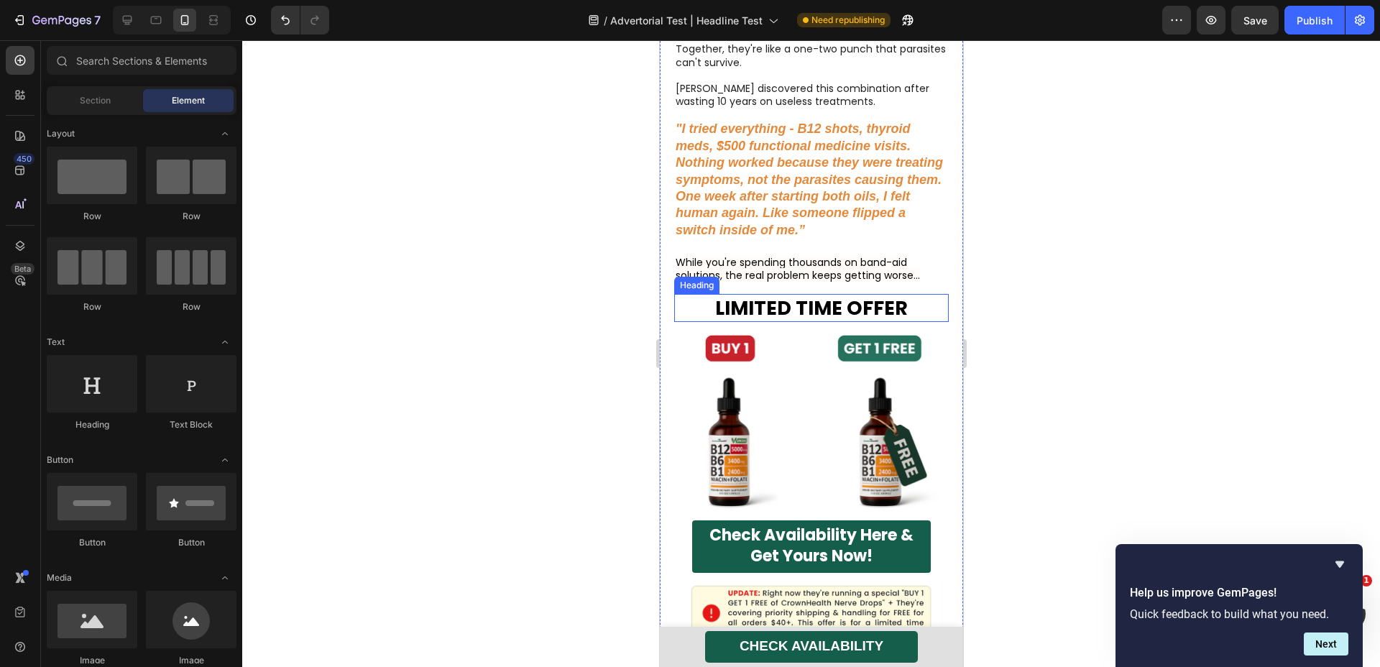
scroll to position [6506, 0]
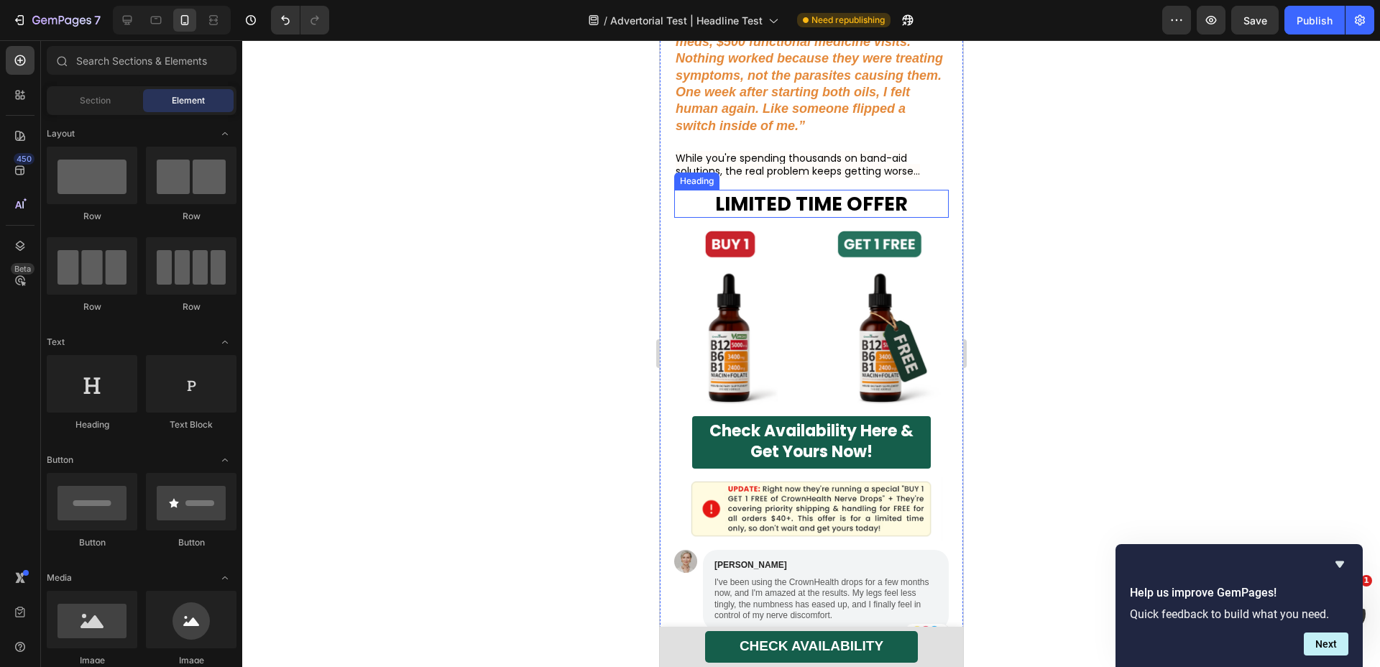
click at [830, 214] on strong "LIMITED TIME OFFER" at bounding box center [811, 204] width 193 height 27
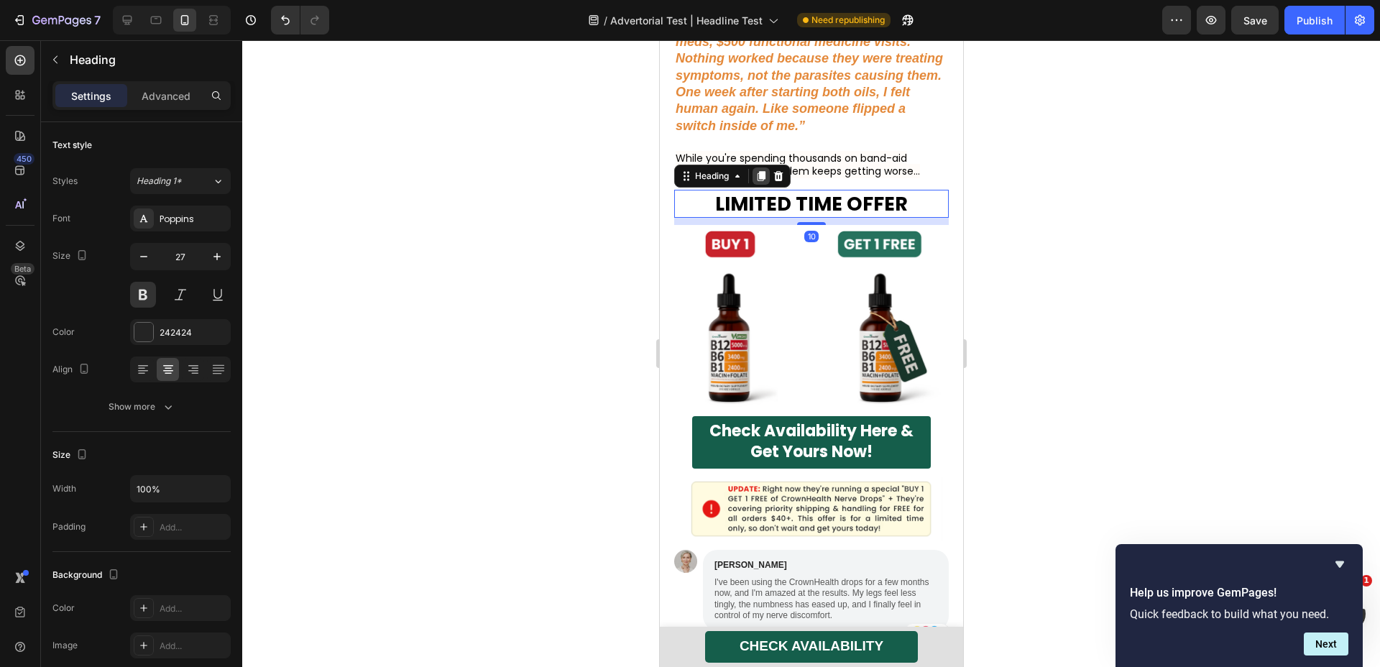
click at [764, 181] on icon at bounding box center [761, 176] width 8 height 10
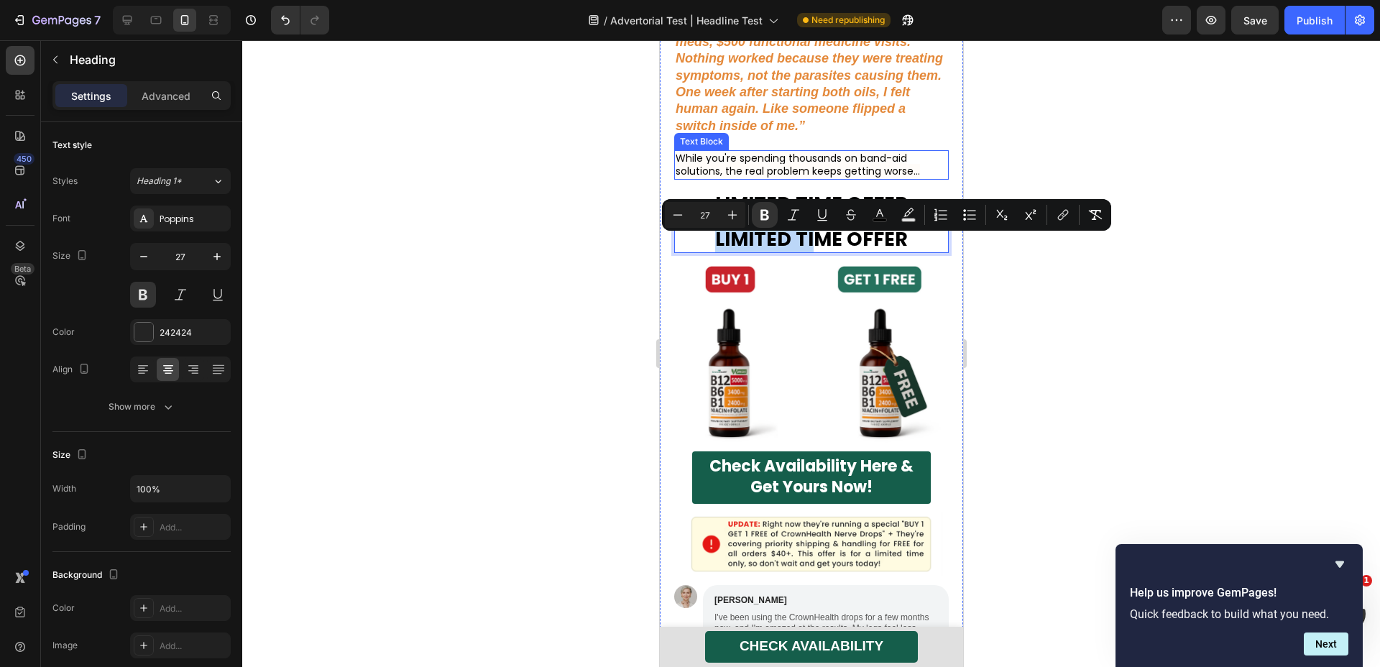
drag, startPoint x: 808, startPoint y: 249, endPoint x: 790, endPoint y: 175, distance: 76.9
click at [1141, 318] on div at bounding box center [811, 353] width 1138 height 627
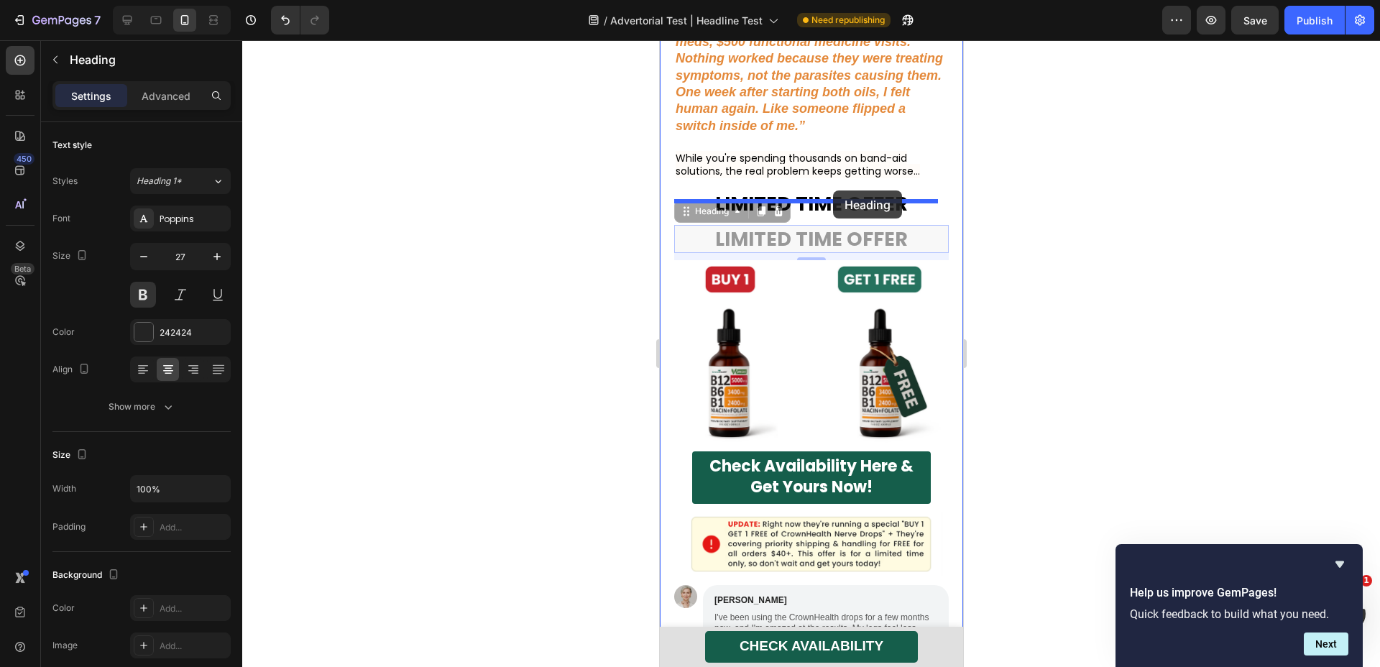
drag, startPoint x: 825, startPoint y: 250, endPoint x: 833, endPoint y: 191, distance: 60.1
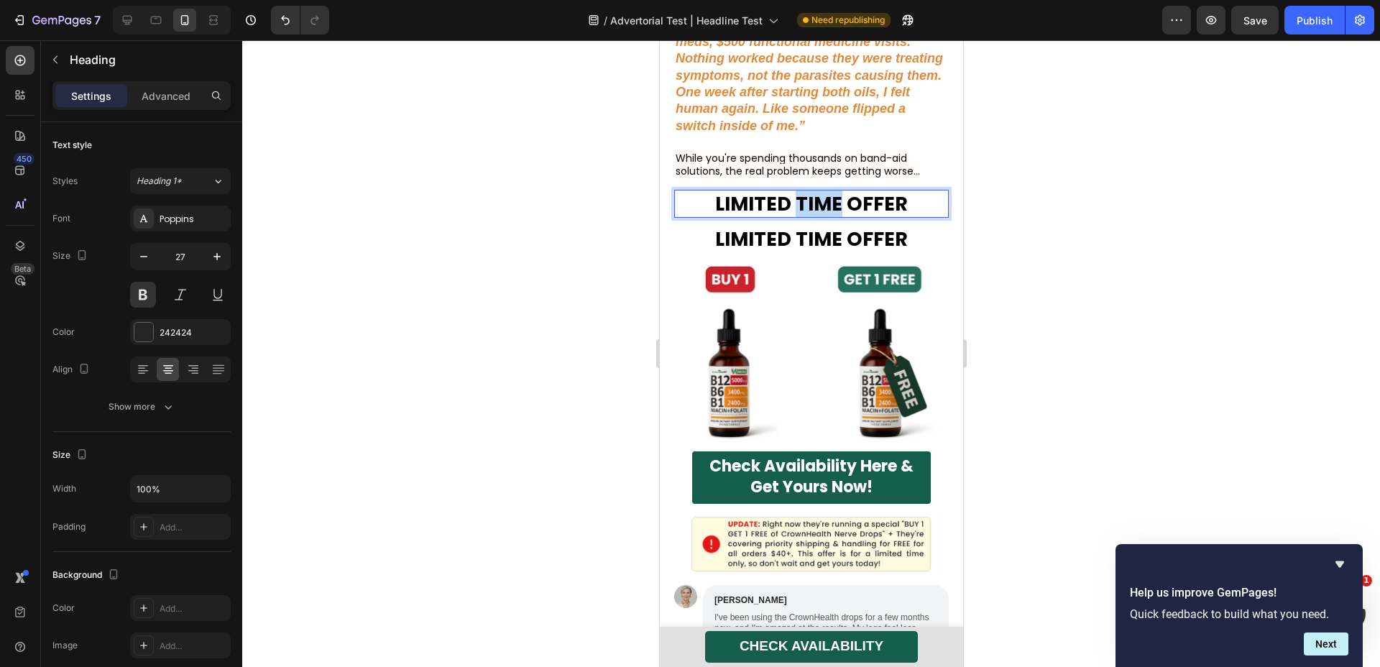
click at [825, 202] on strong "LIMITED TIME OFFER" at bounding box center [811, 204] width 193 height 27
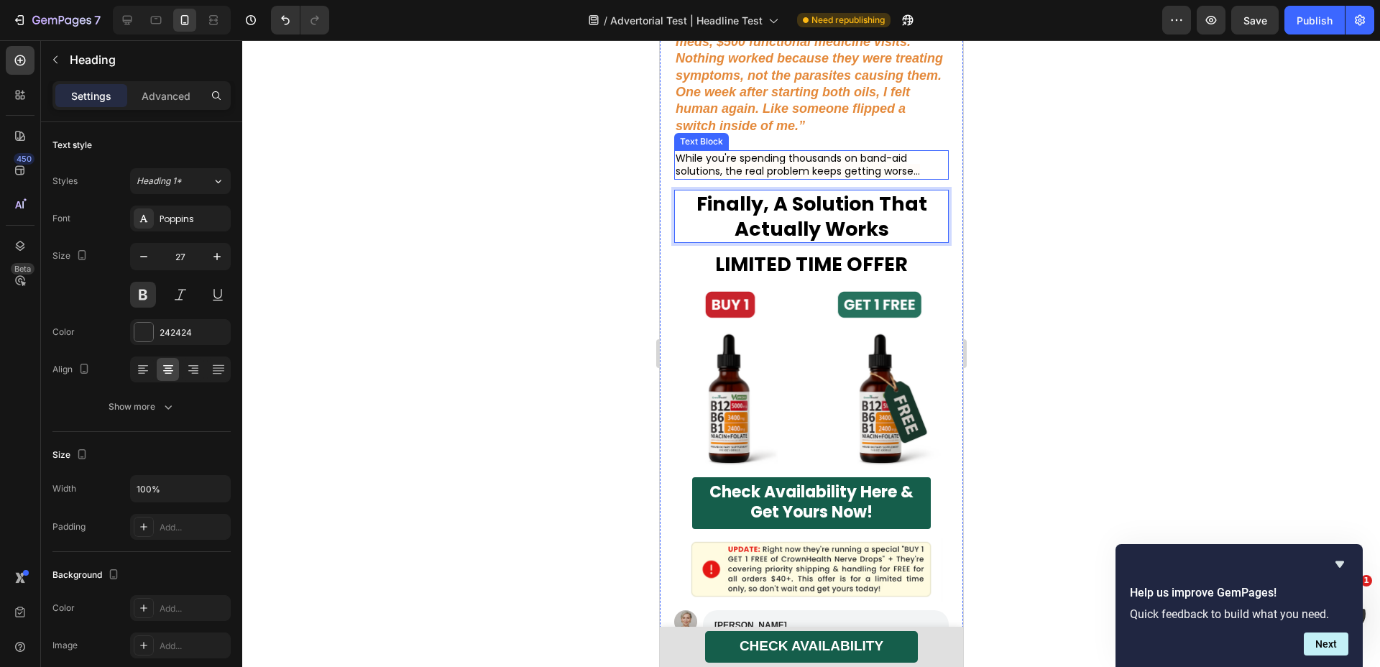
click at [759, 166] on span "While you're spending thousands on band-aid solutions, the real problem keeps g…" at bounding box center [797, 164] width 244 height 27
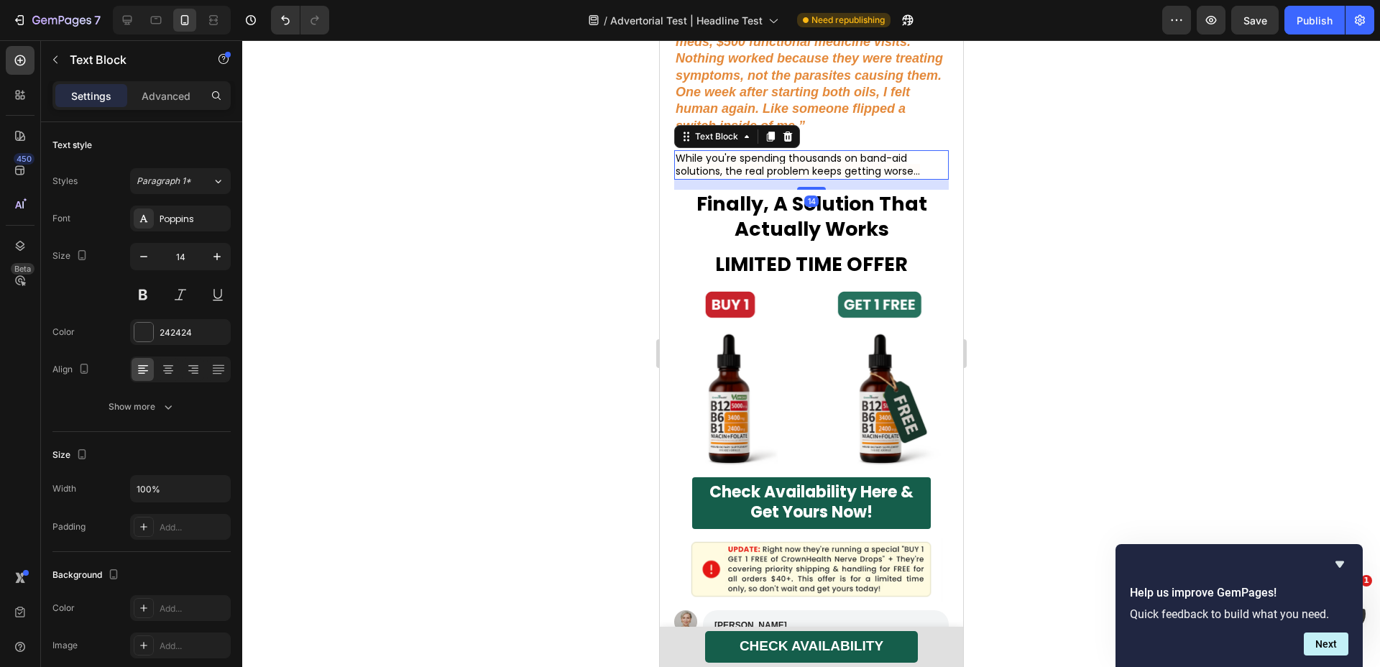
click at [768, 142] on icon at bounding box center [770, 137] width 8 height 10
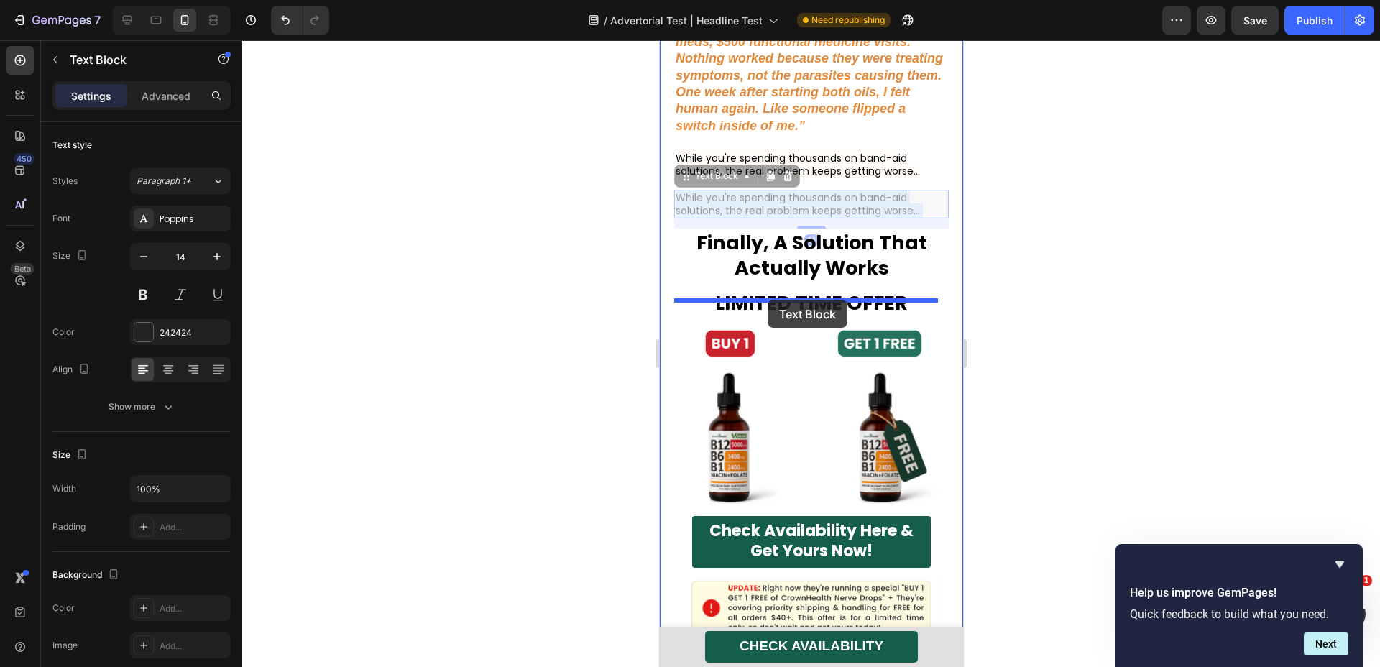
drag, startPoint x: 757, startPoint y: 212, endPoint x: 767, endPoint y: 300, distance: 88.3
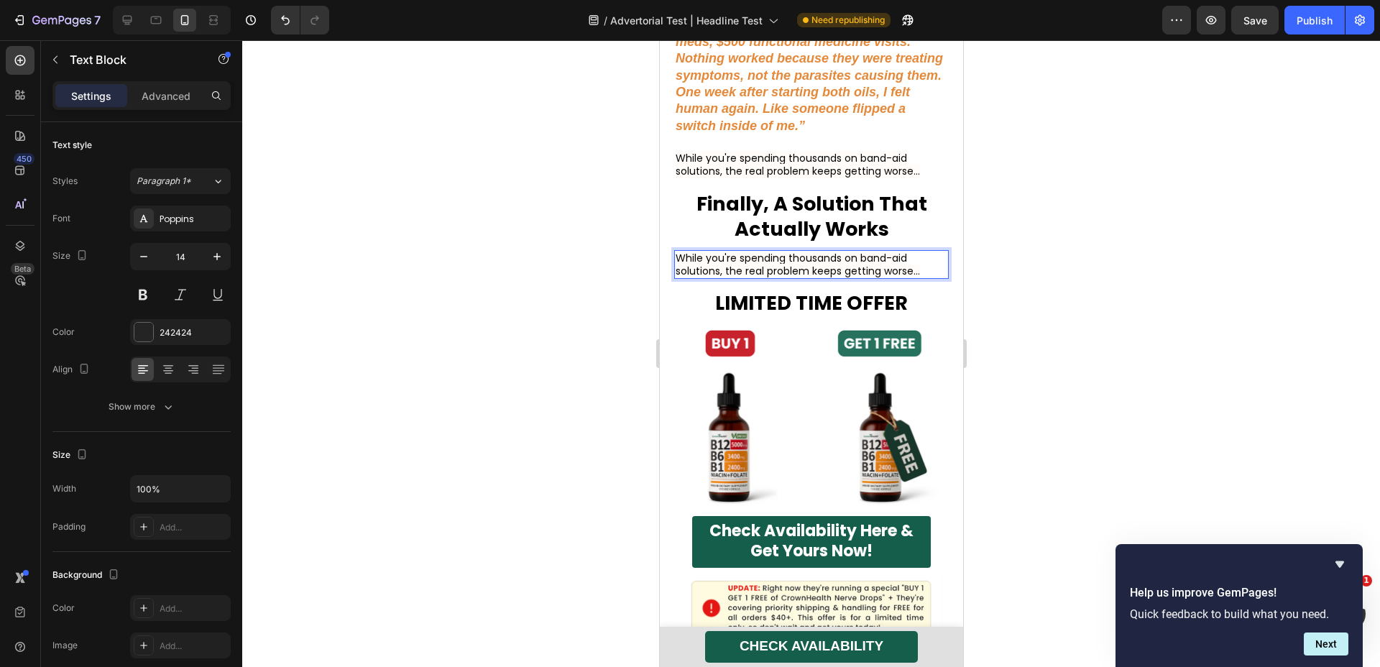
click at [792, 268] on span "While you're spending thousands on band-aid solutions, the real problem keeps g…" at bounding box center [797, 264] width 244 height 27
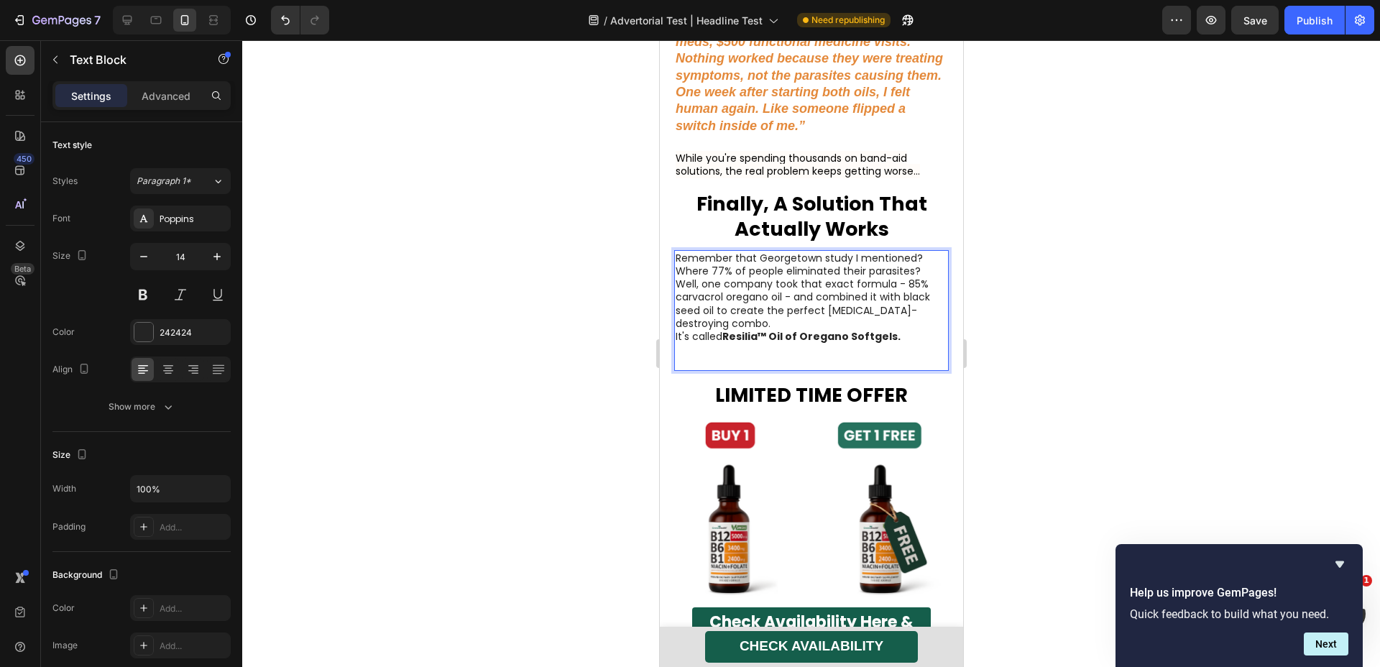
click at [924, 265] on p "Remember that Georgetown study I mentioned?" at bounding box center [811, 258] width 272 height 13
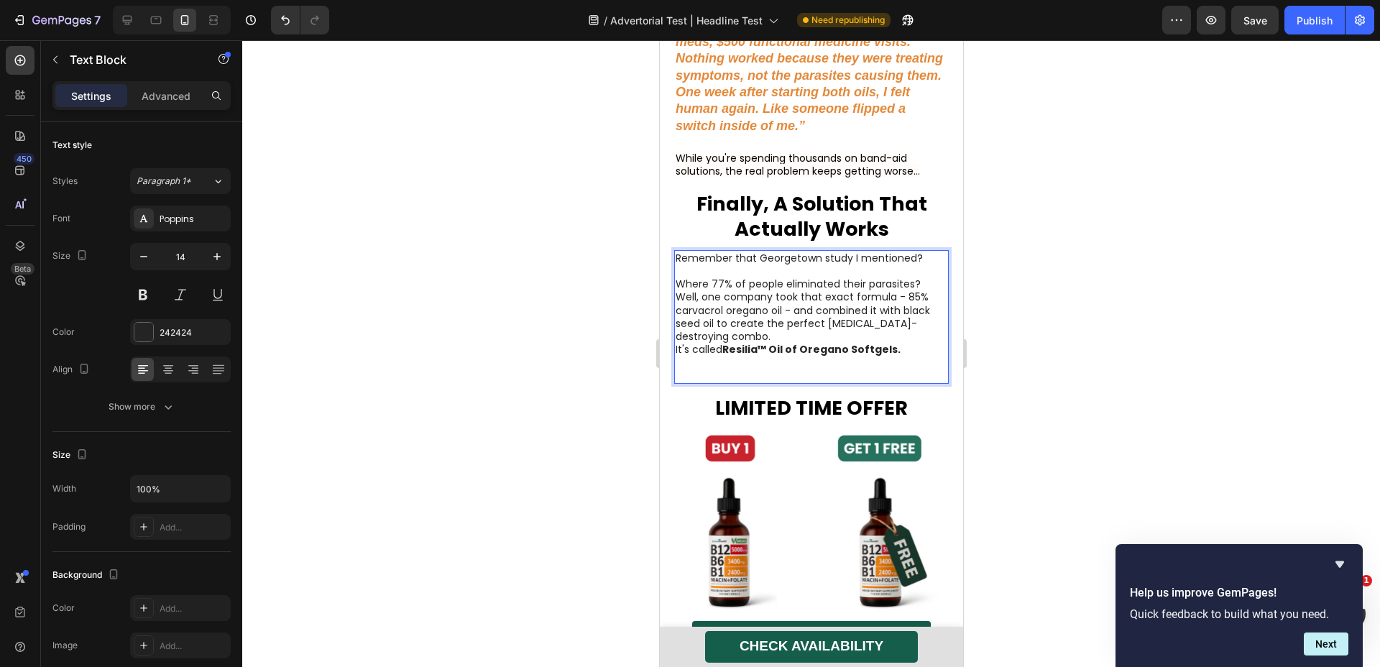
click at [920, 290] on p "Where 77% of people eliminated their parasites?" at bounding box center [811, 284] width 272 height 13
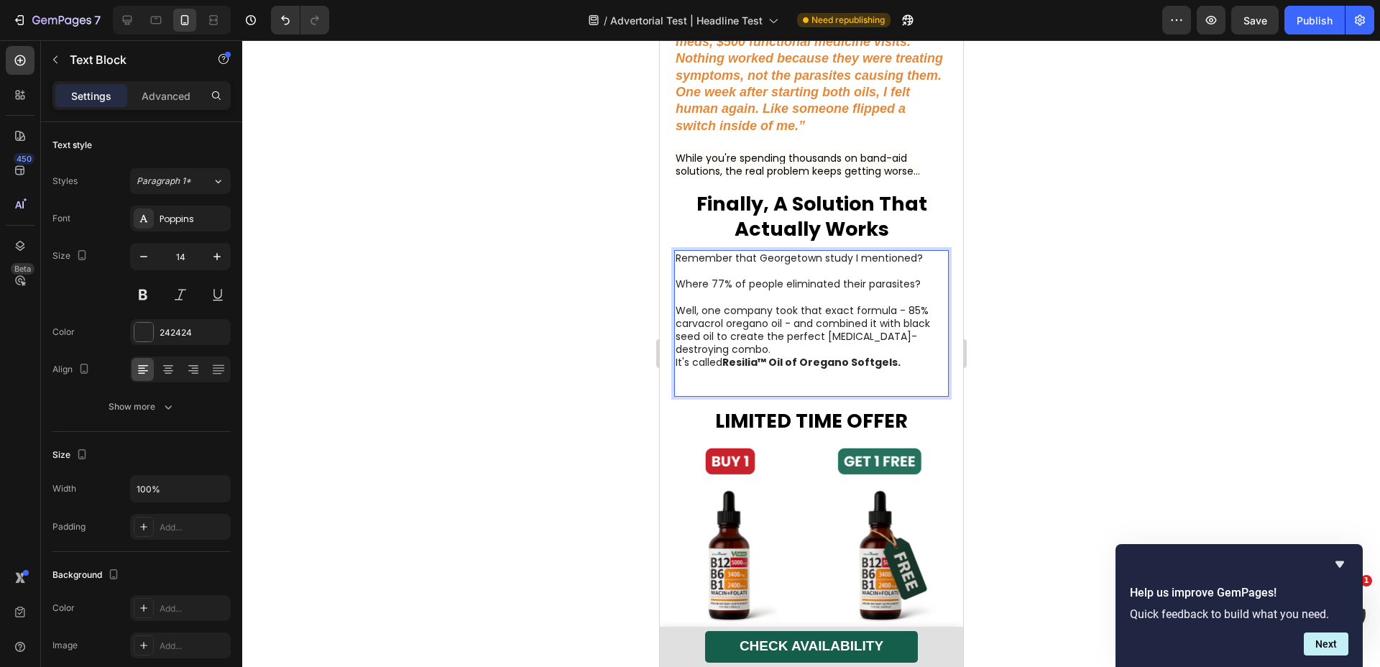
click at [774, 357] on p "Well, one company took that exact formula - 85% carvacrol oregano oil - and com…" at bounding box center [811, 330] width 272 height 52
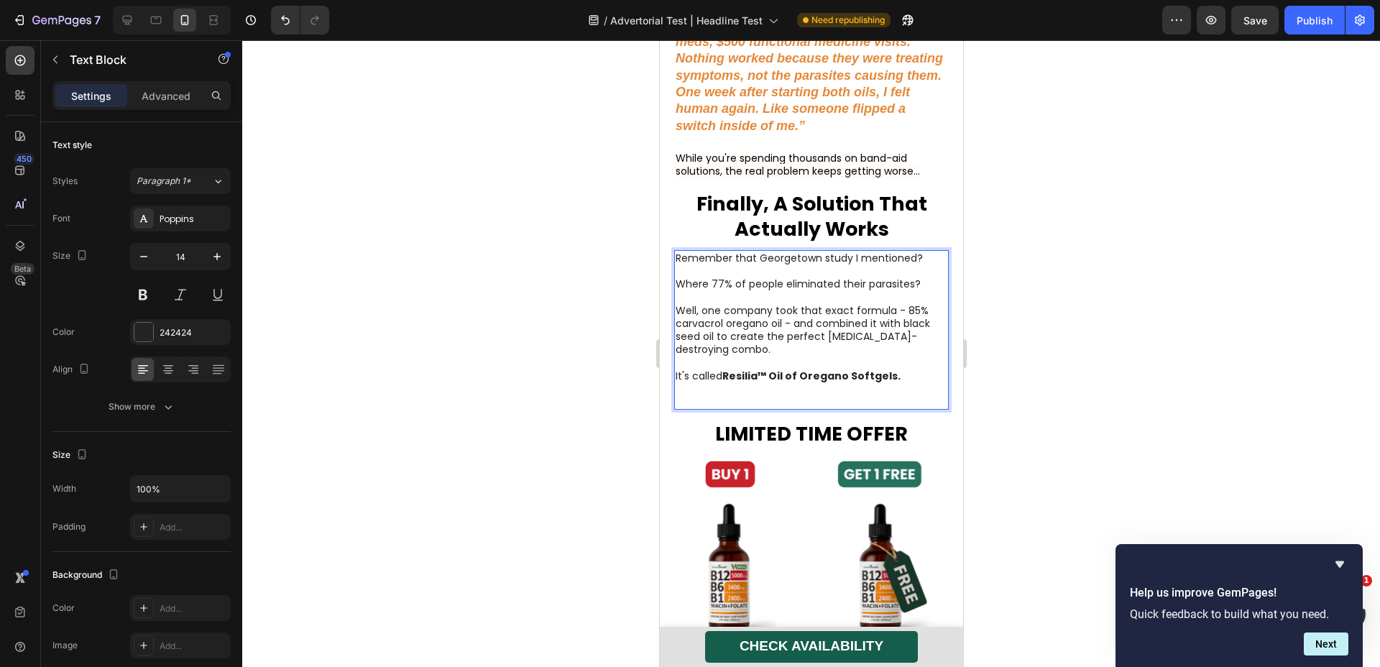
click at [748, 383] on strong "Resilia™ Oil of Oregano Softgels." at bounding box center [811, 376] width 178 height 14
click at [1140, 437] on div at bounding box center [811, 353] width 1138 height 627
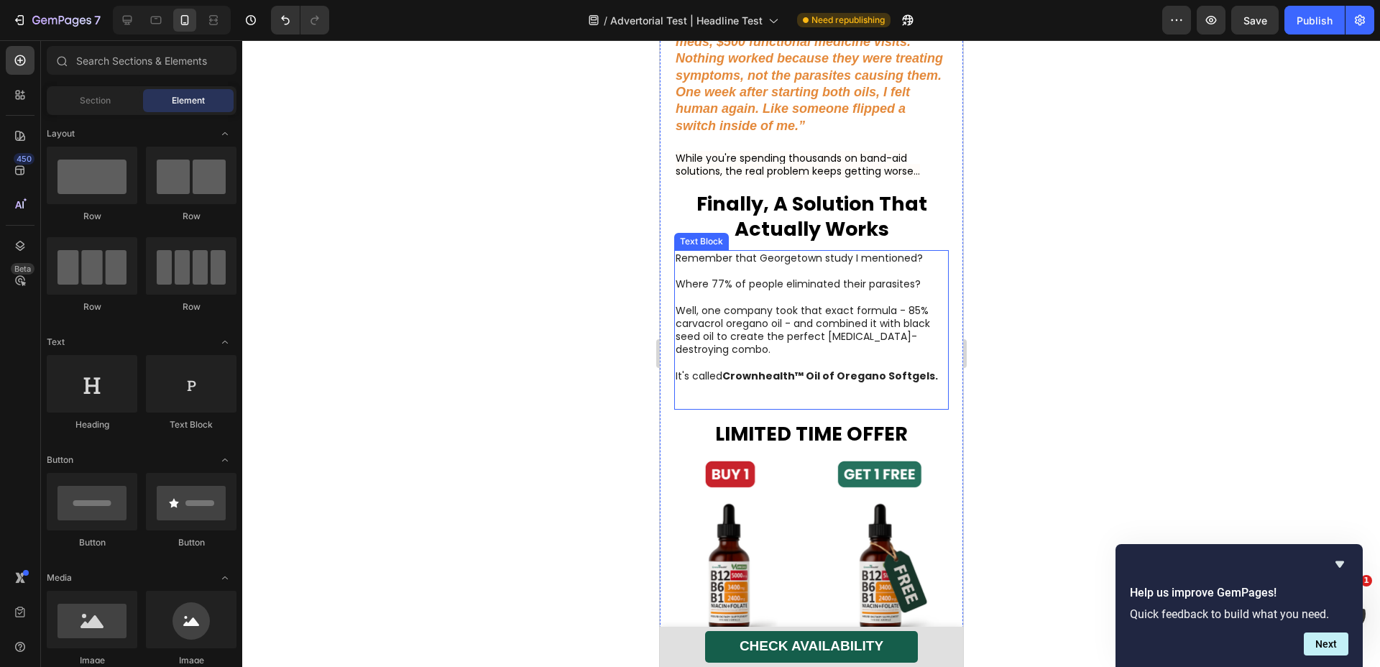
click at [818, 383] on strong "Crownhealth™ Oil of Oregano Softgels." at bounding box center [830, 376] width 216 height 14
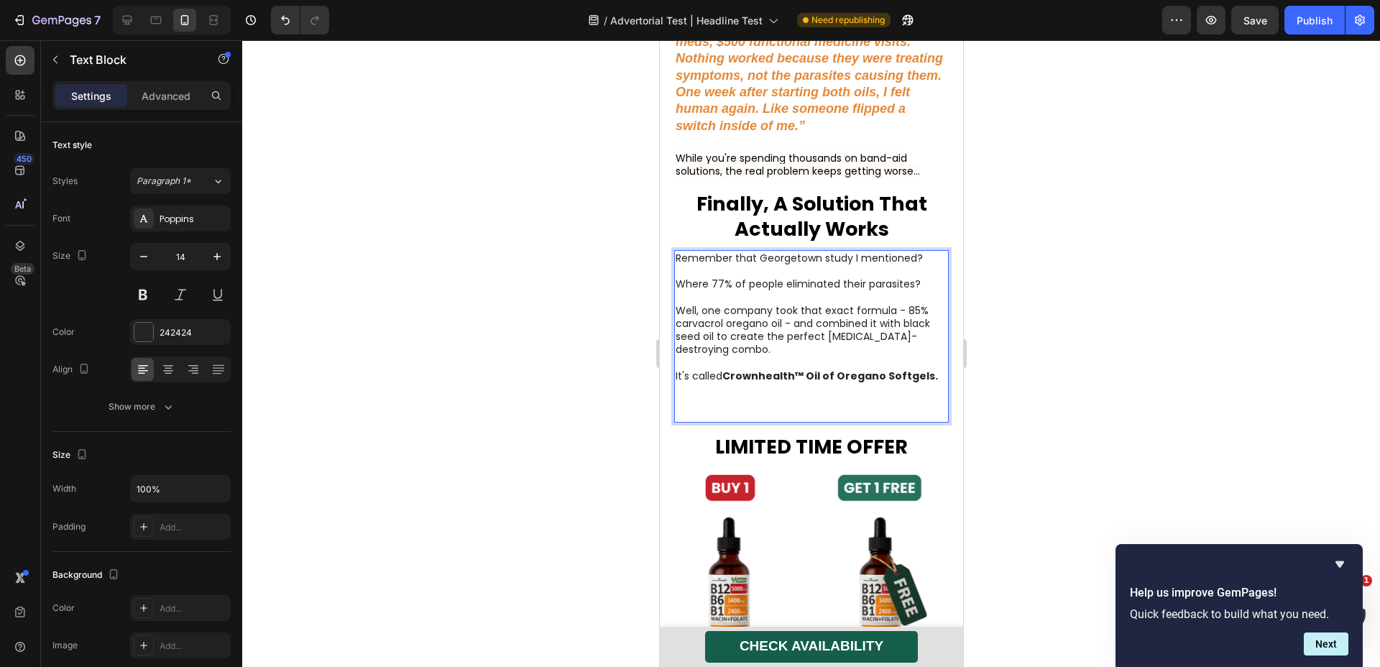
click at [790, 411] on p "Rich Text Editor. Editing area: main" at bounding box center [811, 403] width 272 height 40
click at [788, 422] on p "⁠⁠⁠⁠⁠⁠⁠" at bounding box center [811, 403] width 272 height 40
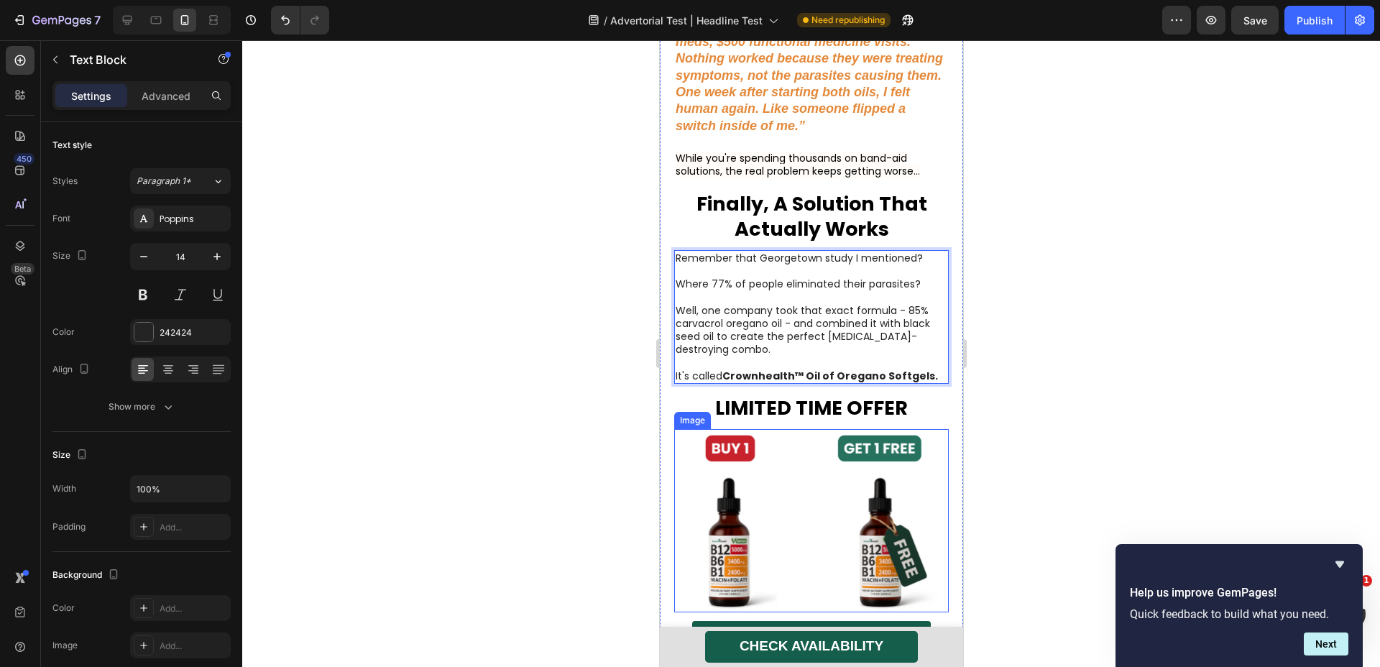
click at [830, 527] on img at bounding box center [811, 520] width 275 height 183
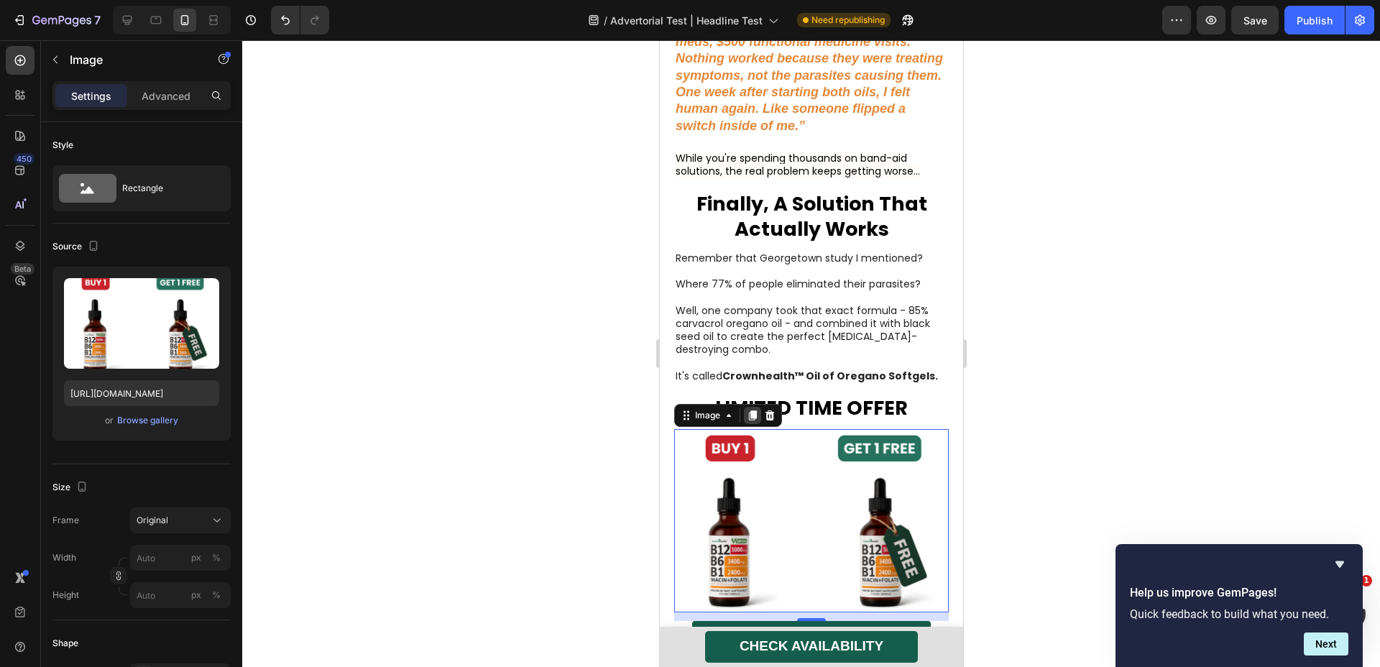
click at [755, 421] on icon at bounding box center [752, 416] width 8 height 10
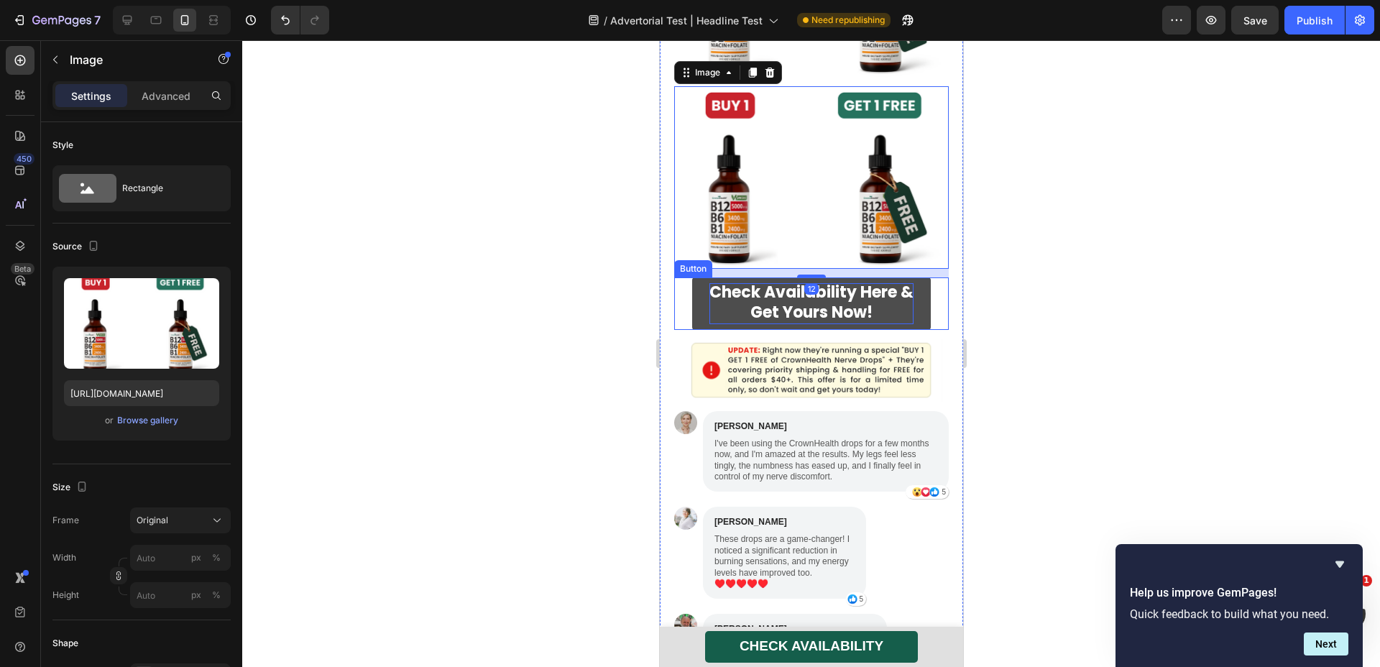
scroll to position [6733, 0]
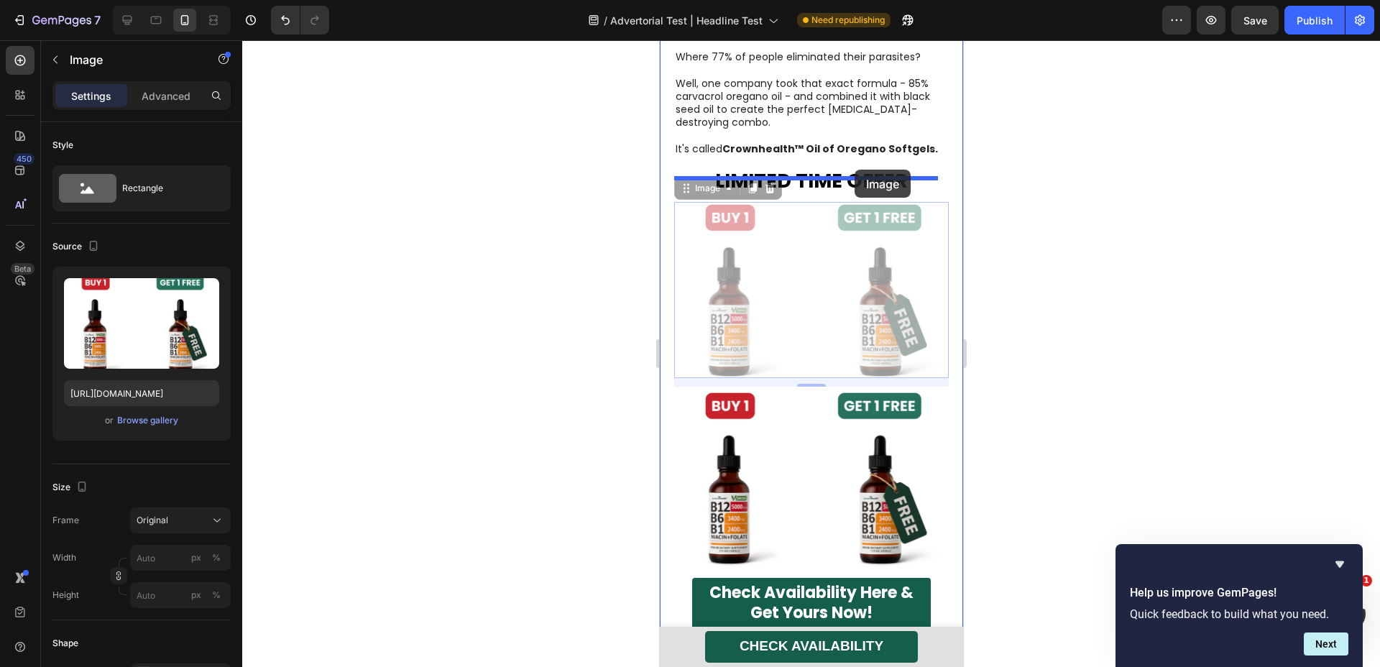
drag, startPoint x: 810, startPoint y: 319, endPoint x: 854, endPoint y: 170, distance: 155.2
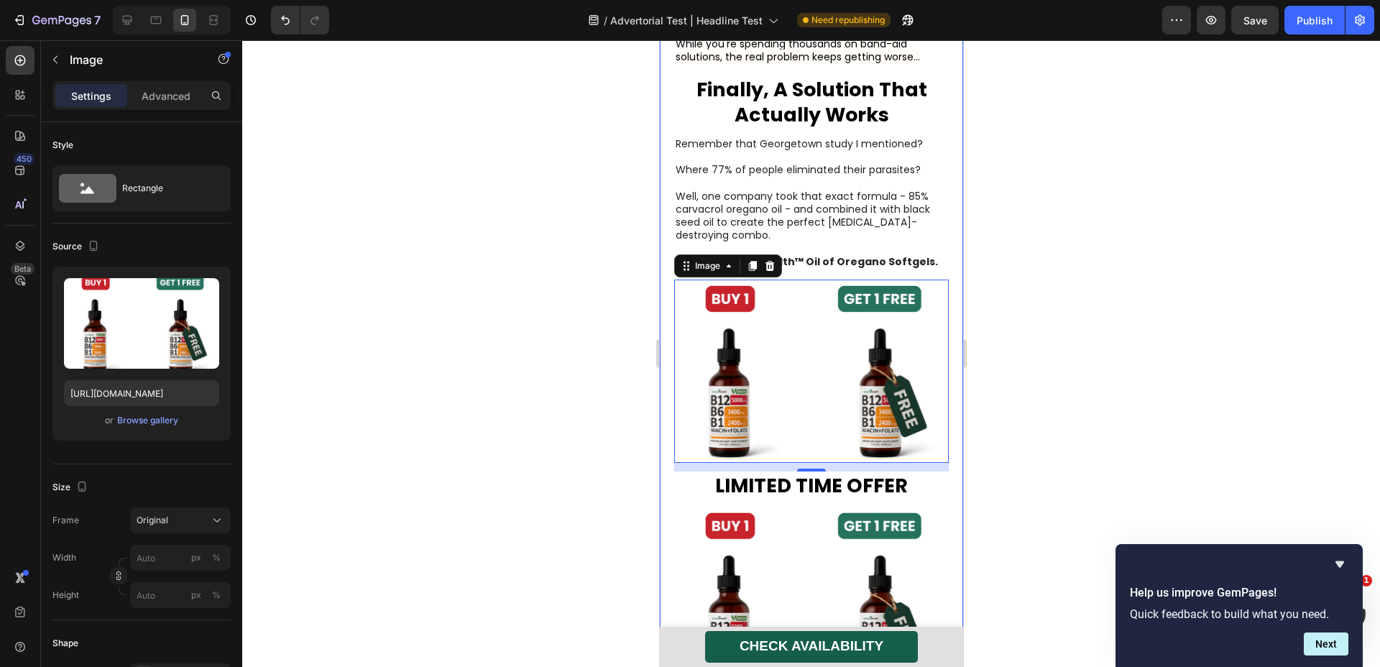
scroll to position [6599, 0]
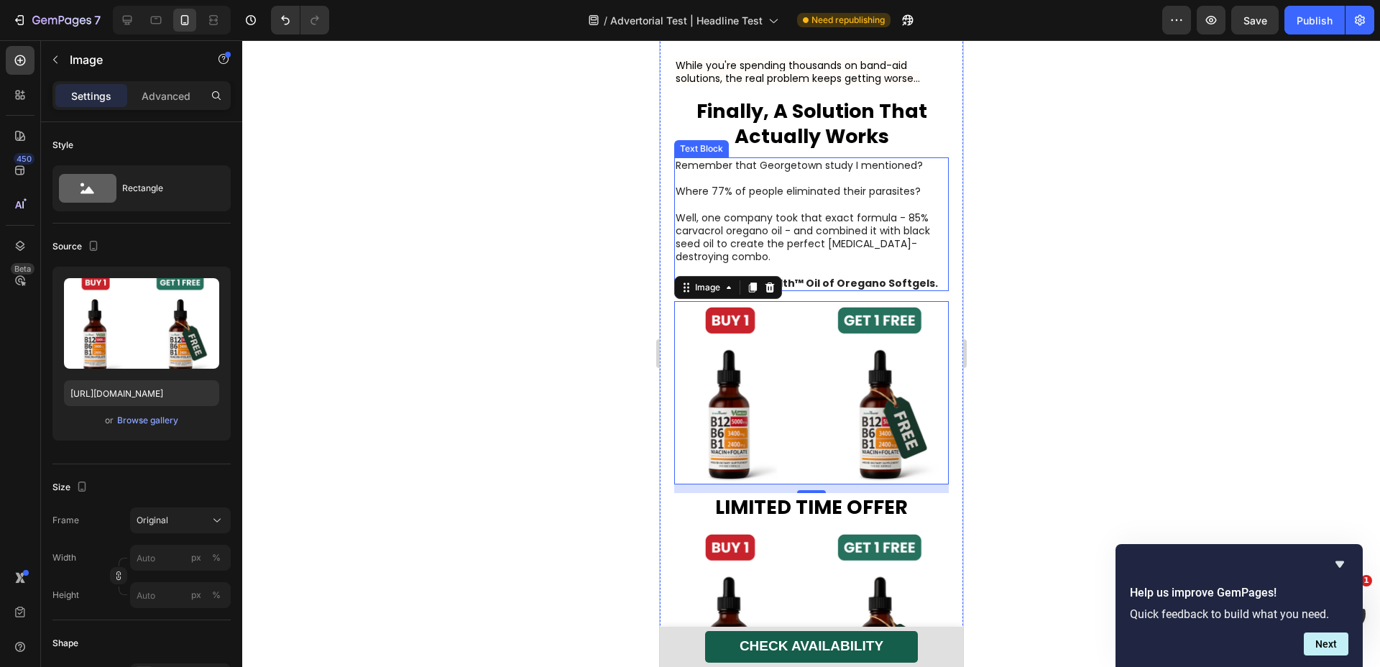
click at [872, 226] on p "Well, one company took that exact formula - 85% carvacrol oregano oil - and com…" at bounding box center [811, 237] width 272 height 52
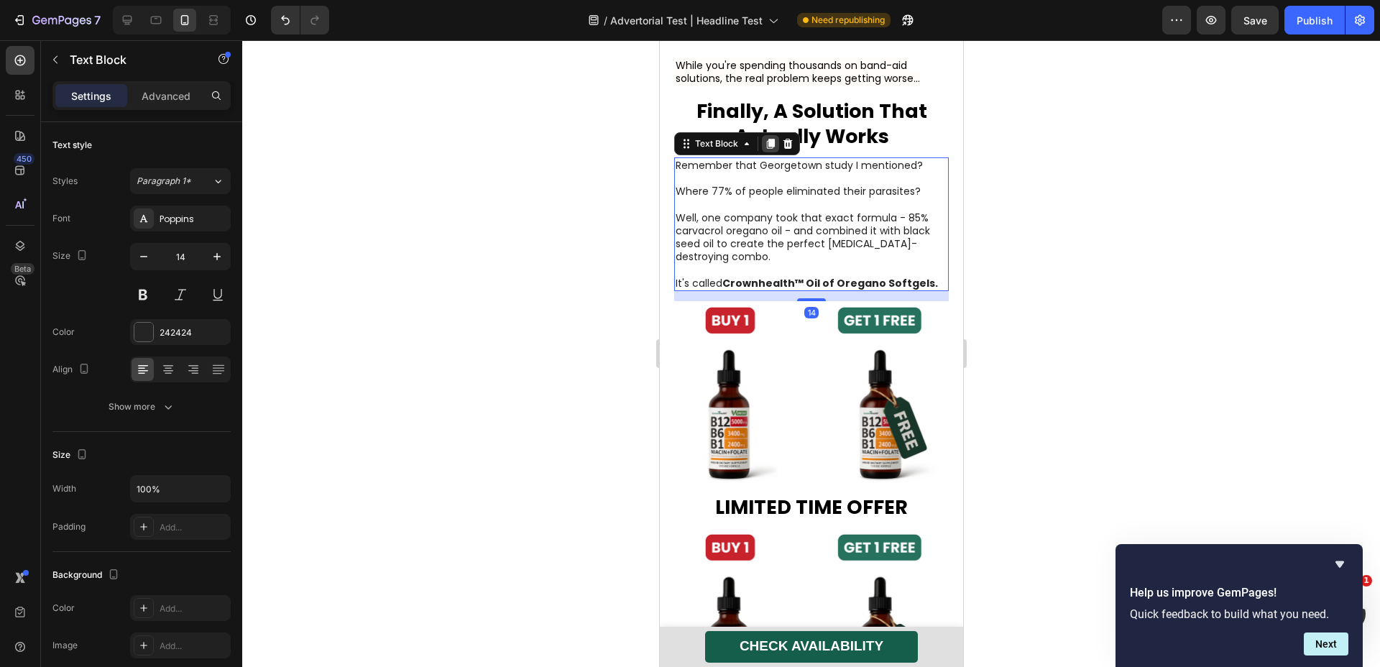
click at [766, 149] on icon at bounding box center [770, 144] width 8 height 10
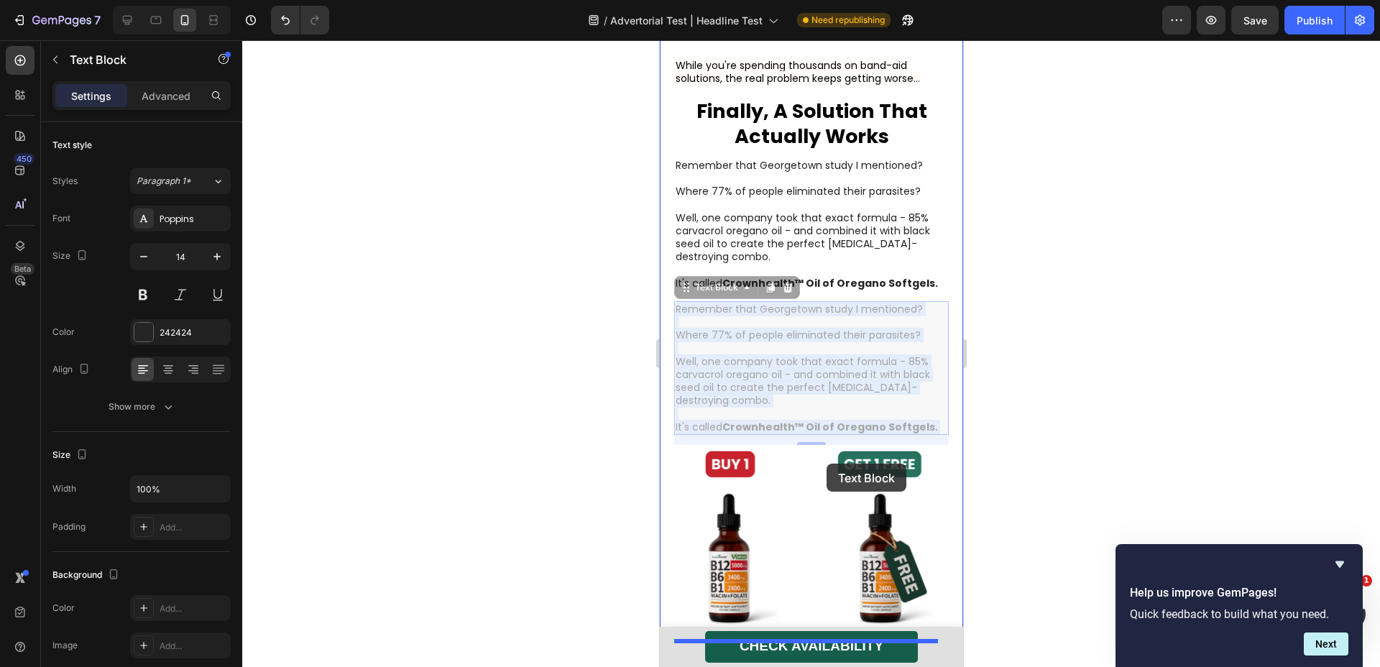
scroll to position [6724, 0]
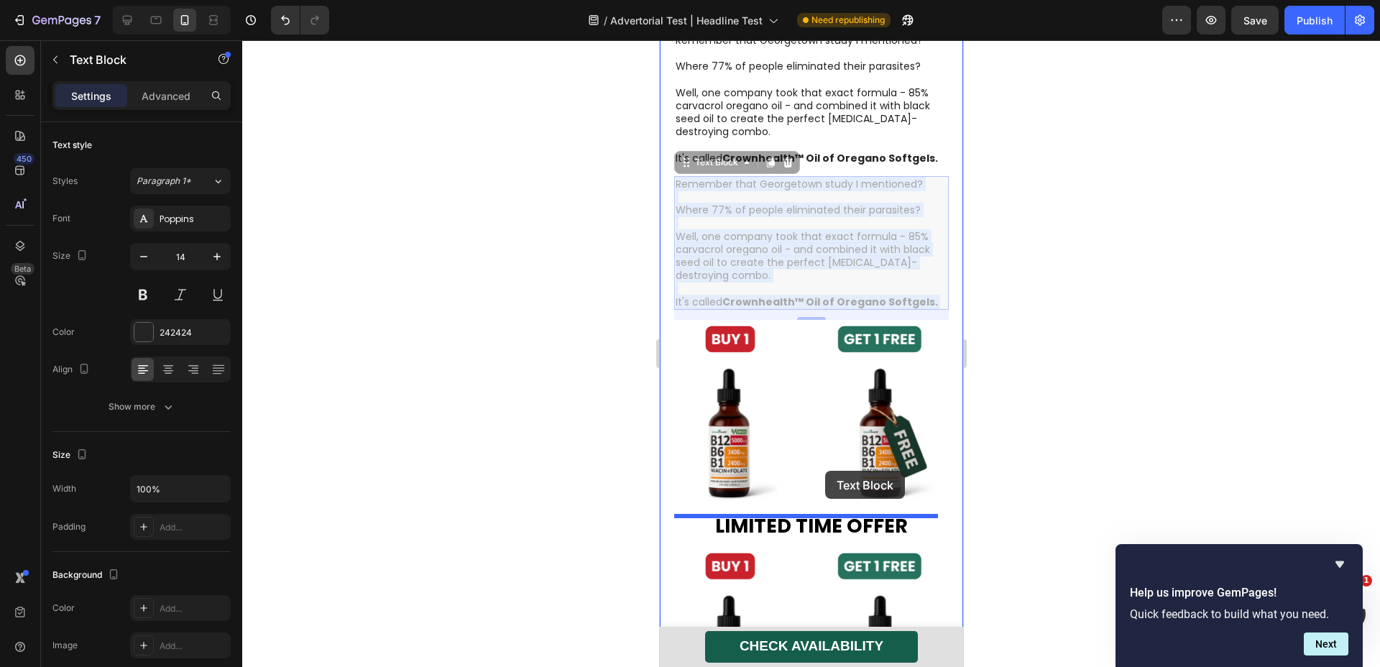
drag, startPoint x: 833, startPoint y: 348, endPoint x: 825, endPoint y: 470, distance: 122.5
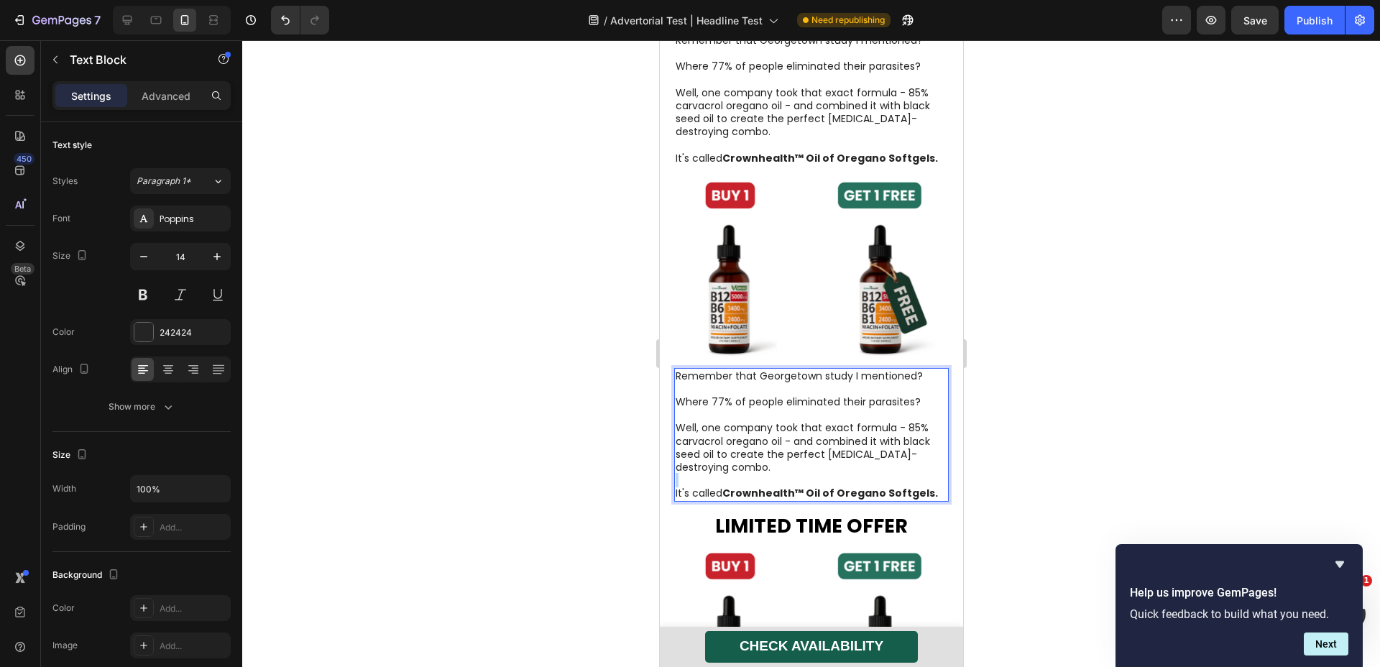
click at [821, 482] on p "Rich Text Editor. Editing area: main" at bounding box center [811, 480] width 272 height 13
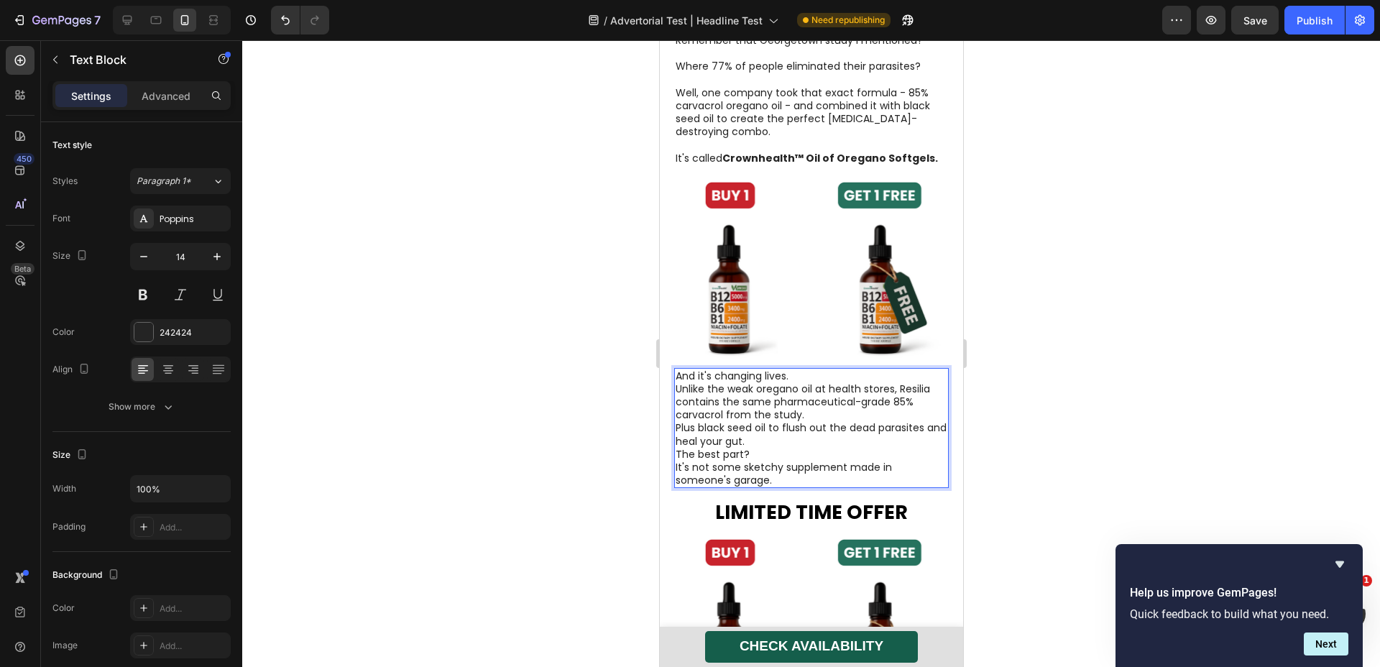
click at [797, 379] on p "And it's changing lives." at bounding box center [811, 376] width 272 height 13
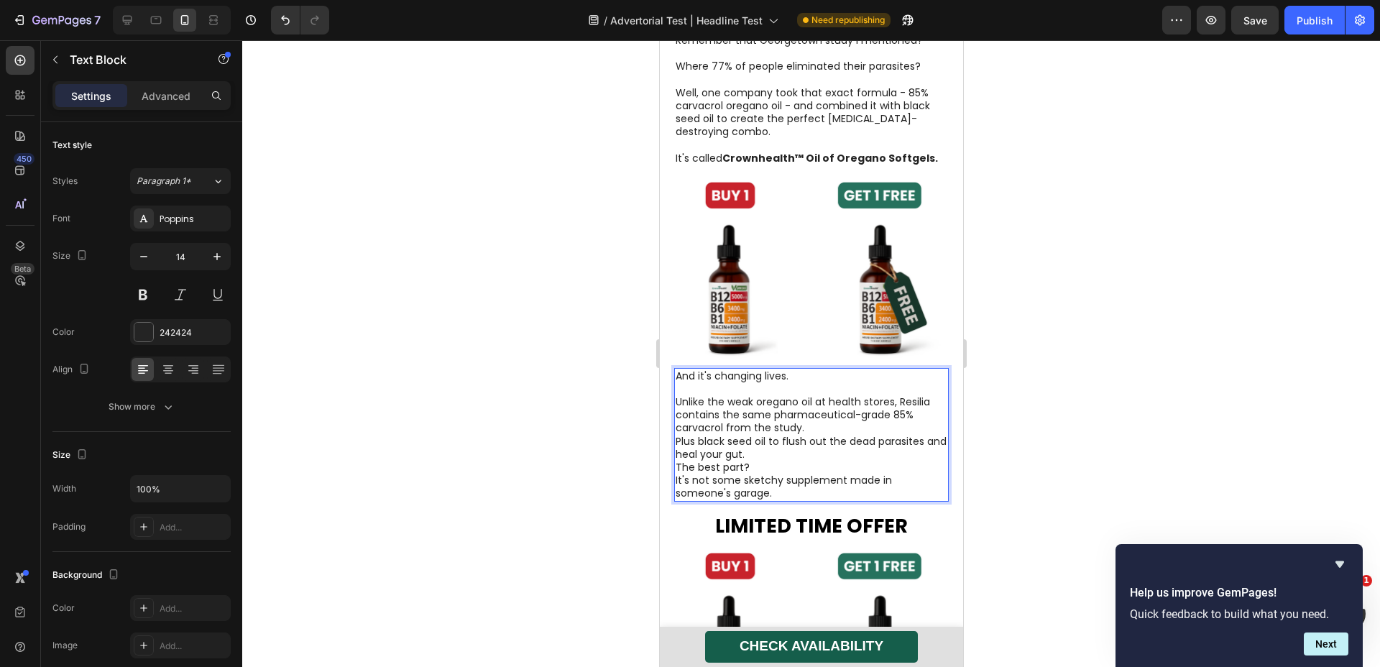
click at [843, 435] on p "Unlike the weak oregano oil at health stores, Resilia contains the same pharmac…" at bounding box center [811, 415] width 272 height 40
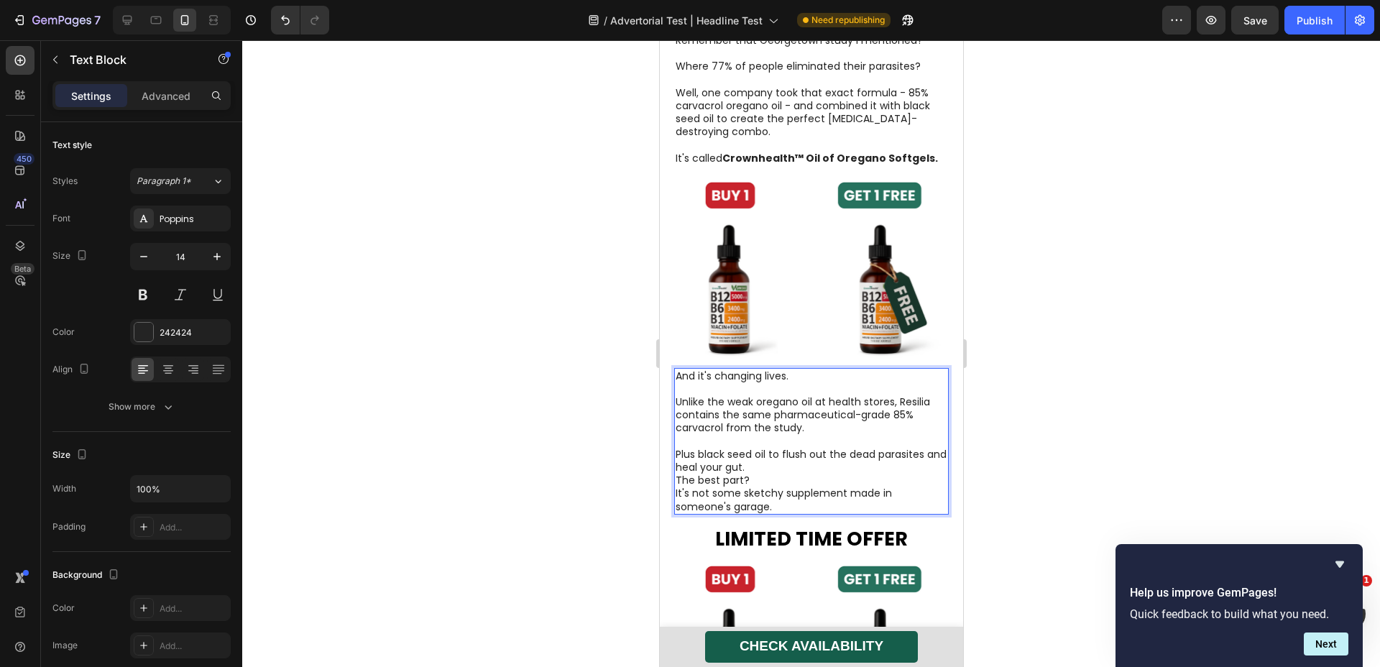
click at [787, 470] on p "Plus black seed oil to flush out the dead parasites and heal your gut." at bounding box center [811, 461] width 272 height 26
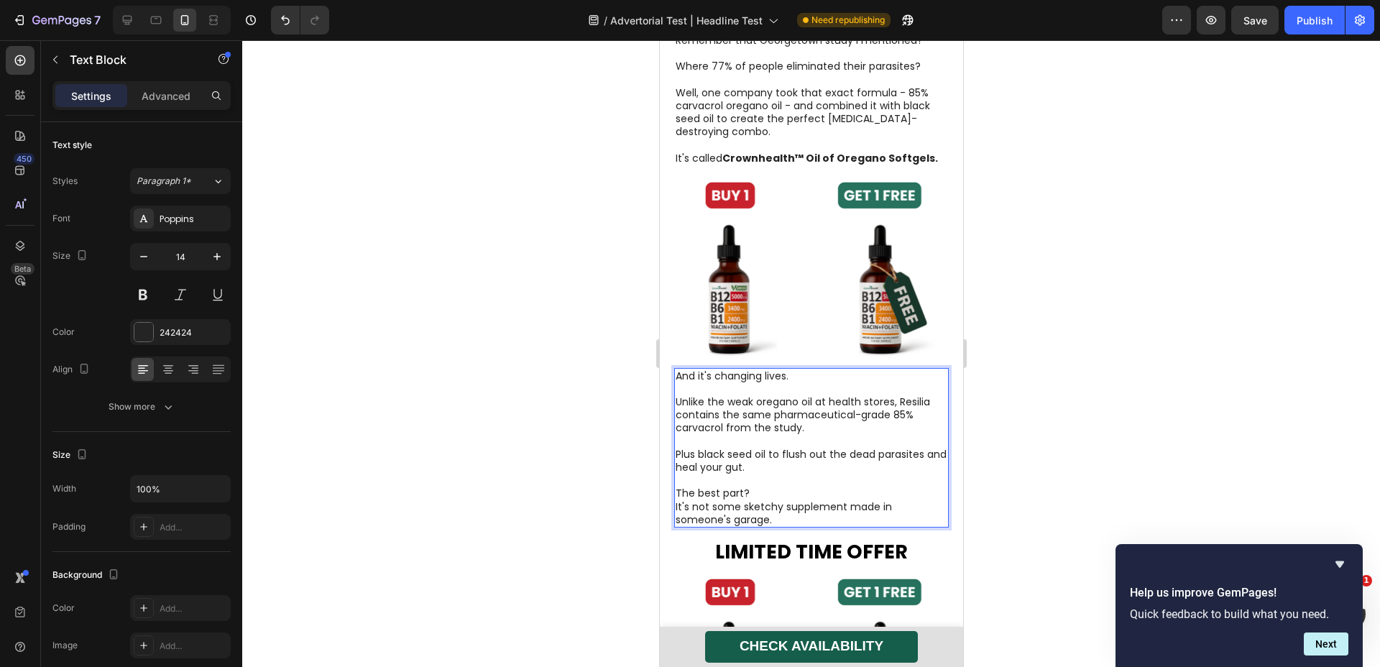
click at [777, 498] on p "The best part?" at bounding box center [811, 493] width 272 height 13
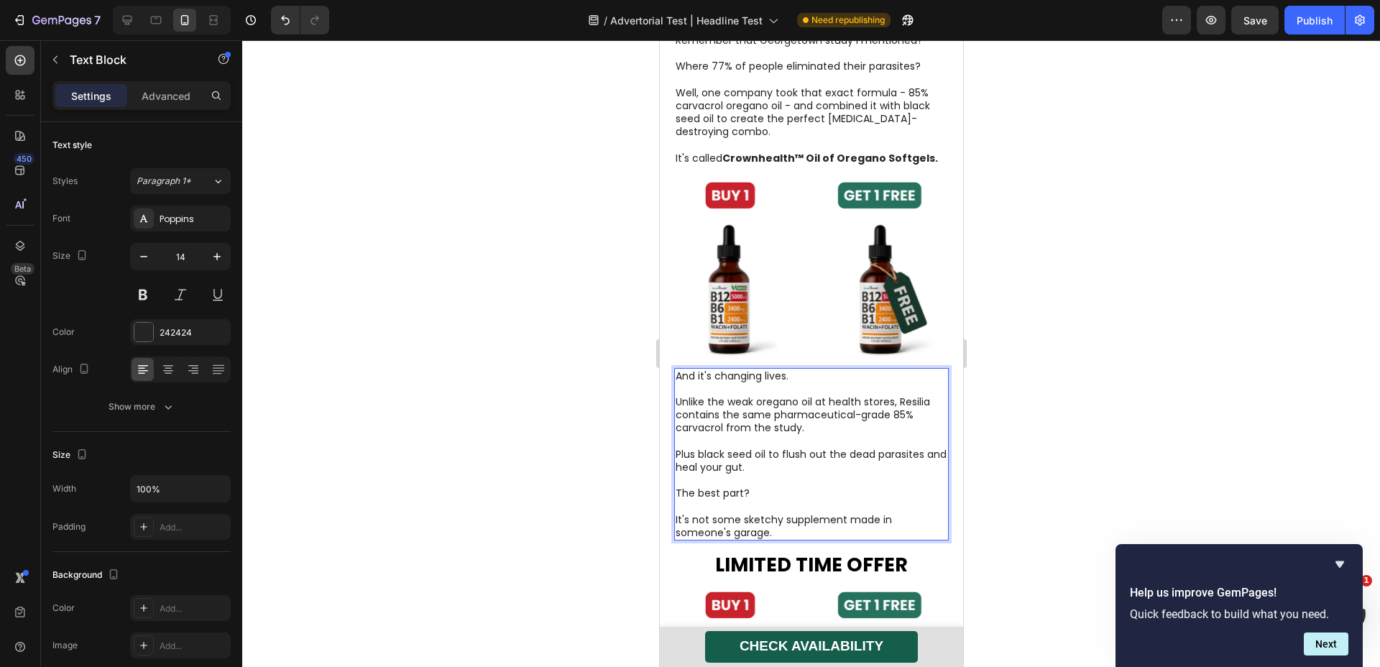
click at [912, 410] on p "Unlike the weak oregano oil at health stores, Resilia contains the same pharmac…" at bounding box center [811, 415] width 272 height 40
click at [994, 431] on div at bounding box center [811, 353] width 1138 height 627
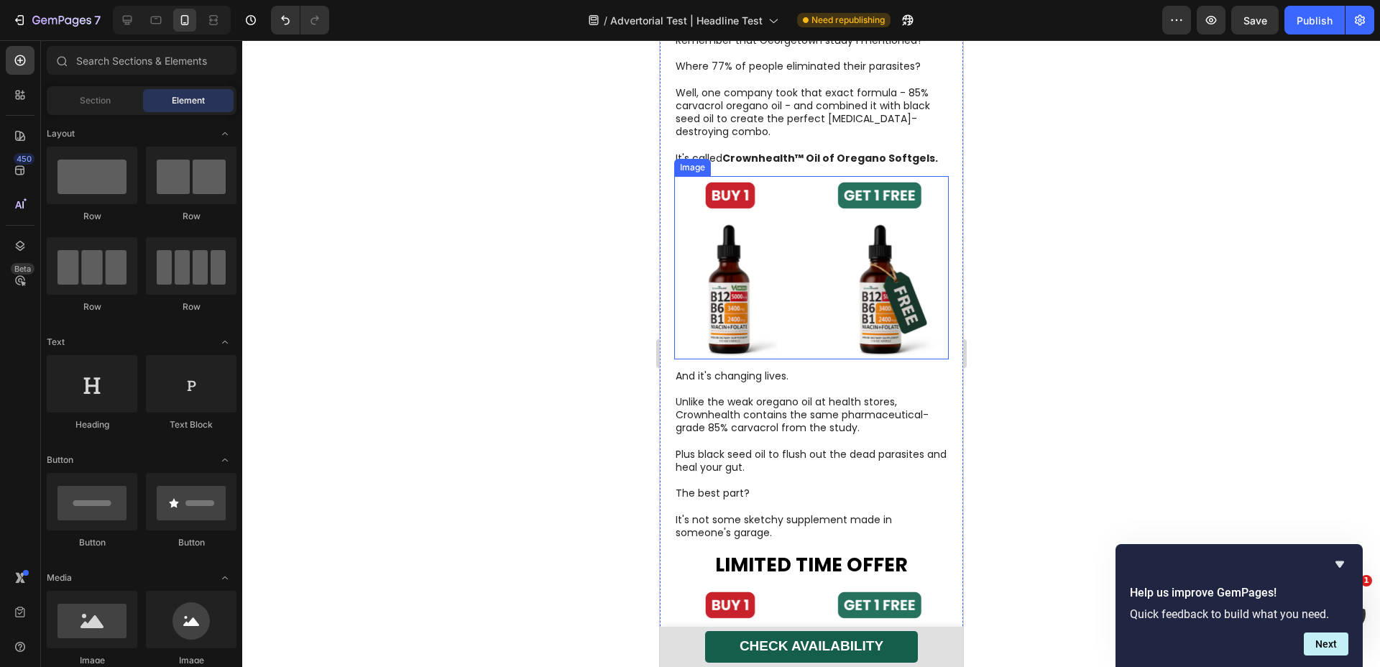
scroll to position [6854, 0]
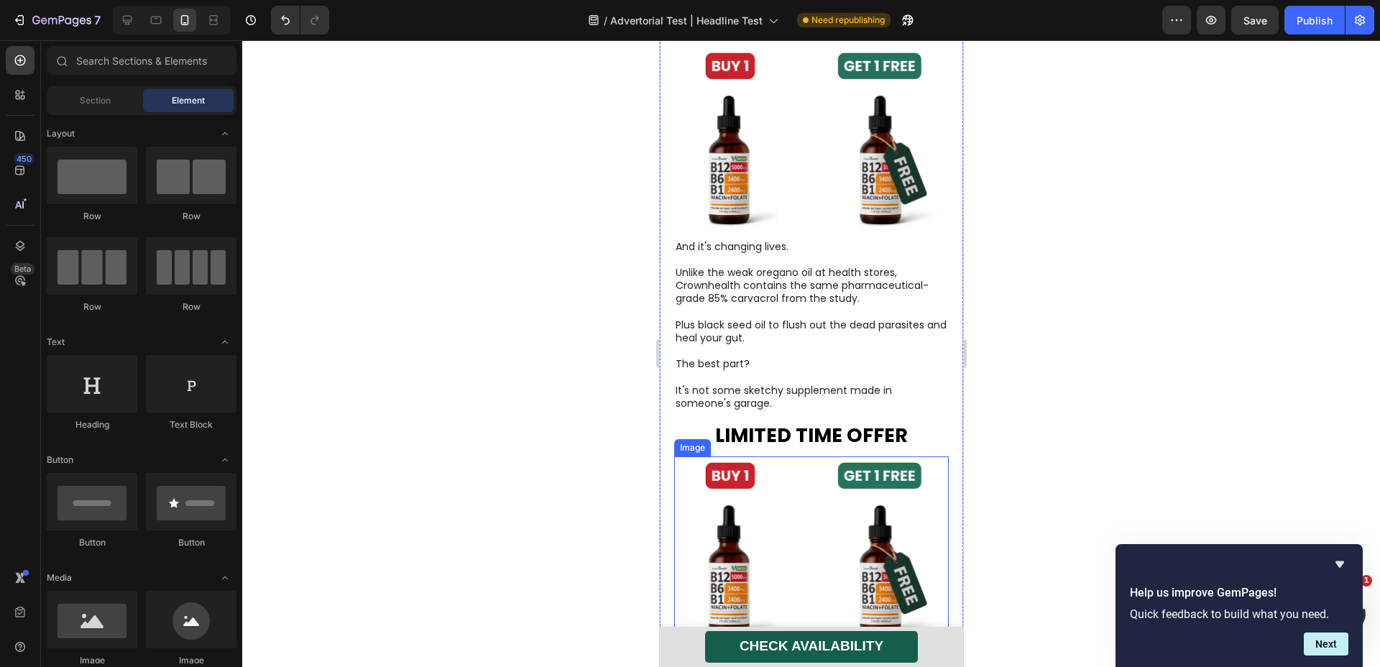
click at [812, 516] on img at bounding box center [811, 548] width 275 height 183
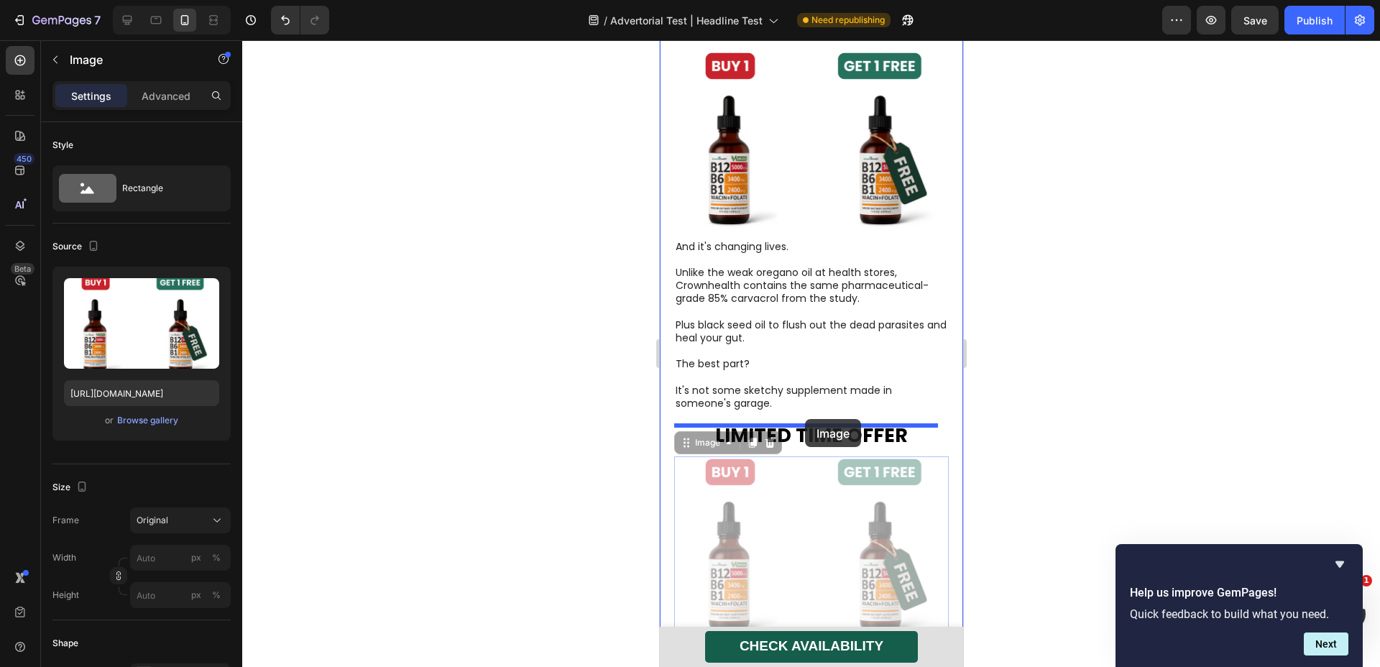
drag, startPoint x: 812, startPoint y: 538, endPoint x: 805, endPoint y: 419, distance: 118.9
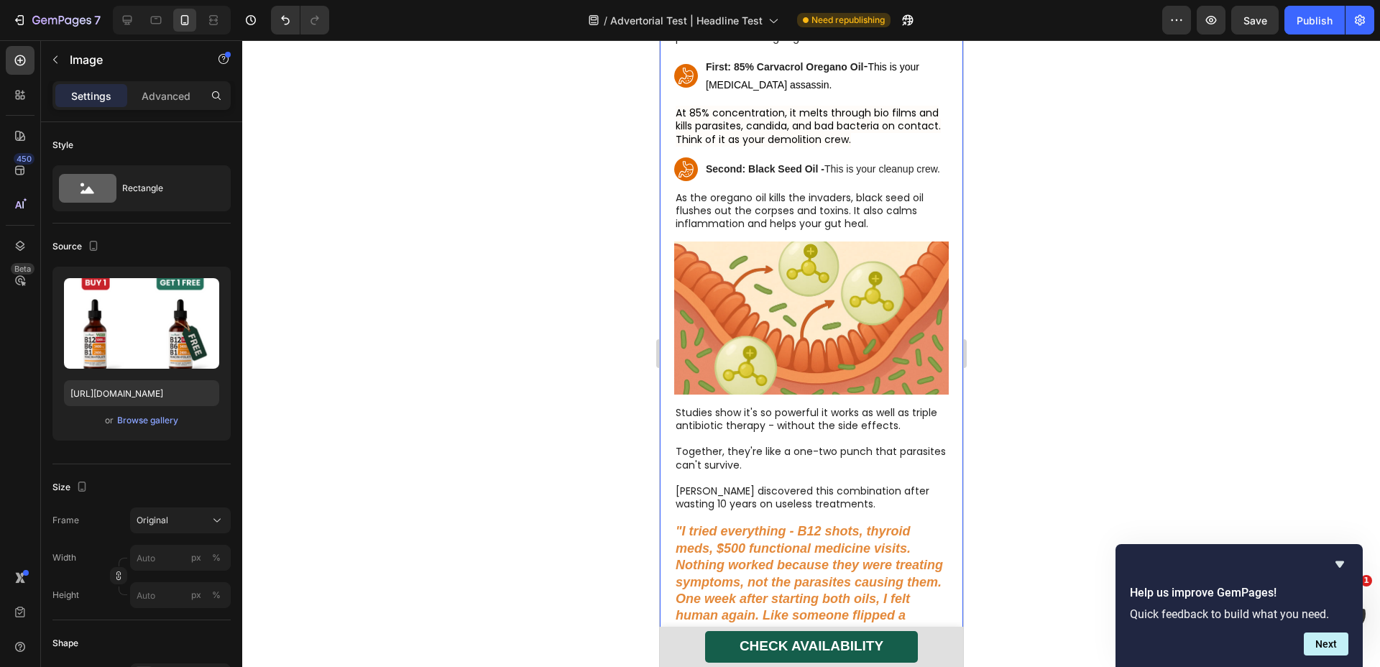
scroll to position [5704, 0]
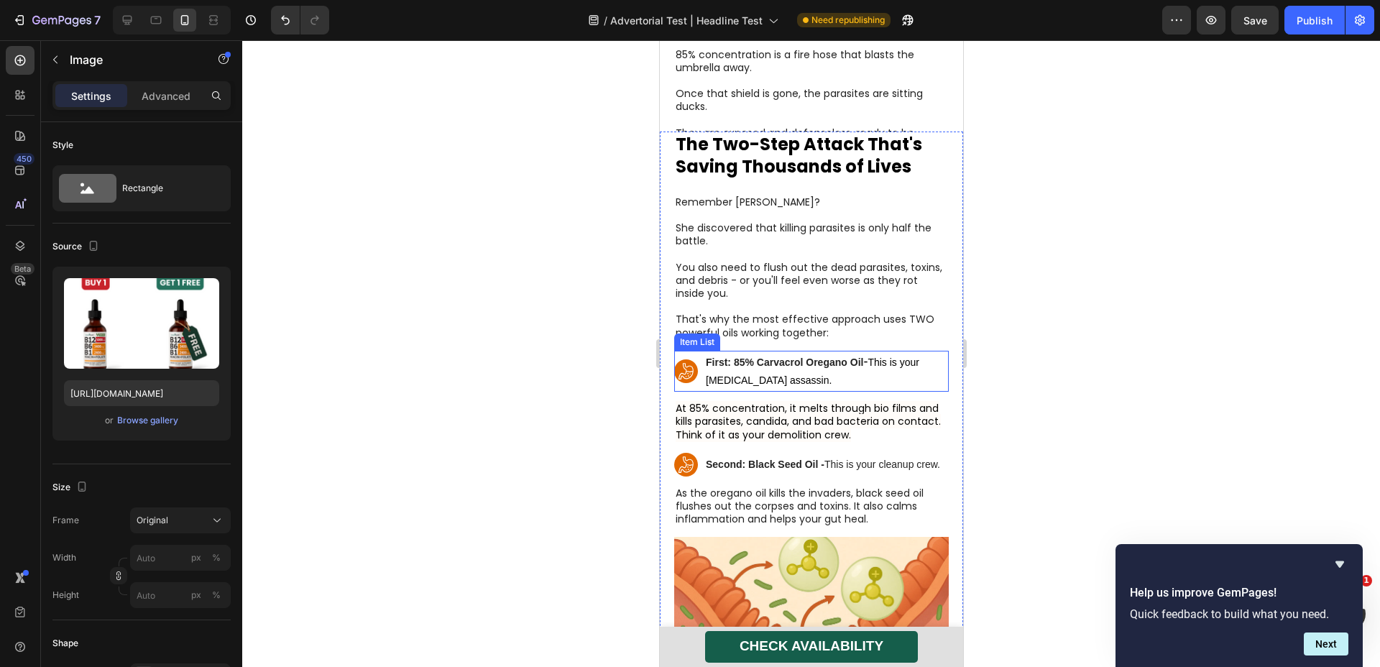
click at [677, 383] on icon at bounding box center [686, 372] width 24 height 24
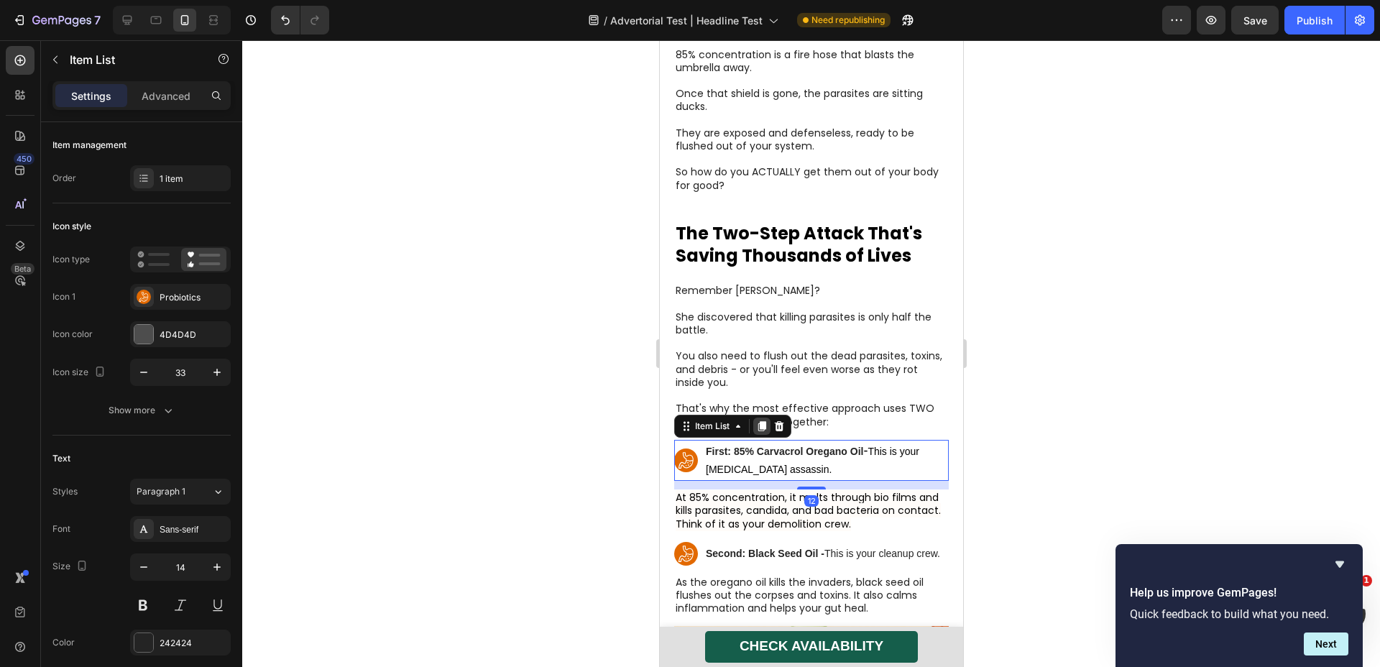
click at [761, 421] on icon at bounding box center [762, 426] width 8 height 10
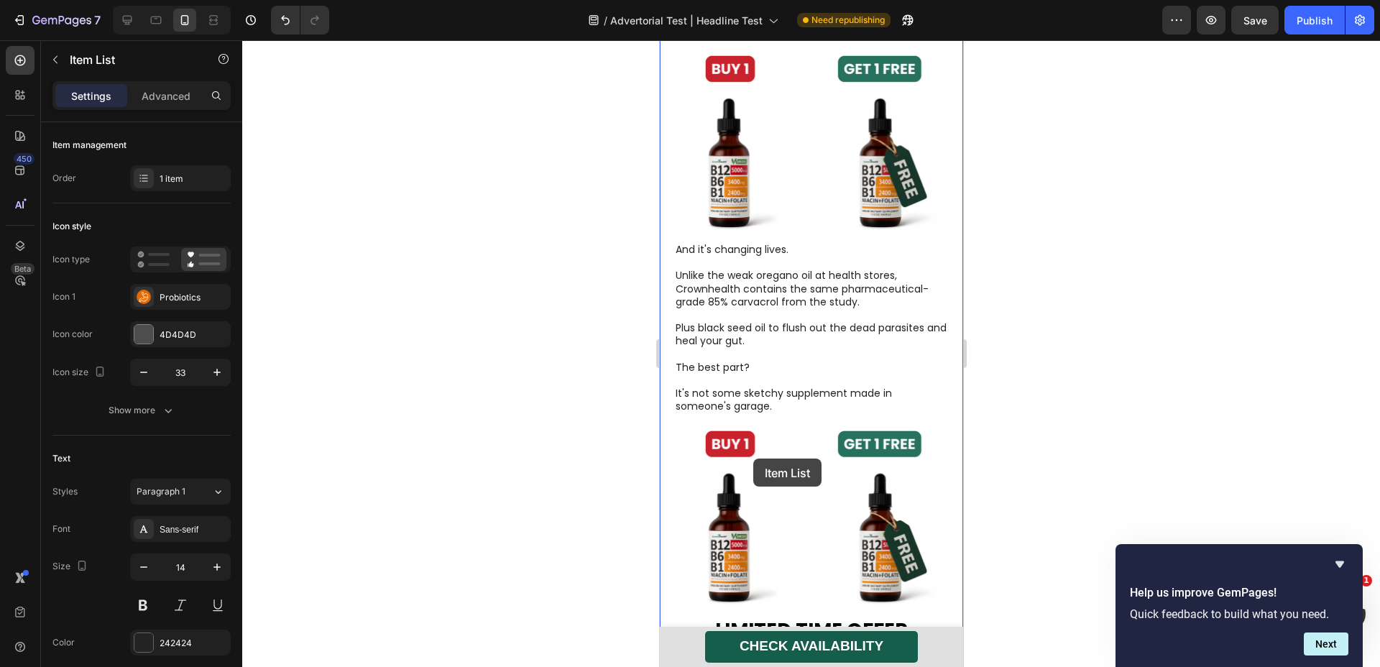
scroll to position [7010, 0]
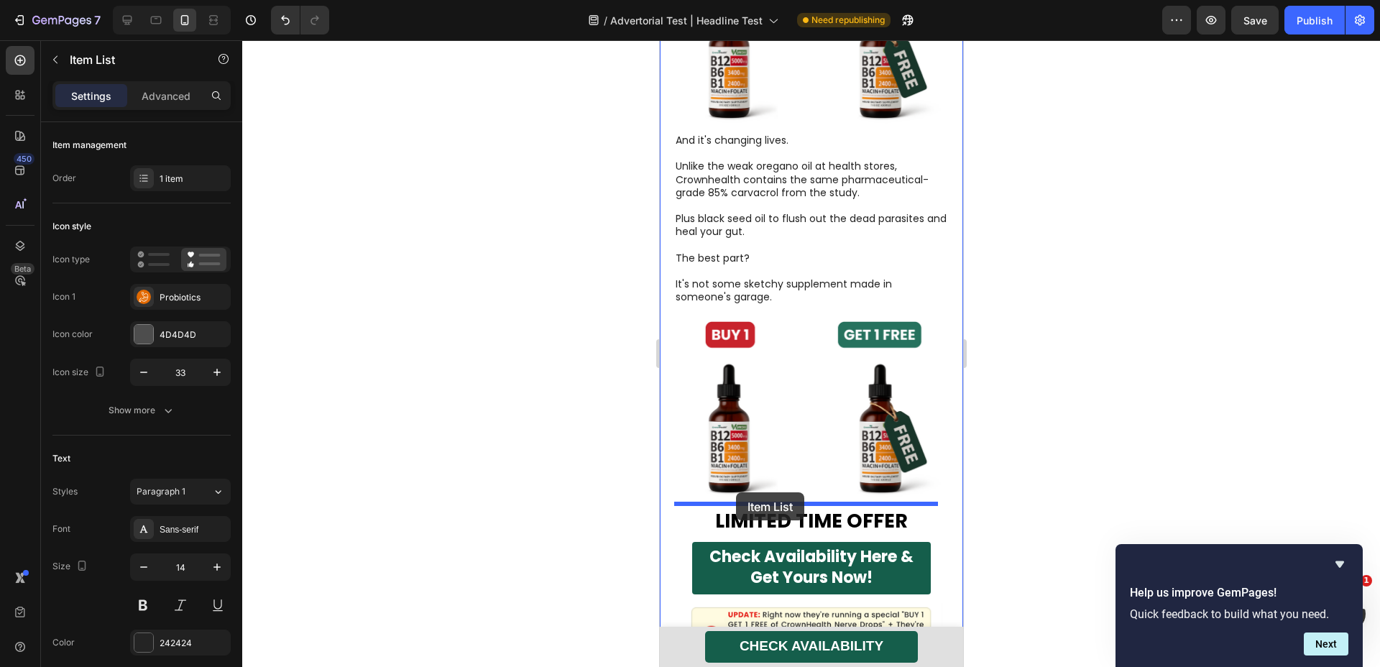
drag, startPoint x: 684, startPoint y: 437, endPoint x: 736, endPoint y: 493, distance: 75.3
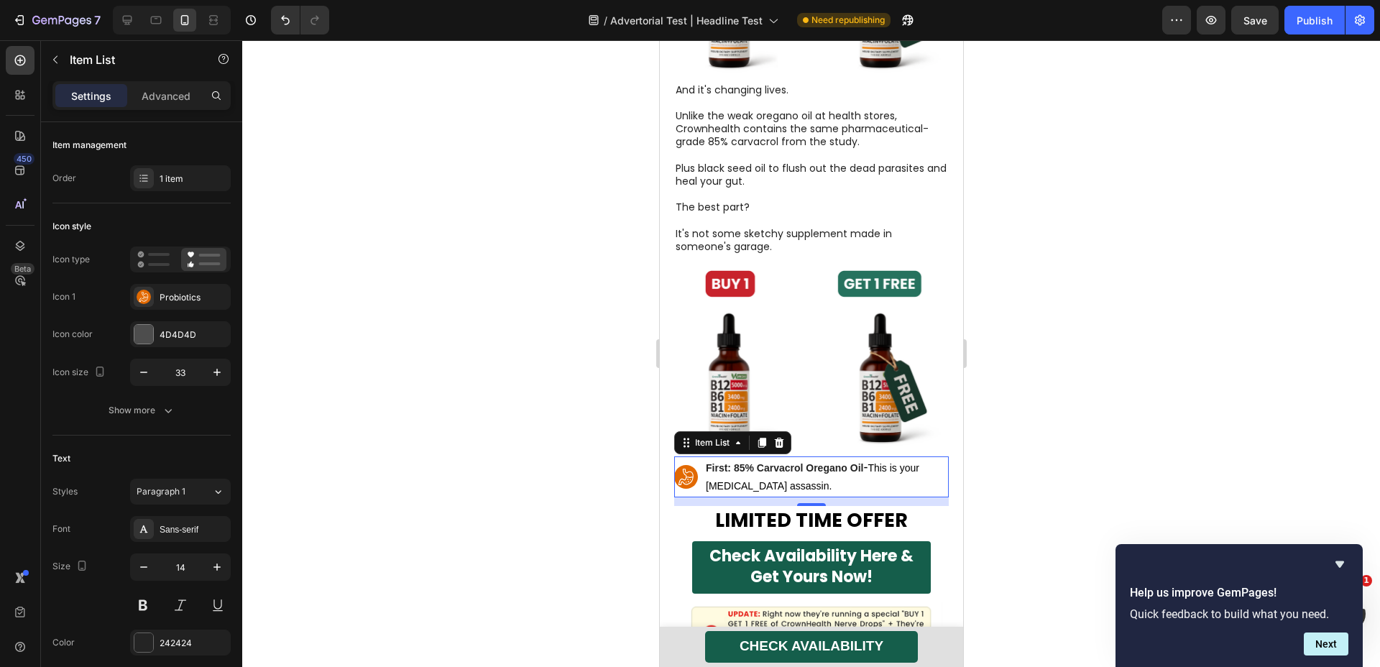
scroll to position [6960, 0]
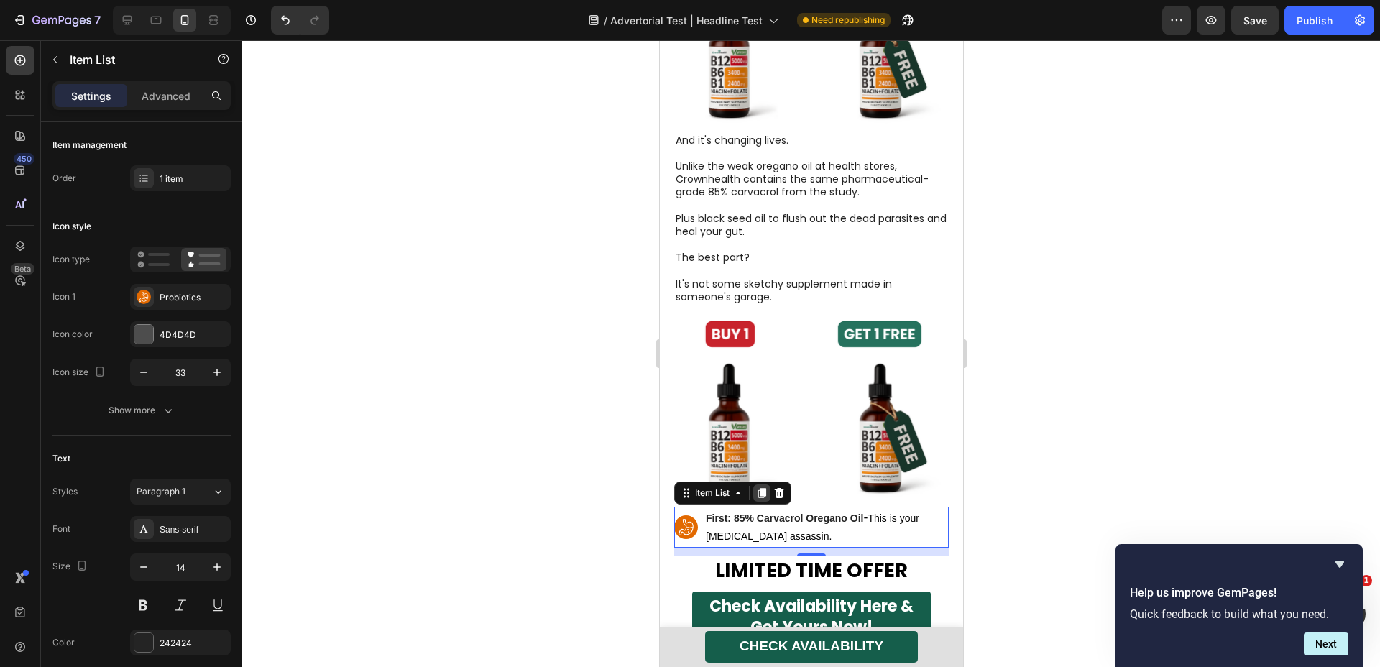
click at [764, 490] on icon at bounding box center [762, 493] width 8 height 10
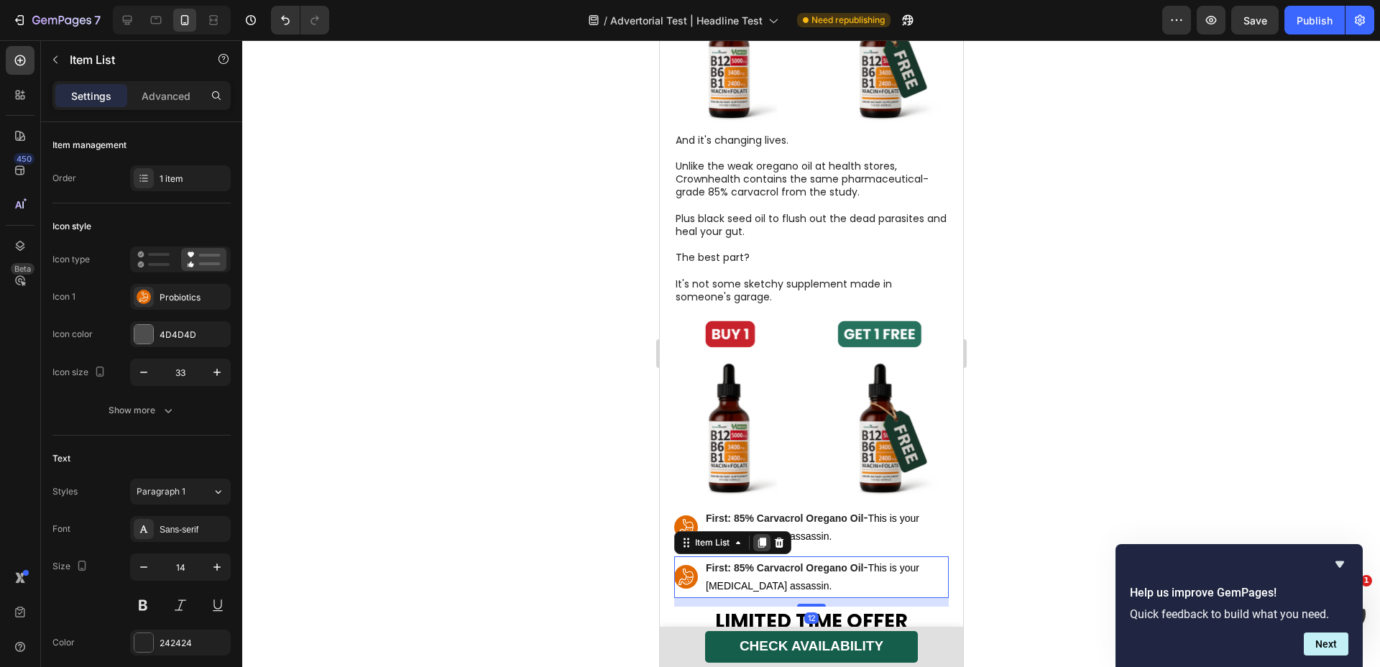
click at [762, 543] on icon at bounding box center [762, 543] width 8 height 10
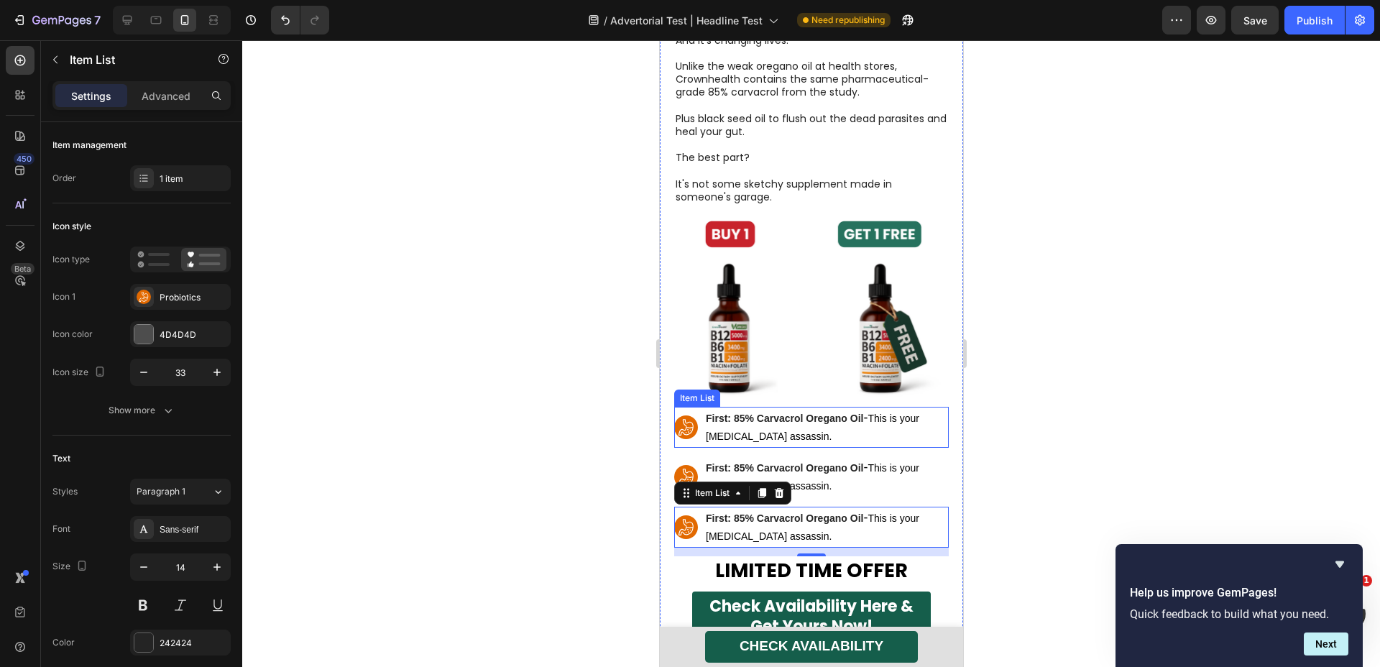
scroll to position [7084, 0]
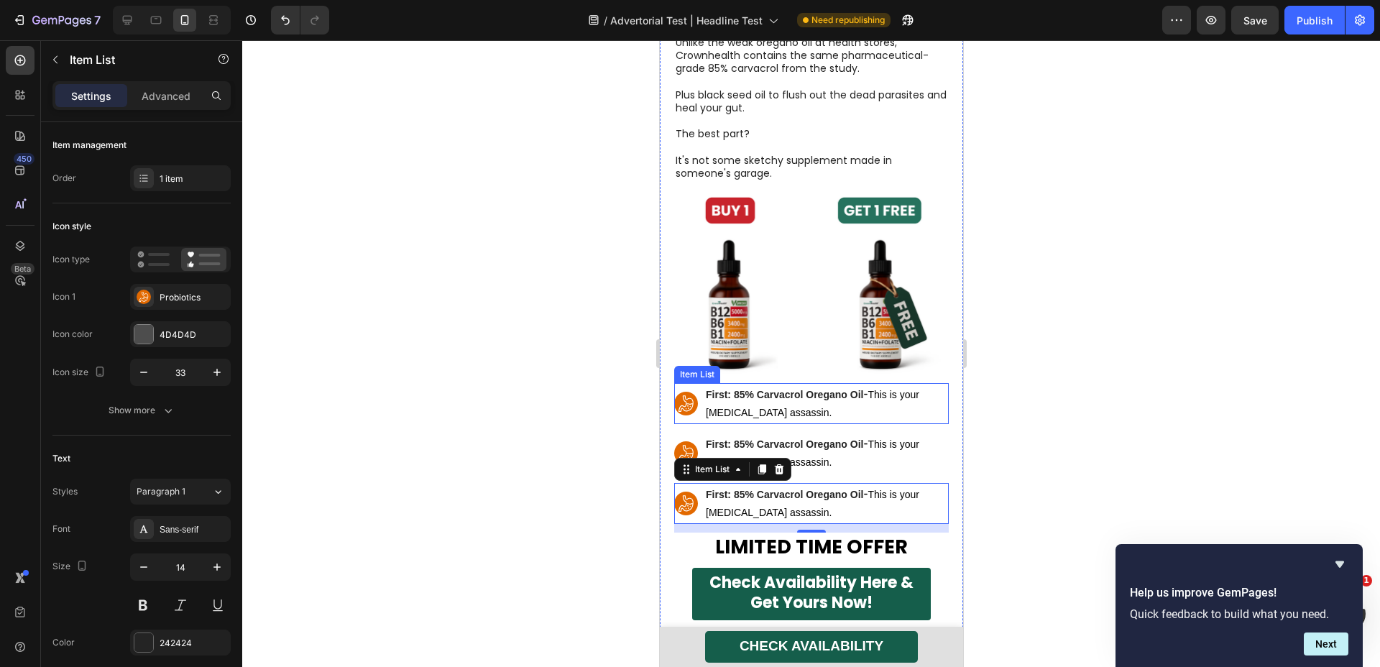
click at [695, 395] on rect at bounding box center [686, 404] width 24 height 24
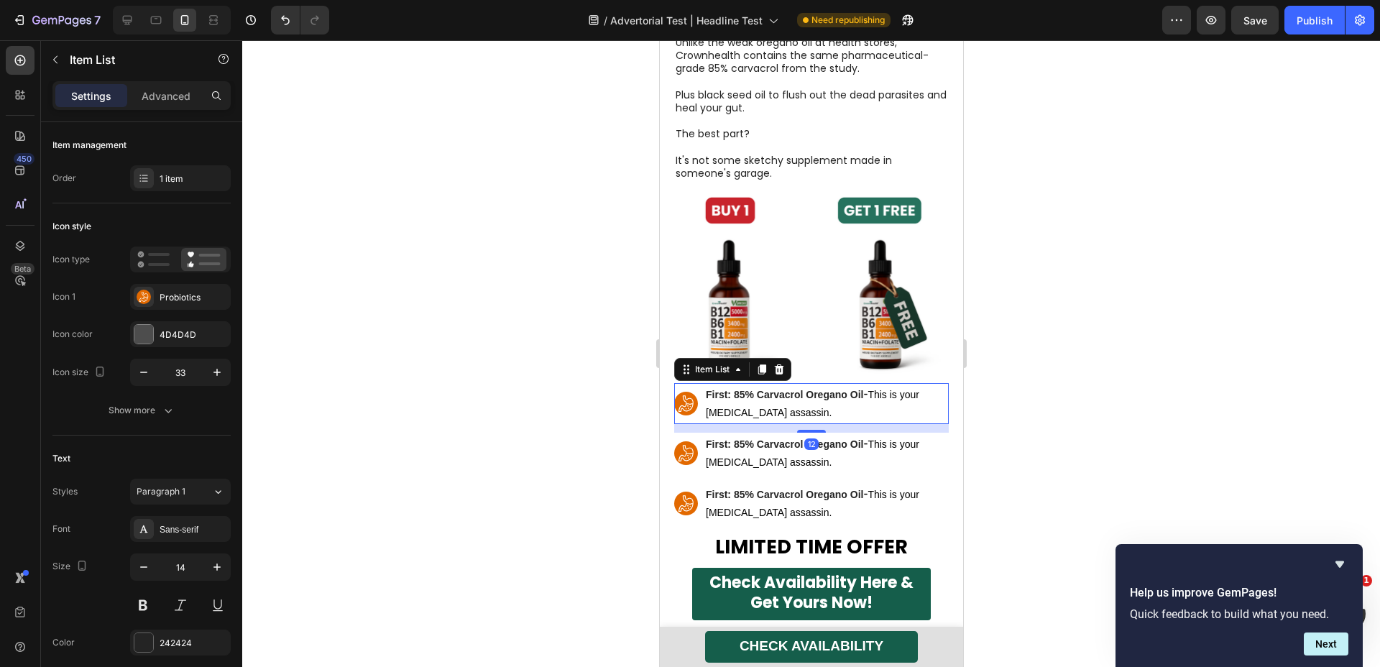
click at [681, 404] on rect at bounding box center [686, 404] width 24 height 24
click at [173, 306] on div "Probiotics" at bounding box center [180, 297] width 101 height 26
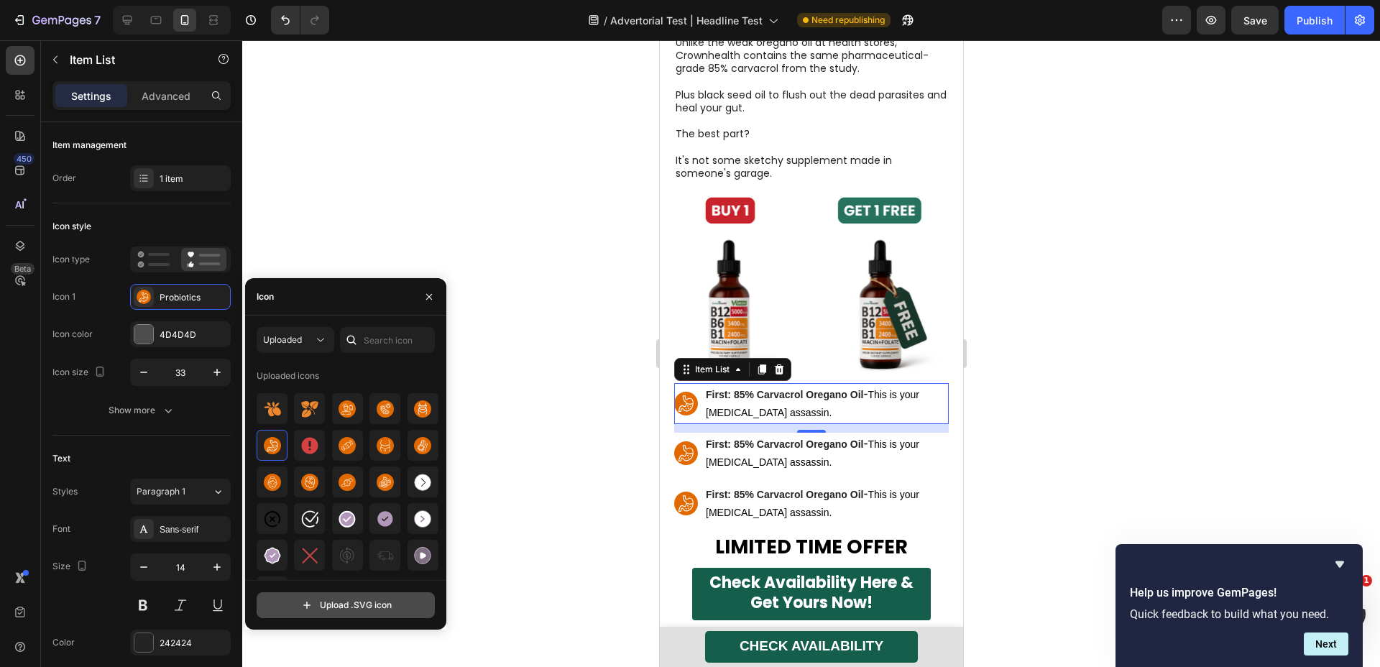
click at [349, 599] on input "file" at bounding box center [345, 605] width 177 height 24
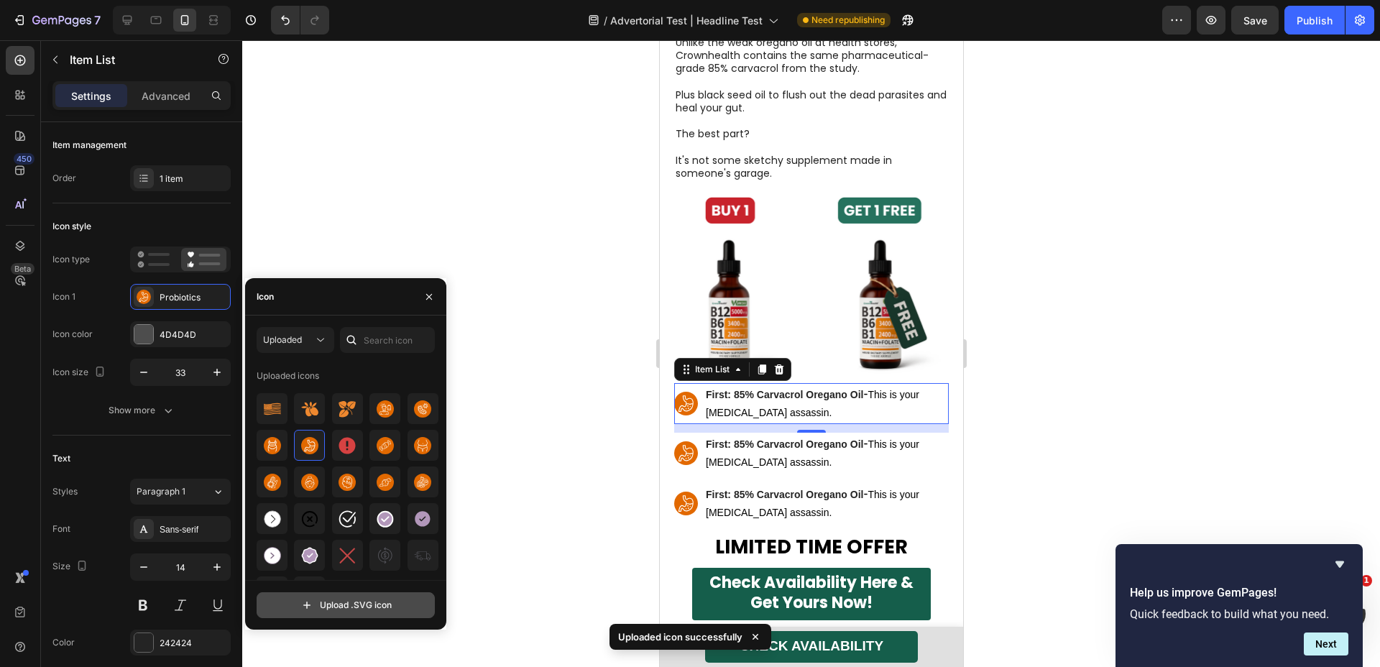
click at [350, 610] on input "file" at bounding box center [345, 605] width 177 height 24
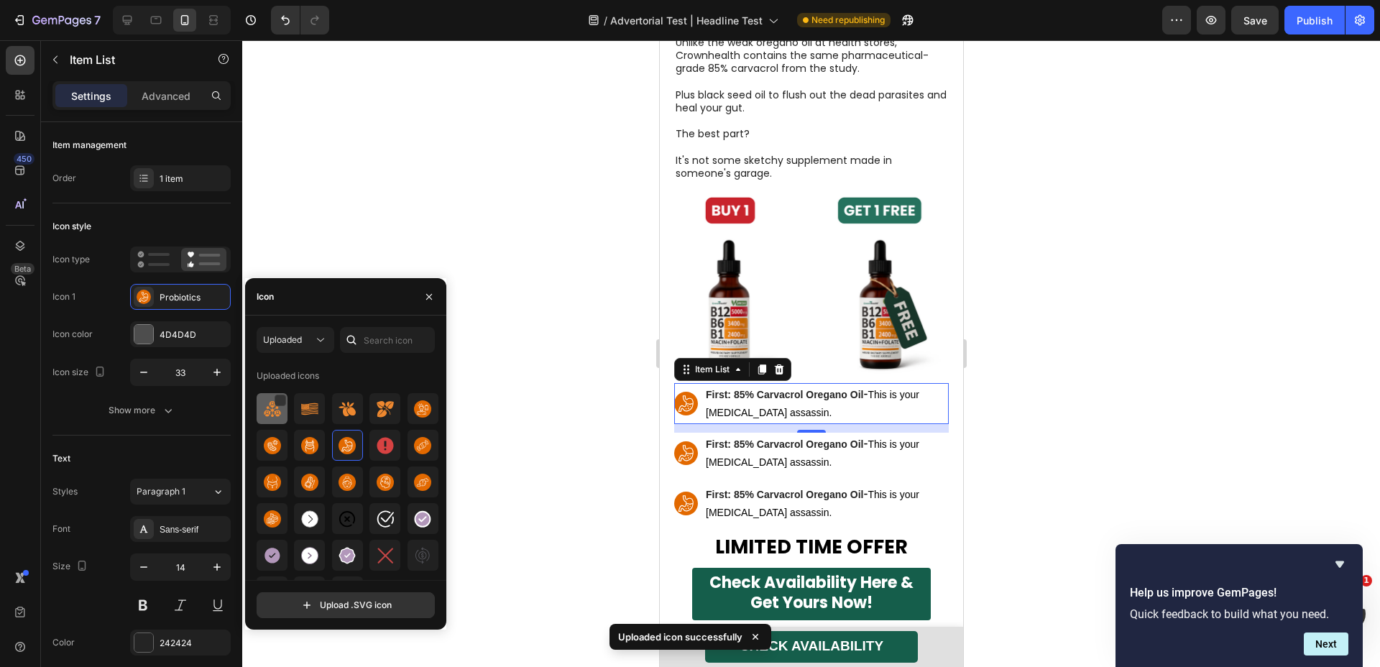
click at [285, 412] on div at bounding box center [272, 408] width 31 height 31
click at [313, 597] on input "file" at bounding box center [345, 605] width 177 height 24
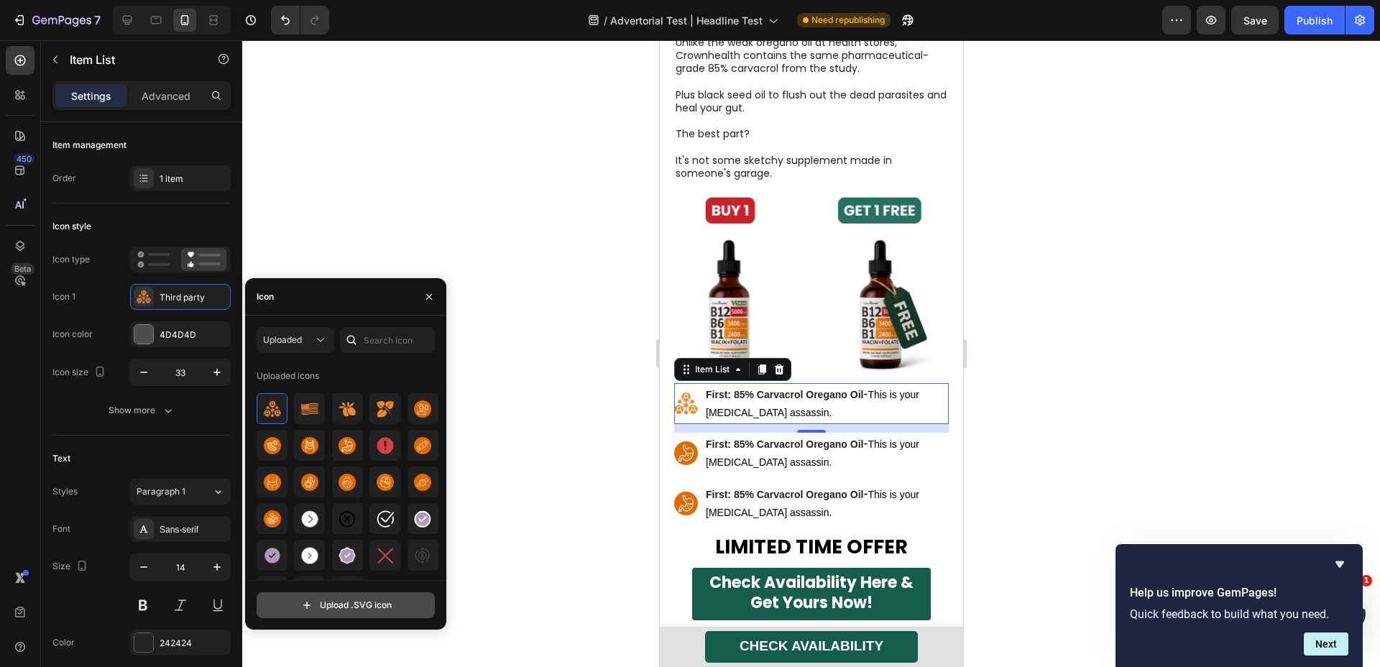
type input "C:\fakepath\reclaim.svg"
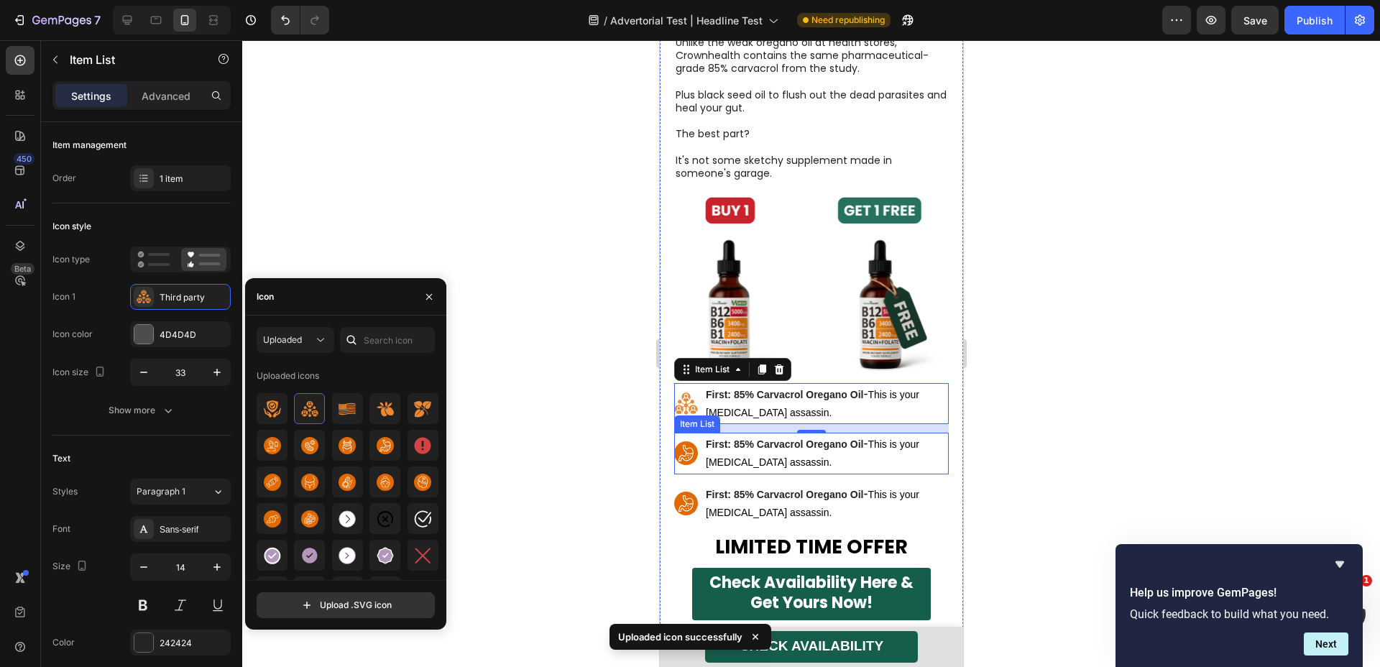
click at [694, 448] on rect at bounding box center [686, 453] width 24 height 24
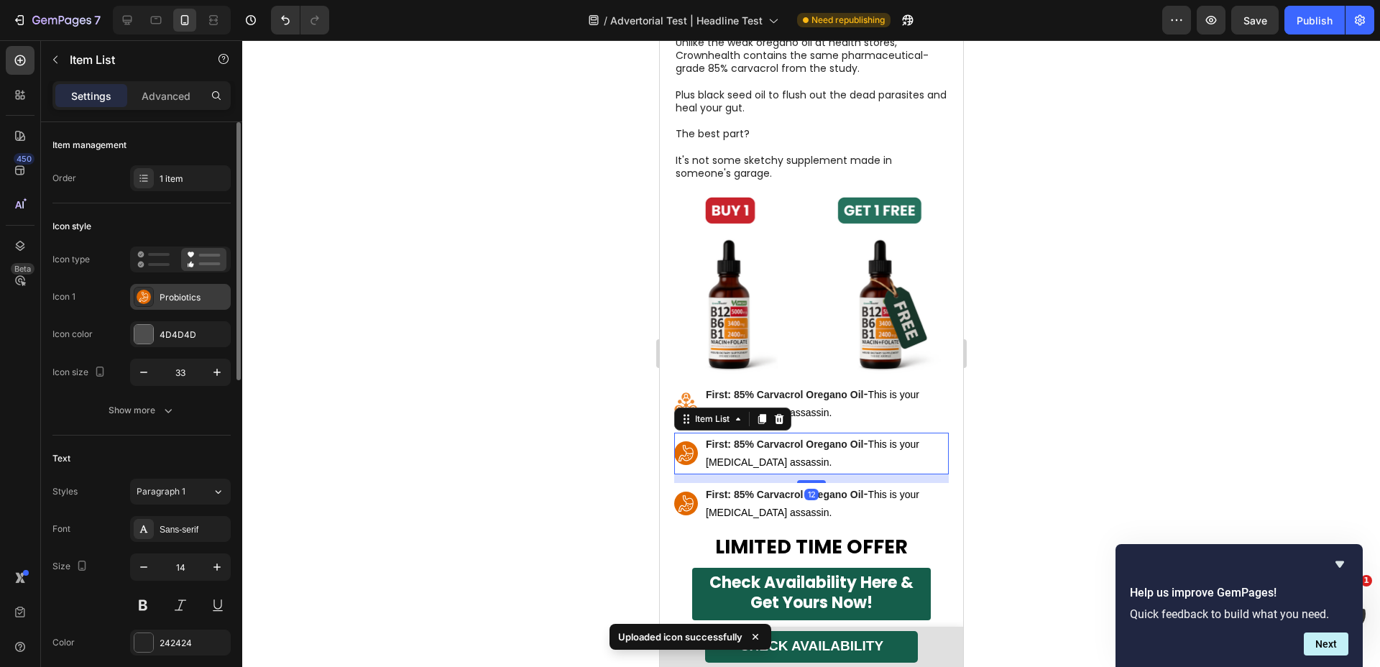
click at [206, 303] on div "Probiotics" at bounding box center [194, 297] width 68 height 13
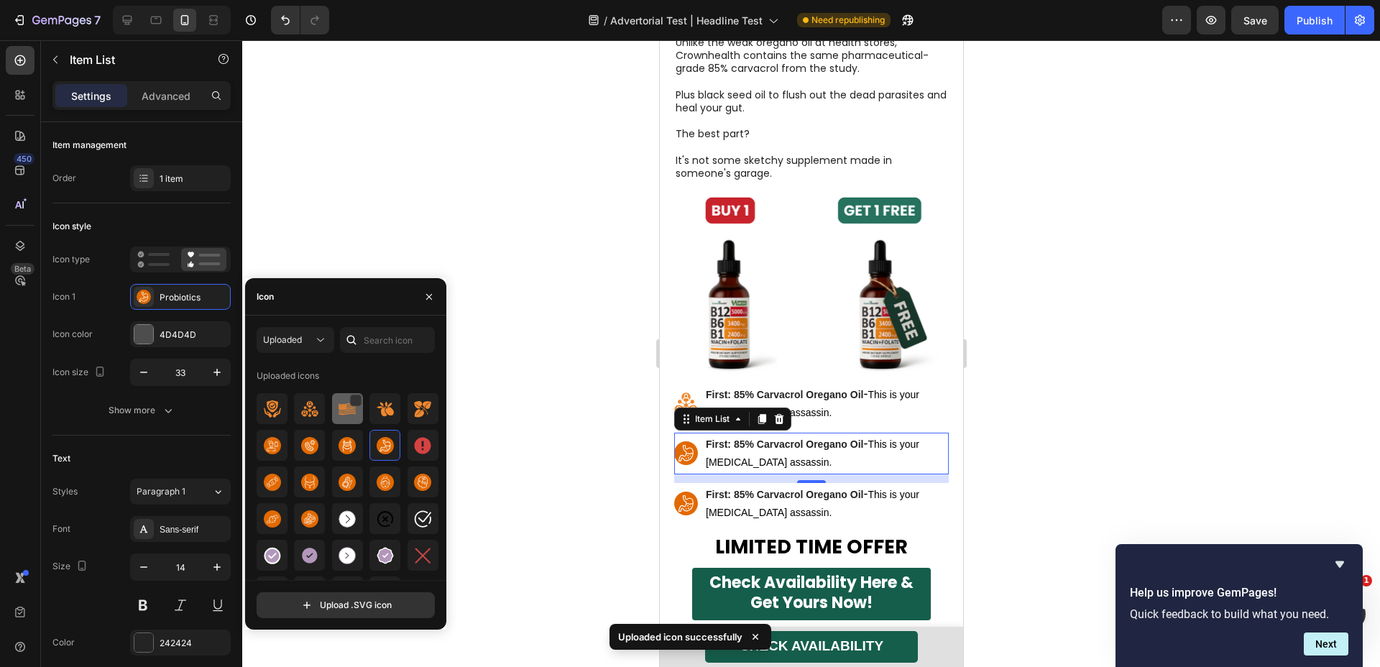
click at [344, 410] on img at bounding box center [347, 408] width 17 height 17
click at [683, 500] on rect at bounding box center [686, 504] width 24 height 24
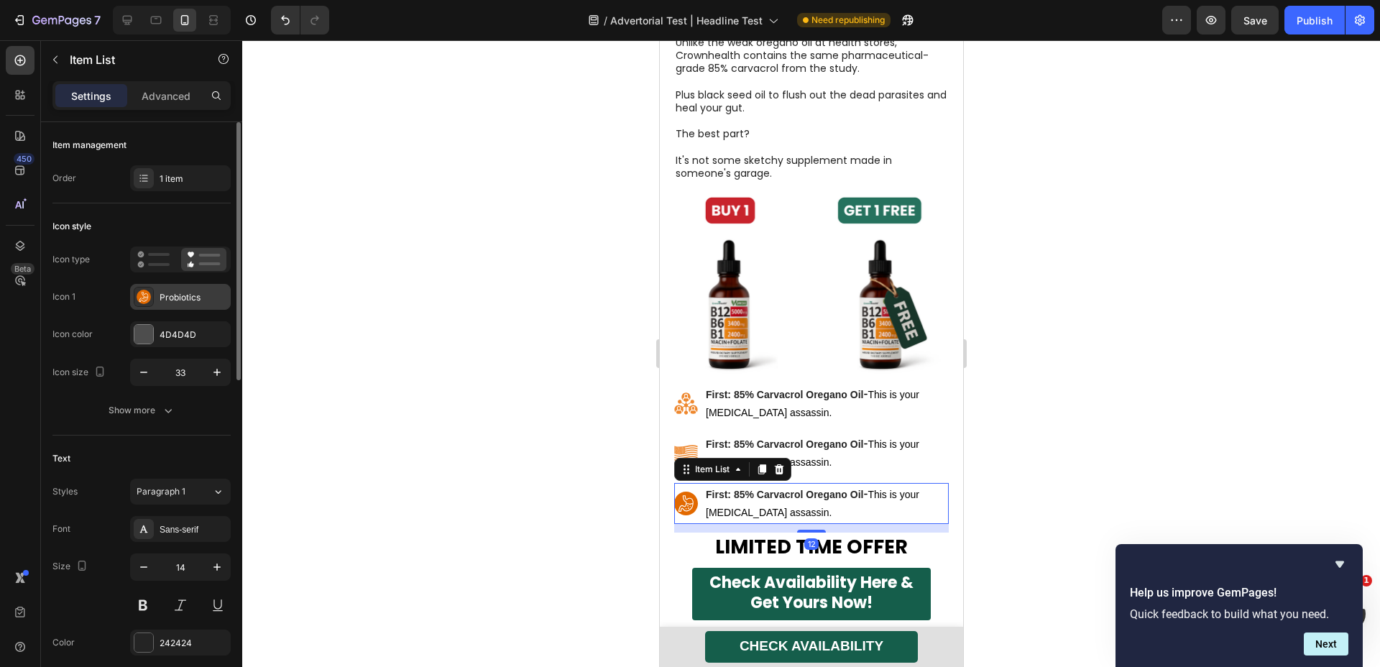
click at [175, 297] on div "Probiotics" at bounding box center [194, 297] width 68 height 13
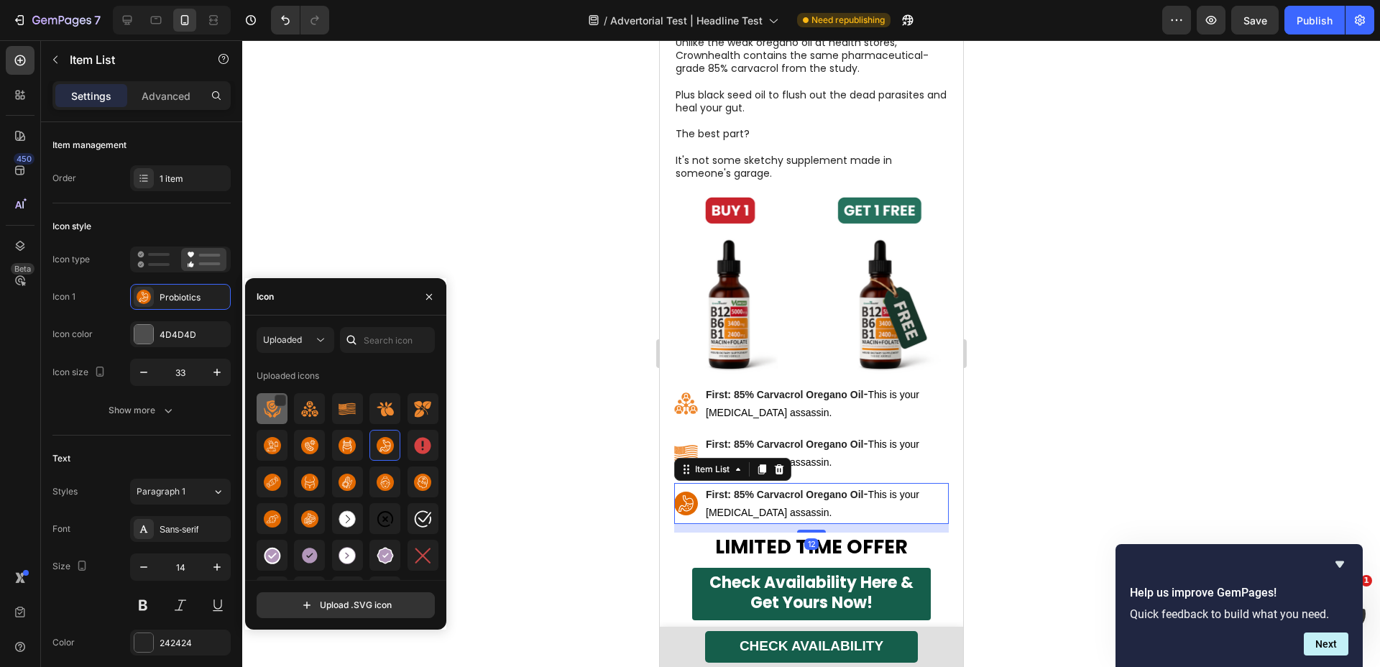
click at [273, 416] on img at bounding box center [272, 408] width 17 height 17
click at [567, 408] on div at bounding box center [811, 353] width 1138 height 627
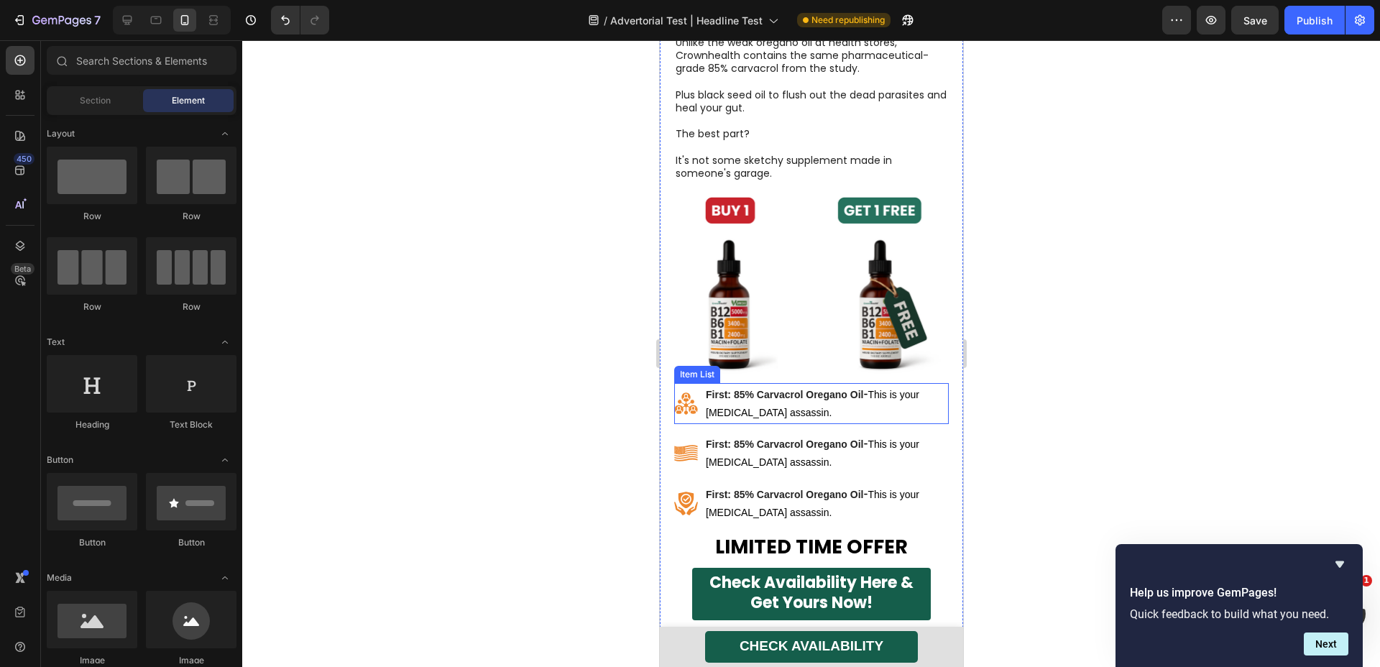
click at [741, 406] on span "This is your [MEDICAL_DATA] assassin." at bounding box center [812, 403] width 214 height 29
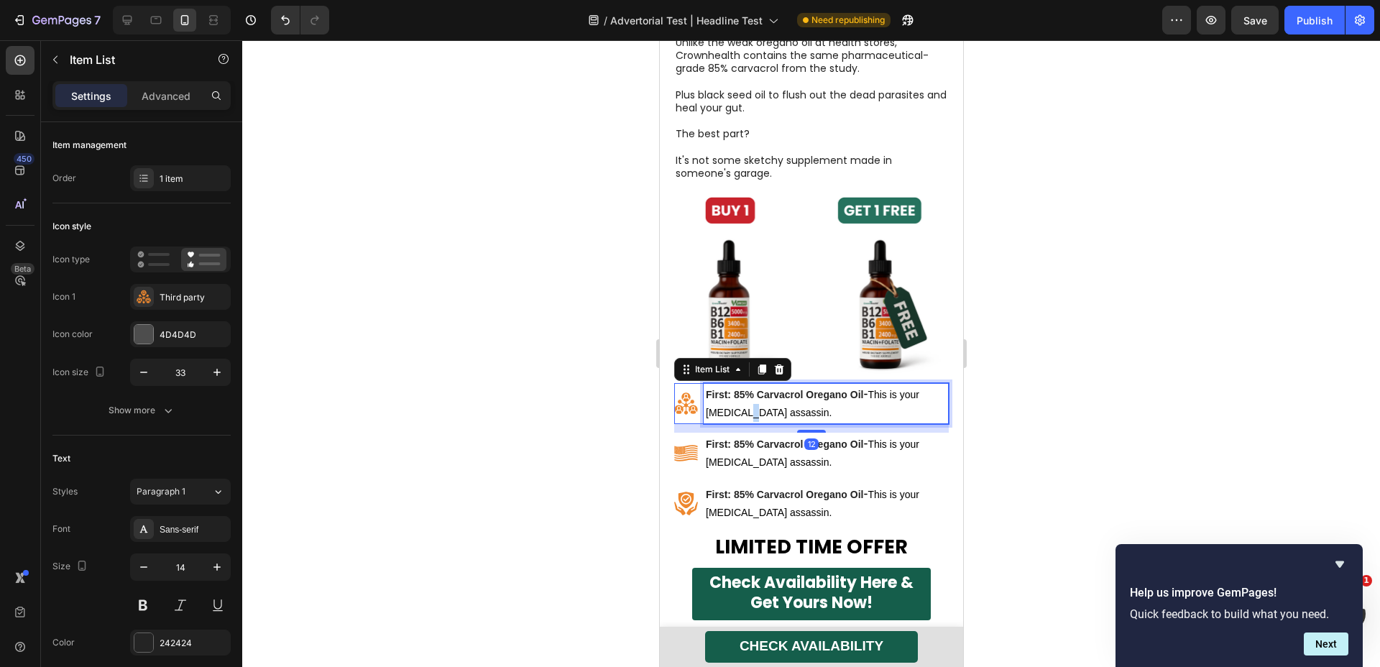
click at [741, 406] on span "This is your [MEDICAL_DATA] assassin." at bounding box center [812, 403] width 214 height 29
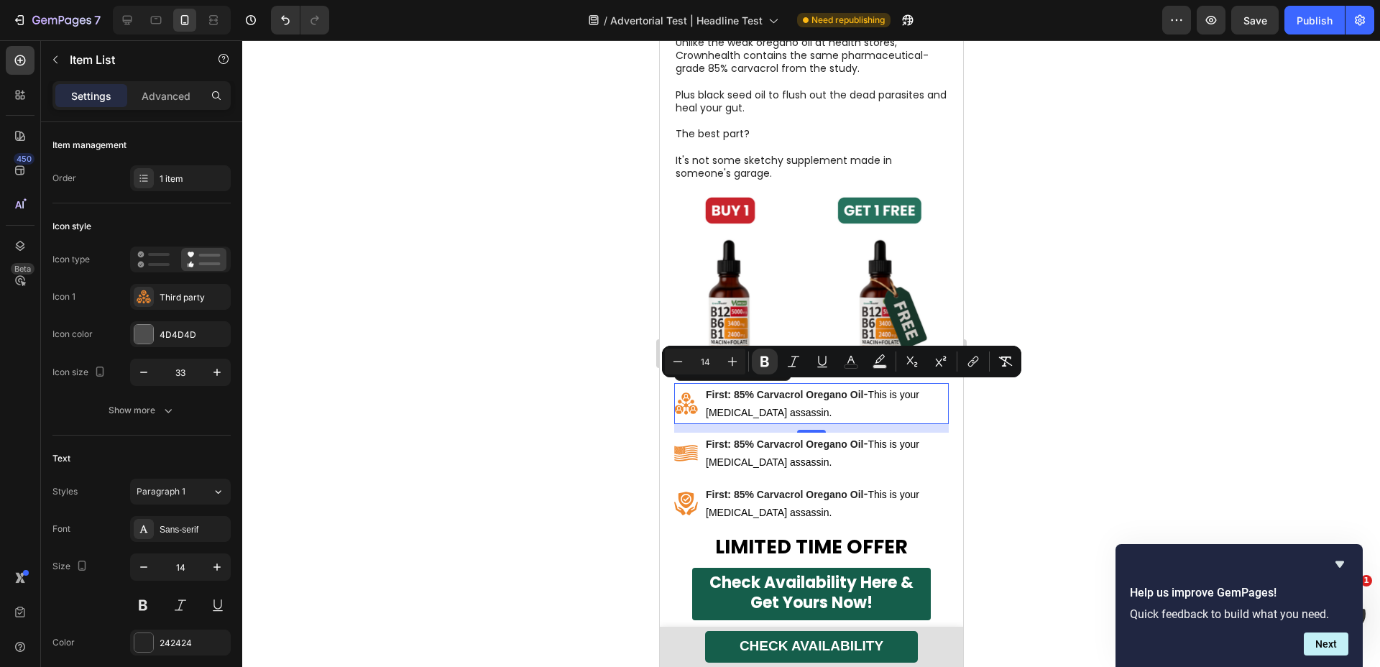
click at [769, 406] on span "This is your [MEDICAL_DATA] assassin." at bounding box center [812, 403] width 214 height 29
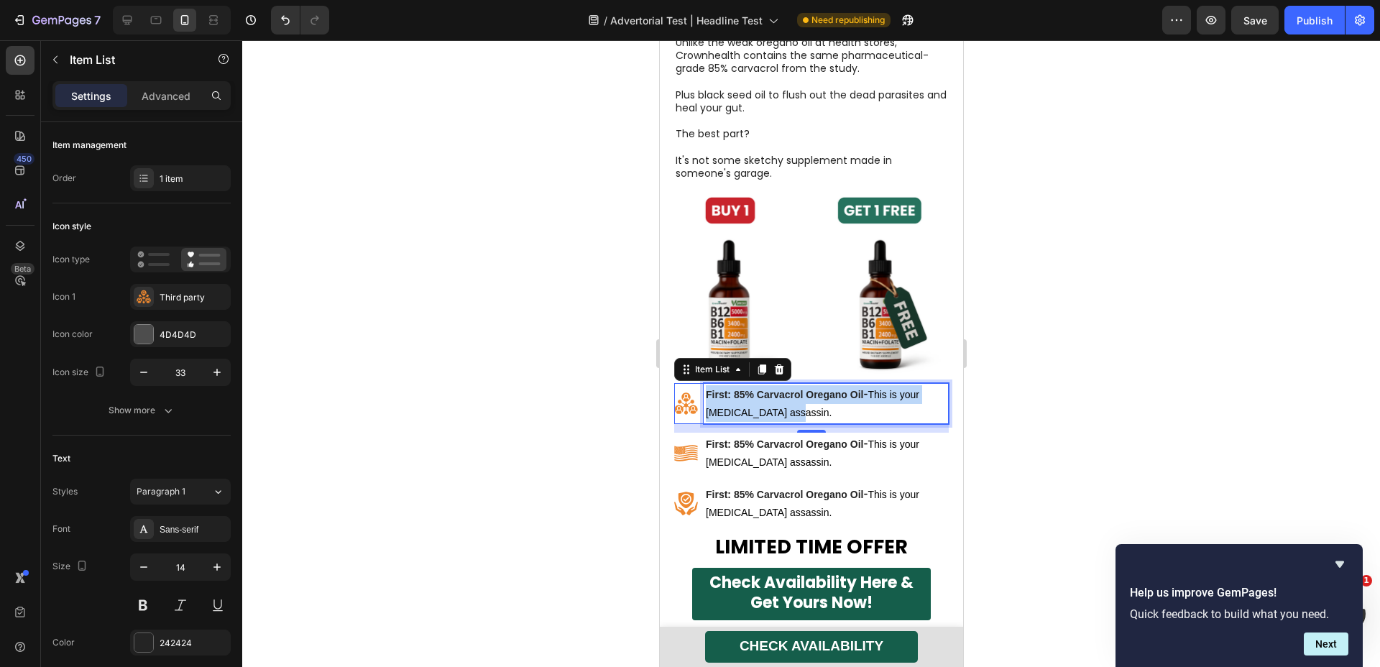
click at [769, 406] on span "This is your [MEDICAL_DATA] assassin." at bounding box center [812, 403] width 214 height 29
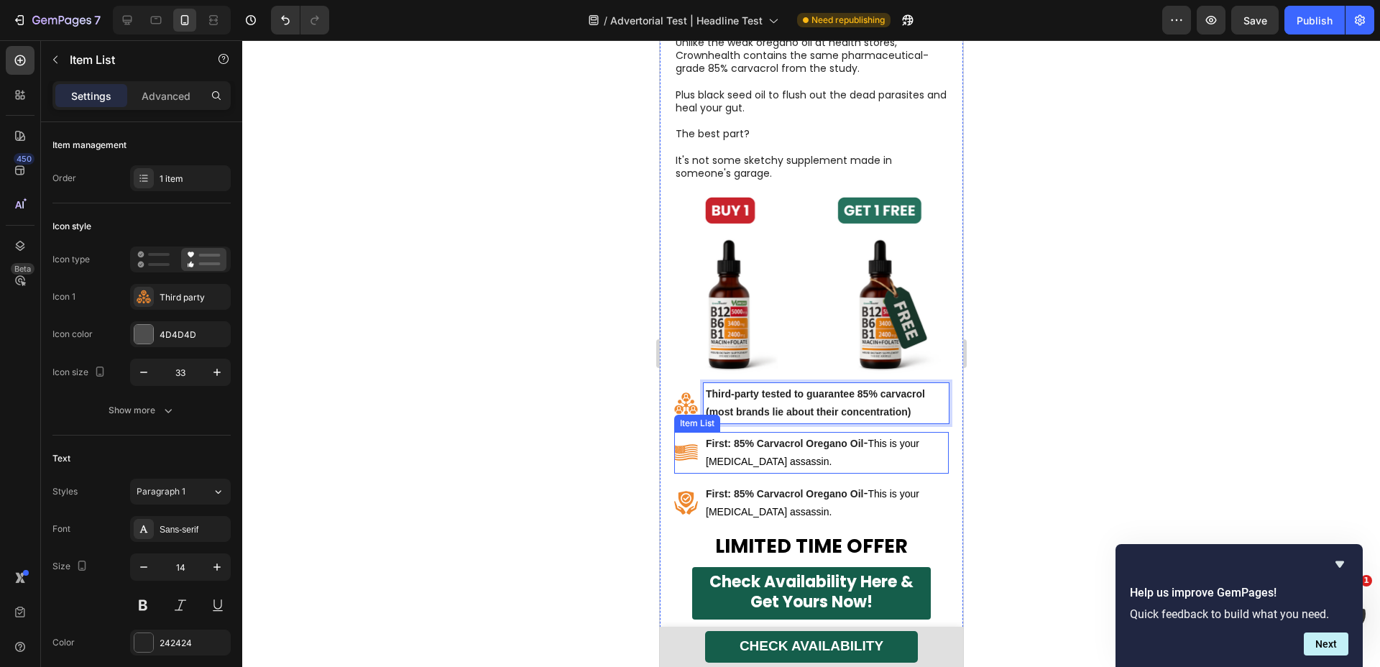
click at [750, 447] on p "First: 85% Carvacrol Oregano Oil - This is your [MEDICAL_DATA] assassin." at bounding box center [825, 452] width 241 height 37
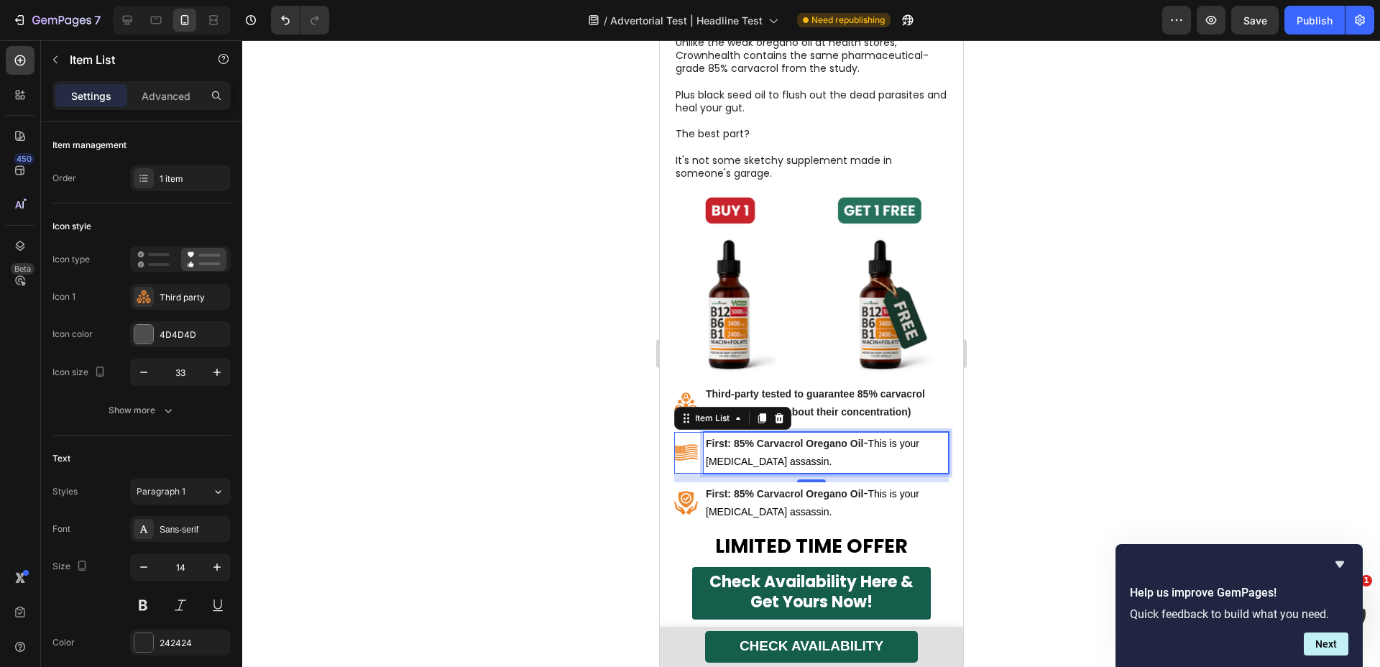
click at [750, 447] on p "First: 85% Carvacrol Oregano Oil - This is your [MEDICAL_DATA] assassin." at bounding box center [825, 452] width 241 height 37
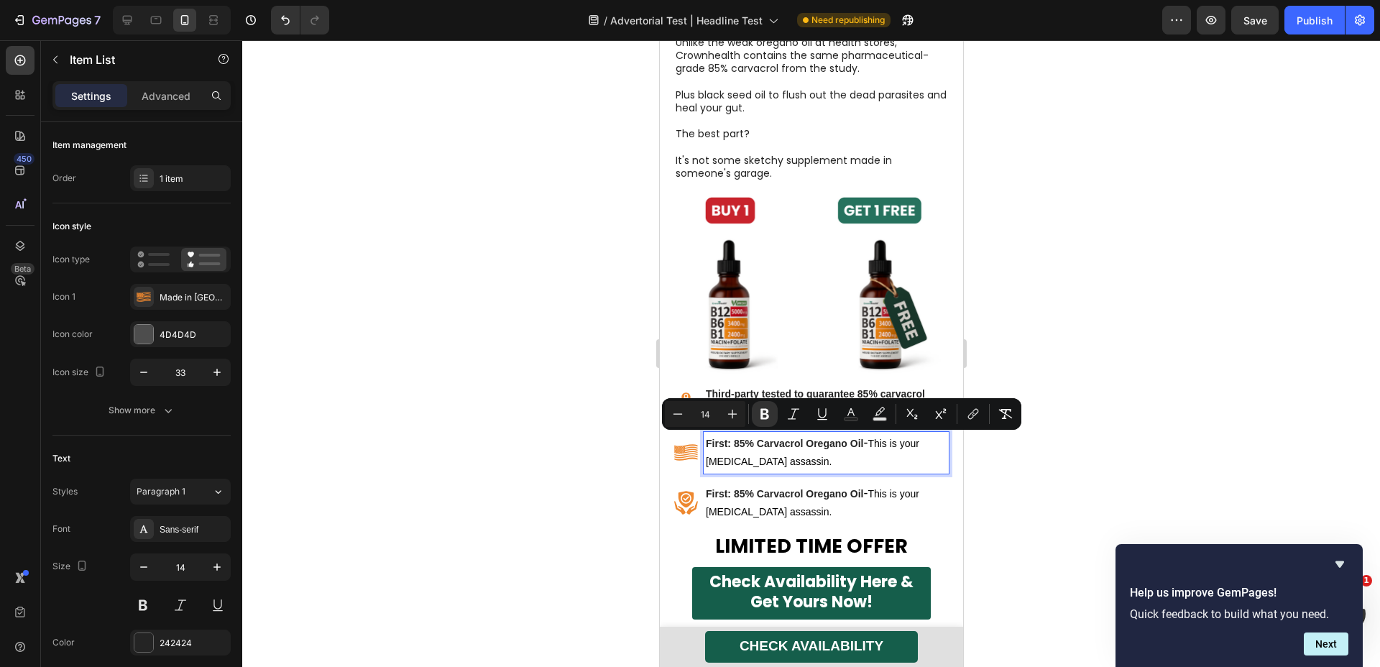
click at [742, 450] on p "First: 85% Carvacrol Oregano Oil - This is your [MEDICAL_DATA] assassin." at bounding box center [825, 452] width 241 height 37
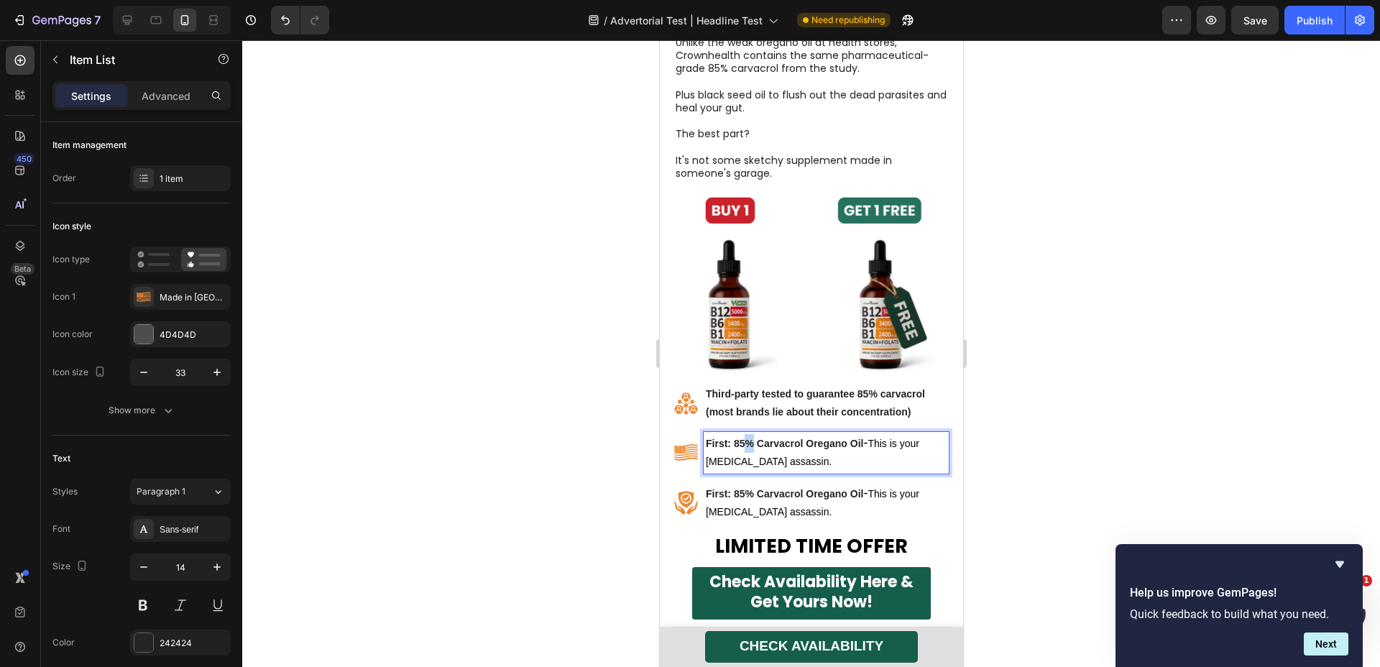
click at [742, 450] on p "First: 85% Carvacrol Oregano Oil - This is your [MEDICAL_DATA] assassin." at bounding box center [825, 452] width 241 height 37
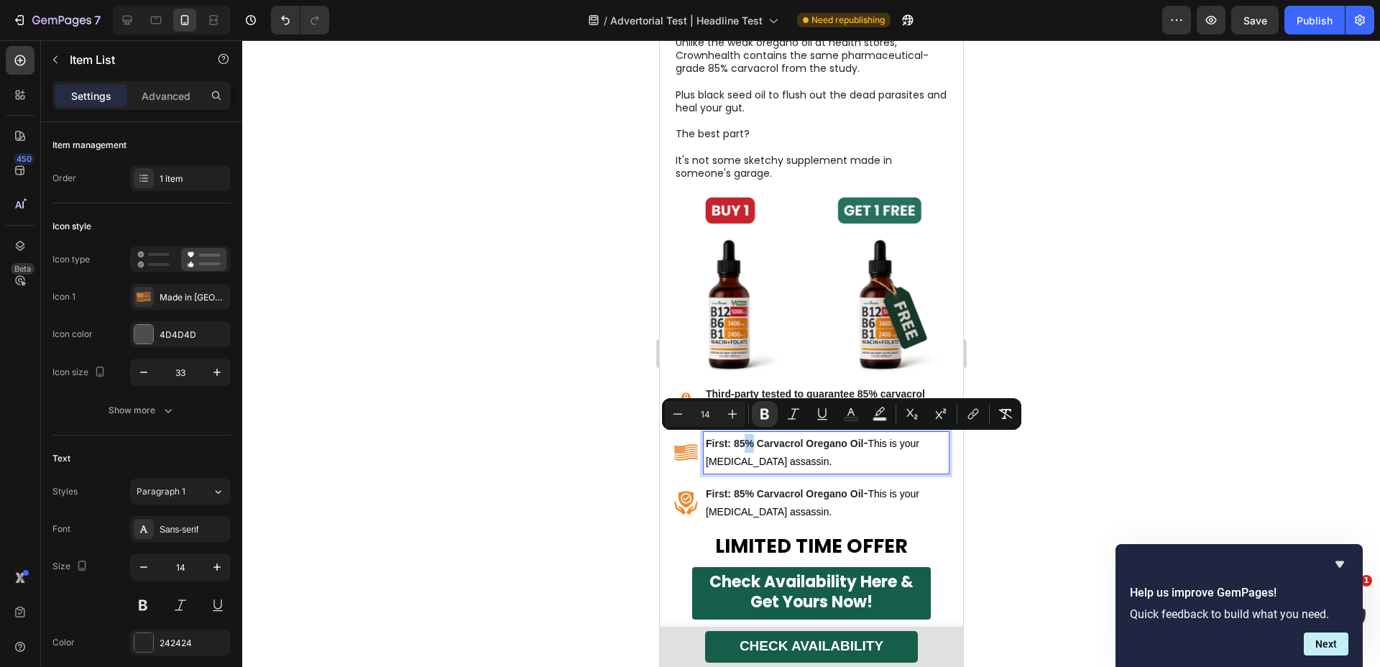
click at [742, 450] on p "First: 85% Carvacrol Oregano Oil - This is your [MEDICAL_DATA] assassin." at bounding box center [825, 452] width 241 height 37
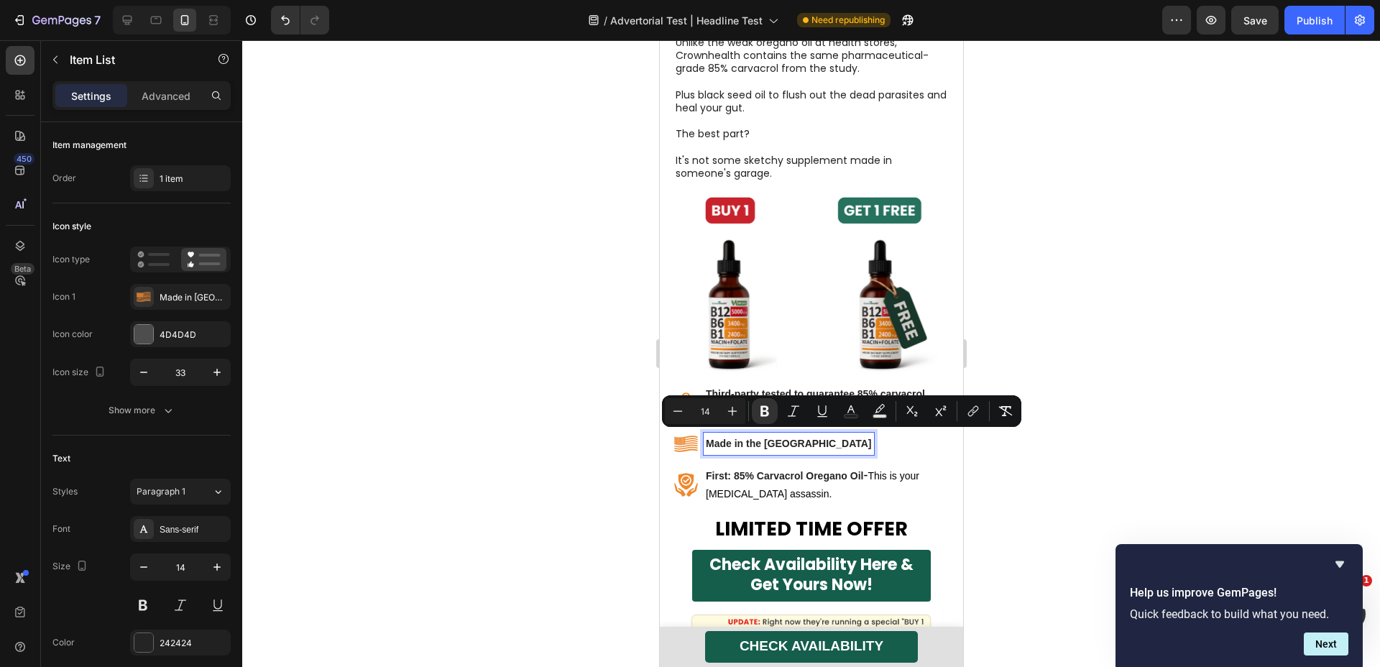
scroll to position [7084, 0]
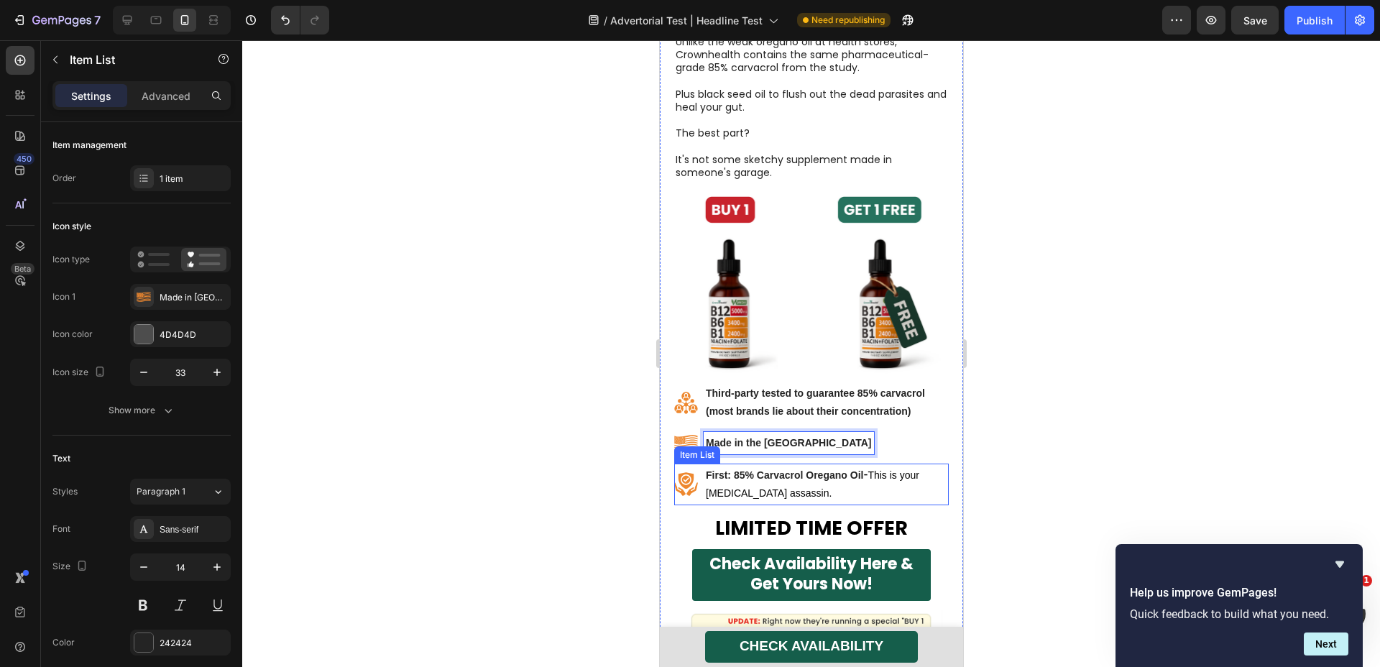
click at [727, 483] on p "First: 85% Carvacrol Oregano Oil - This is your [MEDICAL_DATA] assassin." at bounding box center [825, 484] width 241 height 37
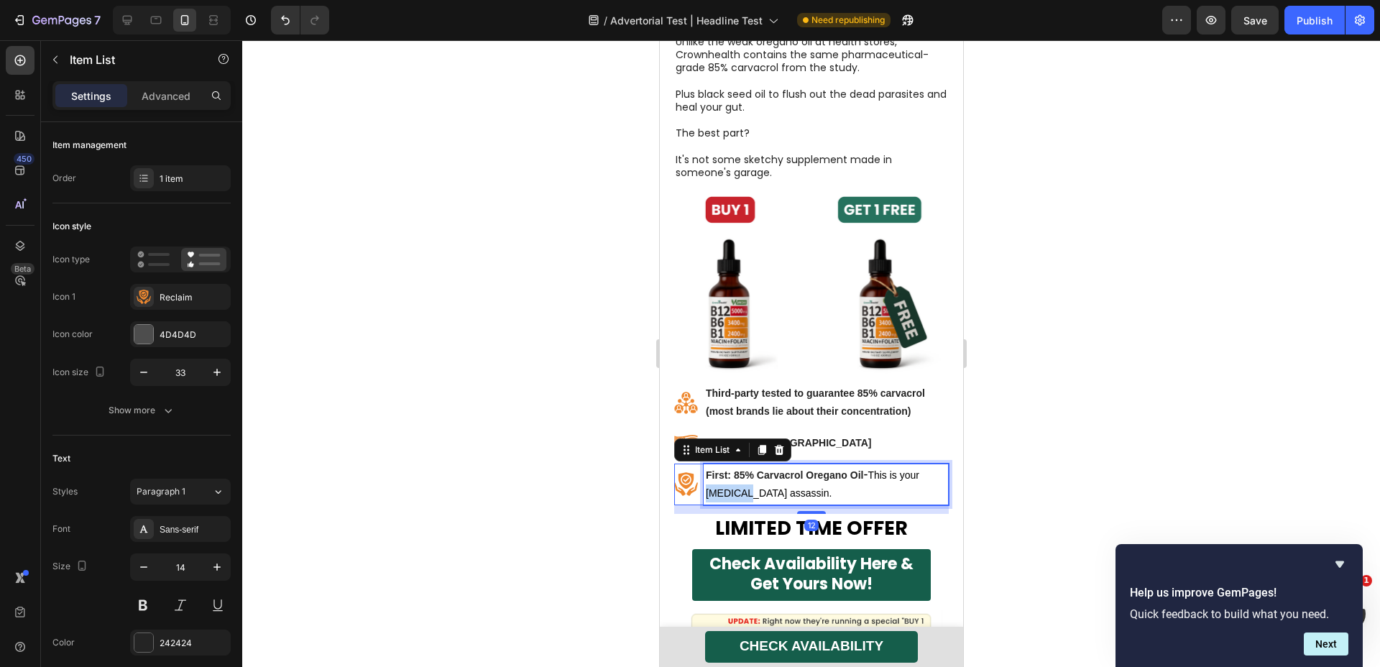
click at [727, 483] on p "First: 85% Carvacrol Oregano Oil - This is your [MEDICAL_DATA] assassin." at bounding box center [825, 484] width 241 height 37
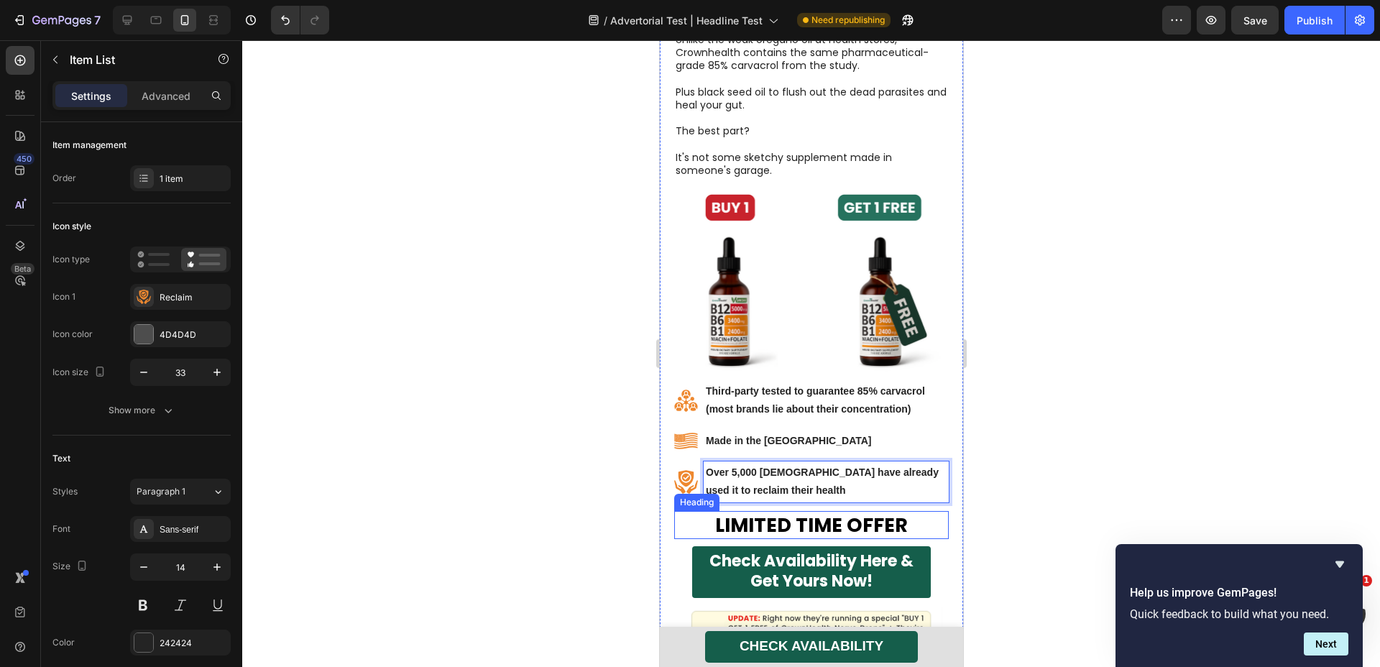
scroll to position [7087, 0]
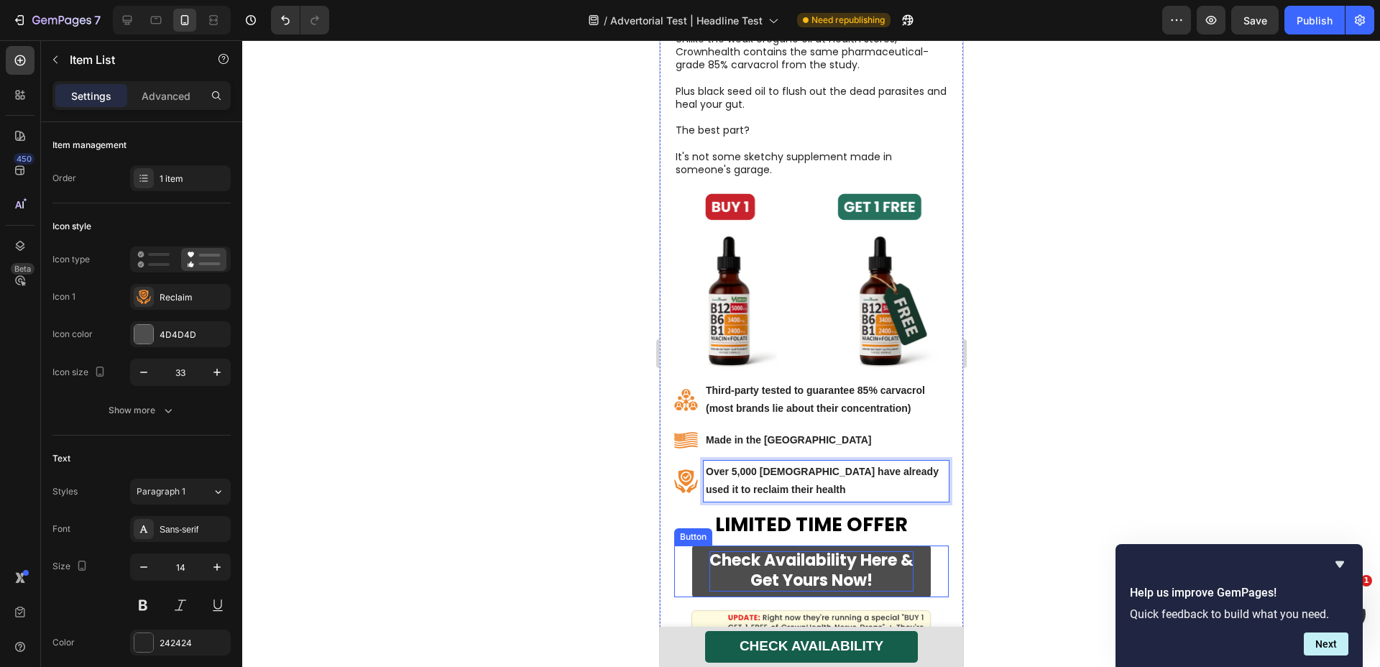
click at [838, 572] on strong "Get Yours Now!" at bounding box center [811, 580] width 122 height 22
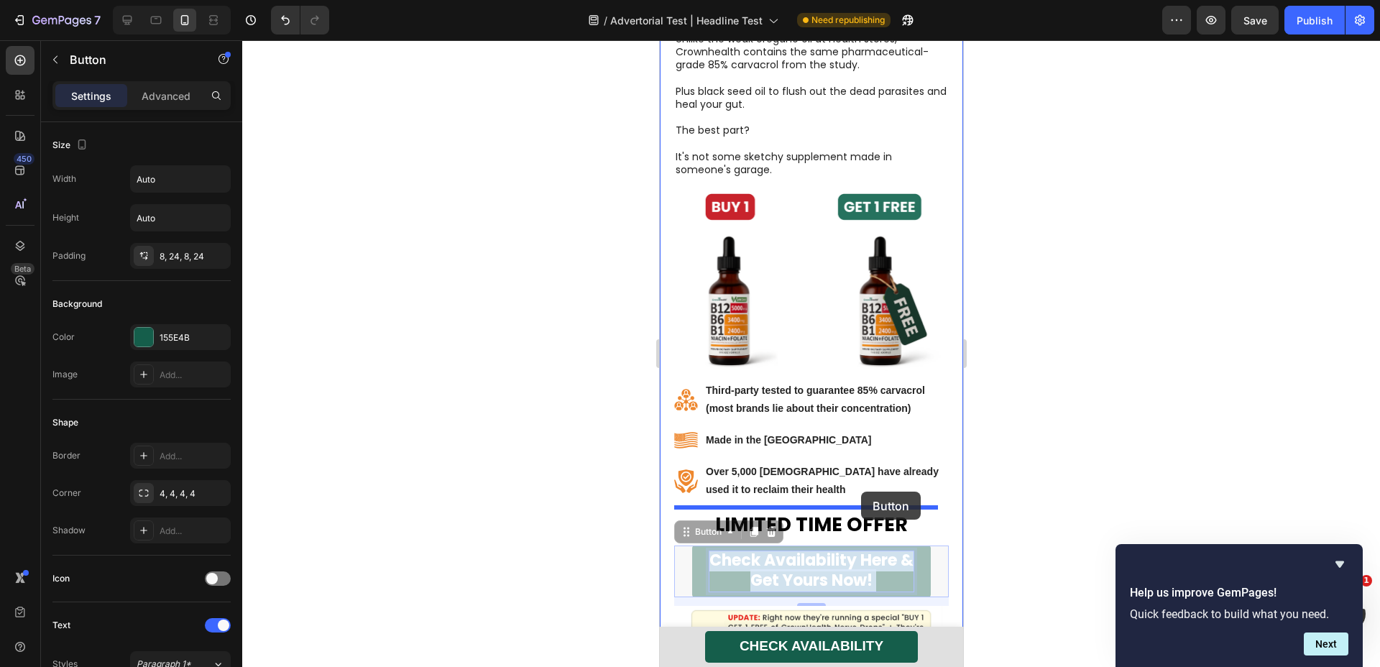
drag, startPoint x: 893, startPoint y: 585, endPoint x: 859, endPoint y: 492, distance: 99.4
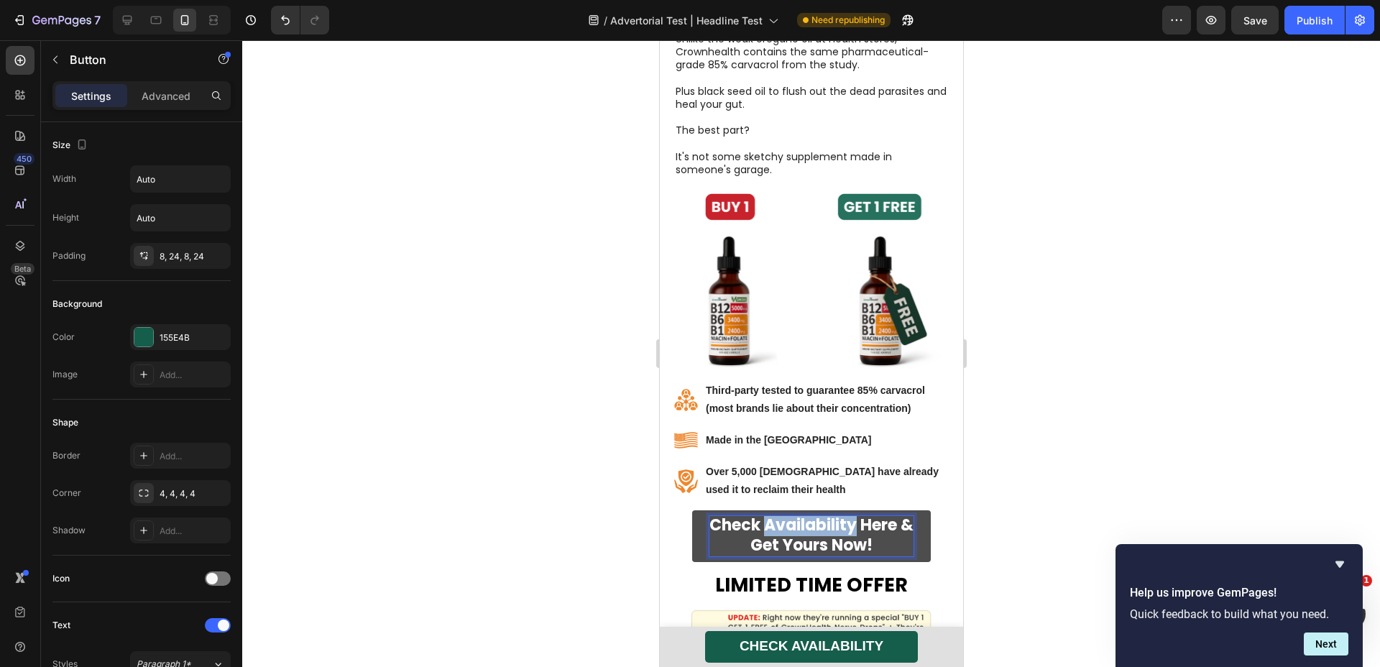
click at [836, 523] on strong "Check Availability Here &" at bounding box center [811, 525] width 204 height 22
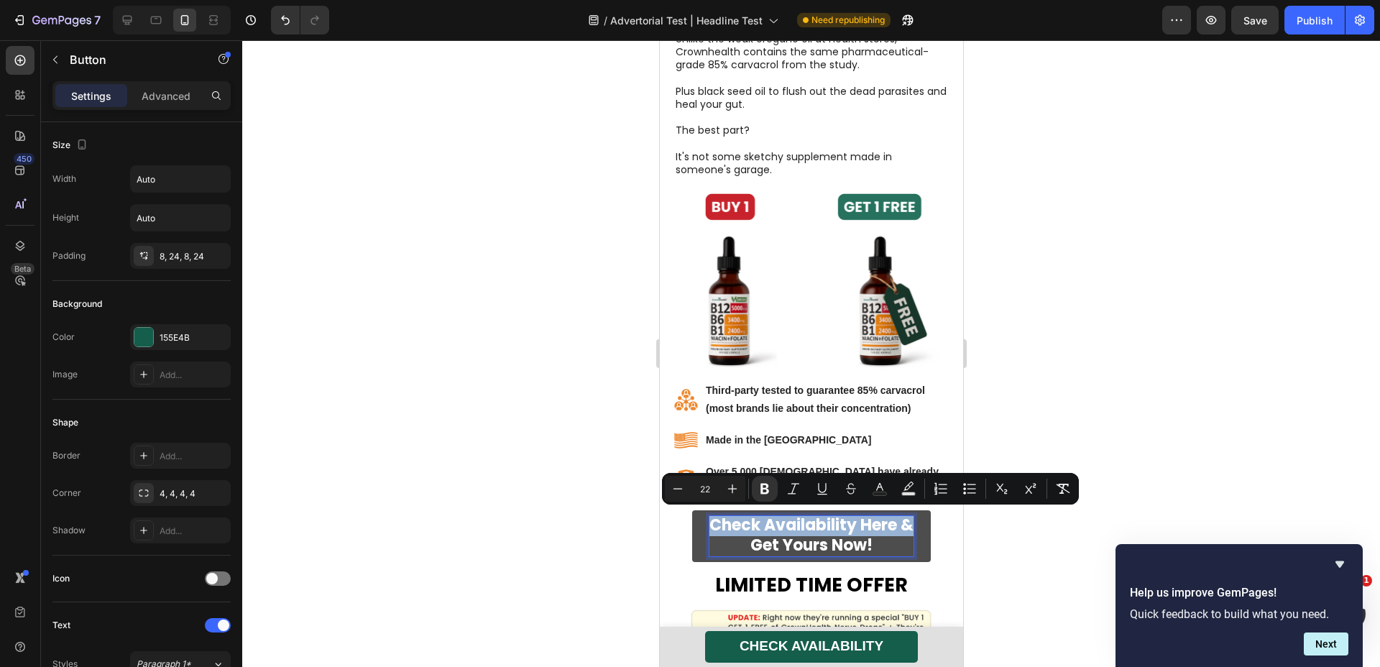
click at [836, 524] on strong "Check Availability Here &" at bounding box center [811, 525] width 204 height 22
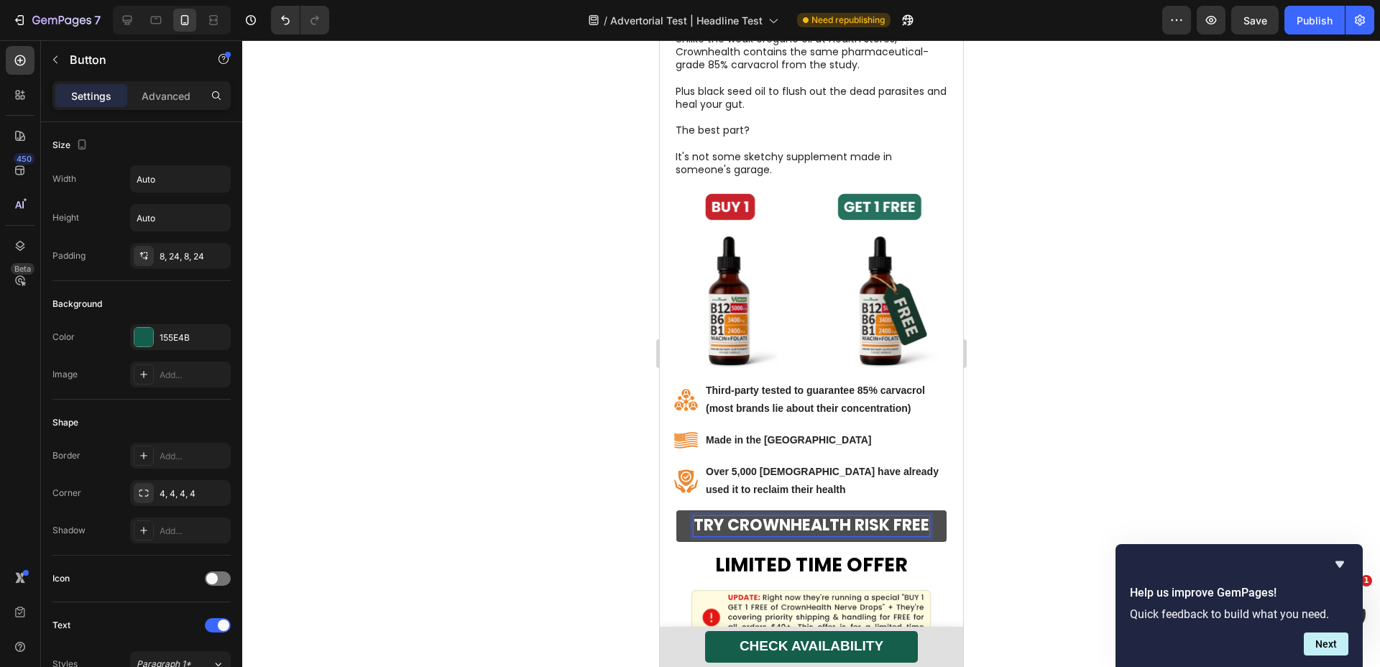
click at [829, 536] on p "TRY CROWNHEALTH RISK FREE" at bounding box center [811, 526] width 236 height 20
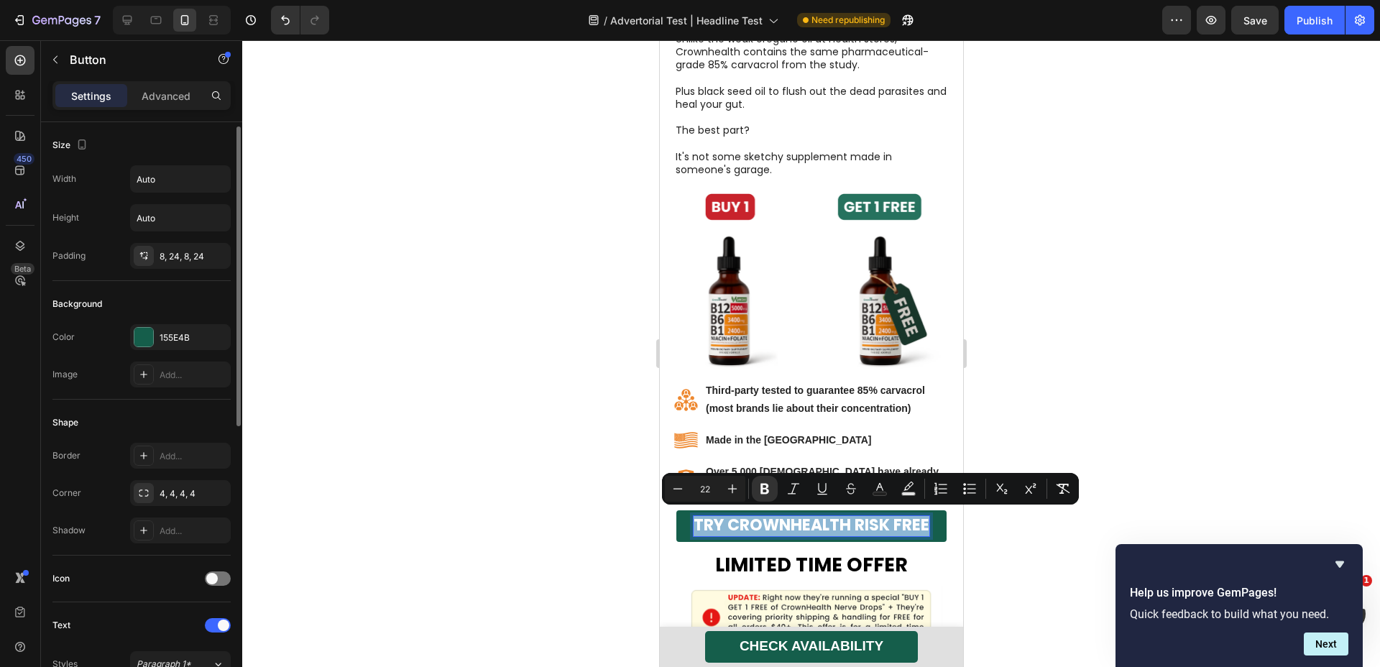
scroll to position [27, 0]
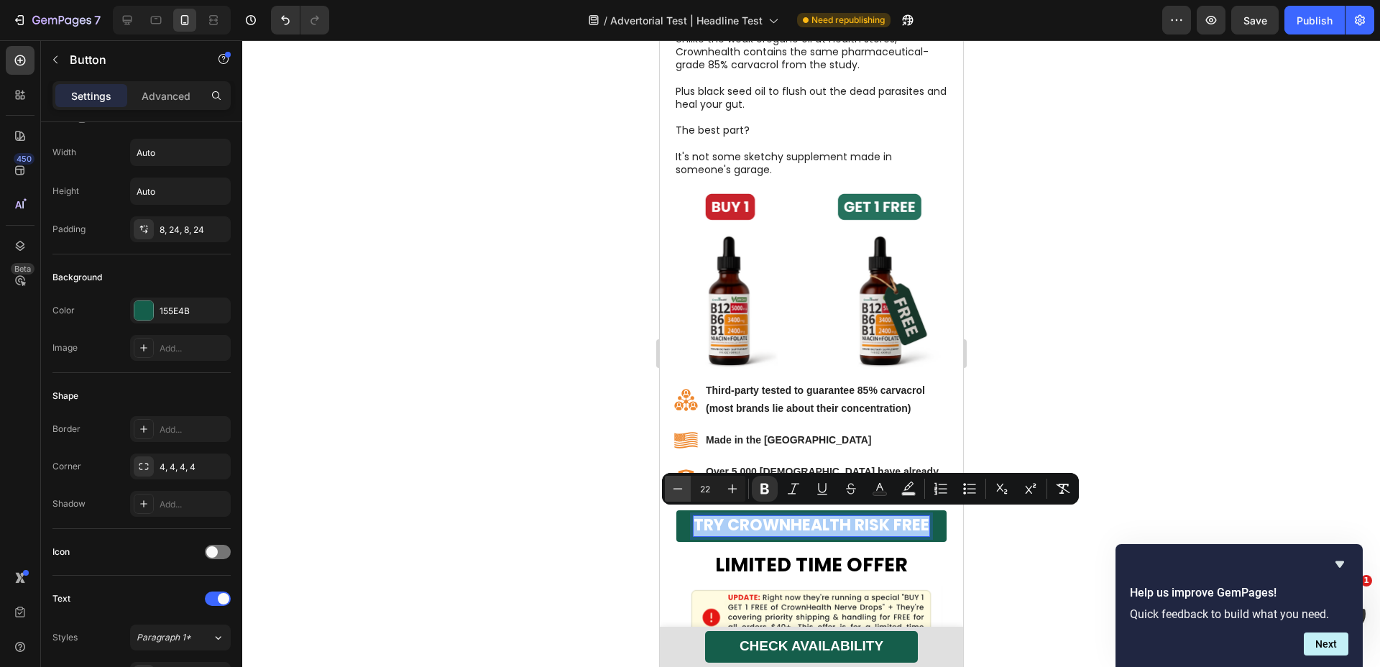
click at [675, 483] on icon "Editor contextual toolbar" at bounding box center [678, 489] width 14 height 14
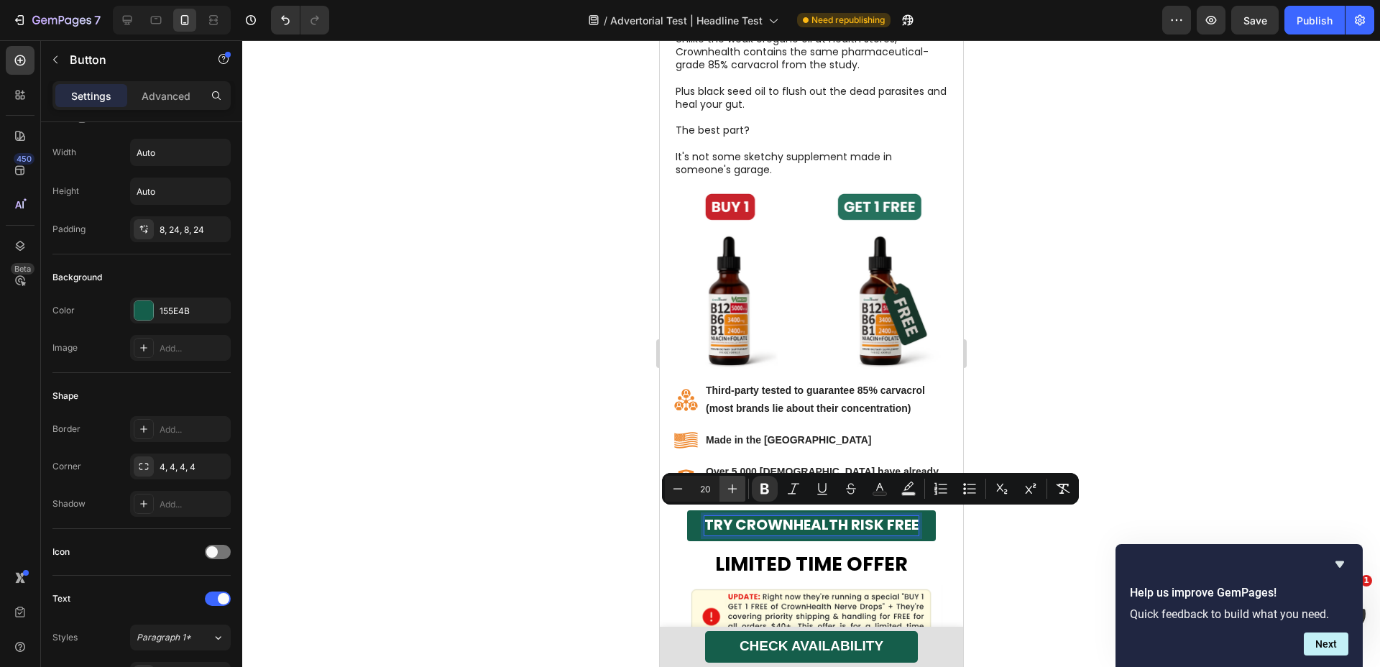
click at [734, 487] on icon "Editor contextual toolbar" at bounding box center [732, 489] width 14 height 14
type input "21"
click at [513, 517] on div at bounding box center [811, 353] width 1138 height 627
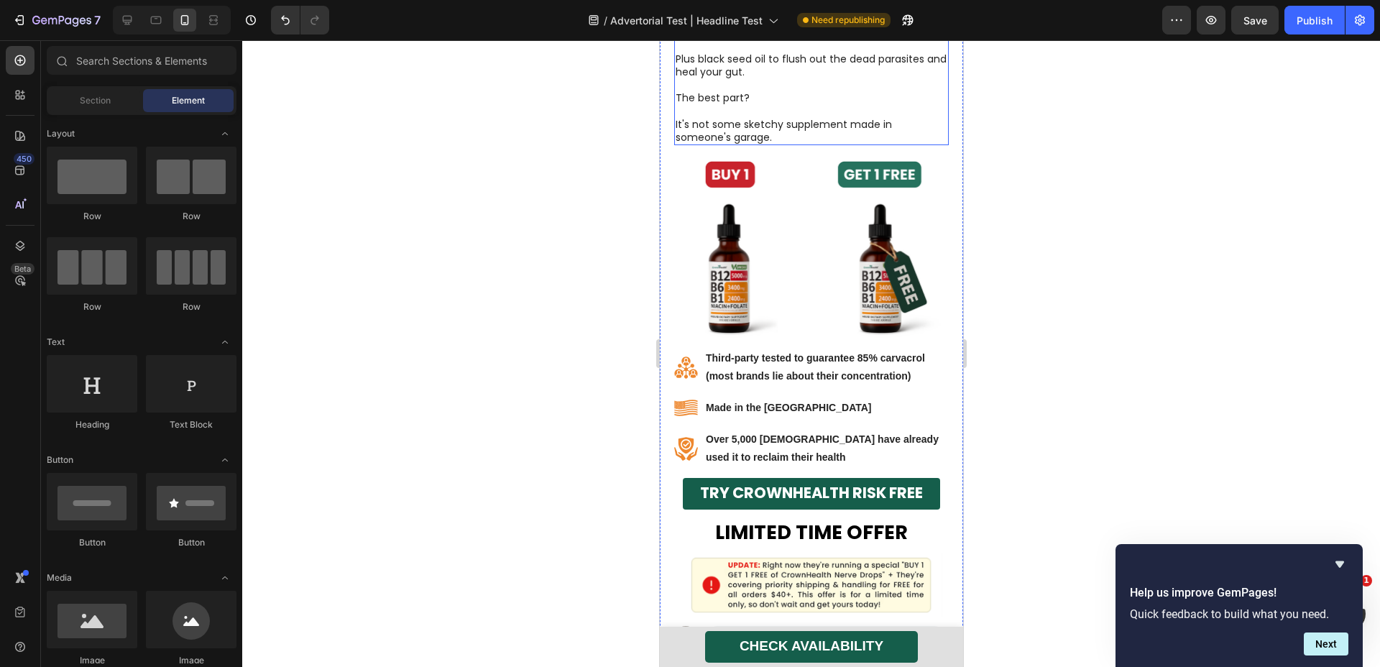
scroll to position [7238, 0]
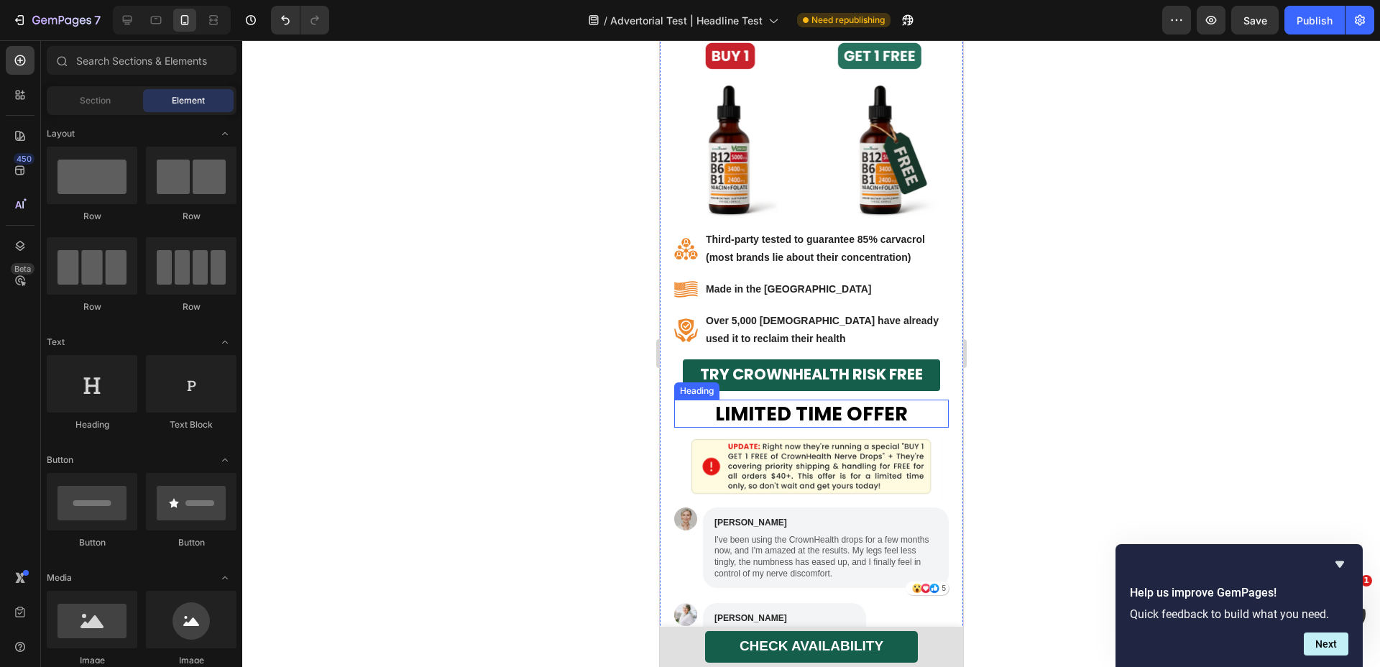
click at [900, 414] on h1 "LIMITED TIME OFFER" at bounding box center [811, 414] width 275 height 28
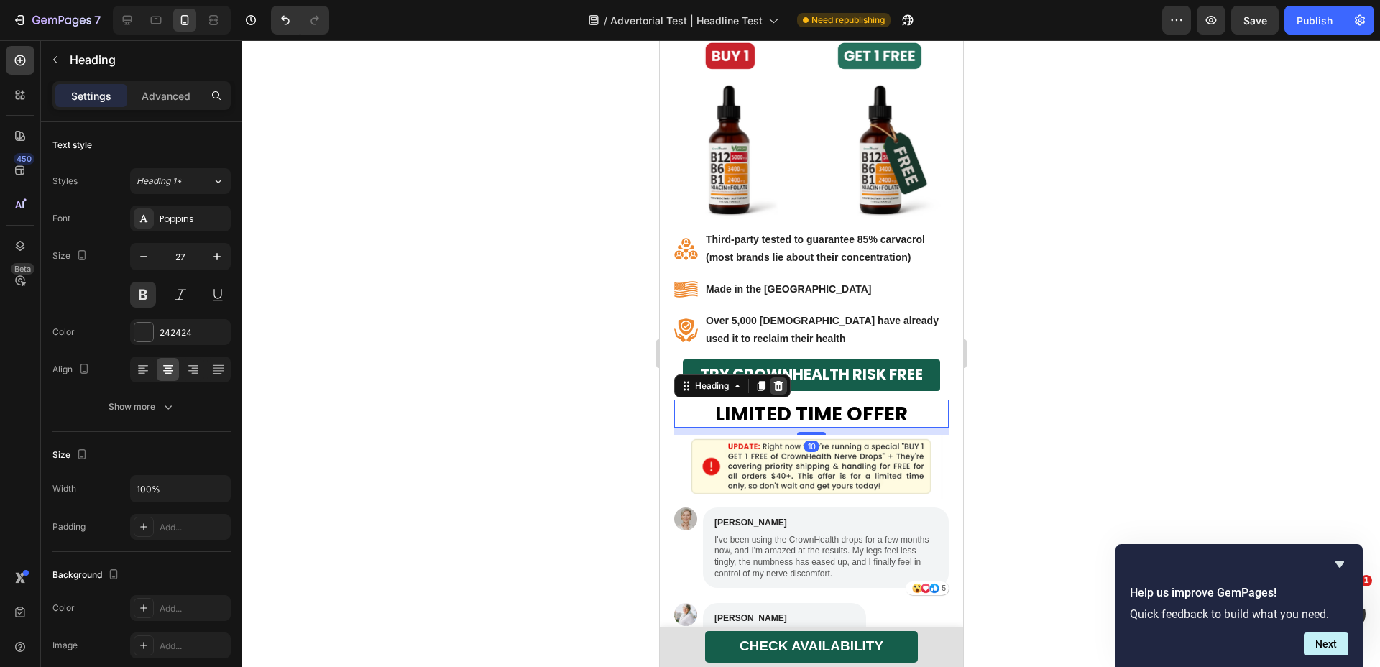
click at [775, 383] on icon at bounding box center [778, 386] width 9 height 10
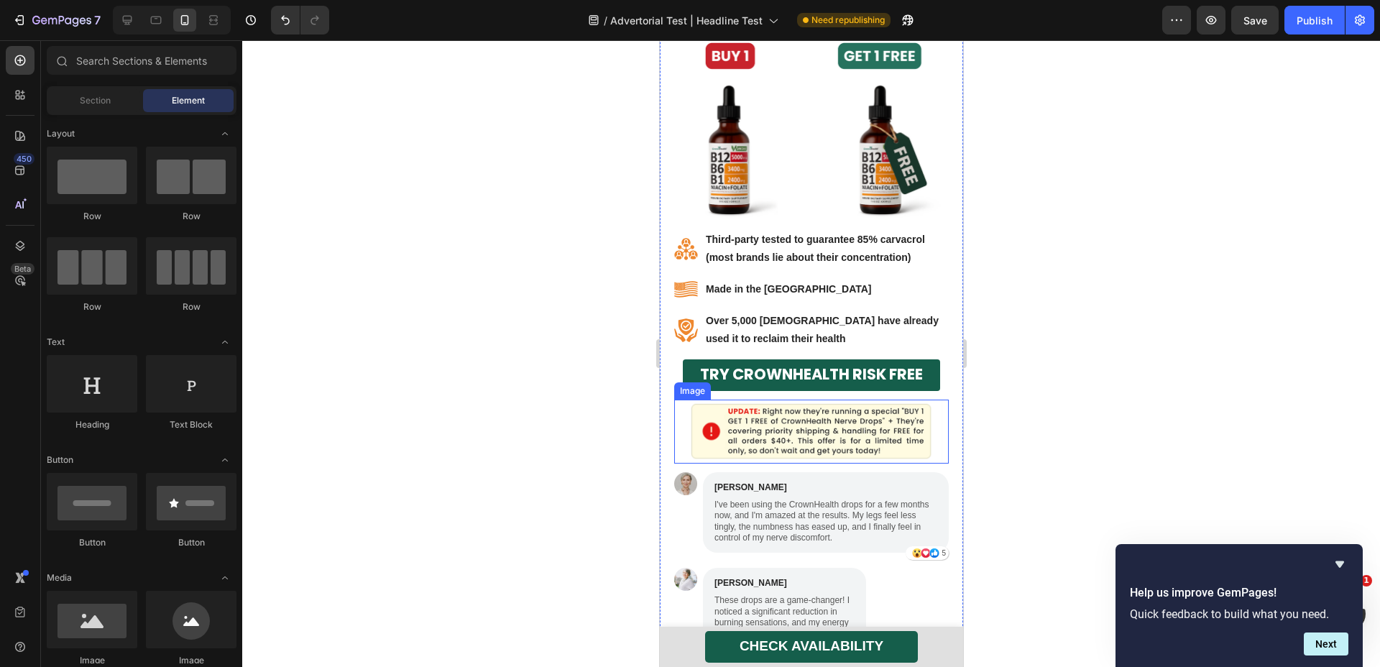
click at [925, 434] on img at bounding box center [811, 432] width 275 height 64
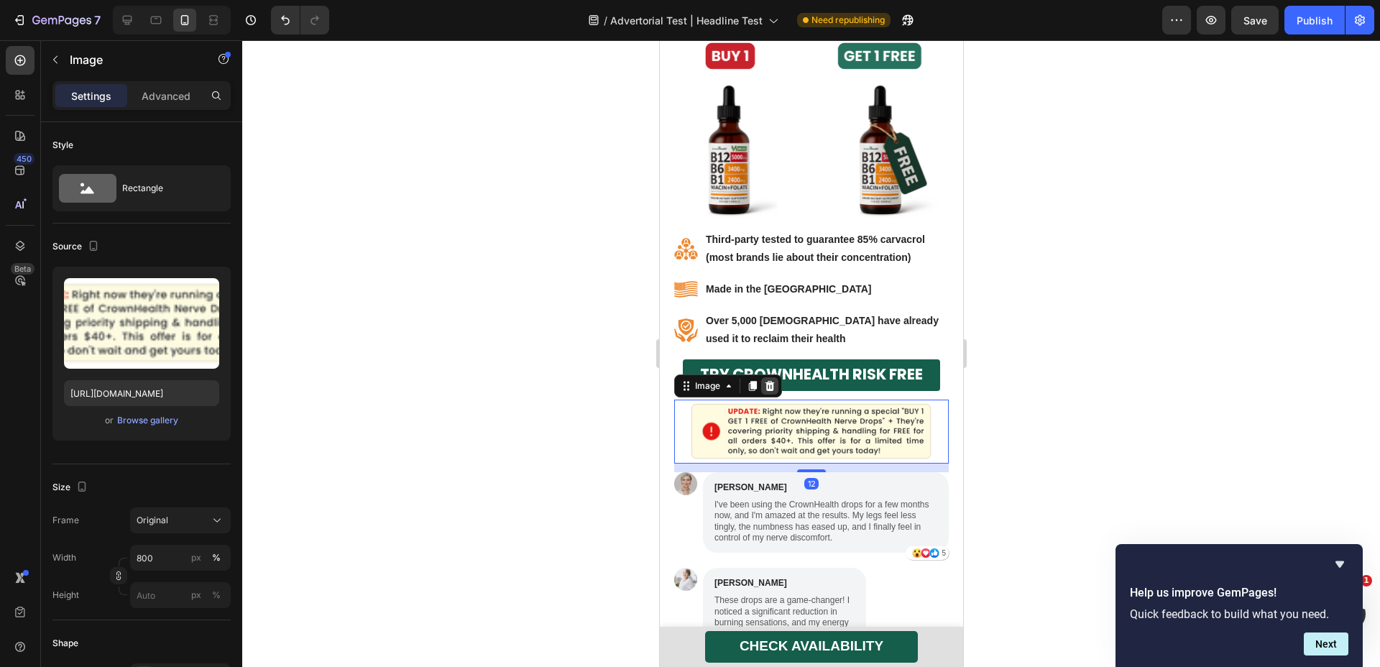
click at [770, 385] on icon at bounding box center [769, 386] width 9 height 10
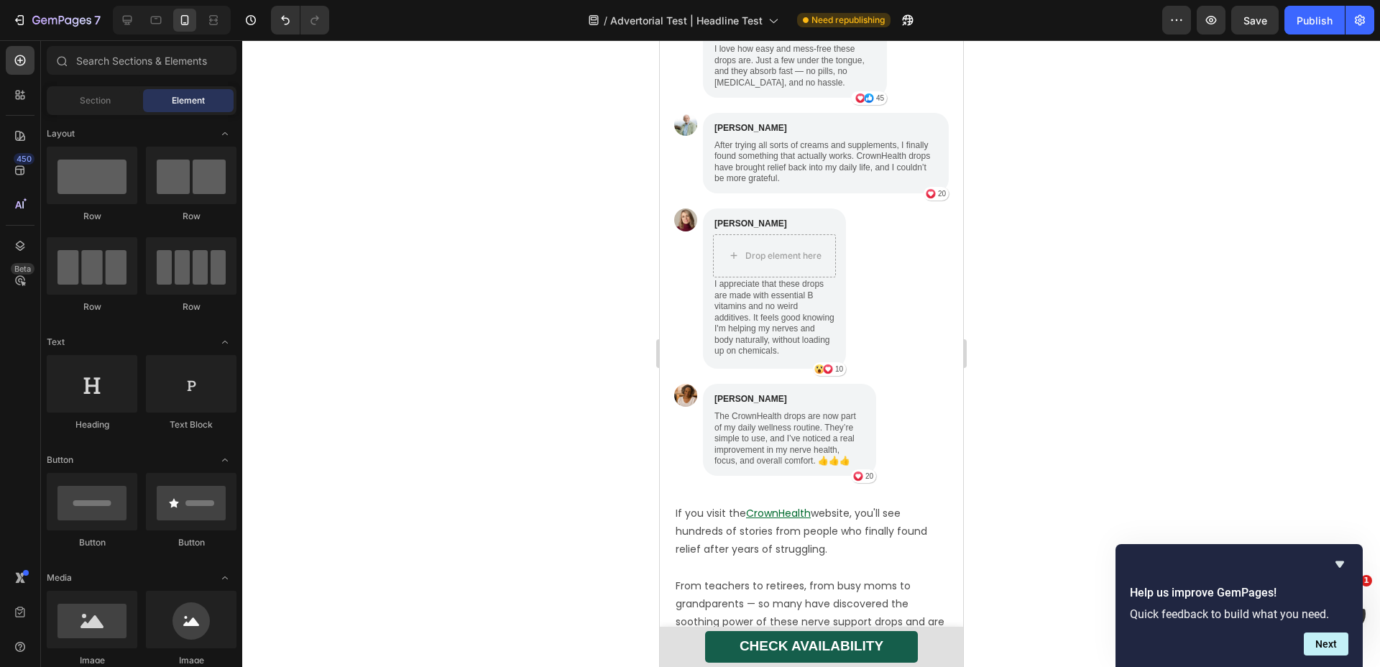
scroll to position [8079, 0]
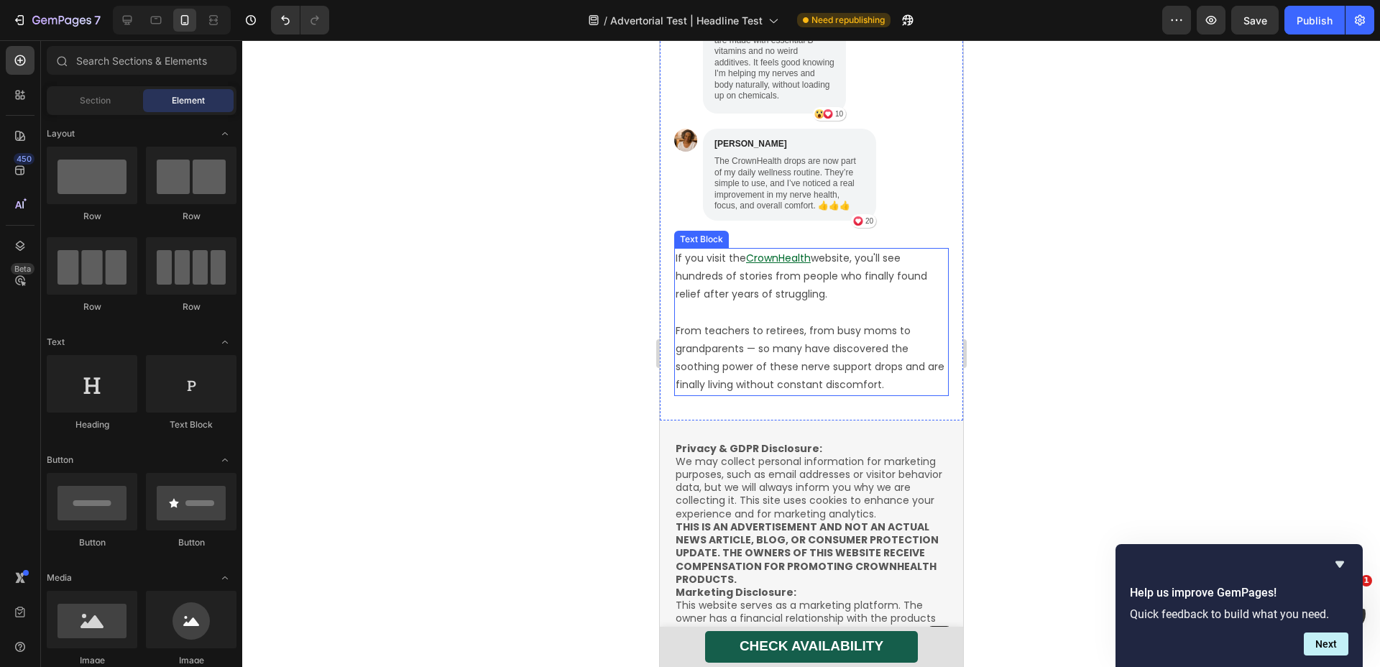
click at [864, 346] on p "From teachers to retirees, from busy moms to grandparents — so many have discov…" at bounding box center [811, 358] width 272 height 73
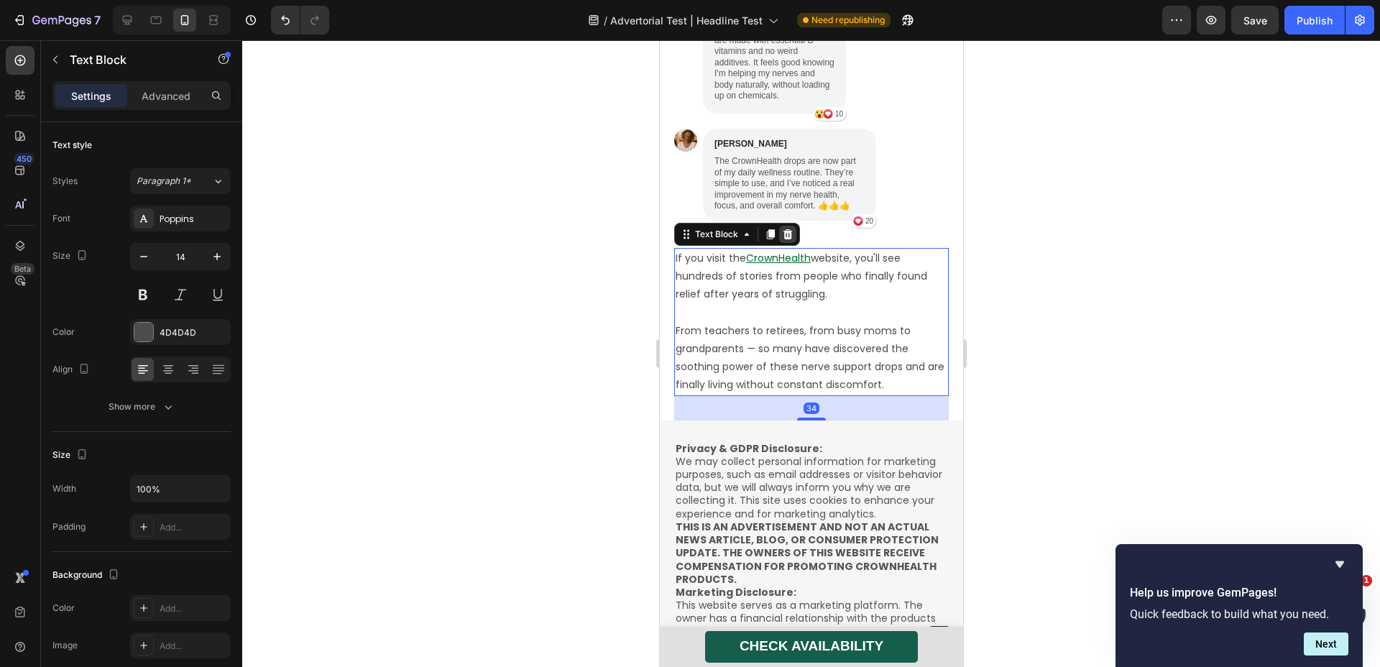
click at [789, 232] on icon at bounding box center [787, 234] width 9 height 10
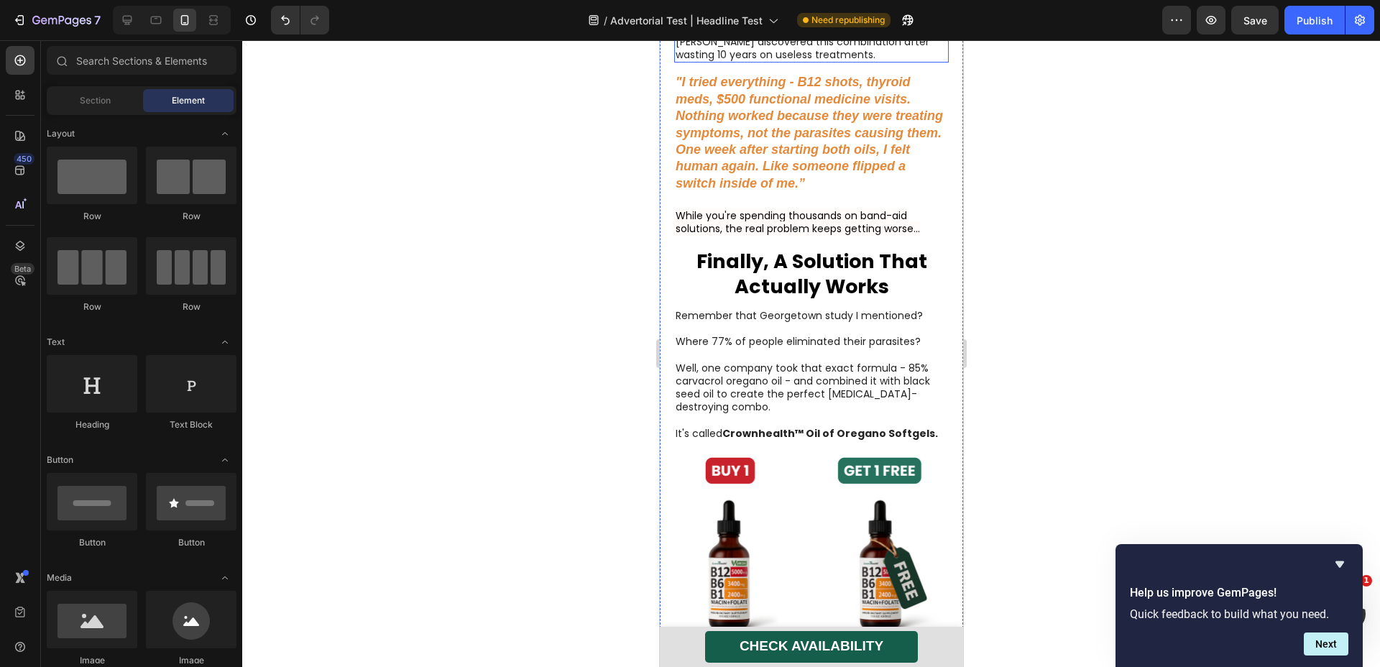
scroll to position [6472, 0]
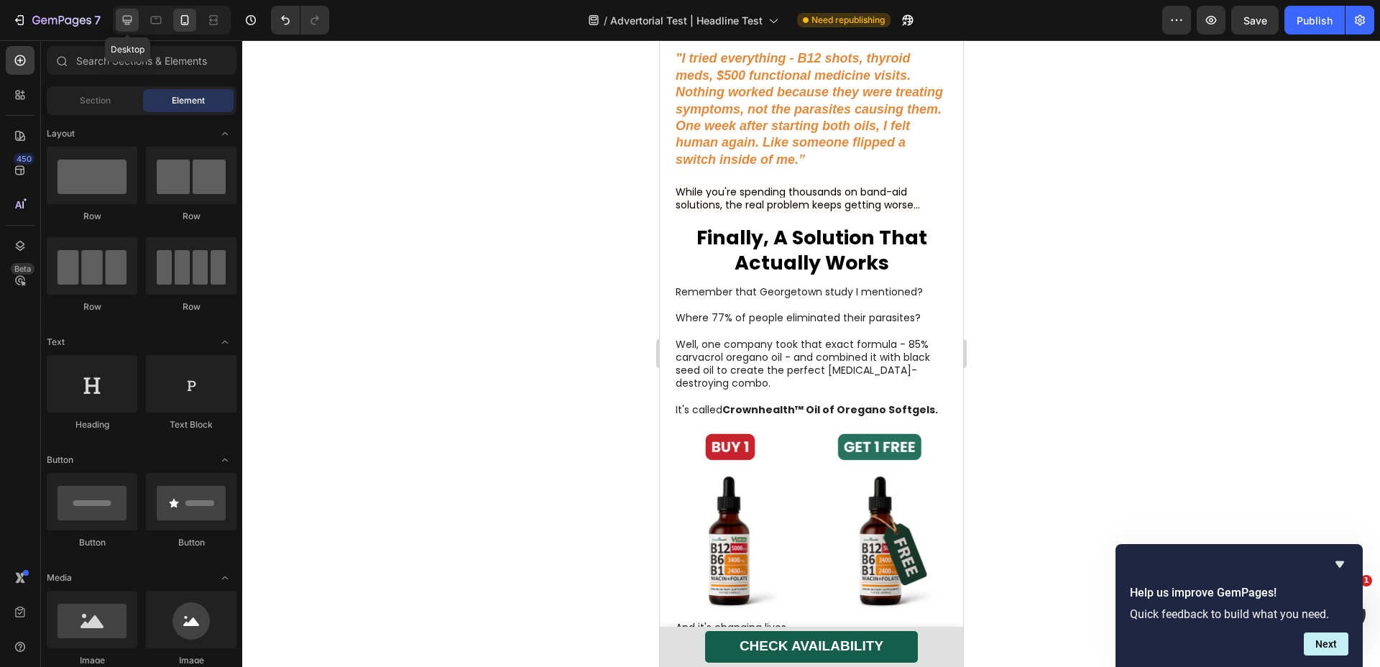
click at [127, 19] on icon at bounding box center [127, 20] width 14 height 14
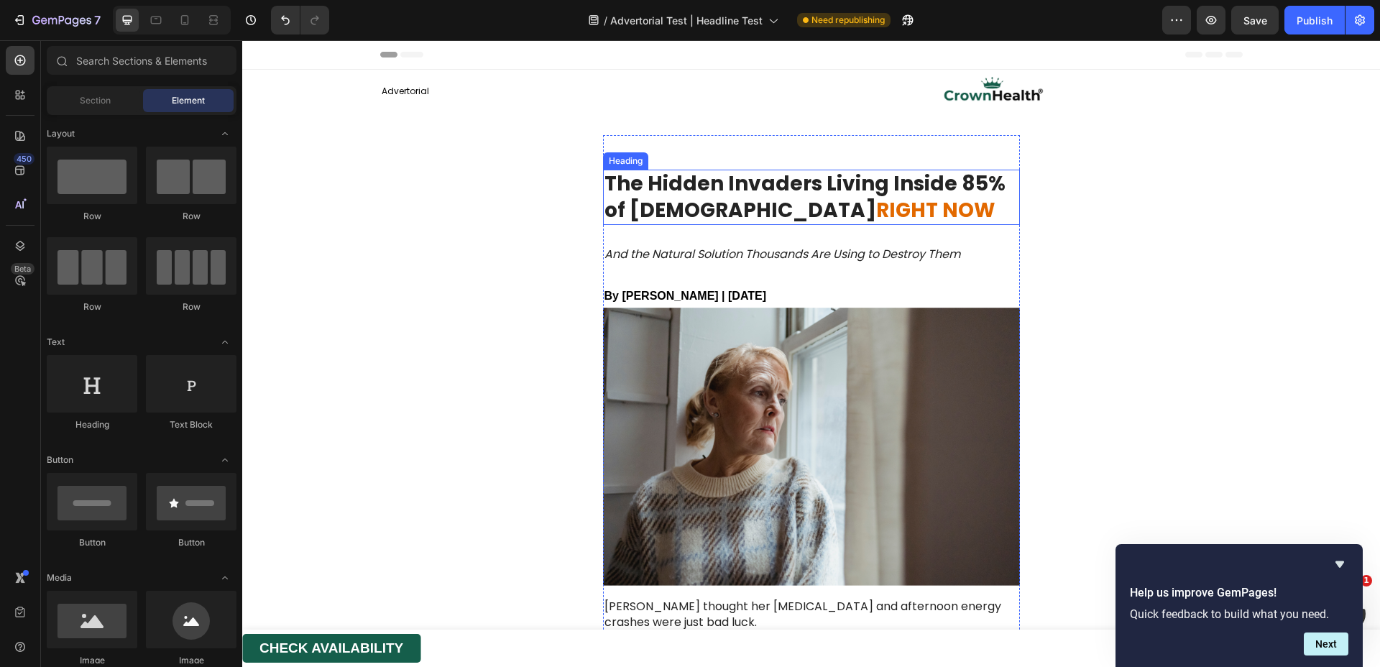
click at [690, 180] on strong "The Hidden Invaders Living Inside 85% of [DEMOGRAPHIC_DATA]" at bounding box center [805, 197] width 401 height 54
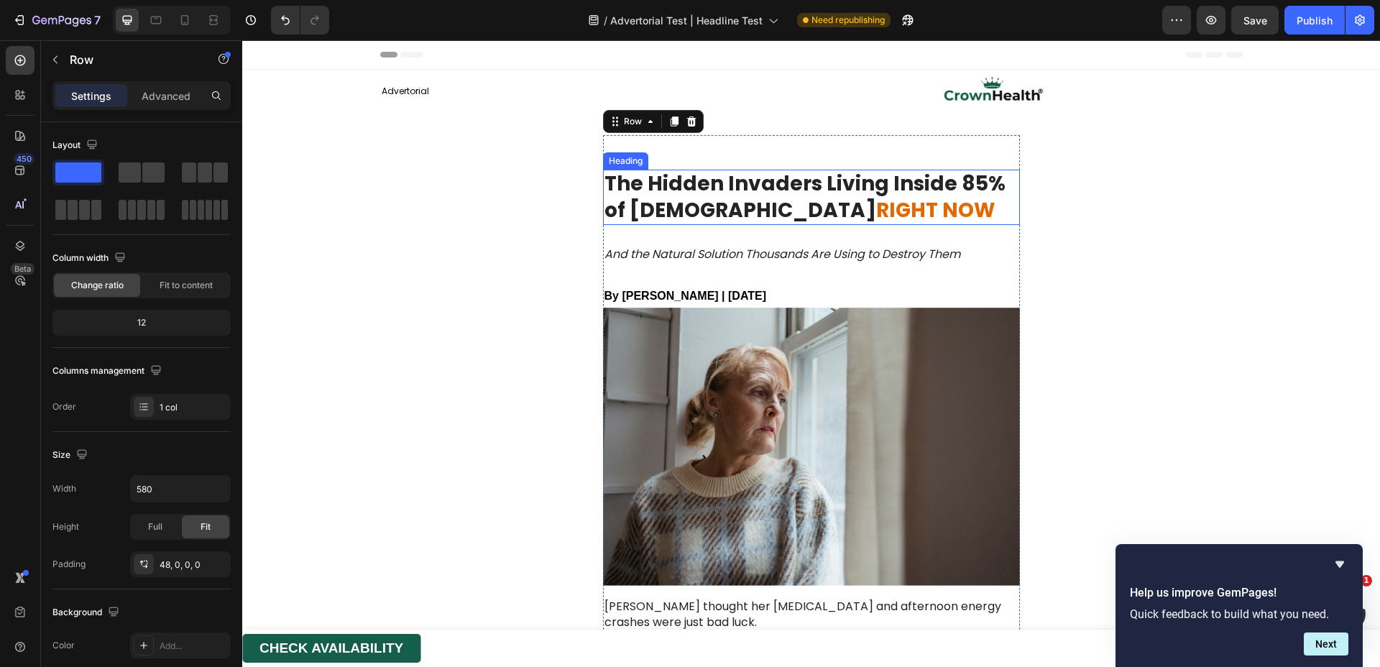
click at [785, 183] on strong "The Hidden Invaders Living Inside 85% of [DEMOGRAPHIC_DATA]" at bounding box center [805, 197] width 401 height 54
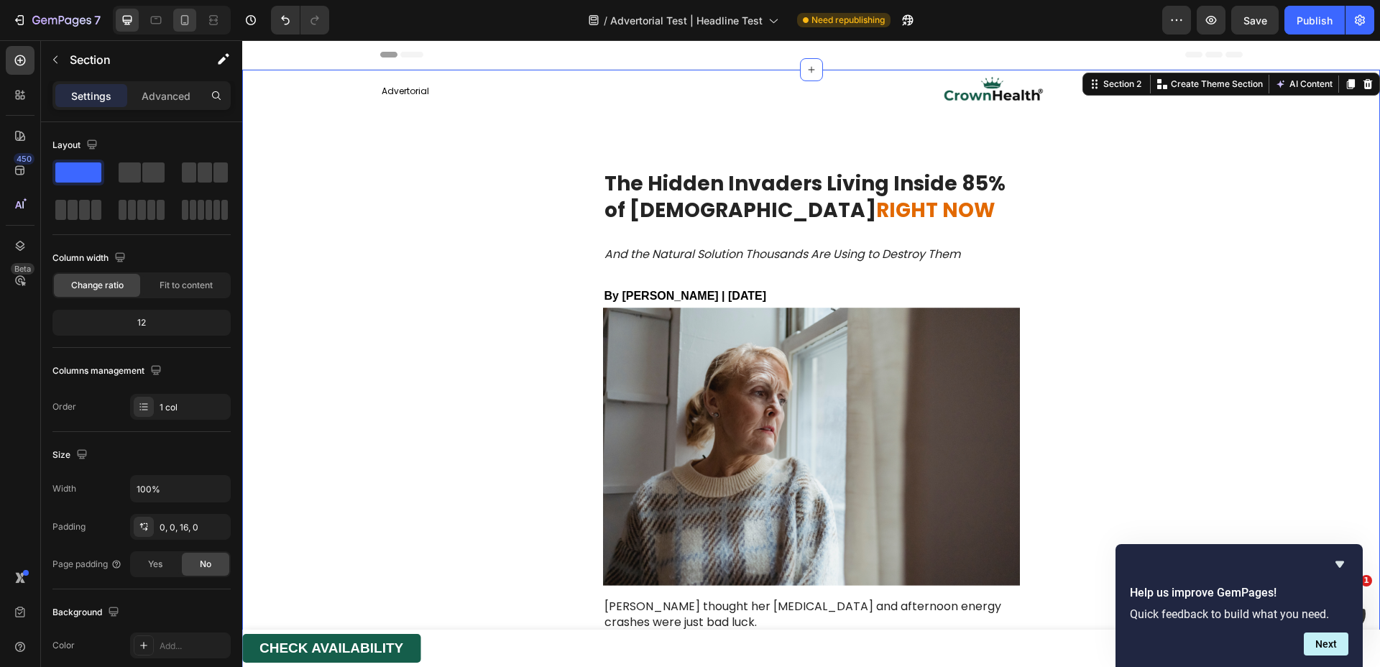
click at [189, 19] on icon at bounding box center [185, 20] width 14 height 14
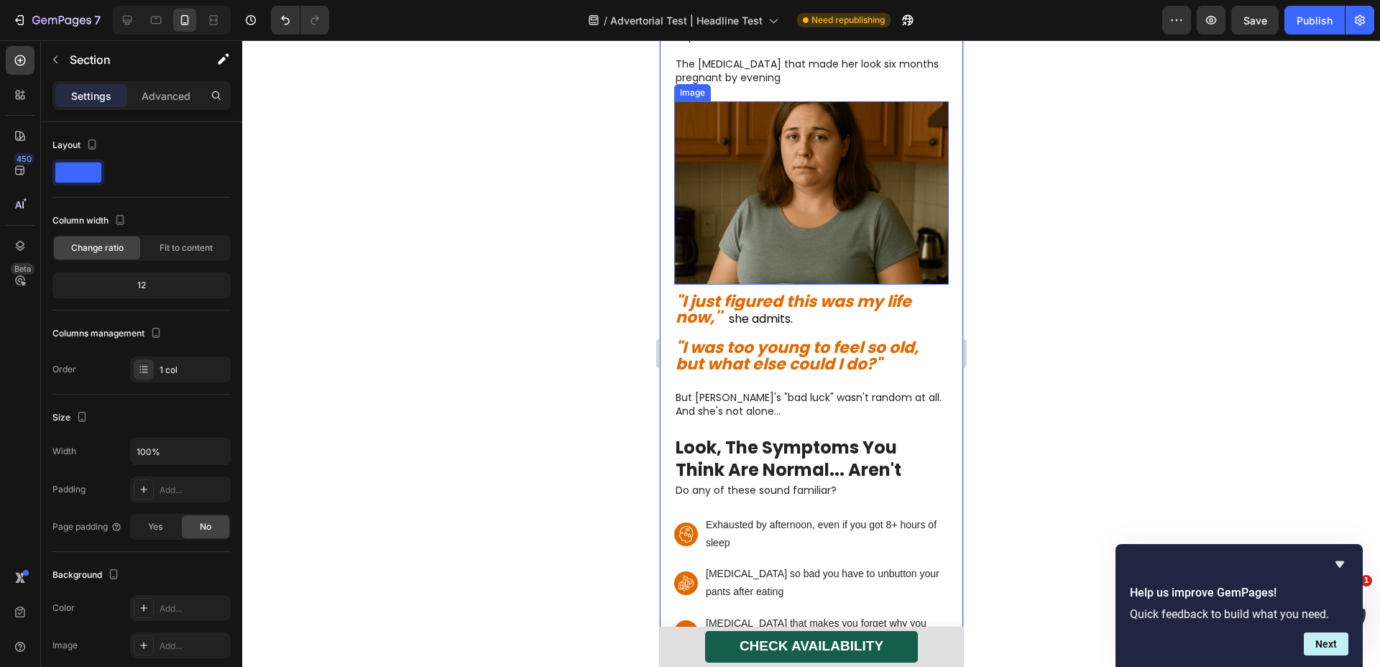
scroll to position [595, 0]
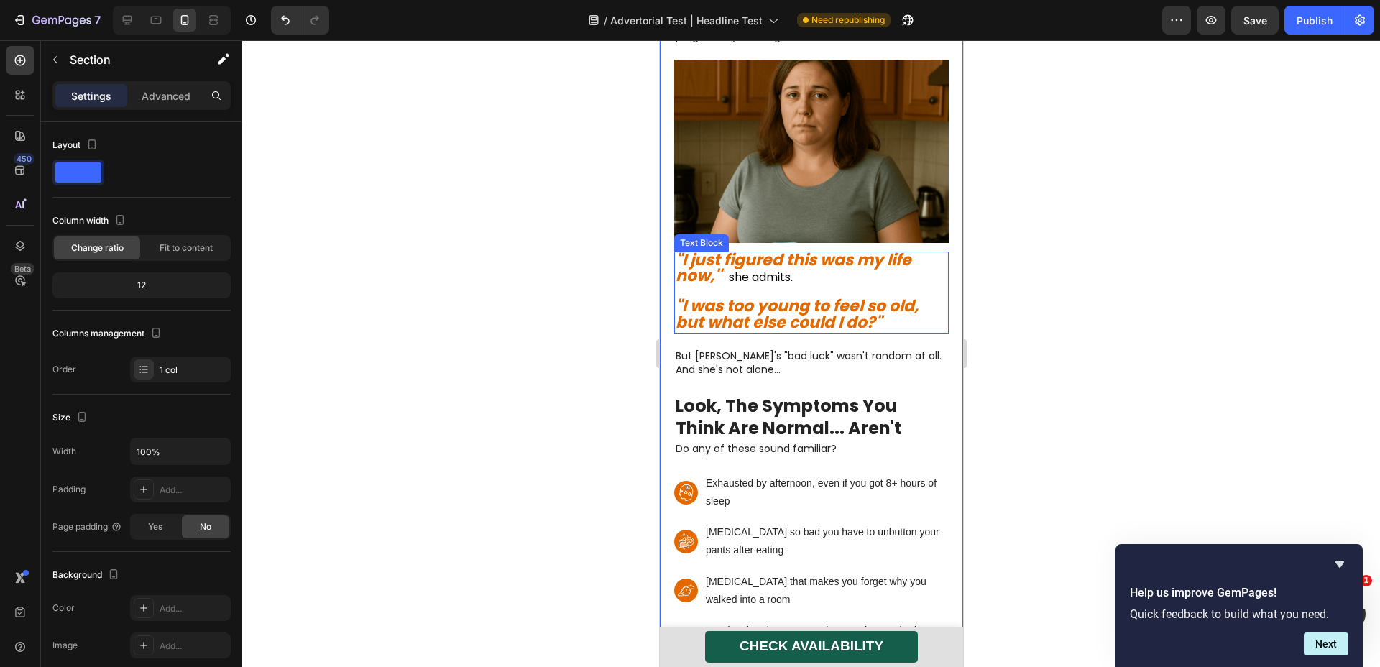
click at [536, 295] on div at bounding box center [811, 353] width 1138 height 627
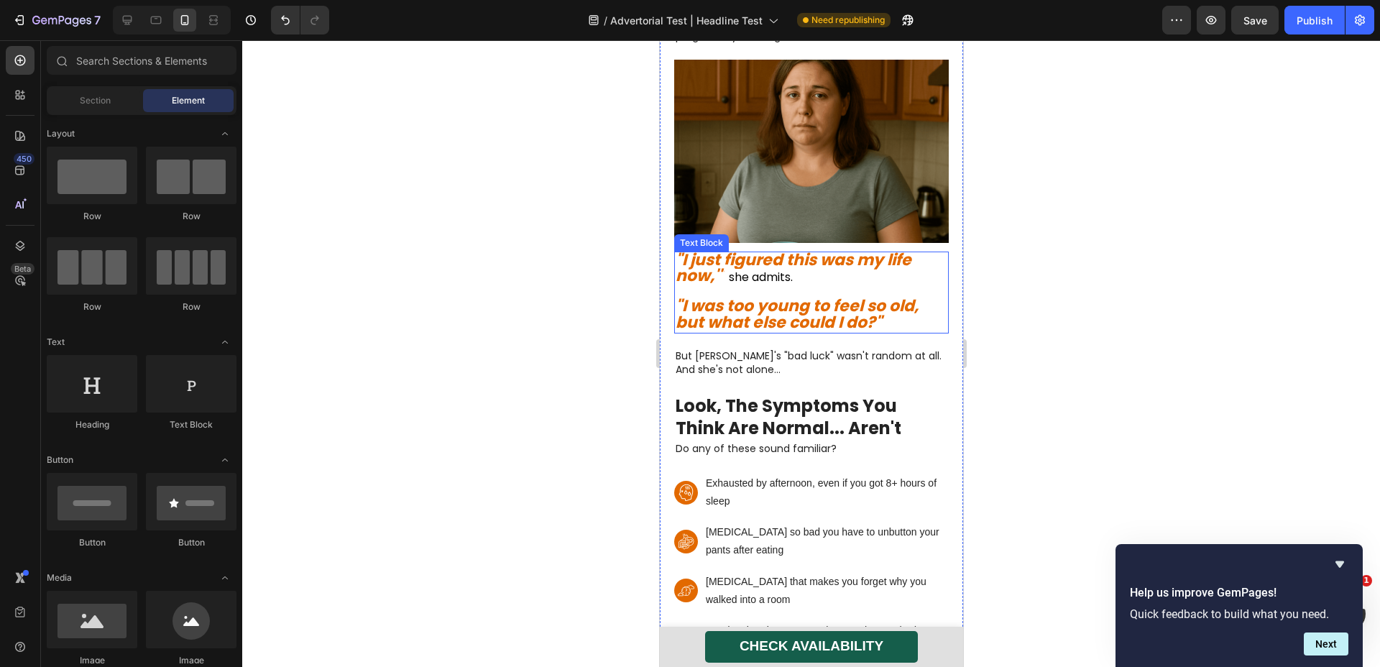
click at [591, 285] on div at bounding box center [811, 353] width 1138 height 627
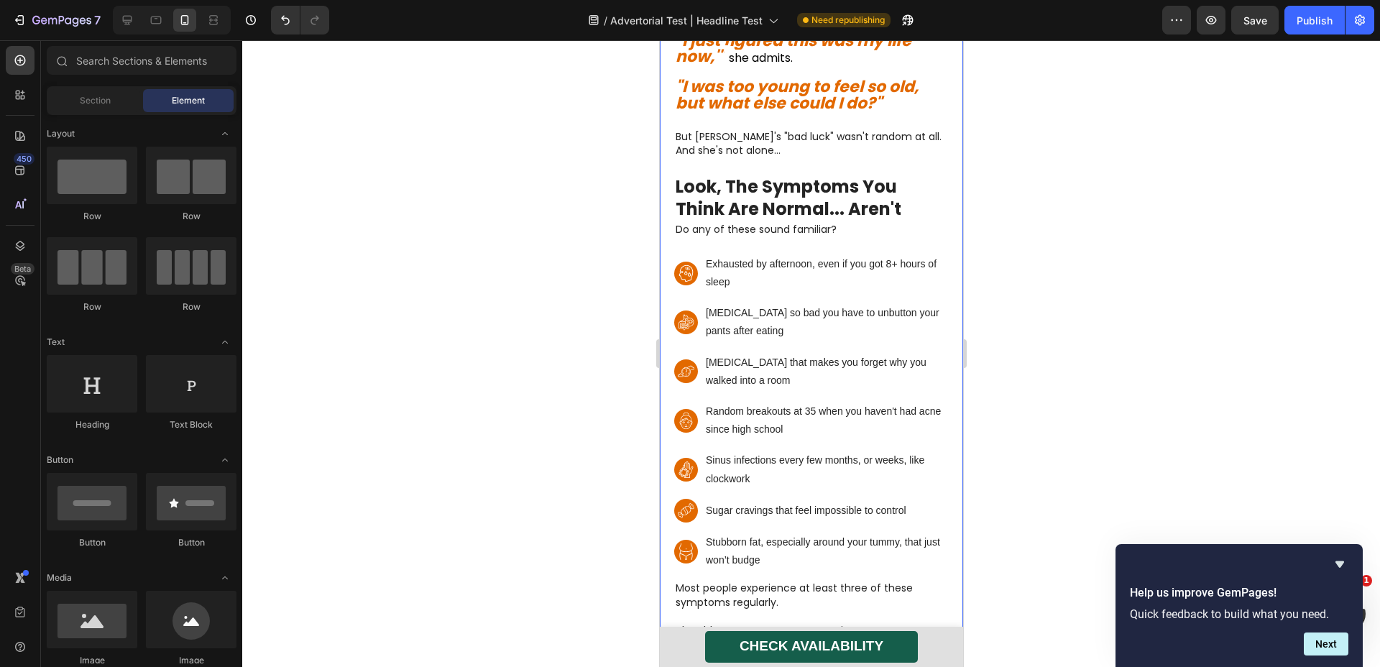
scroll to position [818, 0]
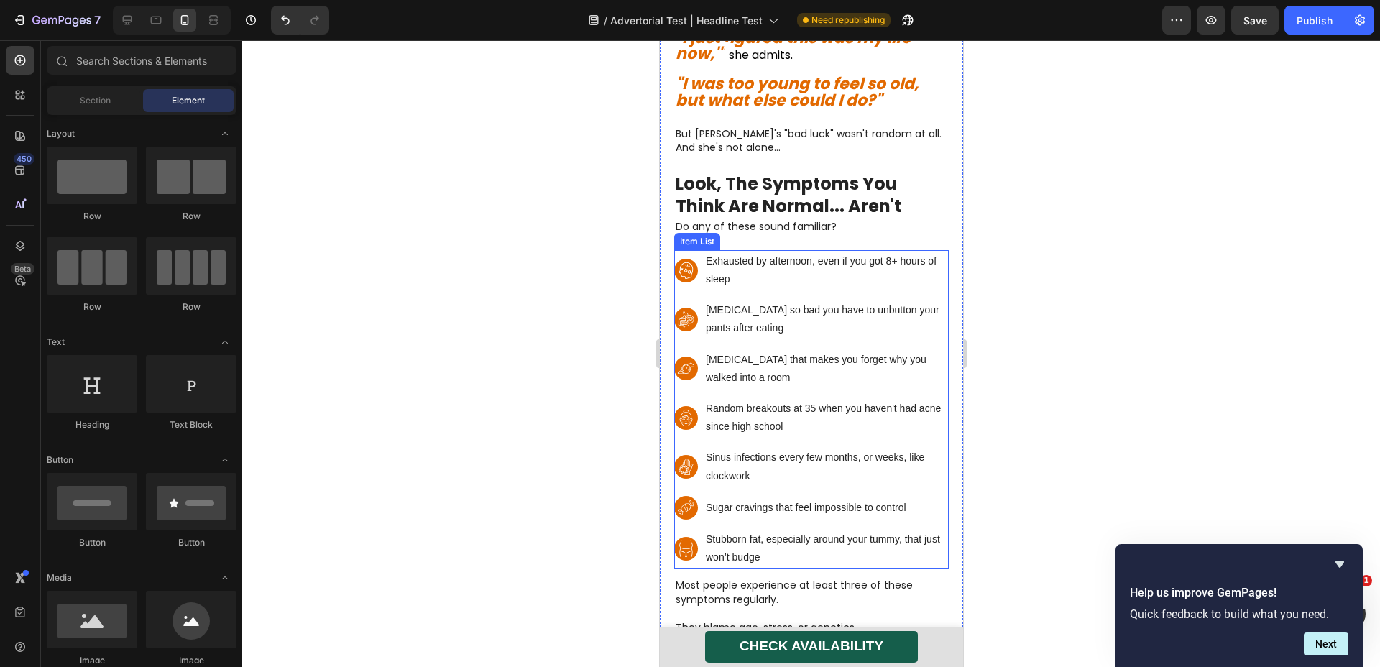
click at [787, 252] on p "Exhausted by afternoon, even if you got 8+ hours of sleep" at bounding box center [825, 270] width 241 height 36
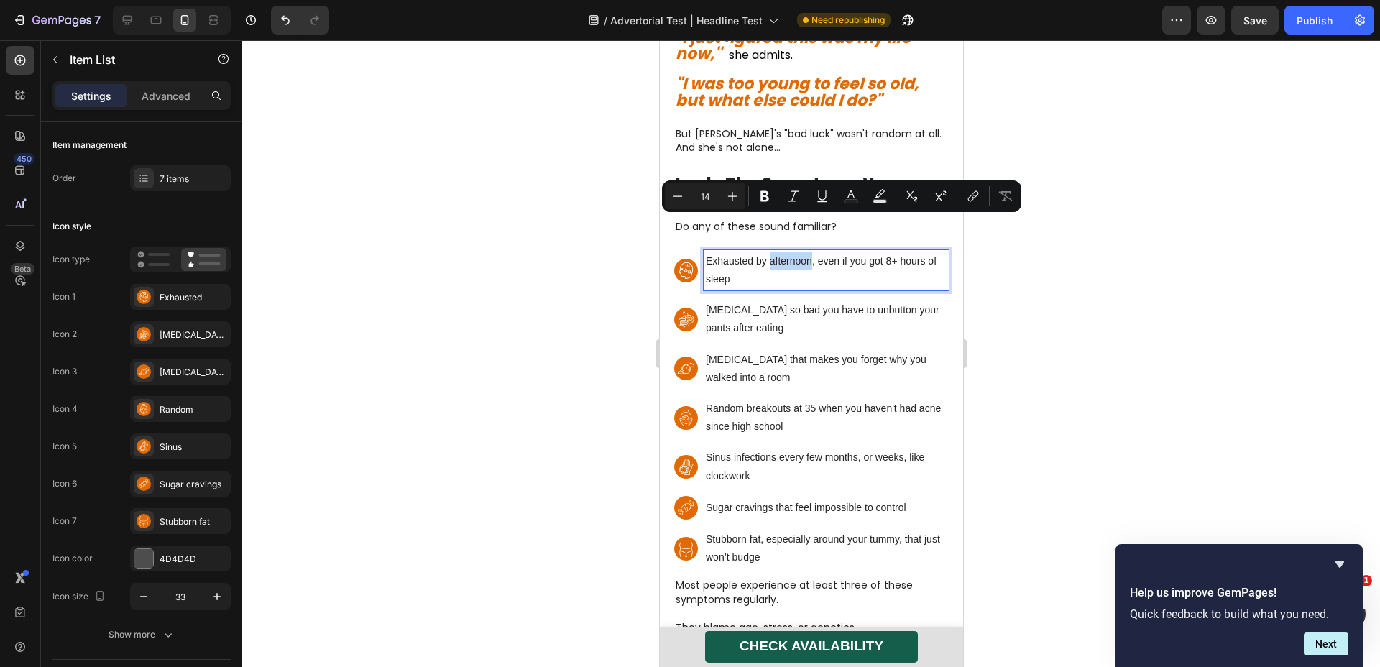
click at [805, 252] on p "Exhausted by afternoon, even if you got 8+ hours of sleep" at bounding box center [825, 270] width 241 height 36
drag, startPoint x: 810, startPoint y: 225, endPoint x: 704, endPoint y: 227, distance: 105.7
click at [704, 250] on div "Exhausted by afternoon, even if you got 8+ hours of sleep" at bounding box center [825, 270] width 245 height 40
click at [761, 299] on div "Bloating so bad you have to unbutton your pants after eating" at bounding box center [825, 319] width 245 height 40
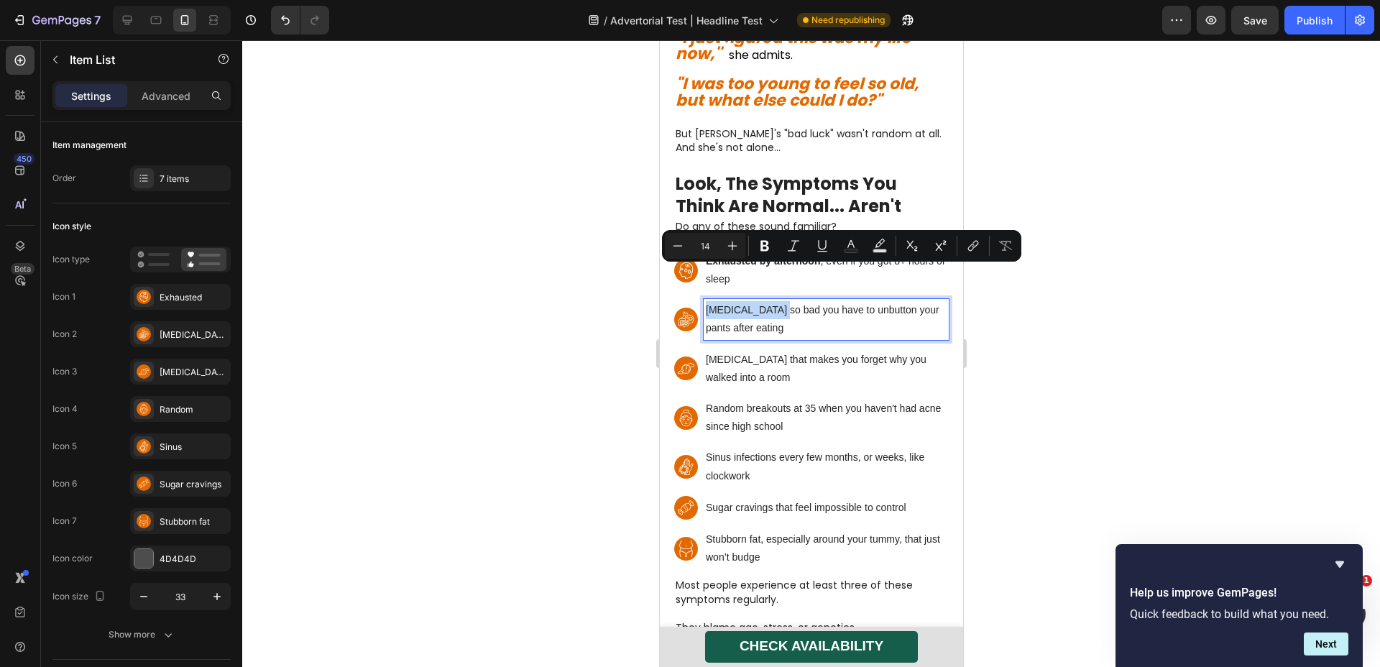
drag, startPoint x: 773, startPoint y: 276, endPoint x: 702, endPoint y: 278, distance: 70.5
click at [703, 299] on div "Bloating so bad you have to unbutton your pants after eating" at bounding box center [825, 319] width 245 height 40
click at [749, 351] on p "Brain fog that makes you forget why you walked into a room" at bounding box center [825, 369] width 241 height 36
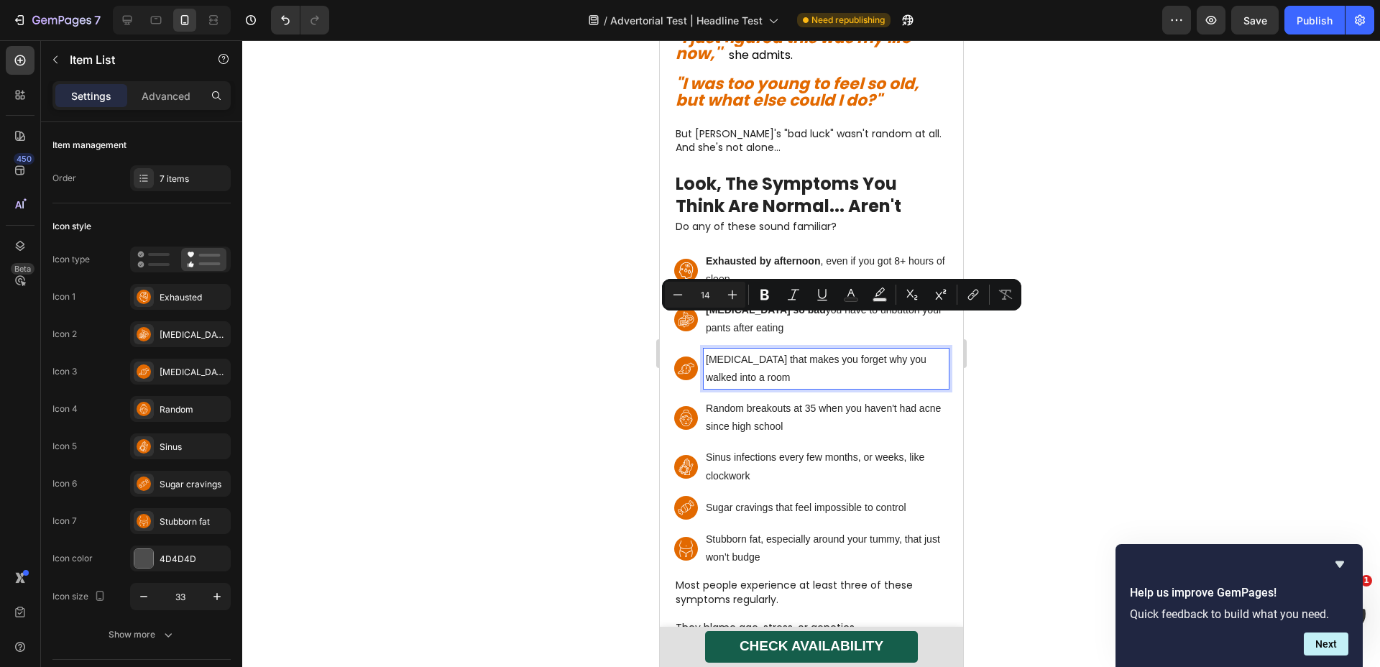
click at [781, 351] on p "Brain fog that makes you forget why you walked into a room" at bounding box center [825, 369] width 241 height 36
drag, startPoint x: 706, startPoint y: 322, endPoint x: 746, endPoint y: 330, distance: 40.3
click at [746, 351] on p "Brain fog that makes you forget why you walked into a room" at bounding box center [825, 369] width 241 height 36
click at [755, 400] on p "Random breakouts at 35 when you haven't had acne since high school" at bounding box center [825, 418] width 241 height 36
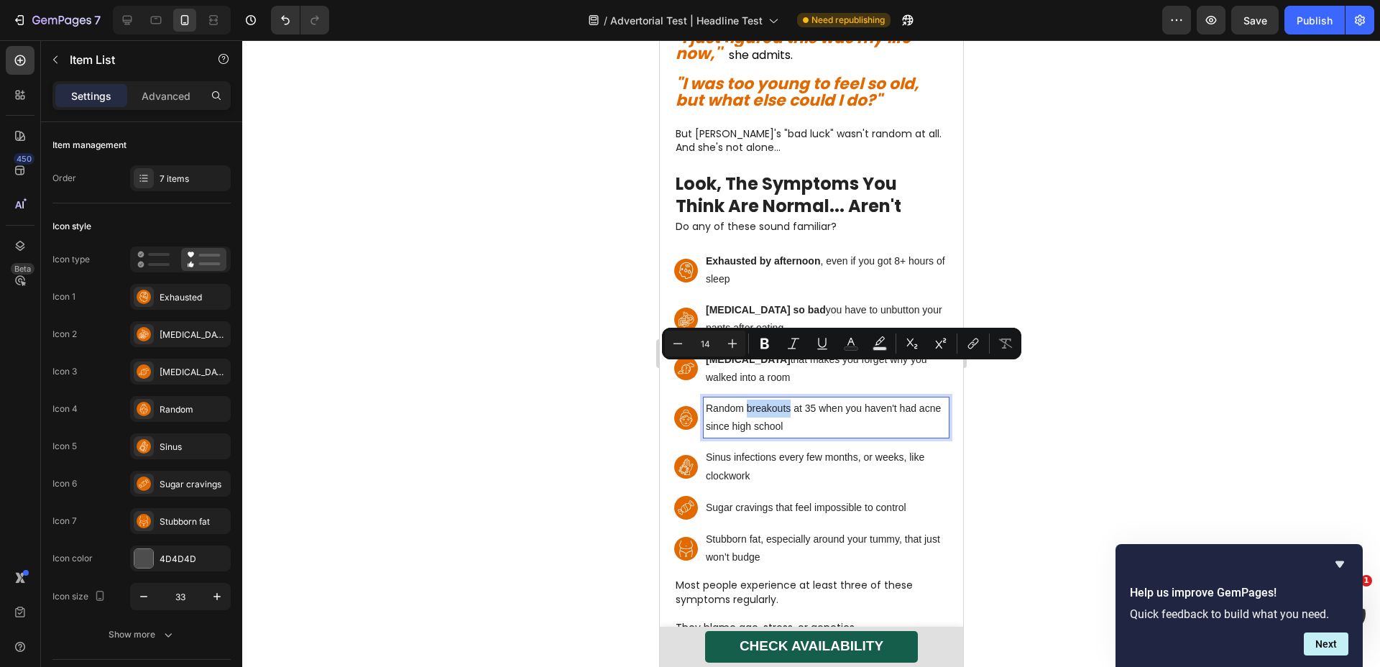
click at [790, 400] on p "Random breakouts at 35 when you haven't had acne since high school" at bounding box center [825, 418] width 241 height 36
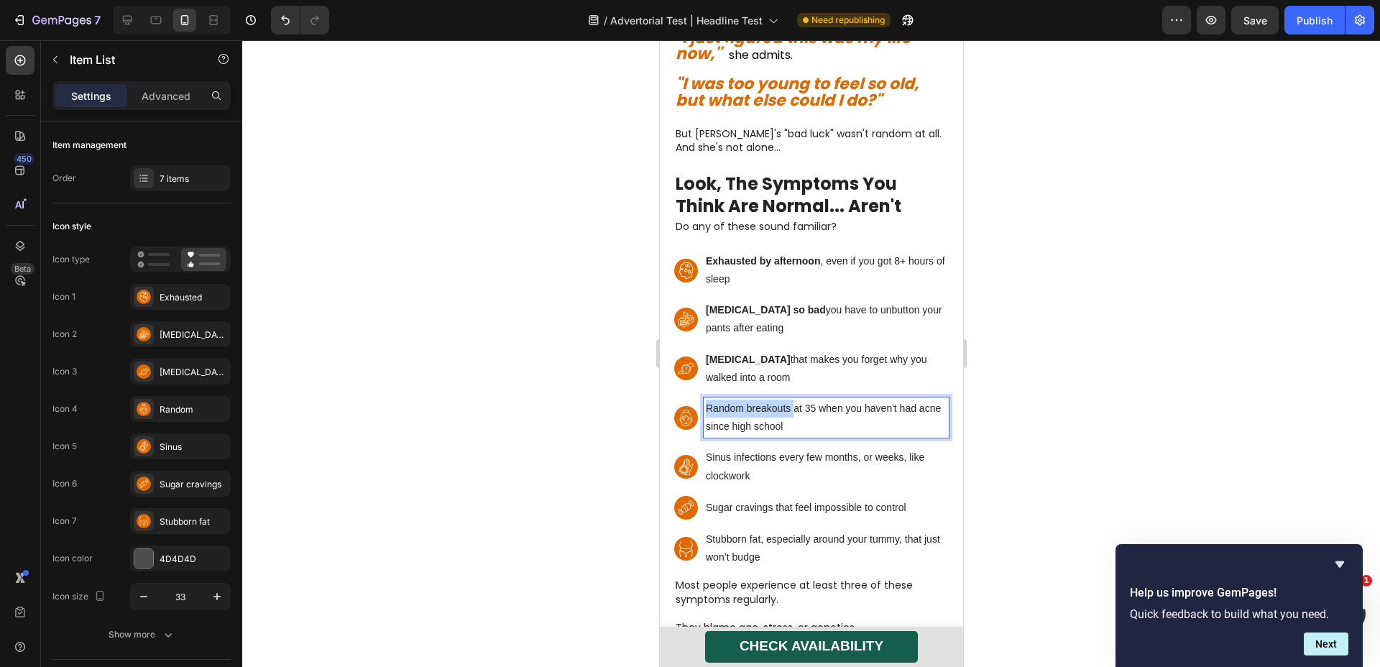
drag, startPoint x: 790, startPoint y: 372, endPoint x: 712, endPoint y: 373, distance: 78.4
click at [712, 400] on p "Random breakouts at 35 when you haven't had acne since high school" at bounding box center [825, 418] width 241 height 36
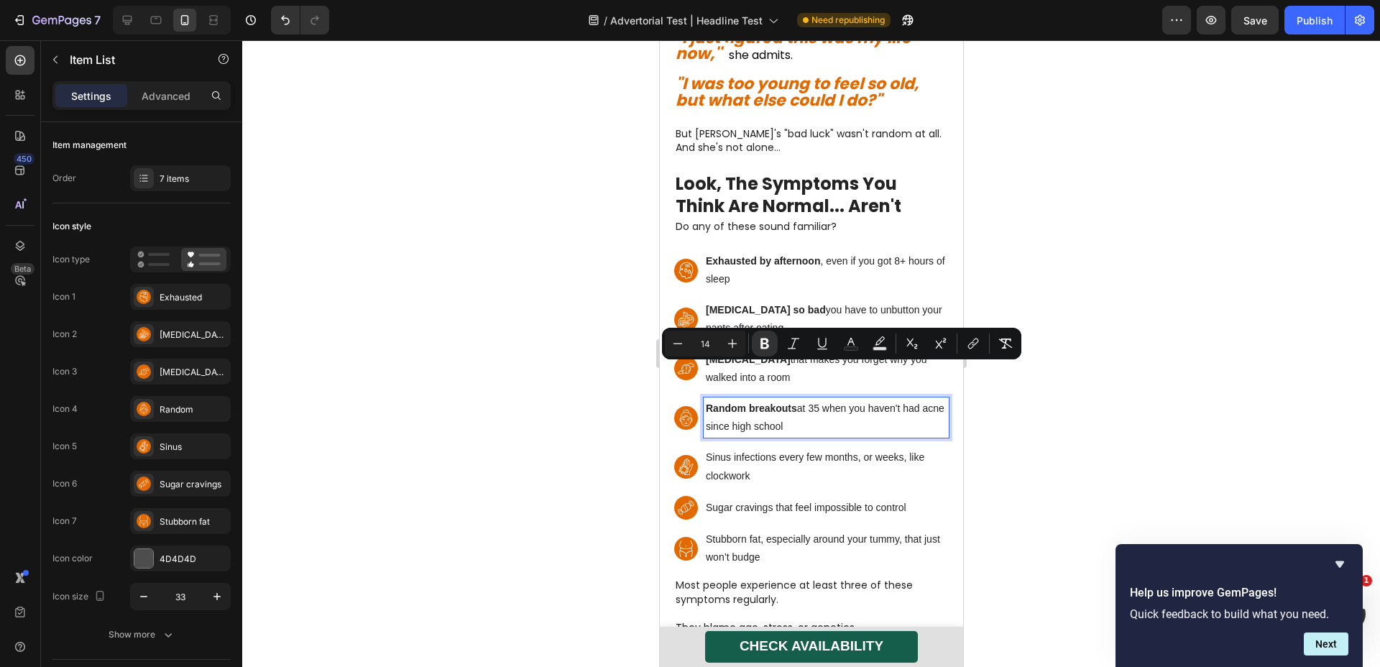
click at [738, 449] on p "Sinus infections every few months, or weeks, like clockwork" at bounding box center [825, 467] width 241 height 36
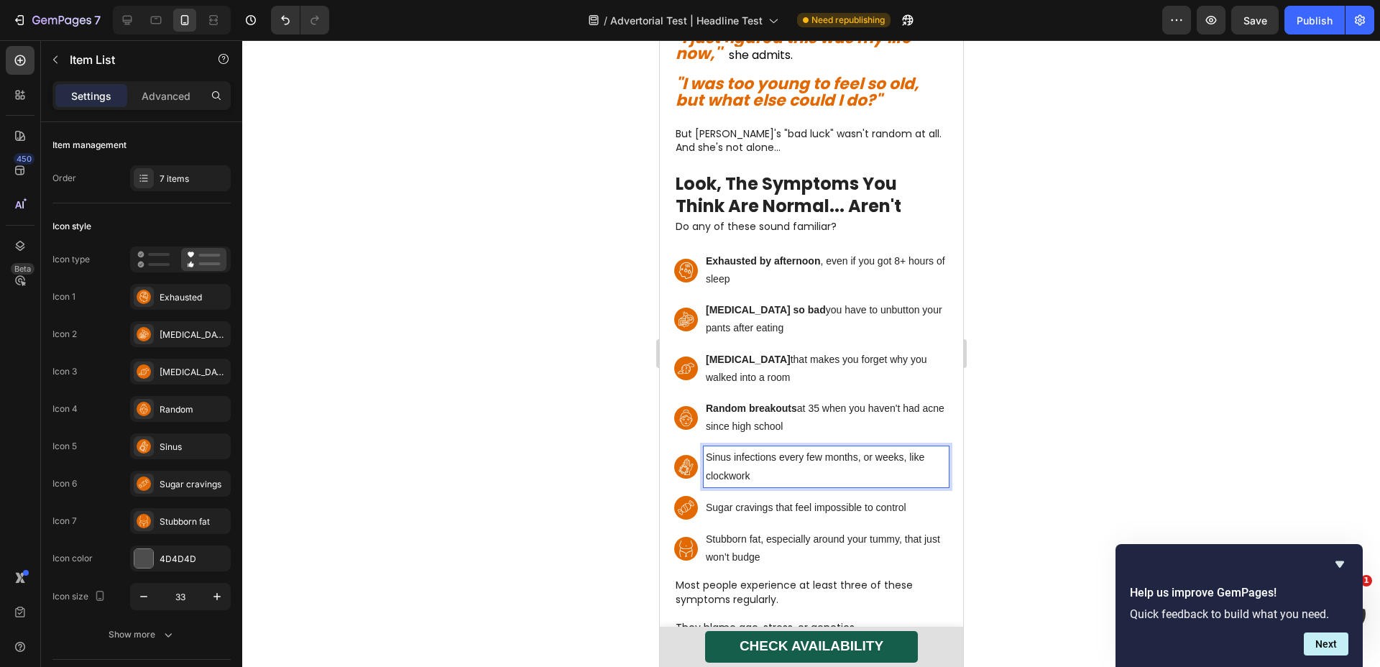
click at [708, 449] on p "Sinus infections every few months, or weeks, like clockwork" at bounding box center [825, 467] width 241 height 36
drag, startPoint x: 705, startPoint y: 422, endPoint x: 775, endPoint y: 427, distance: 70.6
click at [775, 449] on p "Sinus infections every few months, or weeks, like clockwork" at bounding box center [825, 467] width 241 height 36
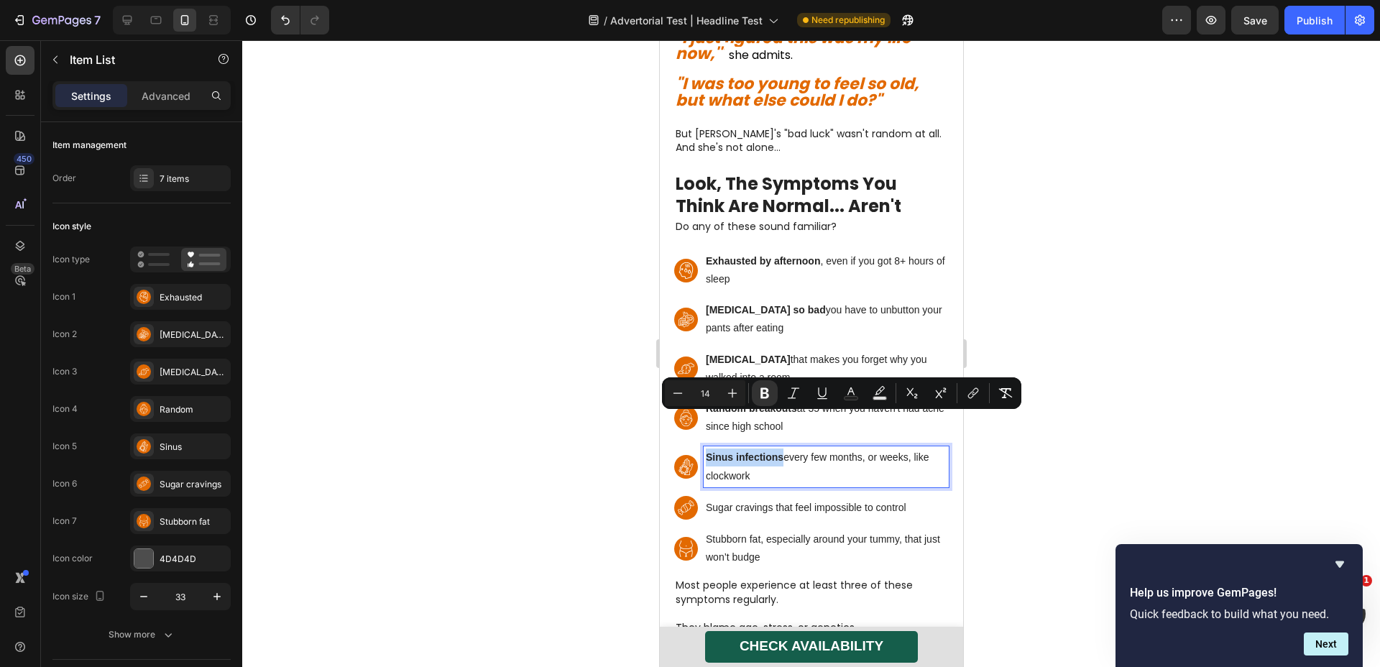
click at [750, 499] on p "Sugar cravings that feel impossible to control" at bounding box center [825, 508] width 241 height 18
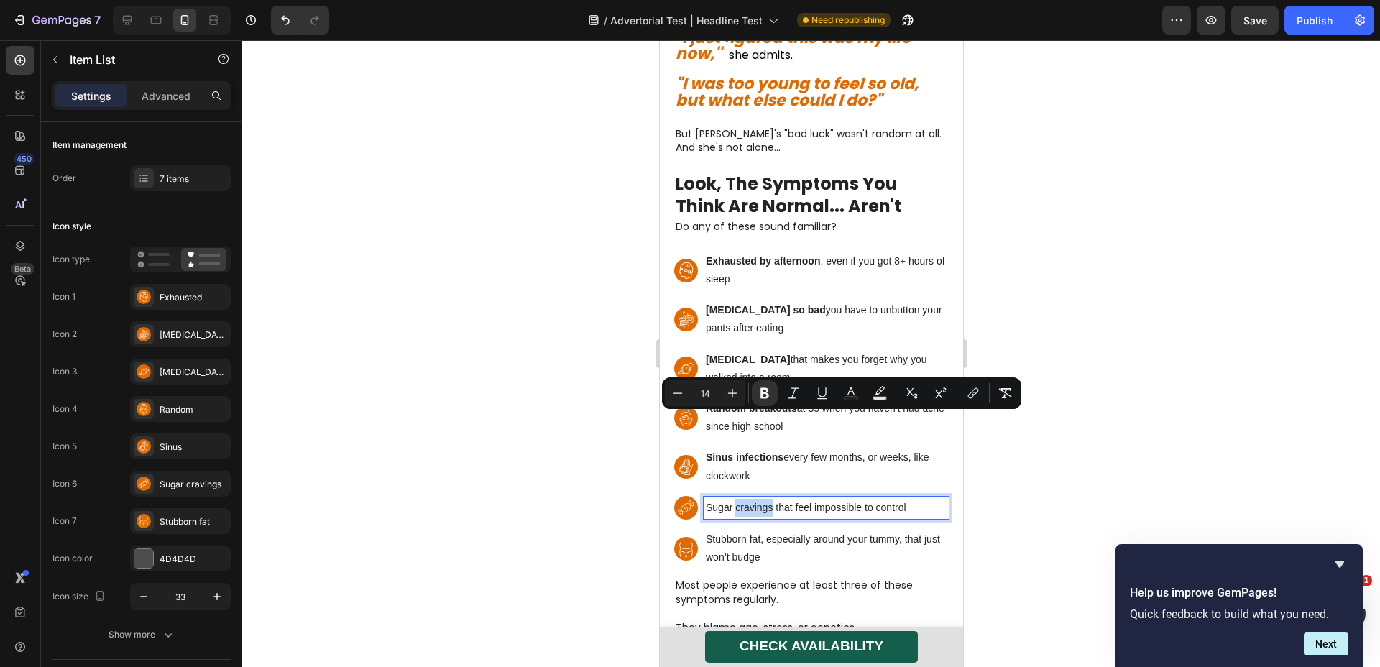
click at [750, 499] on p "Sugar cravings that feel impossible to control" at bounding box center [825, 508] width 241 height 18
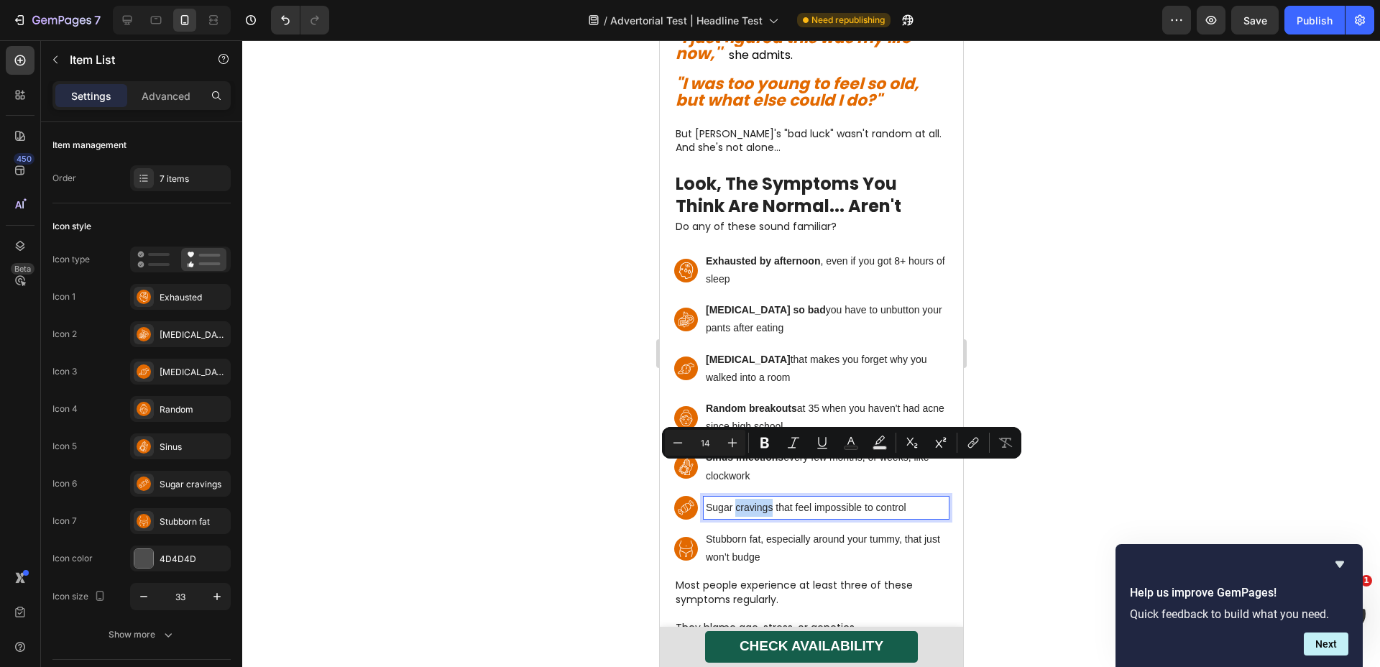
click at [774, 499] on p "Sugar cravings that feel impossible to control" at bounding box center [825, 508] width 241 height 18
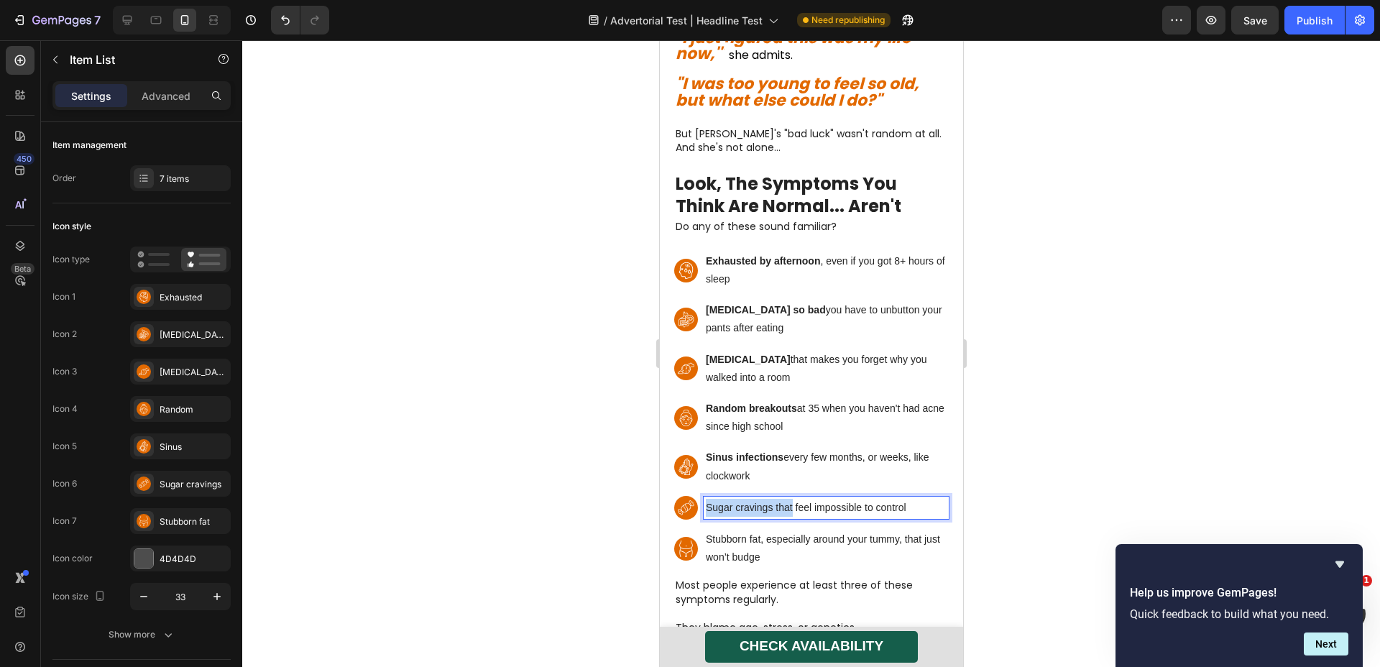
drag, startPoint x: 774, startPoint y: 472, endPoint x: 710, endPoint y: 474, distance: 64.0
click at [709, 499] on p "Sugar cravings that feel impossible to control" at bounding box center [825, 508] width 241 height 18
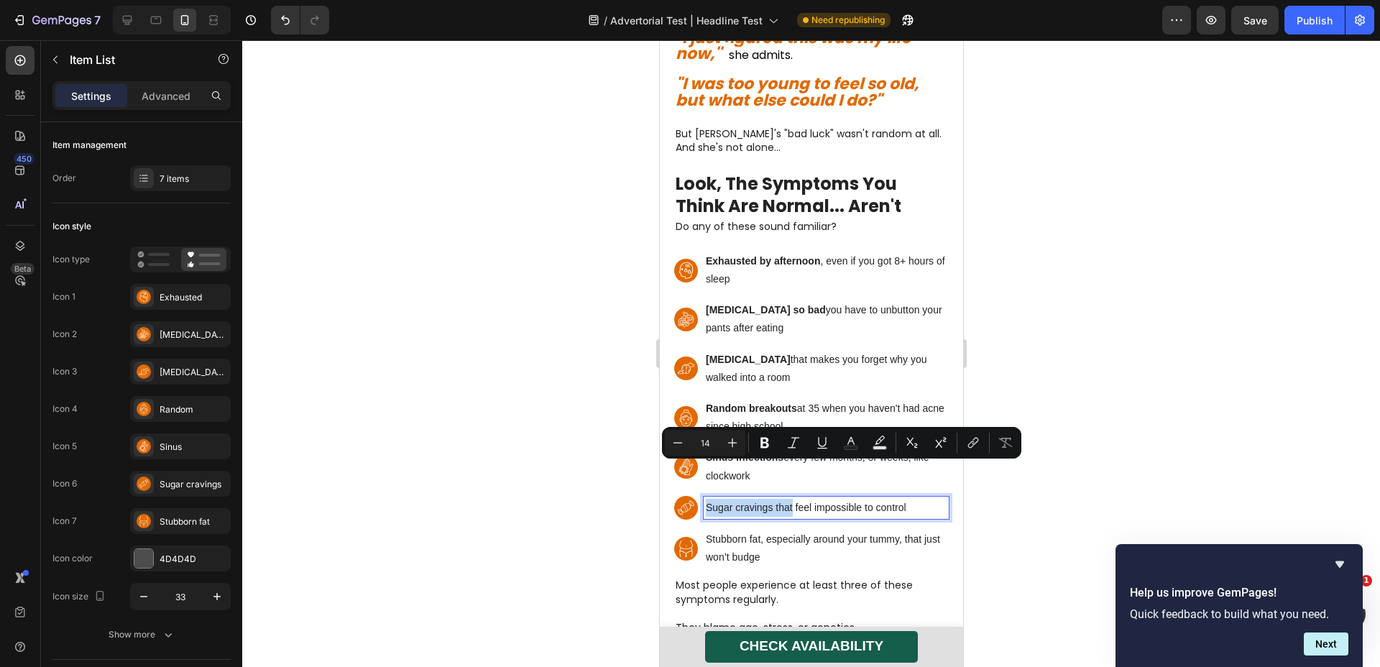
click at [709, 499] on p "Sugar cravings that feel impossible to control" at bounding box center [825, 508] width 241 height 18
drag, startPoint x: 706, startPoint y: 473, endPoint x: 769, endPoint y: 477, distance: 63.4
click at [769, 499] on p "Sugar cravings that feel impossible to control" at bounding box center [825, 508] width 241 height 18
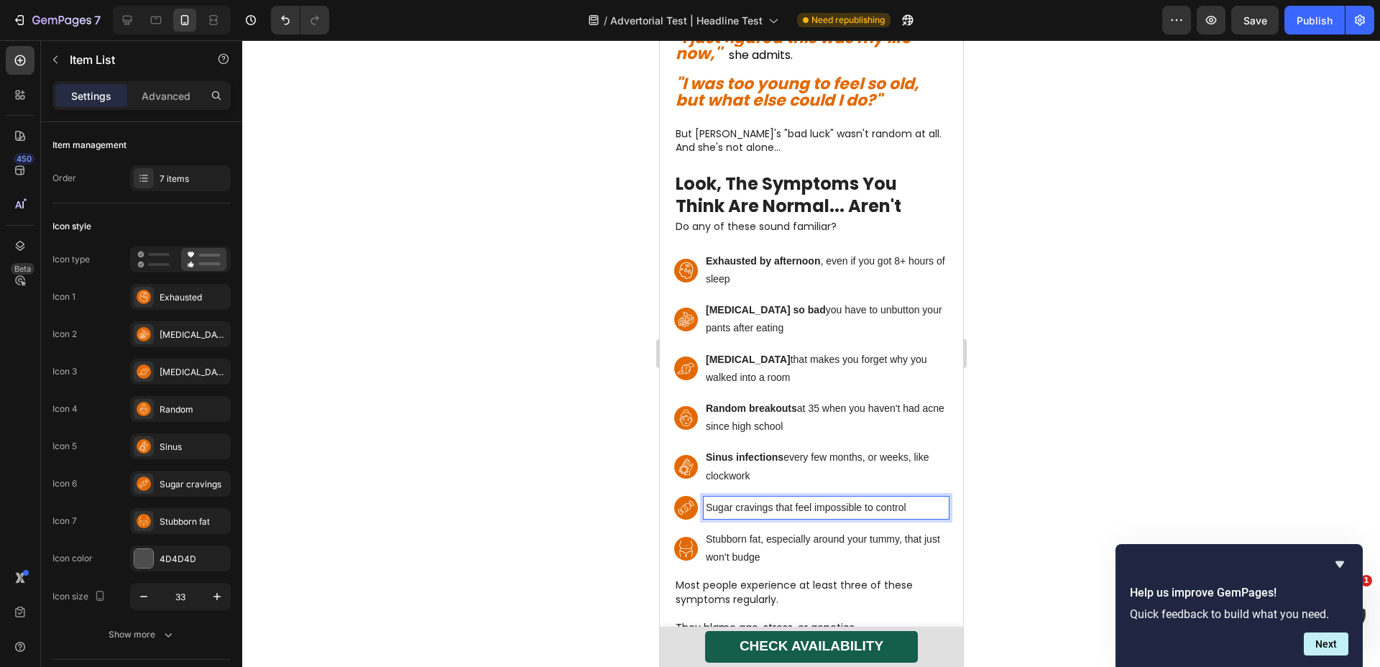
click at [770, 499] on p "Sugar cravings that feel impossible to control" at bounding box center [825, 508] width 241 height 18
drag, startPoint x: 774, startPoint y: 473, endPoint x: 709, endPoint y: 476, distance: 64.8
click at [709, 499] on p "Sugar cravings that feel impossible to control" at bounding box center [825, 508] width 241 height 18
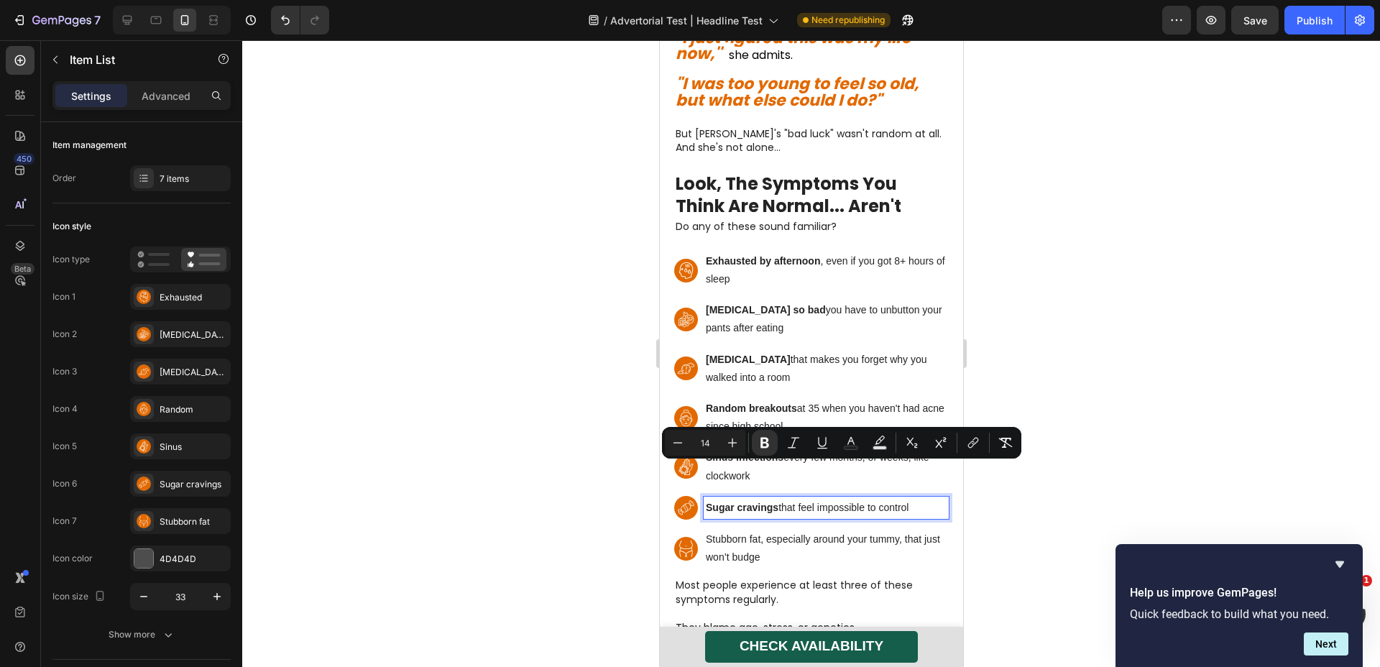
click at [739, 531] on p "Stubborn fat, especially around your tummy, that just won’t budge" at bounding box center [825, 549] width 241 height 36
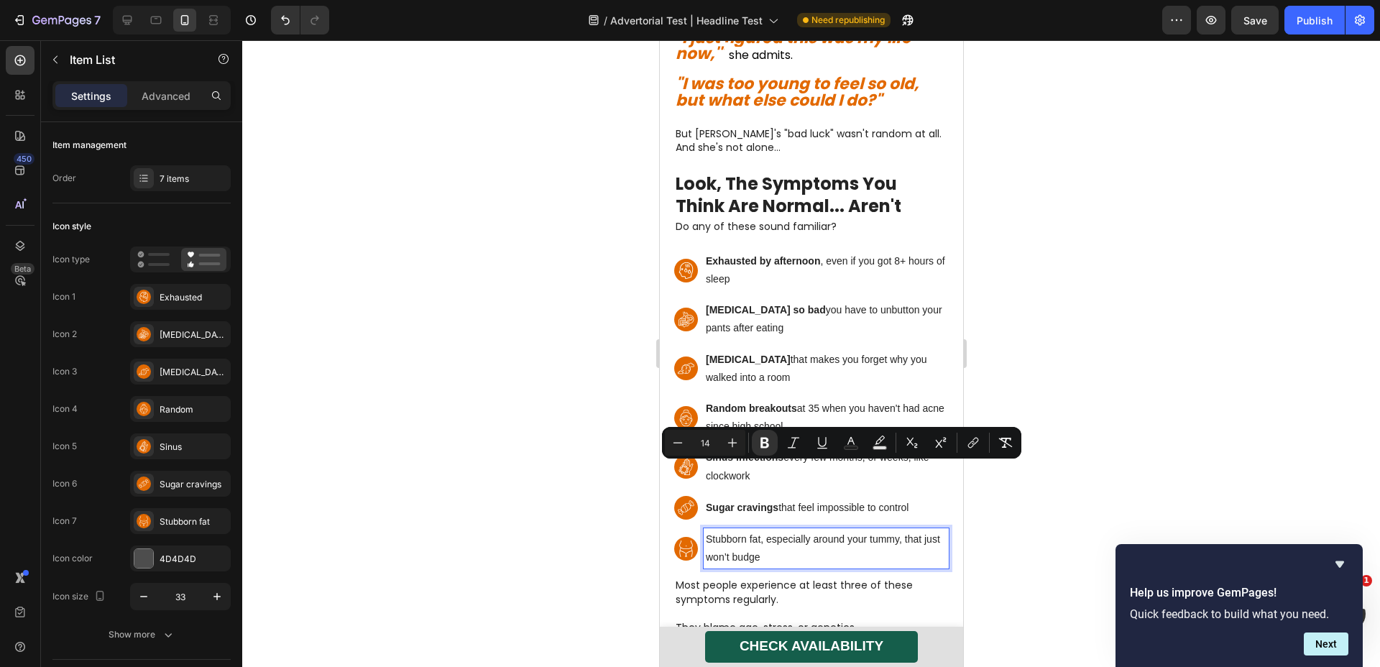
click at [739, 531] on p "Stubborn fat, especially around your tummy, that just won’t budge" at bounding box center [825, 549] width 241 height 36
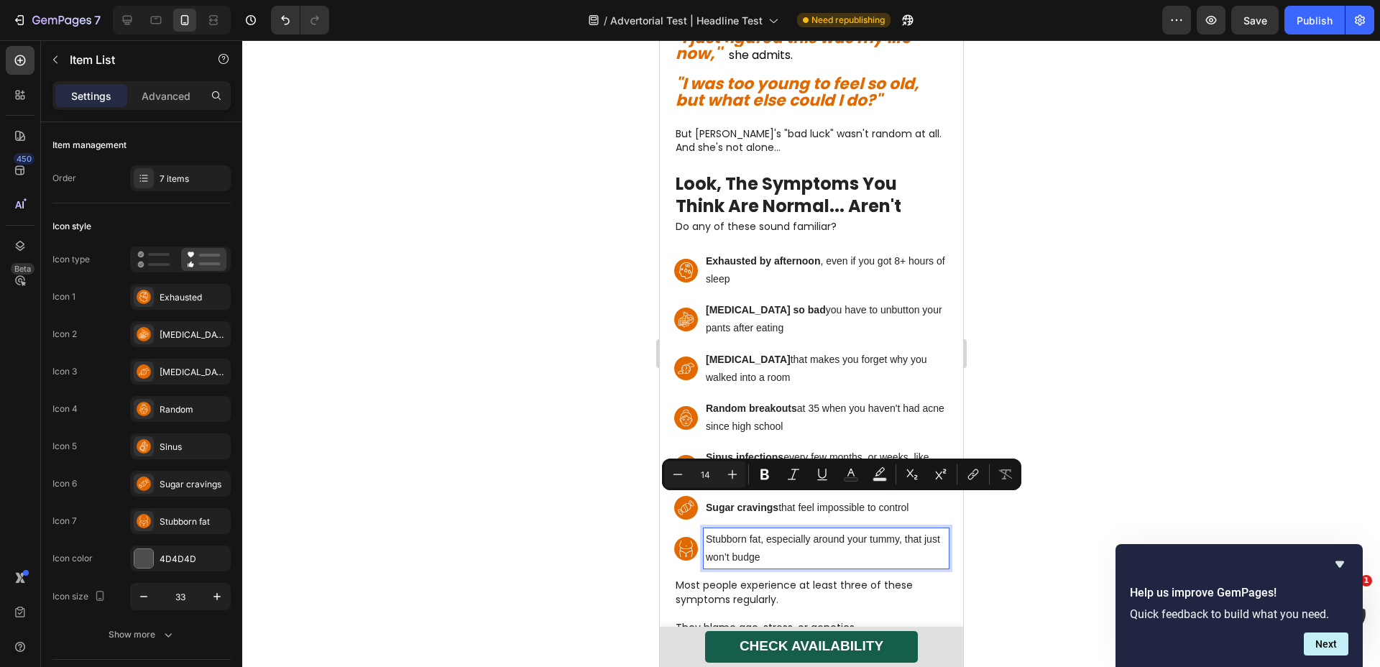
click at [766, 531] on p "Stubborn fat, especially around your tummy, that just won’t budge" at bounding box center [825, 549] width 241 height 36
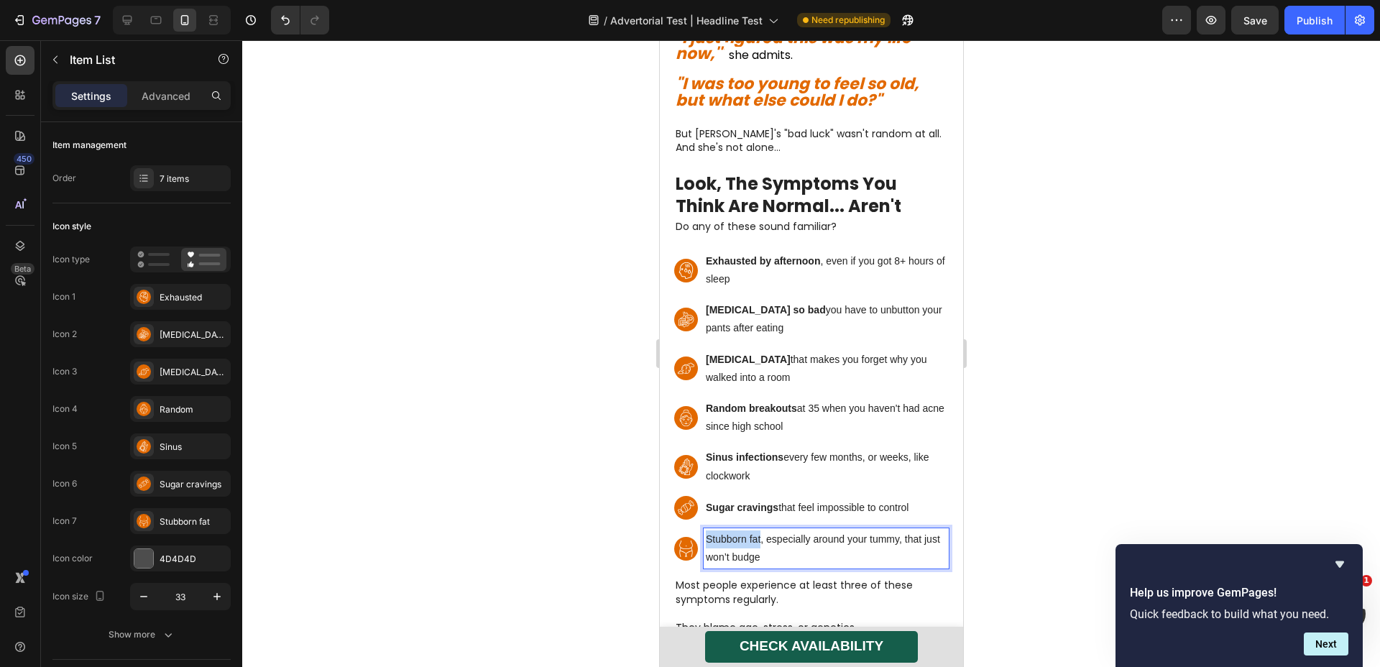
drag, startPoint x: 760, startPoint y: 506, endPoint x: 692, endPoint y: 508, distance: 68.3
click at [692, 528] on div "Stubborn fat, especially around your tummy, that just won’t budge" at bounding box center [811, 548] width 275 height 40
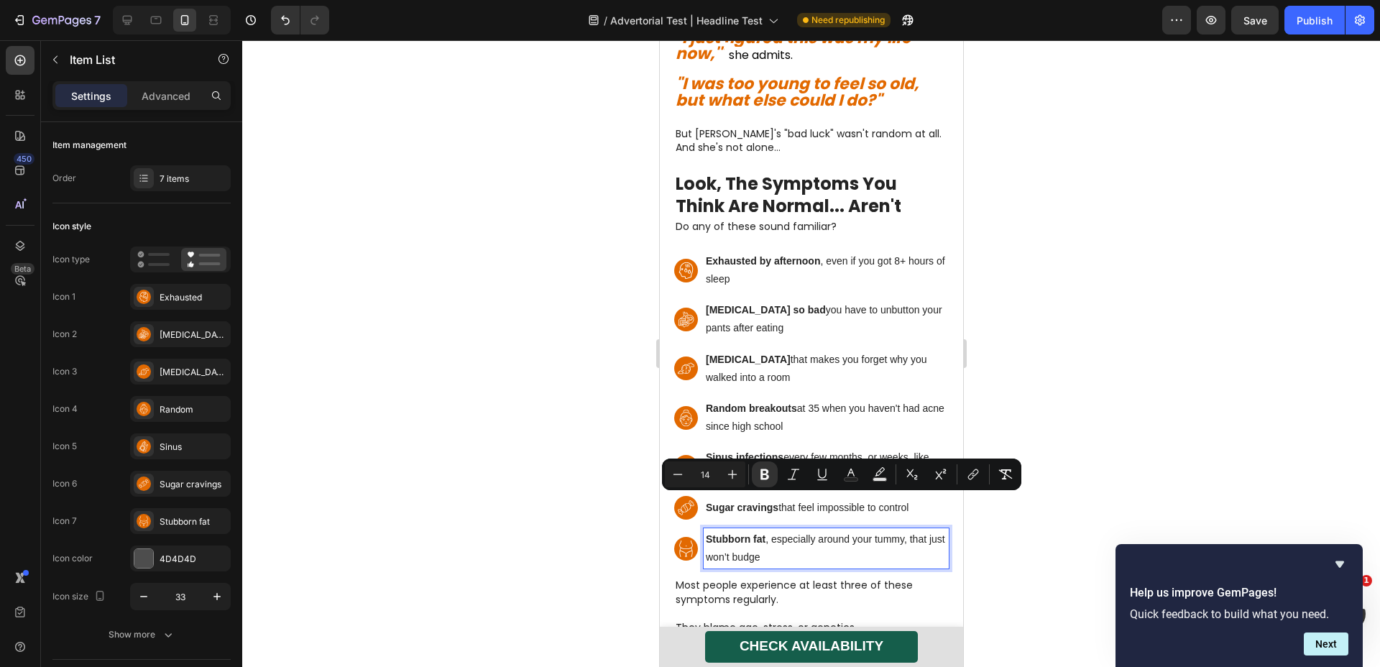
click at [993, 536] on div at bounding box center [811, 353] width 1138 height 627
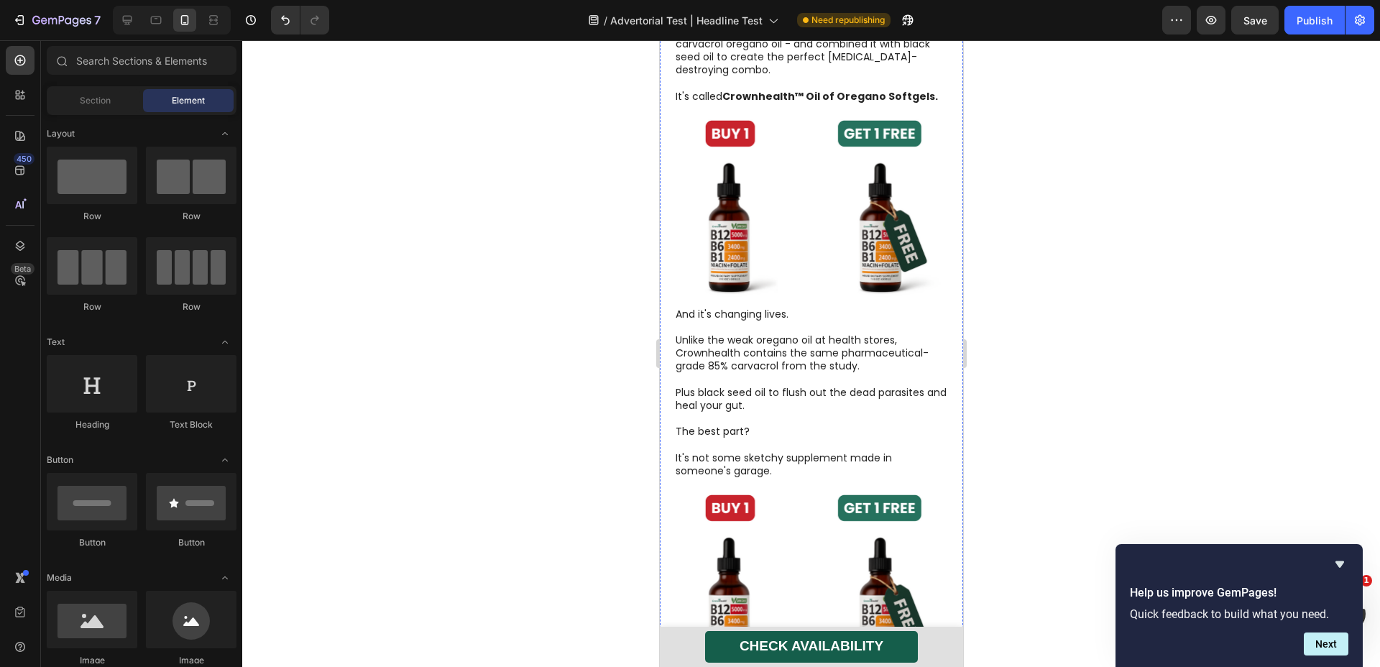
scroll to position [6787, 0]
click at [817, 267] on img at bounding box center [811, 205] width 275 height 183
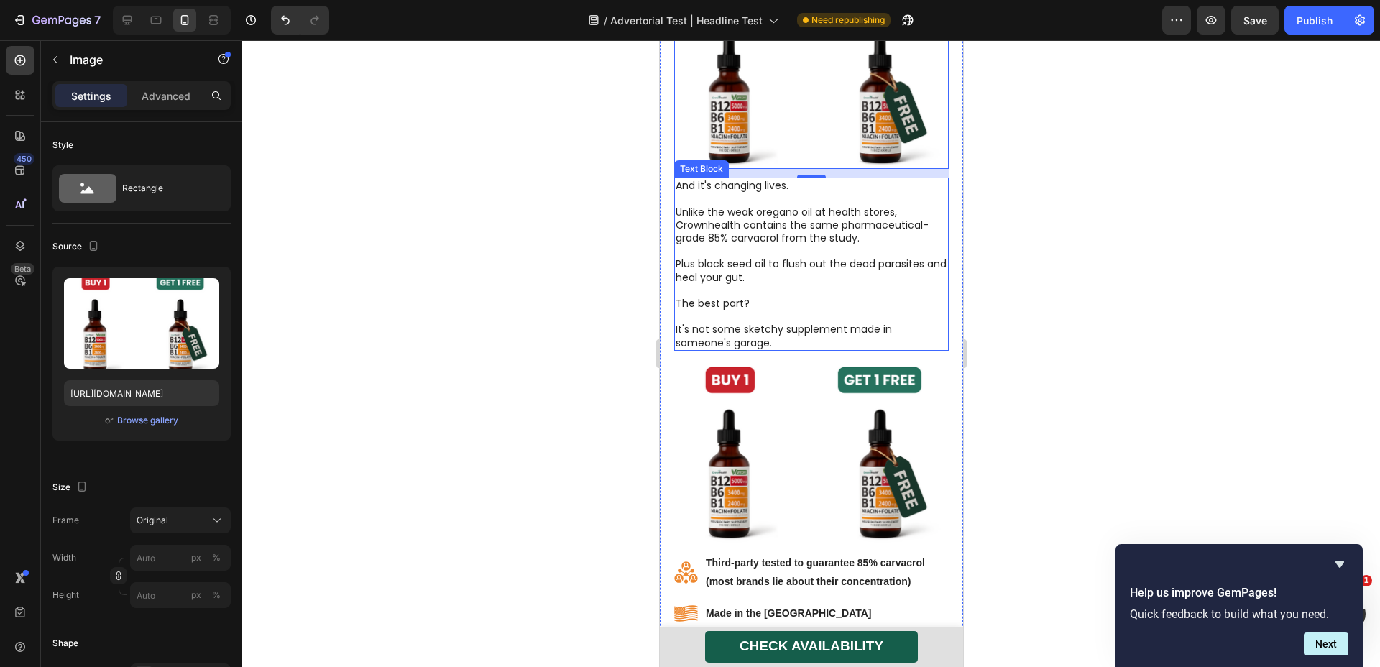
scroll to position [6861, 0]
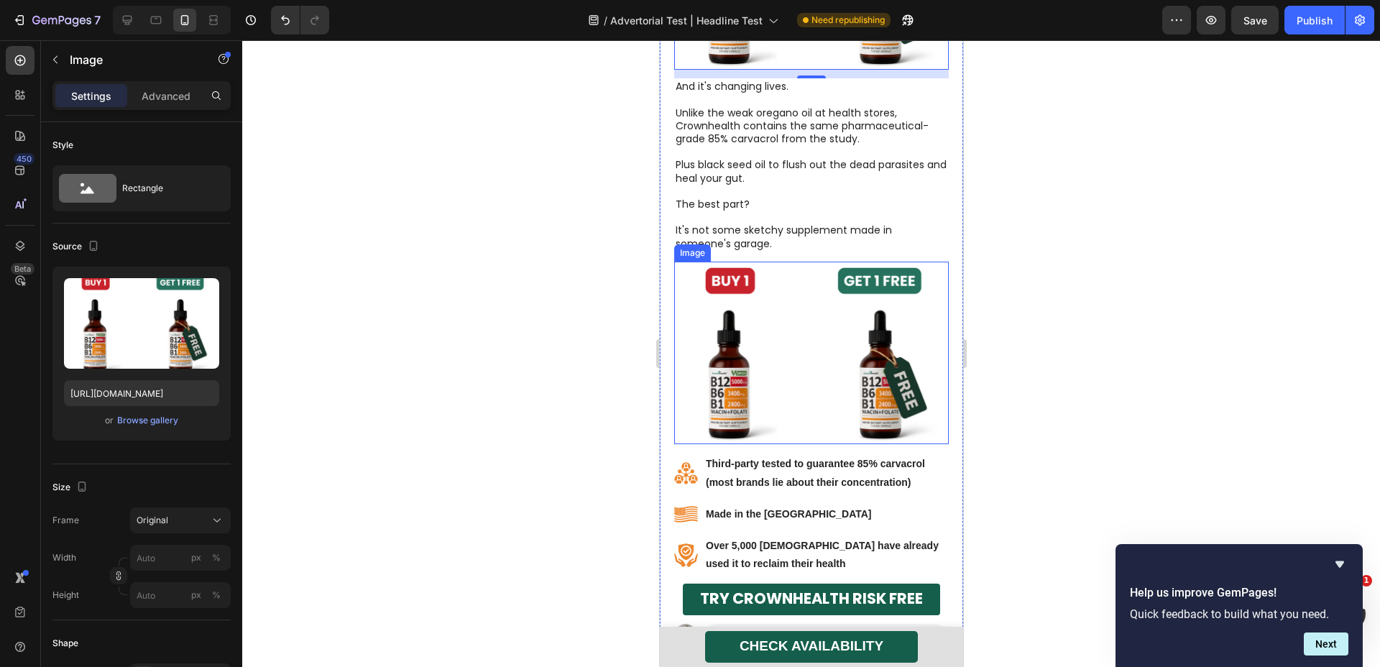
click at [820, 445] on img at bounding box center [811, 353] width 275 height 183
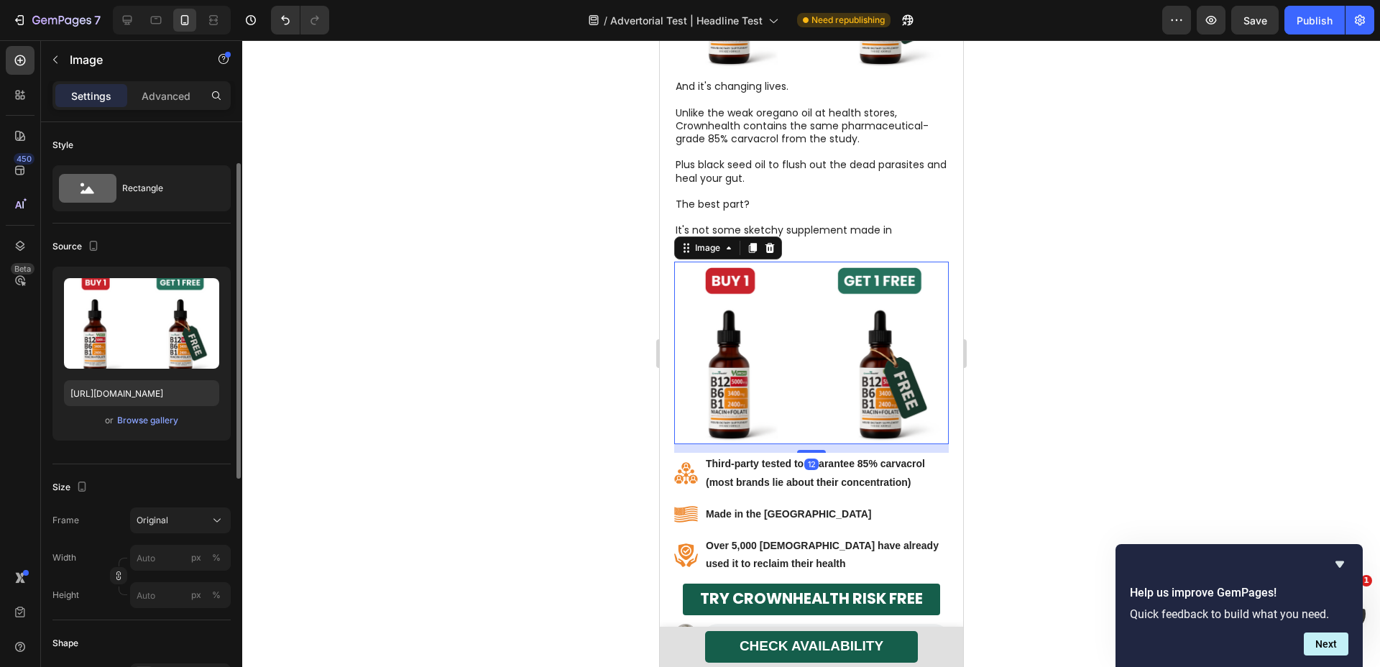
scroll to position [27, 0]
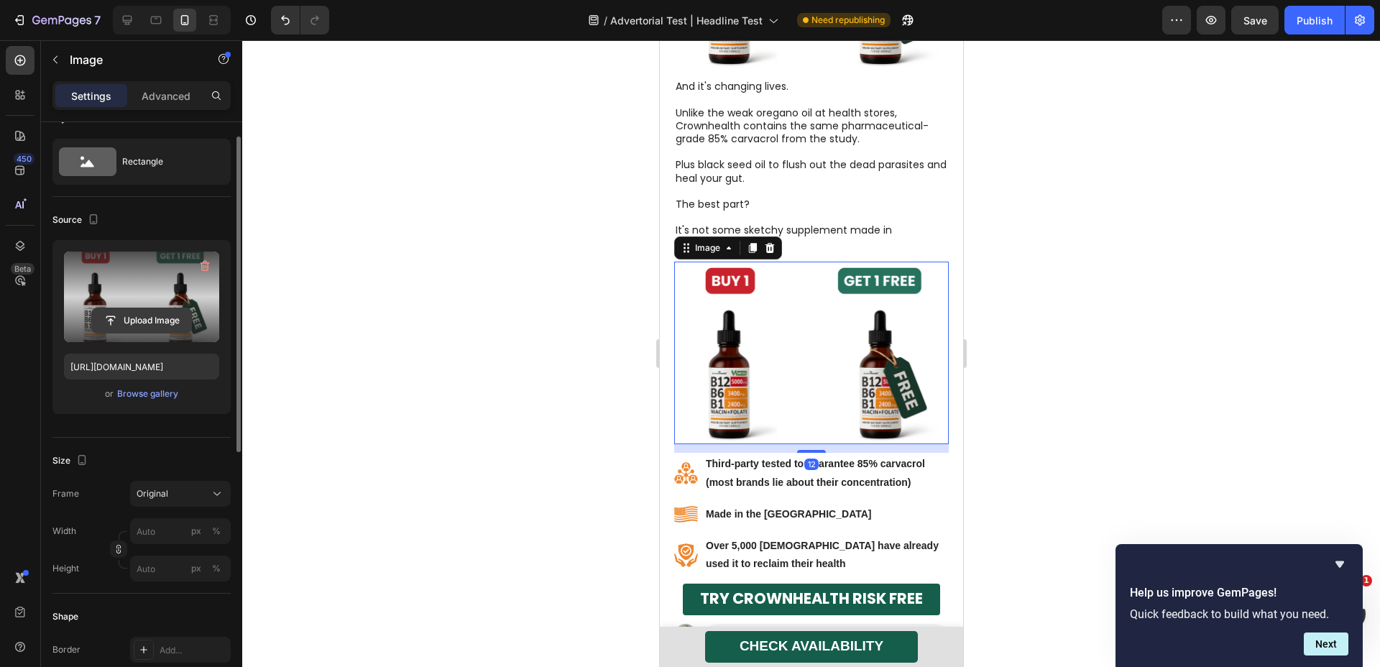
click at [157, 323] on input "file" at bounding box center [141, 320] width 99 height 24
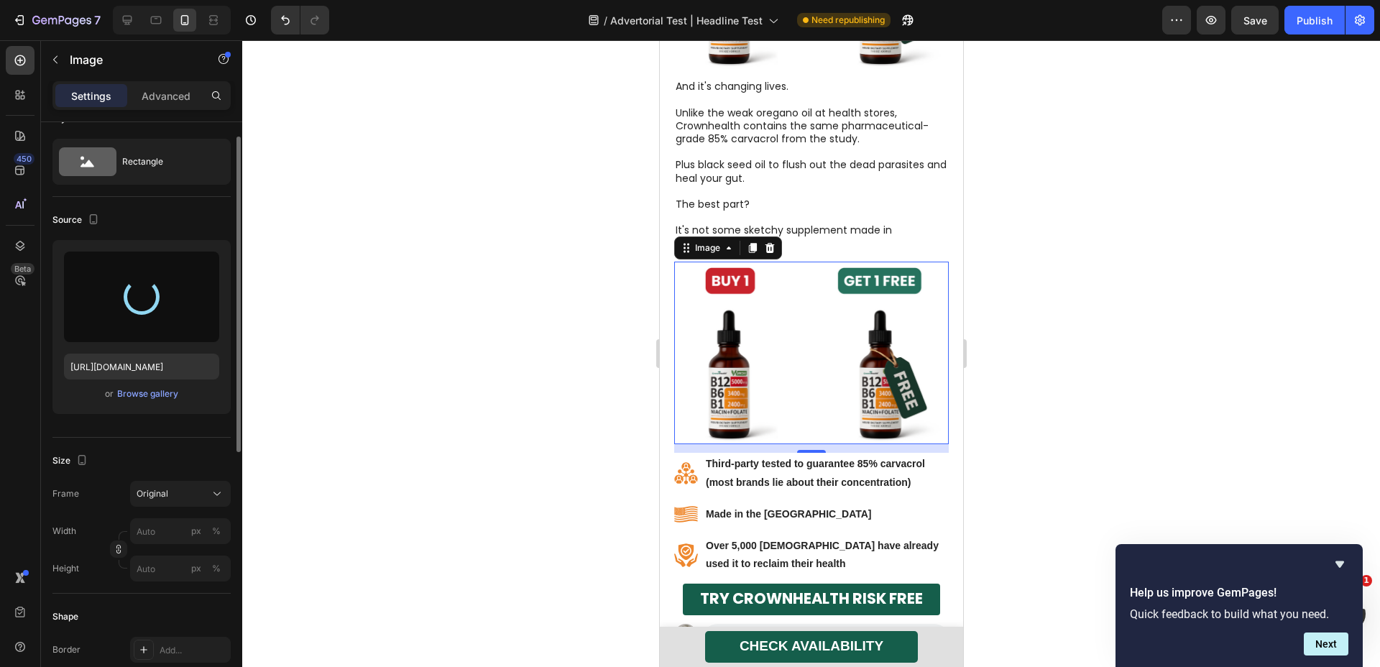
type input "[URL][DOMAIN_NAME]"
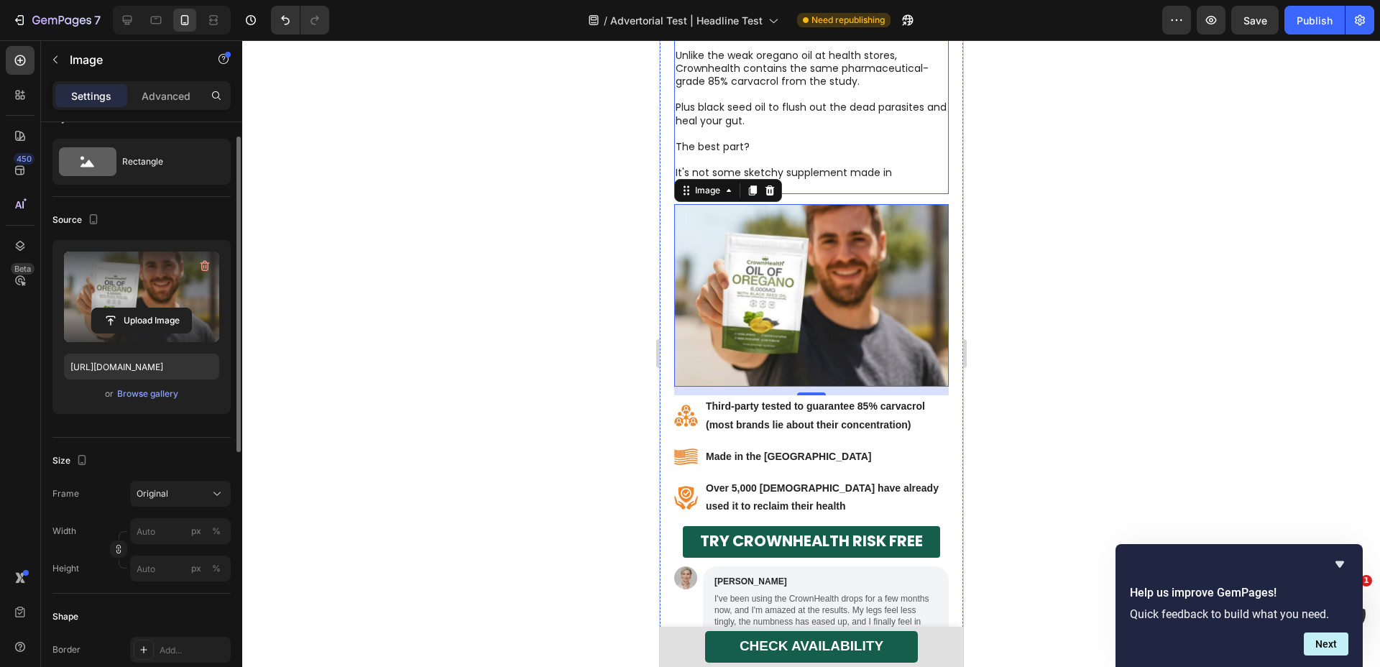
scroll to position [6793, 0]
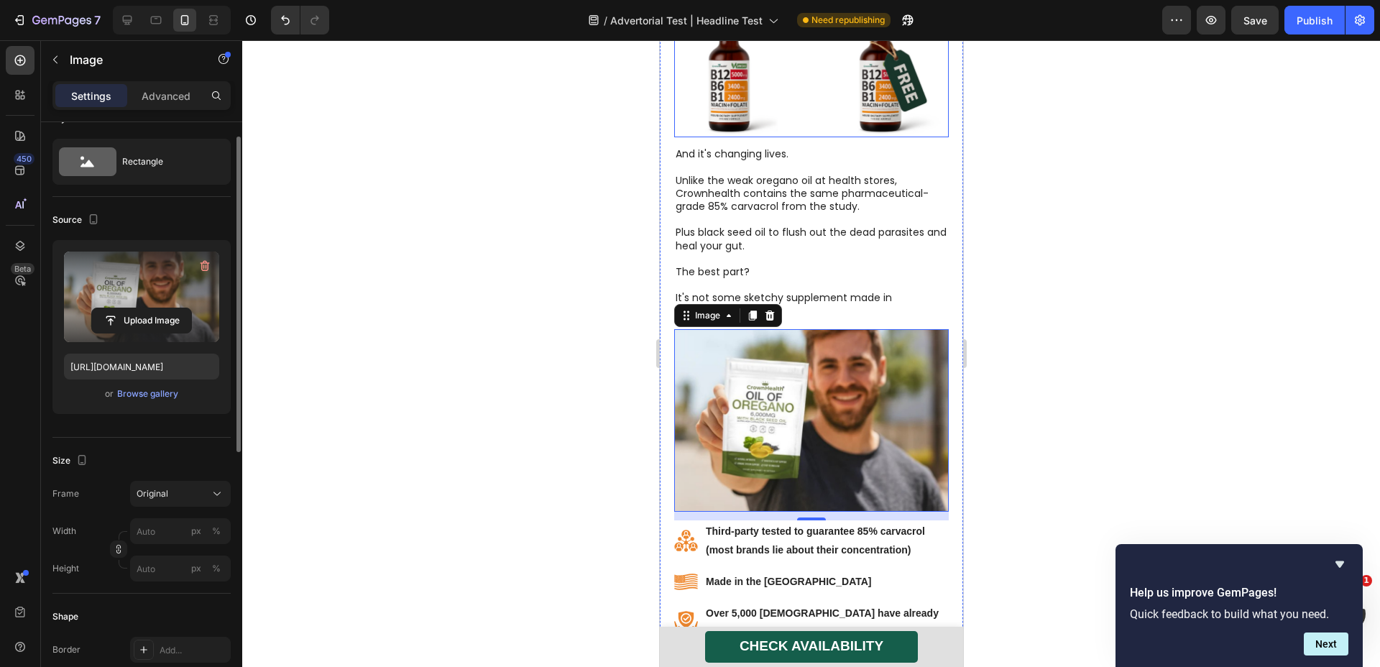
click at [871, 137] on img at bounding box center [811, 45] width 275 height 183
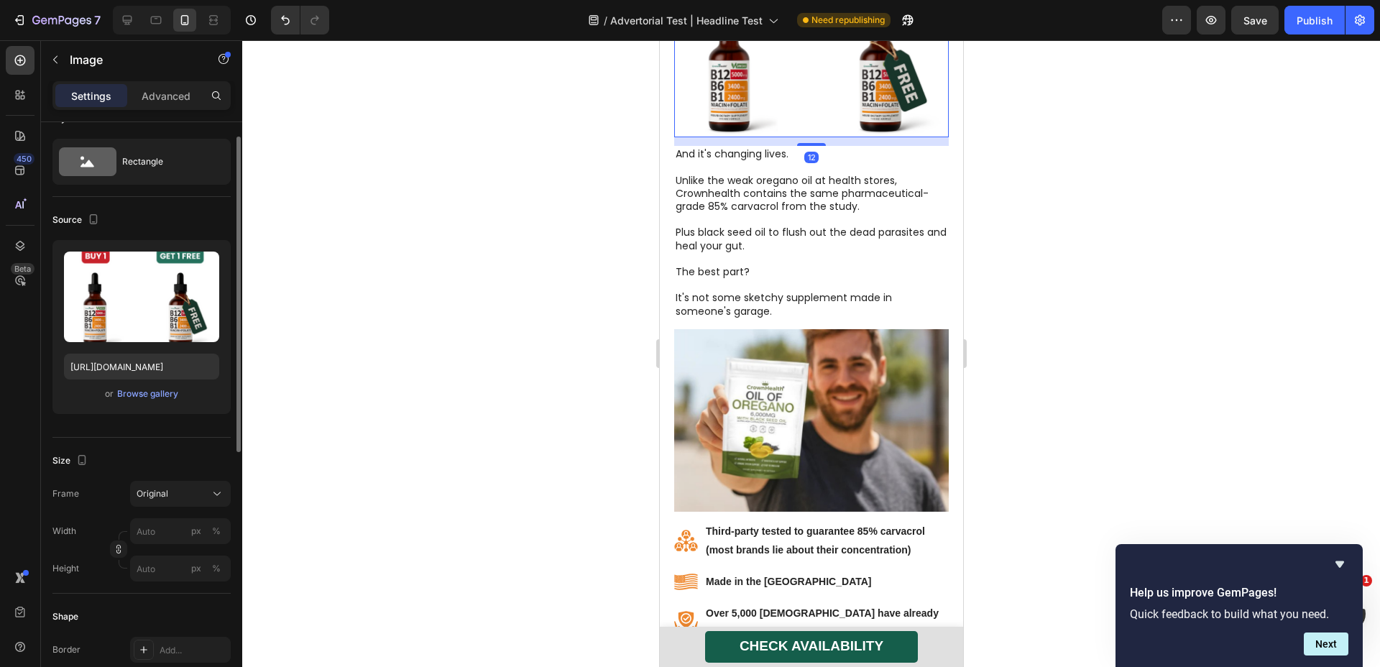
scroll to position [6685, 0]
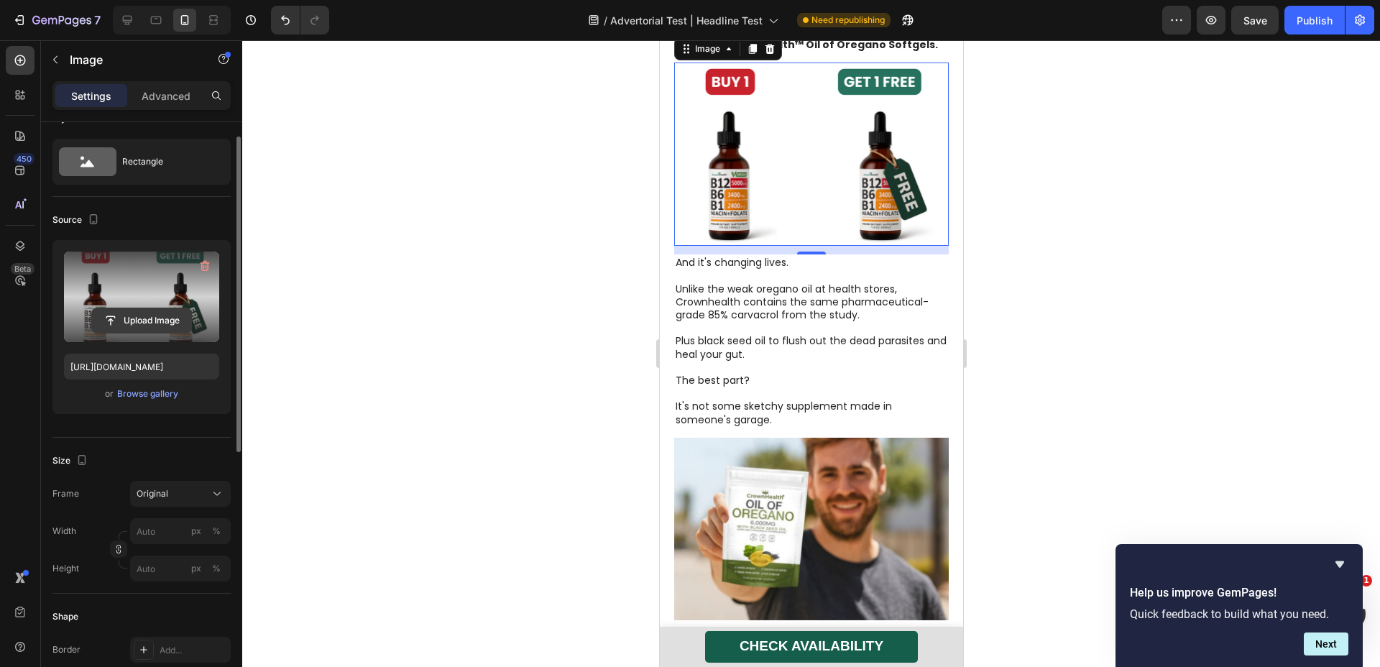
click at [153, 319] on input "file" at bounding box center [141, 320] width 99 height 24
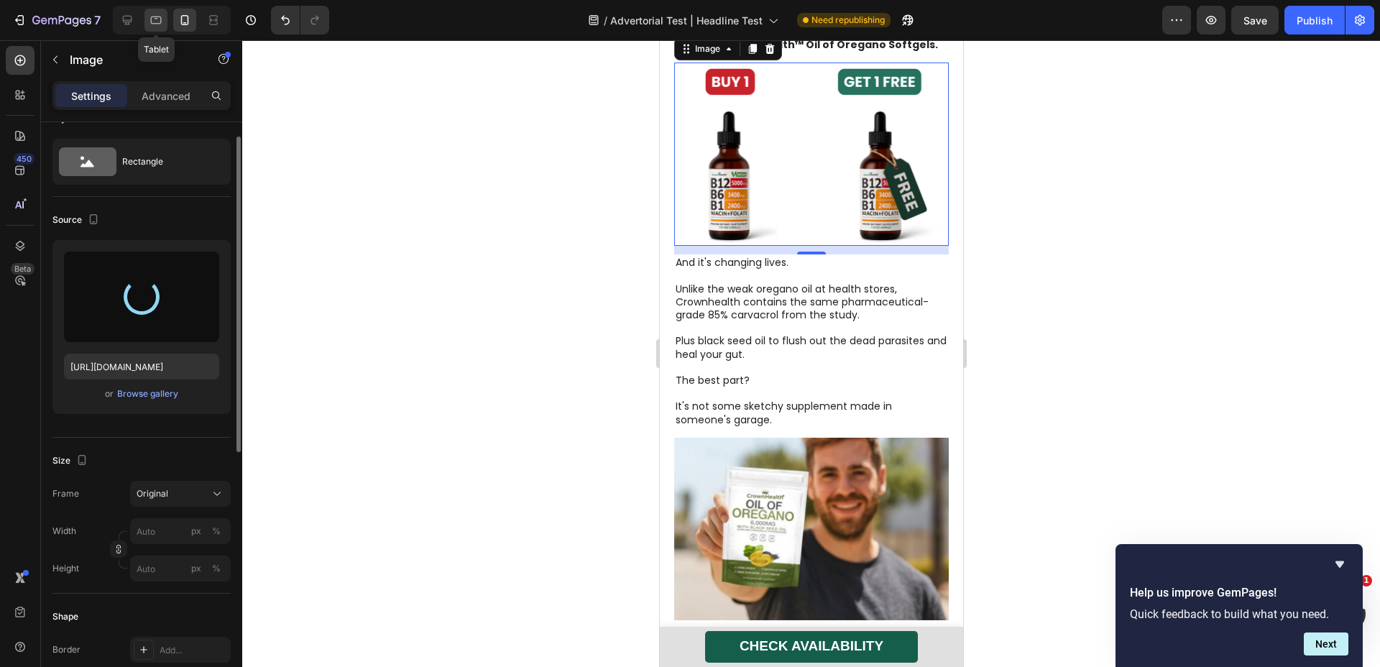
type input "[URL][DOMAIN_NAME]"
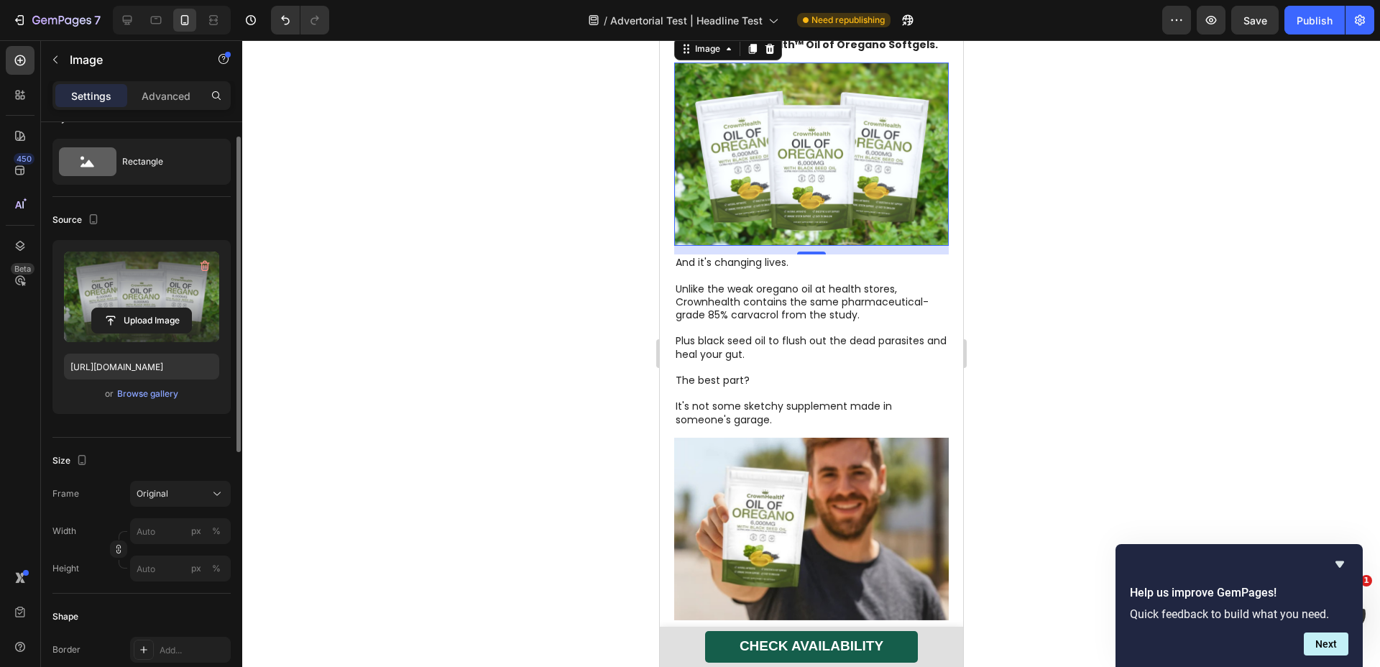
click at [334, 143] on div at bounding box center [811, 353] width 1138 height 627
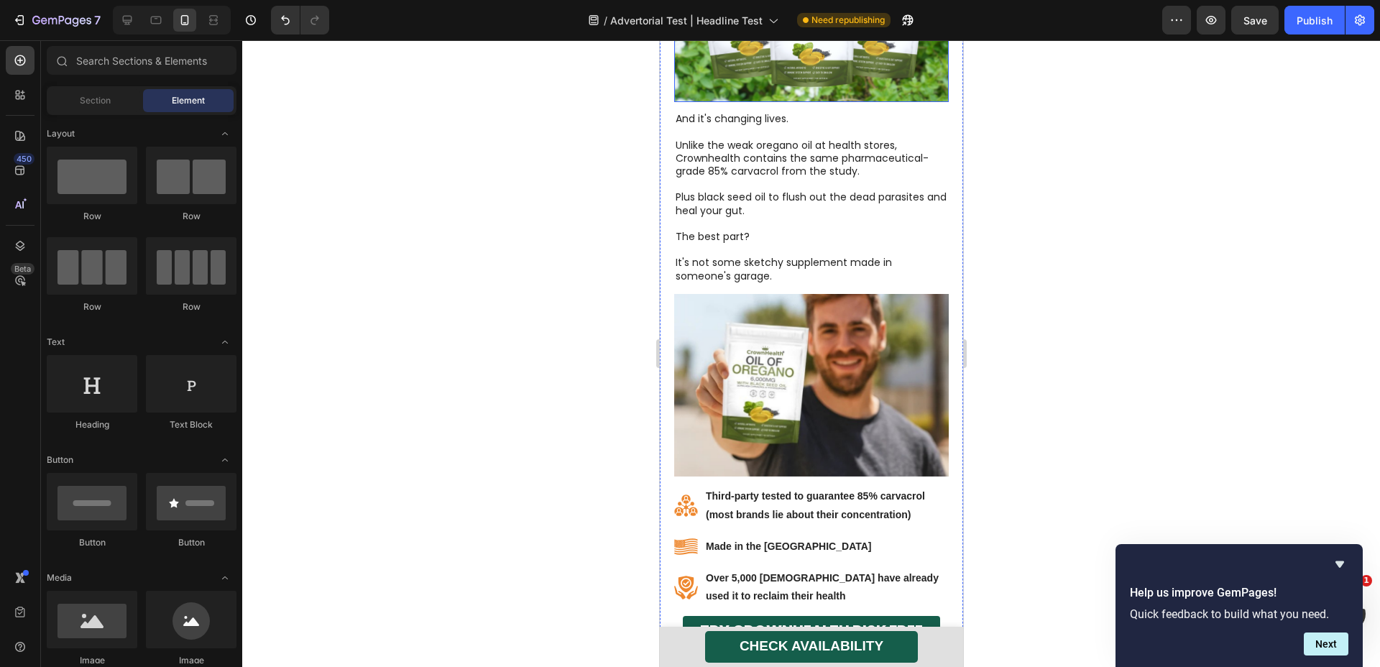
scroll to position [6766, 0]
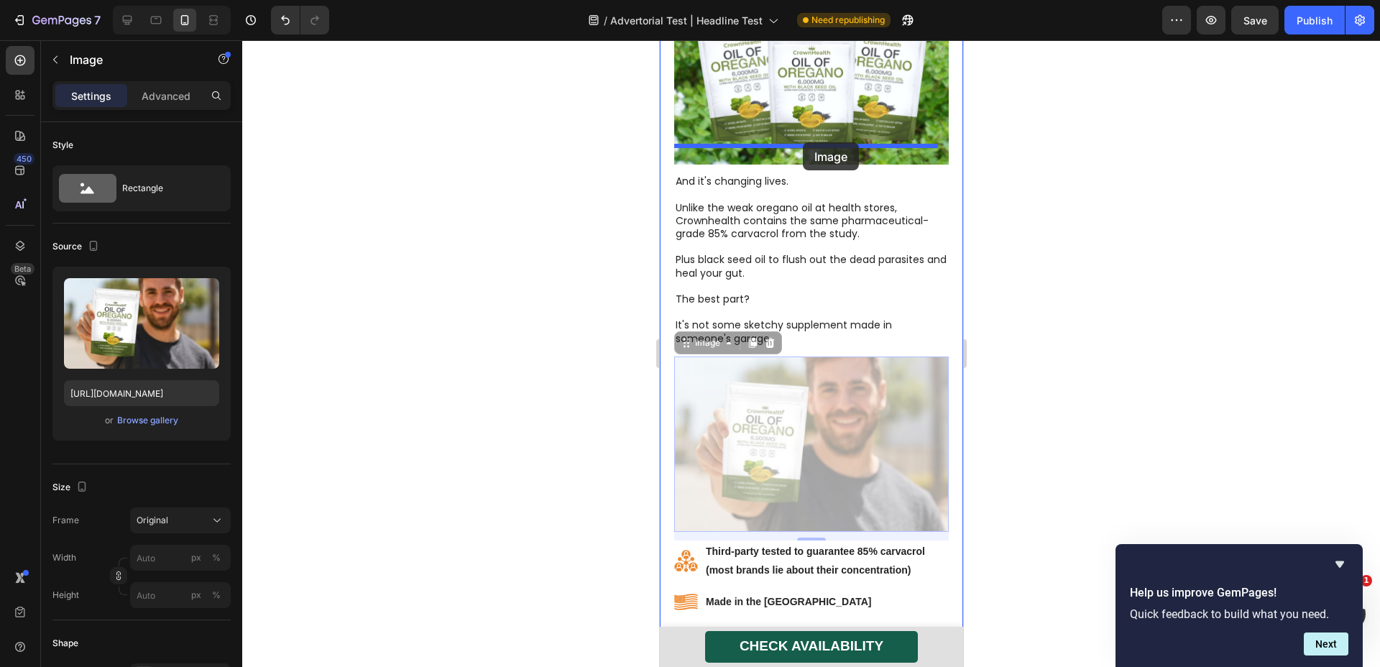
drag, startPoint x: 797, startPoint y: 585, endPoint x: 802, endPoint y: 142, distance: 442.2
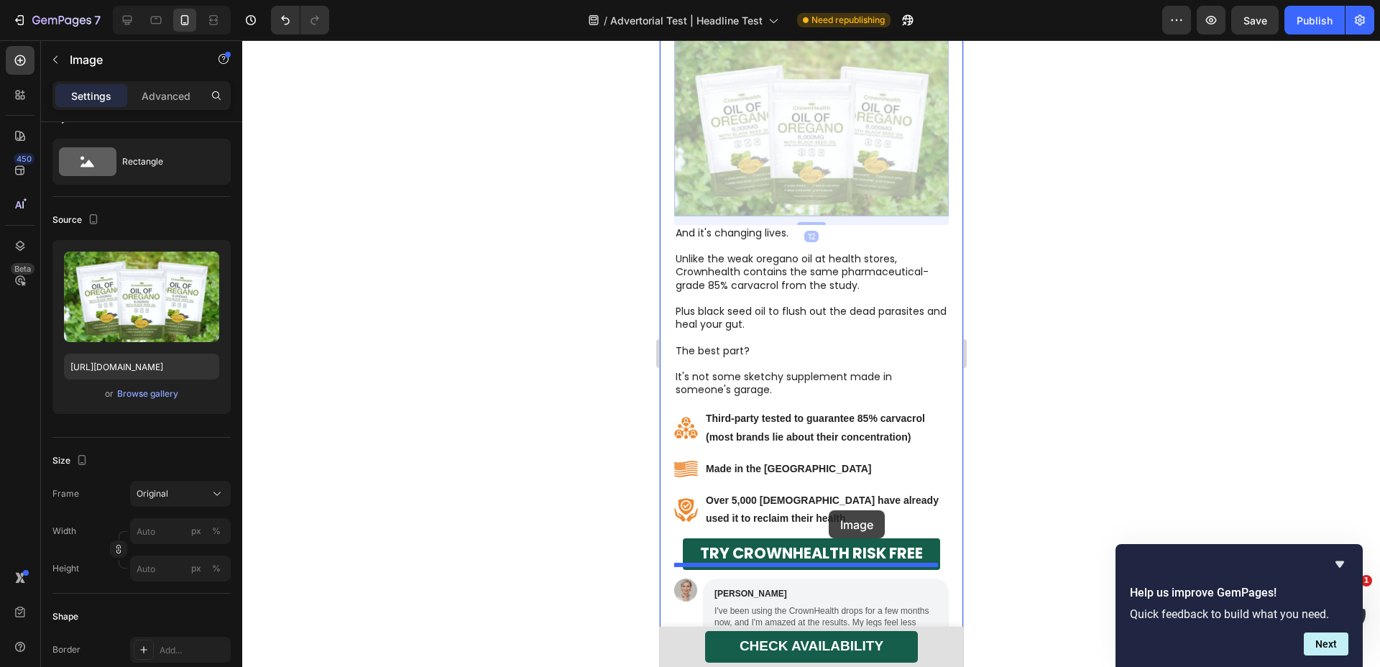
scroll to position [6942, 0]
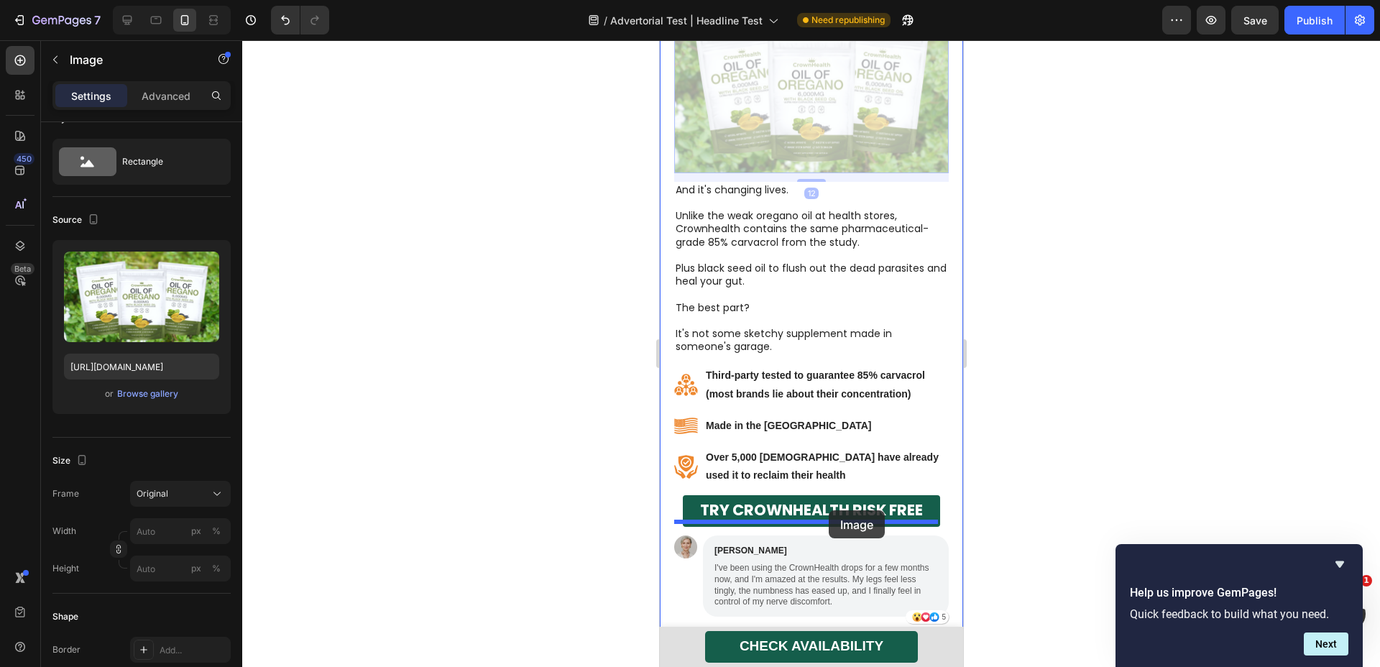
drag, startPoint x: 831, startPoint y: 400, endPoint x: 828, endPoint y: 510, distance: 110.0
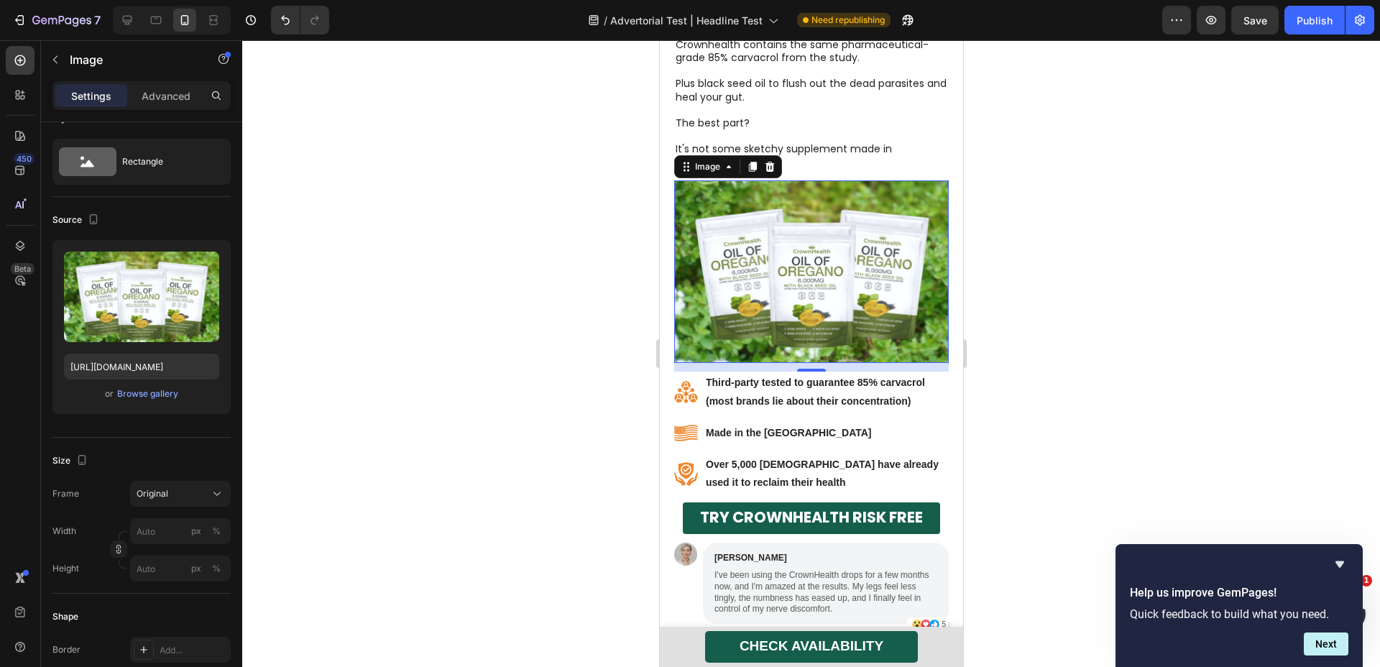
click at [1111, 336] on div at bounding box center [811, 353] width 1138 height 627
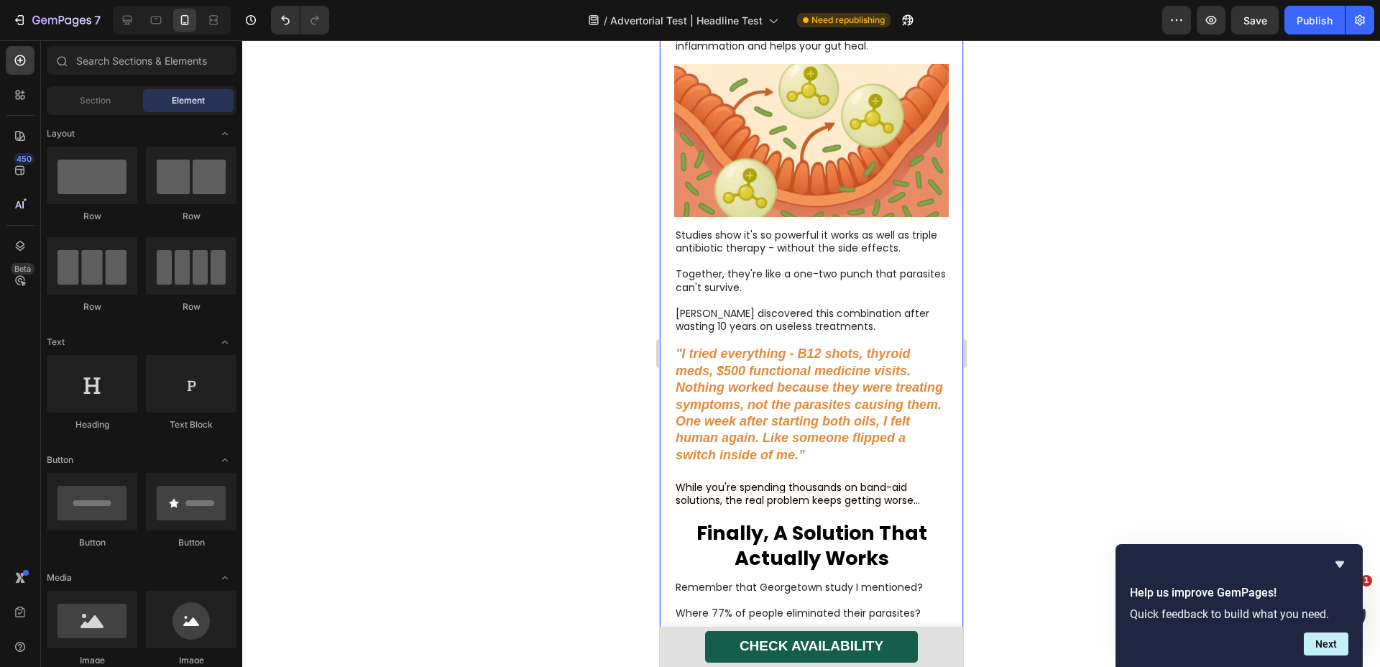
scroll to position [6166, 0]
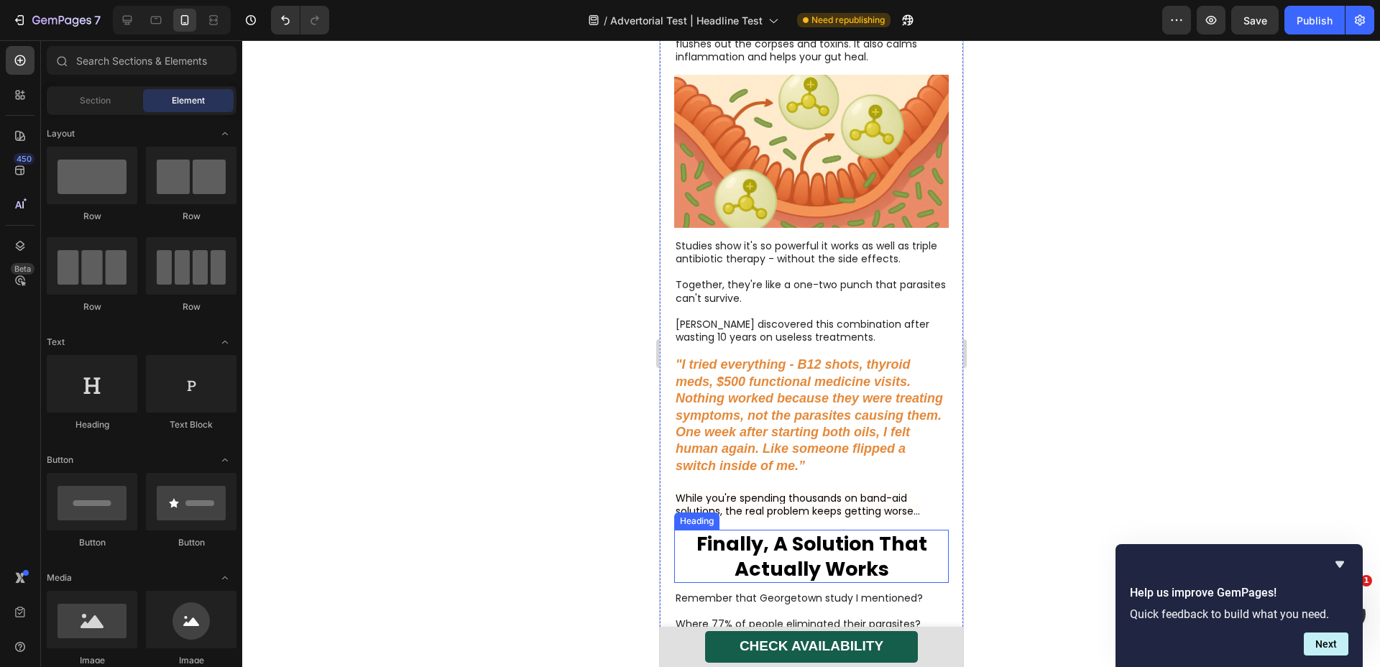
click at [816, 572] on strong "Finally, A Solution That Actually Works" at bounding box center [811, 557] width 231 height 52
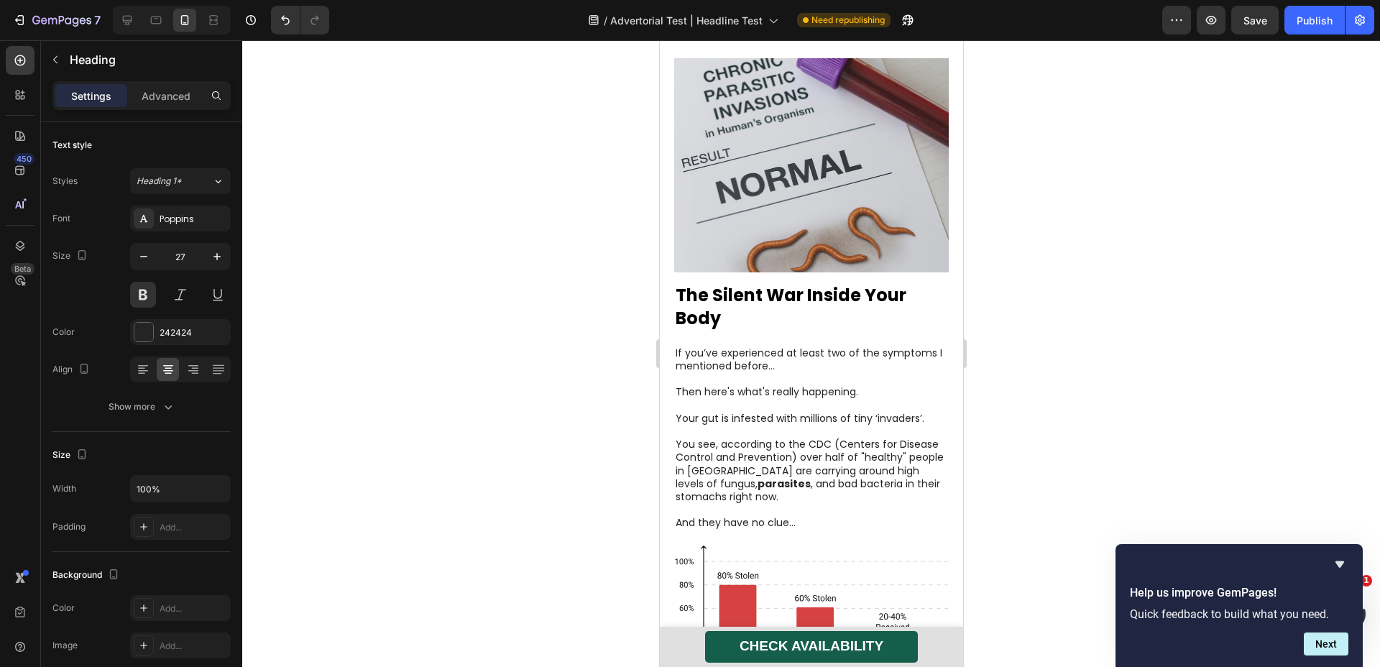
scroll to position [1271, 0]
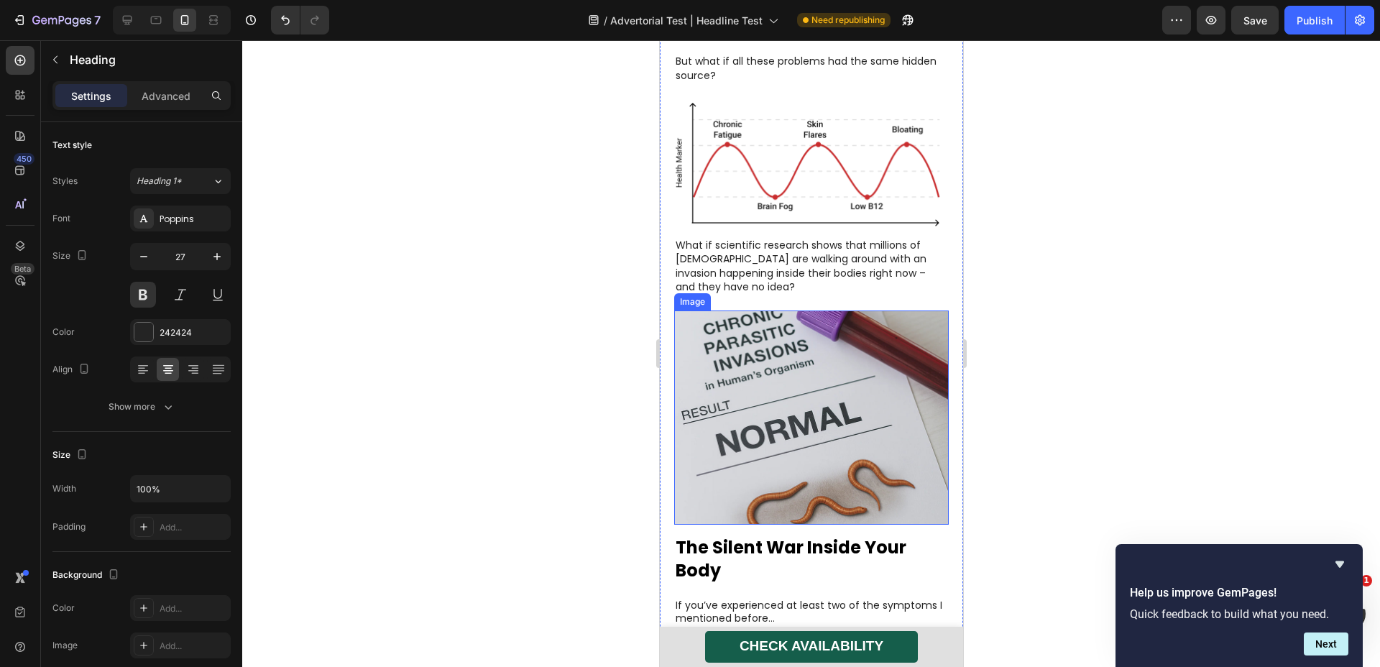
click at [820, 525] on img at bounding box center [811, 418] width 275 height 214
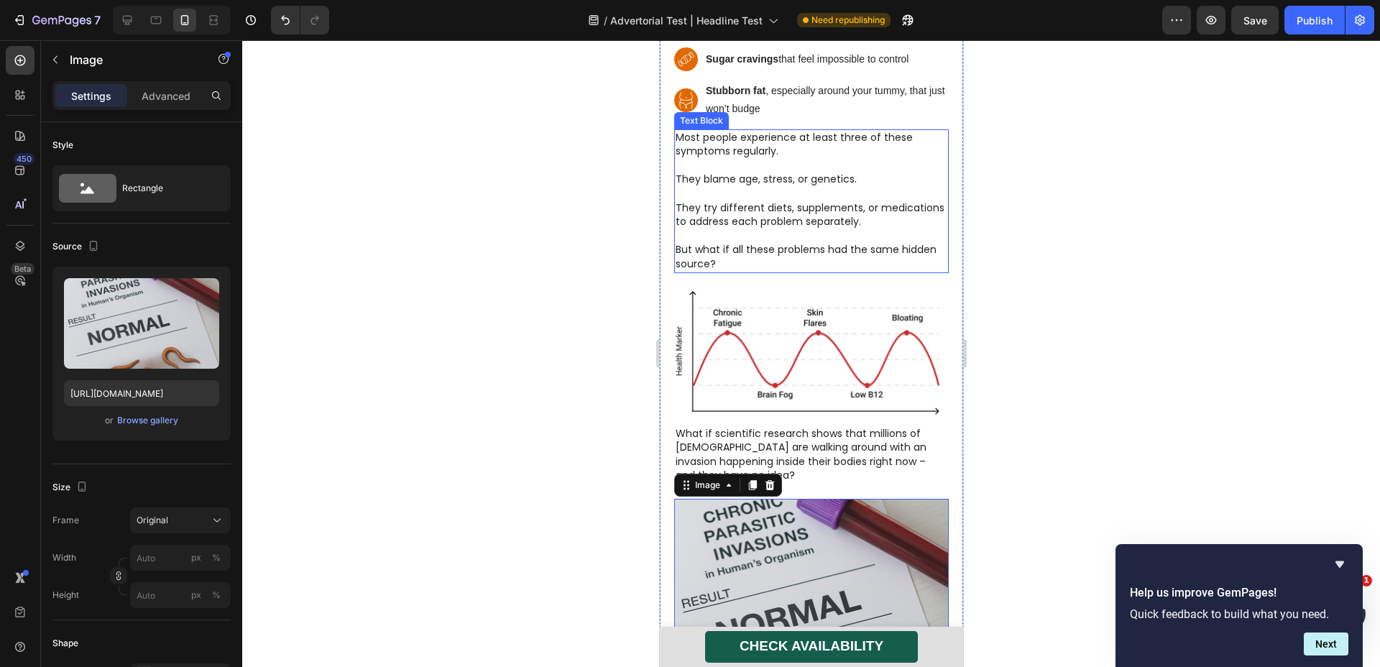
scroll to position [608, 0]
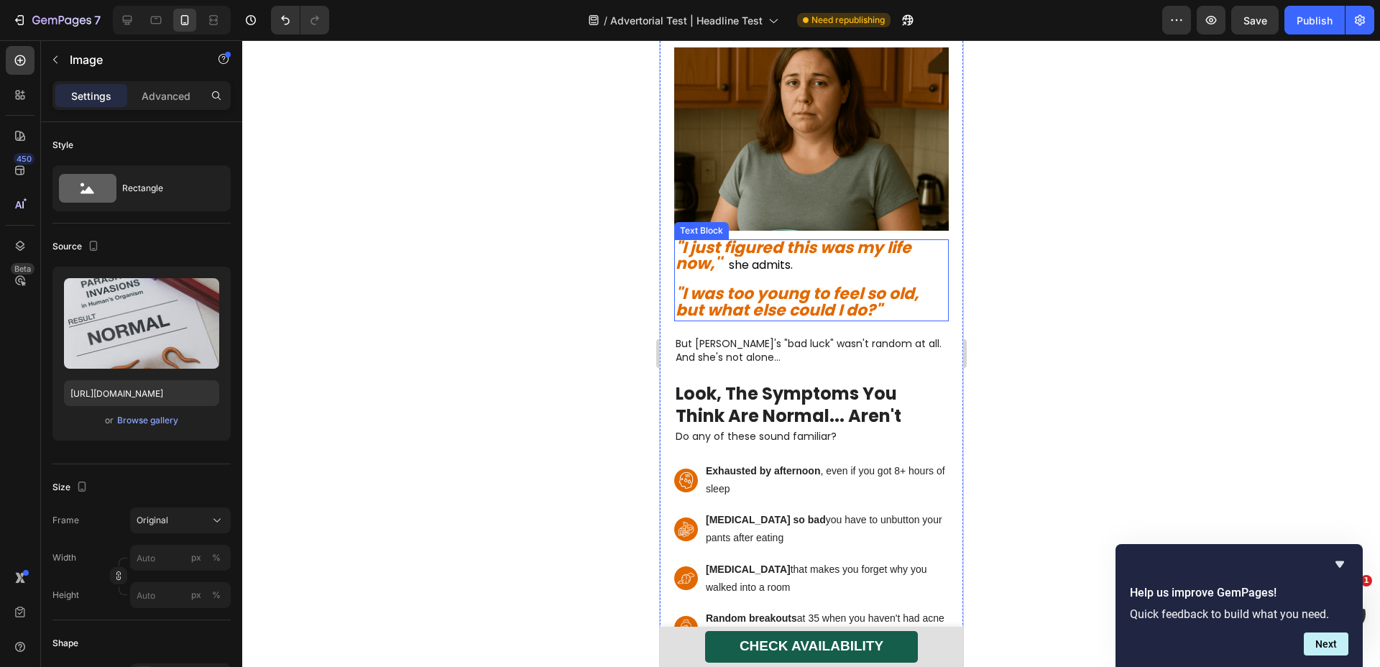
click at [844, 241] on p ""I just figured this was my life now,'" she admits. "I was too young to feel so…" at bounding box center [811, 280] width 272 height 79
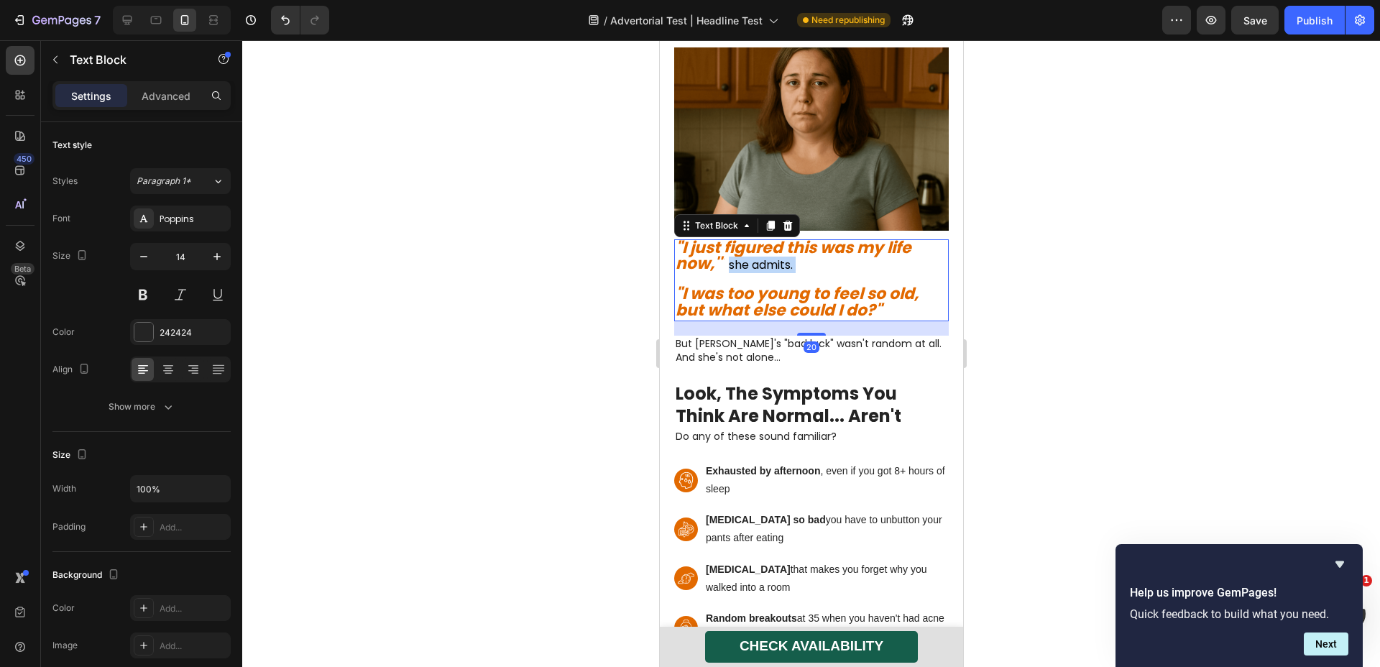
click at [844, 241] on p ""I just figured this was my life now,'" she admits. "I was too young to feel so…" at bounding box center [811, 280] width 272 height 79
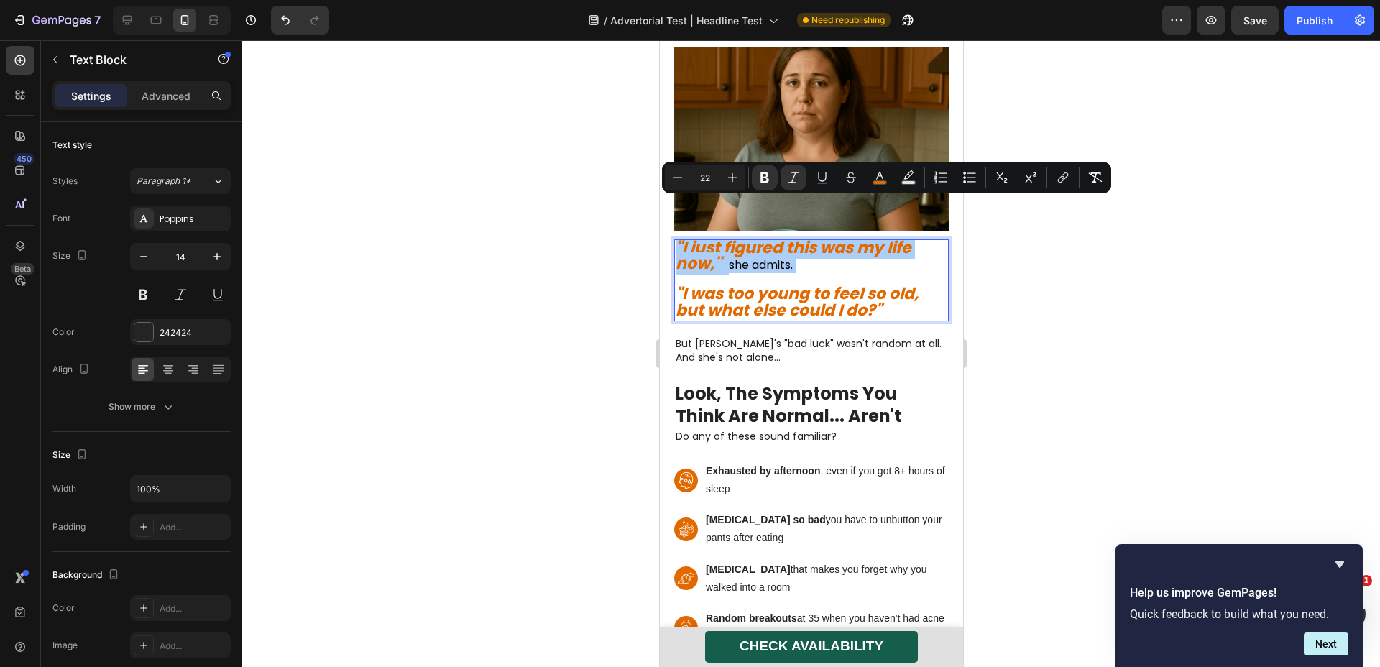
click at [1097, 250] on div at bounding box center [811, 353] width 1138 height 627
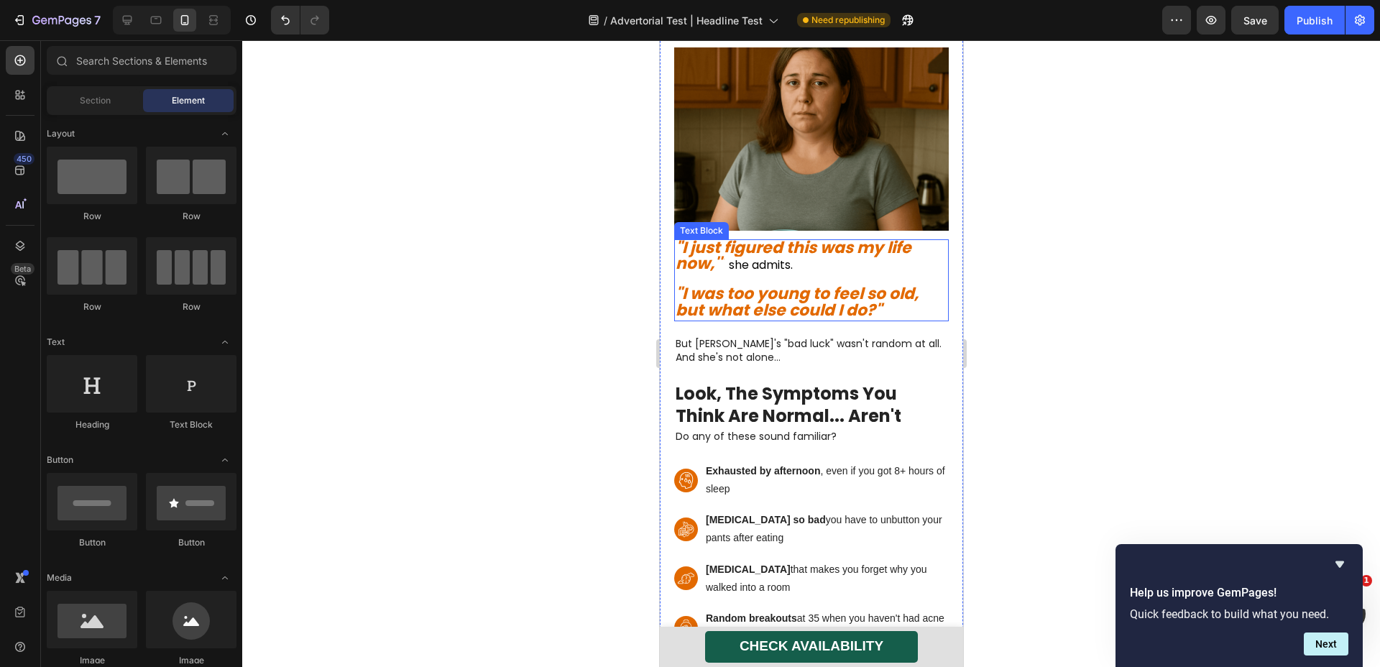
click at [833, 241] on p ""I just figured this was my life now,'" she admits. "I was too young to feel so…" at bounding box center [811, 280] width 272 height 79
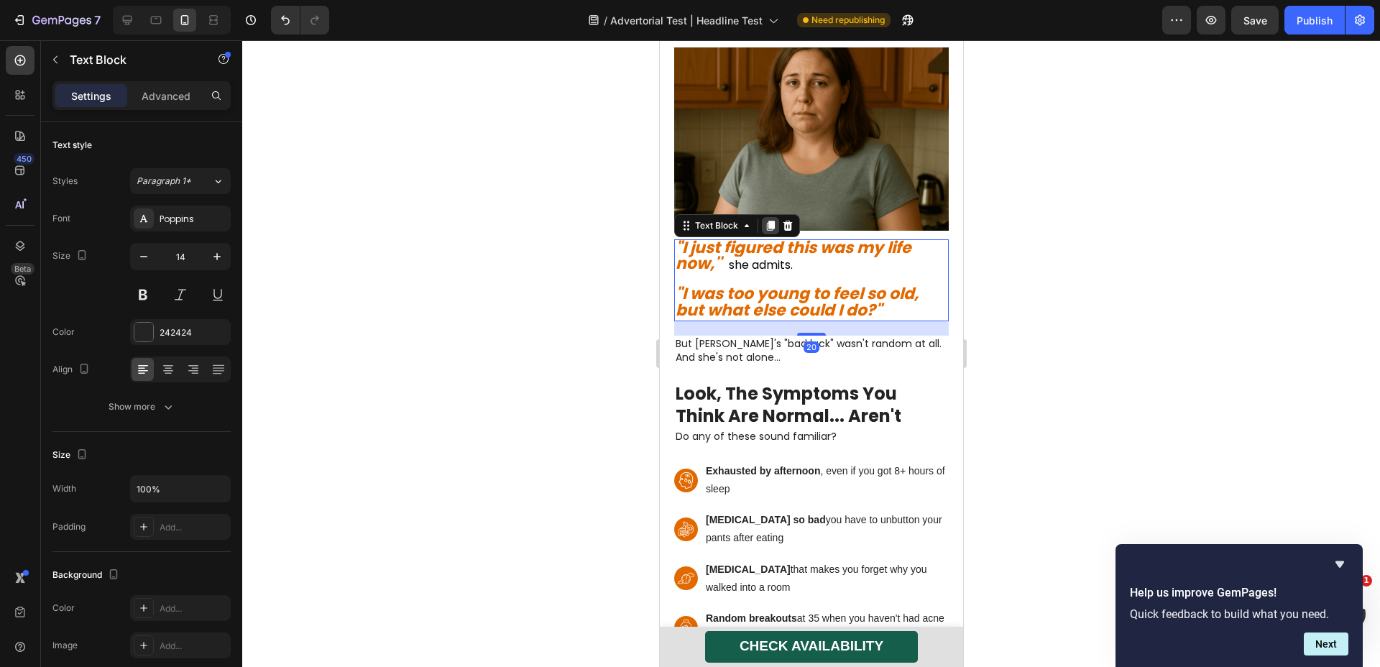
click at [775, 220] on icon at bounding box center [770, 226] width 12 height 12
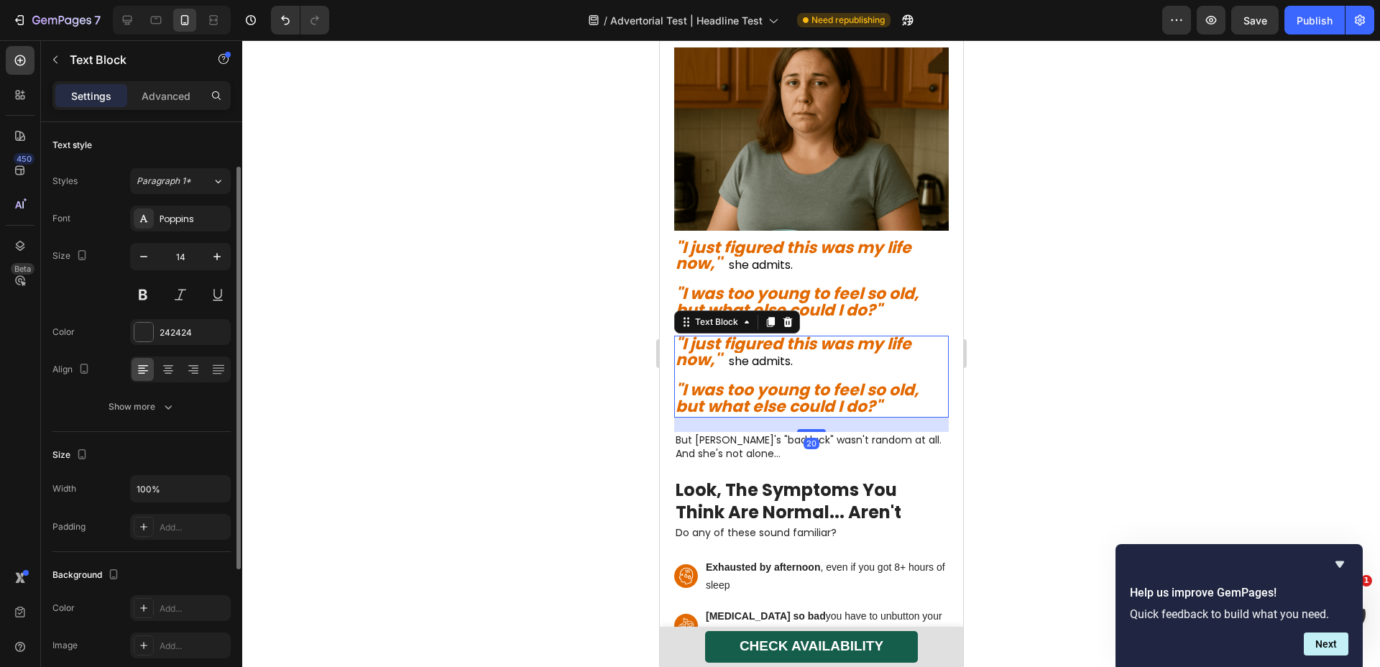
scroll to position [27, 0]
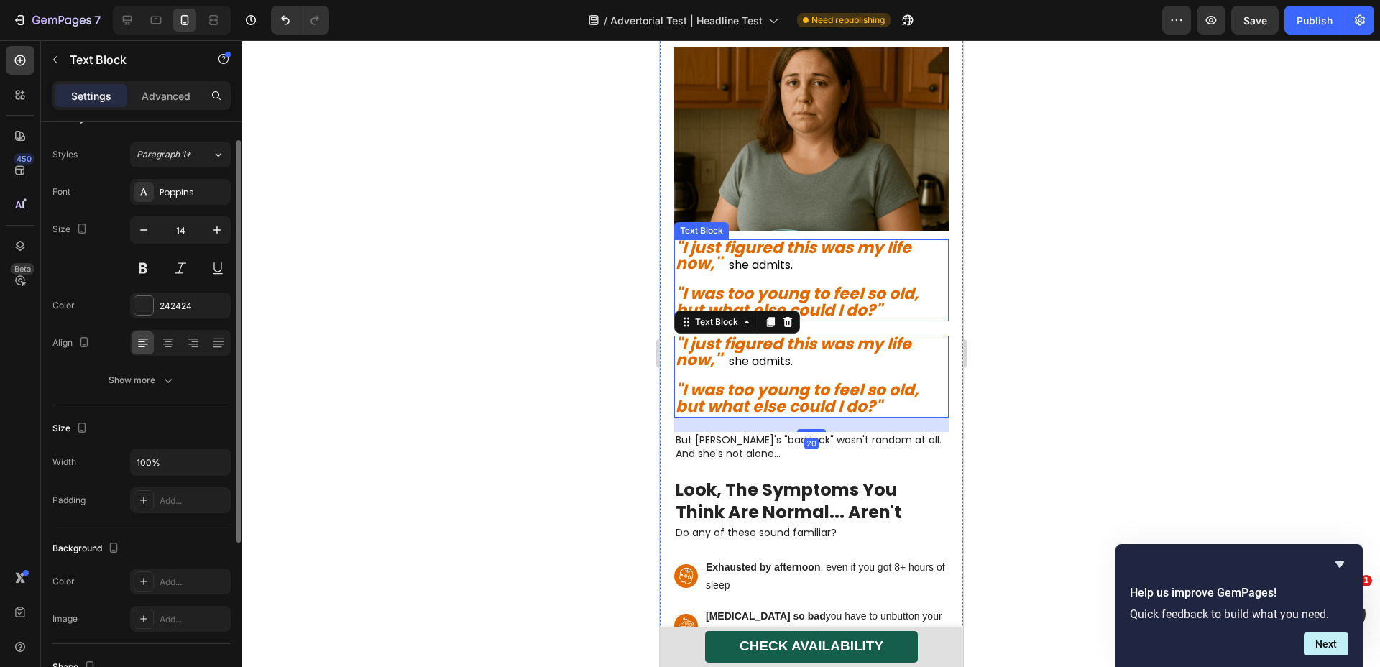
click at [829, 283] on strong ""I was too young to feel so old, but what else could I do?"" at bounding box center [796, 302] width 243 height 39
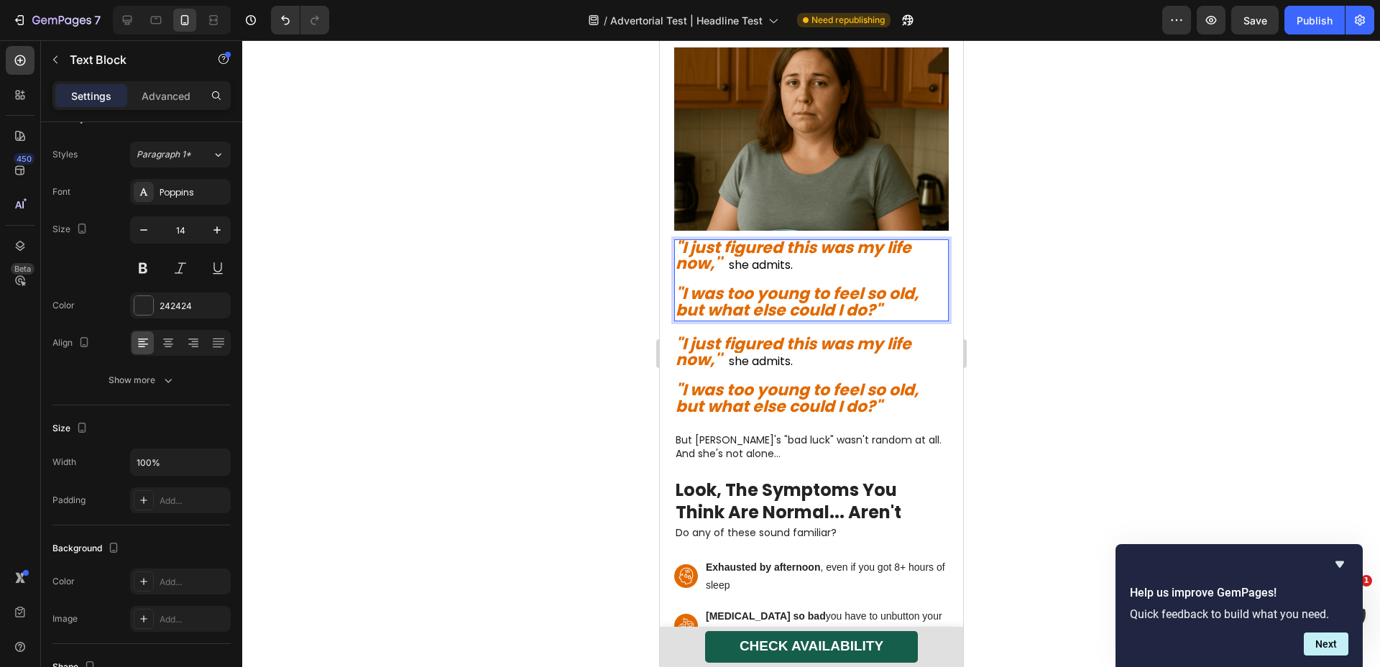
click at [829, 283] on strong ""I was too young to feel so old, but what else could I do?"" at bounding box center [796, 302] width 243 height 39
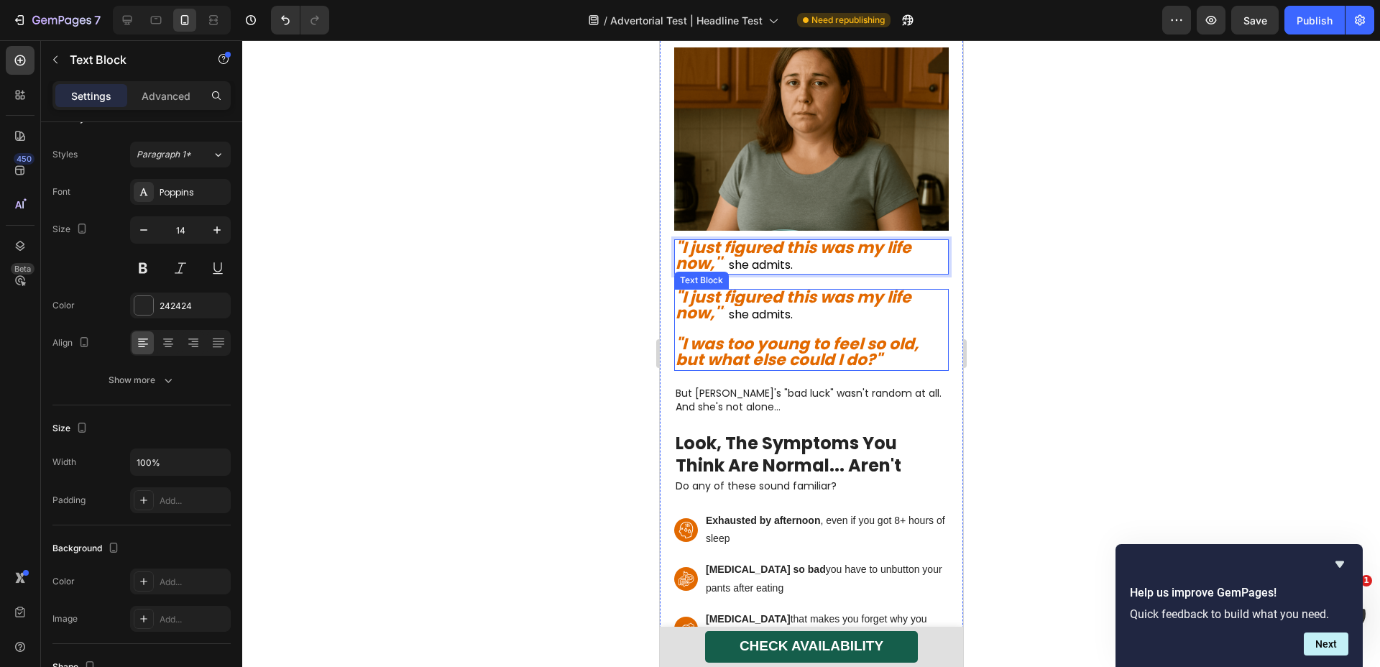
click at [791, 306] on span "she admits." at bounding box center [760, 314] width 64 height 17
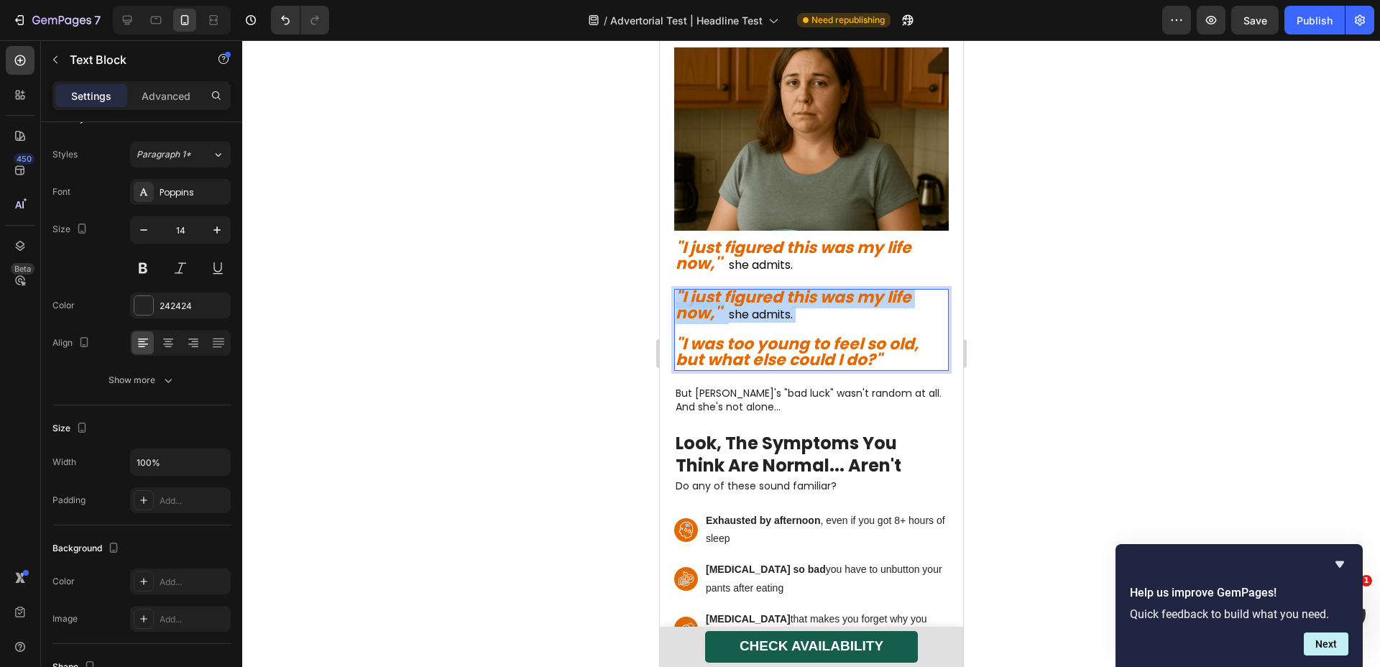
drag, startPoint x: 808, startPoint y: 290, endPoint x: 647, endPoint y: 247, distance: 166.9
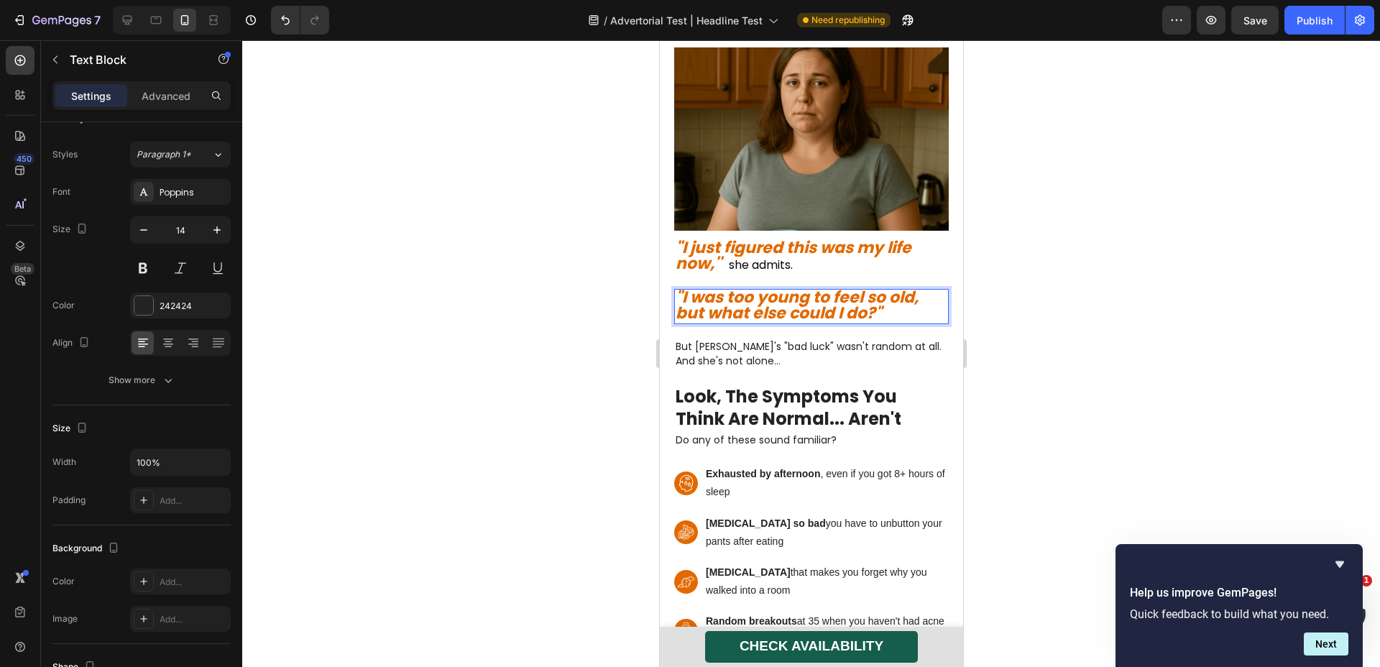
click at [533, 287] on div at bounding box center [811, 353] width 1138 height 627
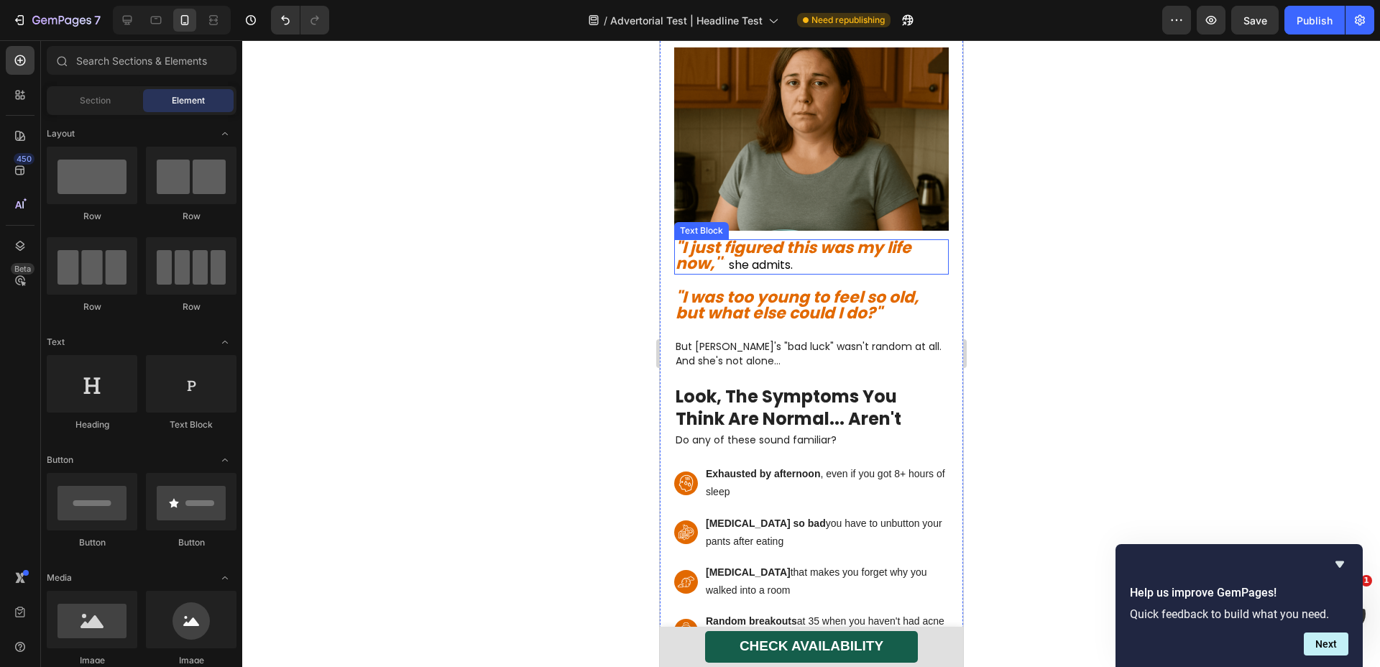
click at [731, 257] on span "she admits." at bounding box center [760, 265] width 64 height 17
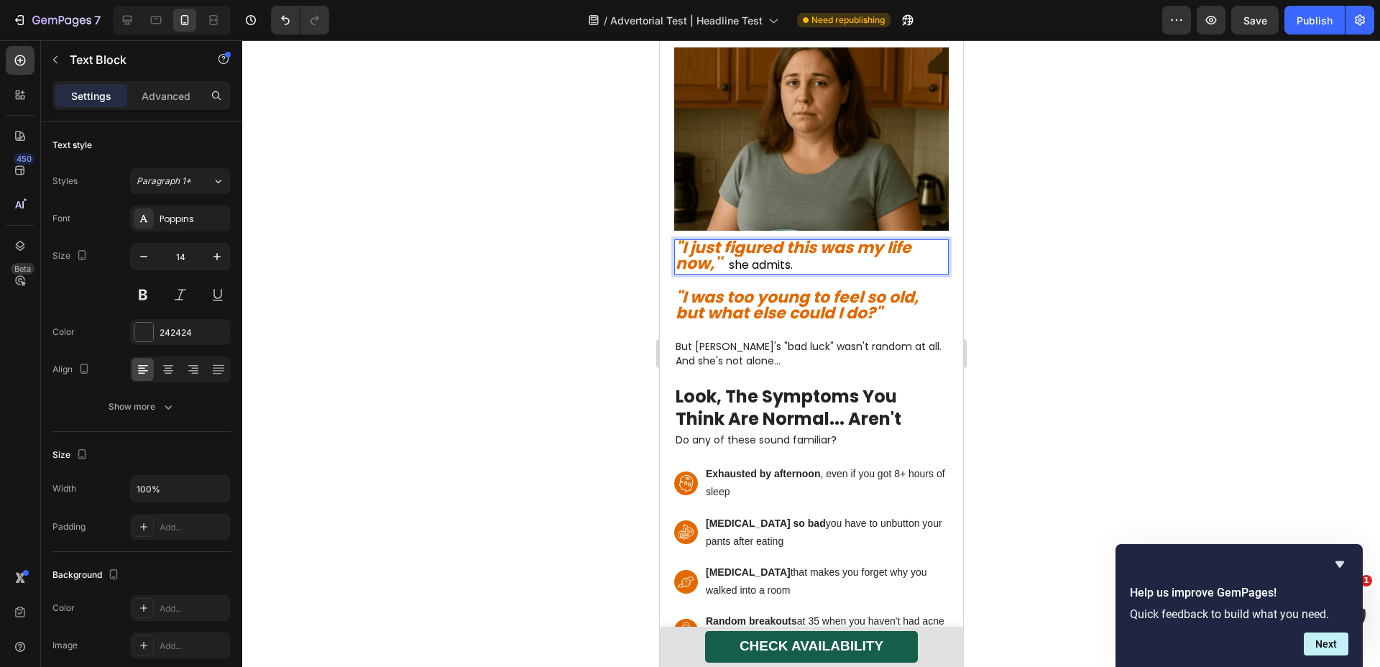
click at [728, 257] on span "she admits." at bounding box center [760, 265] width 64 height 17
drag, startPoint x: 728, startPoint y: 229, endPoint x: 787, endPoint y: 232, distance: 59.0
click at [792, 257] on span "she admits." at bounding box center [760, 265] width 64 height 17
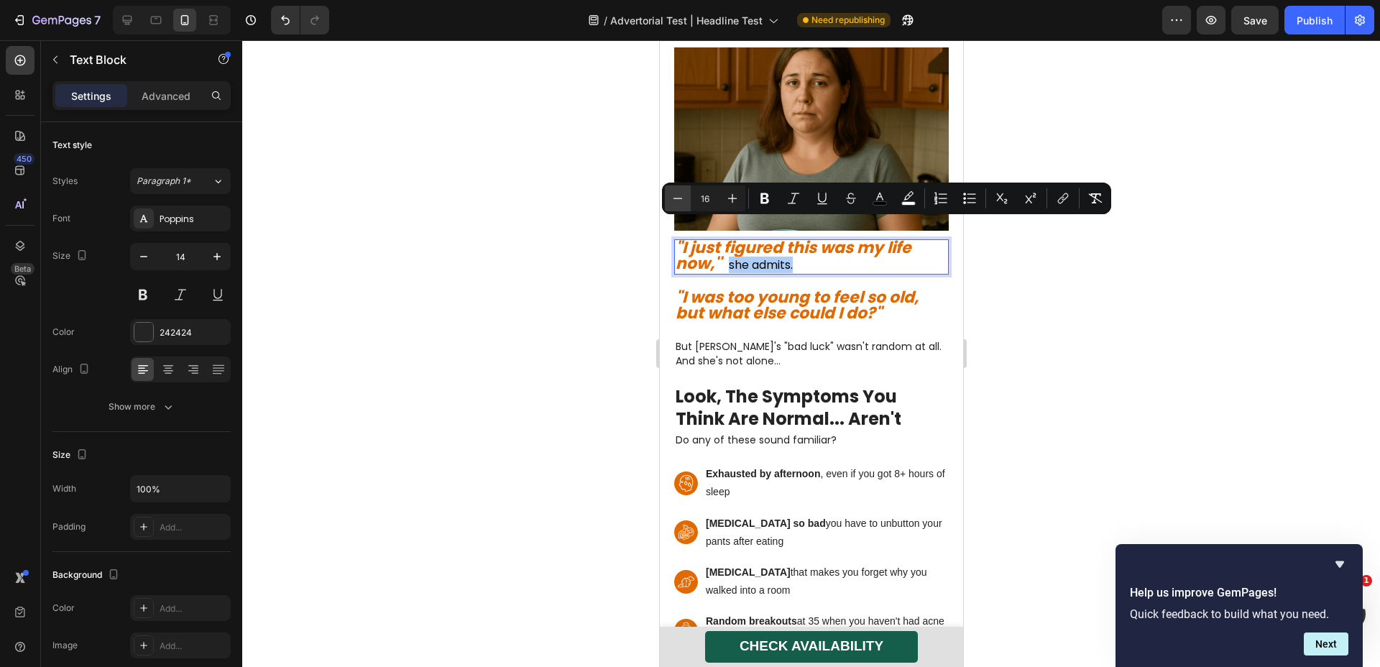
click at [675, 198] on icon "Editor contextual toolbar" at bounding box center [678, 198] width 14 height 14
type input "14"
click at [566, 210] on div at bounding box center [811, 353] width 1138 height 627
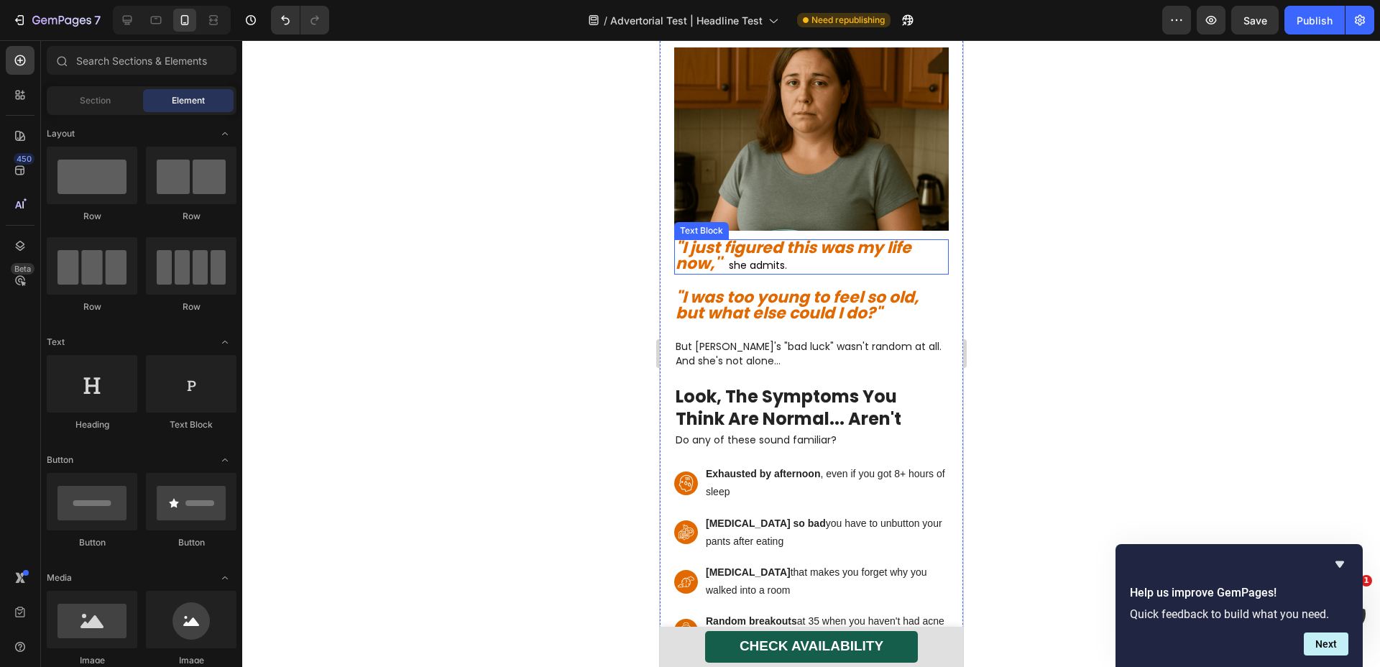
click at [720, 237] on strong ""I just figured this was my life now,'"" at bounding box center [793, 256] width 236 height 39
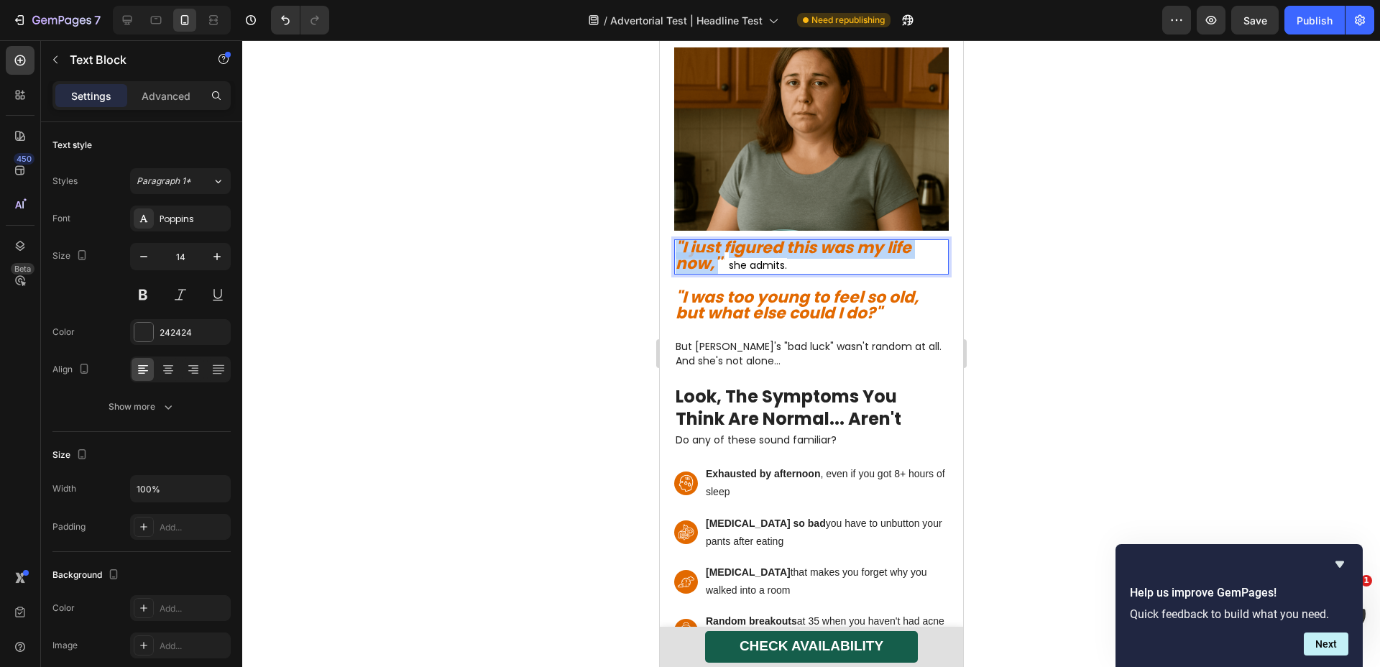
drag, startPoint x: 721, startPoint y: 230, endPoint x: 664, endPoint y: 216, distance: 59.3
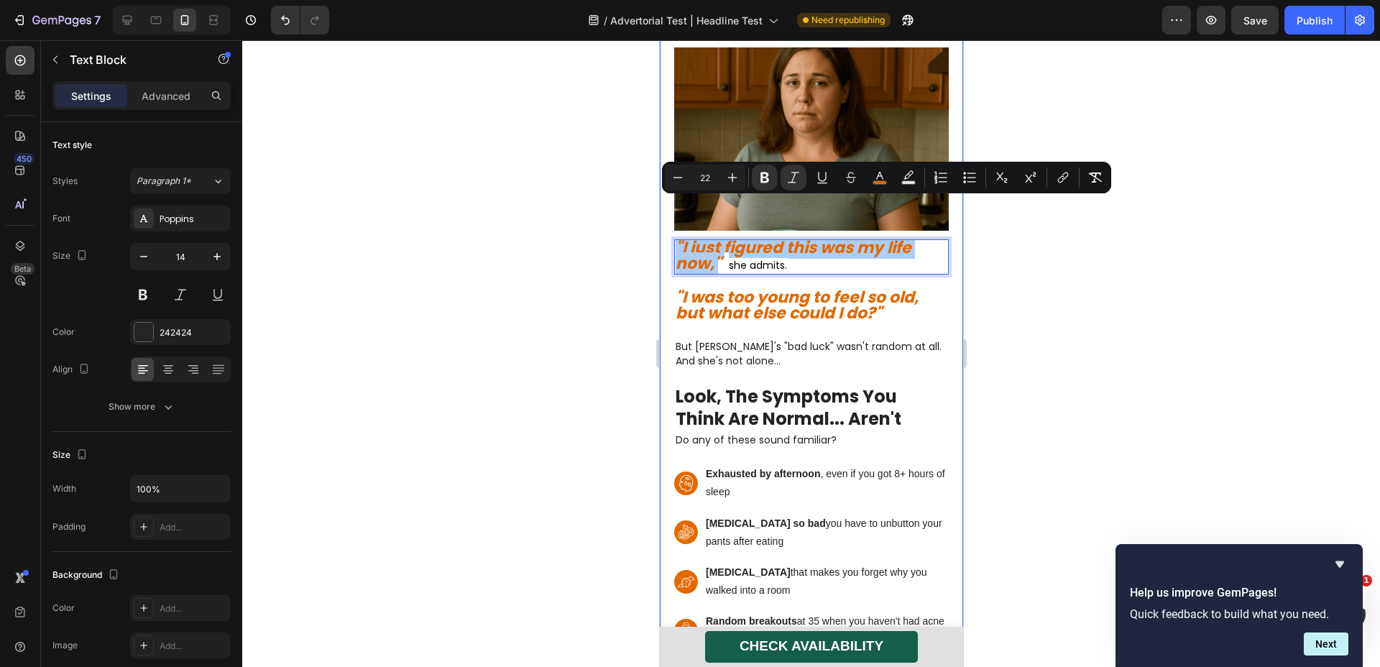
click at [599, 222] on div at bounding box center [811, 353] width 1138 height 627
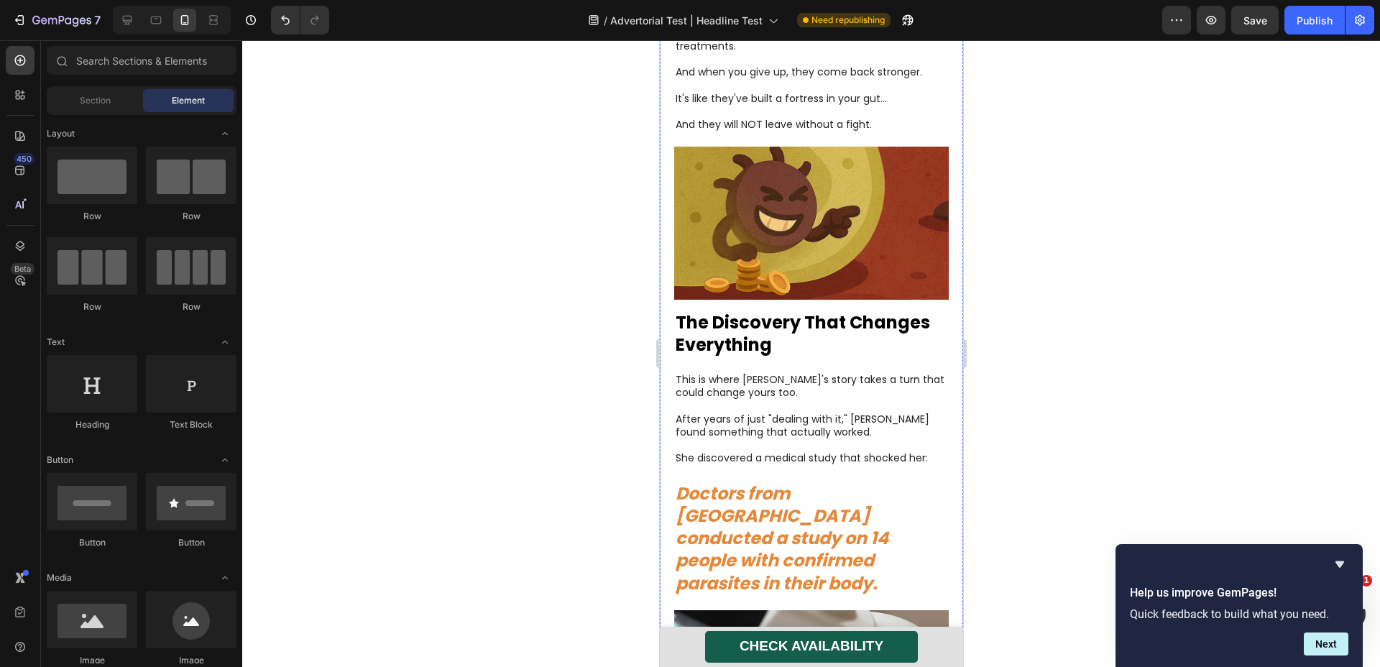
scroll to position [4181, 0]
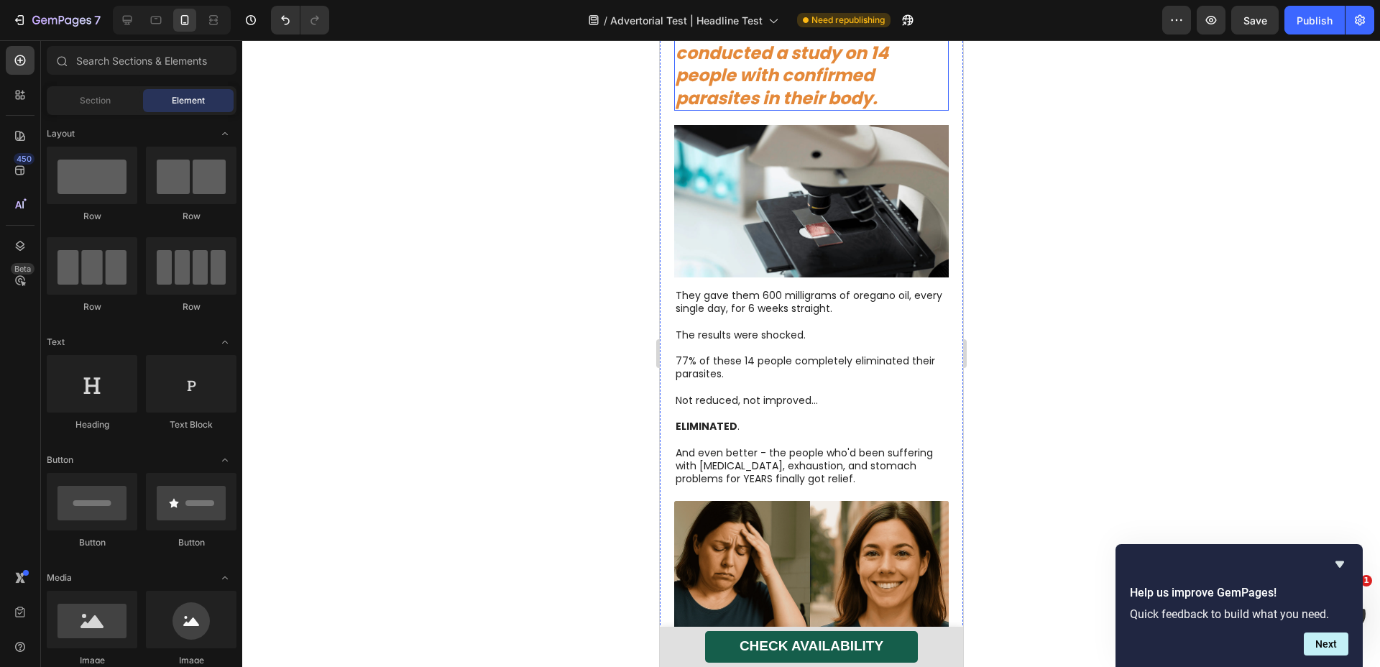
click at [770, 110] on strong "Doctors from [GEOGRAPHIC_DATA] conducted a study on 14 people with confirmed pa…" at bounding box center [781, 53] width 213 height 114
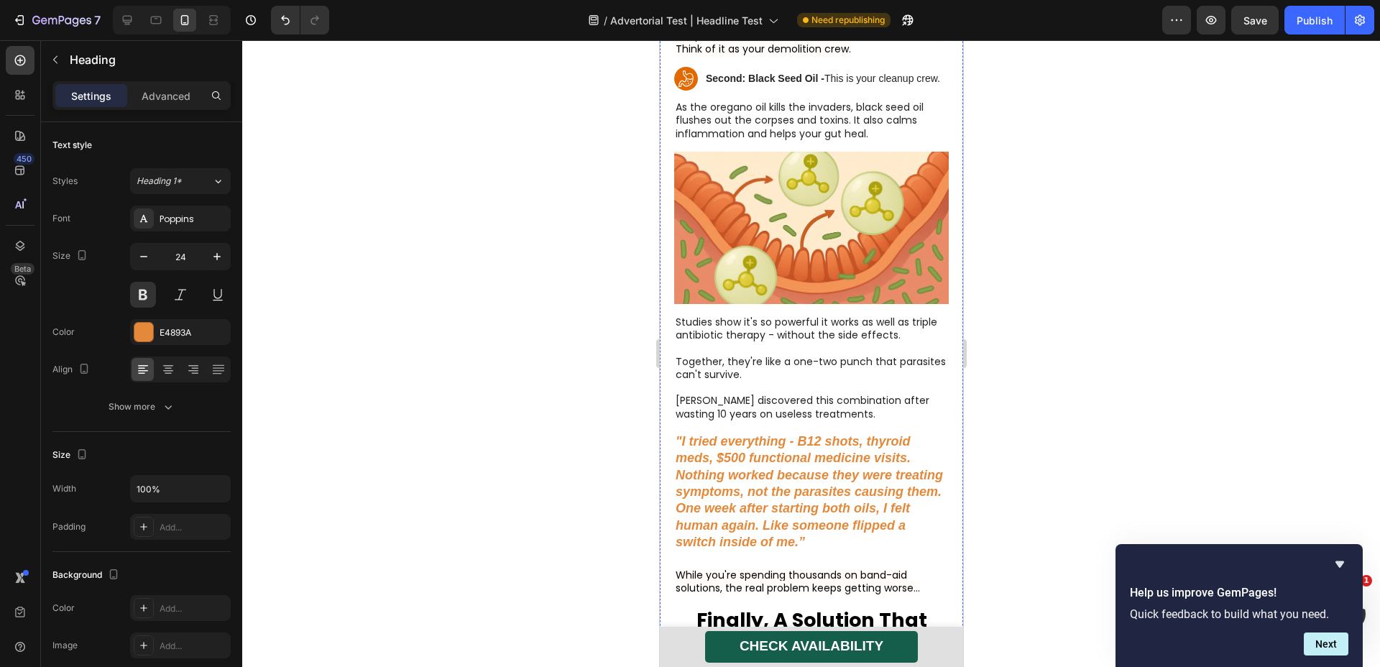
scroll to position [6383, 0]
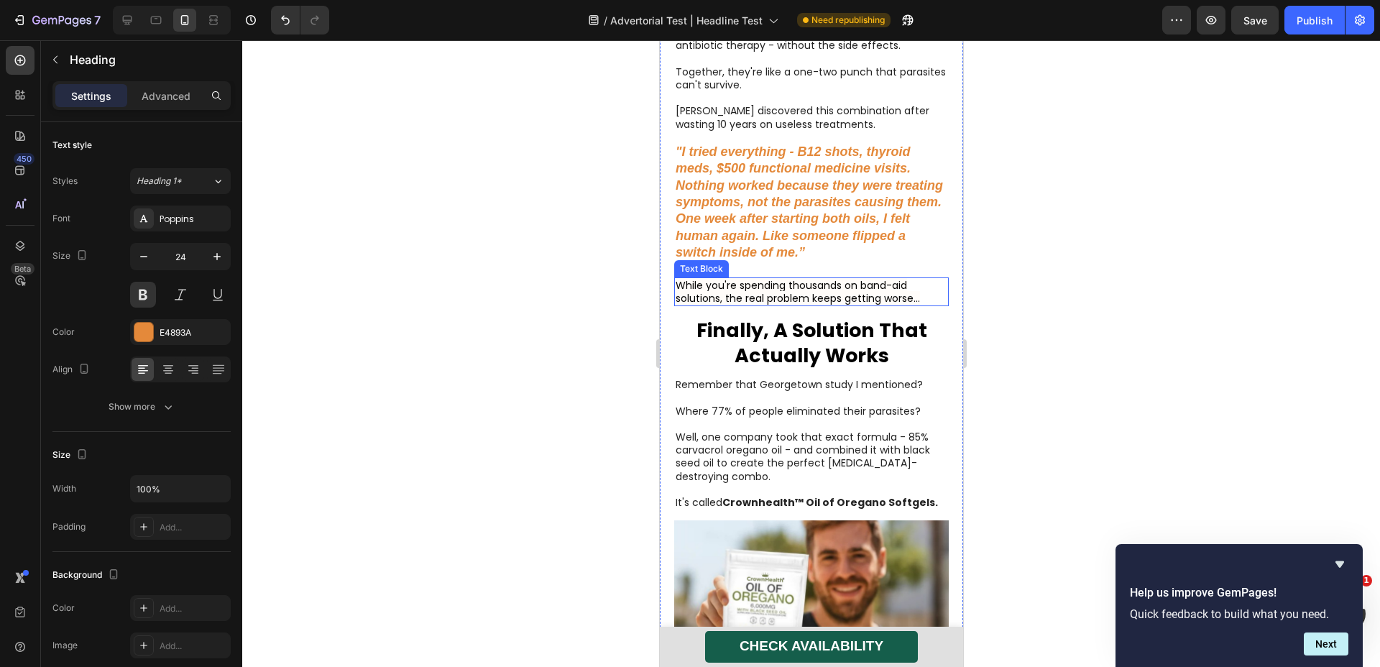
click at [783, 231] on strong ""I tried everything - B12 shots, thyroid meds, $500 functional medicine visits.…" at bounding box center [808, 202] width 267 height 115
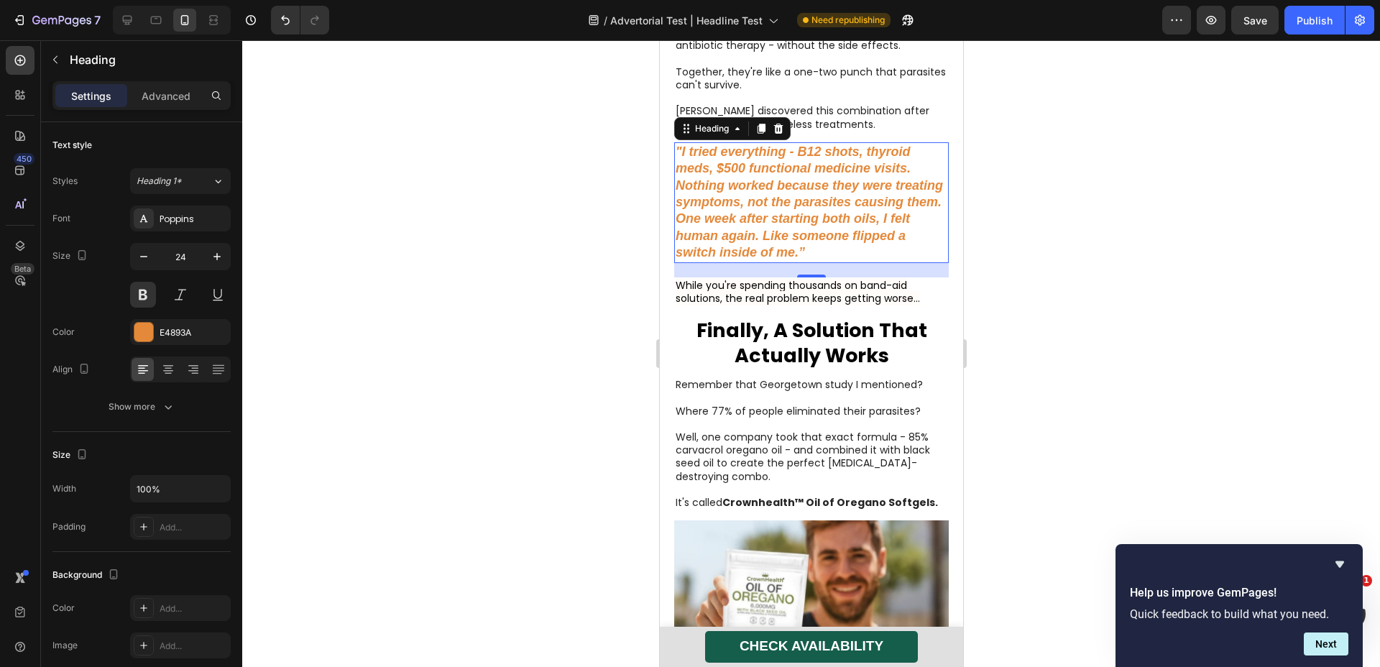
scroll to position [27, 0]
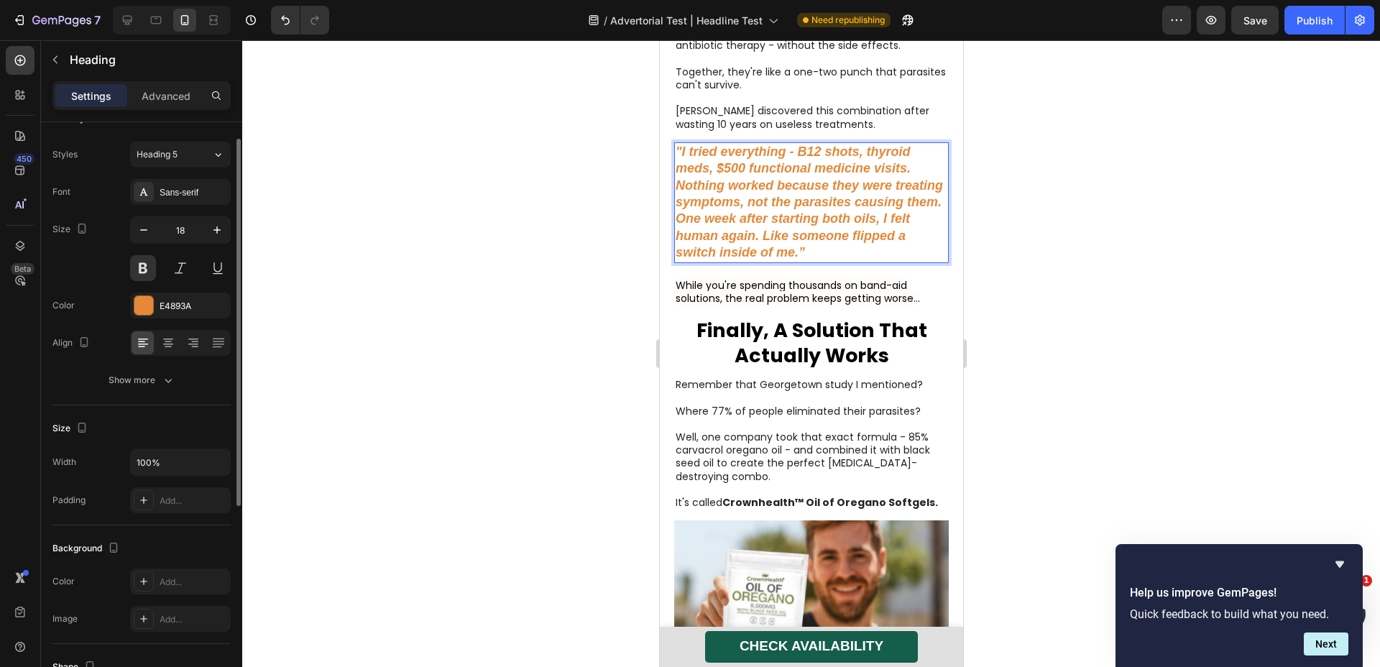
click at [783, 231] on strong ""I tried everything - B12 shots, thyroid meds, $500 functional medicine visits.…" at bounding box center [808, 202] width 267 height 115
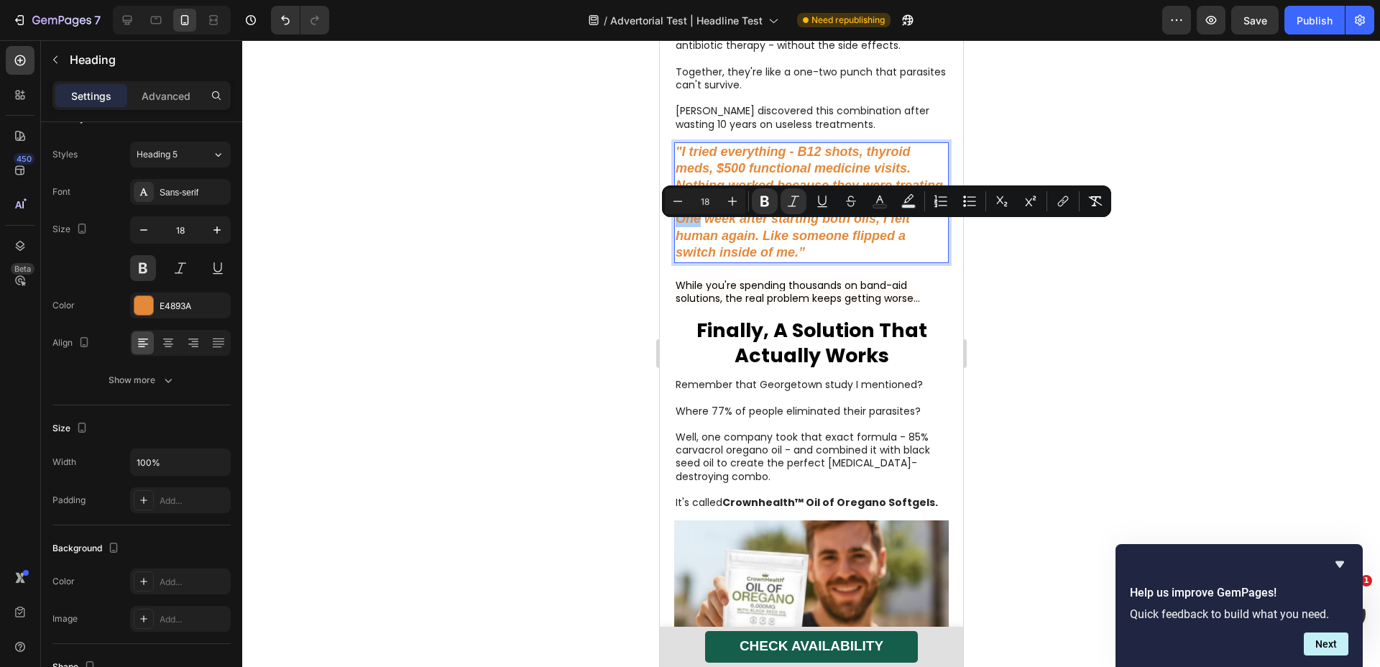
click at [1096, 304] on div at bounding box center [811, 353] width 1138 height 627
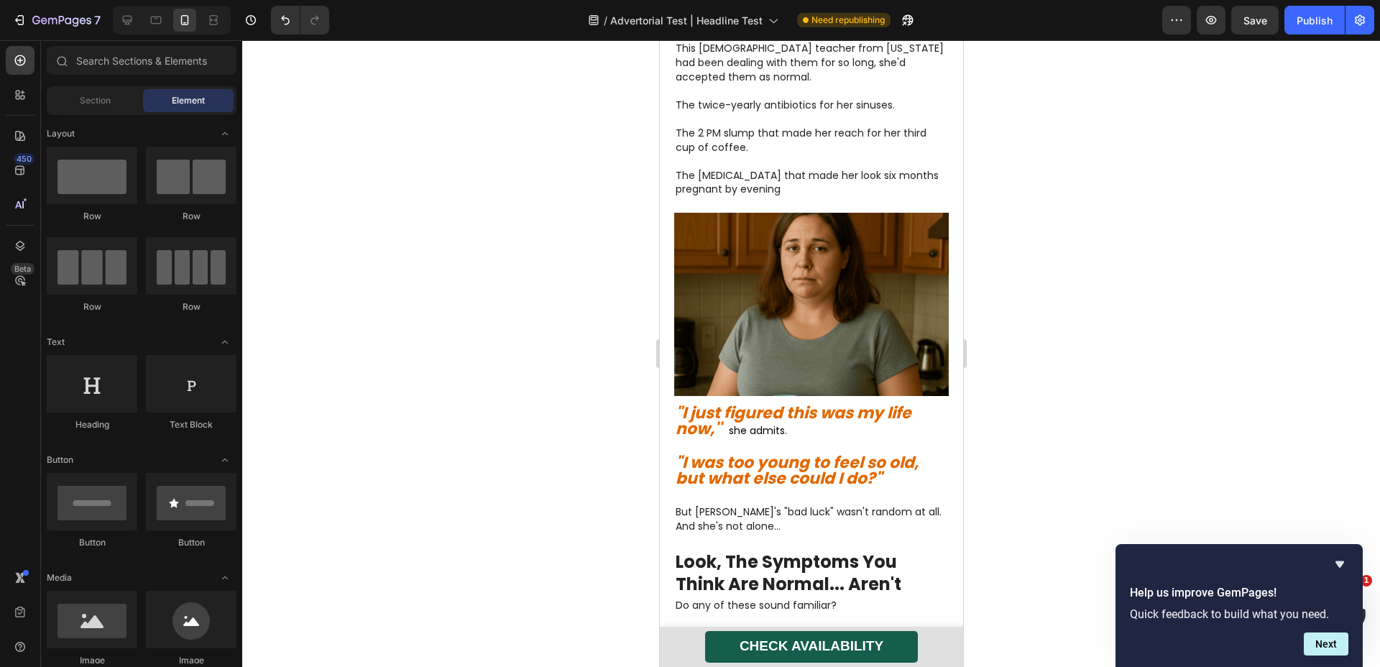
scroll to position [434, 0]
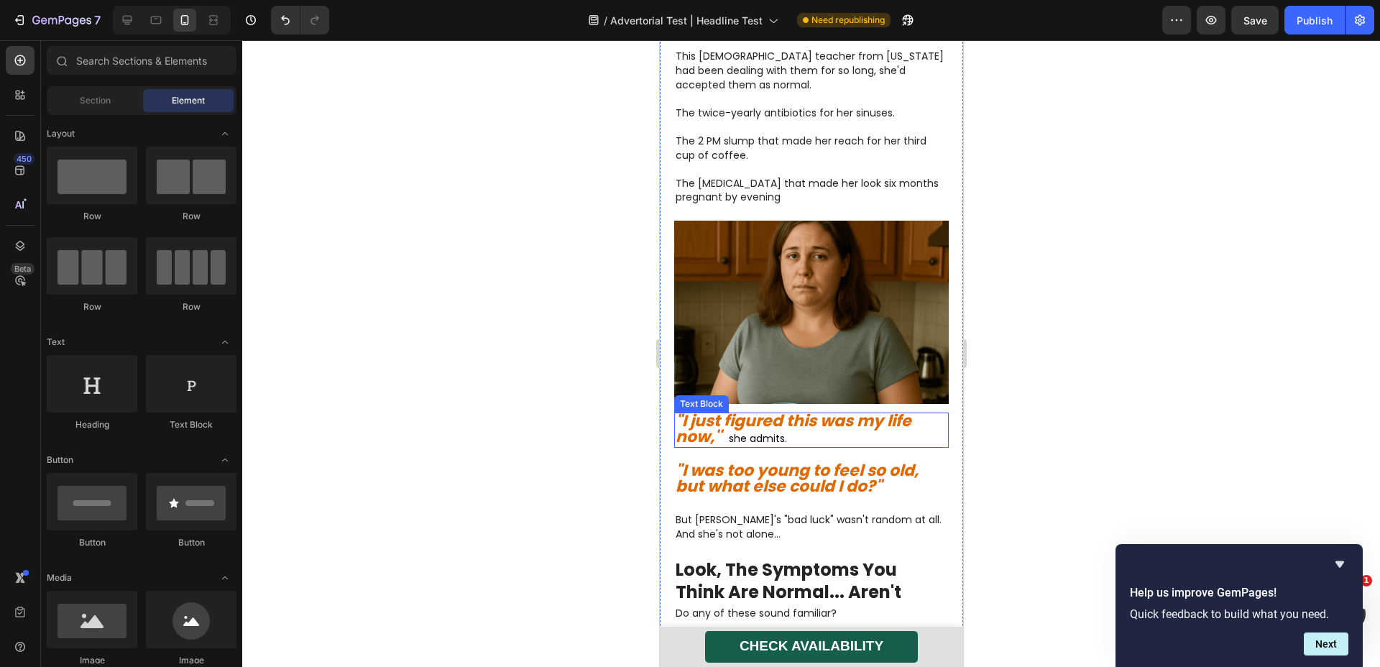
click at [766, 410] on strong ""I just figured this was my life now,'"" at bounding box center [793, 429] width 236 height 39
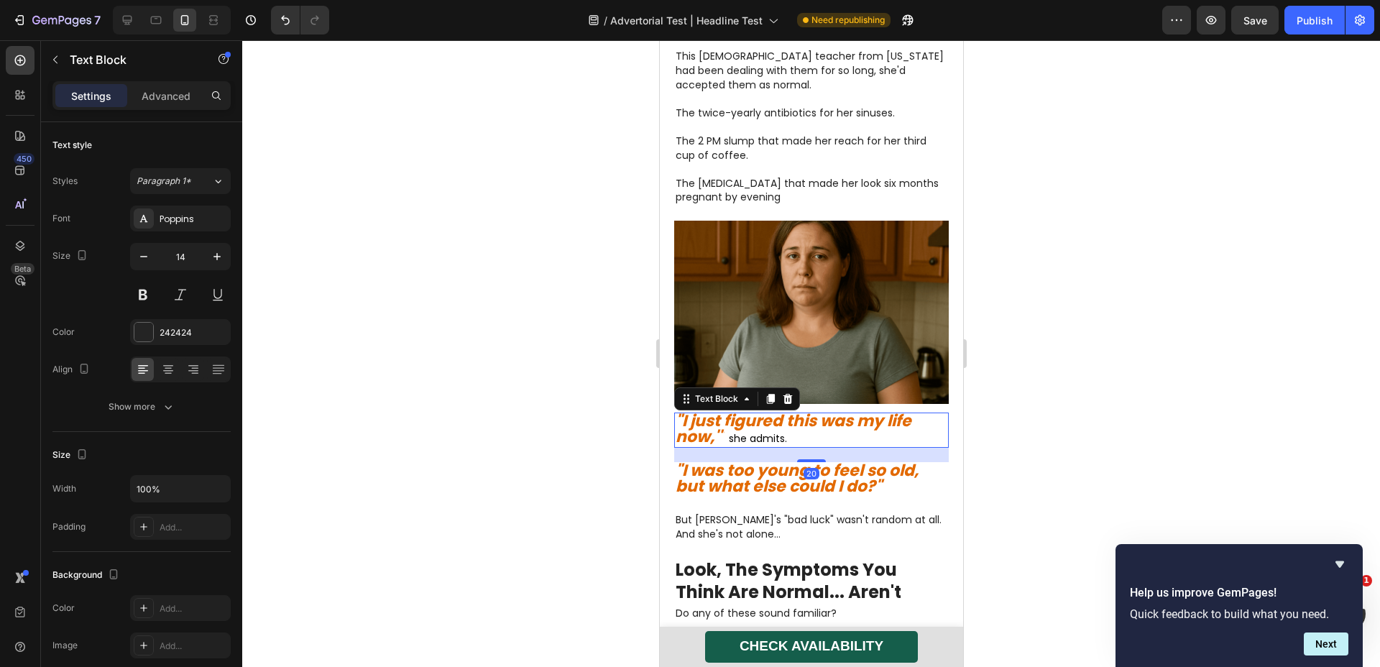
click at [766, 410] on strong ""I just figured this was my life now,'"" at bounding box center [793, 429] width 236 height 39
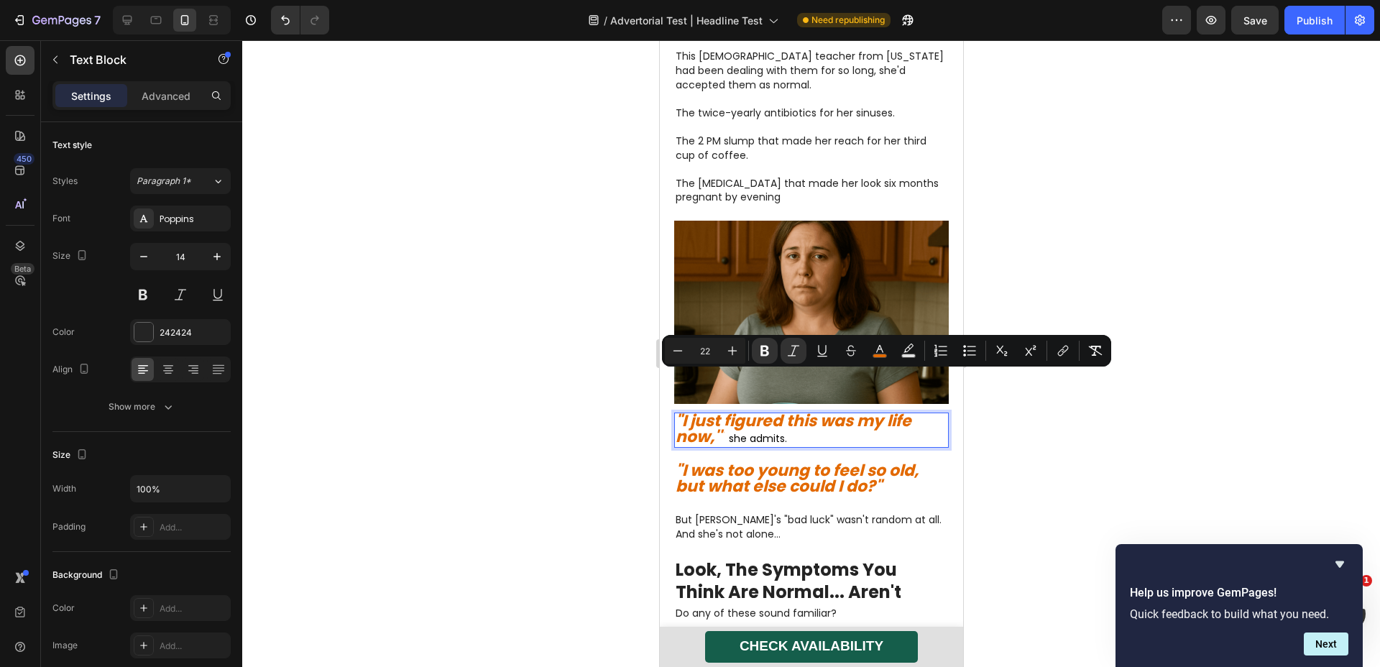
click at [720, 410] on strong ""I just figured this was my life now,'"" at bounding box center [793, 429] width 236 height 39
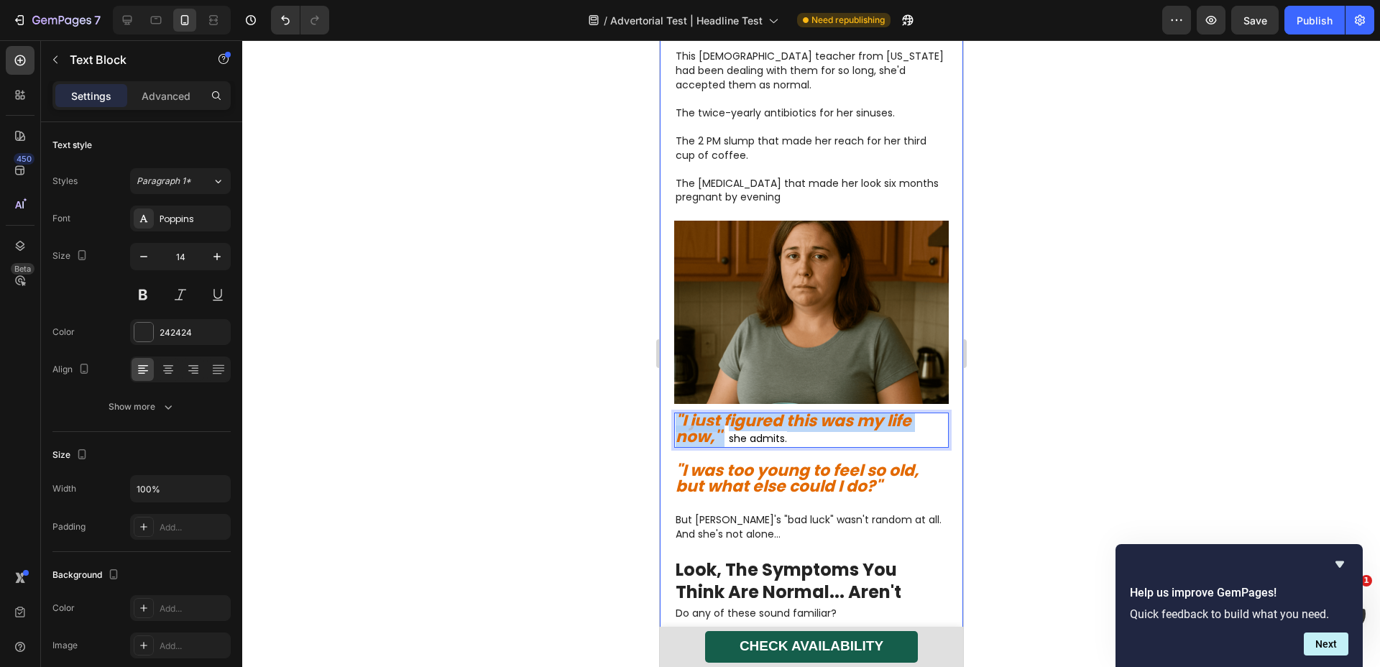
drag, startPoint x: 723, startPoint y: 398, endPoint x: 662, endPoint y: 382, distance: 63.1
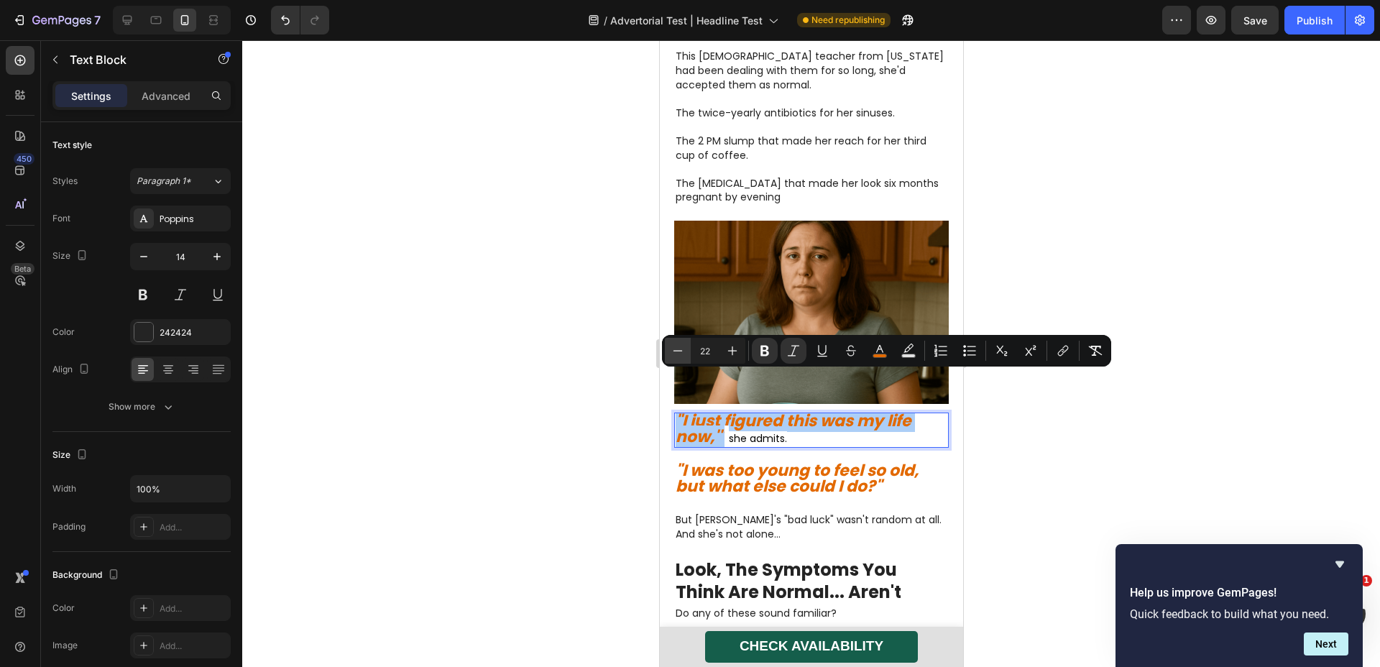
click at [673, 350] on icon "Editor contextual toolbar" at bounding box center [678, 351] width 14 height 14
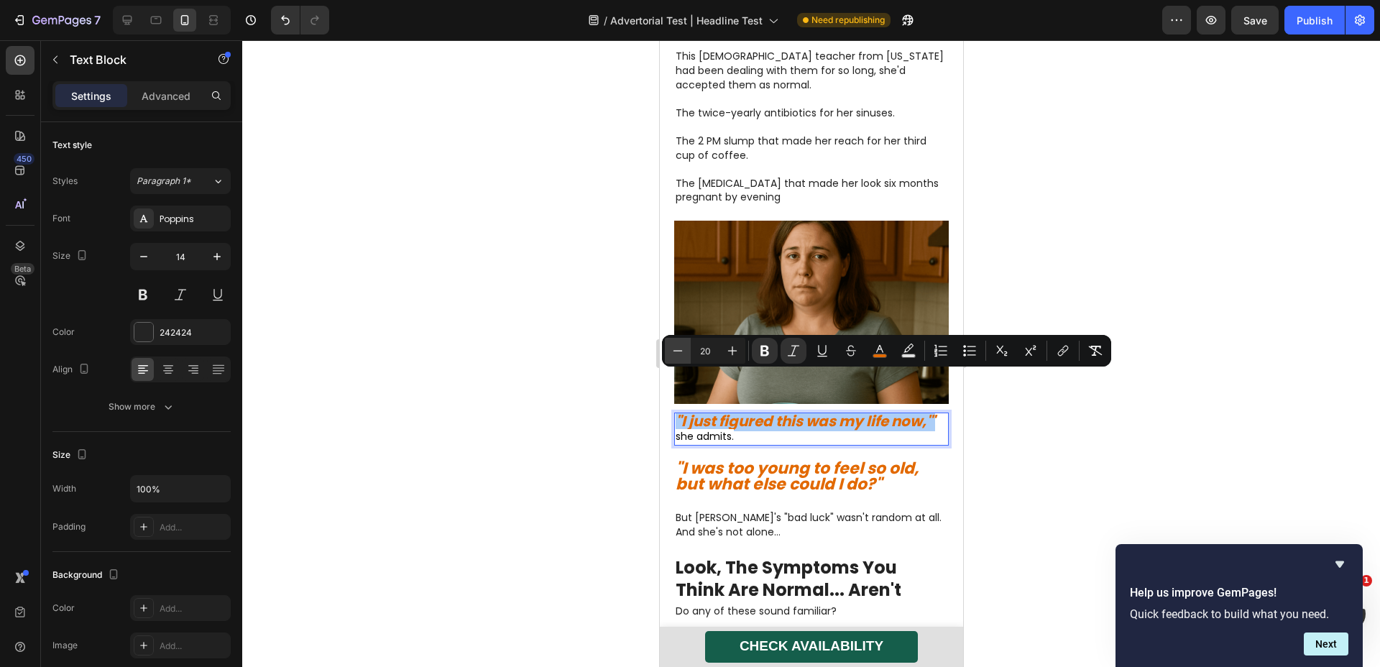
click at [673, 350] on icon "Editor contextual toolbar" at bounding box center [678, 351] width 14 height 14
click at [736, 354] on icon "Editor contextual toolbar" at bounding box center [732, 351] width 14 height 14
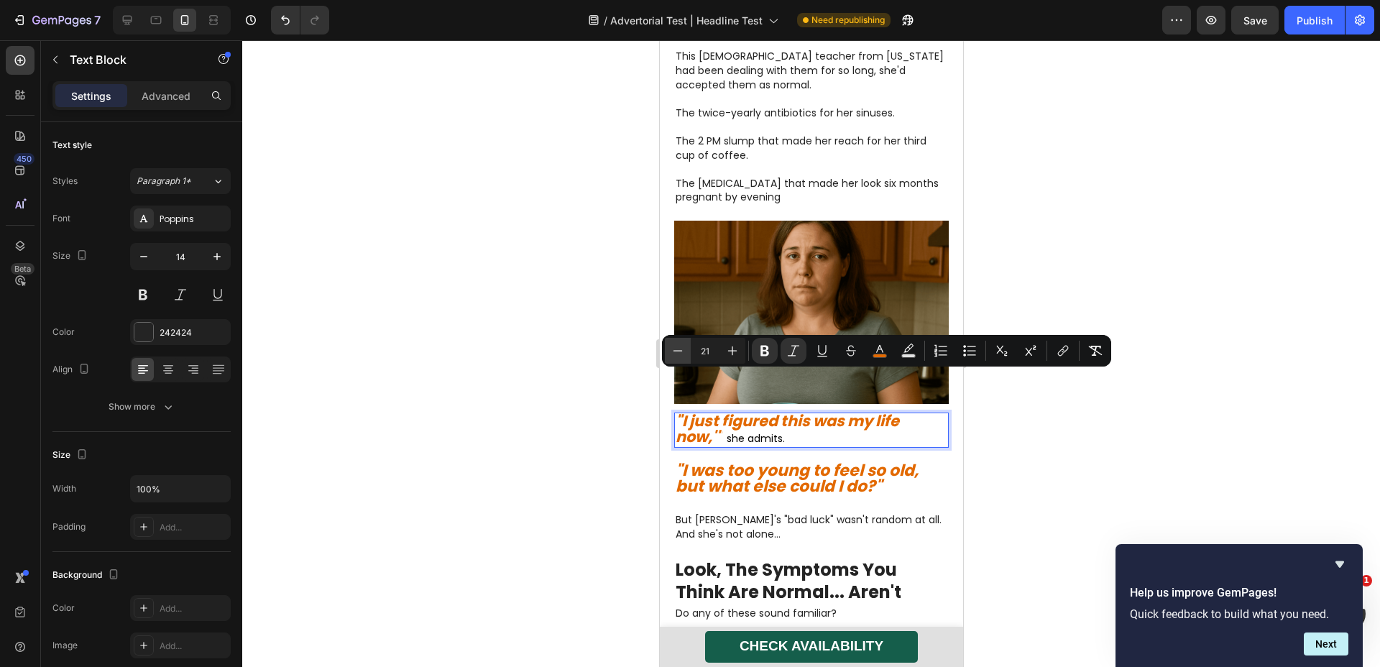
click at [675, 347] on icon "Editor contextual toolbar" at bounding box center [678, 351] width 14 height 14
type input "20"
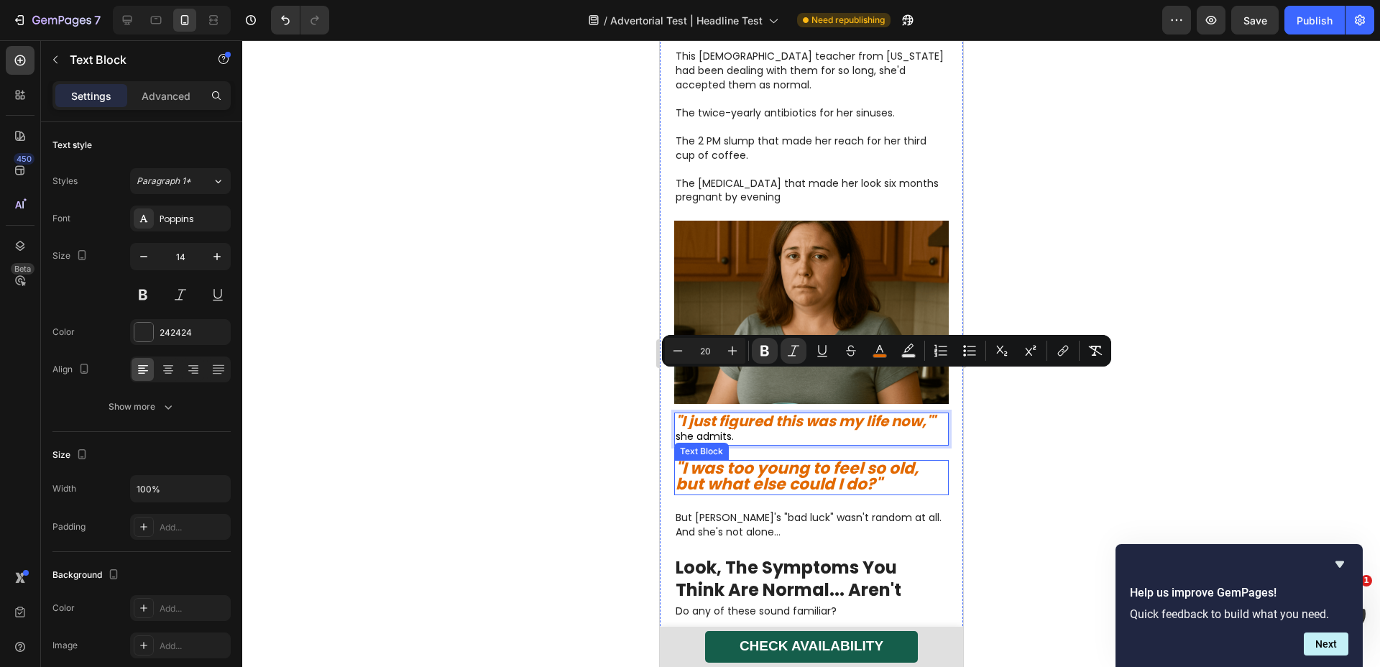
click at [731, 457] on strong ""I was too young to feel so old, but what else could I do?"" at bounding box center [796, 476] width 243 height 39
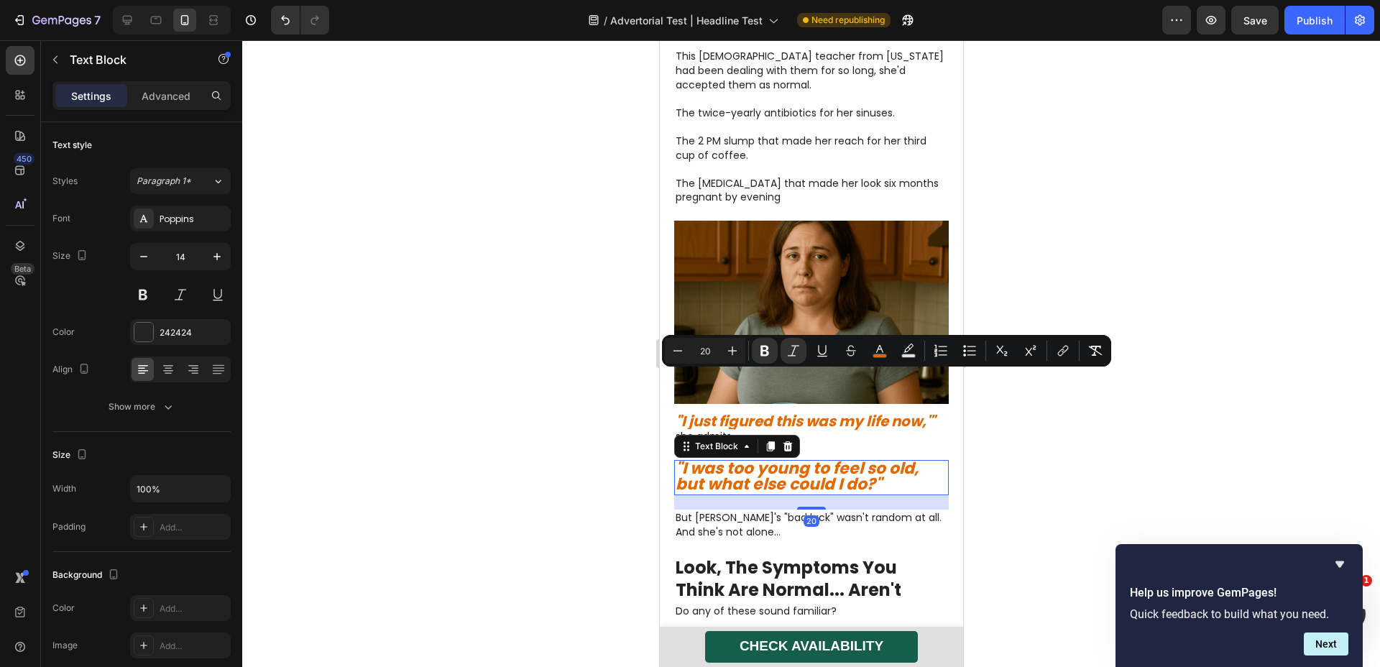
scroll to position [27, 0]
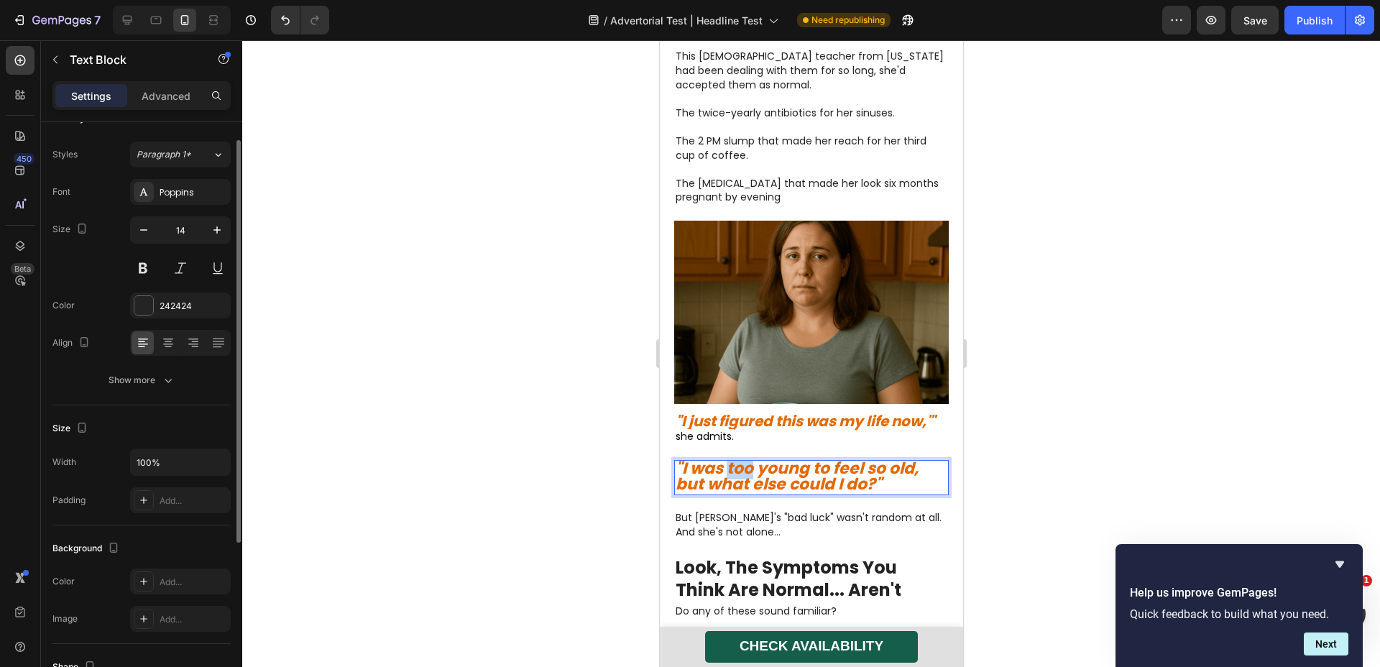
click at [731, 457] on strong ""I was too young to feel so old, but what else could I do?"" at bounding box center [796, 476] width 243 height 39
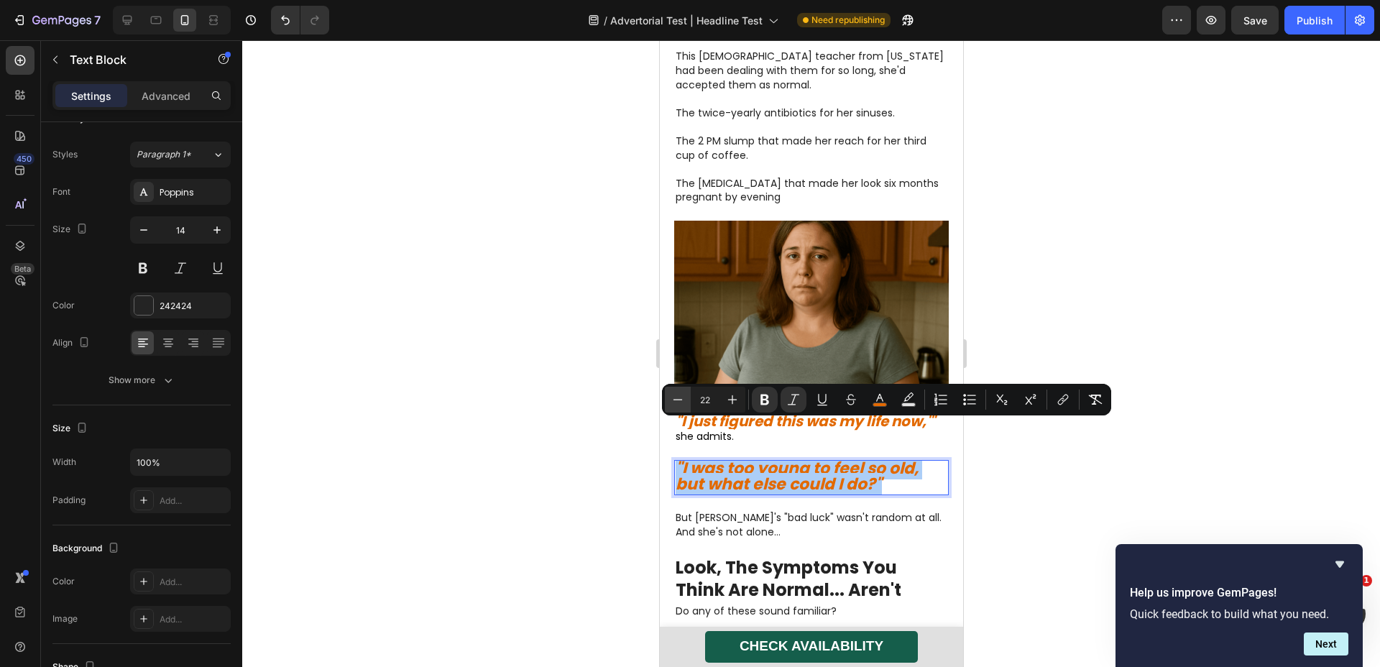
click at [676, 401] on icon "Editor contextual toolbar" at bounding box center [678, 400] width 14 height 14
type input "20"
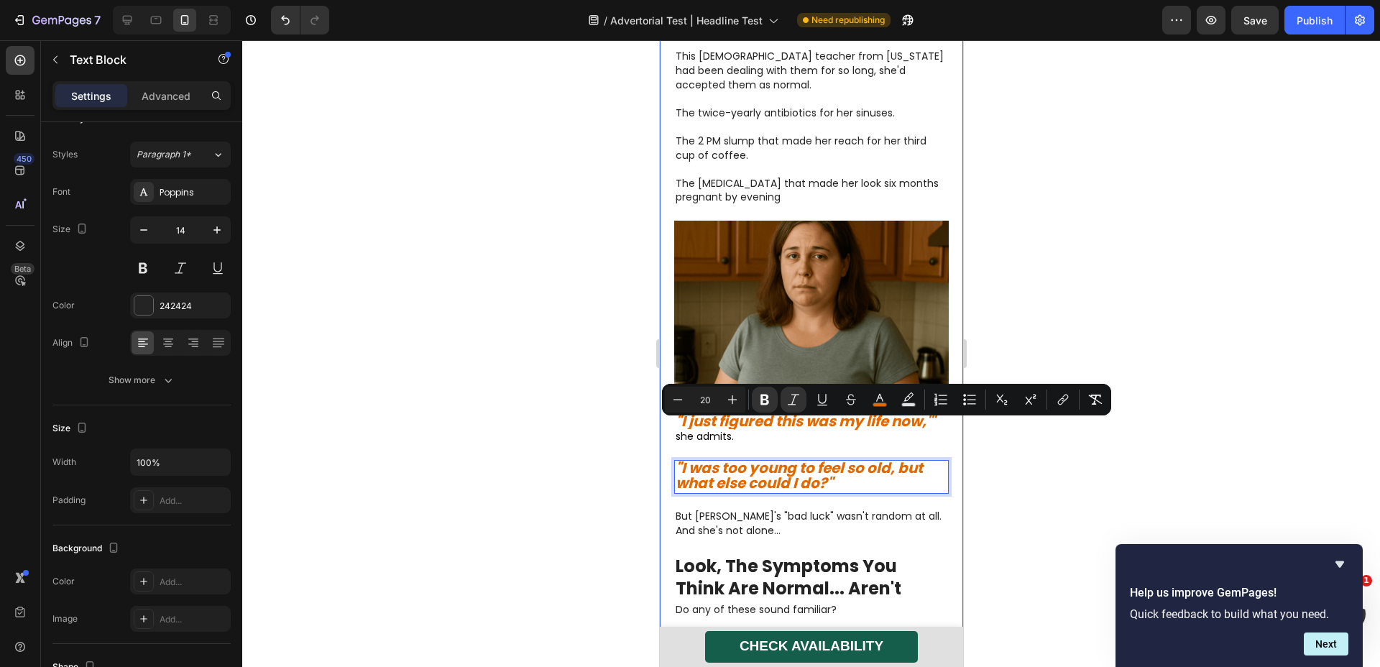
click at [603, 423] on div at bounding box center [811, 353] width 1138 height 627
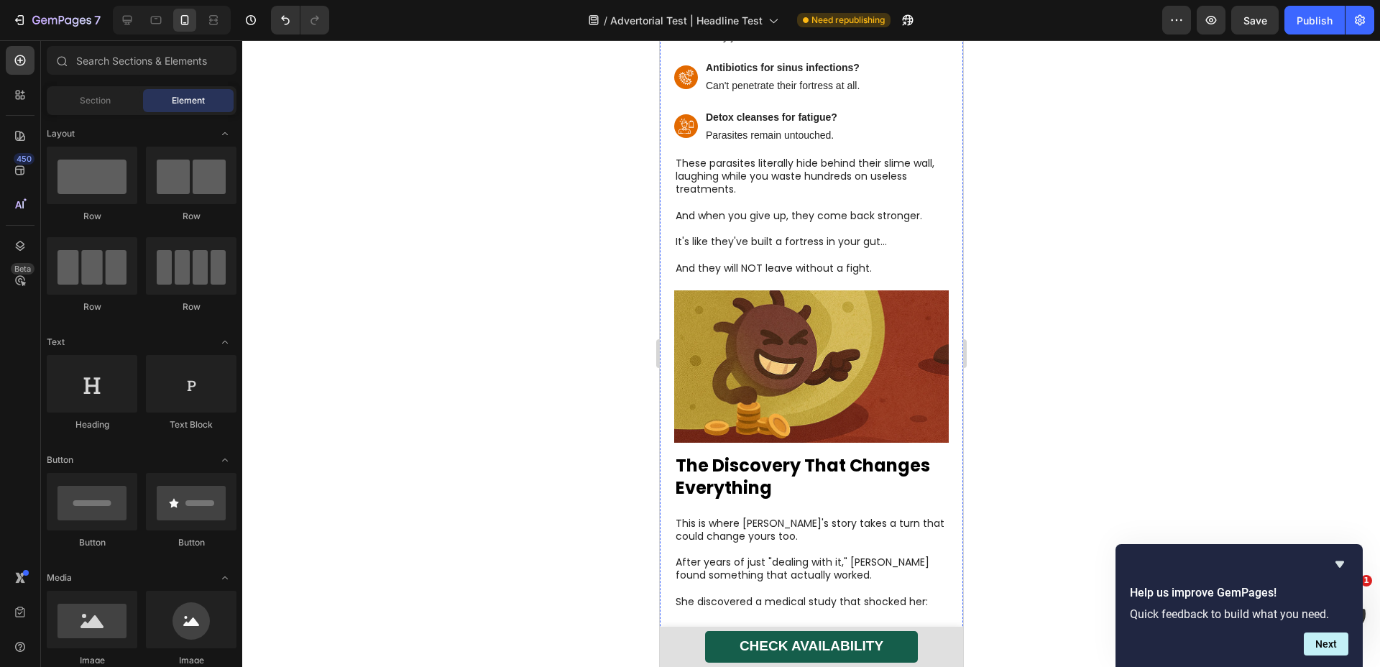
scroll to position [3980, 0]
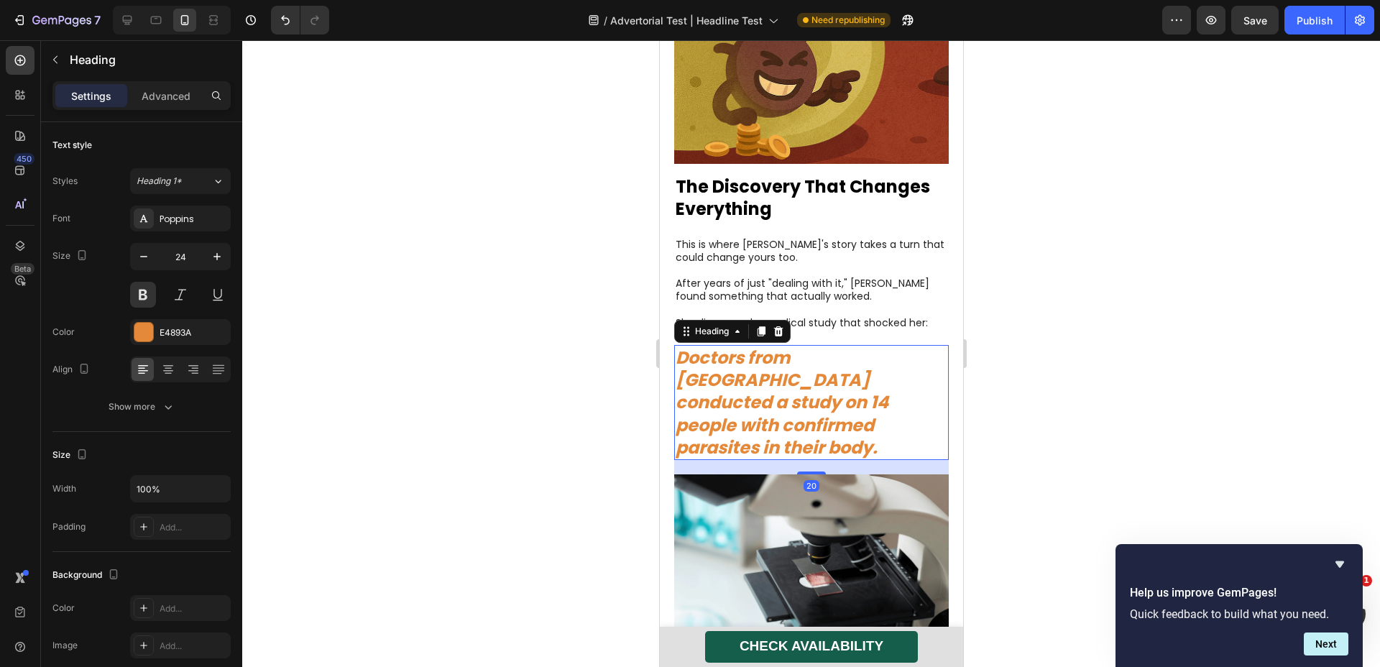
click at [779, 346] on strong "Doctors from [GEOGRAPHIC_DATA] conducted a study on 14 people with confirmed pa…" at bounding box center [781, 403] width 213 height 114
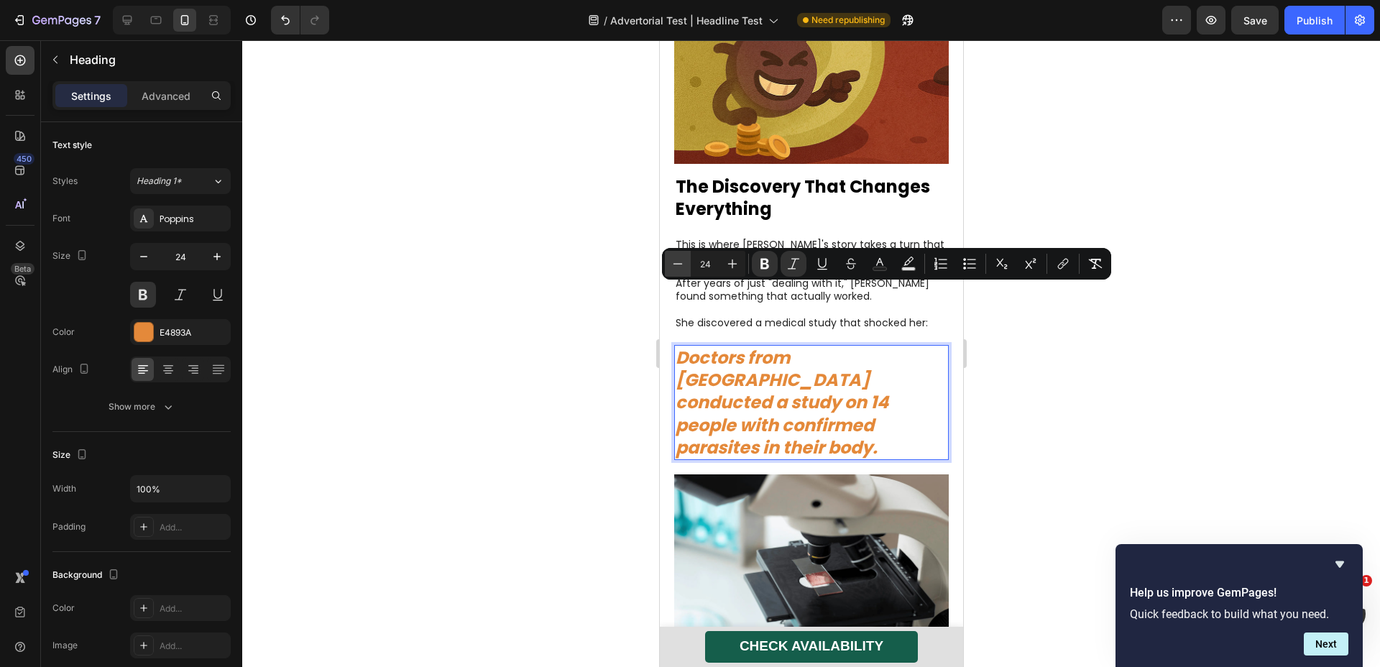
click at [674, 262] on icon "Editor contextual toolbar" at bounding box center [678, 264] width 14 height 14
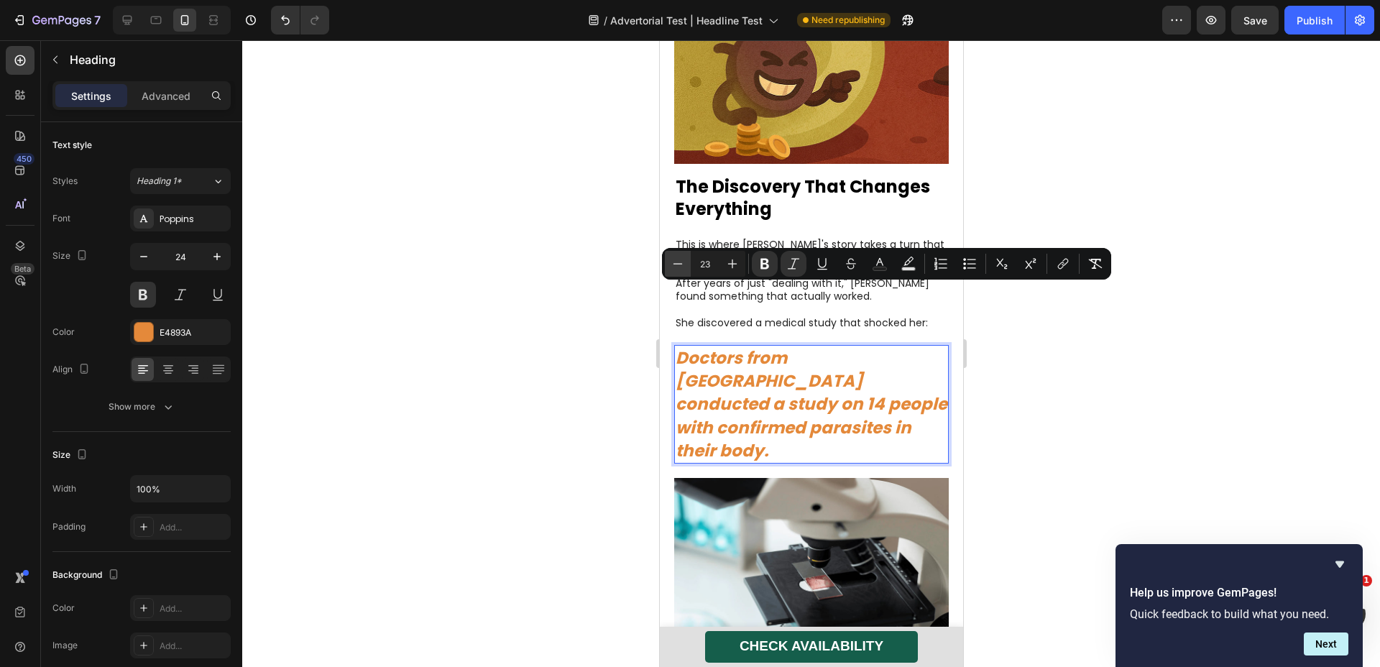
click at [674, 262] on icon "Editor contextual toolbar" at bounding box center [678, 264] width 14 height 14
click at [672, 267] on icon "Editor contextual toolbar" at bounding box center [678, 264] width 14 height 14
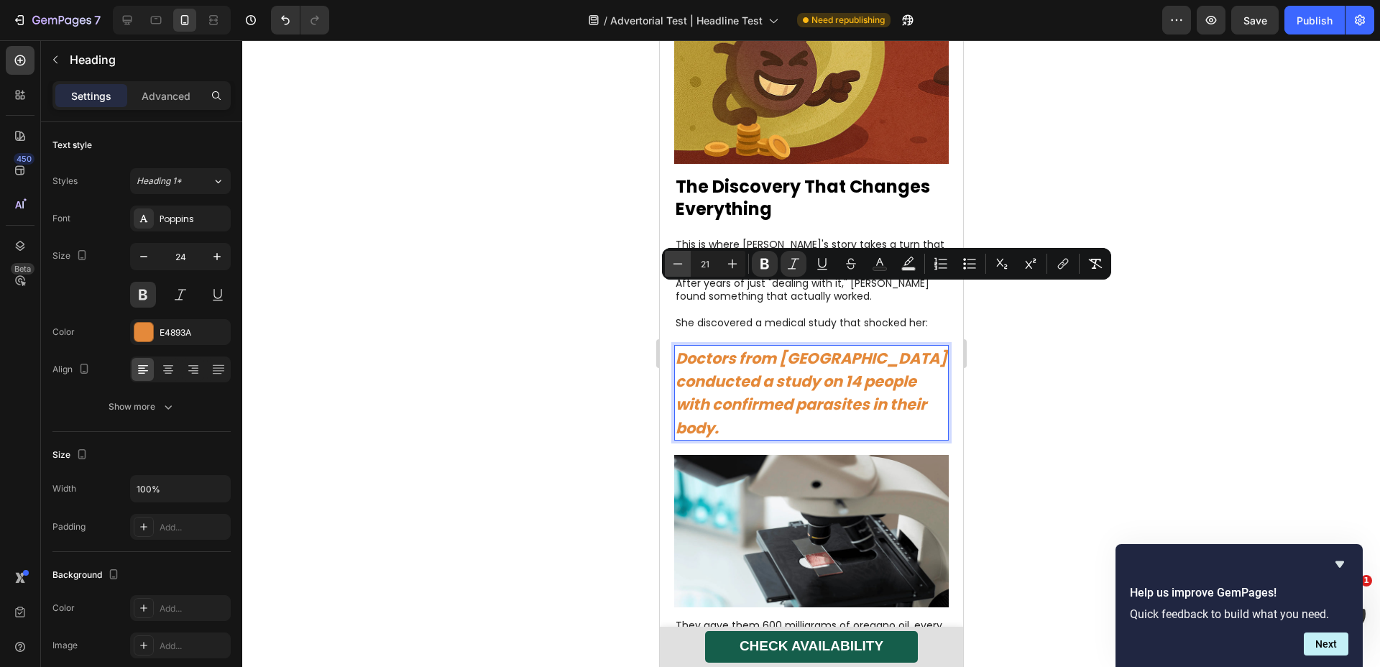
click at [672, 267] on icon "Editor contextual toolbar" at bounding box center [678, 264] width 14 height 14
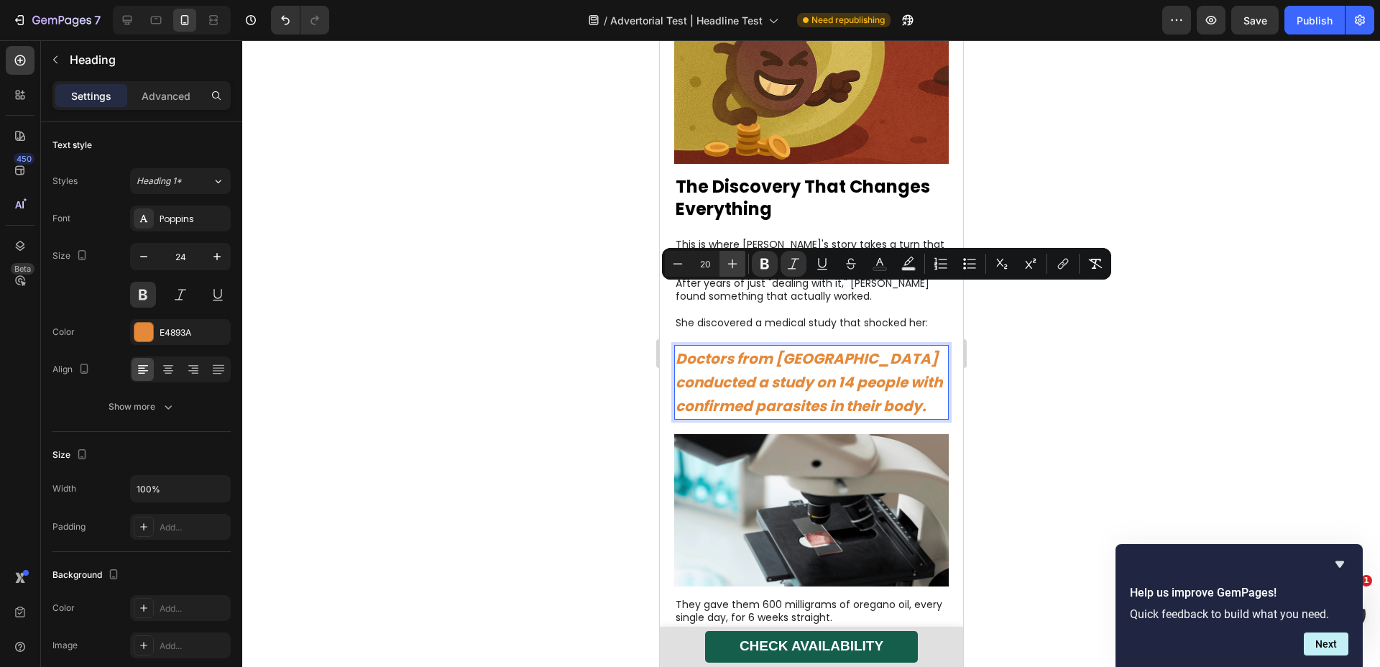
click at [728, 260] on icon "Editor contextual toolbar" at bounding box center [732, 264] width 14 height 14
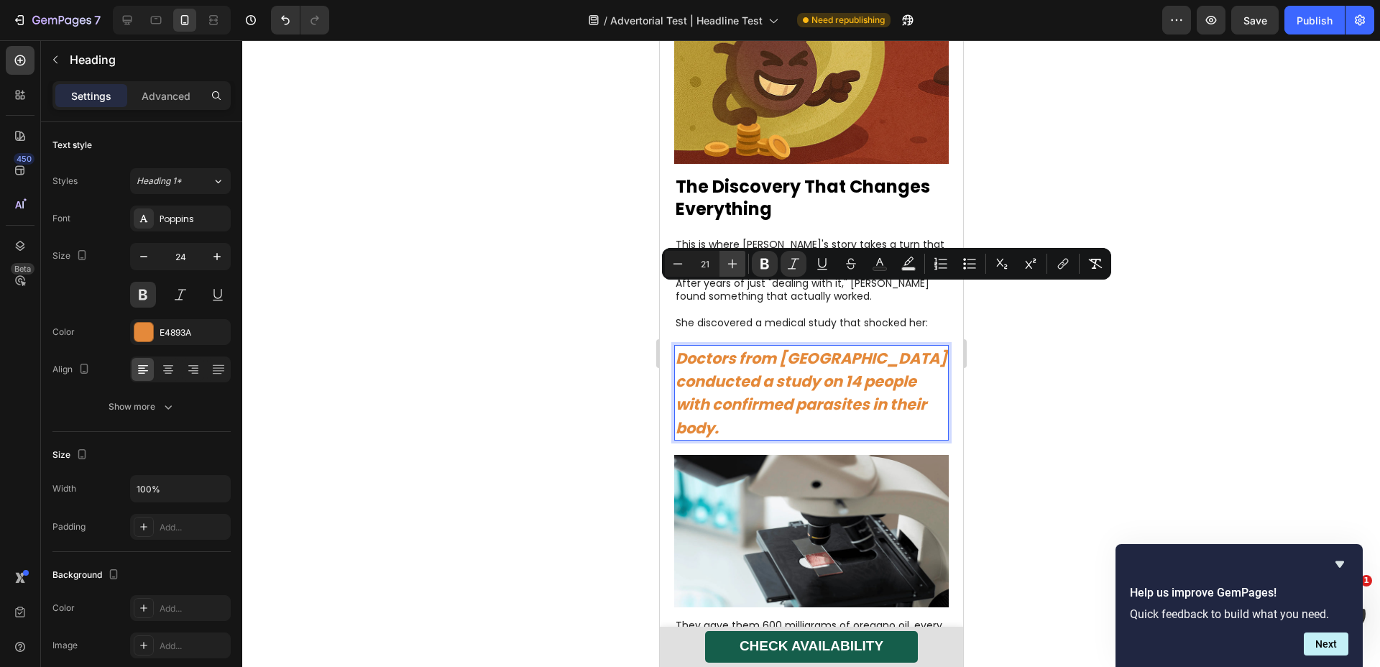
click at [728, 260] on icon "Editor contextual toolbar" at bounding box center [732, 264] width 14 height 14
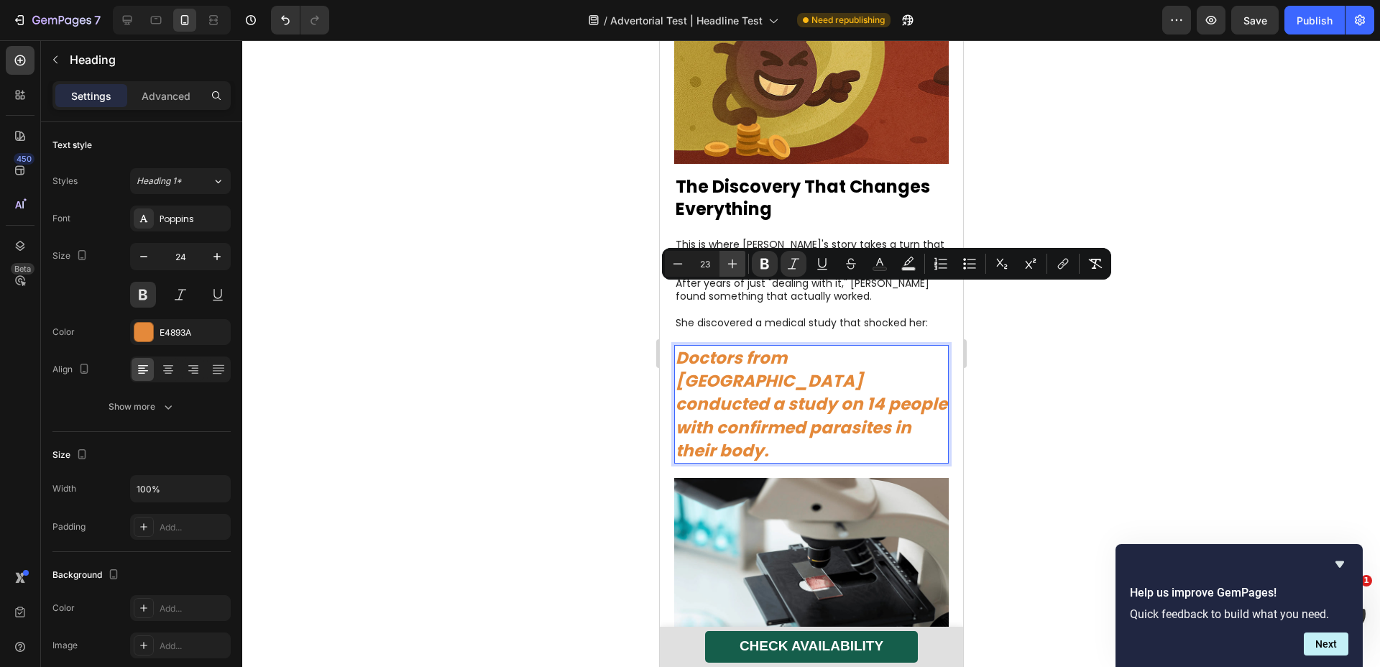
click at [728, 260] on icon "Editor contextual toolbar" at bounding box center [732, 264] width 14 height 14
type input "24"
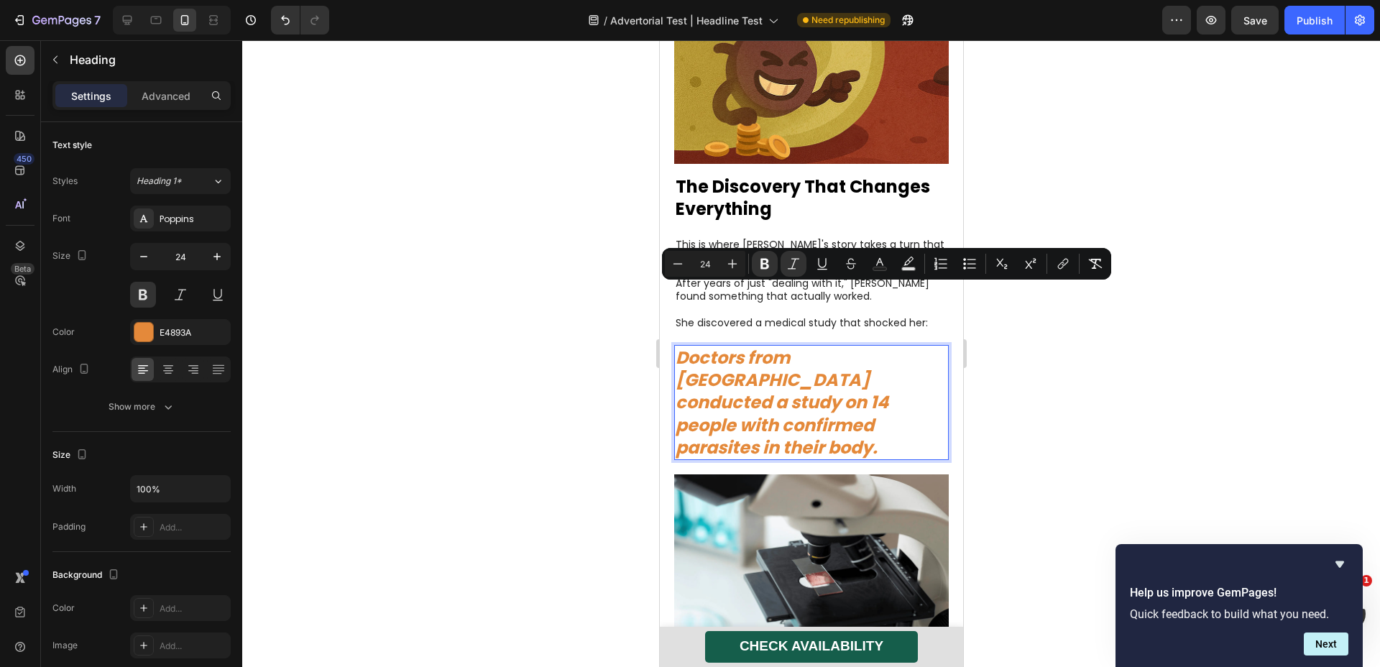
click at [618, 281] on div at bounding box center [811, 353] width 1138 height 627
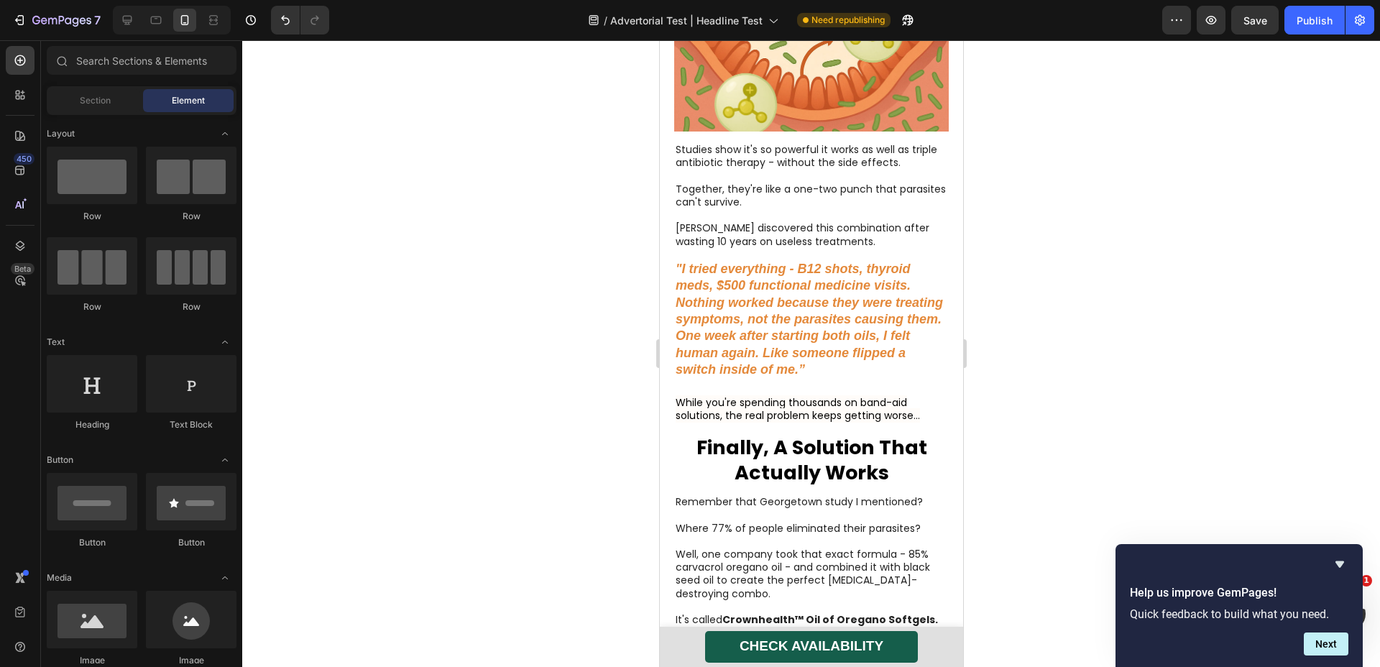
scroll to position [6264, 0]
click at [761, 329] on strong ""I tried everything - B12 shots, thyroid meds, $500 functional medicine visits.…" at bounding box center [808, 318] width 267 height 115
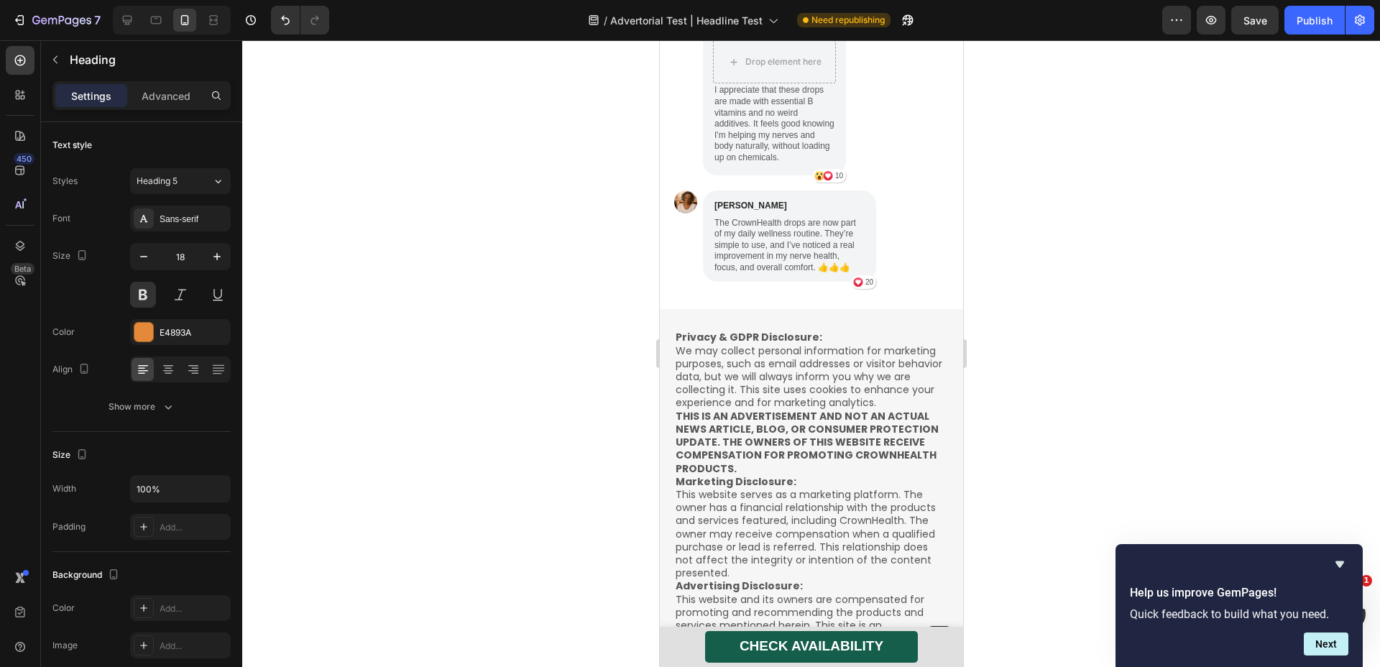
scroll to position [8325, 0]
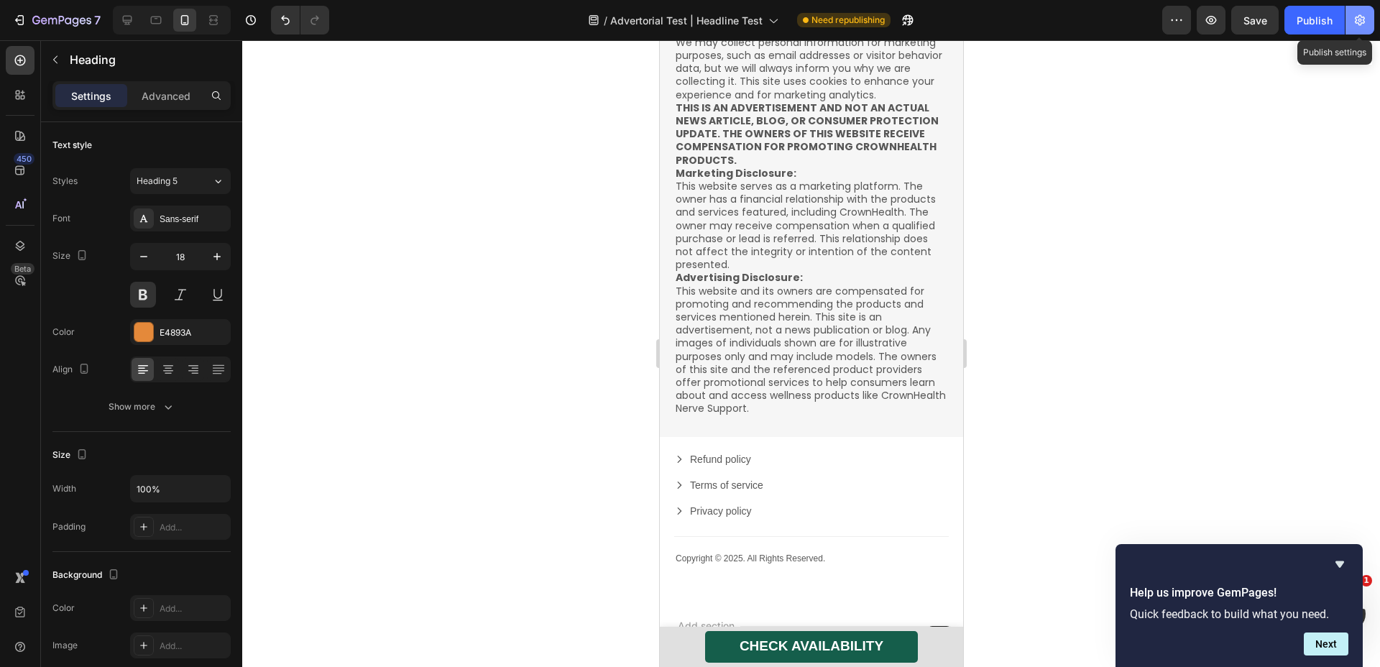
click at [1365, 17] on icon "button" at bounding box center [1360, 20] width 14 height 14
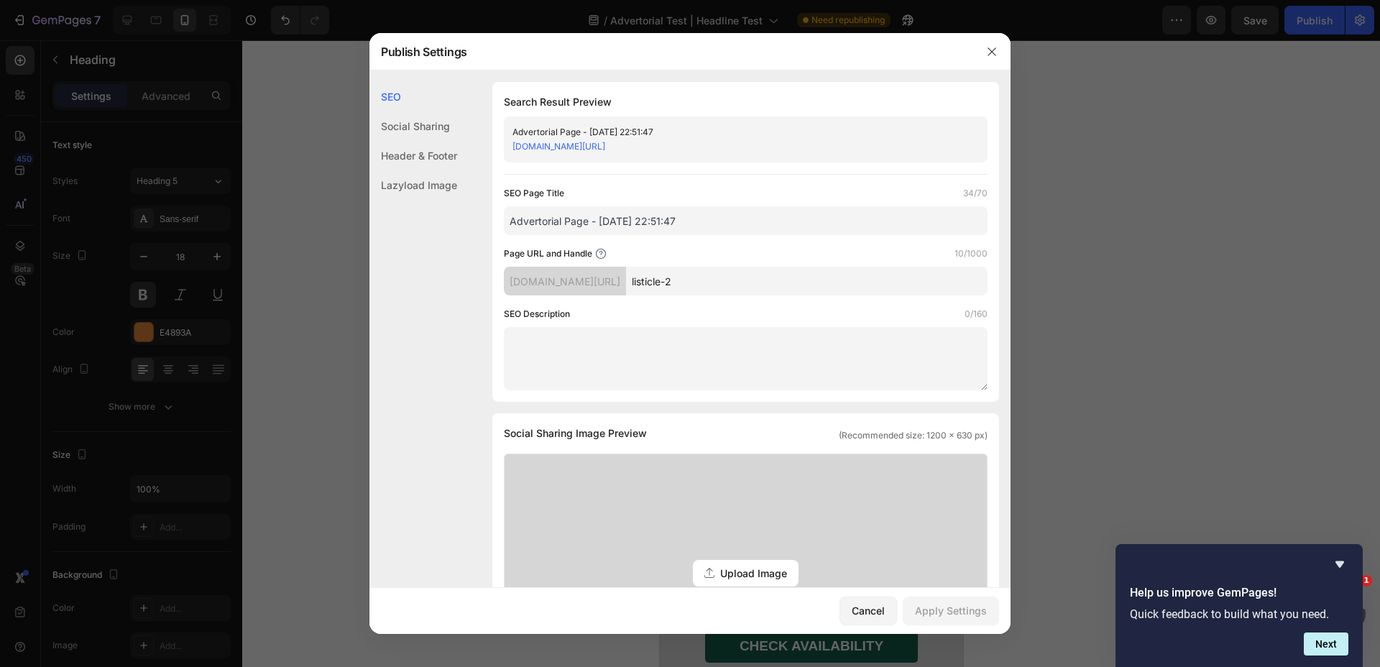
click at [761, 286] on input "listicle-2" at bounding box center [807, 281] width 362 height 29
type input "Oregano-oil"
click at [892, 418] on div "Social Sharing Image Preview (Recommended size: 1200 x 630 px) Upload Image Sup…" at bounding box center [746, 580] width 507 height 334
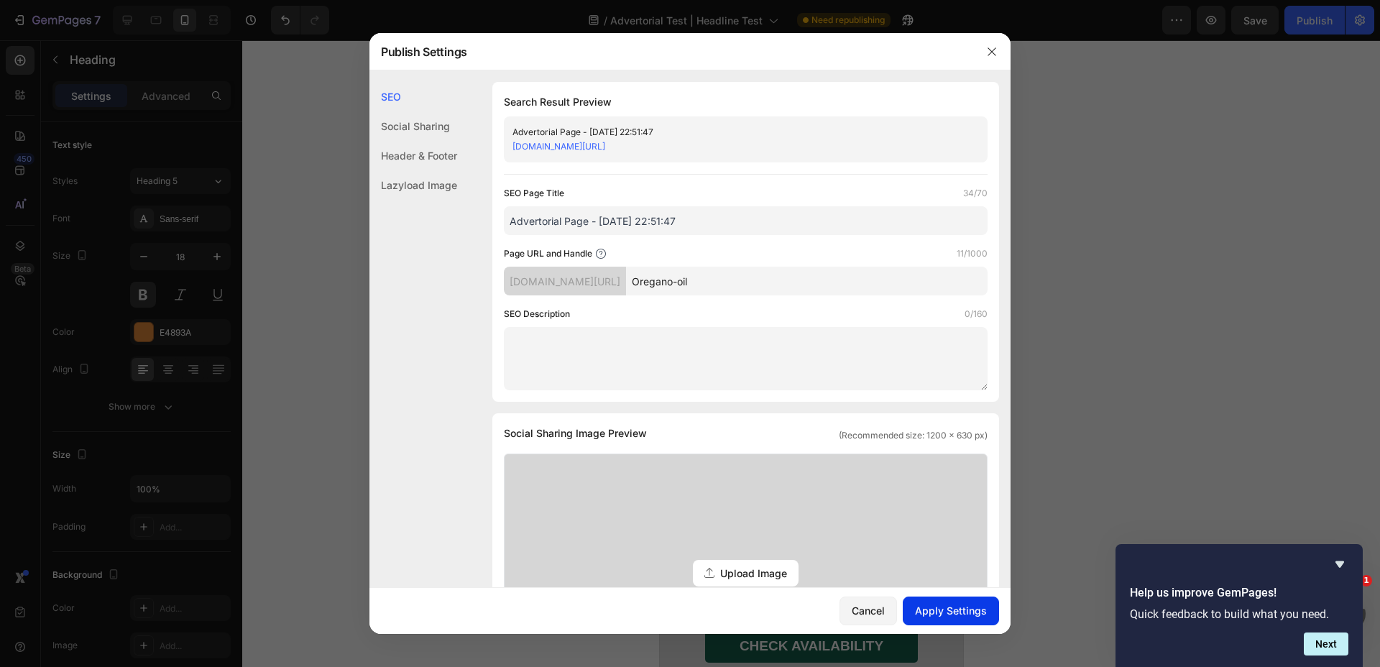
click at [945, 610] on div "Apply Settings" at bounding box center [951, 610] width 72 height 15
click at [994, 49] on icon "button" at bounding box center [992, 51] width 8 height 8
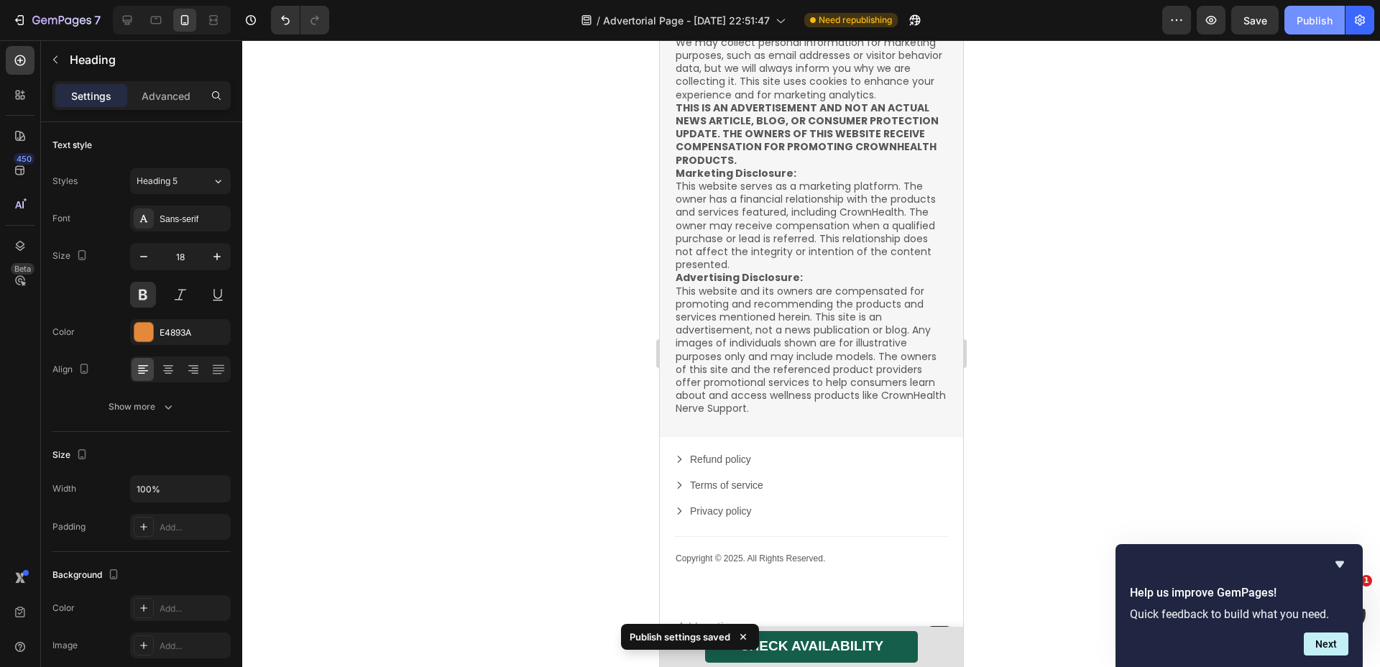
click at [1332, 18] on div "Publish" at bounding box center [1315, 20] width 36 height 15
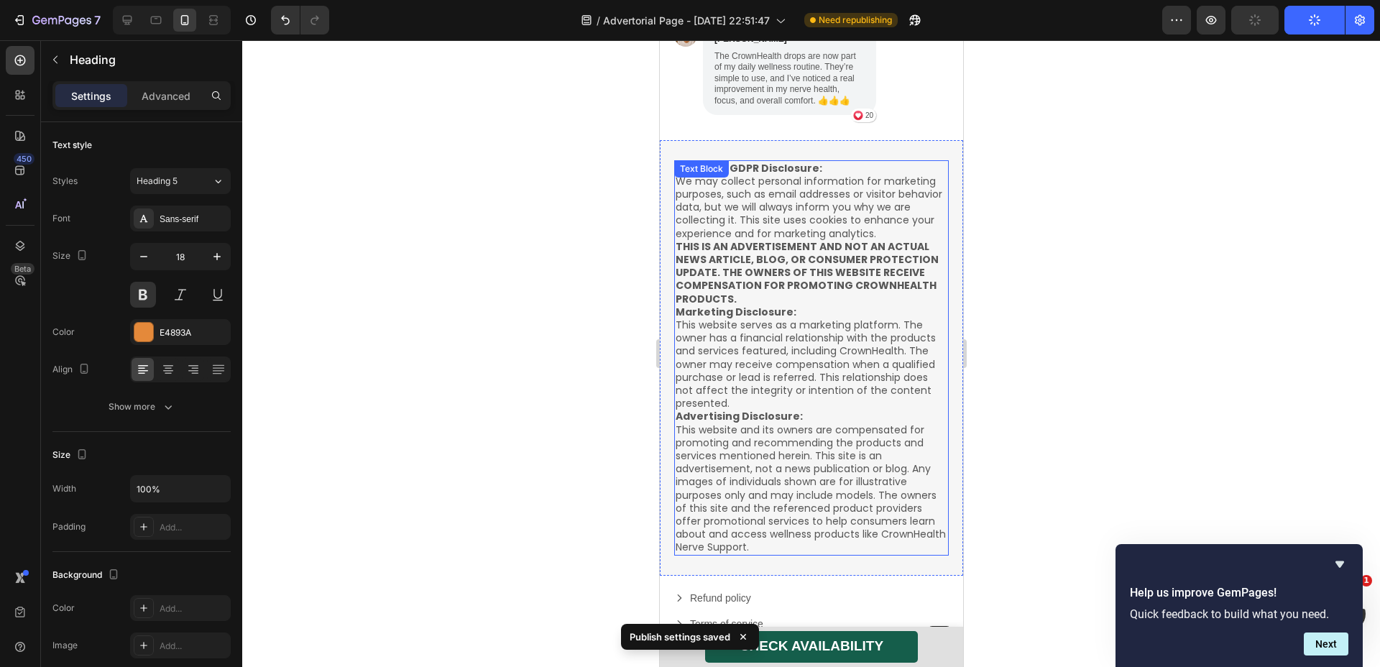
scroll to position [7145, 0]
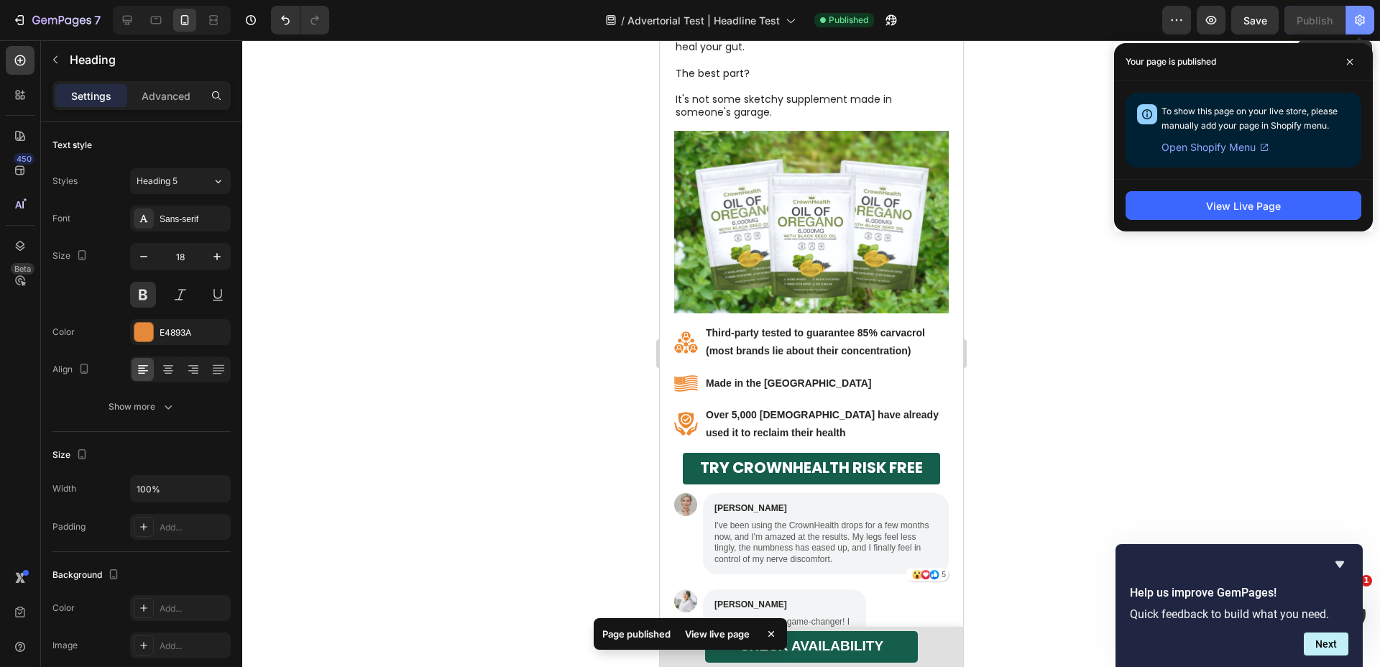
click at [1367, 26] on icon "button" at bounding box center [1360, 20] width 14 height 14
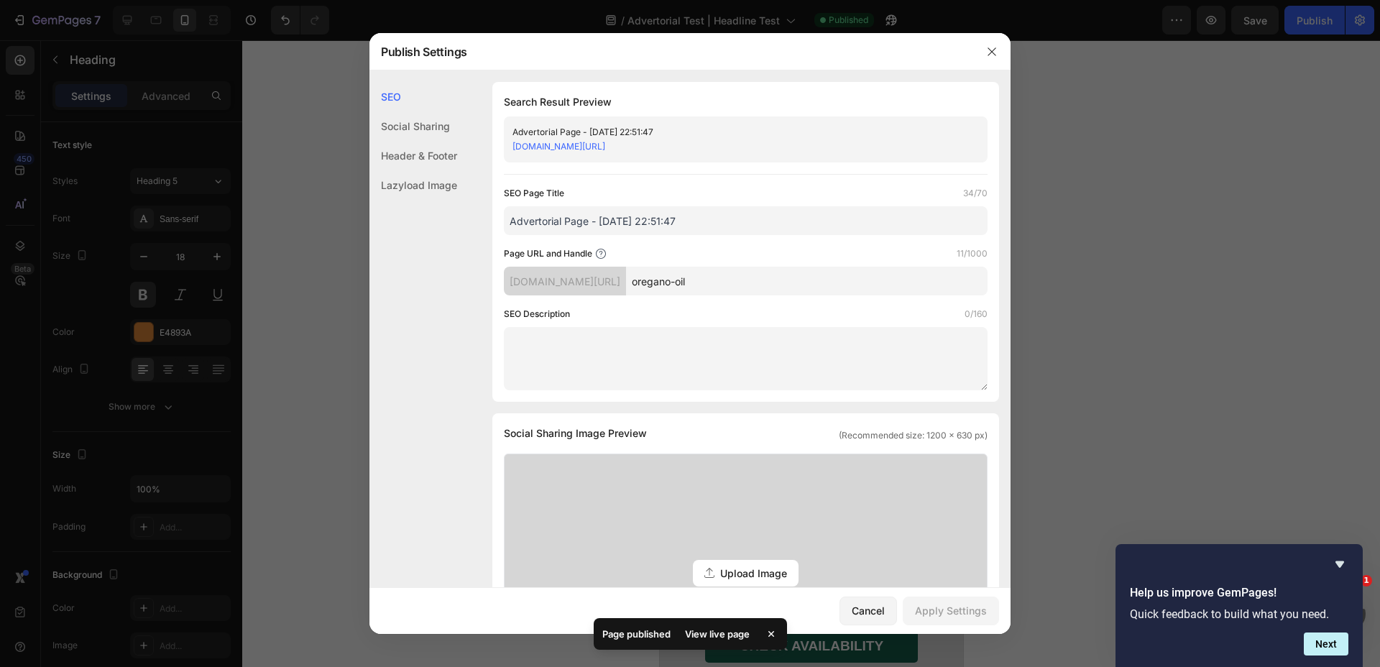
click at [694, 225] on input "Advertorial Page - Jul 1, 22:51:47" at bounding box center [746, 220] width 484 height 29
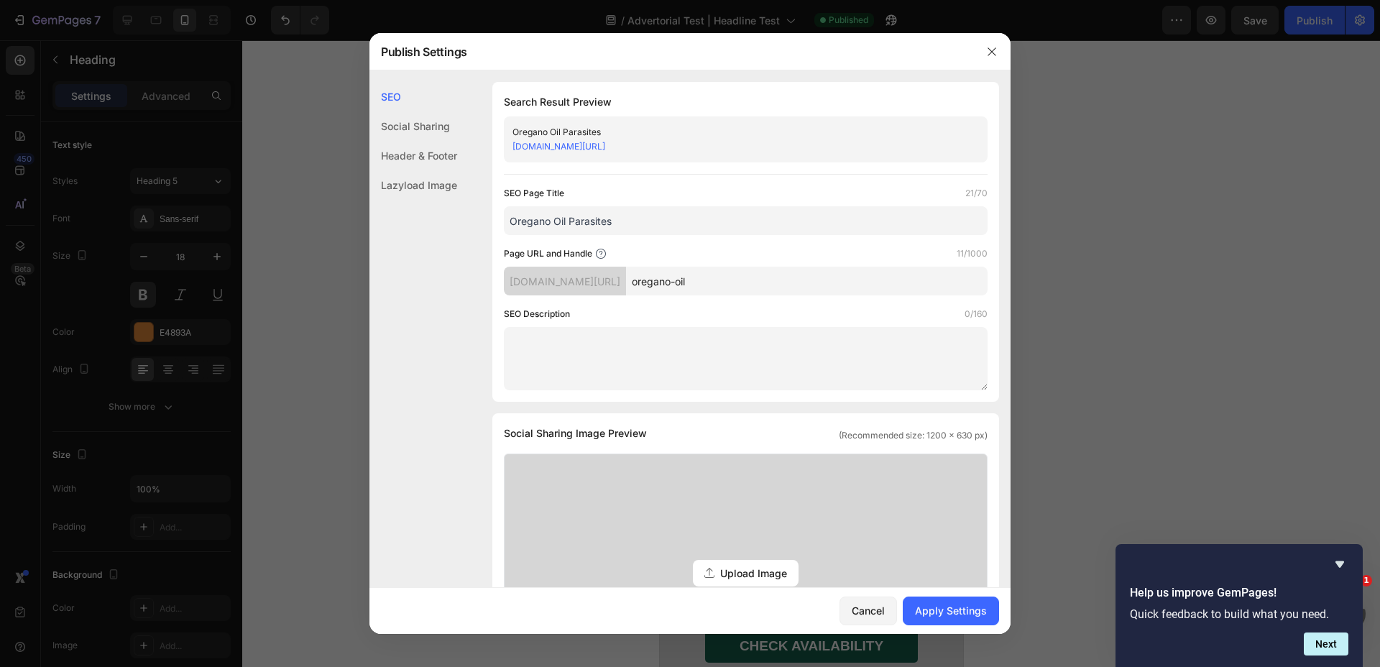
type input "Oregano Oil Parasites"
click at [823, 357] on textarea at bounding box center [746, 358] width 484 height 63
click at [696, 214] on input "Oregano Oil Parasites" at bounding box center [746, 220] width 484 height 29
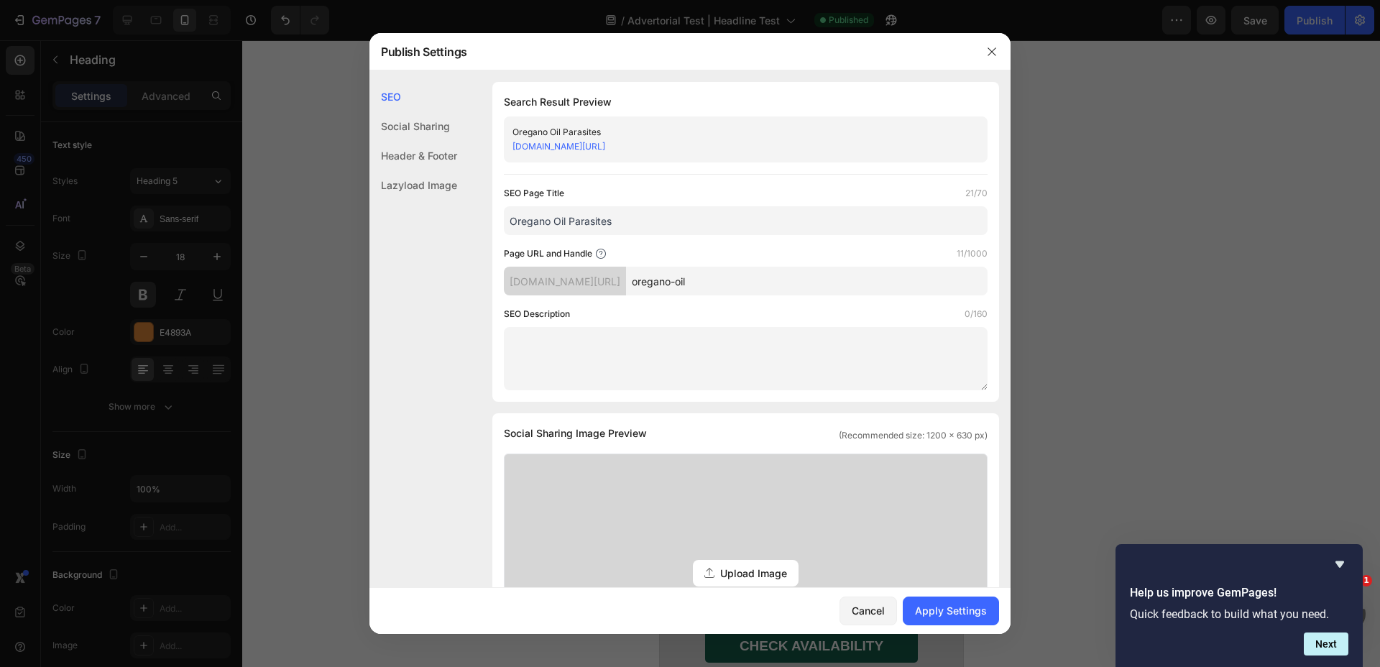
click at [779, 377] on textarea at bounding box center [746, 358] width 484 height 63
paste textarea "Discover how oregano oil may help fight parasites naturally. Learn about its po…"
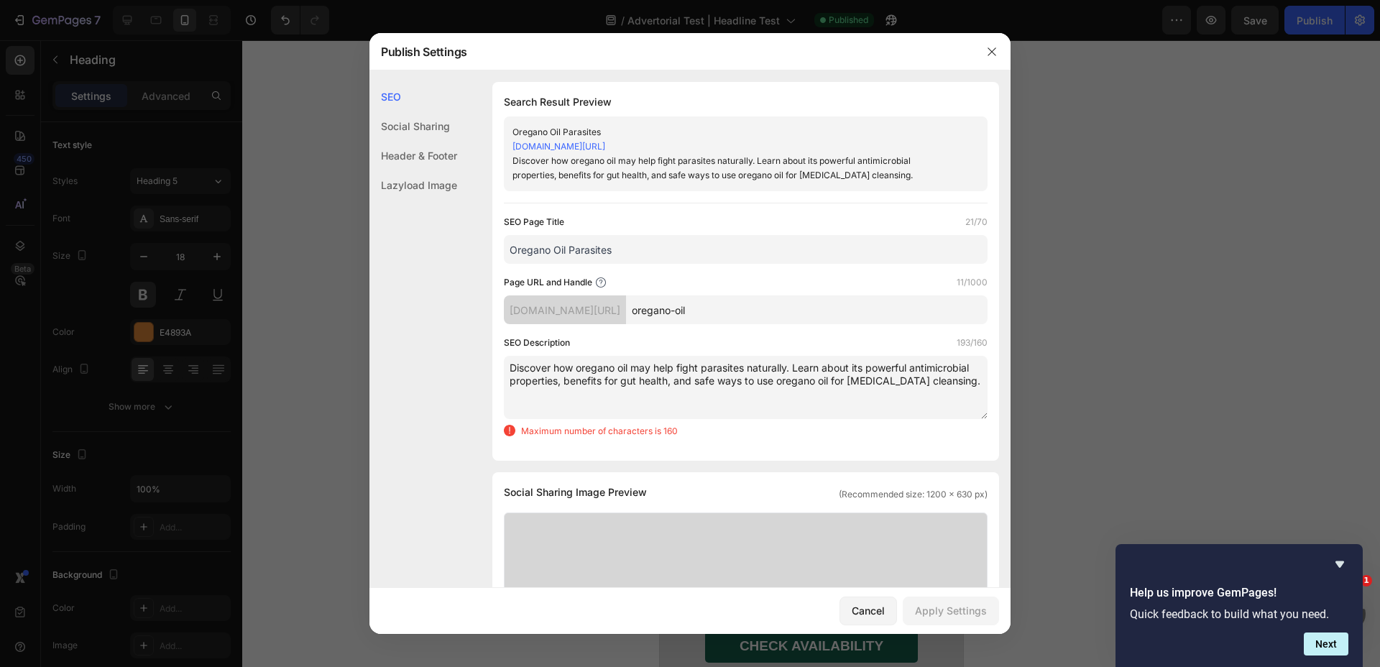
click at [811, 388] on textarea "Discover how oregano oil may help fight parasites naturally. Learn about its po…" at bounding box center [746, 387] width 484 height 63
paste textarea "Oregano oil is a natural remedy for parasites, supporting gut health with power…"
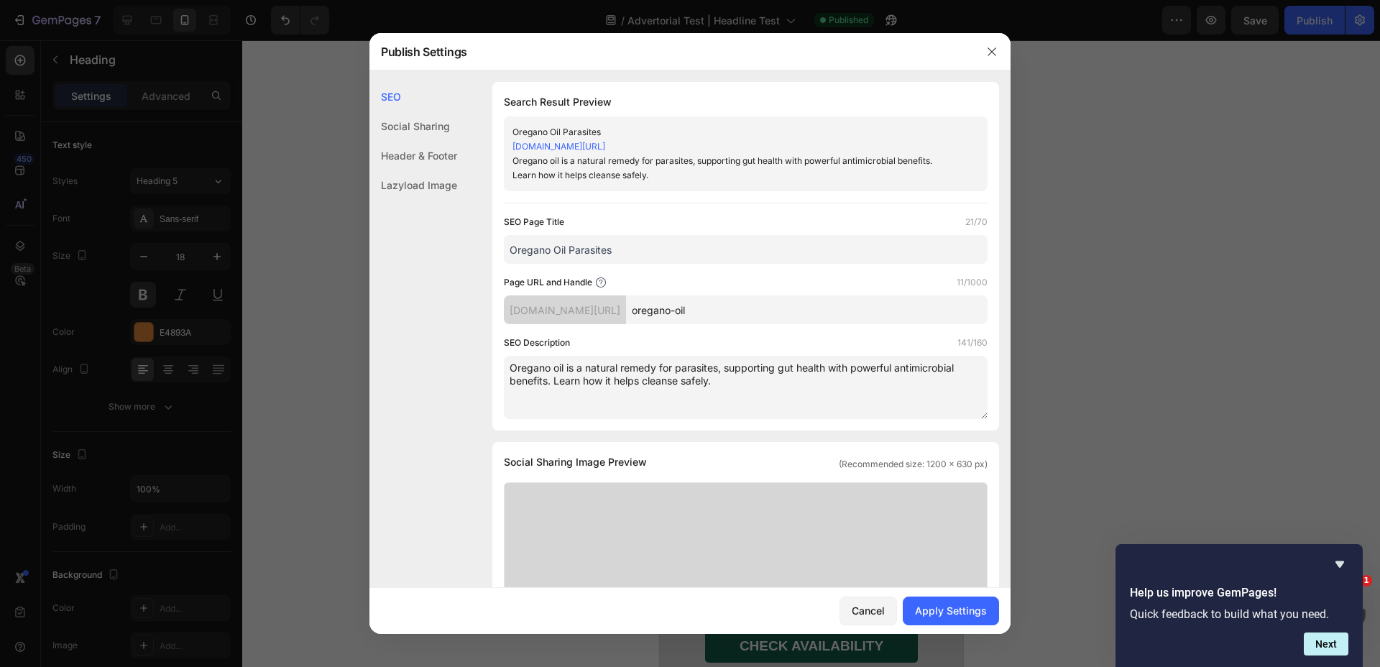
type textarea "Oregano oil is a natural remedy for parasites, supporting gut health with power…"
click at [688, 429] on div "Search Result Preview Oregano Oil Parasites b06222-bf.myshopify.com/pages/orega…" at bounding box center [746, 256] width 507 height 349
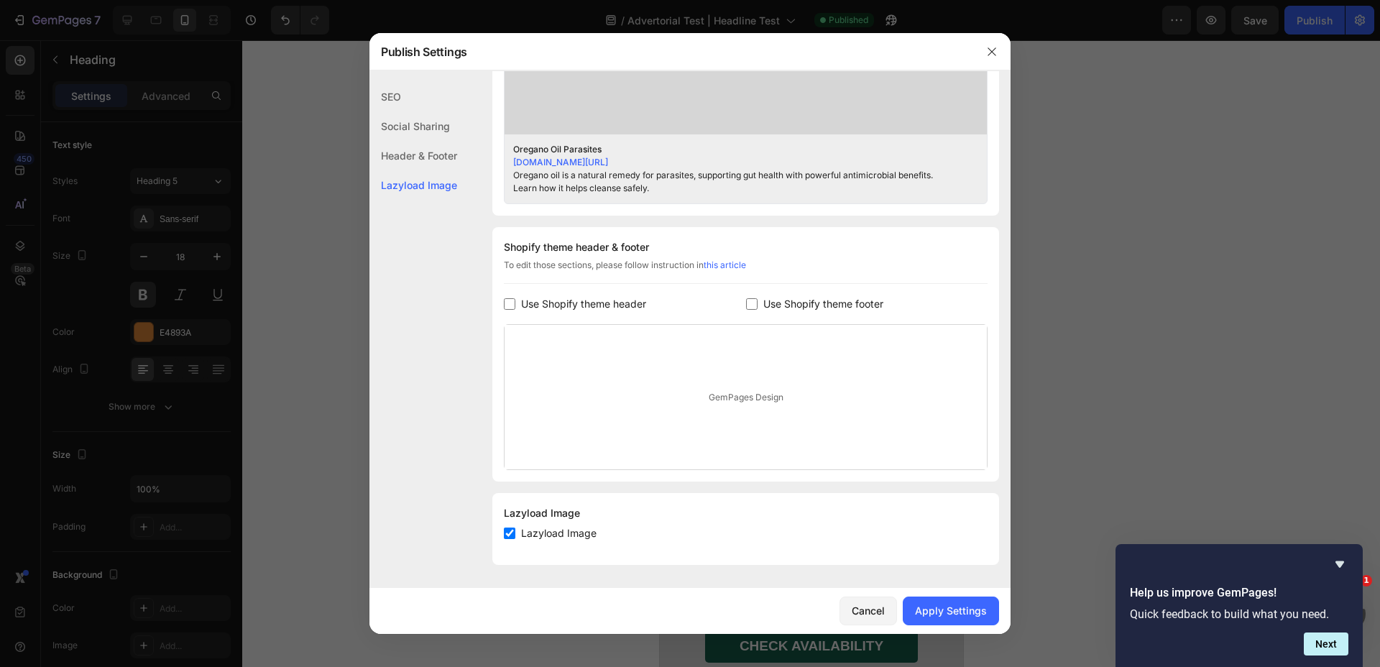
scroll to position [457, 0]
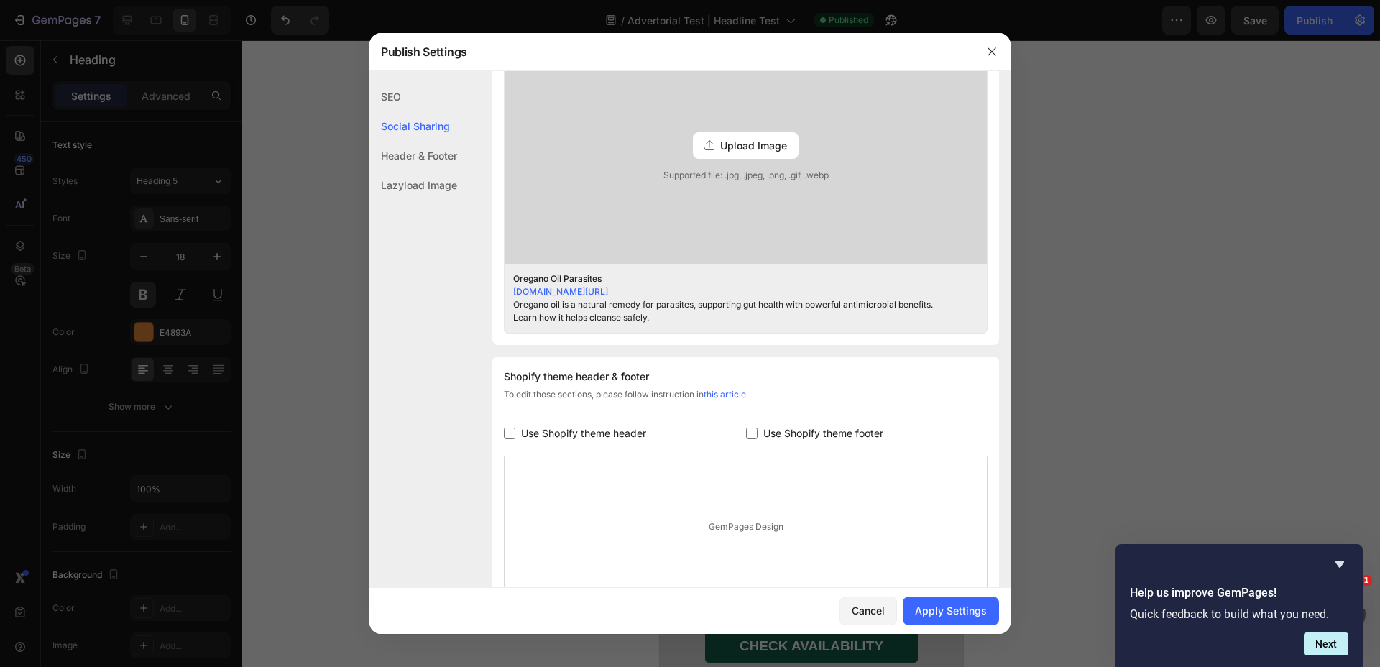
click at [758, 139] on span "Upload Image" at bounding box center [753, 145] width 67 height 15
click at [0, 0] on input "Upload Image Supported file: .jpg, .jpeg, .png, .gif, .webp" at bounding box center [0, 0] width 0 height 0
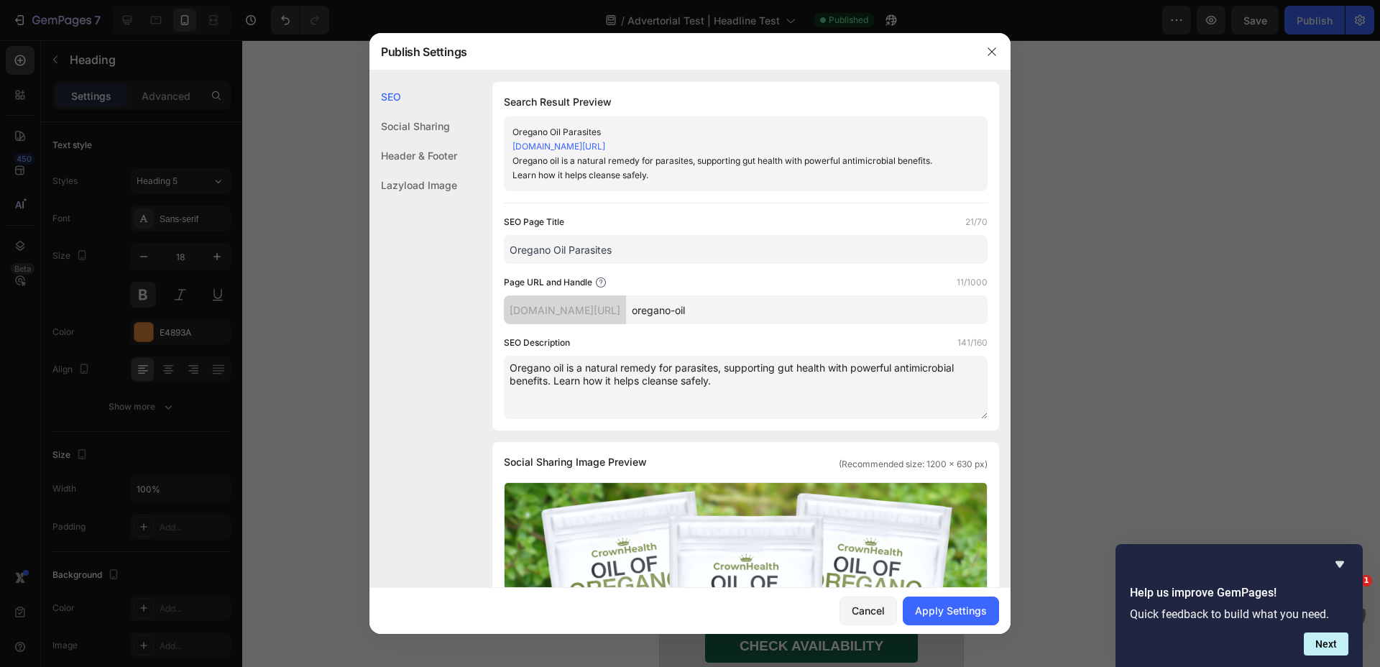
scroll to position [475, 0]
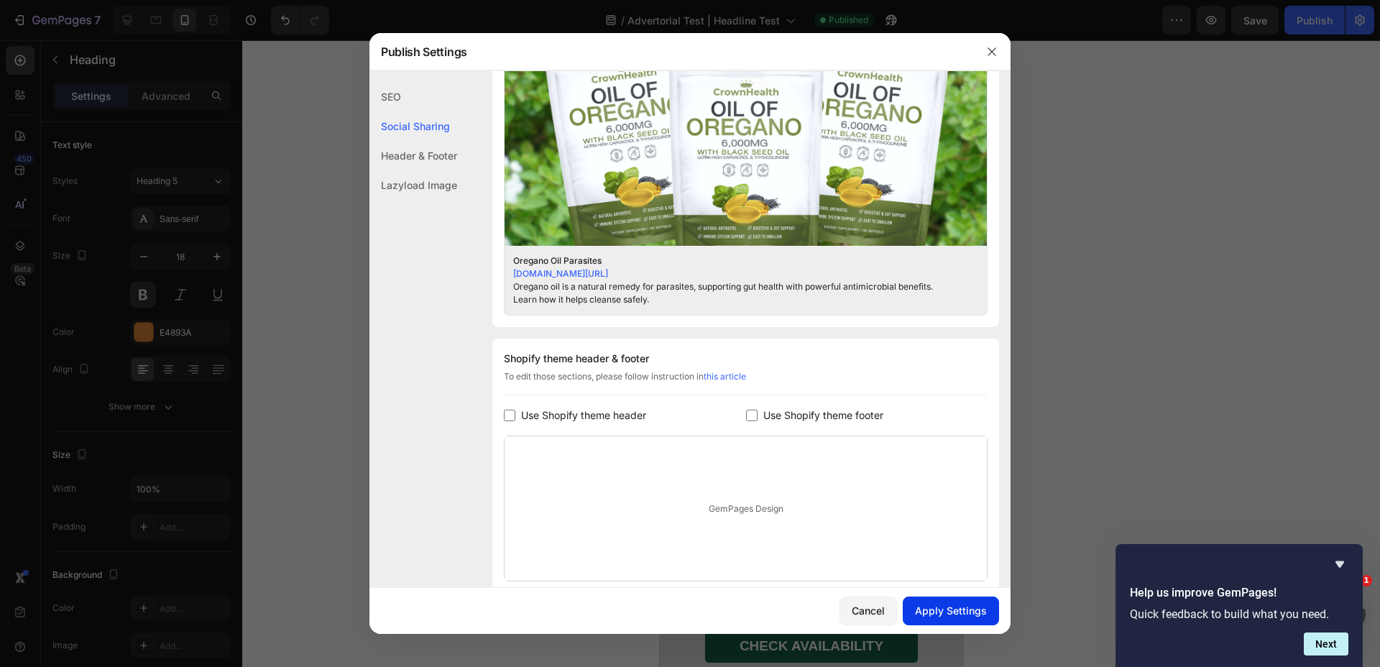
click at [950, 604] on div "Apply Settings" at bounding box center [951, 610] width 72 height 15
click at [990, 47] on icon "button" at bounding box center [992, 52] width 12 height 12
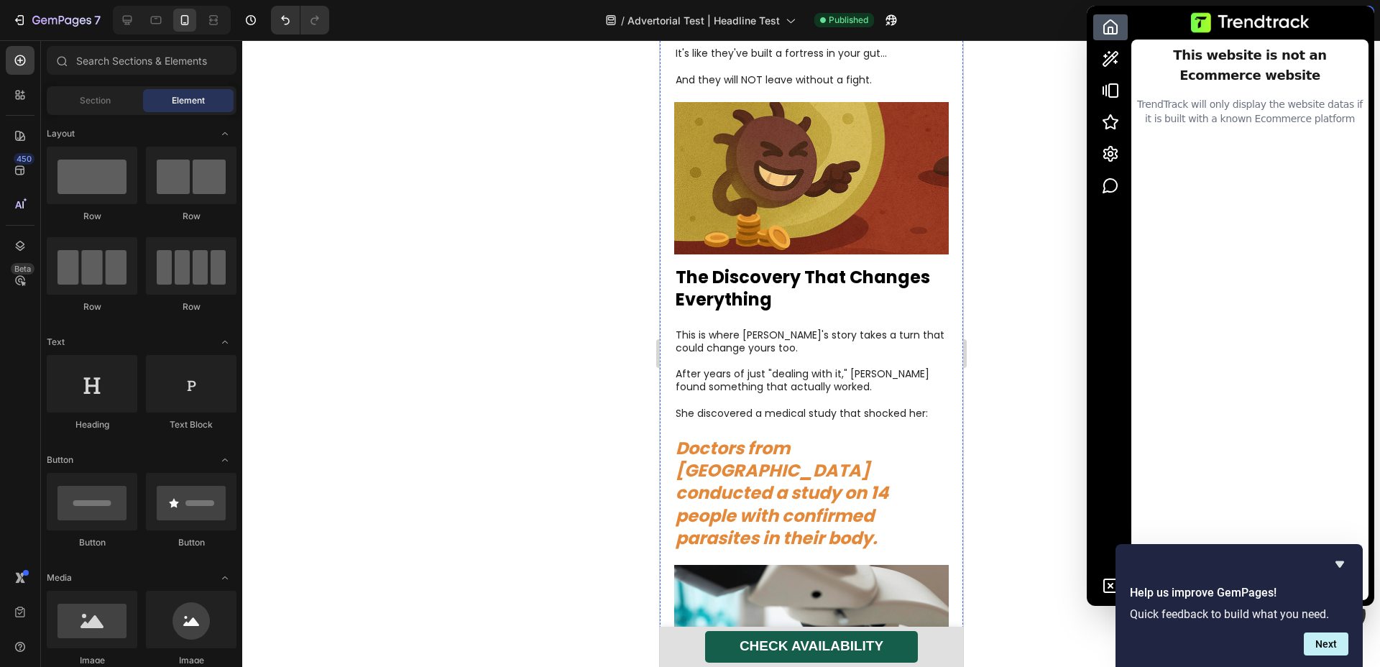
scroll to position [3965, 0]
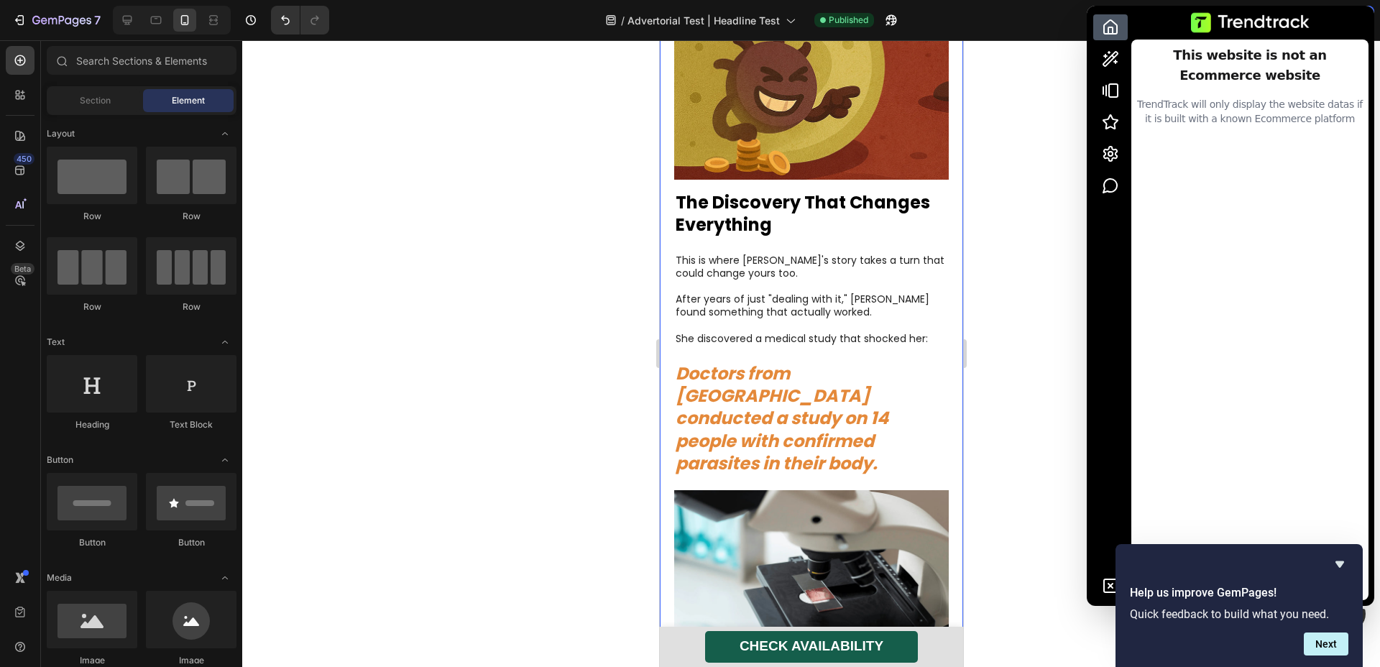
click at [811, 362] on strong "Doctors from [GEOGRAPHIC_DATA] conducted a study on 14 people with confirmed pa…" at bounding box center [781, 419] width 213 height 114
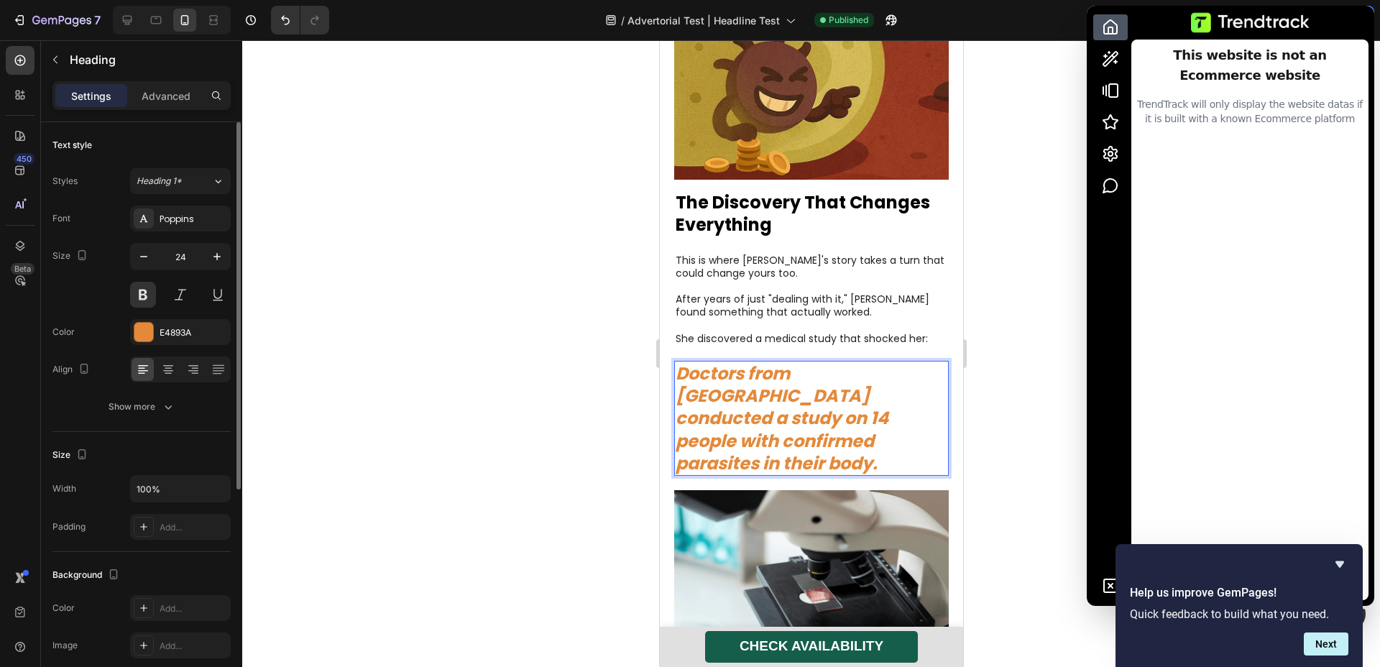
click at [186, 347] on div "Font Poppins Size 24 Color E4893A Align Show more" at bounding box center [141, 313] width 178 height 214
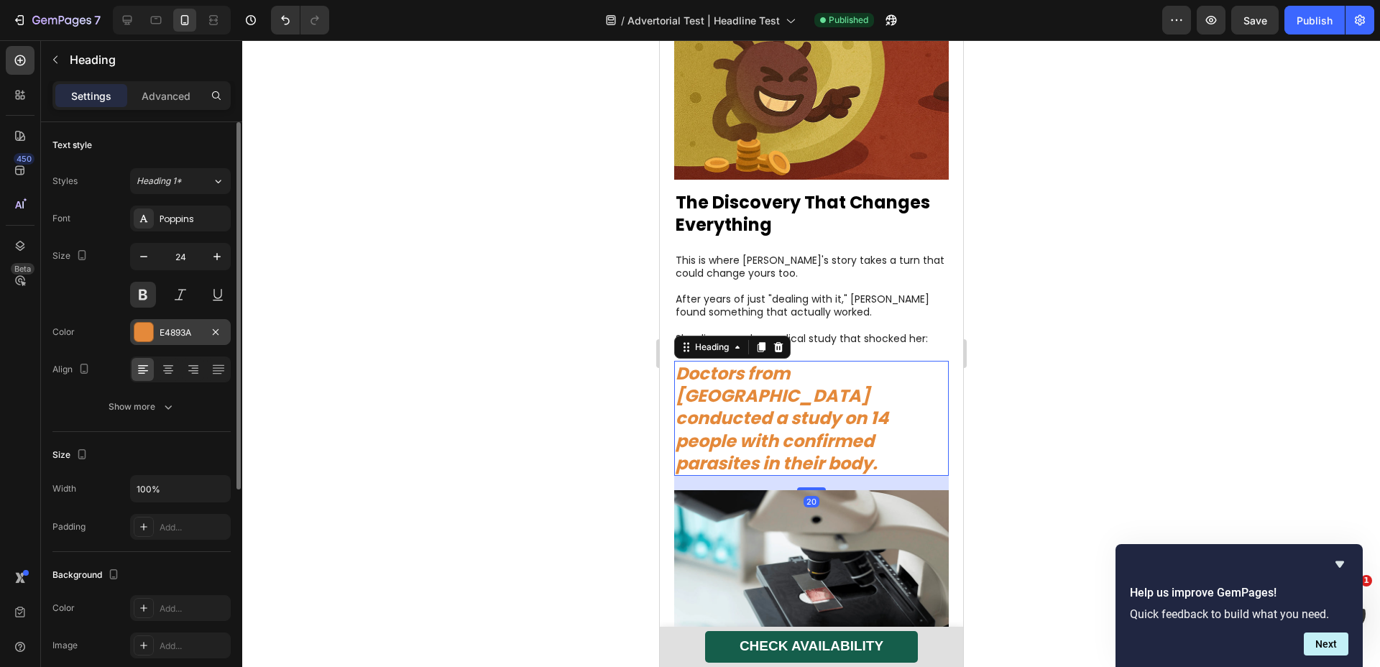
click at [186, 342] on div "E4893A" at bounding box center [180, 332] width 101 height 26
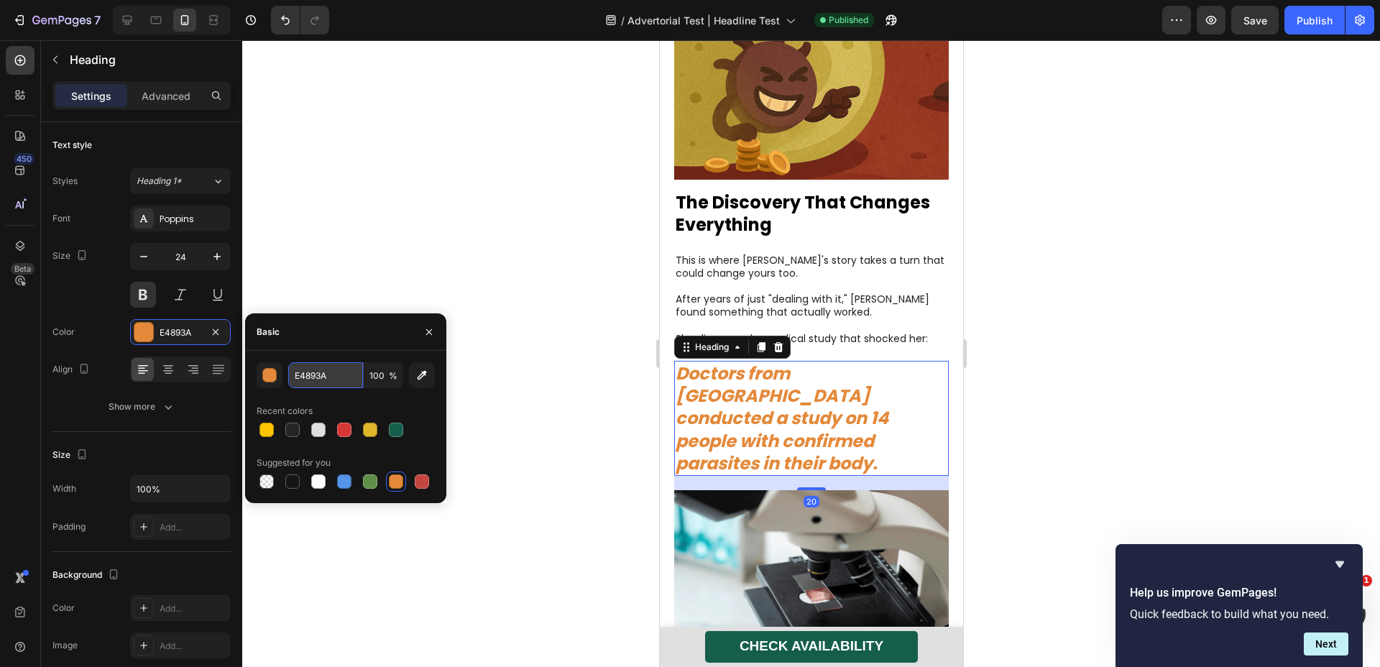
click at [339, 386] on input "E4893A" at bounding box center [325, 375] width 75 height 26
paste input "#E26900"
type input "#E26900"
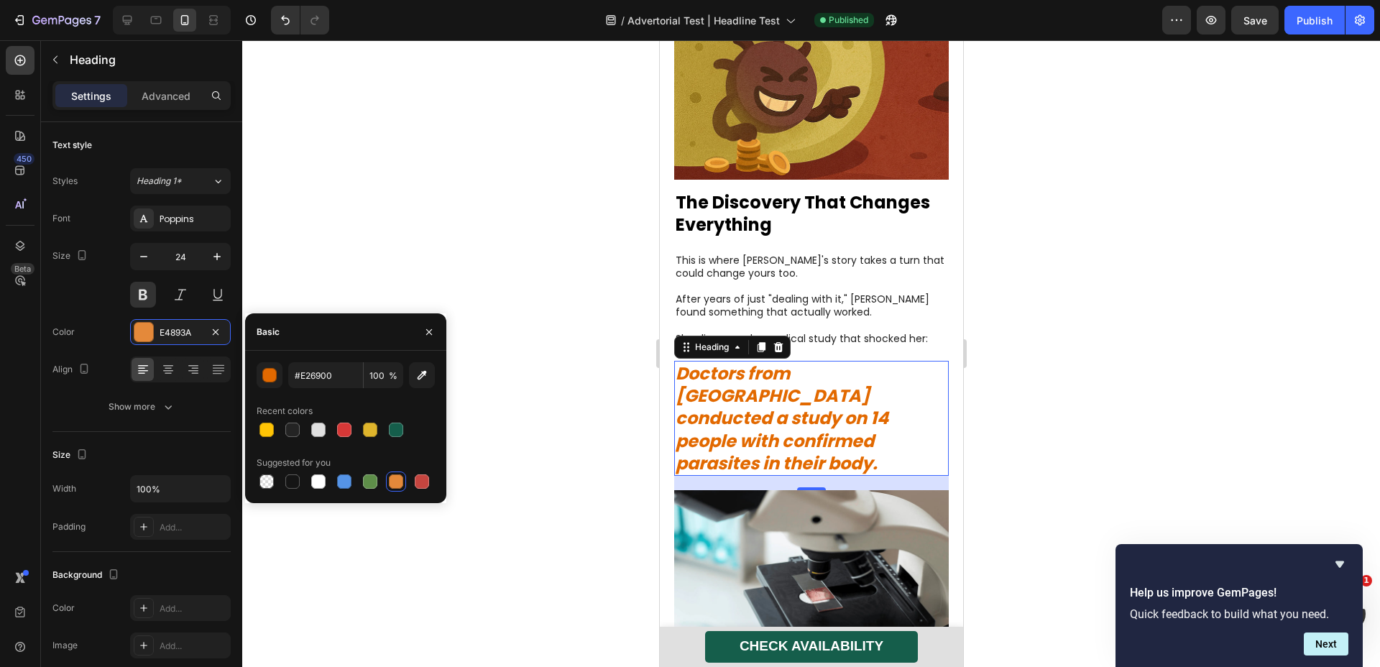
click at [620, 351] on div at bounding box center [811, 353] width 1138 height 627
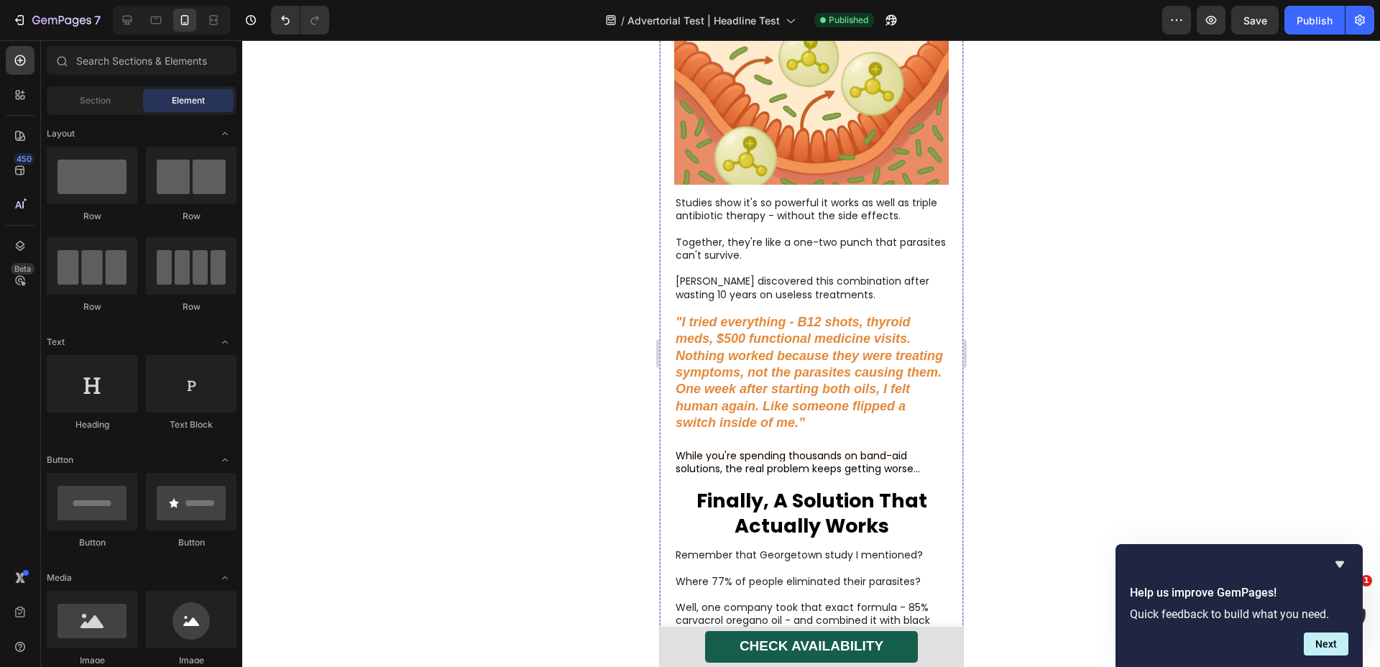
scroll to position [6490, 0]
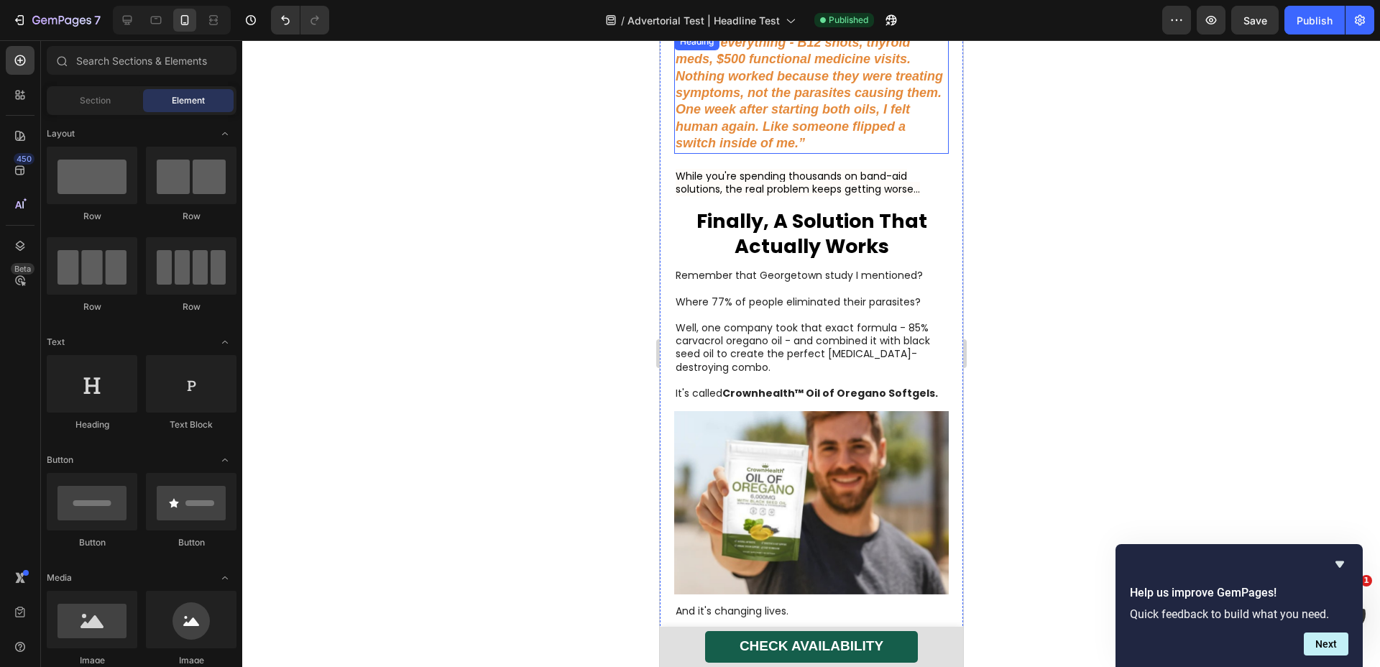
click at [777, 141] on strong ""I tried everything - B12 shots, thyroid meds, $500 functional medicine visits.…" at bounding box center [808, 92] width 267 height 115
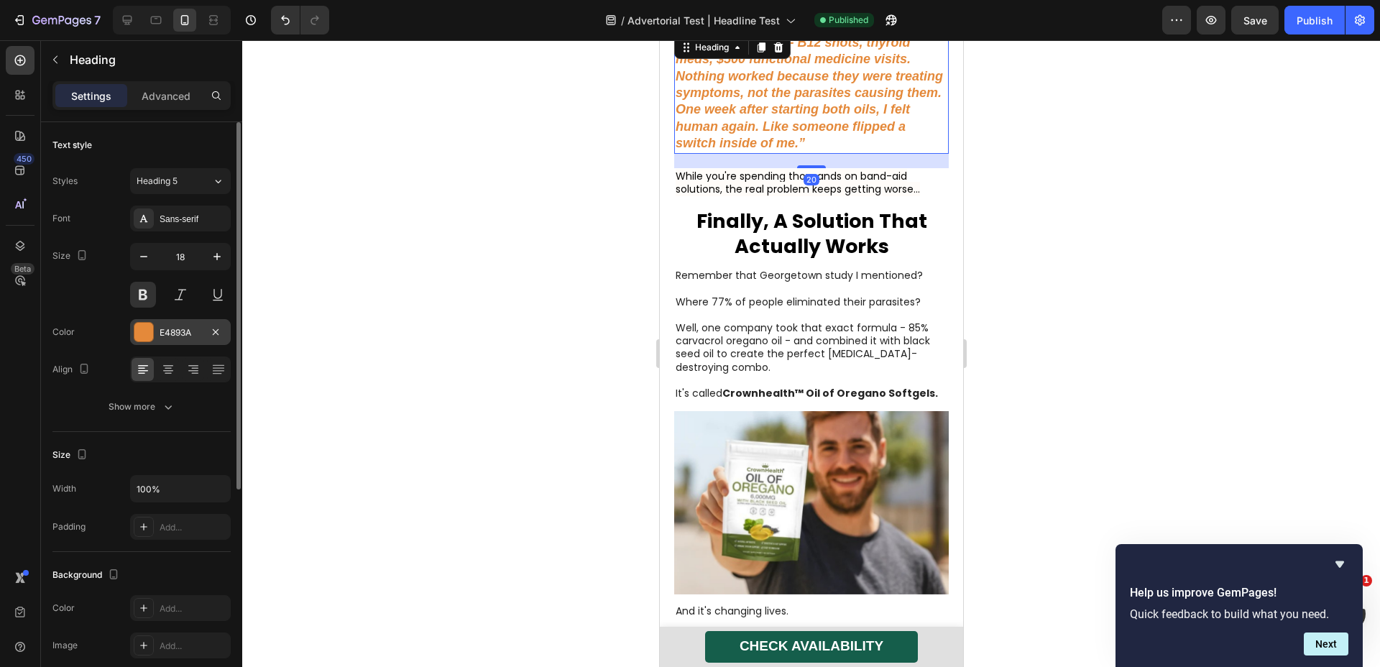
click at [167, 339] on div "E4893A" at bounding box center [180, 332] width 101 height 26
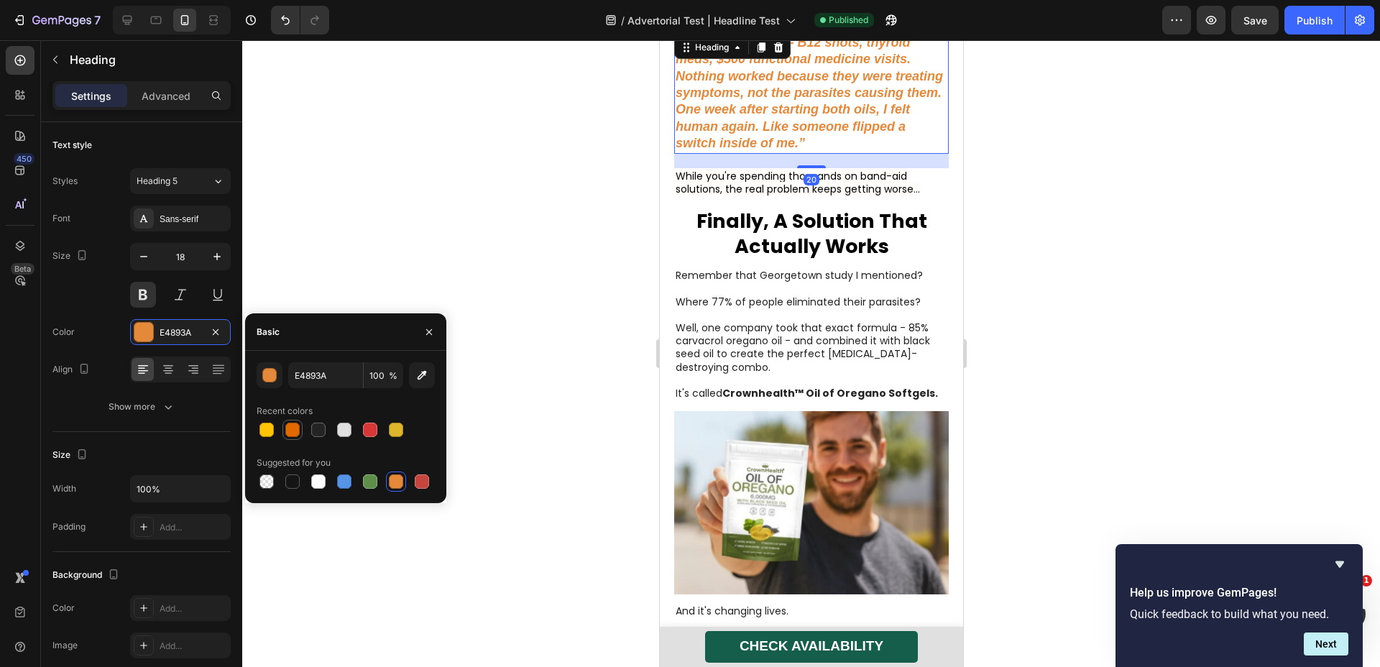
click at [298, 427] on div at bounding box center [292, 430] width 14 height 14
type input "E26900"
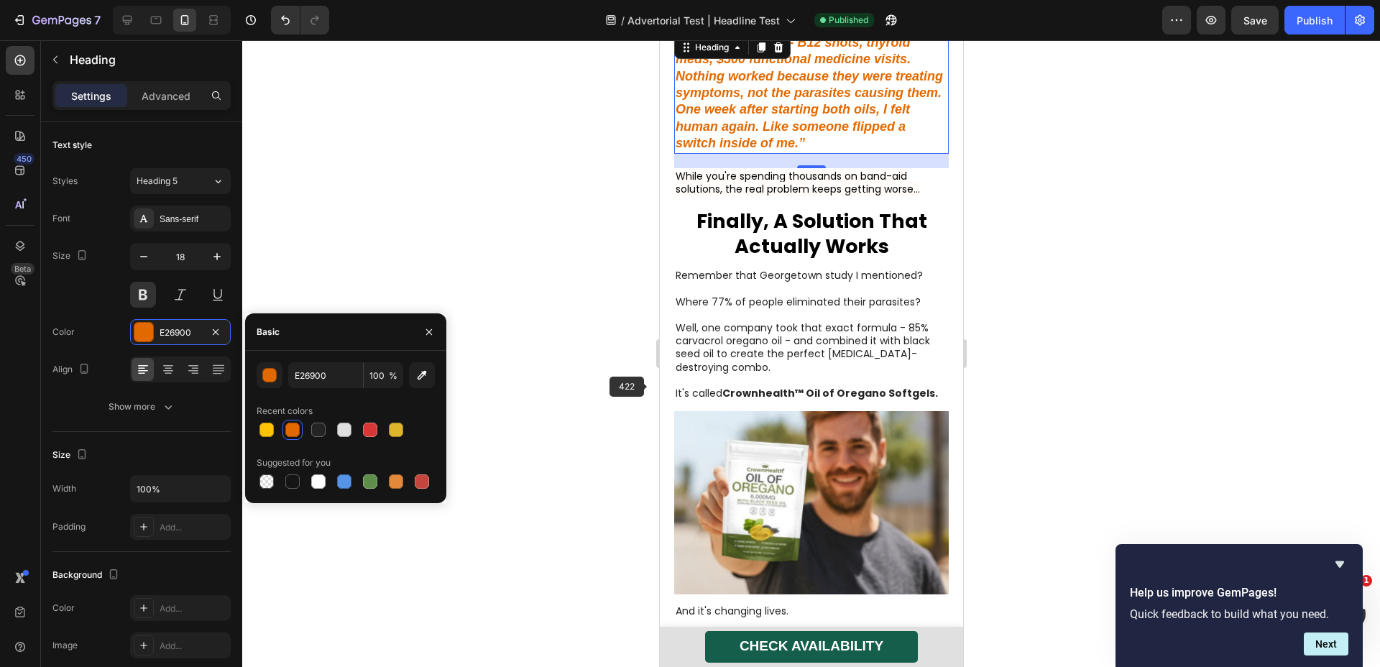
click at [568, 370] on div at bounding box center [811, 353] width 1138 height 627
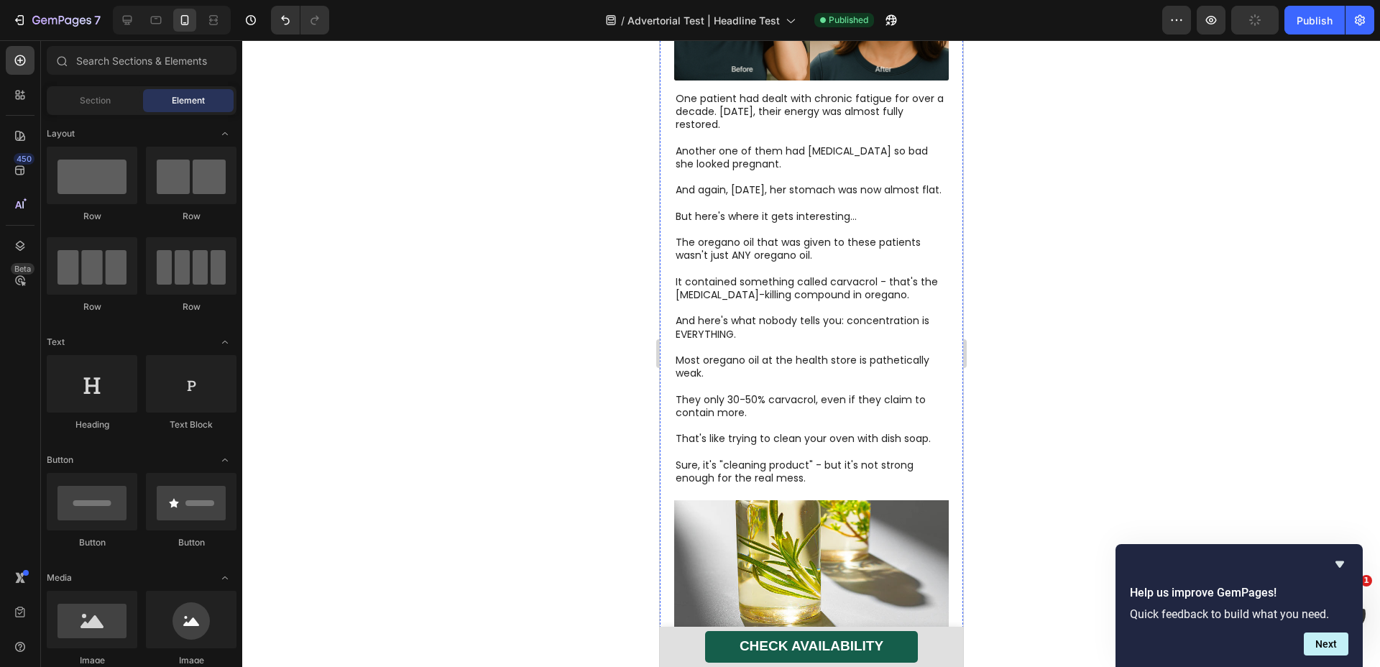
scroll to position [4837, 0]
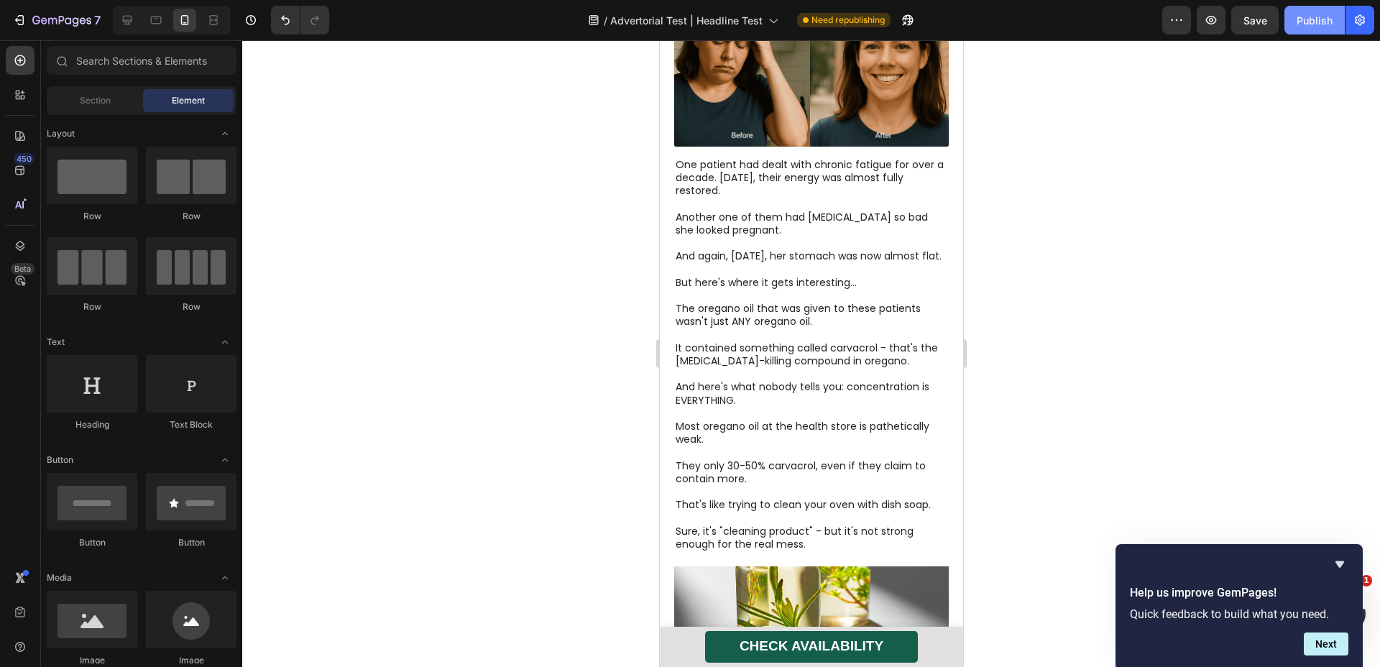
click at [1310, 22] on div "Publish" at bounding box center [1315, 20] width 36 height 15
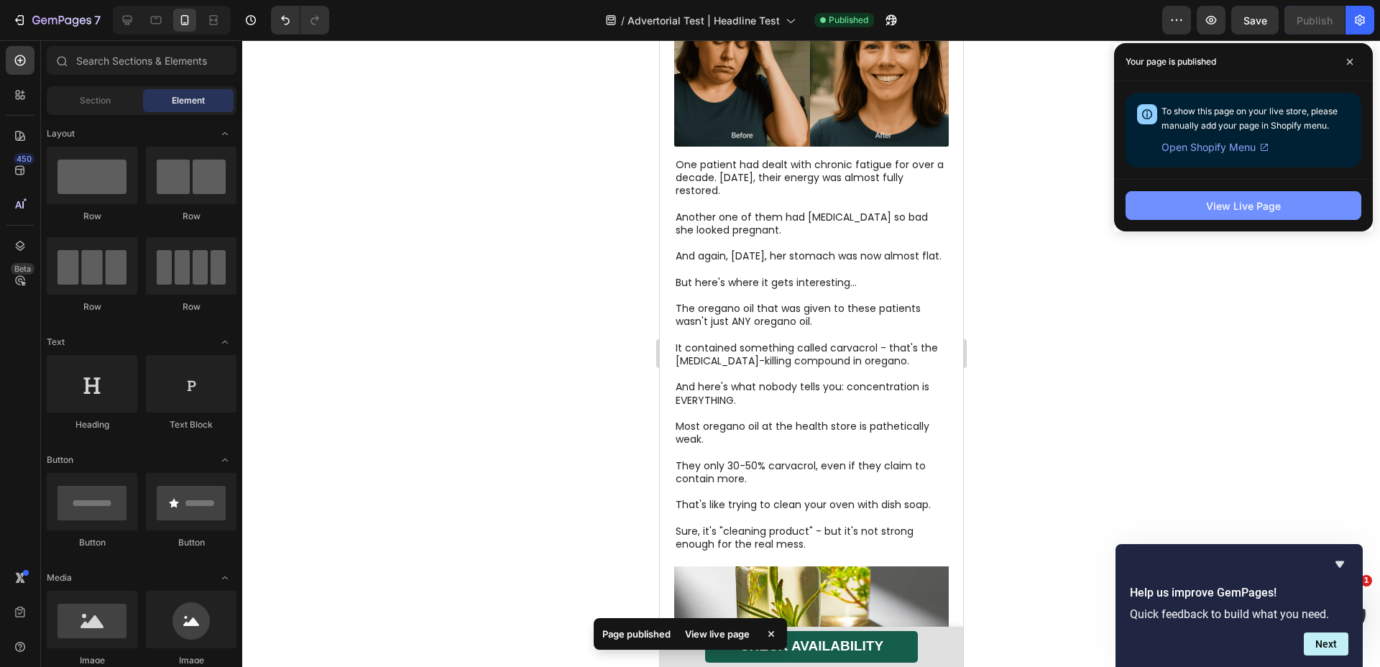
click at [1240, 205] on div "View Live Page" at bounding box center [1243, 205] width 75 height 15
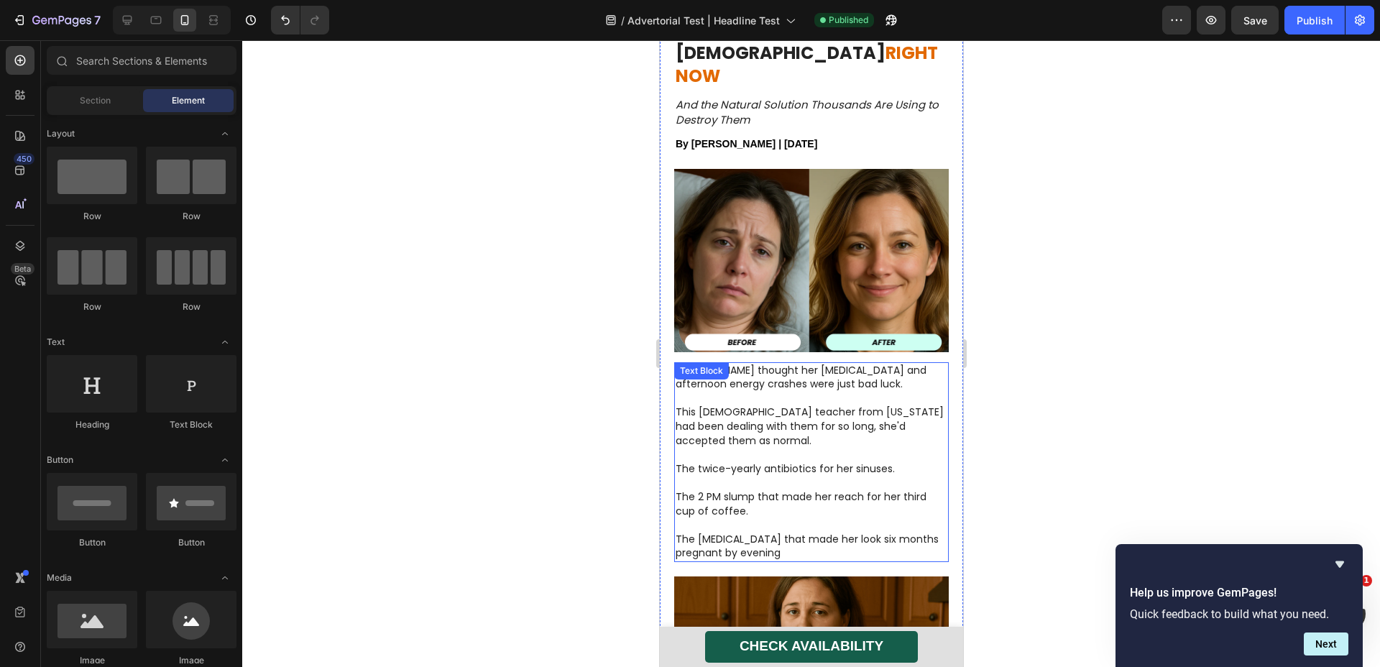
scroll to position [0, 0]
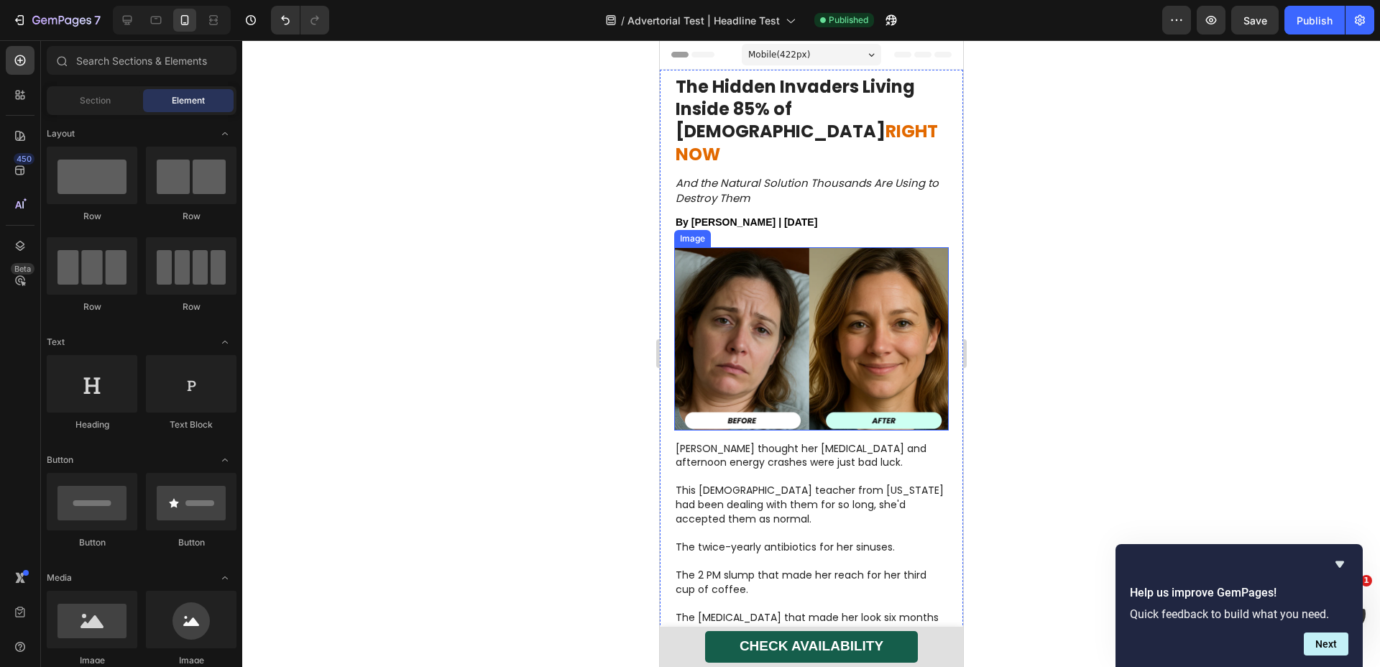
click at [860, 260] on img at bounding box center [811, 338] width 275 height 183
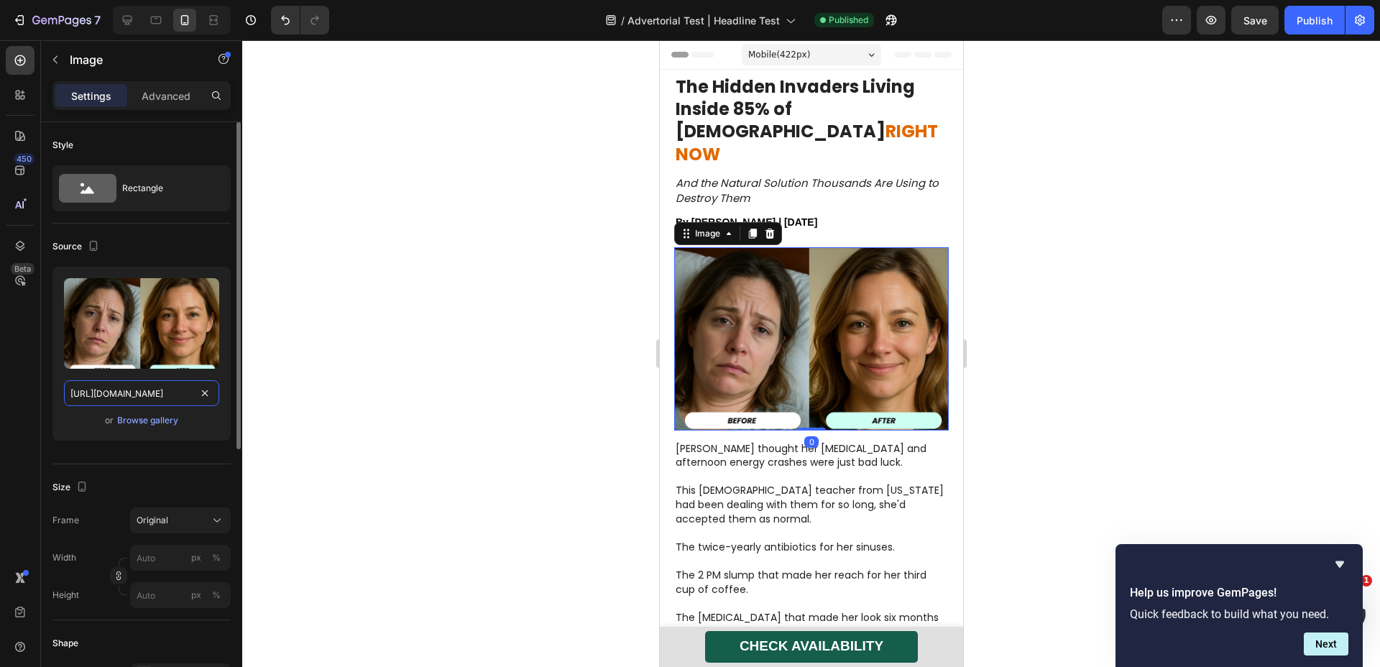
click at [170, 390] on input "[URL][DOMAIN_NAME]" at bounding box center [141, 393] width 155 height 26
click at [130, 13] on icon at bounding box center [127, 20] width 14 height 14
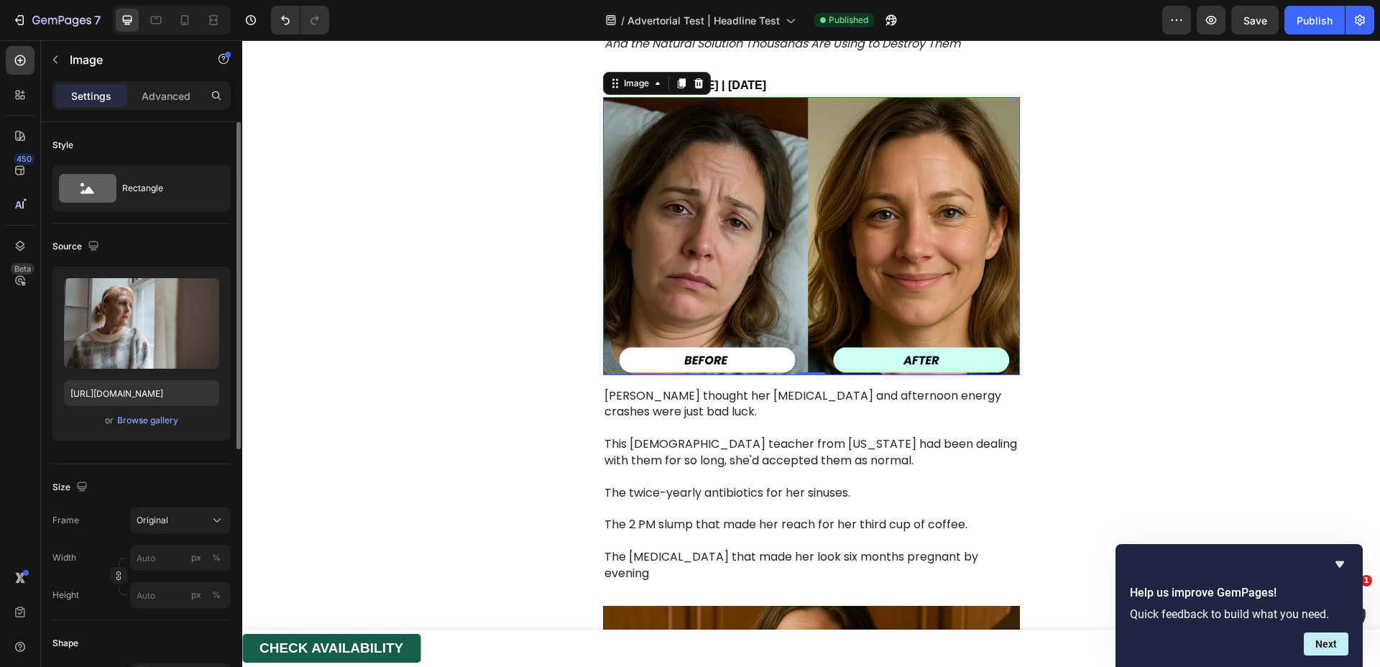
scroll to position [217, 0]
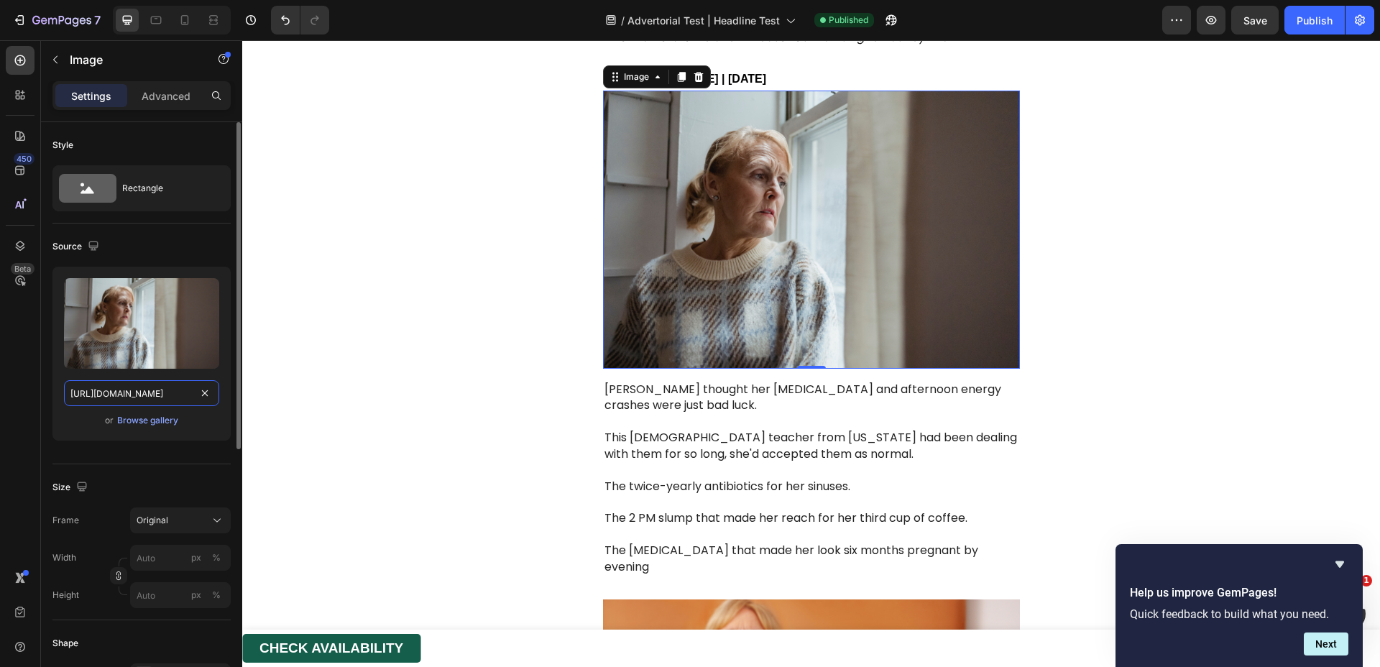
click at [164, 383] on input "[URL][DOMAIN_NAME]" at bounding box center [141, 393] width 155 height 26
paste input "f21af161-cc48-4ab4-a6a2-4bd88207a35e"
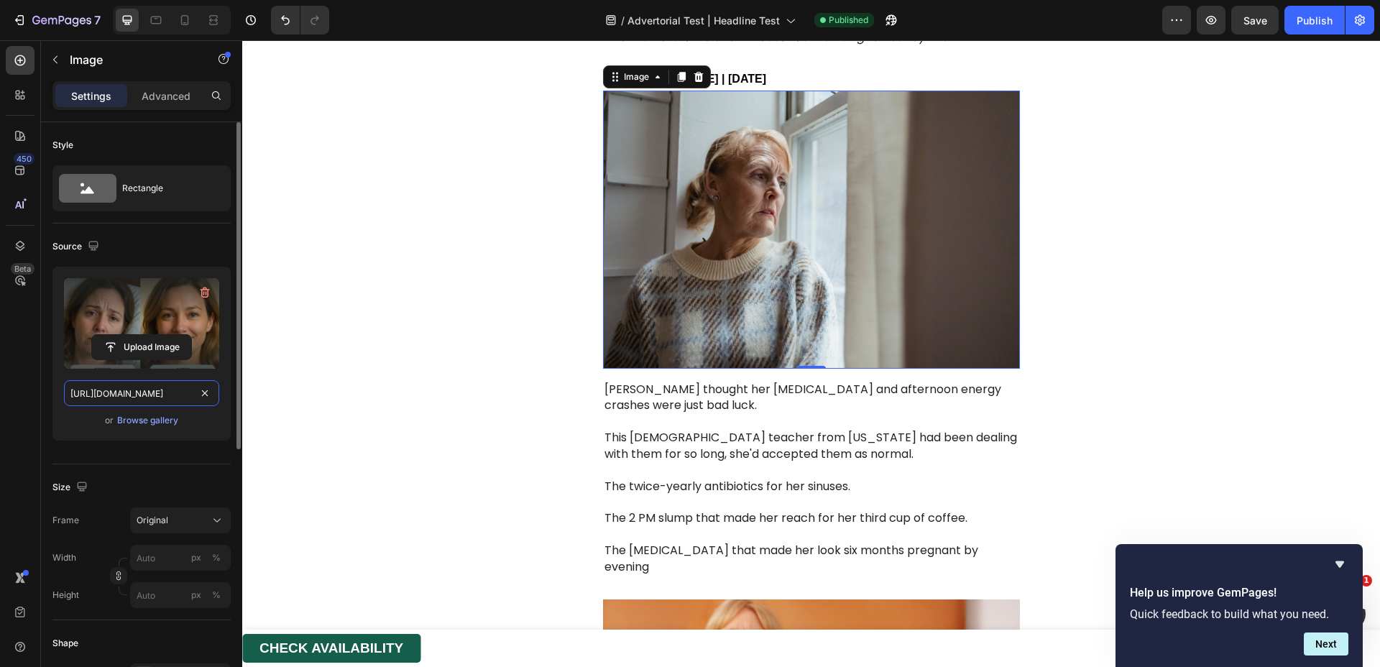
scroll to position [0, 442]
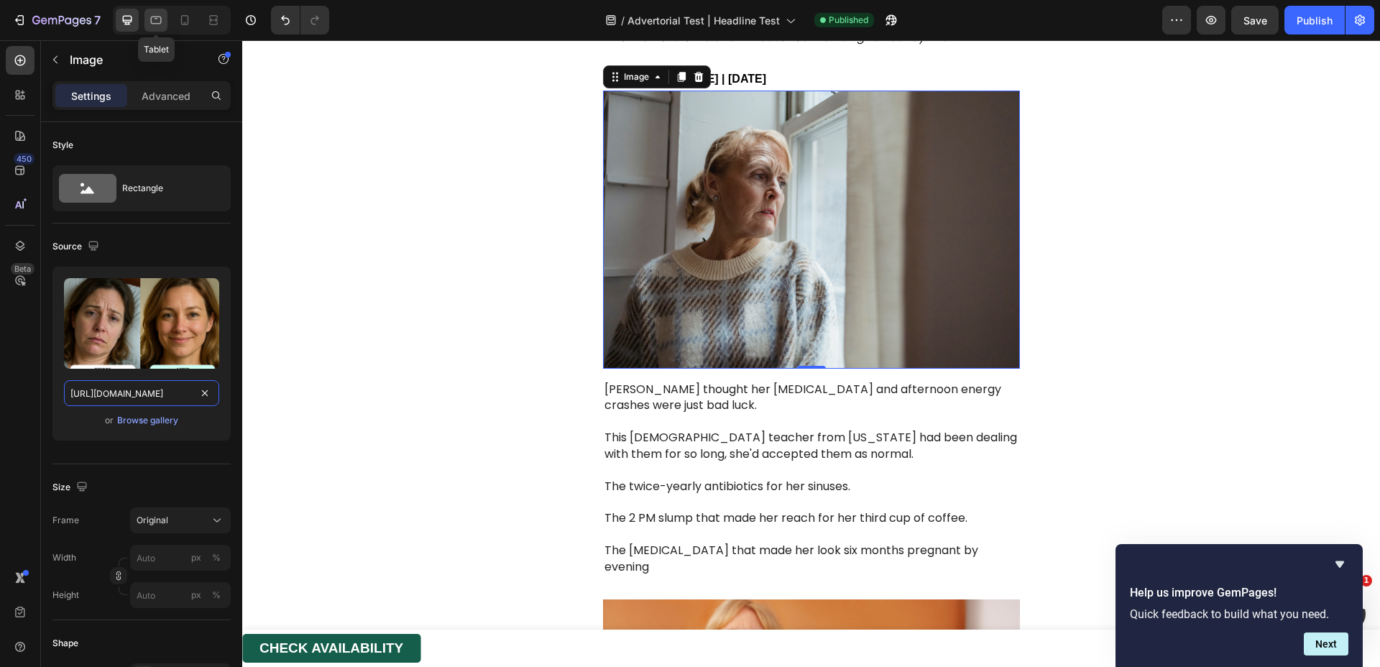
type input "[URL][DOMAIN_NAME]"
click at [149, 18] on icon at bounding box center [156, 20] width 14 height 14
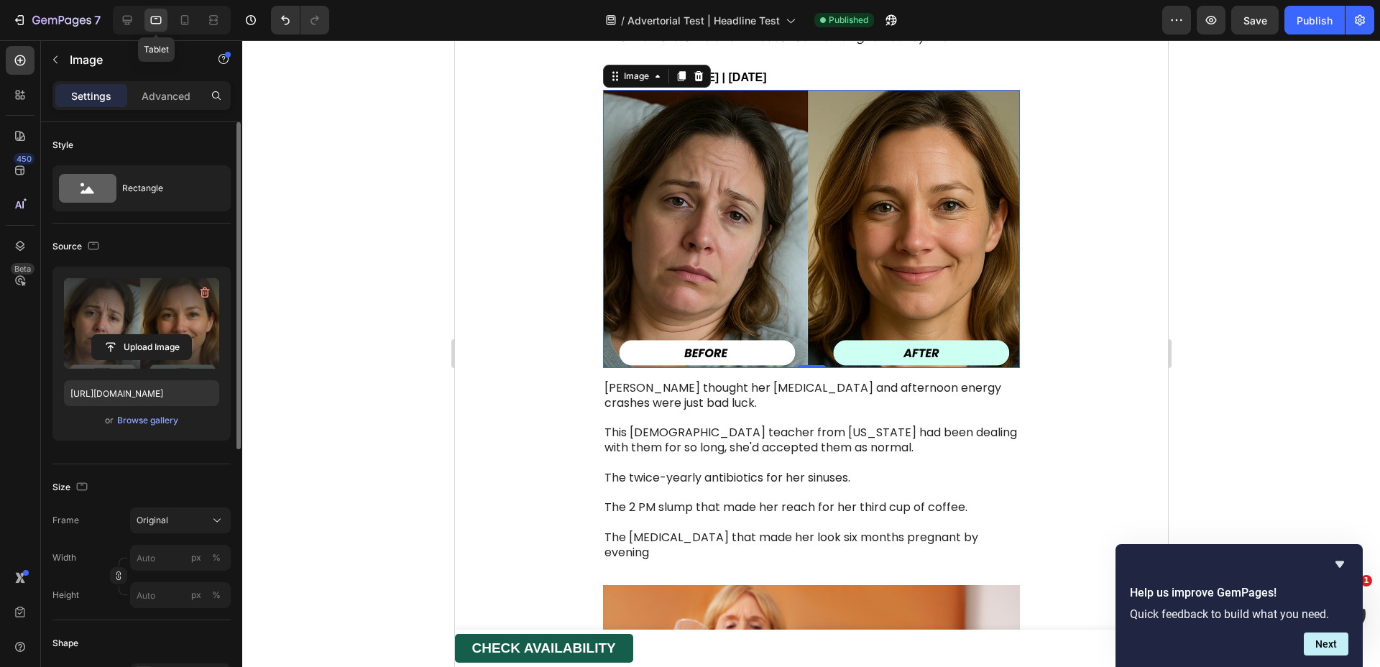
scroll to position [215, 0]
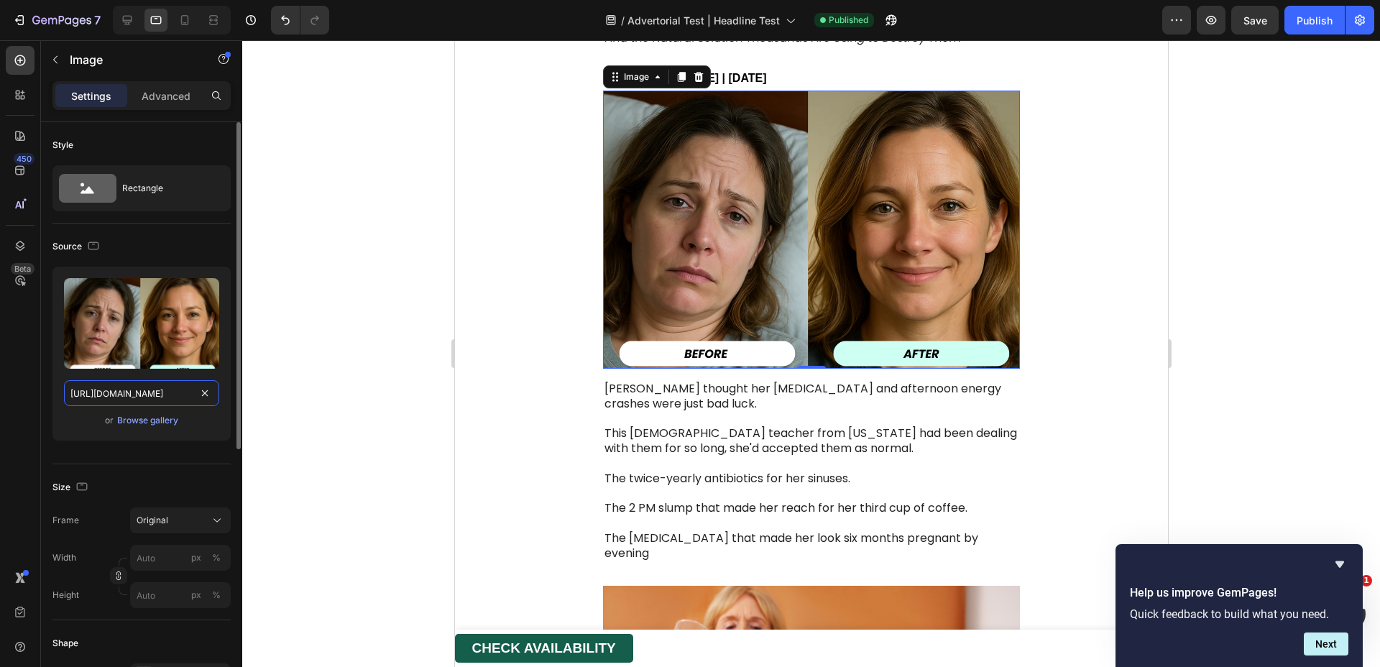
click at [145, 389] on input "[URL][DOMAIN_NAME]" at bounding box center [141, 393] width 155 height 26
click at [298, 370] on div at bounding box center [811, 353] width 1138 height 627
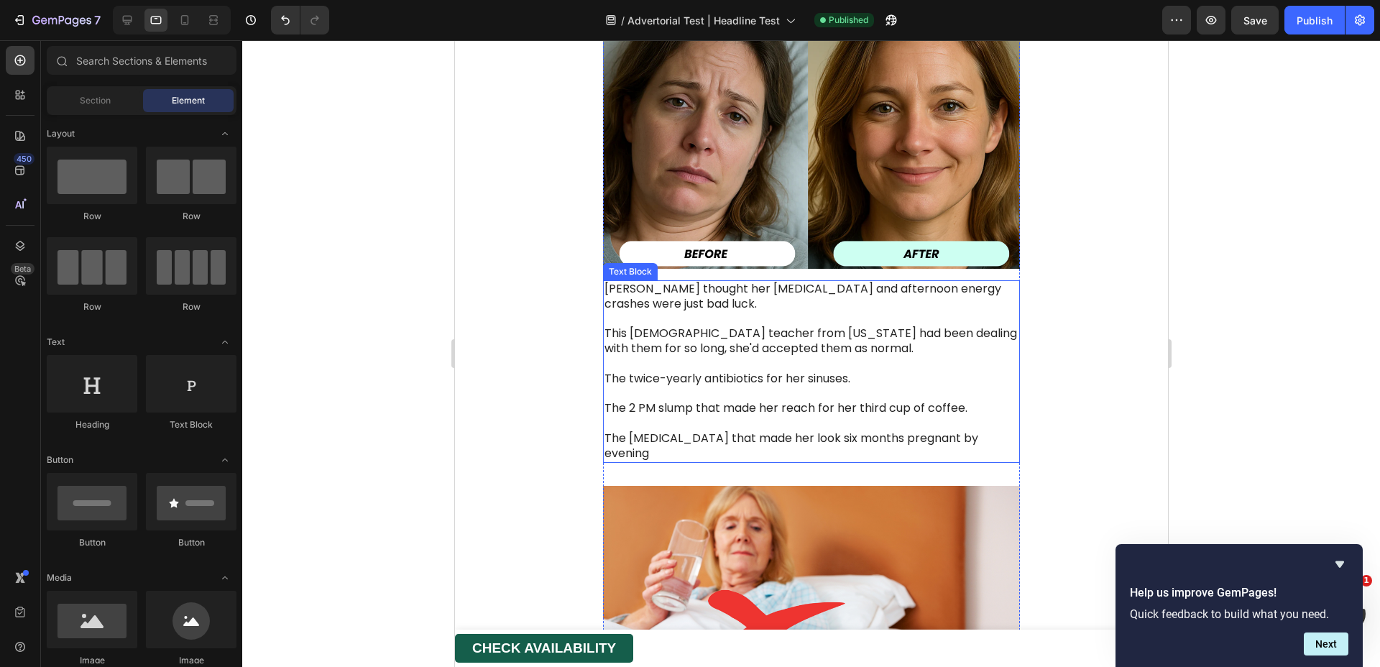
scroll to position [455, 0]
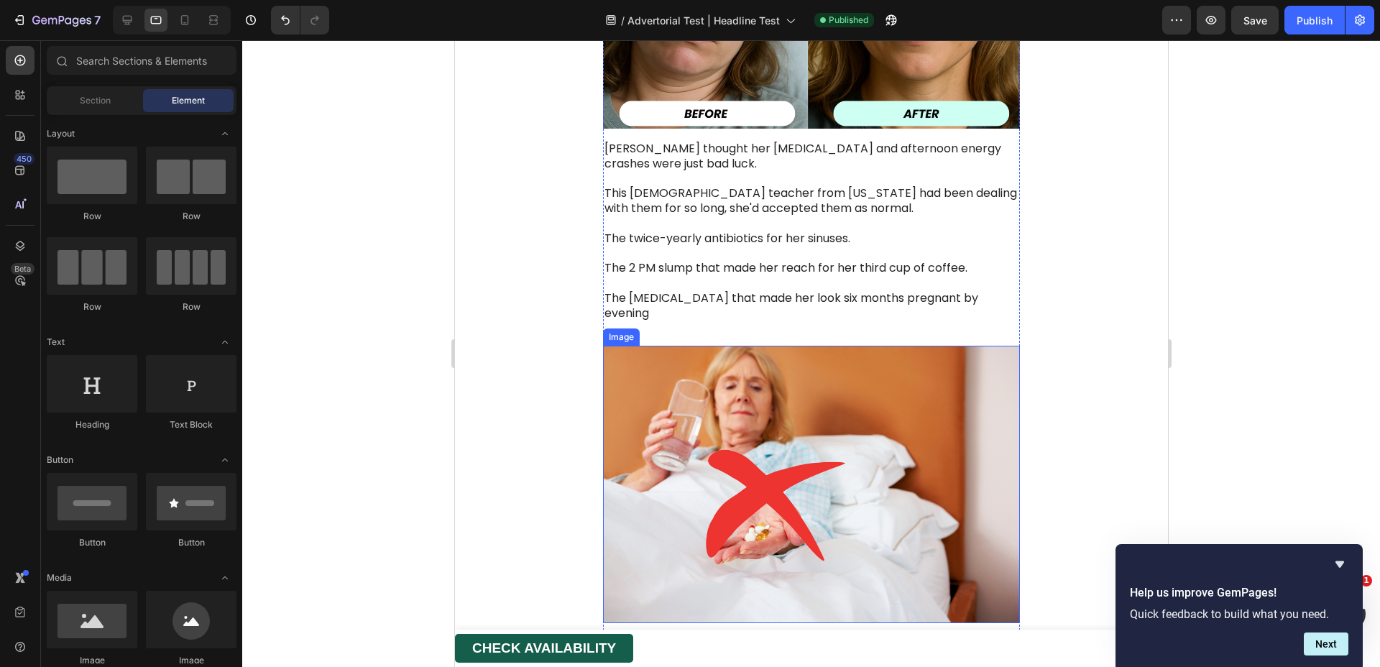
click at [676, 372] on img at bounding box center [811, 485] width 417 height 278
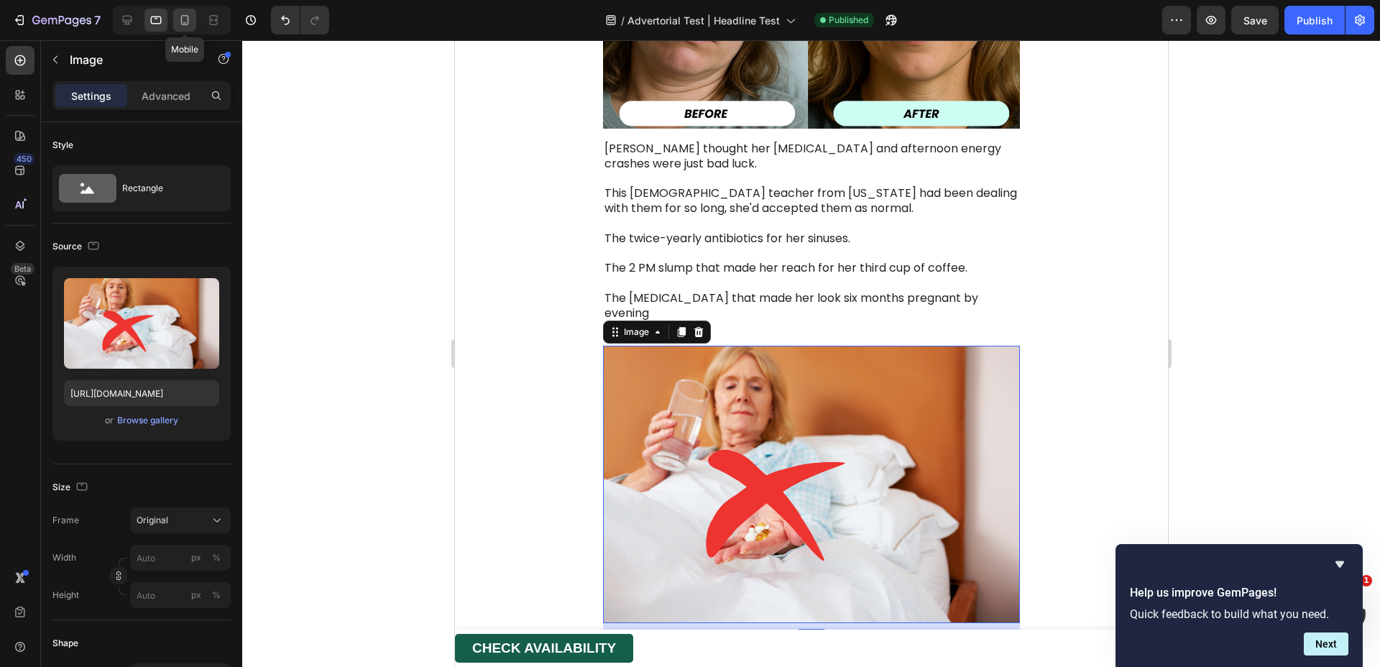
click at [193, 25] on div at bounding box center [184, 20] width 23 height 23
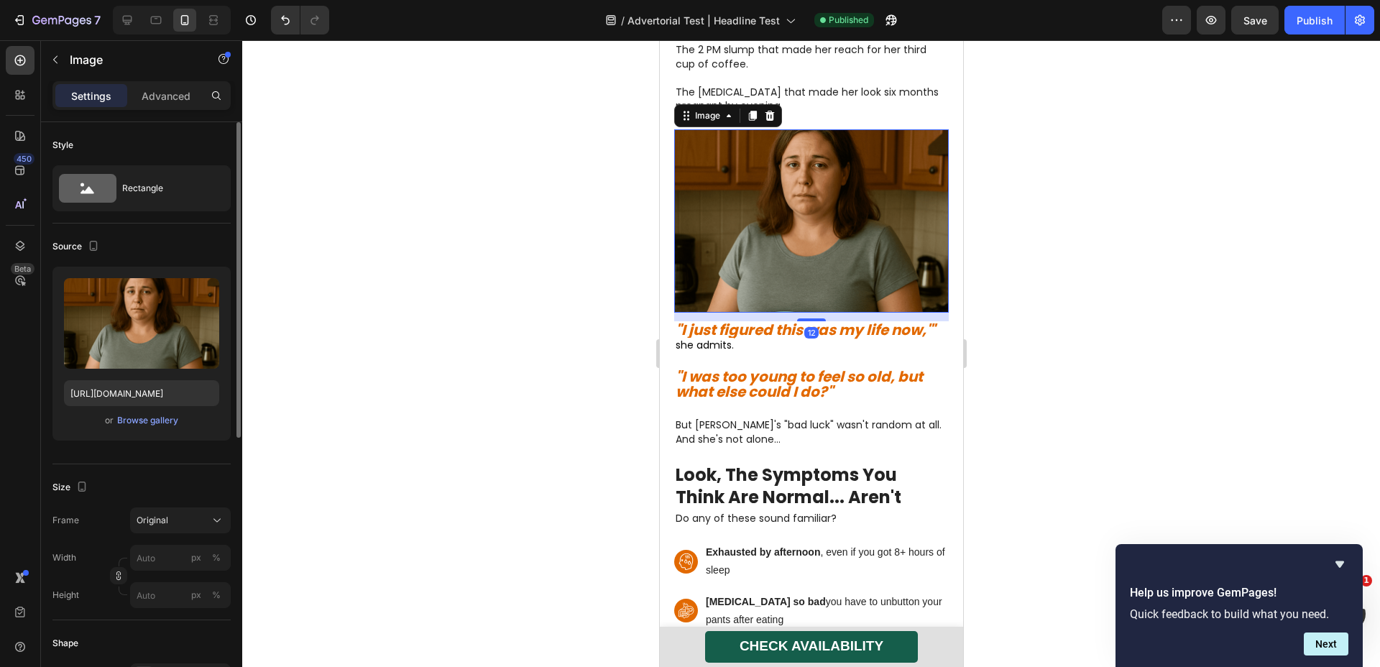
scroll to position [535, 0]
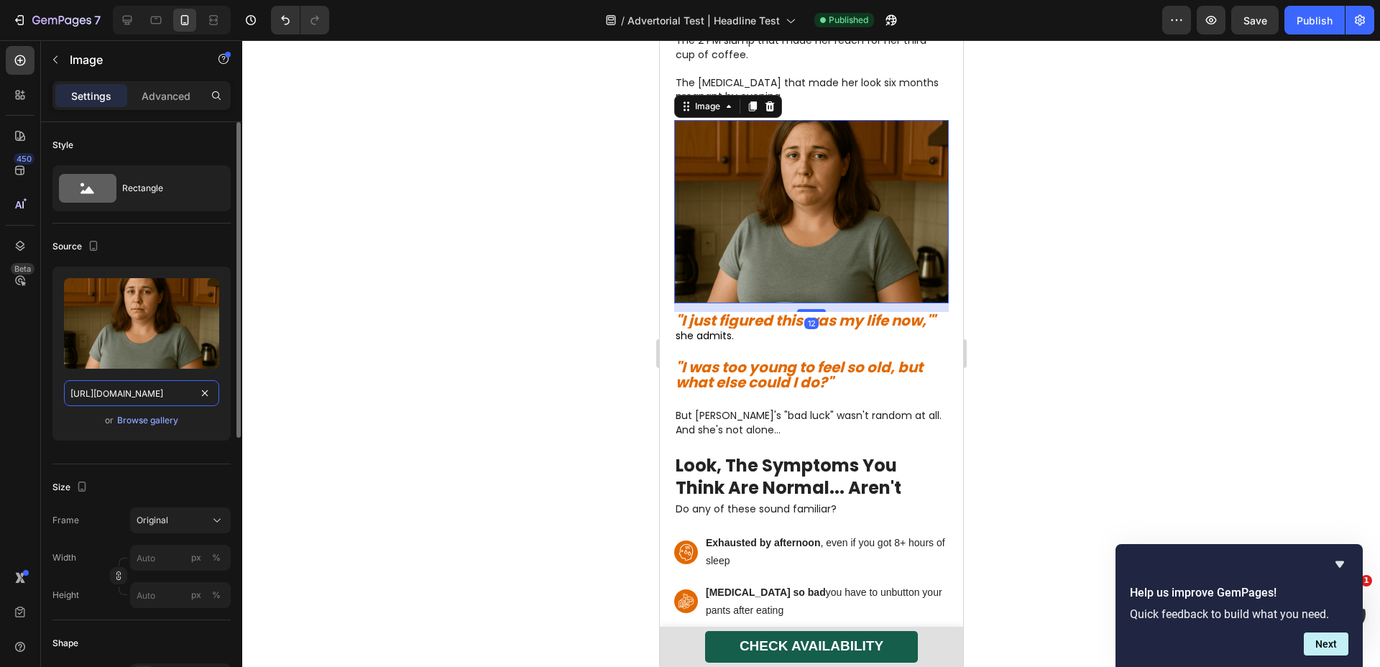
click at [170, 390] on input "https://cdn.shopify.com/s/files/1/0817/0346/9398/files/gempages_528289855323505…" at bounding box center [141, 393] width 155 height 26
click at [122, 29] on div at bounding box center [127, 20] width 23 height 23
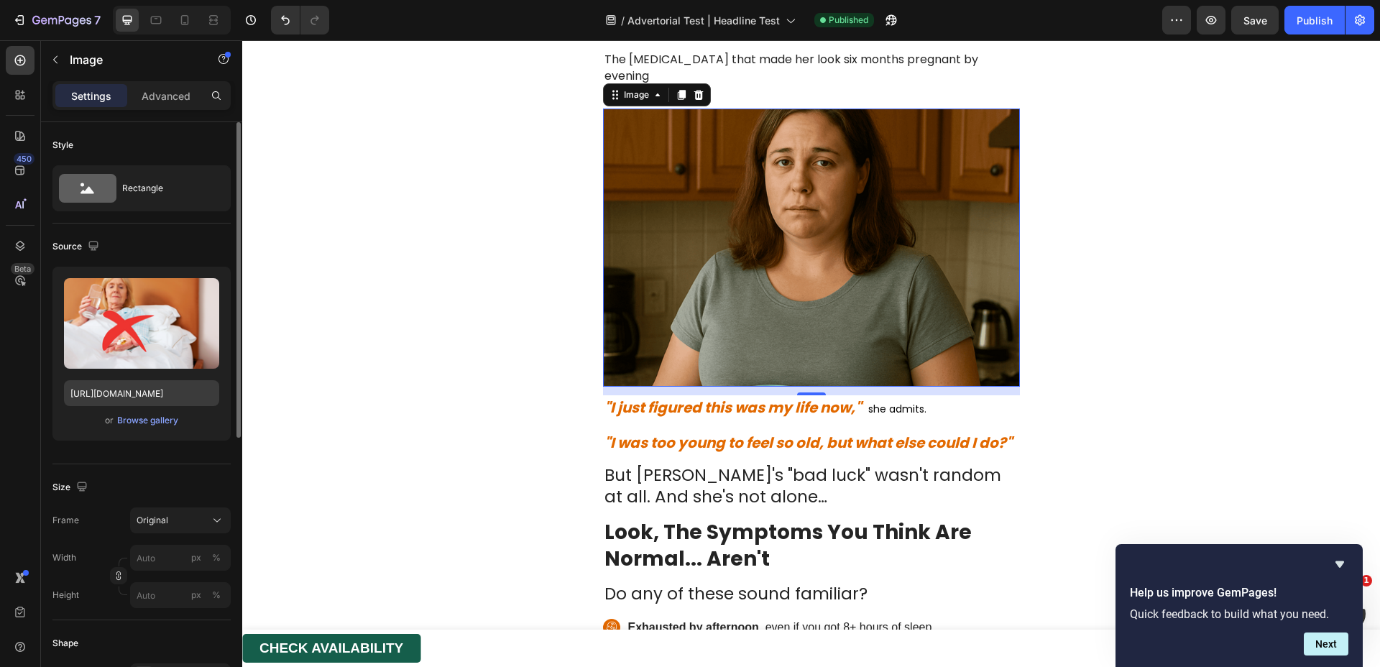
scroll to position [710, 0]
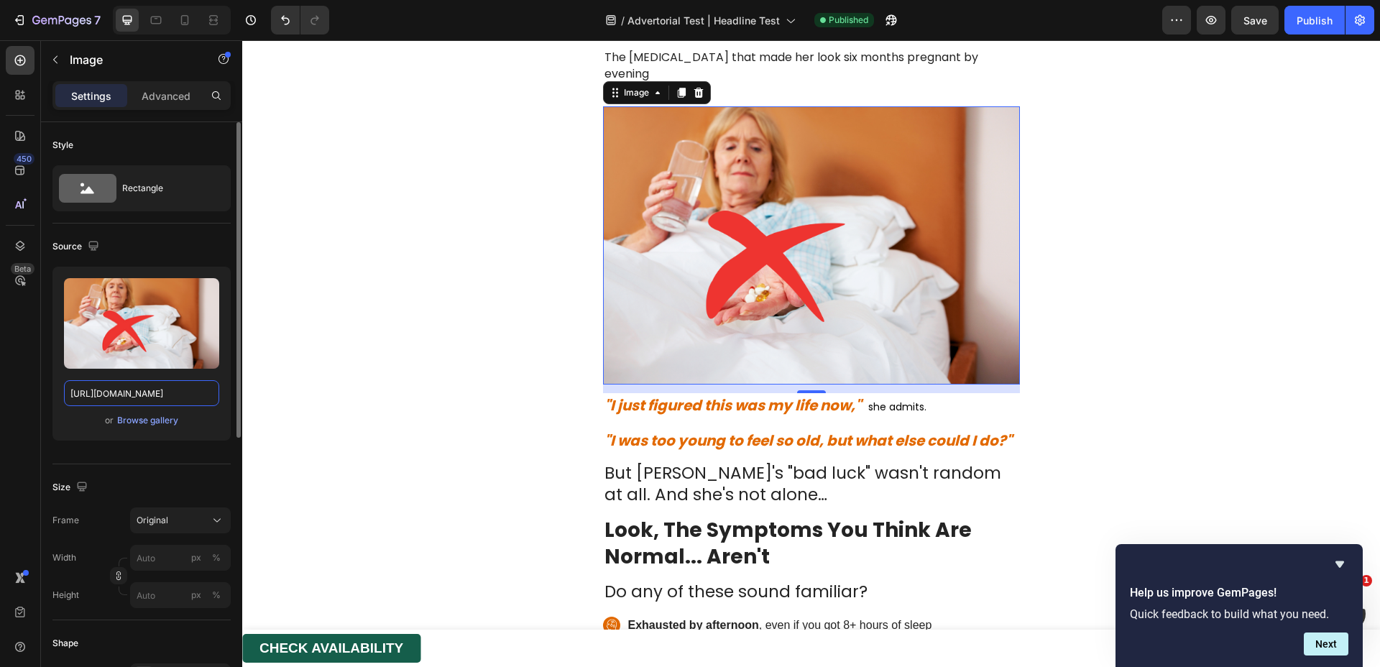
click at [152, 387] on input "https://cdn.shopify.com/s/files/1/0817/0346/9398/files/gempages_528289855323505…" at bounding box center [141, 393] width 155 height 26
paste input "c5e0beb2-7c23-4f15-a7bf-e52f217448b9"
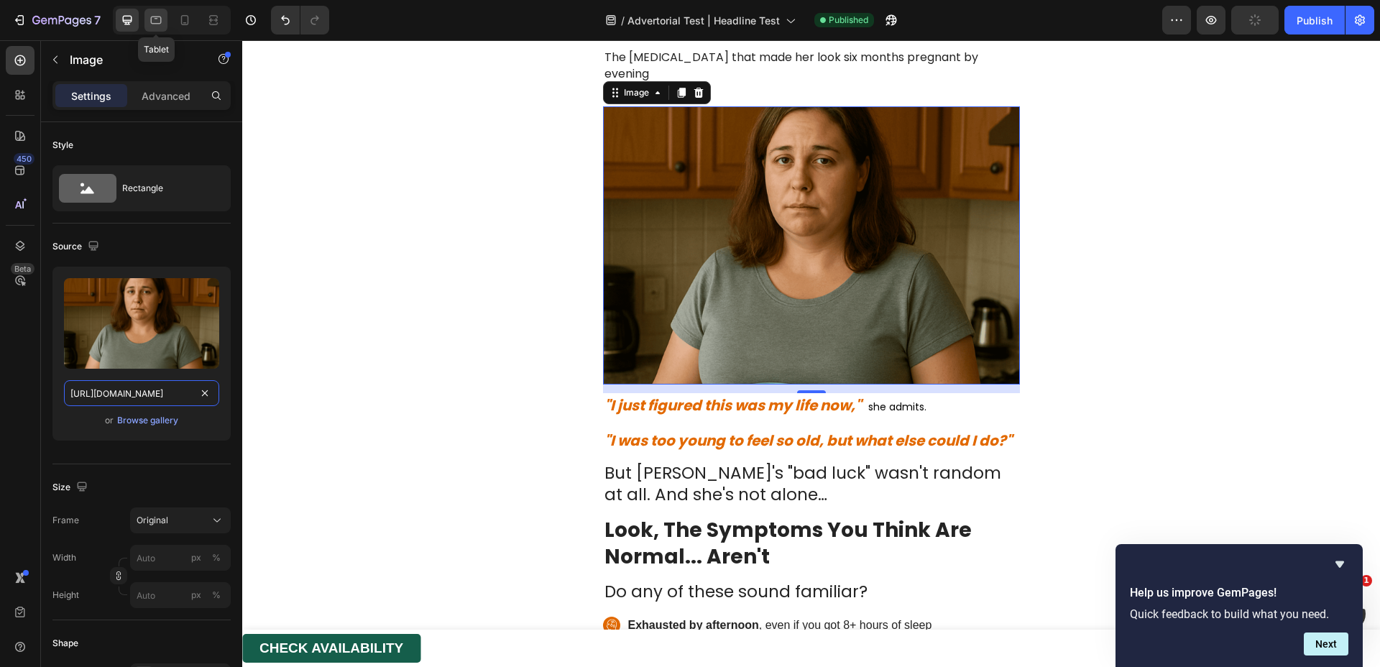
type input "https://cdn.shopify.com/s/files/1/0817/0346/9398/files/gempages_528289855323505…"
click at [160, 17] on icon at bounding box center [156, 21] width 11 height 8
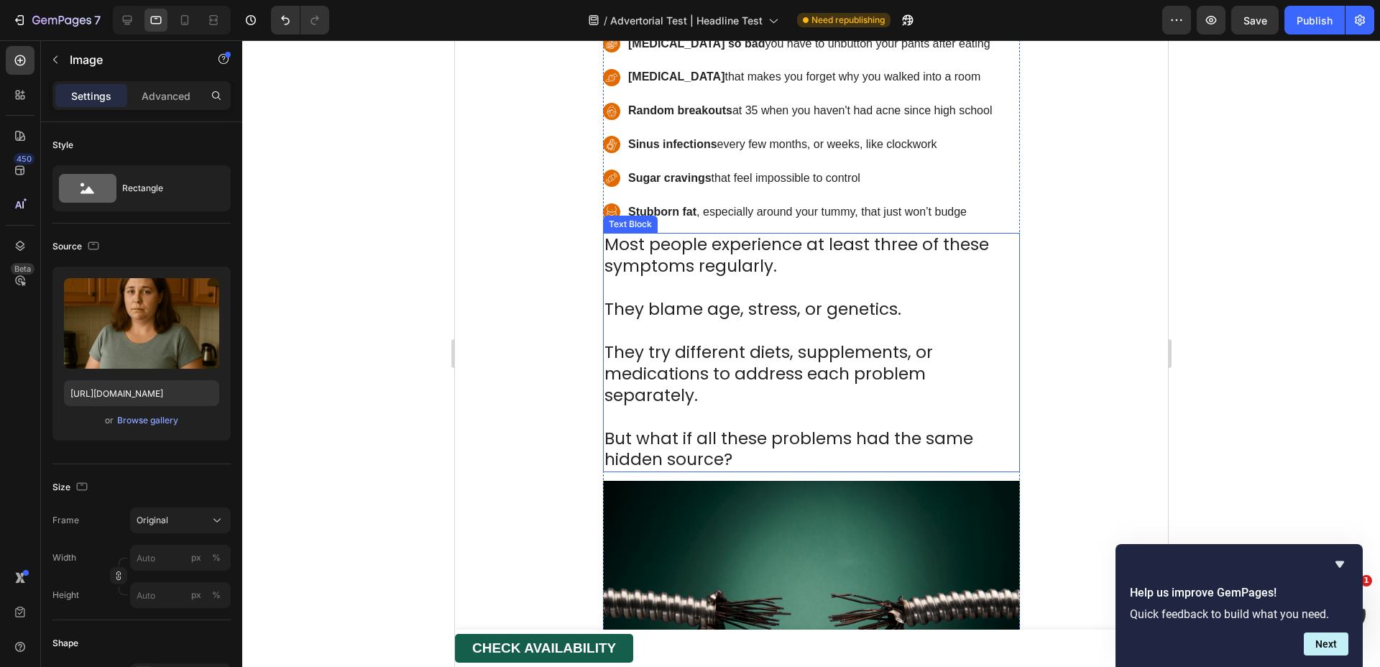
scroll to position [1585, 0]
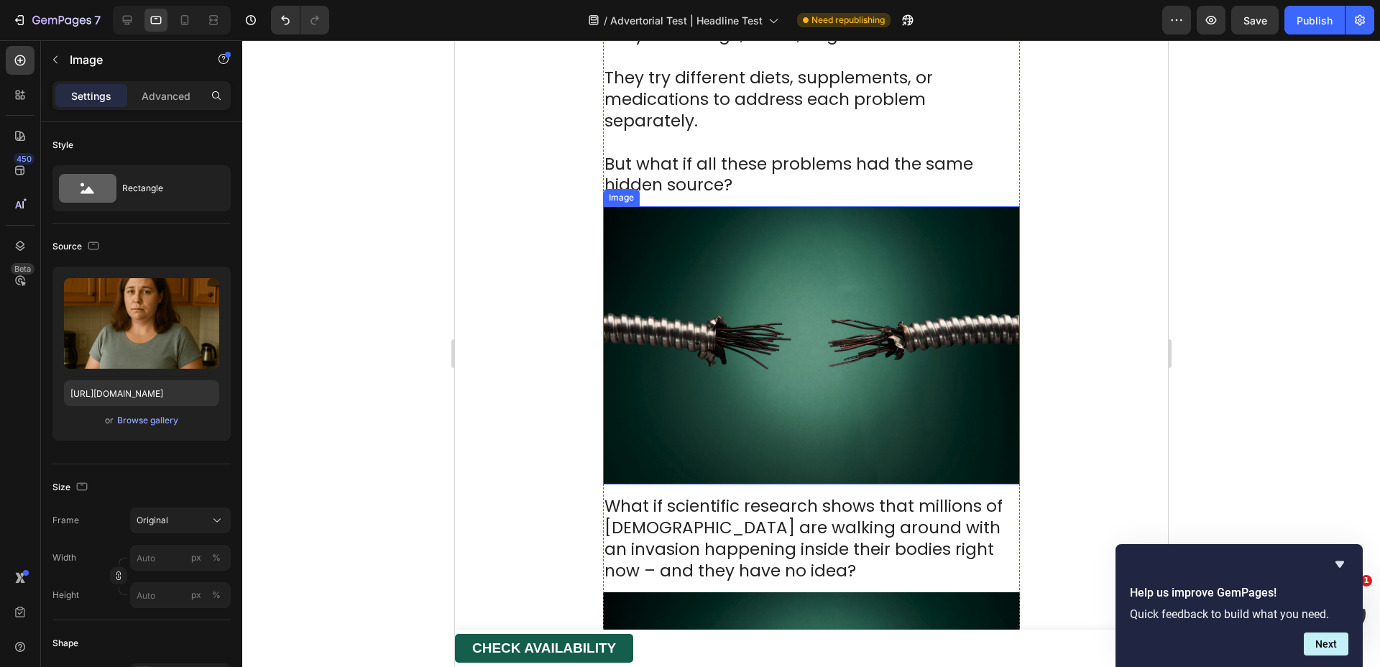
click at [697, 300] on img at bounding box center [811, 345] width 417 height 278
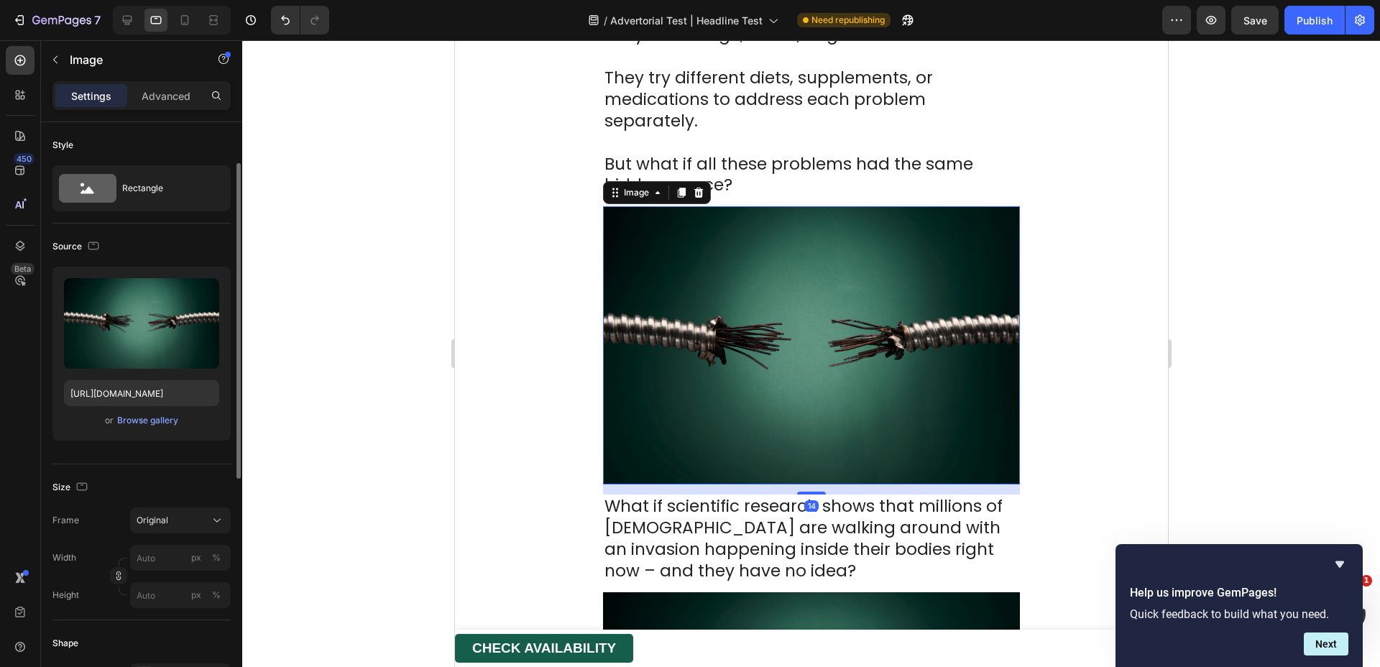
scroll to position [27, 0]
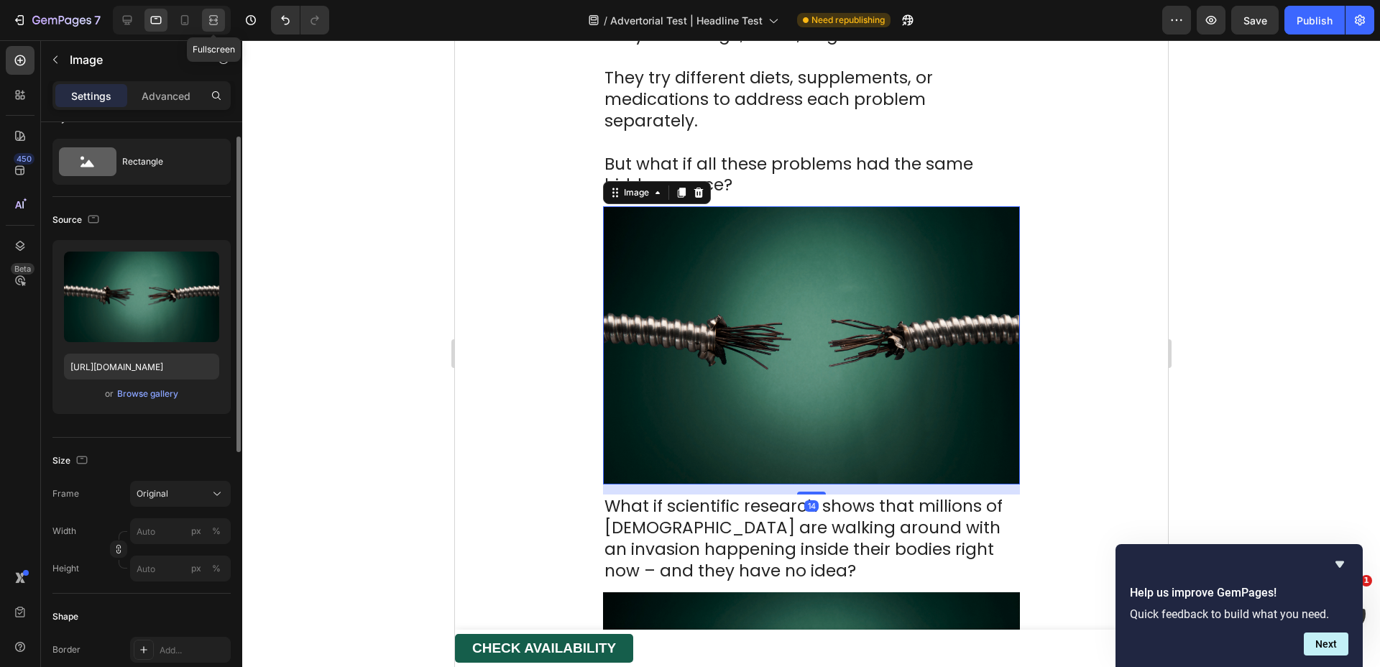
click at [203, 22] on div at bounding box center [213, 20] width 23 height 23
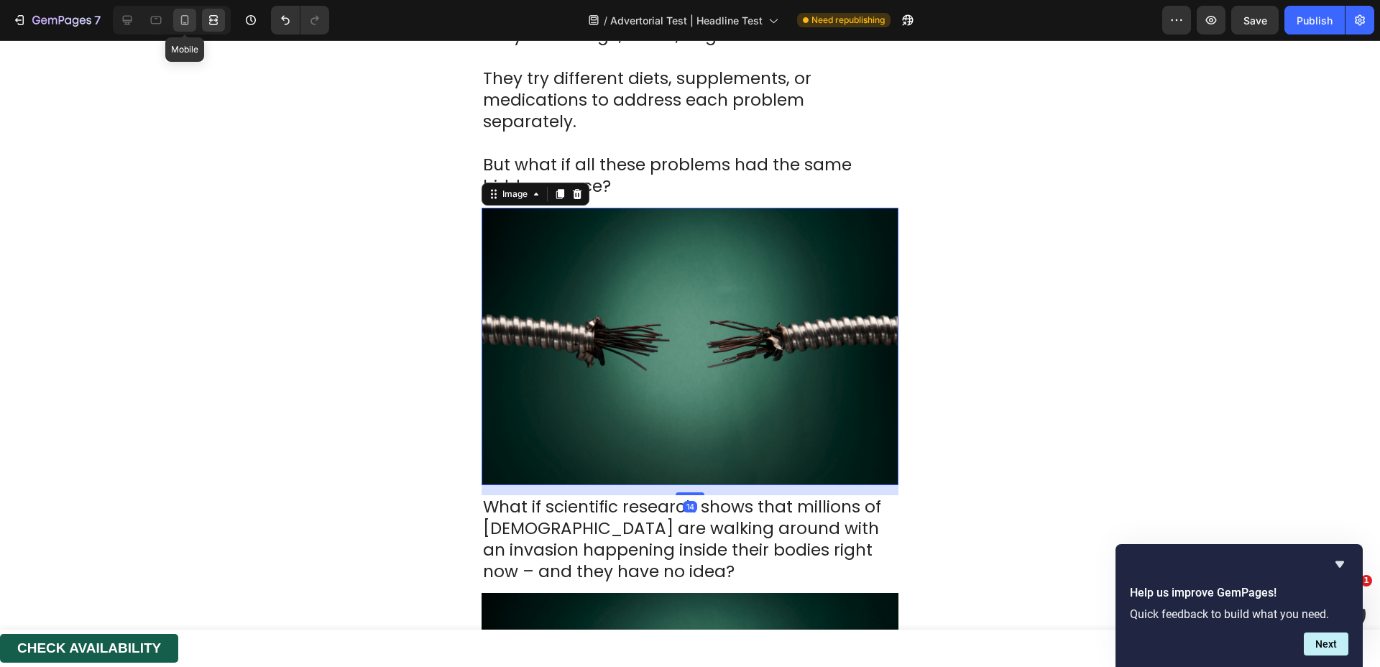
click at [191, 23] on icon at bounding box center [185, 20] width 14 height 14
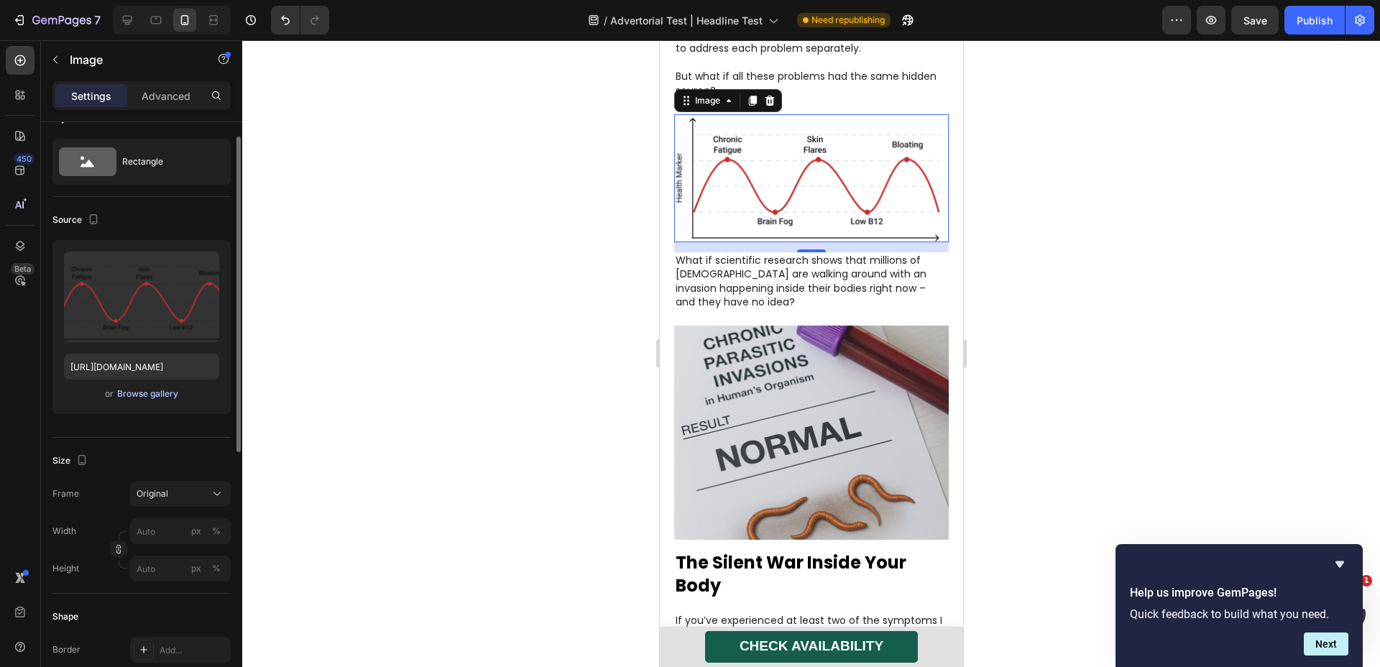
scroll to position [1427, 0]
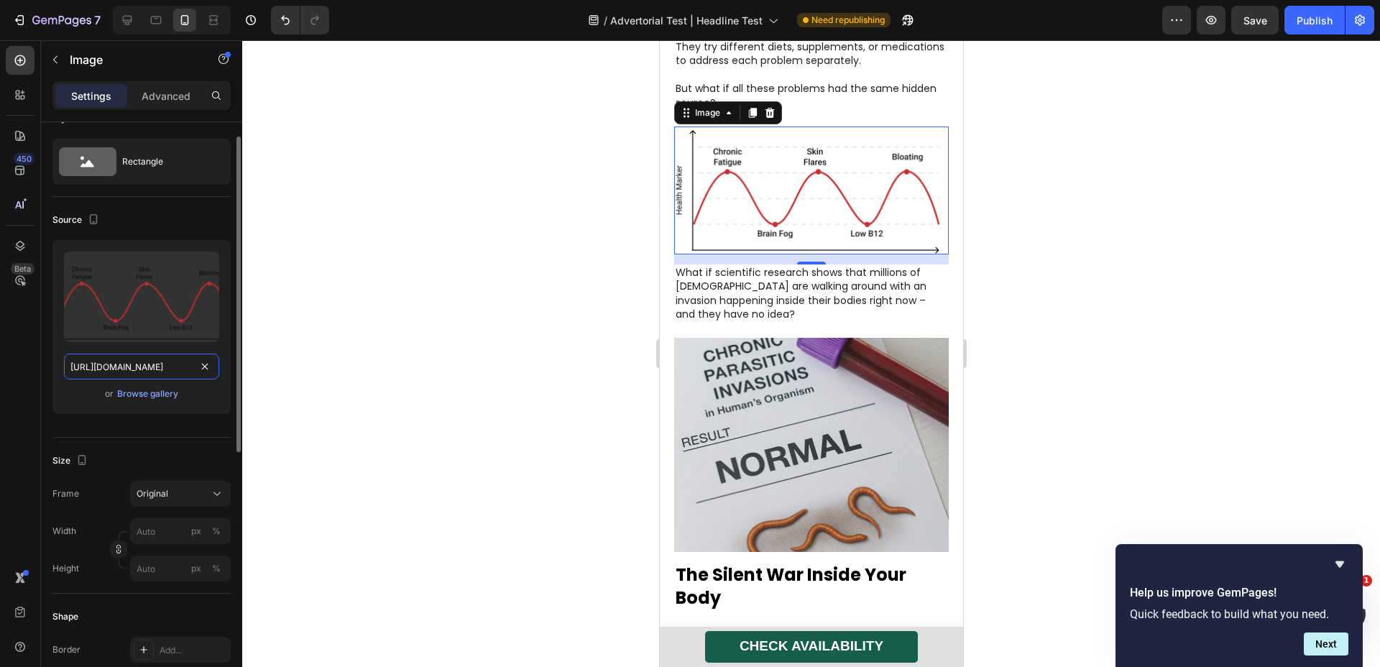
click at [159, 361] on input "[URL][DOMAIN_NAME]" at bounding box center [141, 367] width 155 height 26
click at [124, 20] on icon at bounding box center [127, 20] width 9 height 9
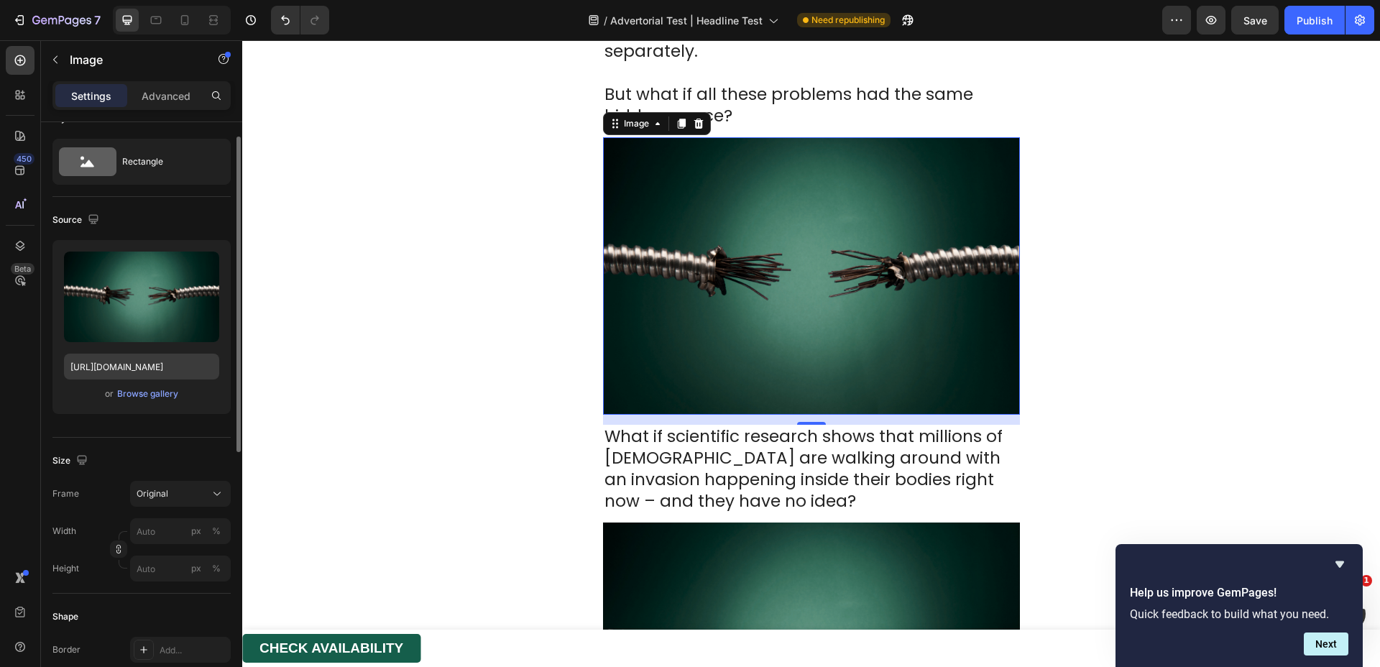
scroll to position [1679, 0]
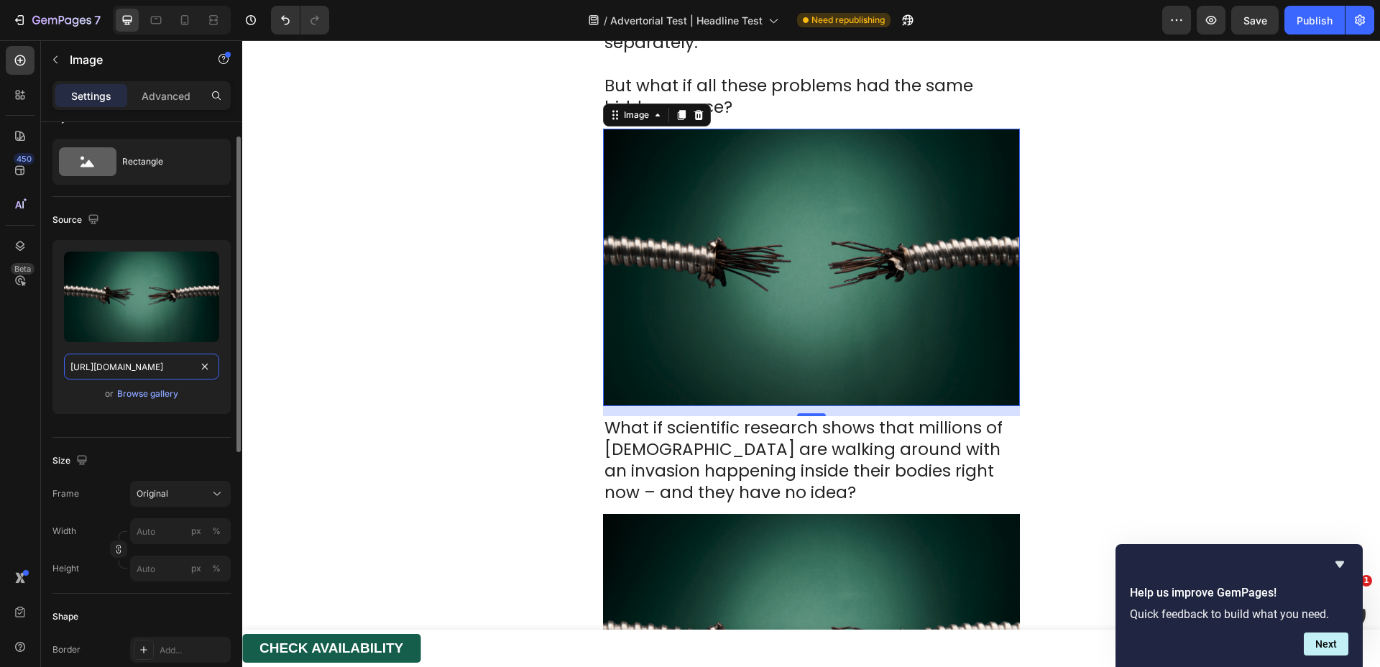
click at [142, 363] on input "https://cdn.shopify.com/s/files/1/0817/0346/9398/files/gempages_528289855323505…" at bounding box center [141, 367] width 155 height 26
paste input "6143684-5490-427c-a028-8b369982532b.webp"
type input "[URL][DOMAIN_NAME]"
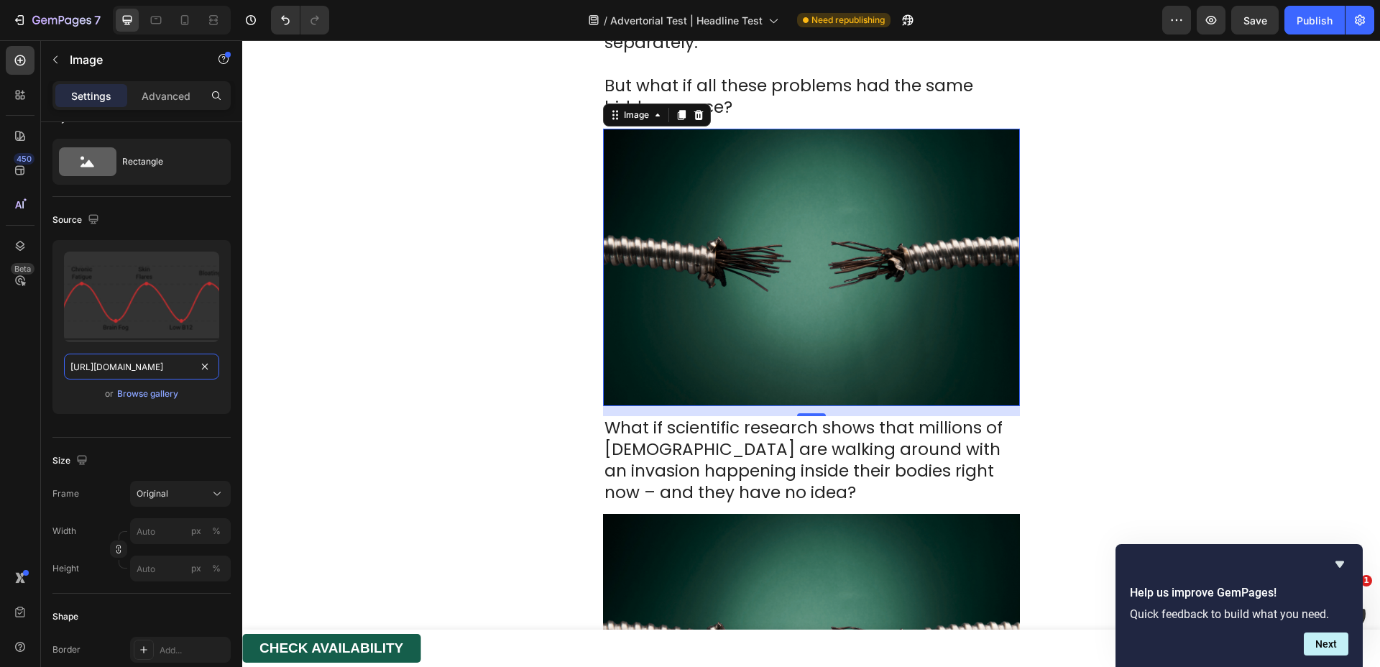
scroll to position [0, 459]
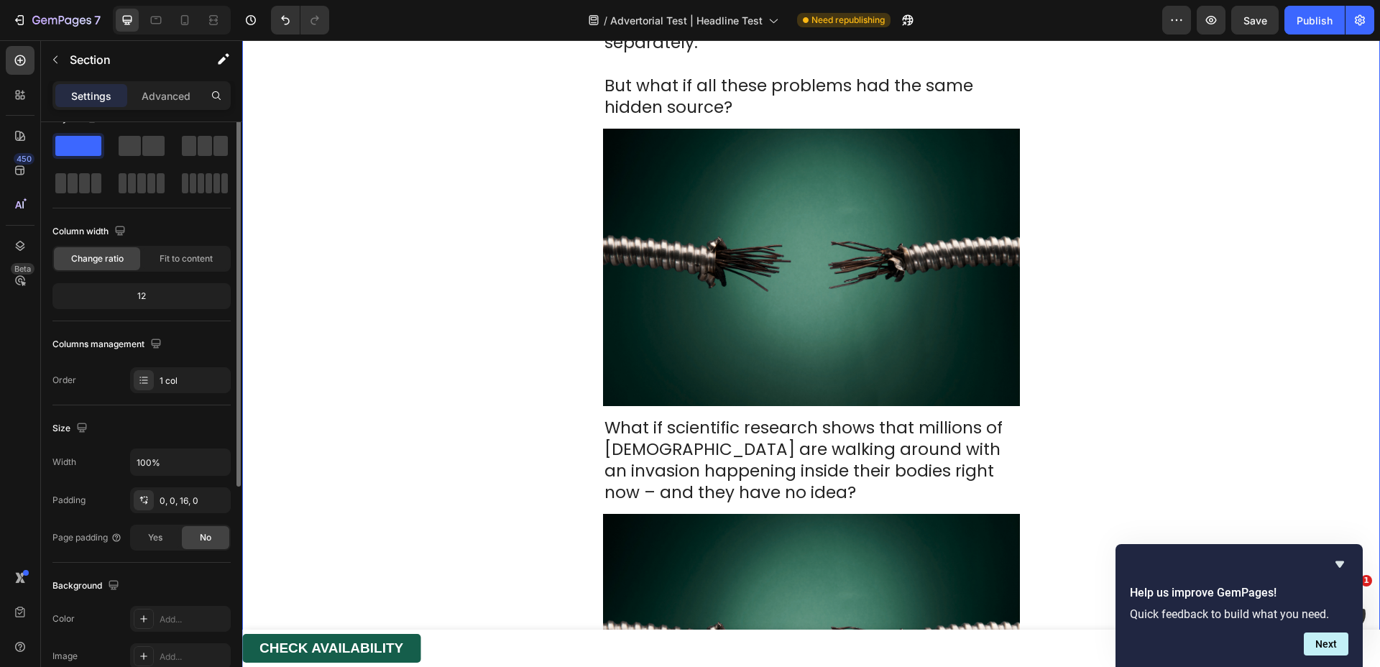
scroll to position [0, 0]
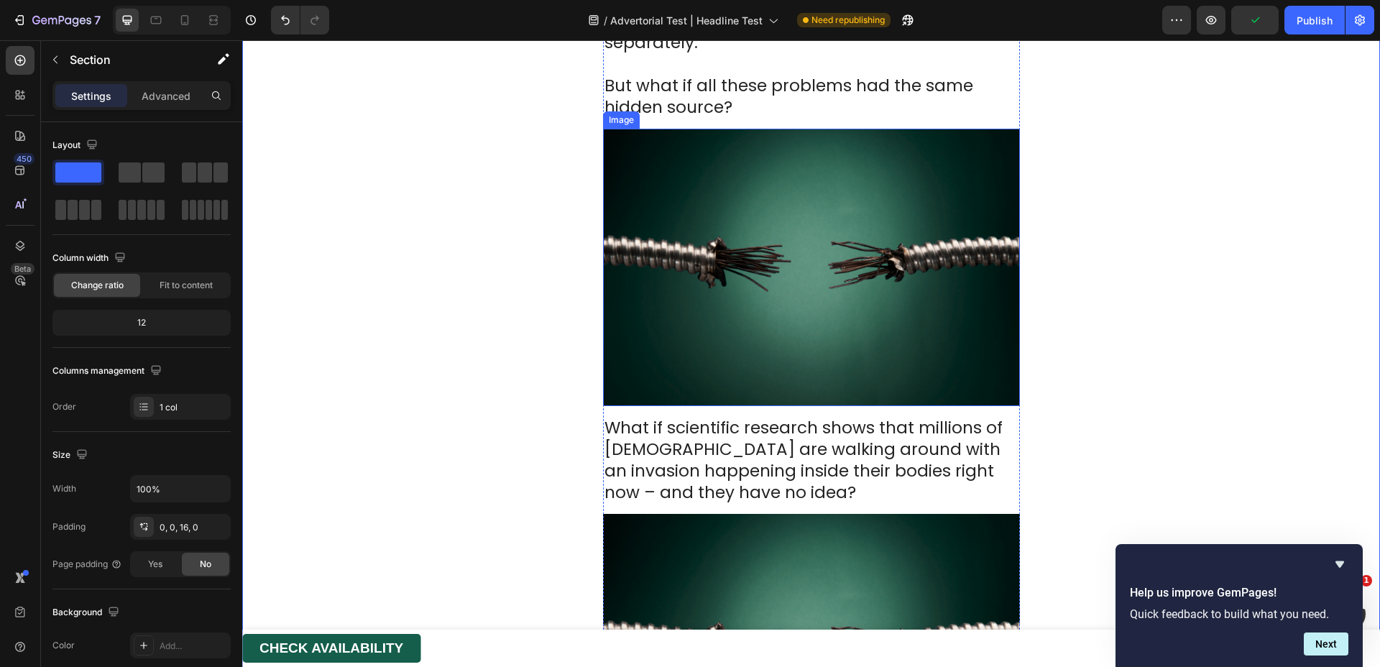
click at [672, 308] on img at bounding box center [811, 268] width 417 height 278
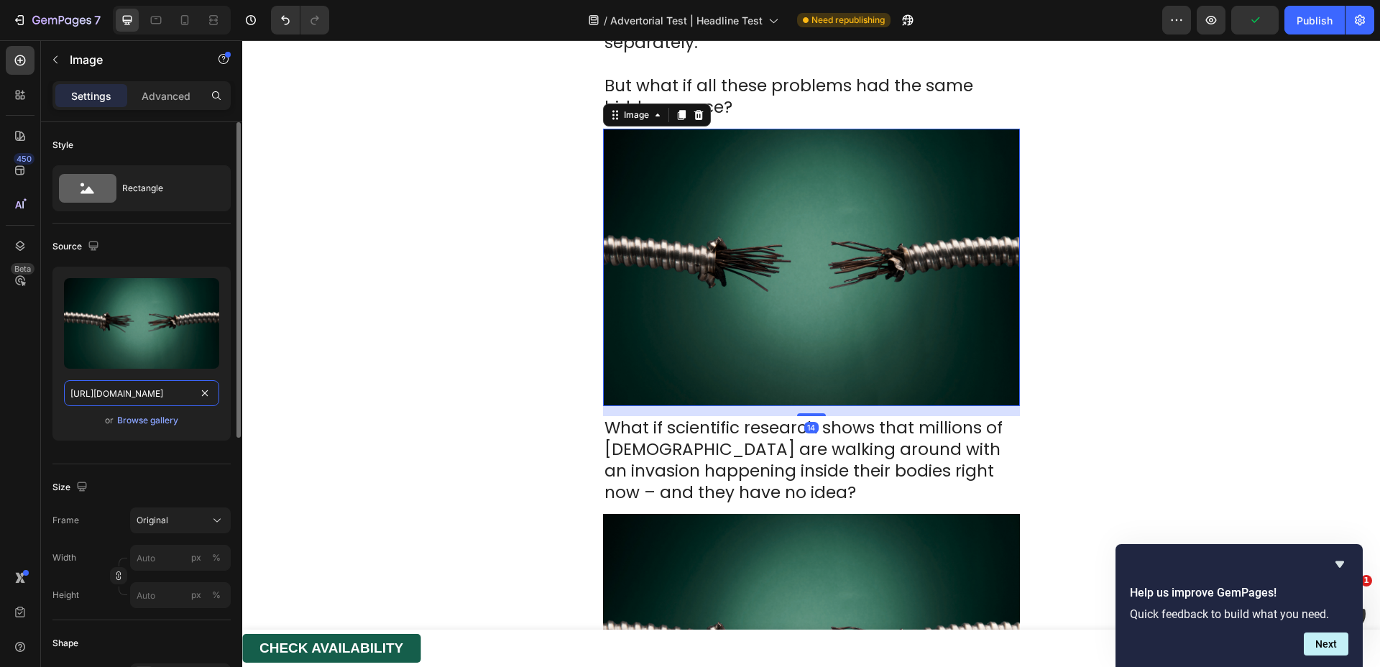
click at [114, 397] on input "https://cdn.shopify.com/s/files/1/0817/0346/9398/files/gempages_528289855323505…" at bounding box center [141, 393] width 155 height 26
paste input "6143684-5490-427c-a028-8b369982532b.webp"
type input "[URL][DOMAIN_NAME]"
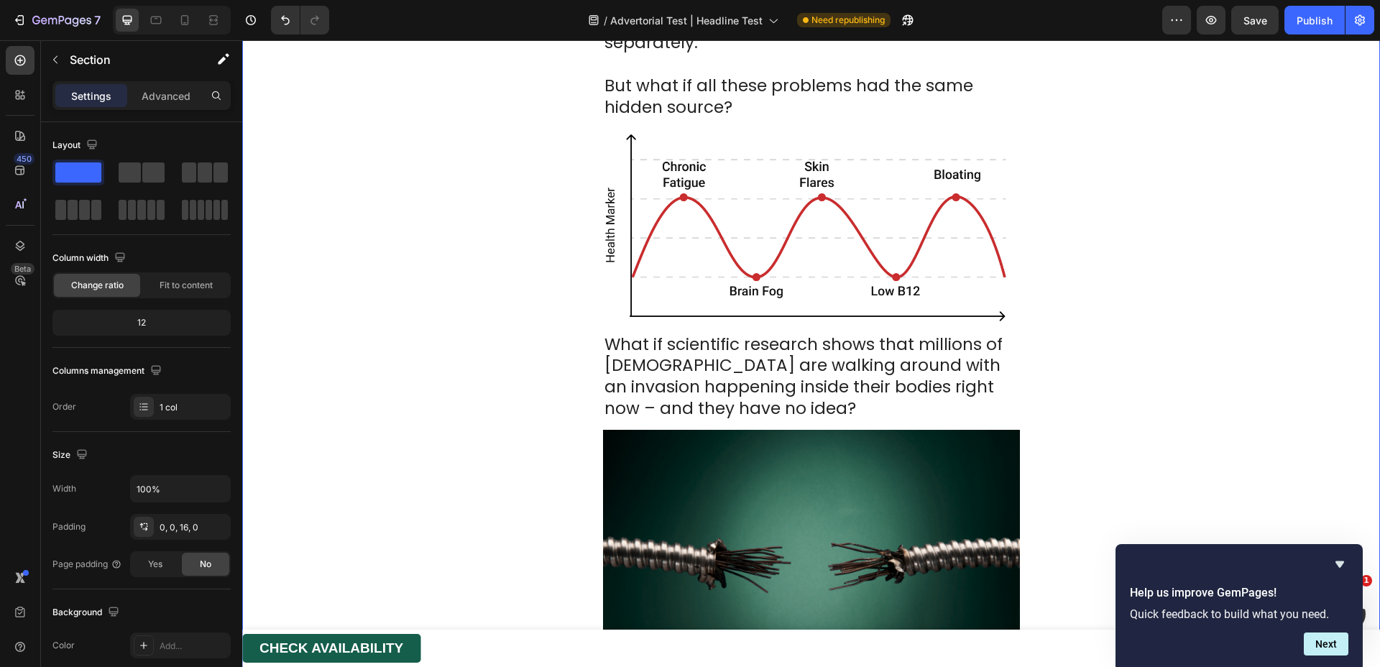
click at [724, 430] on img at bounding box center [811, 569] width 417 height 278
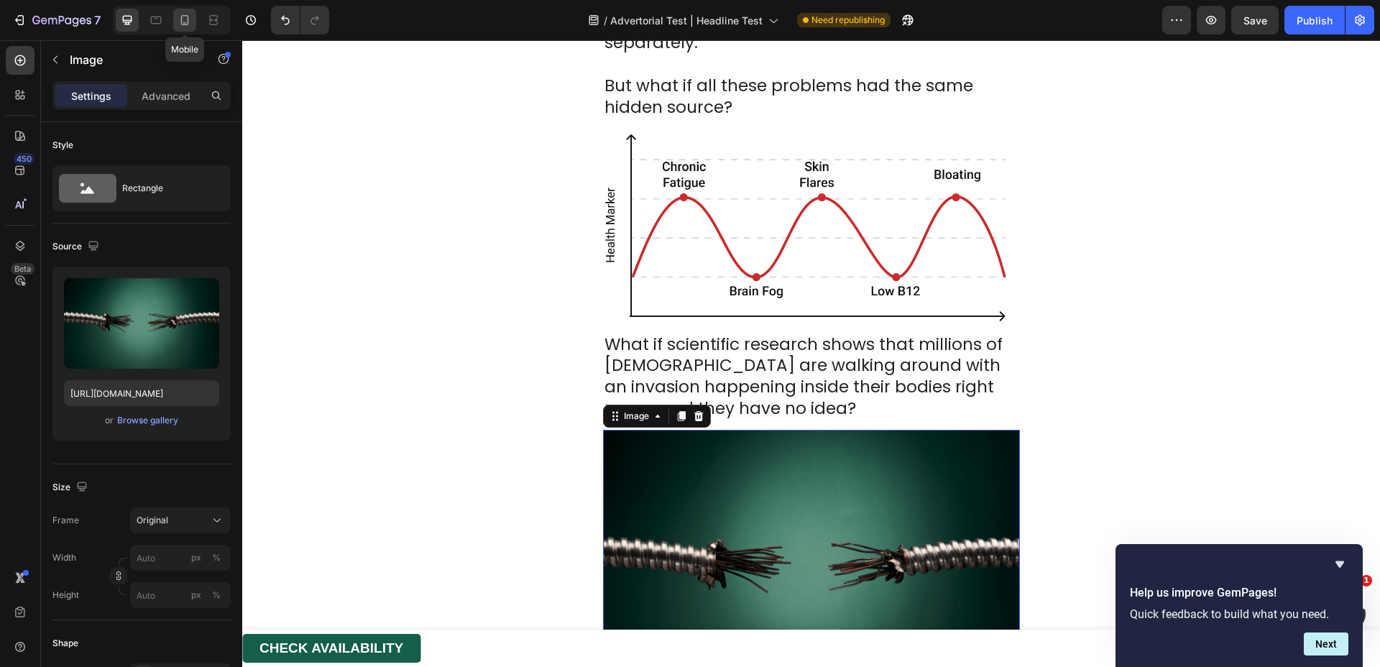
click at [183, 17] on icon at bounding box center [185, 20] width 14 height 14
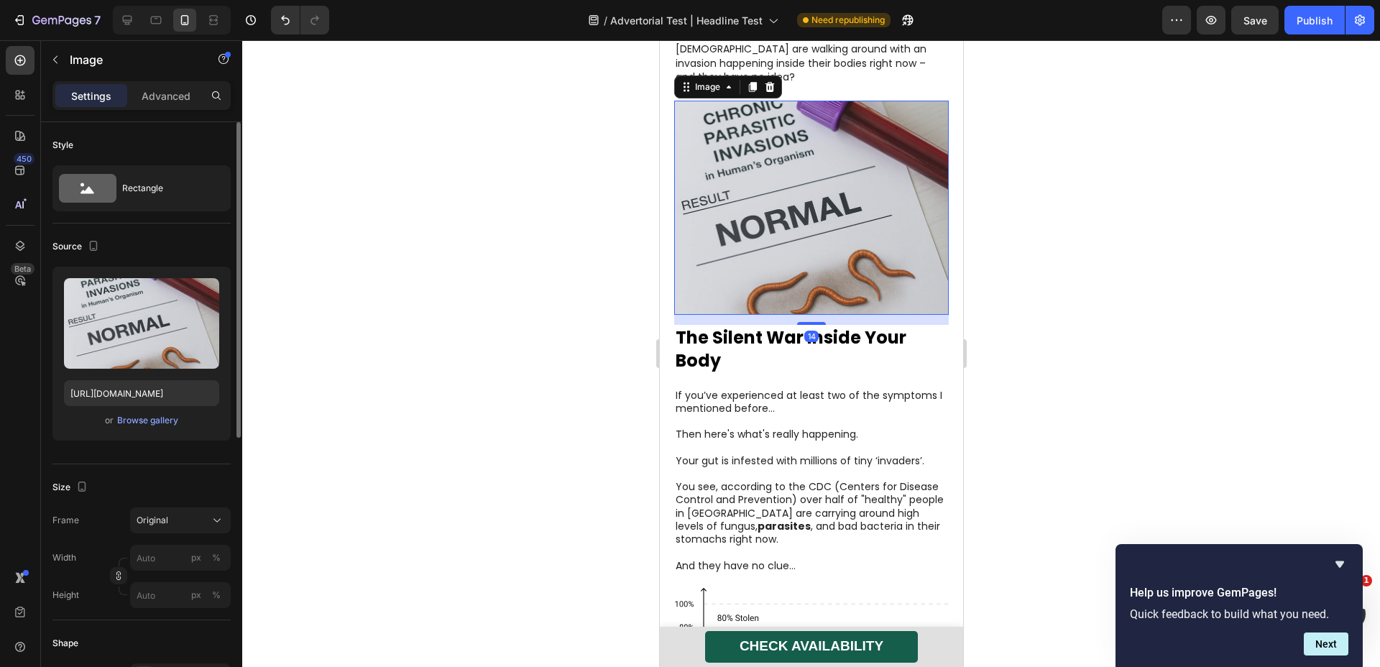
scroll to position [1634, 0]
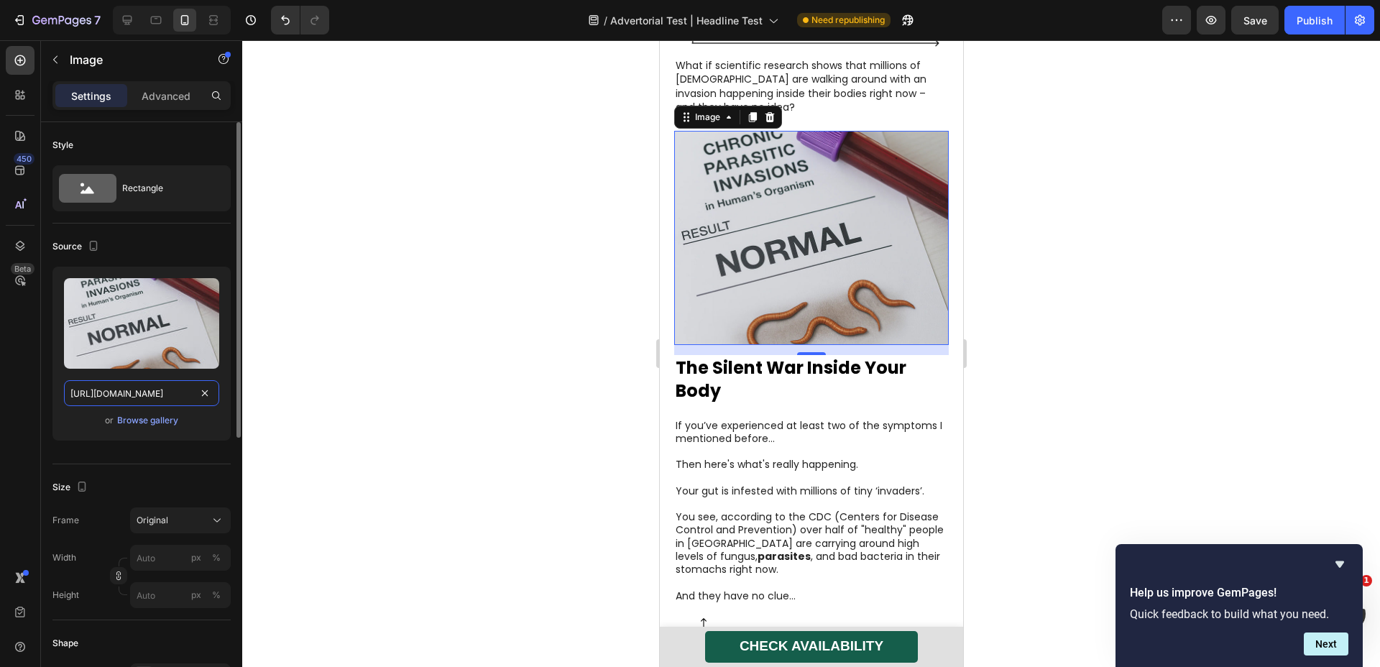
click at [151, 390] on input "https://cdn.shopify.com/s/files/1/0817/0346/9398/files/gempages_528289855323505…" at bounding box center [141, 393] width 155 height 26
click at [118, 29] on div at bounding box center [127, 20] width 23 height 23
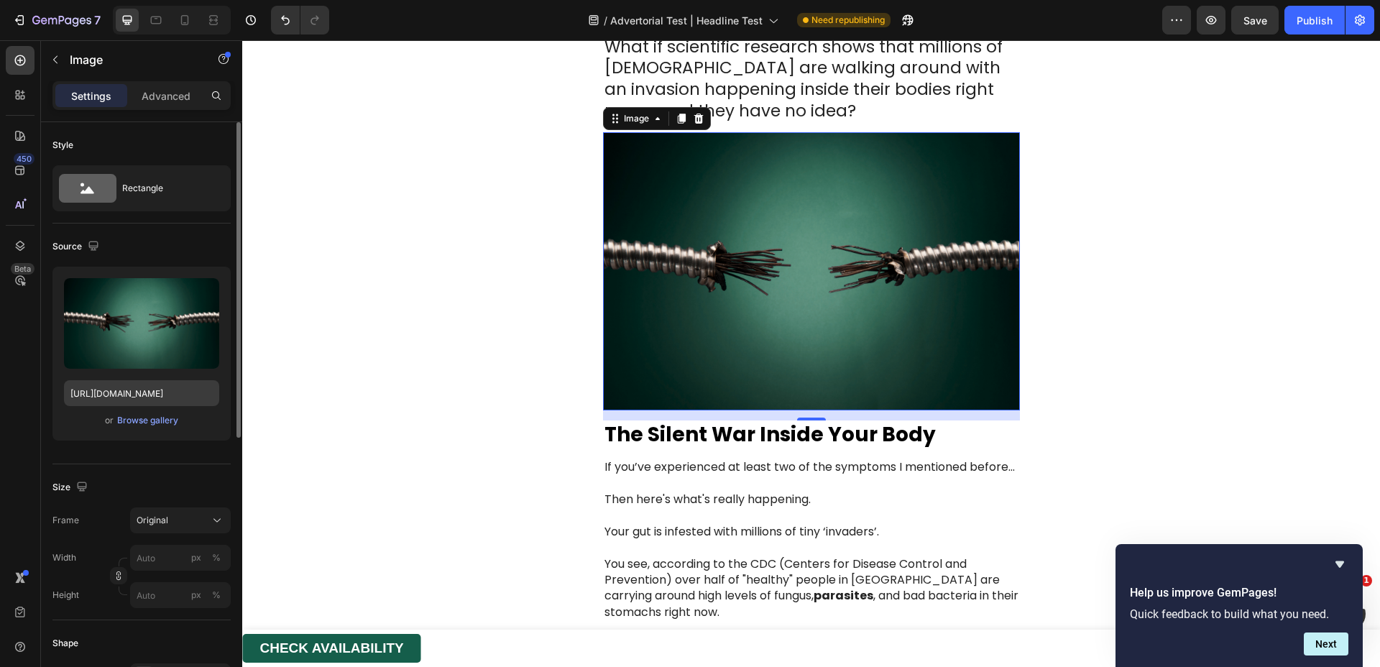
scroll to position [1981, 0]
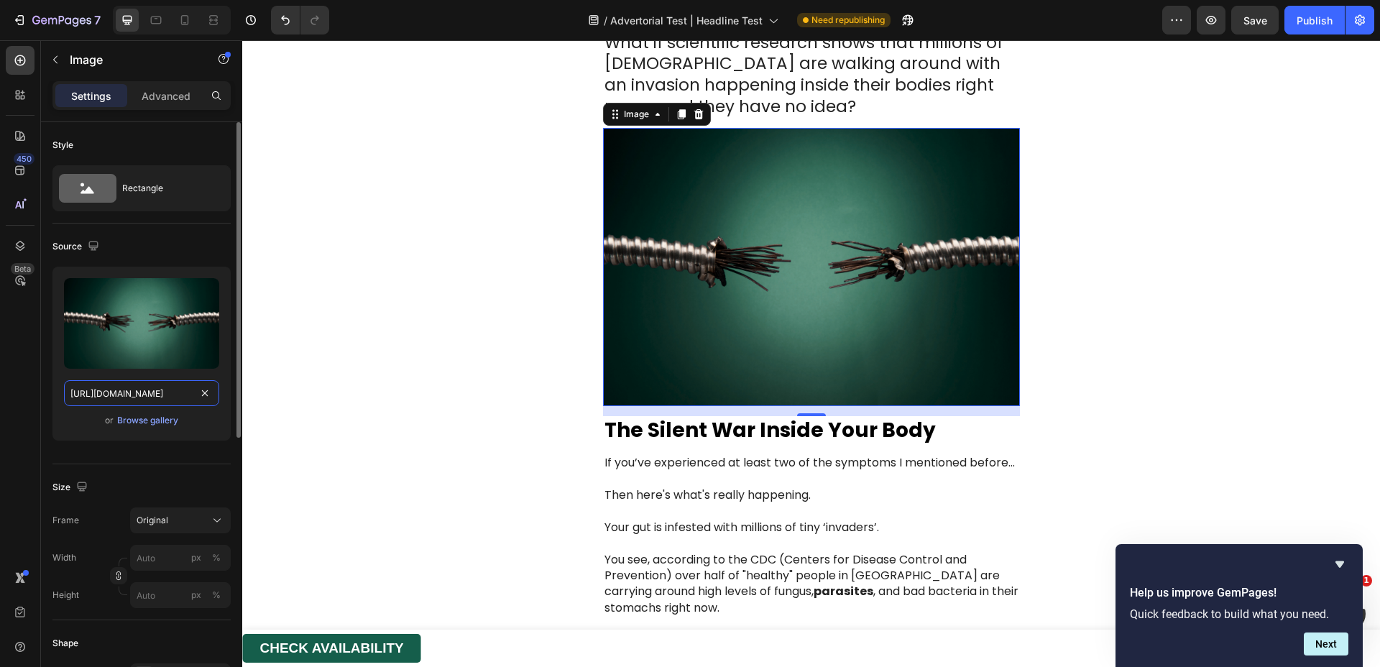
click at [142, 398] on input "https://cdn.shopify.com/s/files/1/0817/0346/9398/files/gempages_528289855323505…" at bounding box center [141, 393] width 155 height 26
paste input "bf6badcf-80f1-4696-b857-8a2697015e8e.webp"
type input "https://cdn.shopify.com/s/files/1/0817/0346/9398/files/gempages_528289855323505…"
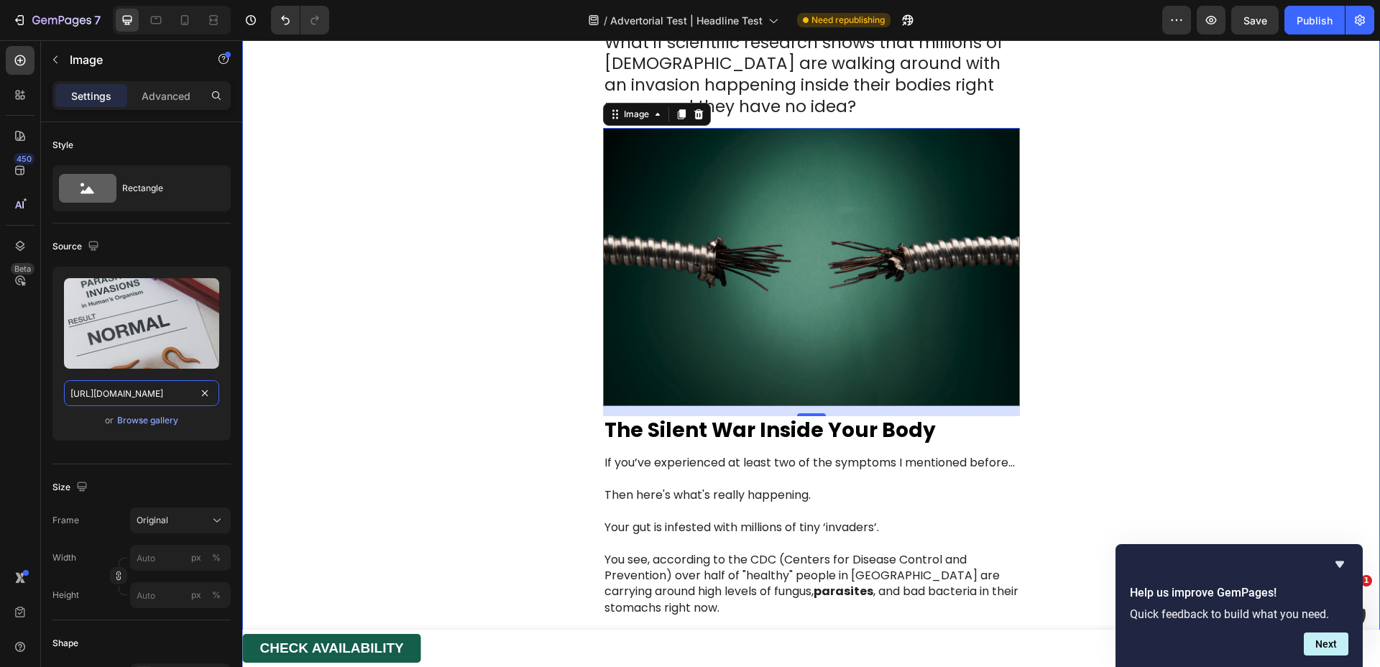
scroll to position [0, 449]
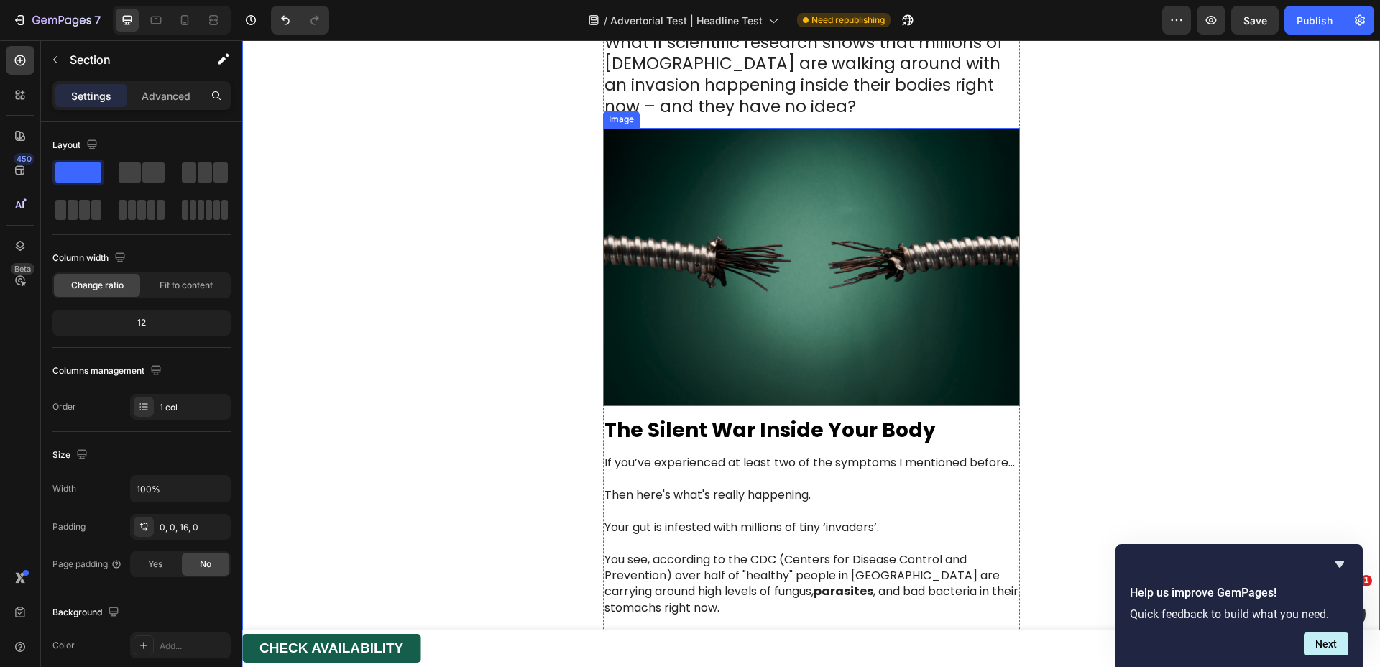
click at [636, 270] on img at bounding box center [811, 267] width 417 height 278
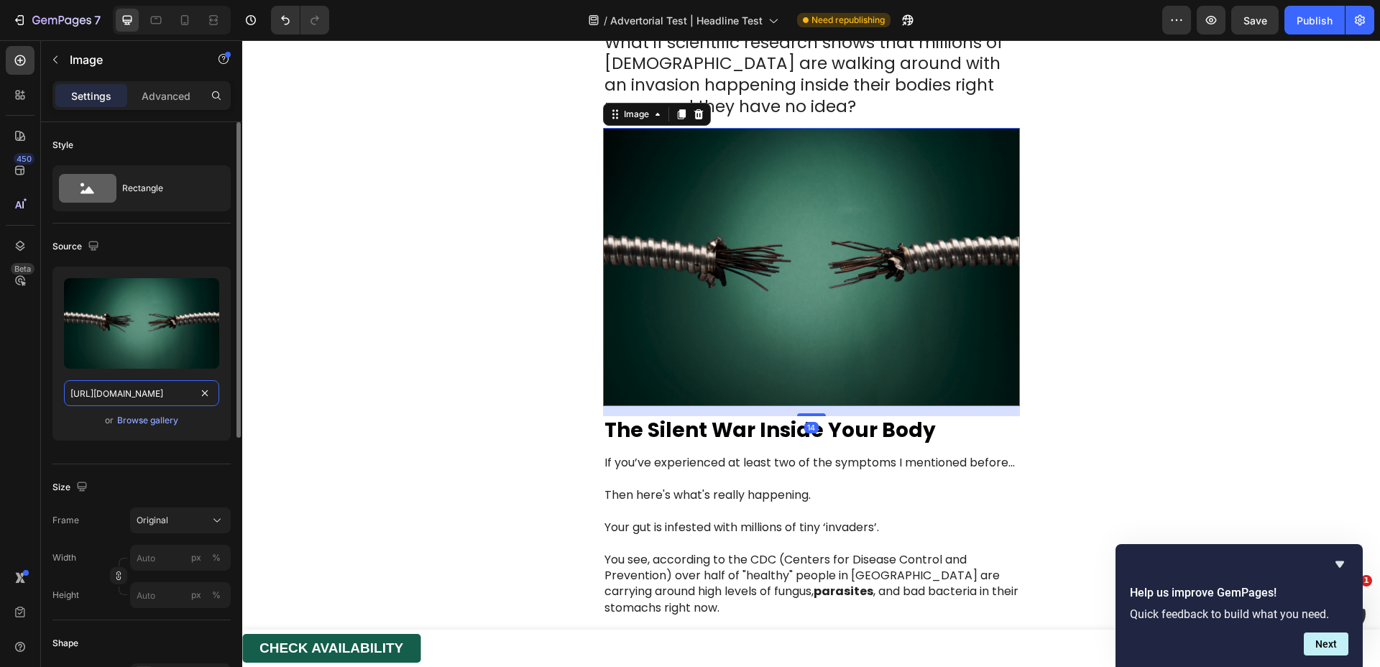
click at [193, 399] on input "https://cdn.shopify.com/s/files/1/0817/0346/9398/files/gempages_528289855323505…" at bounding box center [141, 393] width 155 height 26
paste input "bf6badcf-80f1-4696-b857-8a2697015e8e.webp"
type input "https://cdn.shopify.com/s/files/1/0817/0346/9398/files/gempages_528289855323505…"
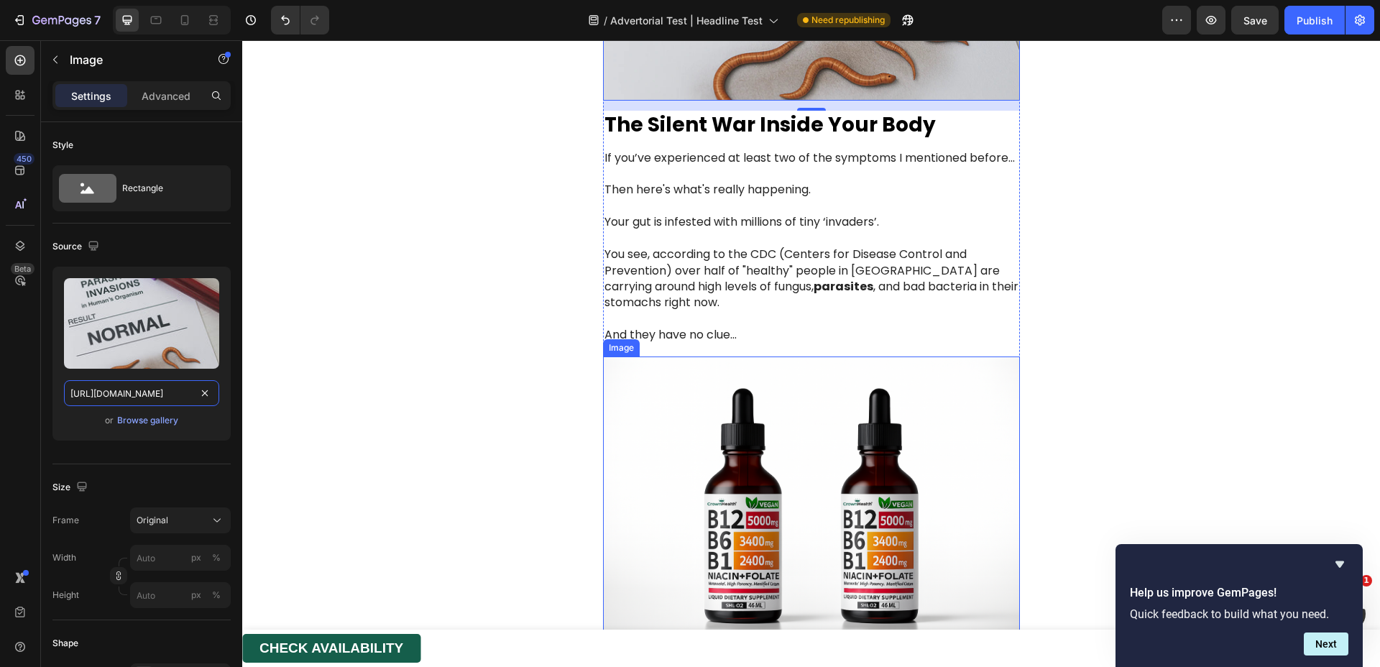
scroll to position [2380, 0]
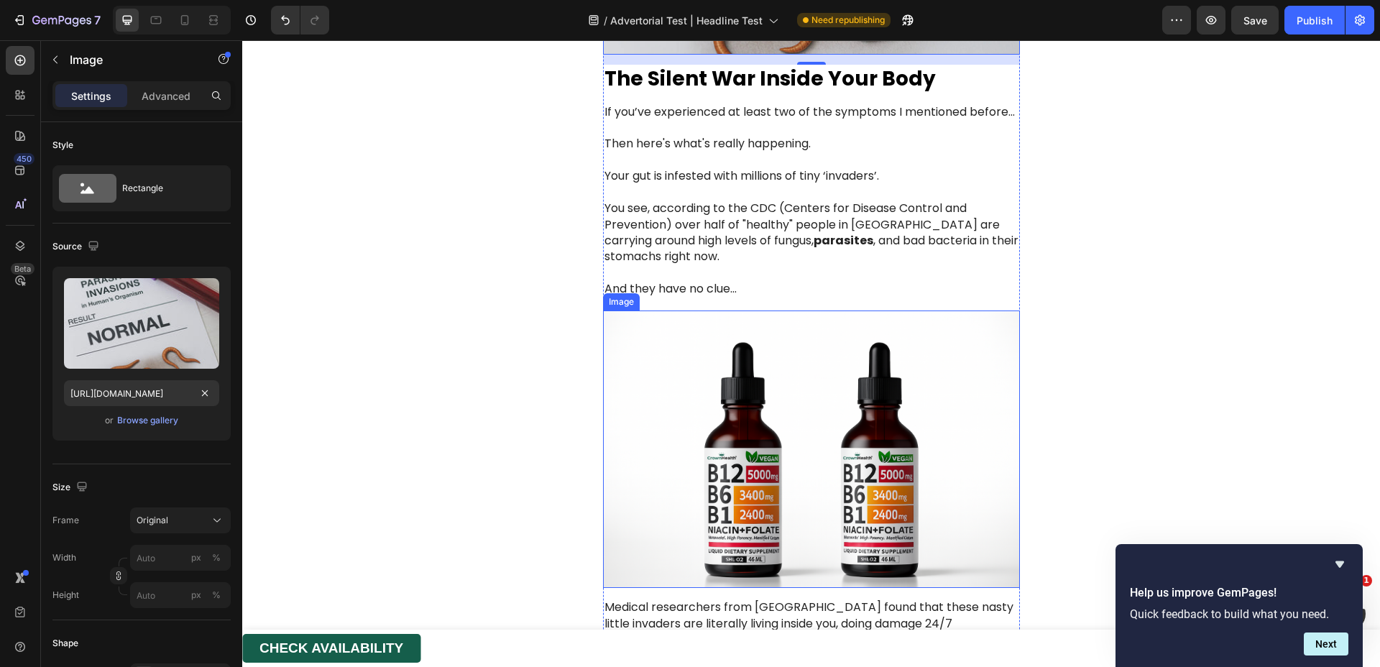
click at [699, 389] on img at bounding box center [811, 450] width 417 height 278
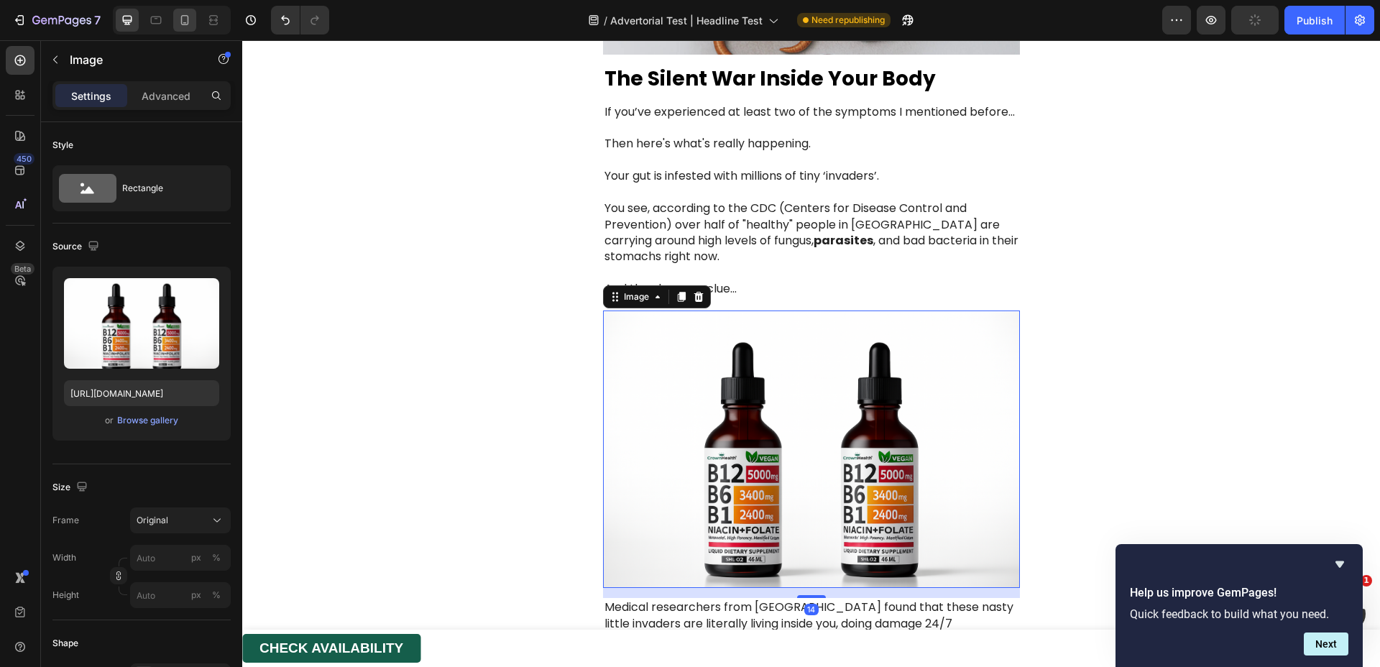
click at [191, 19] on icon at bounding box center [185, 20] width 14 height 14
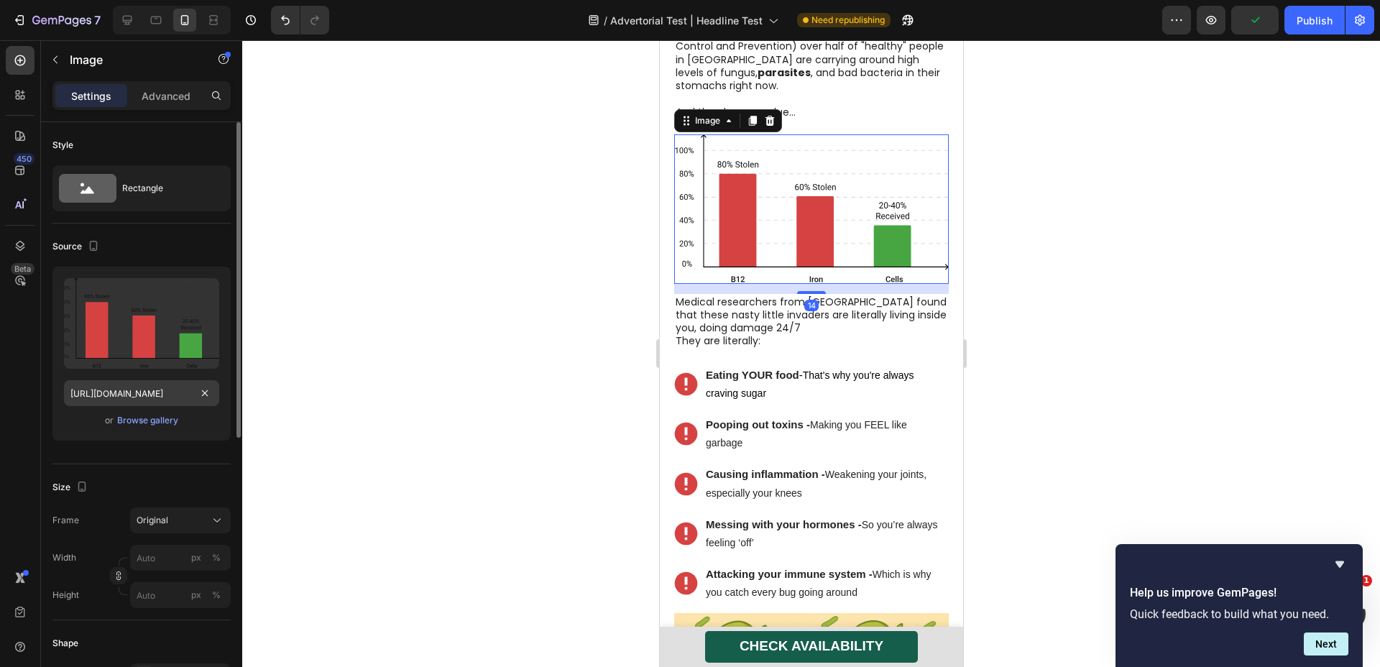
scroll to position [2112, 0]
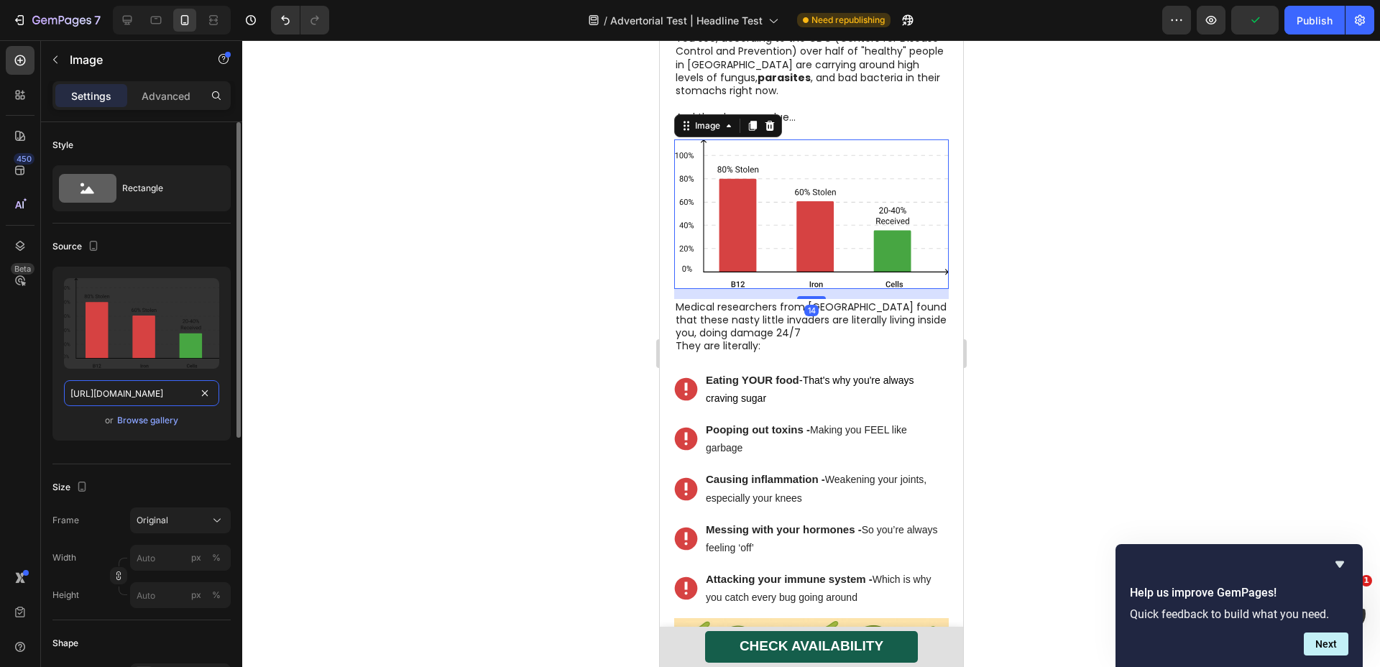
click at [161, 396] on input "https://cdn.shopify.com/s/files/1/0817/0346/9398/files/gempages_528289855323505…" at bounding box center [141, 393] width 155 height 26
click at [129, 21] on icon at bounding box center [127, 20] width 14 height 14
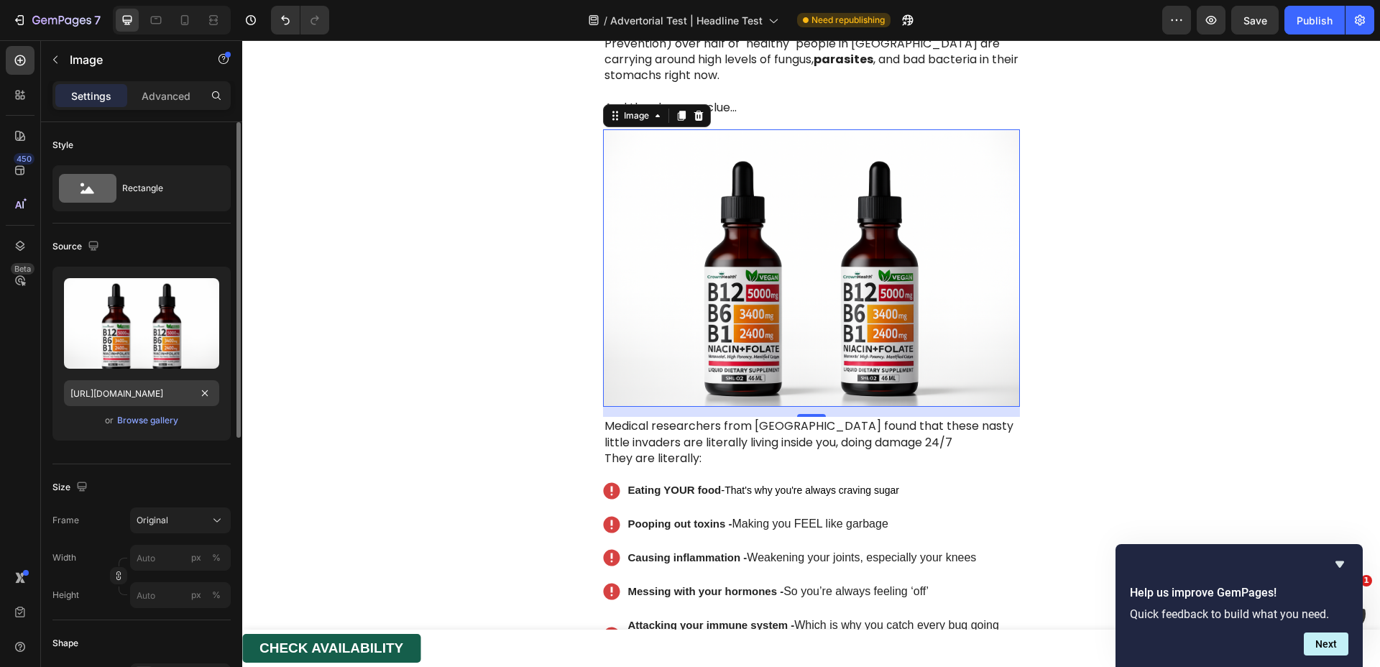
scroll to position [2562, 0]
click at [164, 396] on input "https://cdn.shopify.com/s/files/1/0817/0346/9398/files/gempages_528289855323505…" at bounding box center [141, 393] width 155 height 26
paste input "468e0370-29b5-40f5-8676-5e3f3e226553.sv"
type input "https://cdn.shopify.com/s/files/1/0817/0346/9398/files/gempages_528289855323505…"
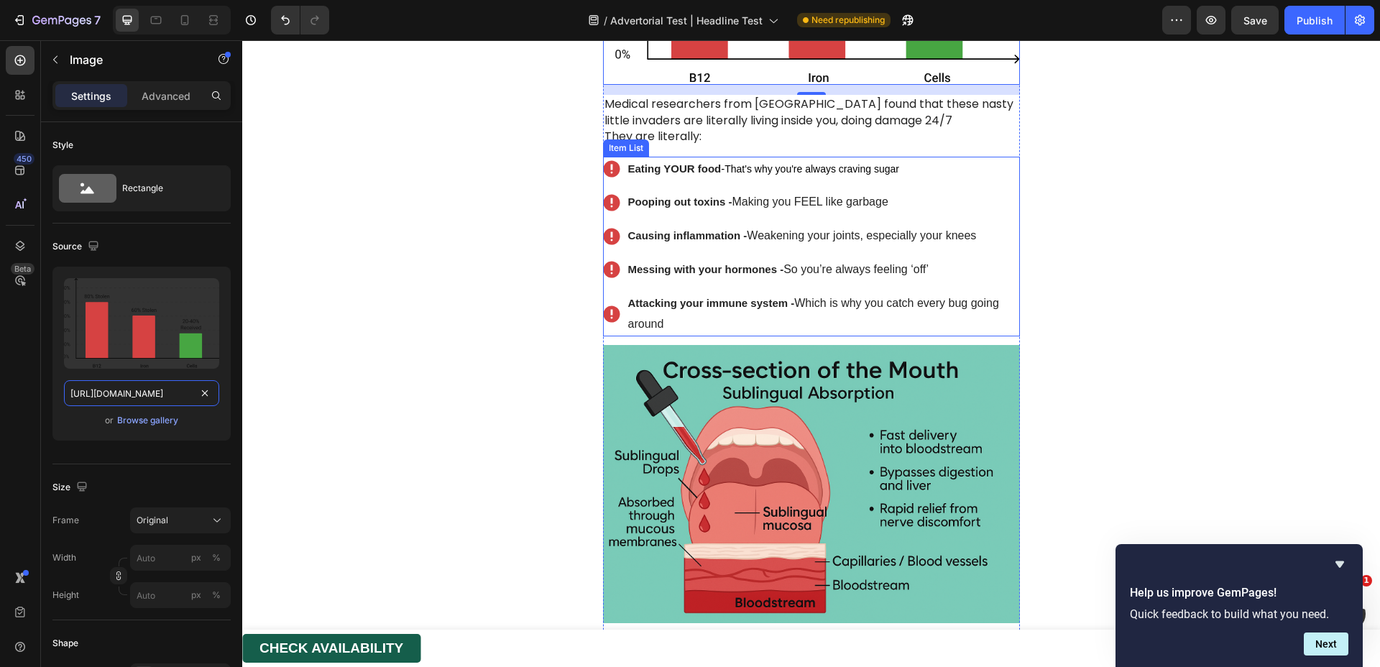
scroll to position [2842, 0]
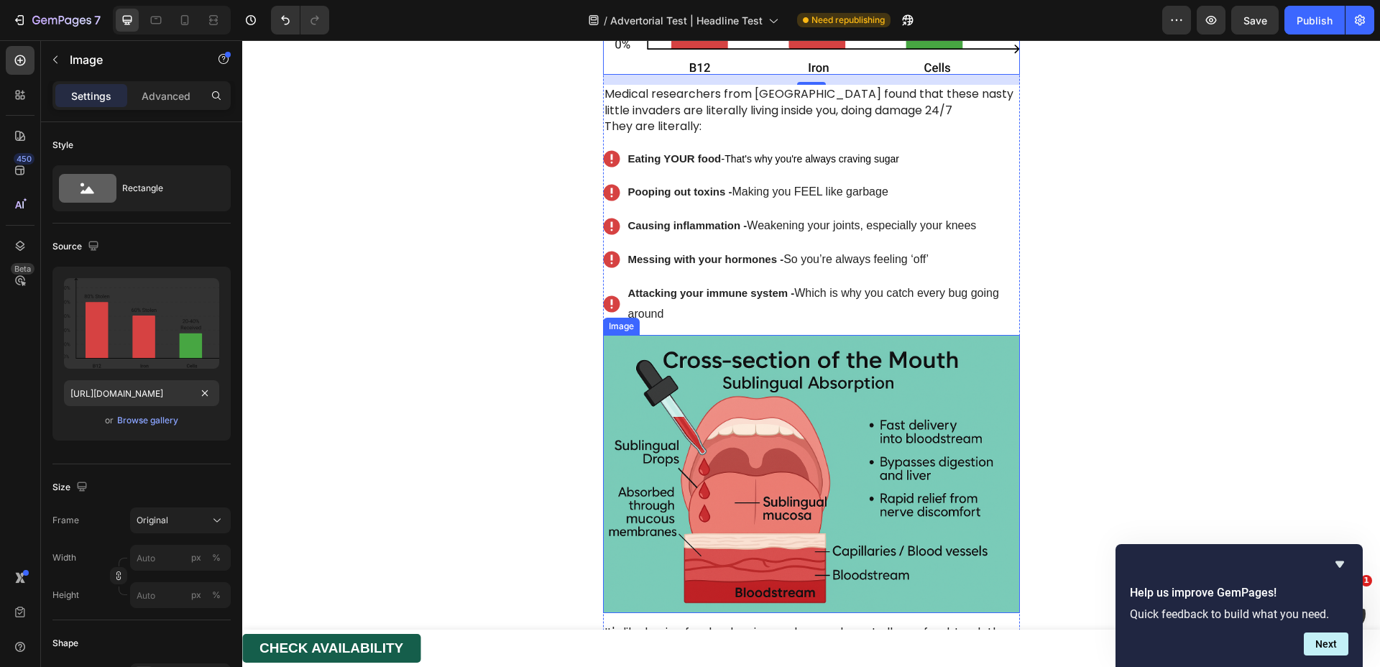
click at [687, 386] on img at bounding box center [811, 474] width 417 height 278
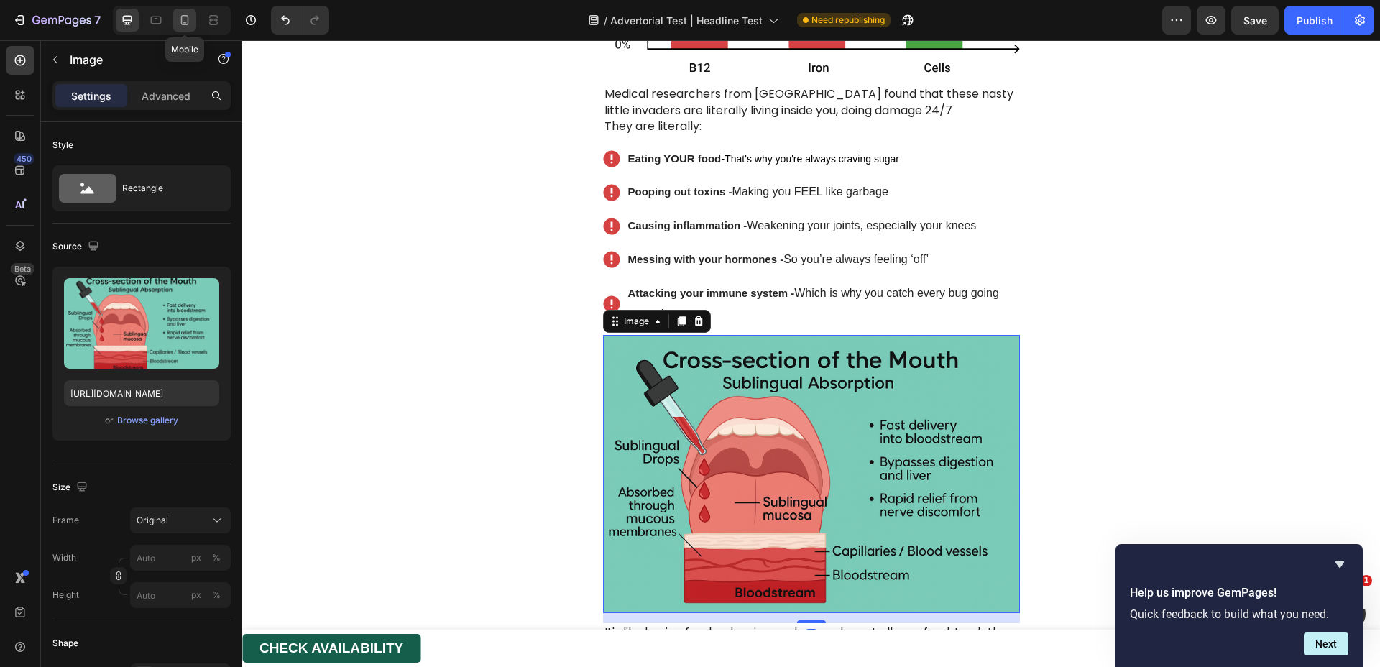
click at [191, 21] on icon at bounding box center [185, 20] width 14 height 14
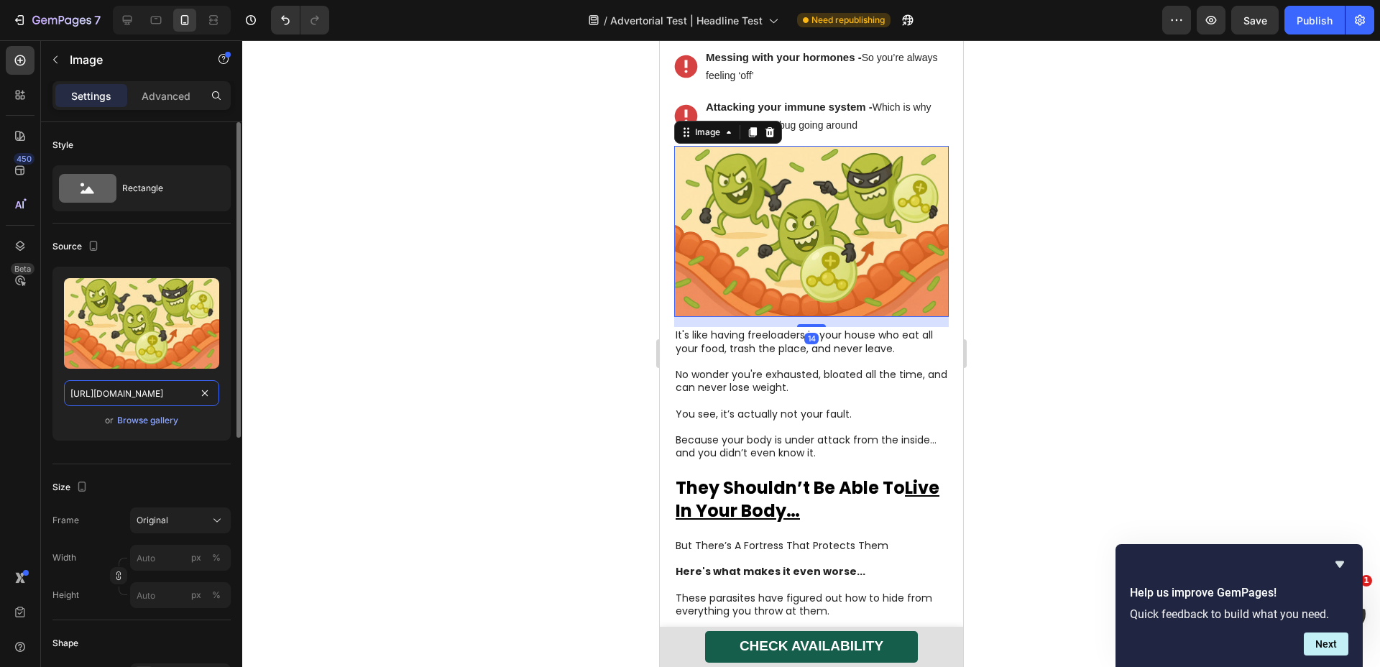
click at [167, 400] on input "https://cdn.shopify.com/s/files/1/0817/0346/9398/files/gempages_528289855323505…" at bounding box center [141, 393] width 155 height 26
click at [121, 14] on icon at bounding box center [127, 20] width 14 height 14
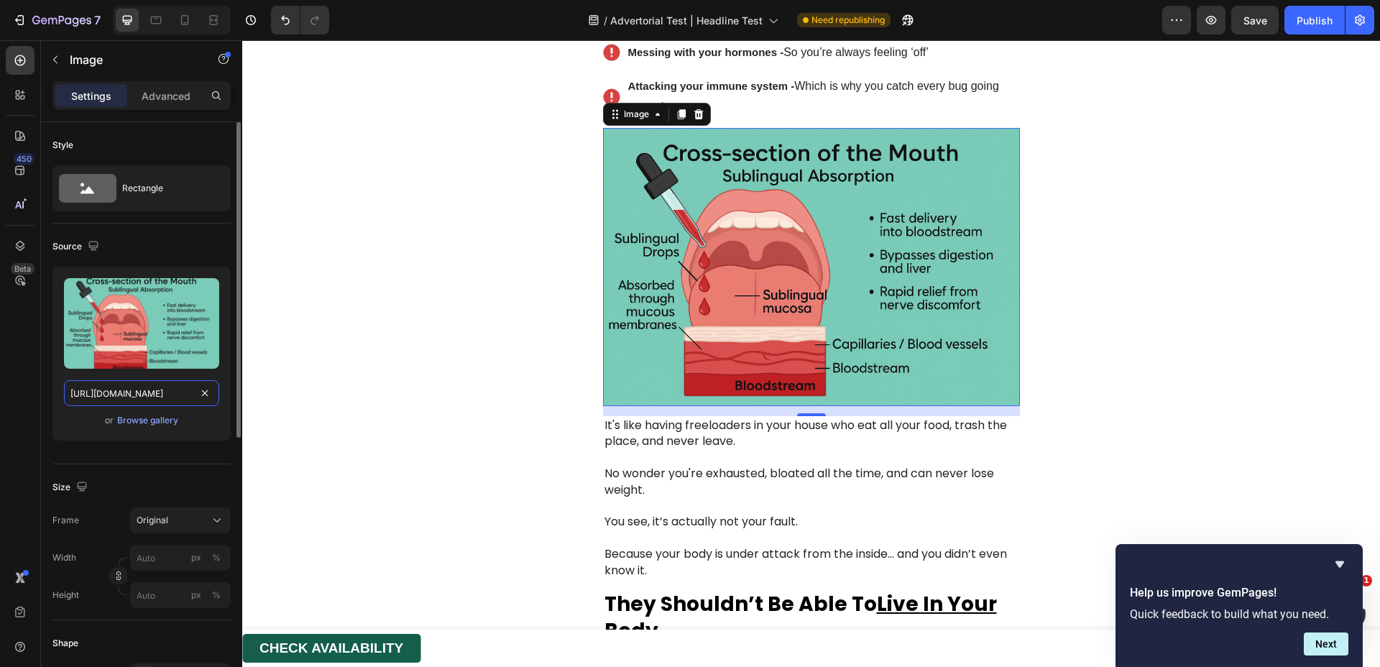
click at [164, 390] on input "https://cdn.shopify.com/s/files/1/0817/0346/9398/files/gempages_528289855323505…" at bounding box center [141, 393] width 155 height 26
paste input "0305e76-1d03-47ce-85d6-c9275afa04a4.webp"
type input "https://cdn.shopify.com/s/files/1/0817/0346/9398/files/gempages_528289855323505…"
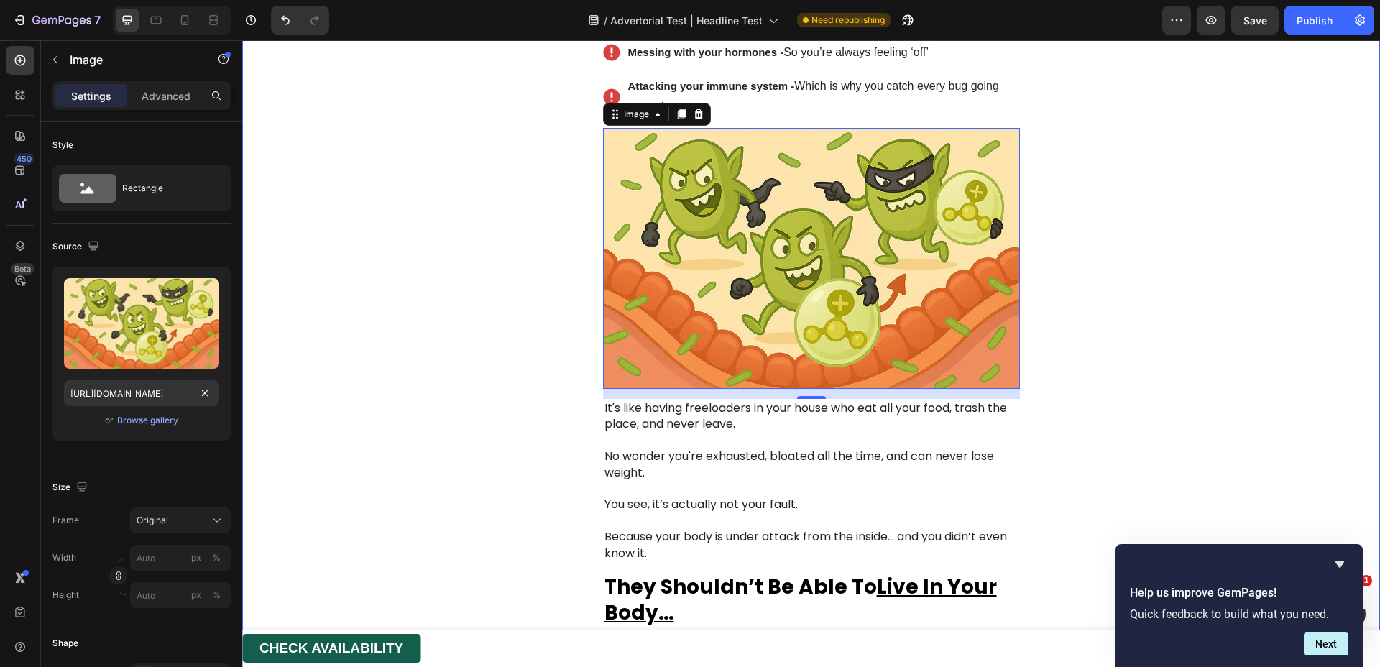
click at [399, 372] on div "Advertorial Text Block Image Row The Hidden Invaders Living Inside 85% of [DEMO…" at bounding box center [811, 558] width 1138 height 7077
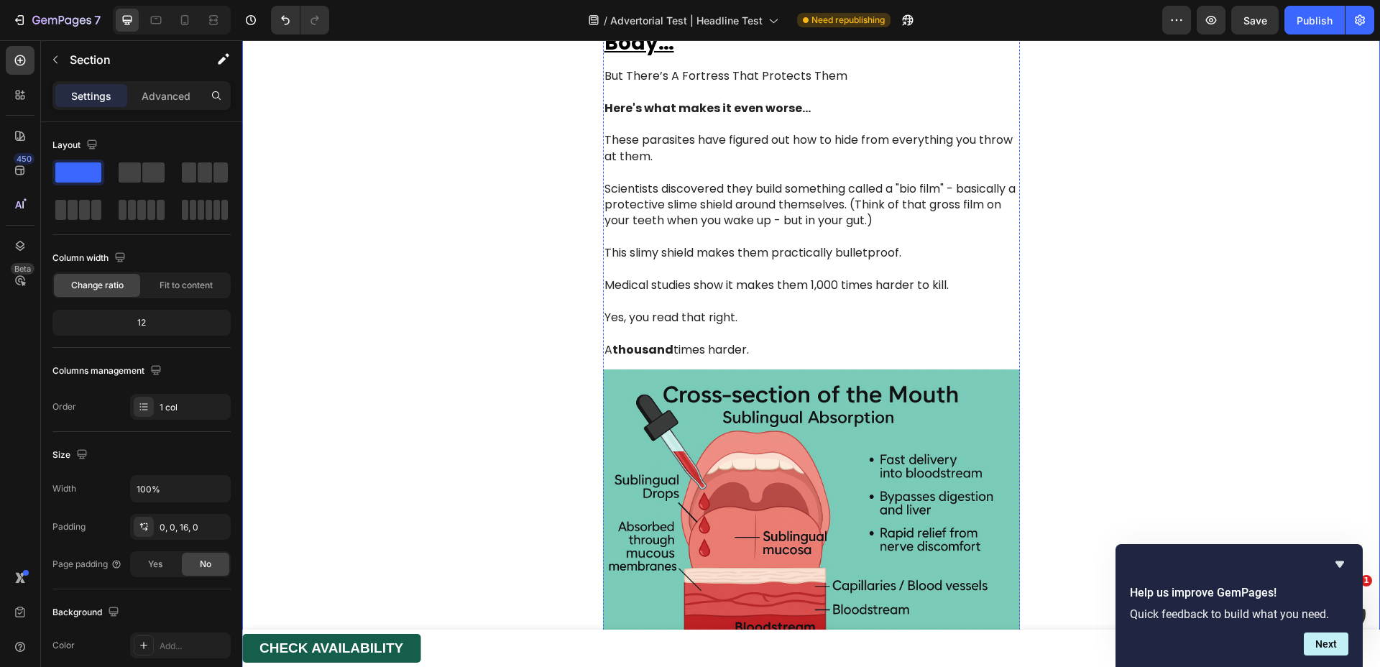
click at [833, 449] on img at bounding box center [811, 509] width 417 height 278
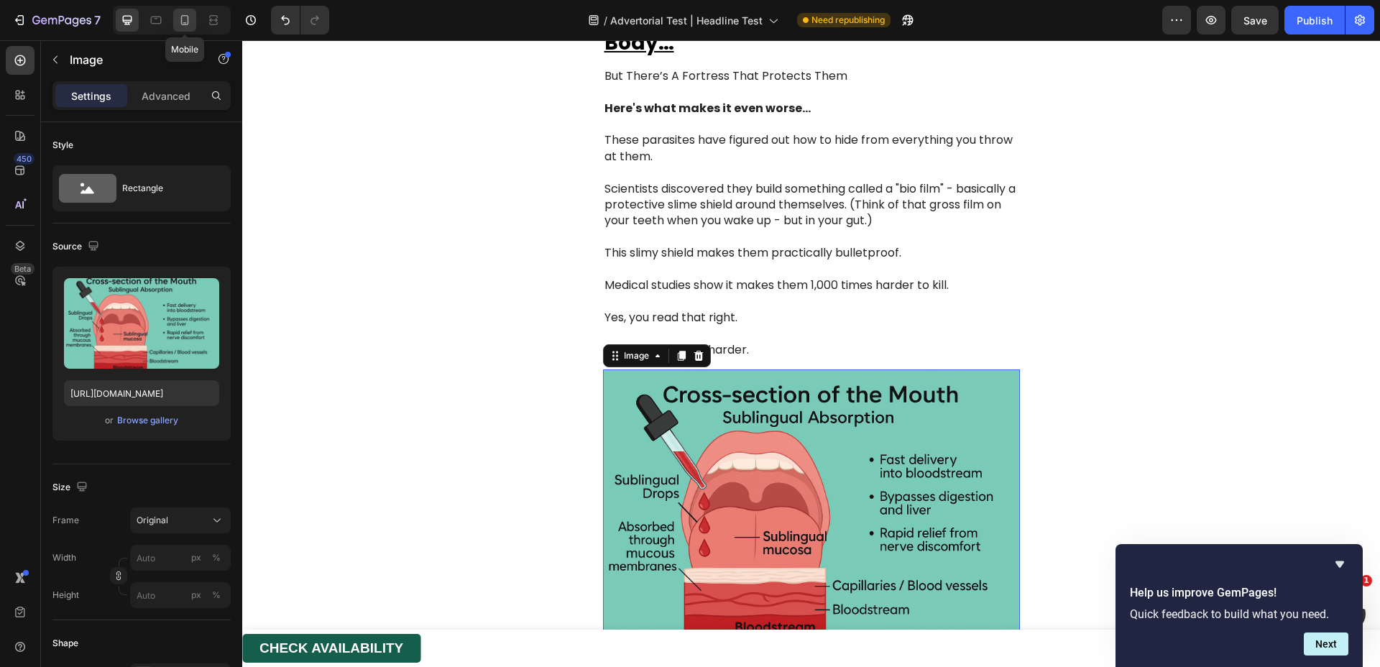
click at [187, 18] on icon at bounding box center [185, 20] width 14 height 14
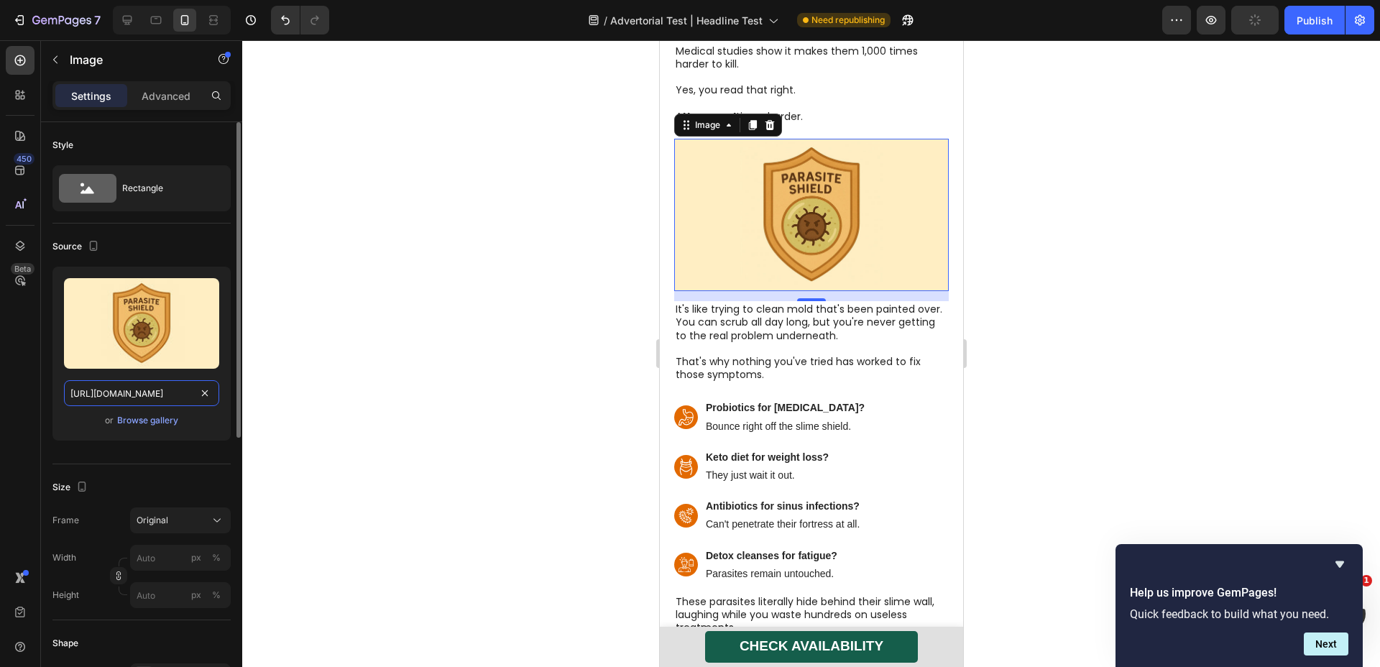
click at [157, 392] on input "https://cdn.shopify.com/s/files/1/0817/0346/9398/files/gempages_528289855323505…" at bounding box center [141, 393] width 155 height 26
click at [124, 21] on icon at bounding box center [127, 20] width 9 height 9
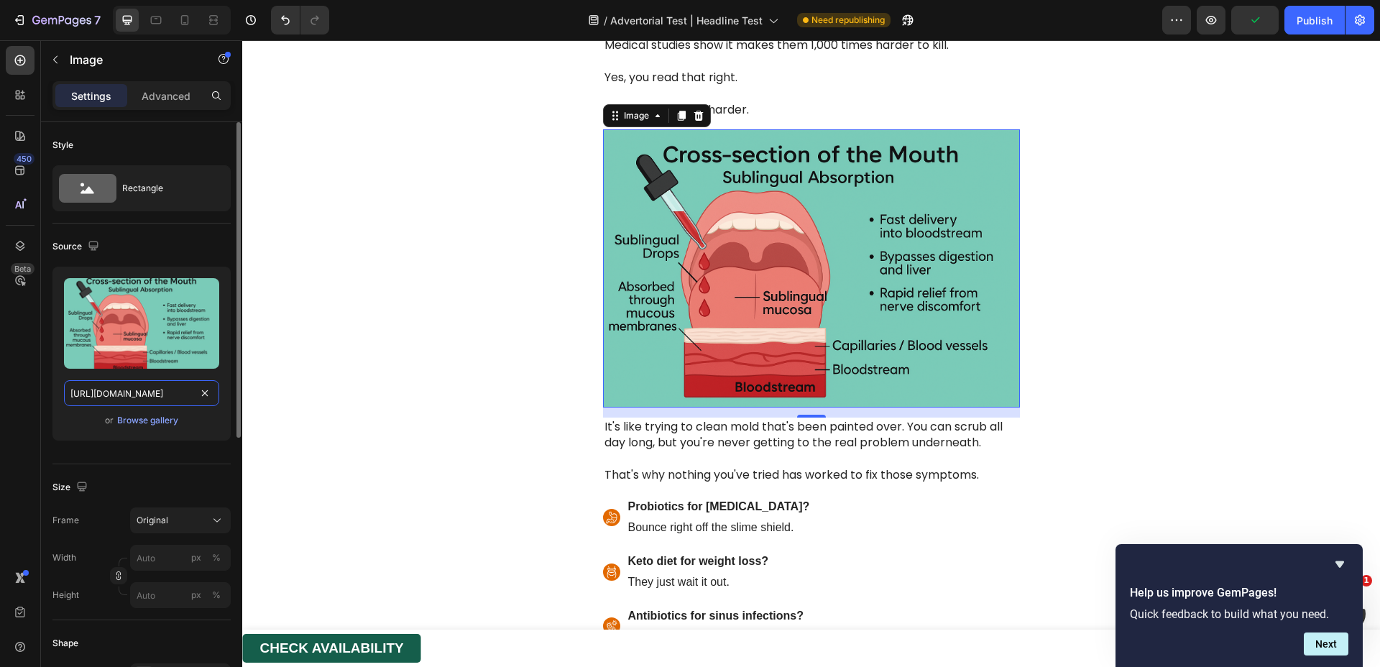
click at [163, 392] on input "https://cdn.shopify.com/s/files/1/0817/0346/9398/files/gempages_528289855323505…" at bounding box center [141, 393] width 155 height 26
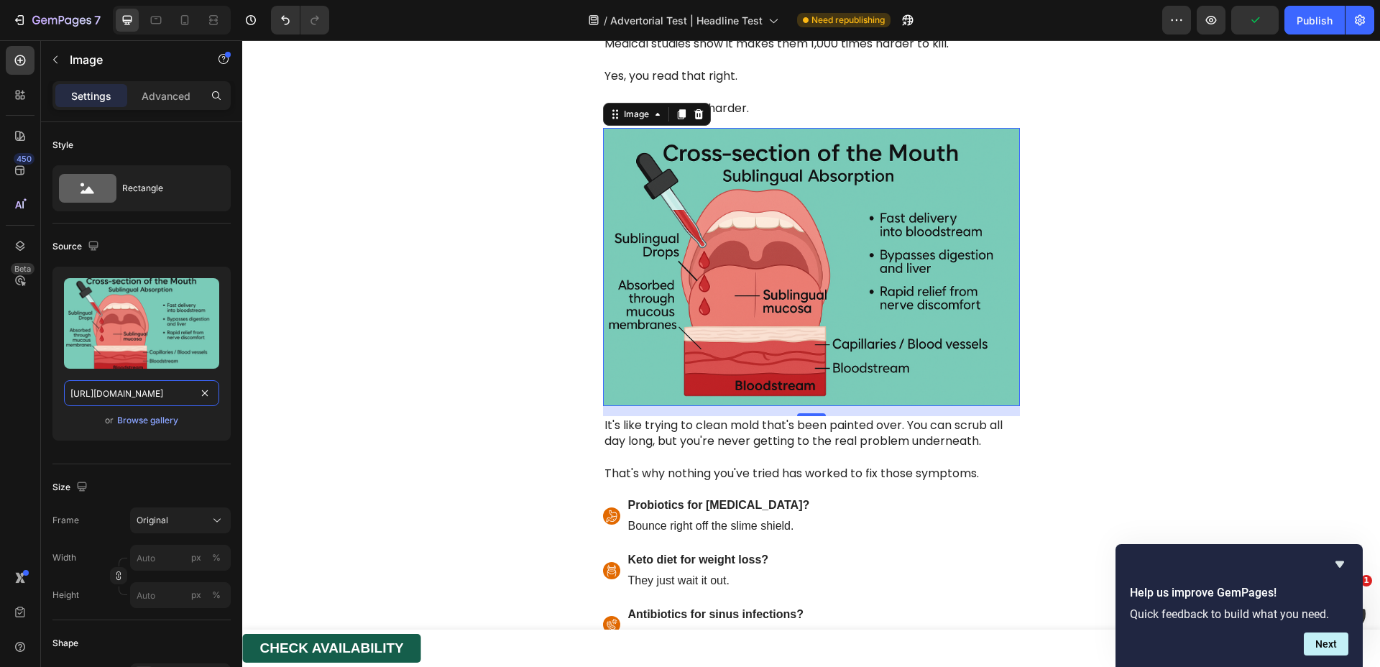
paste input "e1450d03-fc09-4cbe-9ce5-ecd5cdbeb231.webp"
type input "https://cdn.shopify.com/s/files/1/0817/0346/9398/files/gempages_528289855323505…"
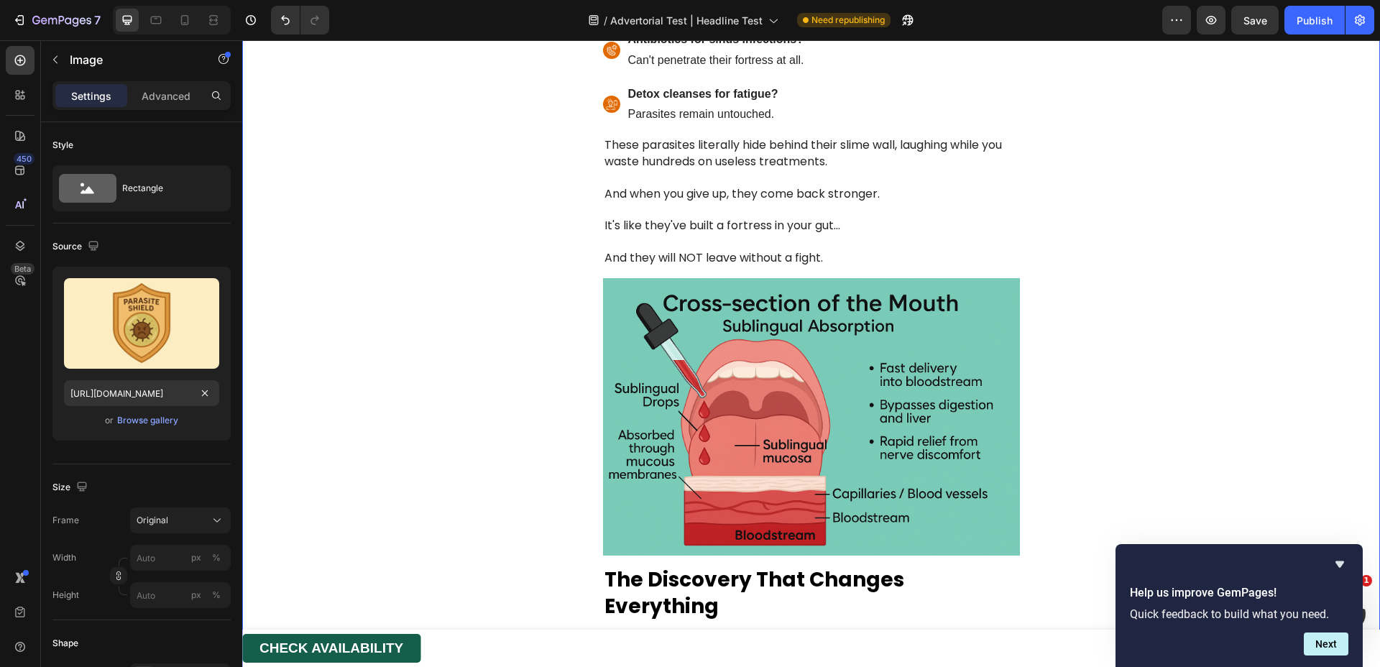
click at [822, 416] on img at bounding box center [811, 417] width 417 height 278
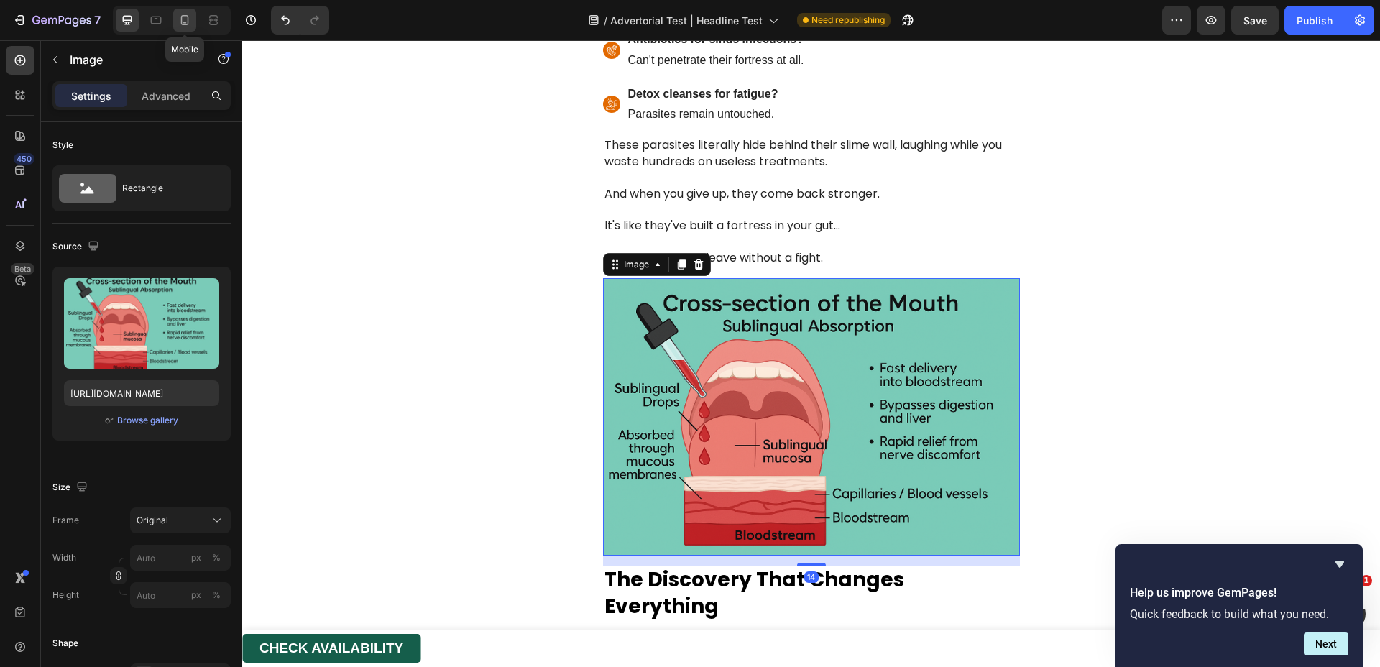
click at [192, 20] on div at bounding box center [184, 20] width 23 height 23
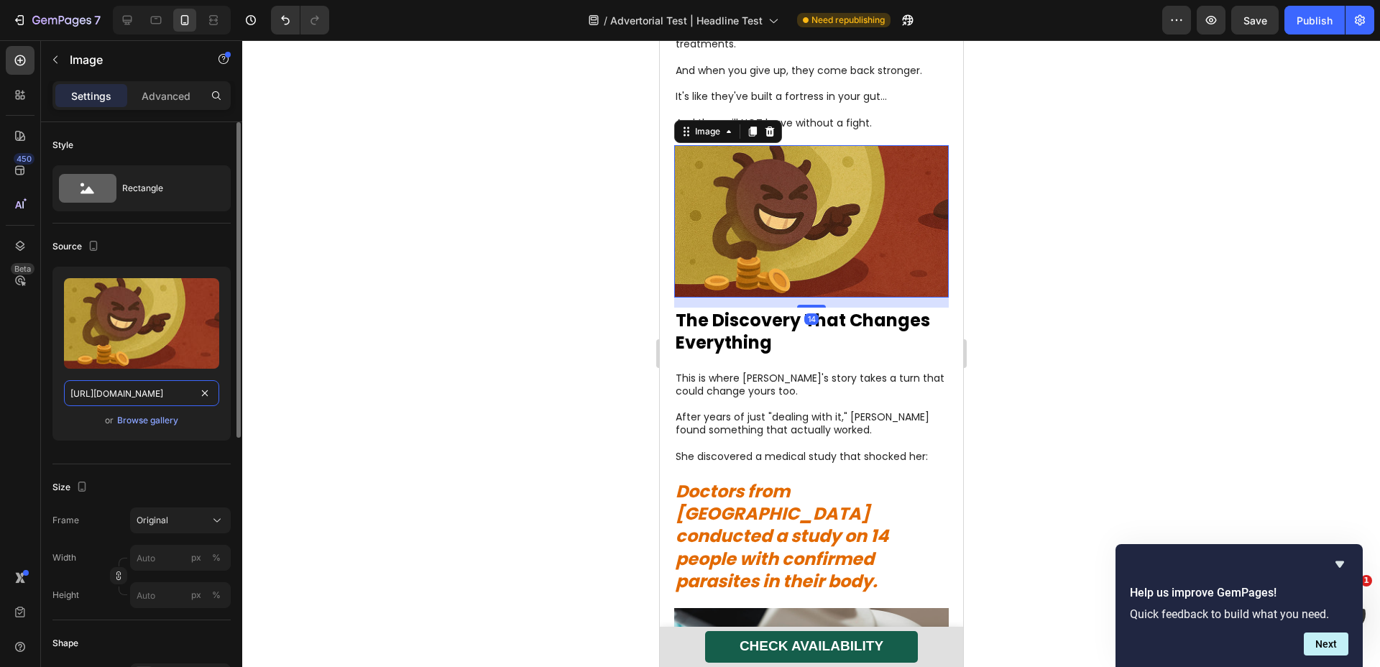
click at [143, 405] on input "https://cdn.shopify.com/s/files/1/0817/0346/9398/files/gempages_528289855323505…" at bounding box center [141, 393] width 155 height 26
click at [130, 17] on icon at bounding box center [127, 20] width 14 height 14
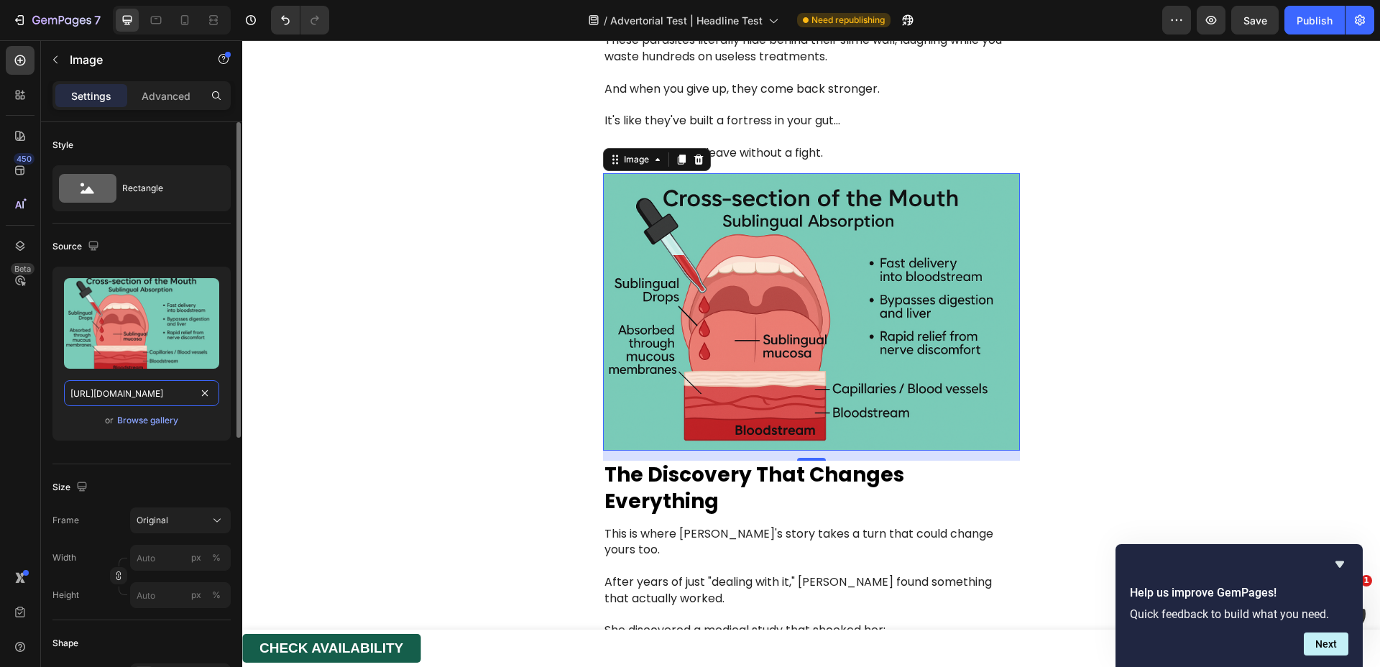
click at [155, 398] on input "https://cdn.shopify.com/s/files/1/0817/0346/9398/files/gempages_528289855323505…" at bounding box center [141, 393] width 155 height 26
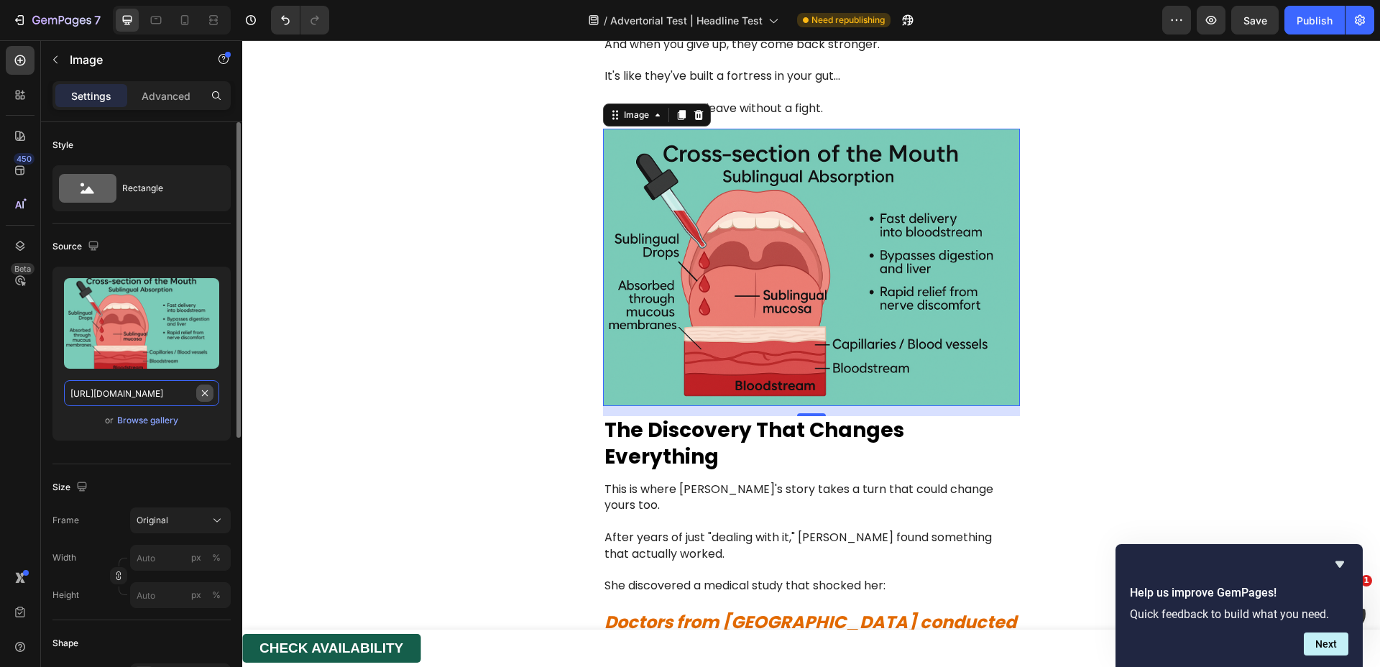
paste input "edcab90-e3d2-45c4-9dbd-9108f776a9ea.webp"
type input "https://cdn.shopify.com/s/files/1/0817/0346/9398/files/gempages_528289855323505…"
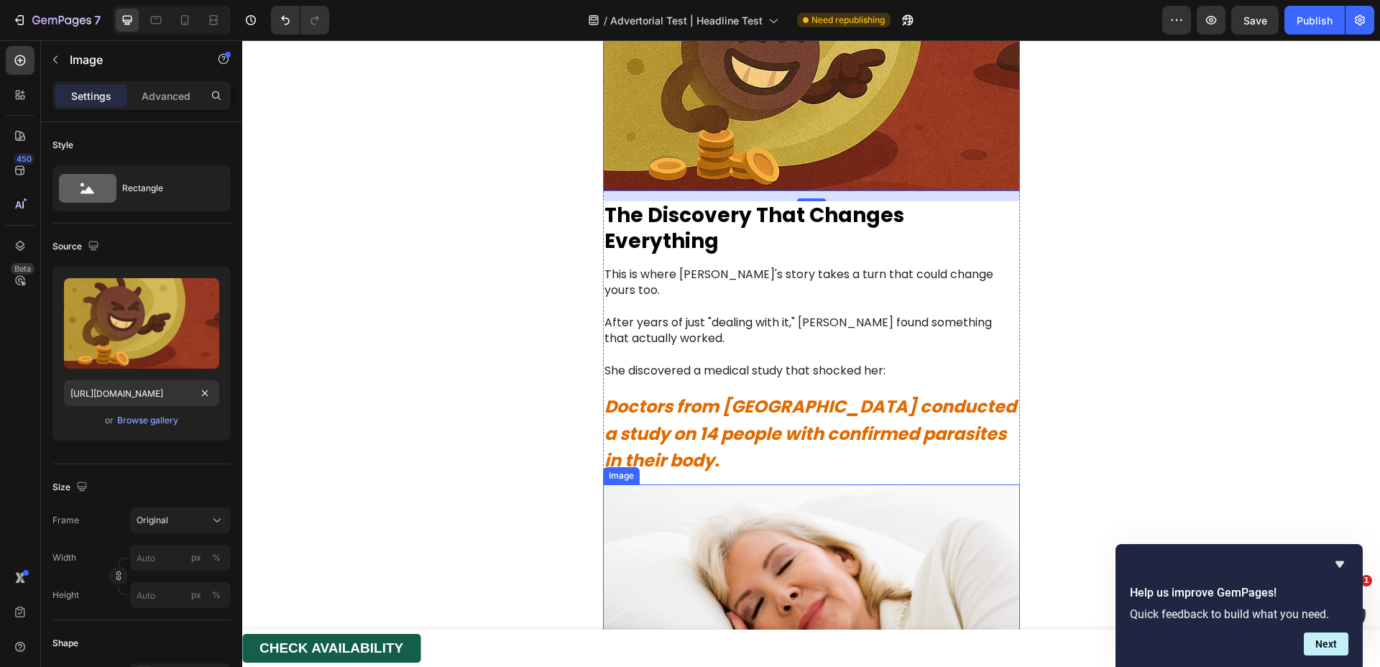
click at [700, 485] on img at bounding box center [811, 624] width 417 height 278
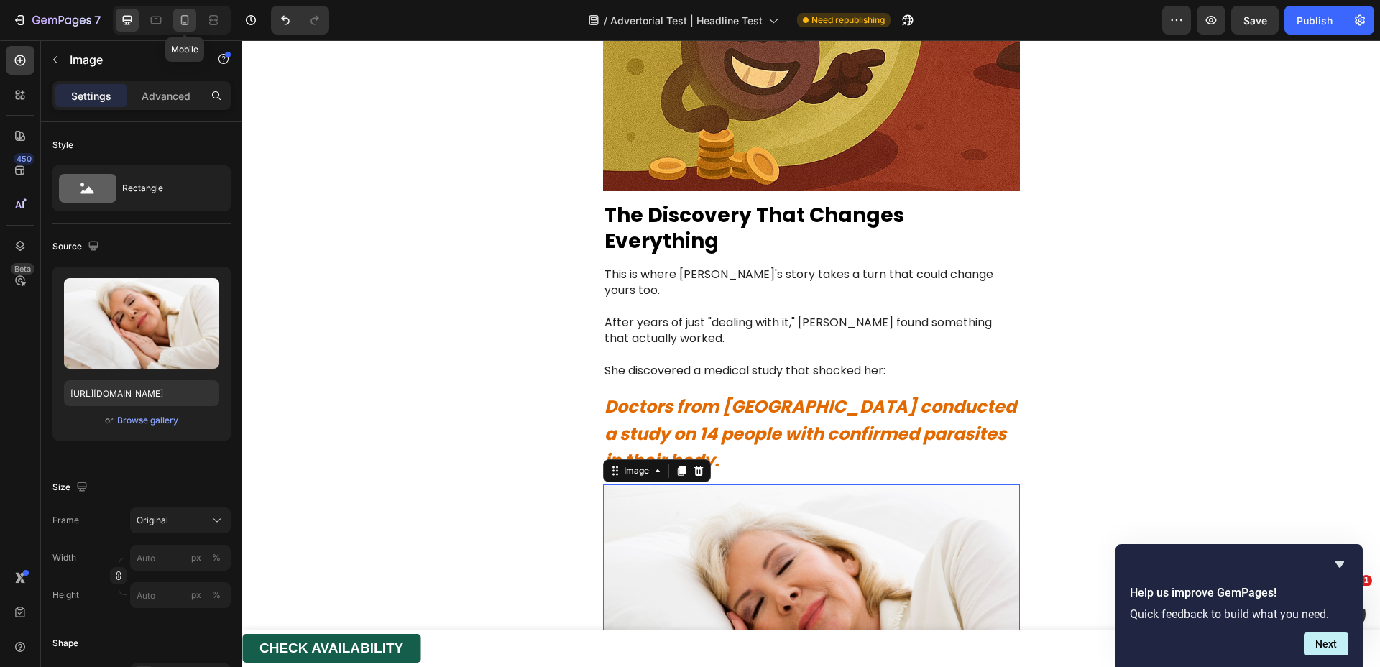
click at [185, 19] on icon at bounding box center [185, 20] width 14 height 14
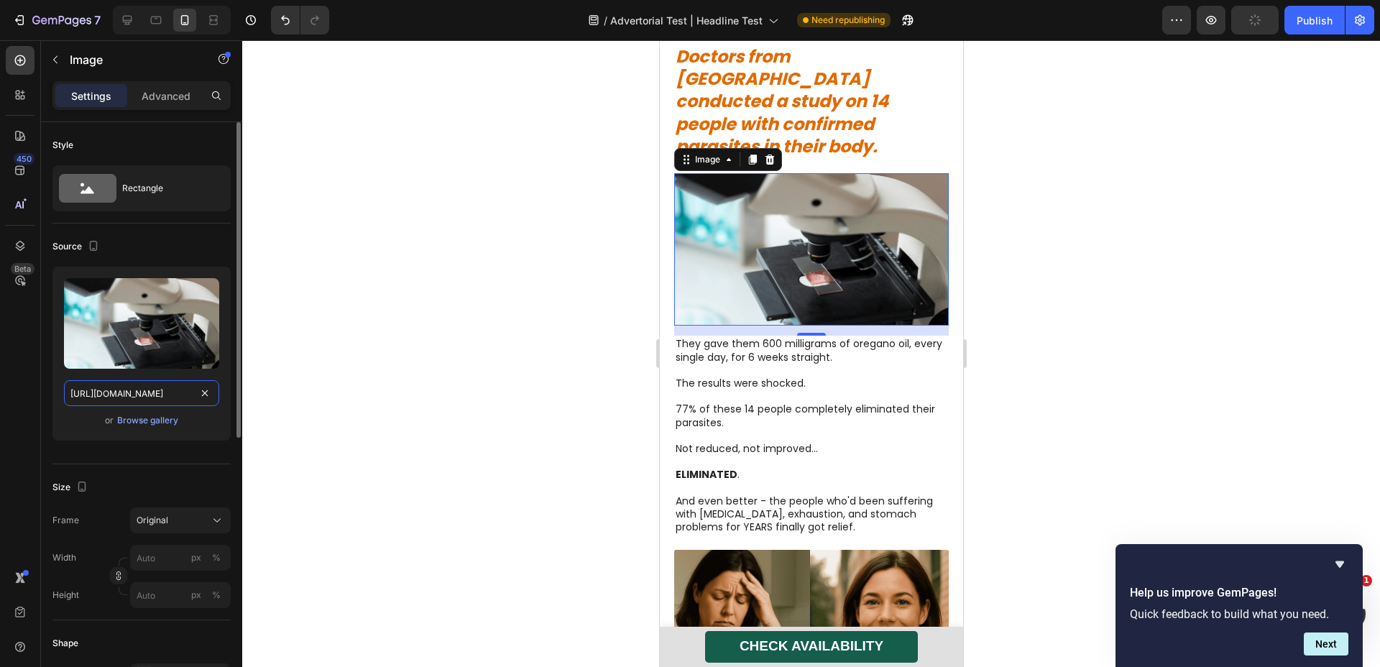
click at [127, 393] on input "https://cdn.shopify.com/s/files/1/0817/0346/9398/files/gempages_528289855323505…" at bounding box center [141, 393] width 155 height 26
click at [124, 23] on icon at bounding box center [127, 20] width 14 height 14
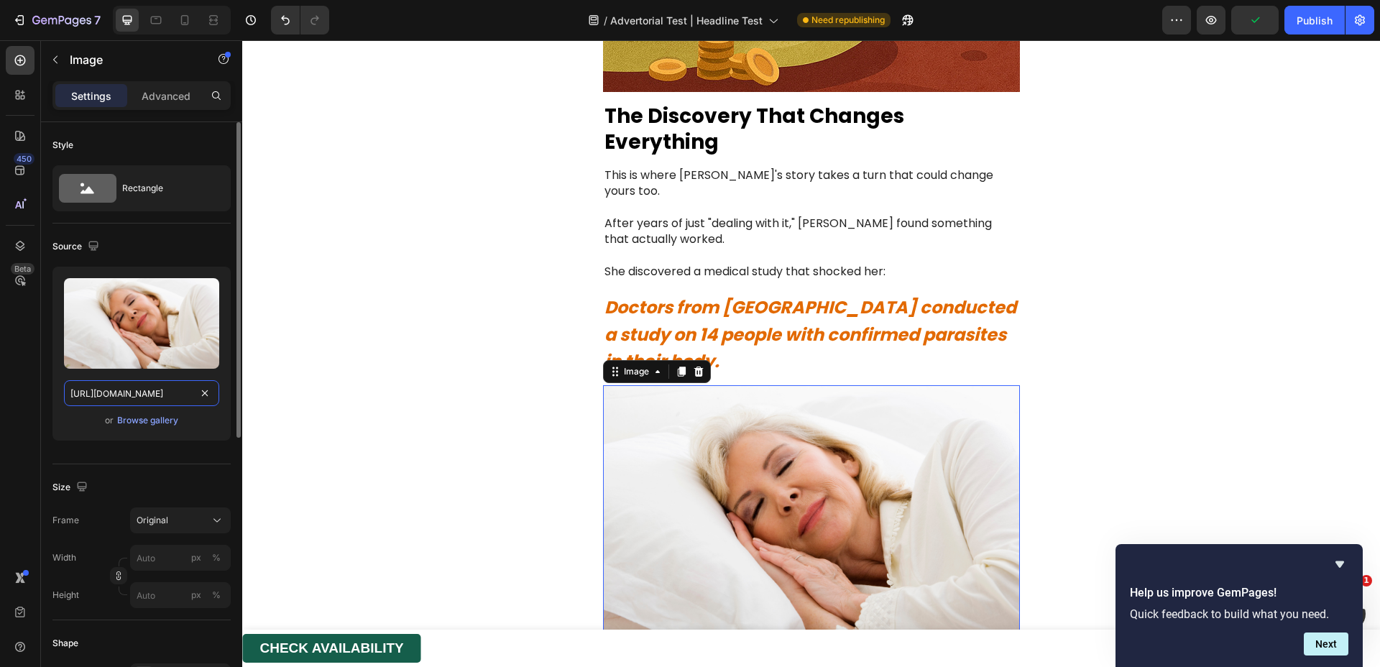
click at [160, 398] on input "https://cdn.shopify.com/s/files/1/0817/0346/9398/files/gempages_528289855323505…" at bounding box center [141, 393] width 155 height 26
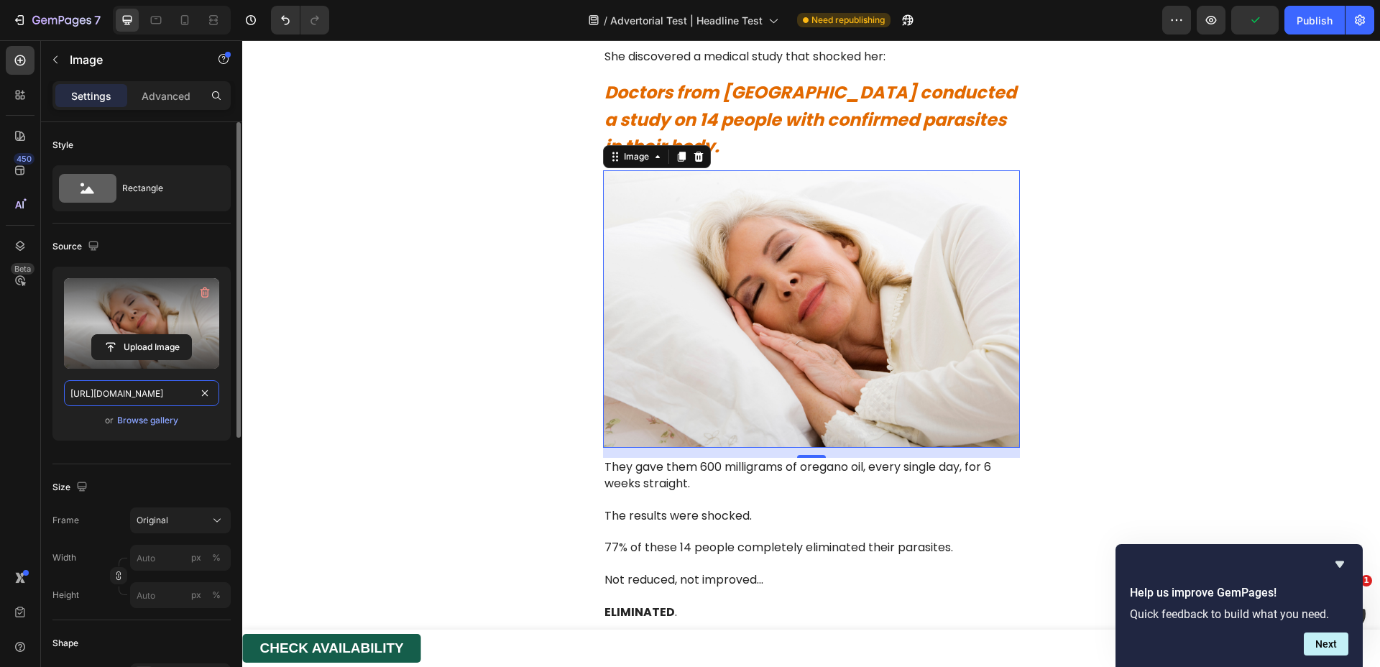
paste input "bcd7ced-0945-4b80-b2ca-7f6b9953e59a.webp"
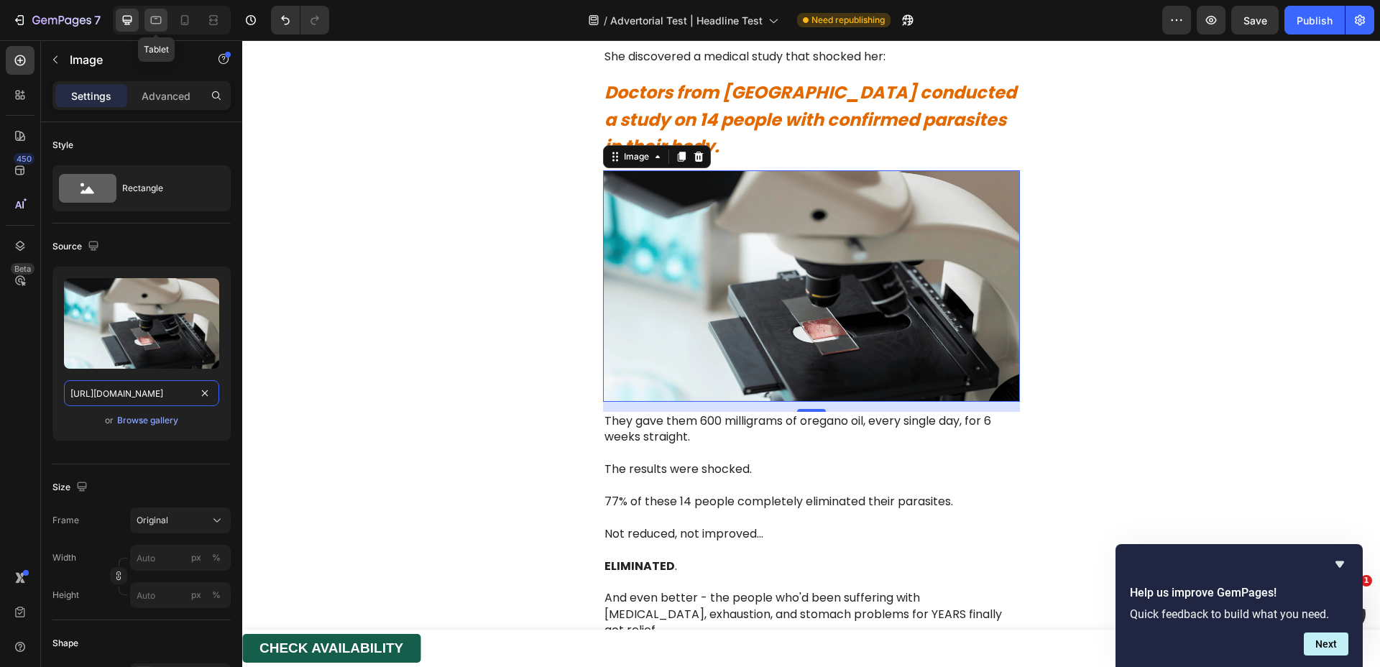
type input "https://cdn.shopify.com/s/files/1/0817/0346/9398/files/gempages_528289855323505…"
click at [162, 22] on icon at bounding box center [156, 20] width 14 height 14
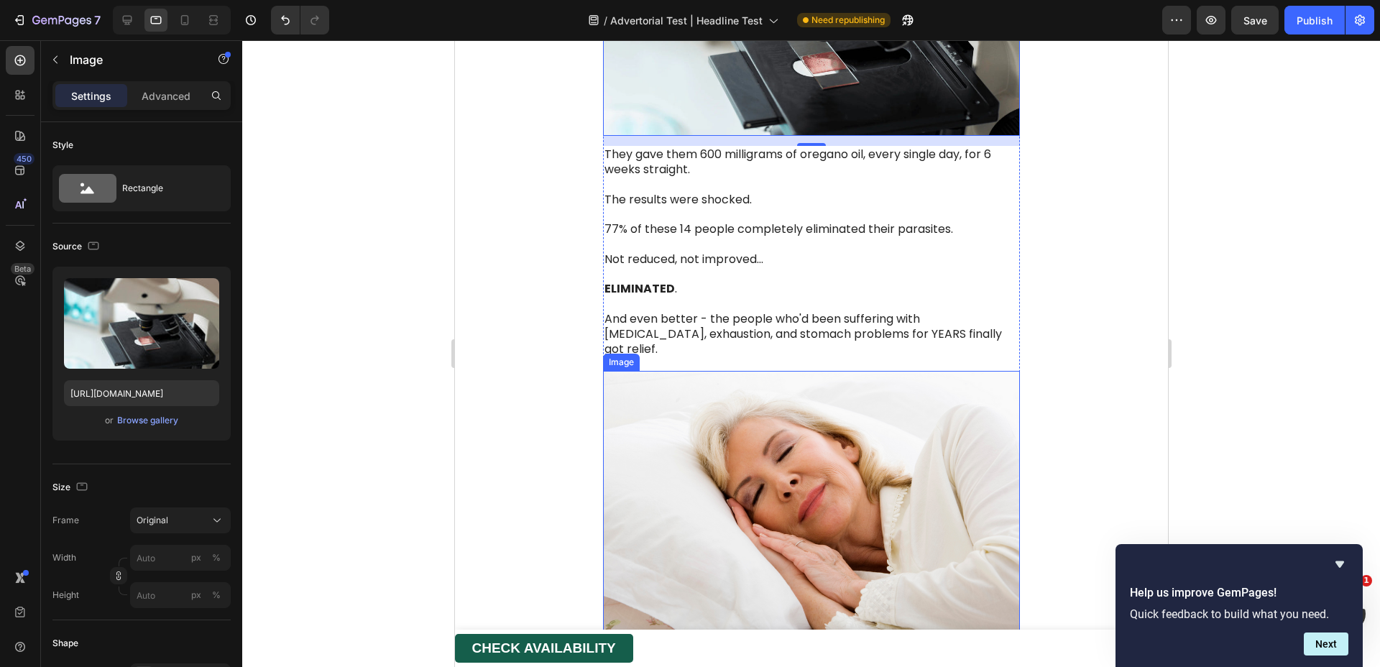
click at [715, 371] on img at bounding box center [811, 510] width 417 height 278
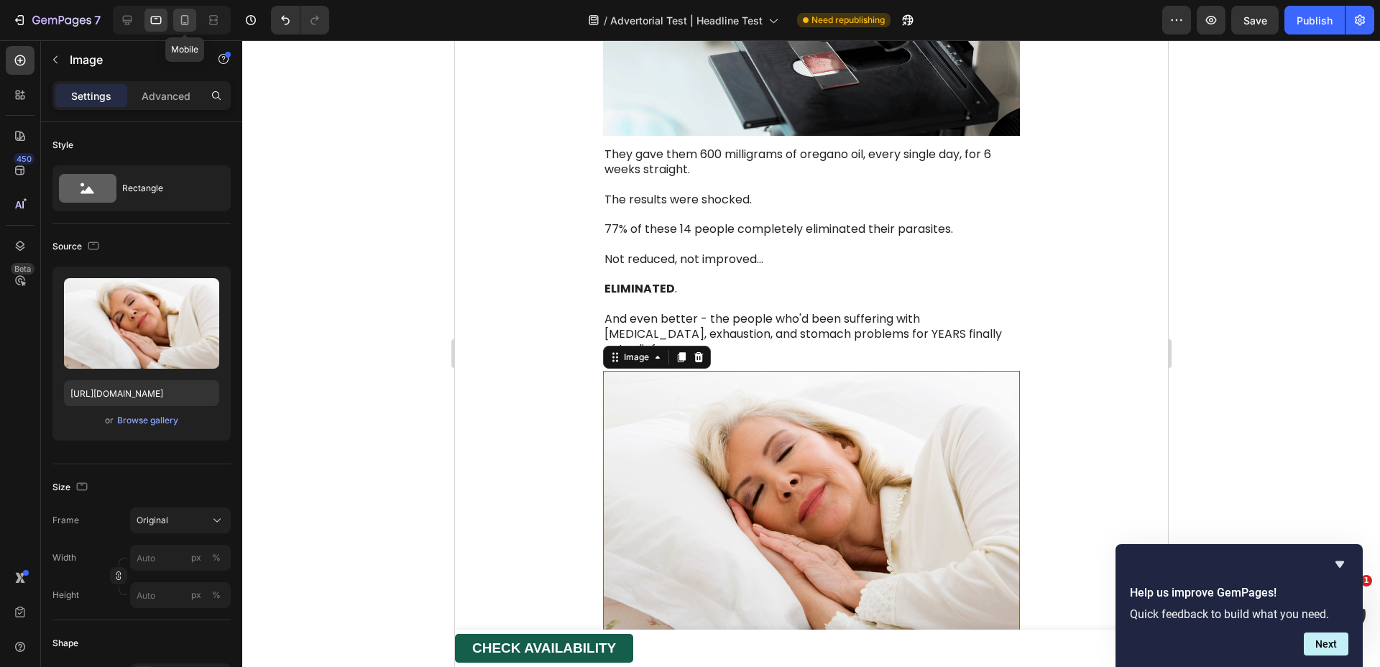
click at [186, 20] on icon at bounding box center [185, 20] width 14 height 14
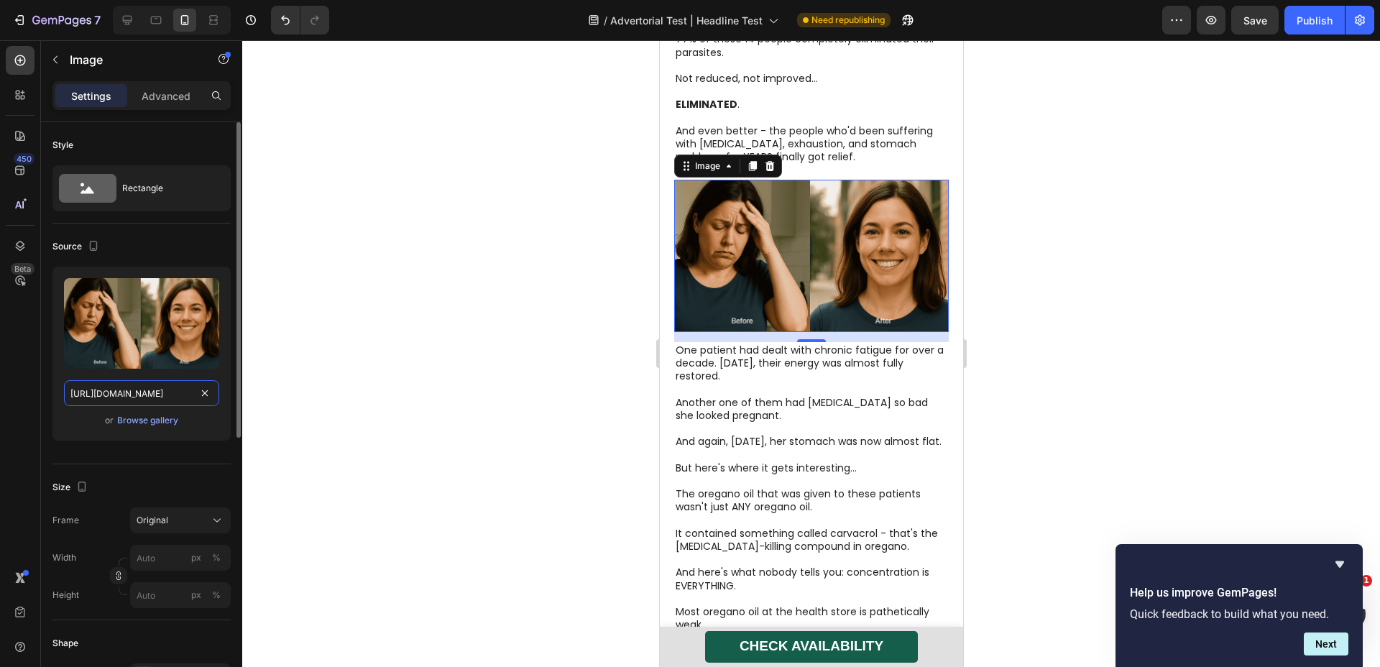
click at [145, 400] on input "https://cdn.shopify.com/s/files/1/0817/0346/9398/files/gempages_528289855323505…" at bounding box center [141, 393] width 155 height 26
click at [131, 24] on icon at bounding box center [127, 20] width 14 height 14
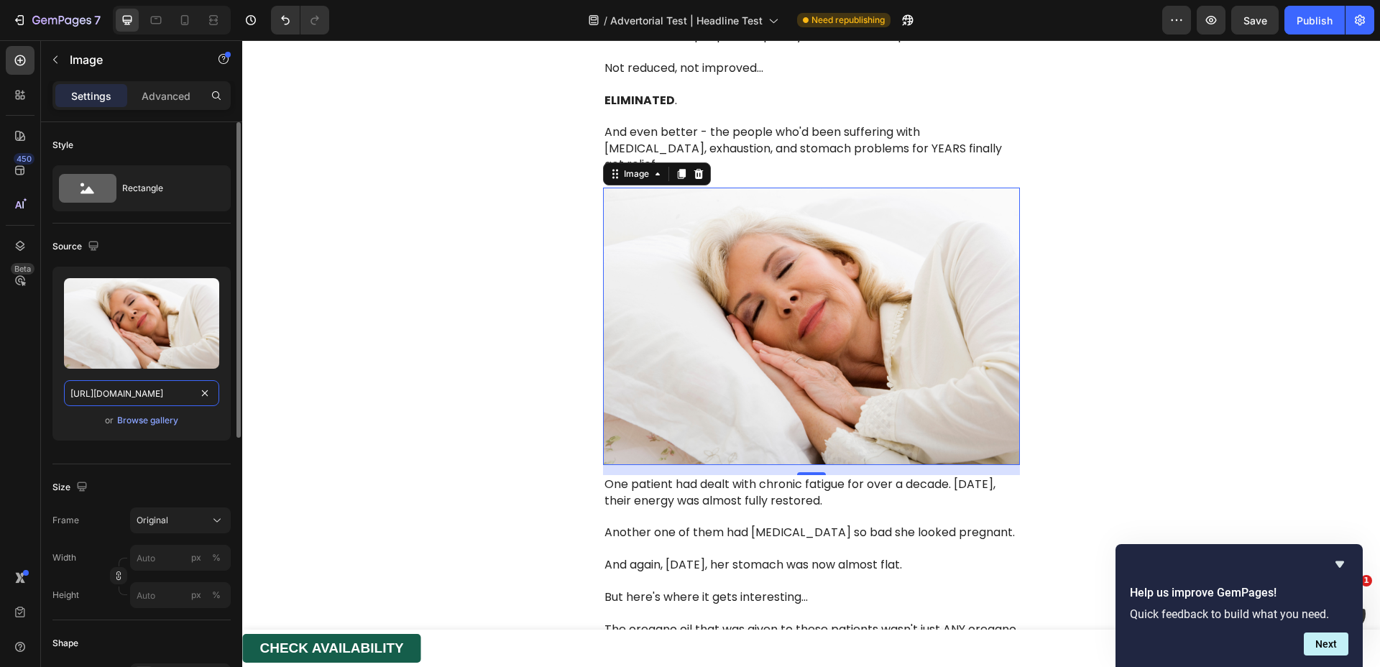
click at [141, 398] on input "https://cdn.shopify.com/s/files/1/0817/0346/9398/files/gempages_528289855323505…" at bounding box center [141, 393] width 155 height 26
paste input "5ecc4991-141a-4f75-84cd-2877b529628f.webp"
type input "https://cdn.shopify.com/s/files/1/0817/0346/9398/files/gempages_528289855323505…"
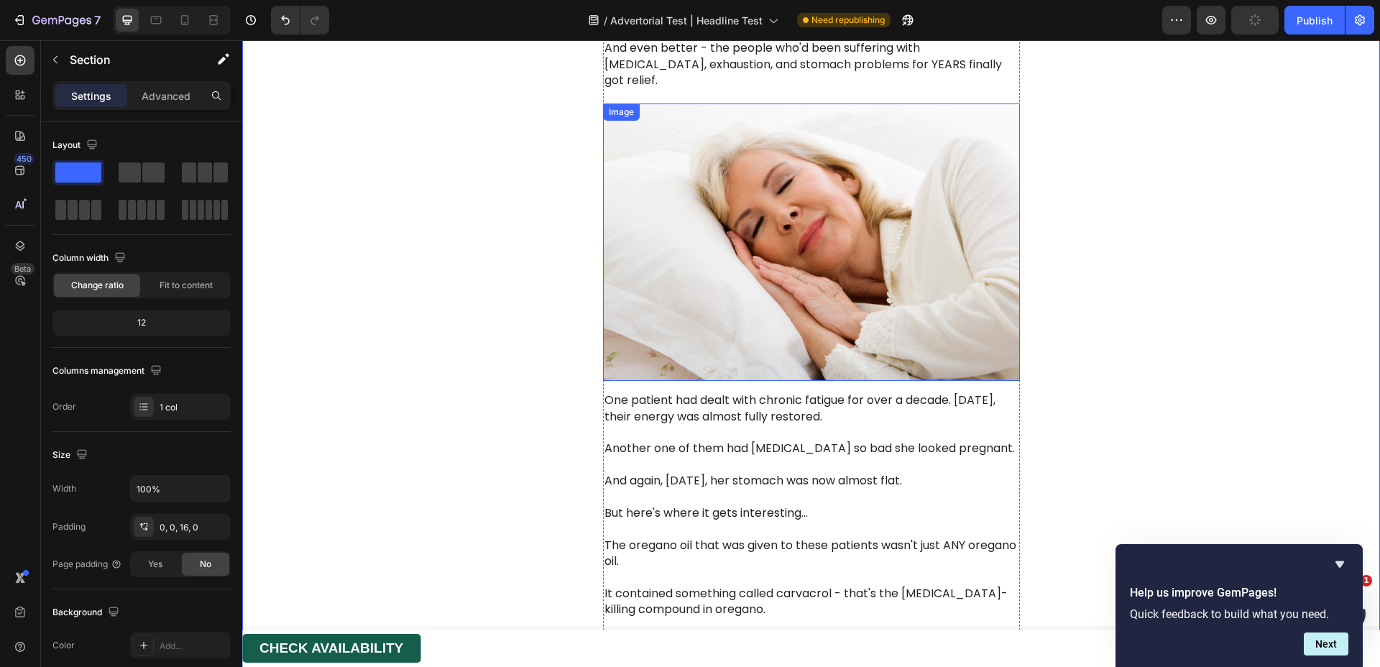
click at [746, 196] on img at bounding box center [811, 243] width 417 height 278
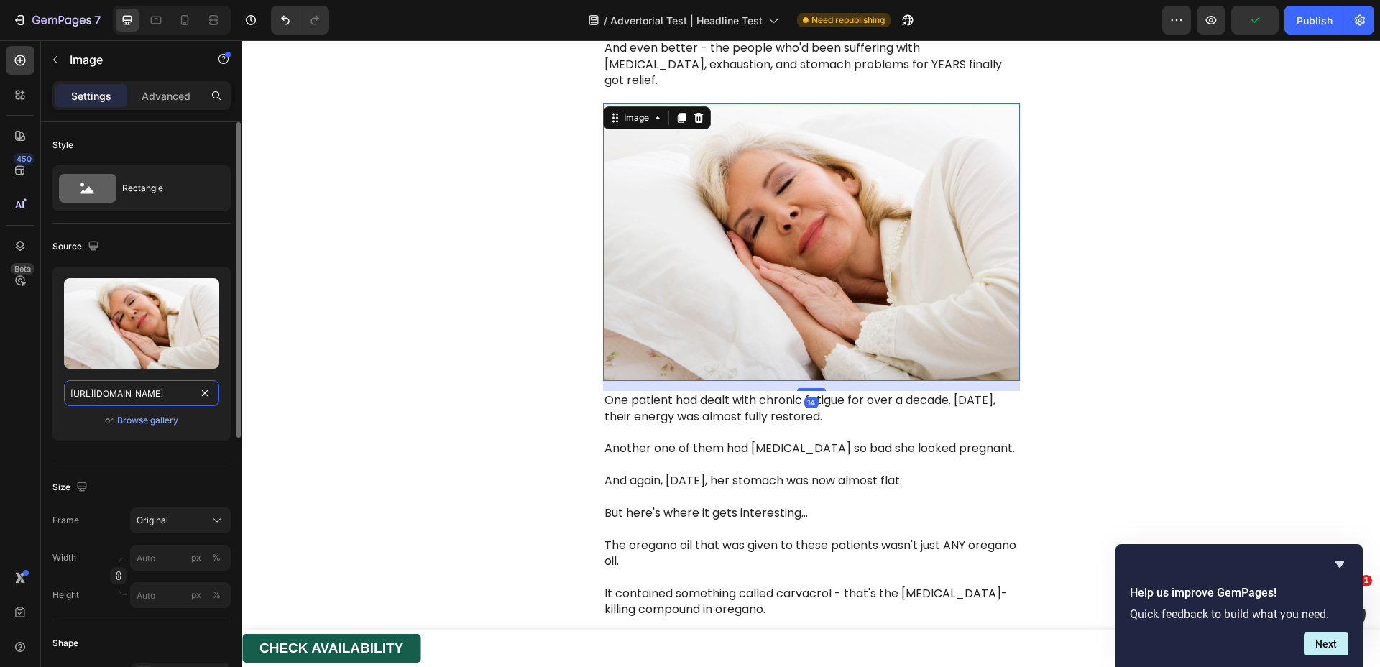
click at [93, 390] on input "https://cdn.shopify.com/s/files/1/0817/0346/9398/files/gempages_528289855323505…" at bounding box center [141, 393] width 155 height 26
paste input "5ecc4991-141a-4f75-84cd-2877b529628f.webp"
type input "https://cdn.shopify.com/s/files/1/0817/0346/9398/files/gempages_528289855323505…"
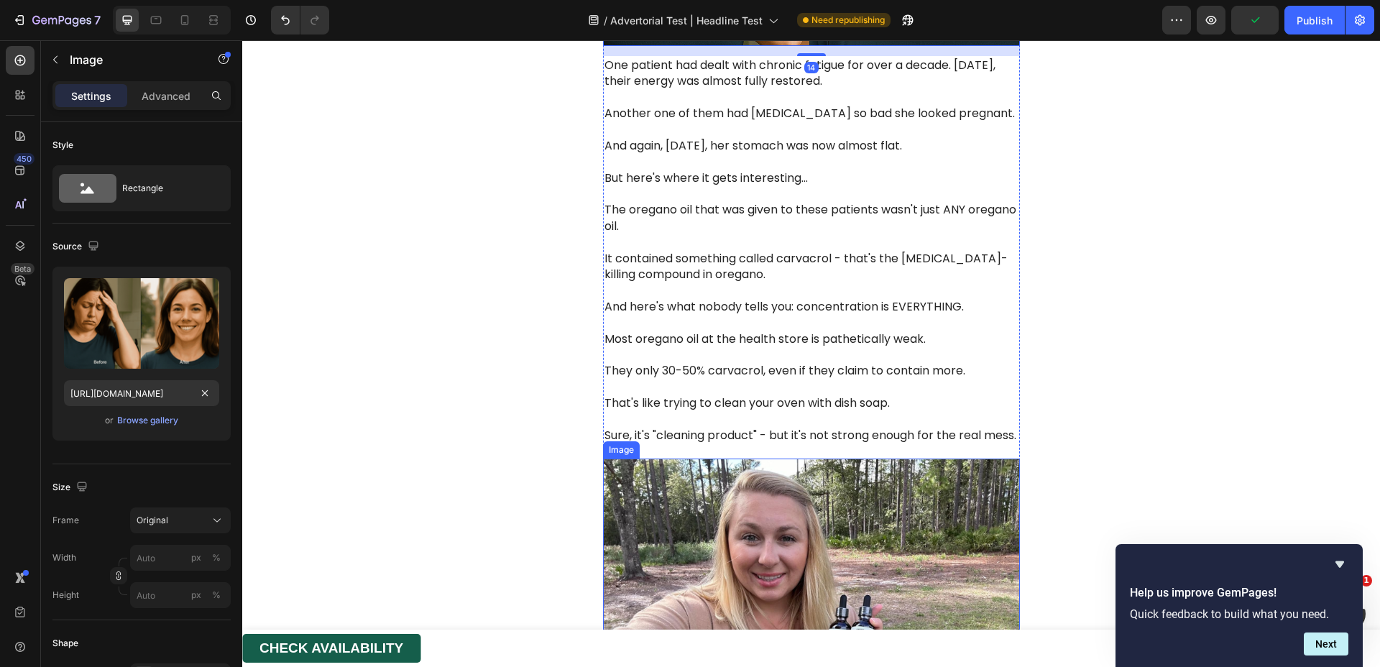
click at [723, 461] on img at bounding box center [811, 598] width 417 height 278
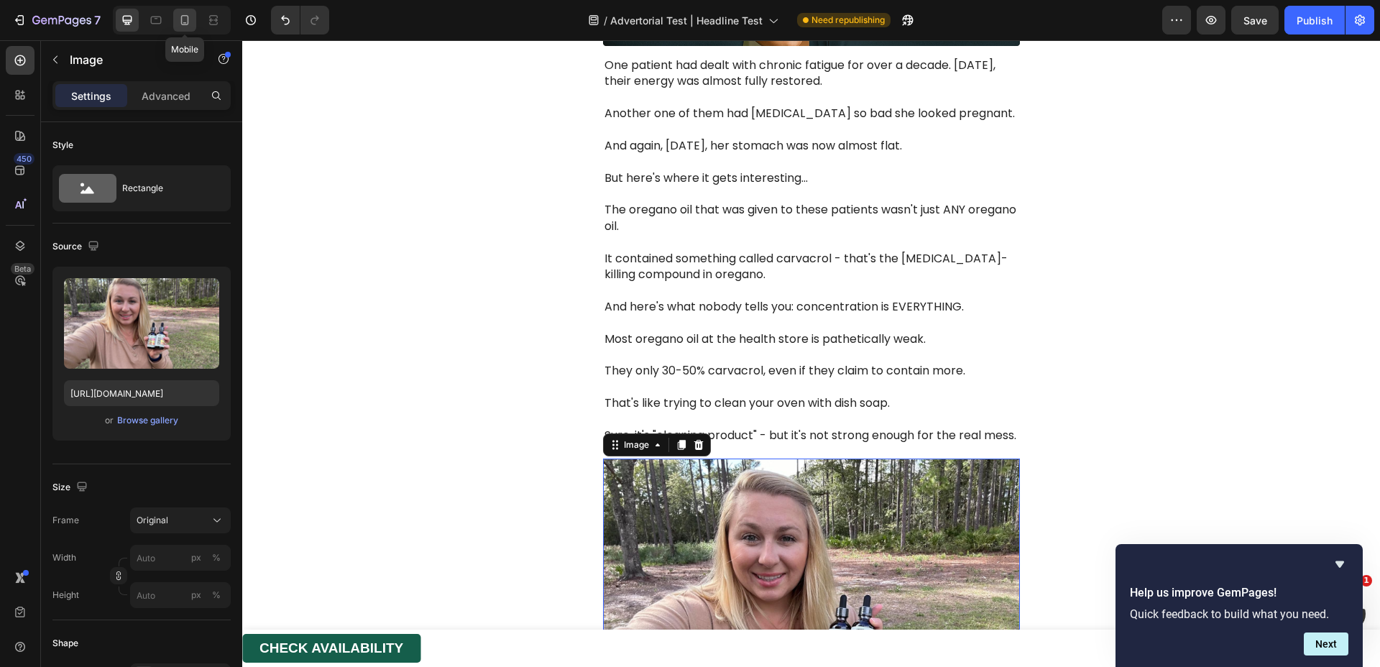
click at [180, 16] on icon at bounding box center [185, 20] width 14 height 14
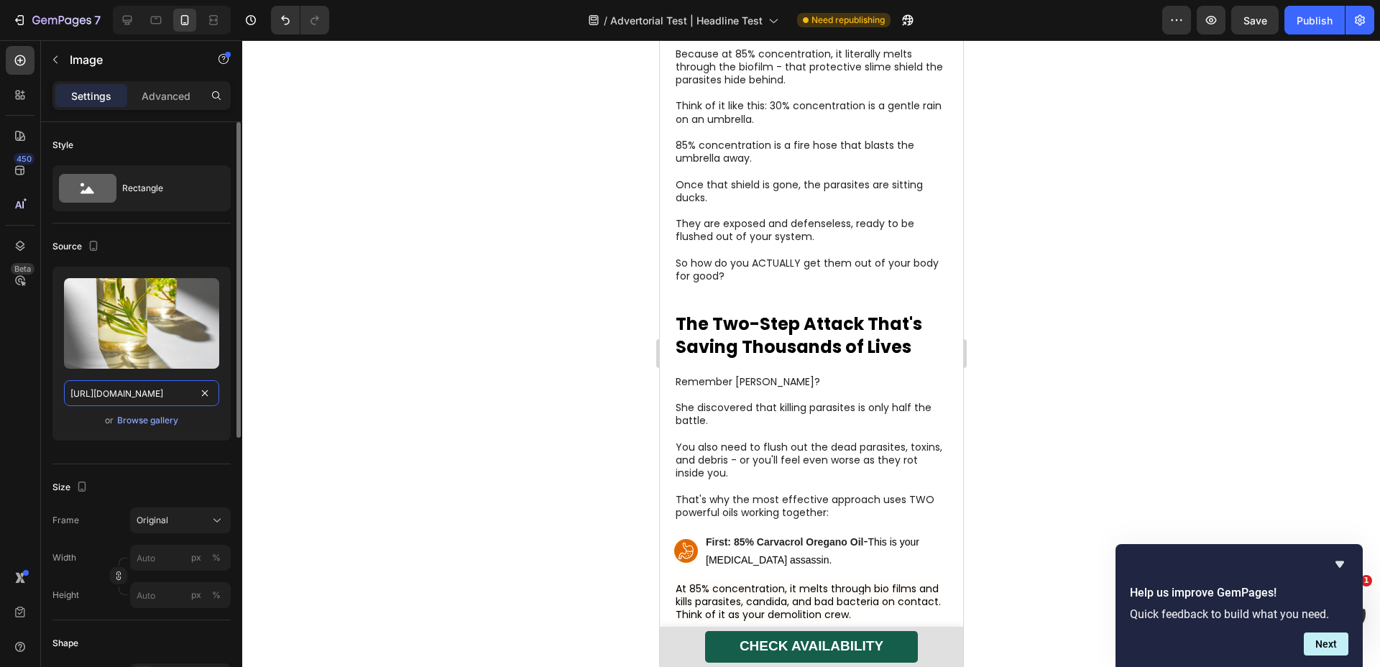
click at [138, 393] on input "https://cdn.shopify.com/s/files/1/0817/0346/9398/files/gempages_528289855323505…" at bounding box center [141, 393] width 155 height 26
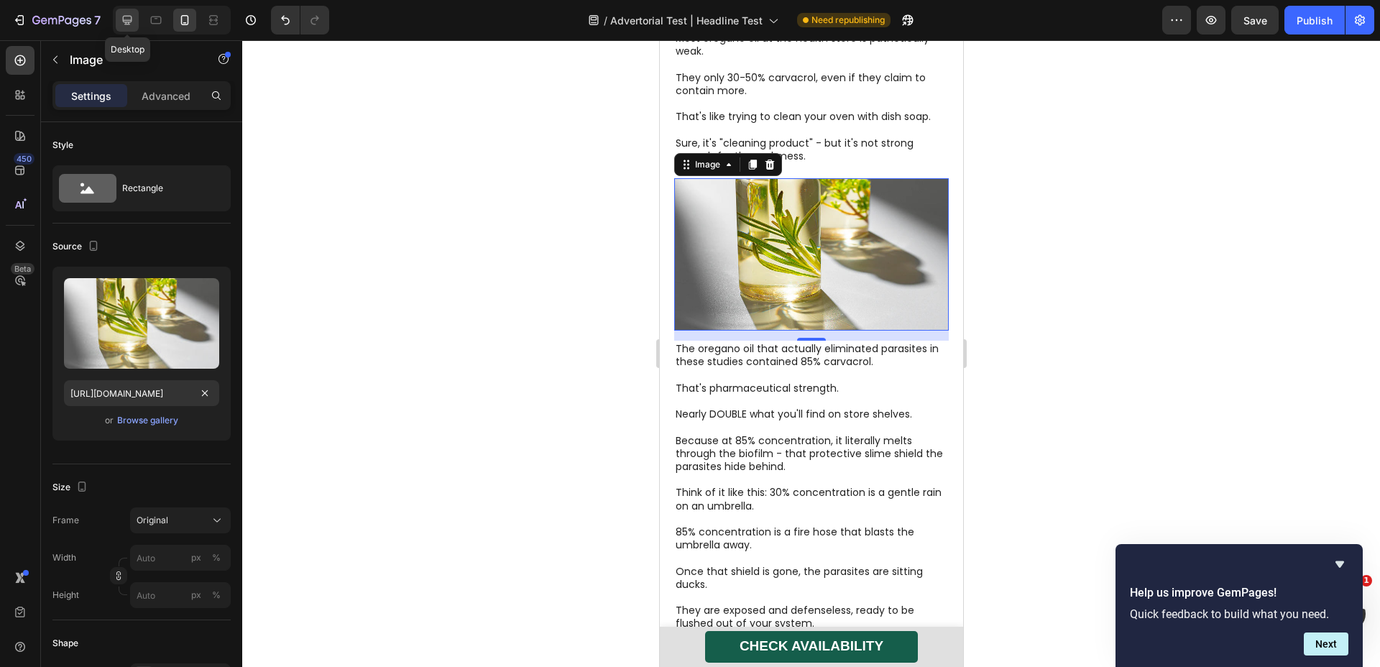
click at [123, 13] on icon at bounding box center [127, 20] width 14 height 14
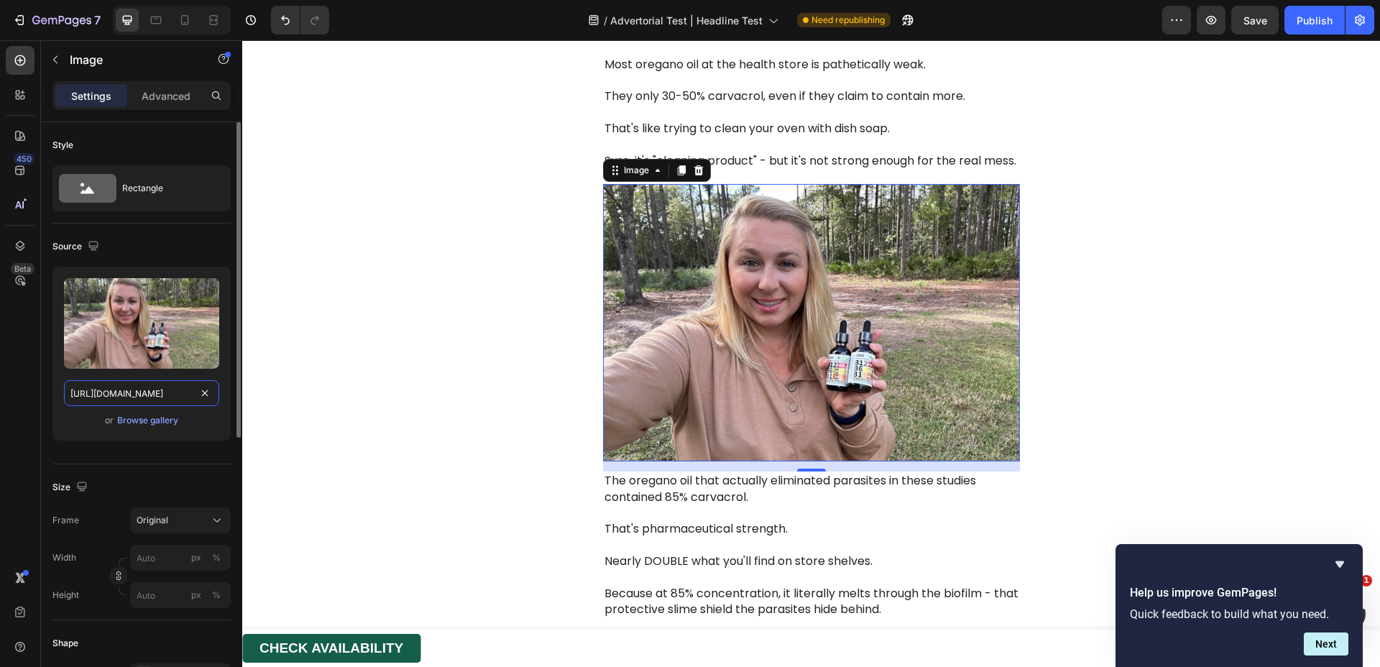
click at [137, 386] on input "https://cdn.shopify.com/s/files/1/0817/0346/9398/files/gempages_528289855323505…" at bounding box center [141, 393] width 155 height 26
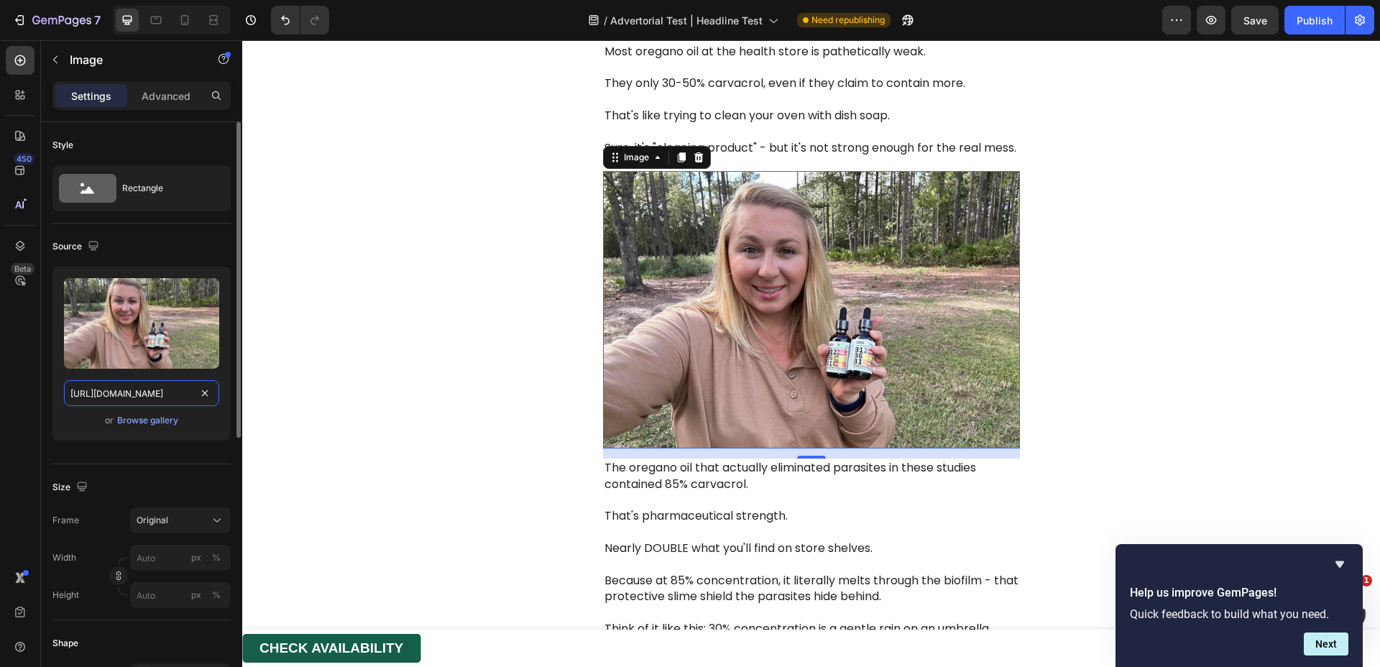
paste input "0f826536-aed0-4c6c-a148-89d5c841dbc3.webp"
type input "https://cdn.shopify.com/s/files/1/0817/0346/9398/files/gempages_528289855323505…"
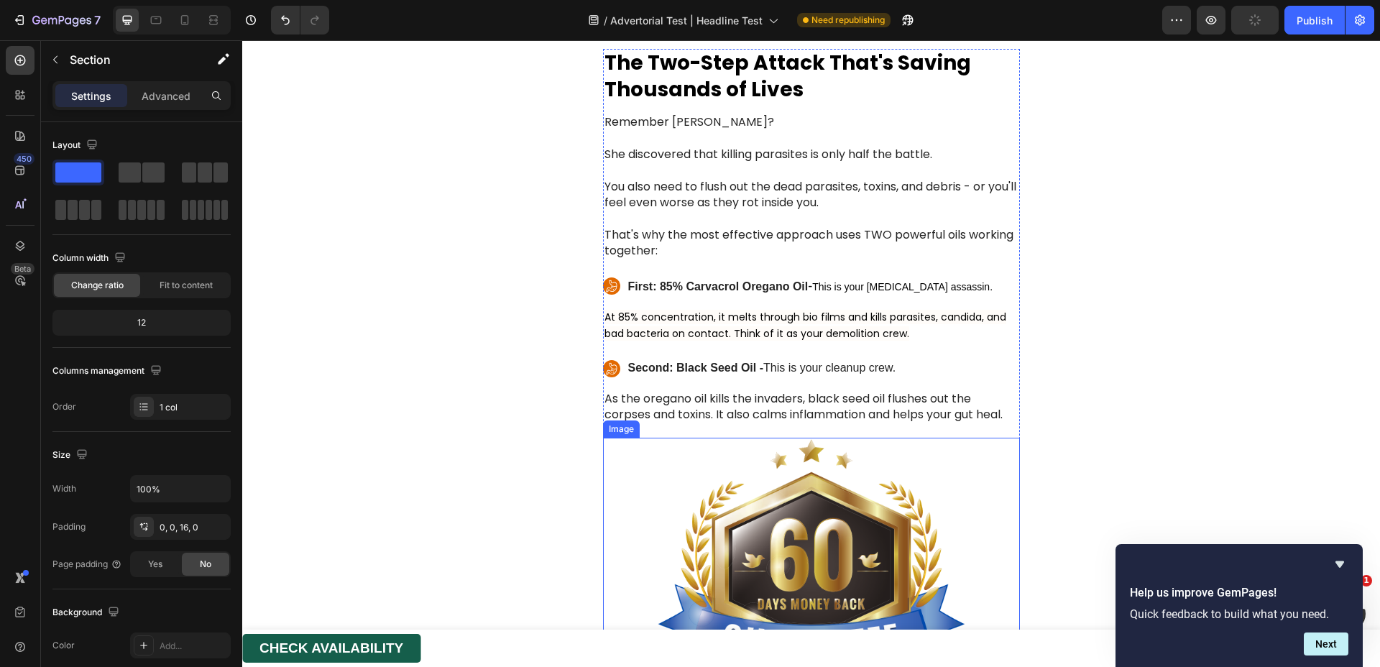
click at [777, 485] on img at bounding box center [811, 577] width 417 height 278
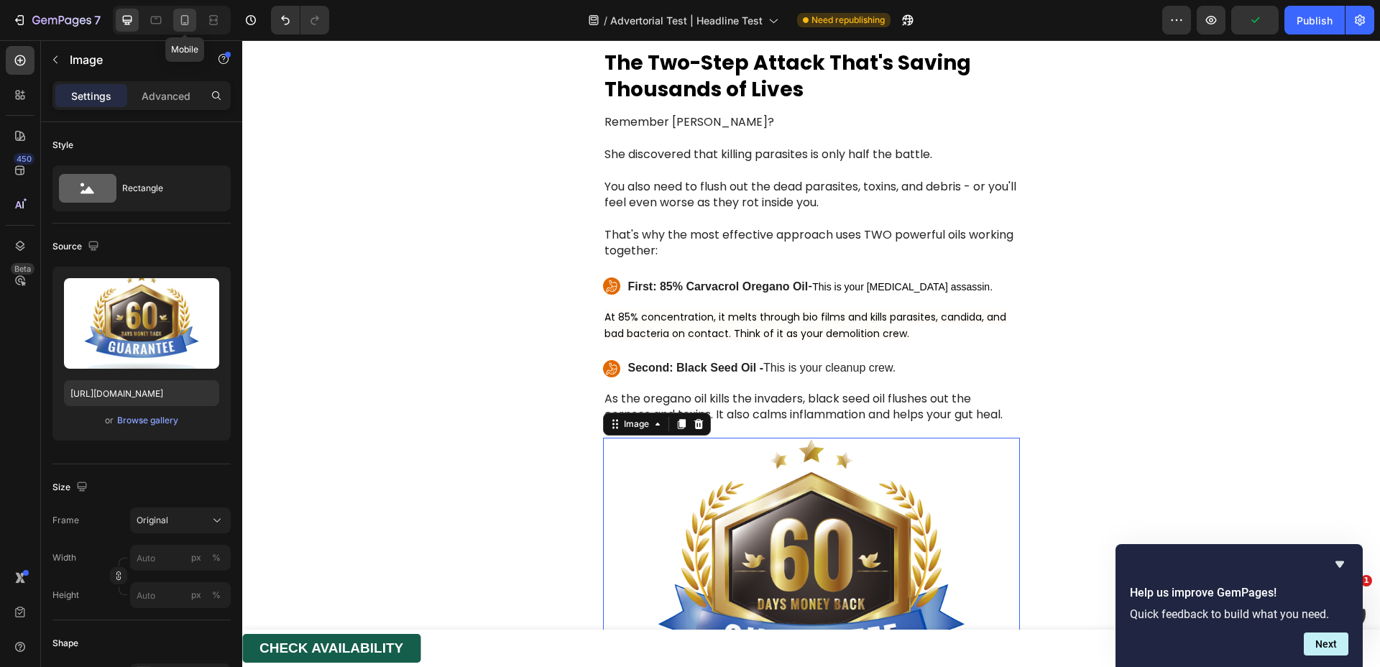
click at [181, 21] on icon at bounding box center [185, 20] width 8 height 10
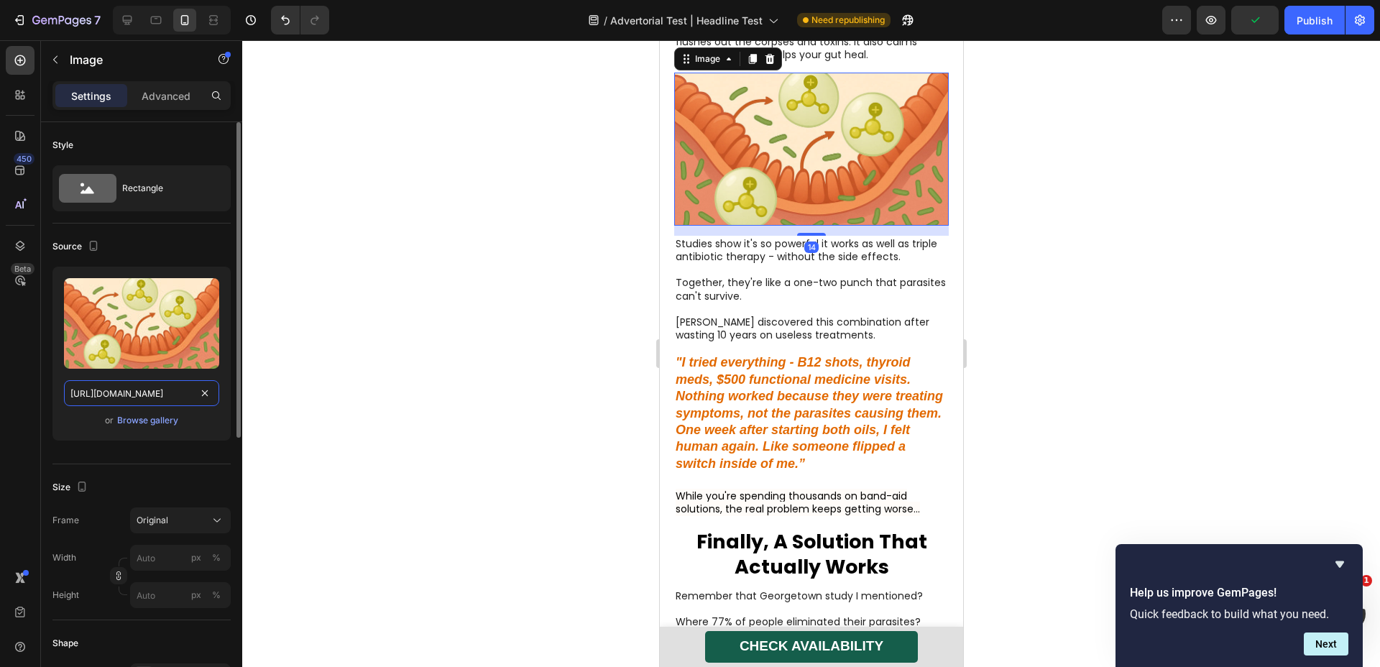
click at [151, 390] on input "[URL][DOMAIN_NAME]" at bounding box center [141, 393] width 155 height 26
click at [122, 20] on icon at bounding box center [127, 20] width 14 height 14
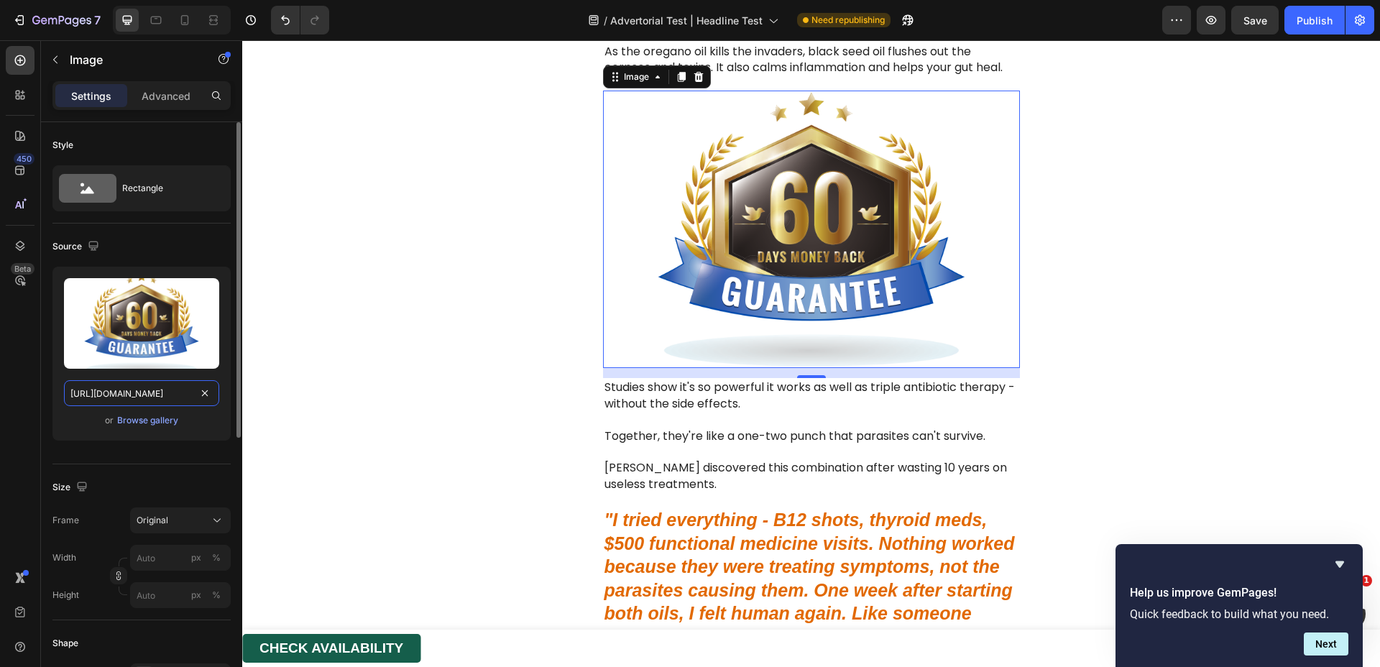
click at [150, 398] on input "https://cdn.shopify.com/s/files/1/0817/0346/9398/files/gempages_528289855323505…" at bounding box center [141, 393] width 155 height 26
paste input "37dd233f-7ae5-48cc-a0fd-e04131ab21a6.webp"
type input "[URL][DOMAIN_NAME]"
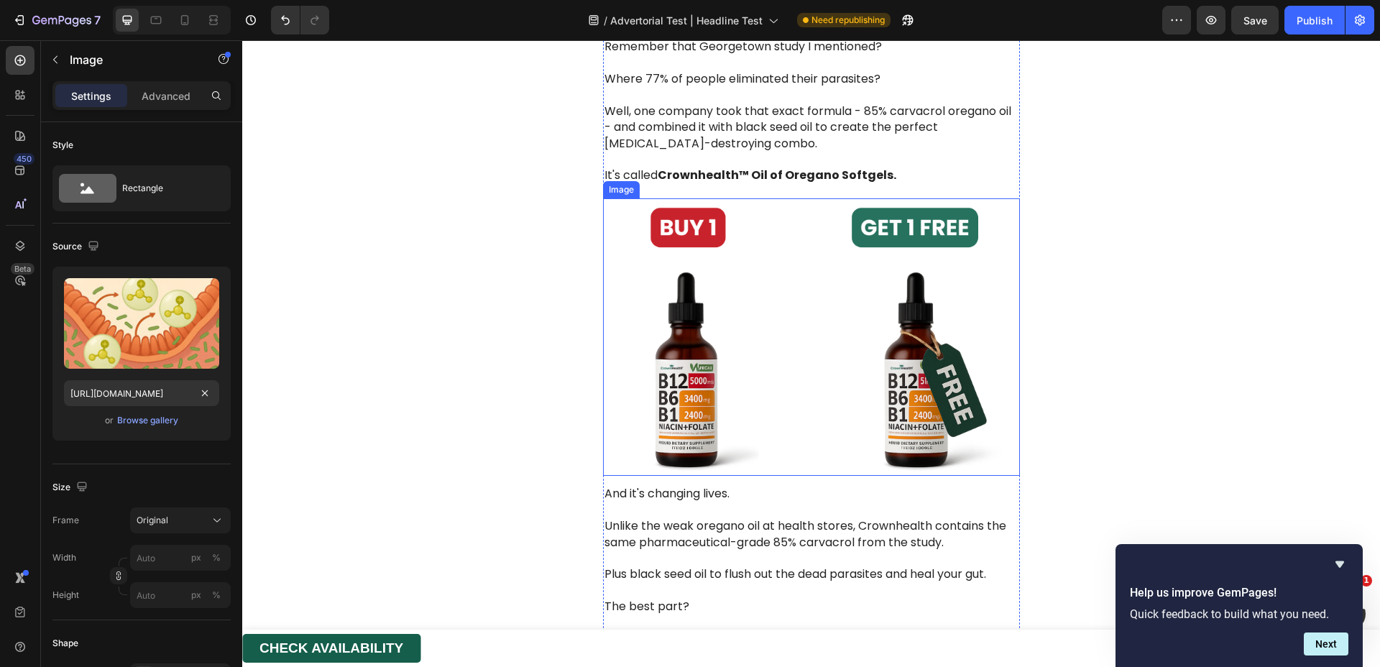
click at [729, 436] on img at bounding box center [811, 337] width 417 height 278
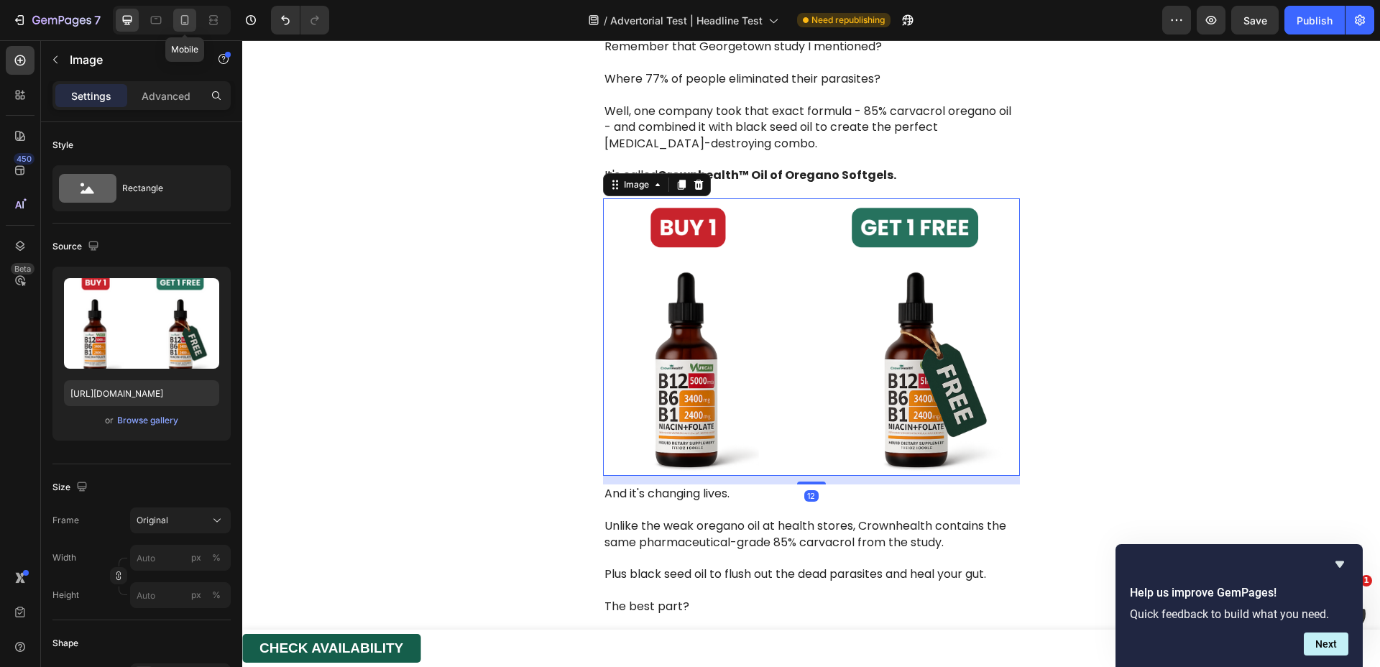
click at [188, 27] on icon at bounding box center [185, 20] width 14 height 14
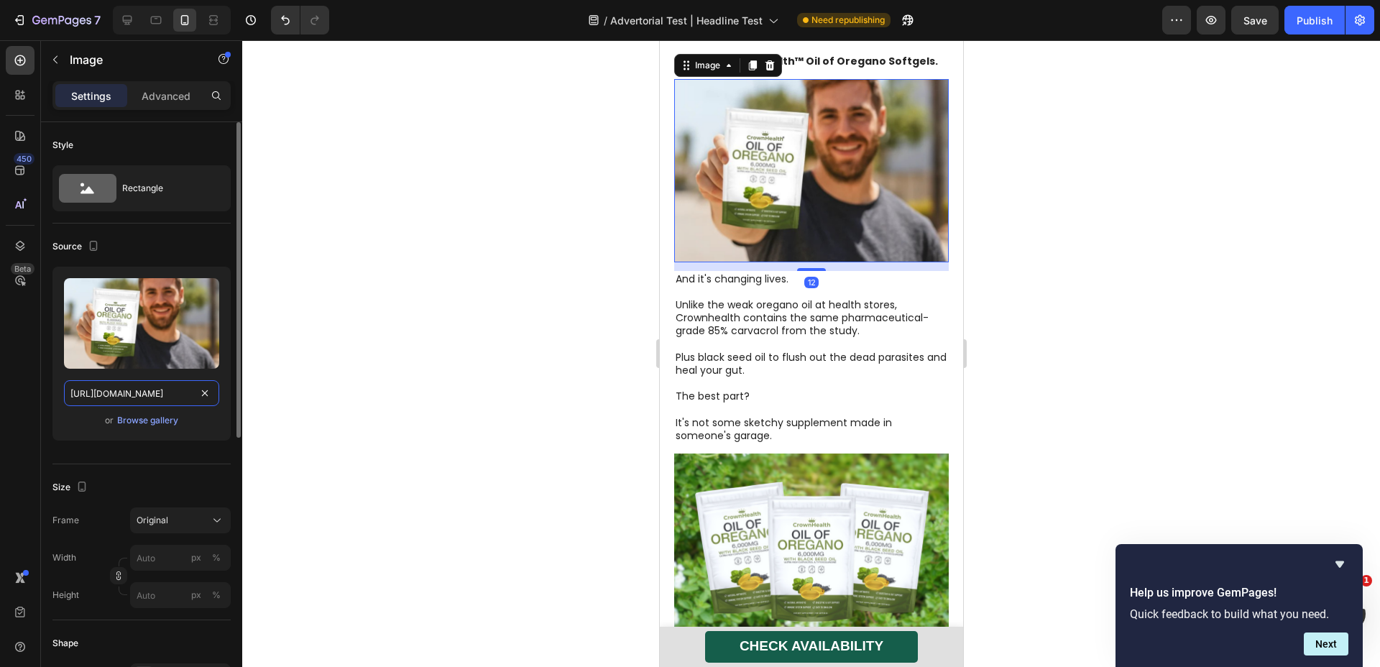
click at [160, 396] on input "https://cdn.shopify.com/s/files/1/0817/0346/9398/files/gempages_528289855323505…" at bounding box center [141, 393] width 155 height 26
click at [116, 12] on div at bounding box center [127, 20] width 23 height 23
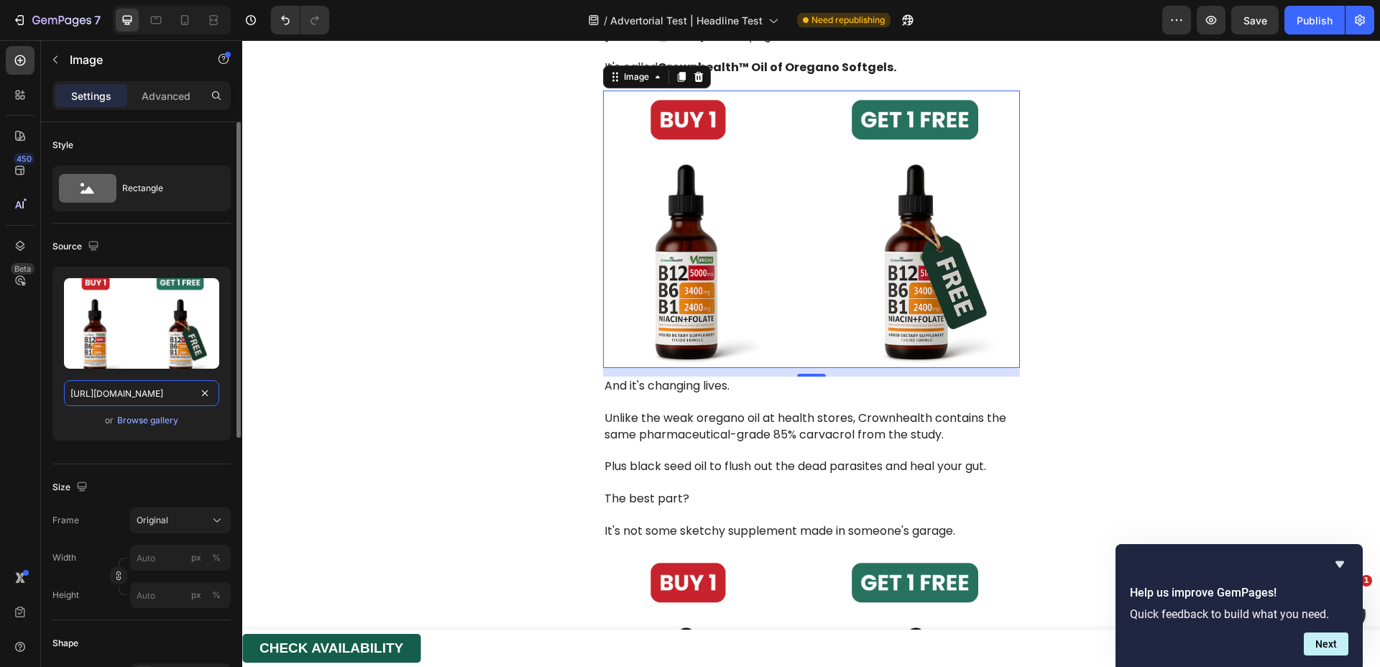
click at [180, 392] on input "https://cdn.shopify.com/s/files/1/0817/0346/9398/files/gempages_528289855323505…" at bounding box center [141, 393] width 155 height 26
paste input "b65f4a57-ee20-425a-8ff2-248af445182e"
type input "https://cdn.shopify.com/s/files/1/0817/0346/9398/files/gempages_528289855323505…"
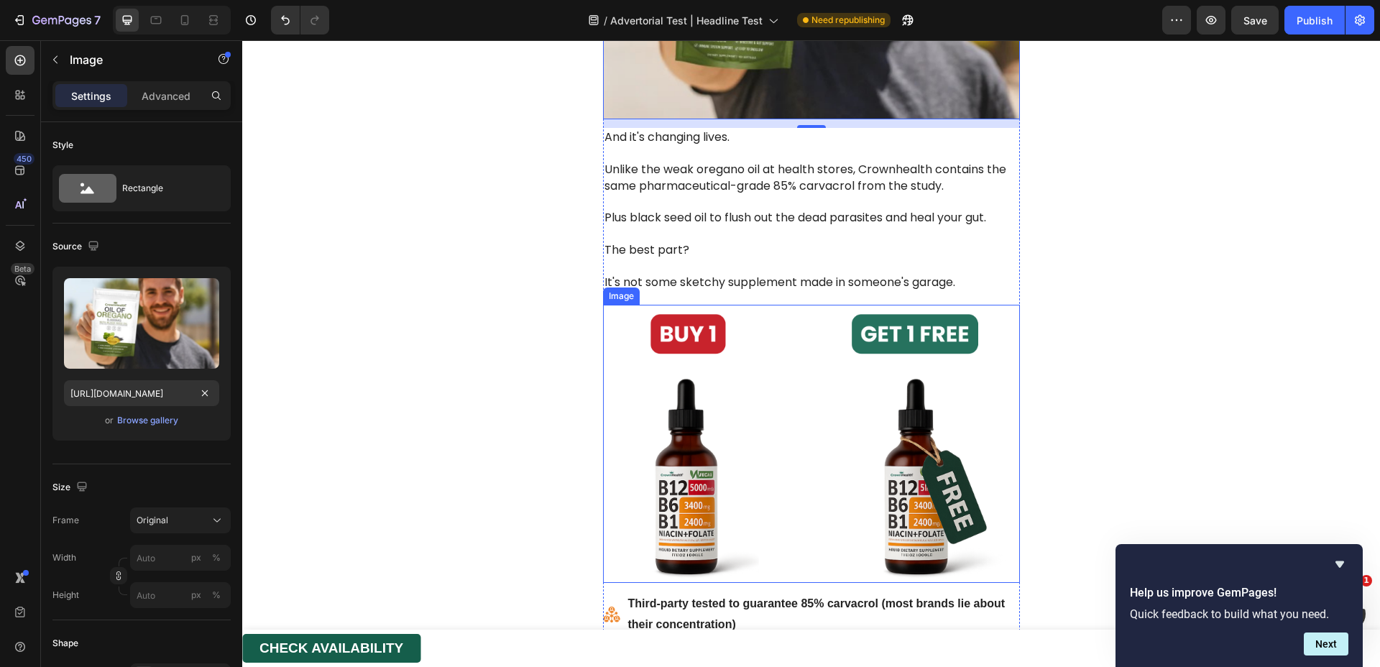
click at [742, 387] on img at bounding box center [811, 444] width 417 height 278
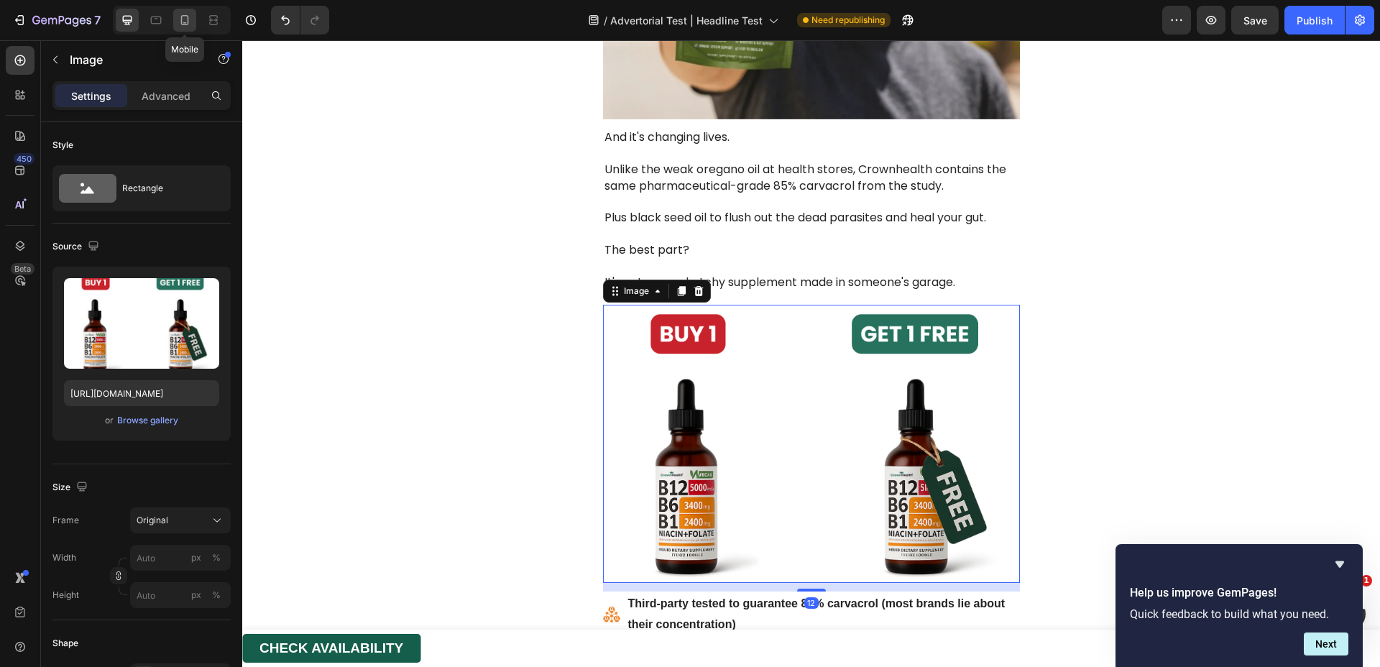
click at [192, 24] on div at bounding box center [184, 20] width 23 height 23
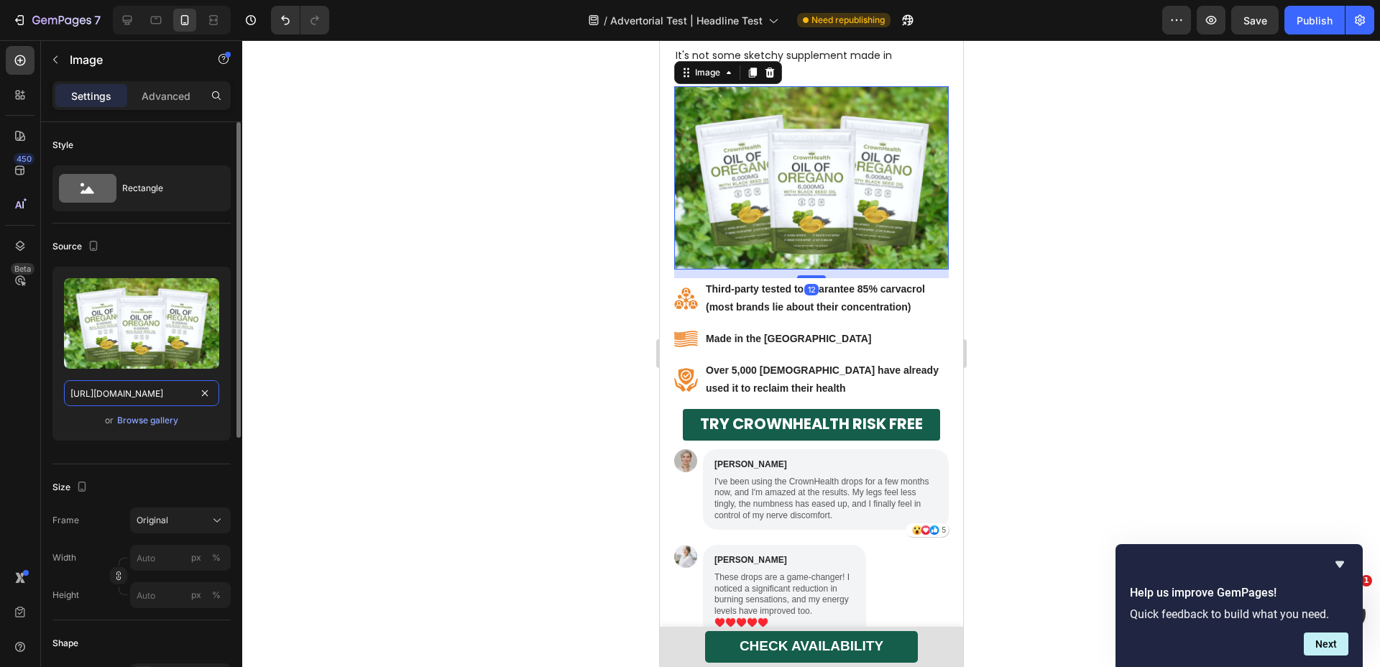
click at [165, 391] on input "https://cdn.shopify.com/s/files/1/0817/0346/9398/files/gempages_528289855323505…" at bounding box center [141, 393] width 155 height 26
click at [127, 20] on icon at bounding box center [127, 20] width 9 height 9
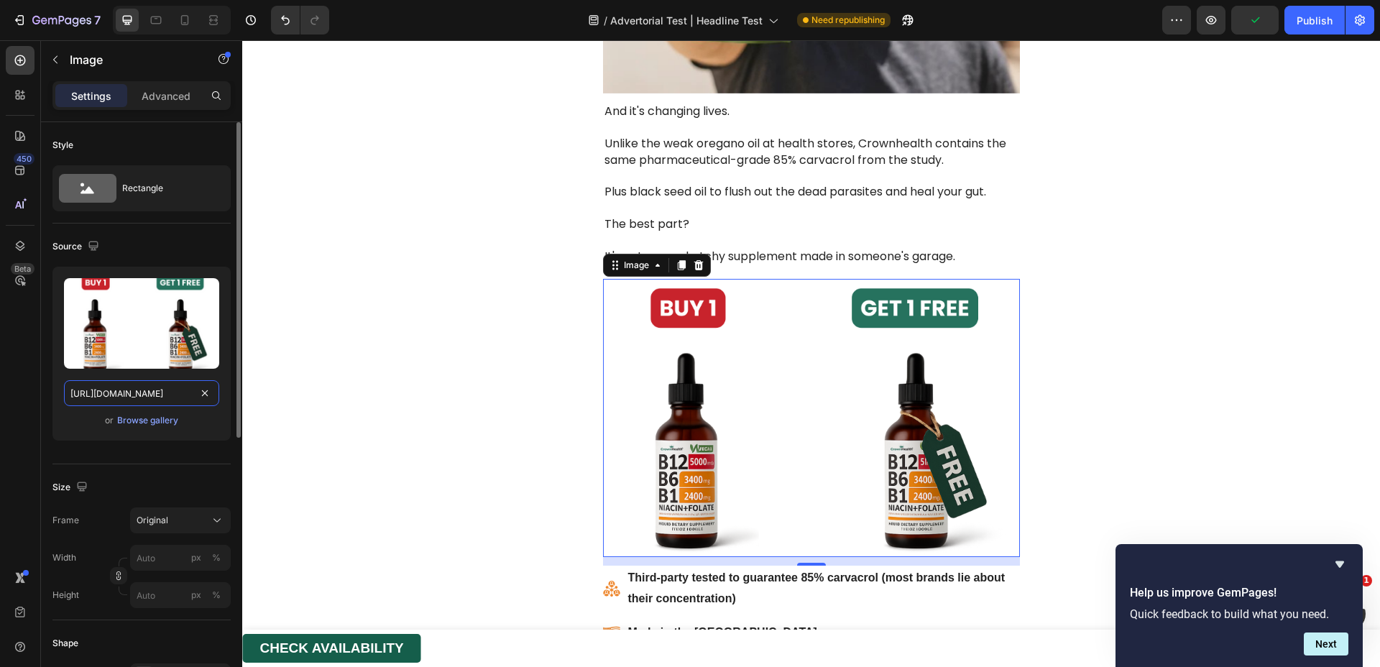
click at [139, 394] on input "https://cdn.shopify.com/s/files/1/0817/0346/9398/files/gempages_528289855323505…" at bounding box center [141, 393] width 155 height 26
paste input "6545df32-d4d0-449c-a96f-3661c06df5e1"
type input "https://cdn.shopify.com/s/files/1/0817/0346/9398/files/gempages_528289855323505…"
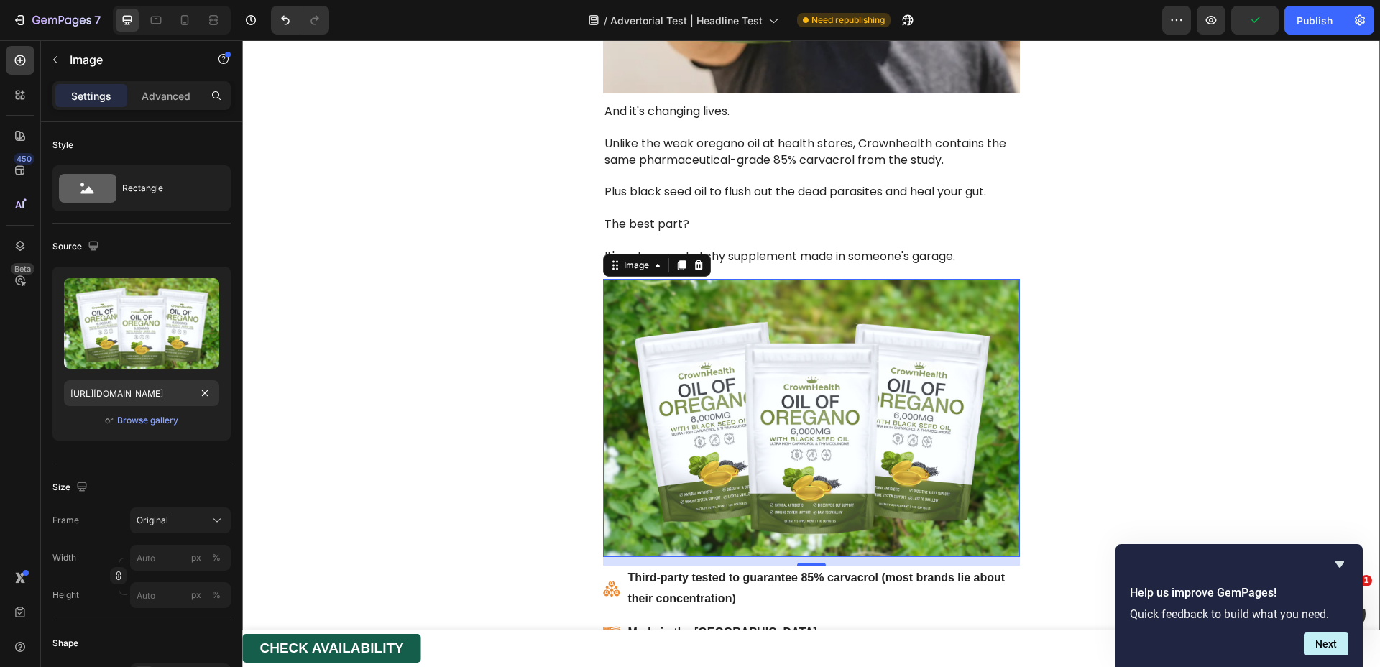
click at [368, 408] on div "The Two-Step Attack That's Saving Thousands of Lives Heading Remember Lisa? She…" at bounding box center [811, 25] width 1138 height 2734
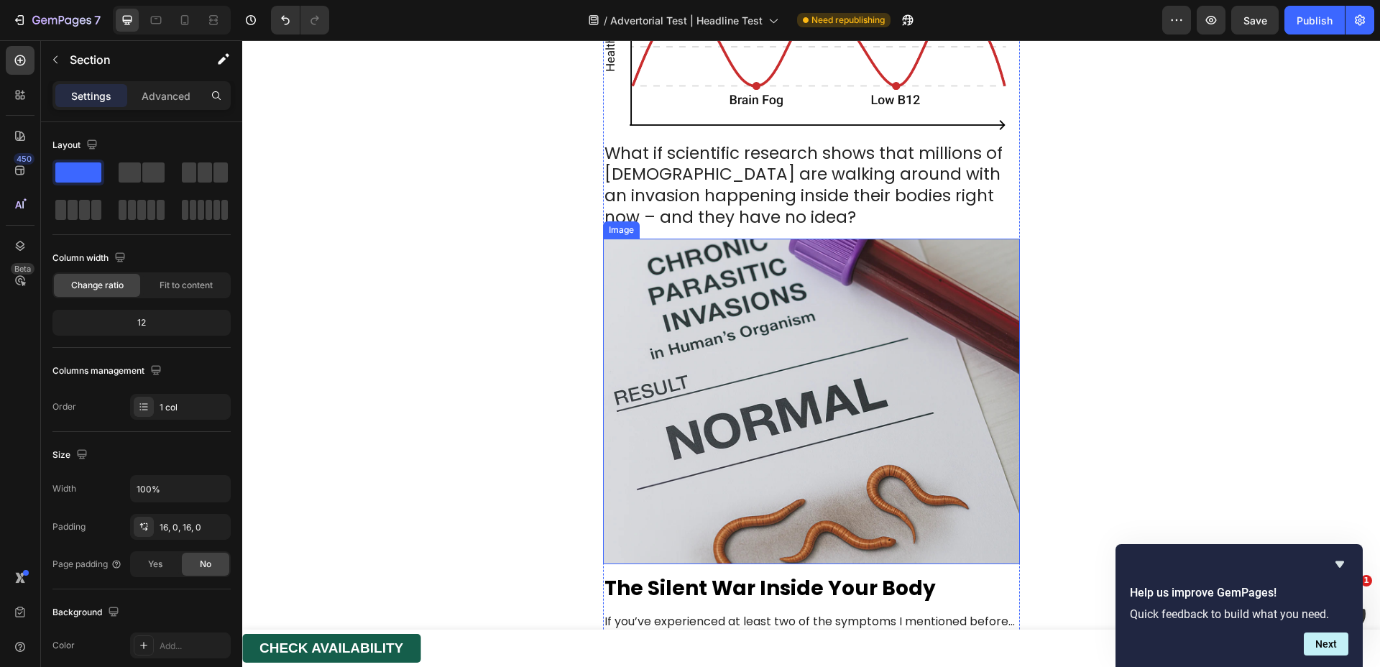
scroll to position [1585, 0]
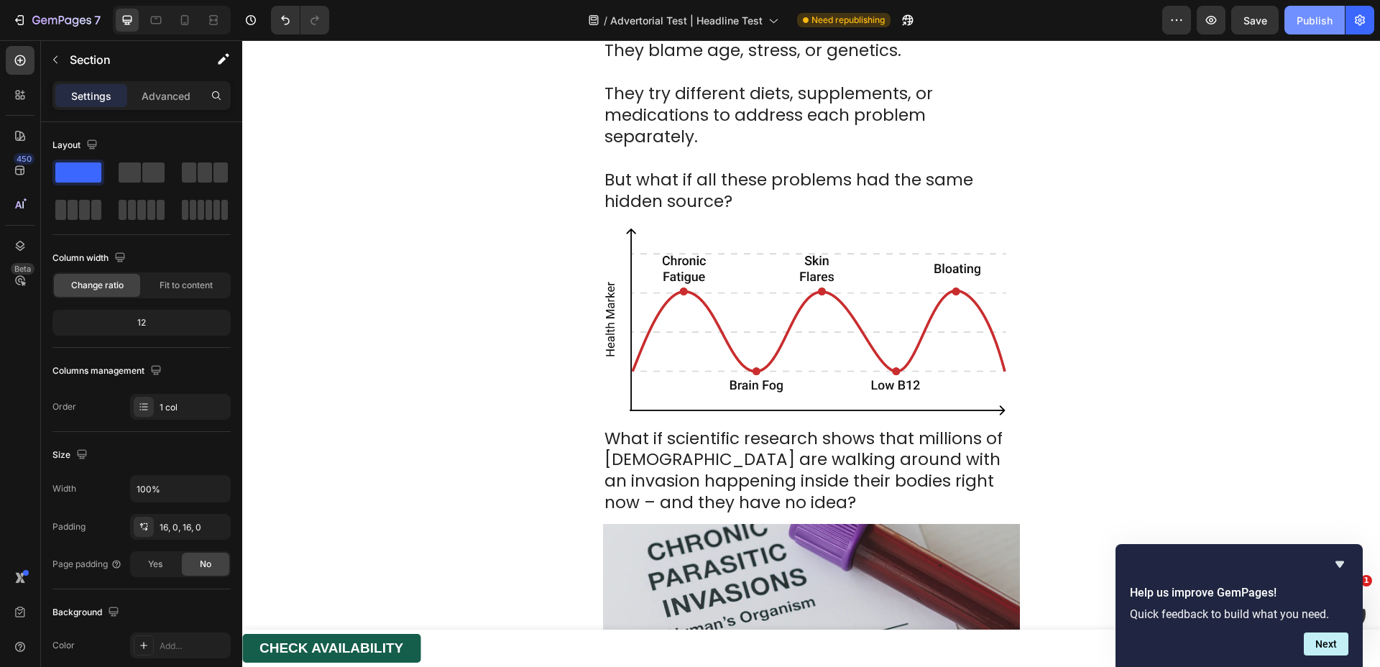
click at [1322, 16] on div "Publish" at bounding box center [1315, 20] width 36 height 15
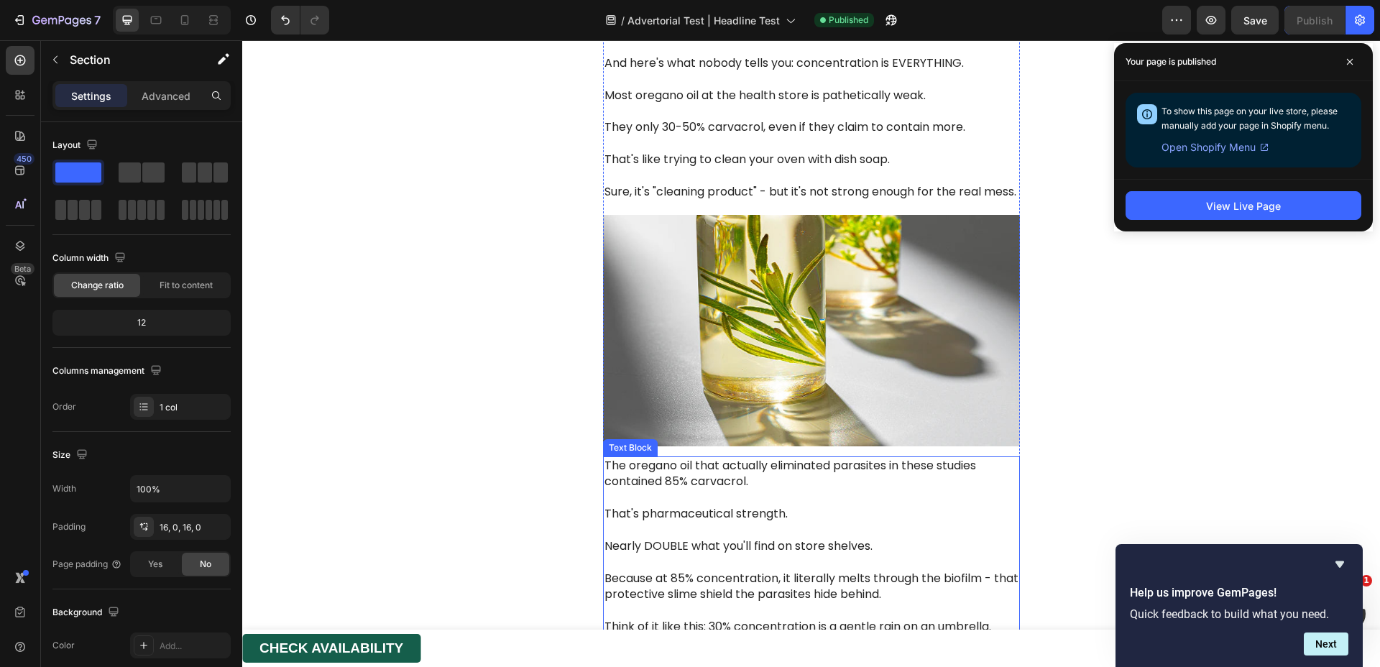
scroll to position [6777, 0]
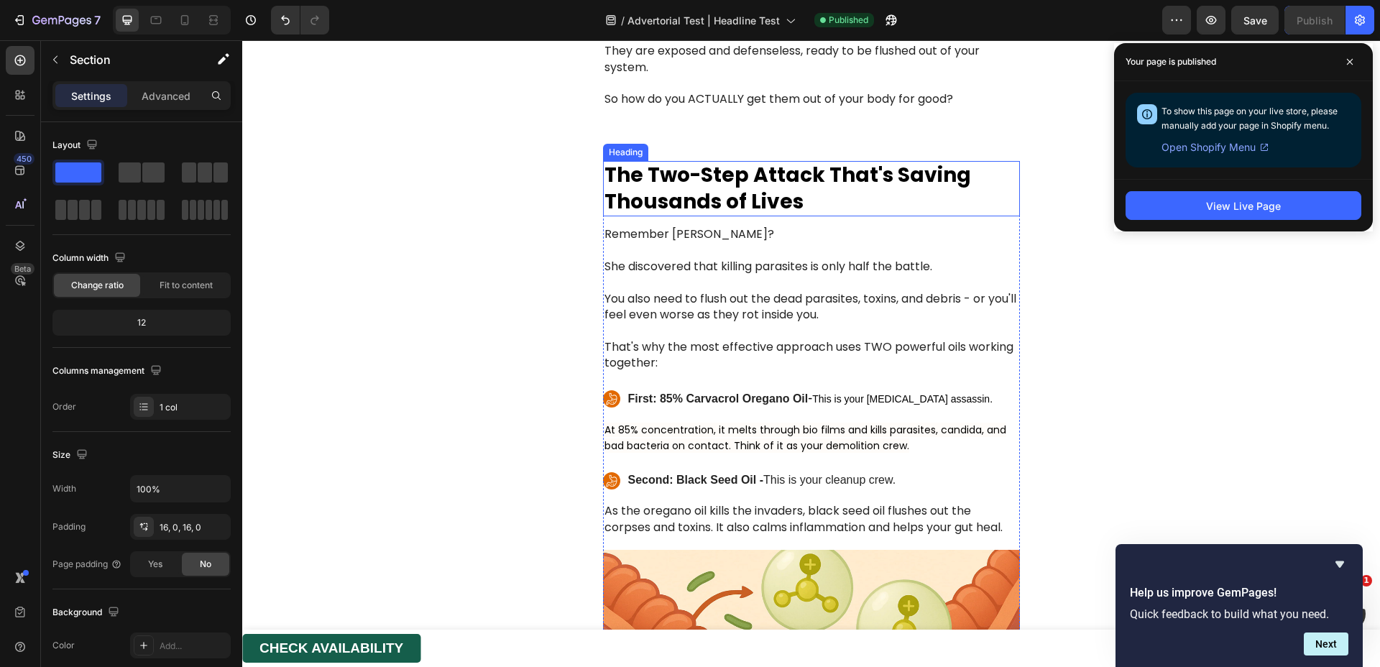
click at [1009, 161] on h1 "The Two-Step Attack That's Saving Thousands of Lives" at bounding box center [811, 188] width 417 height 55
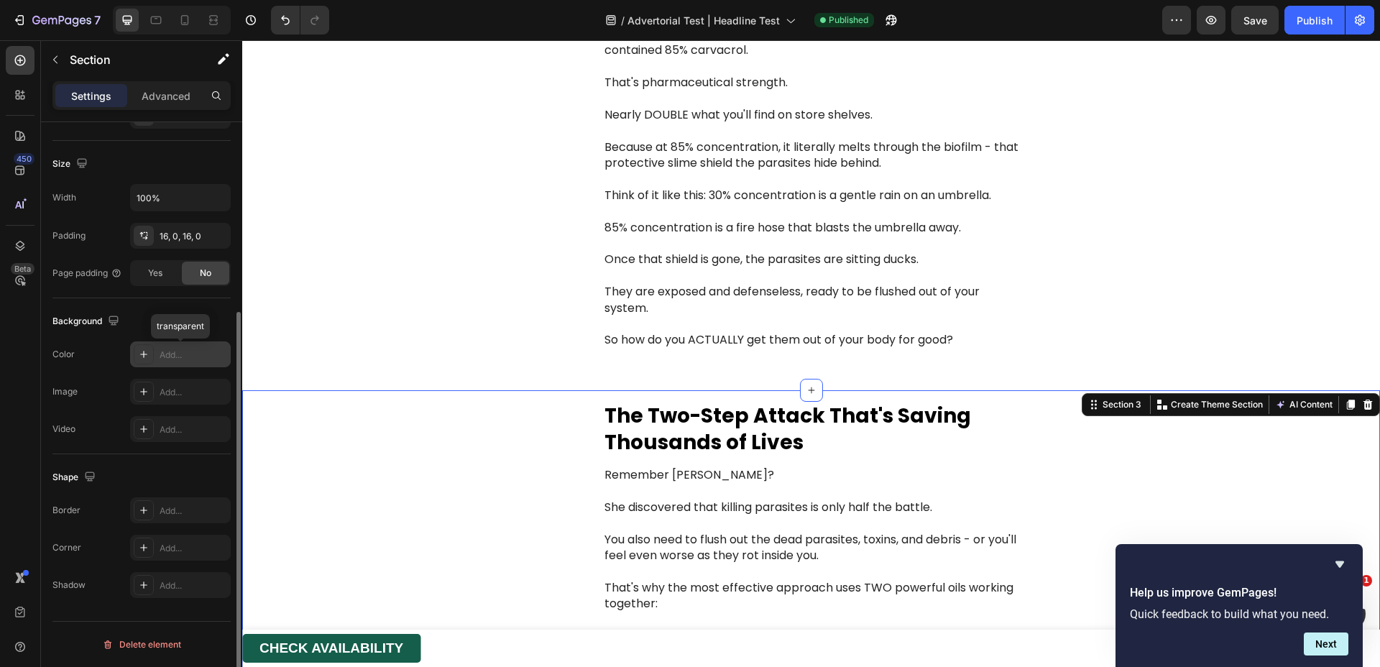
scroll to position [0, 0]
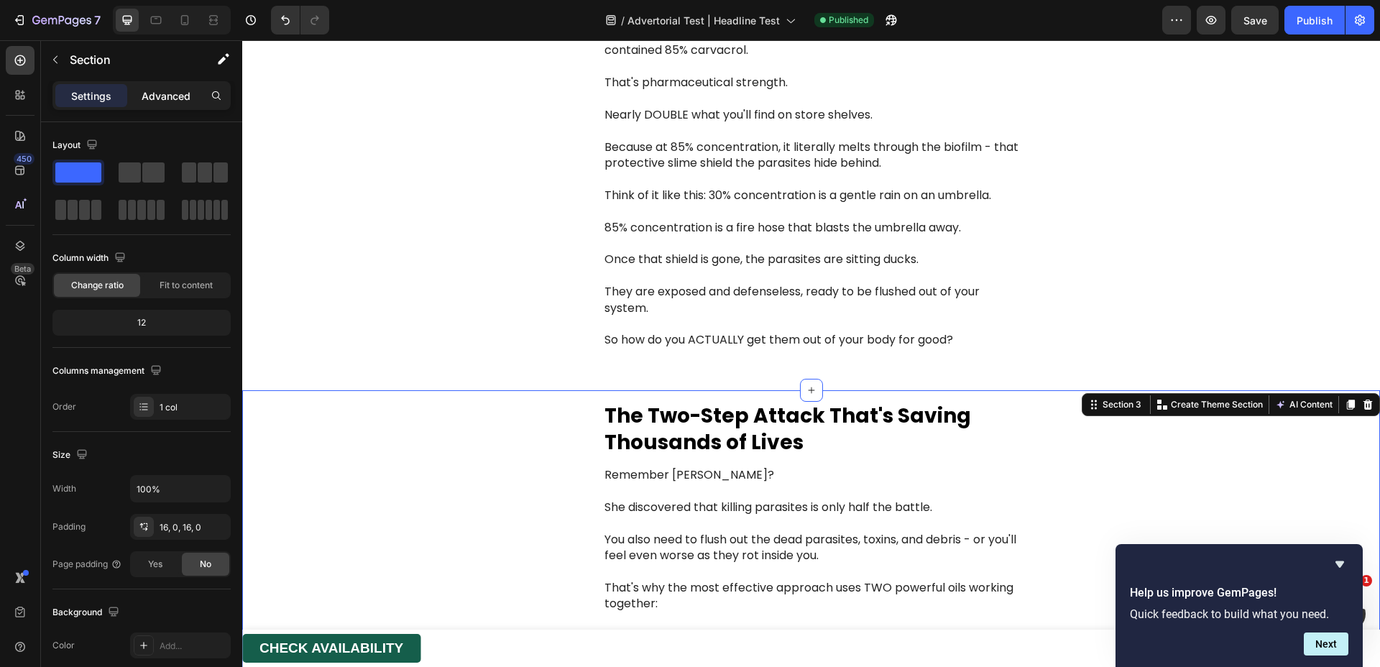
click at [168, 96] on p "Advanced" at bounding box center [166, 95] width 49 height 15
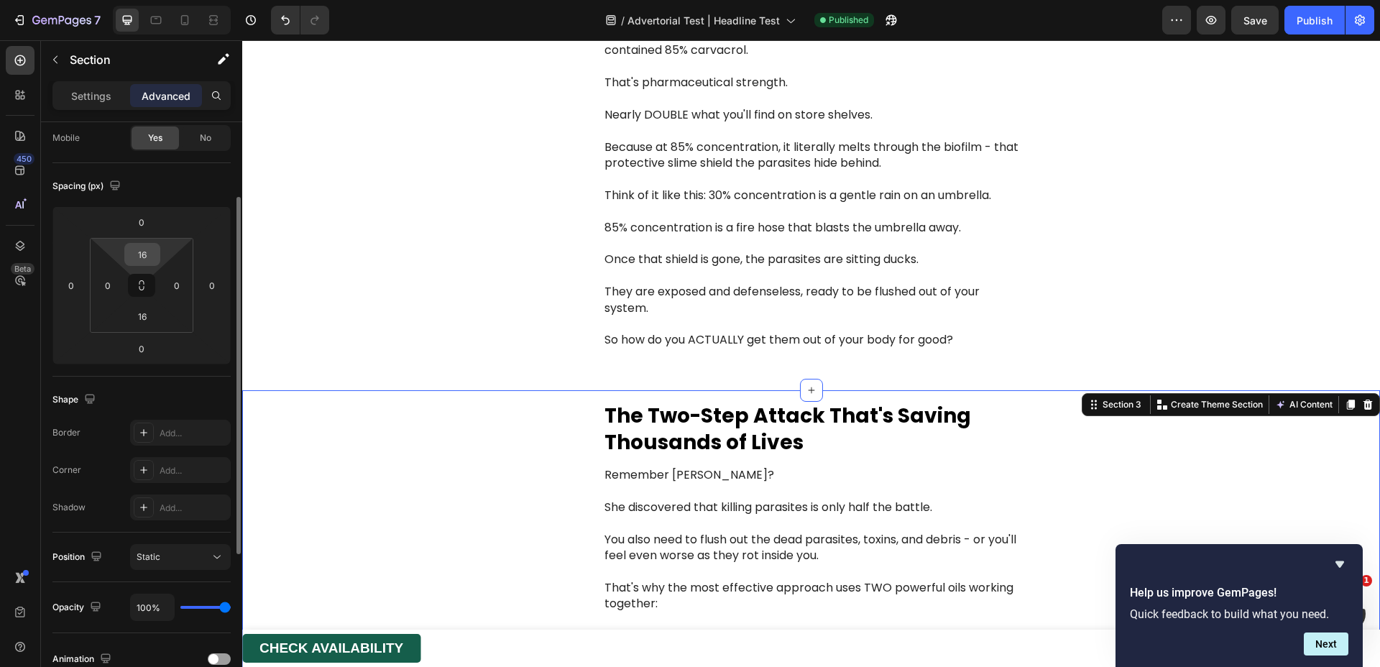
scroll to position [239, 0]
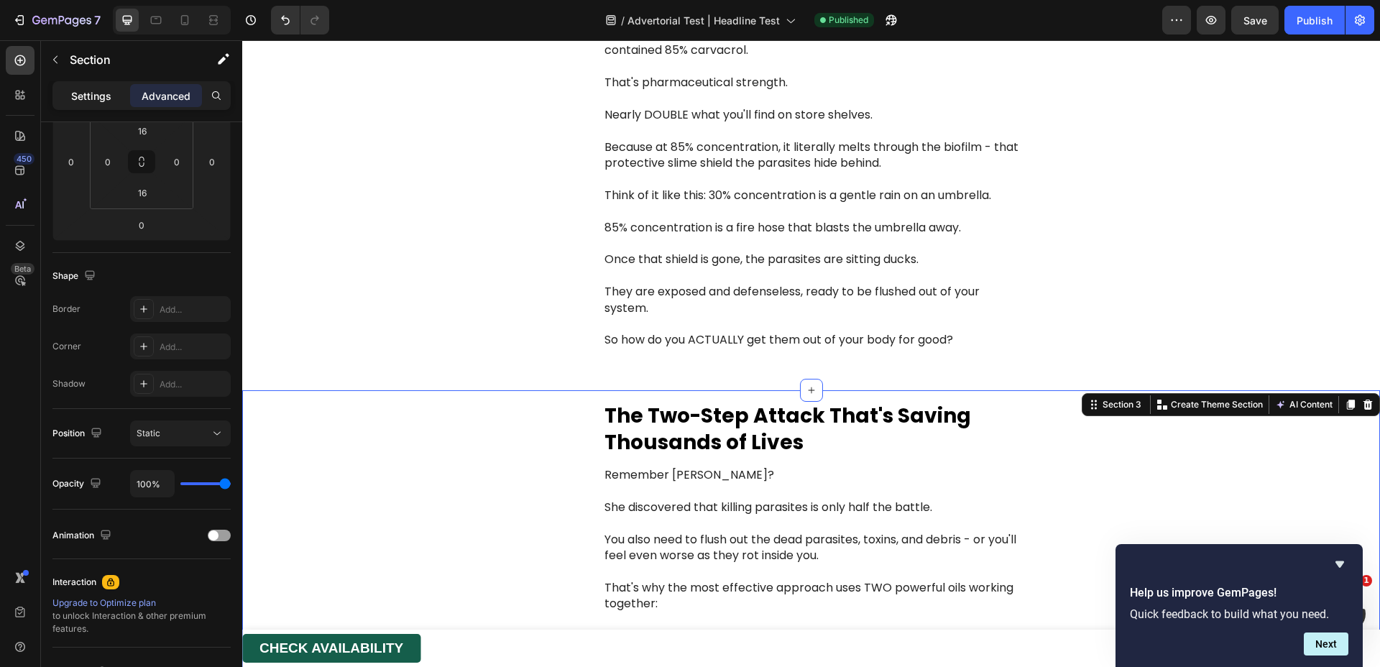
click at [83, 89] on p "Settings" at bounding box center [91, 95] width 40 height 15
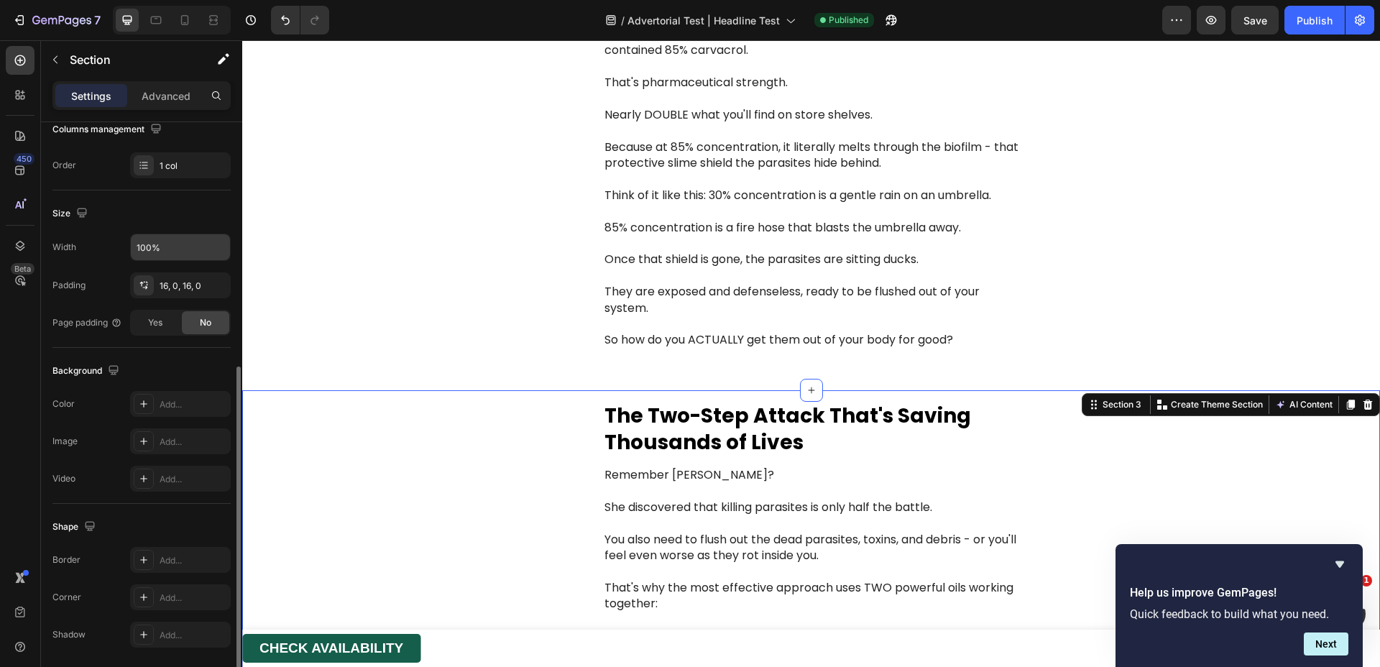
scroll to position [291, 0]
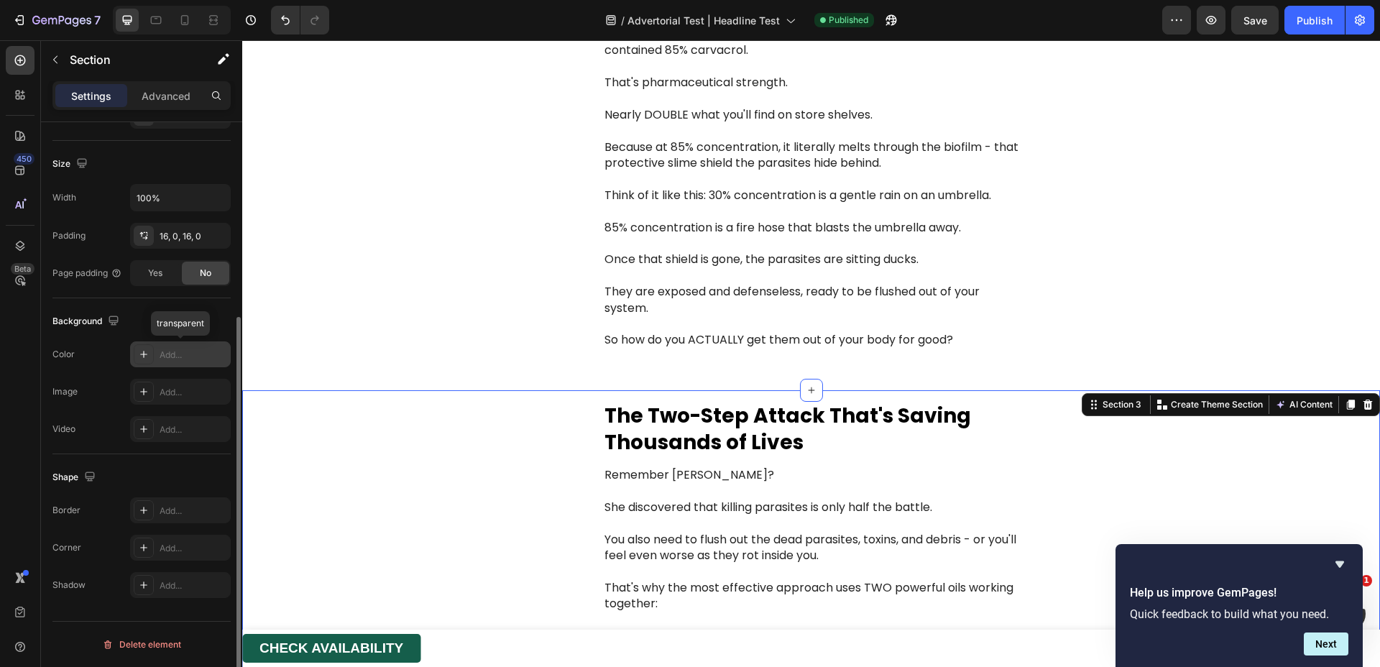
click at [181, 352] on div "Add..." at bounding box center [194, 355] width 68 height 13
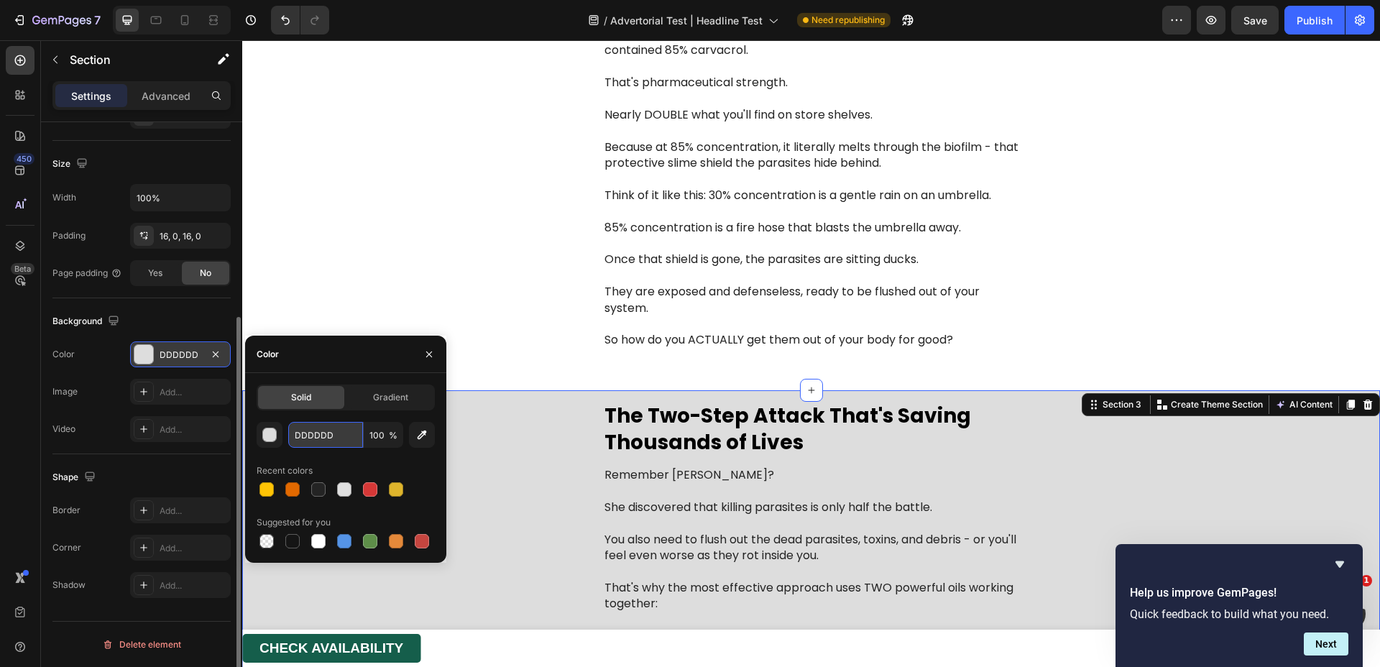
click at [339, 433] on input "DDDDDD" at bounding box center [325, 435] width 75 height 26
paste input "#FEFCF9"
type input "#FEFCF9"
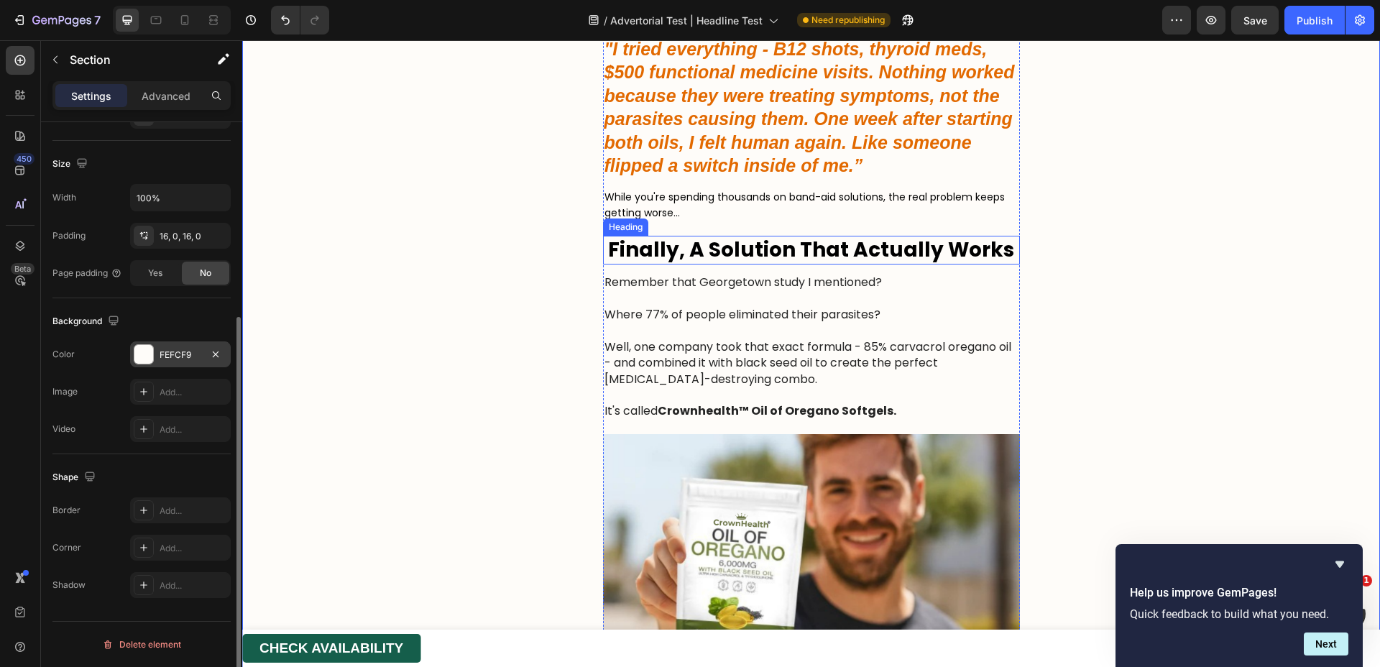
scroll to position [7568, 0]
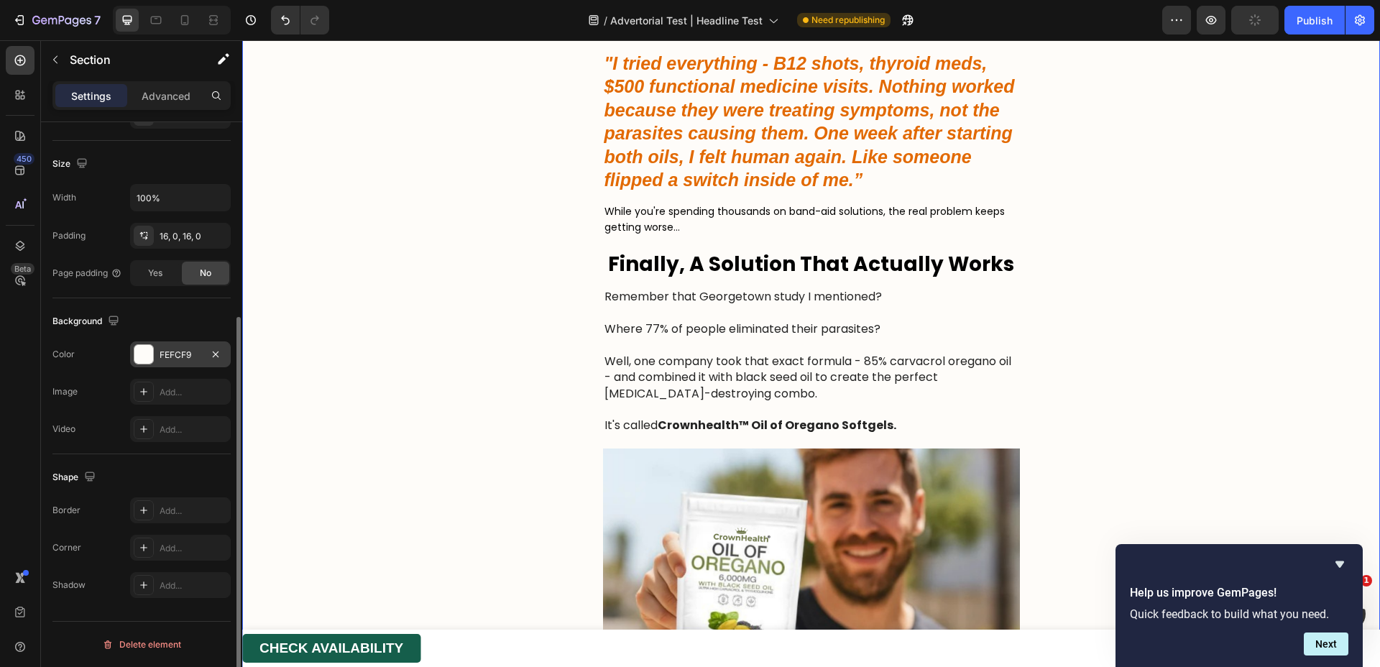
click at [524, 213] on div "The Two-Step Attack That's Saving Thousands of Lives Heading Remember Lisa? She…" at bounding box center [811, 658] width 1138 height 2734
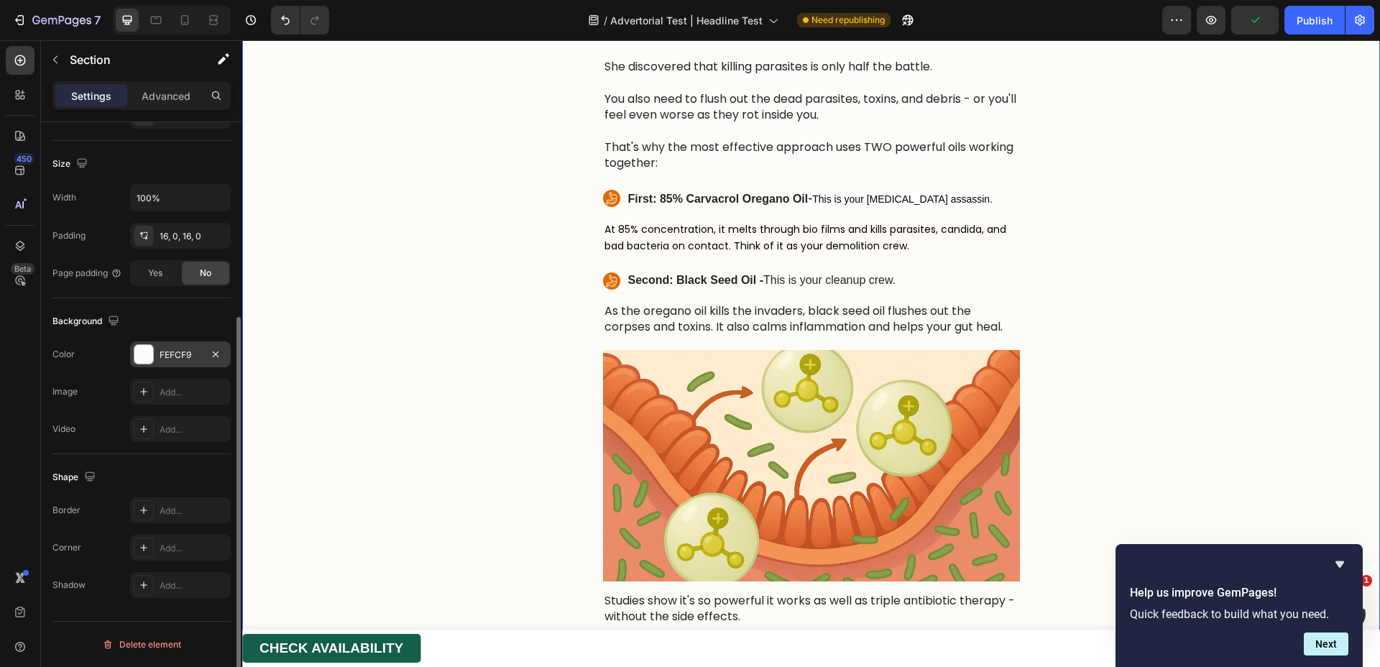
scroll to position [6415, 0]
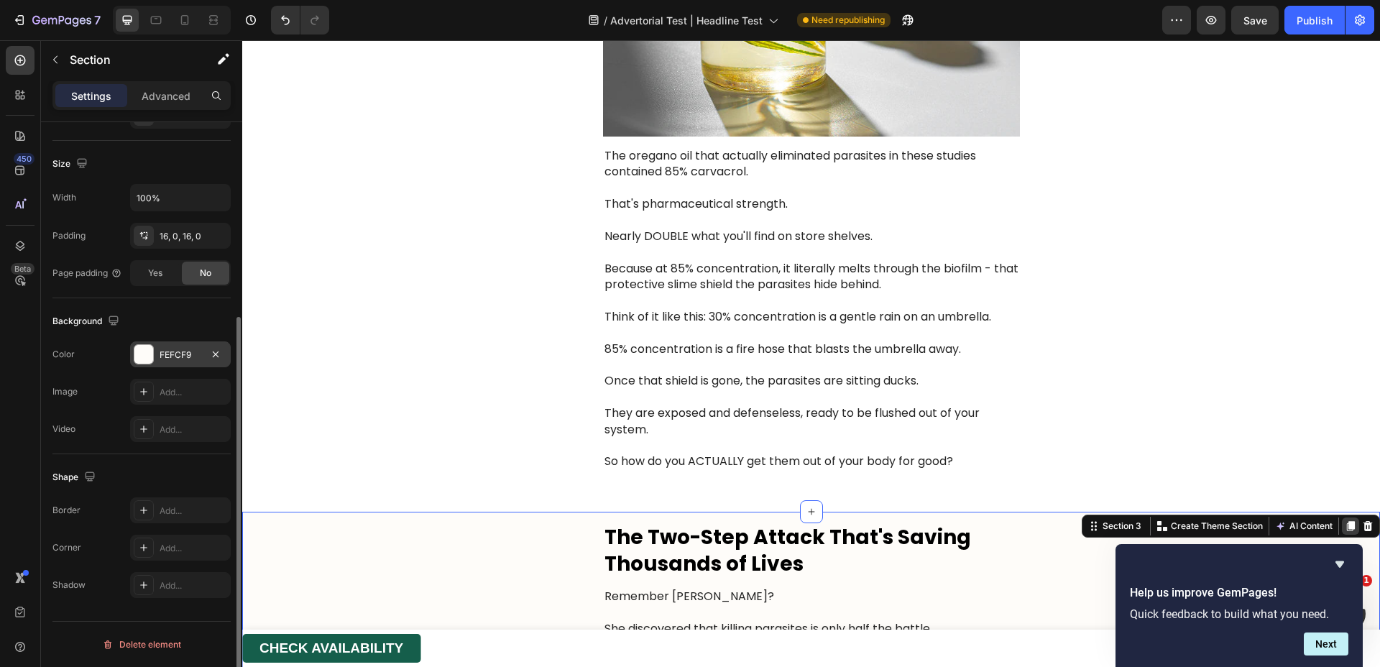
click at [1345, 521] on icon at bounding box center [1351, 527] width 12 height 12
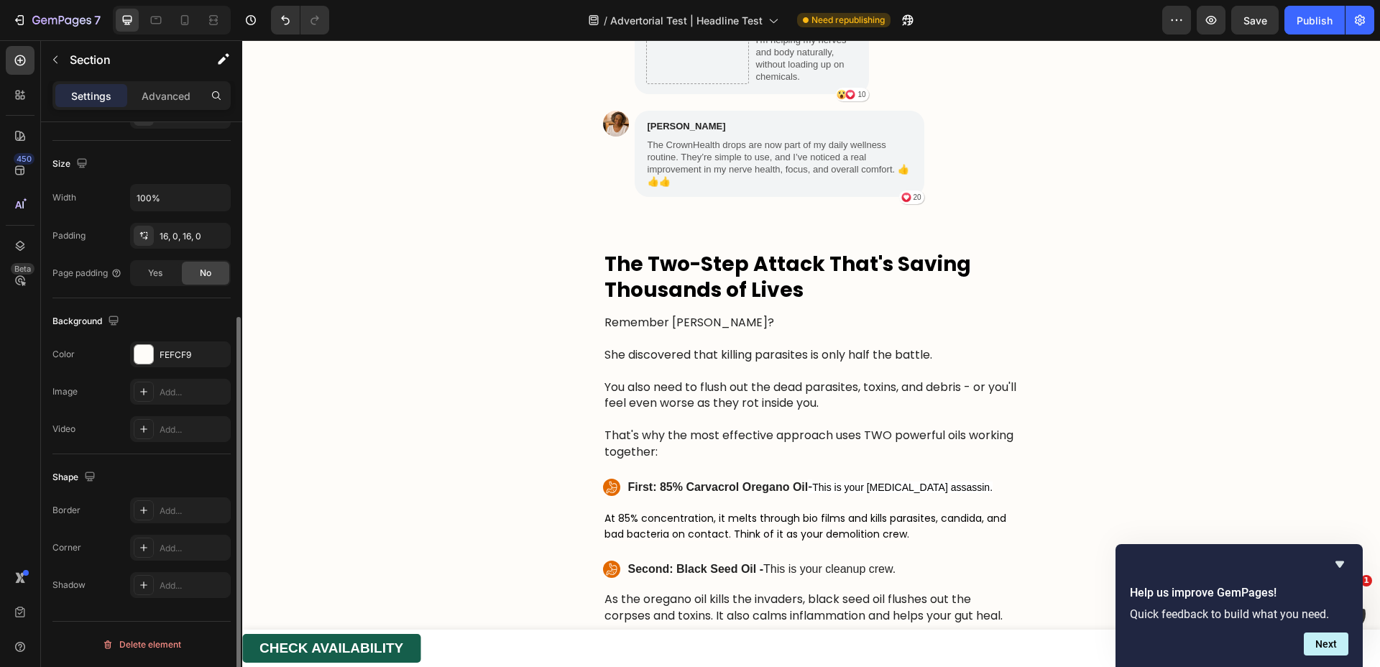
scroll to position [9086, 0]
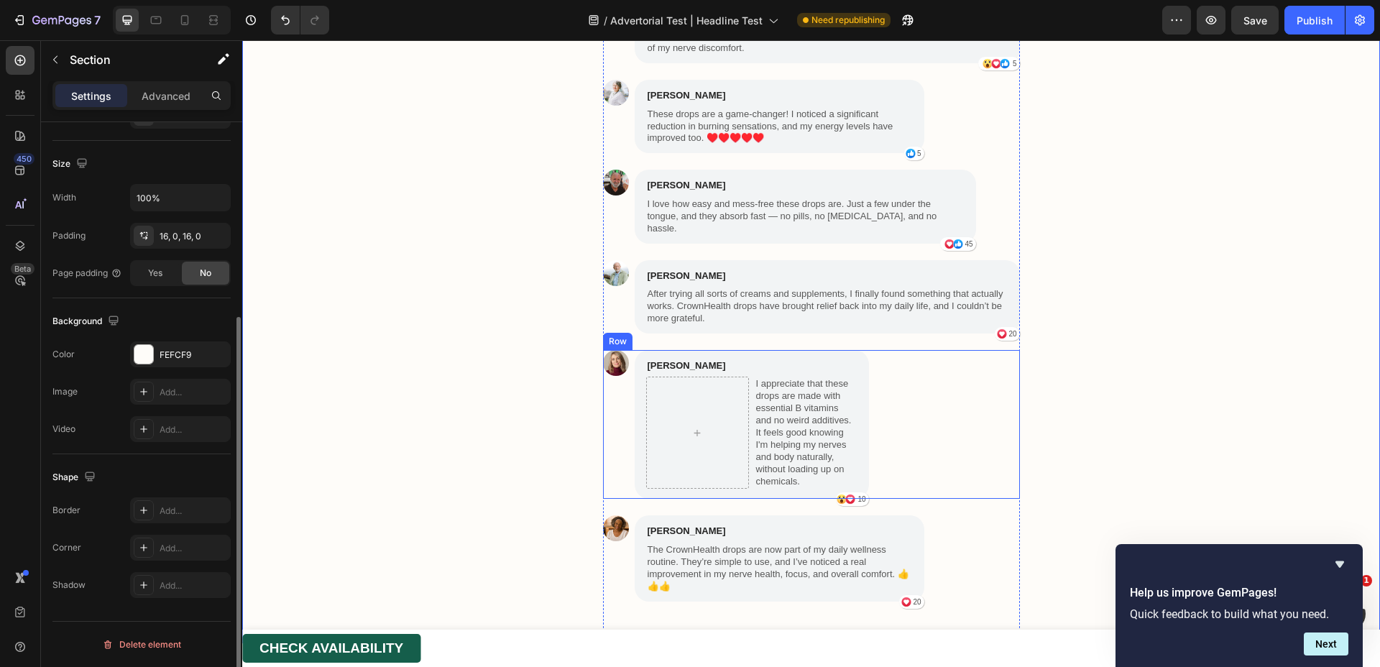
click at [926, 350] on div "Image Sophia Davis Text Block I appreciate that these drops are made with essen…" at bounding box center [811, 425] width 417 height 150
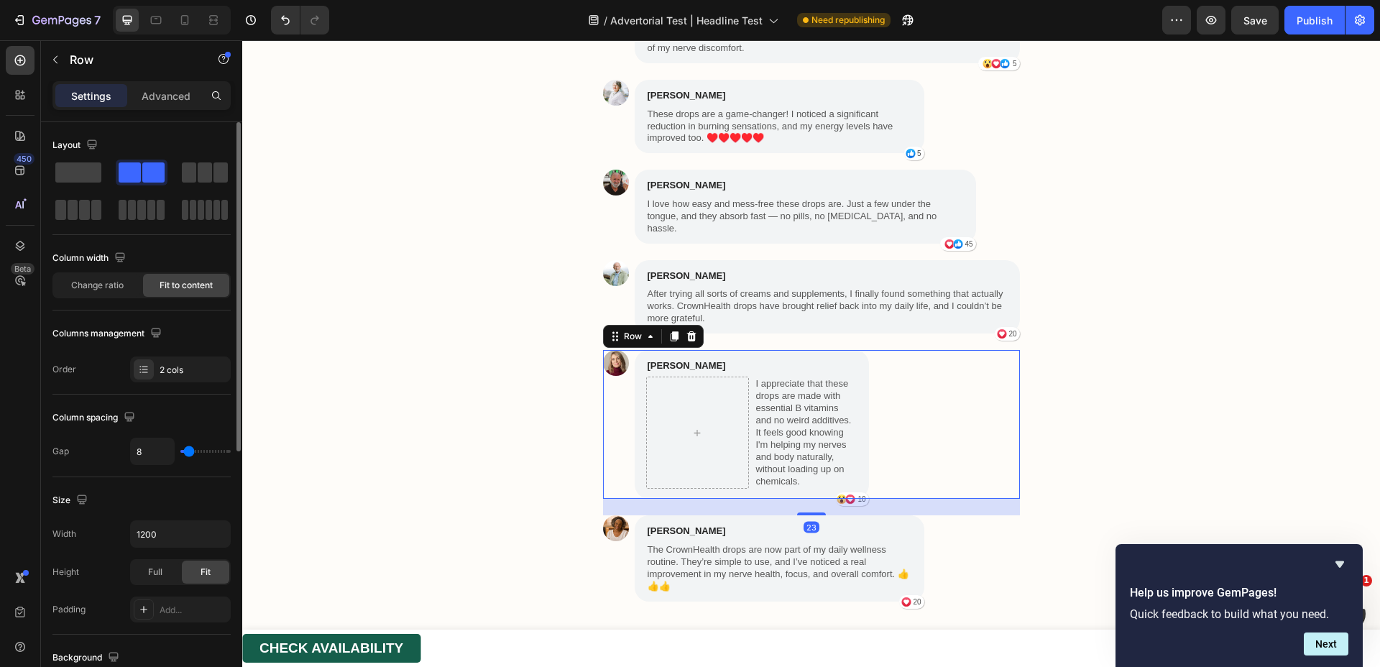
scroll to position [8702, 0]
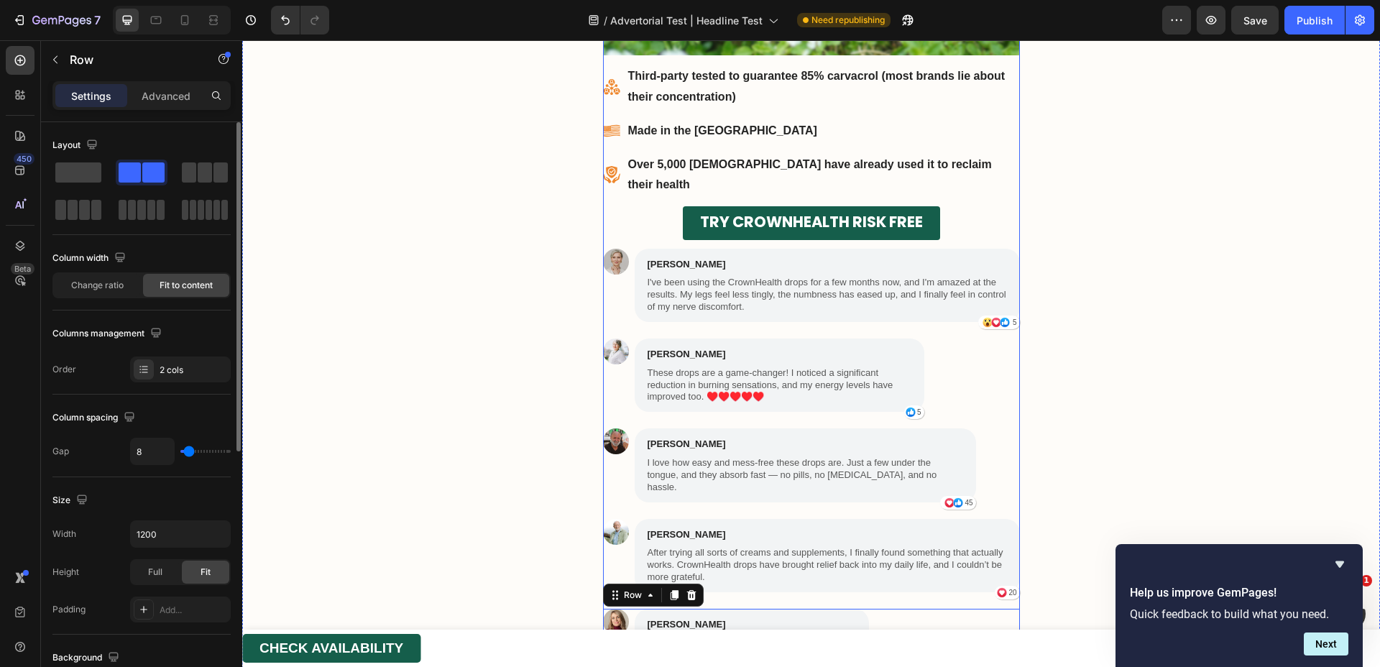
click at [1012, 223] on div "TRY CROWNHEALTH RISK FREE Button" at bounding box center [811, 227] width 417 height 42
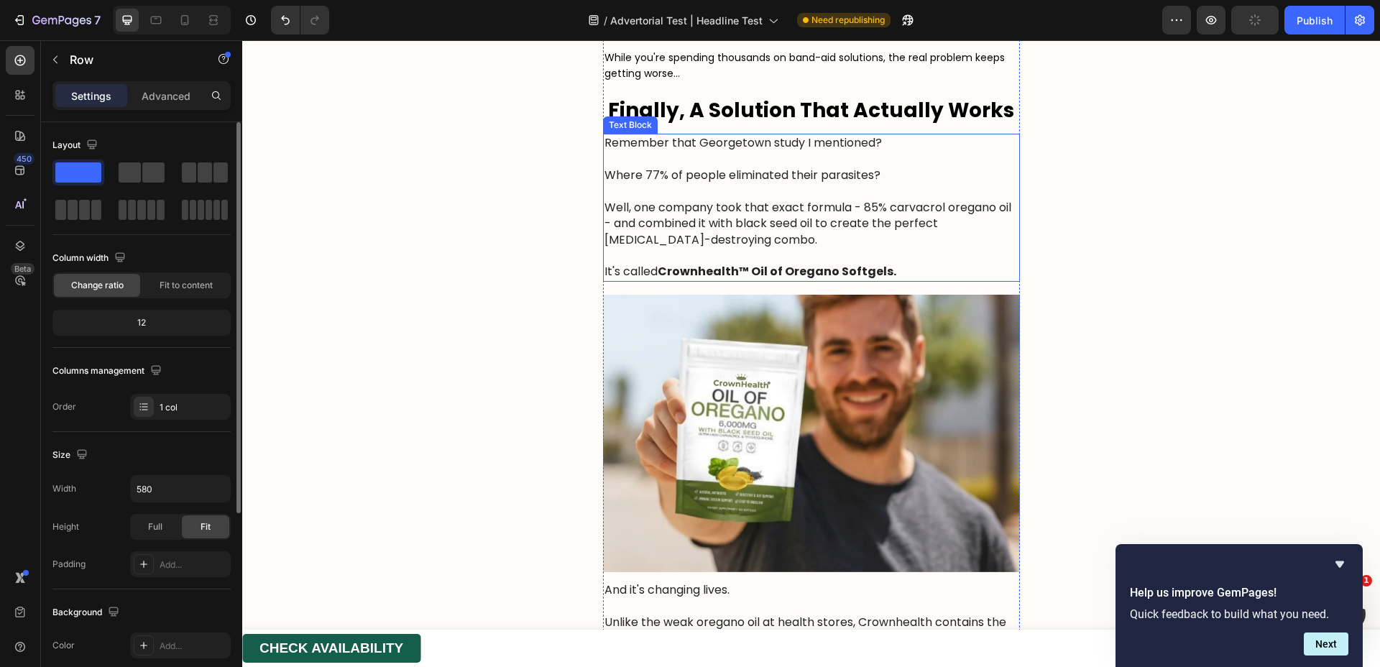
scroll to position [7604, 0]
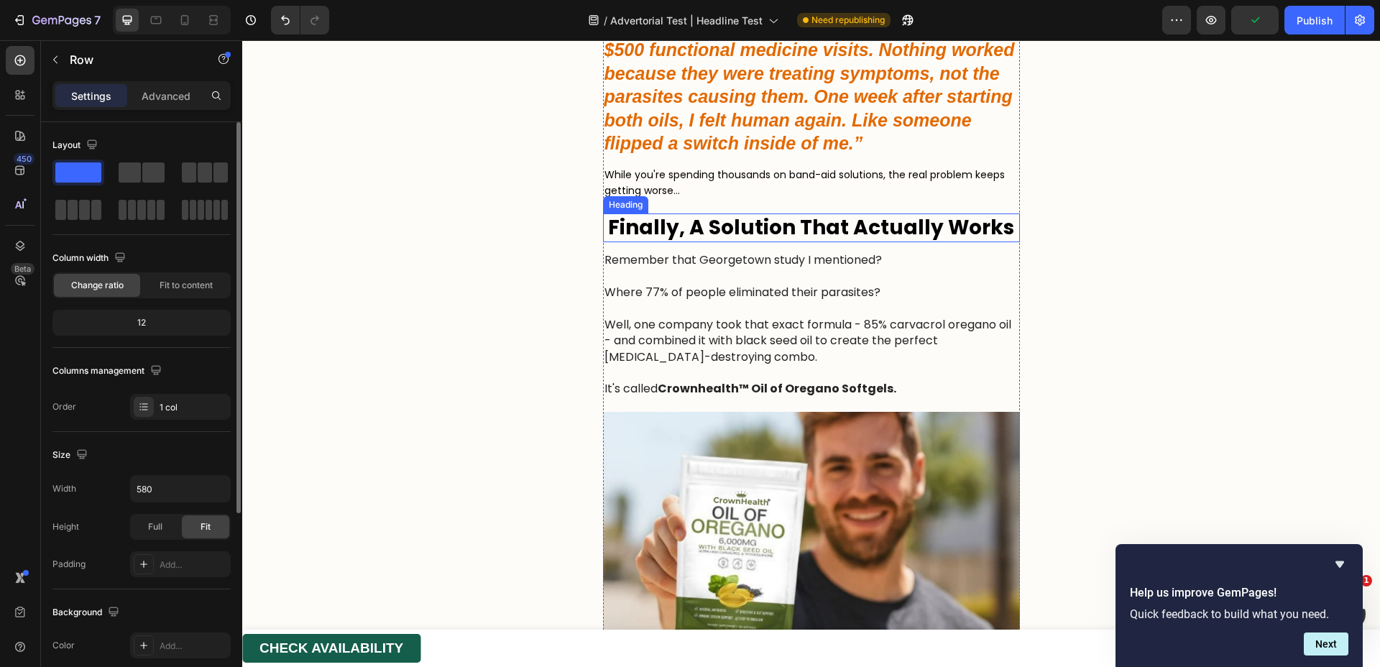
click at [944, 216] on strong "Finally, A Solution That Actually Works" at bounding box center [811, 228] width 406 height 28
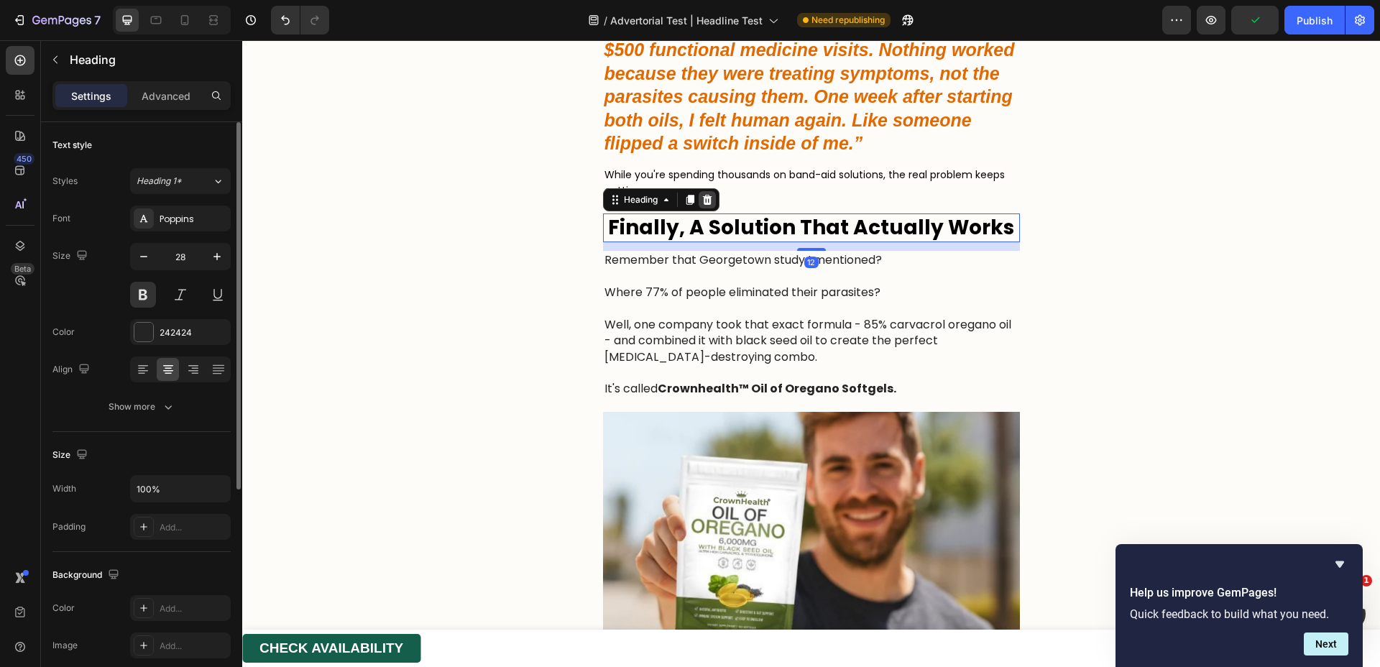
click at [702, 201] on icon at bounding box center [708, 200] width 12 height 12
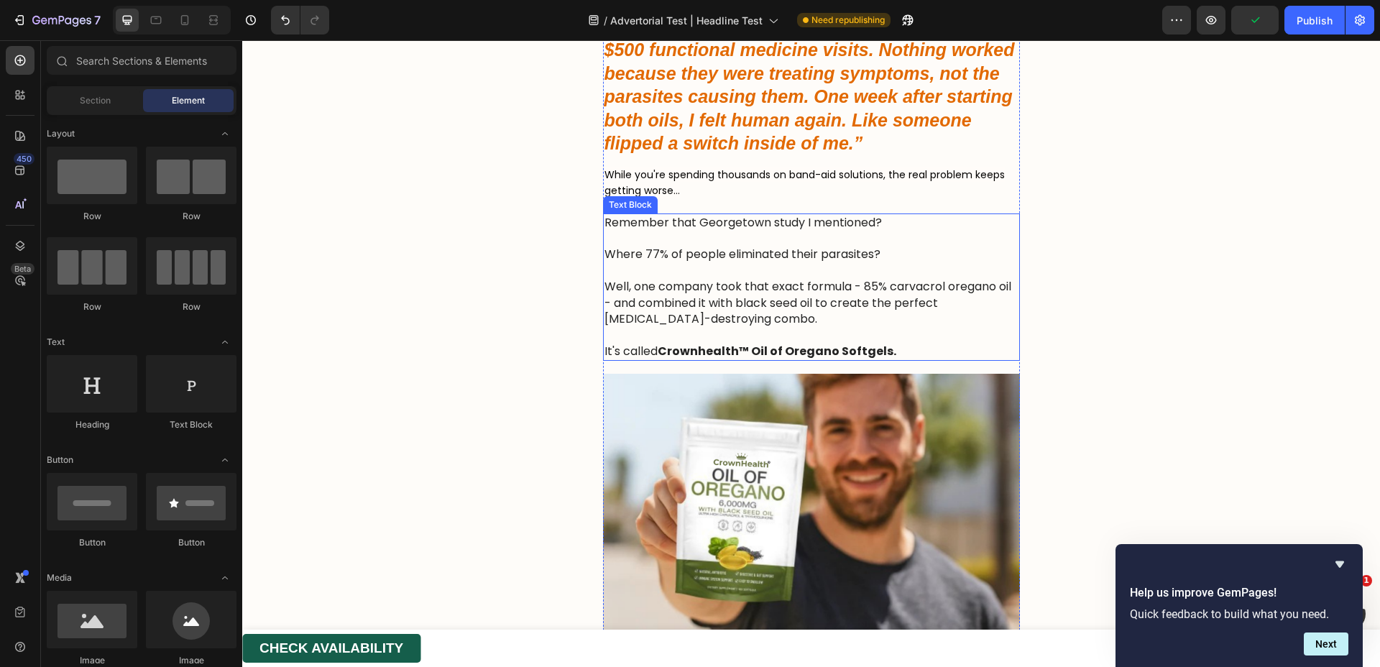
click at [743, 226] on p "Remember that Georgetown study I mentioned?" at bounding box center [812, 223] width 414 height 16
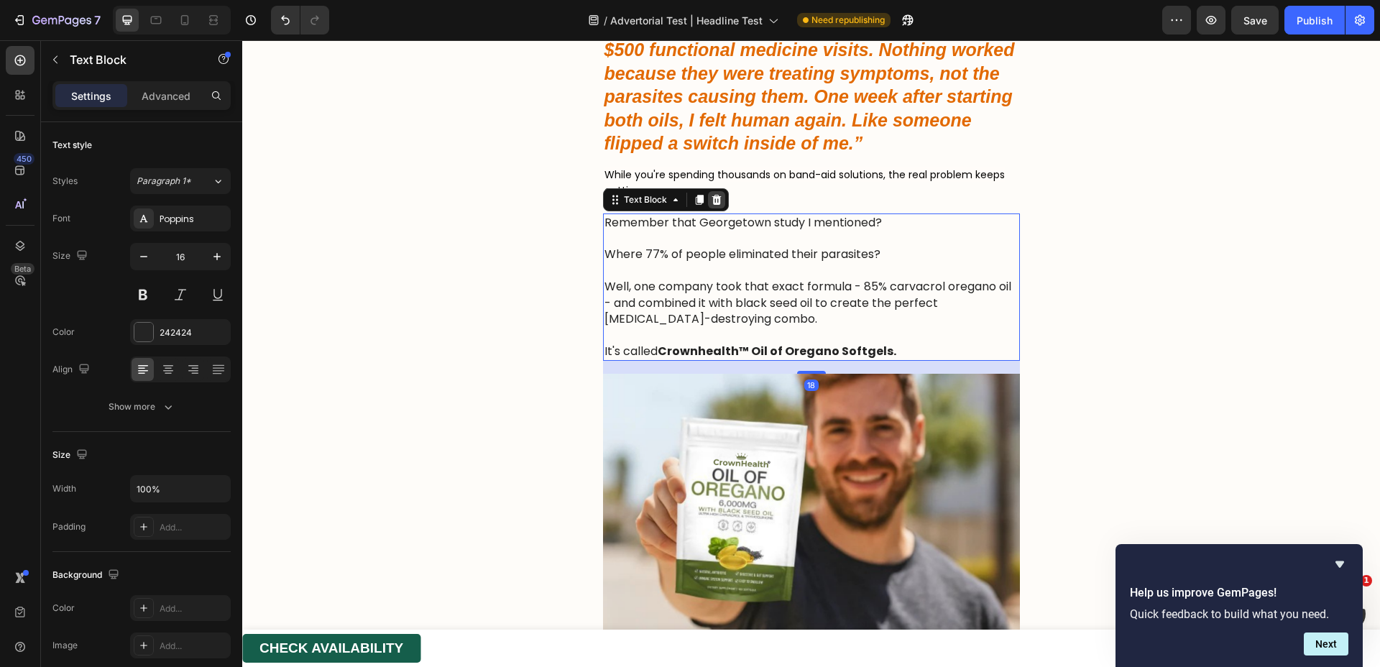
click at [715, 202] on icon at bounding box center [717, 200] width 12 height 12
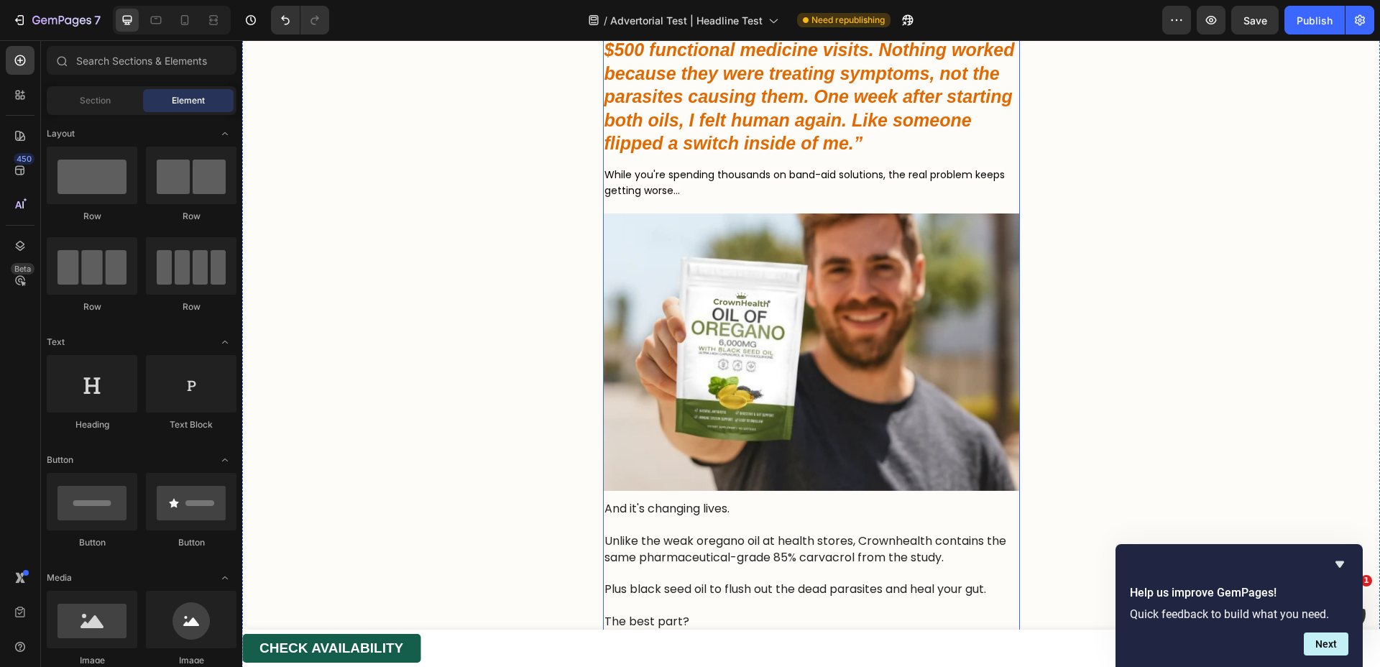
click at [750, 257] on img at bounding box center [811, 353] width 417 height 278
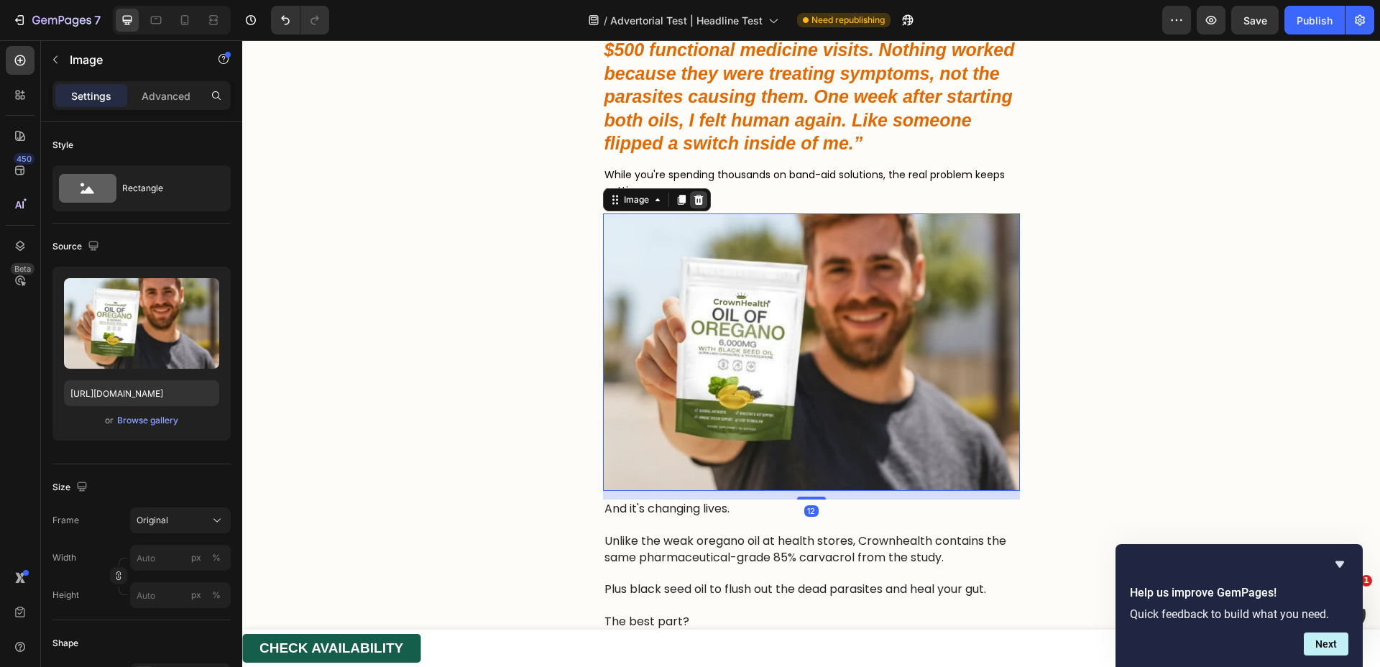
click at [697, 201] on icon at bounding box center [699, 200] width 12 height 12
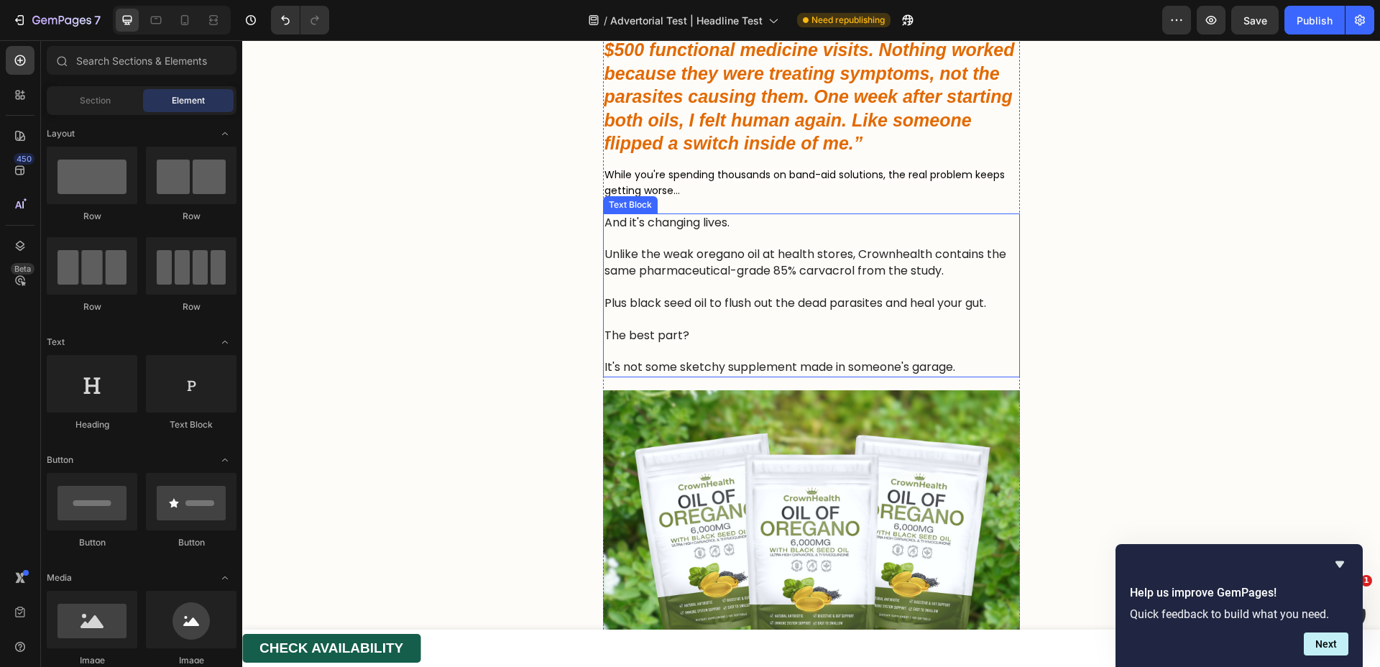
drag, startPoint x: 779, startPoint y: 310, endPoint x: 774, endPoint y: 292, distance: 18.9
click at [779, 310] on p "Plus black seed oil to flush out the dead parasites and heal your gut." at bounding box center [812, 304] width 414 height 16
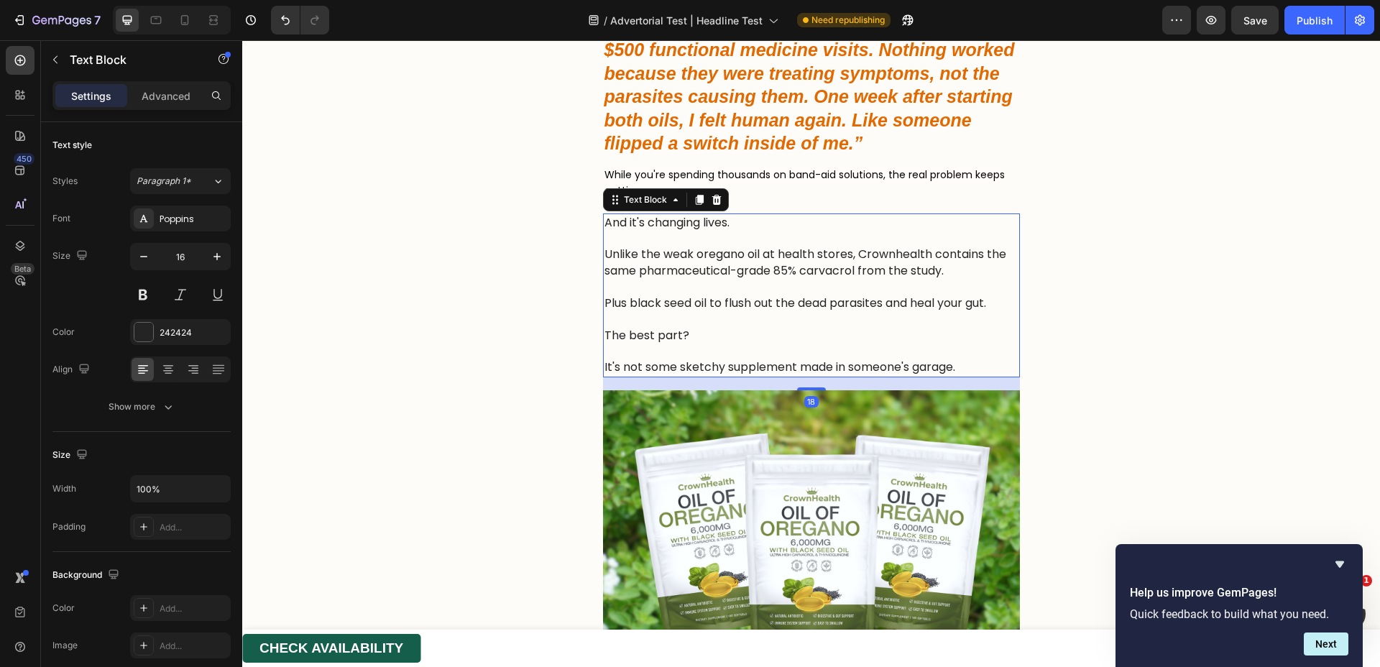
click at [712, 197] on icon at bounding box center [716, 200] width 9 height 10
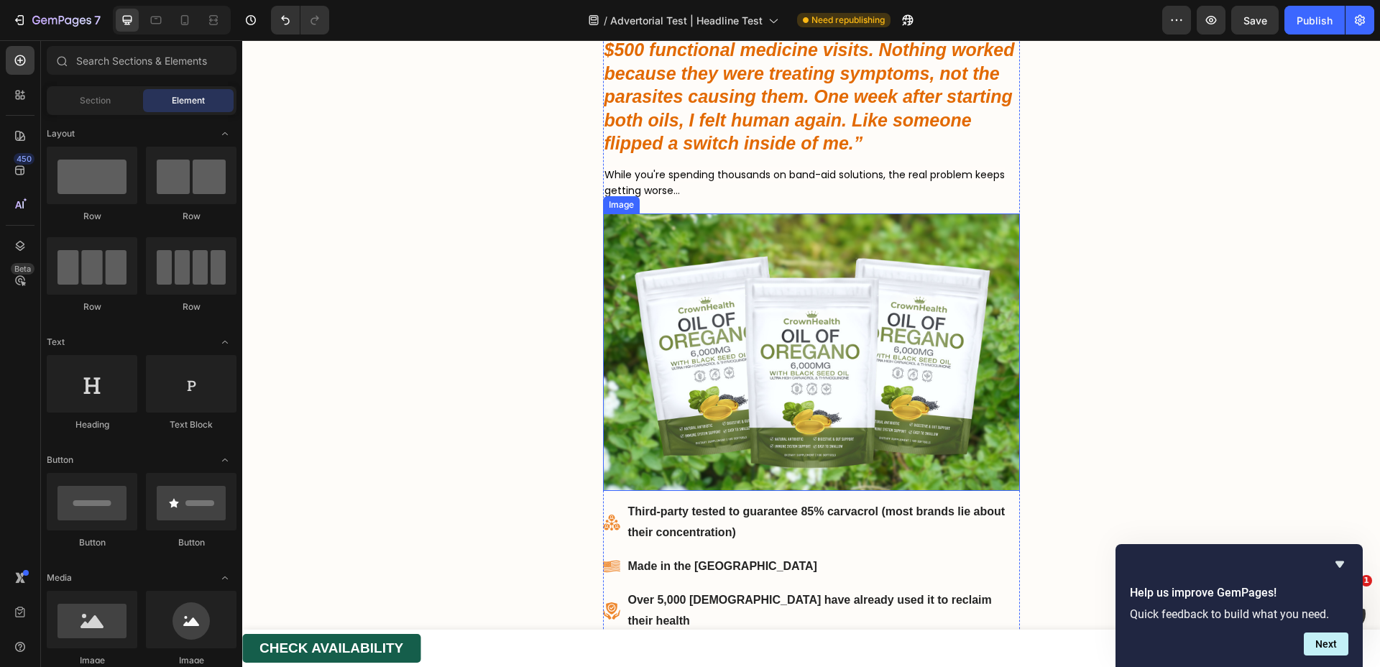
click at [752, 260] on img at bounding box center [811, 353] width 417 height 278
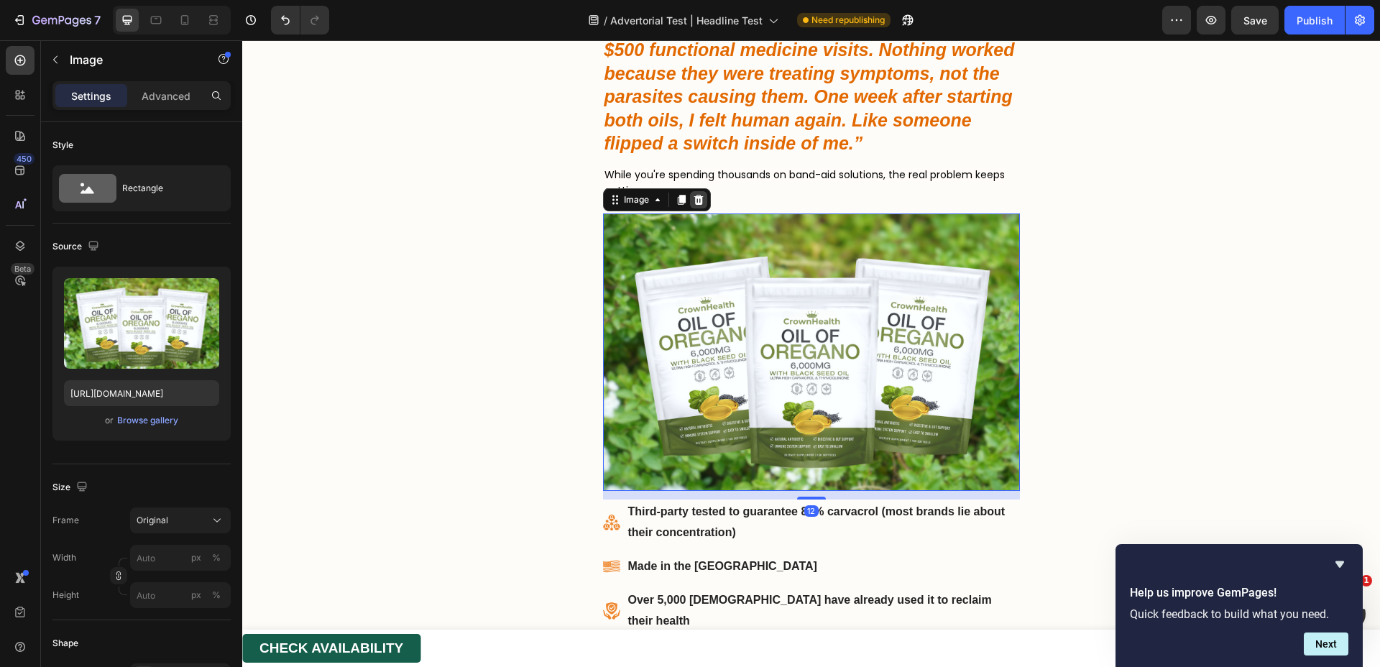
click at [696, 201] on icon at bounding box center [698, 200] width 9 height 10
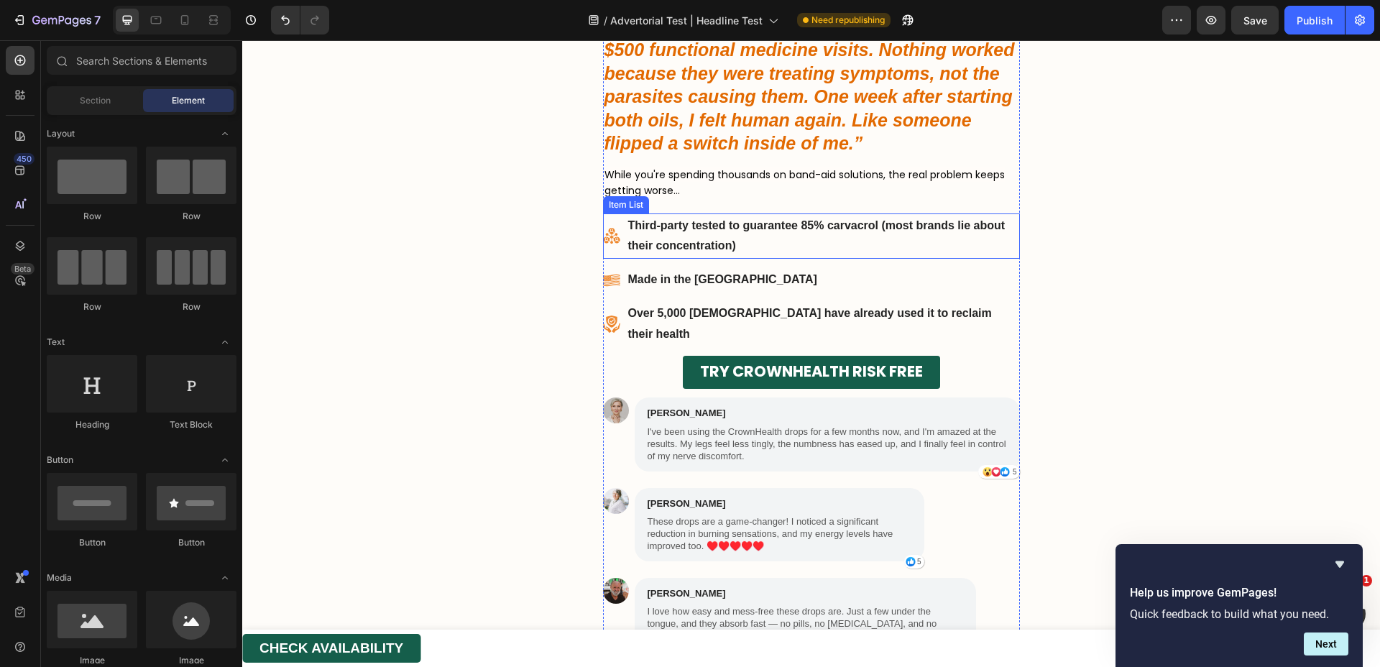
click at [626, 252] on div "Third-party tested to guarantee 85% carvacrol (most brands lie about their conc…" at bounding box center [823, 237] width 394 height 46
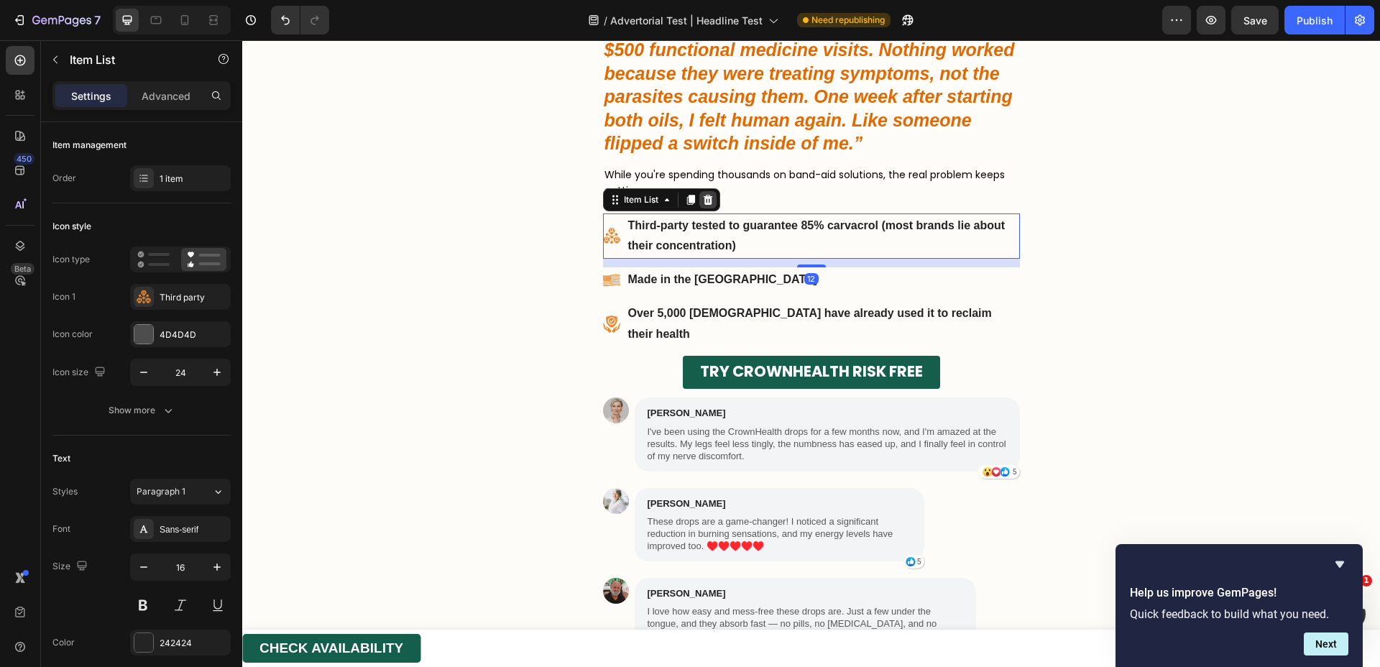
click at [705, 201] on icon at bounding box center [707, 200] width 9 height 10
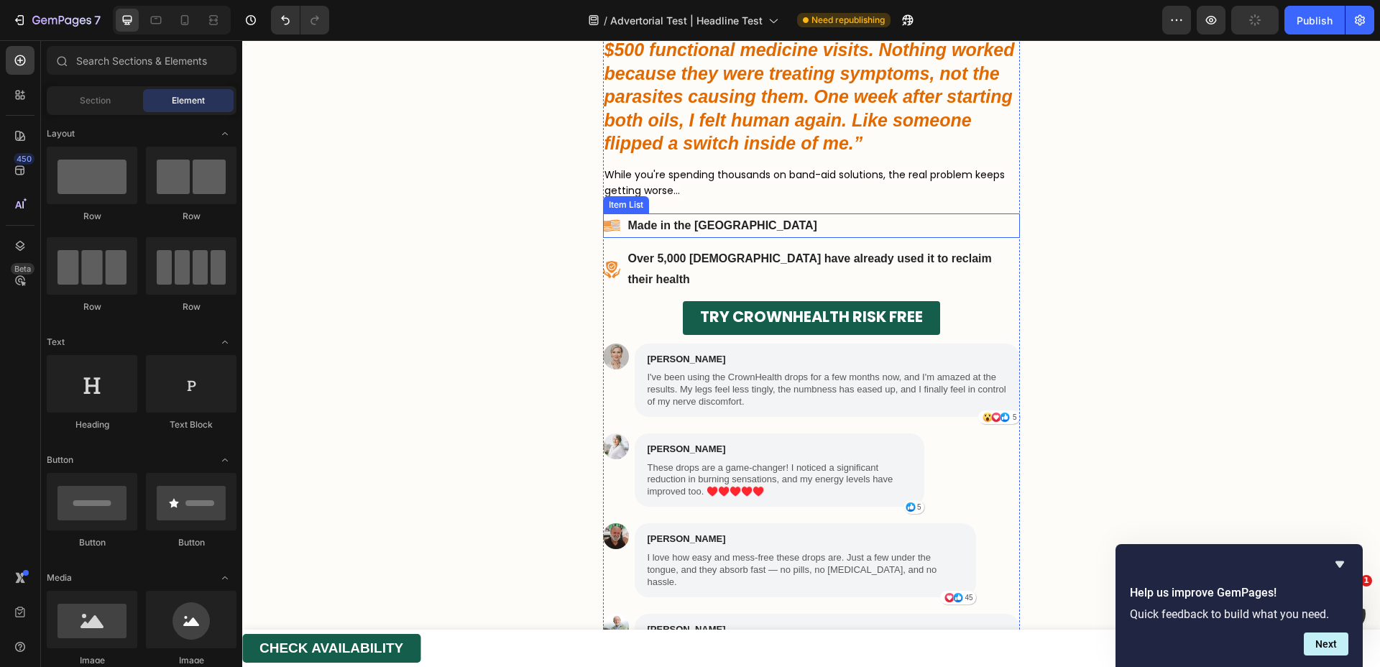
click at [626, 236] on div "Made in the [GEOGRAPHIC_DATA]" at bounding box center [722, 226] width 193 height 25
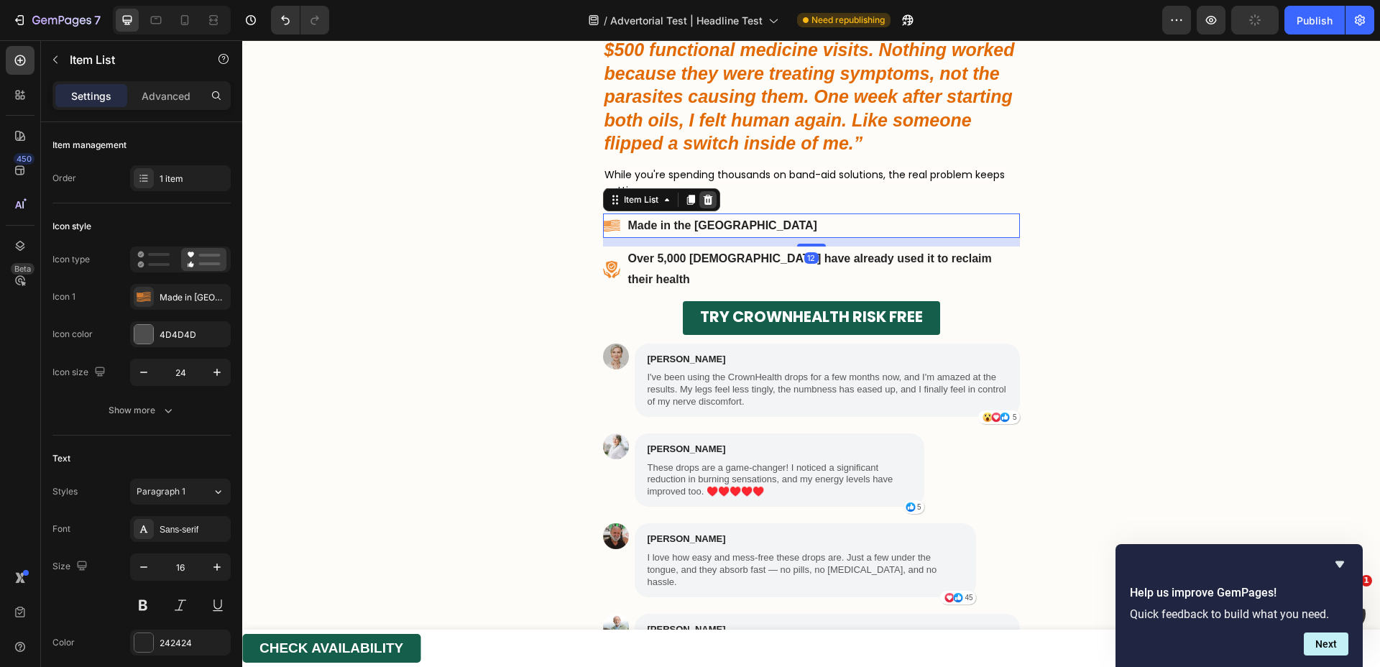
click at [707, 198] on icon at bounding box center [708, 200] width 12 height 12
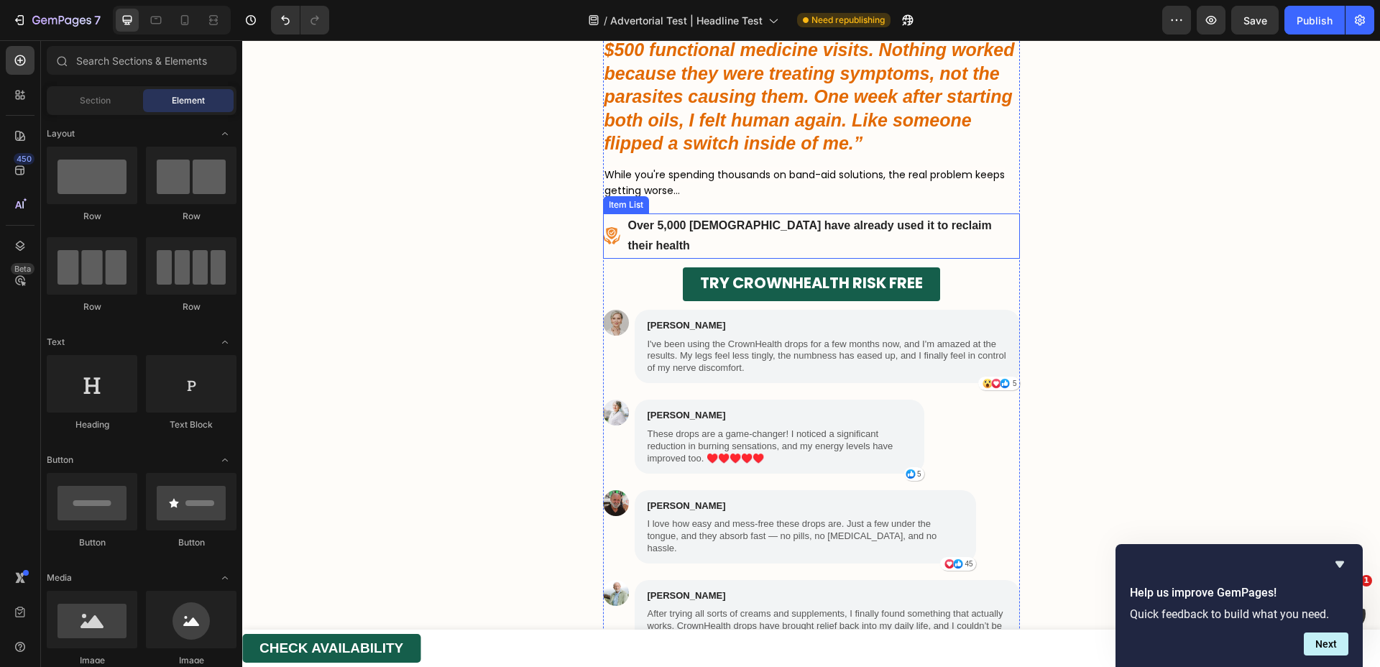
click at [628, 234] on p "Over 5,000 [DEMOGRAPHIC_DATA] have already used it to reclaim their health" at bounding box center [823, 237] width 390 height 42
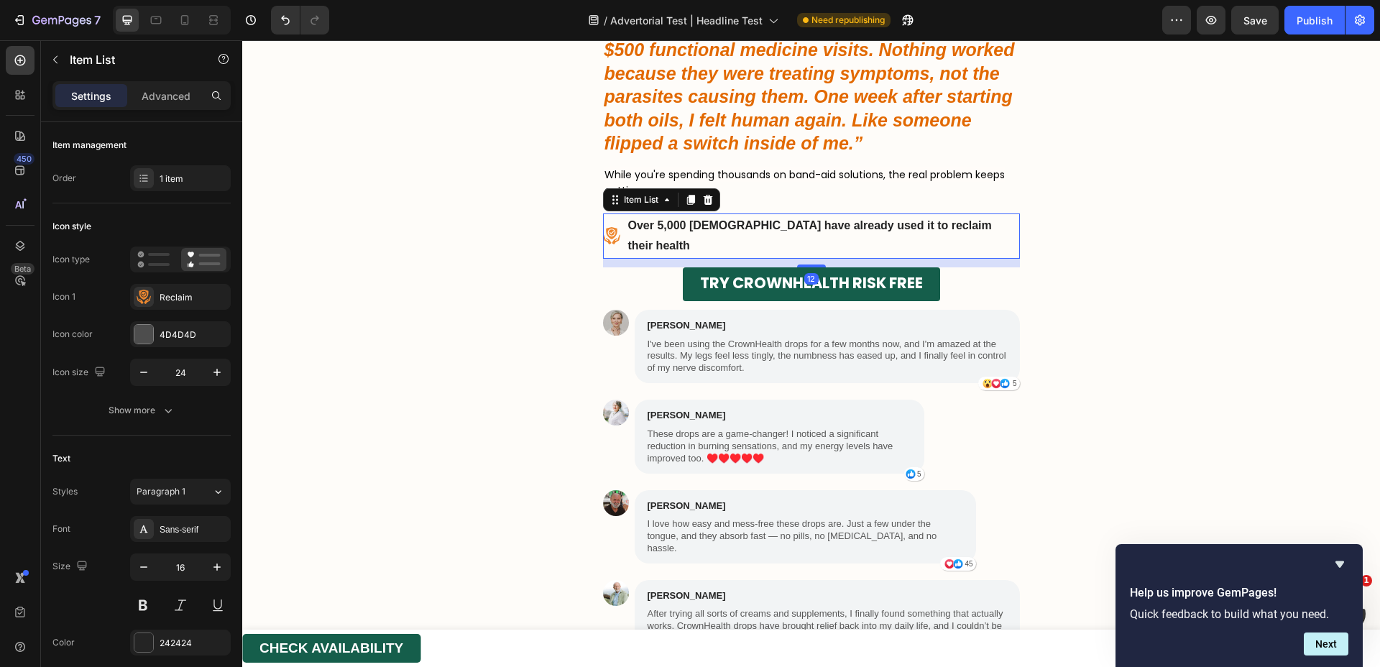
click at [705, 198] on icon at bounding box center [707, 200] width 9 height 10
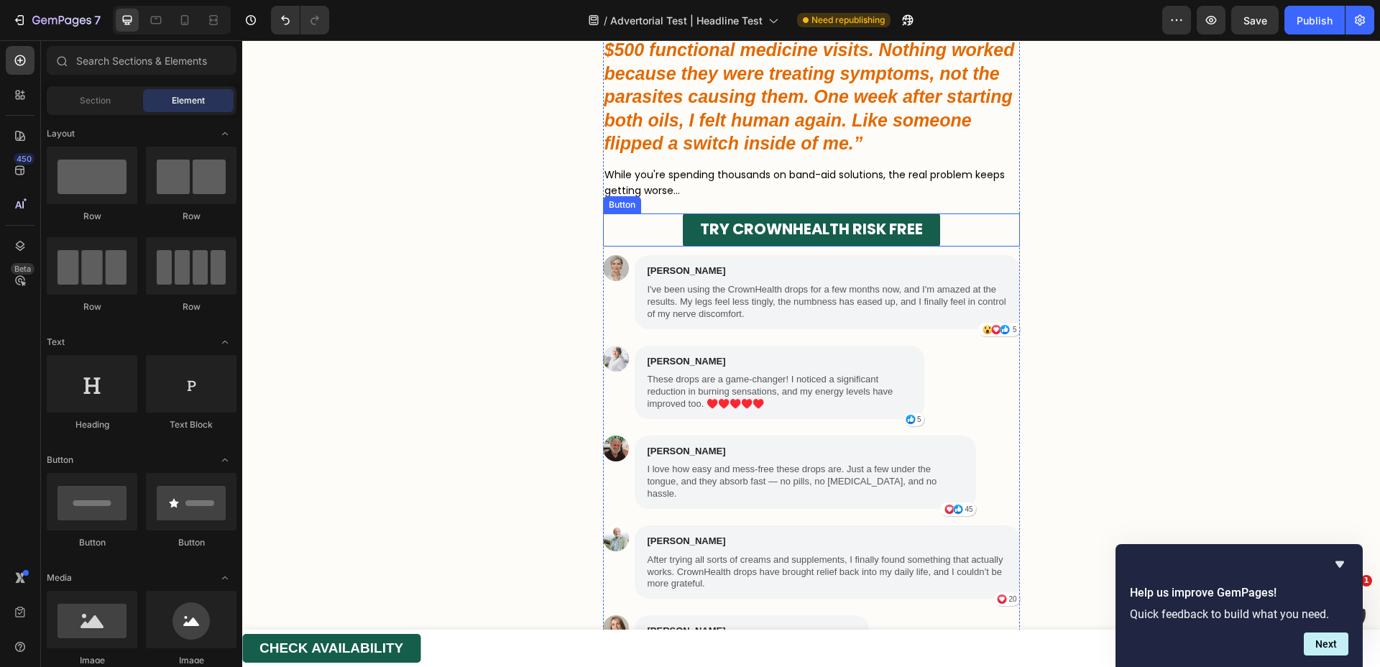
click at [657, 230] on div "TRY CROWNHEALTH RISK FREE Button" at bounding box center [811, 231] width 417 height 34
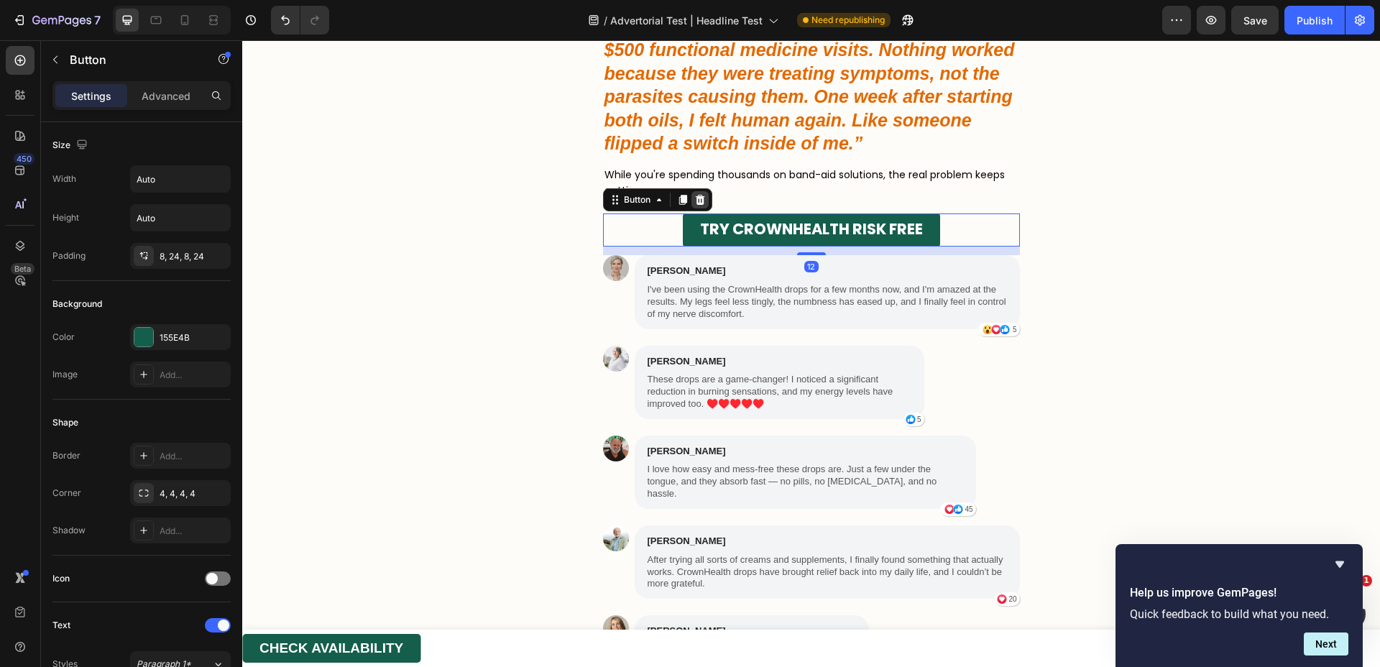
click at [695, 198] on icon at bounding box center [699, 200] width 9 height 10
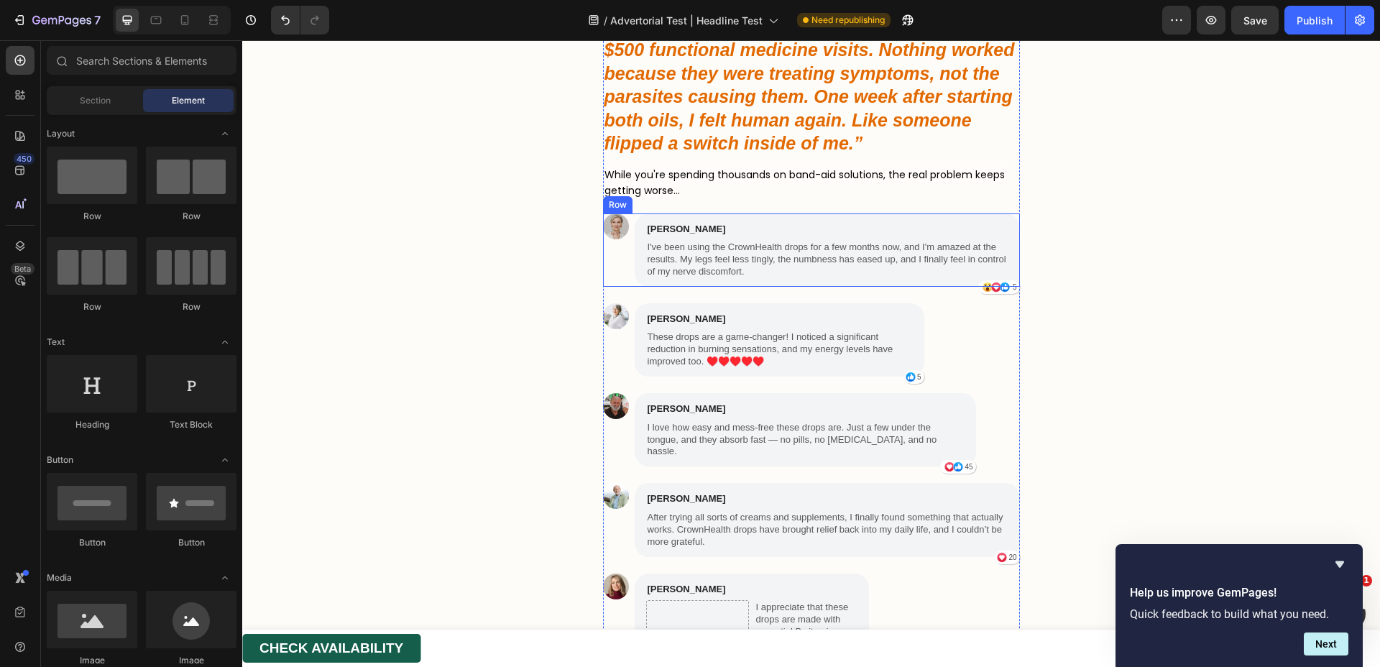
click at [603, 283] on div "Image" at bounding box center [616, 250] width 26 height 73
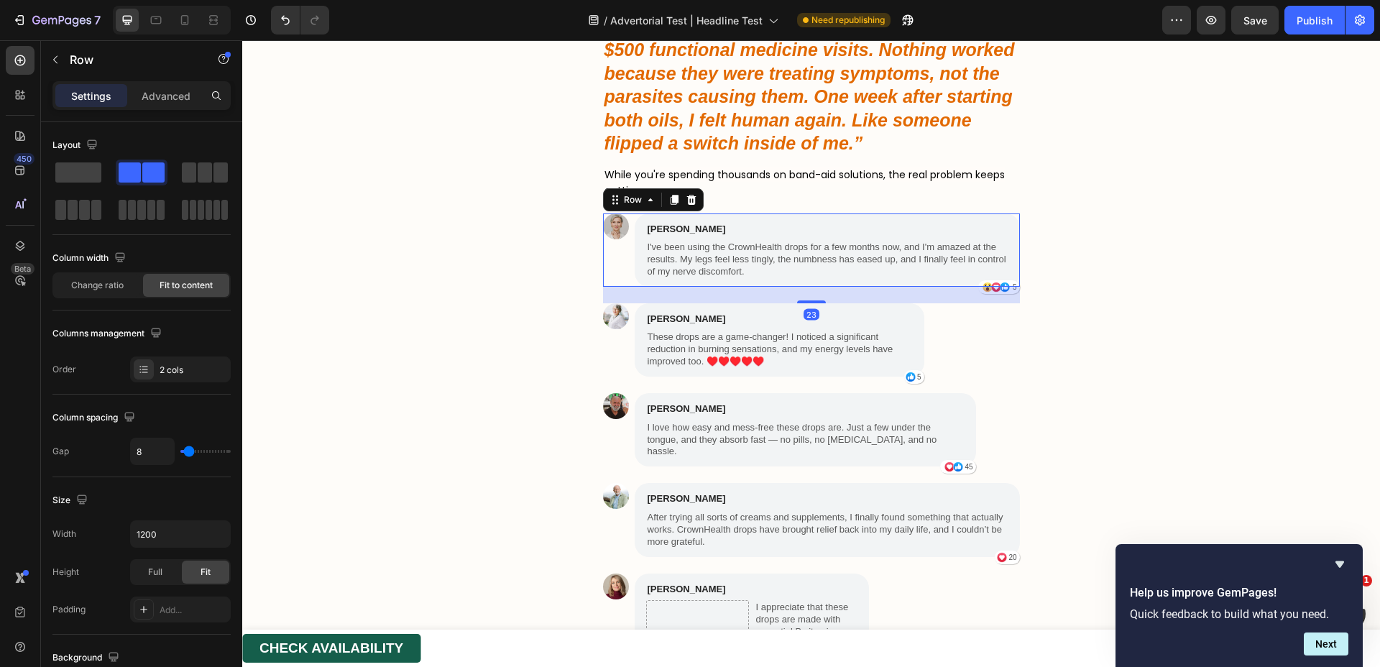
click at [690, 201] on icon at bounding box center [692, 200] width 12 height 12
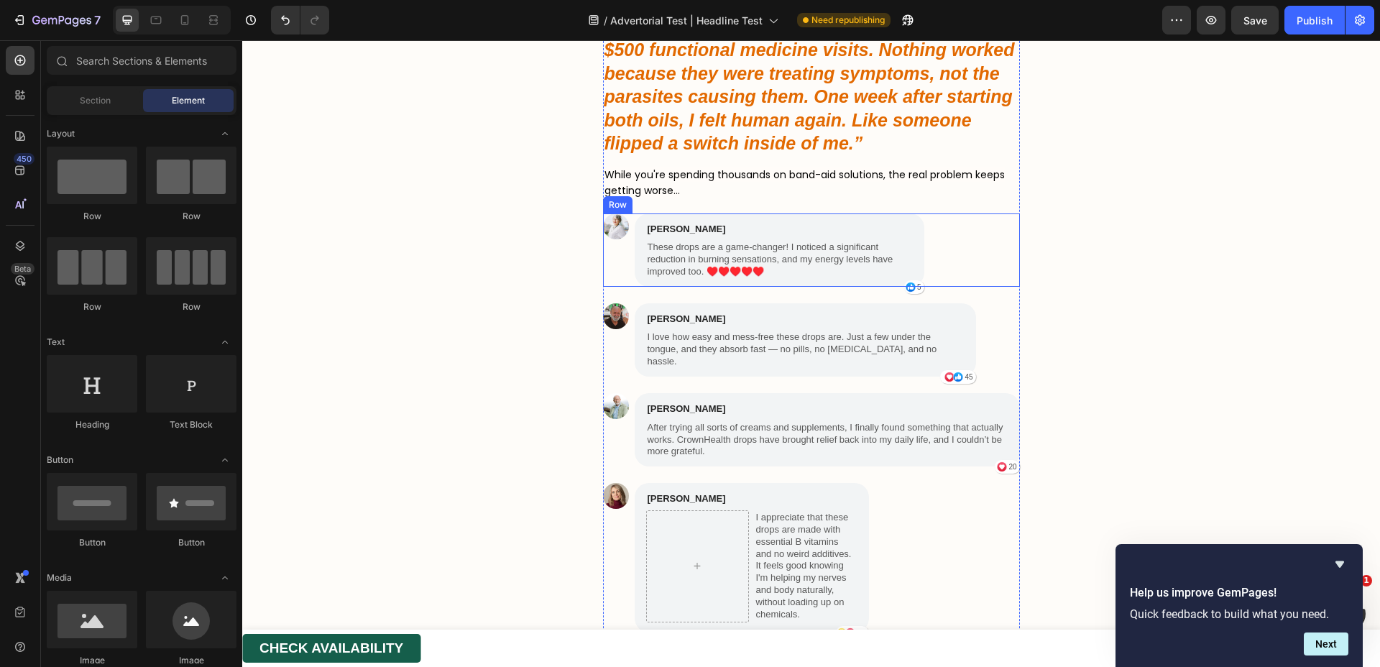
click at [615, 267] on div "Image" at bounding box center [616, 250] width 26 height 73
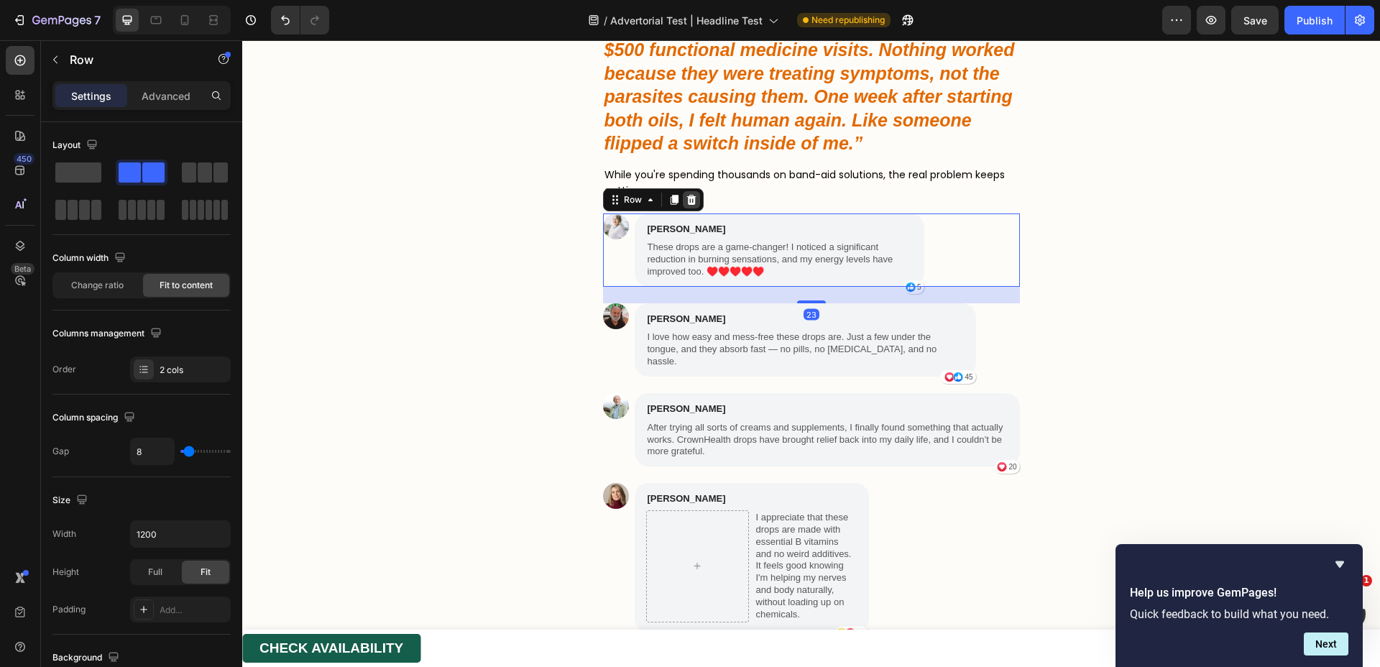
click at [687, 198] on icon at bounding box center [691, 200] width 9 height 10
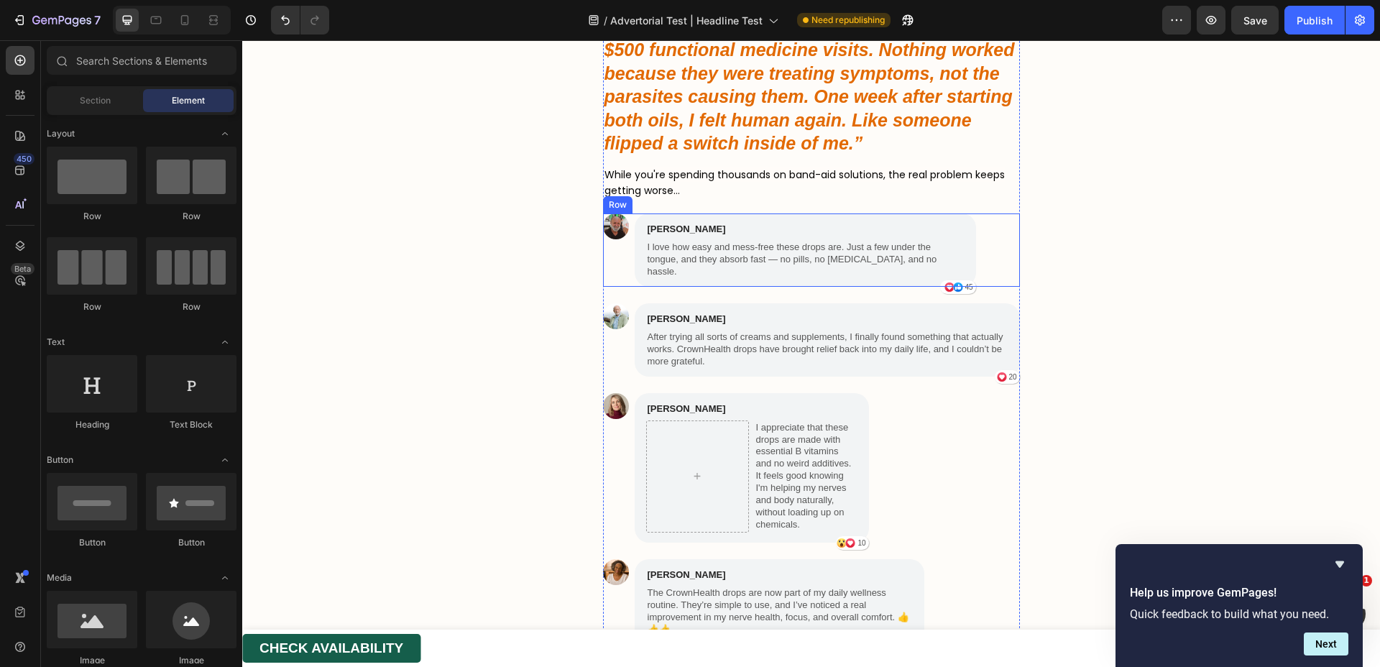
click at [610, 259] on div "Image" at bounding box center [616, 250] width 26 height 73
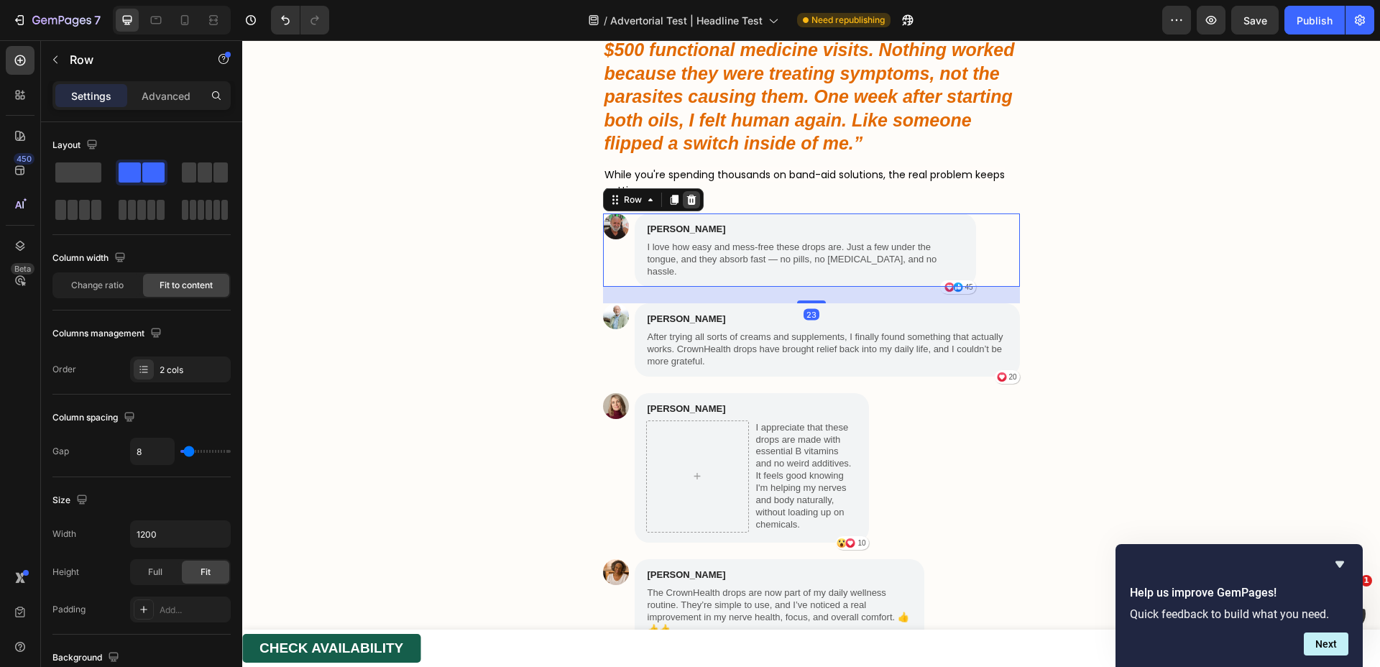
click at [687, 203] on icon at bounding box center [691, 200] width 9 height 10
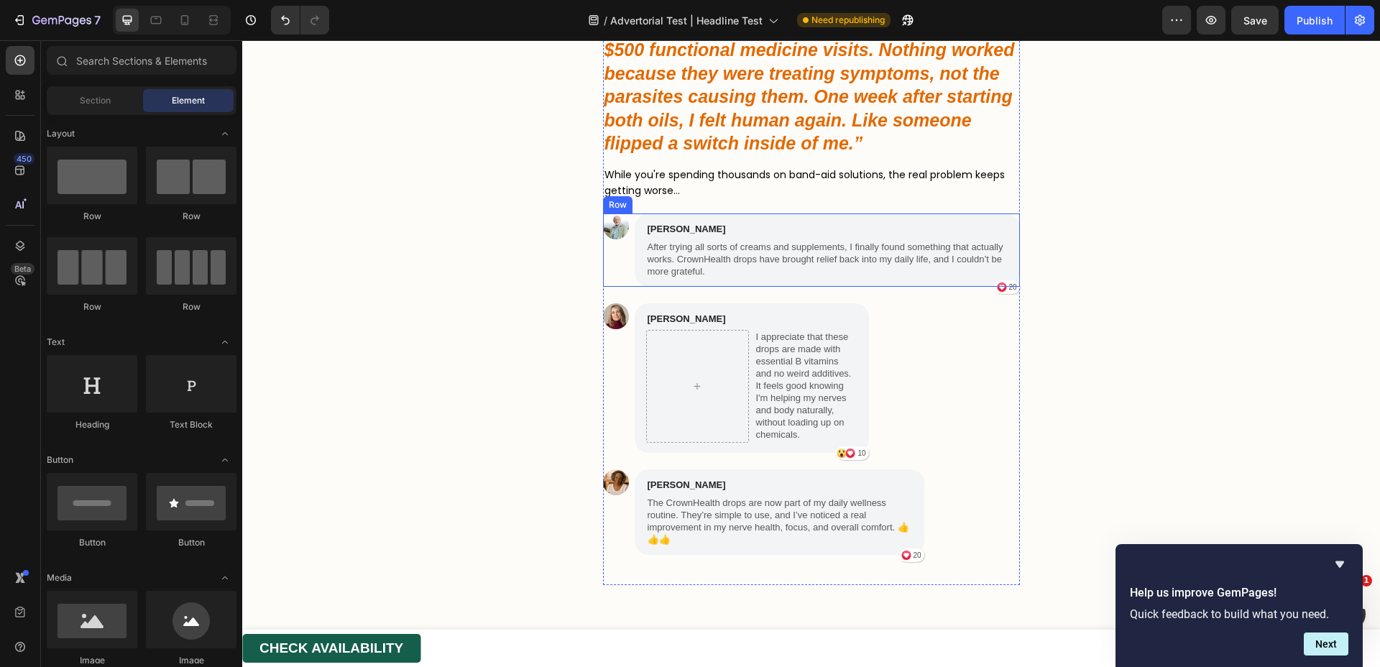
click at [615, 259] on div "Image" at bounding box center [616, 250] width 26 height 73
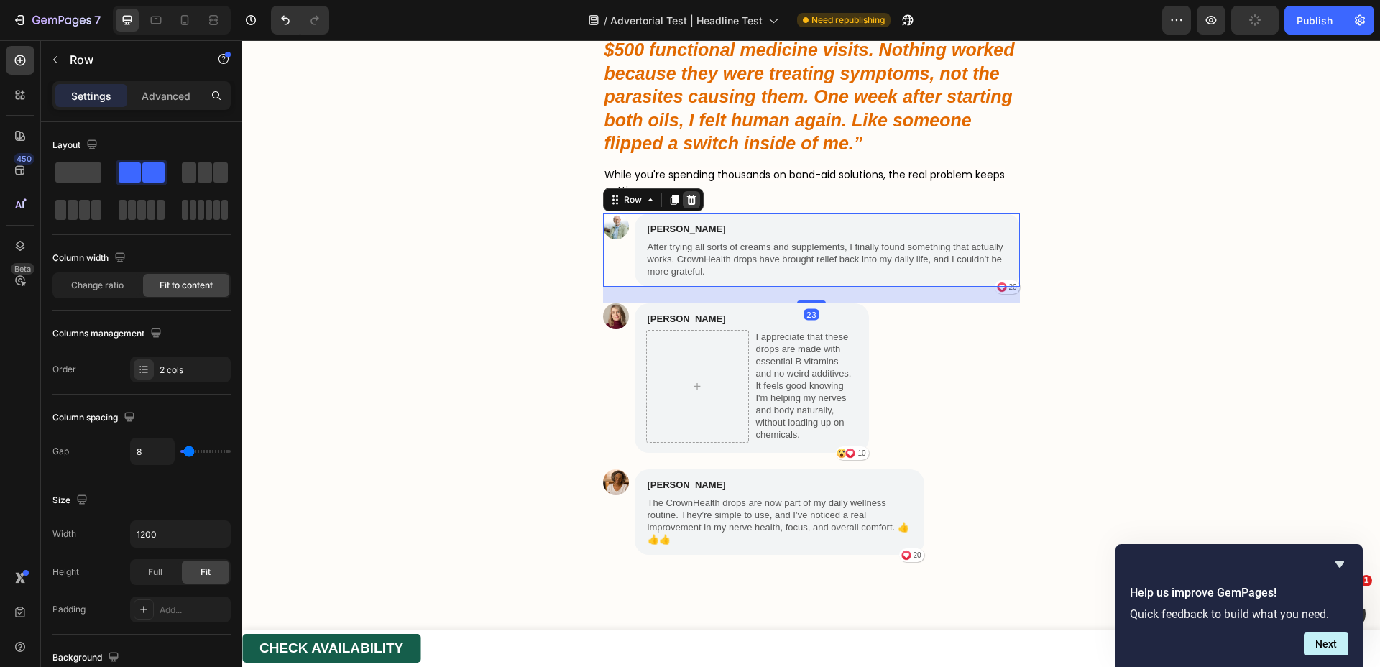
click at [686, 200] on icon at bounding box center [692, 200] width 12 height 12
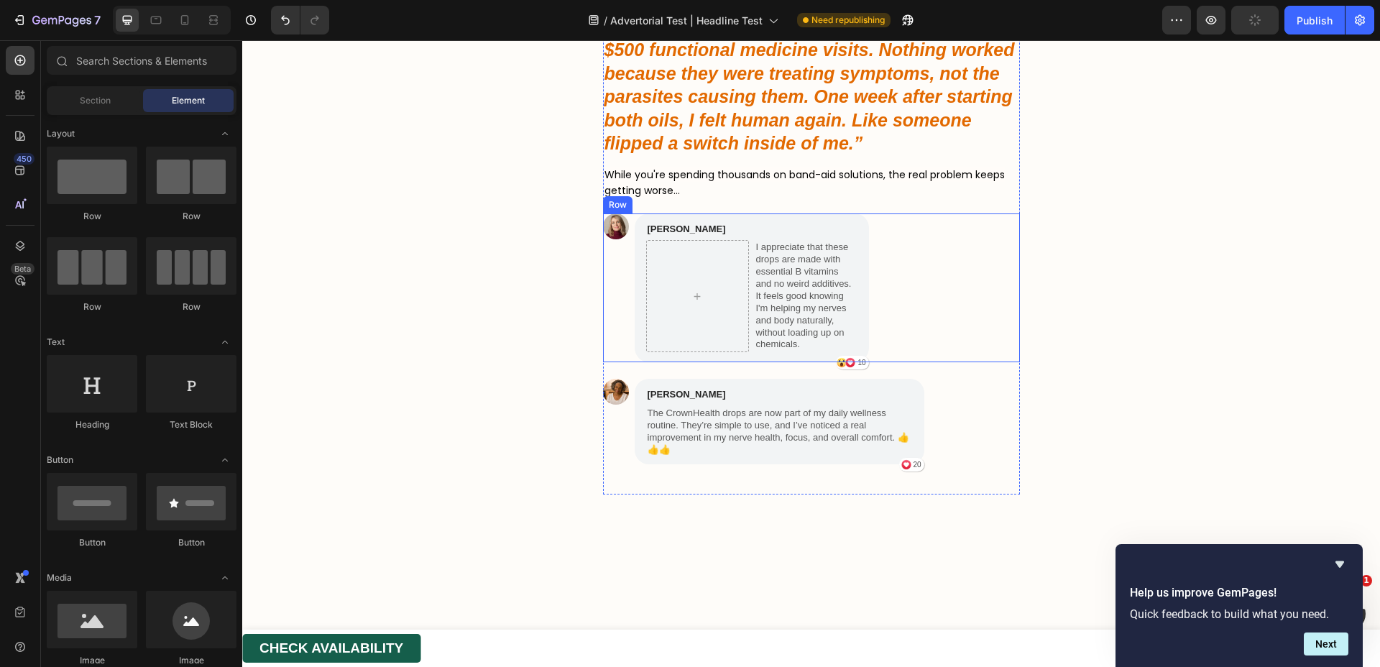
click at [614, 291] on div "Image" at bounding box center [616, 289] width 26 height 150
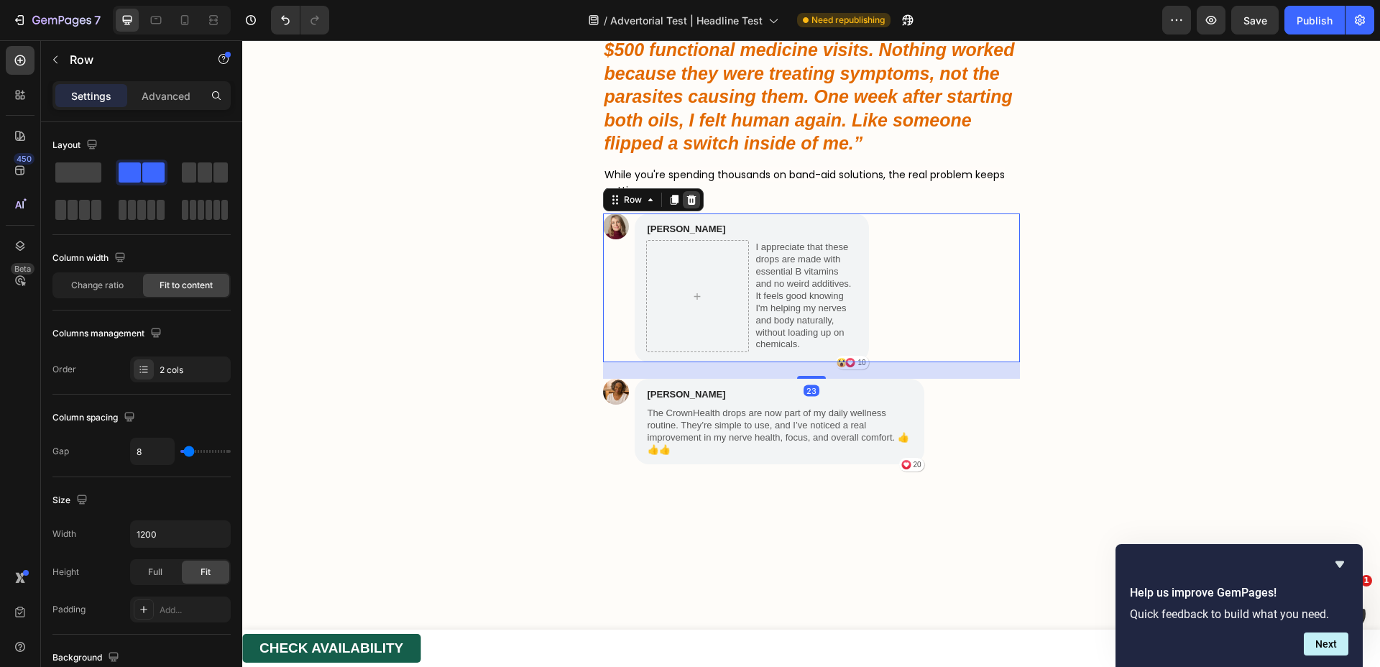
click at [686, 200] on icon at bounding box center [692, 200] width 12 height 12
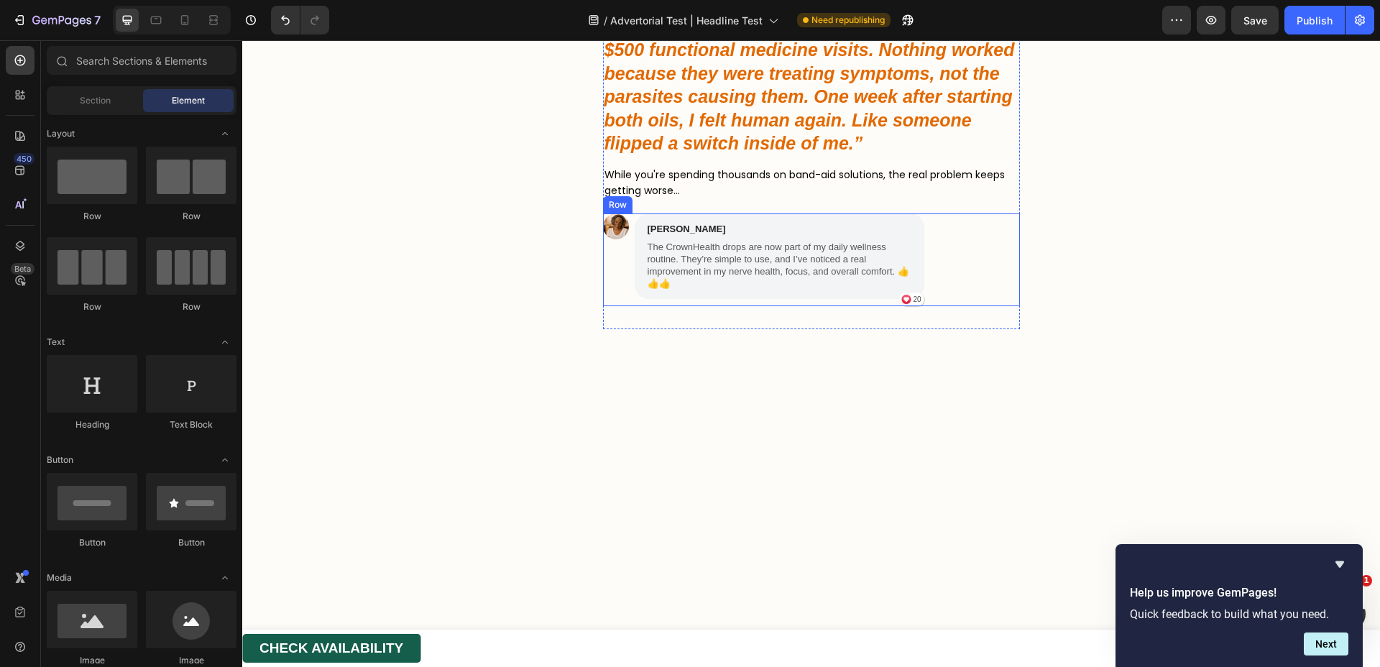
click at [621, 272] on div "Image" at bounding box center [616, 260] width 26 height 93
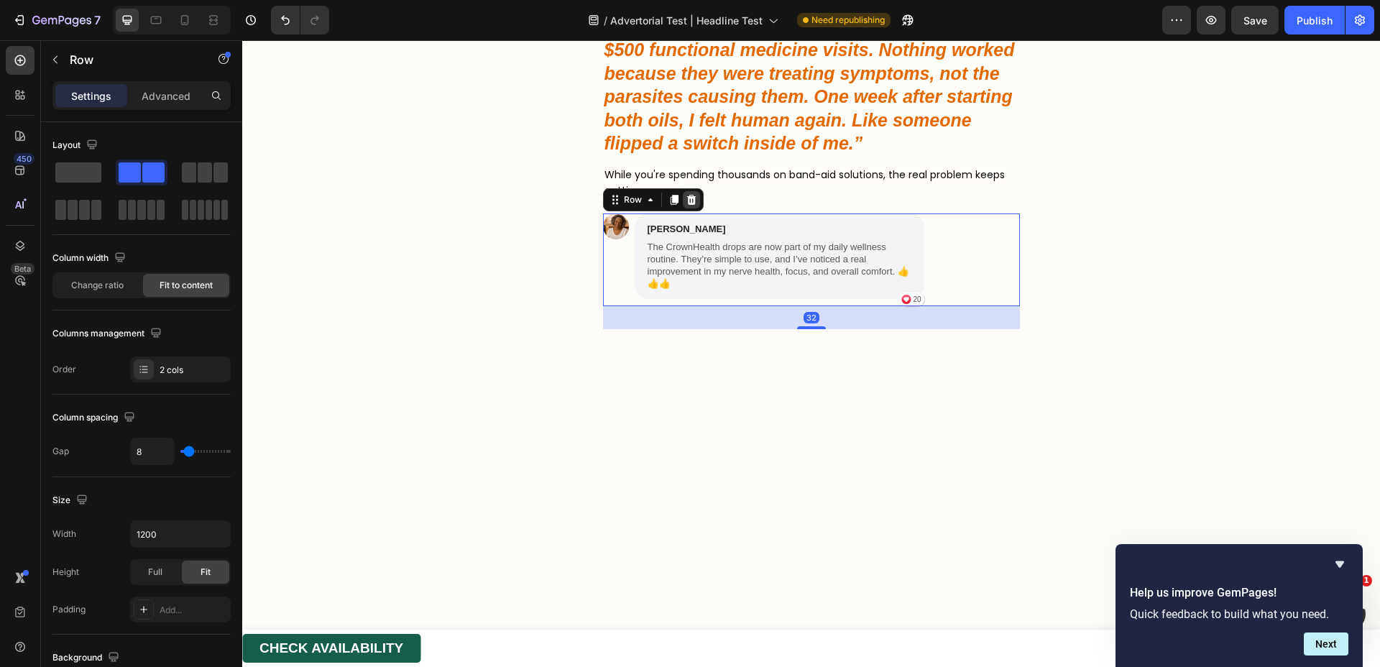
click at [687, 201] on icon at bounding box center [691, 200] width 9 height 10
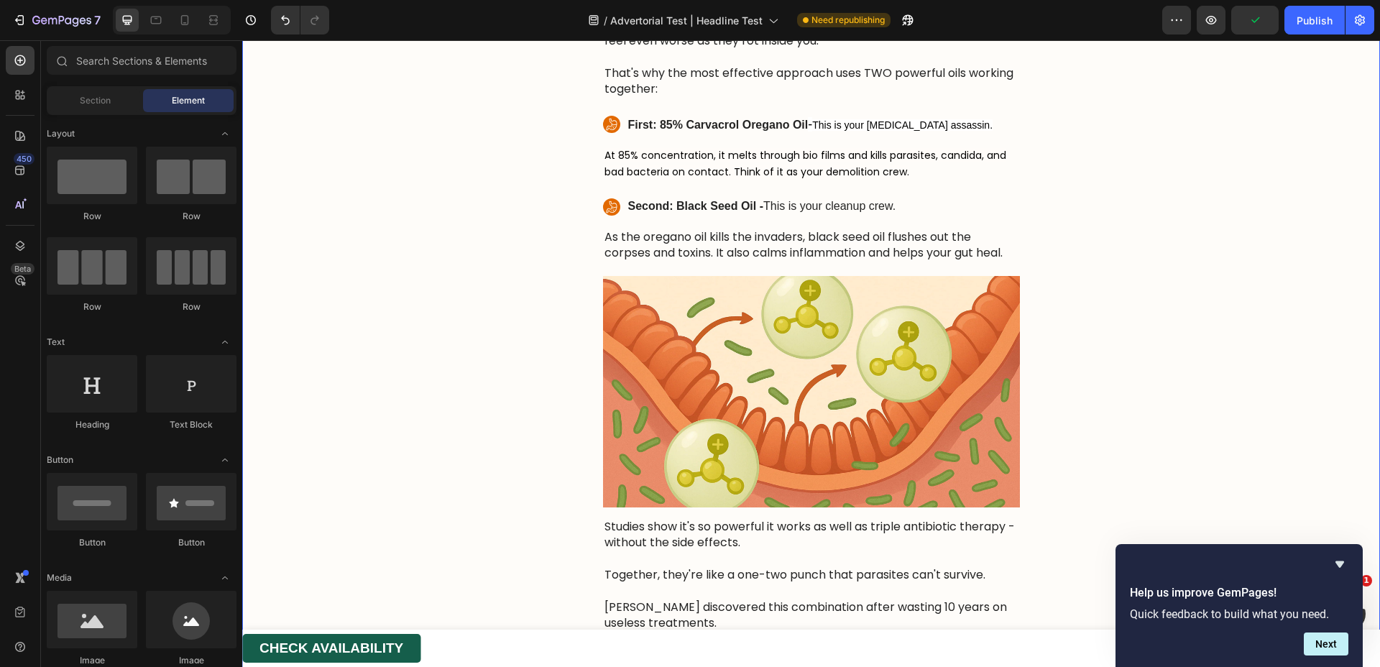
scroll to position [6495, 0]
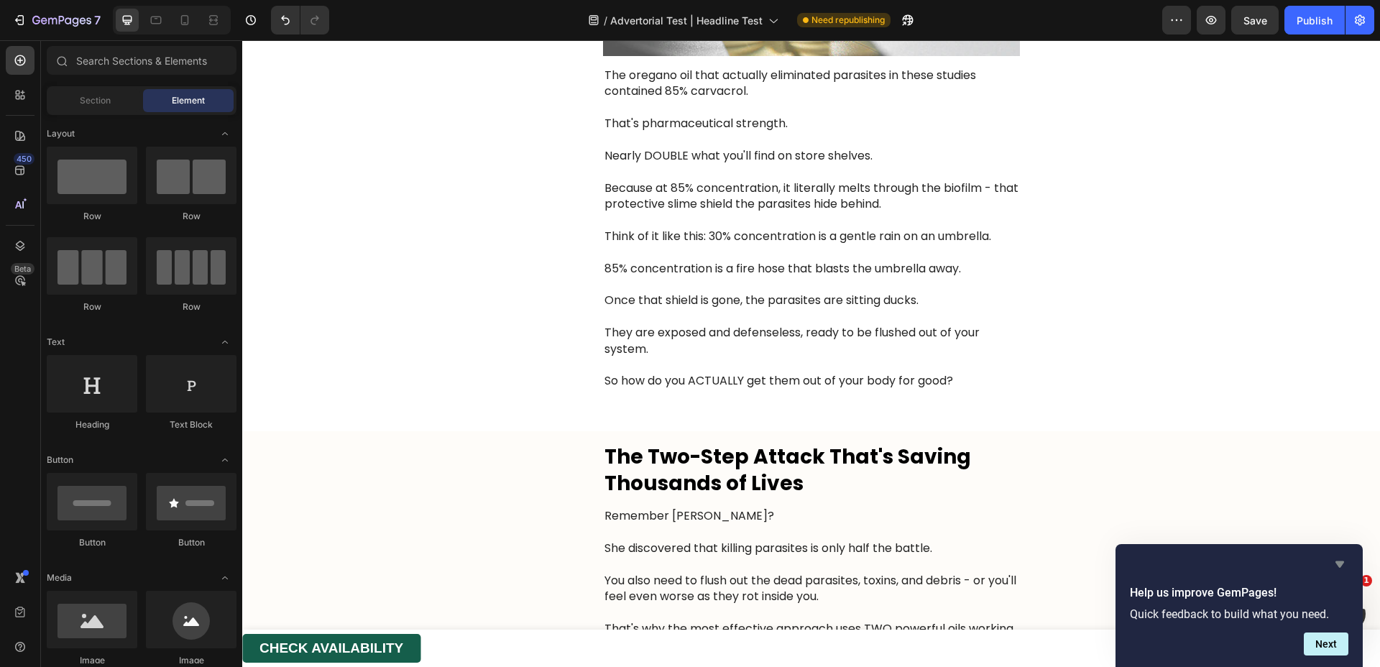
click at [1343, 562] on icon "Hide survey" at bounding box center [1340, 565] width 9 height 6
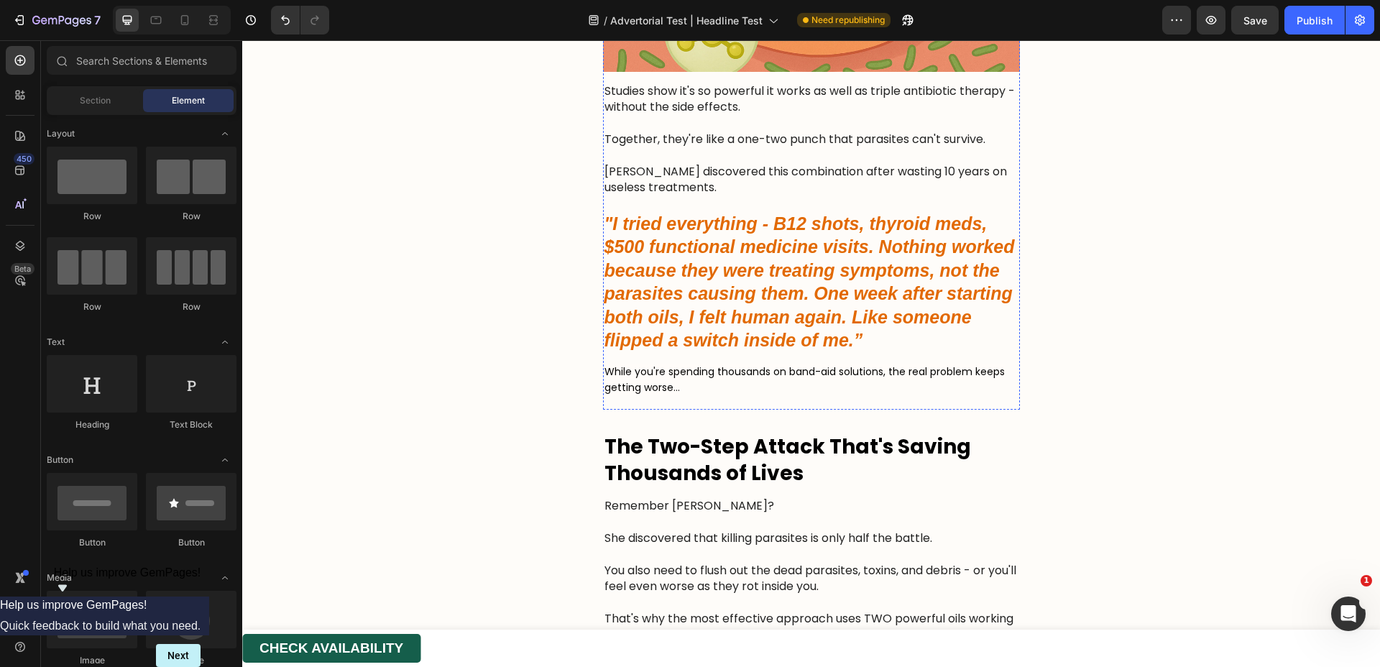
scroll to position [4965, 0]
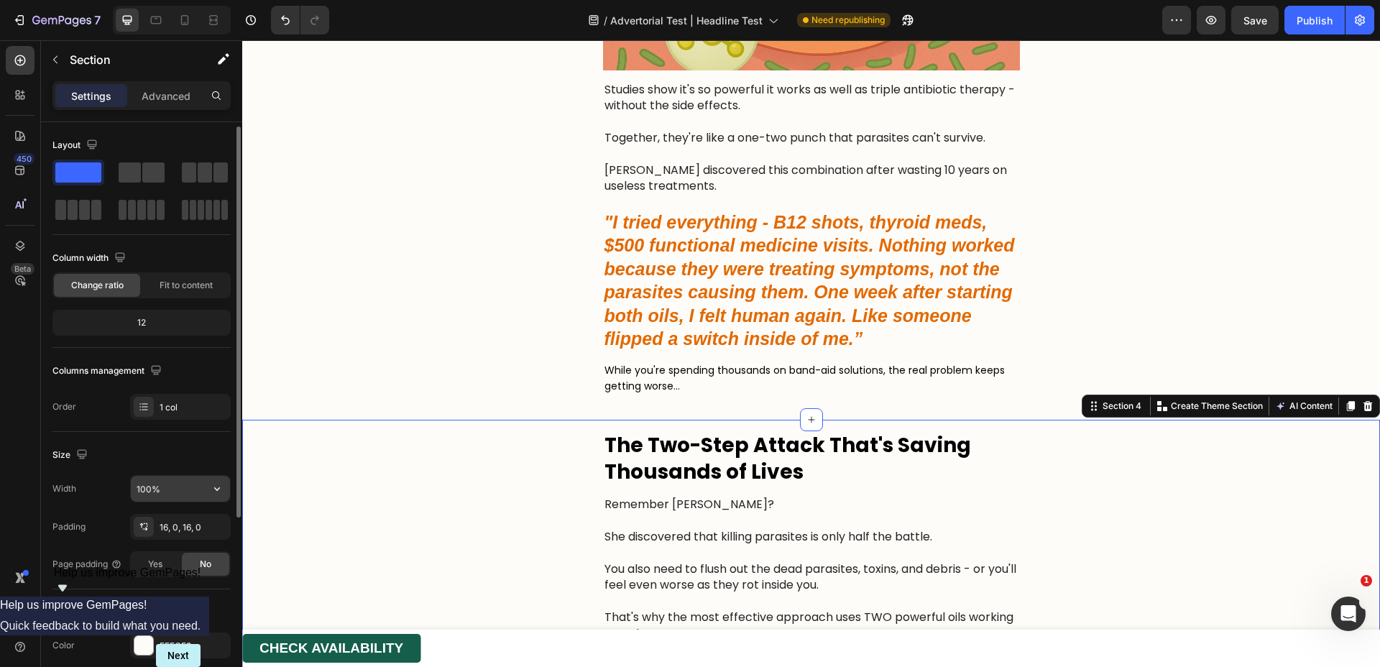
scroll to position [98, 0]
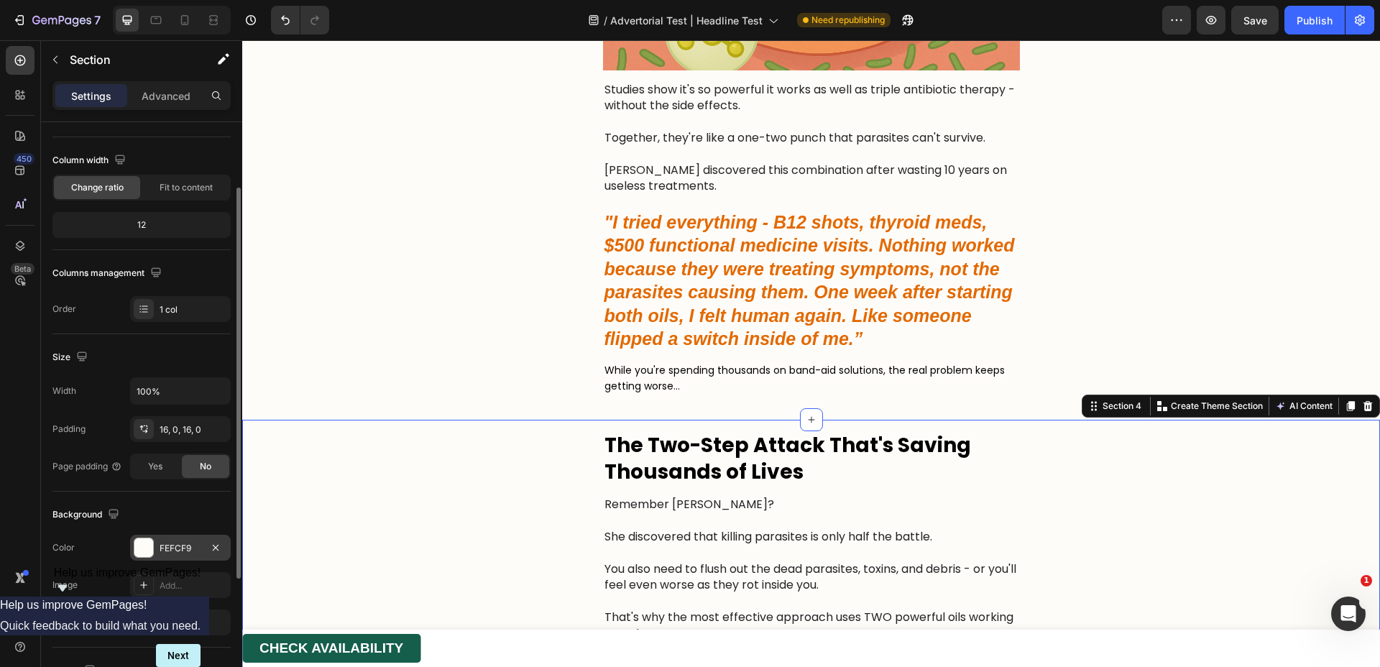
click at [183, 546] on div "FEFCF9" at bounding box center [181, 548] width 42 height 13
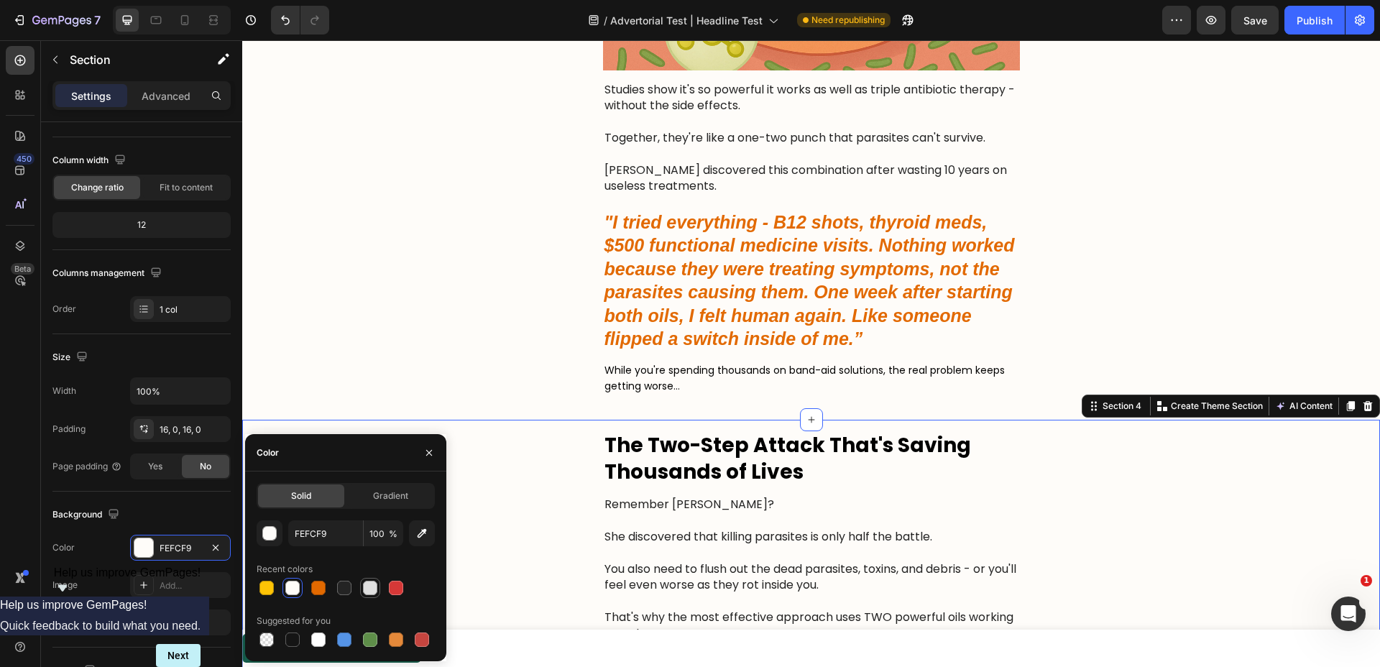
click at [363, 586] on div at bounding box center [370, 588] width 14 height 14
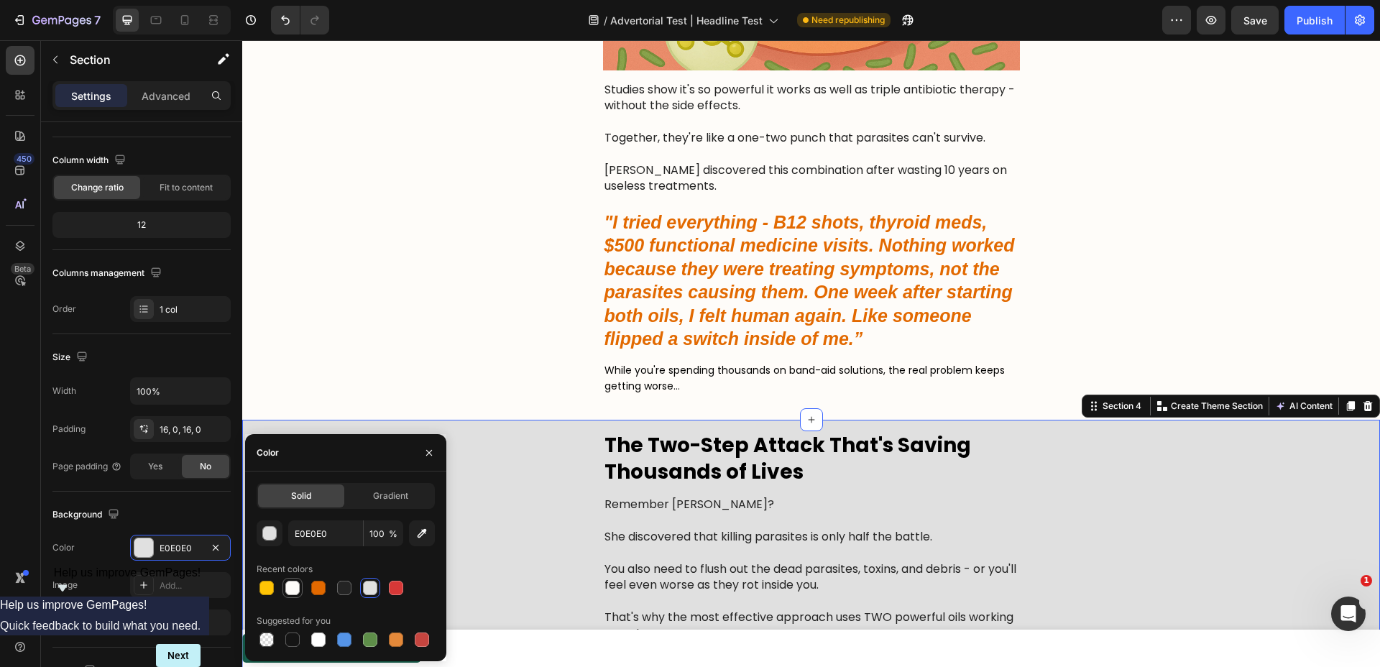
click at [292, 586] on div at bounding box center [292, 588] width 14 height 14
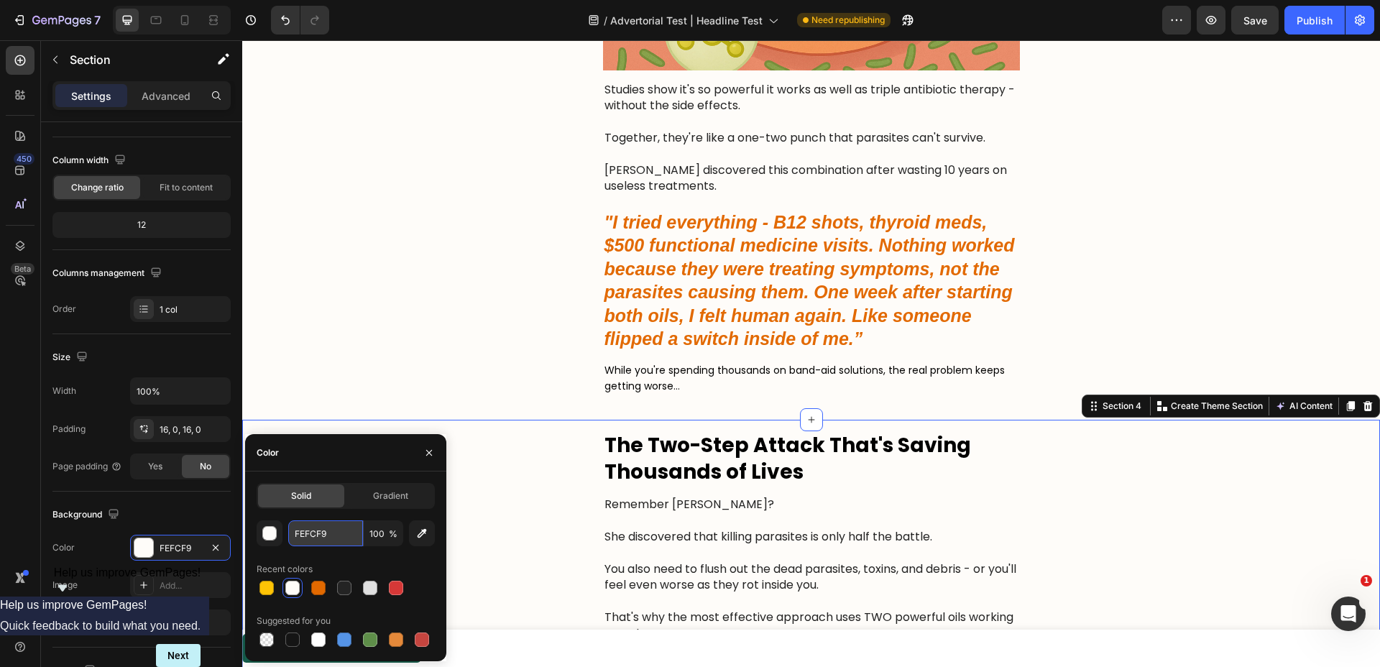
click at [333, 523] on input "FEFCF9" at bounding box center [325, 534] width 75 height 26
type input "ffffff"
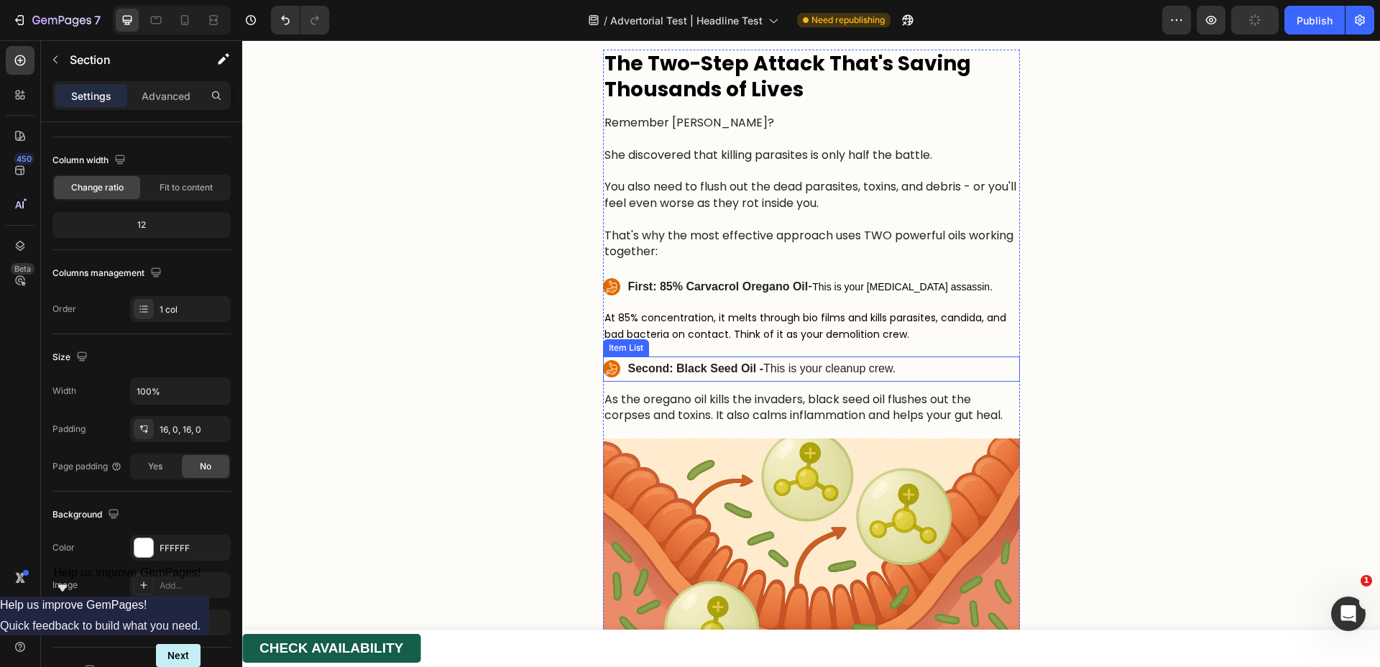
scroll to position [5031, 0]
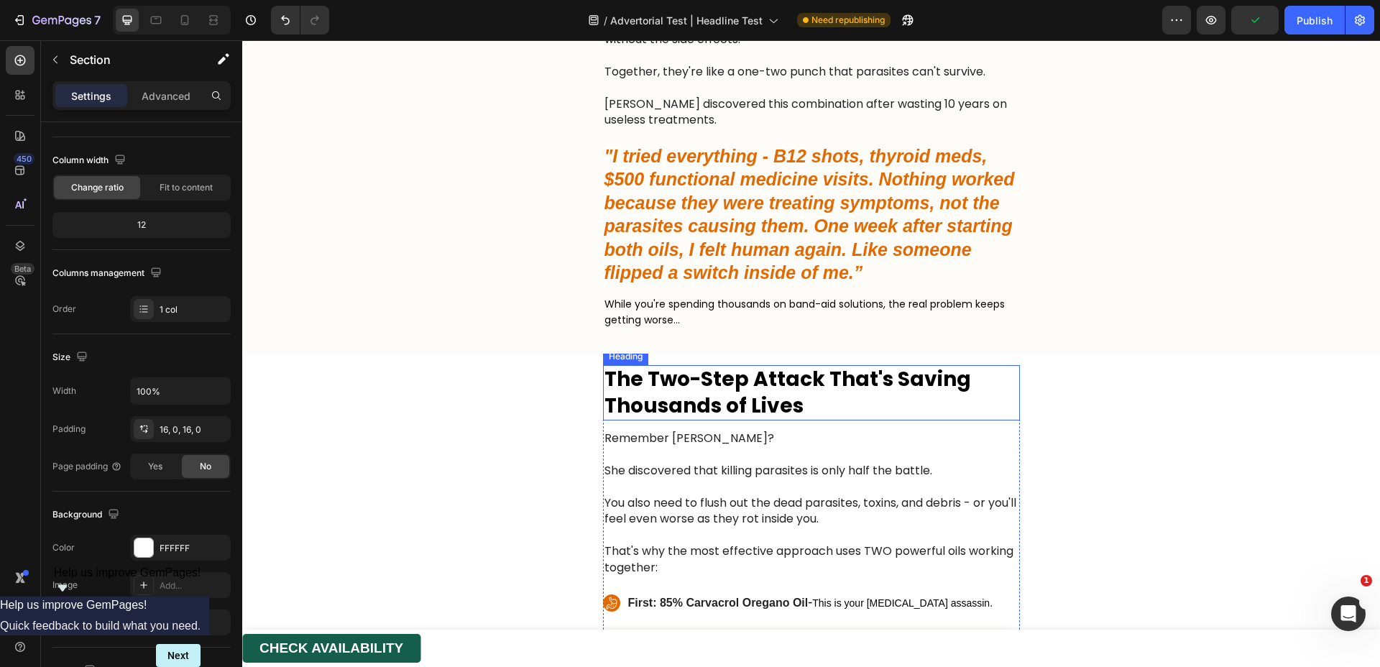
click at [738, 396] on strong "The Two-Step Attack That's Saving Thousands of Lives" at bounding box center [788, 392] width 367 height 54
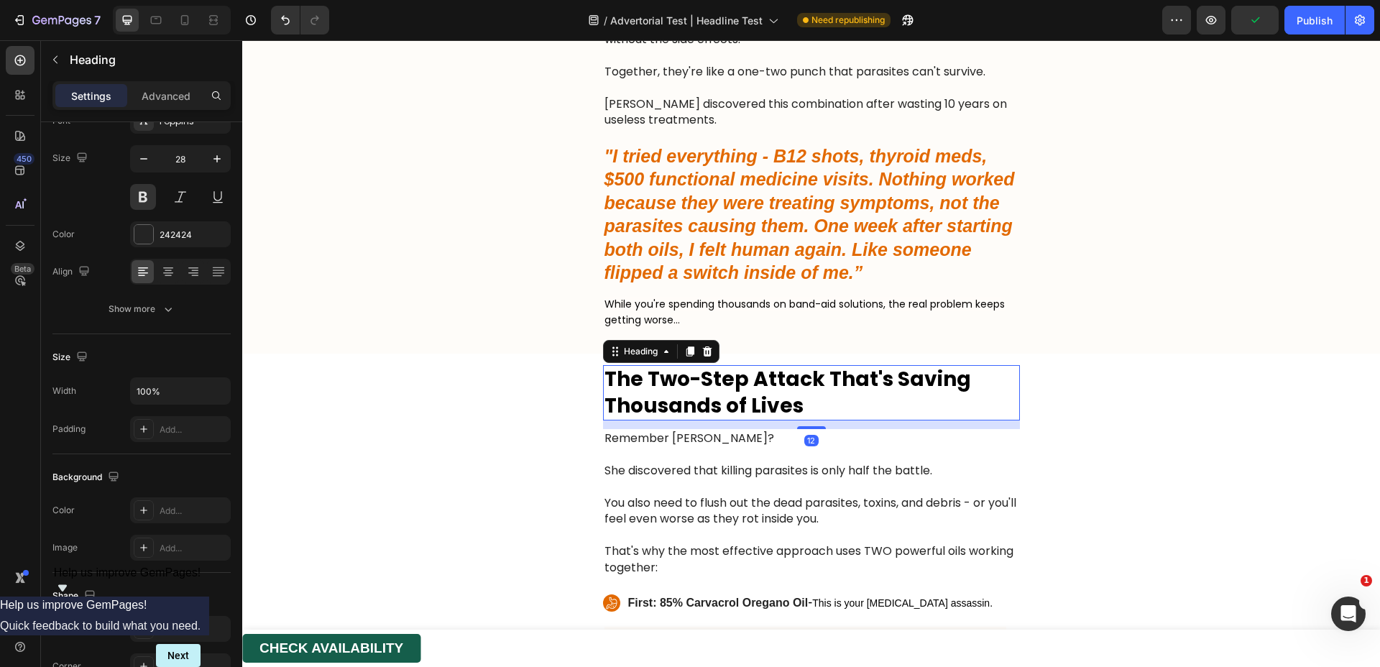
scroll to position [0, 0]
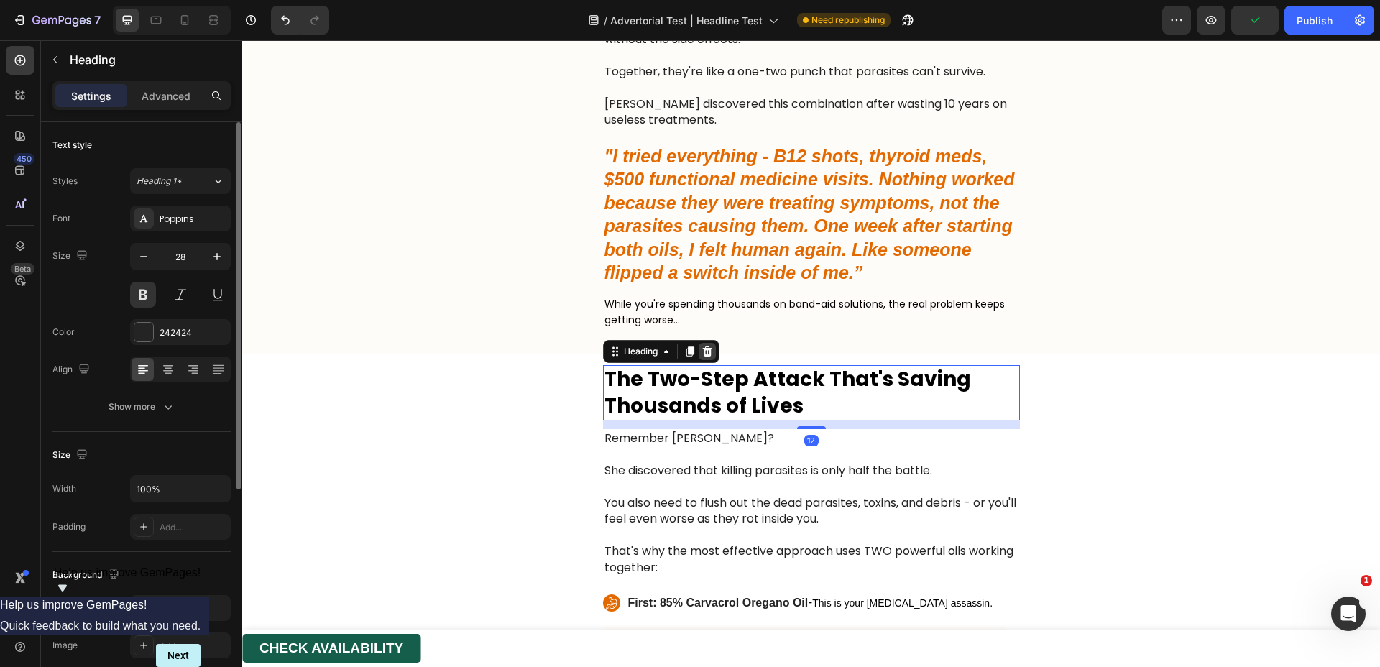
click at [705, 352] on icon at bounding box center [706, 352] width 9 height 10
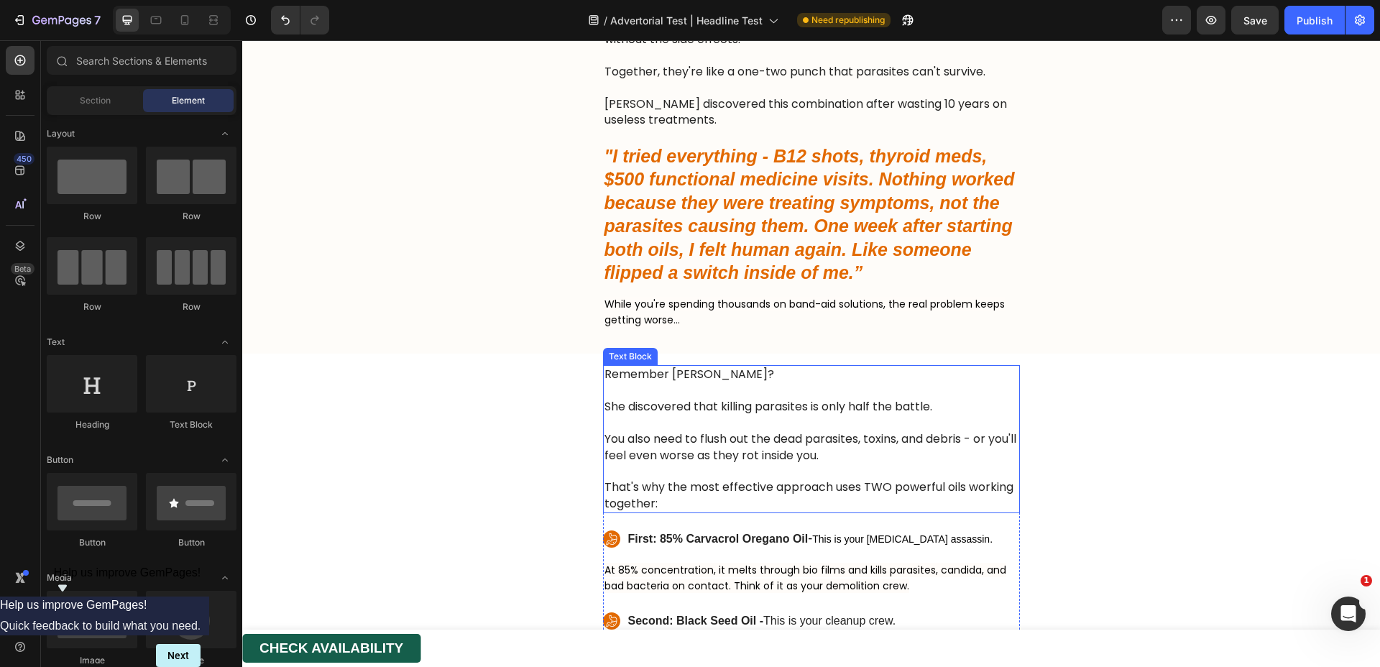
click at [713, 380] on p "Remember [PERSON_NAME]?" at bounding box center [812, 375] width 414 height 16
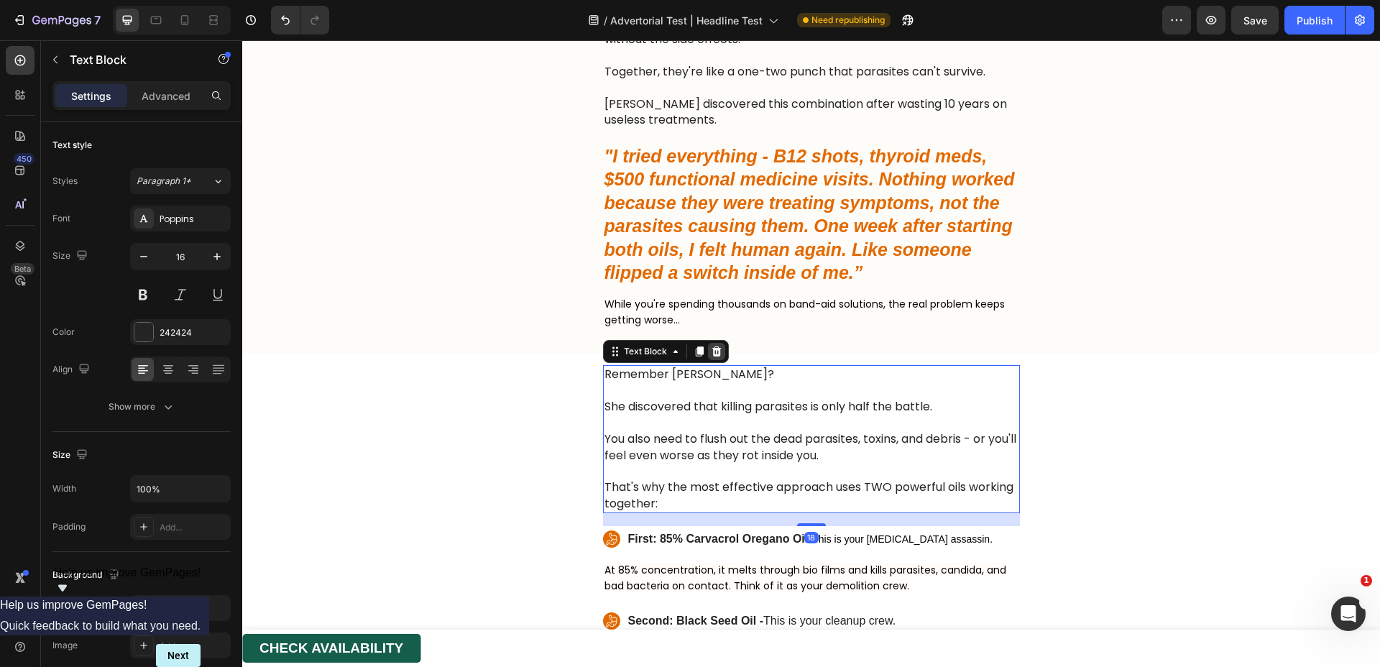
click at [711, 353] on icon at bounding box center [717, 352] width 12 height 12
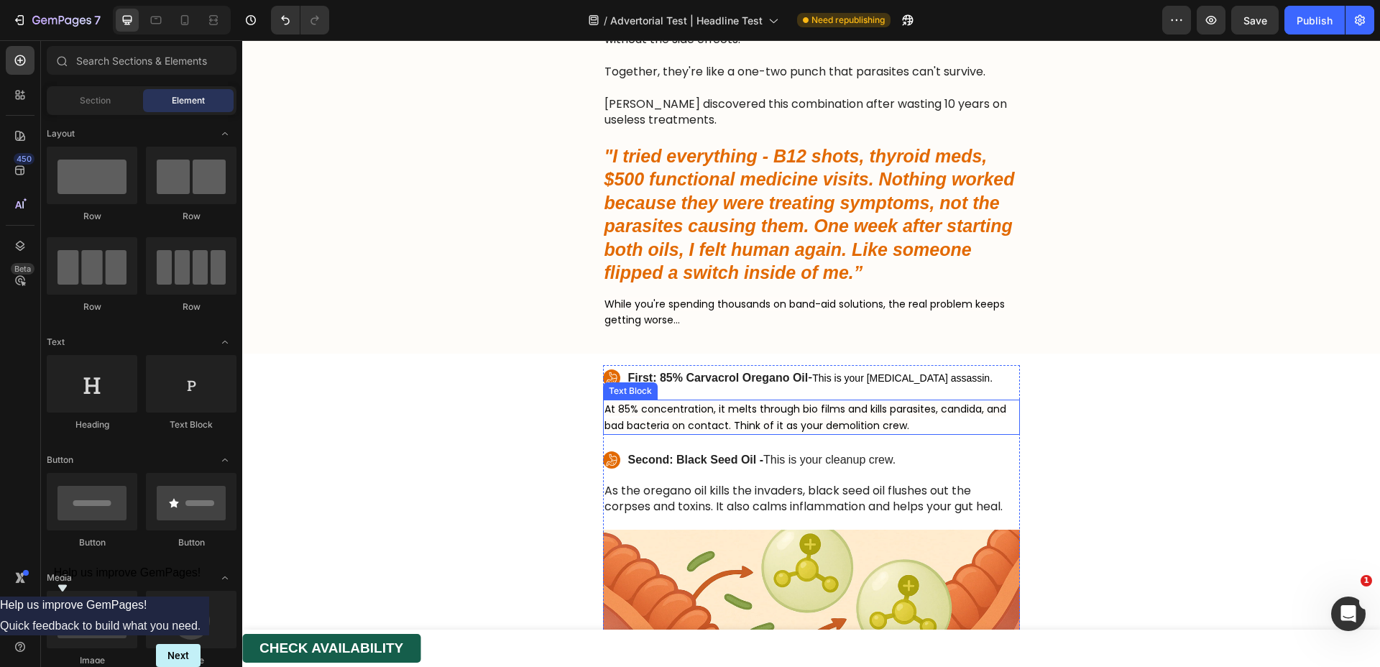
click at [696, 406] on span "At 85% concentration, it melts through bio films and kills parasites, candida, …" at bounding box center [806, 417] width 402 height 30
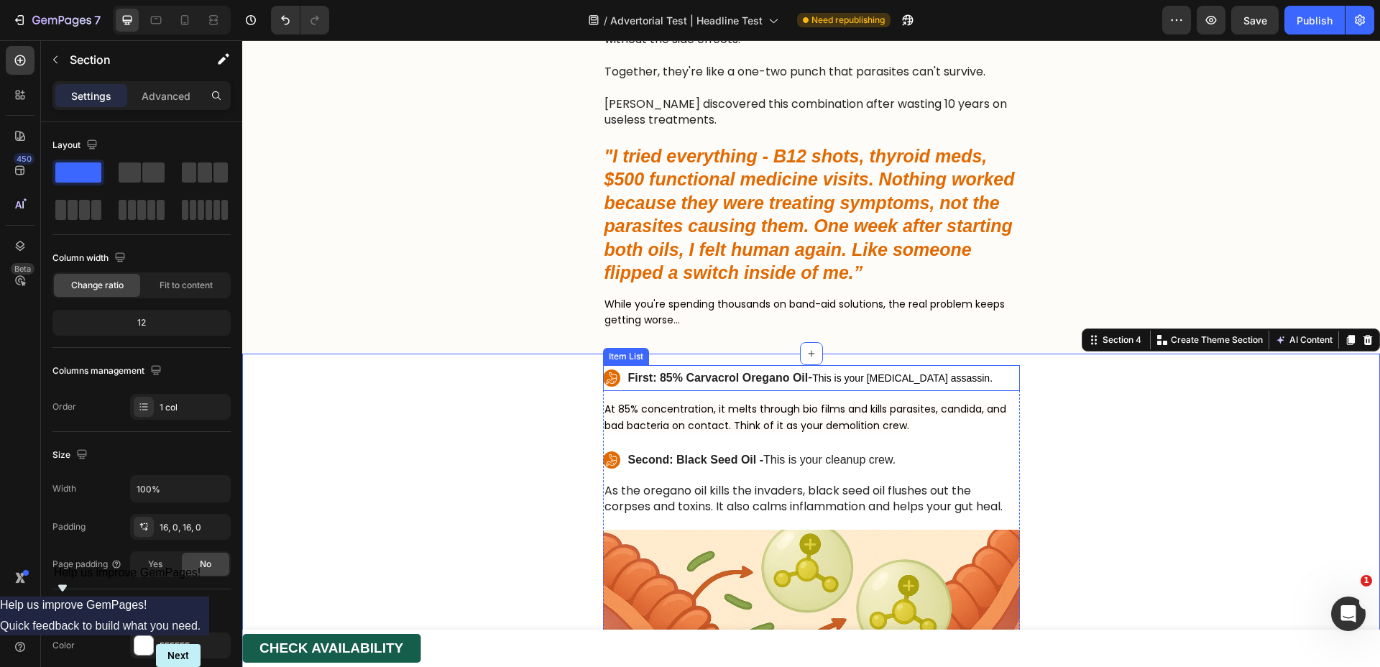
click at [603, 388] on div "First: 85% Carvacrol Oregano Oil - This is your [MEDICAL_DATA] assassin." at bounding box center [799, 378] width 393 height 26
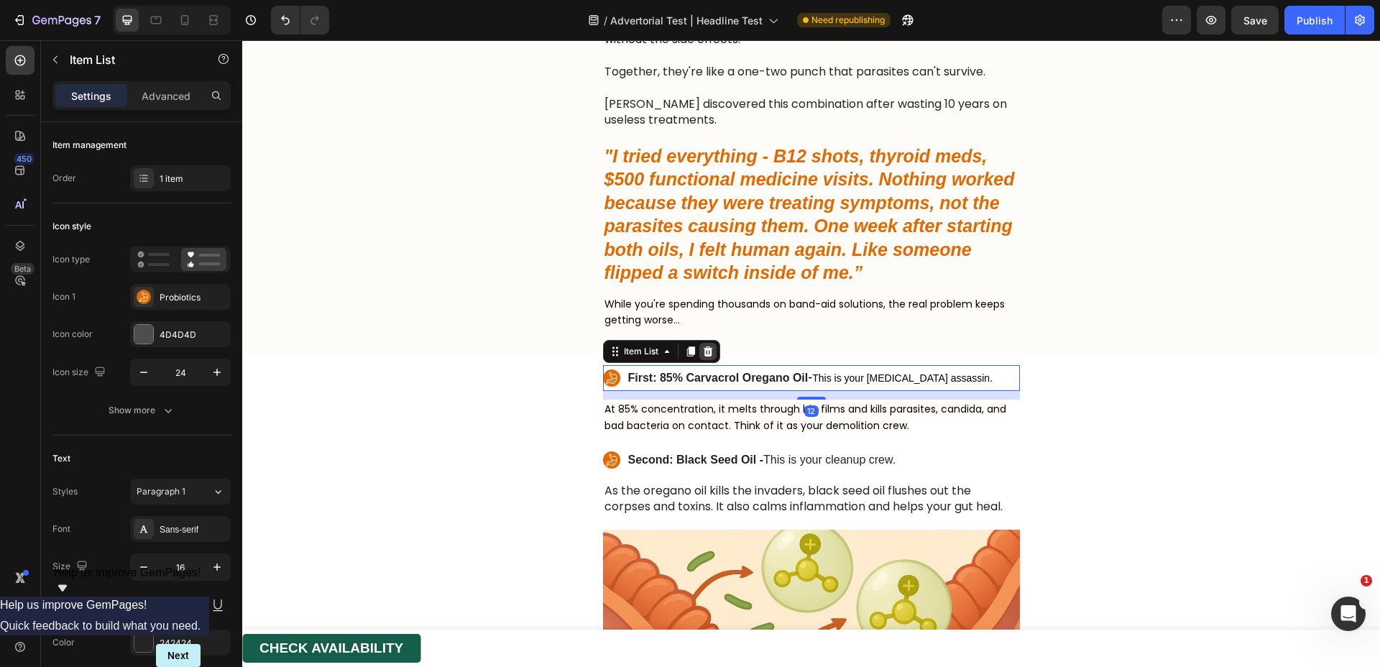
click at [710, 352] on div at bounding box center [708, 351] width 17 height 17
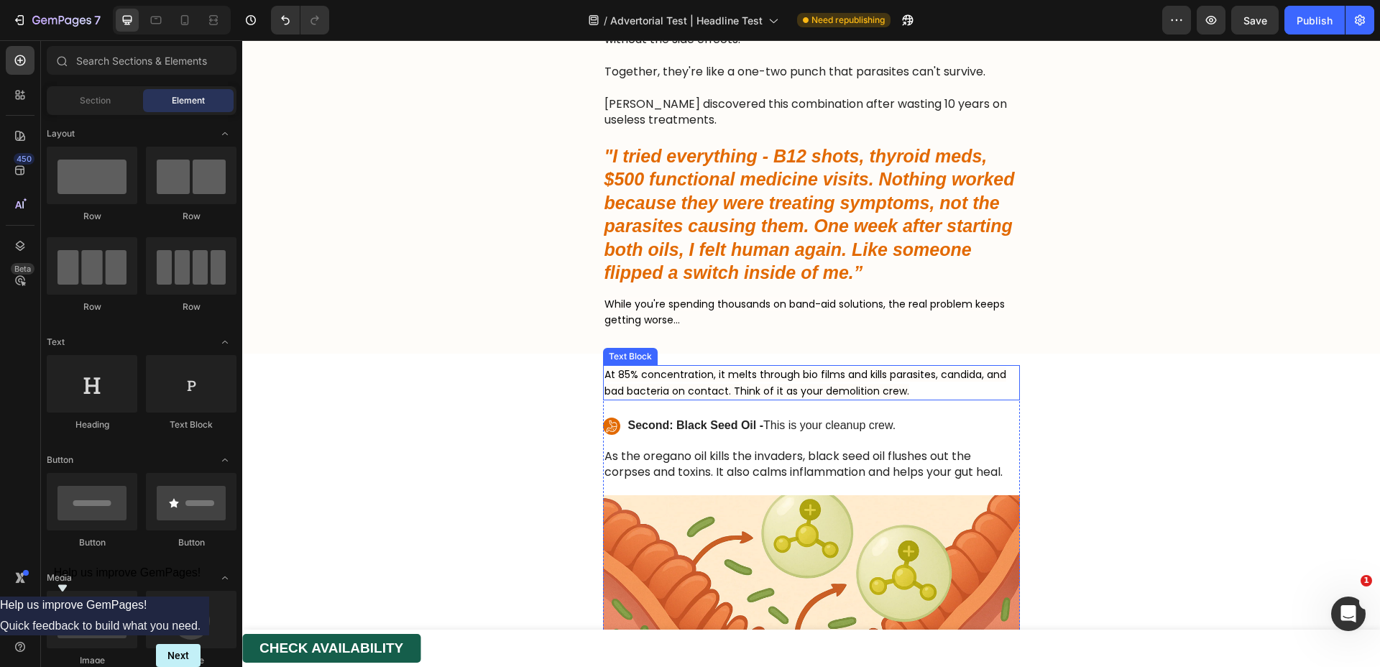
click at [675, 376] on span "At 85% concentration, it melts through bio films and kills parasites, candida, …" at bounding box center [806, 382] width 402 height 30
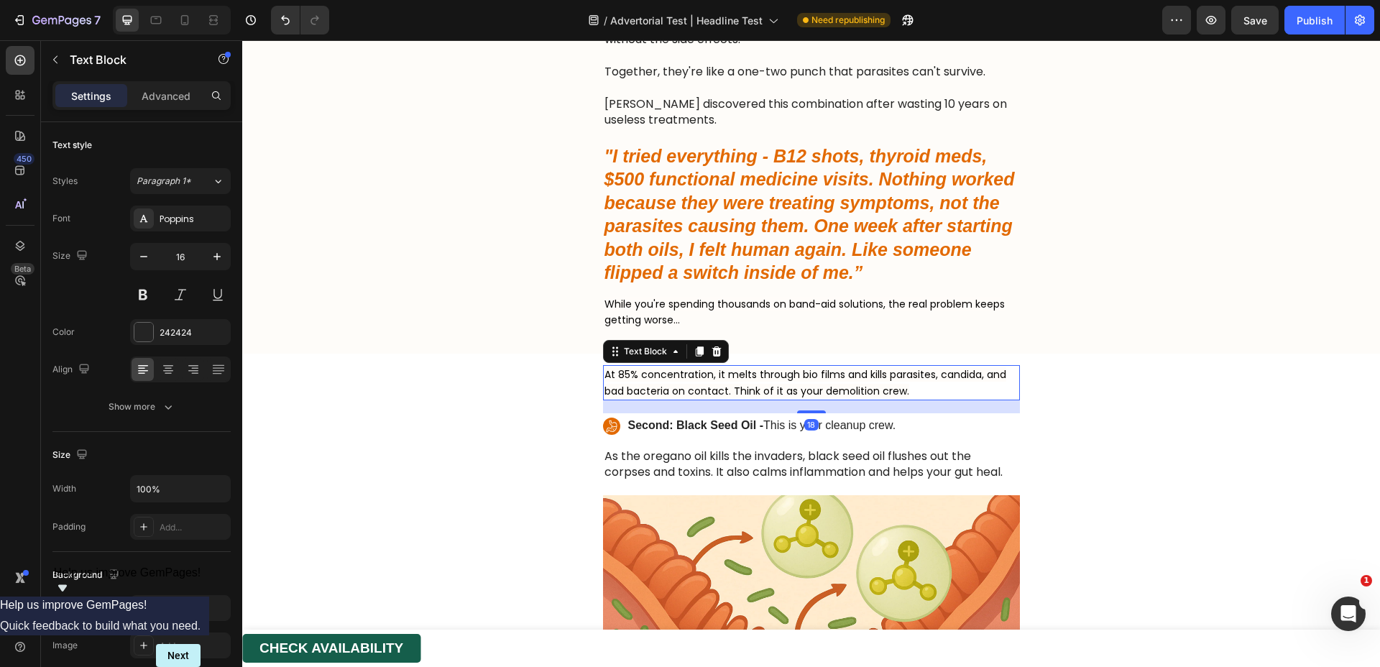
click at [714, 349] on icon at bounding box center [716, 352] width 9 height 10
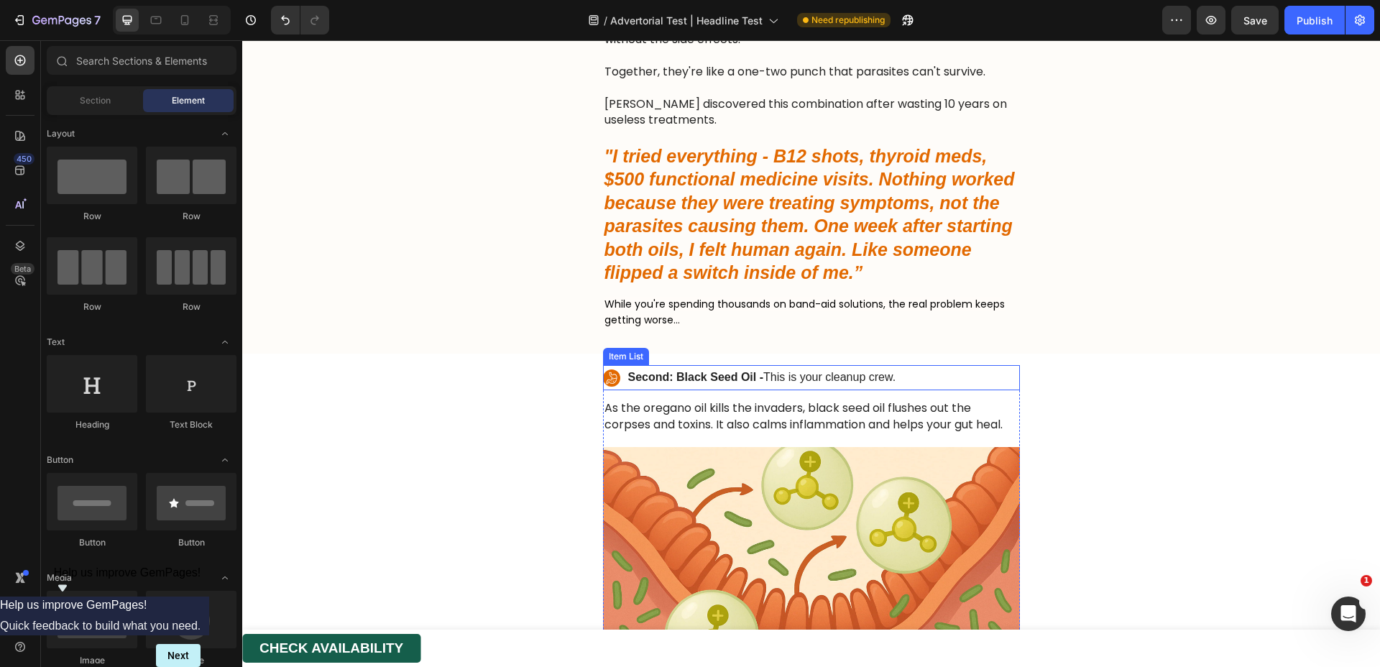
click at [674, 384] on p "Second: Black Seed Oil - This is your cleanup crew." at bounding box center [762, 377] width 268 height 21
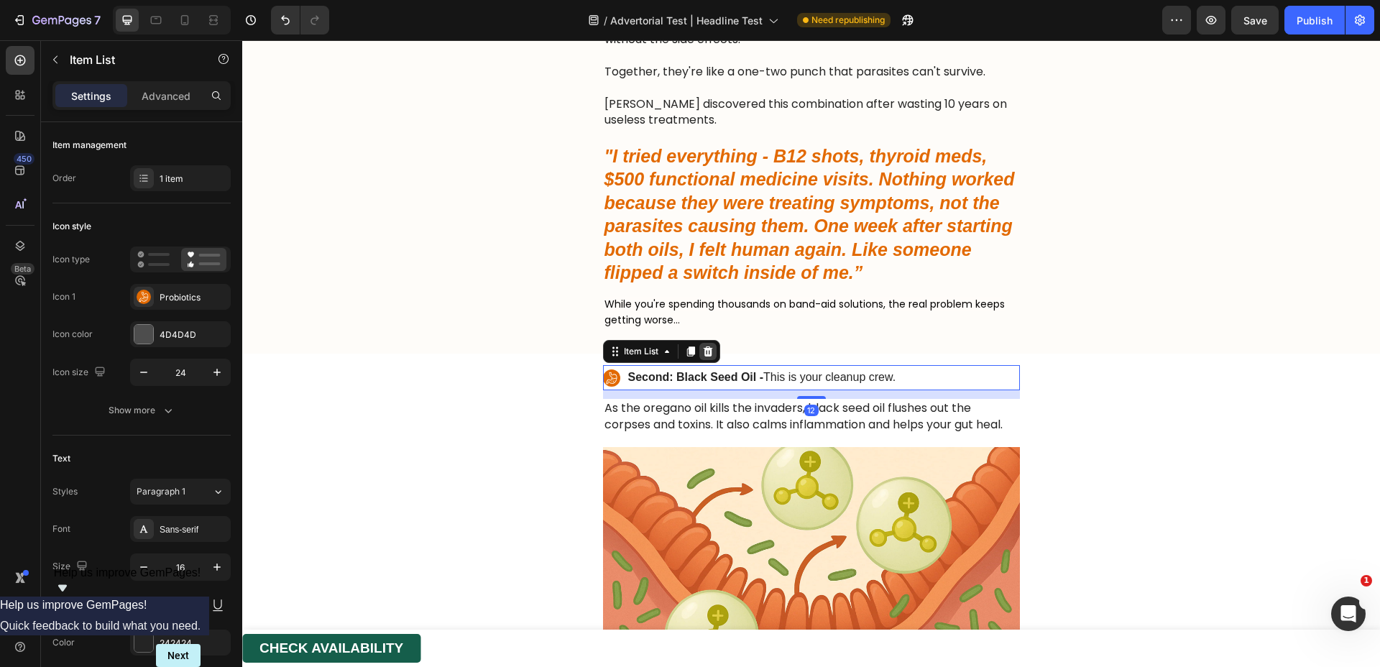
click at [707, 354] on icon at bounding box center [708, 352] width 12 height 12
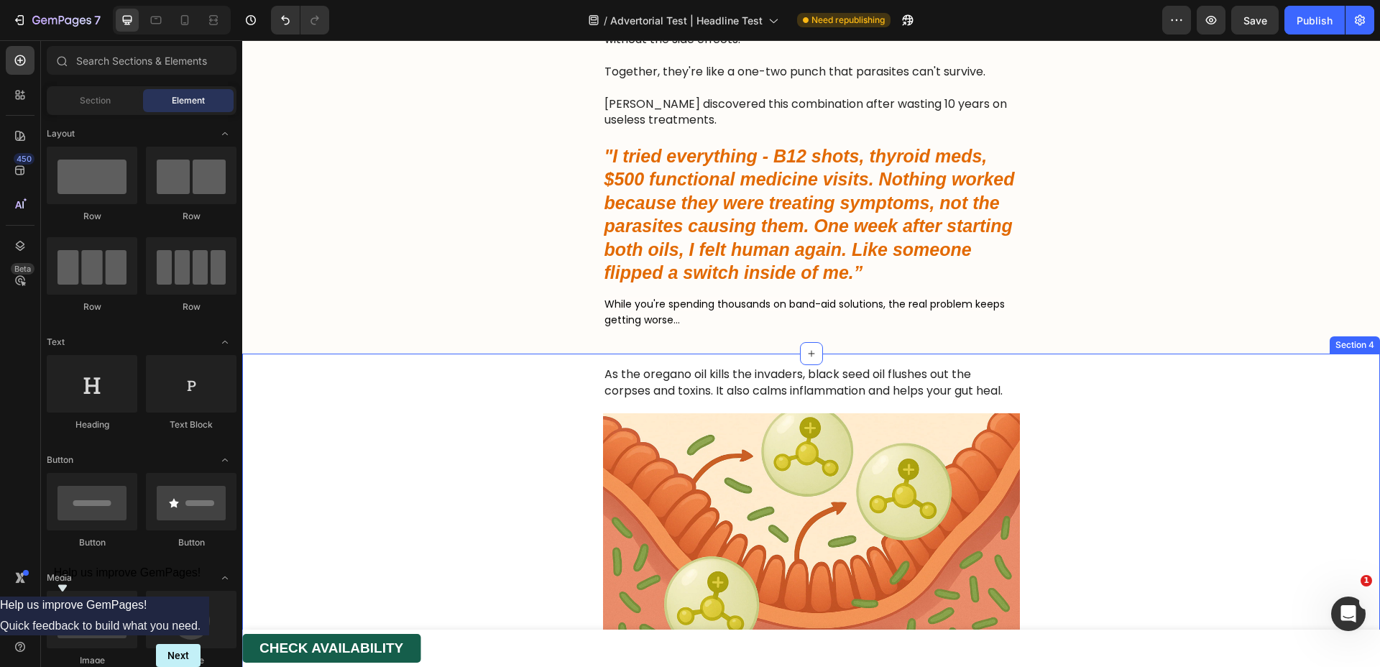
click at [698, 372] on p "As the oregano oil kills the invaders, black seed oil flushes out the corpses a…" at bounding box center [812, 383] width 414 height 32
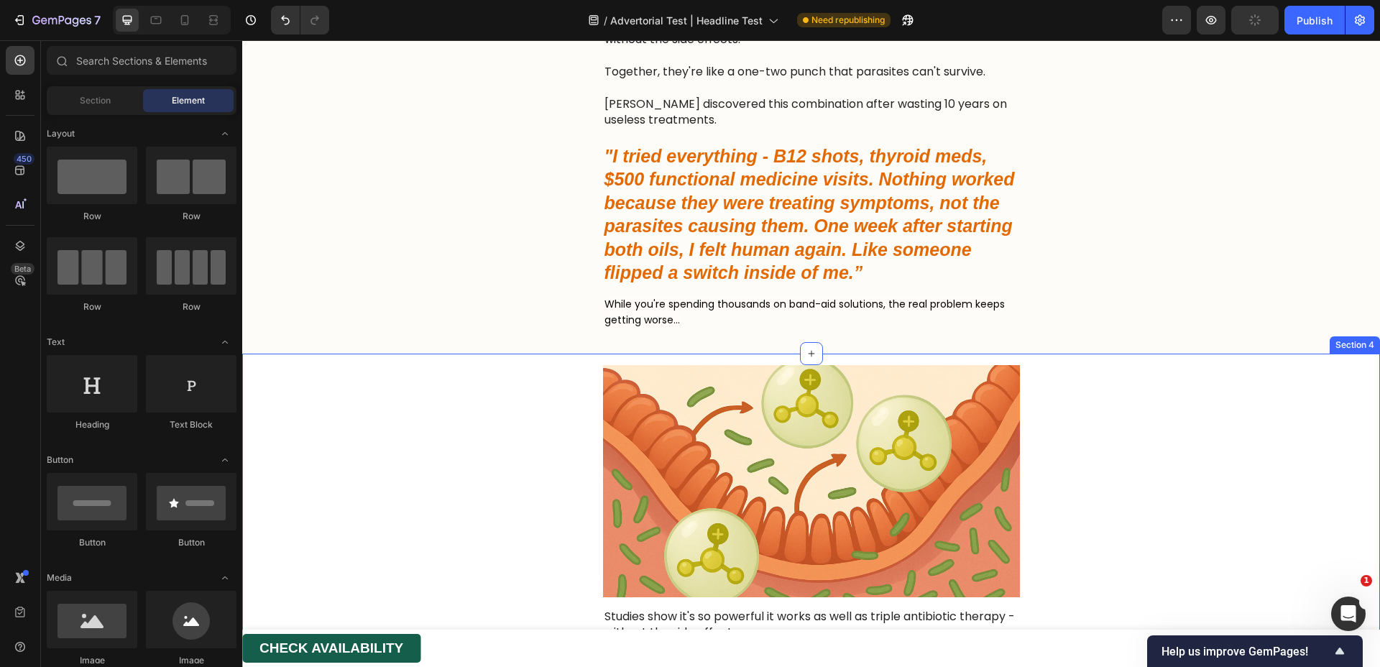
scroll to position [768, 0]
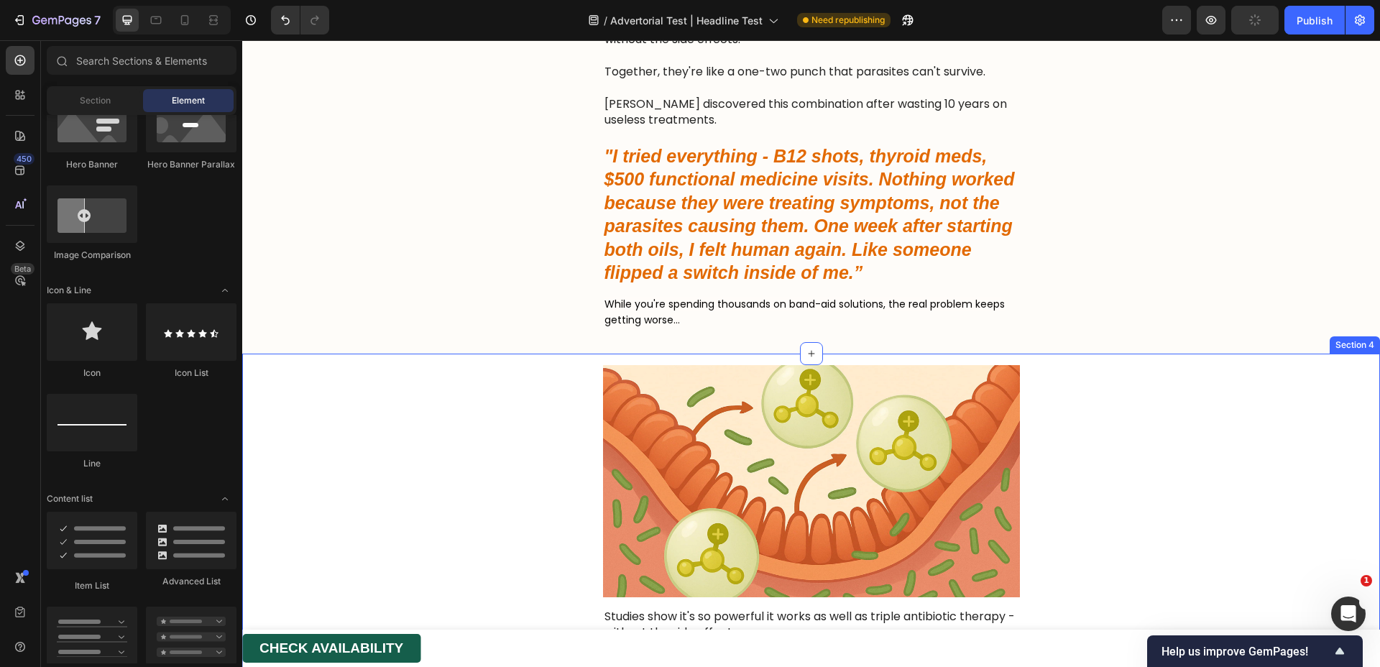
click at [718, 391] on img at bounding box center [811, 481] width 417 height 232
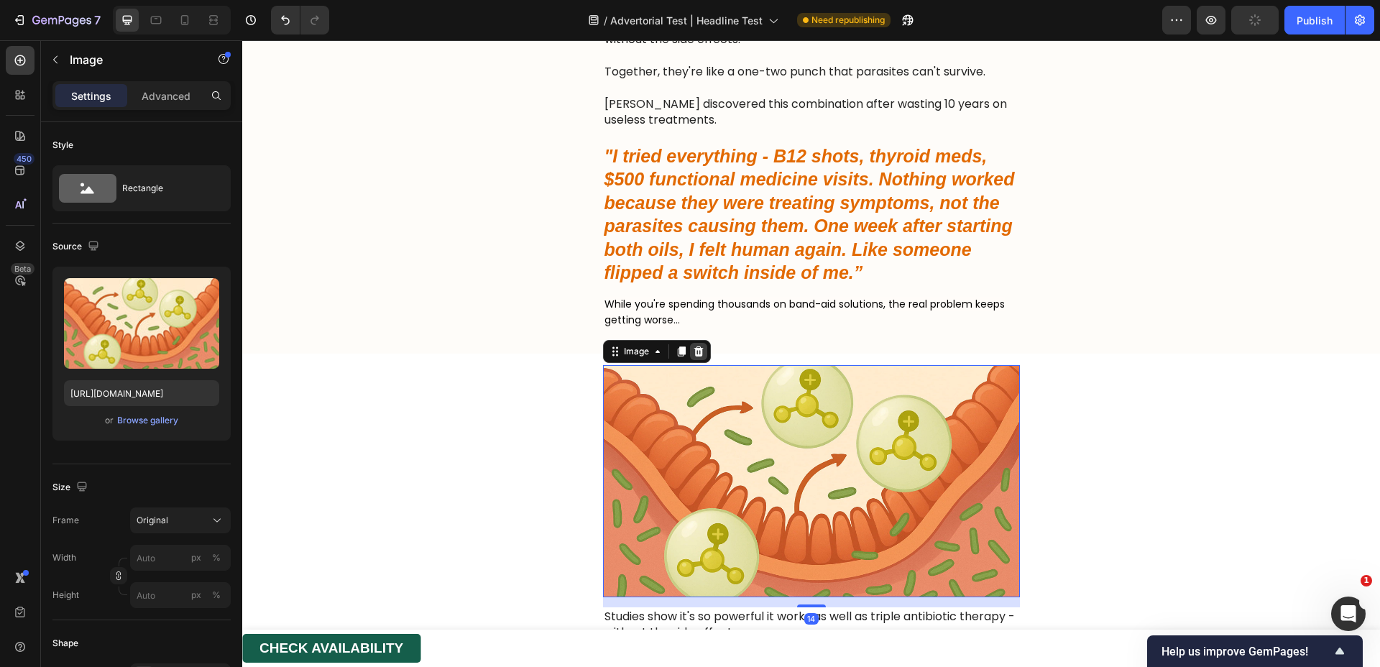
click at [697, 354] on icon at bounding box center [699, 352] width 12 height 12
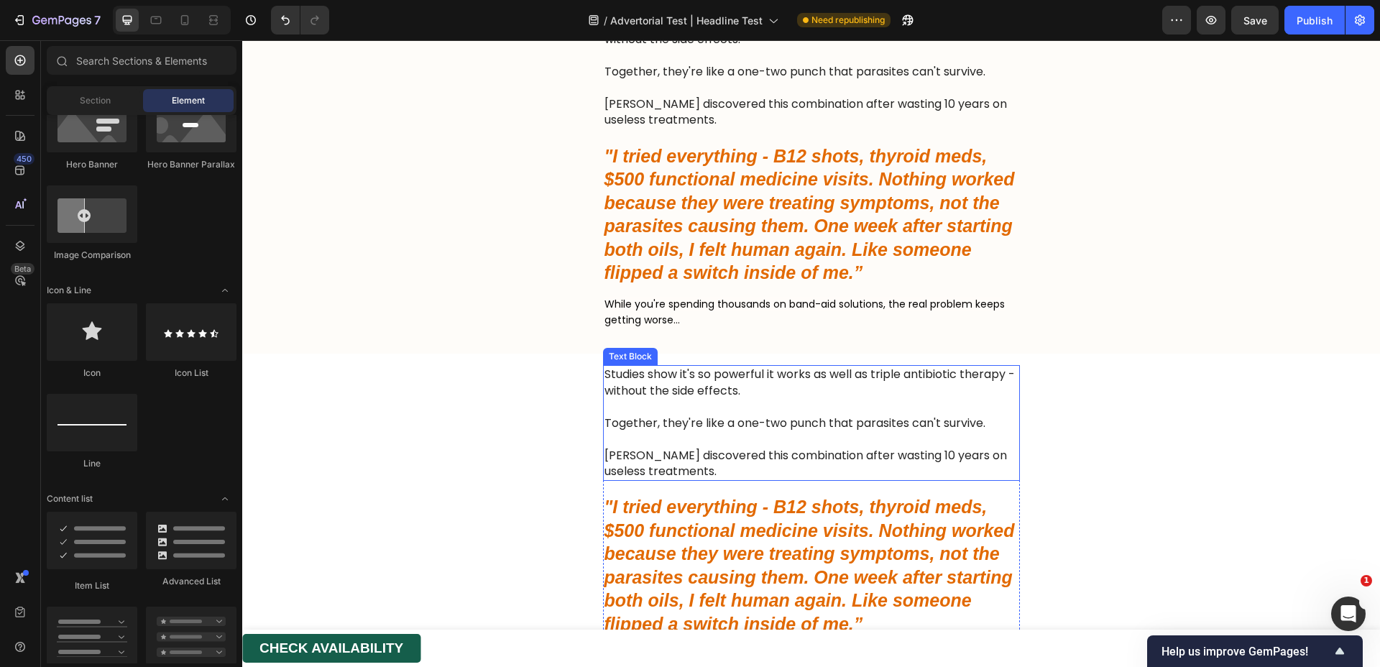
click at [705, 388] on p "Studies show it's so powerful it works as well as triple antibiotic therapy - w…" at bounding box center [812, 383] width 414 height 32
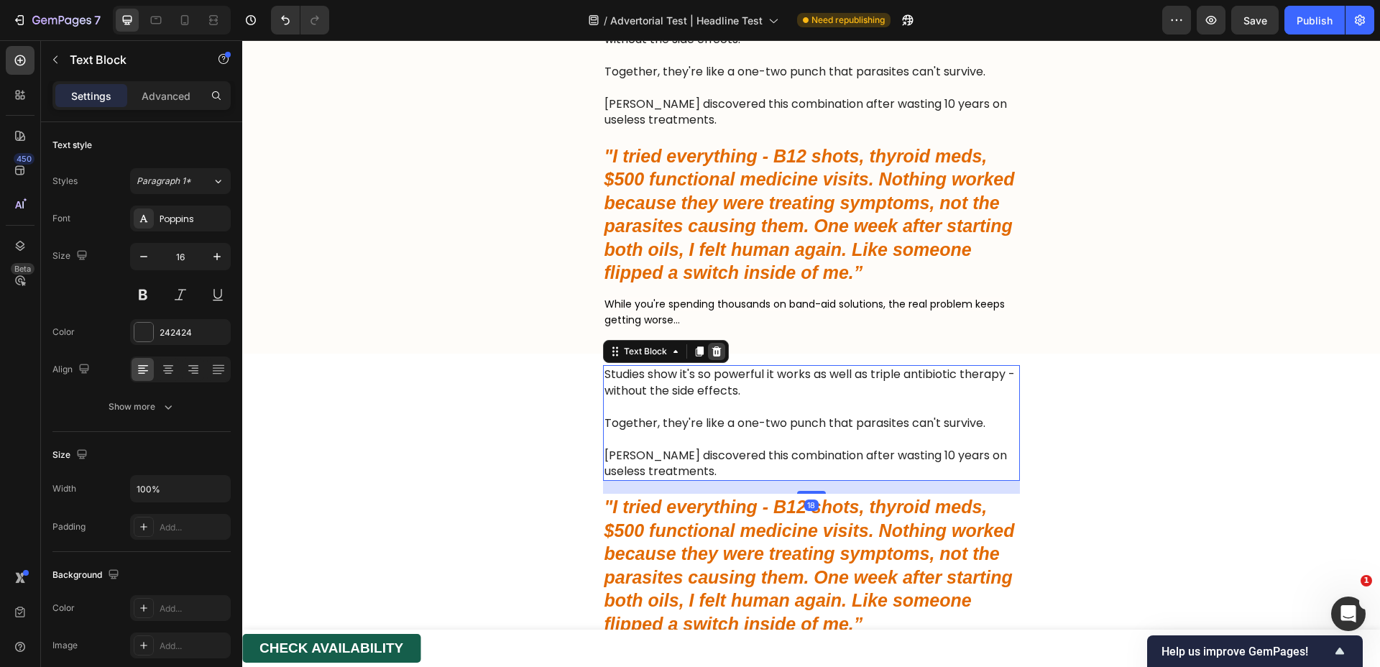
click at [711, 351] on icon at bounding box center [717, 352] width 12 height 12
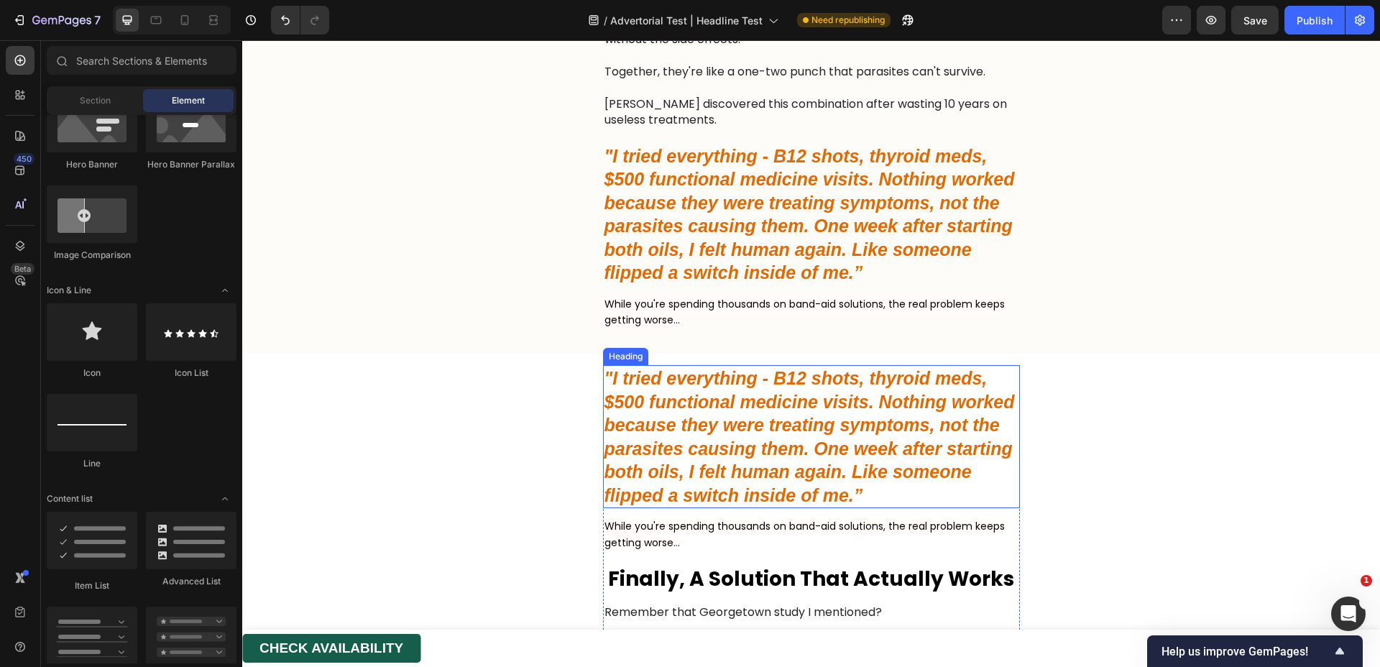
click at [709, 408] on strong ""I tried everything - B12 shots, thyroid meds, $500 functional medicine visits.…" at bounding box center [810, 436] width 411 height 137
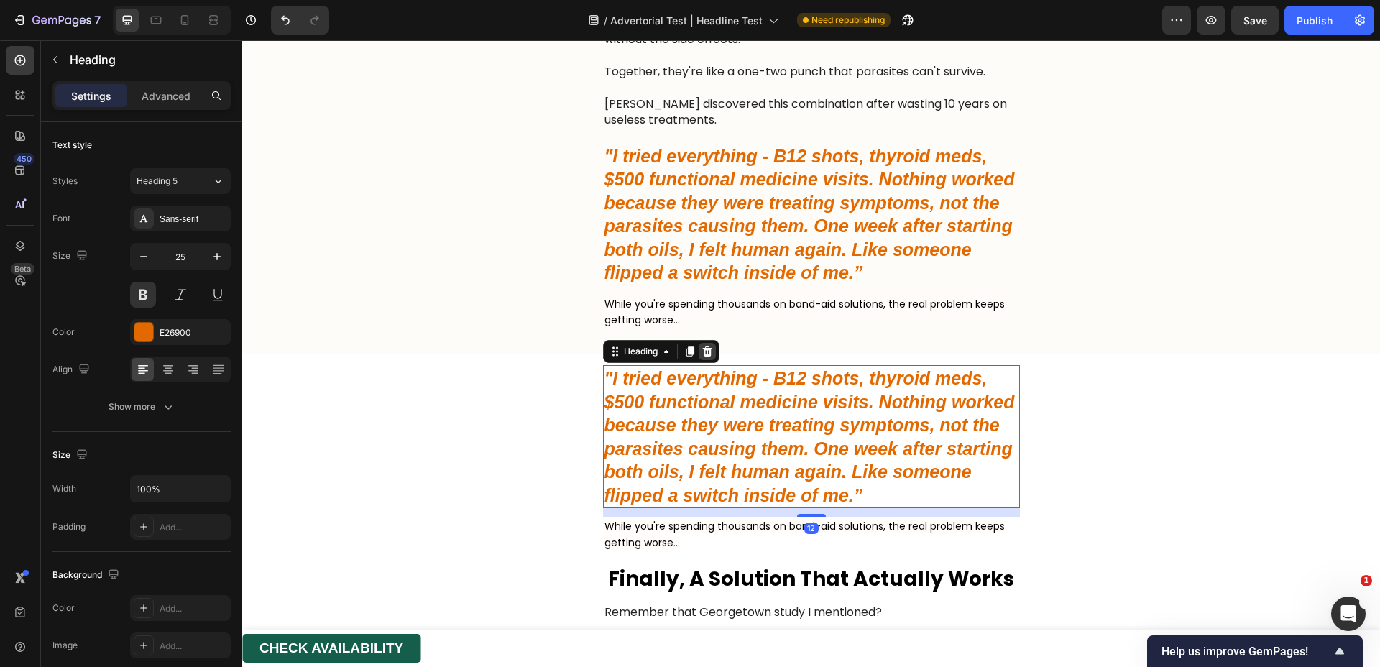
click at [702, 351] on icon at bounding box center [706, 352] width 9 height 10
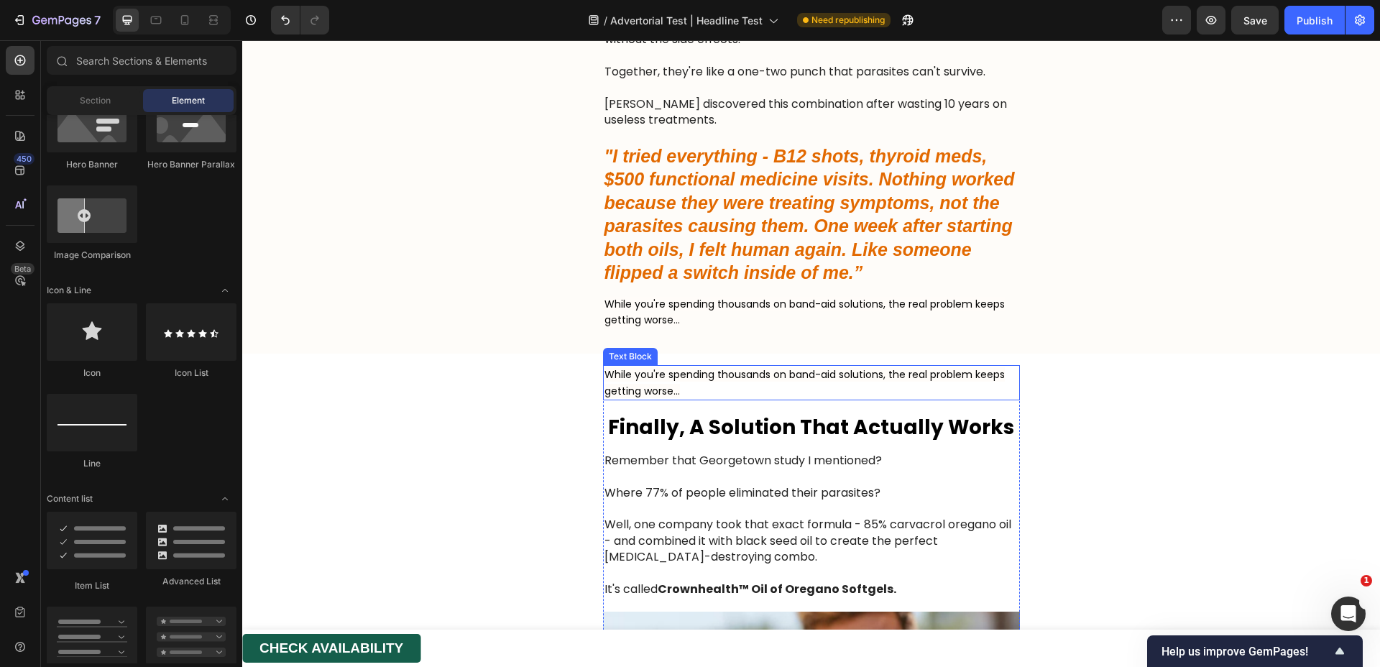
click at [700, 385] on p "While you're spending thousands on band-aid solutions, the real problem keeps g…" at bounding box center [812, 383] width 414 height 32
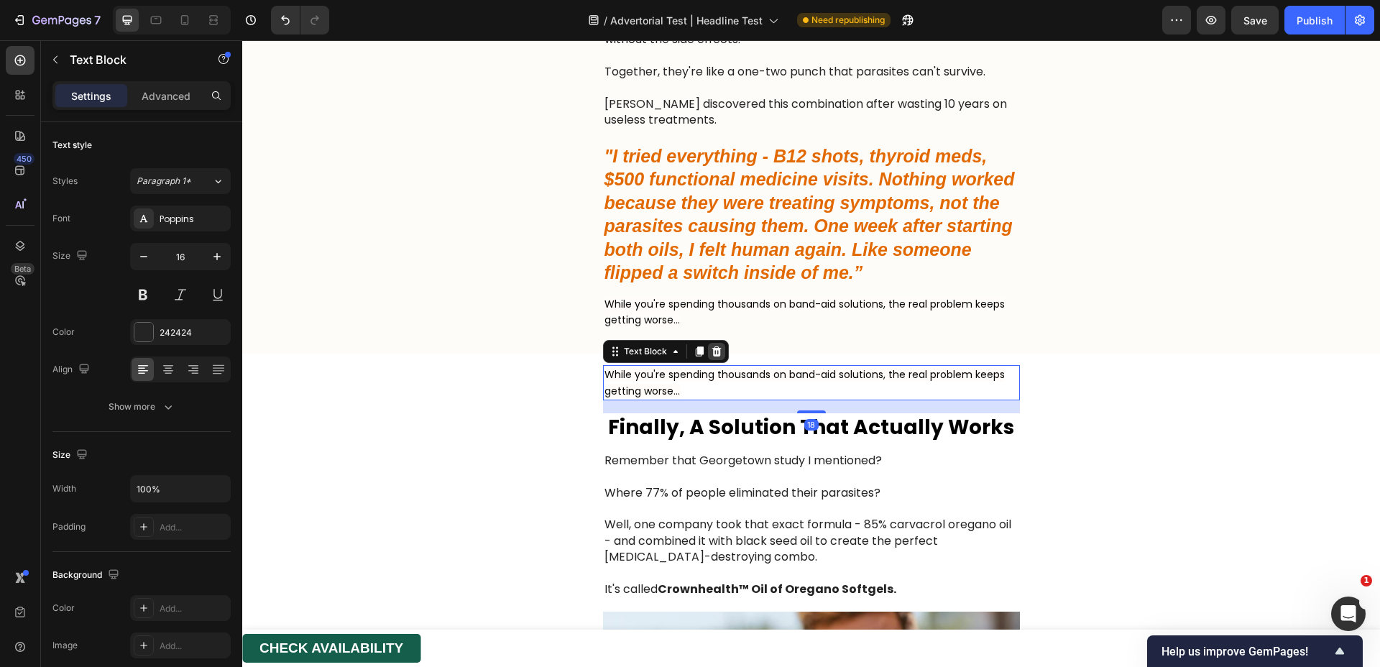
click at [712, 352] on icon at bounding box center [716, 352] width 9 height 10
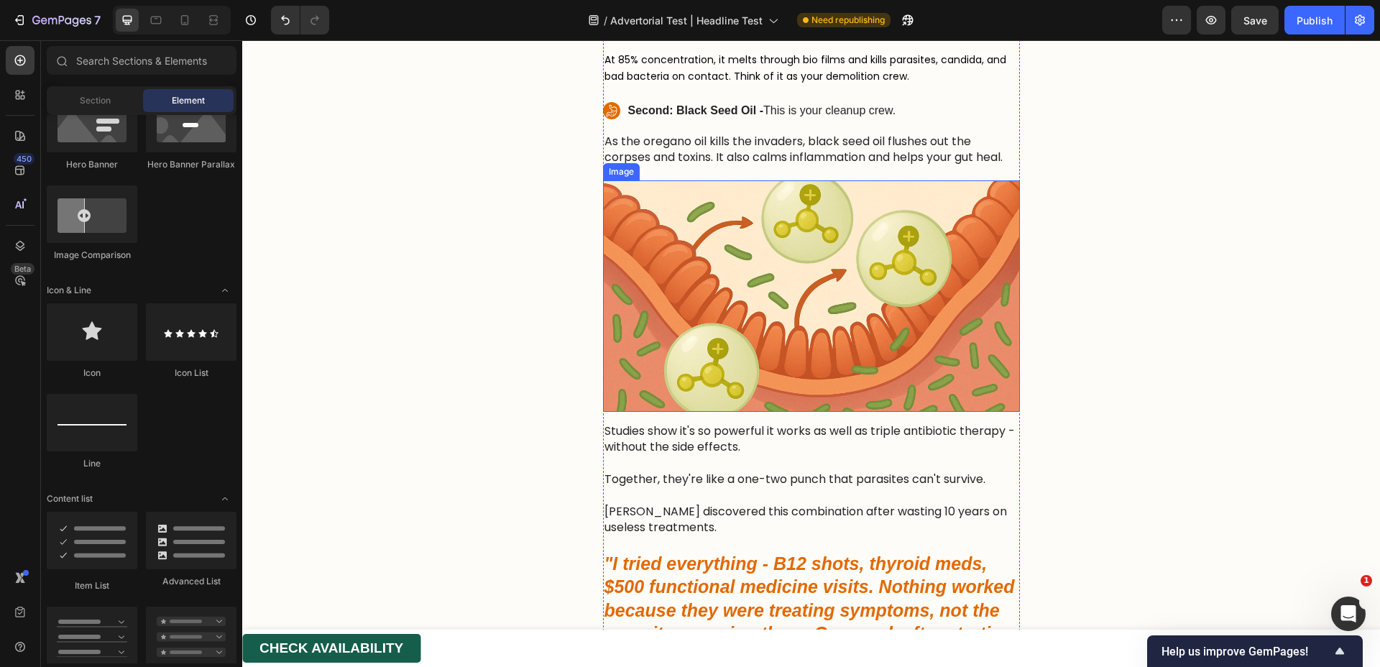
scroll to position [4492, 0]
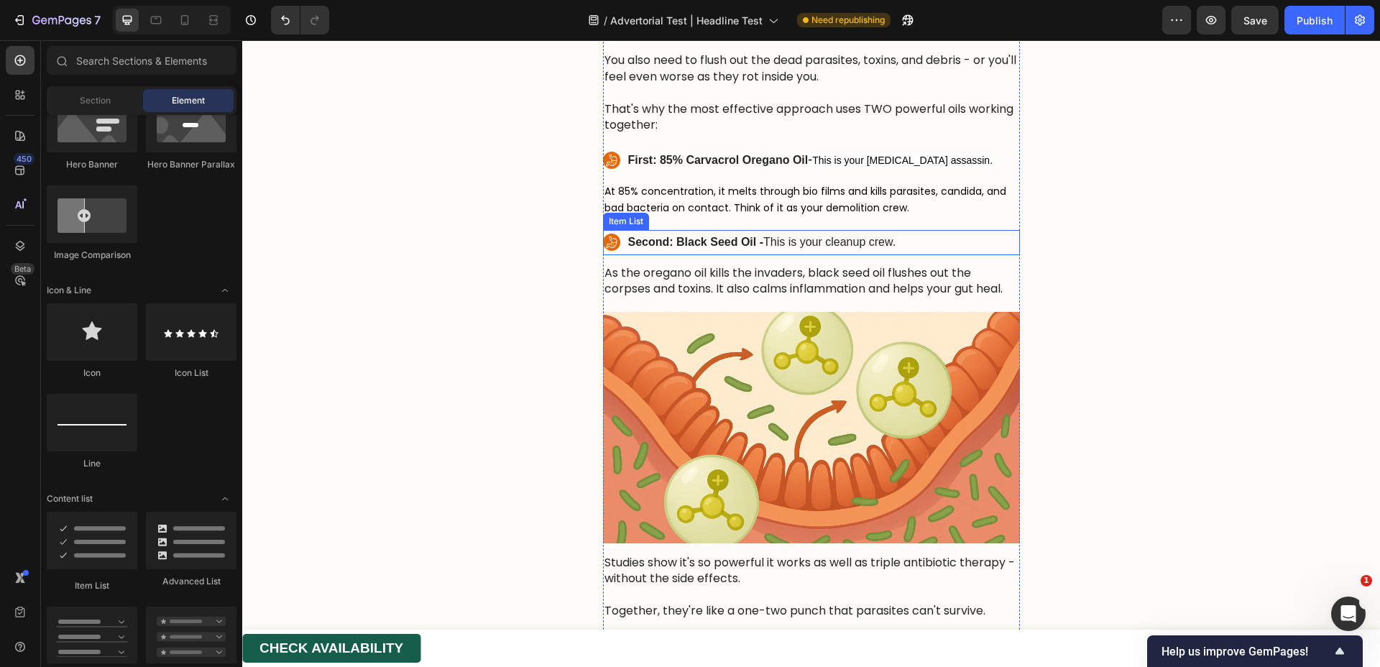
click at [626, 249] on div "Second: Black Seed Oil - This is your cleanup crew." at bounding box center [762, 242] width 273 height 25
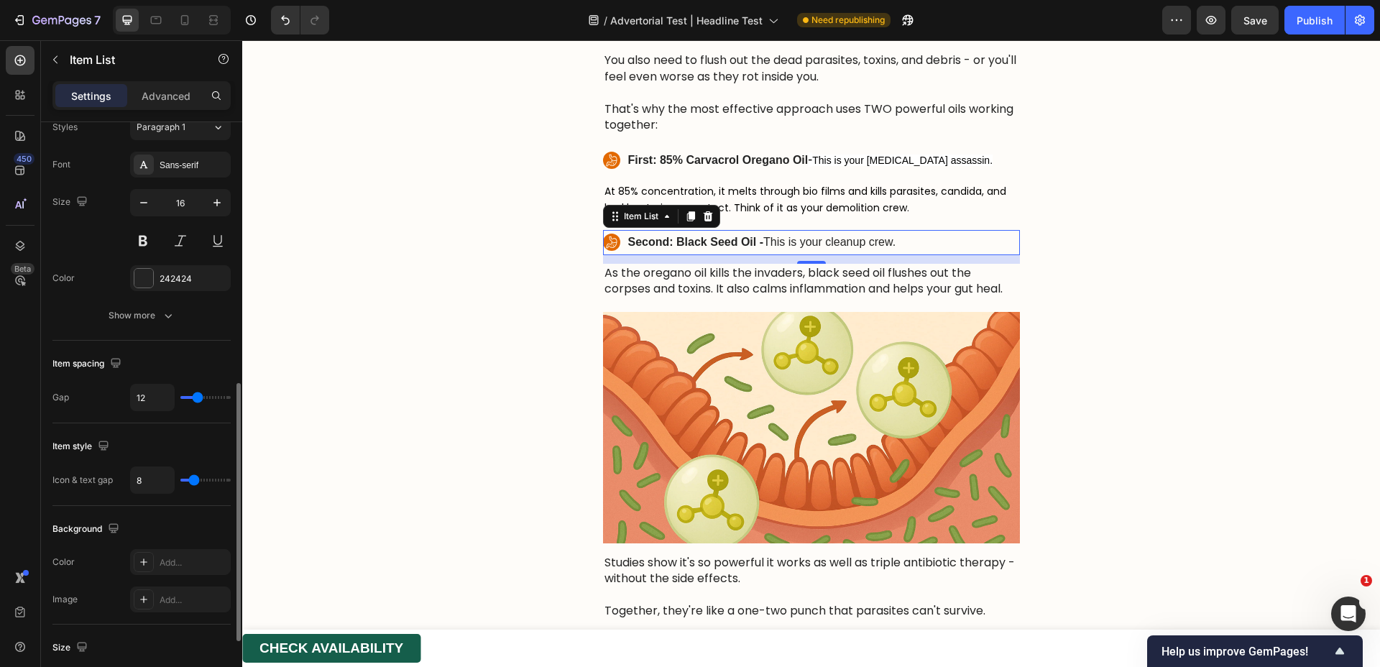
scroll to position [434, 0]
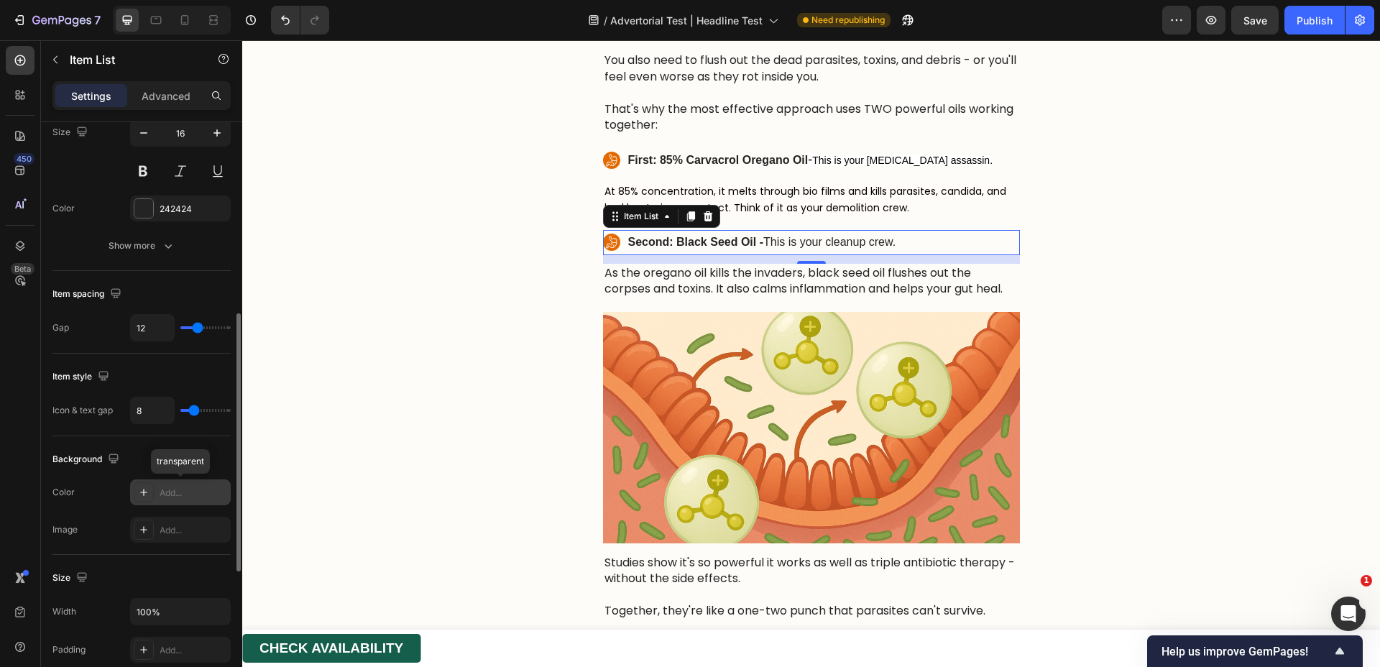
click at [173, 494] on div "Add..." at bounding box center [194, 493] width 68 height 13
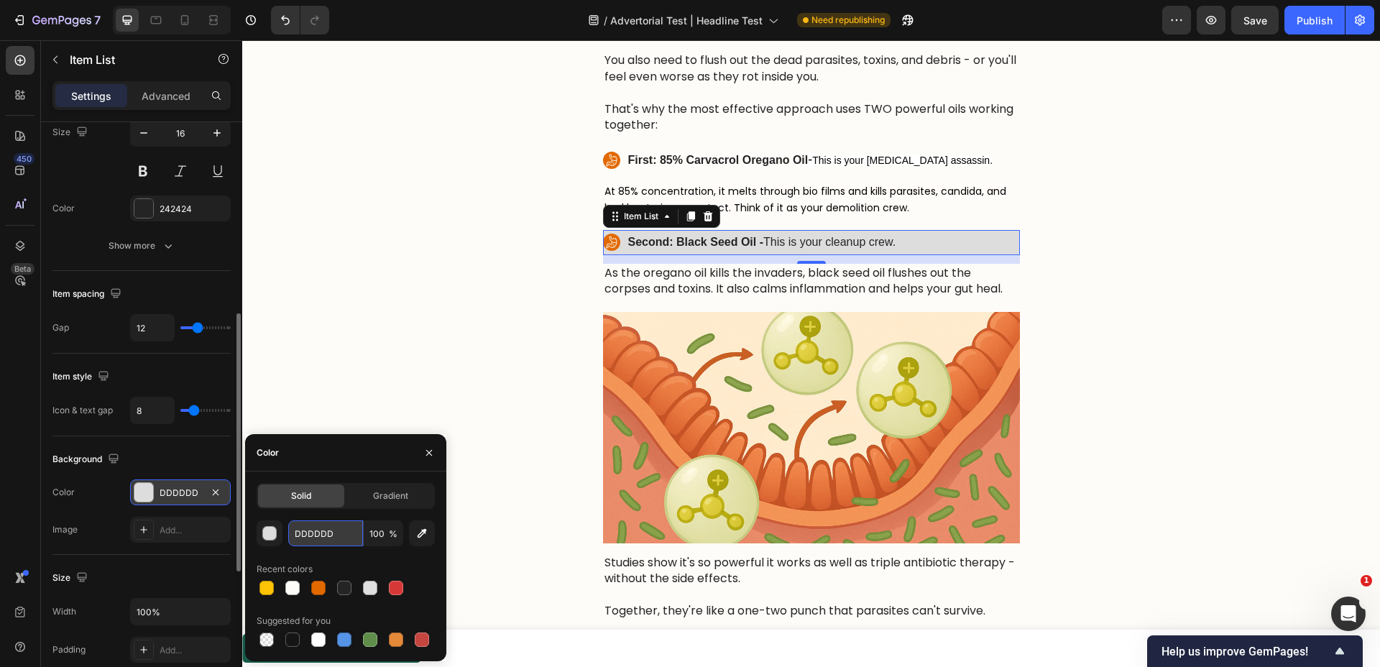
click at [310, 530] on input "DDDDDD" at bounding box center [325, 534] width 75 height 26
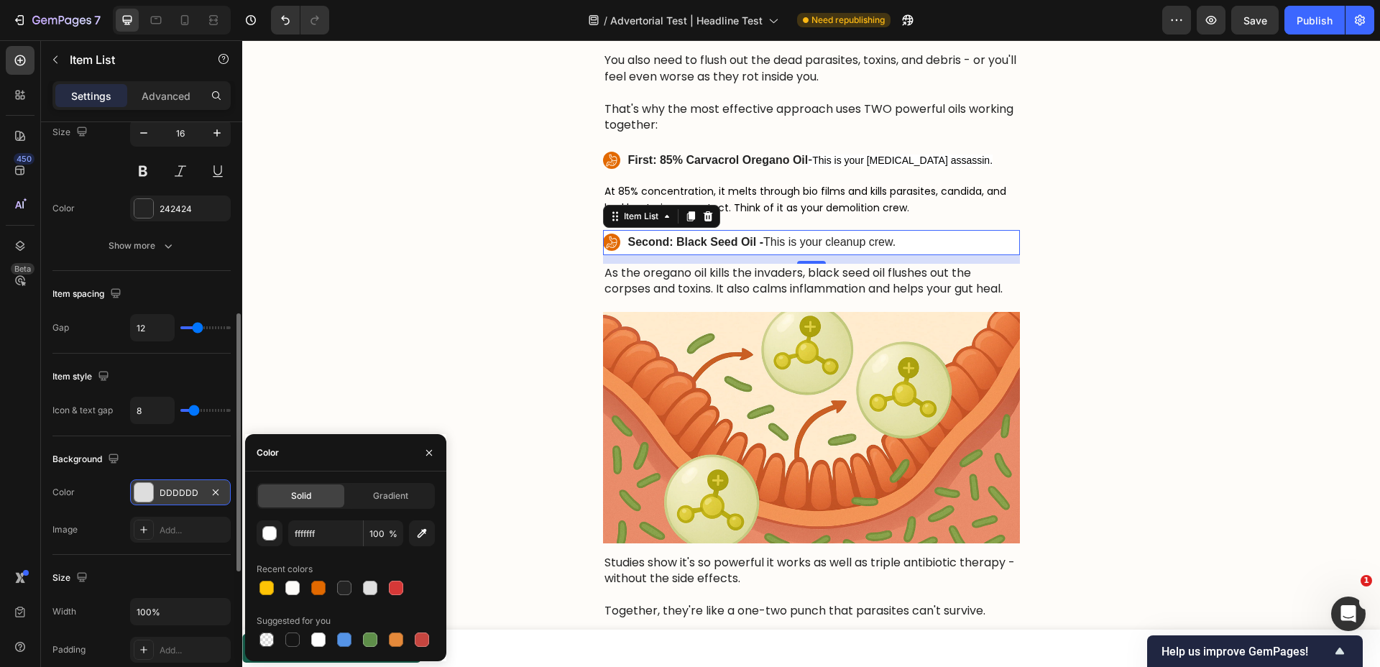
click at [303, 559] on div "Recent colors" at bounding box center [346, 569] width 178 height 23
type input "FFFFFF"
click at [718, 167] on p "First: 85% Carvacrol Oregano Oil - This is your [MEDICAL_DATA] assassin." at bounding box center [810, 161] width 365 height 22
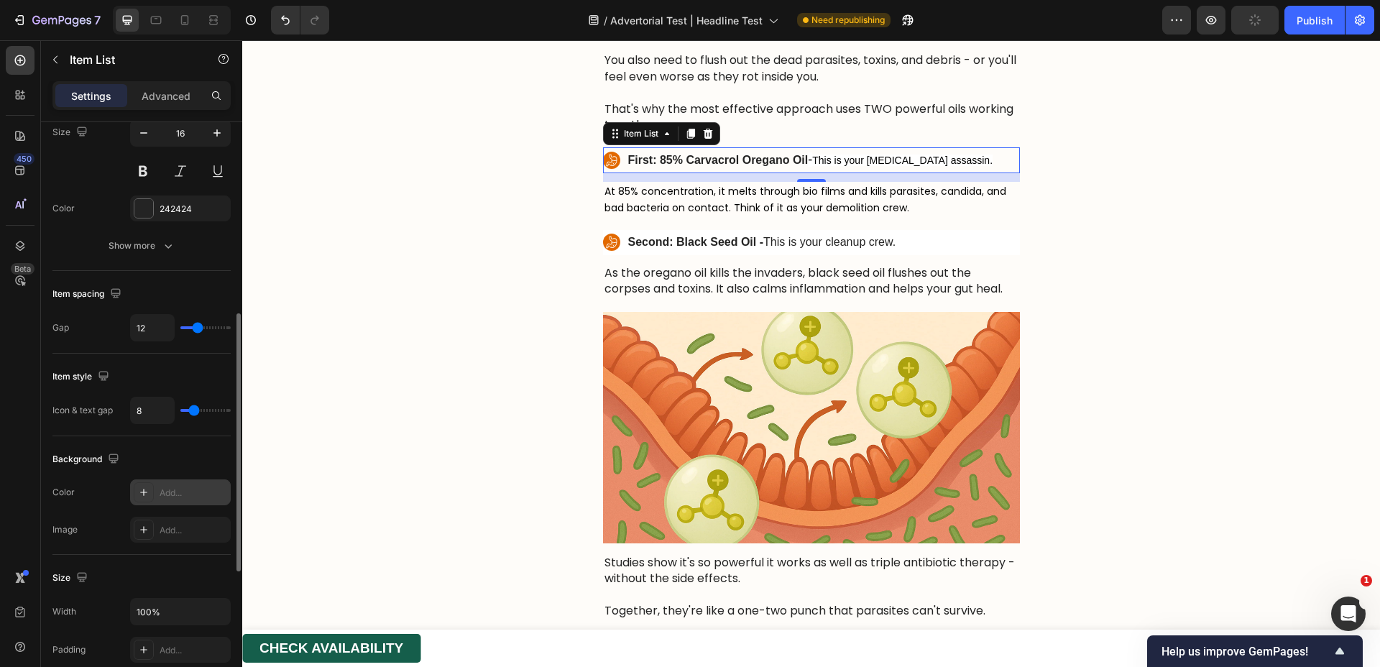
click at [170, 493] on div "Add..." at bounding box center [194, 493] width 68 height 13
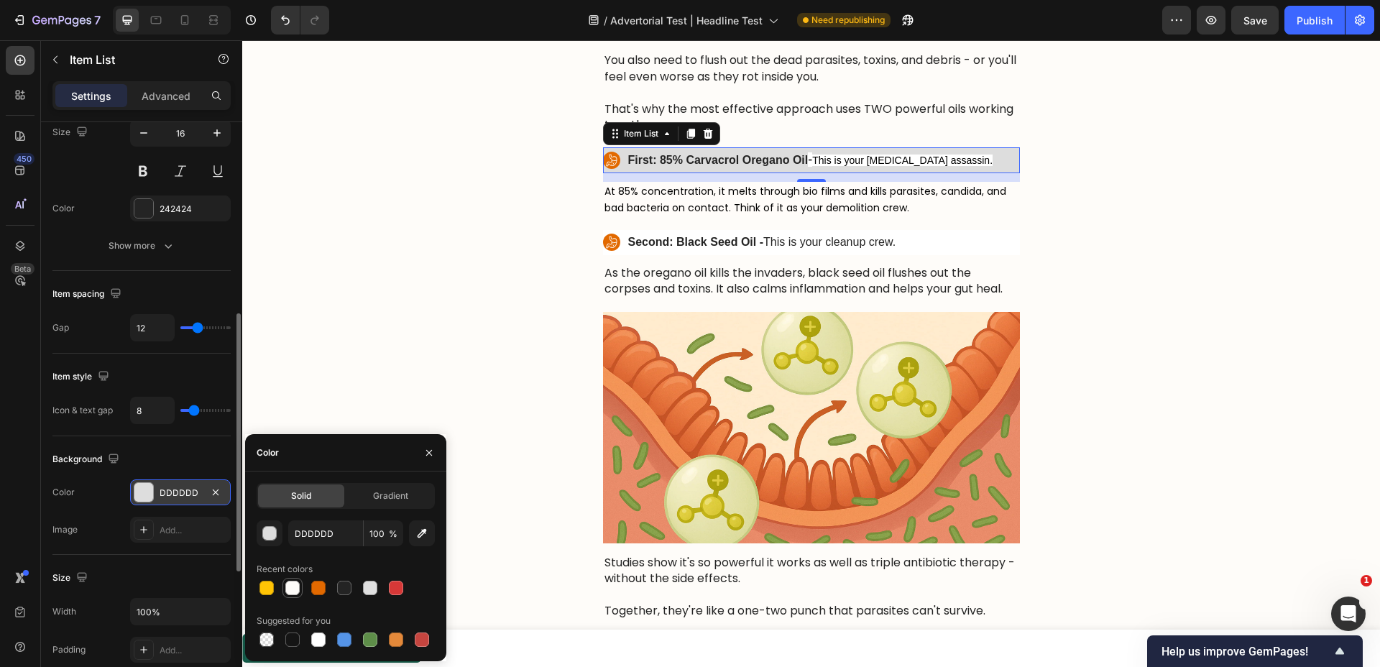
click at [293, 587] on div at bounding box center [292, 588] width 14 height 14
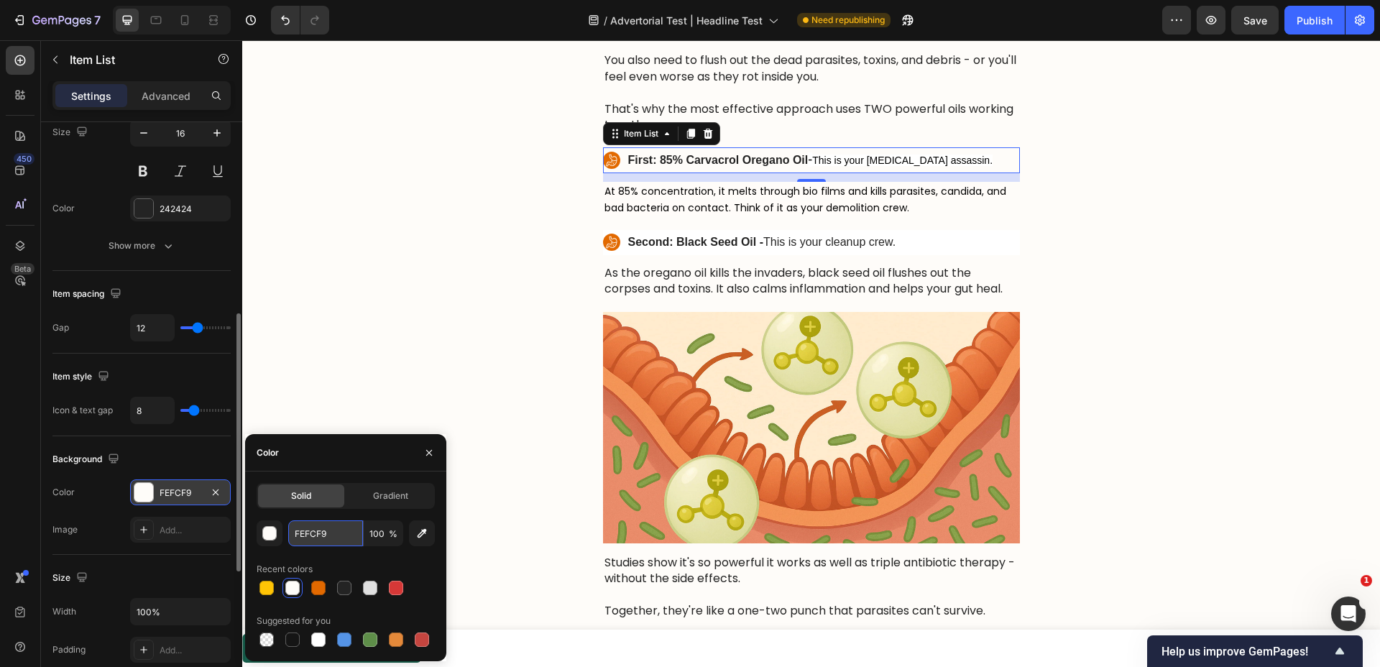
click at [332, 535] on input "FEFCF9" at bounding box center [325, 534] width 75 height 26
type input "fffffff"
click at [227, 550] on div "Background The changes might be hidden by the video. Color FEFCF9 Image Add..." at bounding box center [141, 495] width 178 height 119
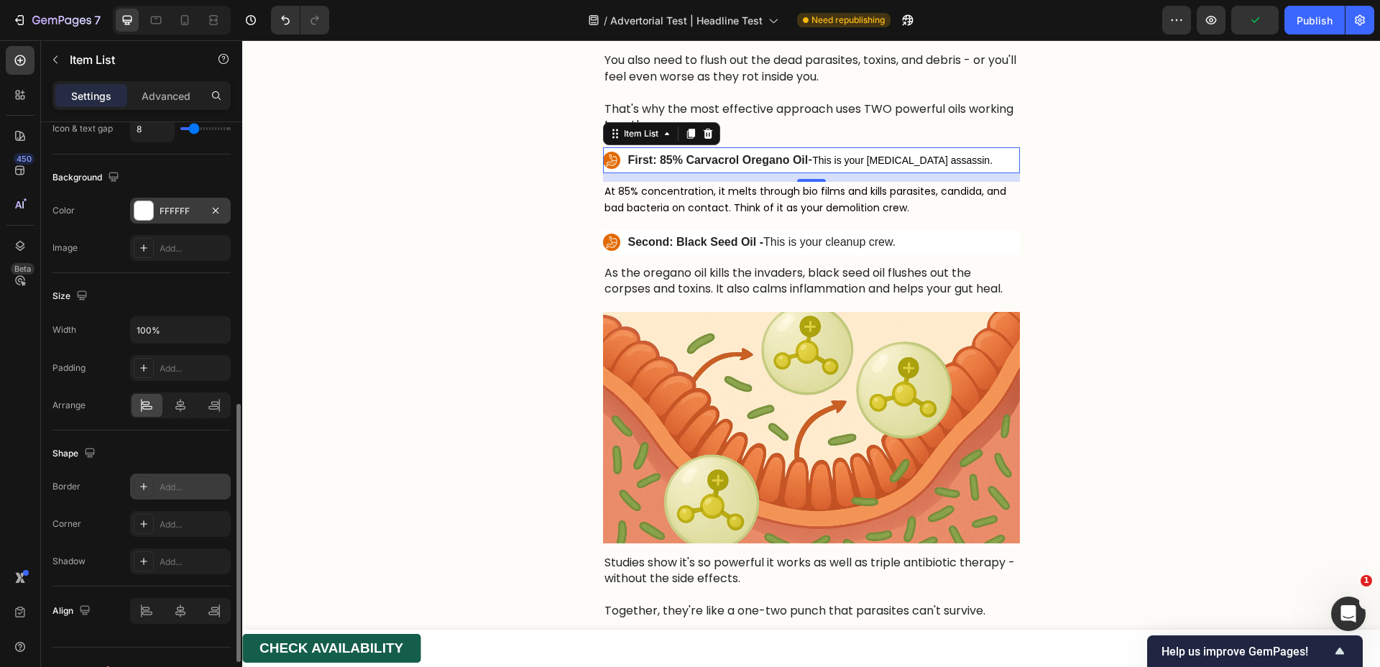
scroll to position [742, 0]
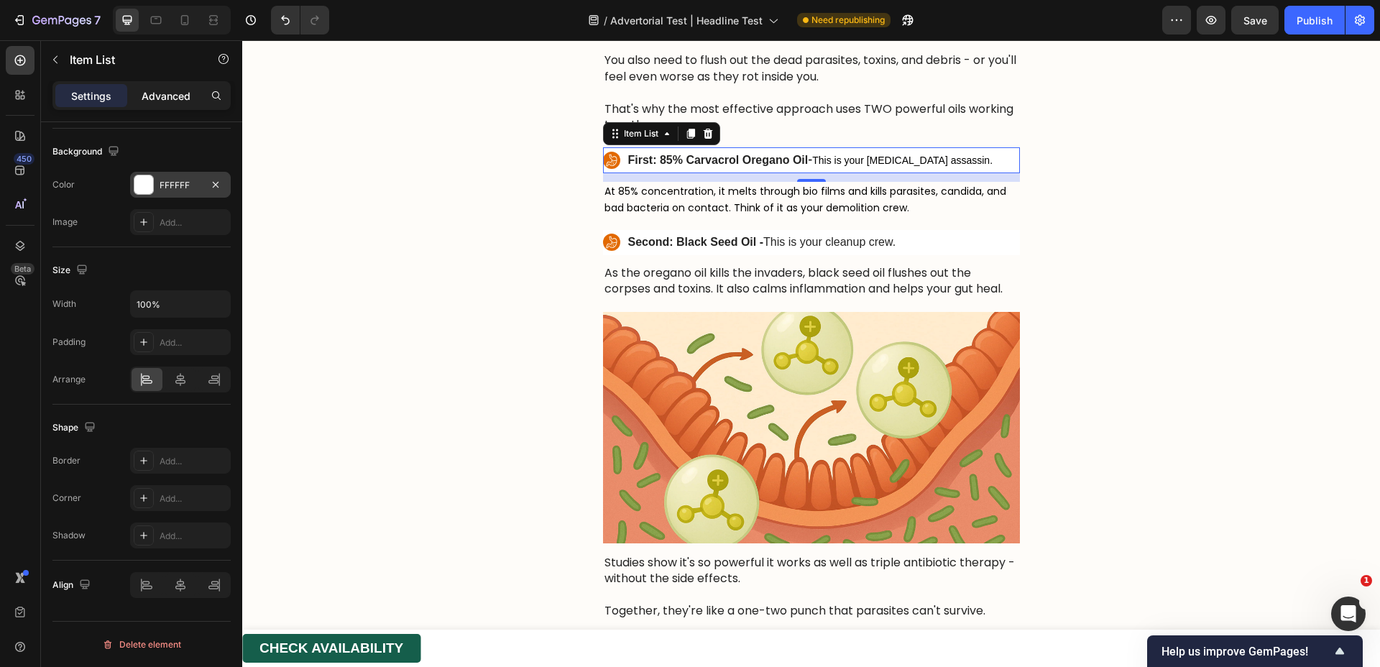
click at [167, 94] on p "Advanced" at bounding box center [166, 95] width 49 height 15
type input "100%"
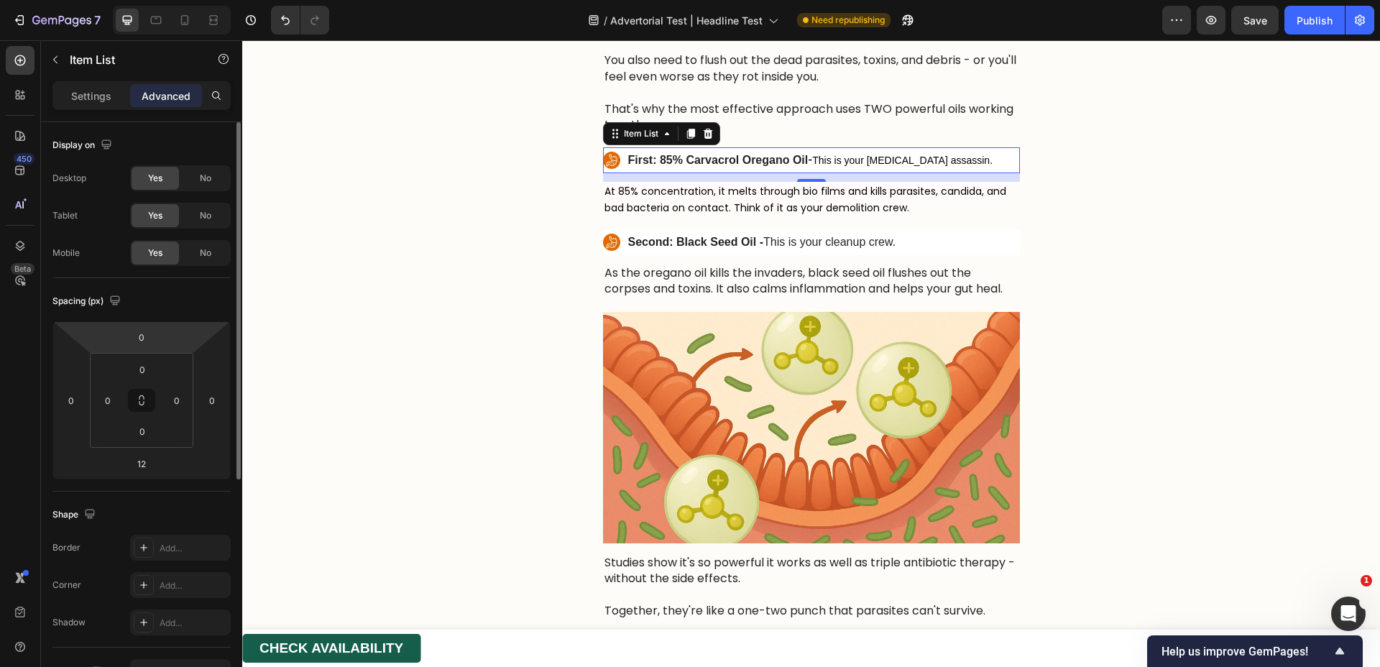
scroll to position [103, 0]
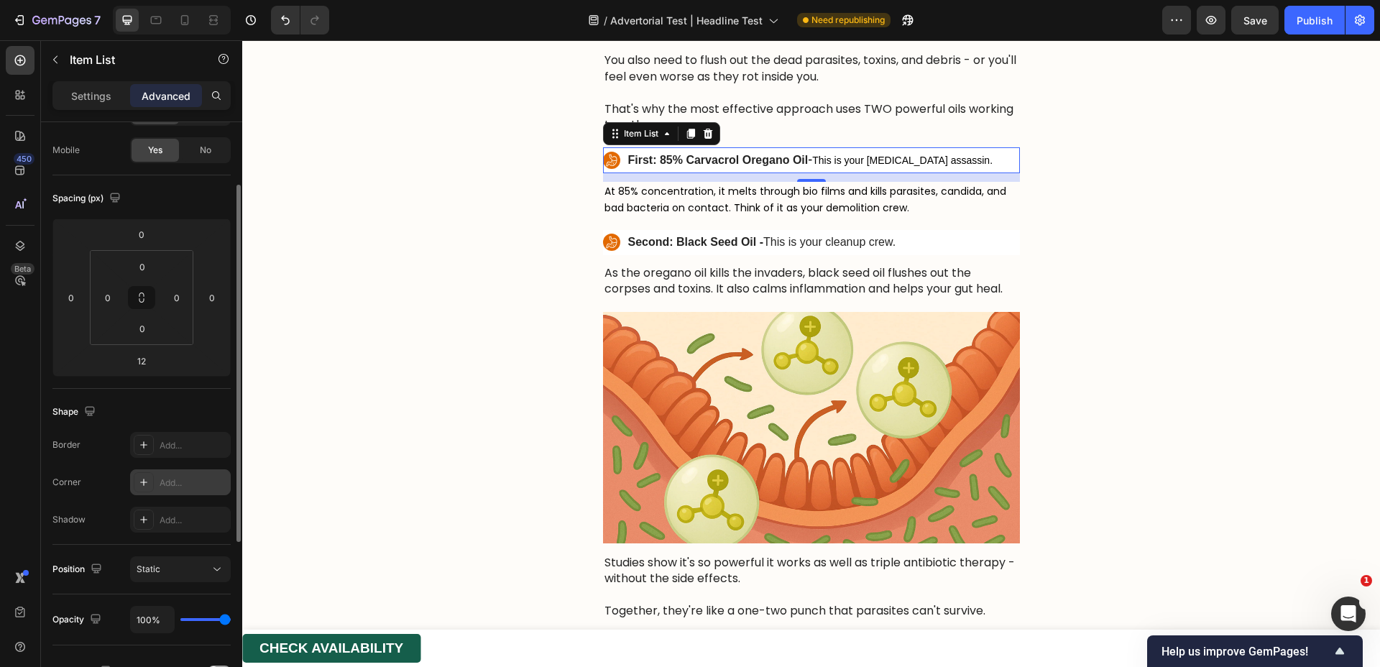
click at [178, 486] on div "Add..." at bounding box center [194, 483] width 68 height 13
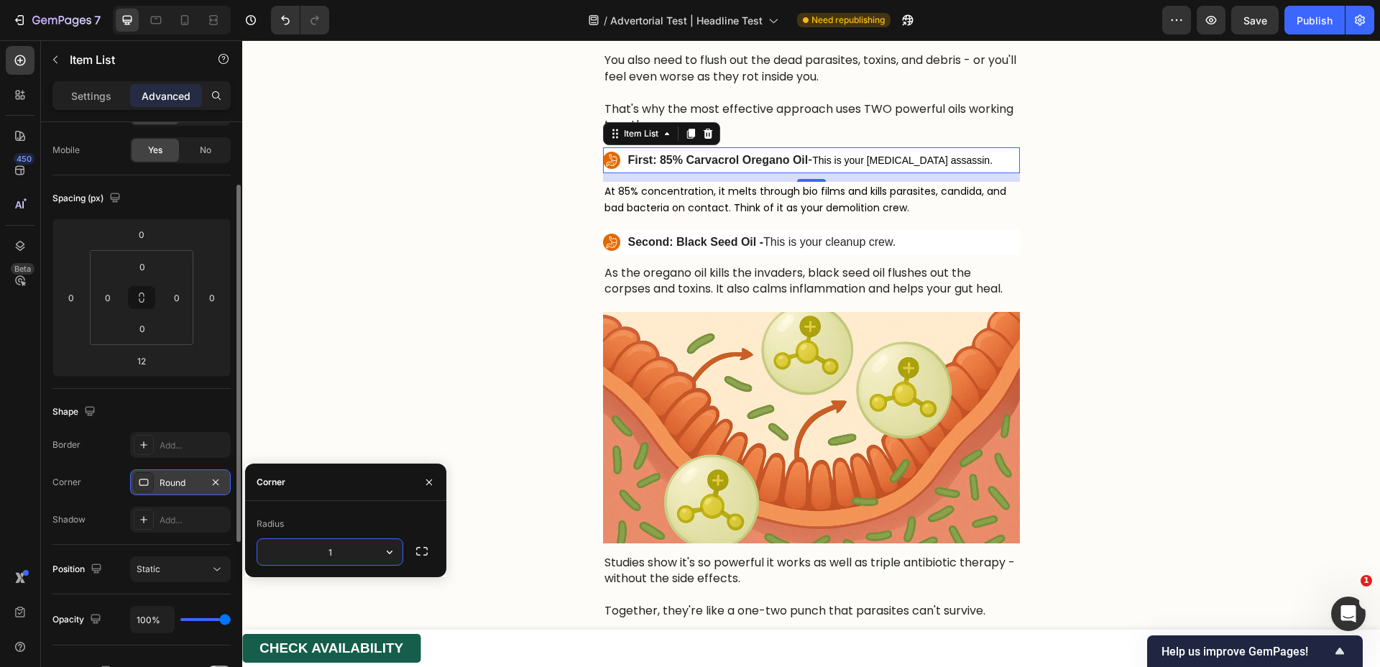
type input "10"
click at [208, 413] on div "Shape" at bounding box center [141, 411] width 178 height 23
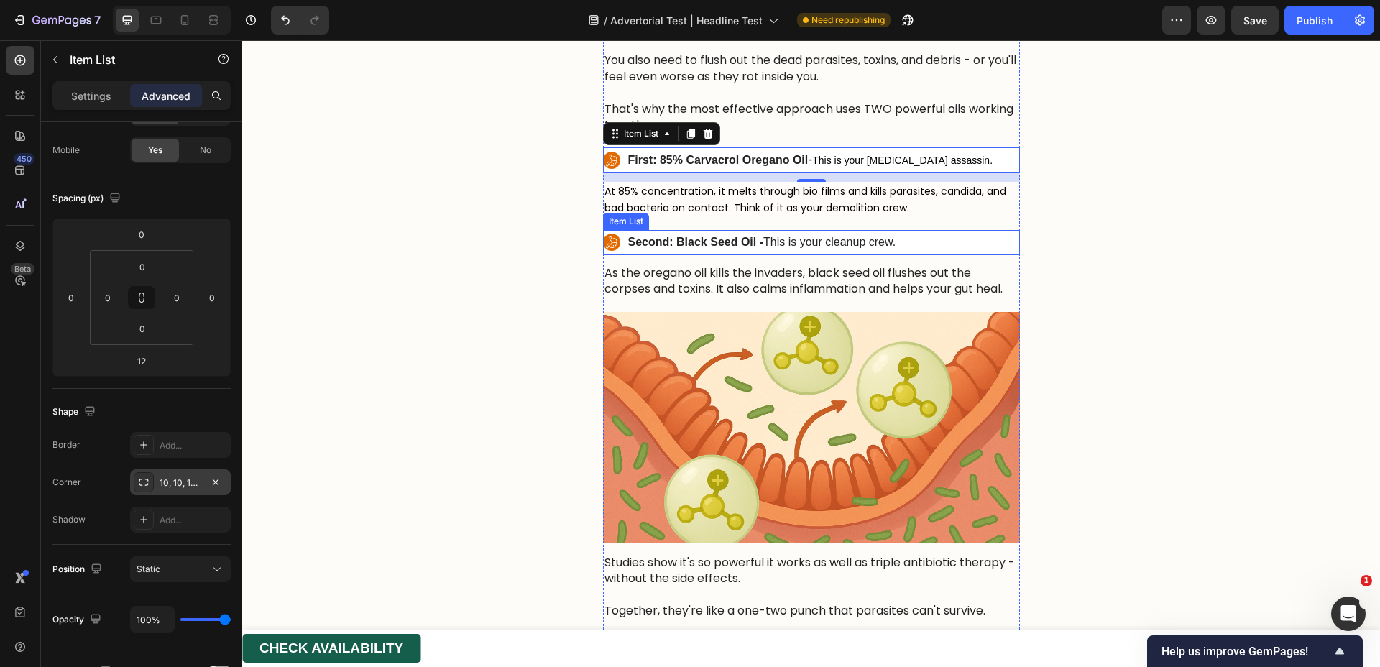
click at [984, 254] on div "Second: Black Seed Oil - This is your cleanup crew." at bounding box center [811, 242] width 417 height 25
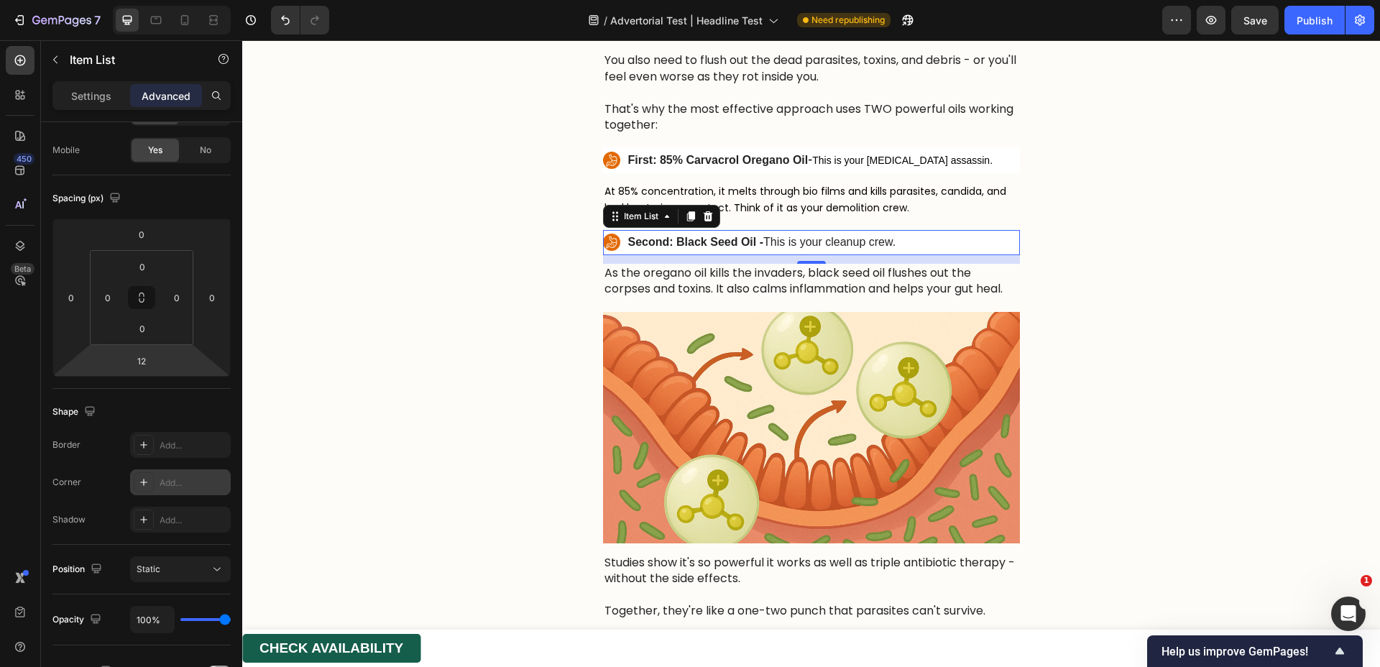
click at [175, 487] on div "Add..." at bounding box center [194, 483] width 68 height 13
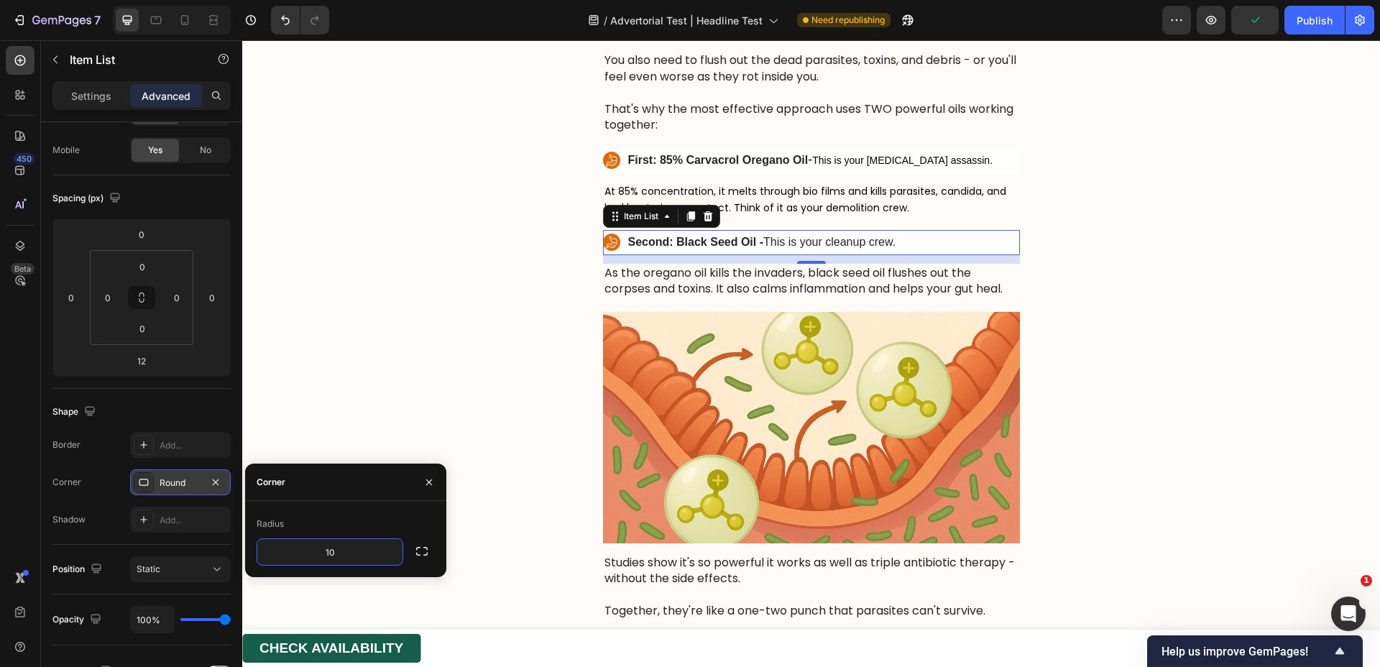
type input "10"
click at [362, 490] on div "Corner" at bounding box center [345, 482] width 201 height 37
click at [471, 329] on div "The Two-Step Attack That's Saving Thousands of Lives Heading Remember [PERSON_N…" at bounding box center [811, 402] width 1138 height 959
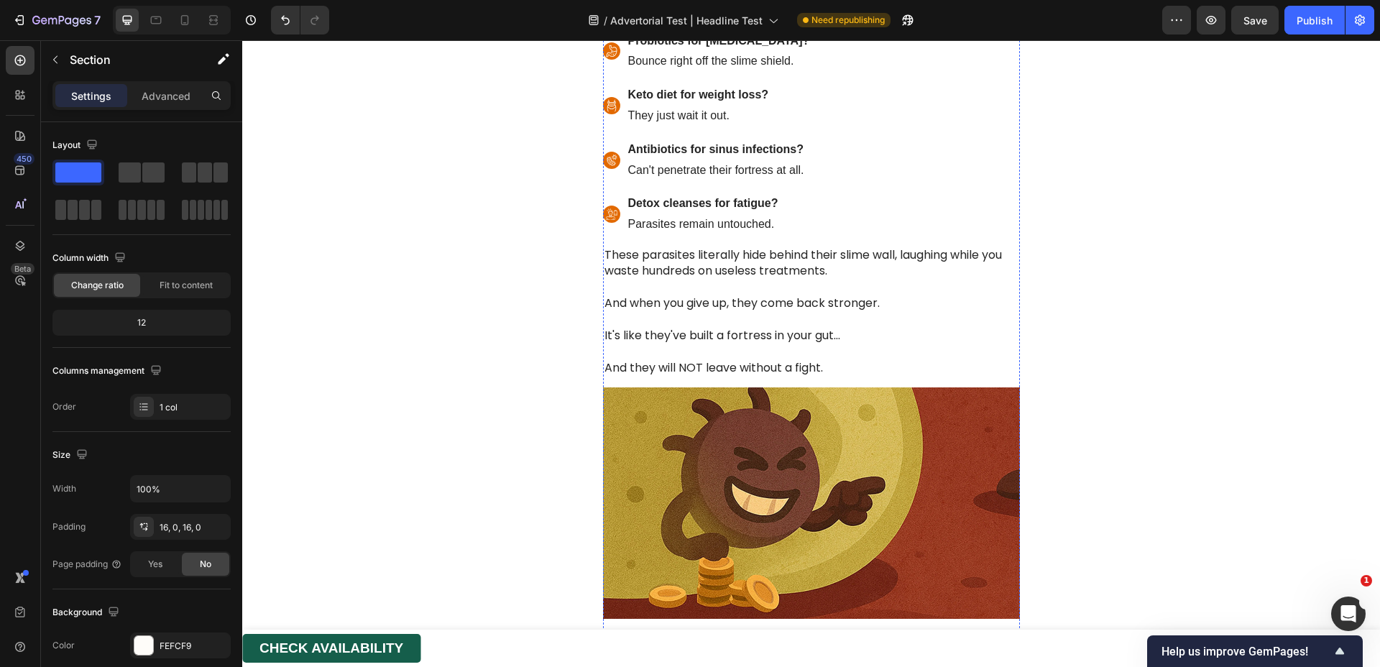
scroll to position [2736, 0]
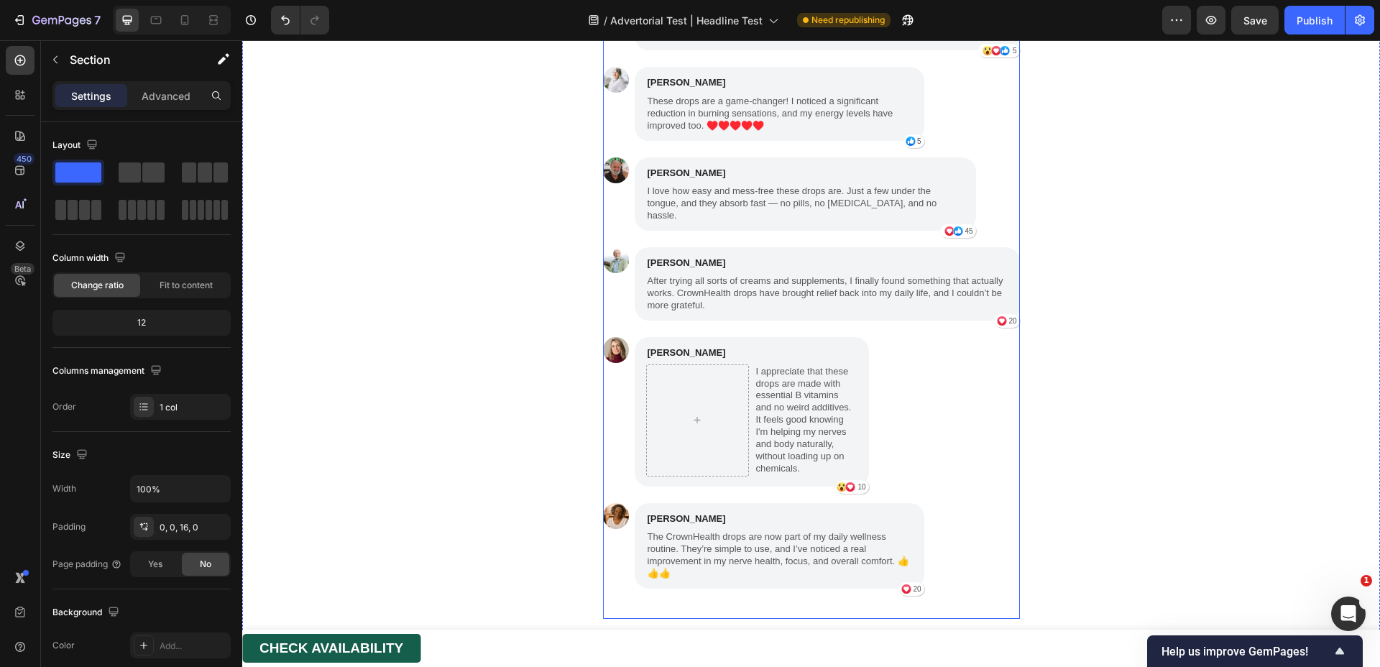
scroll to position [8719, 0]
click at [1319, 23] on div "Publish" at bounding box center [1315, 20] width 36 height 15
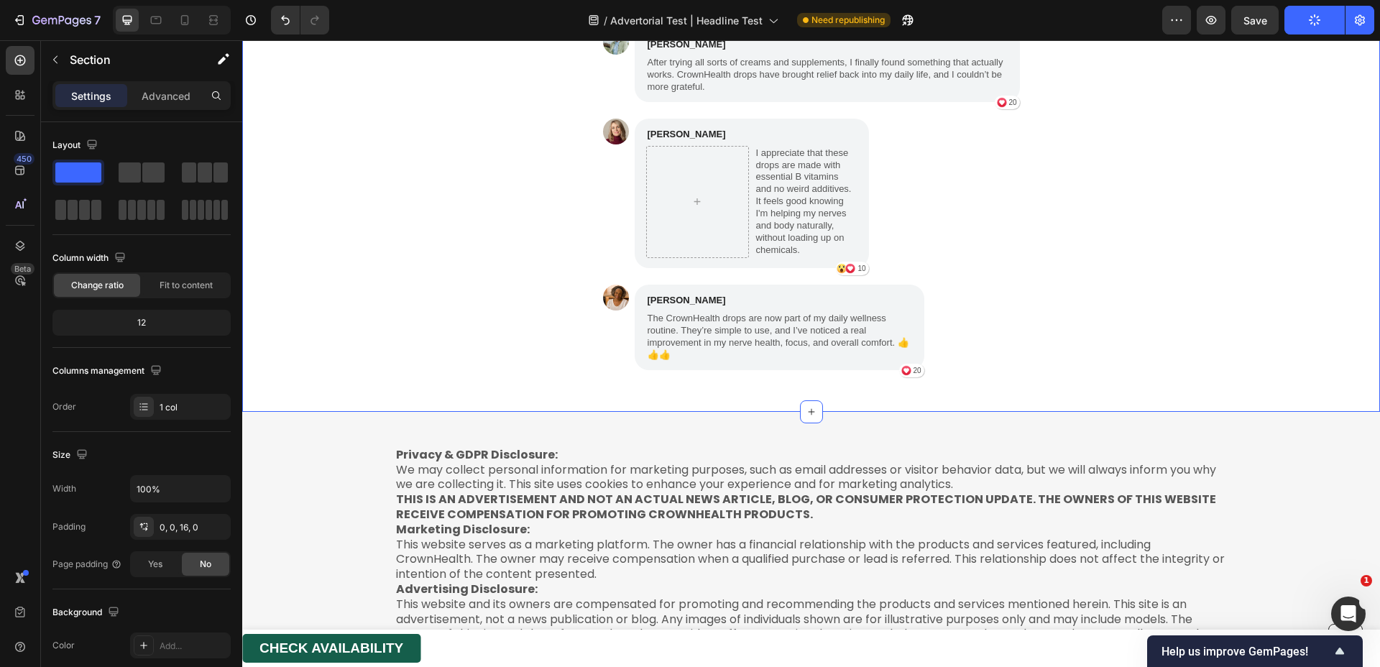
scroll to position [9188, 0]
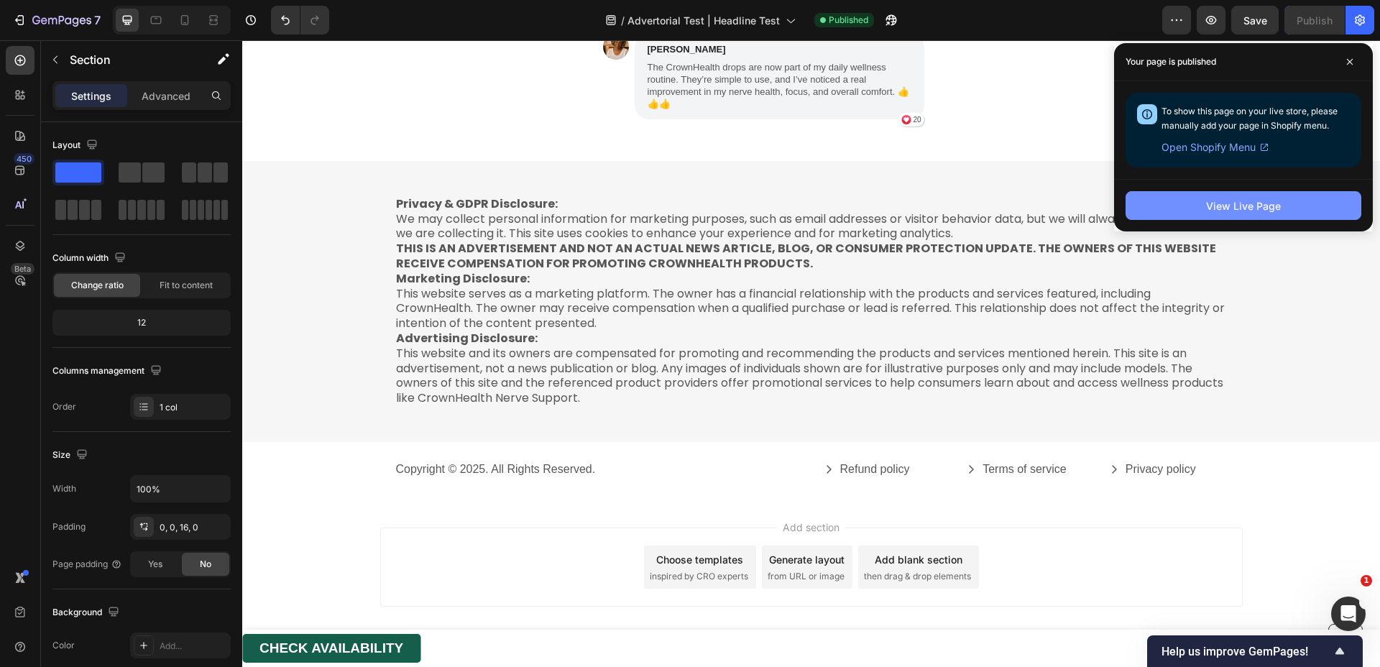
click at [1222, 211] on div "View Live Page" at bounding box center [1243, 205] width 75 height 15
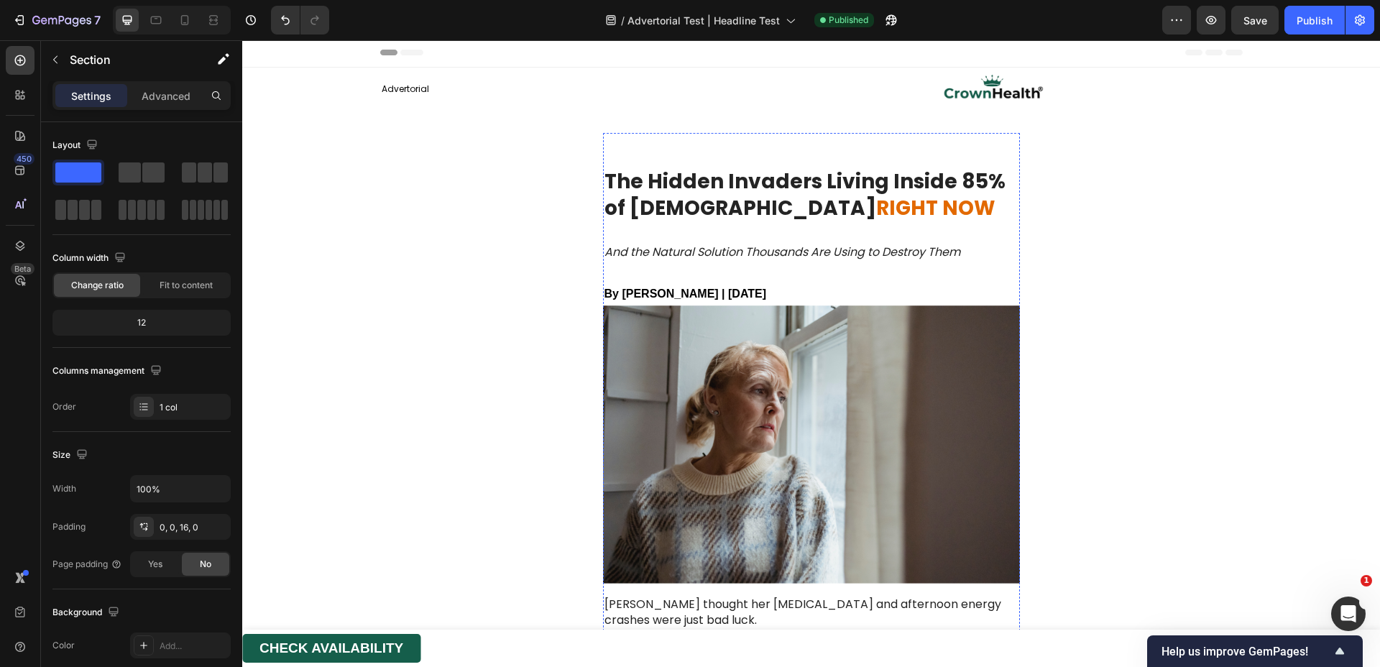
scroll to position [0, 0]
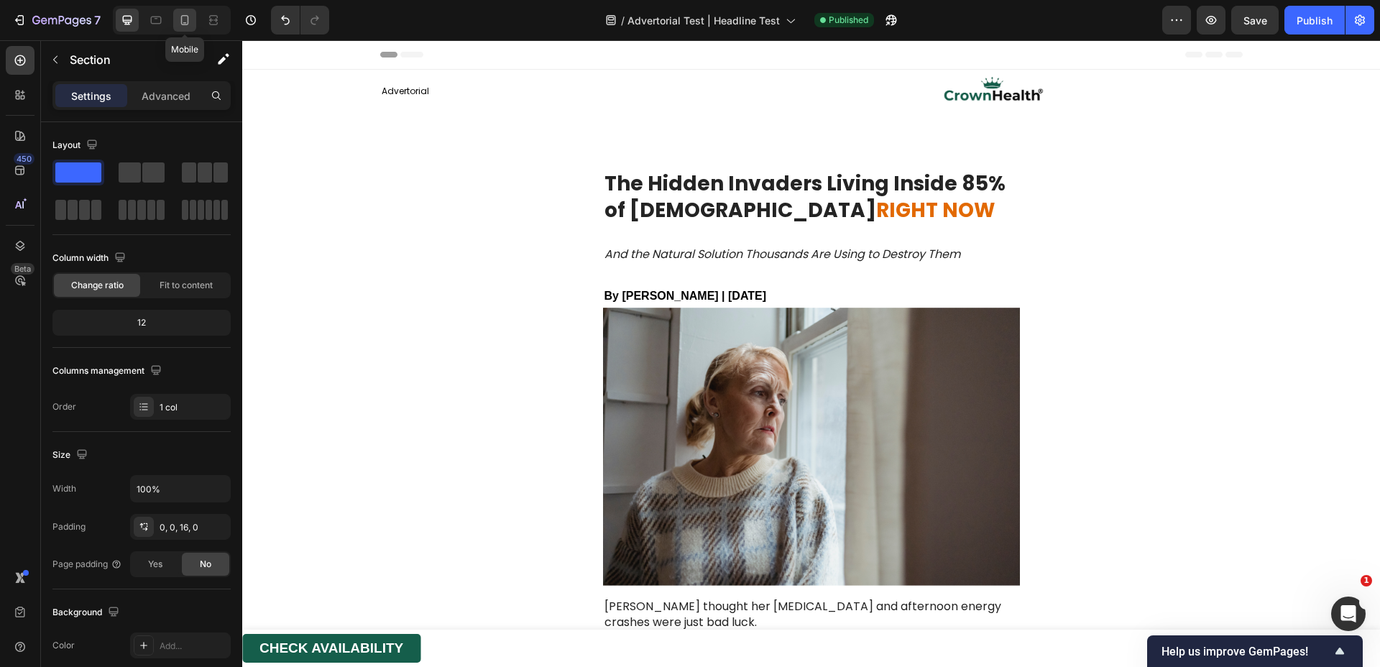
click at [191, 20] on icon at bounding box center [185, 20] width 14 height 14
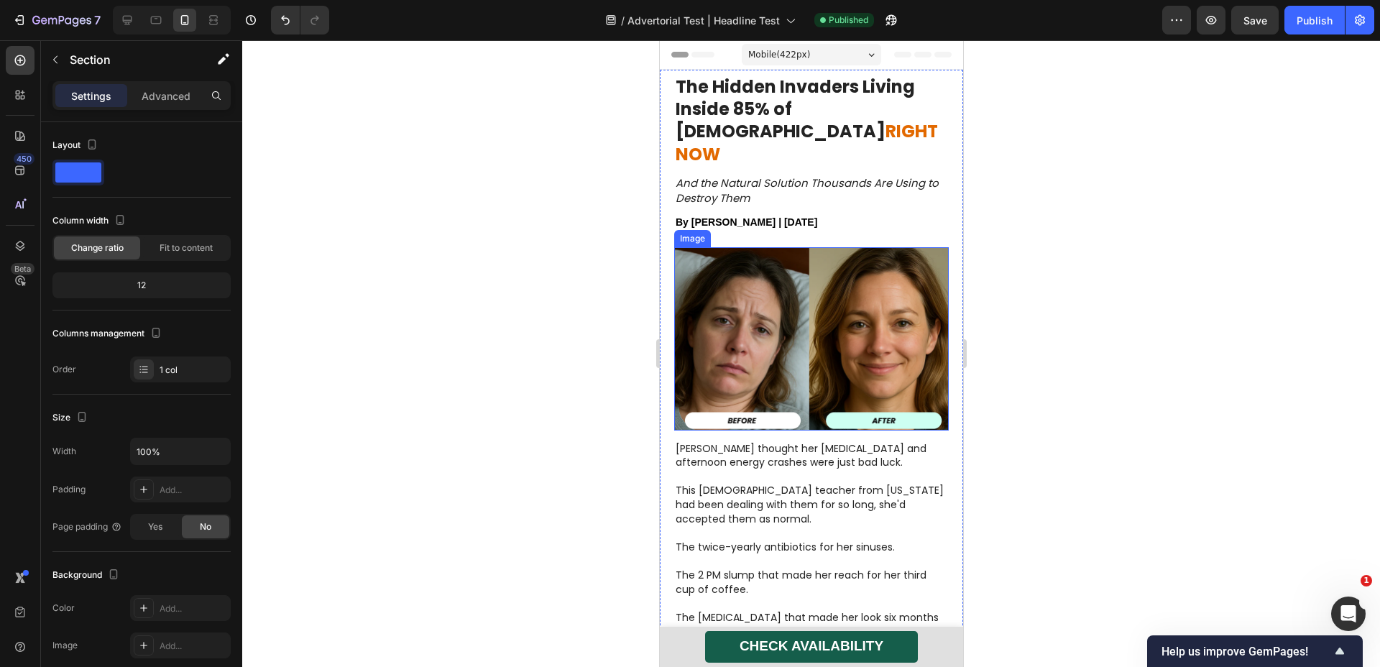
click at [795, 290] on img at bounding box center [811, 338] width 275 height 183
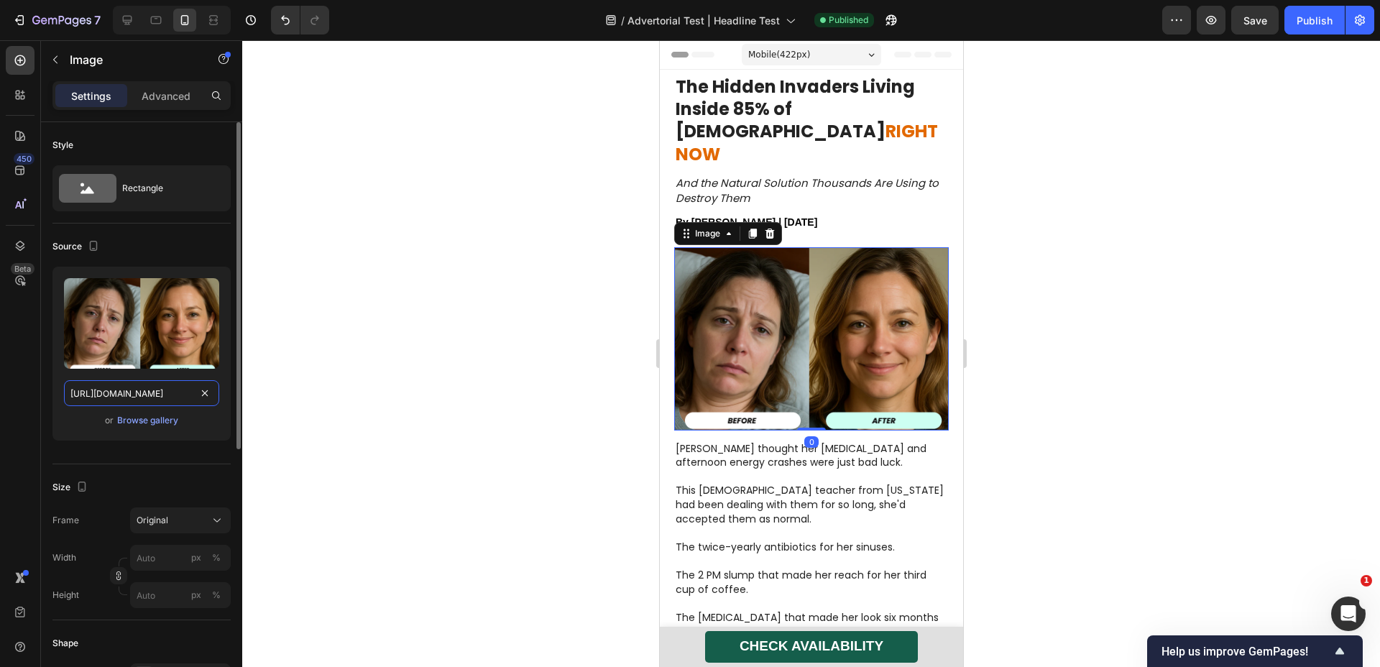
click at [161, 394] on input "[URL][DOMAIN_NAME]" at bounding box center [141, 393] width 155 height 26
click at [123, 13] on icon at bounding box center [127, 20] width 14 height 14
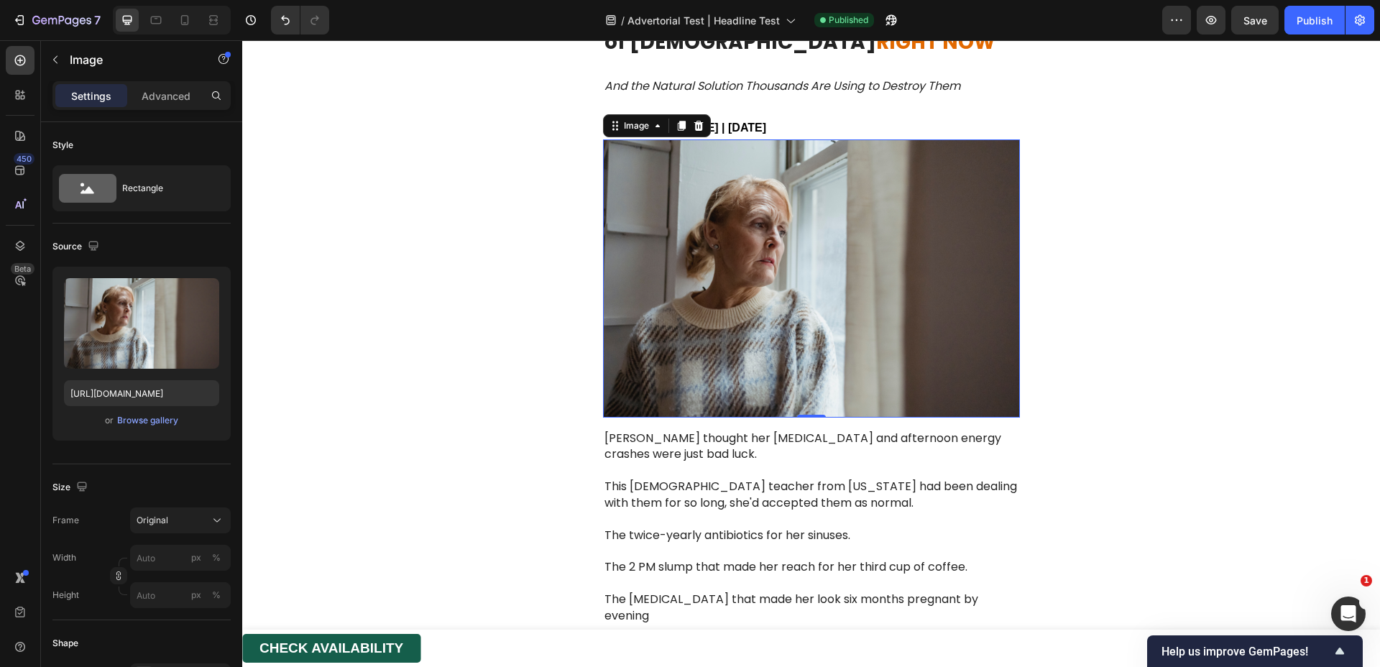
click at [805, 337] on img at bounding box center [811, 278] width 417 height 278
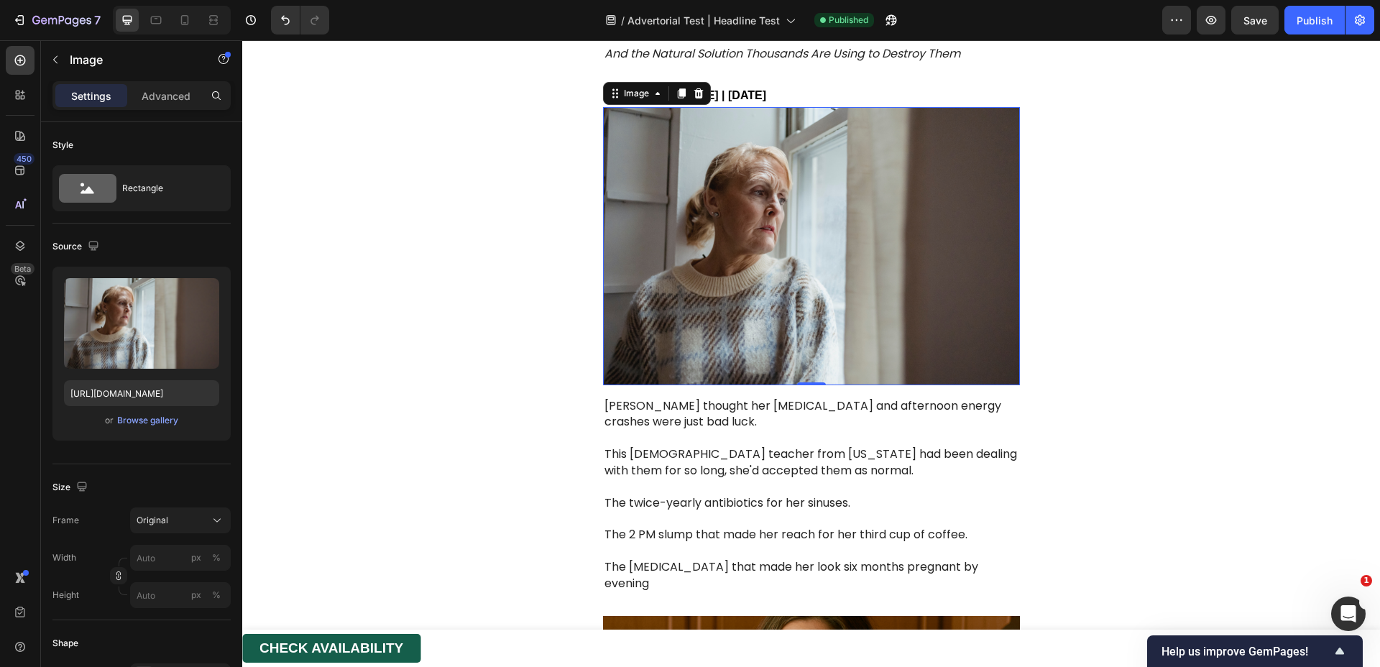
scroll to position [217, 0]
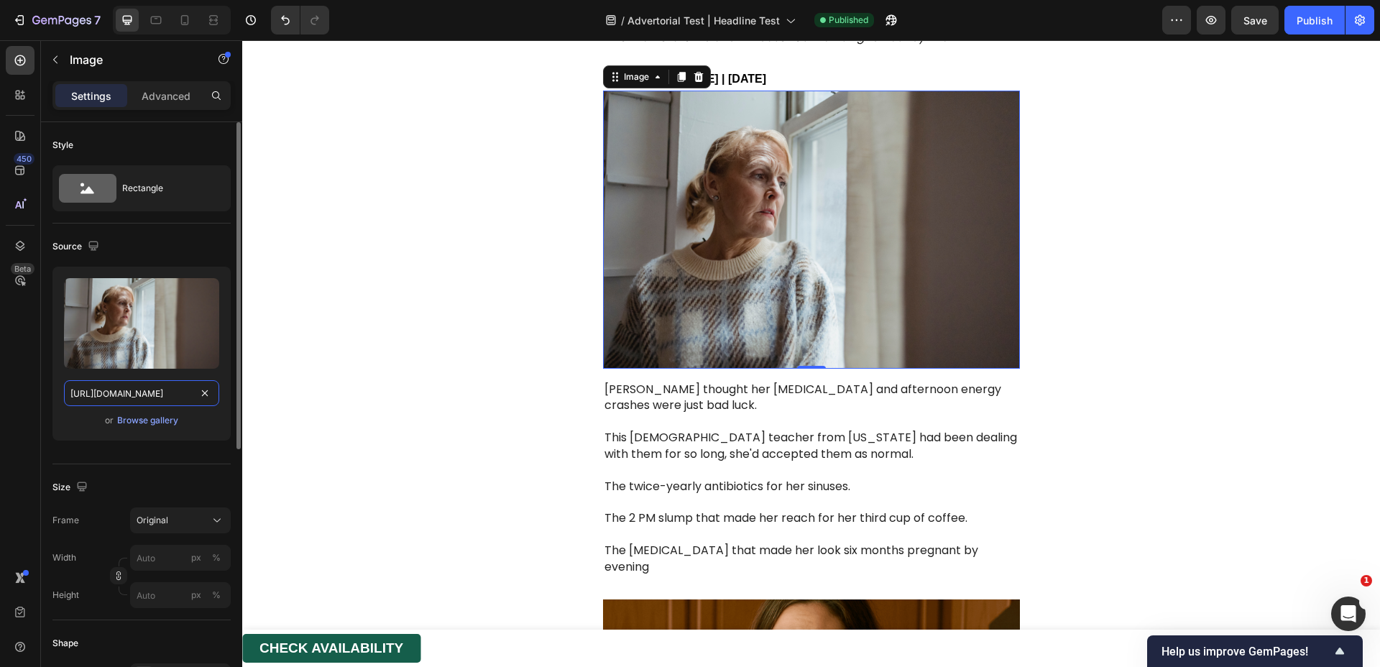
click at [116, 400] on input "[URL][DOMAIN_NAME]" at bounding box center [141, 393] width 155 height 26
paste input "f21af161-cc48-4ab4-a6a2-4bd88207a35e"
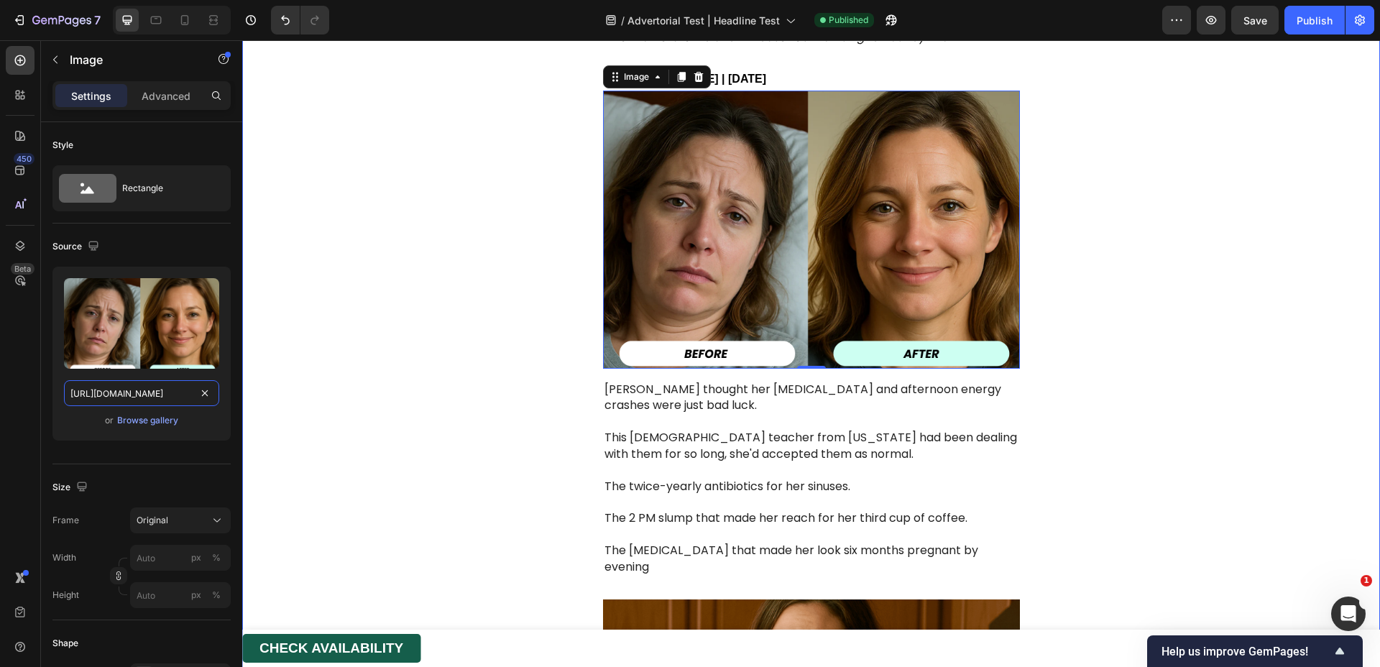
scroll to position [220, 0]
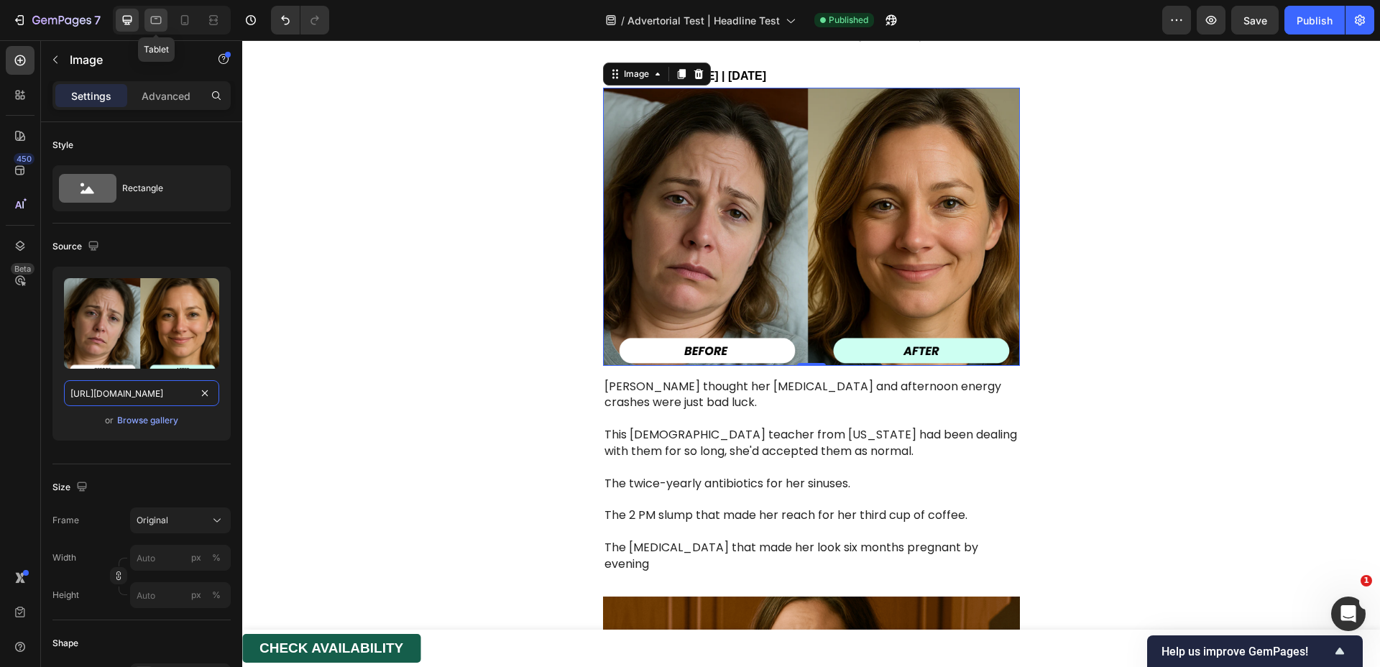
type input "[URL][DOMAIN_NAME]"
click at [158, 14] on icon at bounding box center [156, 20] width 14 height 14
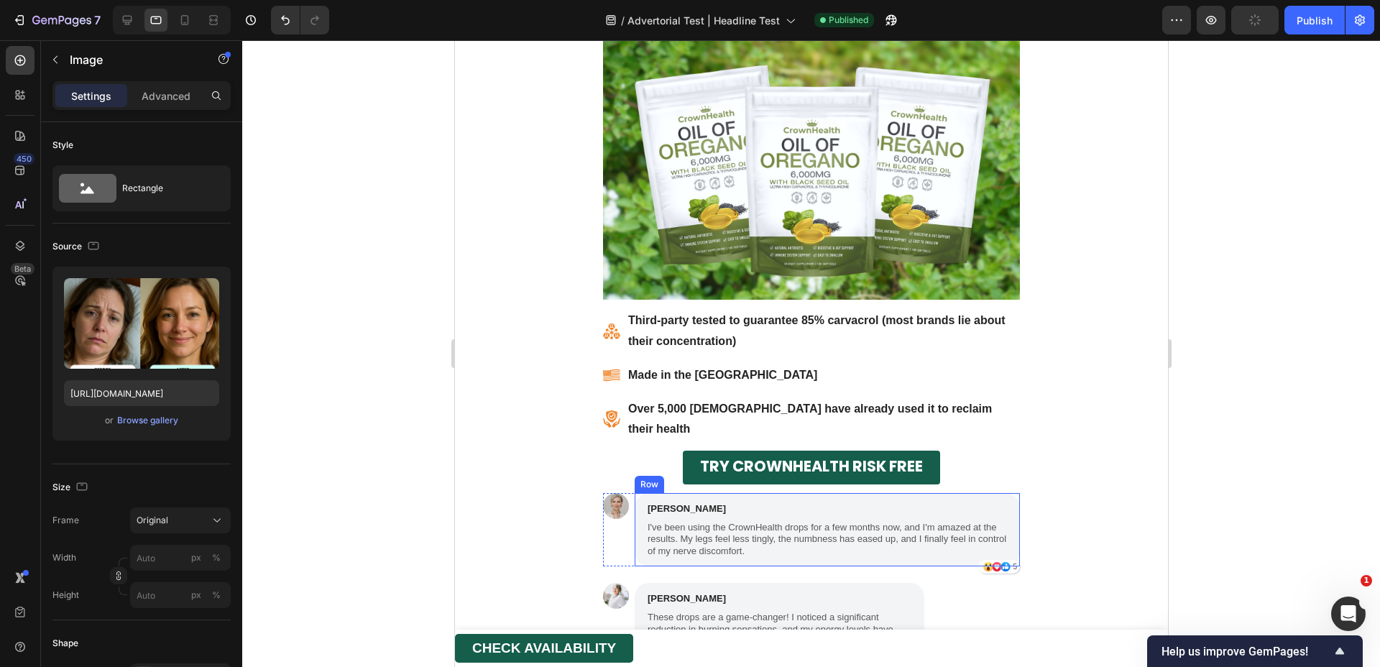
scroll to position [8594, 0]
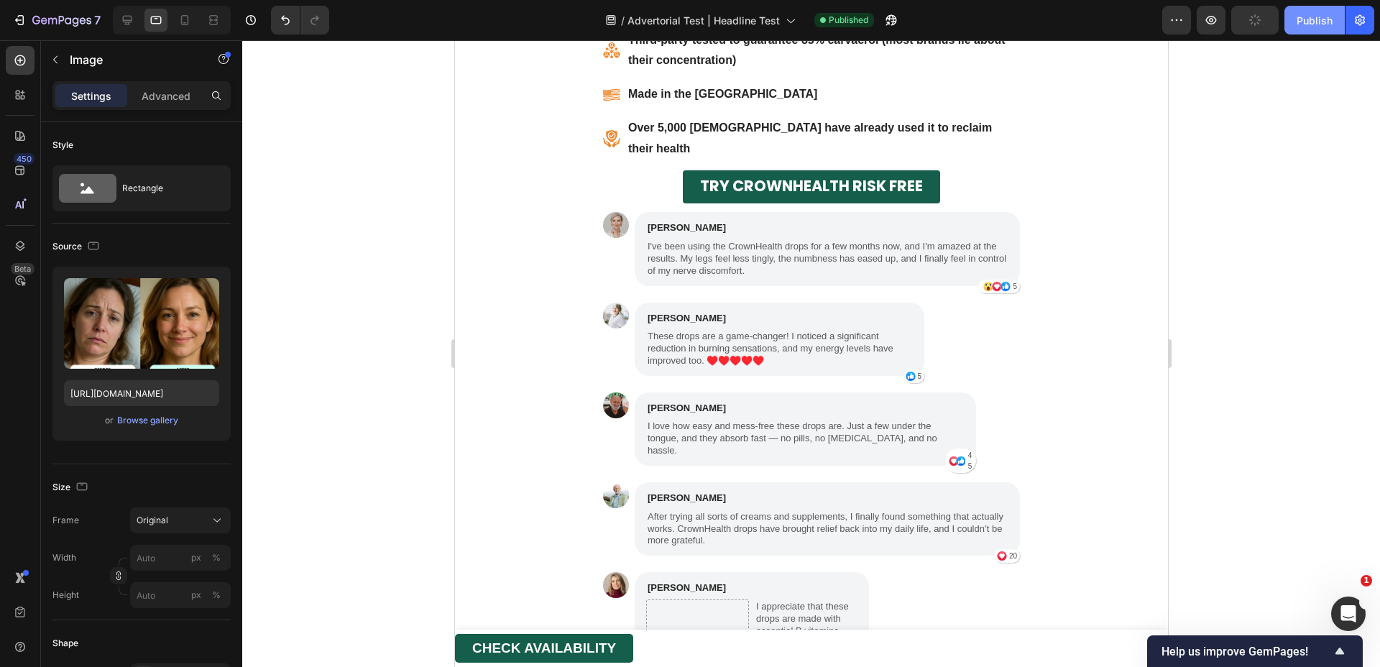
click at [1296, 19] on button "Publish" at bounding box center [1315, 20] width 60 height 29
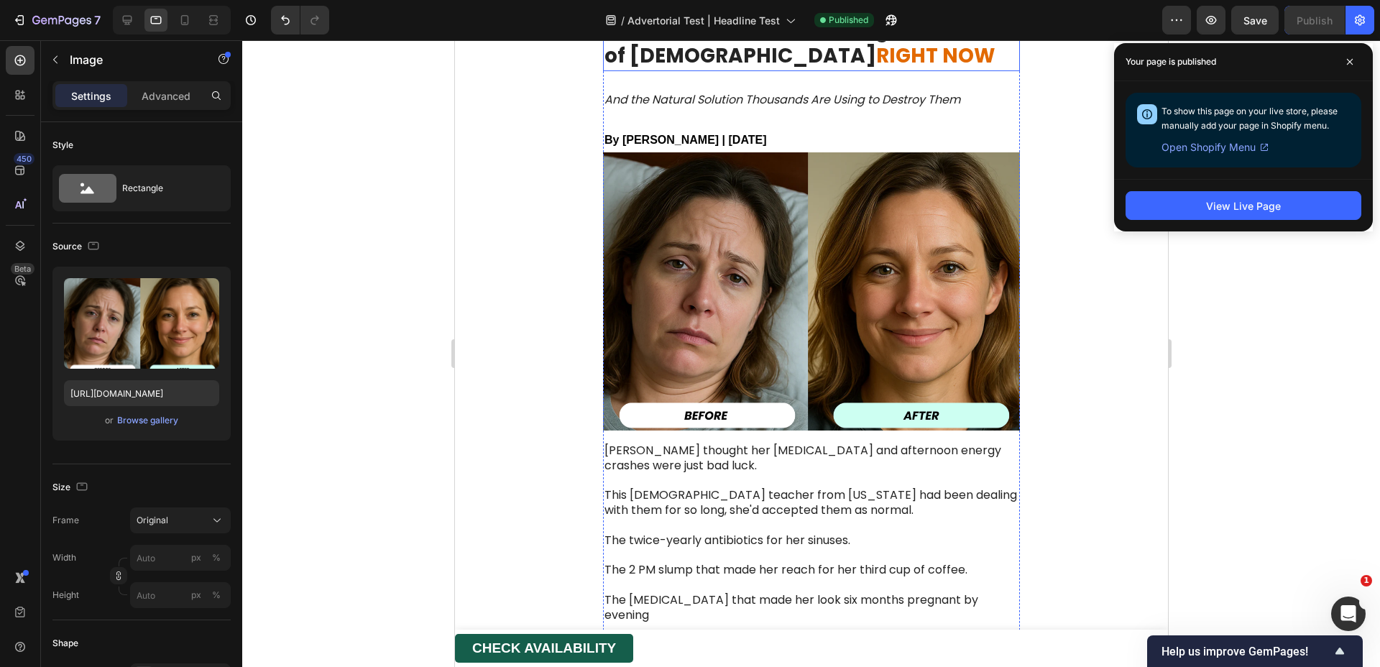
scroll to position [0, 0]
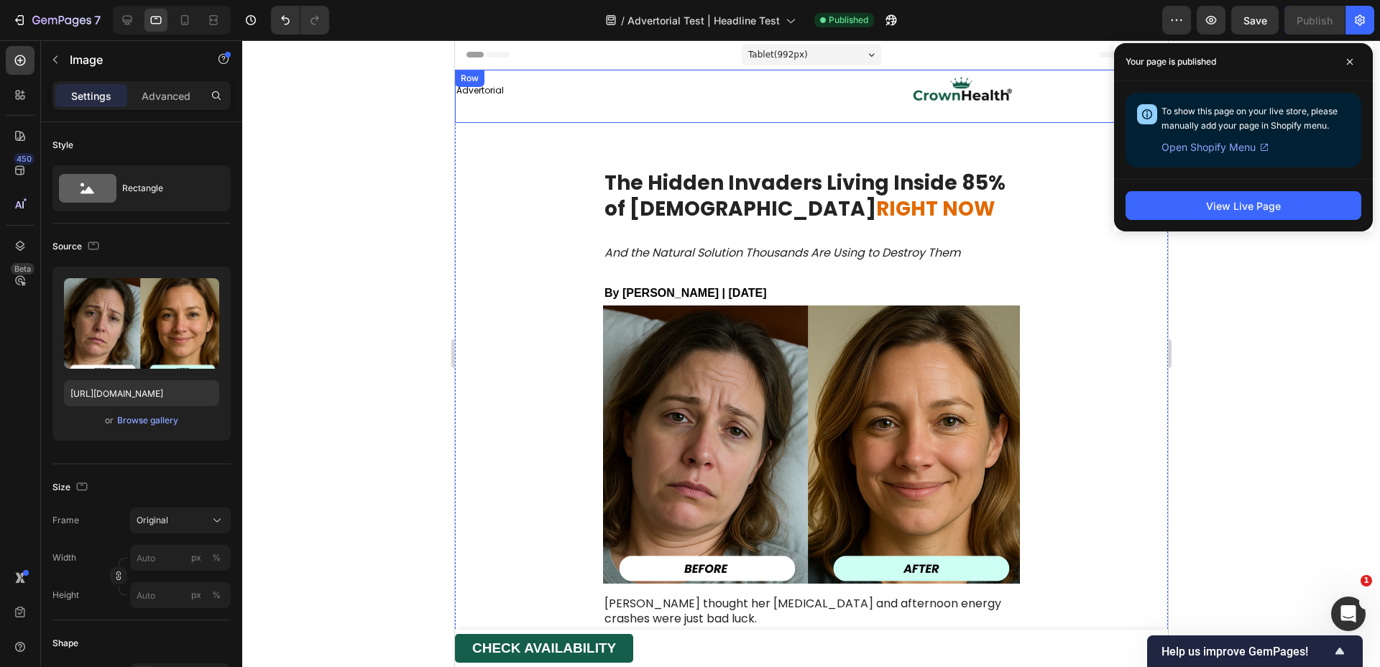
click at [1015, 114] on div "Image" at bounding box center [961, 96] width 413 height 53
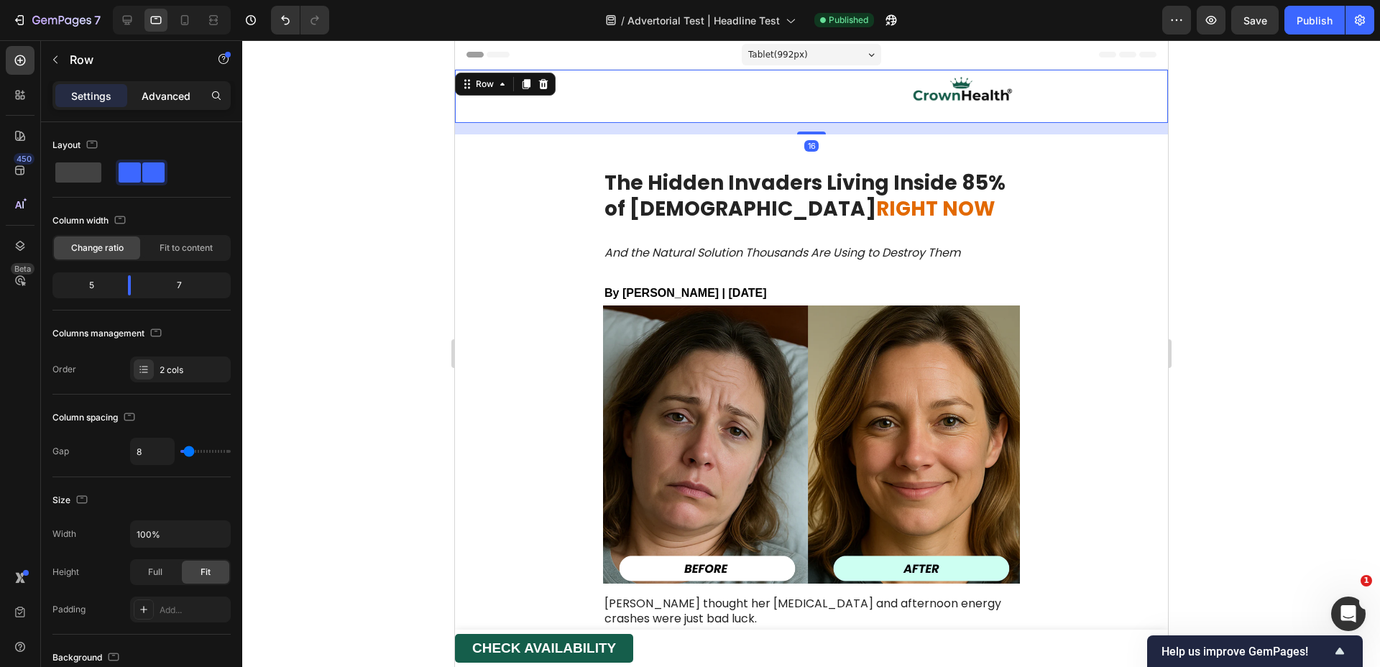
click at [139, 91] on div "Advanced" at bounding box center [166, 95] width 72 height 23
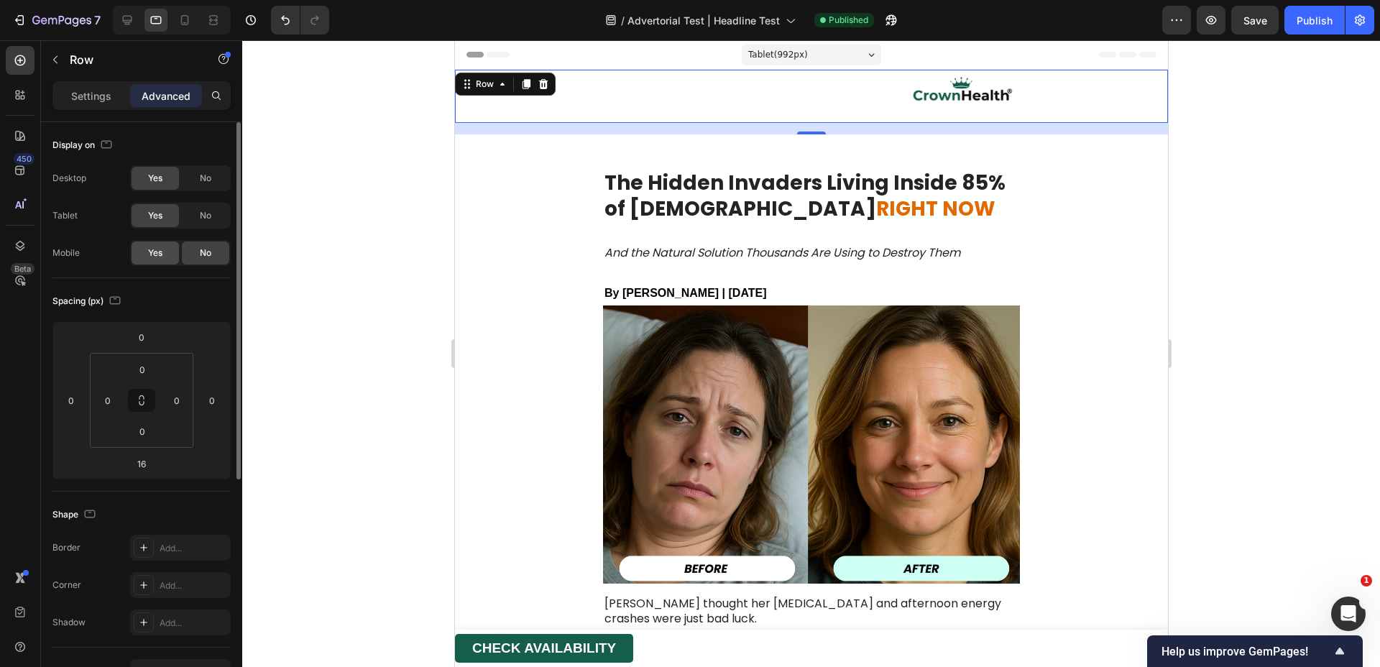
click at [165, 255] on div "Yes" at bounding box center [155, 253] width 47 height 23
click at [1316, 26] on div "Publish" at bounding box center [1315, 20] width 36 height 15
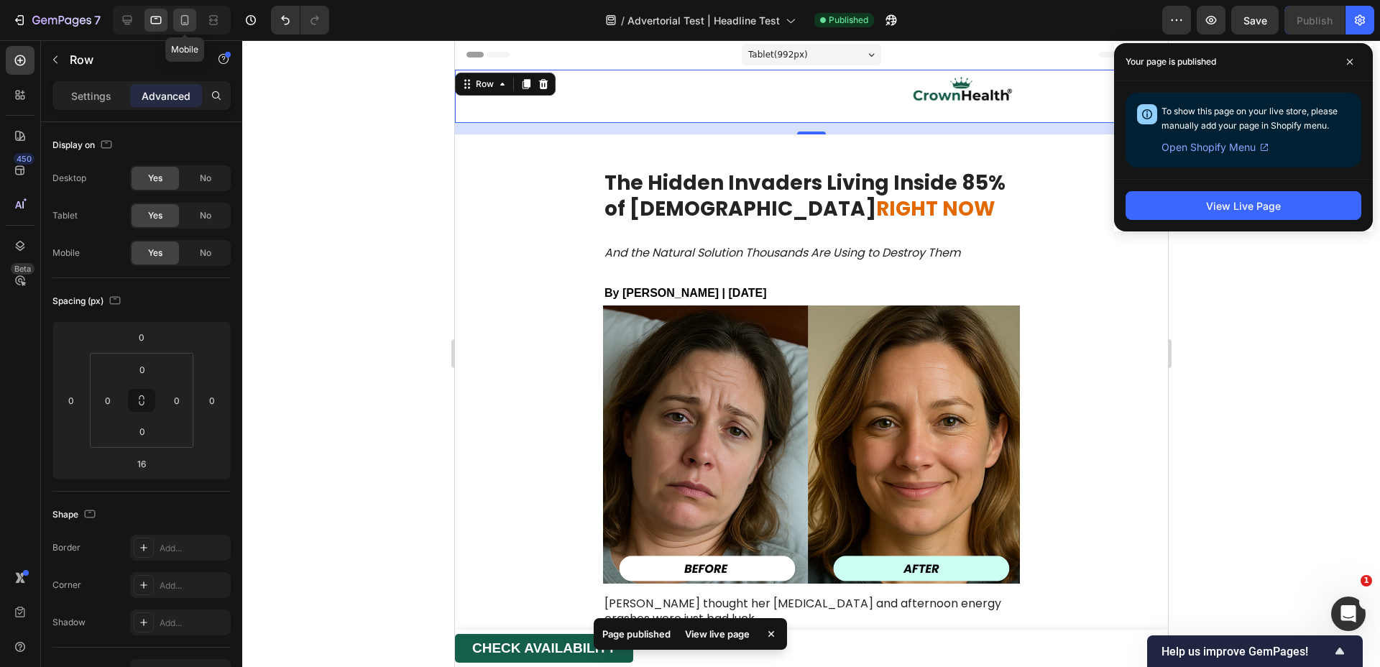
click at [183, 21] on icon at bounding box center [185, 20] width 14 height 14
type input "6"
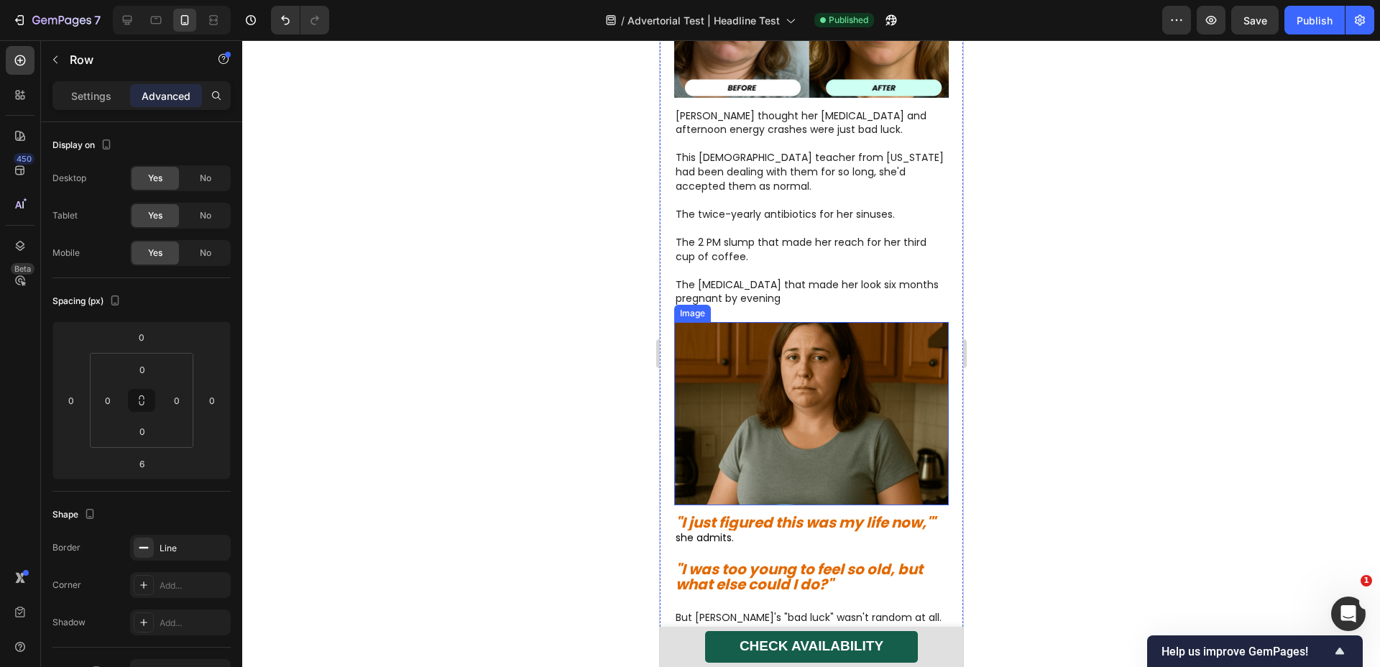
scroll to position [641, 0]
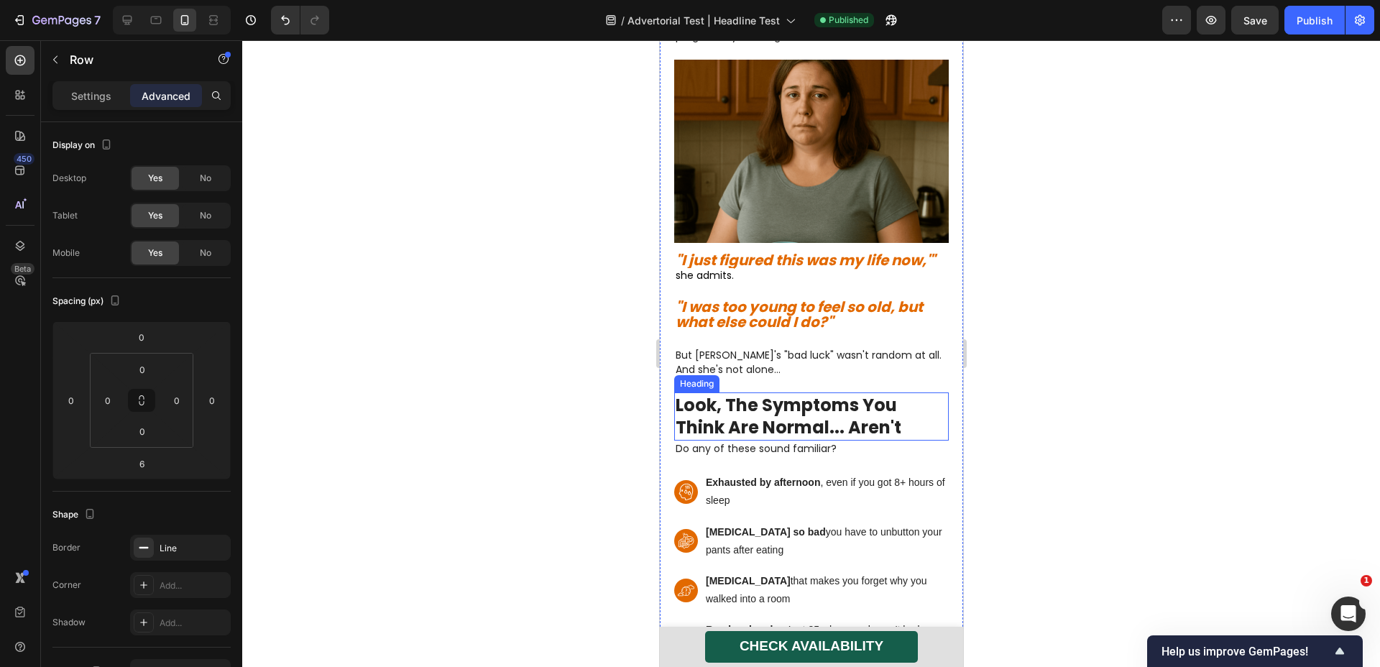
click at [806, 393] on strong "Look, The Symptoms You Think Are Normal... Aren't" at bounding box center [788, 416] width 226 height 46
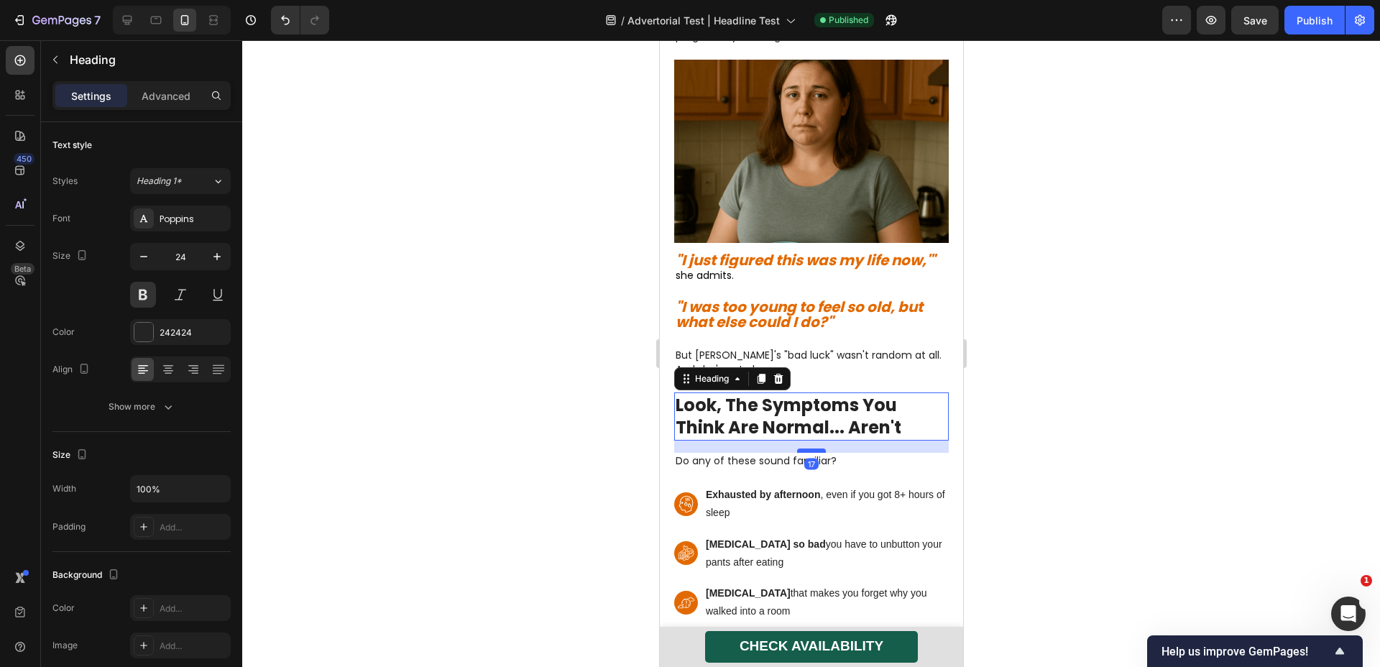
drag, startPoint x: 814, startPoint y: 402, endPoint x: 815, endPoint y: 414, distance: 12.3
click at [815, 449] on div at bounding box center [811, 451] width 29 height 4
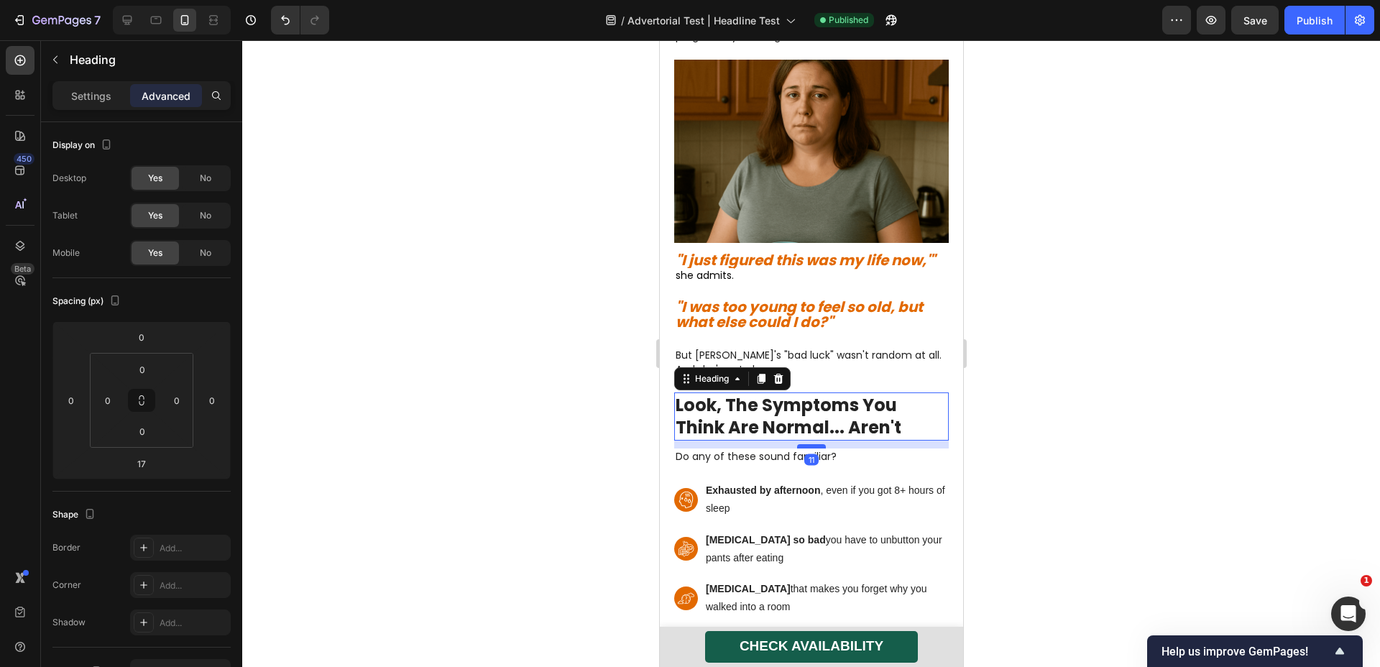
click at [812, 444] on div at bounding box center [811, 446] width 29 height 4
type input "11"
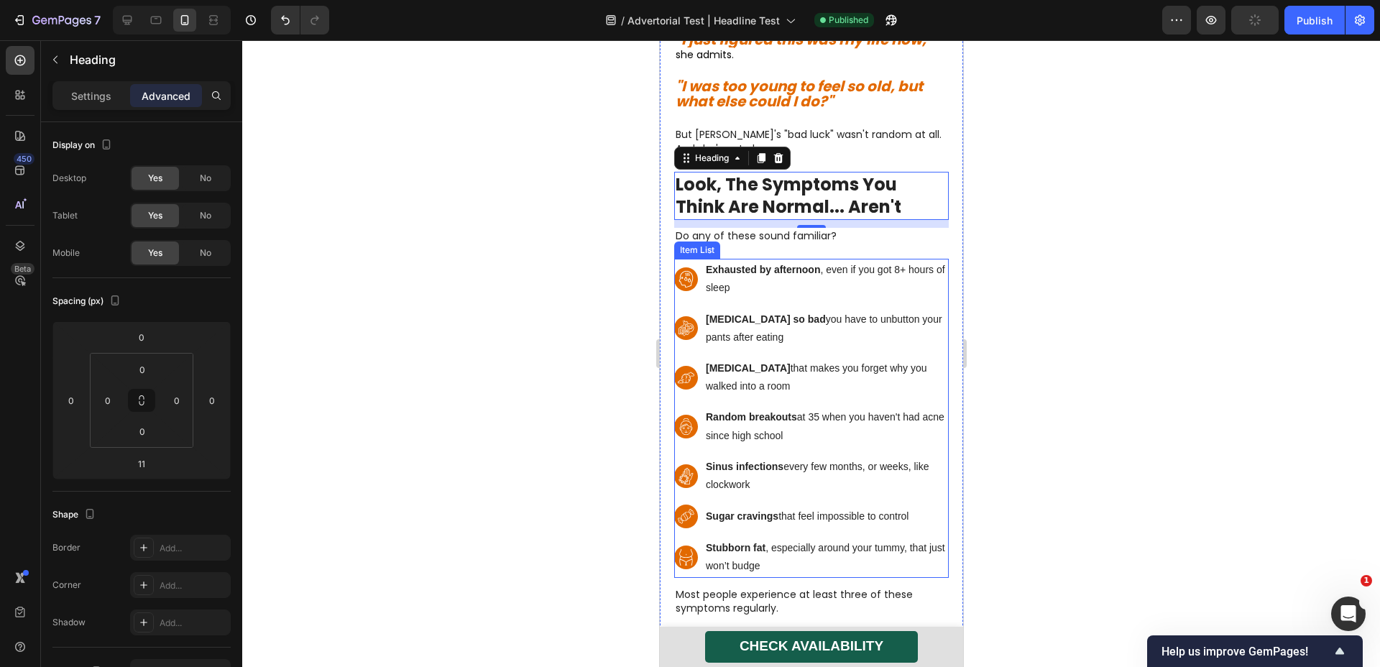
scroll to position [863, 0]
click at [683, 545] on rect at bounding box center [686, 557] width 24 height 24
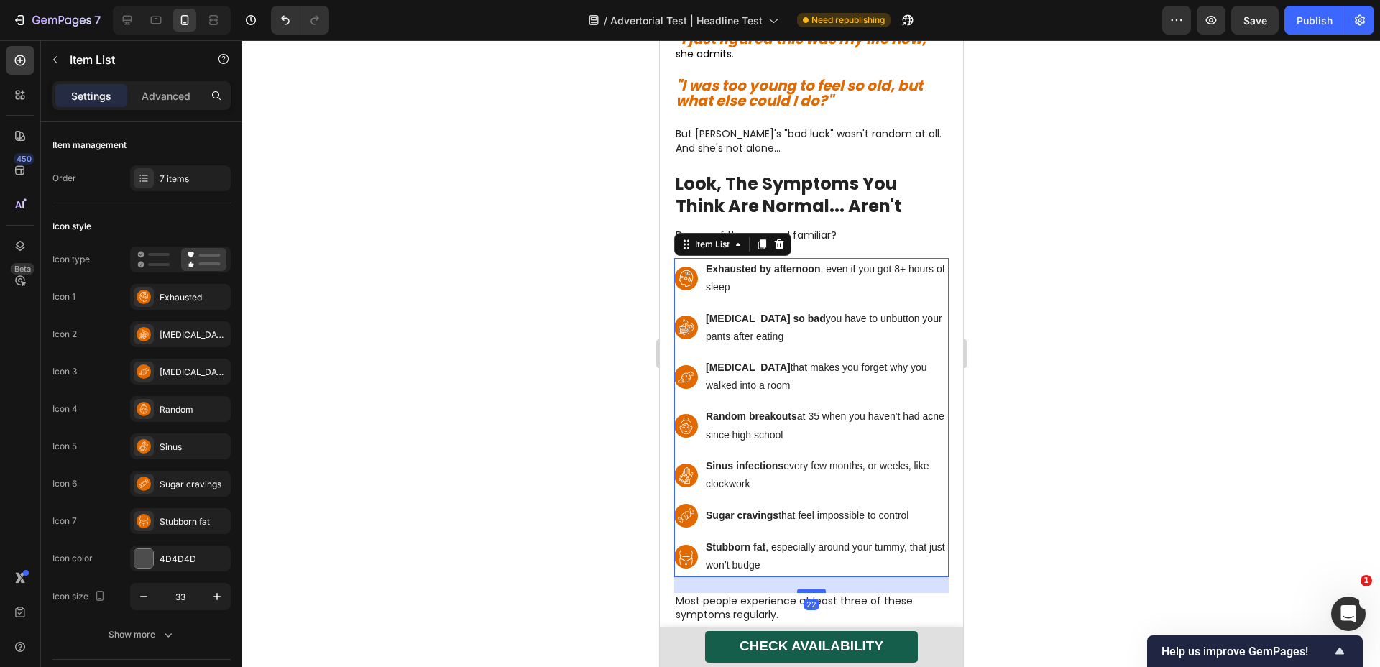
drag, startPoint x: 805, startPoint y: 547, endPoint x: 804, endPoint y: 554, distance: 7.2
click at [804, 589] on div at bounding box center [811, 591] width 29 height 4
type input "100%"
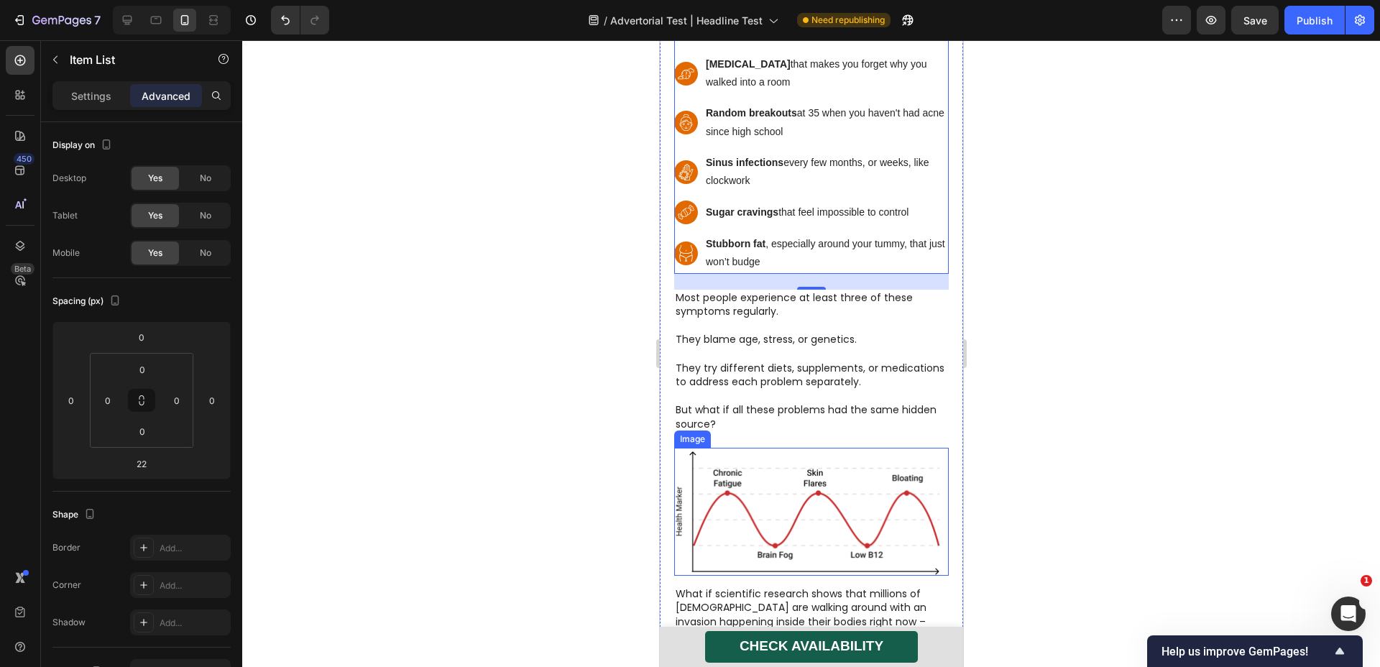
scroll to position [1199, 0]
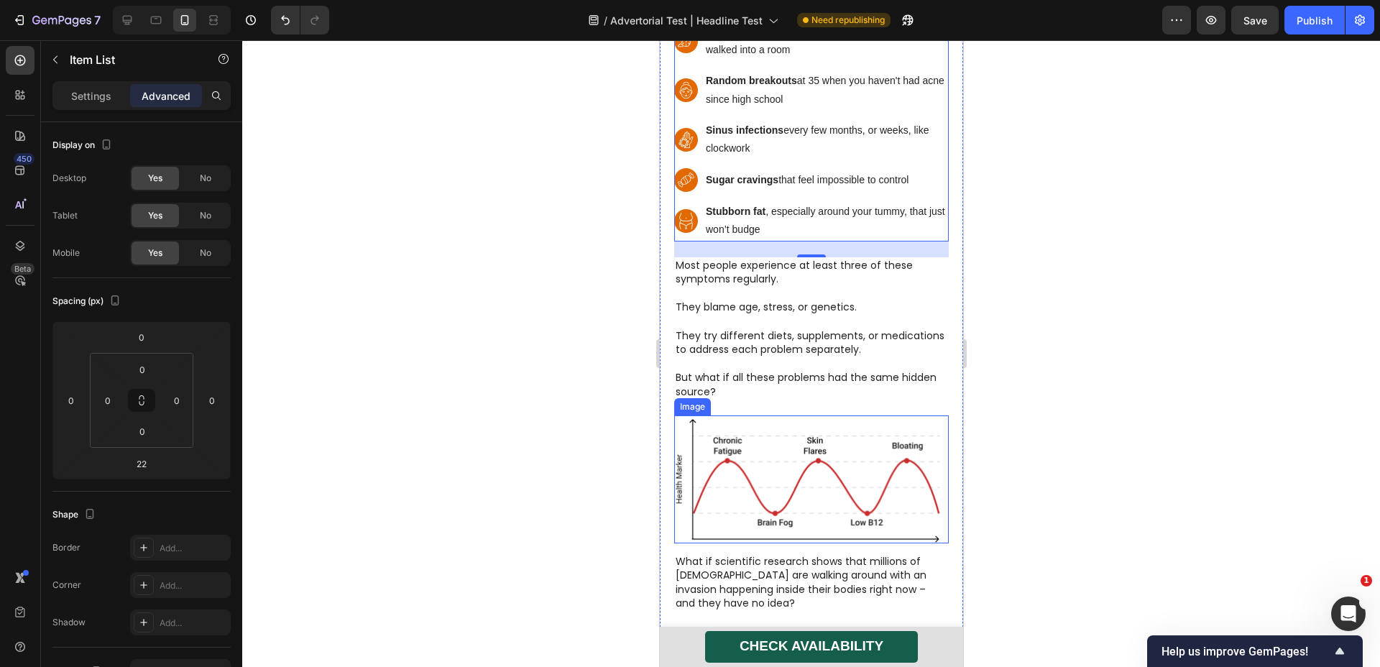
click at [819, 462] on img at bounding box center [811, 480] width 275 height 128
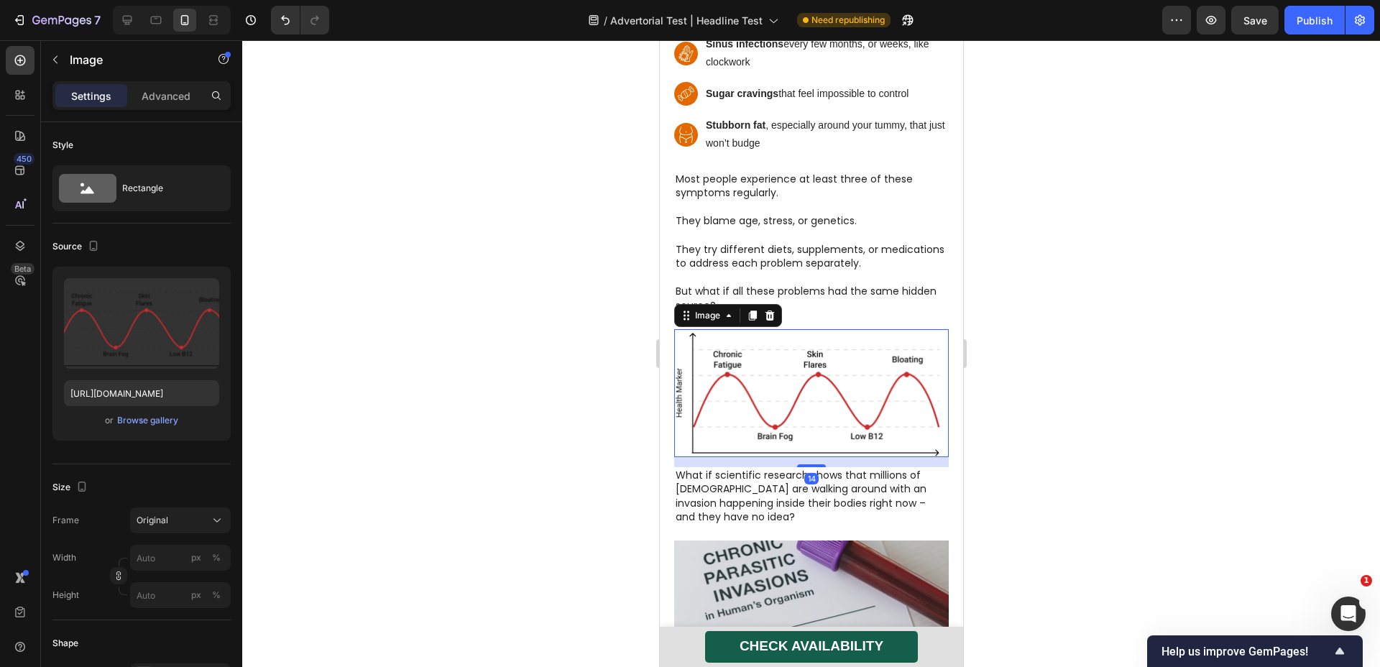
scroll to position [1314, 0]
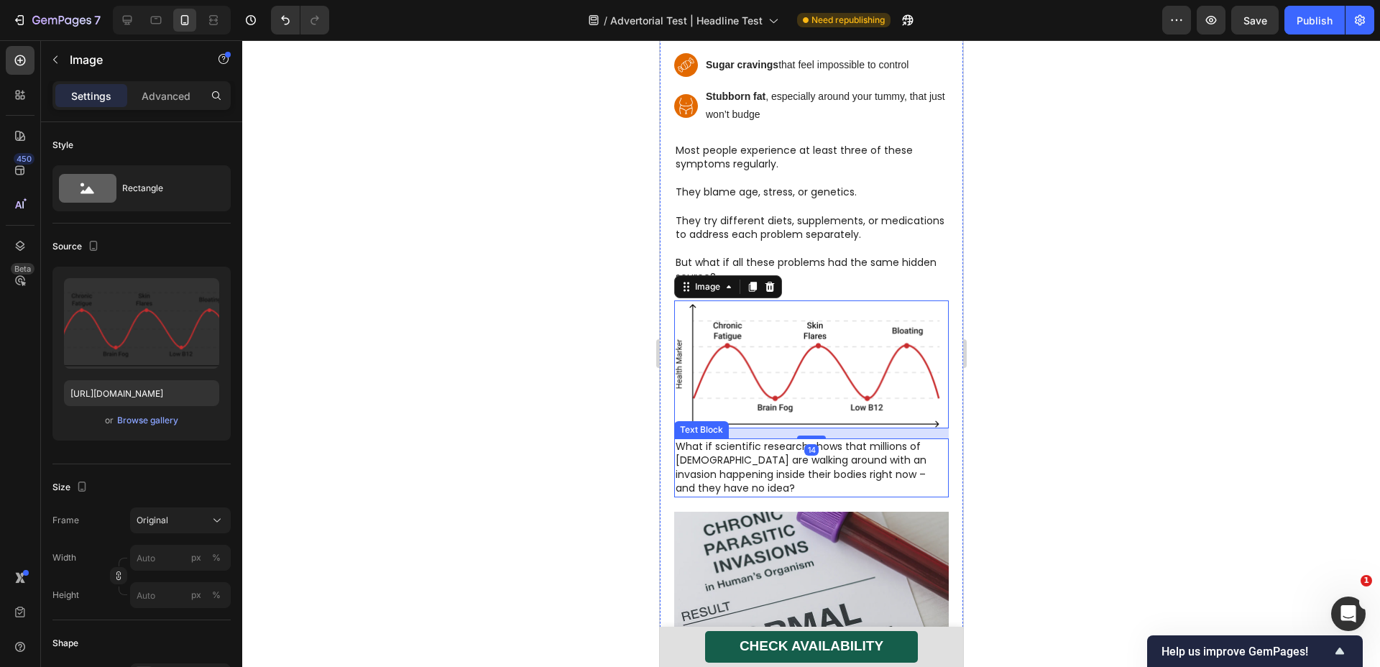
click at [840, 448] on p "What if scientific research shows that millions of [DEMOGRAPHIC_DATA] are walki…" at bounding box center [811, 468] width 272 height 56
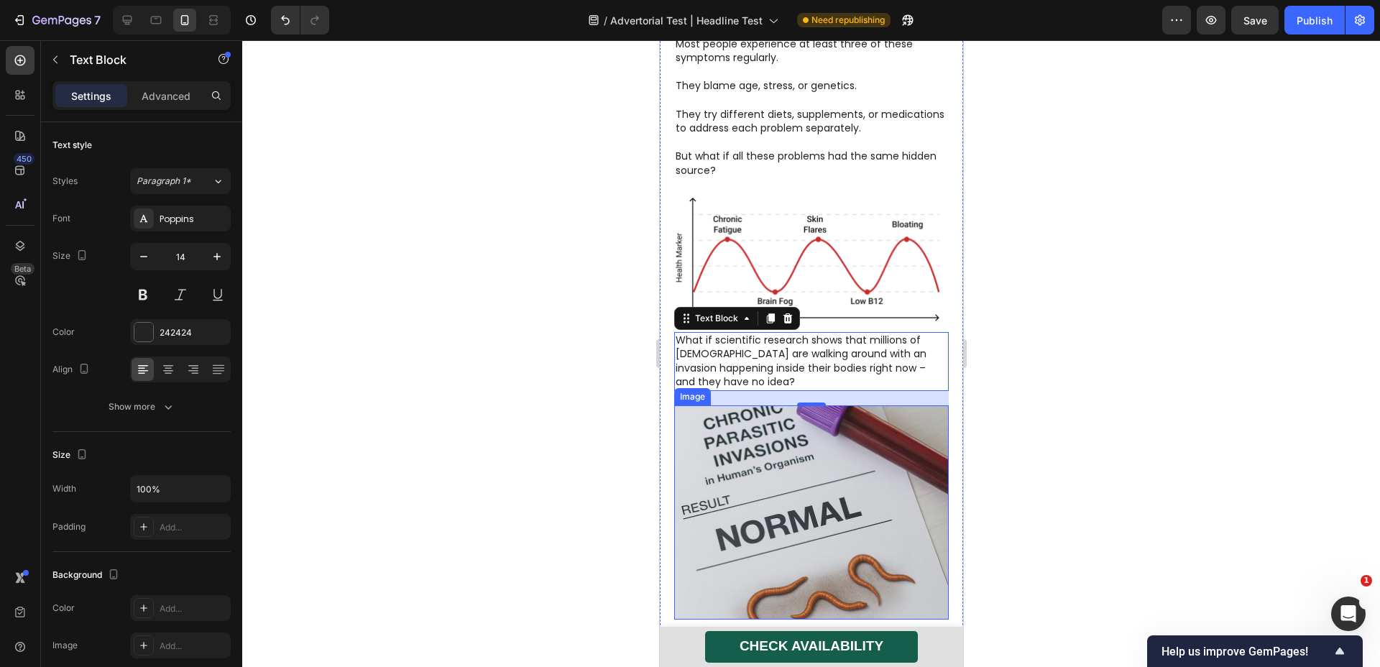
scroll to position [1685, 0]
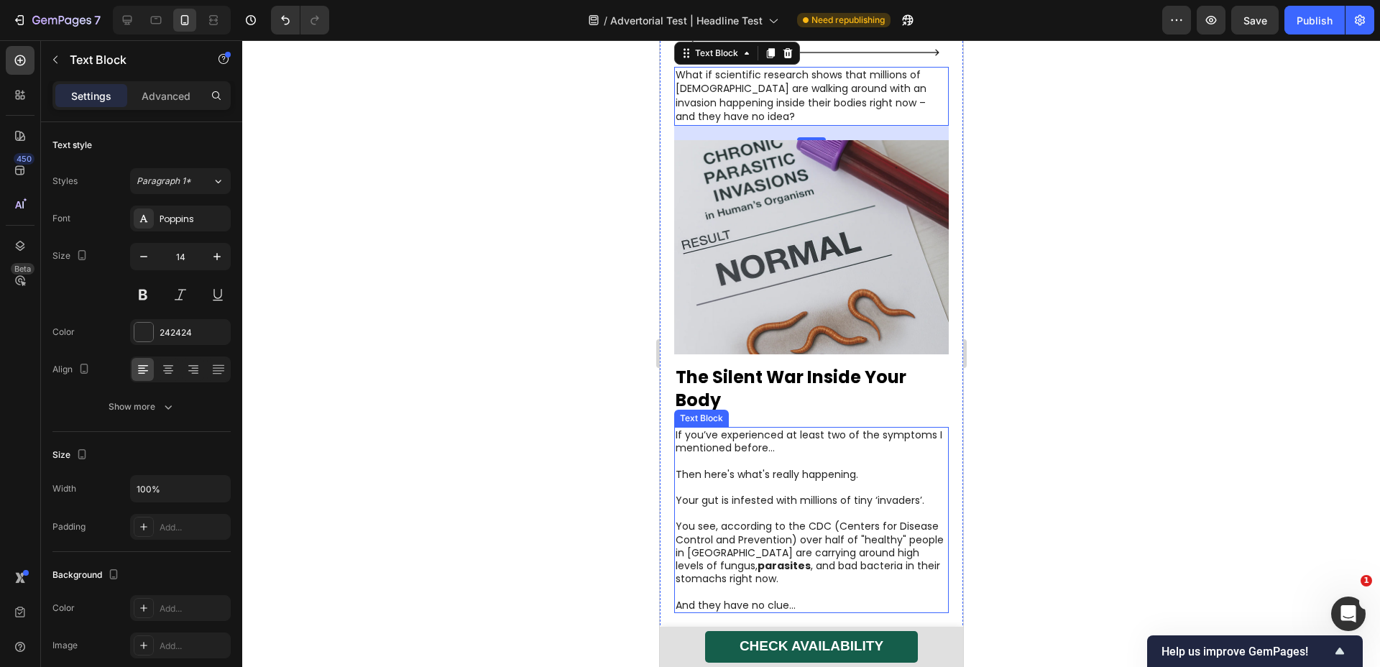
click at [829, 520] on p "You see, according to the CDC (Centers for Disease Control and Prevention) over…" at bounding box center [811, 552] width 272 height 65
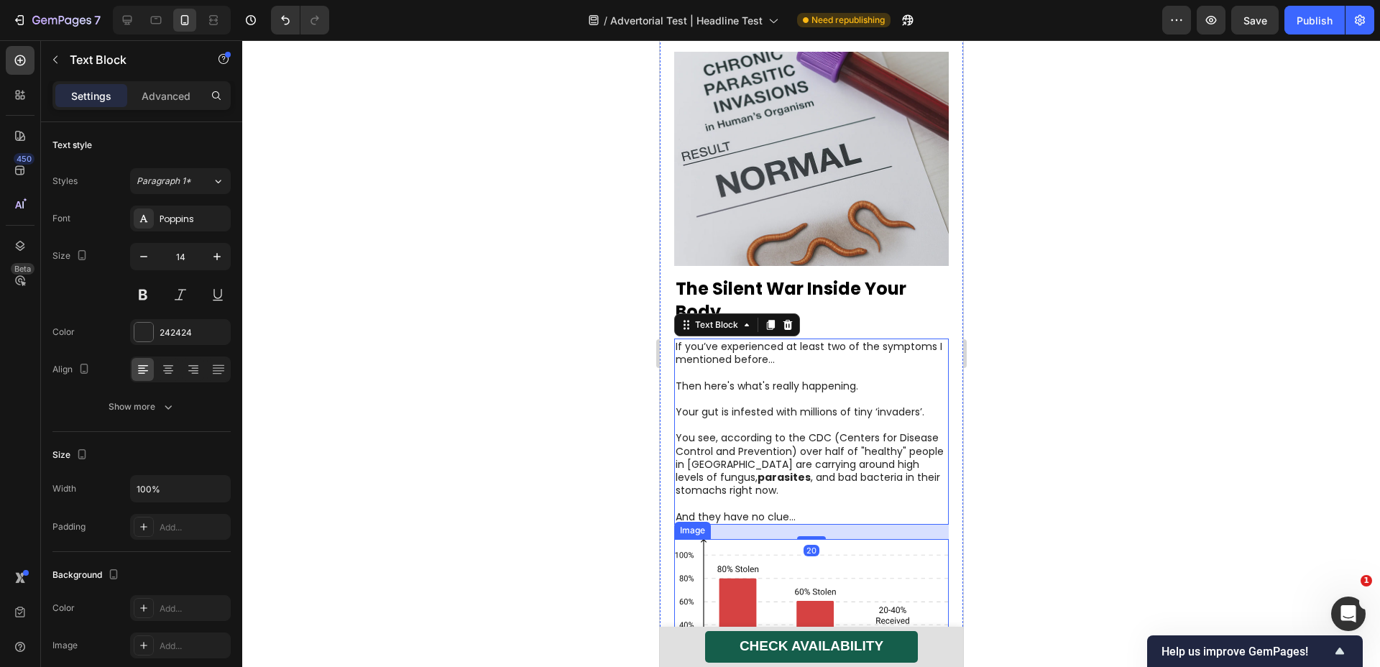
scroll to position [1783, 0]
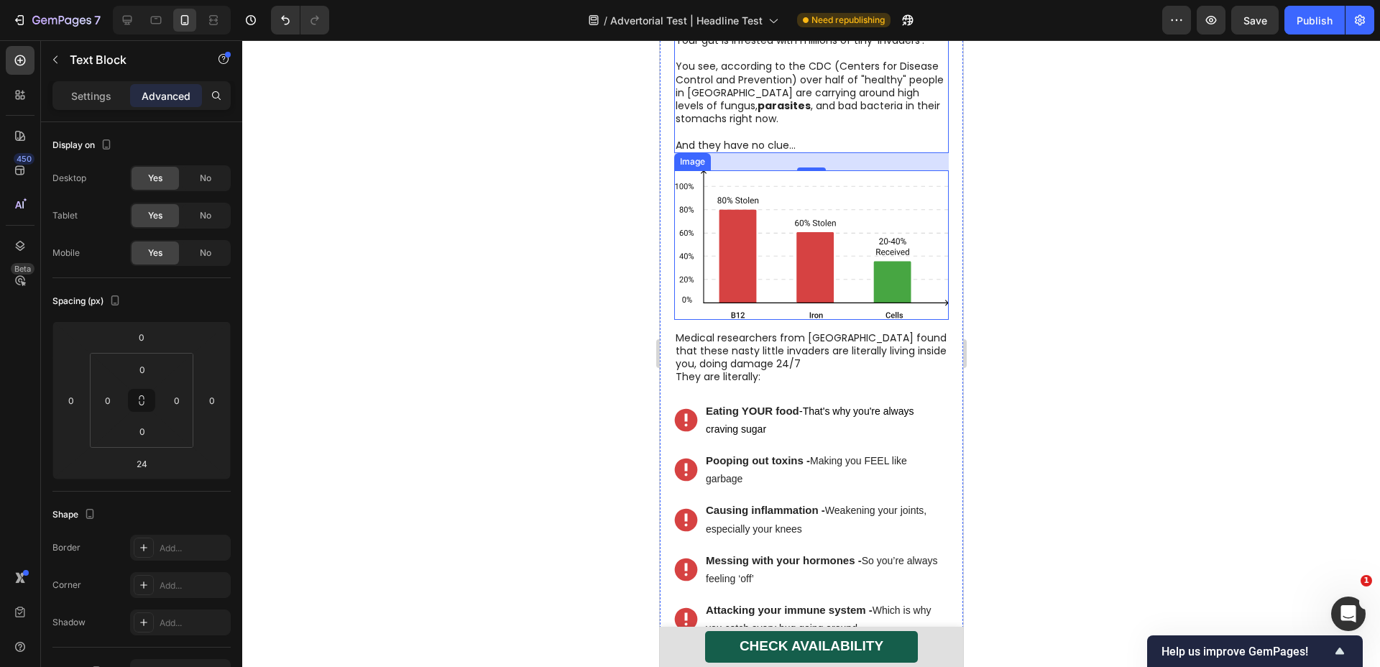
scroll to position [2256, 0]
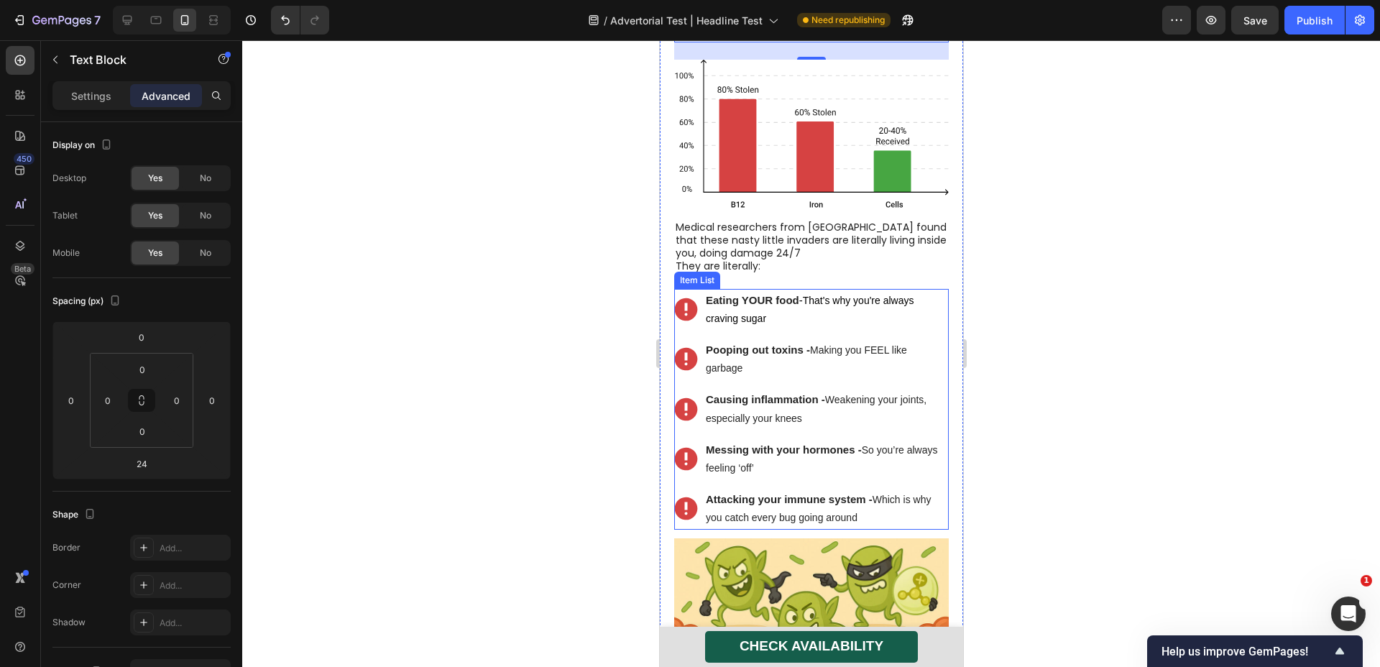
click at [889, 488] on div "Attacking your immune system - Which is why you catch every bug going around" at bounding box center [825, 508] width 245 height 41
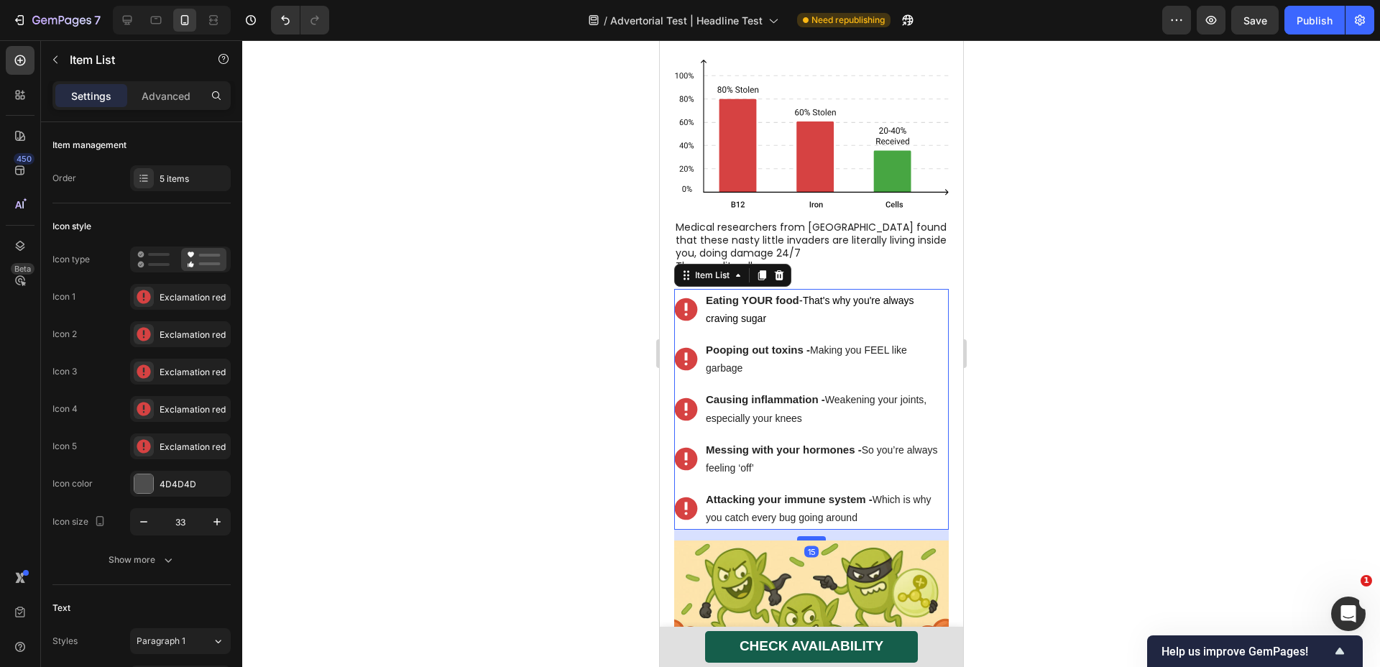
click at [804, 536] on div at bounding box center [811, 538] width 29 height 4
type input "100%"
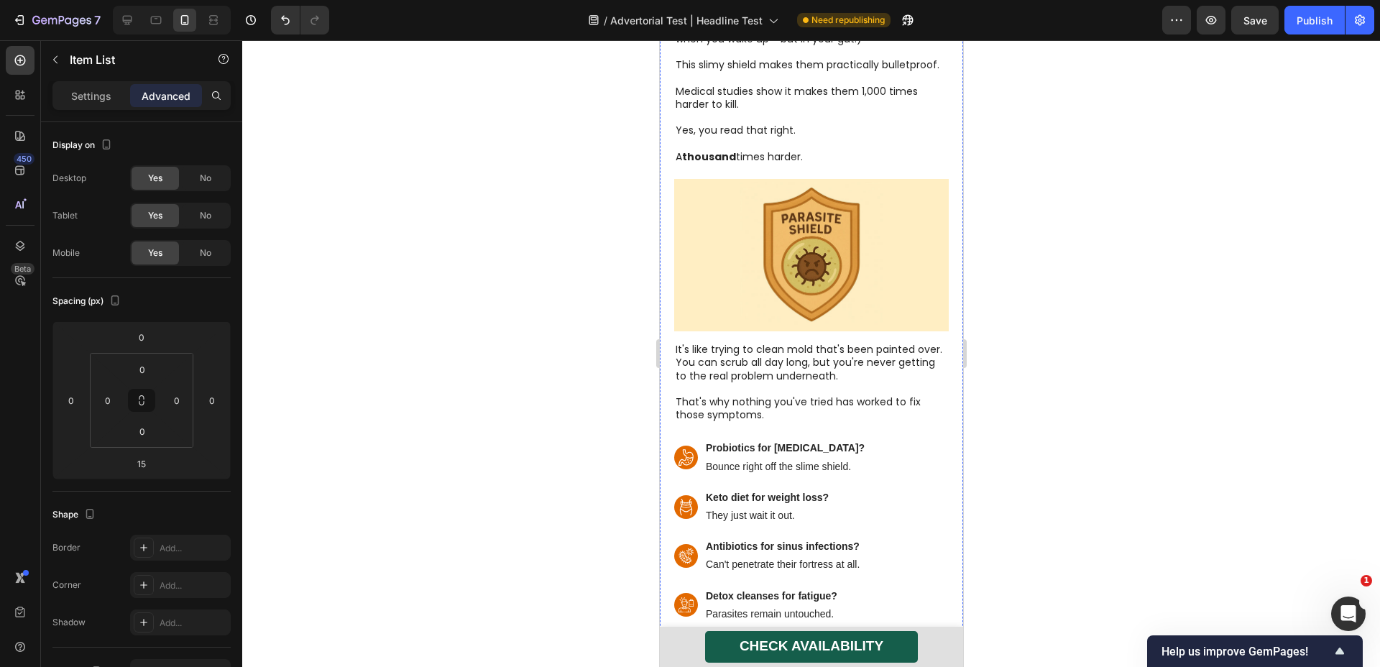
scroll to position [3377, 0]
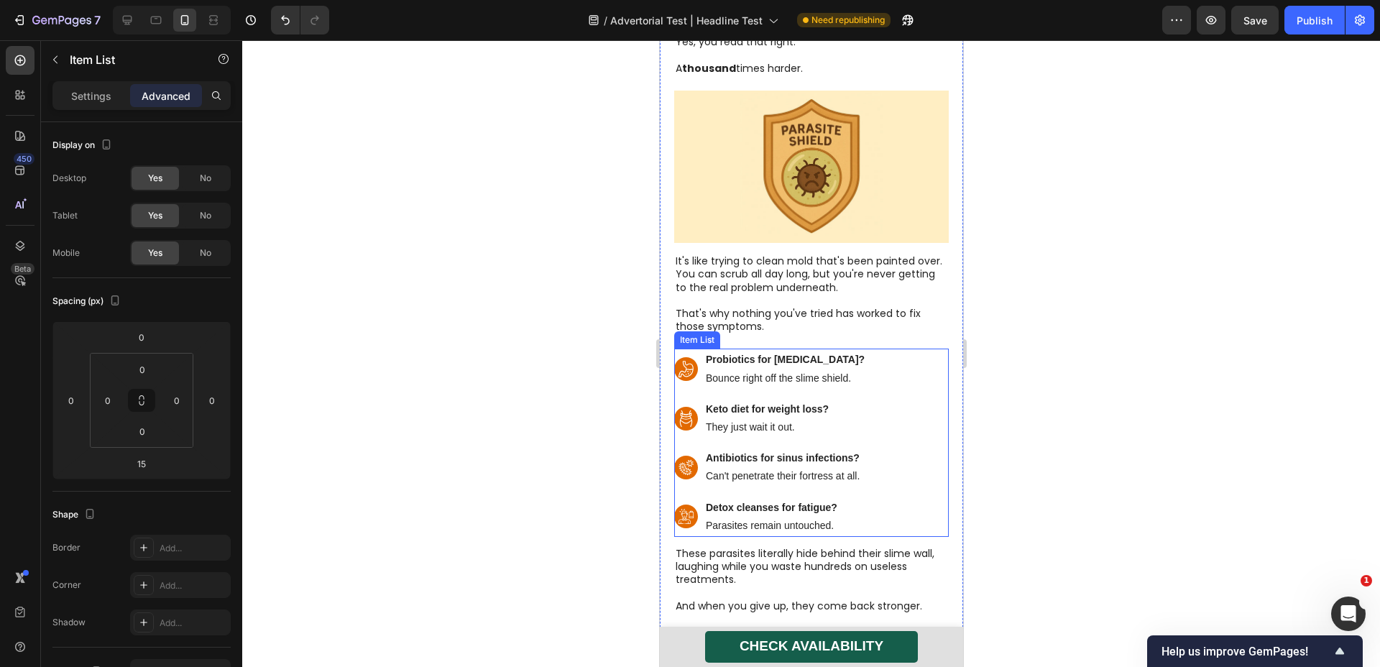
click at [904, 471] on div "Probiotics for [MEDICAL_DATA]? Bounce right off the slime shield. Keto diet for…" at bounding box center [811, 443] width 275 height 188
drag, startPoint x: 804, startPoint y: 493, endPoint x: 824, endPoint y: 491, distance: 20.2
click at [824, 537] on div "14" at bounding box center [811, 537] width 275 height 0
type input "14"
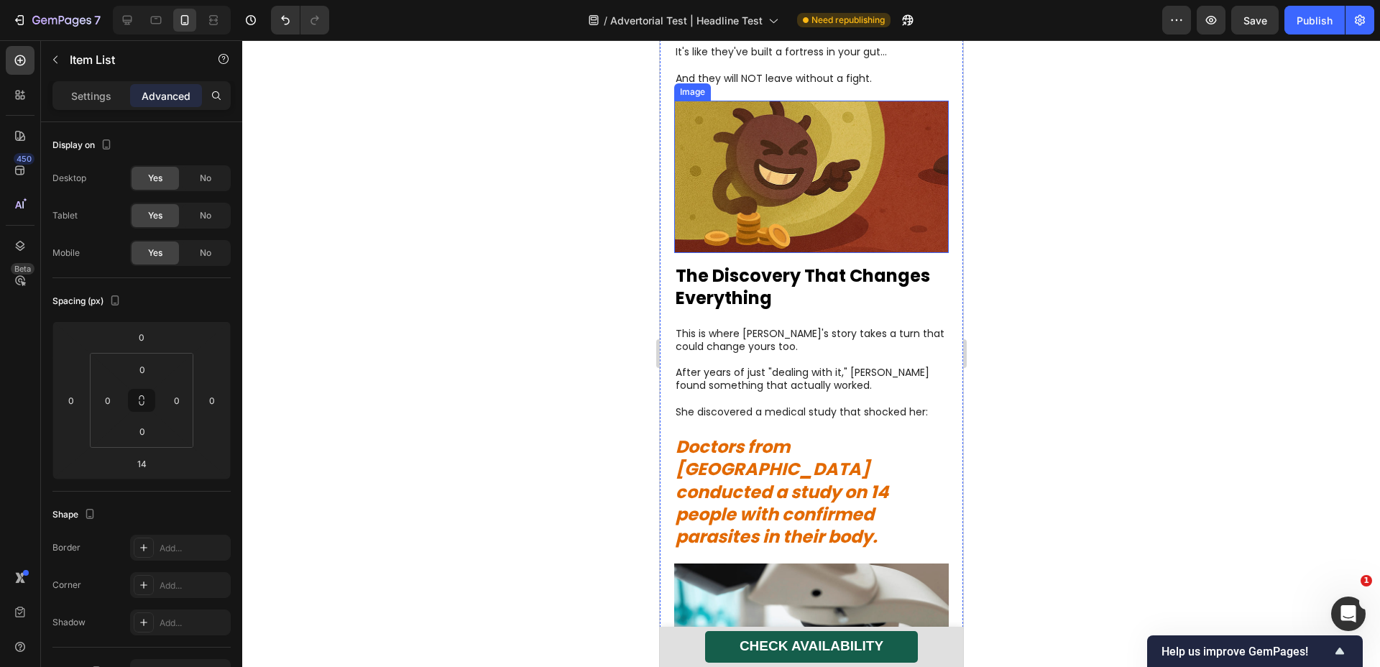
scroll to position [3962, 0]
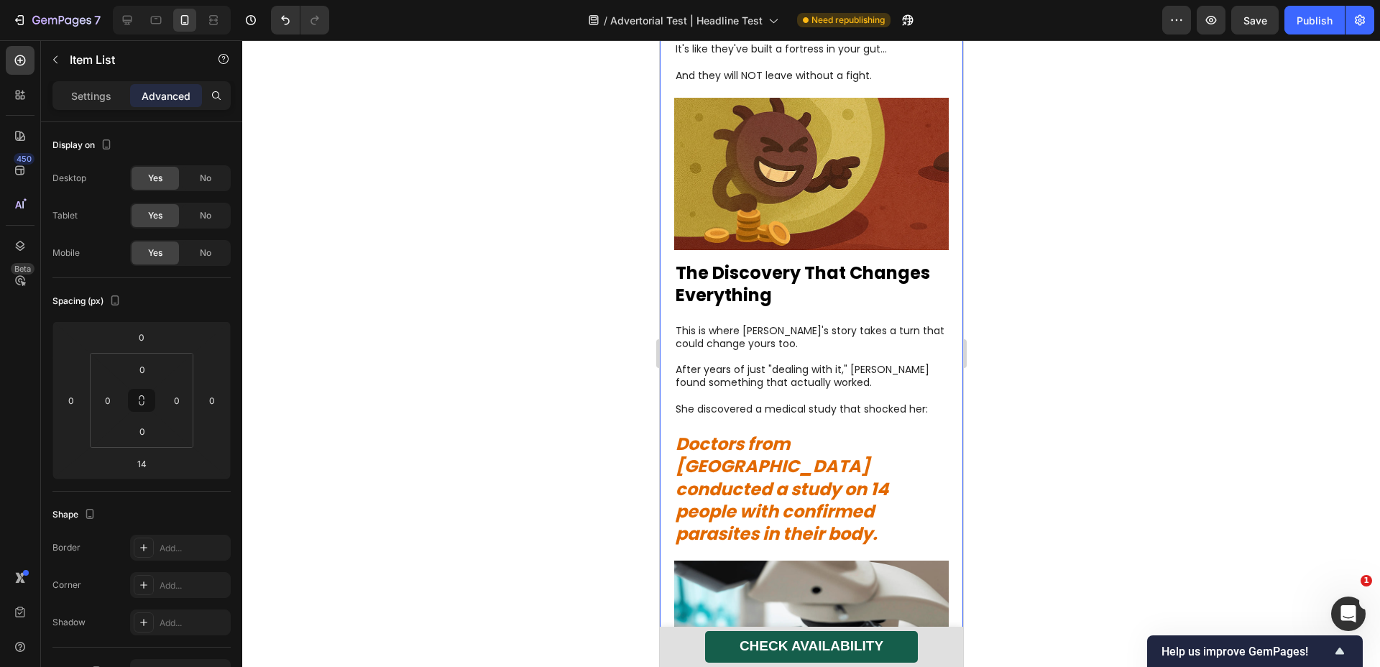
click at [839, 403] on p "She discovered a medical study that shocked her:" at bounding box center [811, 409] width 272 height 13
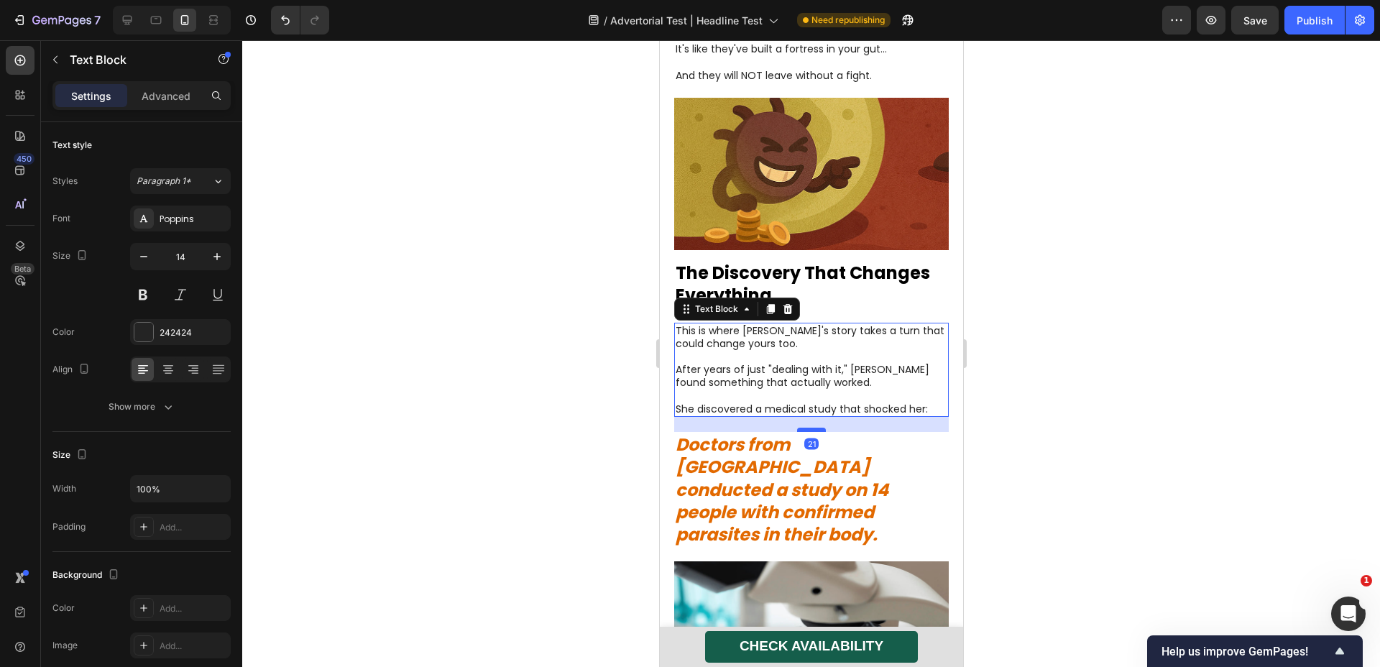
click at [810, 428] on div at bounding box center [811, 430] width 29 height 4
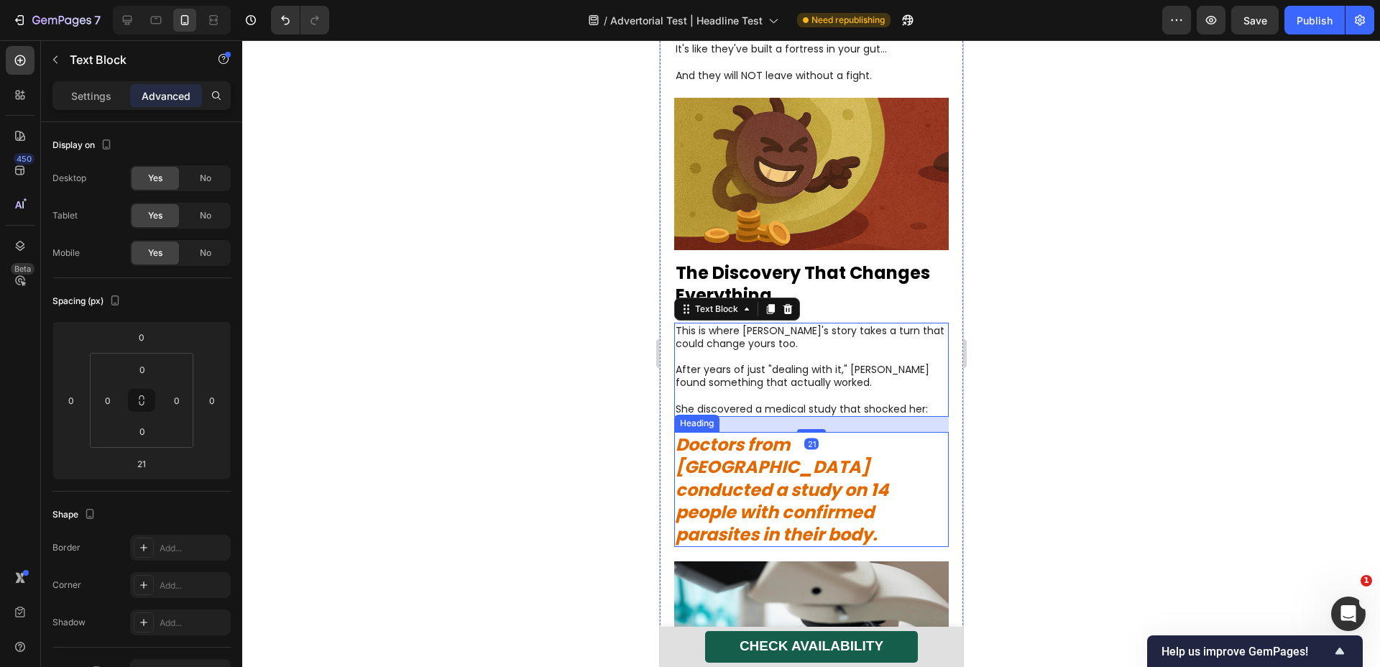
scroll to position [3965, 0]
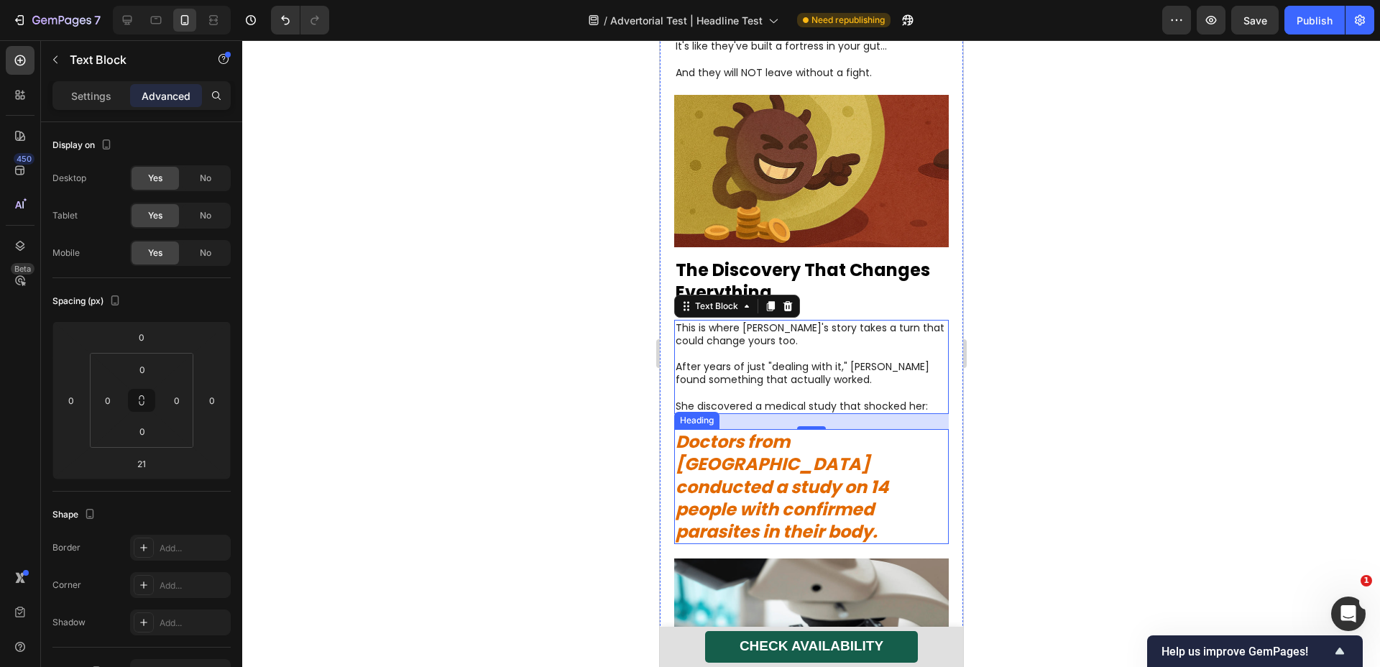
click at [892, 441] on h1 "Doctors from [GEOGRAPHIC_DATA] conducted a study on 14 people with confirmed pa…" at bounding box center [811, 486] width 275 height 115
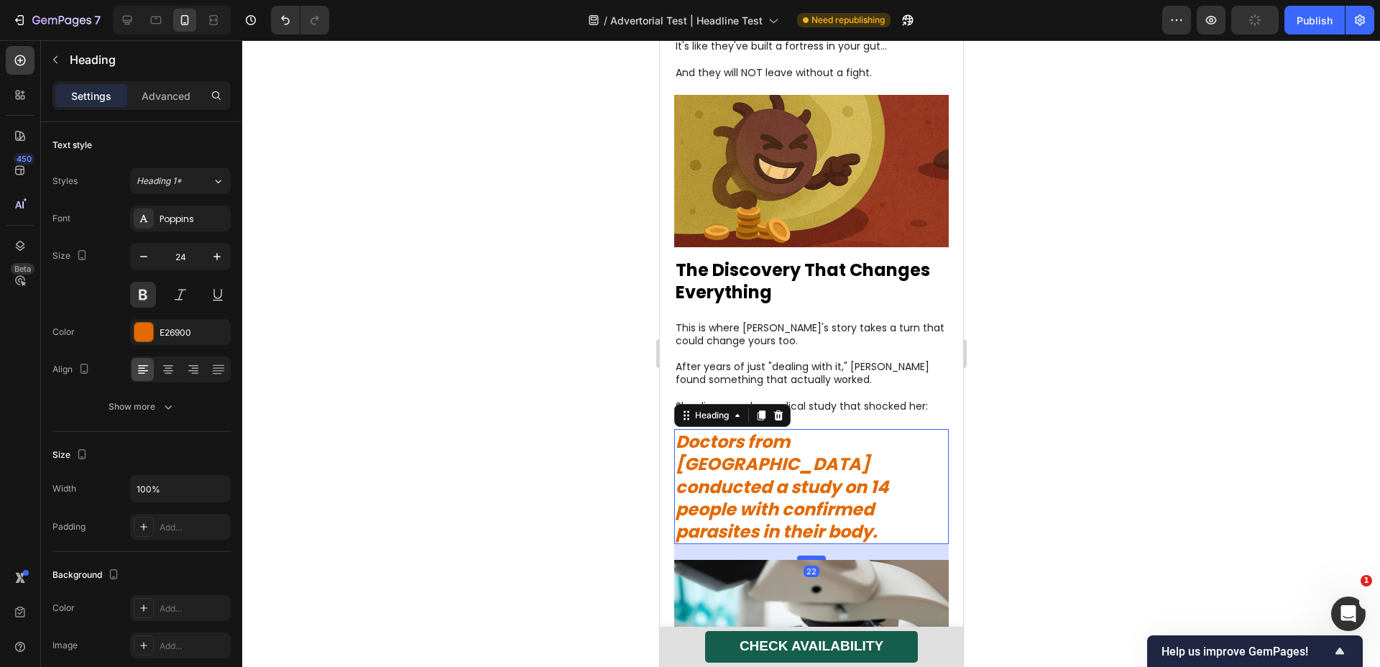
click at [813, 556] on div at bounding box center [811, 558] width 29 height 4
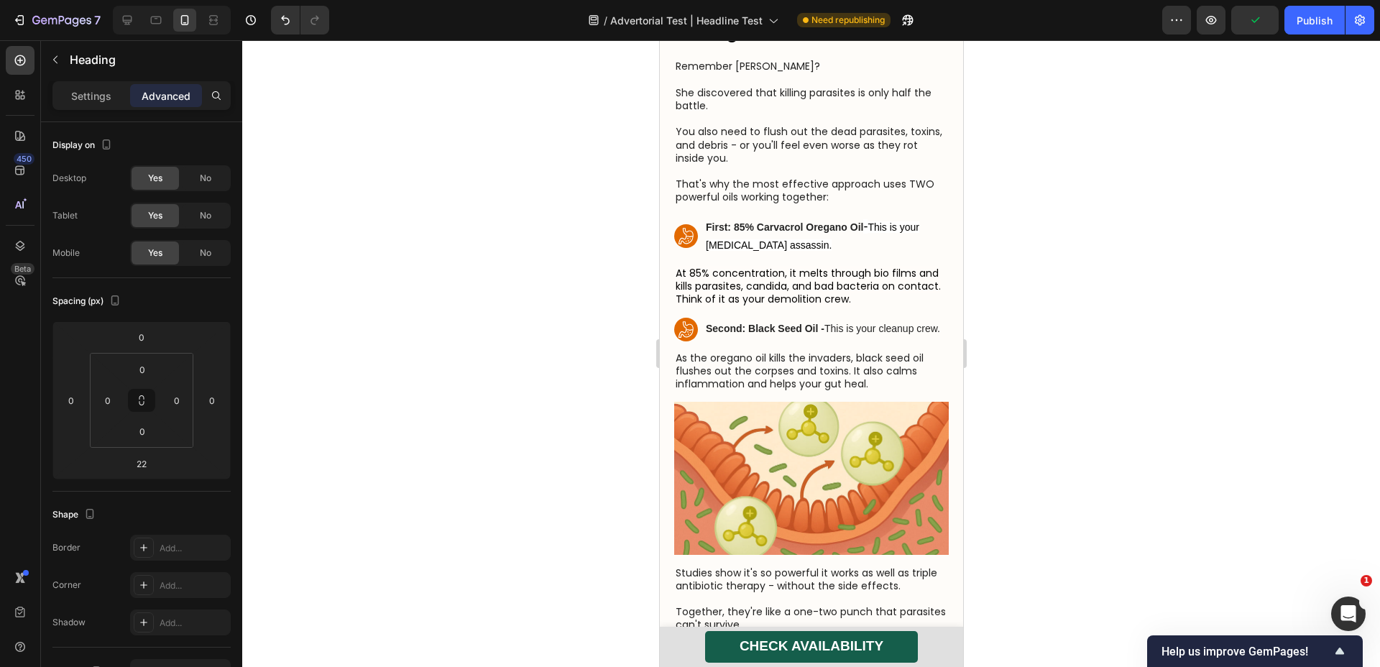
scroll to position [5693, 0]
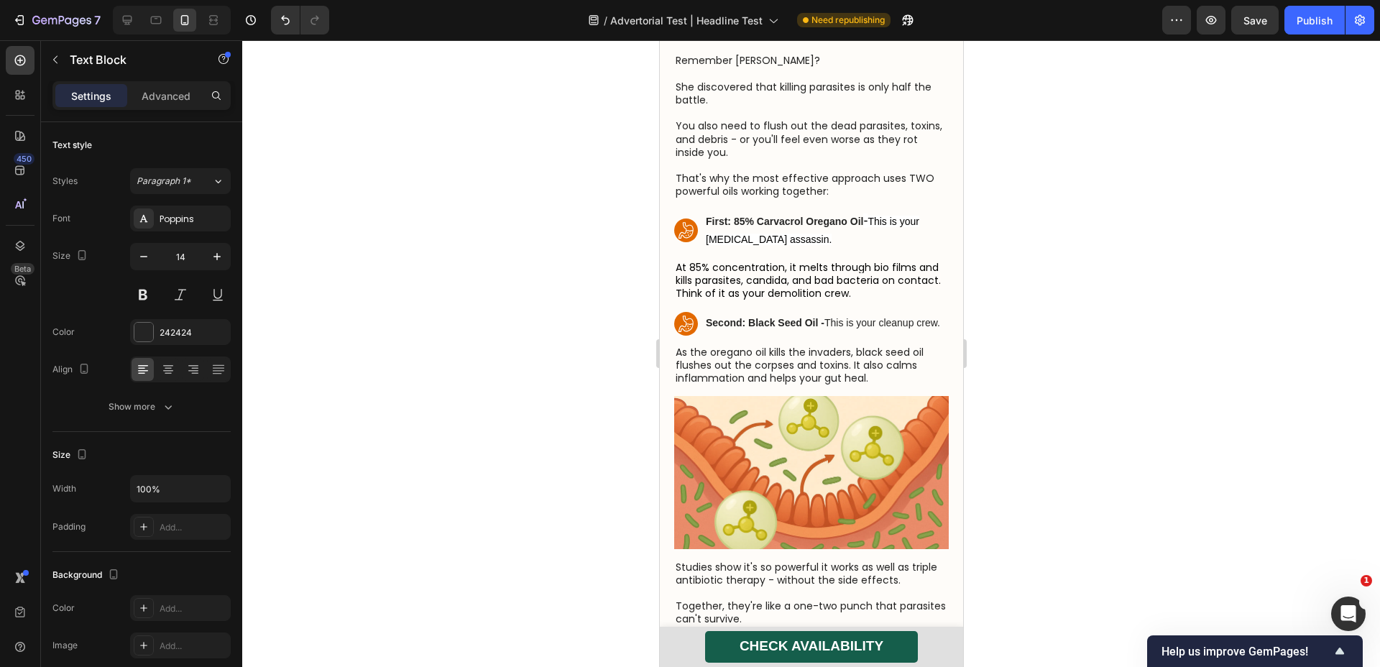
drag, startPoint x: 814, startPoint y: 211, endPoint x: 820, endPoint y: 206, distance: 8.2
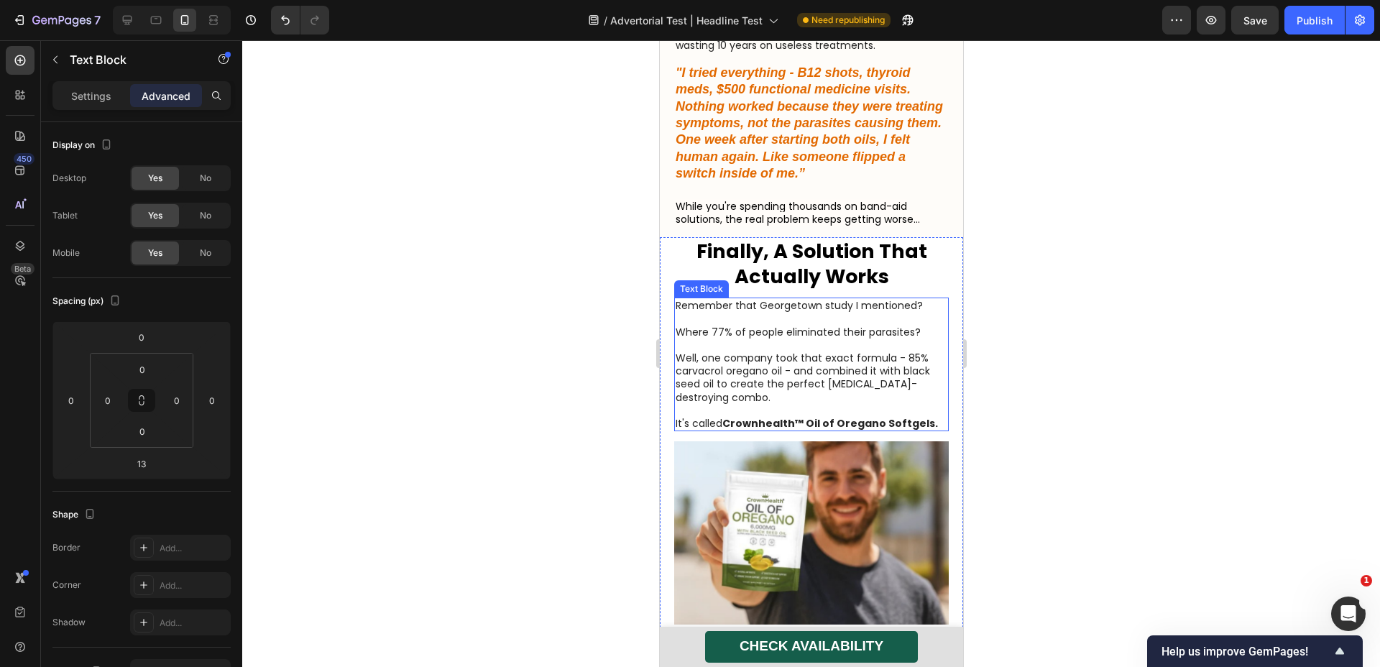
scroll to position [6547, 0]
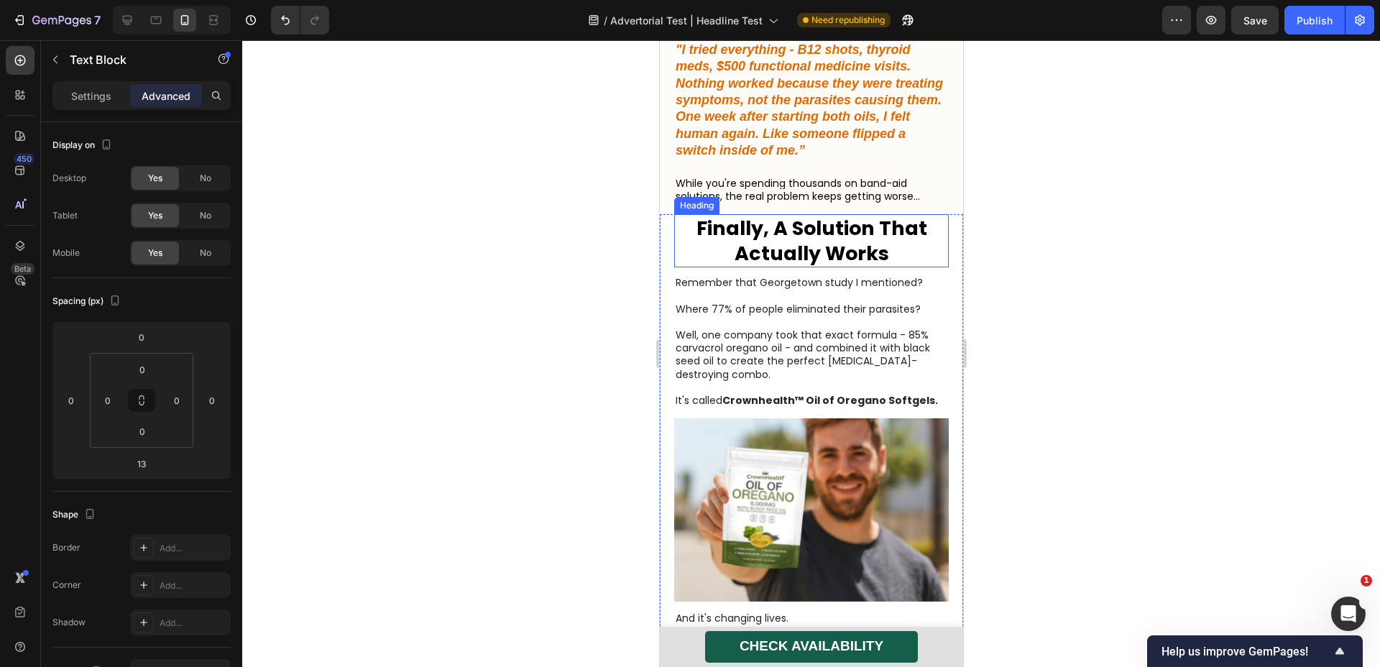
drag, startPoint x: 1204, startPoint y: 206, endPoint x: 808, endPoint y: 242, distance: 397.1
click at [897, 267] on h1 "Finally, A Solution That Actually Works" at bounding box center [811, 240] width 275 height 53
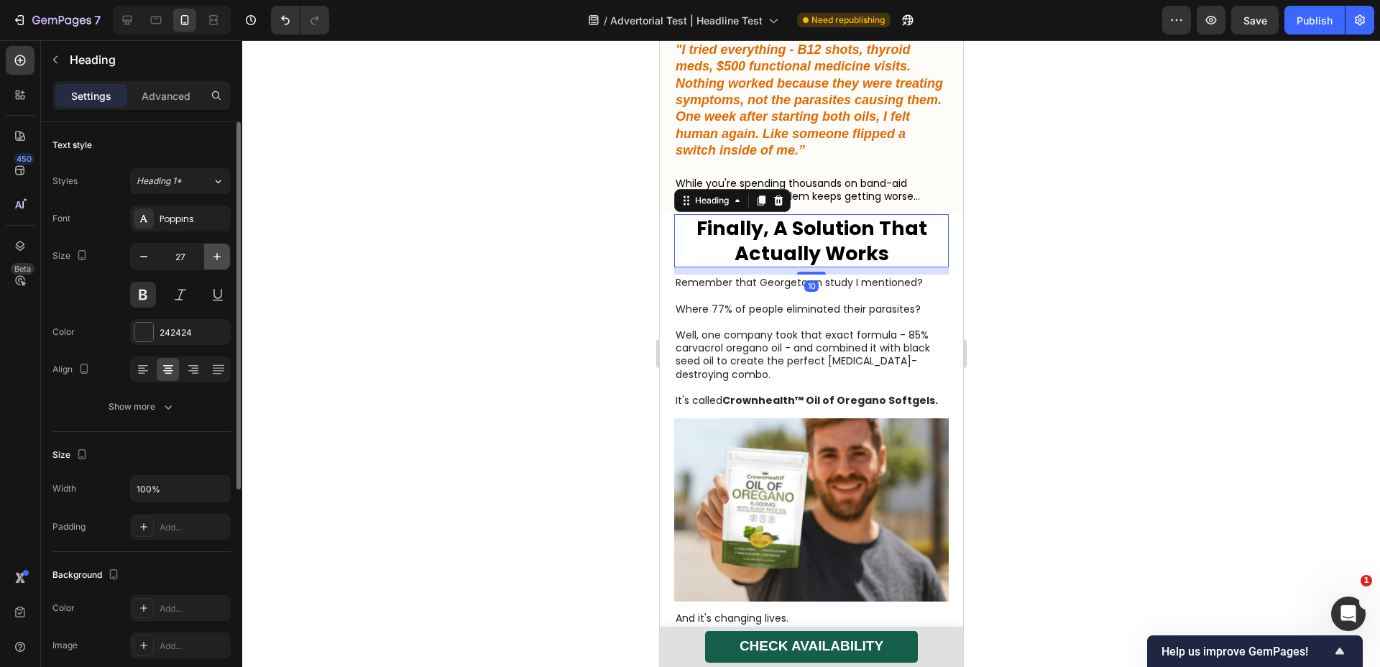
click at [216, 263] on icon "button" at bounding box center [217, 256] width 14 height 14
type input "28"
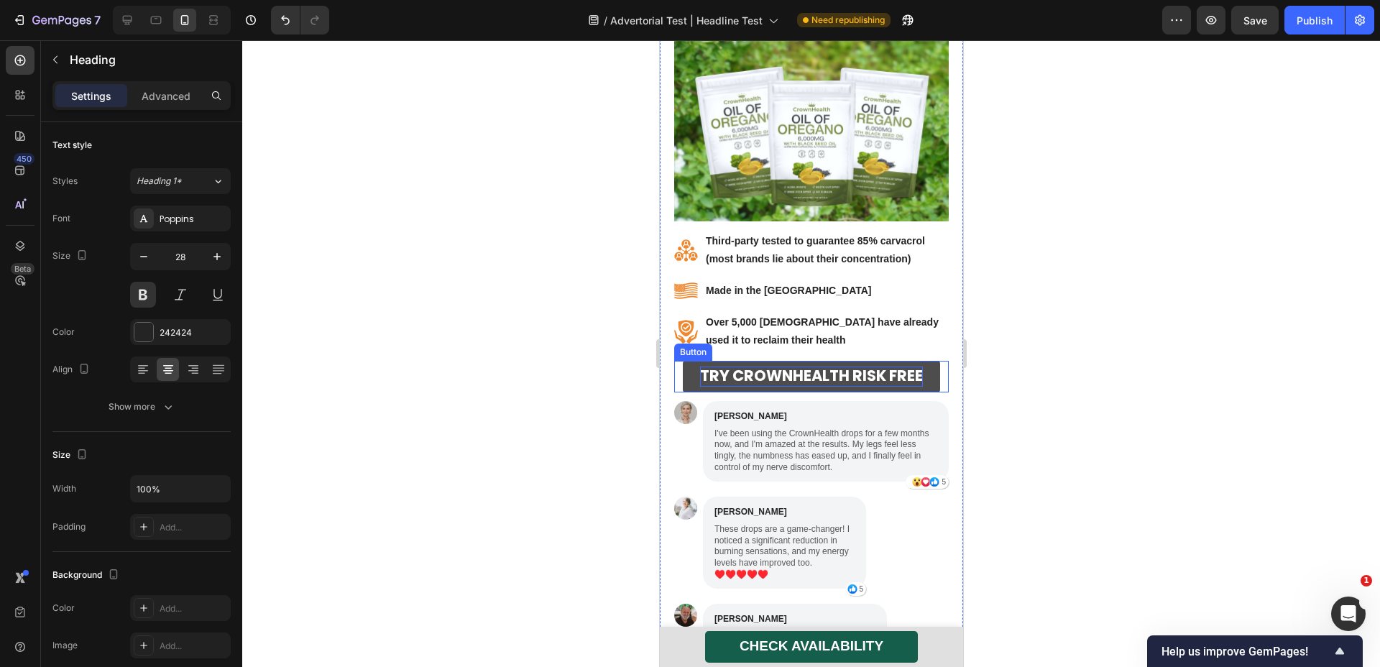
scroll to position [7343, 0]
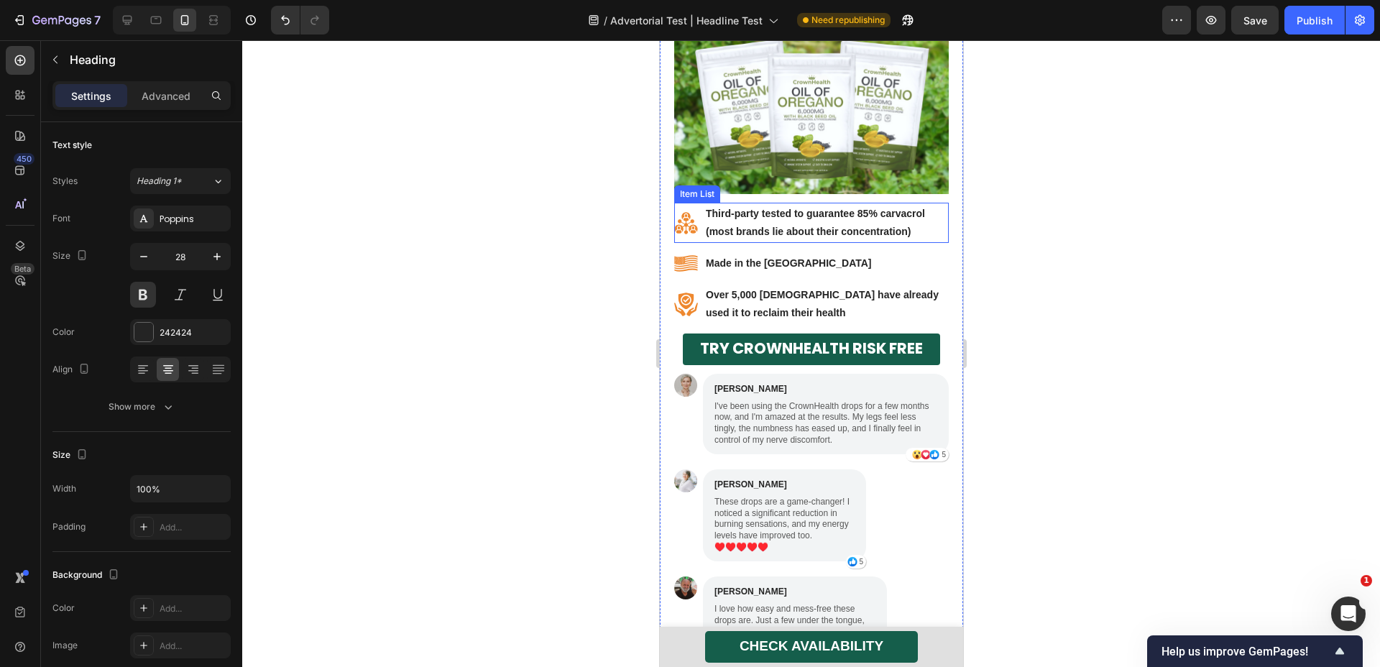
click at [879, 226] on div "Third-party tested to guarantee 85% carvacrol (most brands lie about their conc…" at bounding box center [825, 223] width 245 height 40
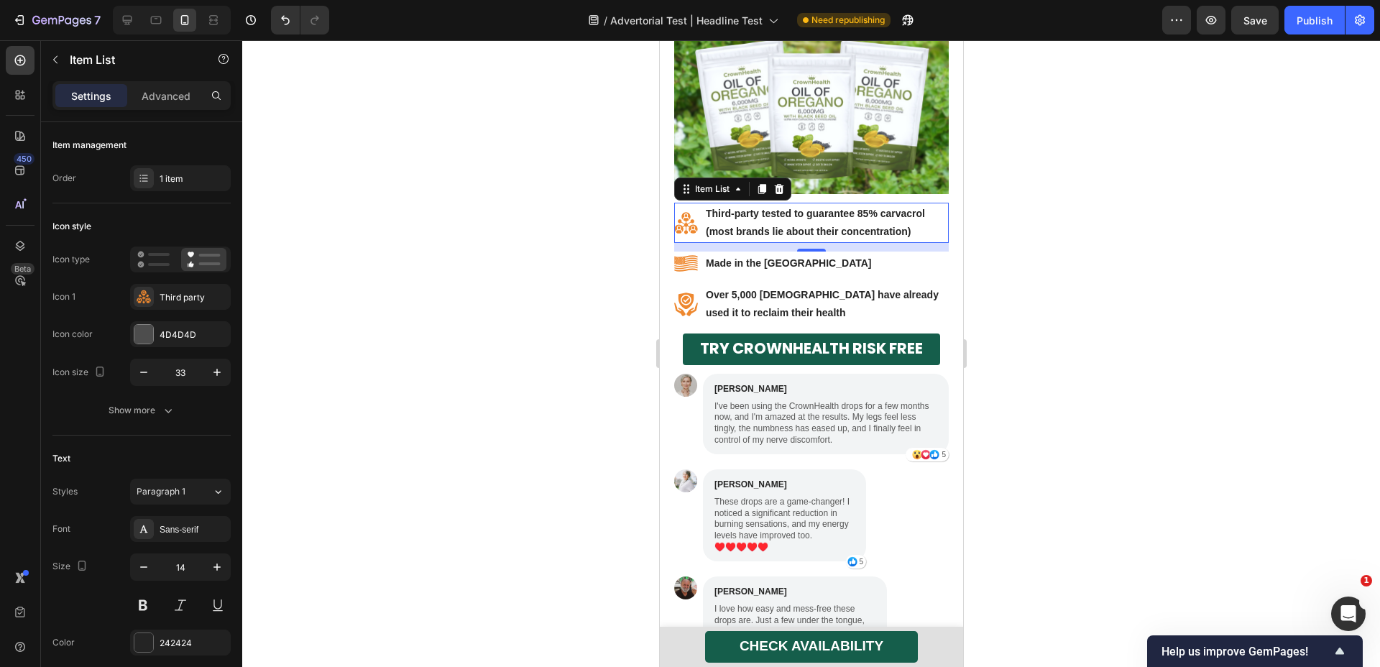
click at [855, 219] on strong "Third-party tested to guarantee 85% carvacrol (most brands lie about their conc…" at bounding box center [814, 222] width 219 height 29
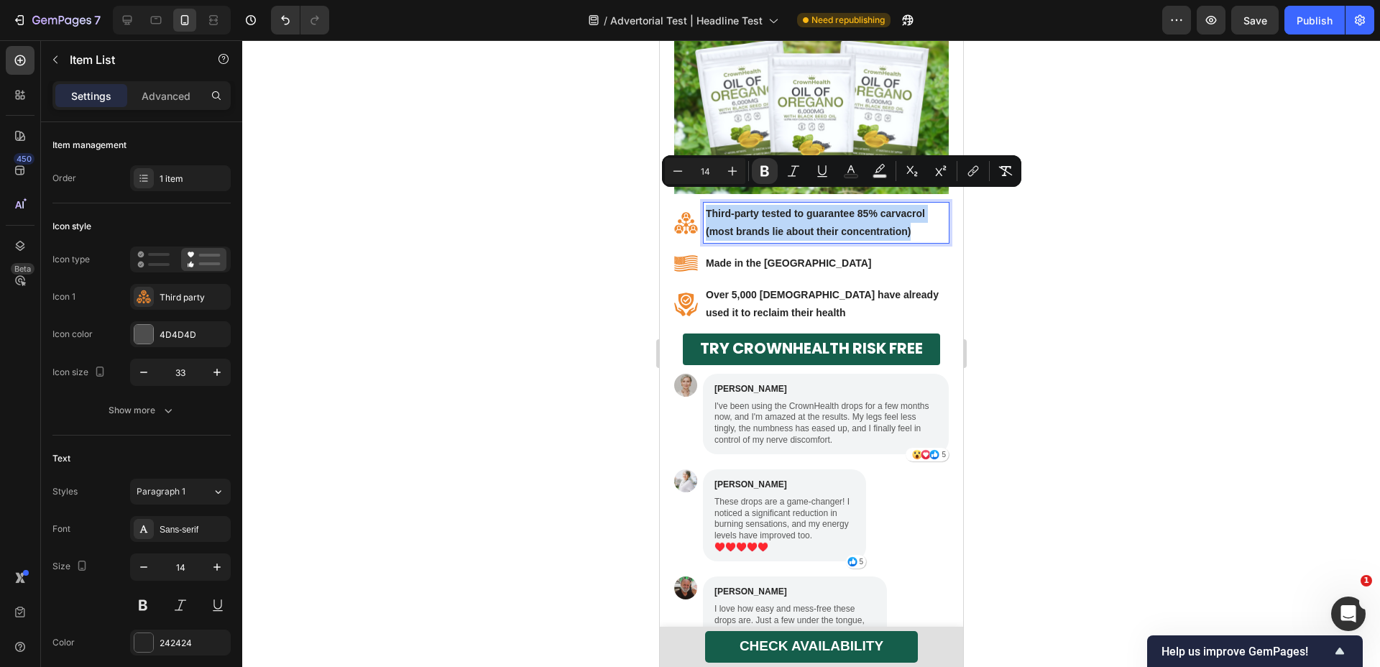
click at [855, 219] on strong "Third-party tested to guarantee 85% carvacrol (most brands lie about their conc…" at bounding box center [814, 222] width 219 height 29
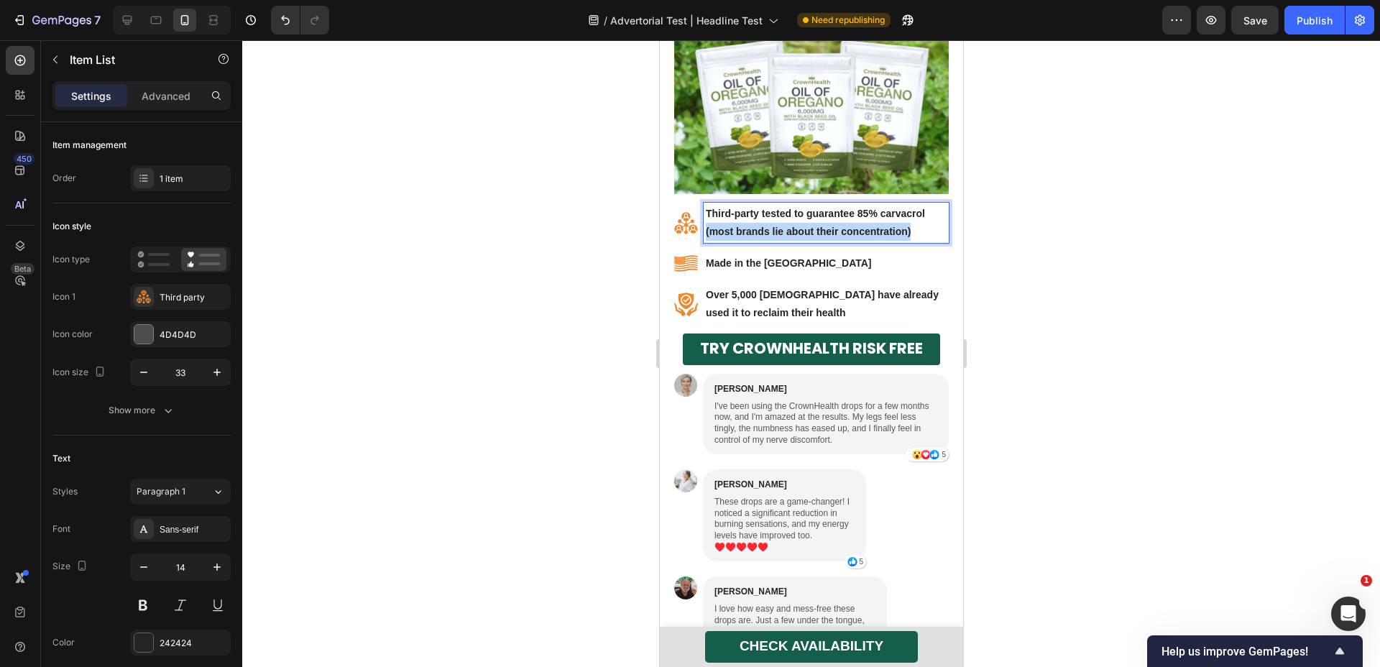
drag, startPoint x: 915, startPoint y: 214, endPoint x: 697, endPoint y: 219, distance: 217.9
click at [697, 219] on div "Third-party tested to guarantee 85% carvacrol (most brands lie about their conc…" at bounding box center [811, 223] width 275 height 40
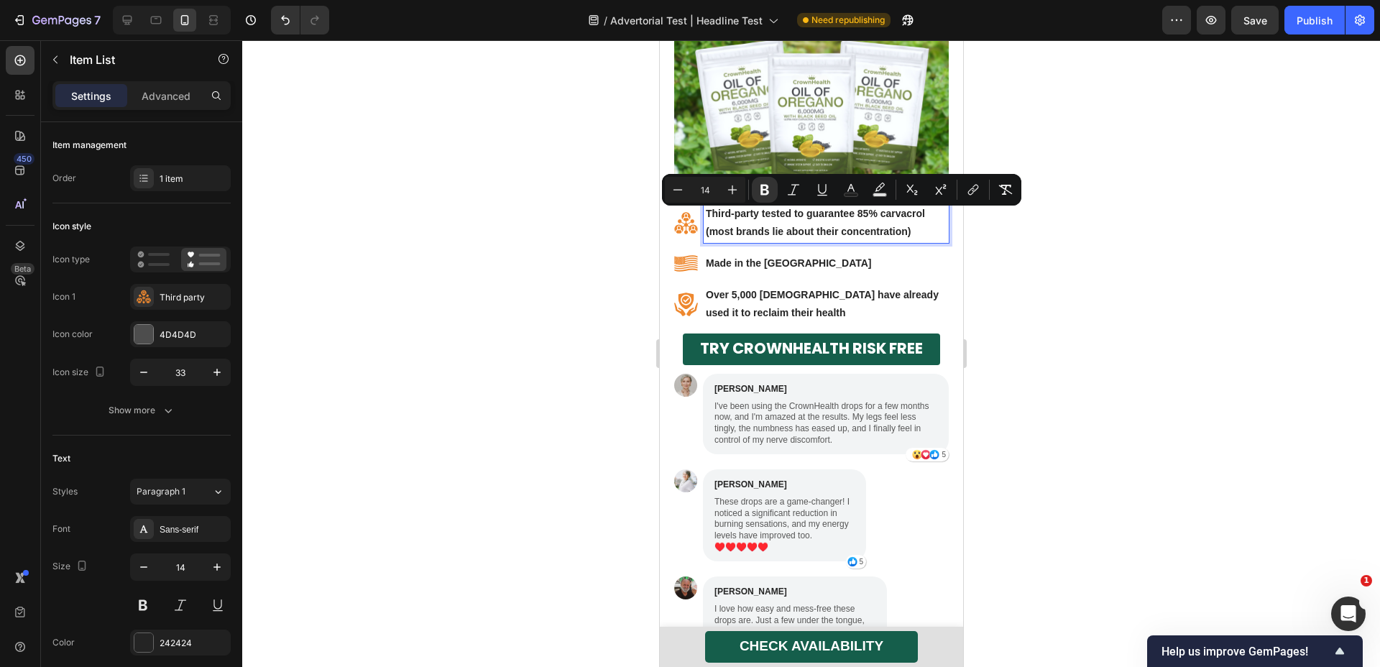
scroll to position [7344, 0]
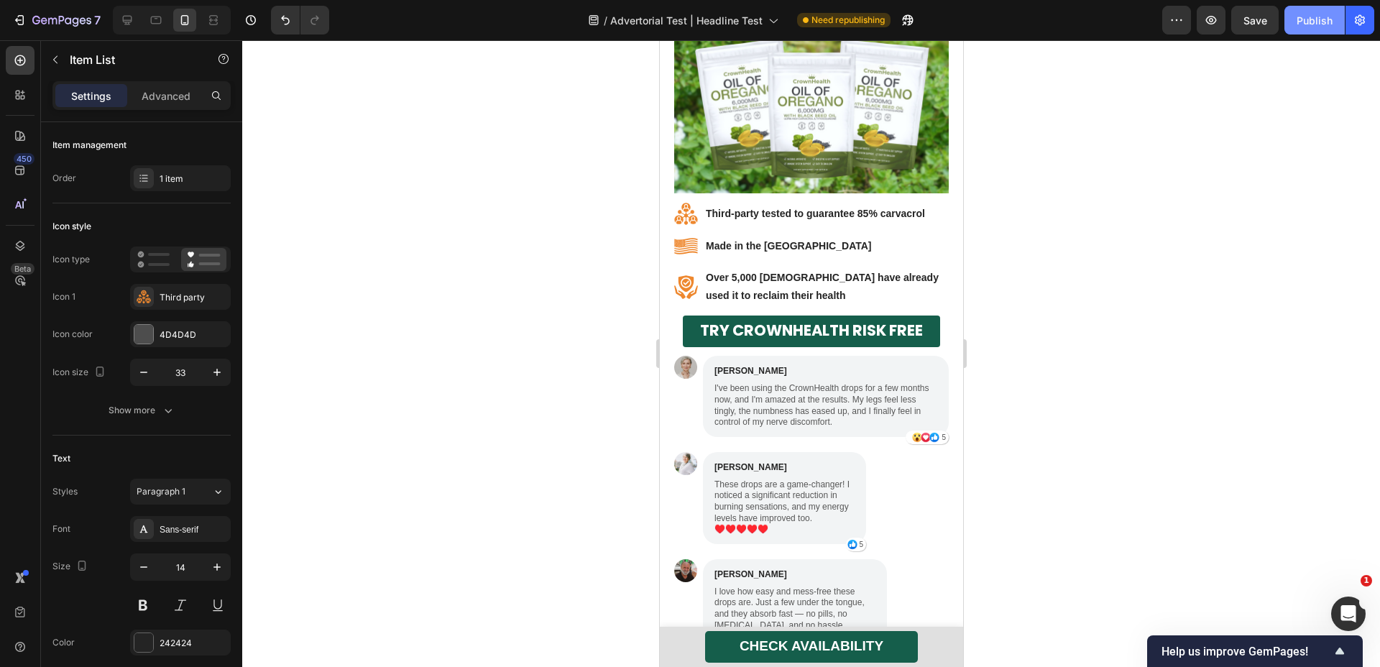
click at [1312, 20] on div "Publish" at bounding box center [1315, 20] width 36 height 15
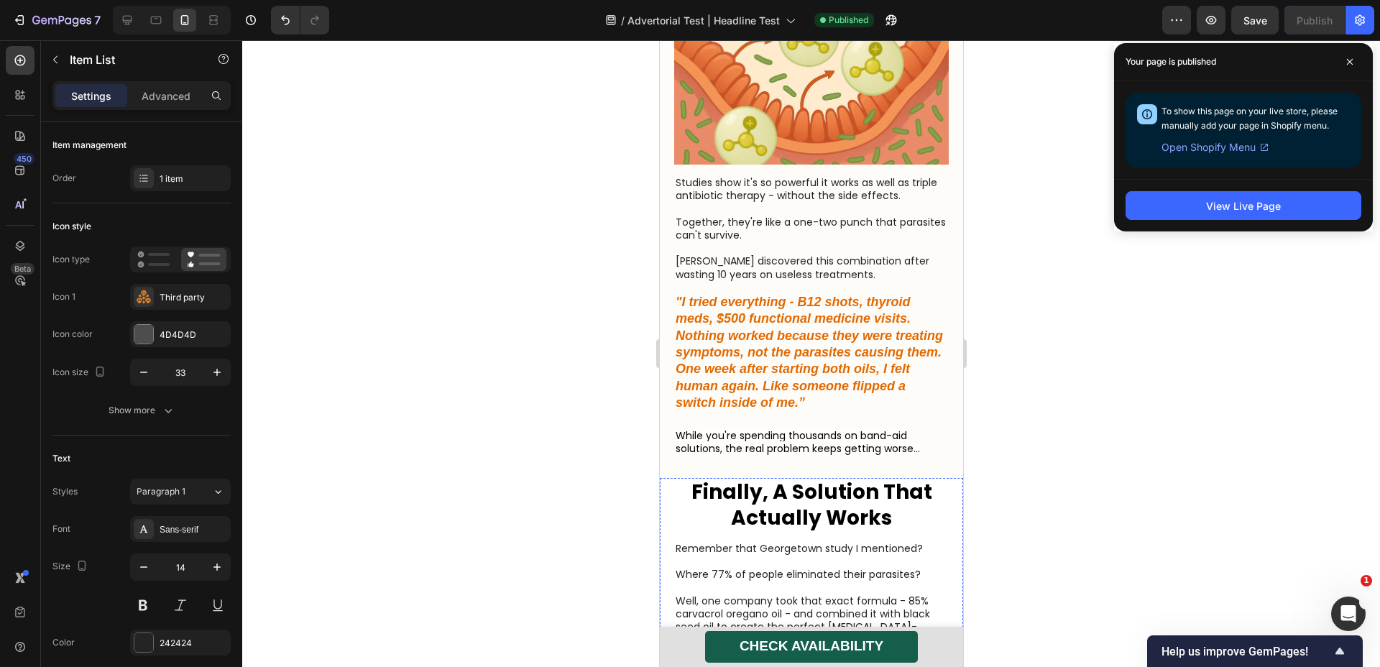
scroll to position [6172, 0]
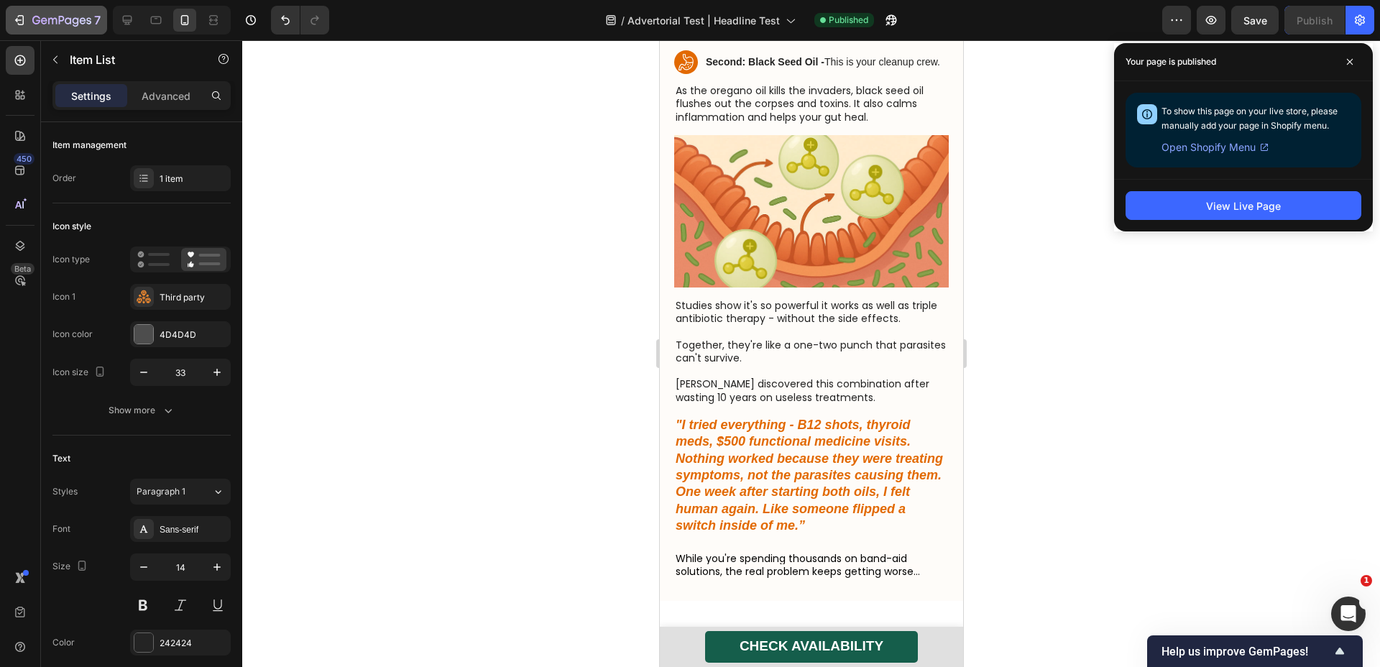
click at [15, 20] on icon "button" at bounding box center [18, 20] width 6 height 4
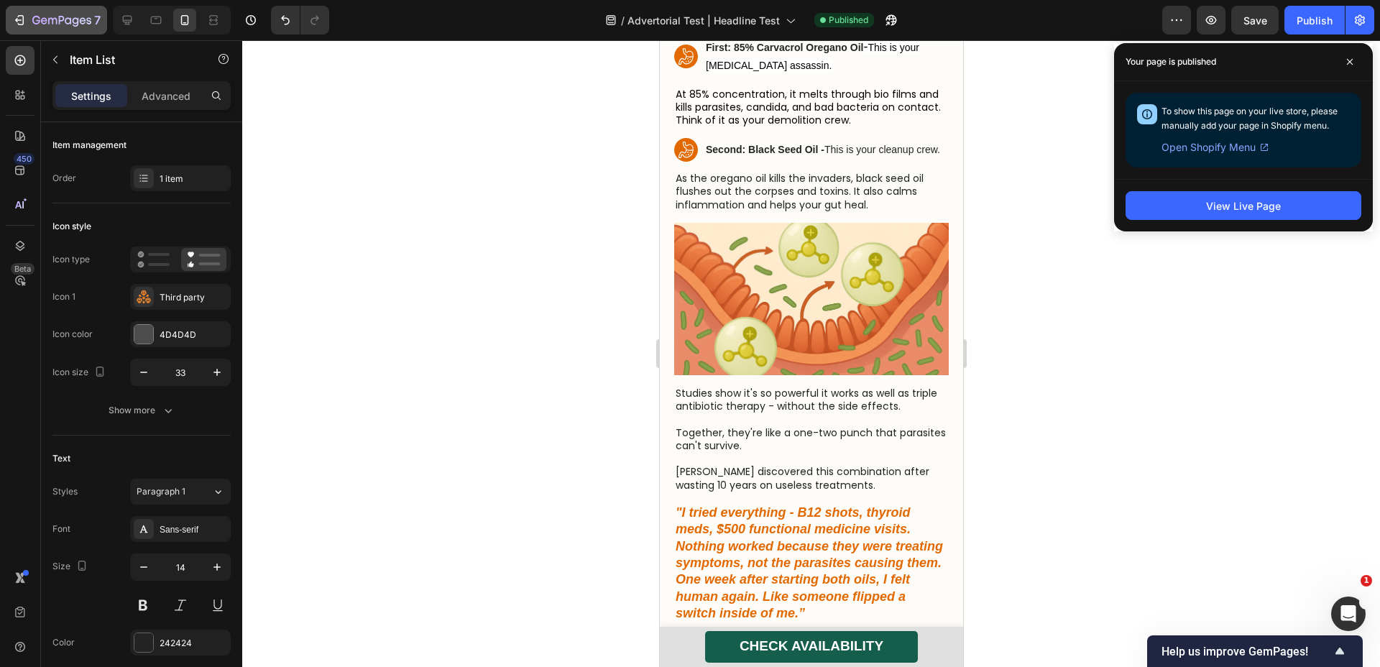
scroll to position [5433, 0]
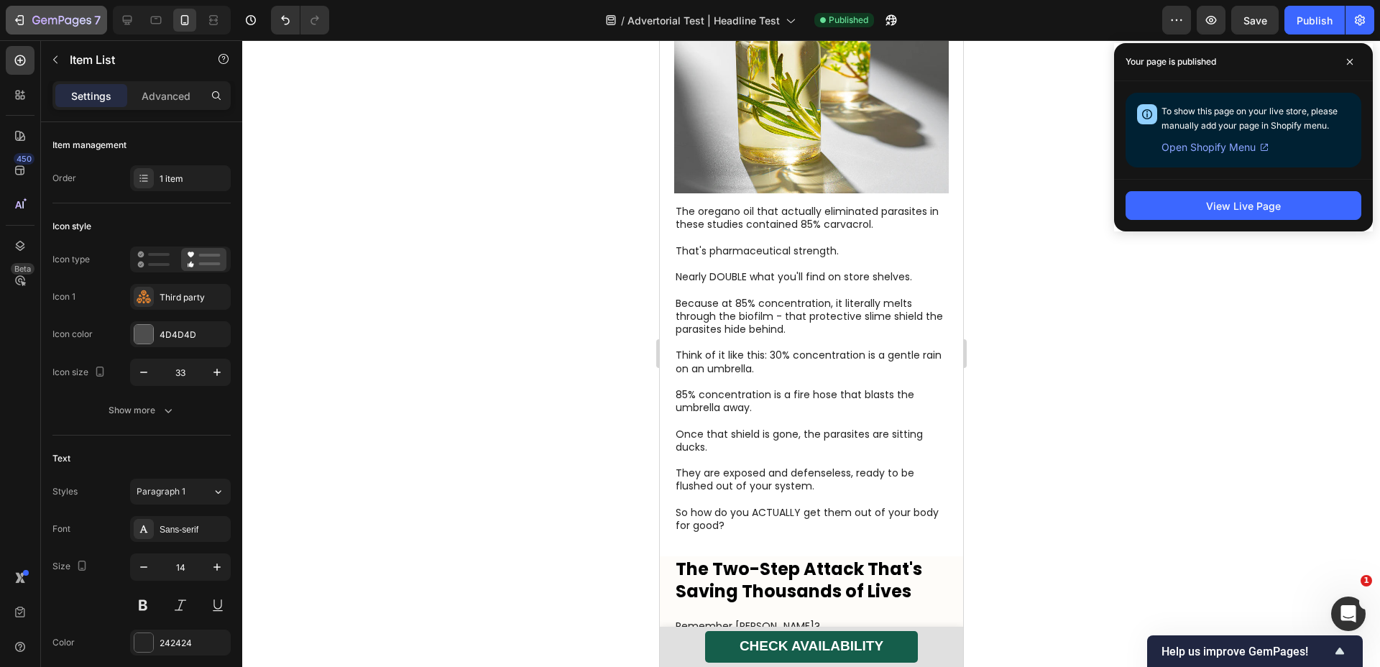
click at [24, 20] on icon "button" at bounding box center [19, 20] width 14 height 14
